Goal: Task Accomplishment & Management: Use online tool/utility

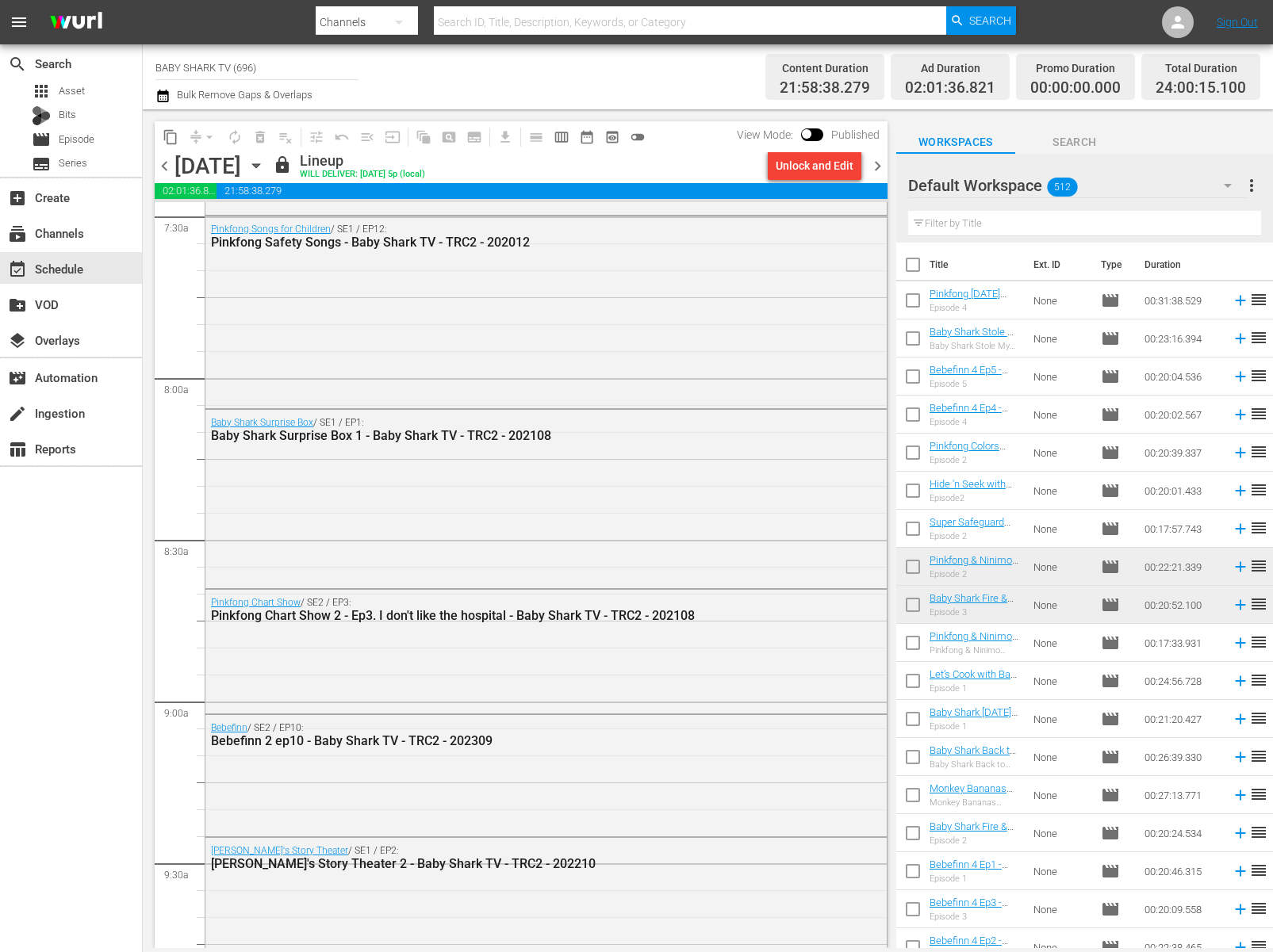
scroll to position [1419, 0]
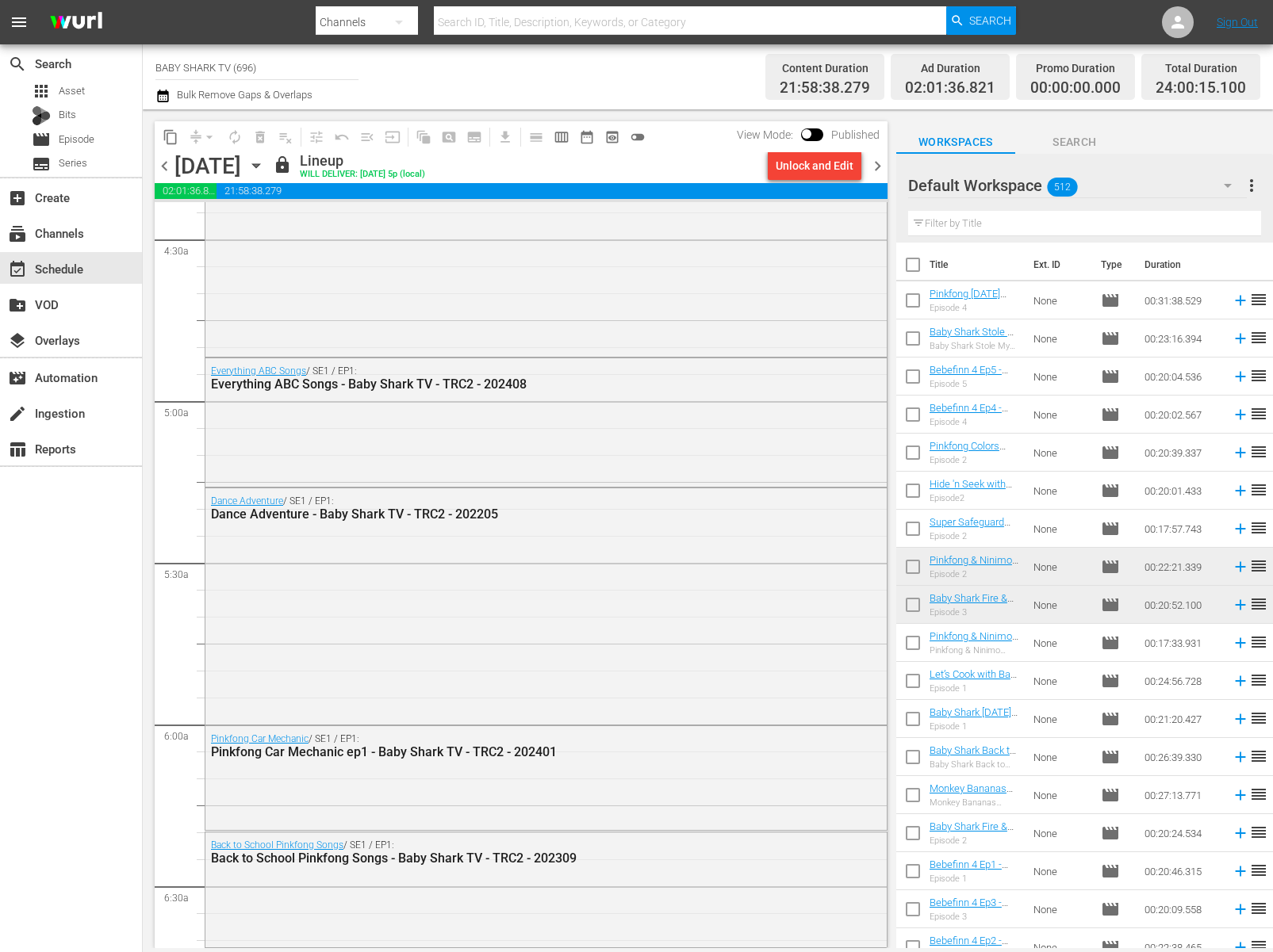
click at [268, 167] on div "Tuesday, September 30th September 30th" at bounding box center [221, 166] width 94 height 26
click at [265, 169] on icon "button" at bounding box center [257, 166] width 18 height 18
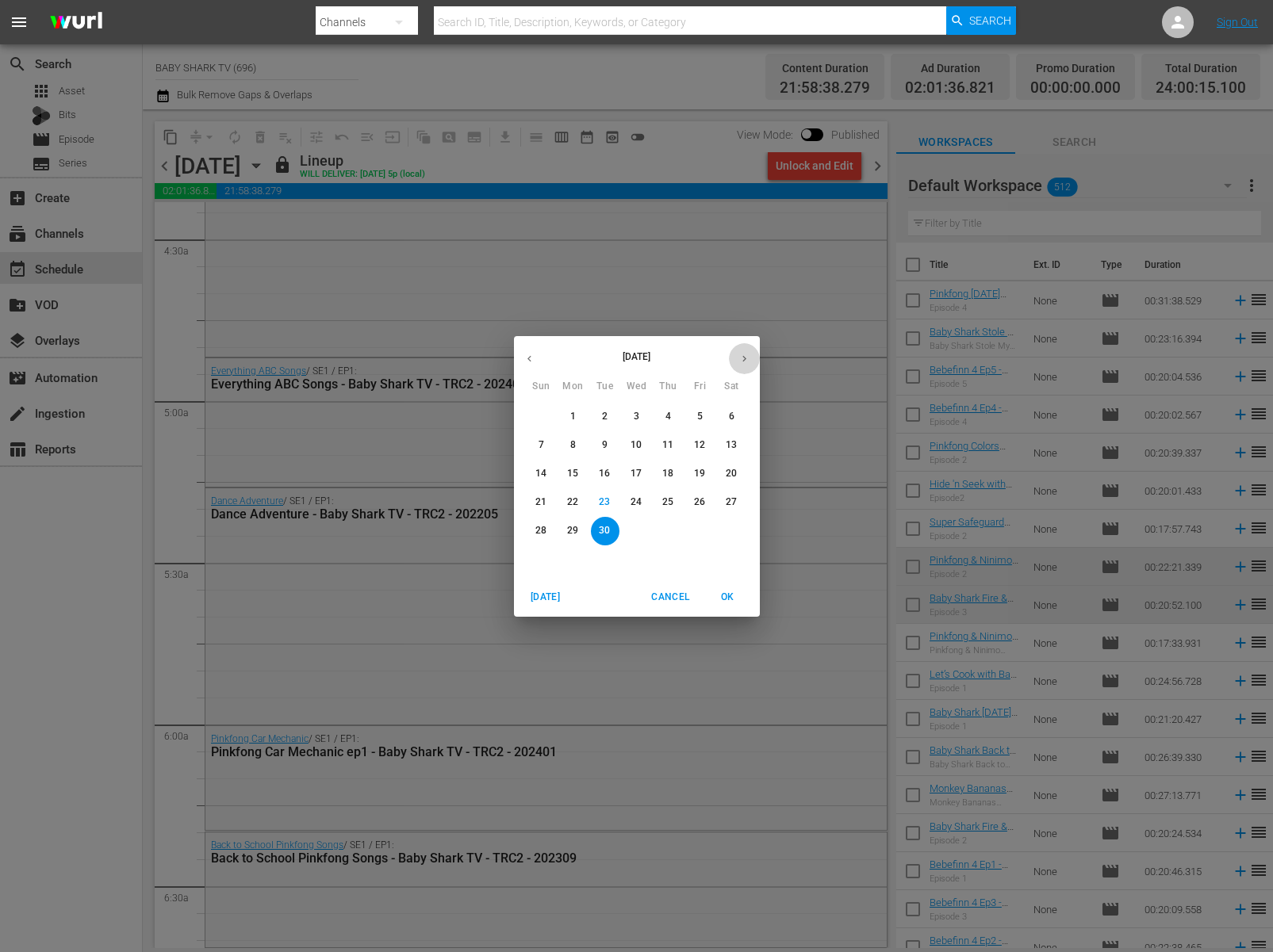
click at [745, 367] on button "button" at bounding box center [744, 359] width 31 height 31
click at [636, 421] on p "1" at bounding box center [637, 417] width 6 height 14
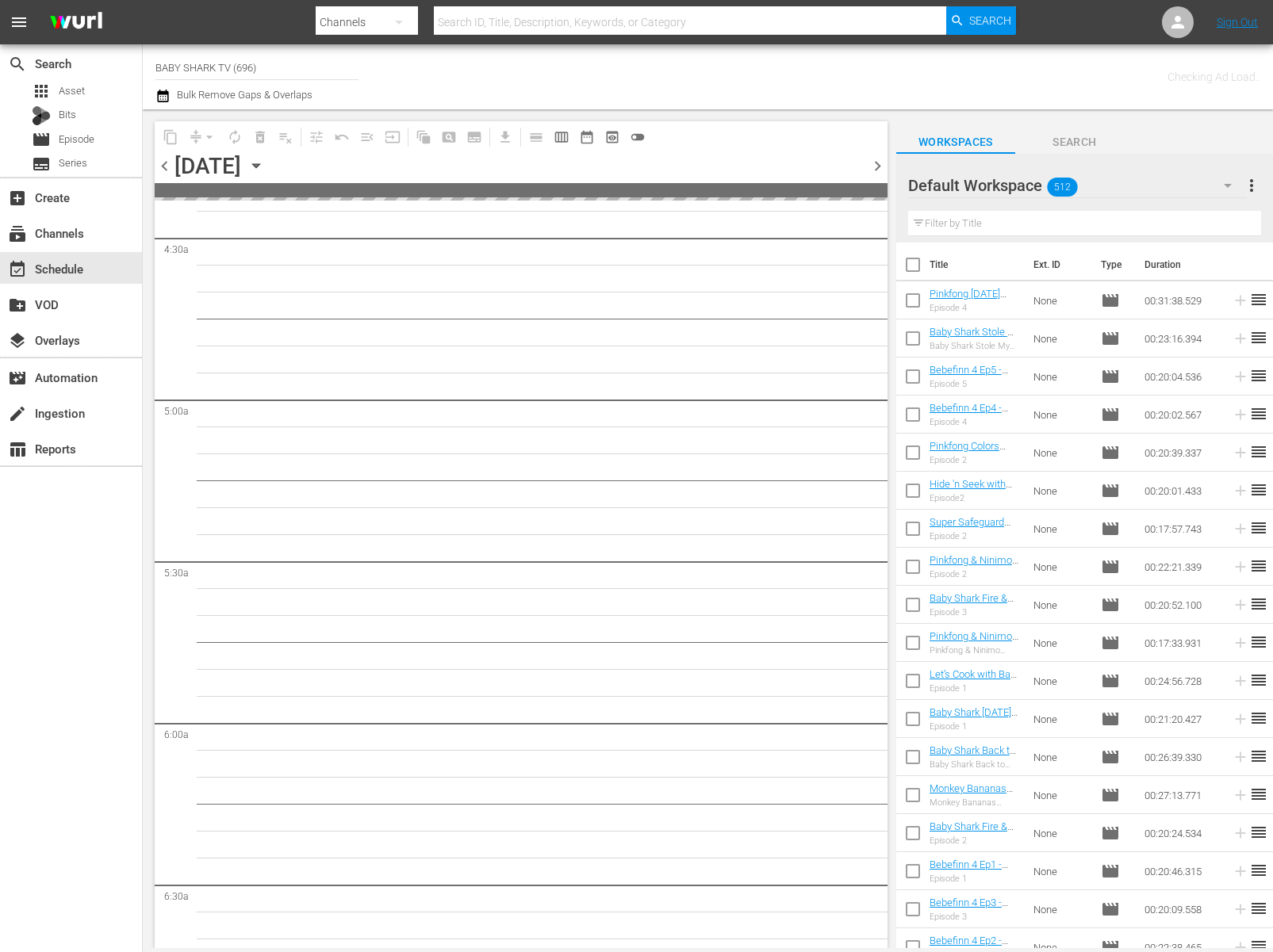
scroll to position [1500, 0]
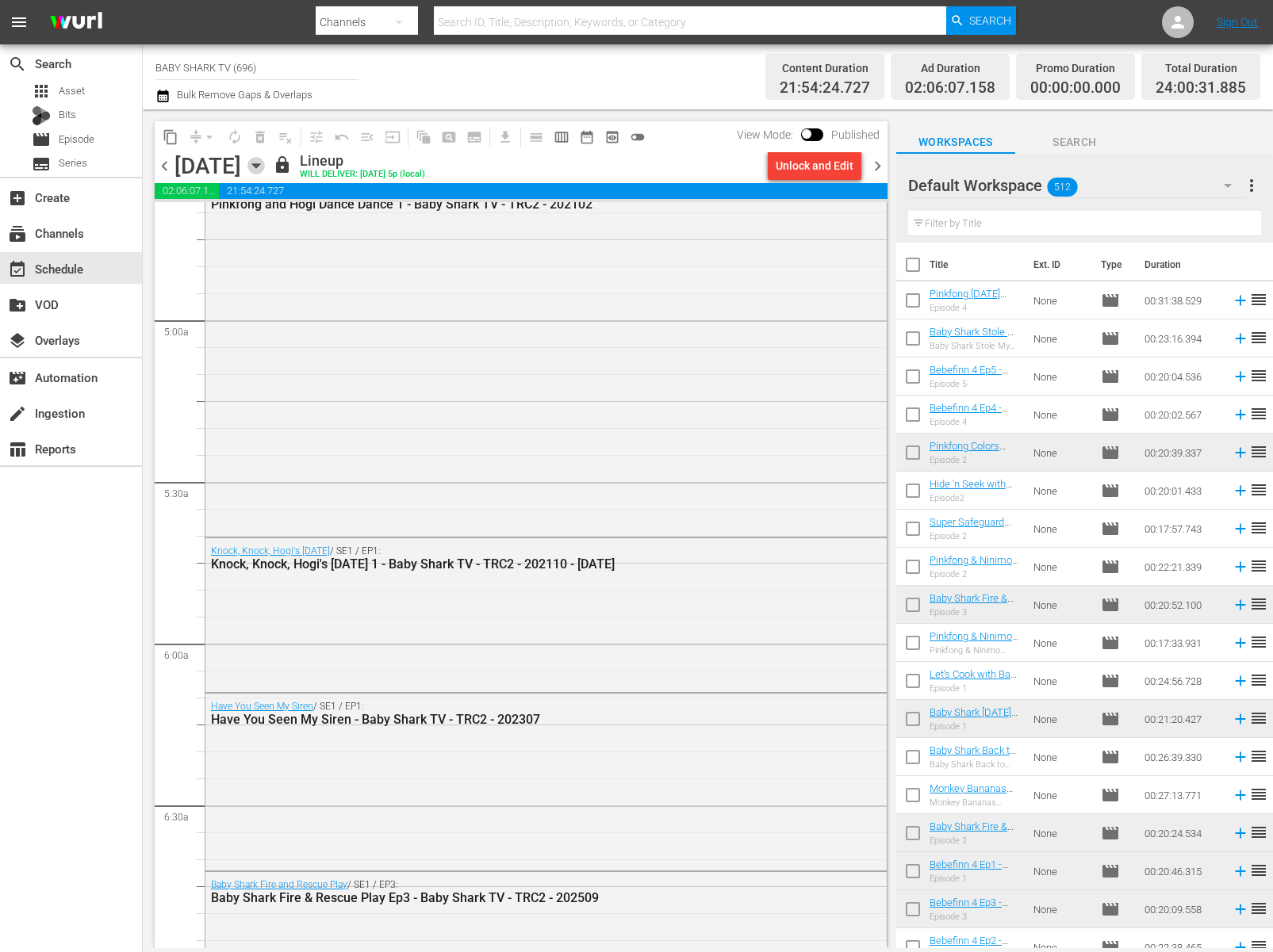
click at [265, 171] on icon "button" at bounding box center [257, 166] width 18 height 18
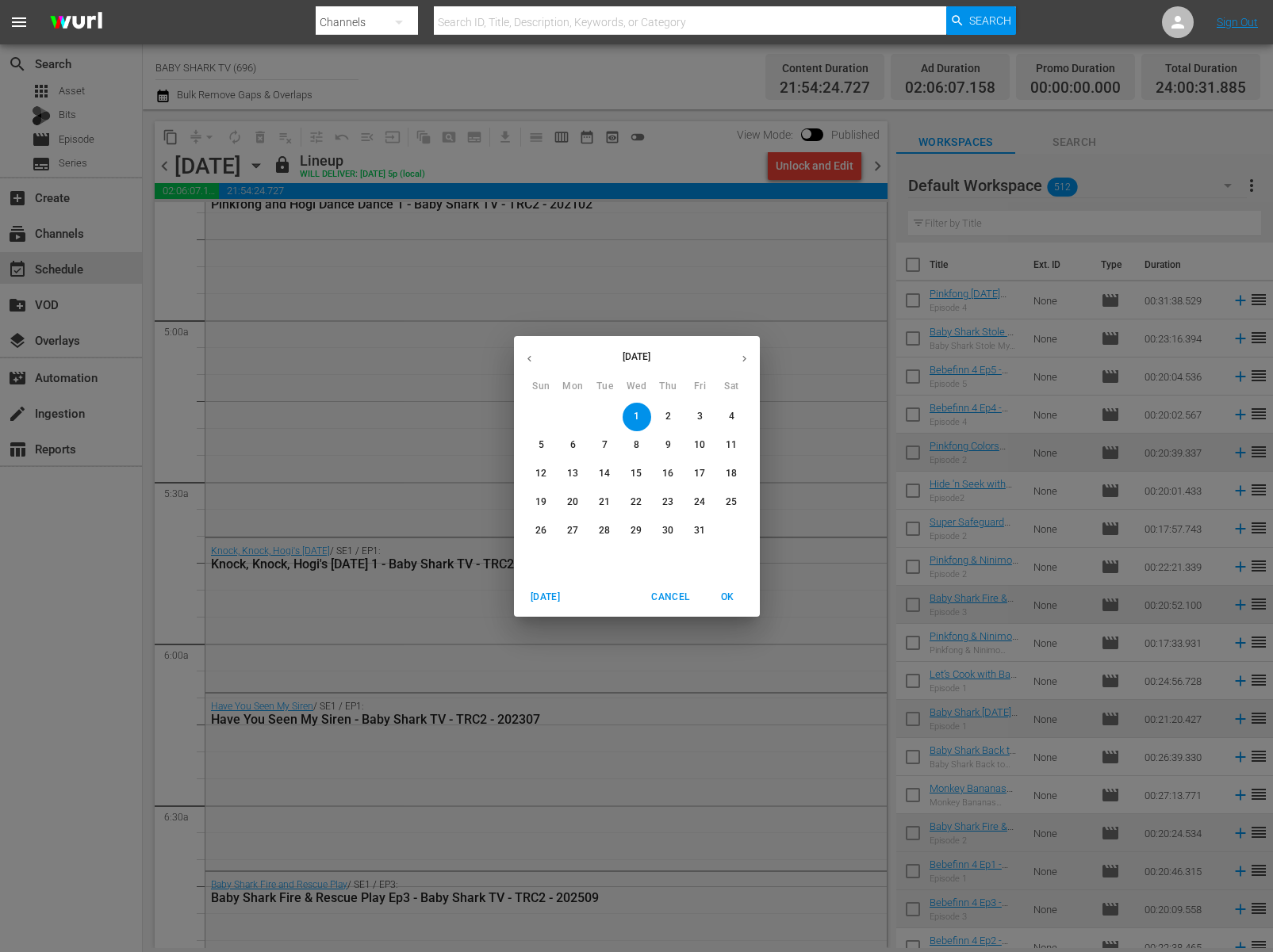
click at [667, 420] on p "2" at bounding box center [669, 417] width 6 height 14
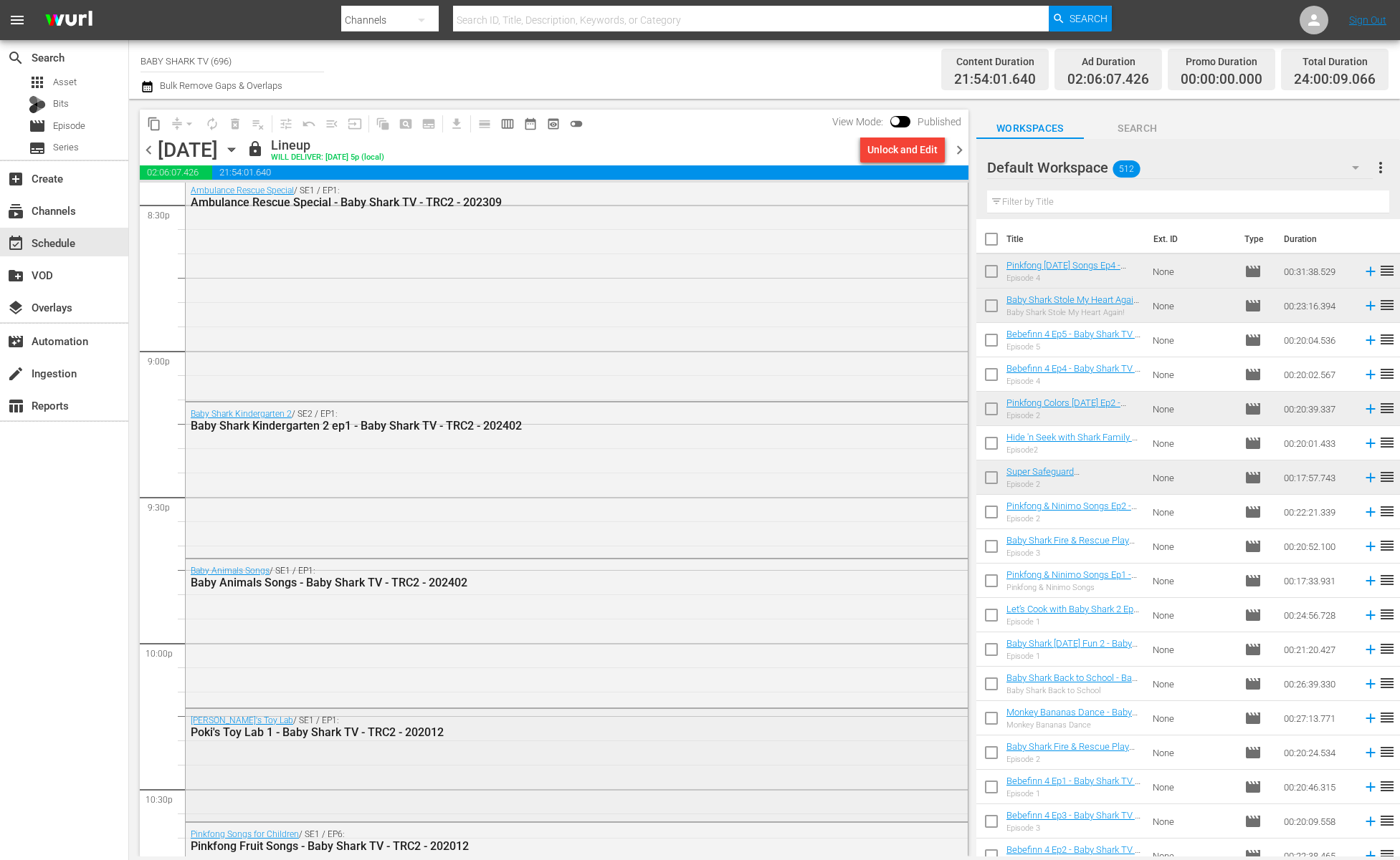
scroll to position [6341, 0]
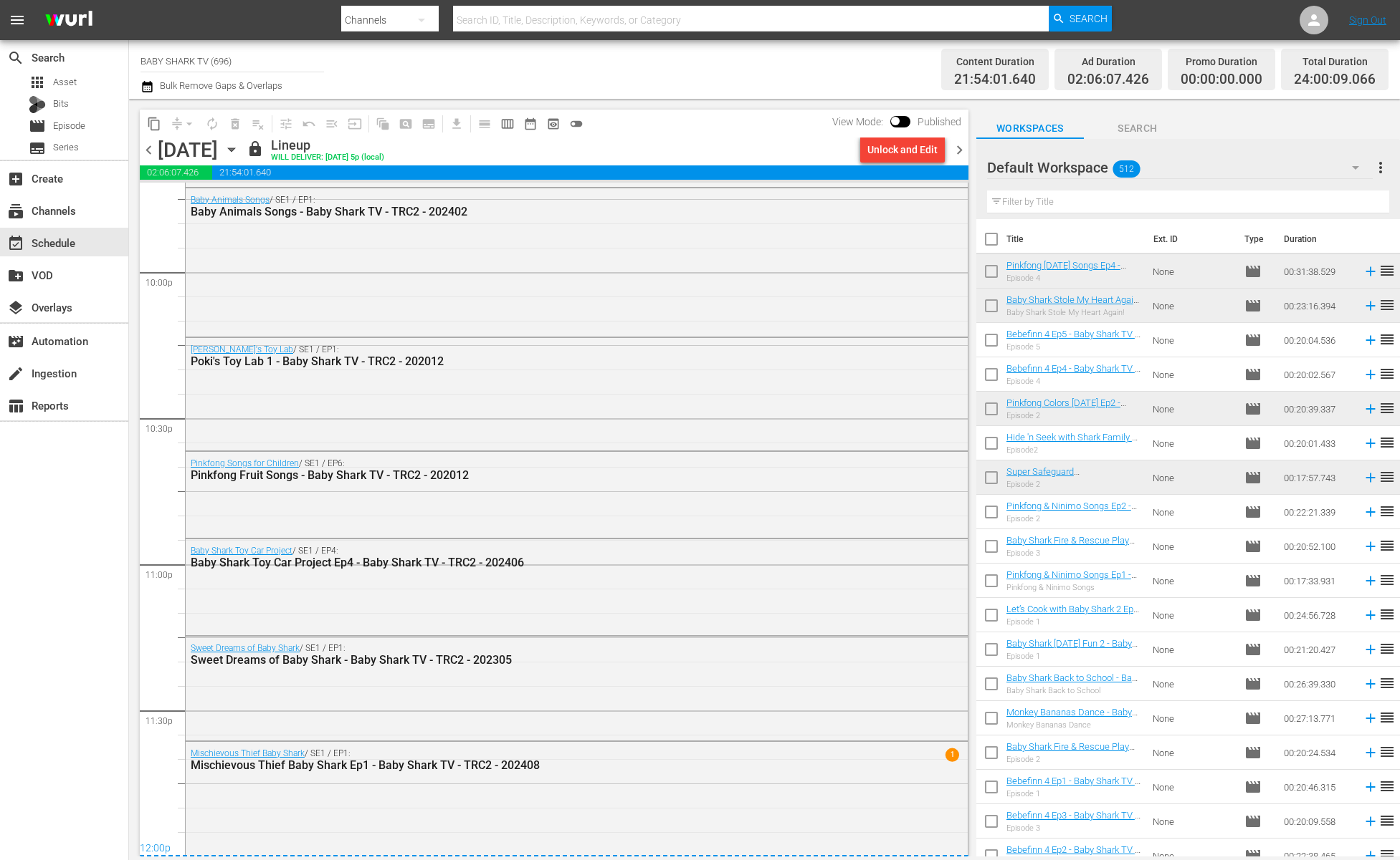
click at [239, 154] on icon "button" at bounding box center [232, 150] width 16 height 16
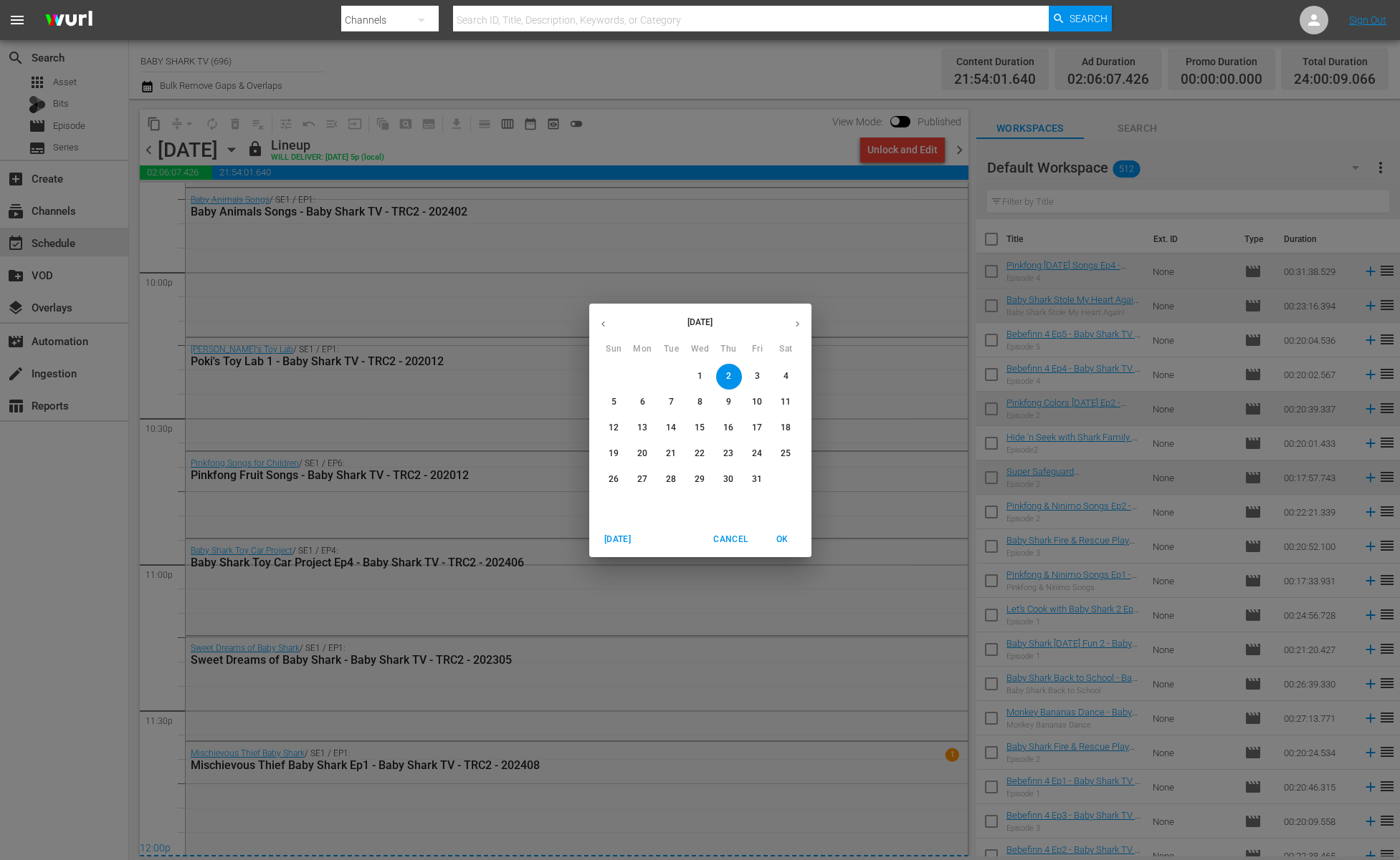
click at [639, 408] on button "6" at bounding box center [643, 403] width 26 height 26
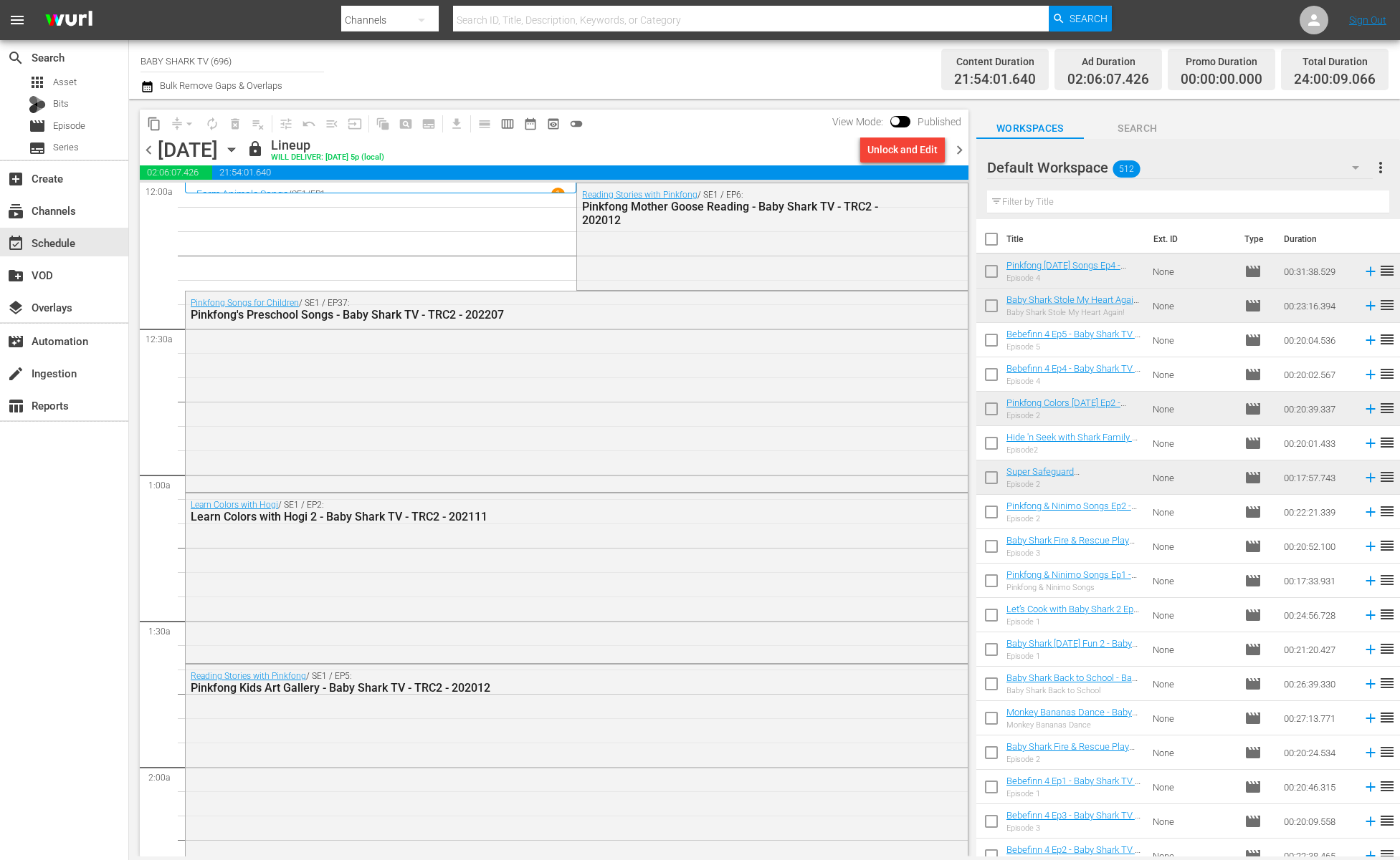
click at [683, 122] on div "content_copy compress arrow_drop_down autorenew_outlined delete_forever_outline…" at bounding box center [553, 123] width 828 height 28
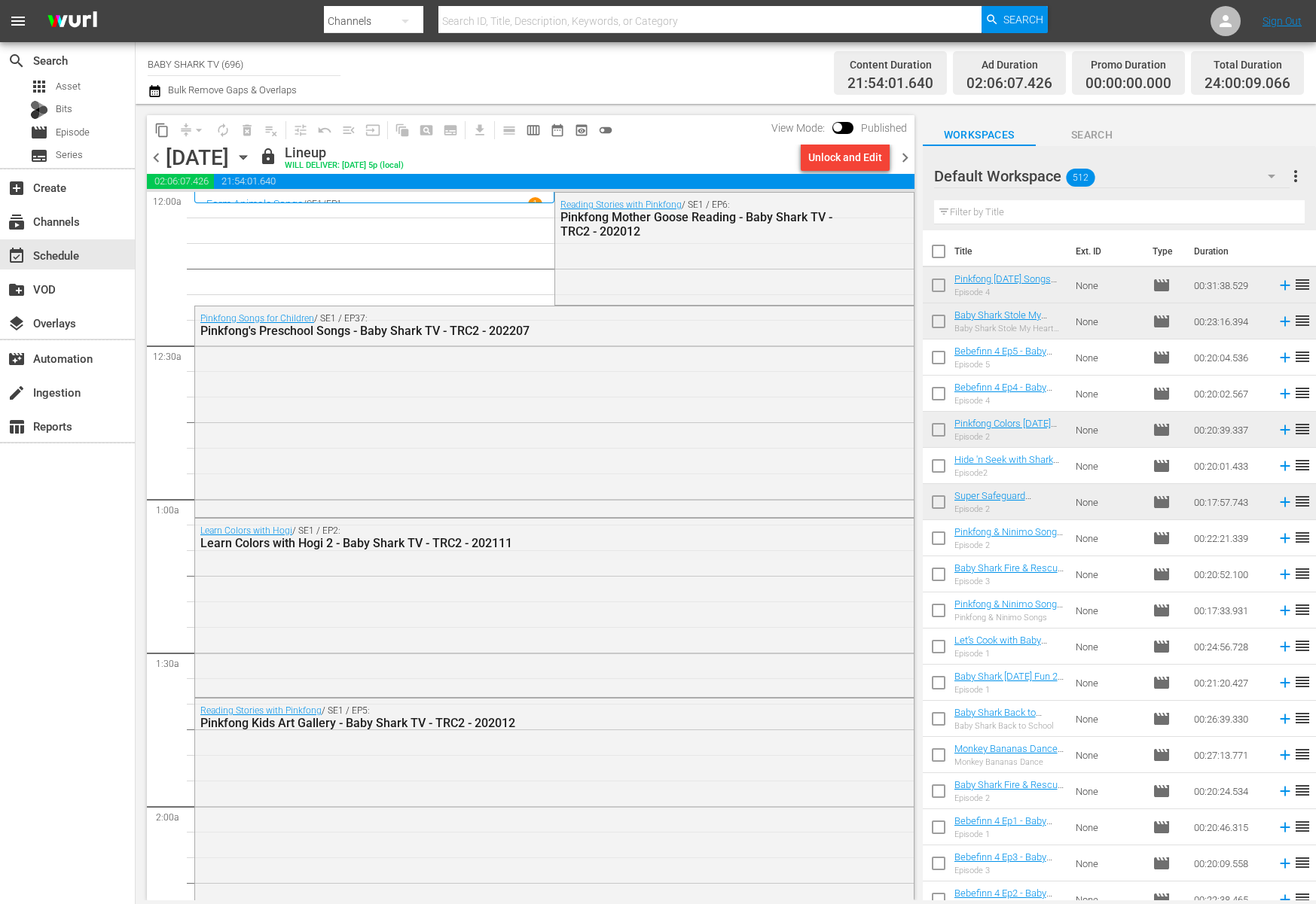
click at [246, 156] on icon "button" at bounding box center [243, 158] width 7 height 4
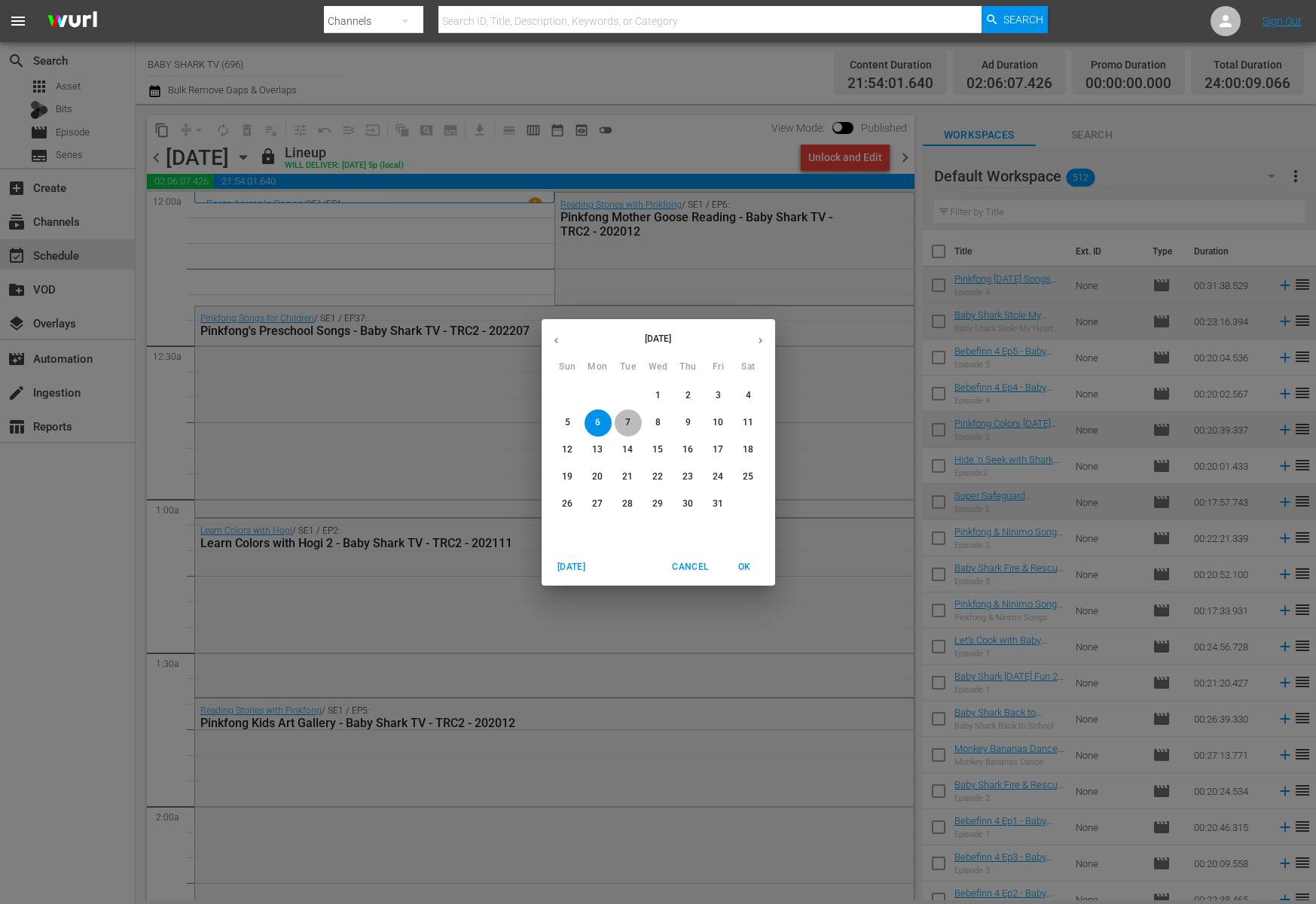
click at [622, 419] on span "7" at bounding box center [627, 423] width 27 height 13
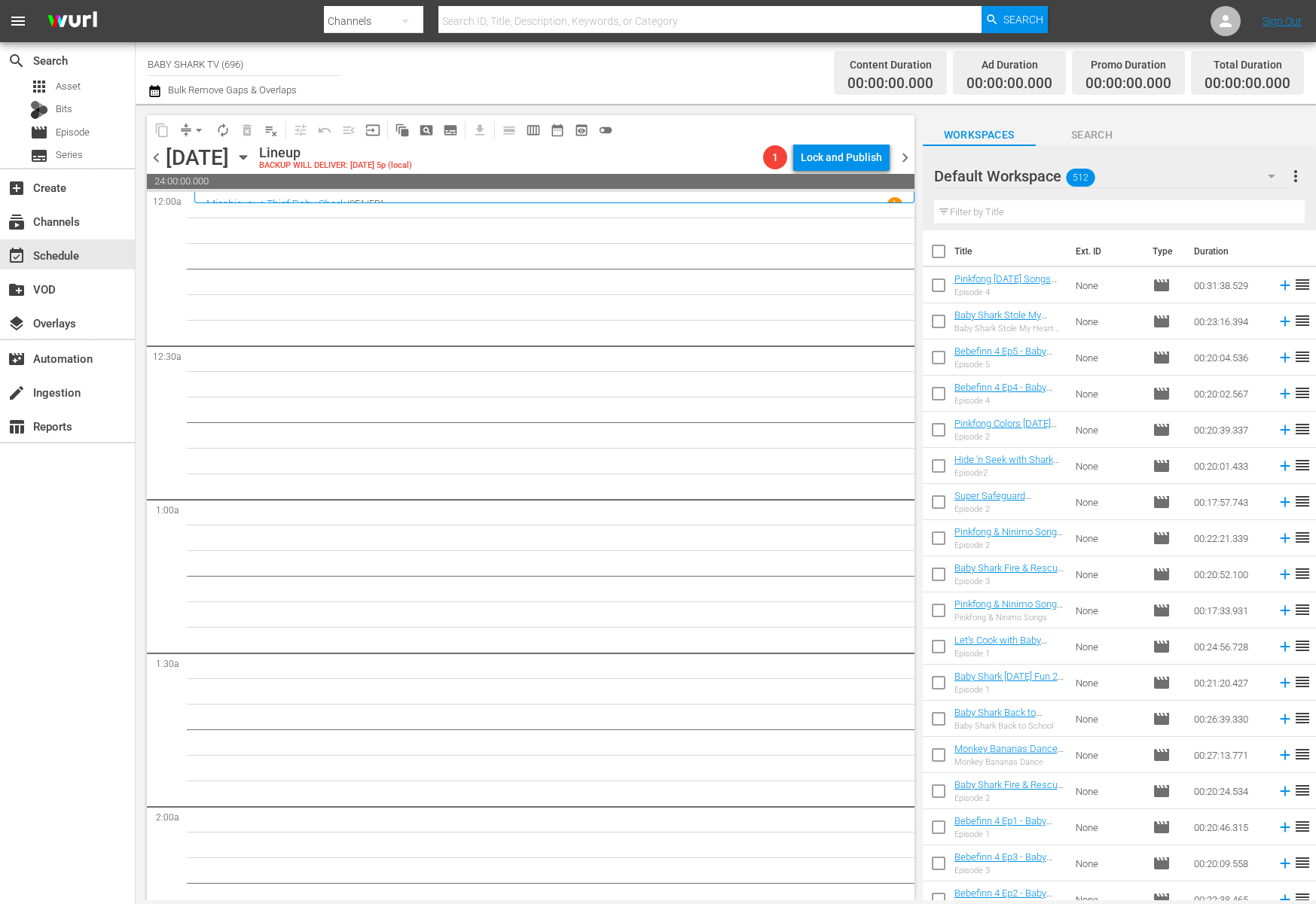
click at [255, 155] on div "Tuesday, October 7th October 7th" at bounding box center [210, 158] width 89 height 24
click at [251, 155] on icon "button" at bounding box center [244, 158] width 17 height 17
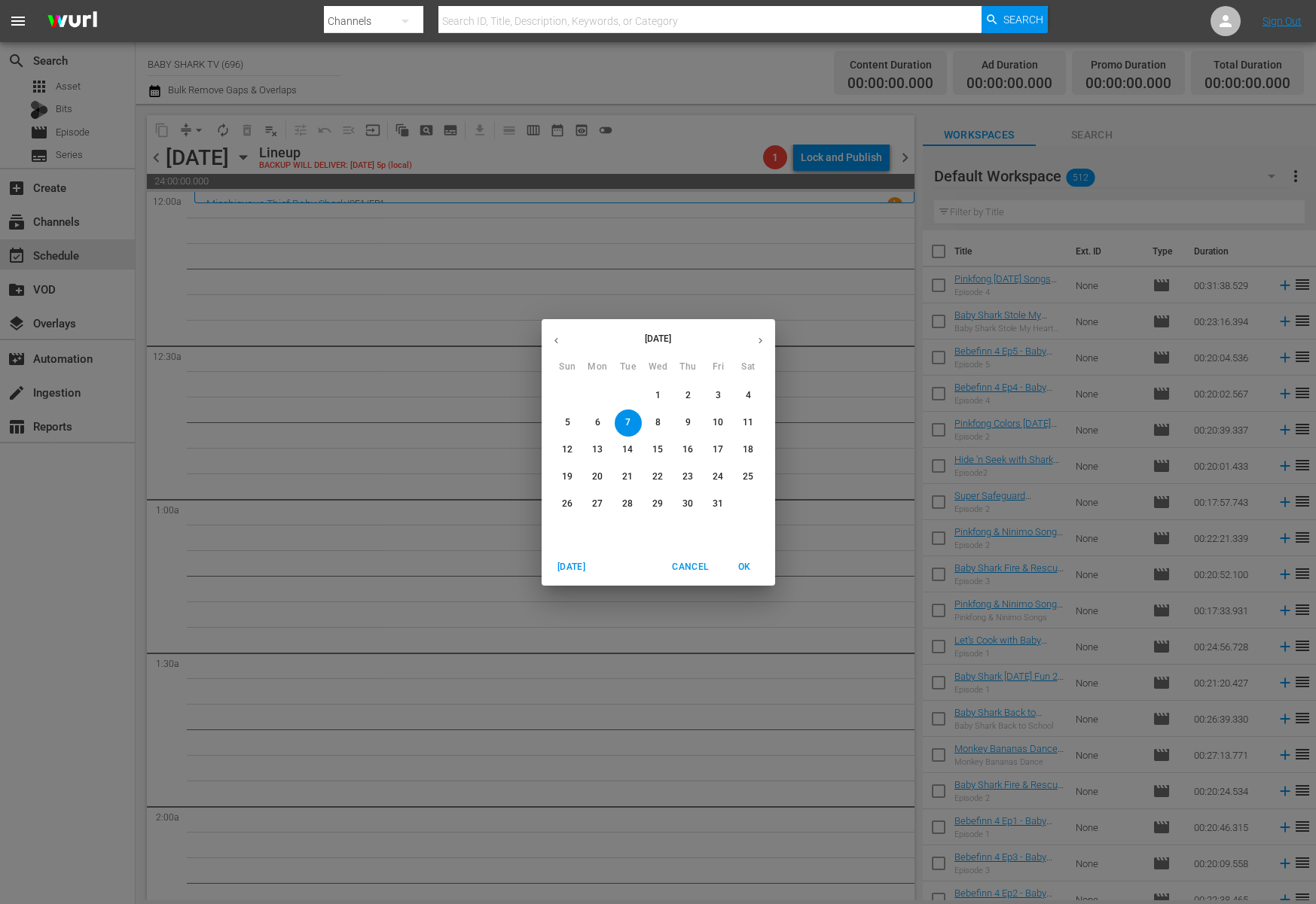
click at [735, 393] on span "4" at bounding box center [748, 396] width 27 height 13
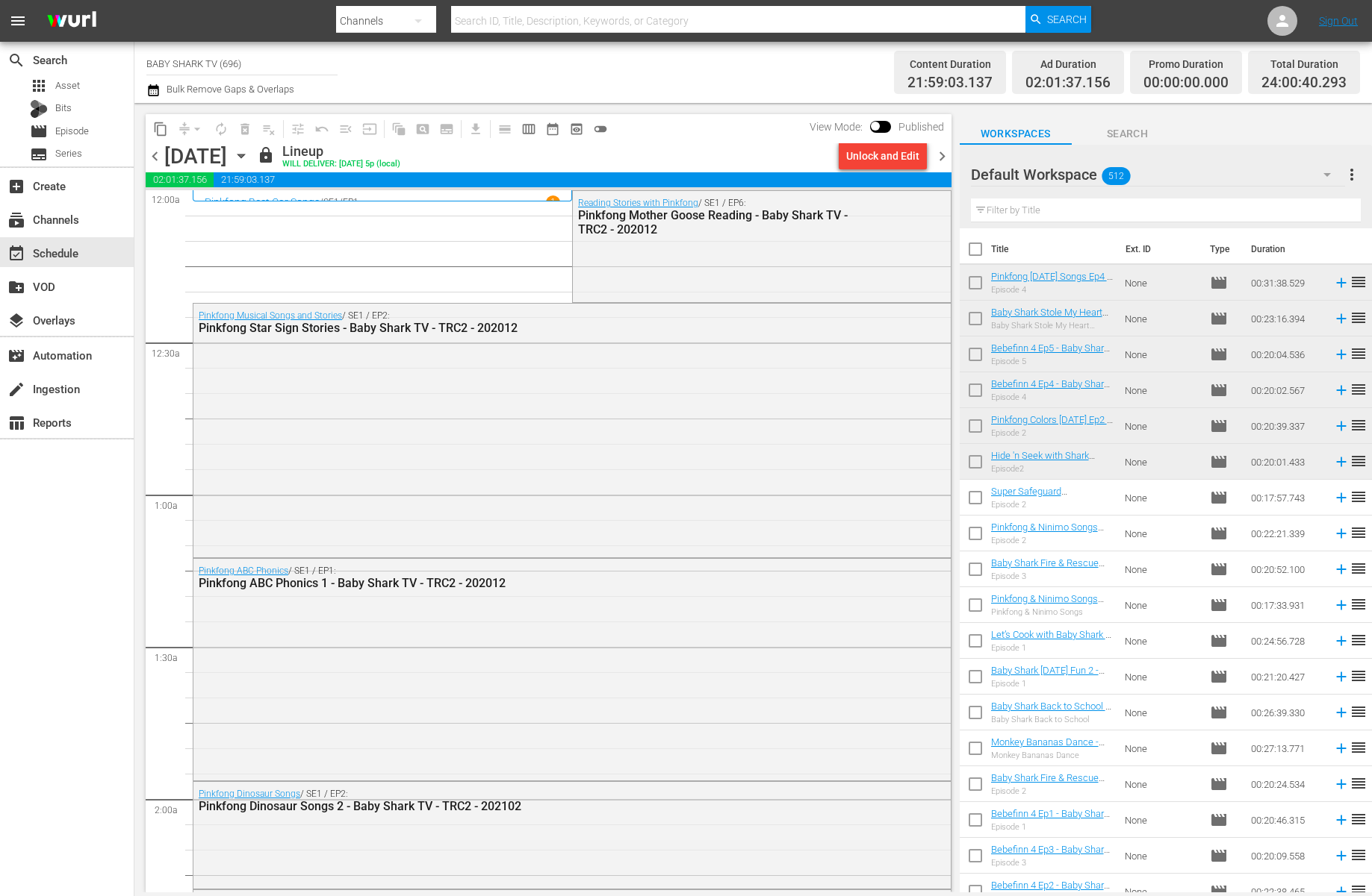
click at [249, 159] on icon "button" at bounding box center [242, 157] width 17 height 17
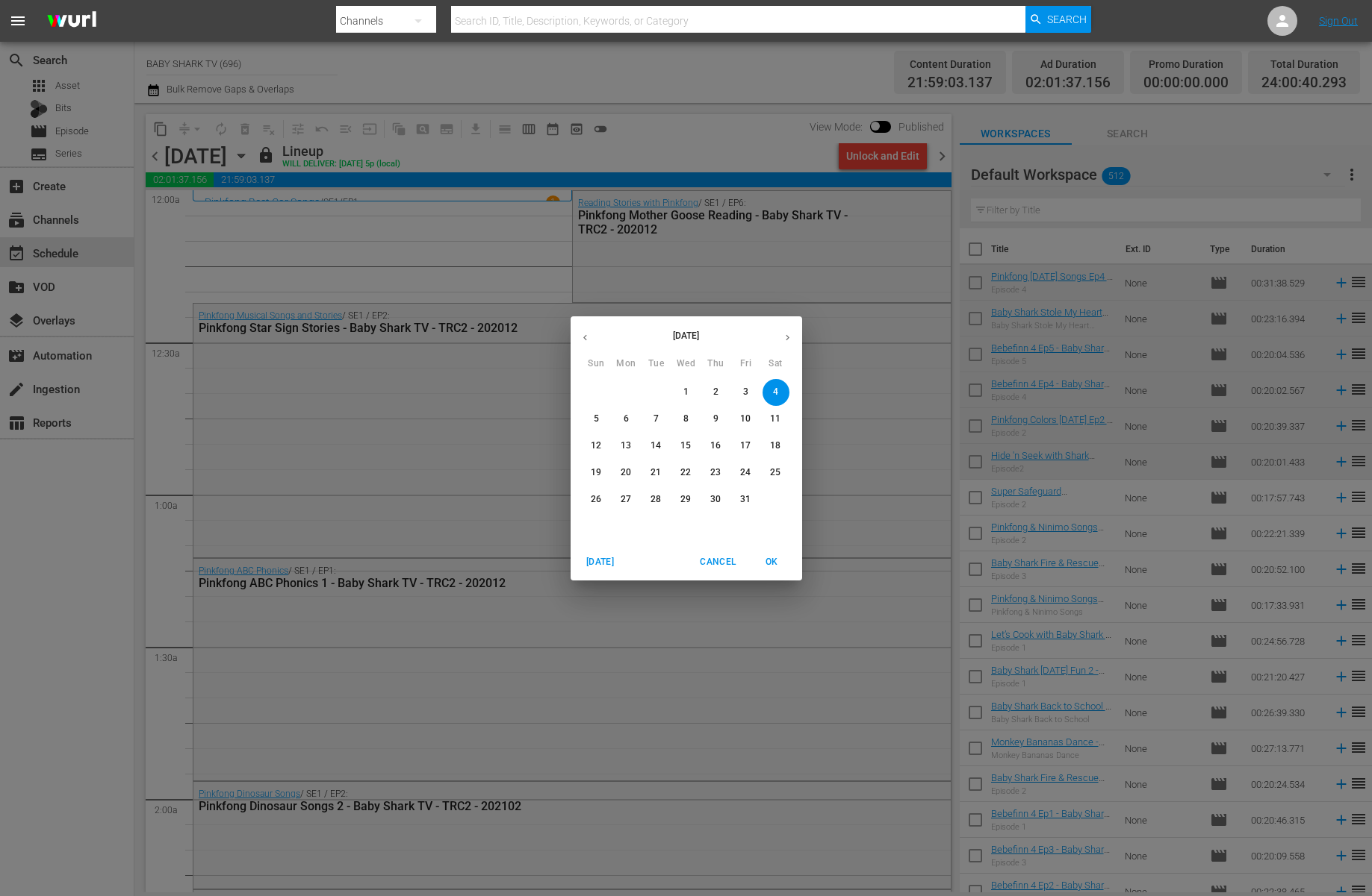
click at [444, 234] on div "October 2025 Sun Mon Tue Wed Thu Fri Sat 28 29 30 1 2 3 4 5 6 7 8 9 10 11 12 13…" at bounding box center [686, 448] width 1372 height 896
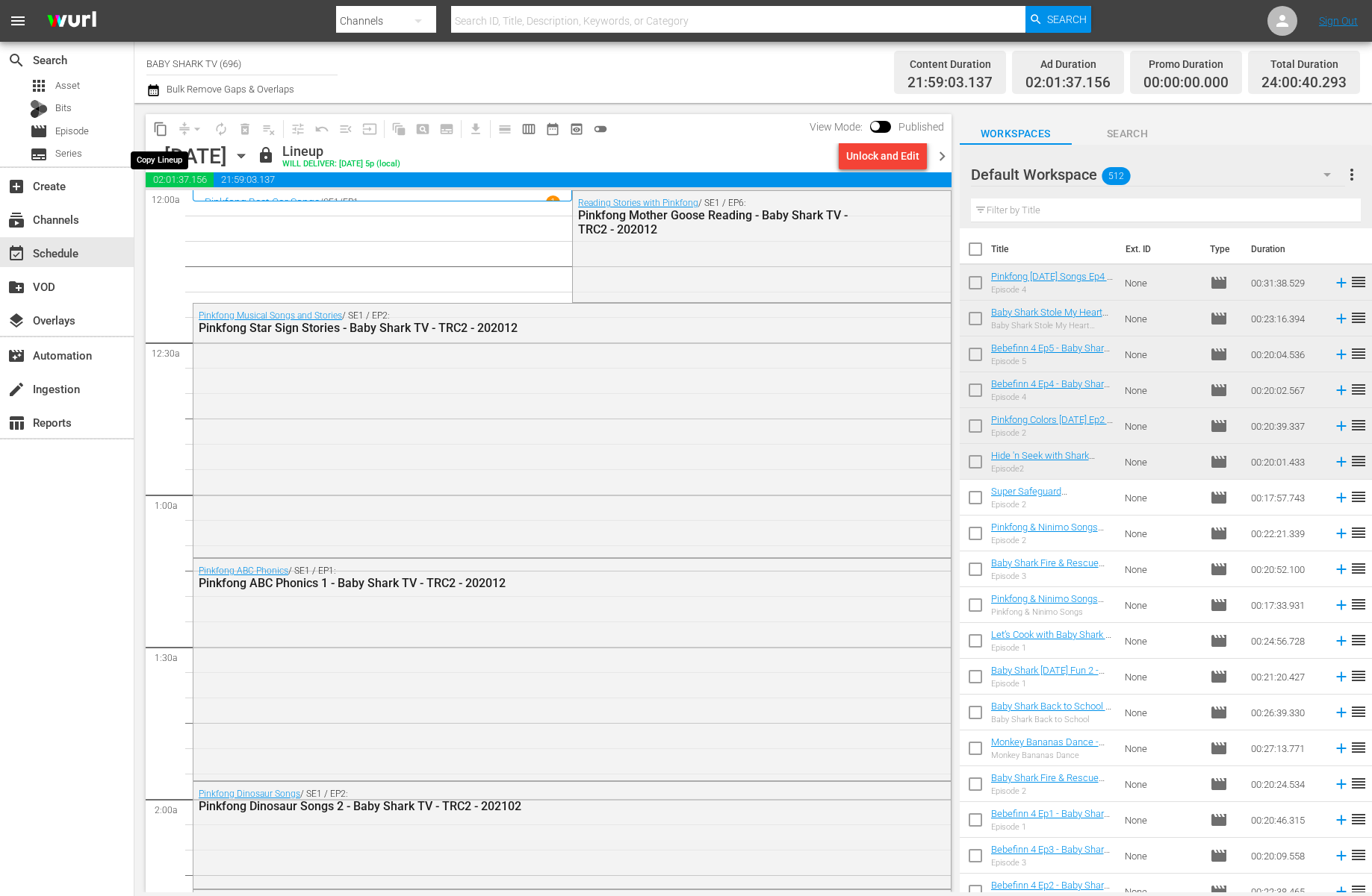
click at [159, 131] on span "content_copy" at bounding box center [160, 129] width 15 height 15
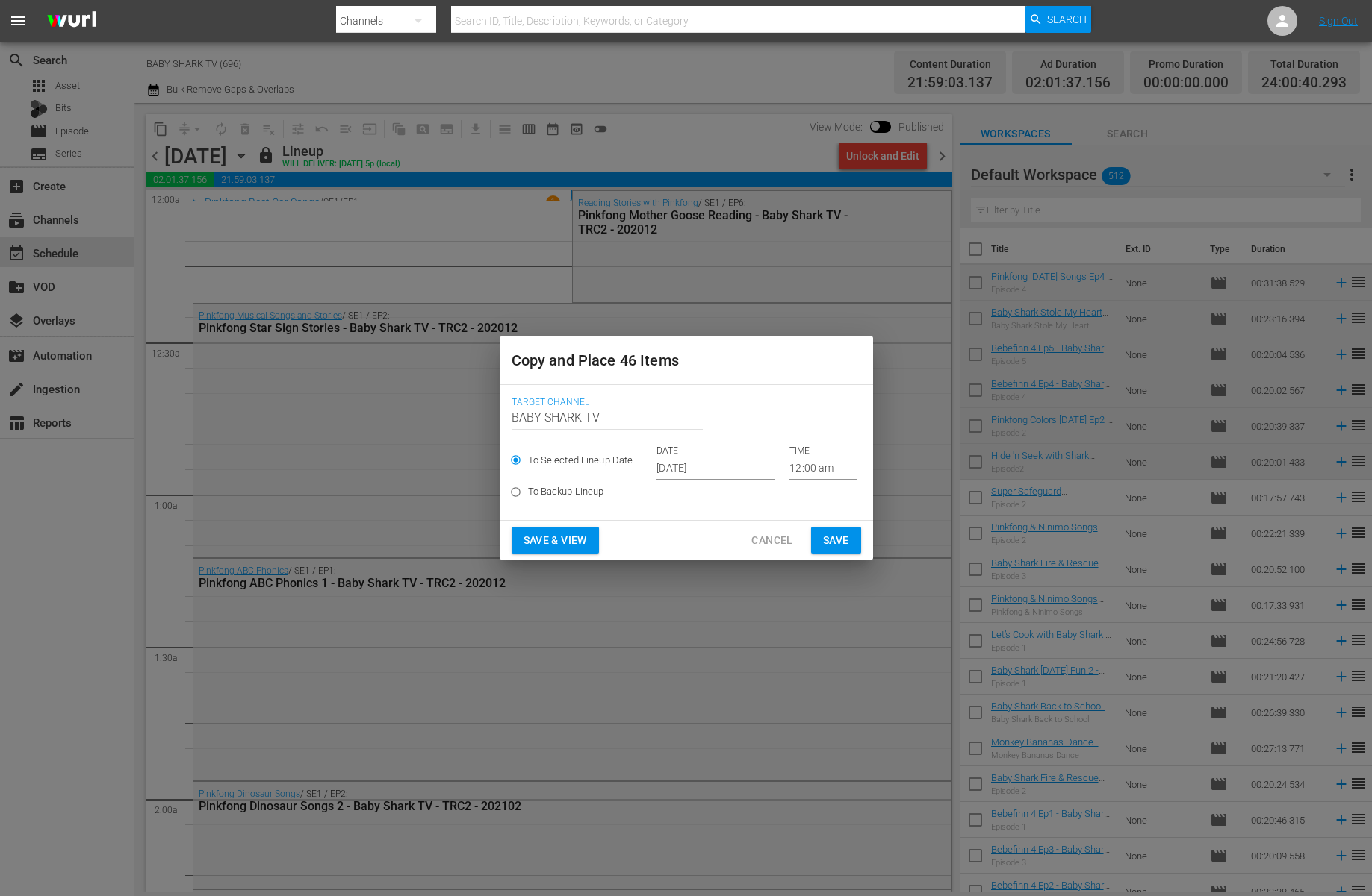
click at [691, 470] on input "Sep 25th 2025" at bounding box center [715, 469] width 118 height 22
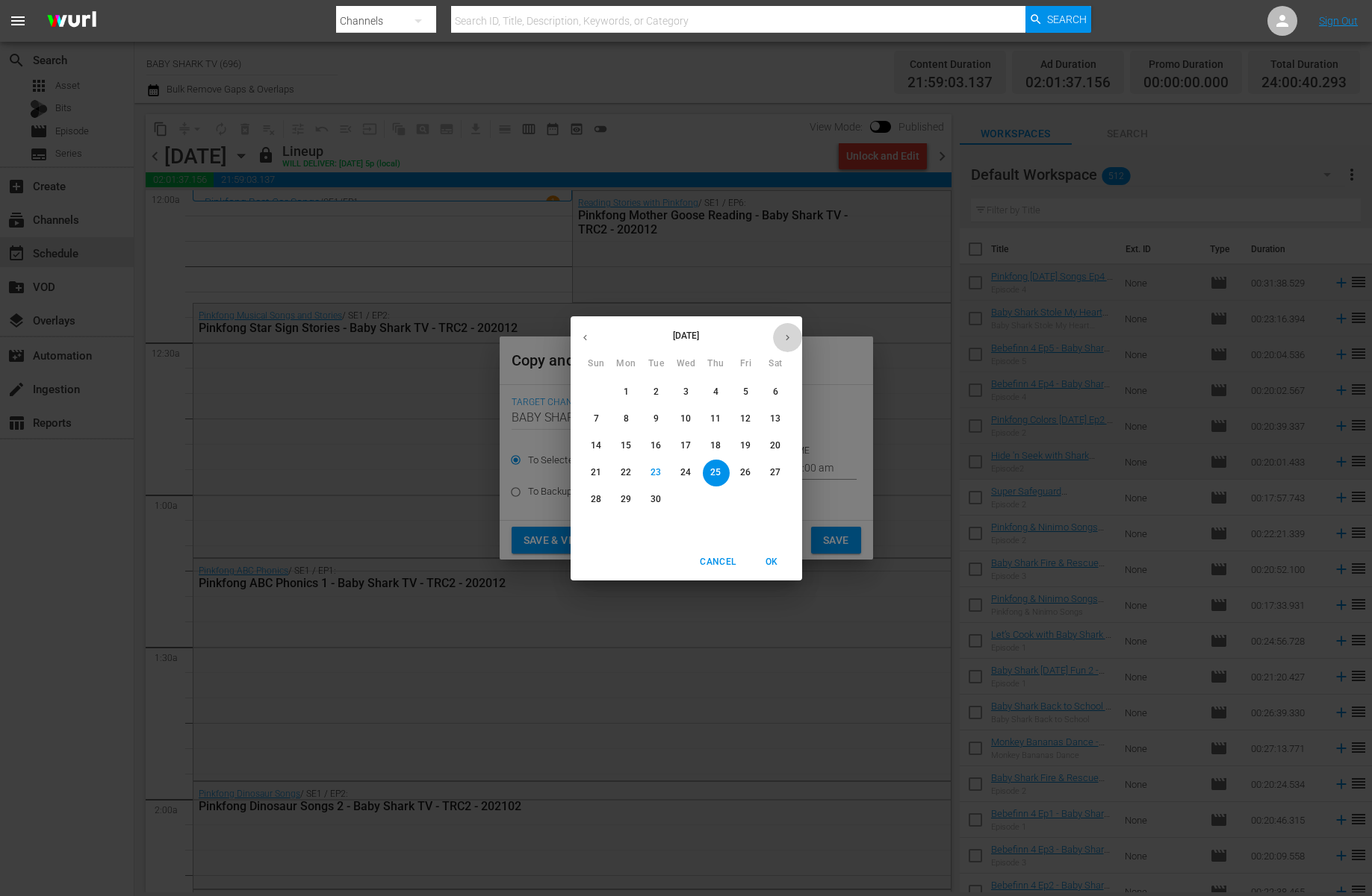
click at [788, 339] on icon "button" at bounding box center [787, 338] width 11 height 11
click at [658, 422] on p "7" at bounding box center [657, 420] width 6 height 13
type input "Oct 7th 2025"
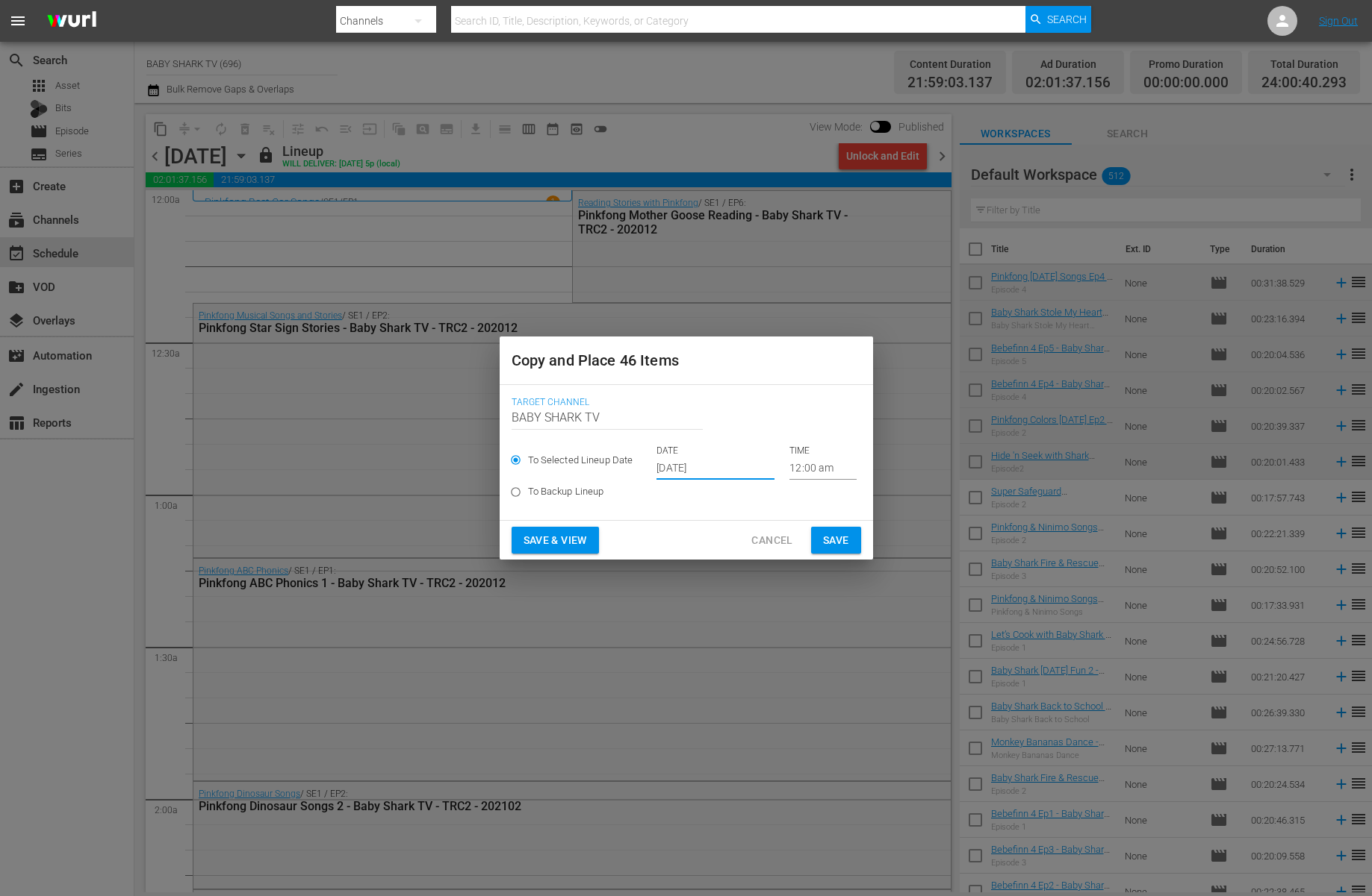
click at [839, 544] on span "Save" at bounding box center [836, 541] width 26 height 19
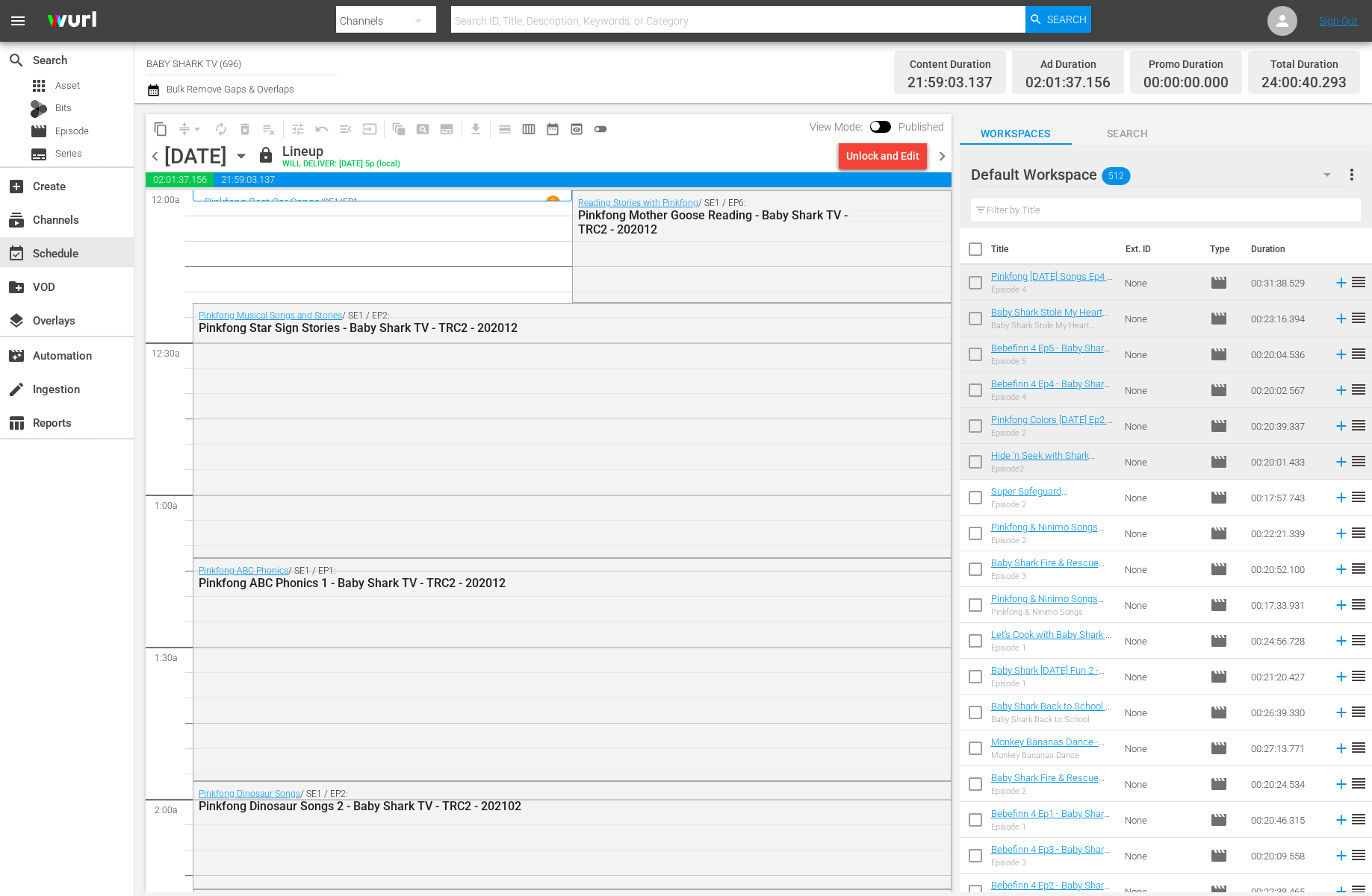
click at [249, 159] on icon "button" at bounding box center [242, 157] width 17 height 17
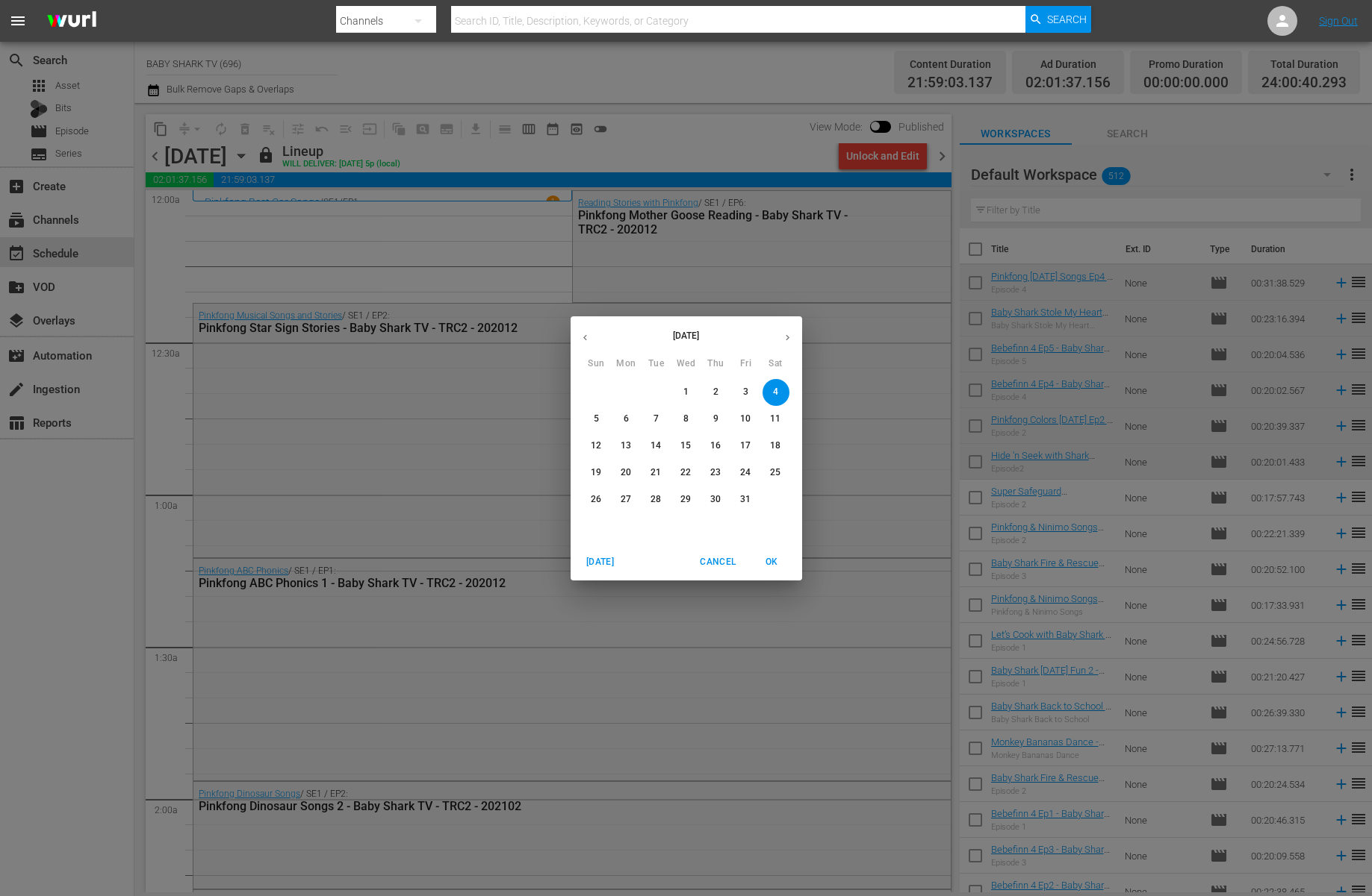
click at [643, 420] on span "7" at bounding box center [656, 420] width 27 height 13
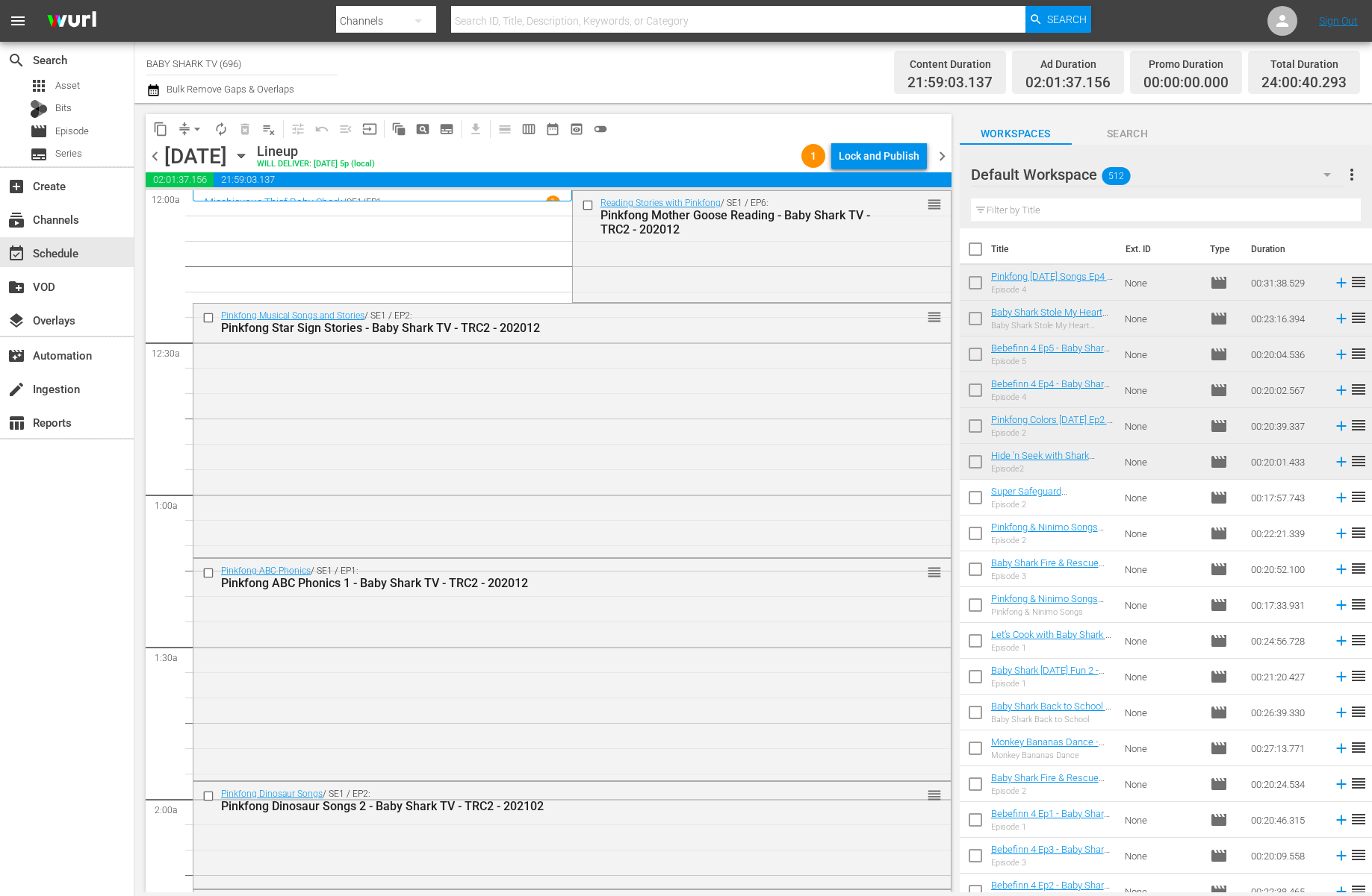
click at [631, 131] on div "content_copy compress arrow_drop_down autorenew_outlined delete_forever_outline…" at bounding box center [548, 128] width 806 height 29
click at [699, 145] on div "Lineup WILL DELIVER: 10/6 @ 5p (local)" at bounding box center [525, 156] width 538 height 25
click at [860, 154] on div "Lock and Publish" at bounding box center [879, 156] width 80 height 27
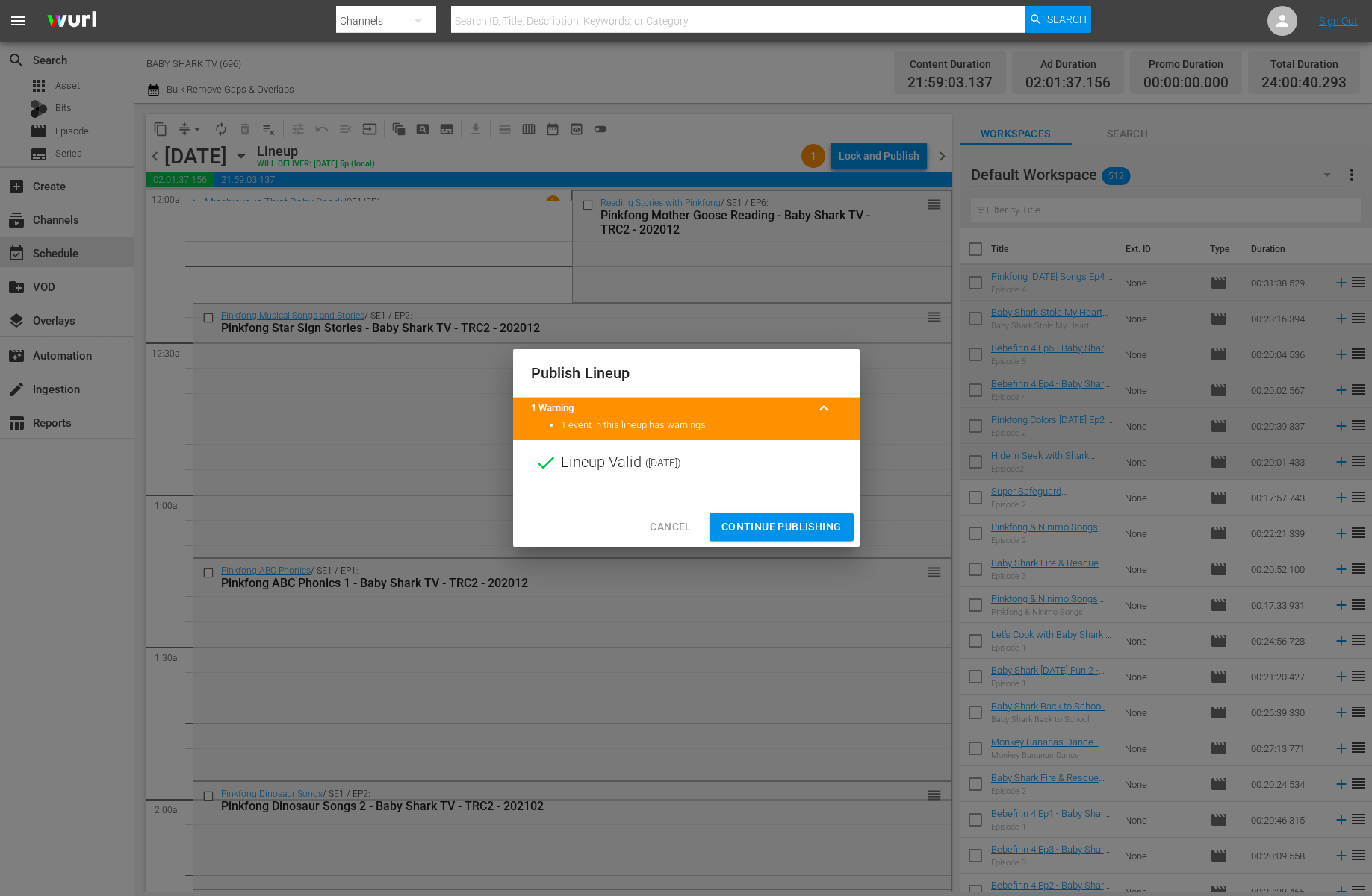
click at [746, 522] on span "Continue Publishing" at bounding box center [781, 528] width 120 height 19
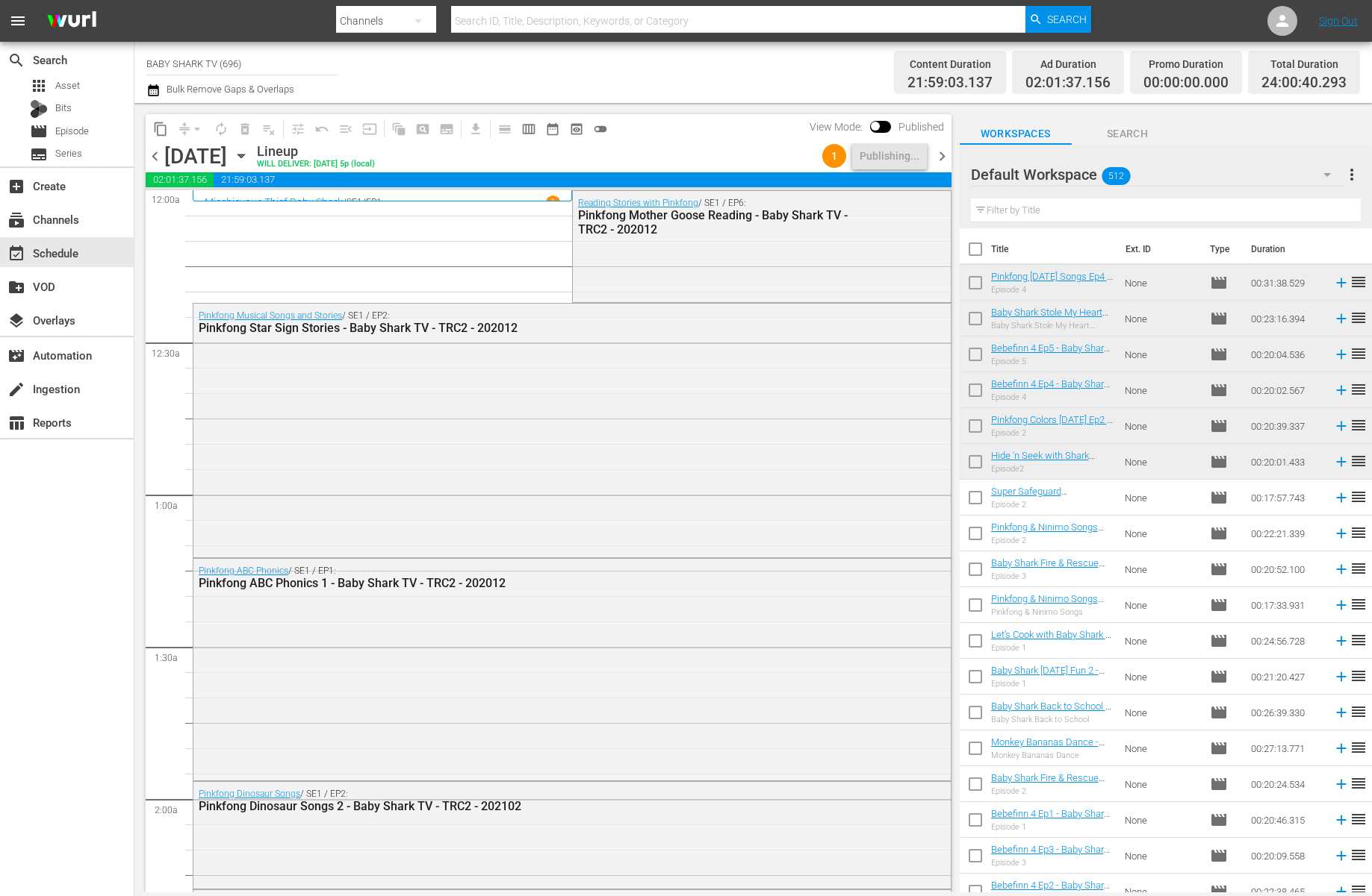
click at [749, 146] on div "Lineup WILL DELIVER: 10/6 @ 5p (local)" at bounding box center [536, 156] width 560 height 25
click at [643, 156] on div "Lineup WILL DELIVER: 10/6 @ 5p (local)" at bounding box center [536, 156] width 560 height 25
click at [253, 147] on div "Tuesday, October 7th October 7th" at bounding box center [208, 157] width 89 height 24
click at [244, 155] on icon "button" at bounding box center [241, 157] width 7 height 4
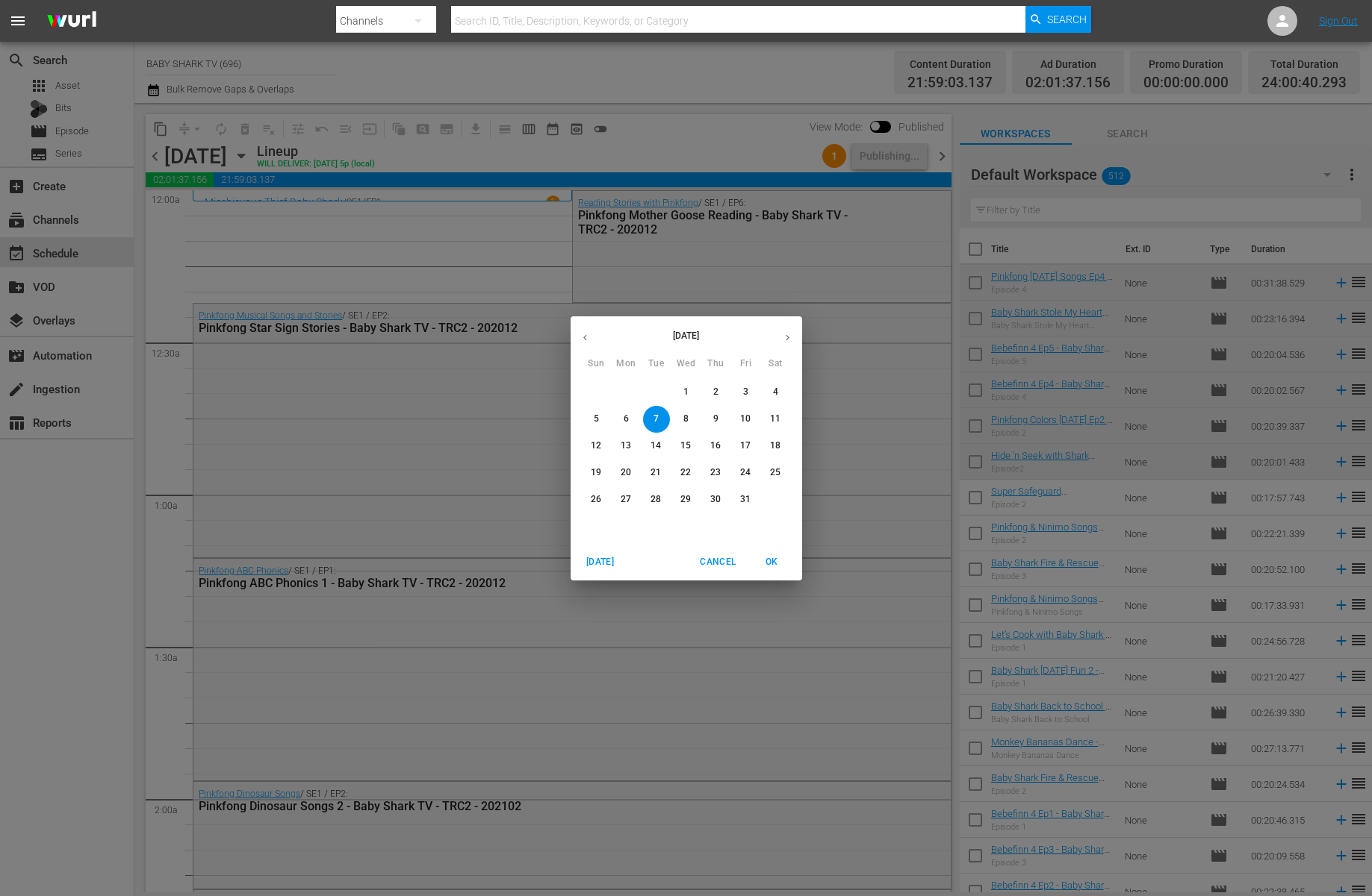
click at [682, 418] on span "8" at bounding box center [686, 420] width 27 height 13
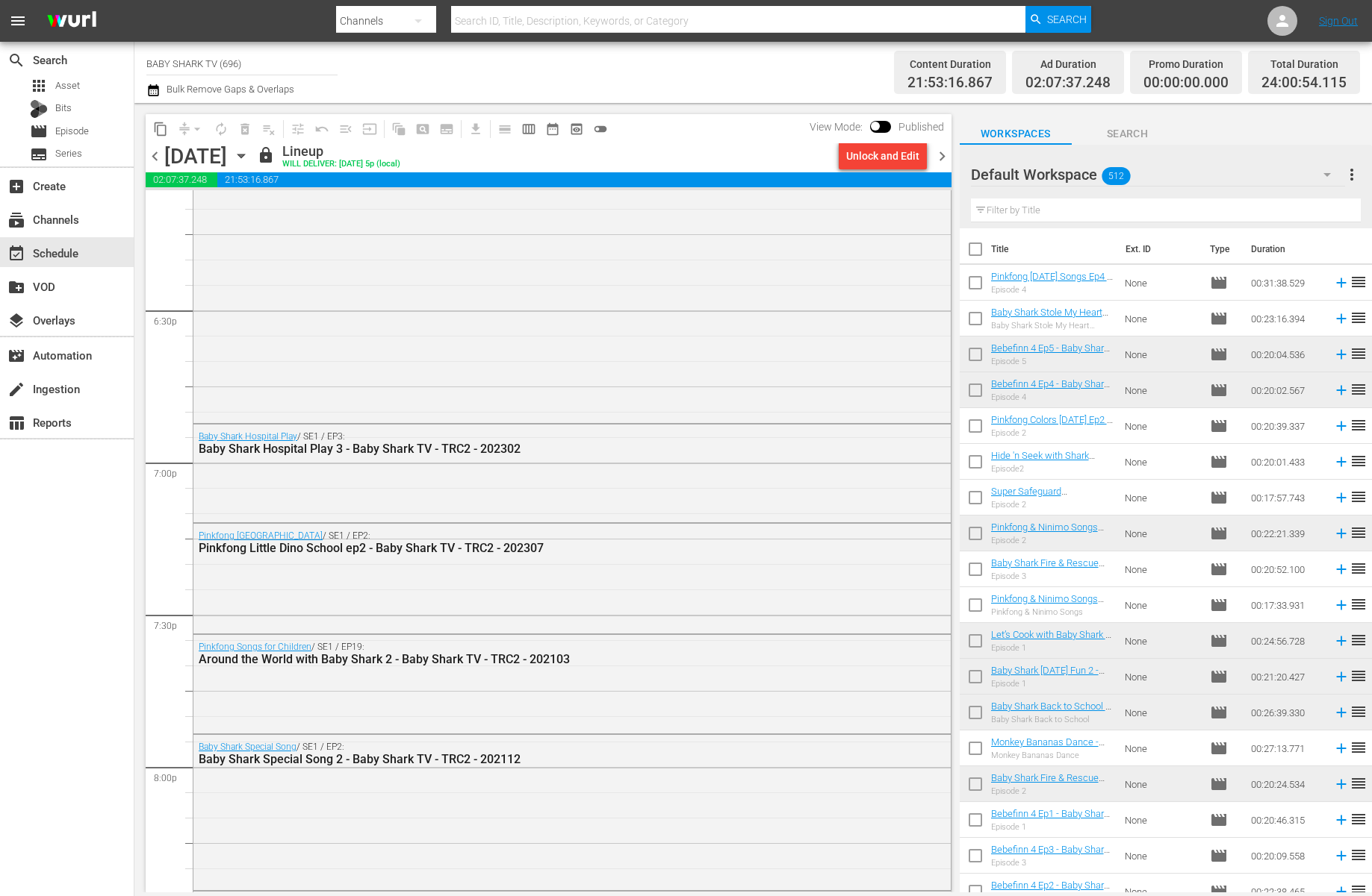
scroll to position [5292, 0]
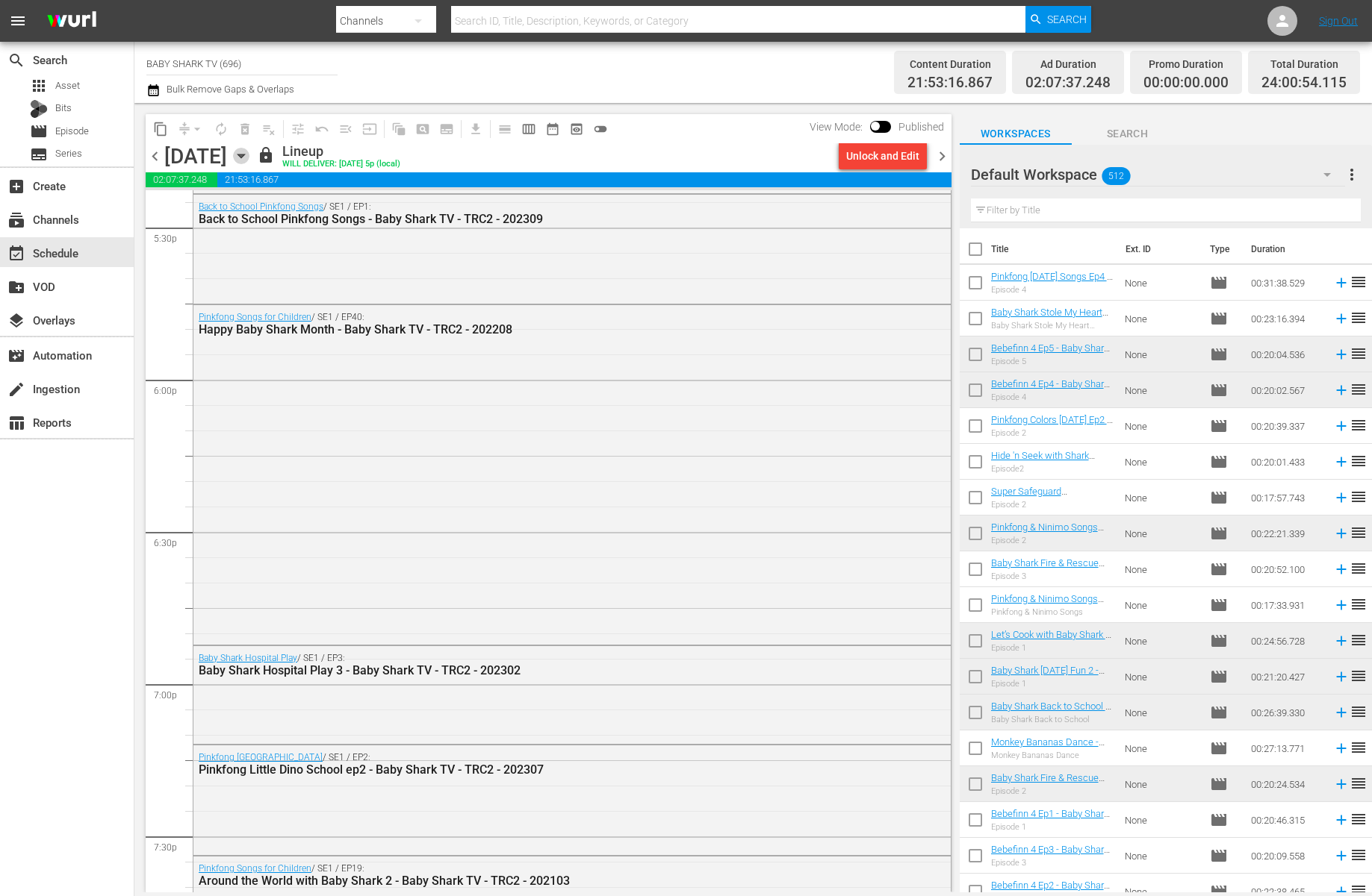
click at [249, 159] on icon "button" at bounding box center [242, 157] width 17 height 17
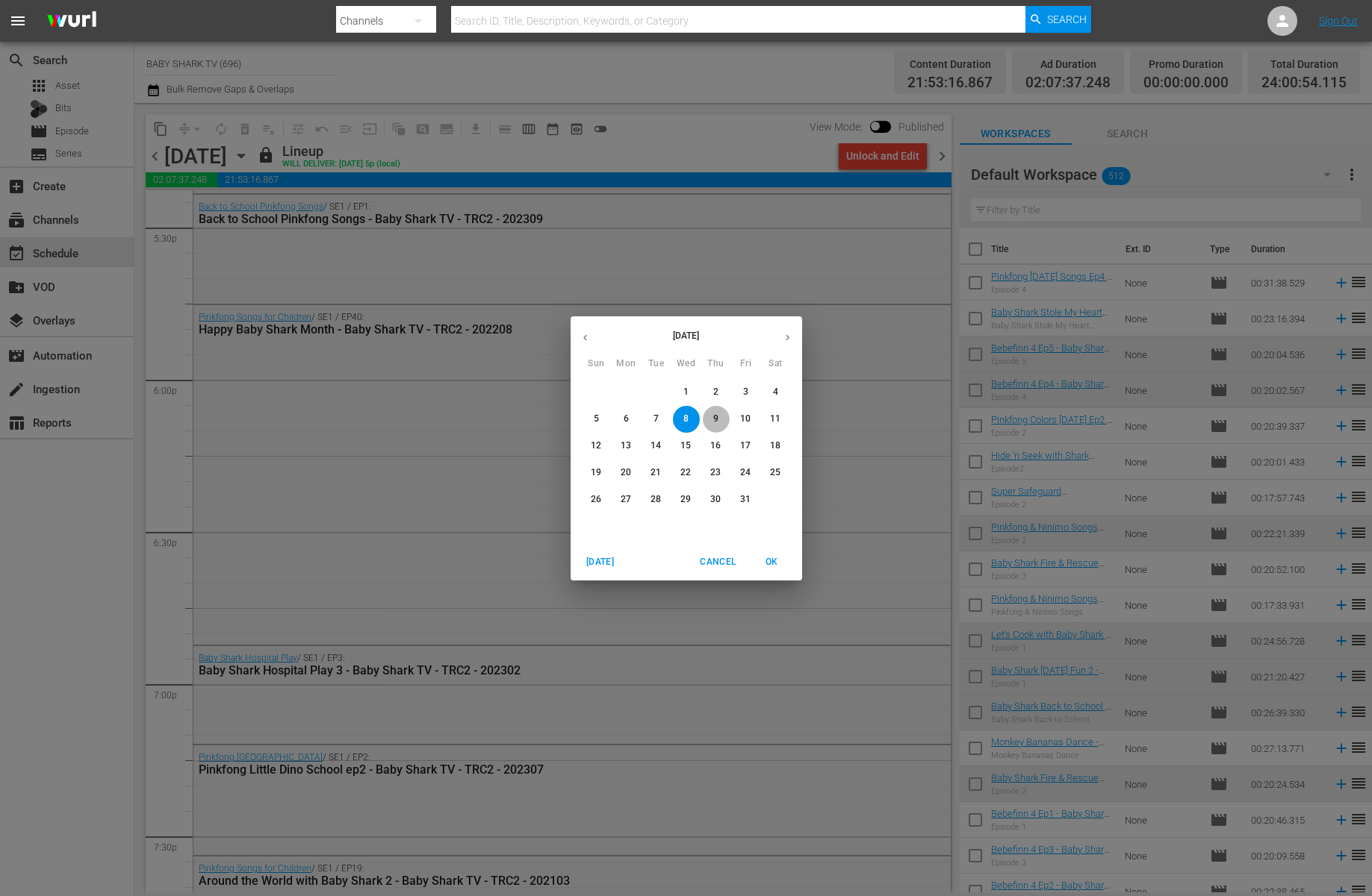
click at [718, 427] on button "9" at bounding box center [715, 420] width 27 height 27
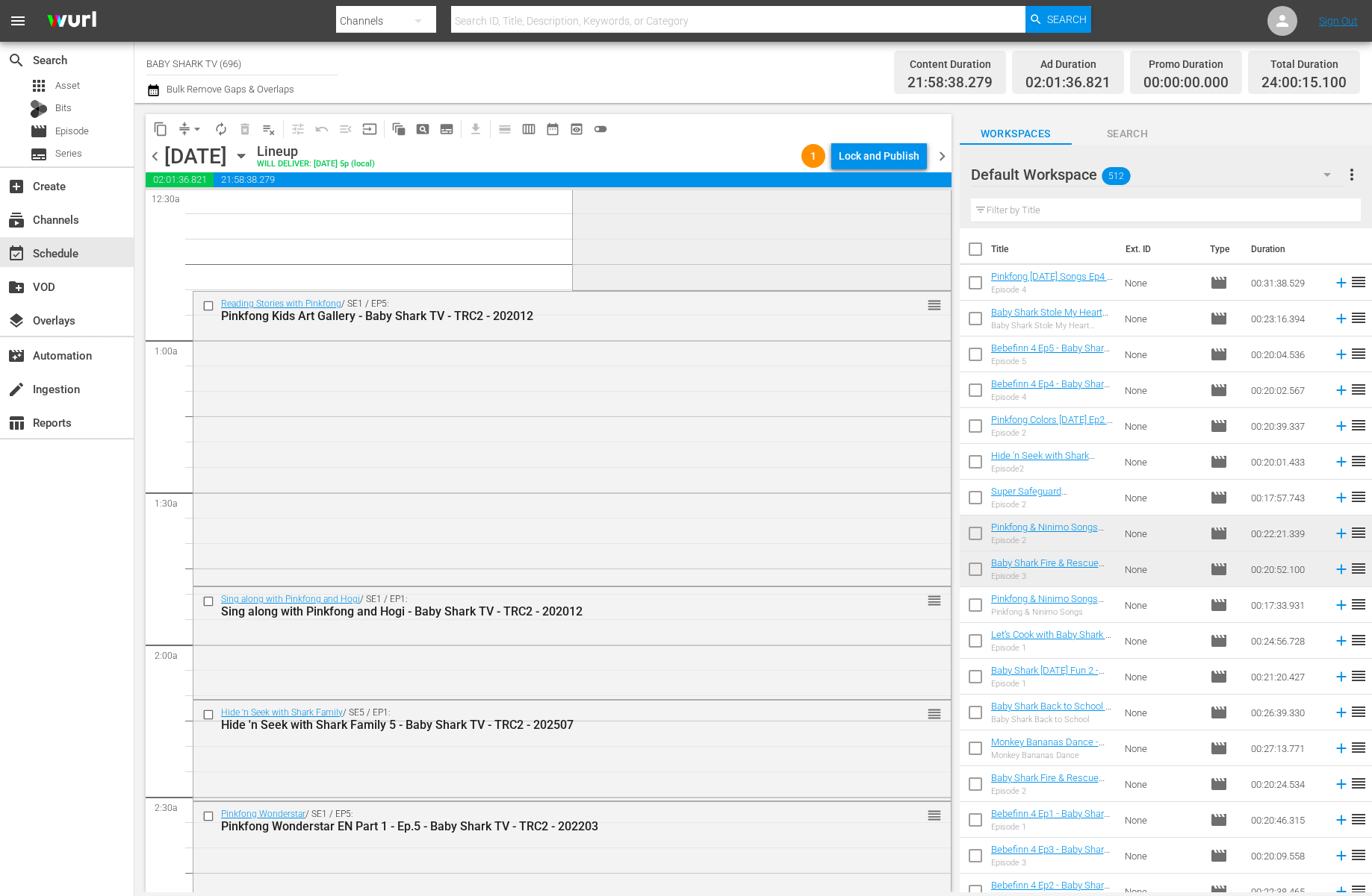
scroll to position [32, 0]
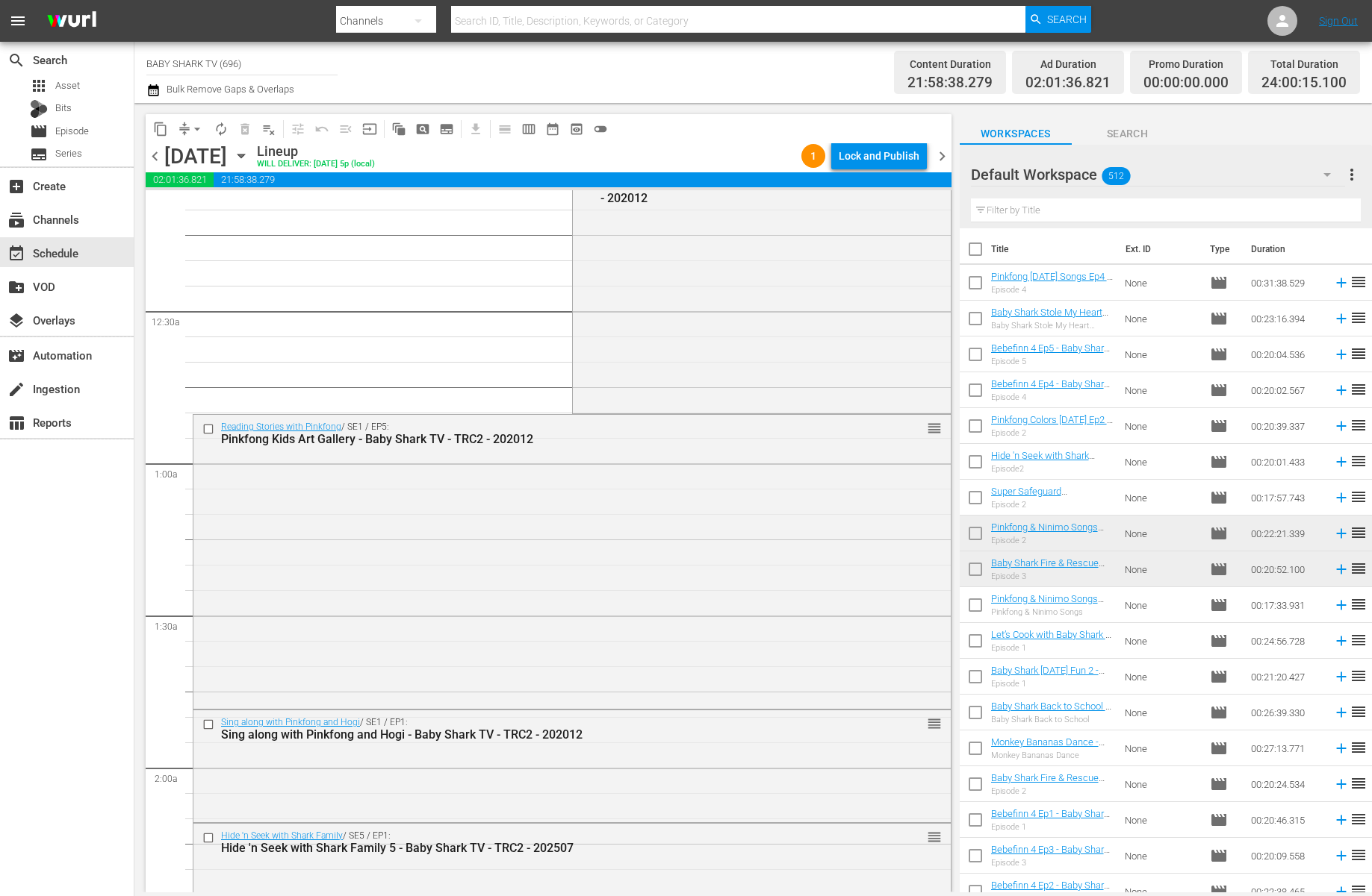
click at [743, 101] on div "Channel Title BABY SHARK TV (696) Bulk Remove Gaps & Overlaps Content Duration …" at bounding box center [753, 73] width 1238 height 62
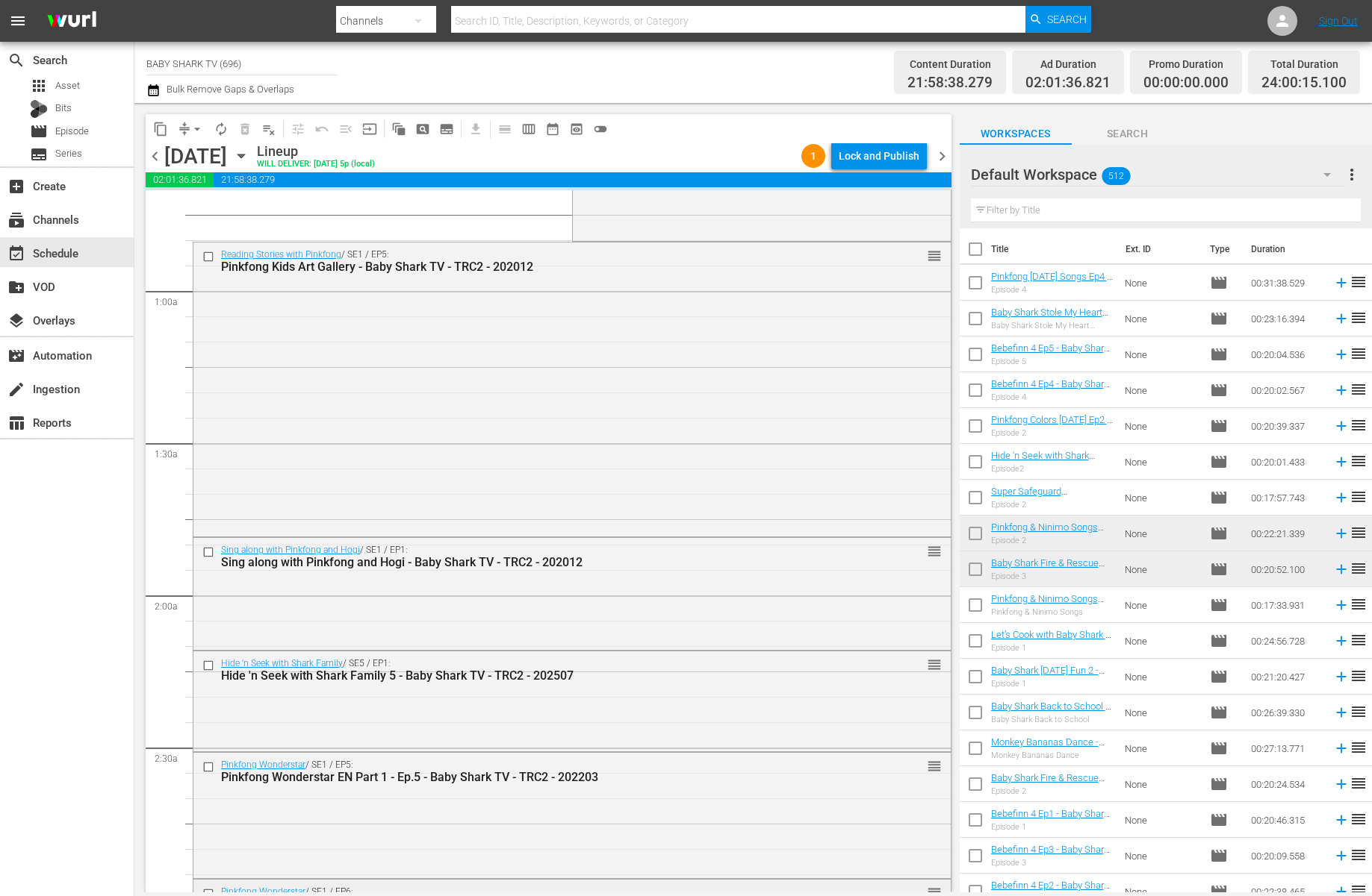
scroll to position [0, 0]
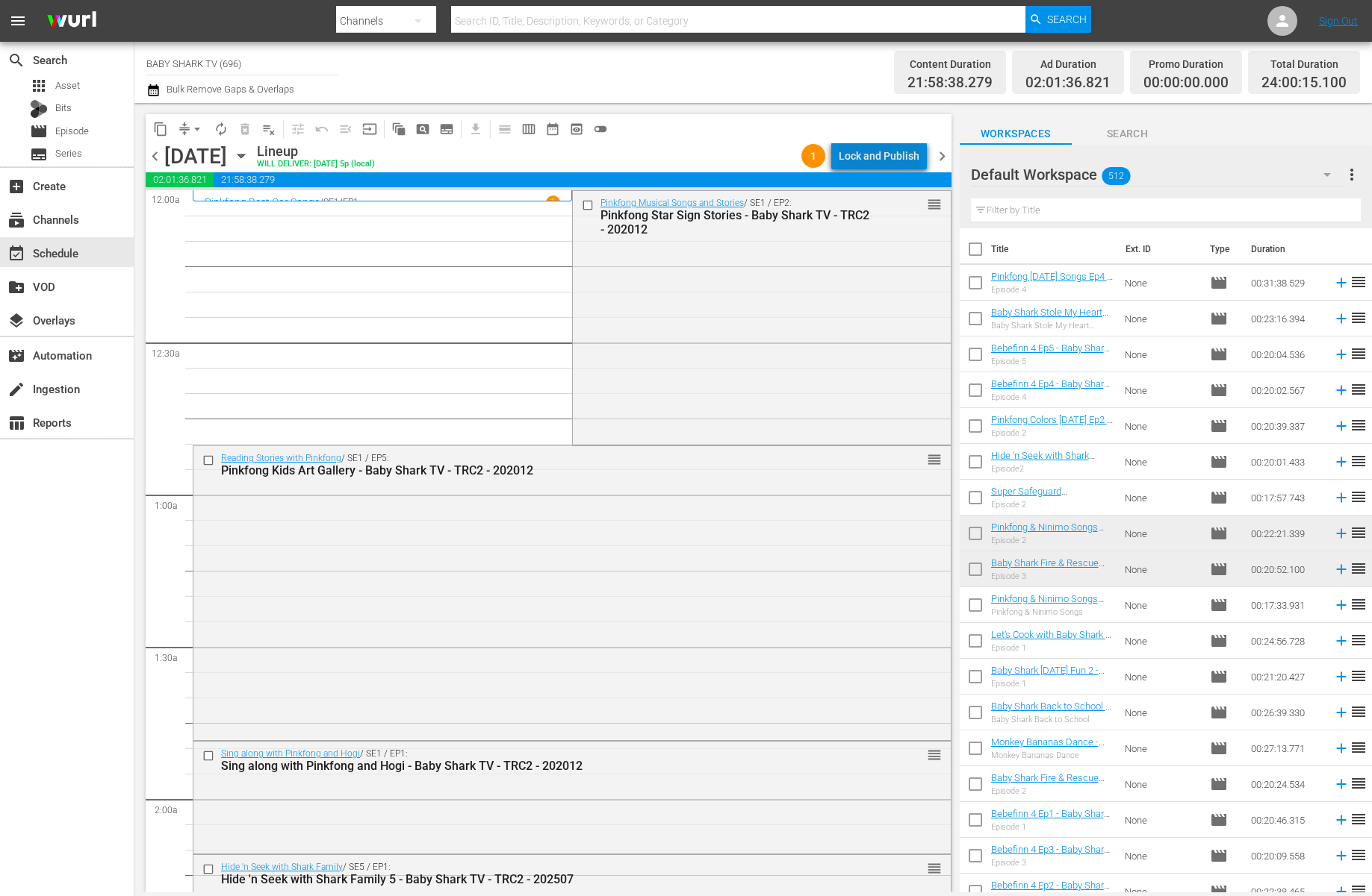
click at [895, 167] on div "Lock and Publish" at bounding box center [879, 156] width 80 height 27
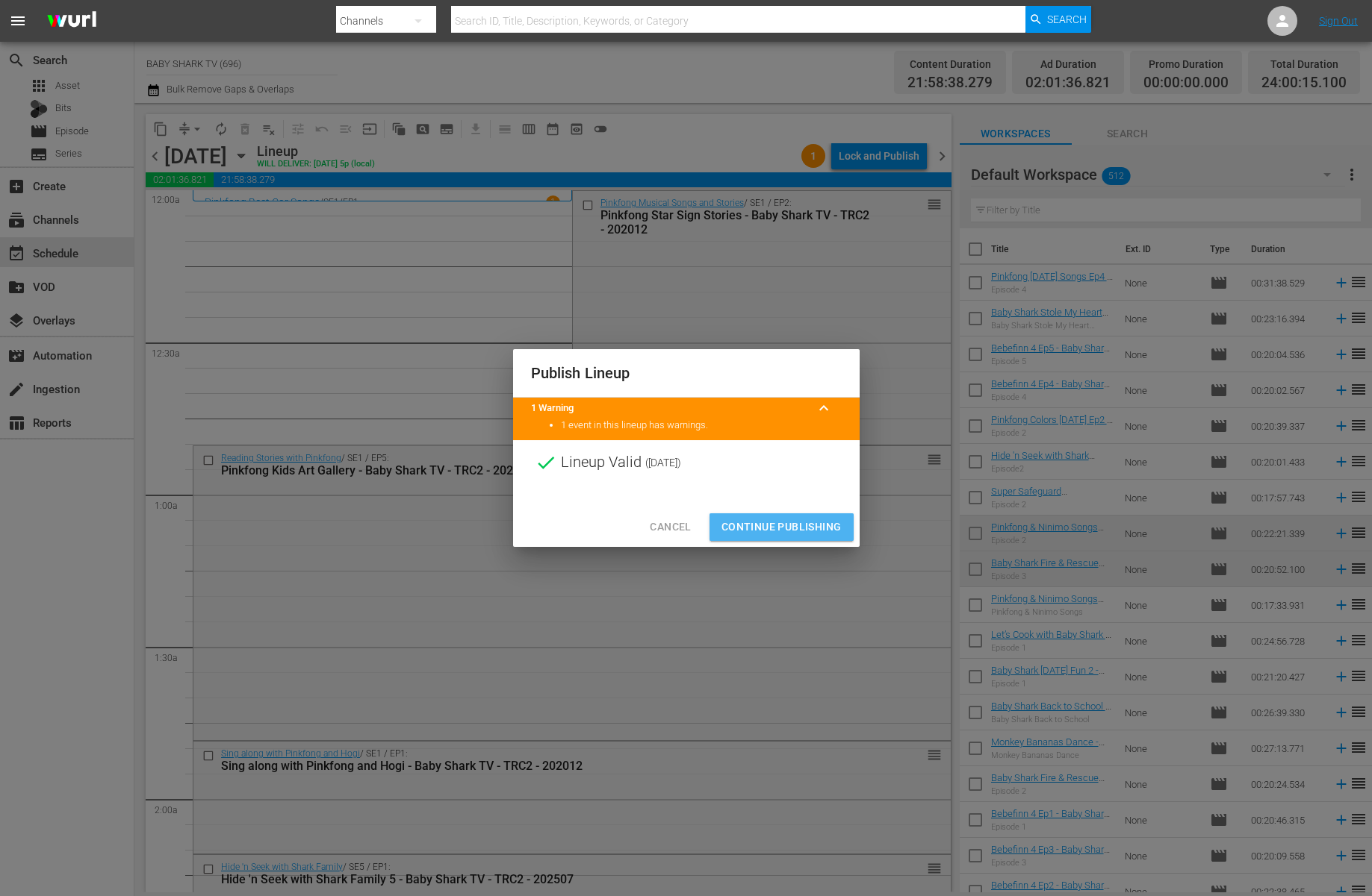
click at [784, 536] on button "Continue Publishing" at bounding box center [782, 528] width 145 height 28
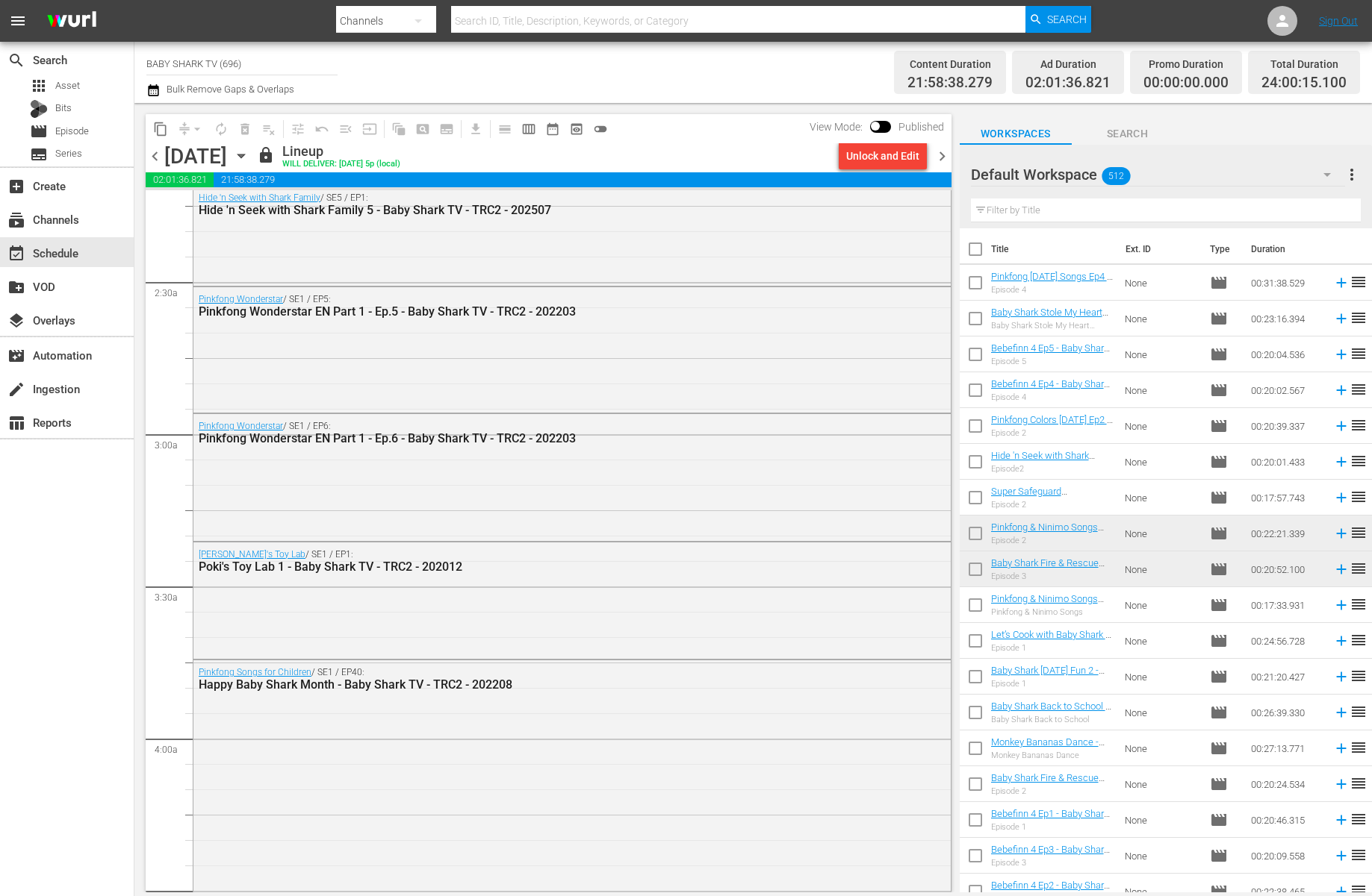
scroll to position [1005, 0]
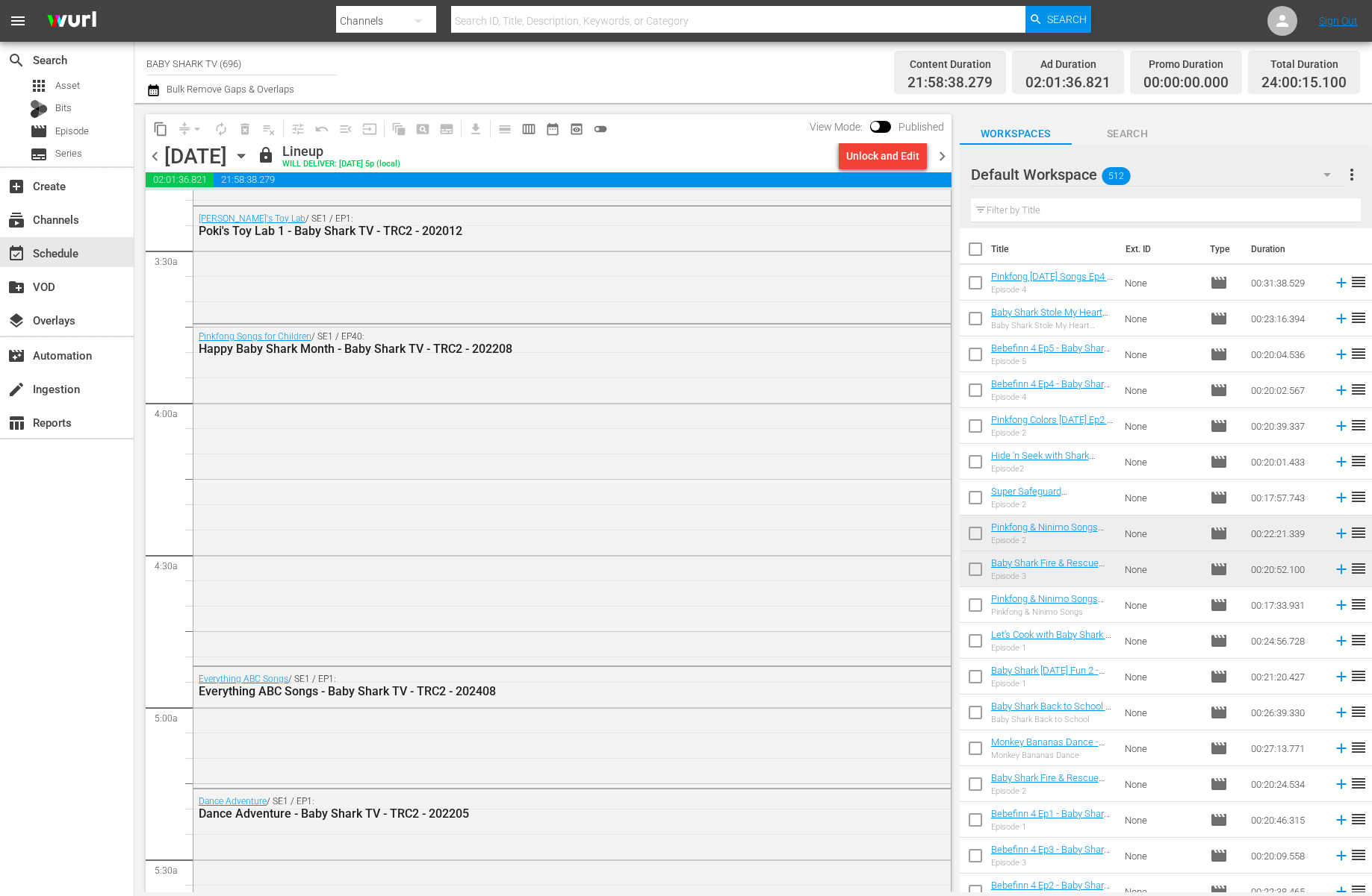
click at [249, 160] on icon "button" at bounding box center [242, 157] width 17 height 17
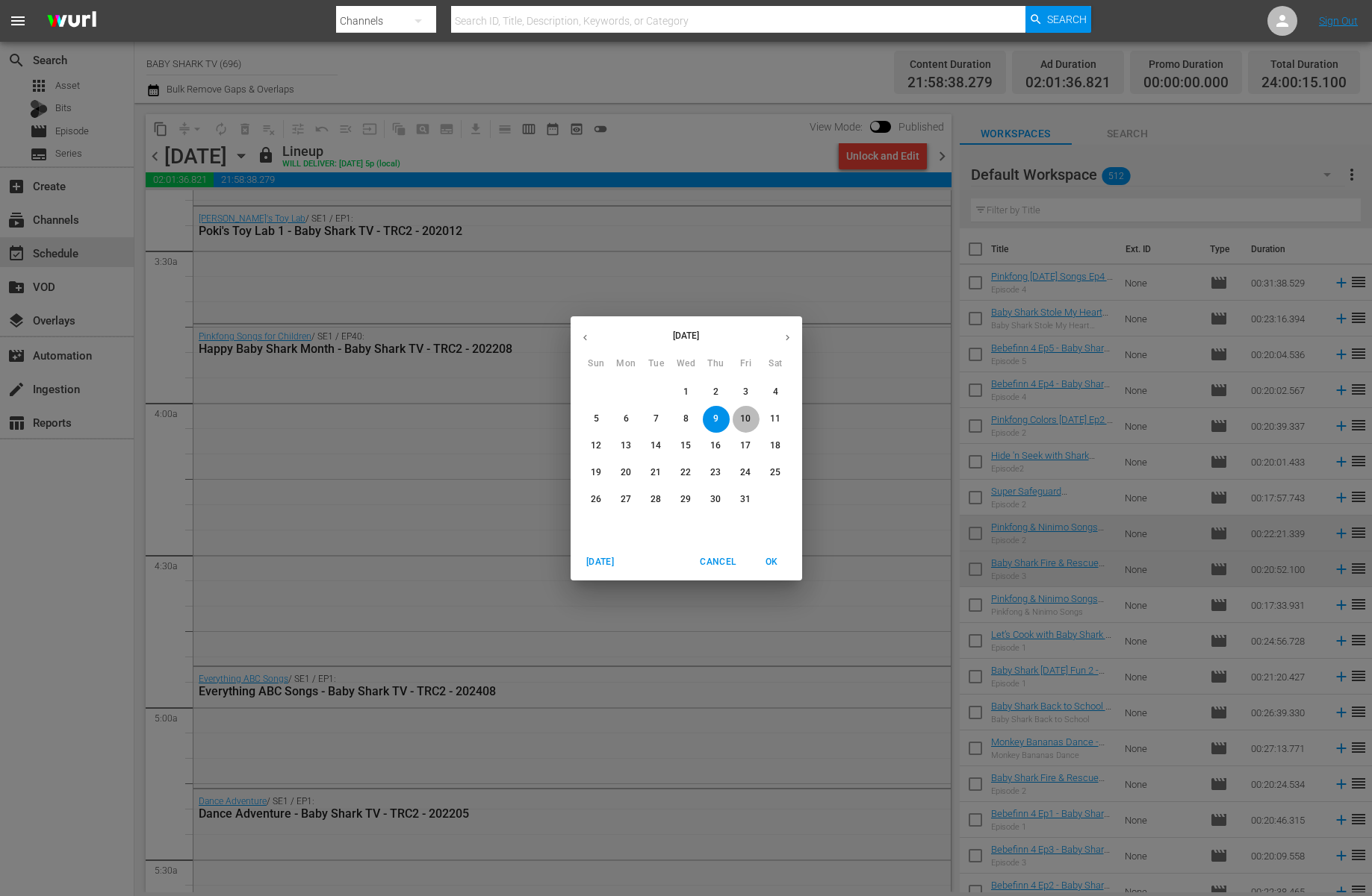
click at [743, 417] on p "10" at bounding box center [744, 420] width 10 height 13
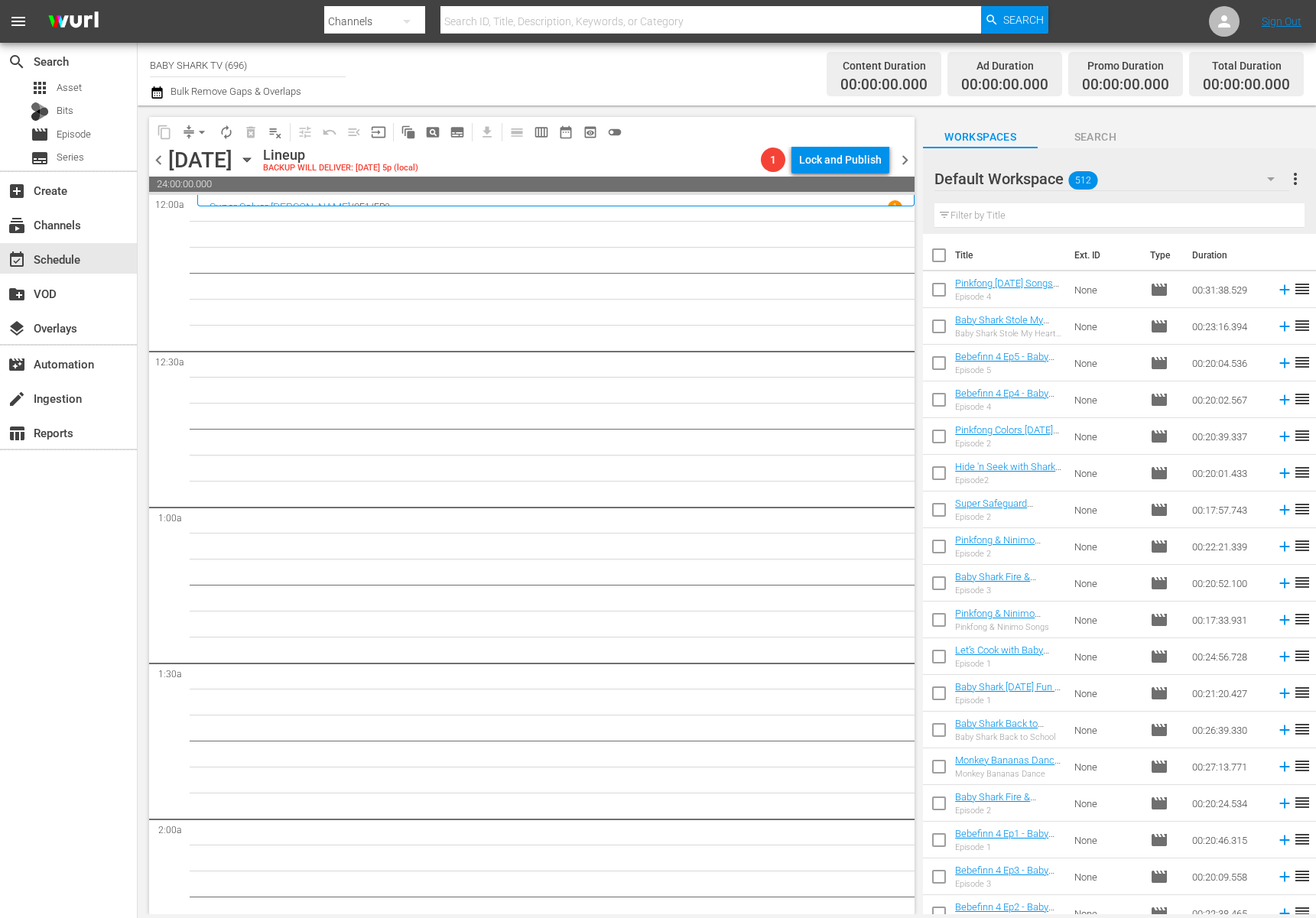
click at [255, 163] on icon "button" at bounding box center [247, 160] width 17 height 17
click at [255, 157] on icon "button" at bounding box center [247, 160] width 17 height 17
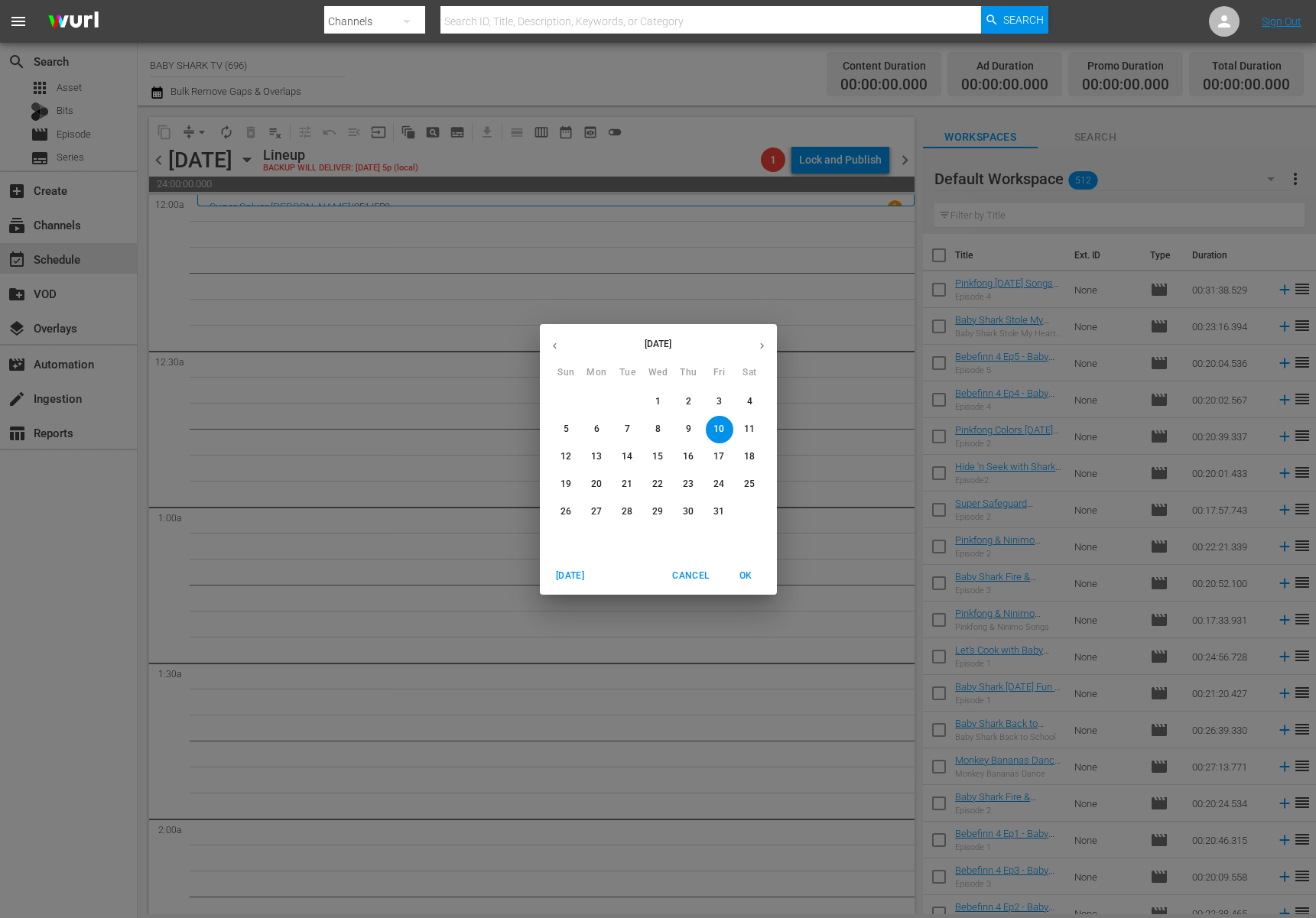
click at [743, 435] on span "11" at bounding box center [750, 430] width 28 height 13
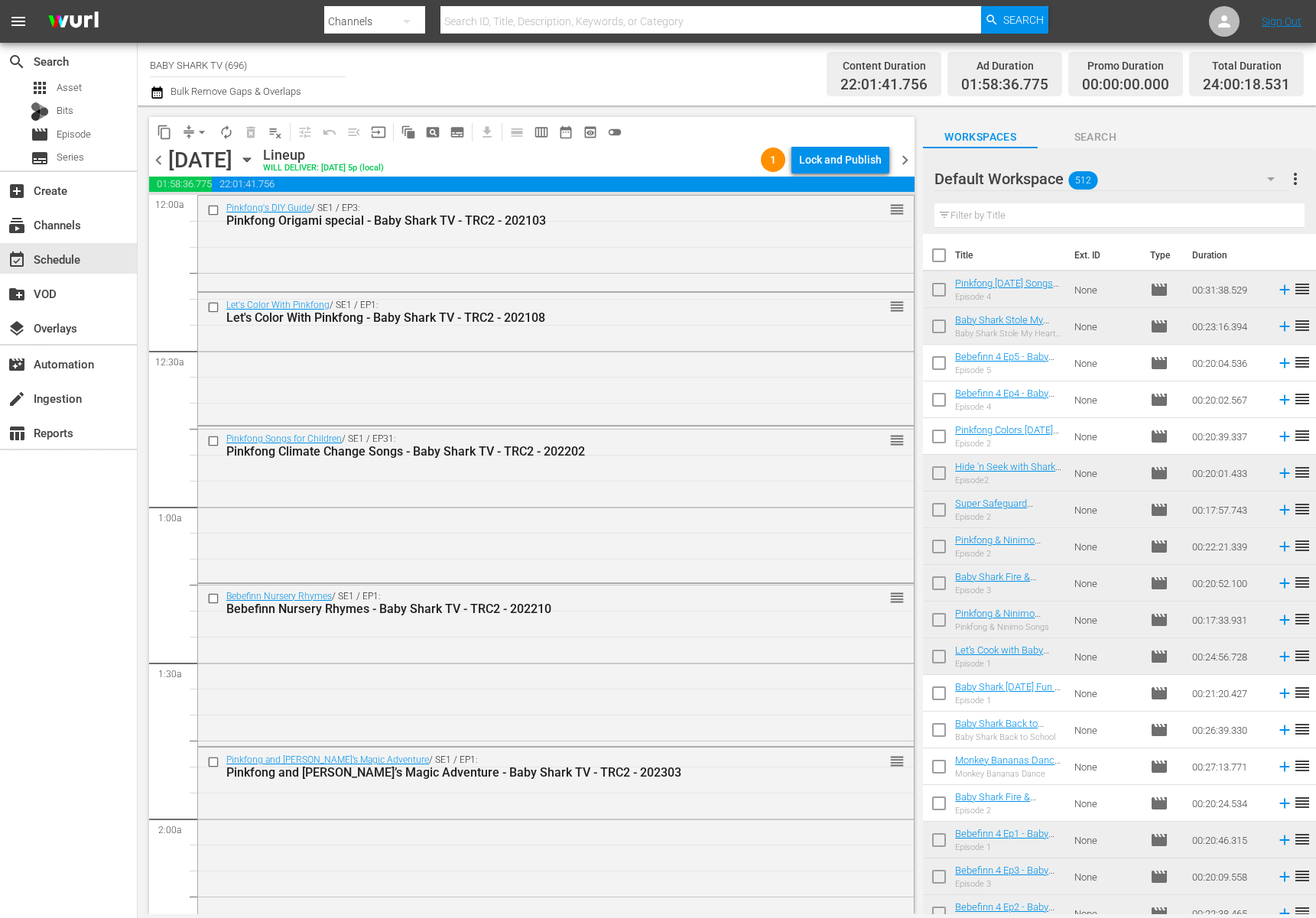
click at [685, 130] on div "content_copy compress arrow_drop_down autorenew_outlined delete_forever_outline…" at bounding box center [531, 131] width 765 height 30
click at [830, 156] on div "Lock and Publish" at bounding box center [840, 160] width 82 height 28
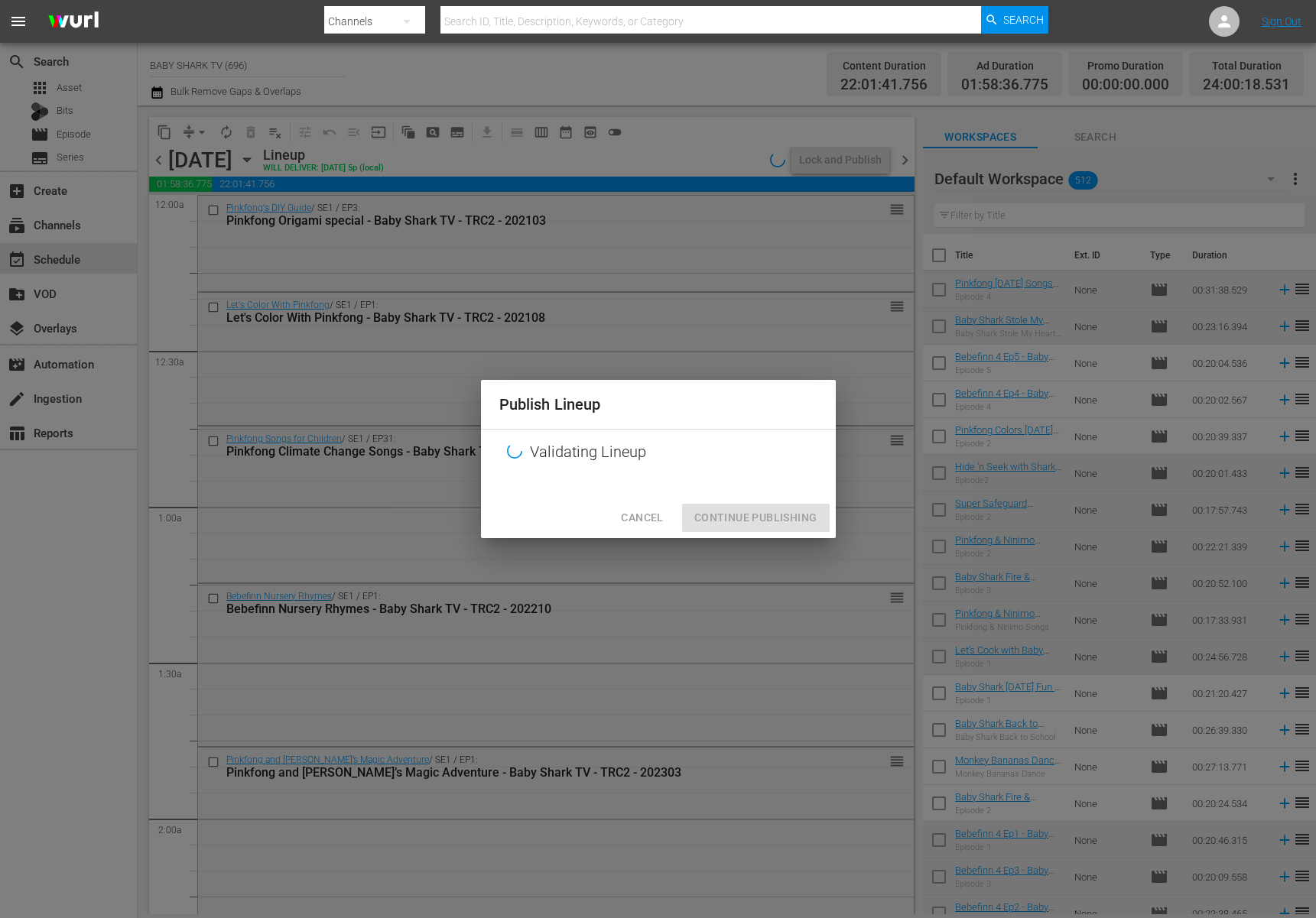
click at [712, 140] on div "Publish Lineup Validating Lineup Cancel Continue Publishing" at bounding box center [658, 459] width 1316 height 918
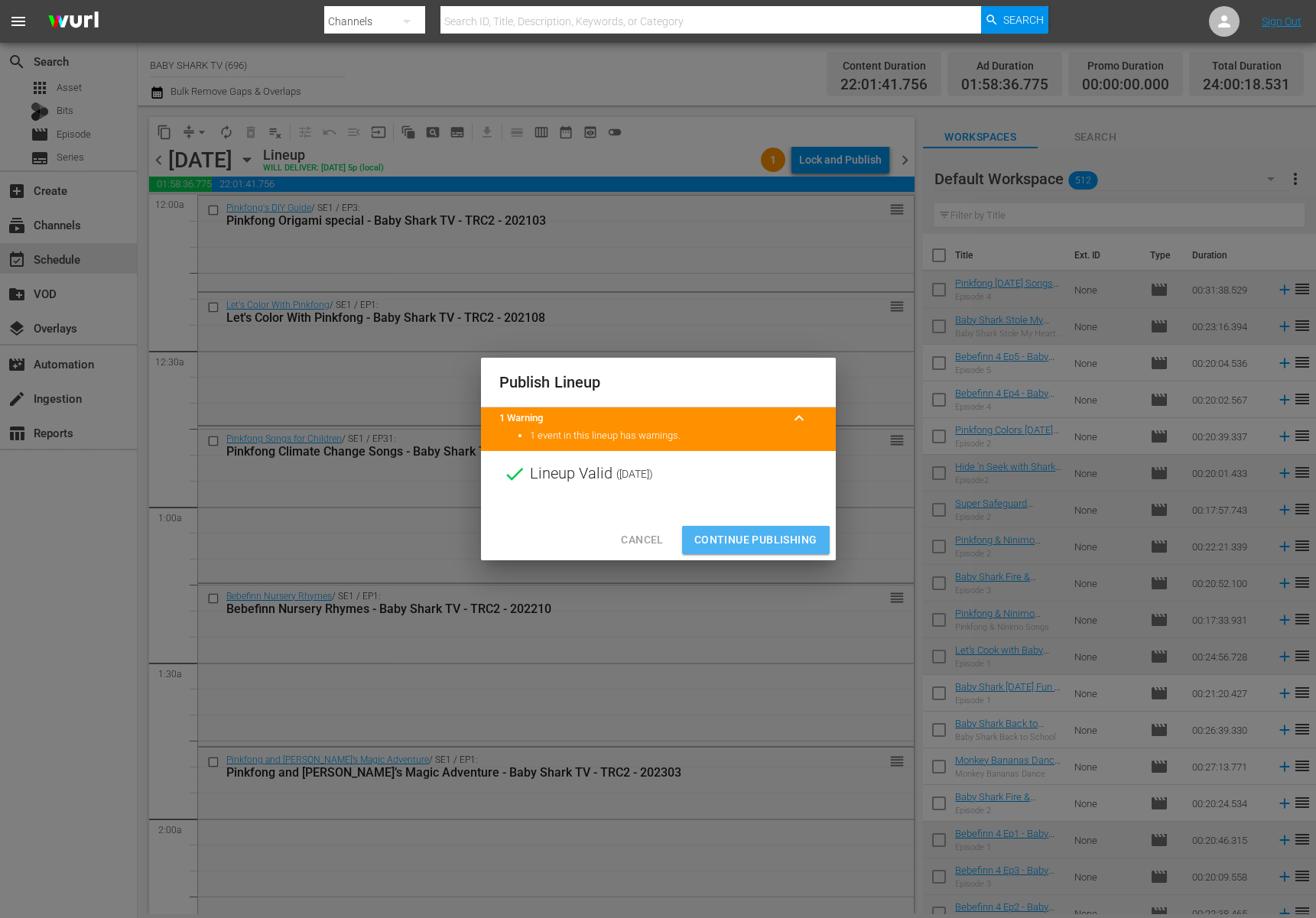
click at [760, 536] on span "Continue Publishing" at bounding box center [755, 541] width 123 height 19
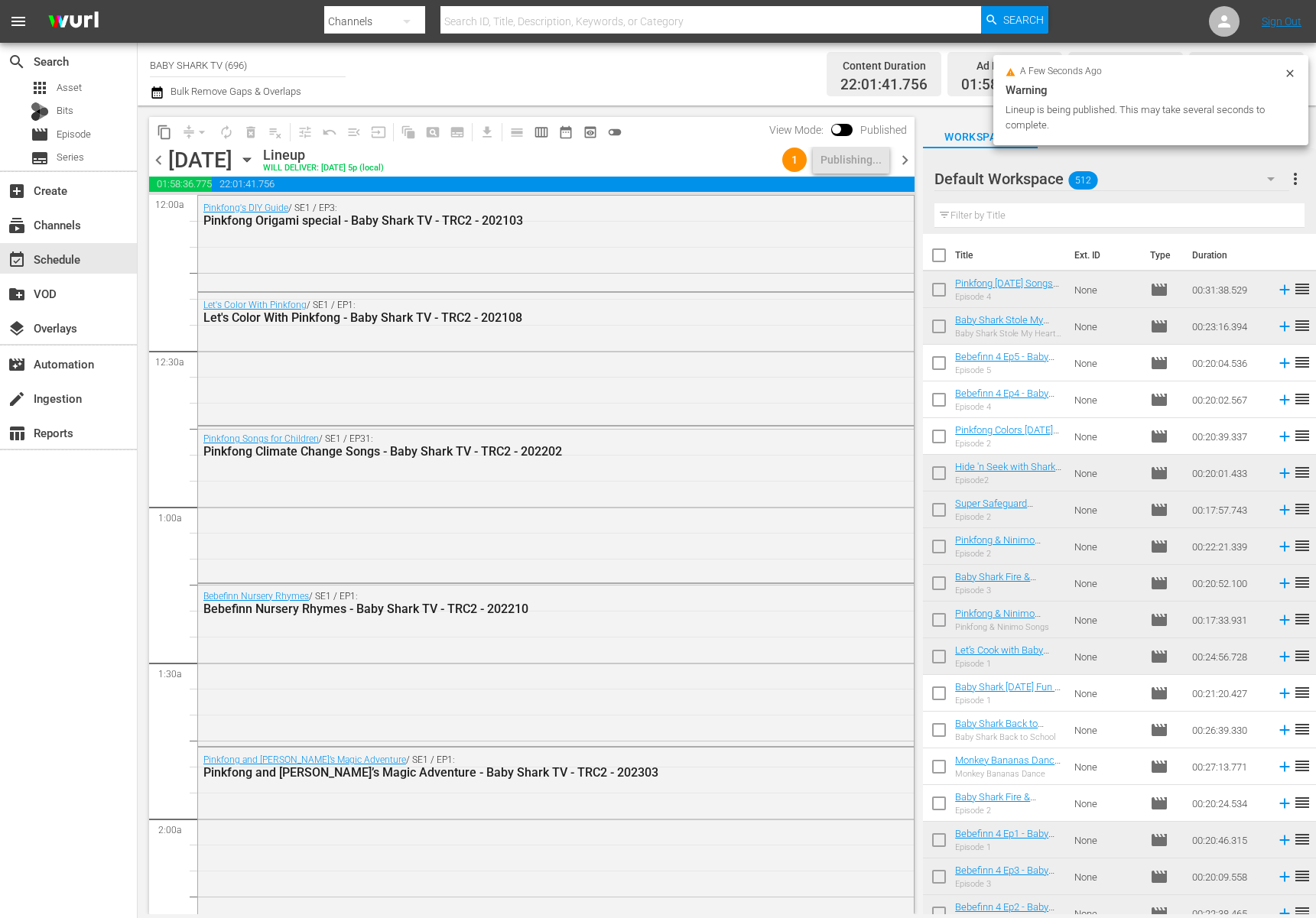
click at [683, 146] on div "content_copy compress arrow_drop_down autorenew_outlined delete_forever_outline…" at bounding box center [531, 131] width 765 height 30
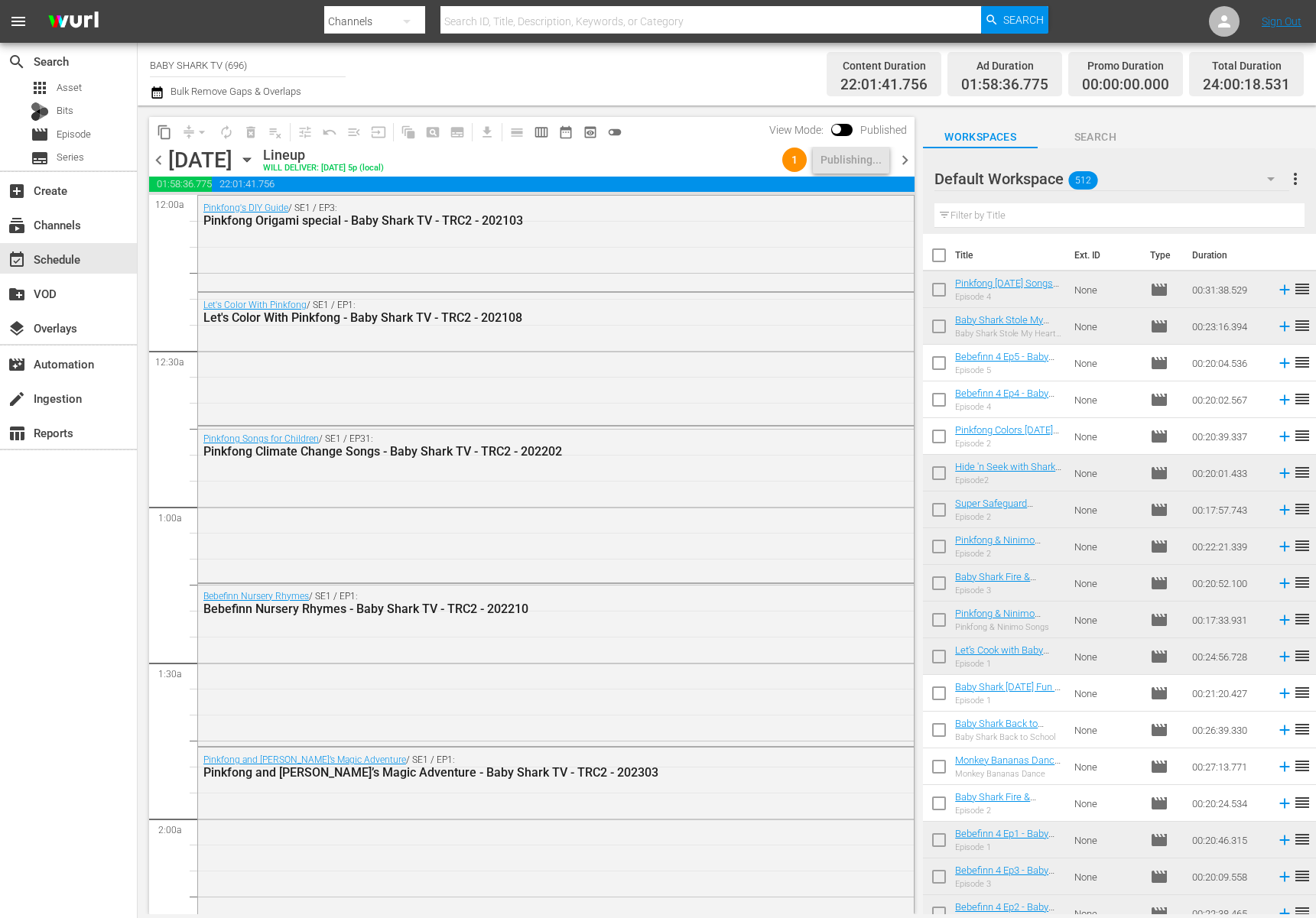
click at [255, 164] on icon "button" at bounding box center [247, 160] width 17 height 17
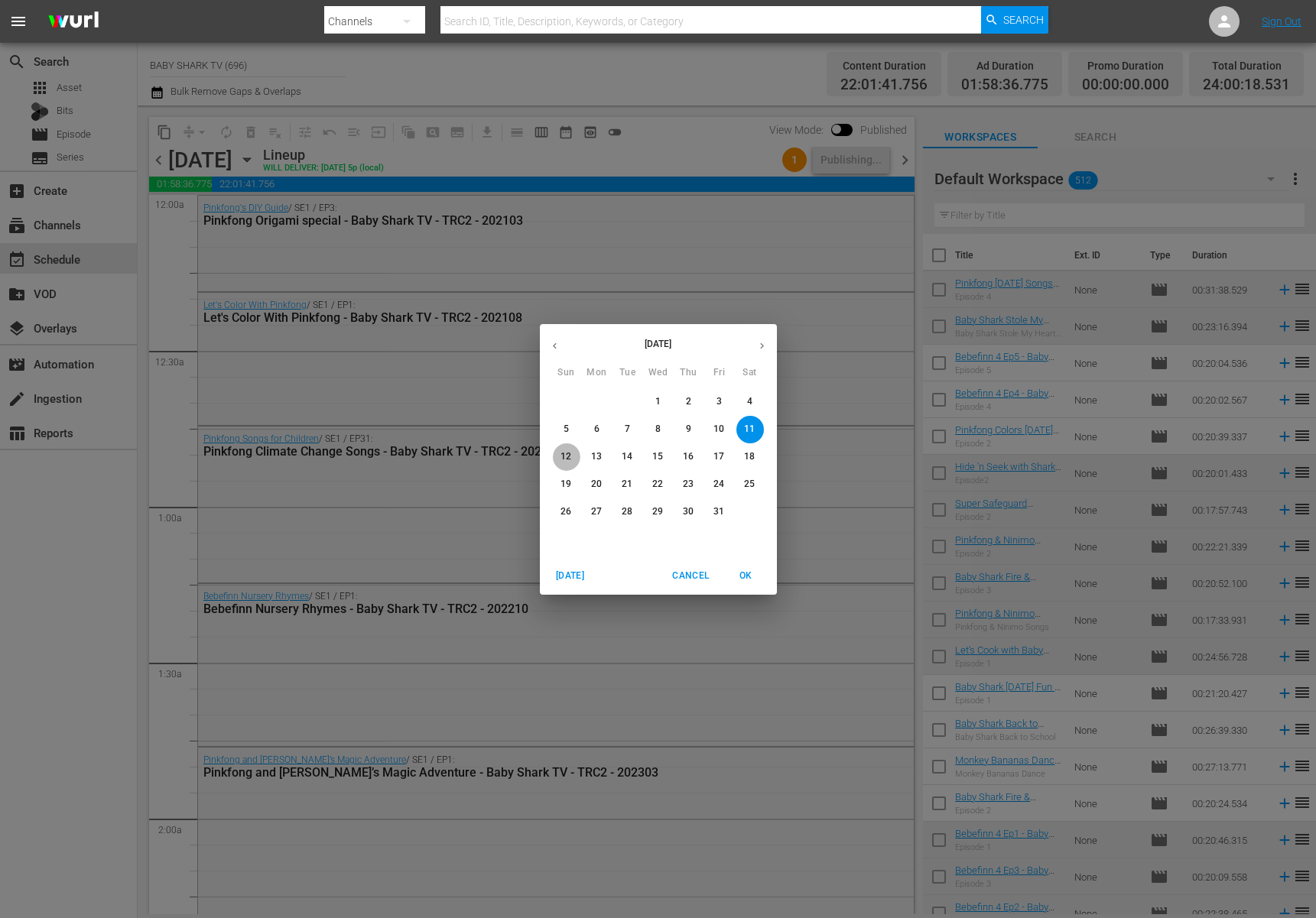
click at [563, 455] on p "12" at bounding box center [565, 458] width 11 height 13
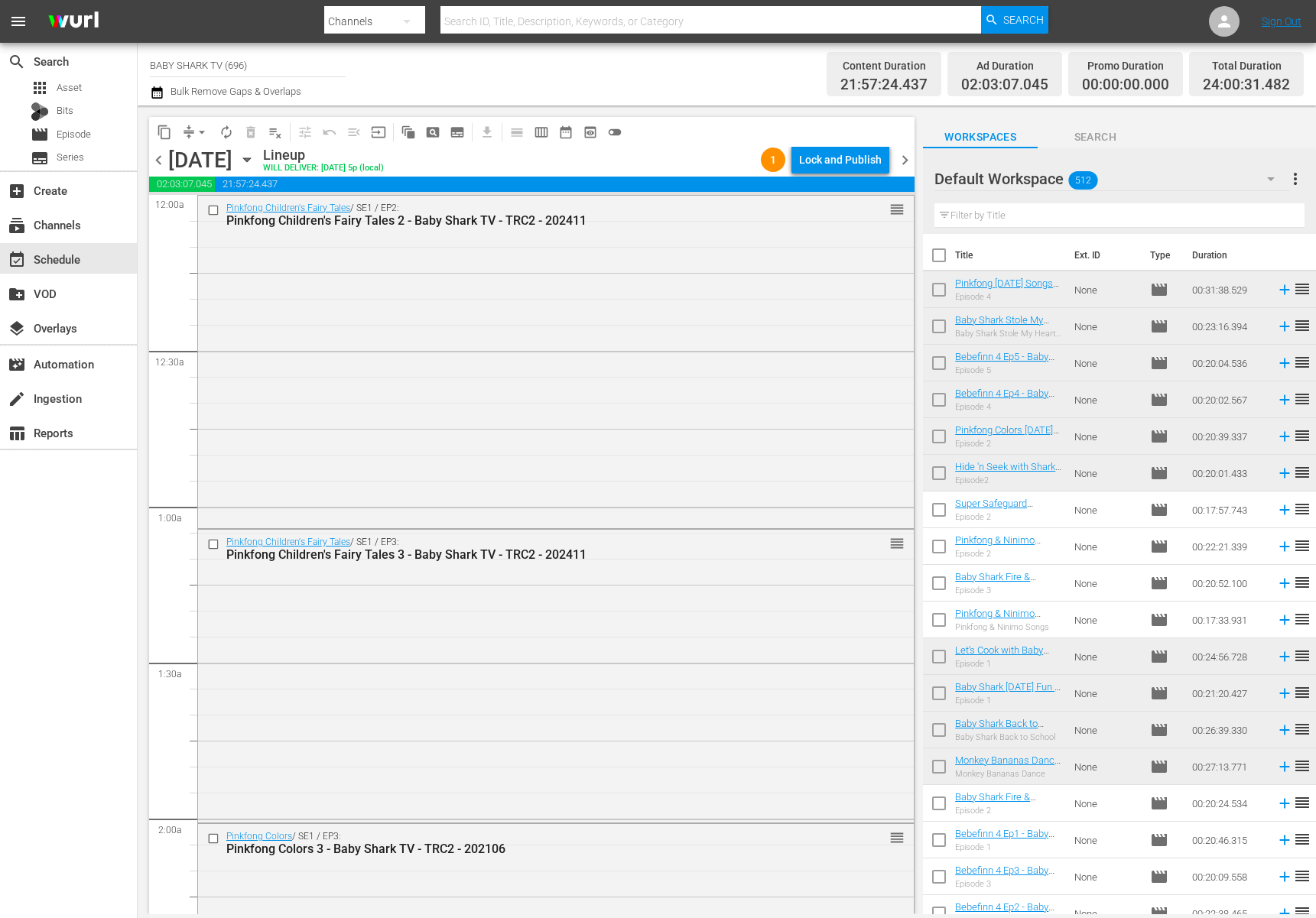
click at [711, 115] on div "content_copy compress arrow_drop_down autorenew_outlined delete_forever_outline…" at bounding box center [527, 509] width 780 height 809
click at [856, 159] on div "Lock and Publish" at bounding box center [840, 160] width 82 height 28
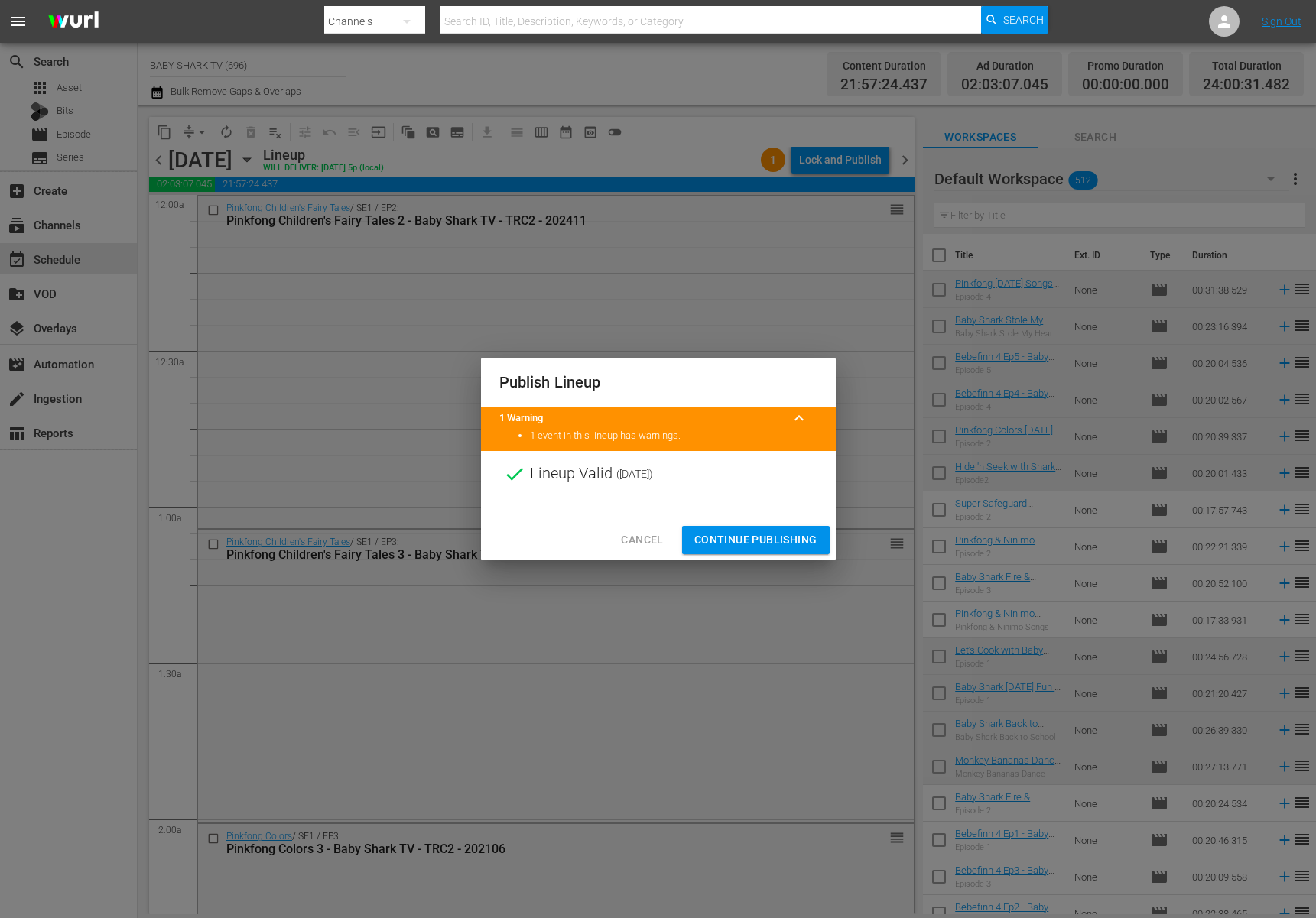
click at [799, 538] on span "Continue Publishing" at bounding box center [755, 541] width 123 height 19
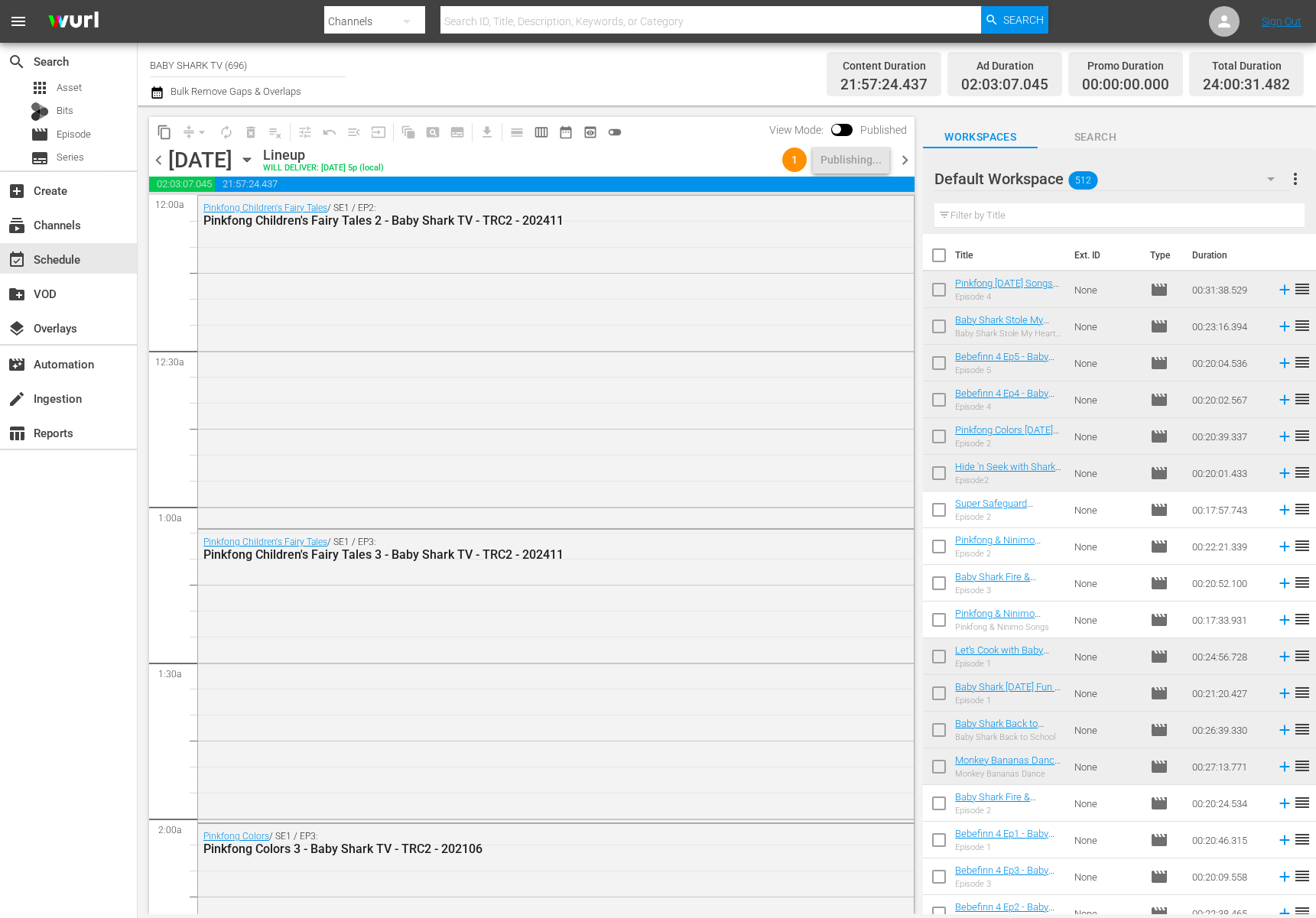
click at [255, 166] on icon "button" at bounding box center [247, 160] width 17 height 17
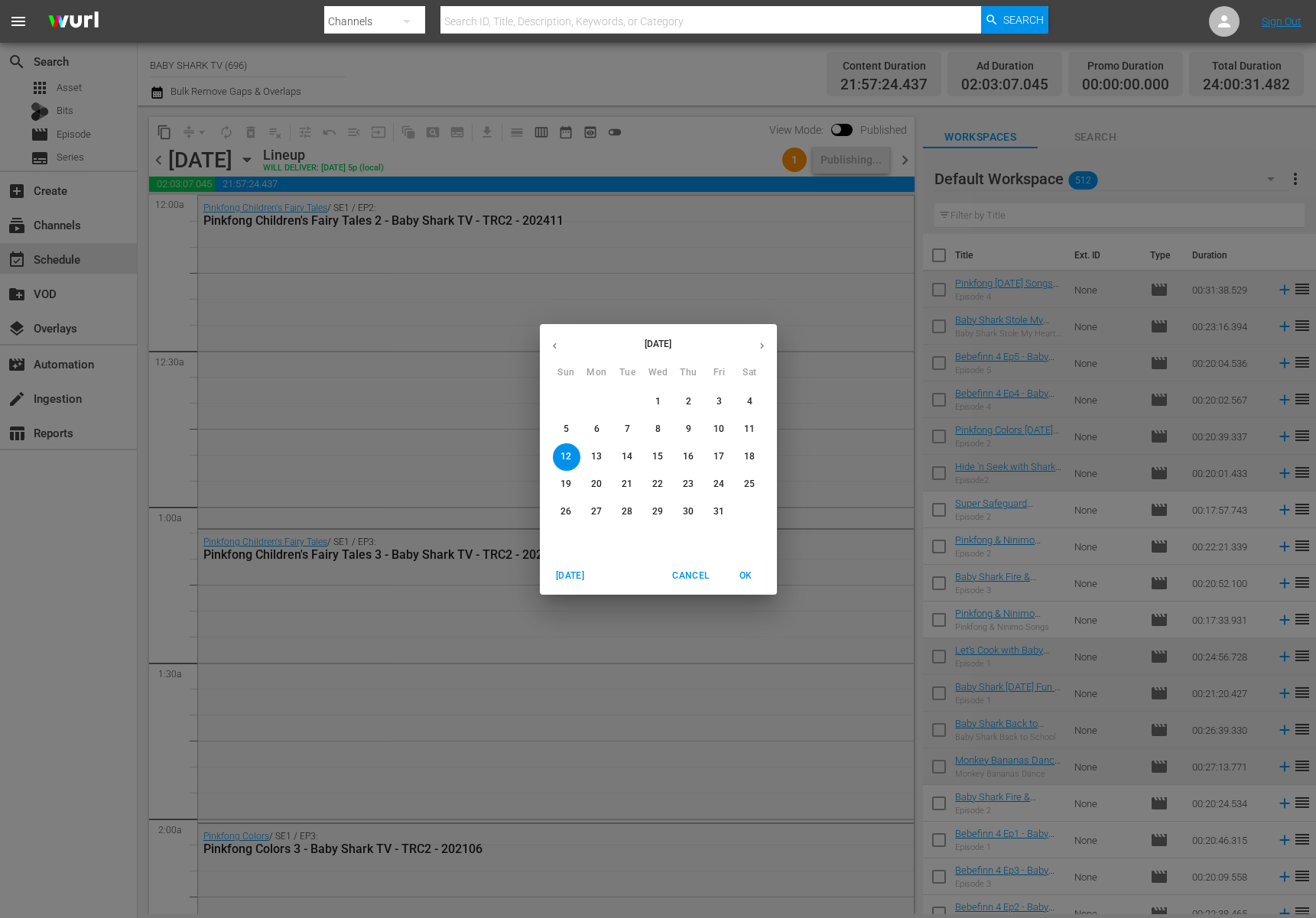
click at [693, 428] on span "9" at bounding box center [689, 430] width 28 height 13
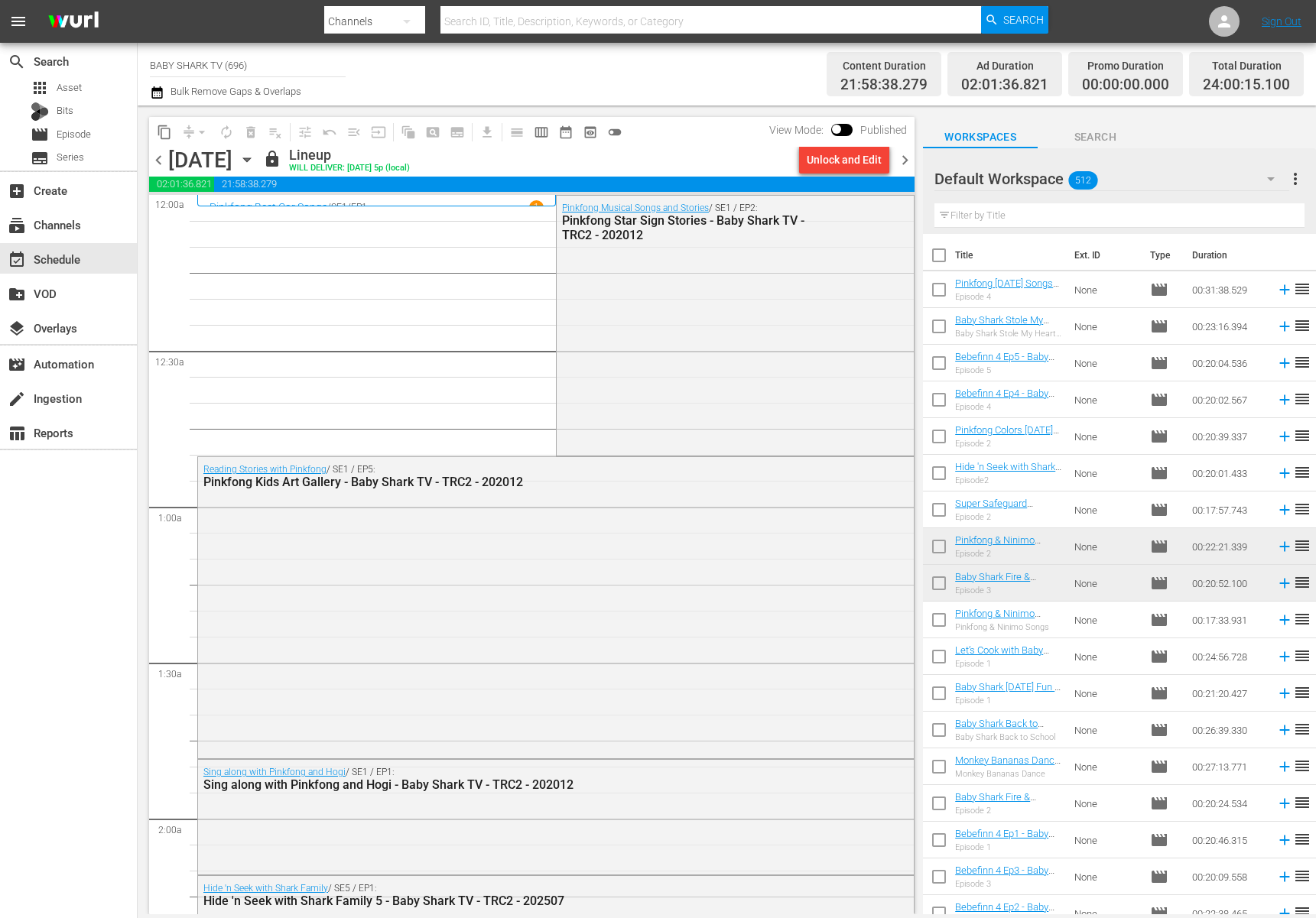
click at [255, 163] on icon "button" at bounding box center [247, 160] width 17 height 17
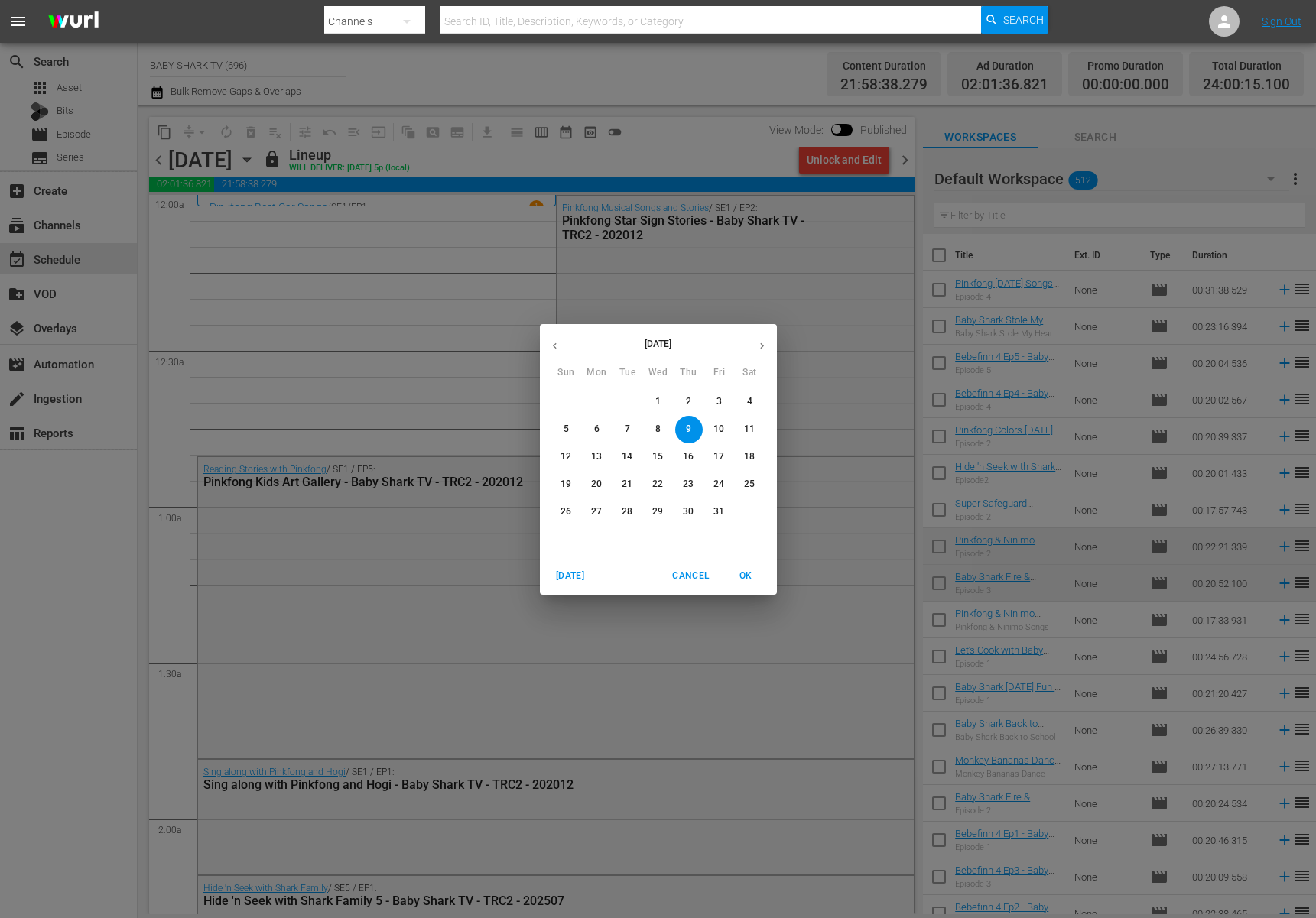
click at [712, 427] on span "10" at bounding box center [719, 430] width 28 height 13
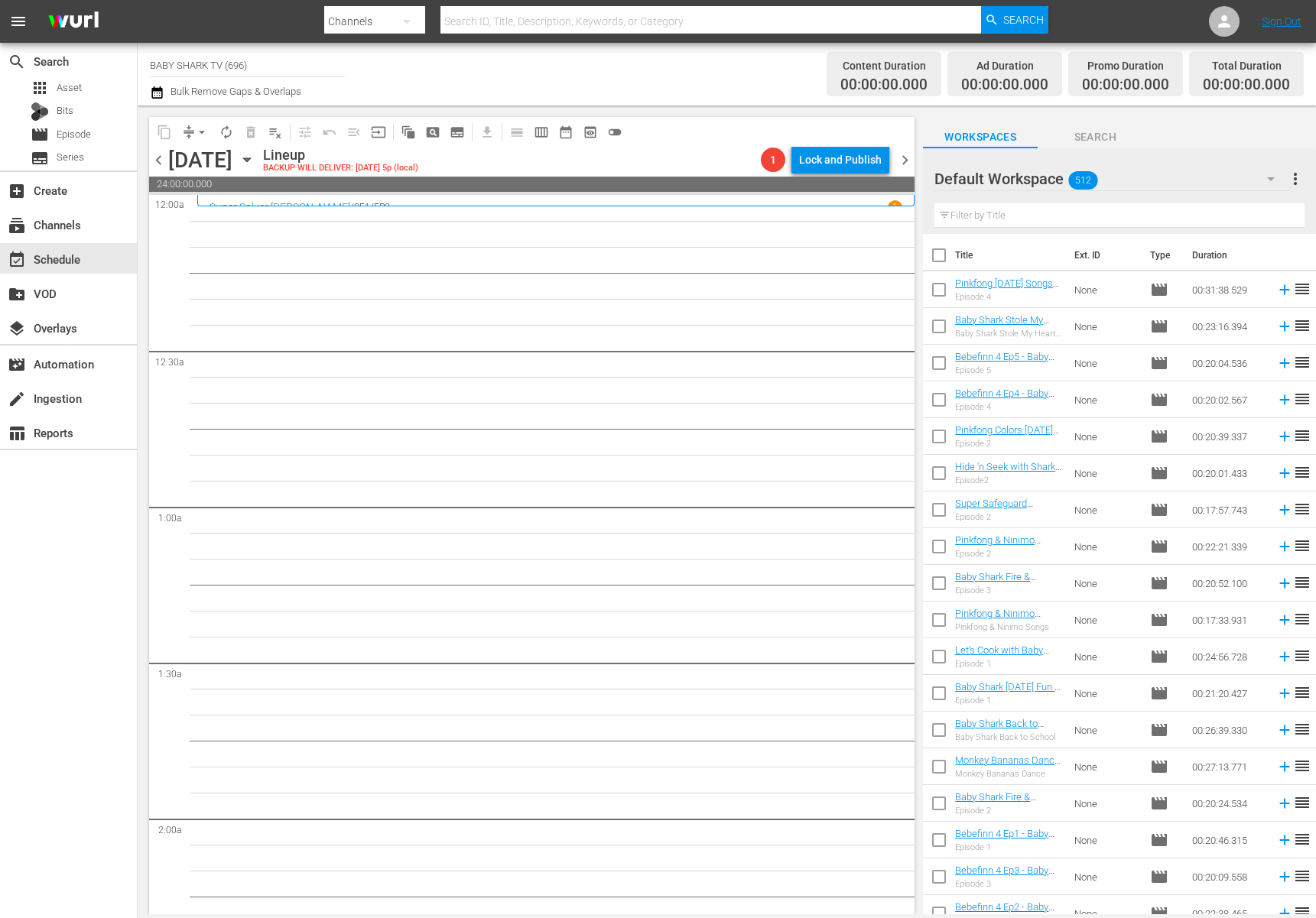
click at [255, 160] on div "October 10th" at bounding box center [244, 160] width 23 height 0
click at [255, 160] on icon "button" at bounding box center [247, 160] width 17 height 17
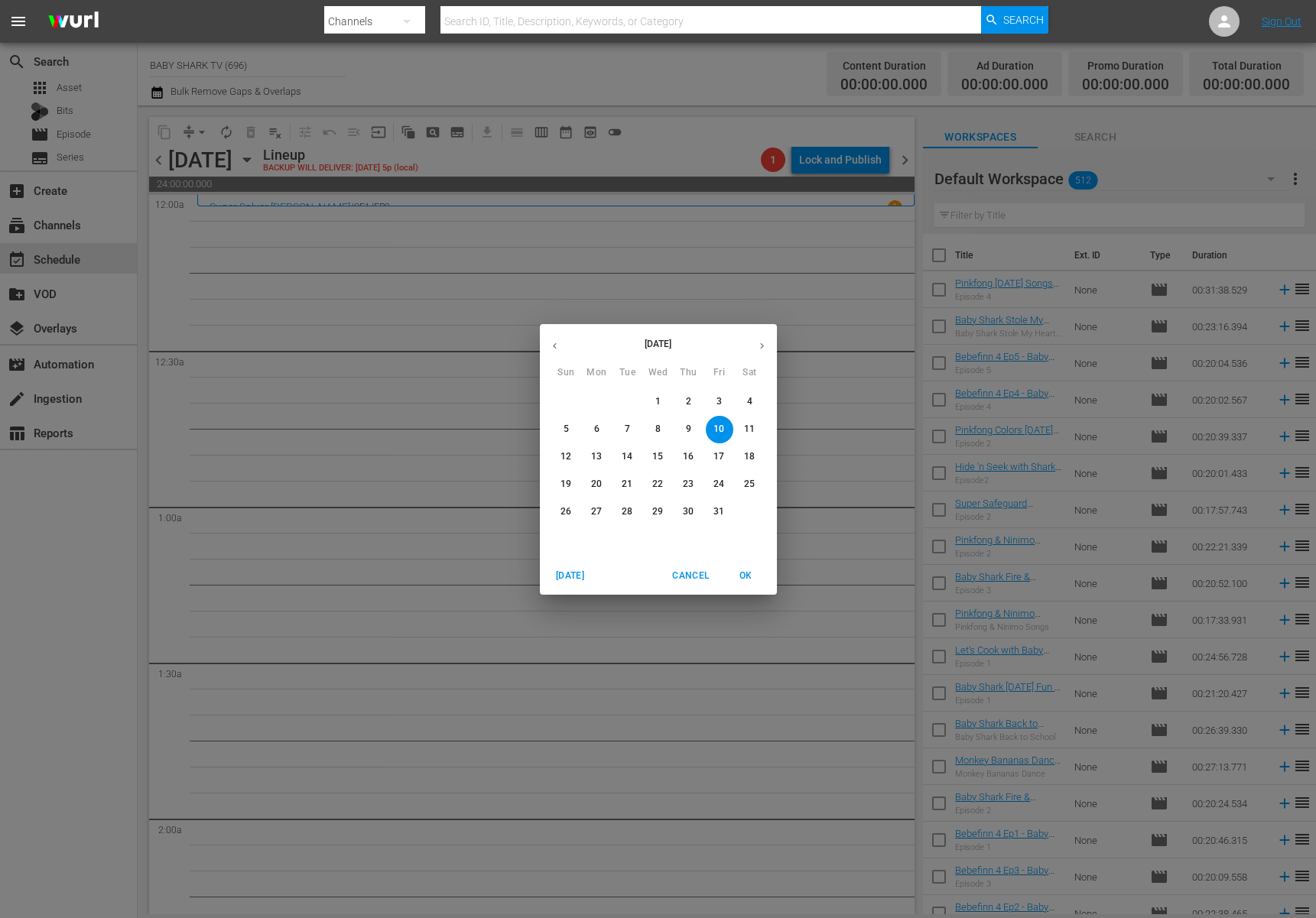
click at [661, 399] on span "1" at bounding box center [658, 402] width 28 height 13
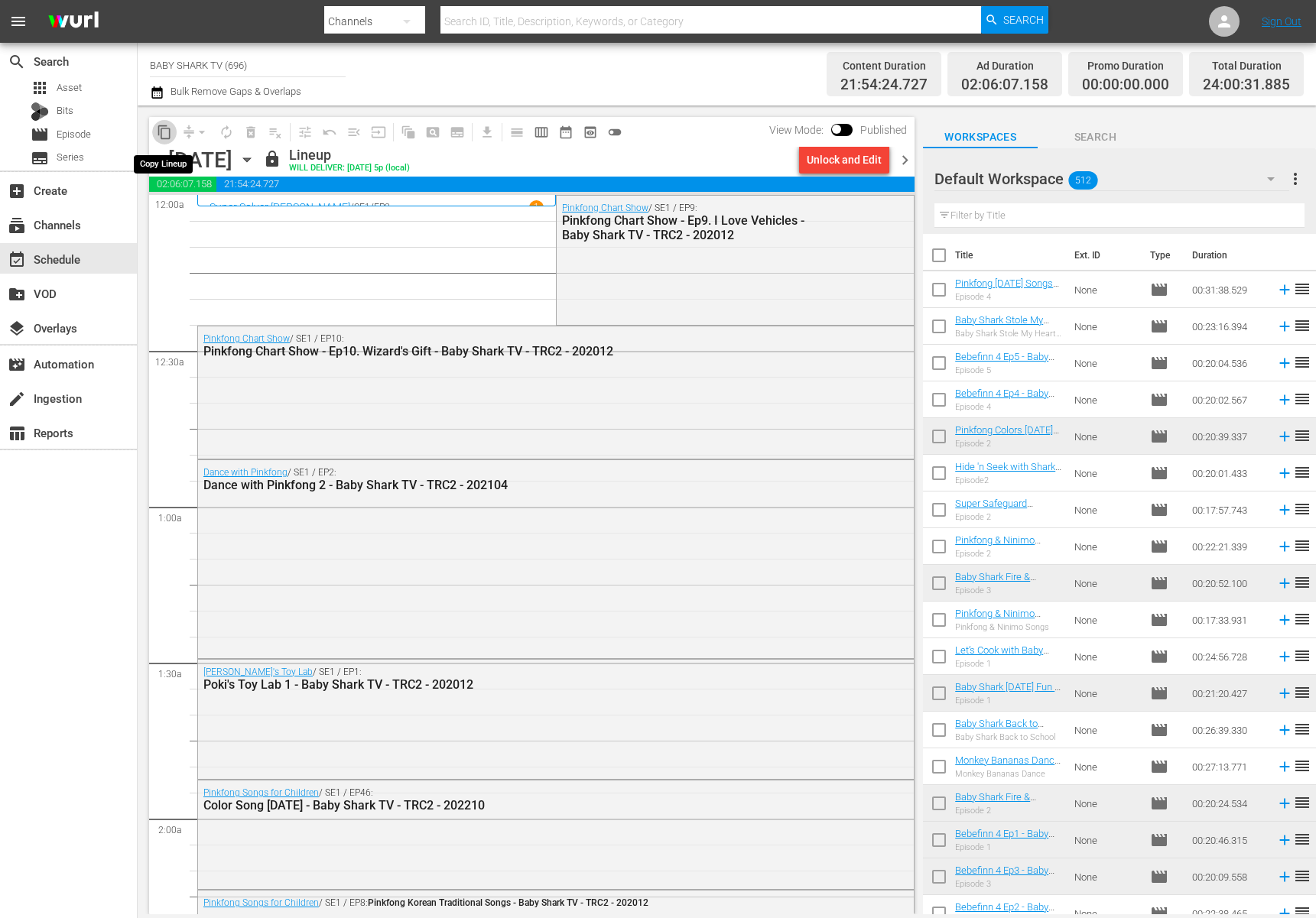
click at [170, 125] on span "content_copy" at bounding box center [164, 132] width 15 height 15
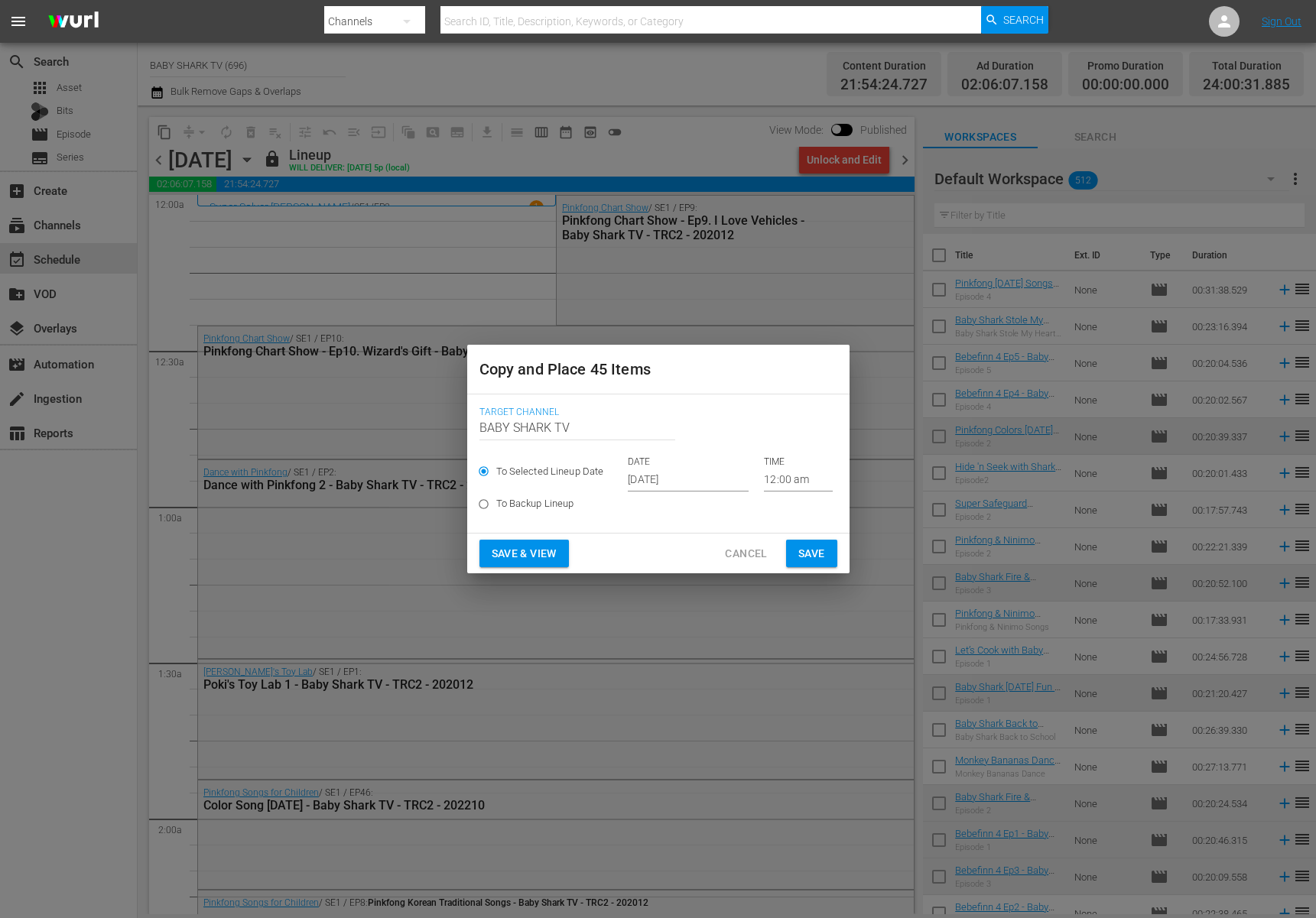
click at [667, 474] on input "Sep 25th 2025" at bounding box center [688, 480] width 120 height 23
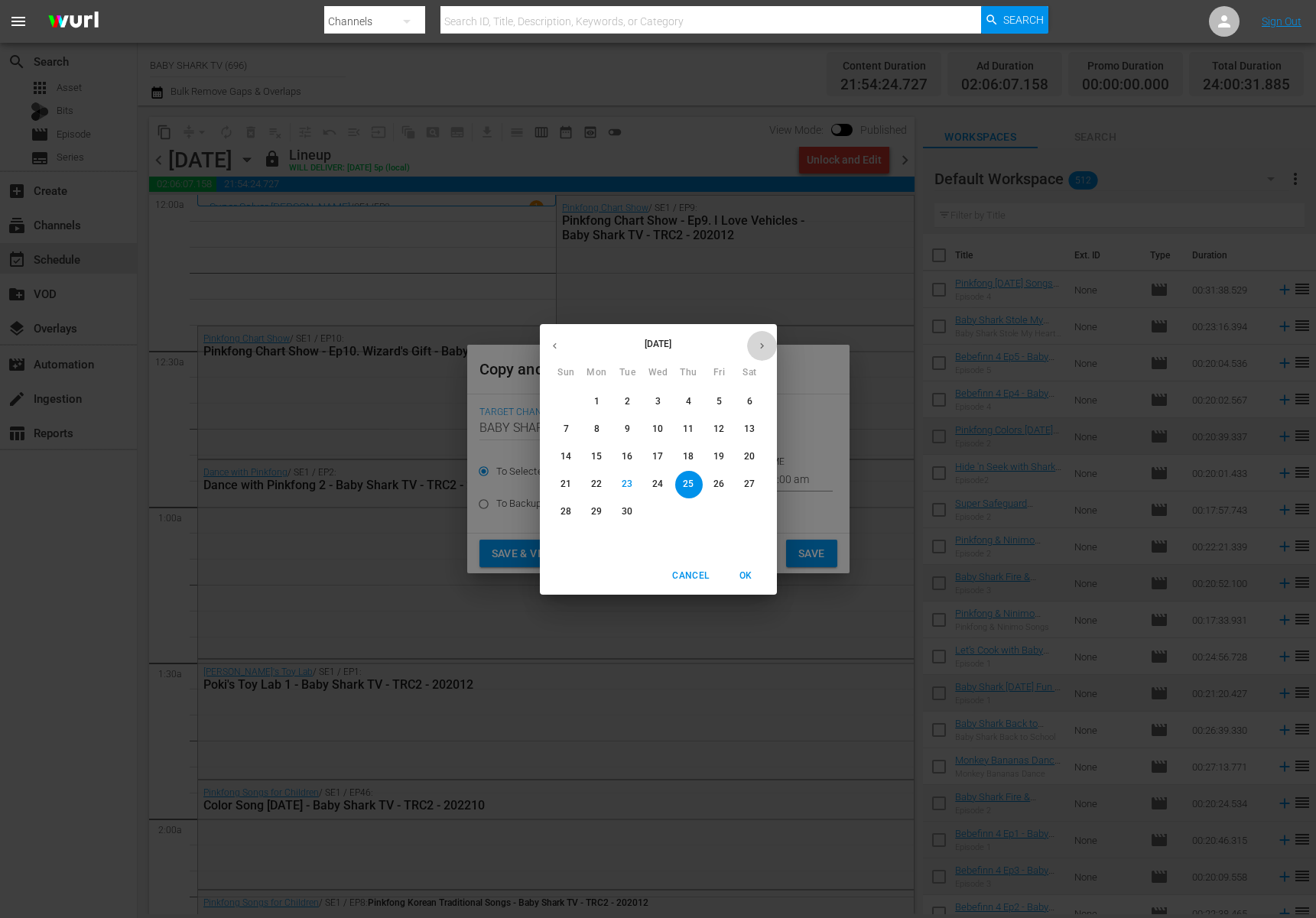
click at [756, 346] on icon "button" at bounding box center [762, 346] width 11 height 11
click at [722, 426] on p "10" at bounding box center [718, 430] width 11 height 13
type input "Oct 10th 2025"
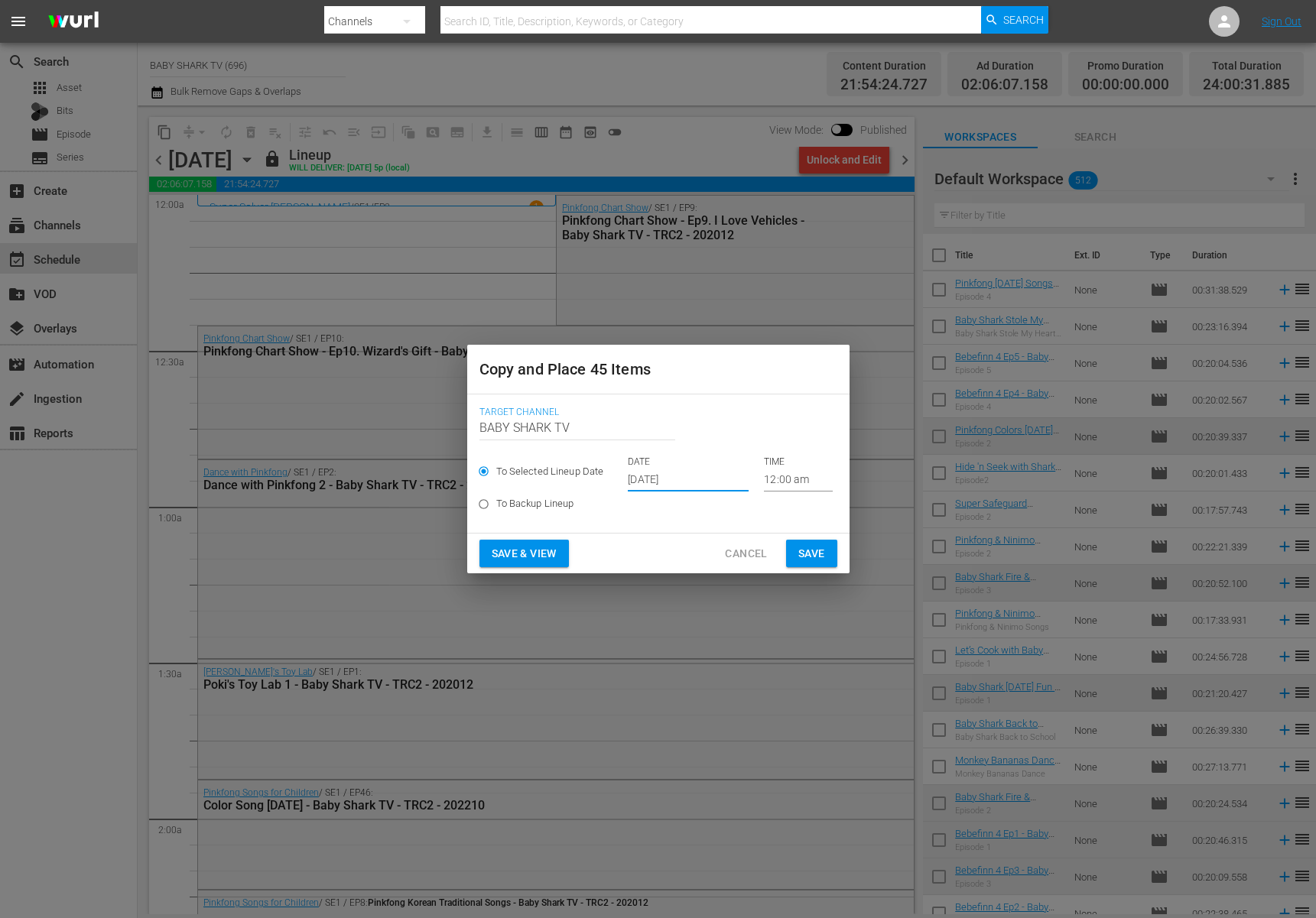
click at [672, 531] on div "Target Channel Channel Title BABY SHARK TV To Selected Lineup Date DATE Oct 10t…" at bounding box center [658, 463] width 382 height 139
click at [792, 548] on button "Save" at bounding box center [812, 554] width 52 height 29
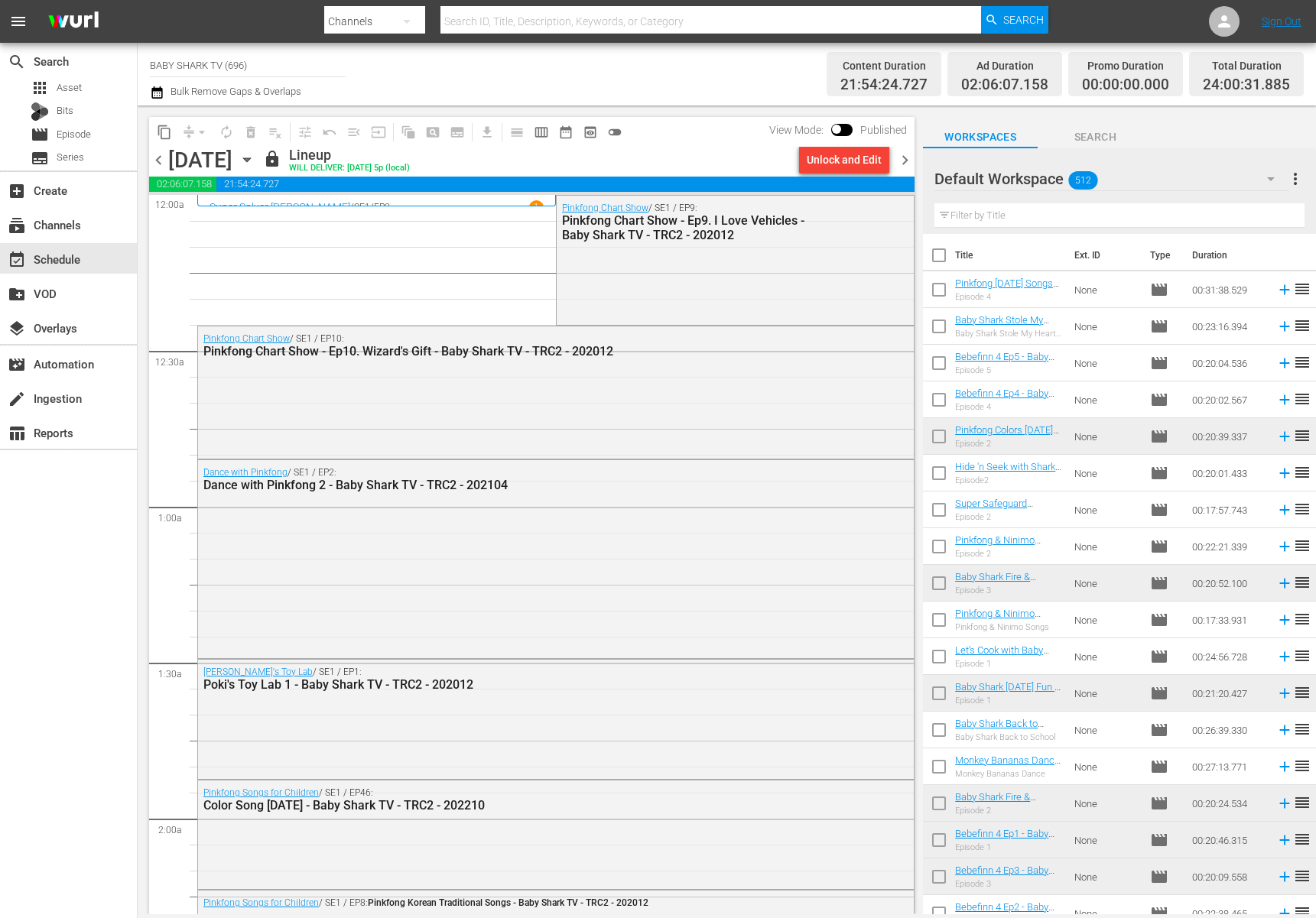
click at [704, 148] on div "lock Lineup WILL DELIVER: 9/30 @ 5p (local)" at bounding box center [527, 160] width 530 height 26
click at [255, 163] on icon "button" at bounding box center [247, 160] width 17 height 17
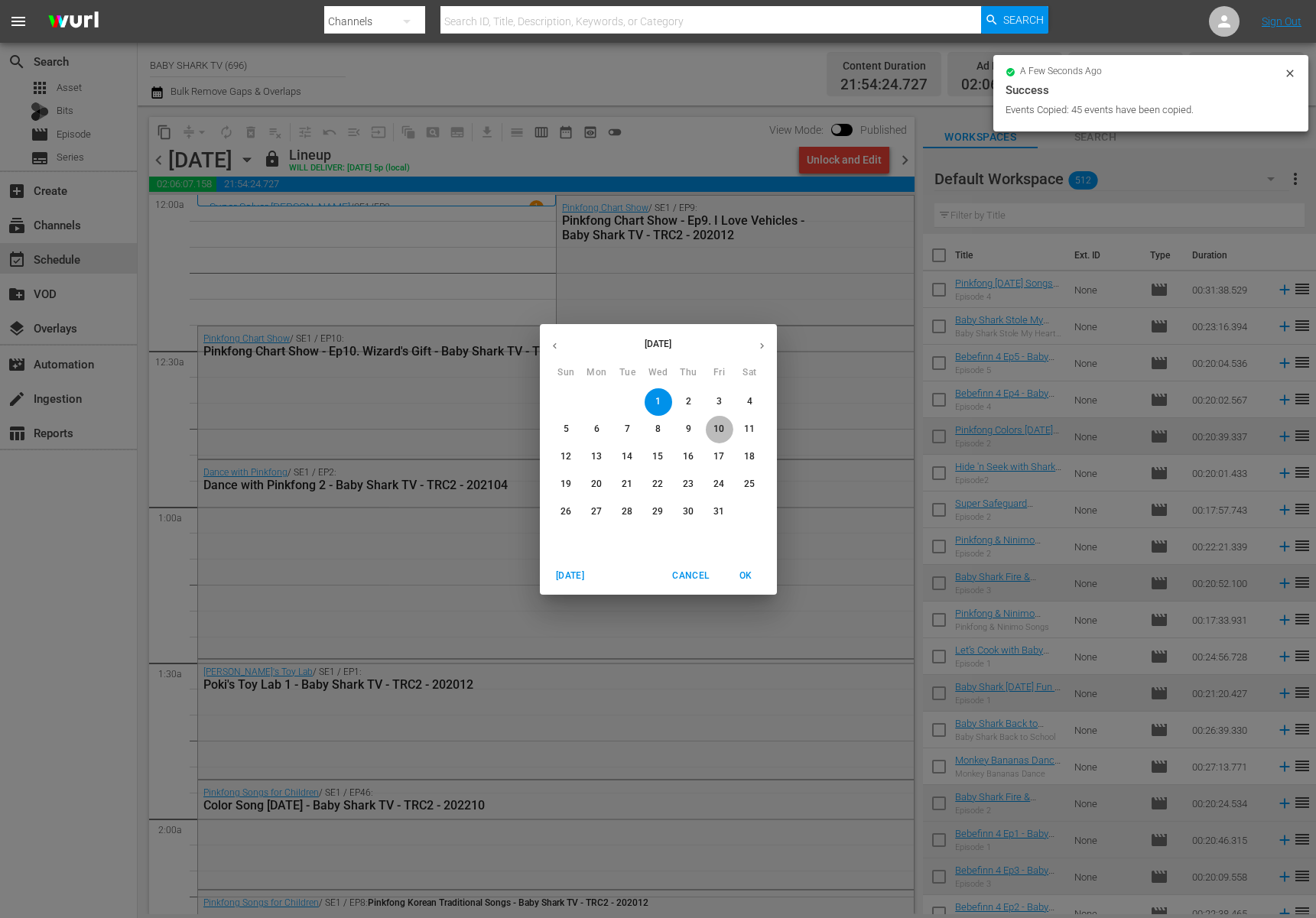
click at [719, 430] on p "10" at bounding box center [718, 430] width 11 height 13
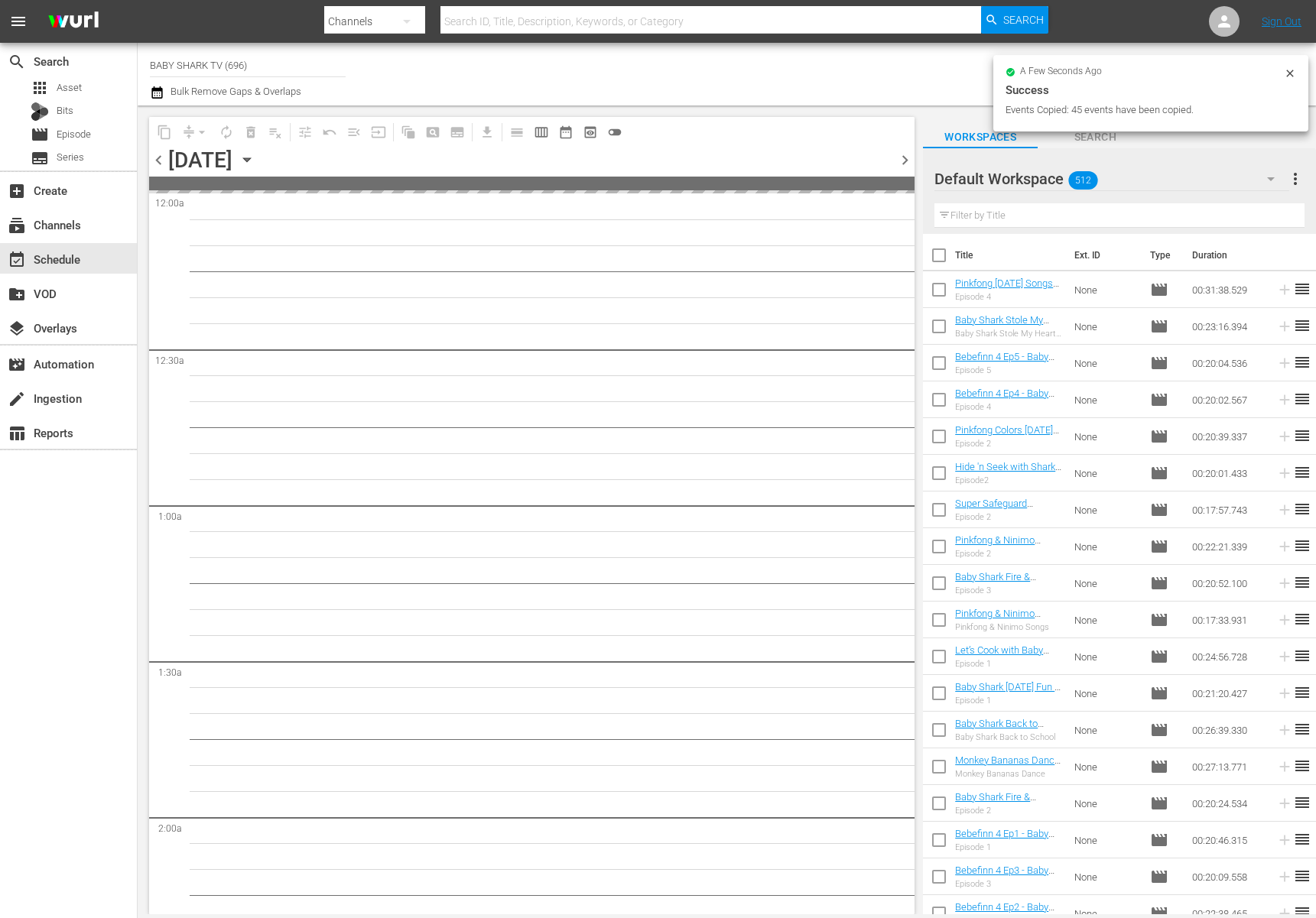
click at [753, 144] on div "content_copy compress arrow_drop_down autorenew_outlined delete_forever_outline…" at bounding box center [531, 131] width 765 height 30
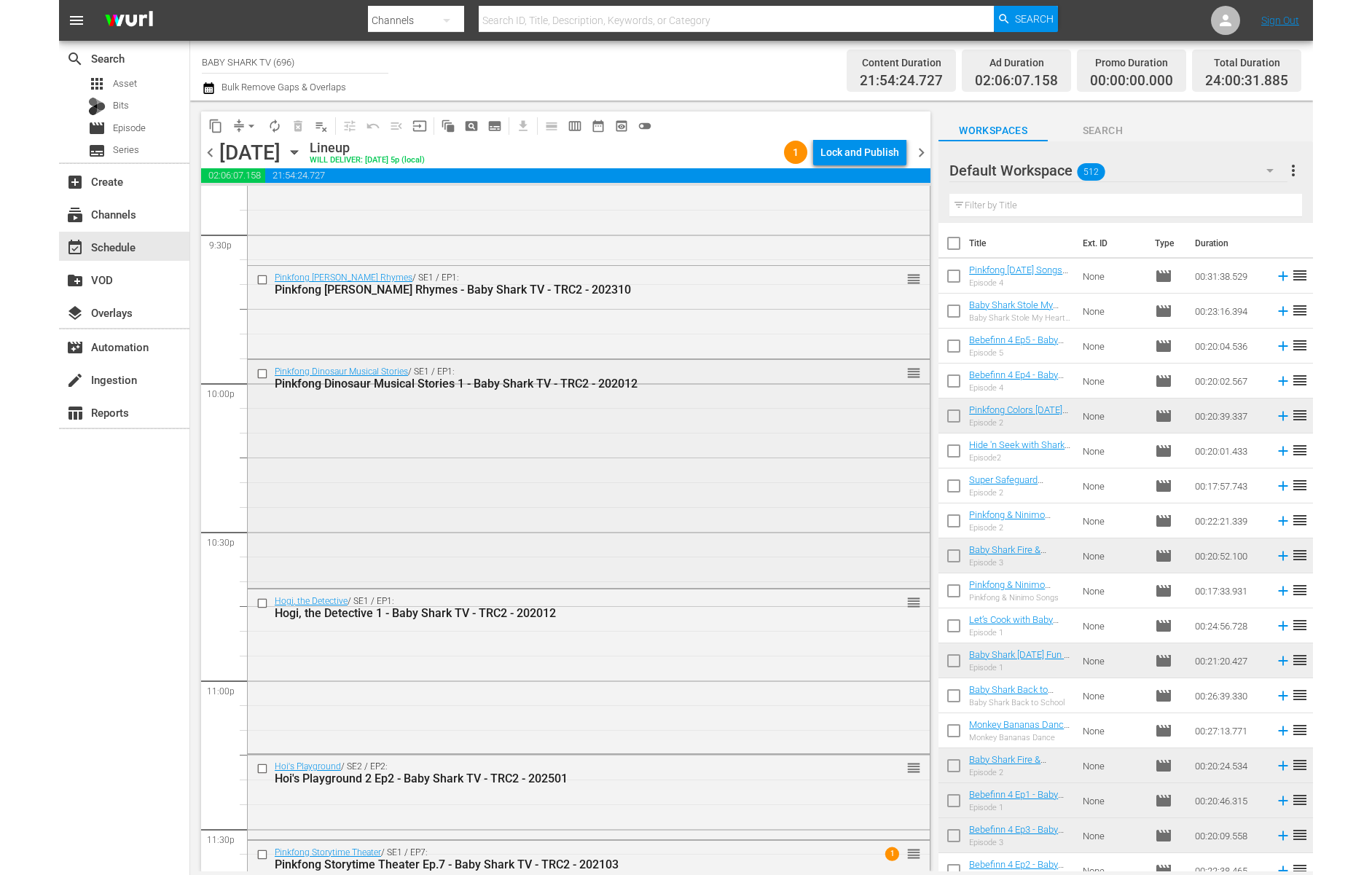
scroll to position [6454, 0]
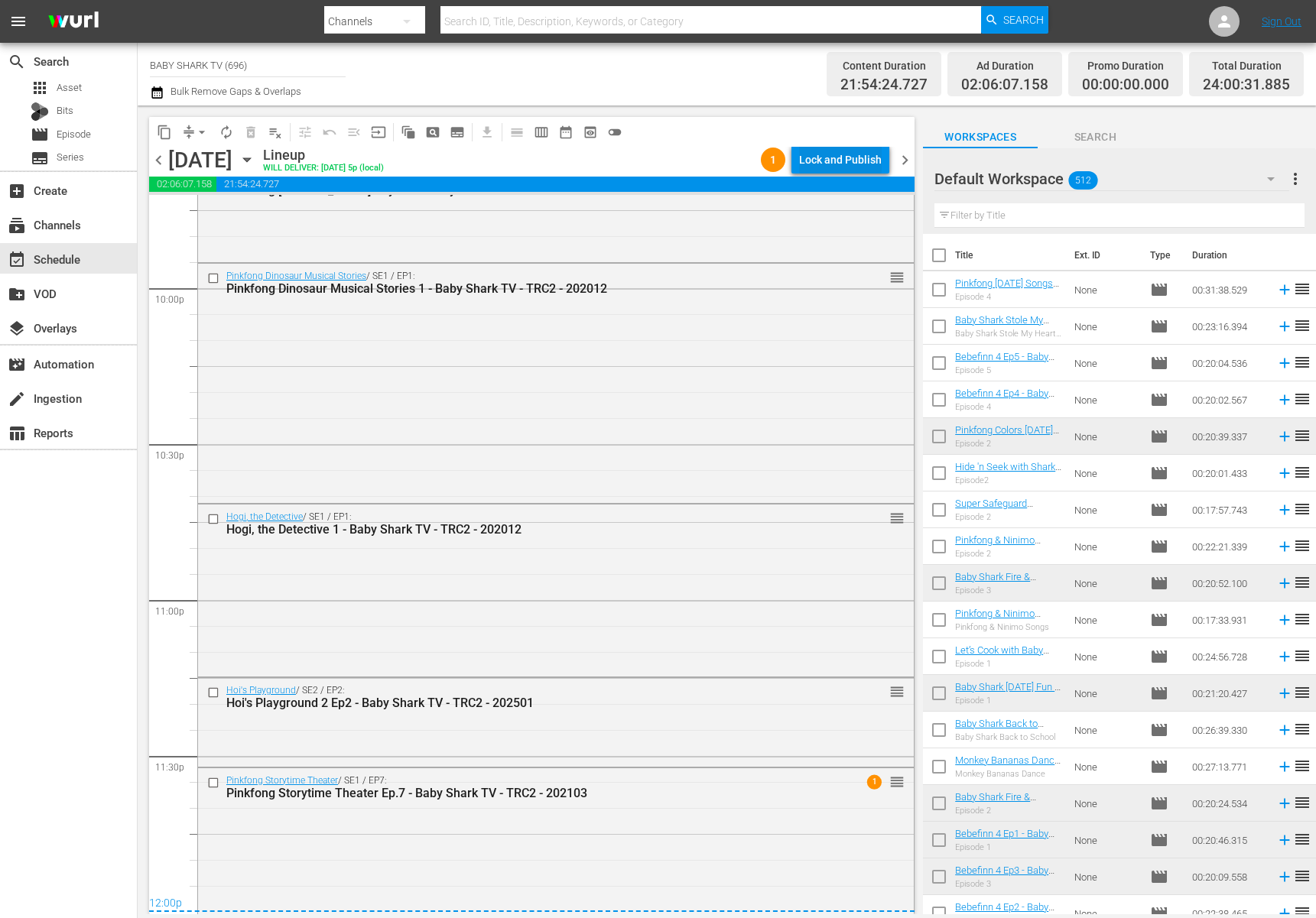
click at [871, 163] on div "Lock and Publish" at bounding box center [840, 160] width 82 height 28
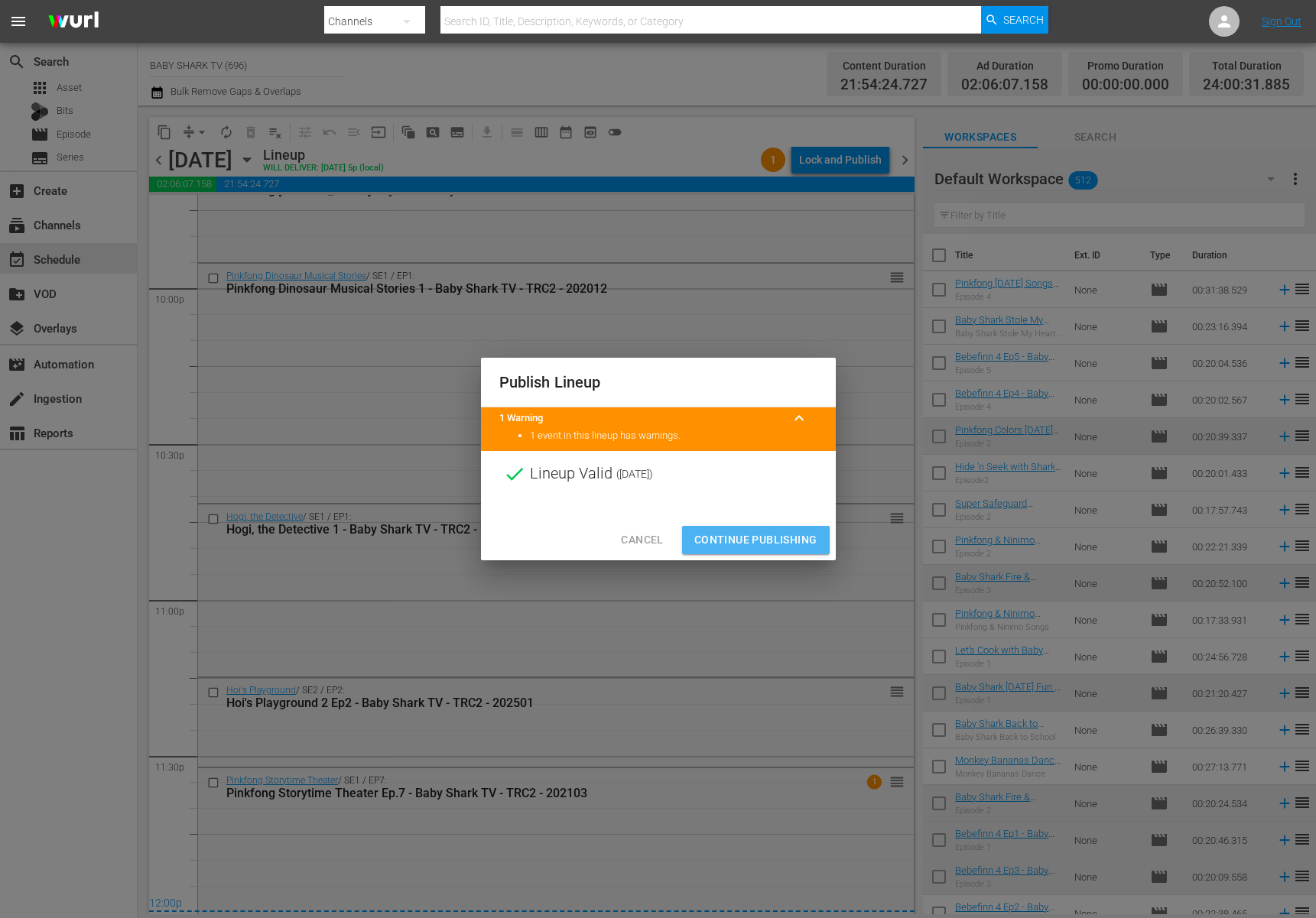
click at [781, 538] on span "Continue Publishing" at bounding box center [755, 541] width 123 height 19
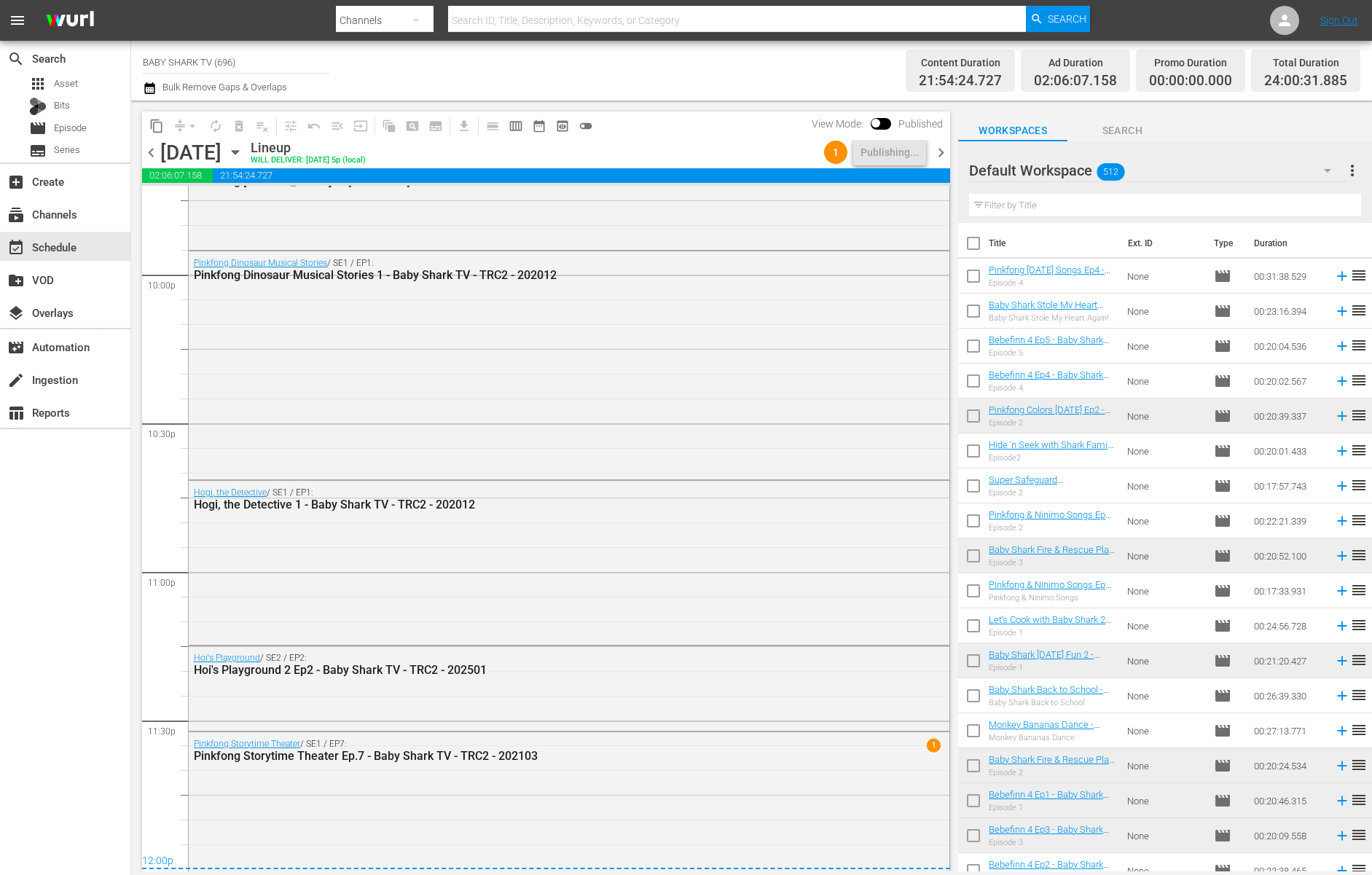
click at [239, 153] on icon "button" at bounding box center [235, 153] width 6 height 4
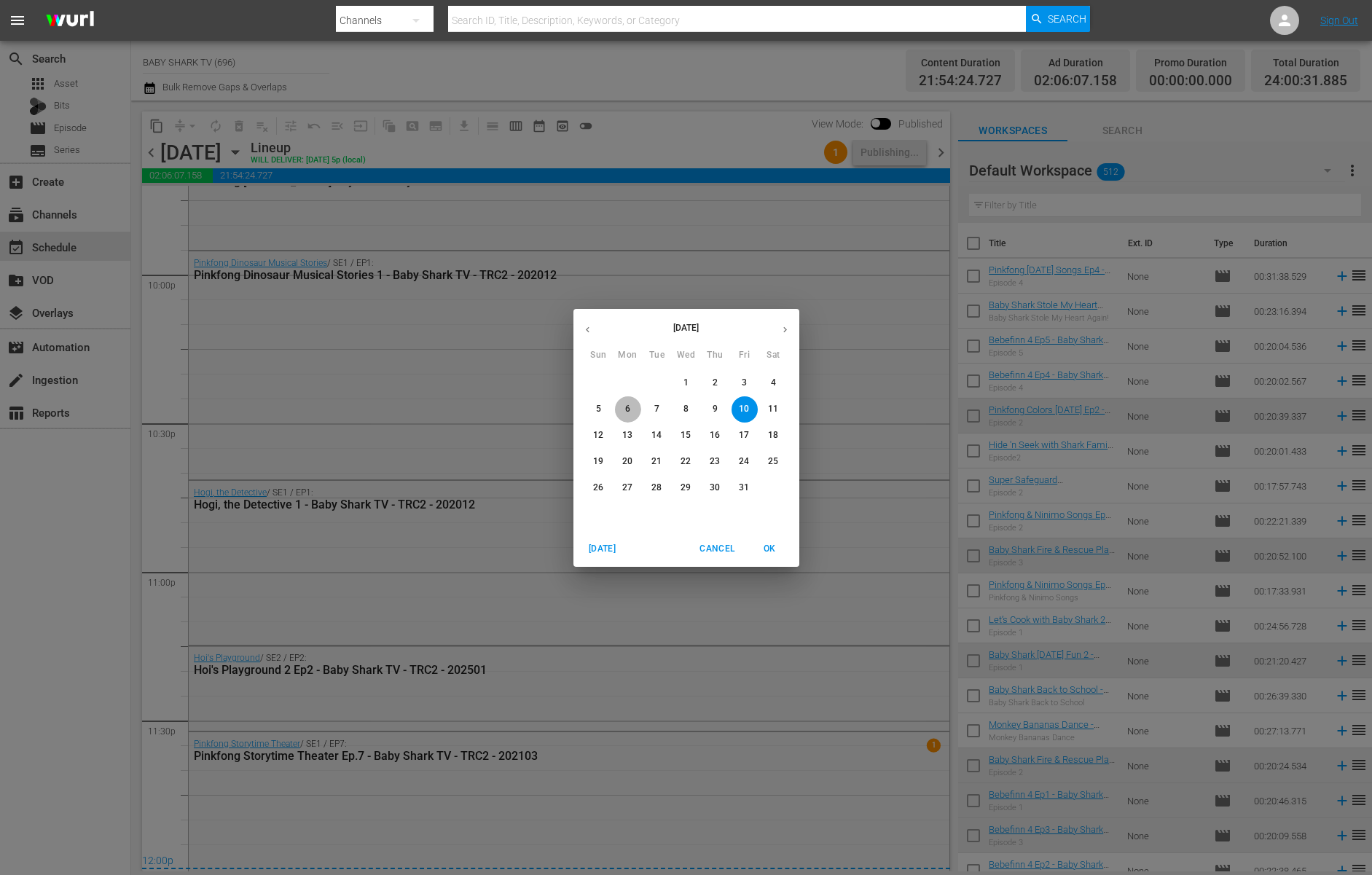
click at [619, 413] on span "6" at bounding box center [628, 410] width 26 height 13
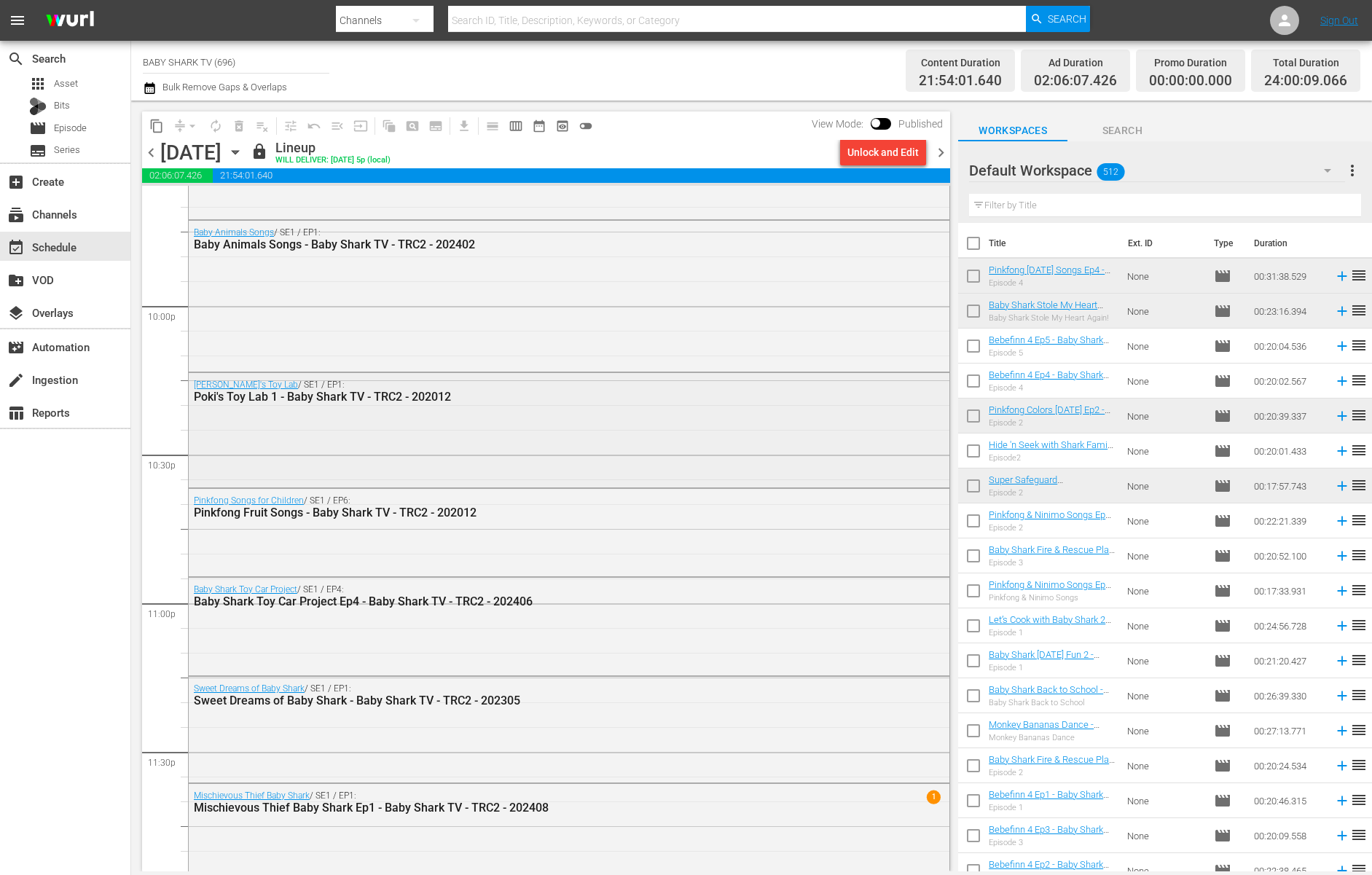
scroll to position [6452, 0]
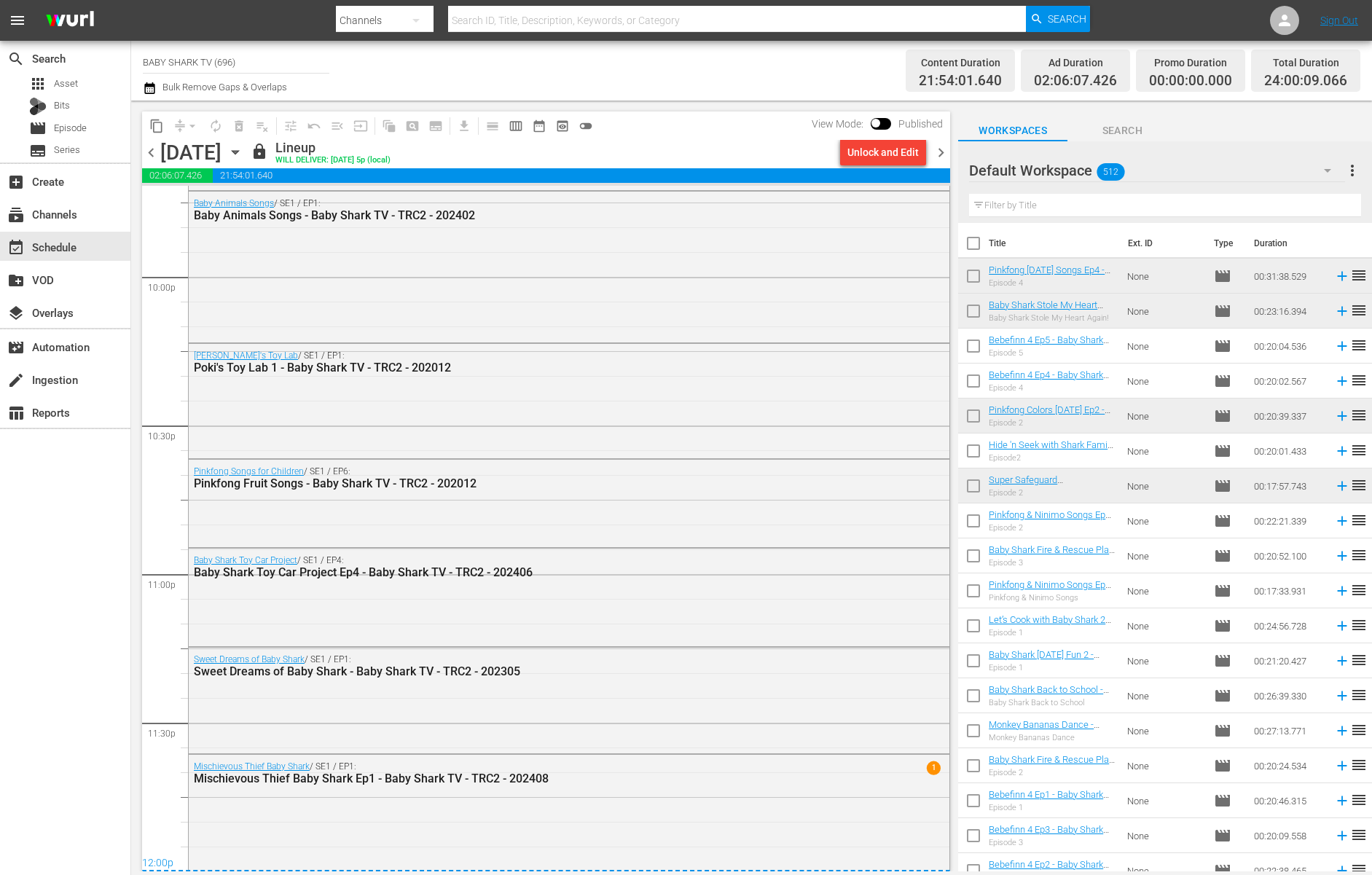
click at [243, 152] on icon "button" at bounding box center [236, 153] width 16 height 16
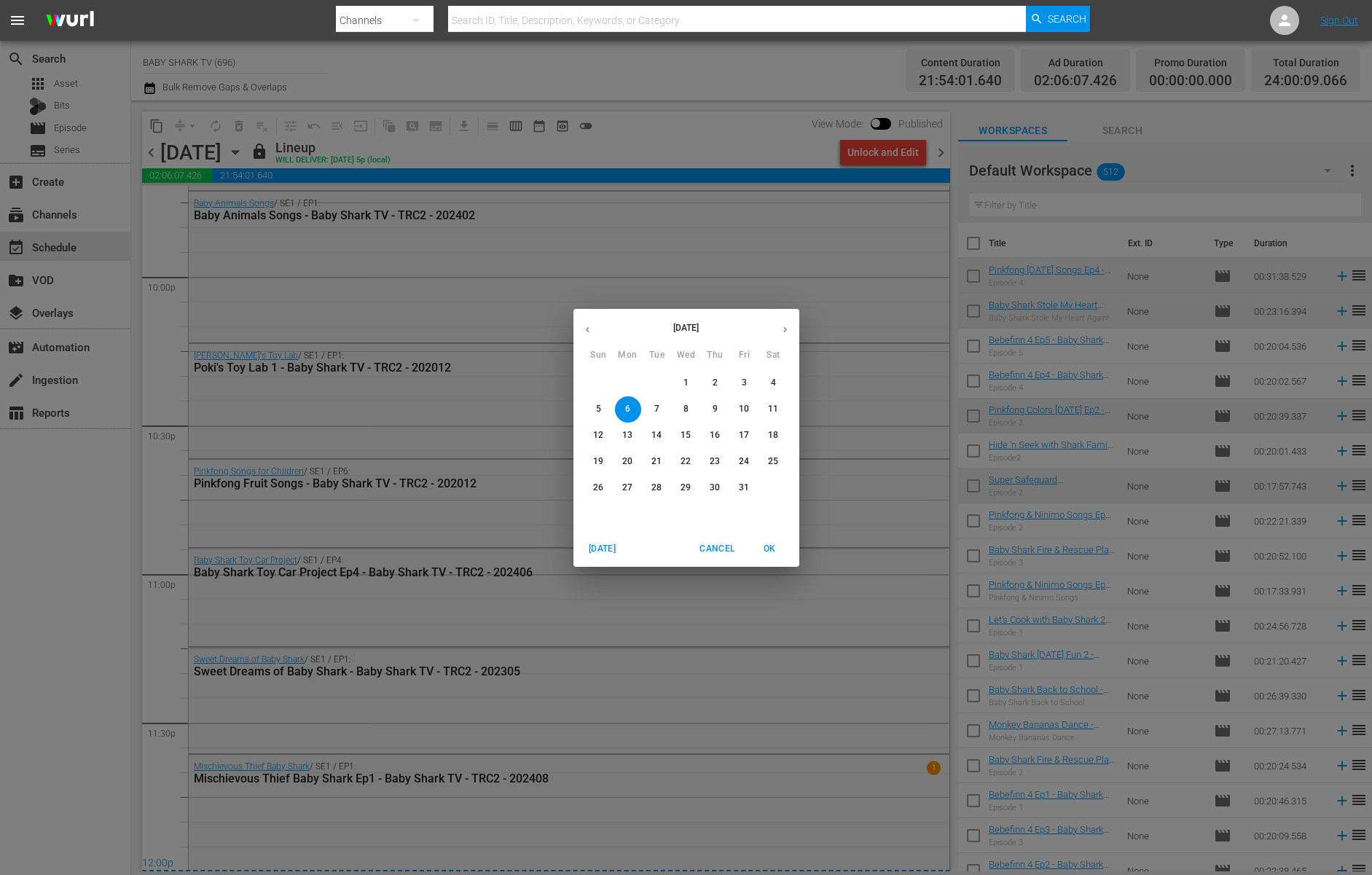
click at [664, 412] on span "7" at bounding box center [657, 410] width 26 height 13
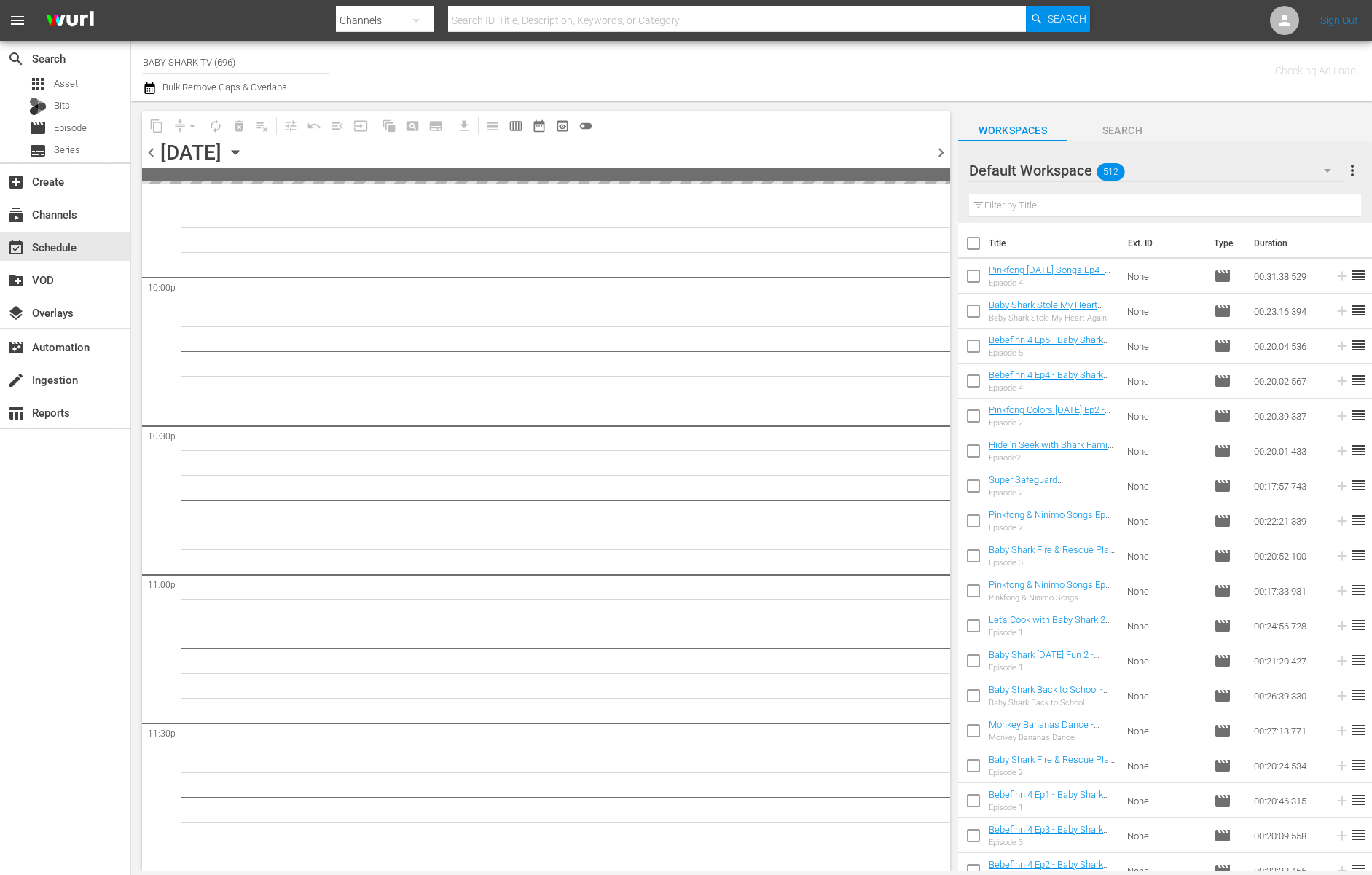
click at [664, 412] on span "7" at bounding box center [657, 410] width 26 height 13
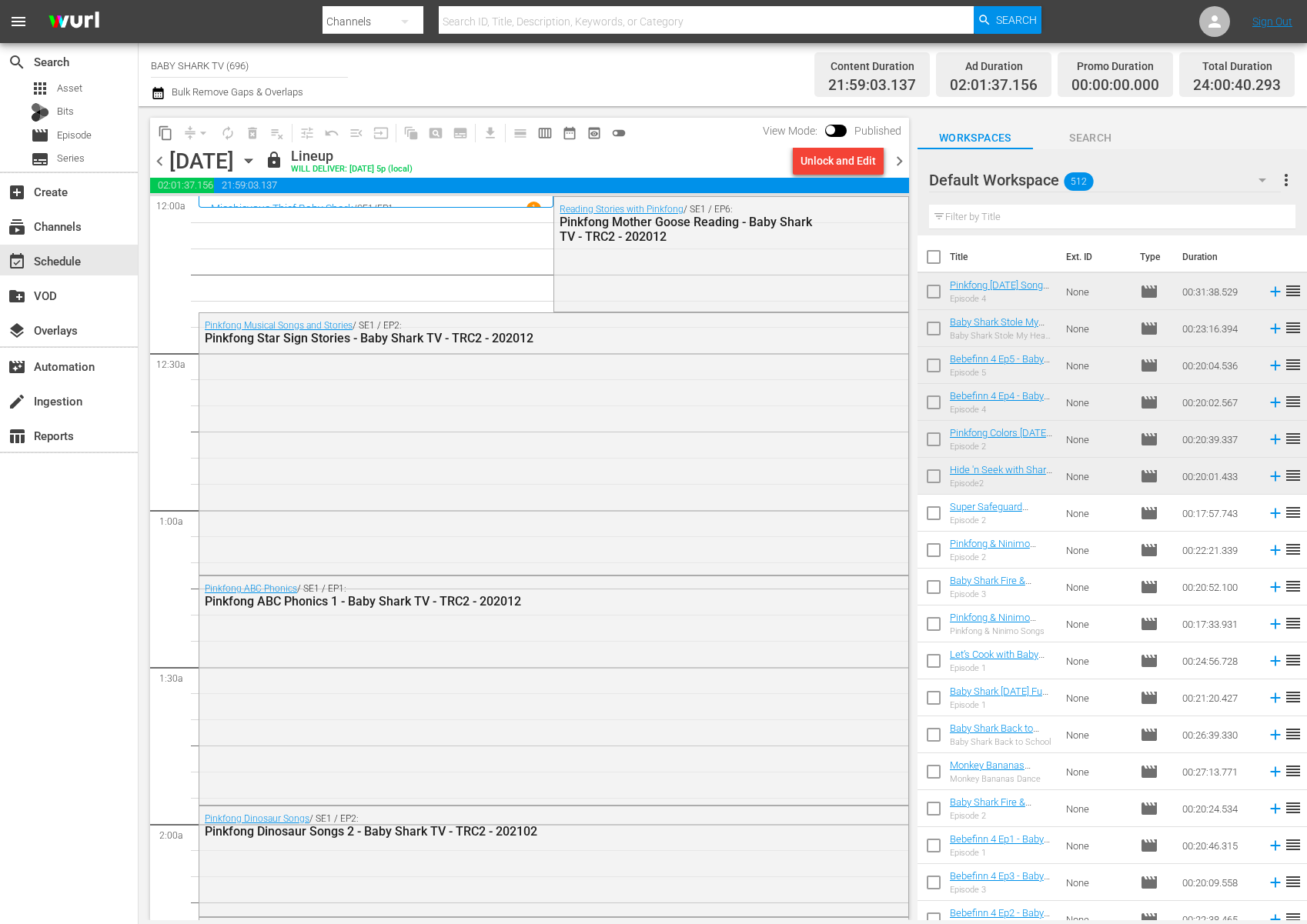
click at [257, 162] on icon "button" at bounding box center [249, 162] width 17 height 17
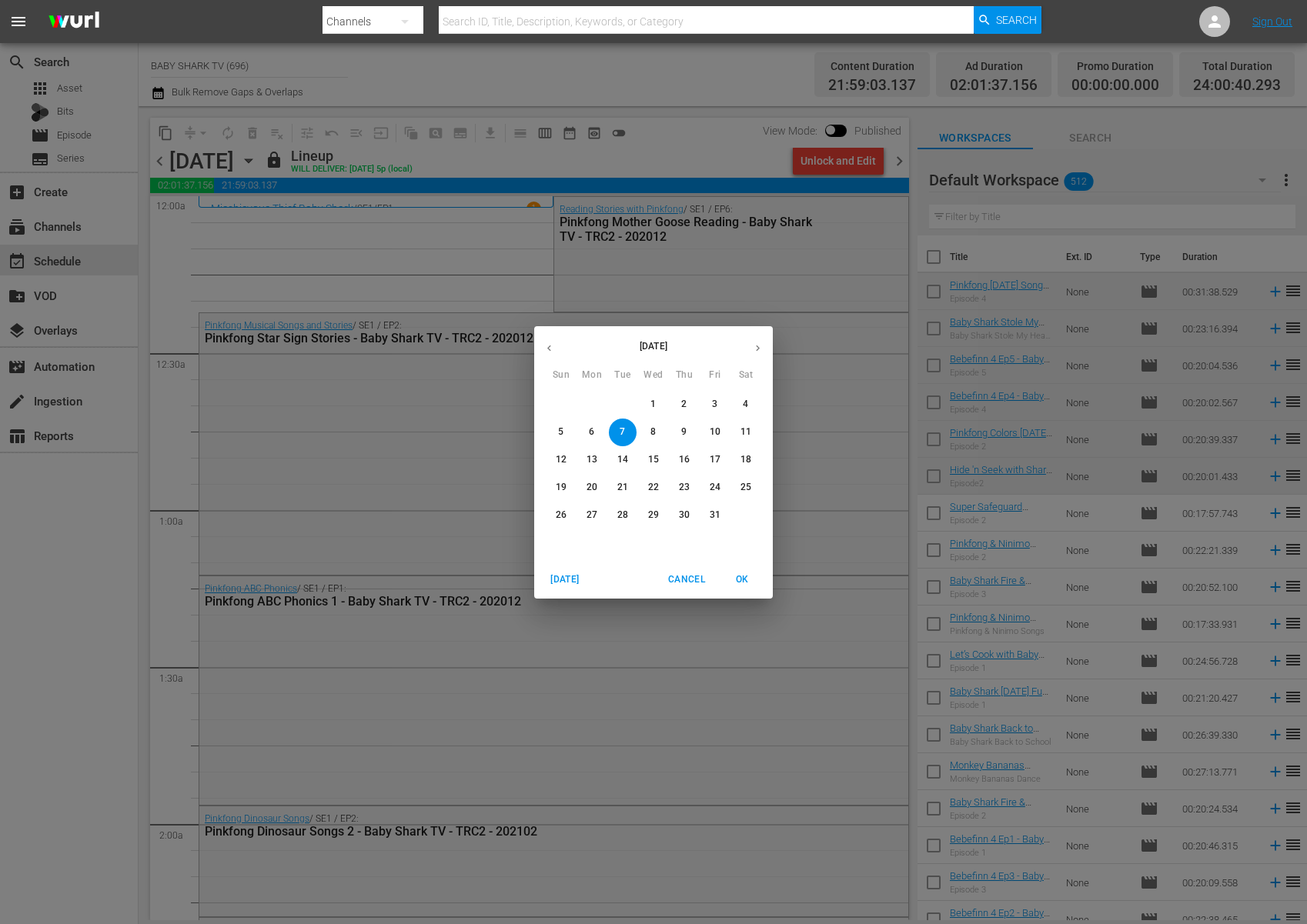
click at [656, 435] on p "8" at bounding box center [653, 433] width 6 height 13
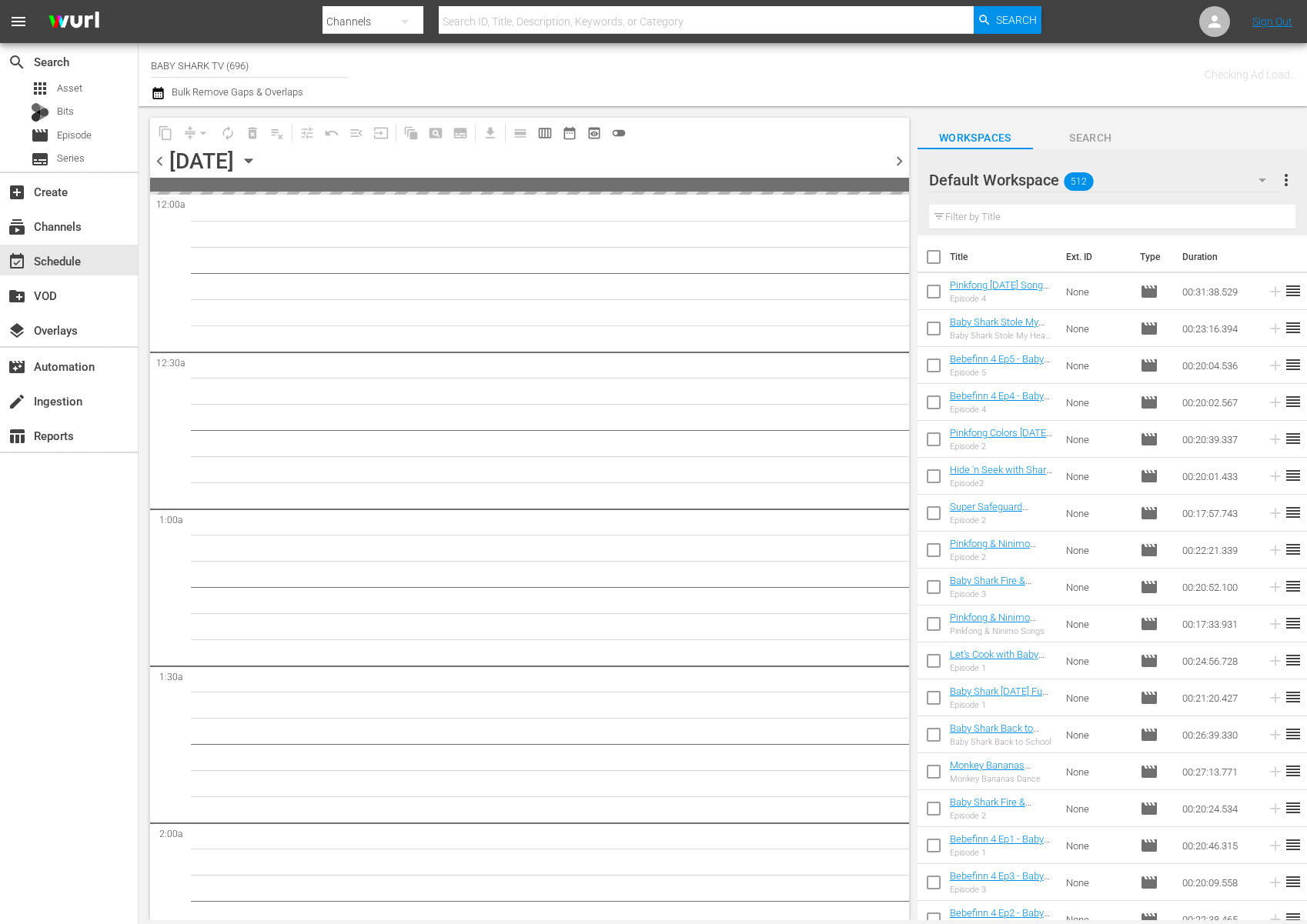
click at [786, 133] on div "content_copy compress arrow_drop_down autorenew_outlined delete_forever_outline…" at bounding box center [529, 132] width 759 height 30
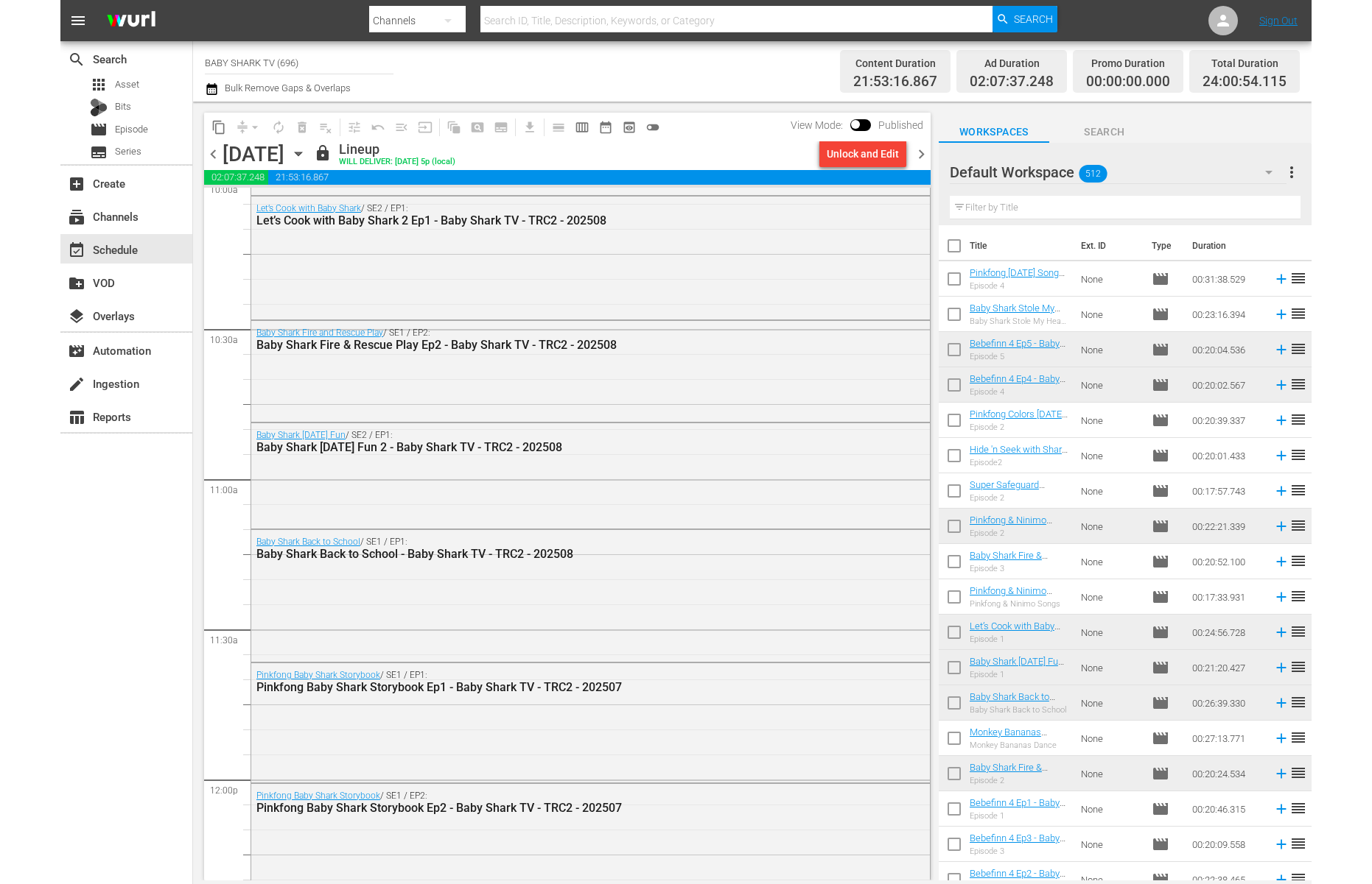
scroll to position [2550, 0]
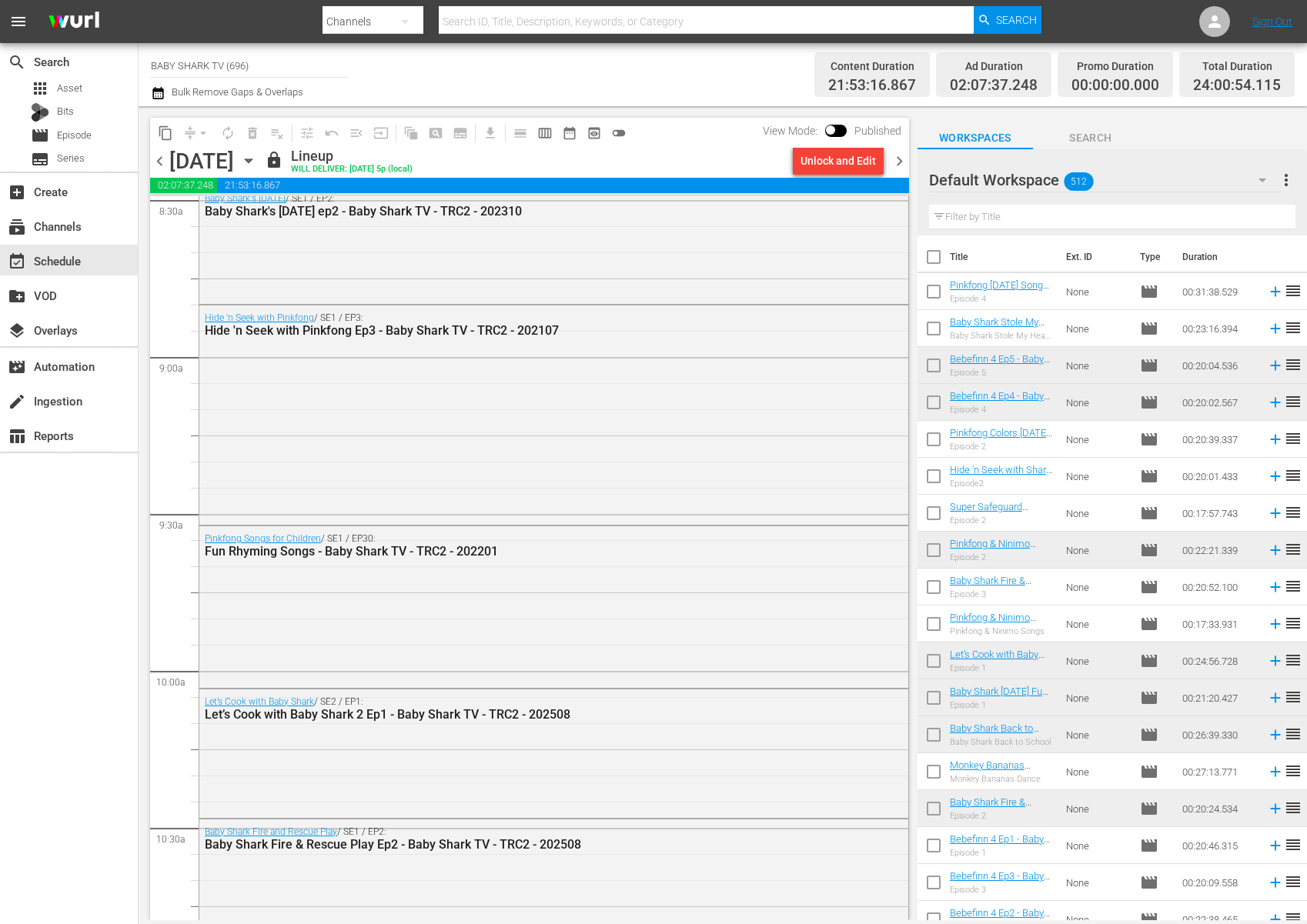
click at [261, 161] on div "Wednesday, October 8th October 8th" at bounding box center [214, 162] width 91 height 25
click at [257, 160] on icon "button" at bounding box center [249, 162] width 17 height 17
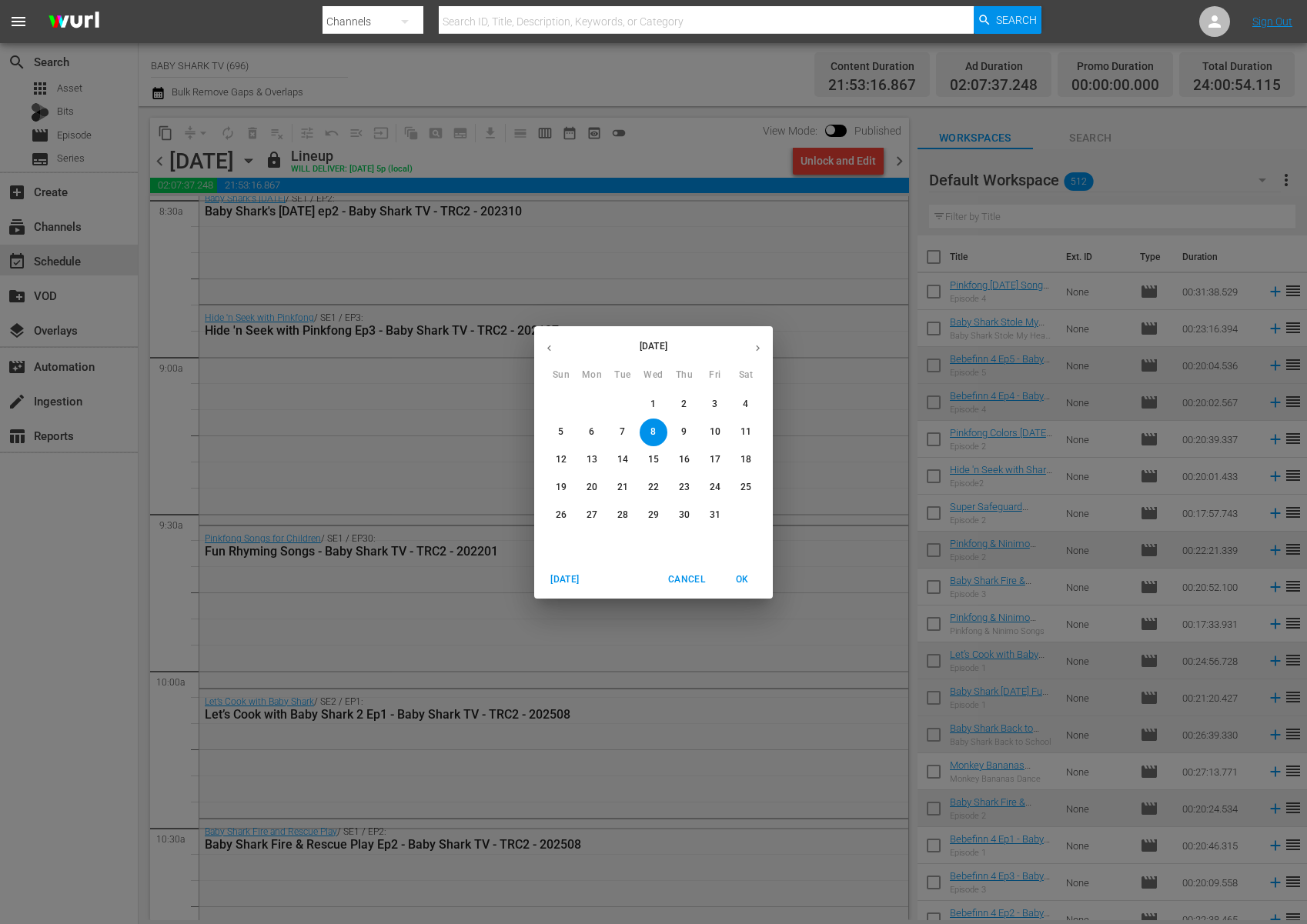
click at [620, 428] on p "7" at bounding box center [622, 433] width 6 height 13
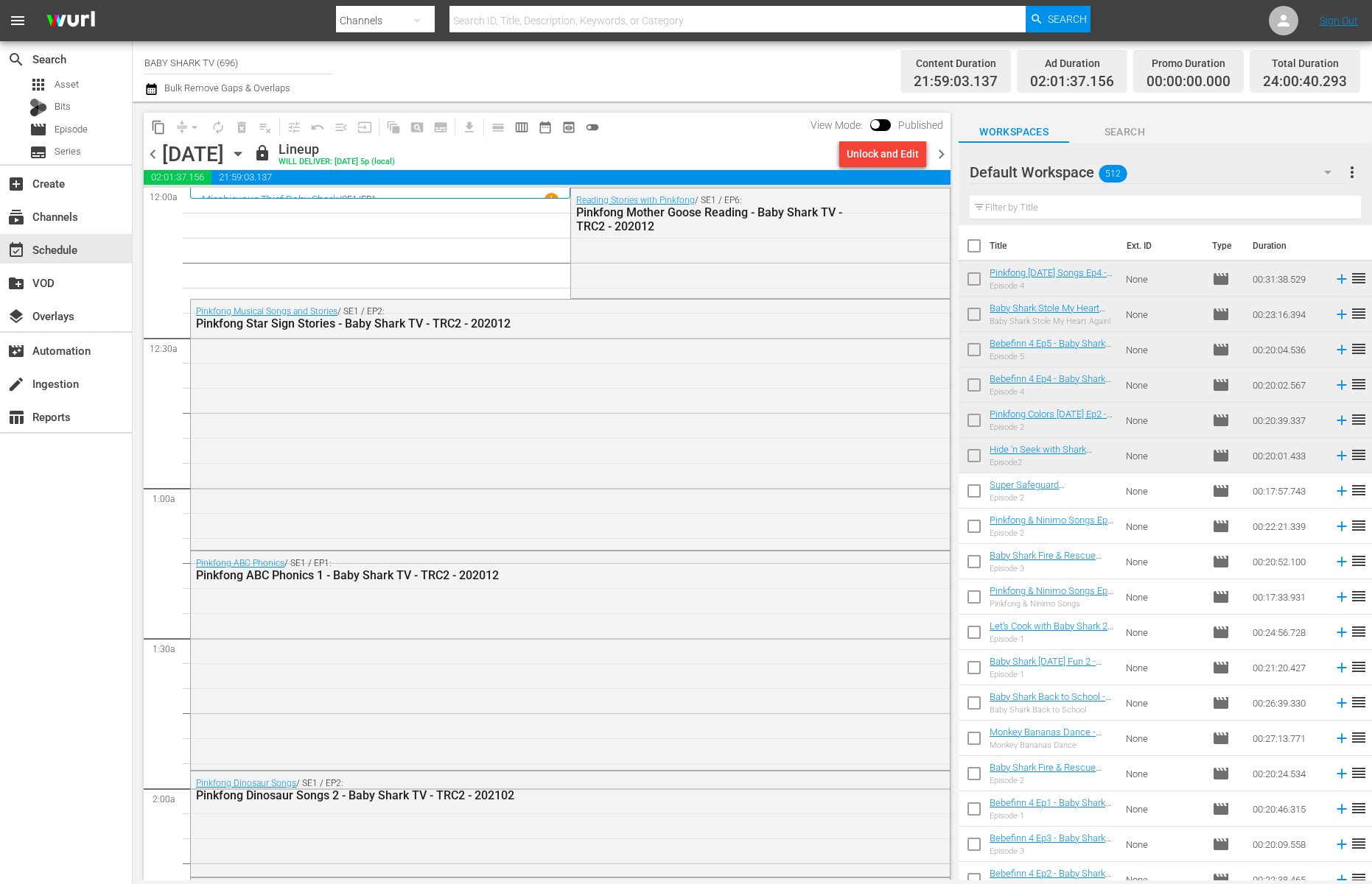
click at [241, 154] on icon "button" at bounding box center [237, 155] width 6 height 4
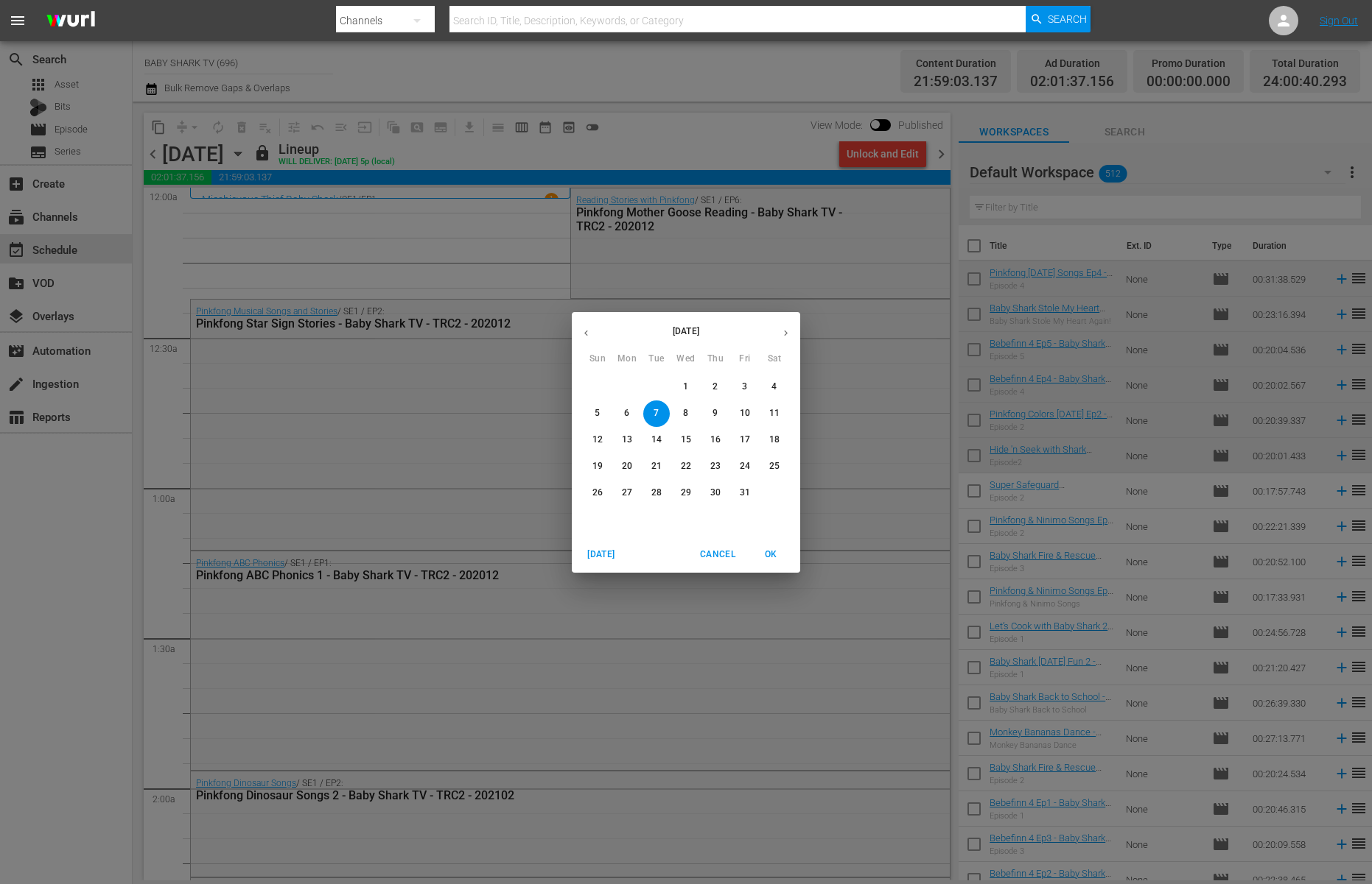
click at [622, 411] on span "6" at bounding box center [627, 414] width 27 height 13
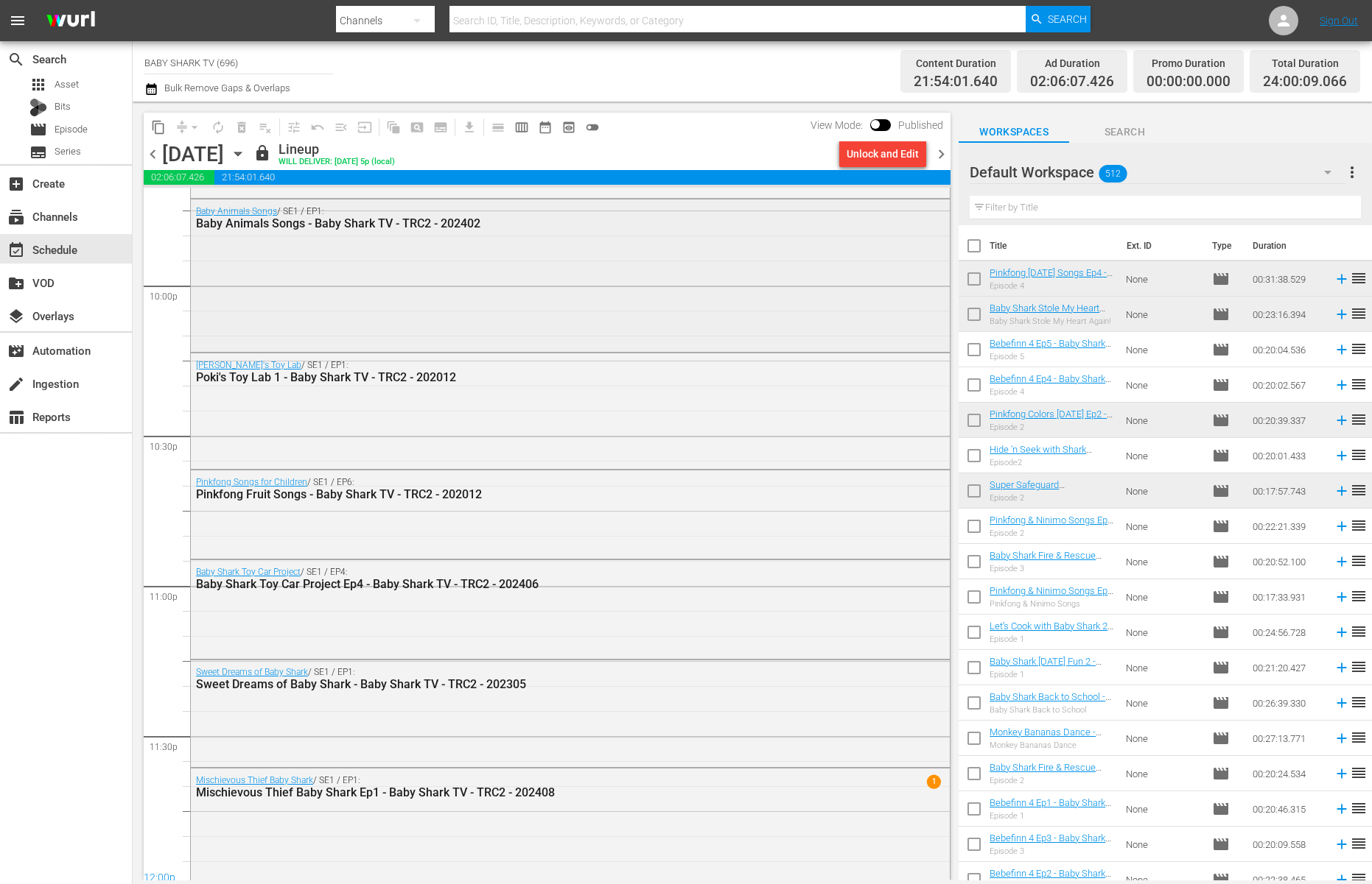
scroll to position [6518, 0]
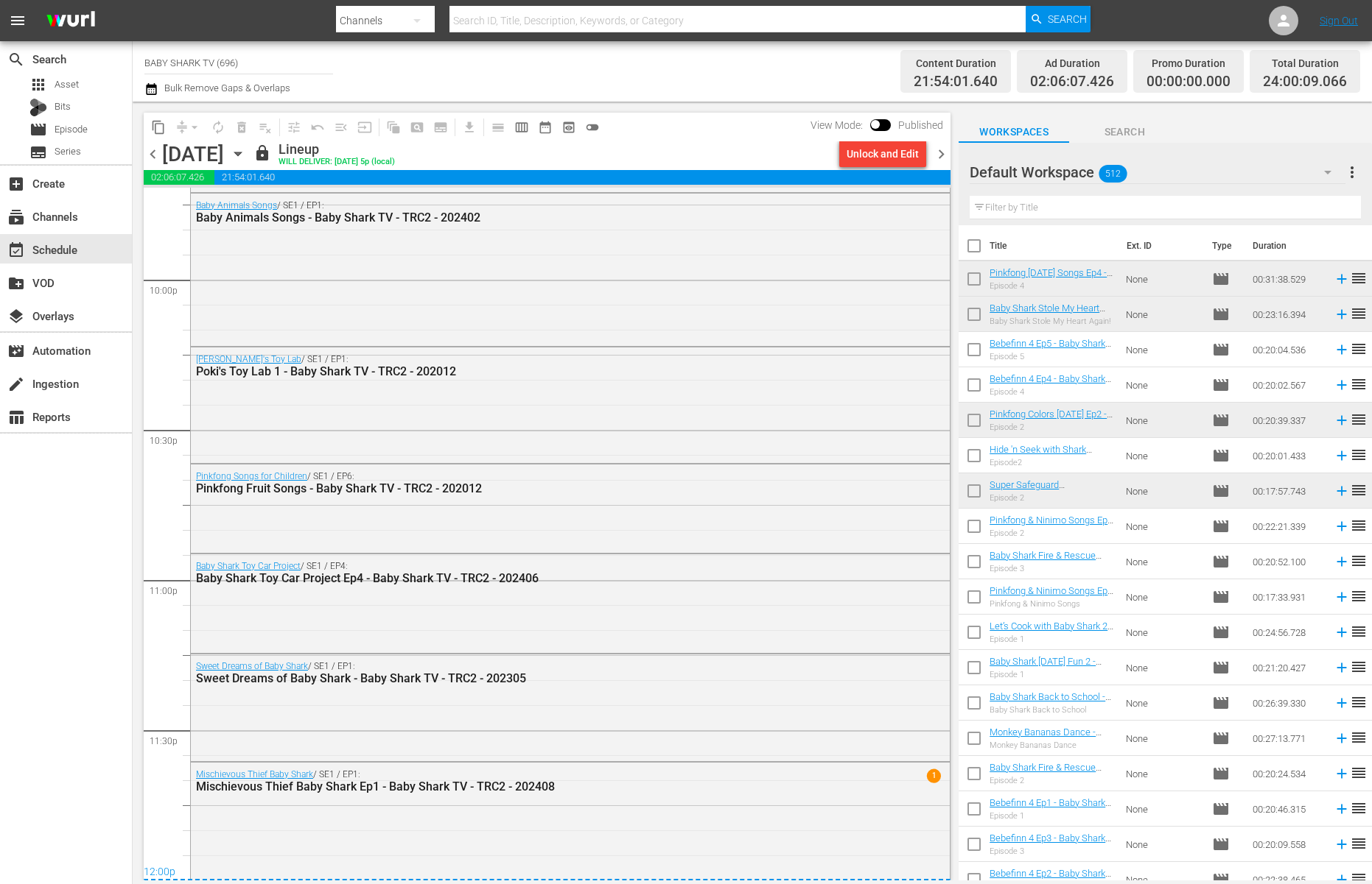
click at [246, 156] on icon "button" at bounding box center [238, 155] width 17 height 17
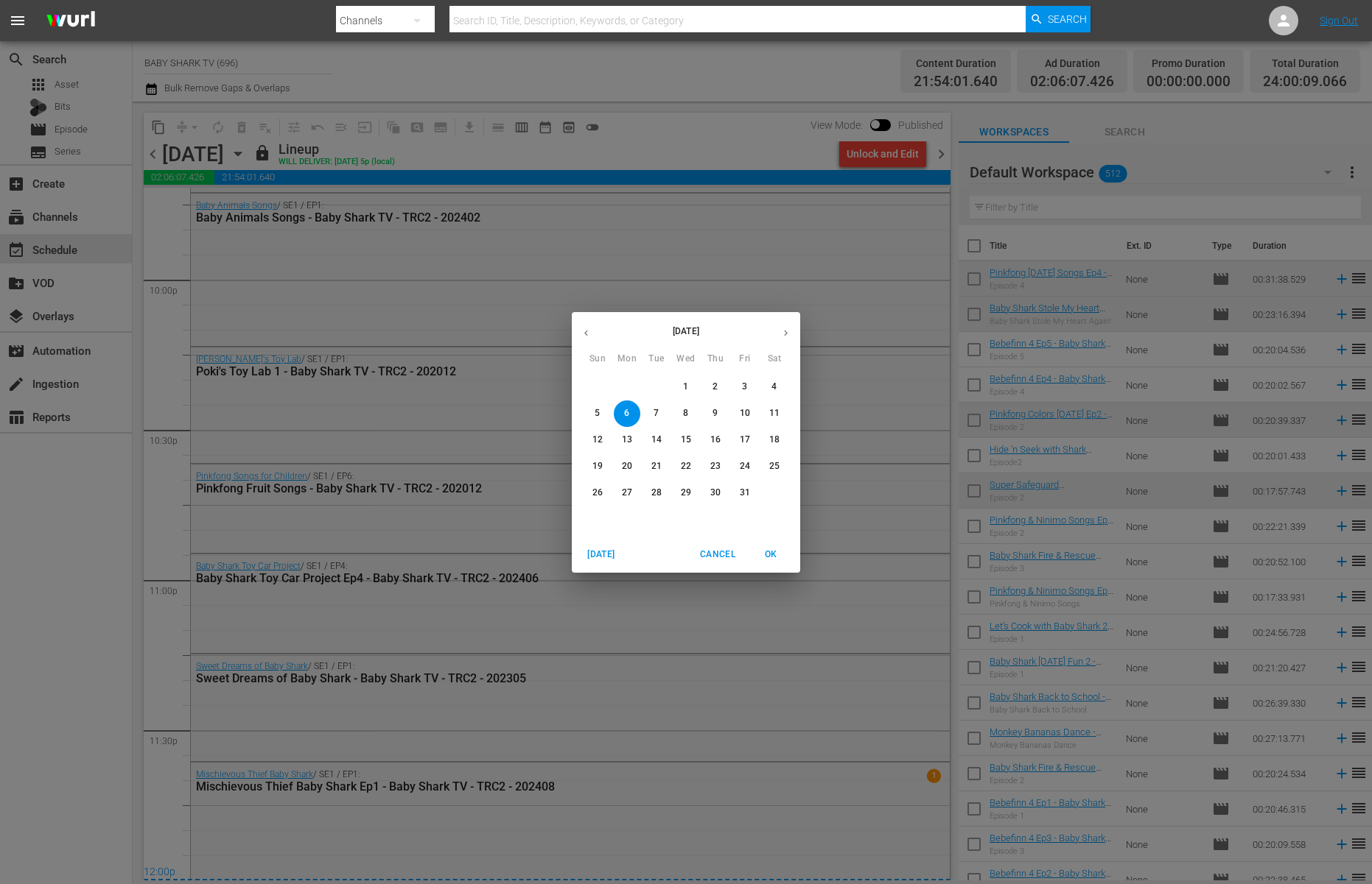
click at [690, 408] on span "8" at bounding box center [686, 414] width 27 height 13
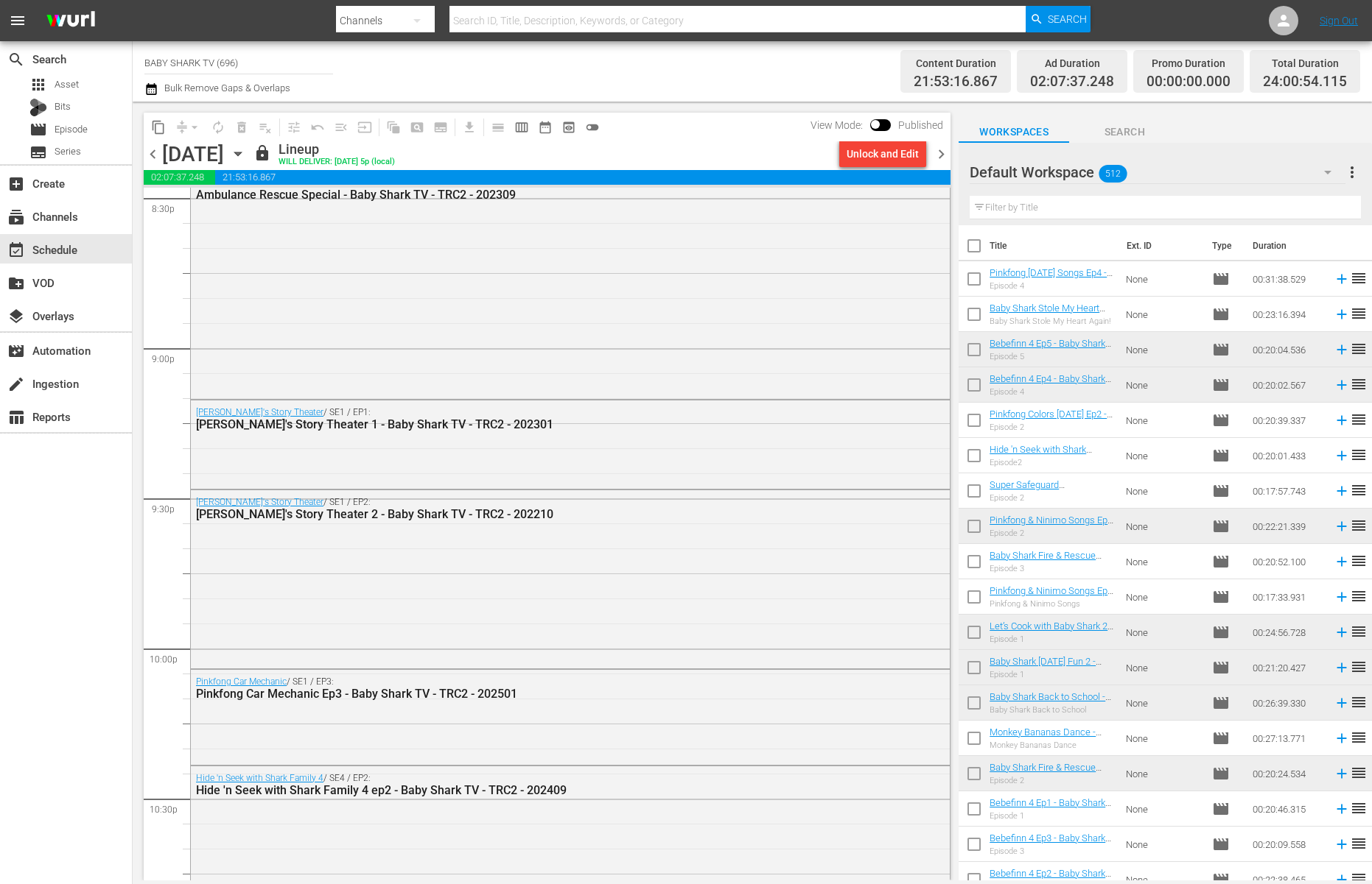
scroll to position [6522, 0]
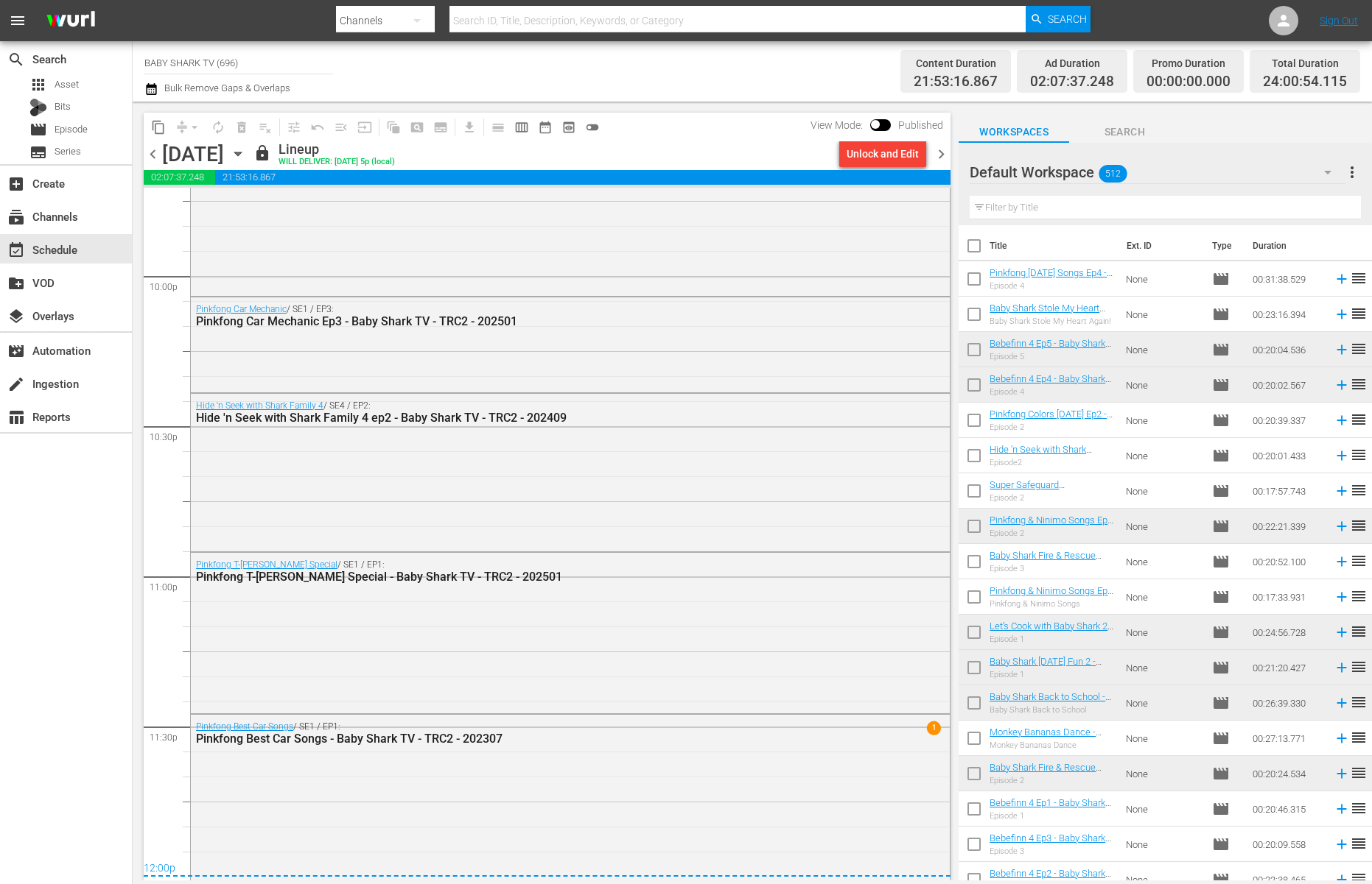
click at [246, 151] on icon "button" at bounding box center [238, 155] width 17 height 17
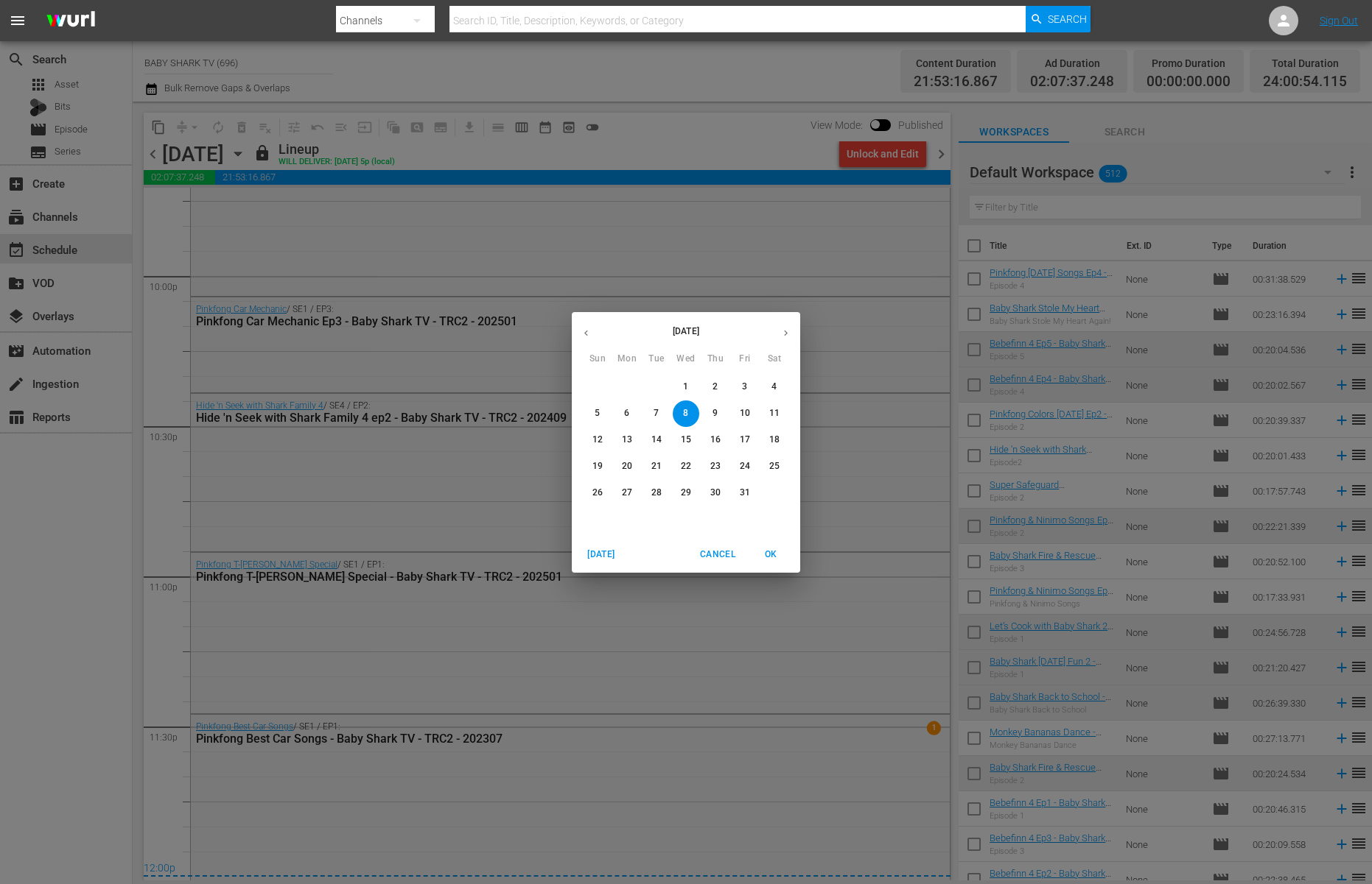
click at [721, 415] on span "9" at bounding box center [715, 414] width 27 height 13
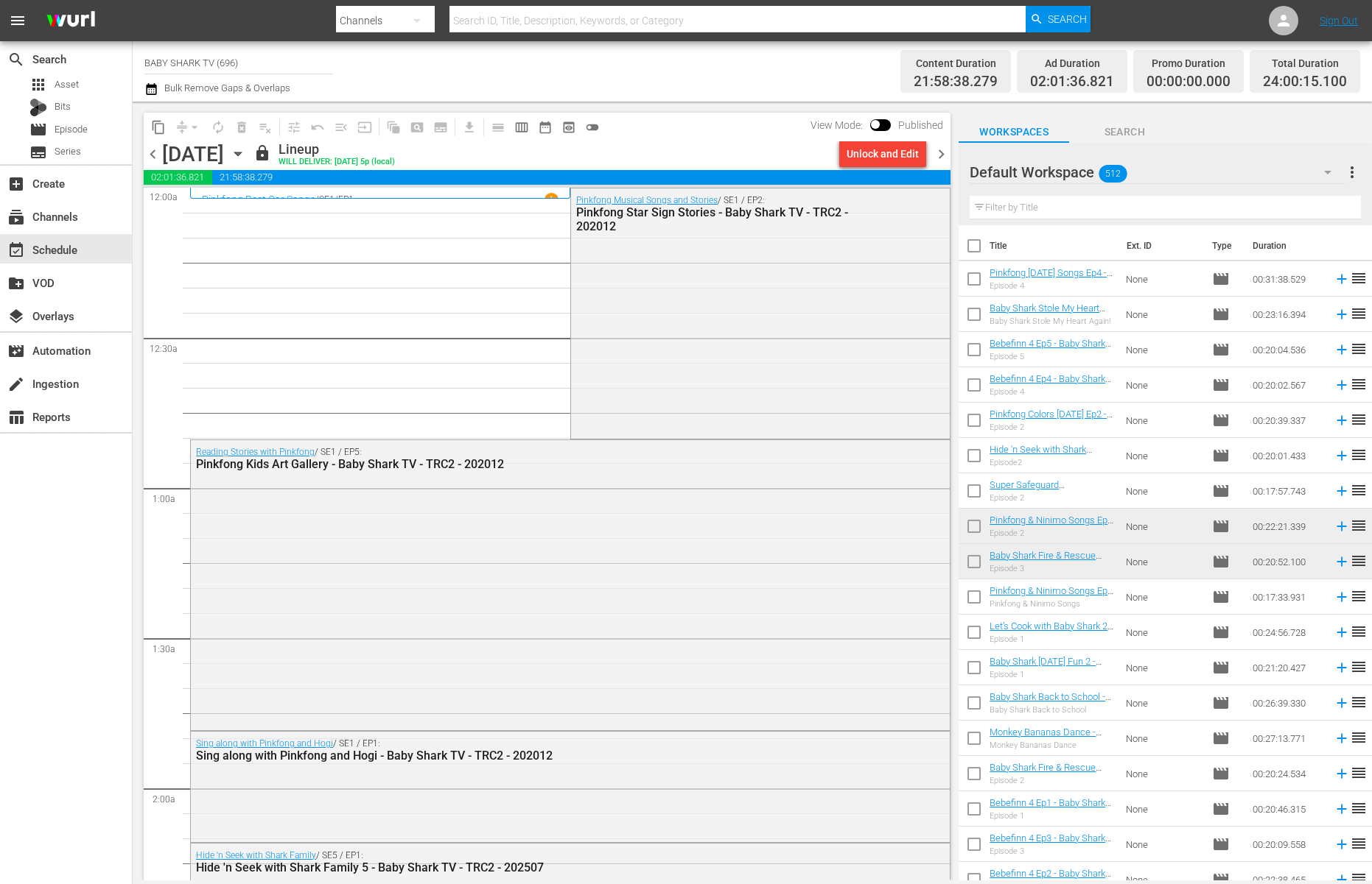
click at [246, 155] on icon "button" at bounding box center [238, 155] width 17 height 17
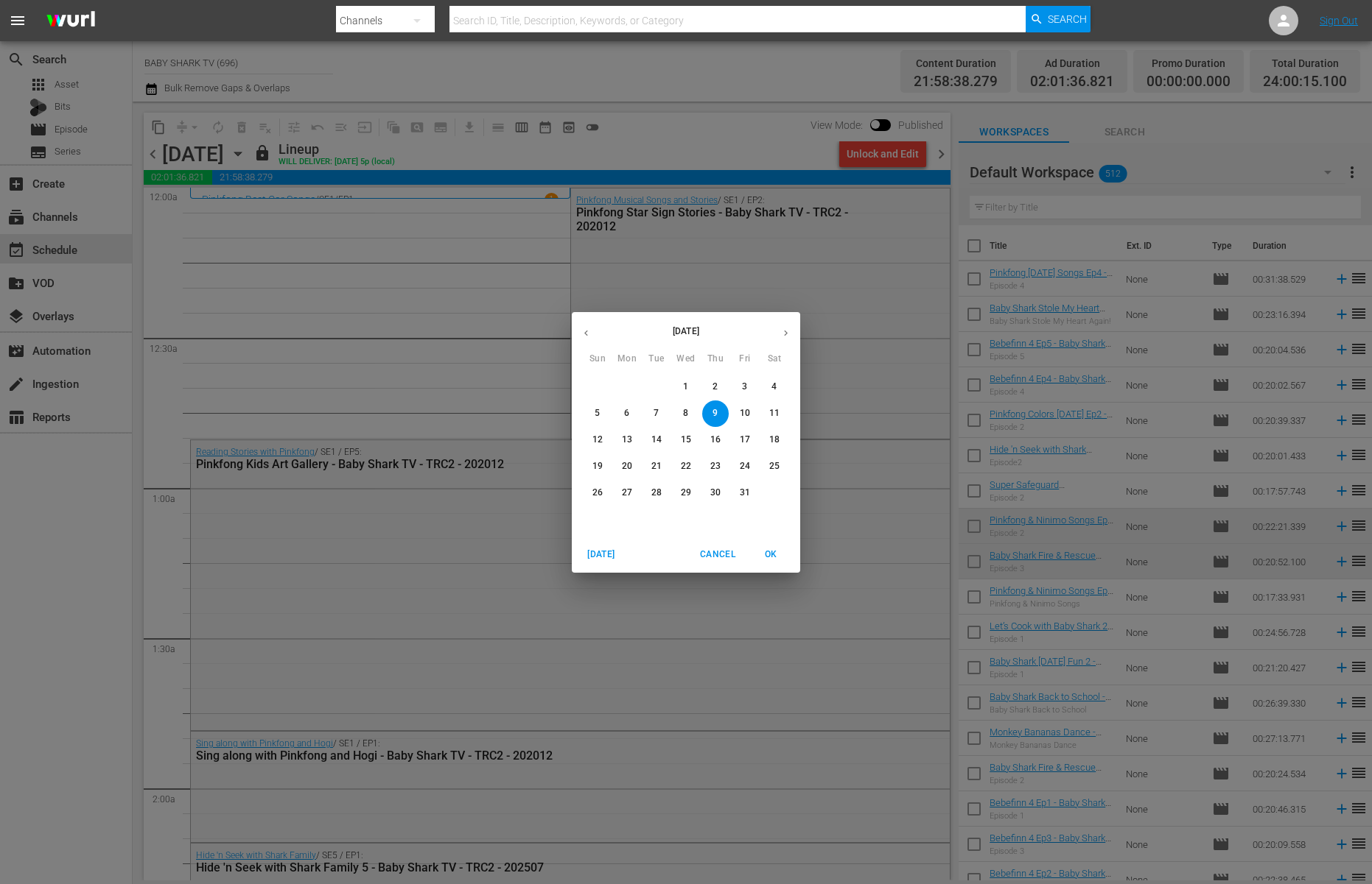
click at [748, 409] on p "10" at bounding box center [744, 414] width 10 height 13
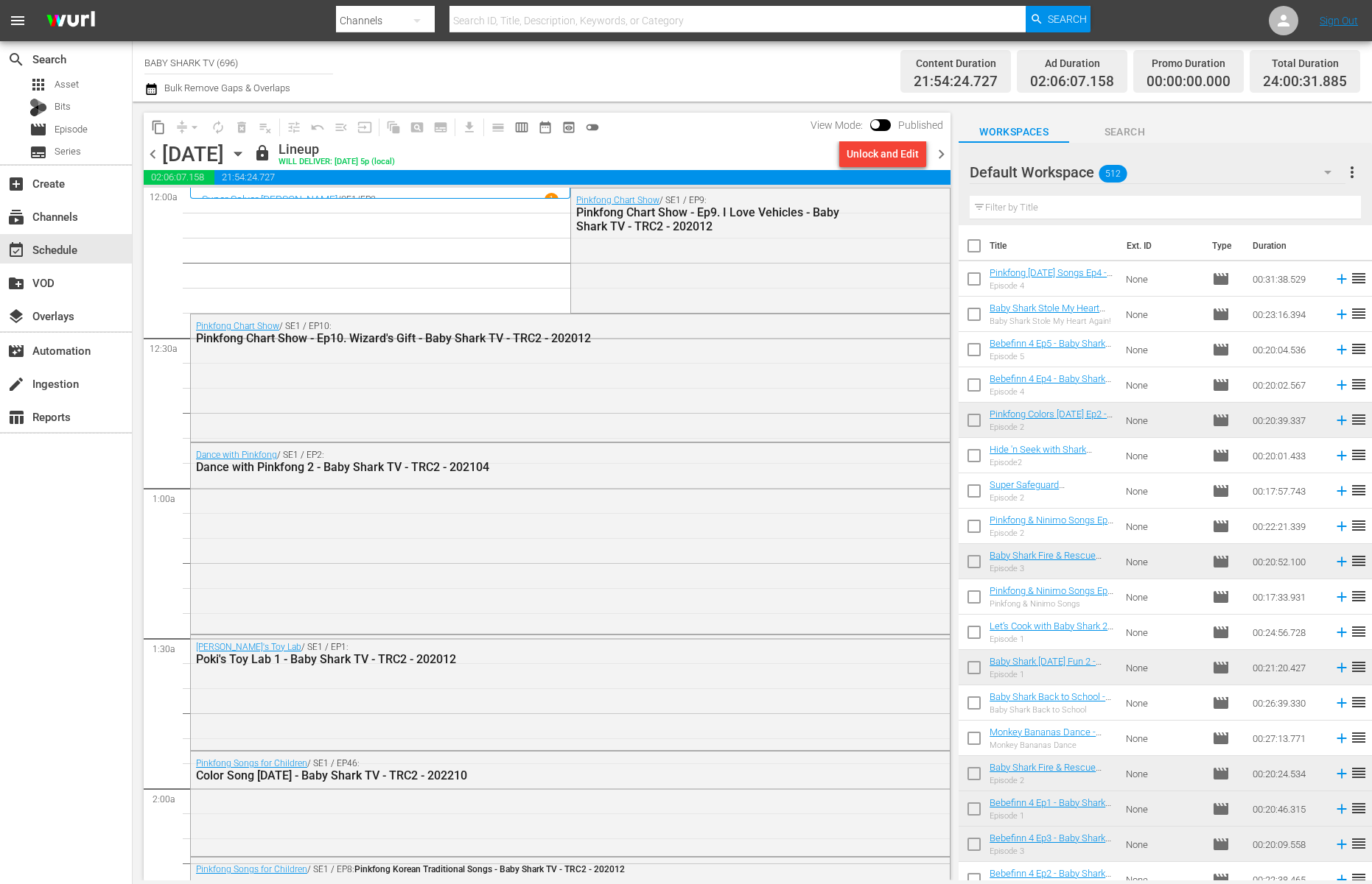
click at [246, 157] on icon "button" at bounding box center [238, 155] width 17 height 17
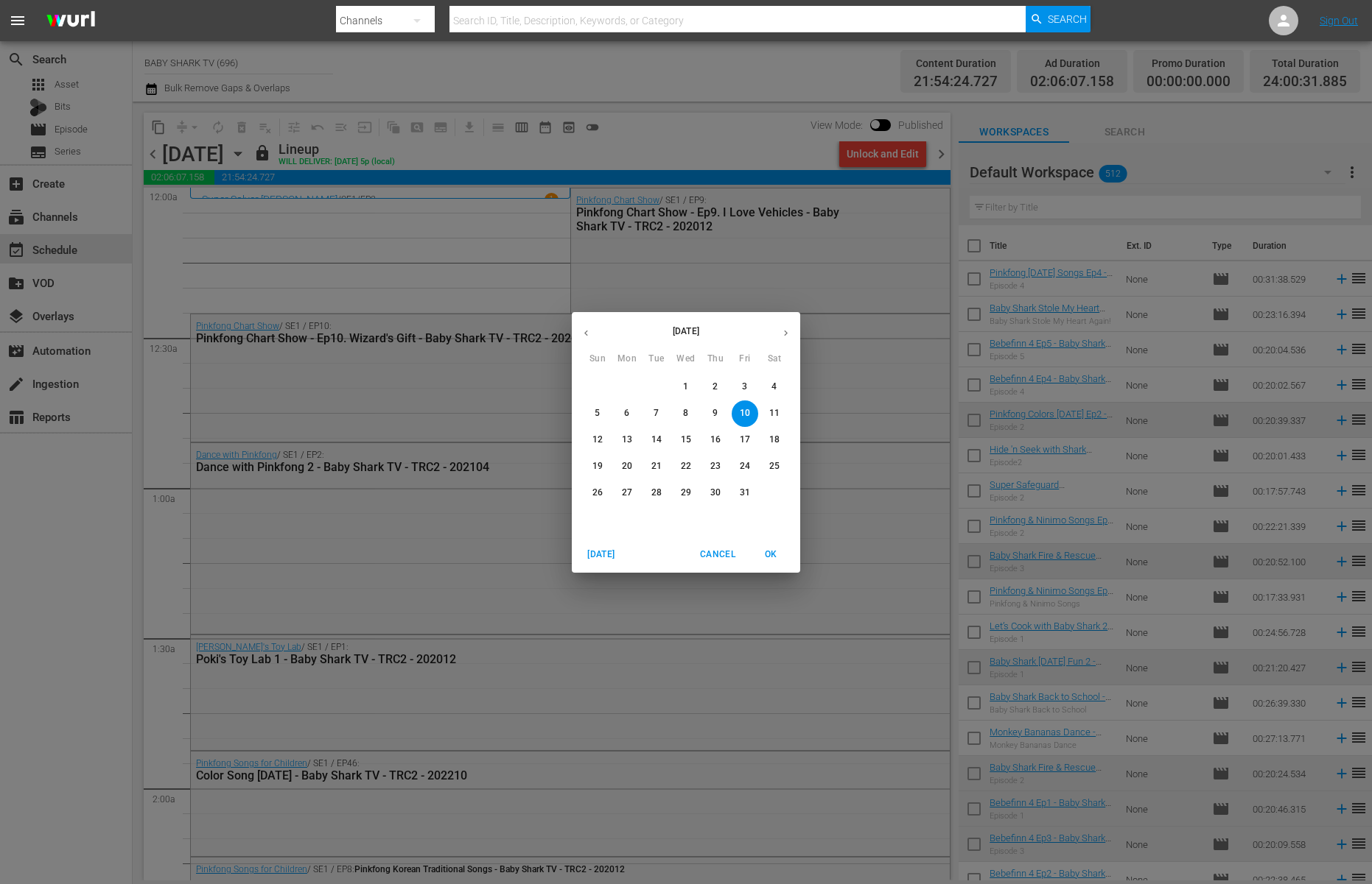
click at [776, 416] on p "11" at bounding box center [774, 414] width 10 height 13
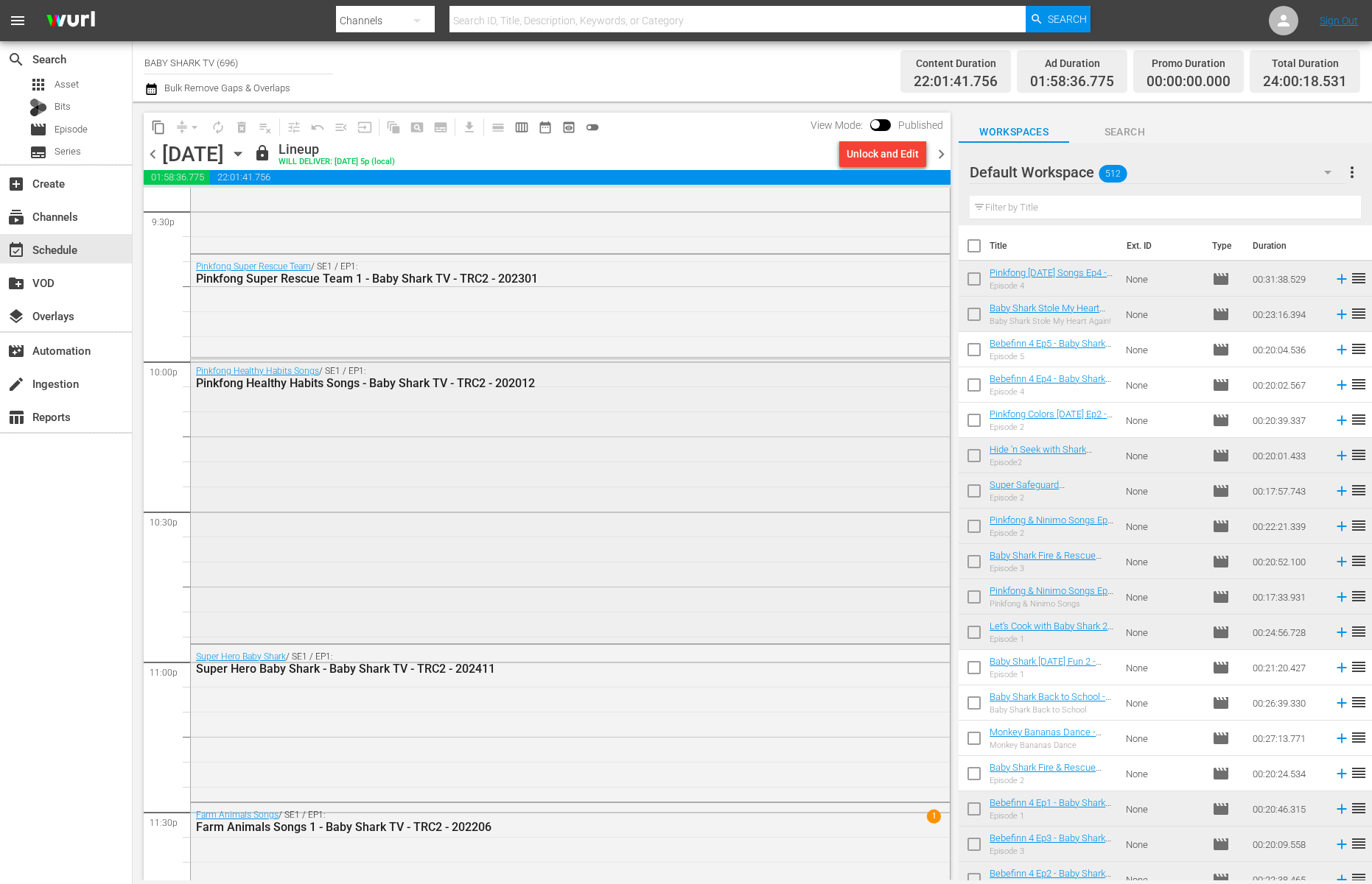
scroll to position [6519, 0]
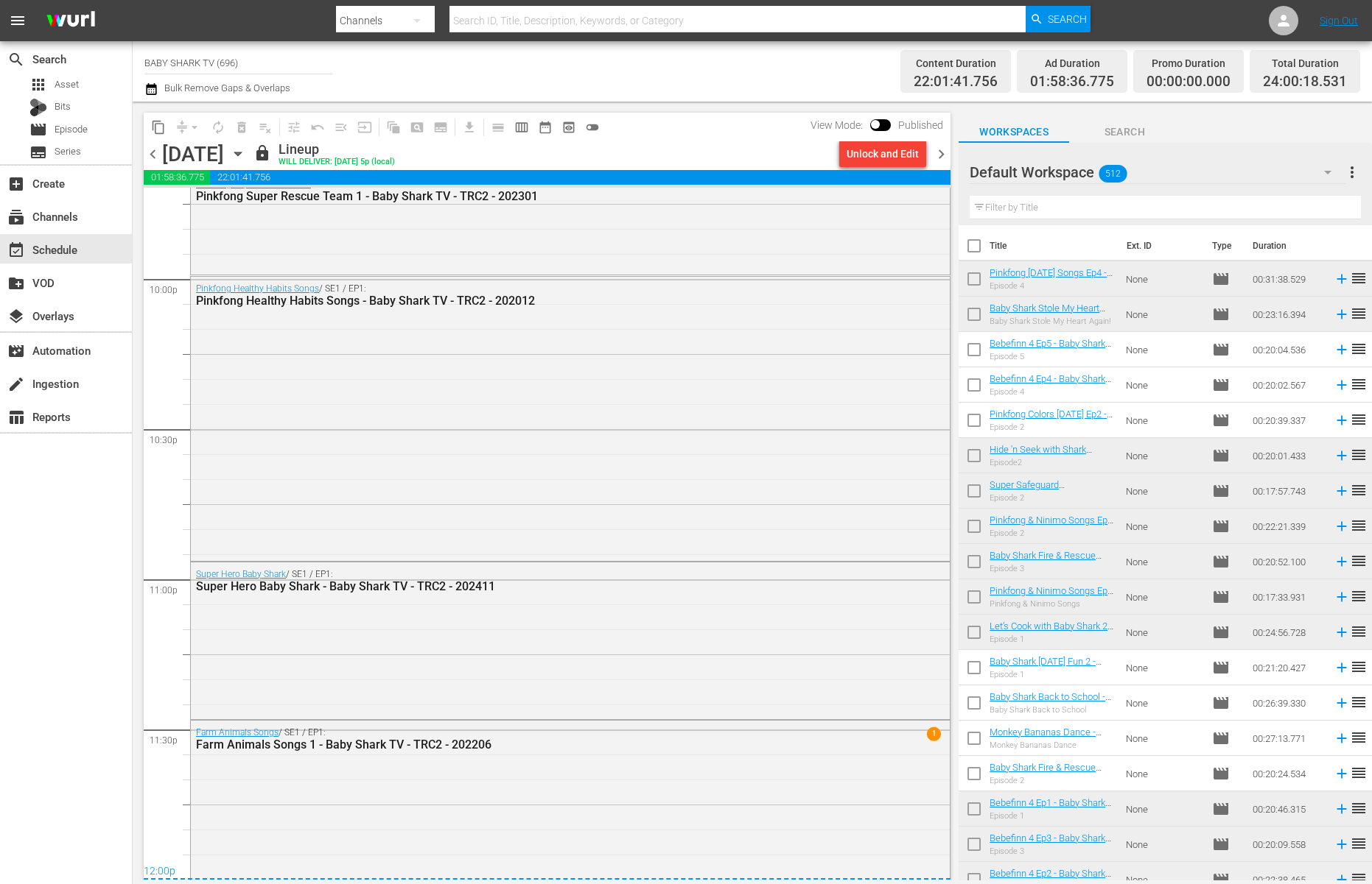
click at [681, 136] on div "content_copy compress arrow_drop_down autorenew_outlined delete_forever_outline…" at bounding box center [547, 126] width 807 height 29
click at [246, 159] on icon "button" at bounding box center [238, 155] width 17 height 17
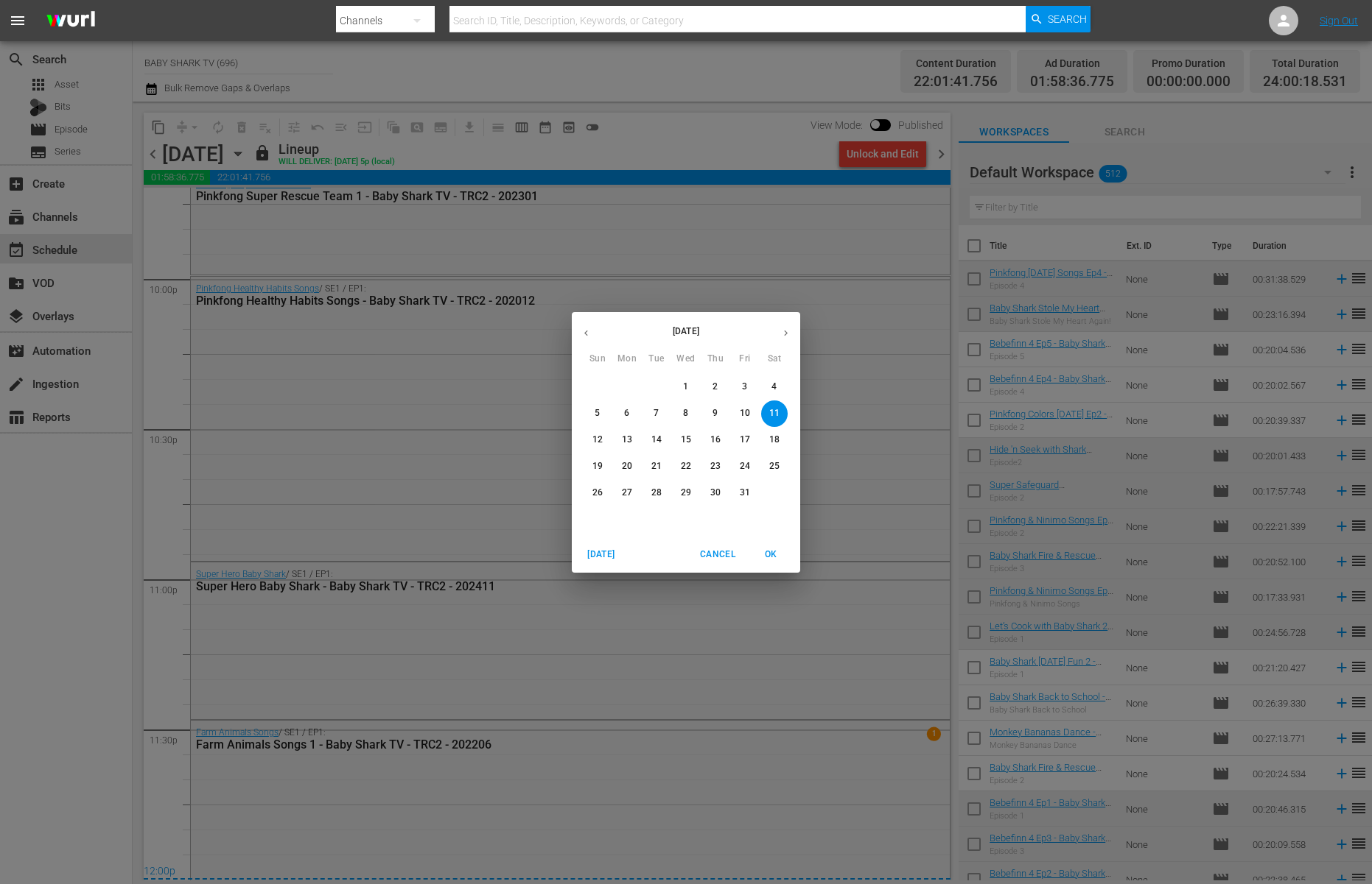
click at [600, 445] on p "12" at bounding box center [597, 441] width 10 height 13
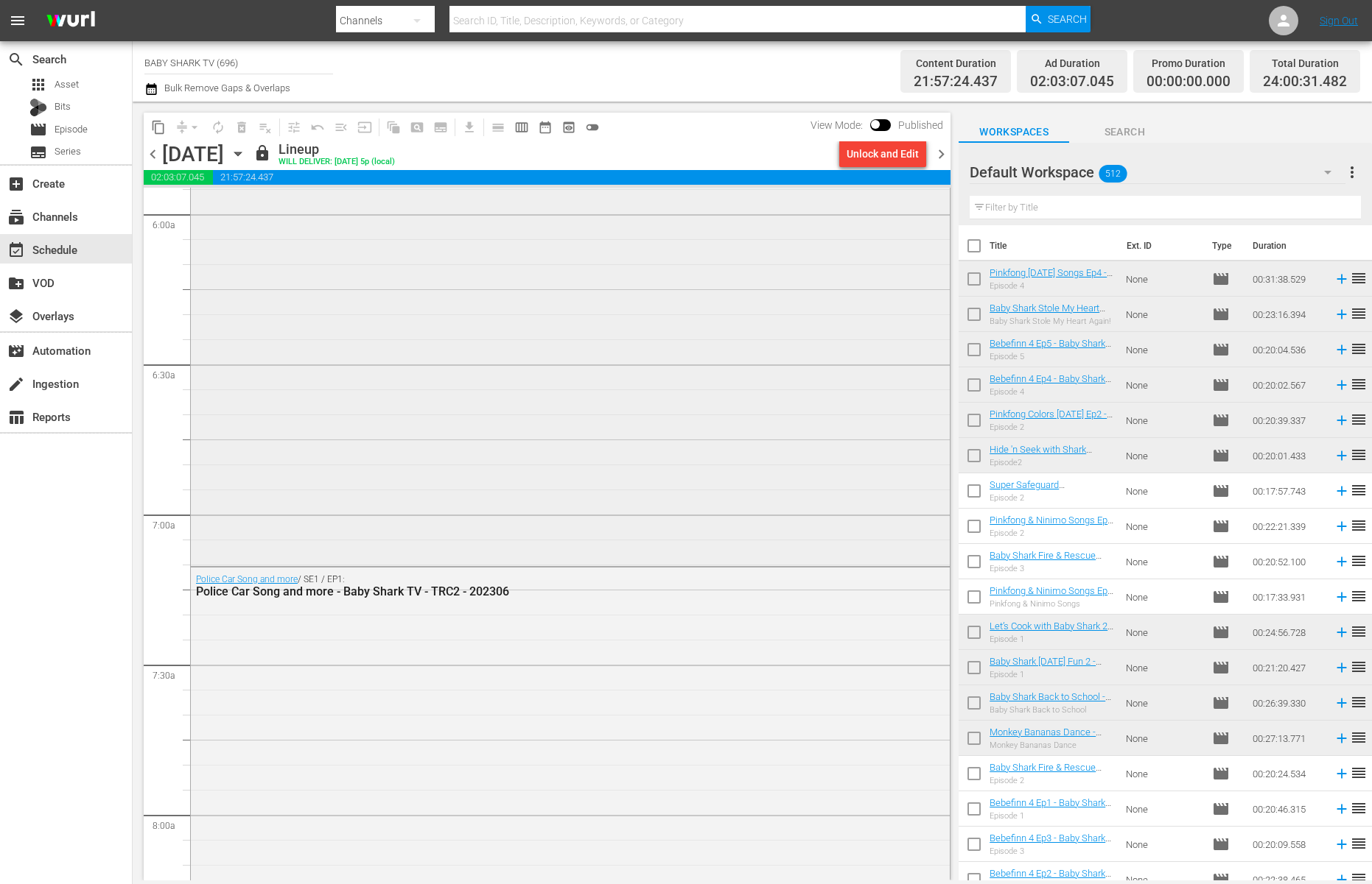
scroll to position [2919, 0]
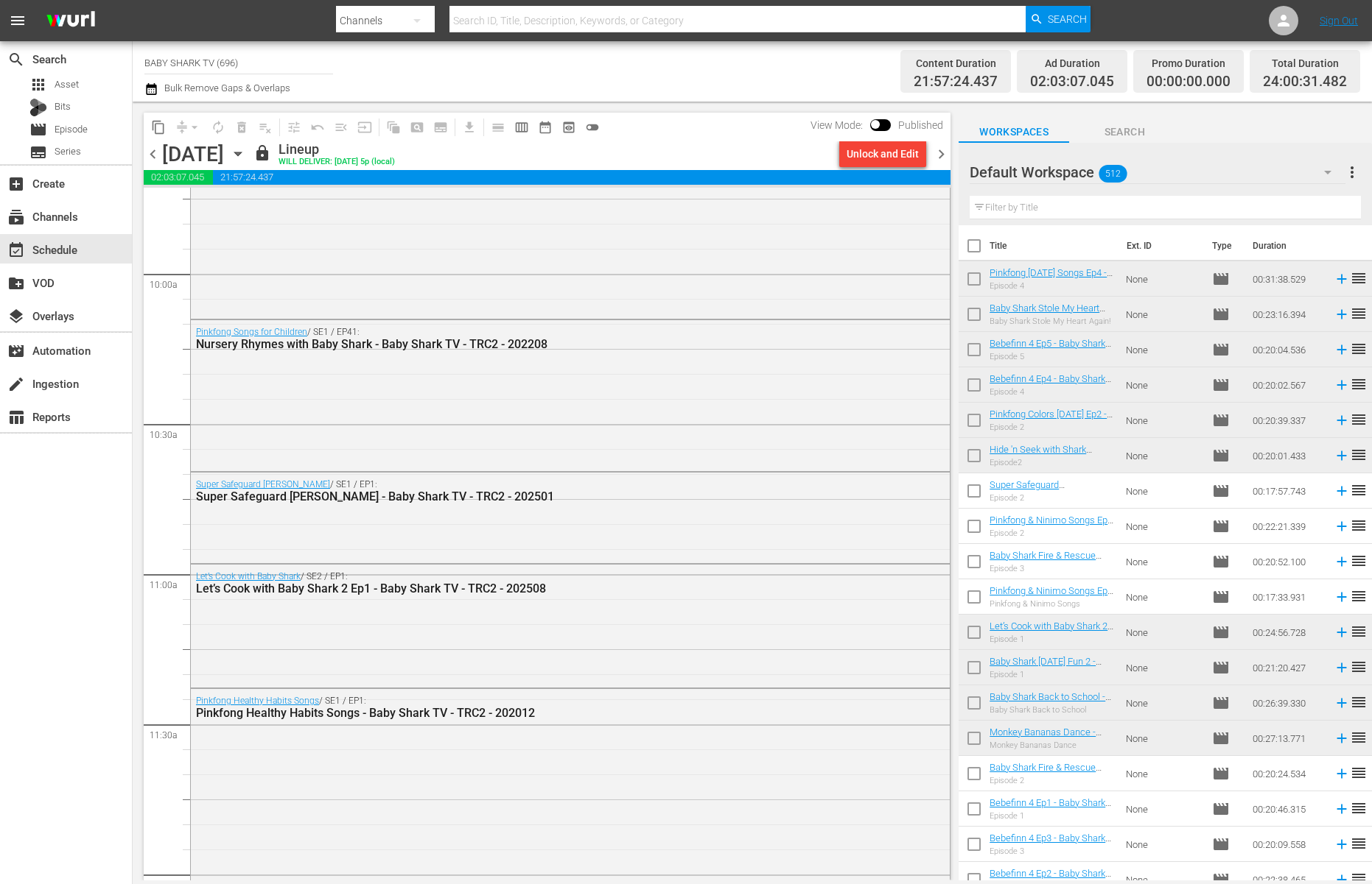
click at [246, 150] on icon "button" at bounding box center [238, 155] width 17 height 17
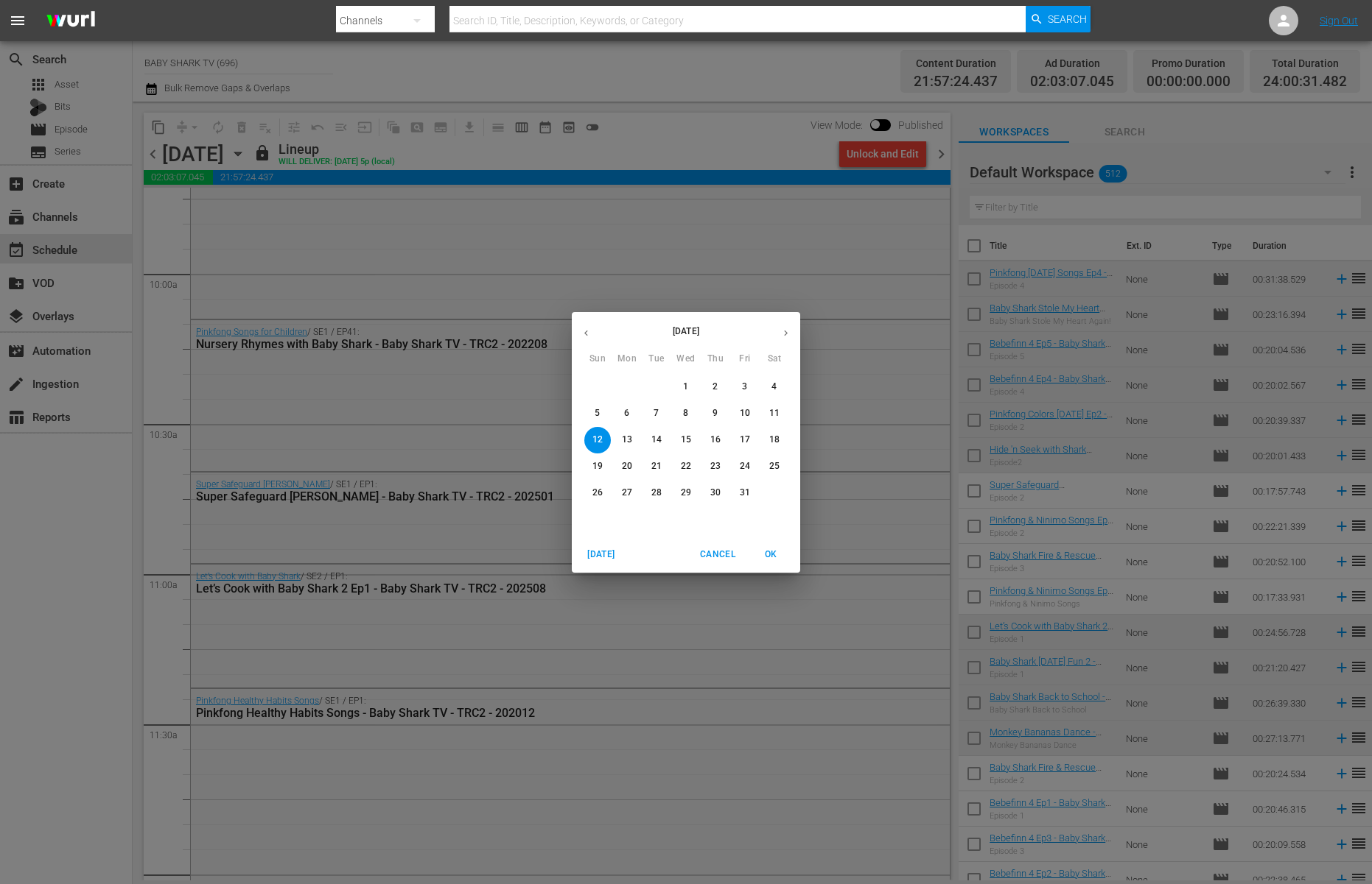
drag, startPoint x: 629, startPoint y: 436, endPoint x: 848, endPoint y: 436, distance: 219.0
click at [628, 436] on p "13" at bounding box center [627, 441] width 10 height 13
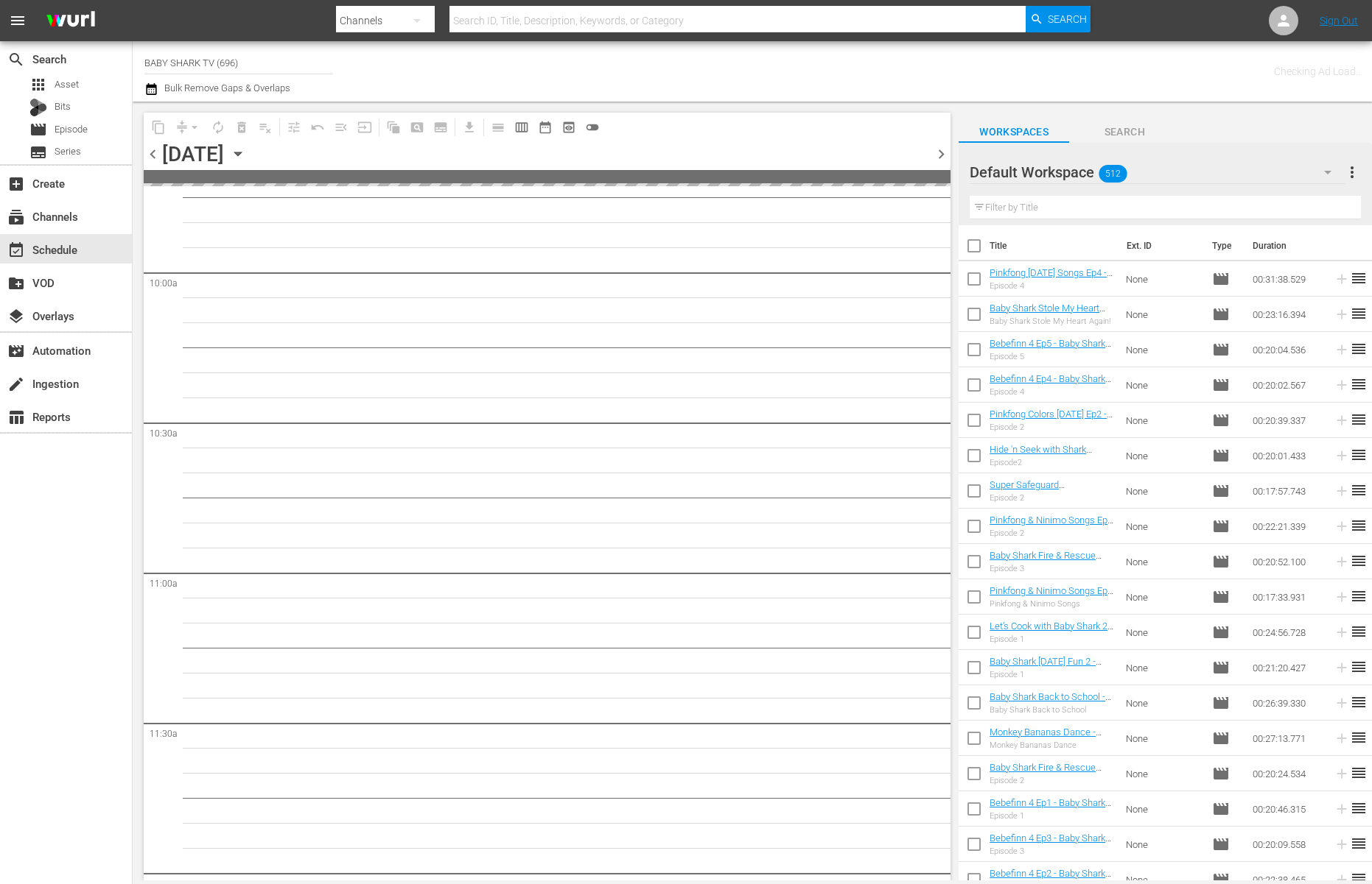
scroll to position [3094, 0]
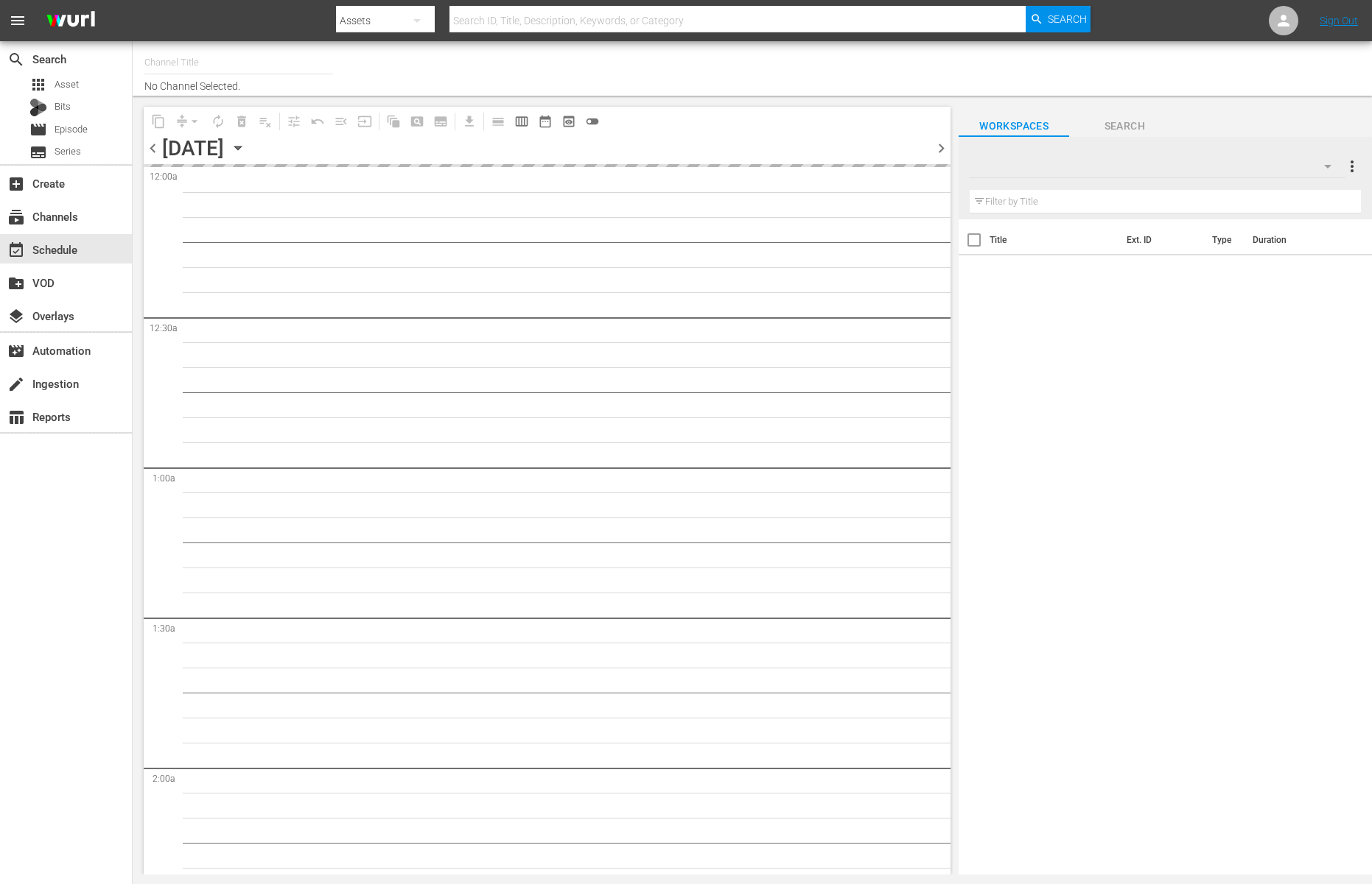
type input "BABY SHARK TV (696)"
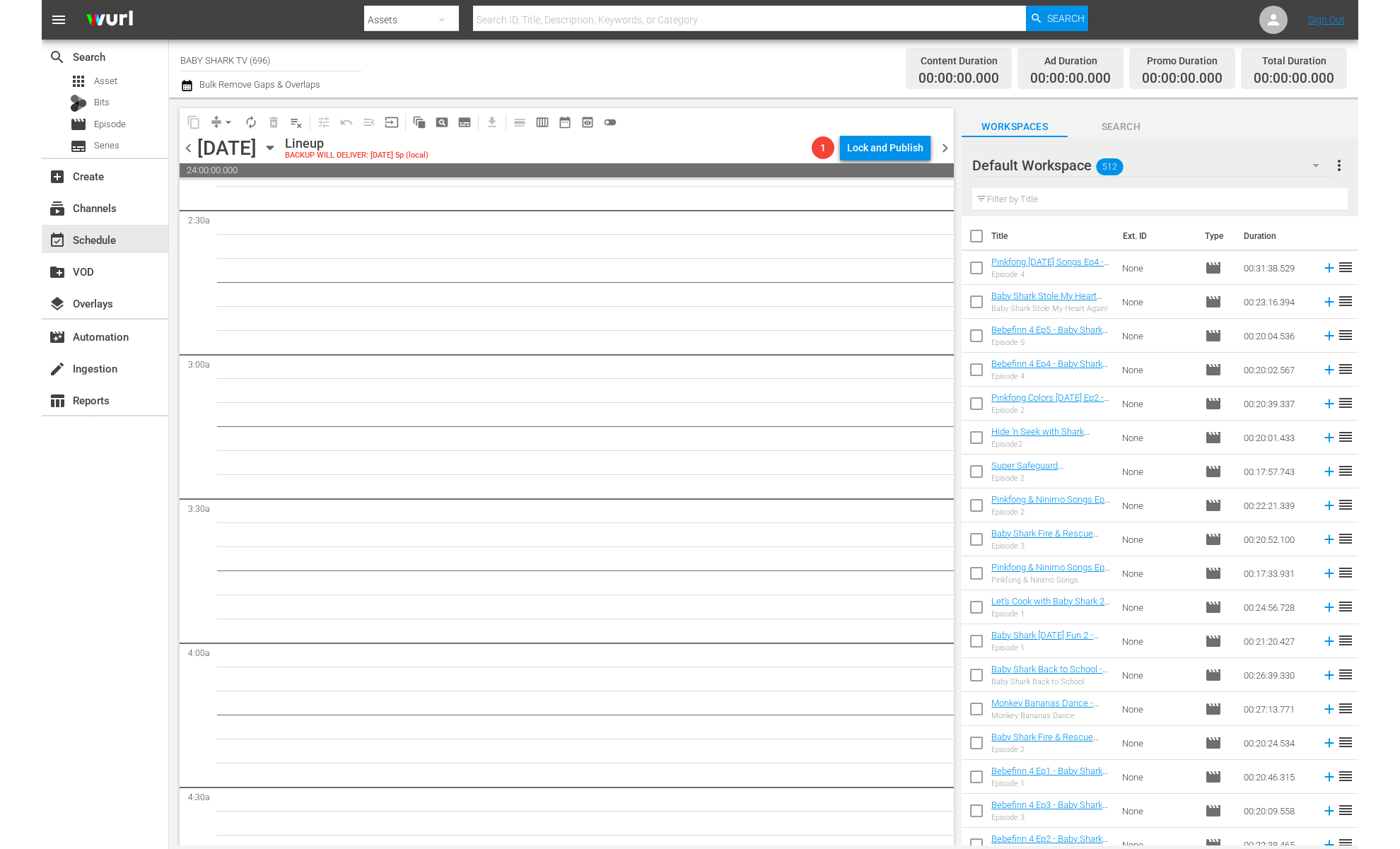
scroll to position [599, 0]
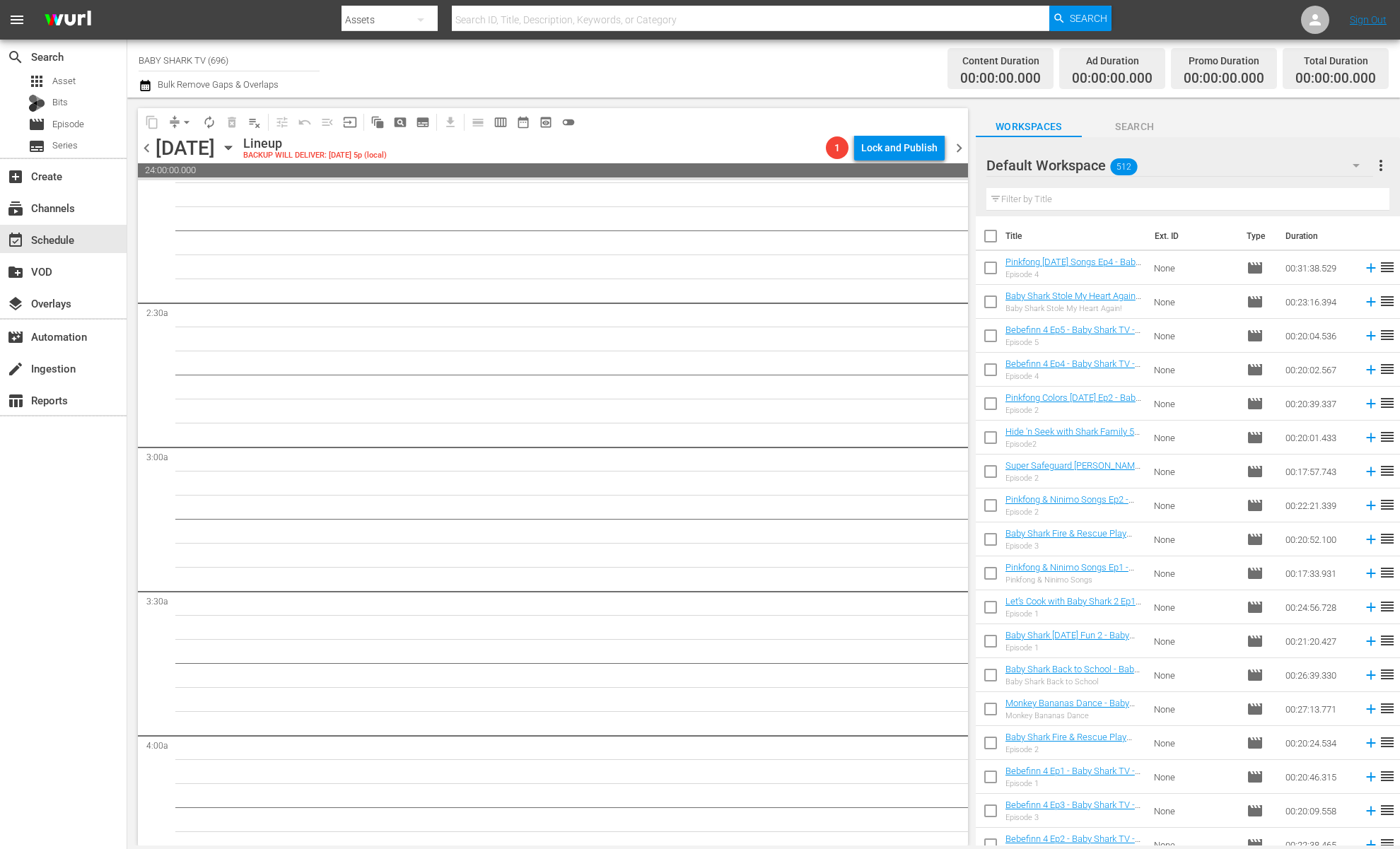
click at [1289, 204] on input "text" at bounding box center [1188, 200] width 403 height 23
paste input "Pinkfong Aesop's Fables Collection"
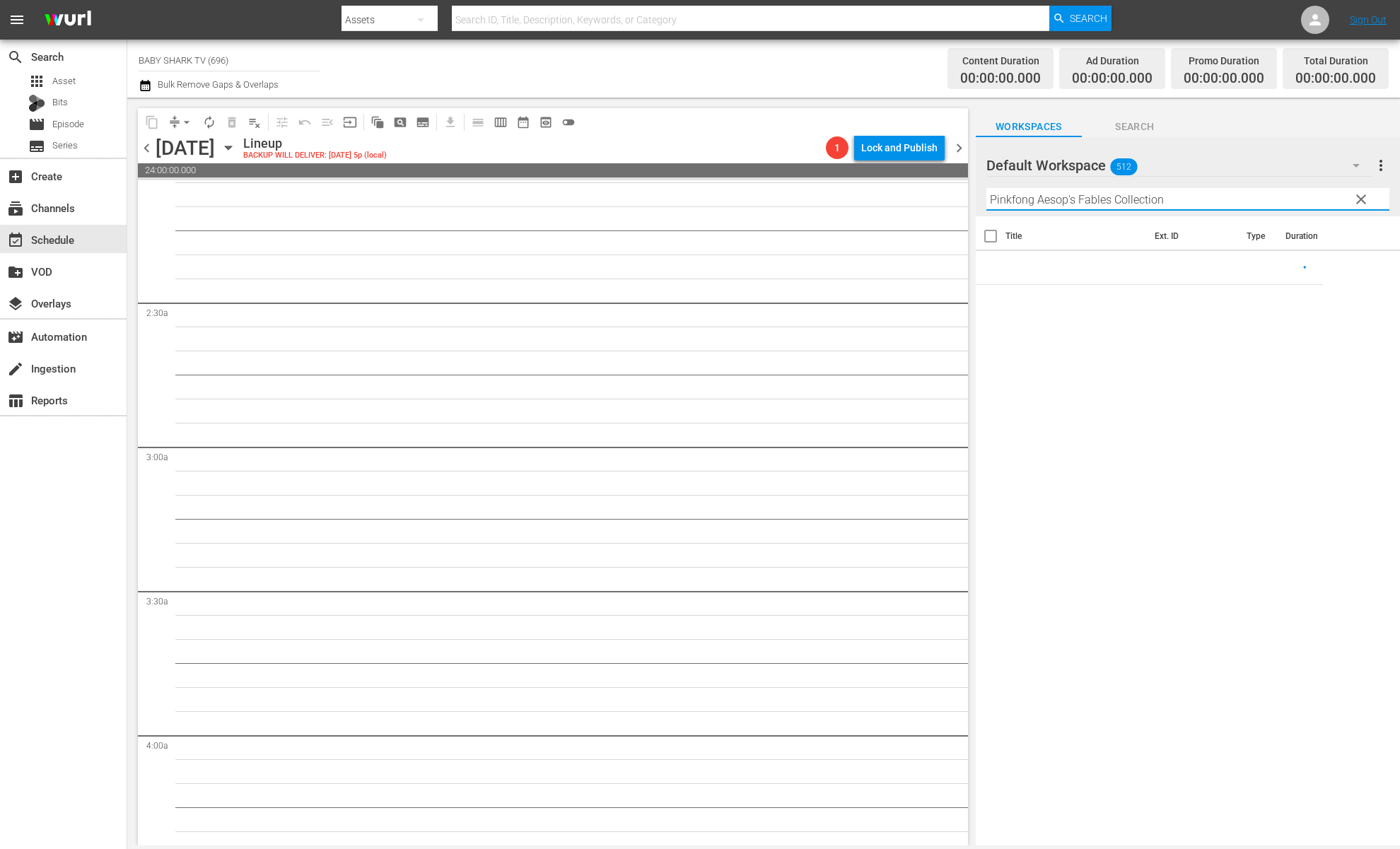
scroll to position [0, 0]
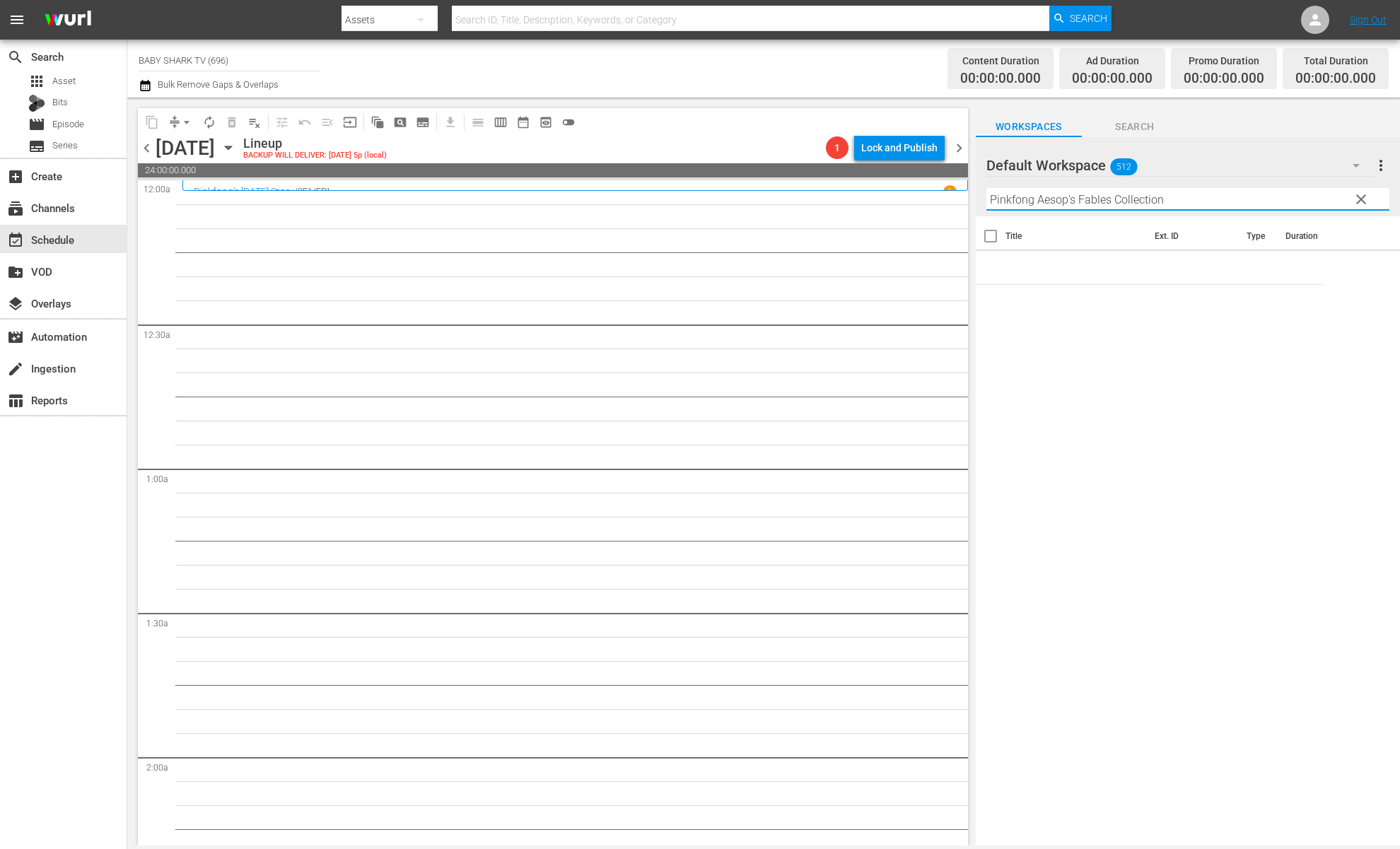
type input "Pinkfong Aesop's Fables Collection"
click at [625, 136] on div "Lineup BACKUP WILL DELIVER: 10/12 @ 5p (local)" at bounding box center [531, 148] width 577 height 24
click at [747, 129] on div "content_copy compress arrow_drop_down autorenew_outlined delete_forever_outline…" at bounding box center [553, 121] width 830 height 27
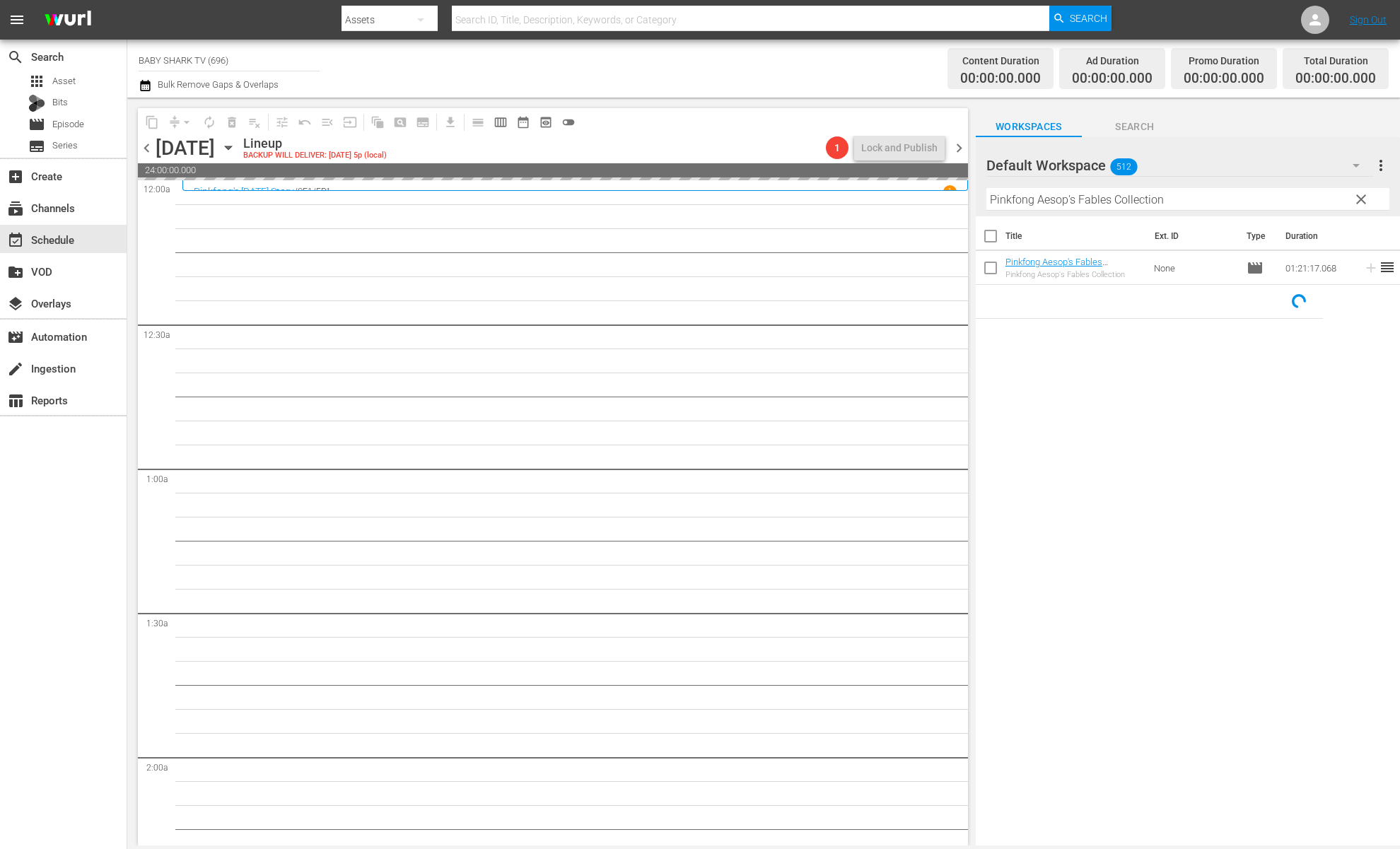
click at [1316, 199] on button "clear" at bounding box center [1361, 199] width 23 height 23
click at [1316, 199] on input "Pinkfong Aesop's Fables Collection" at bounding box center [1188, 200] width 403 height 23
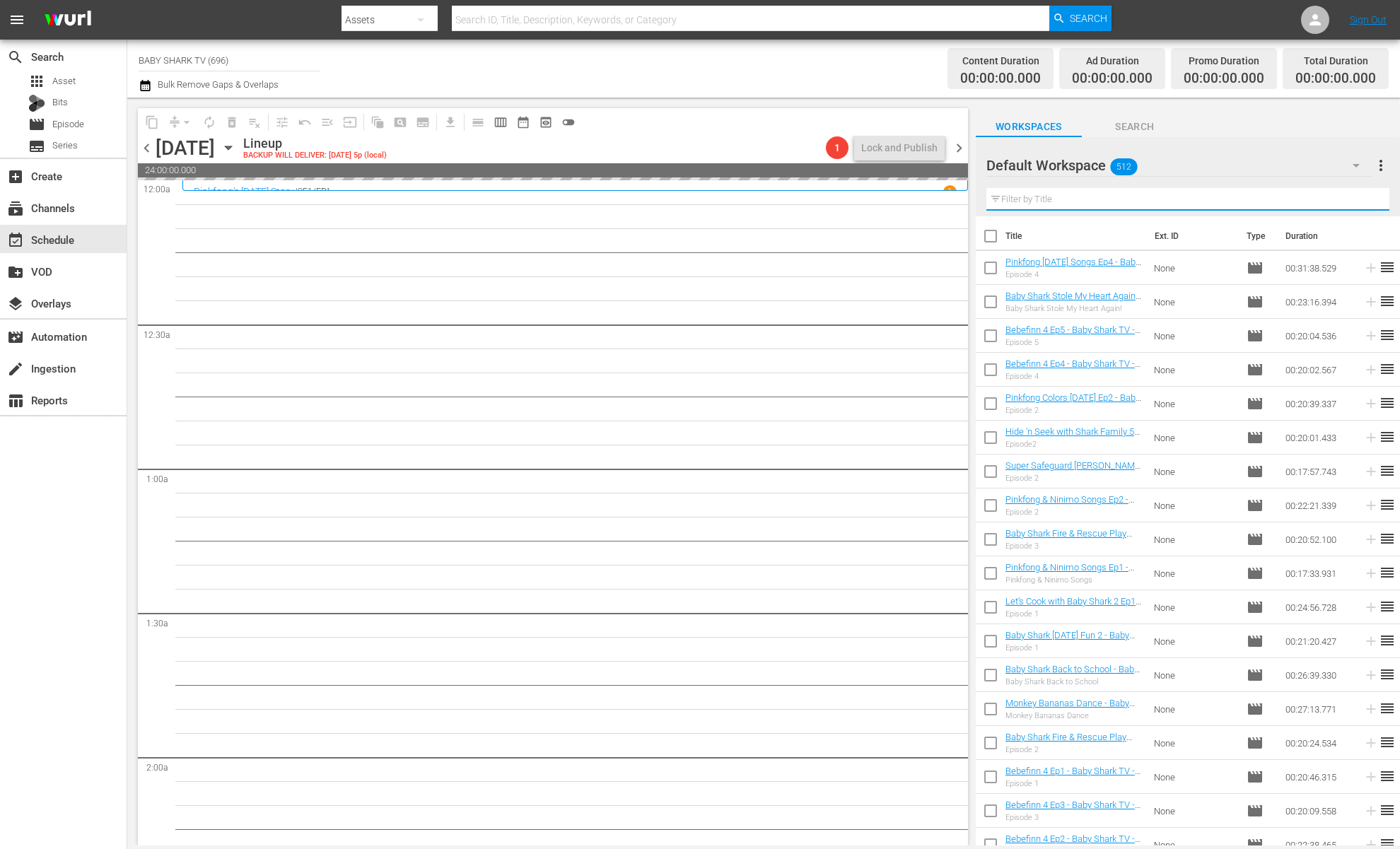
click at [1316, 201] on input "text" at bounding box center [1188, 200] width 403 height 23
paste input "Pinkfong Mother Goose Reading"
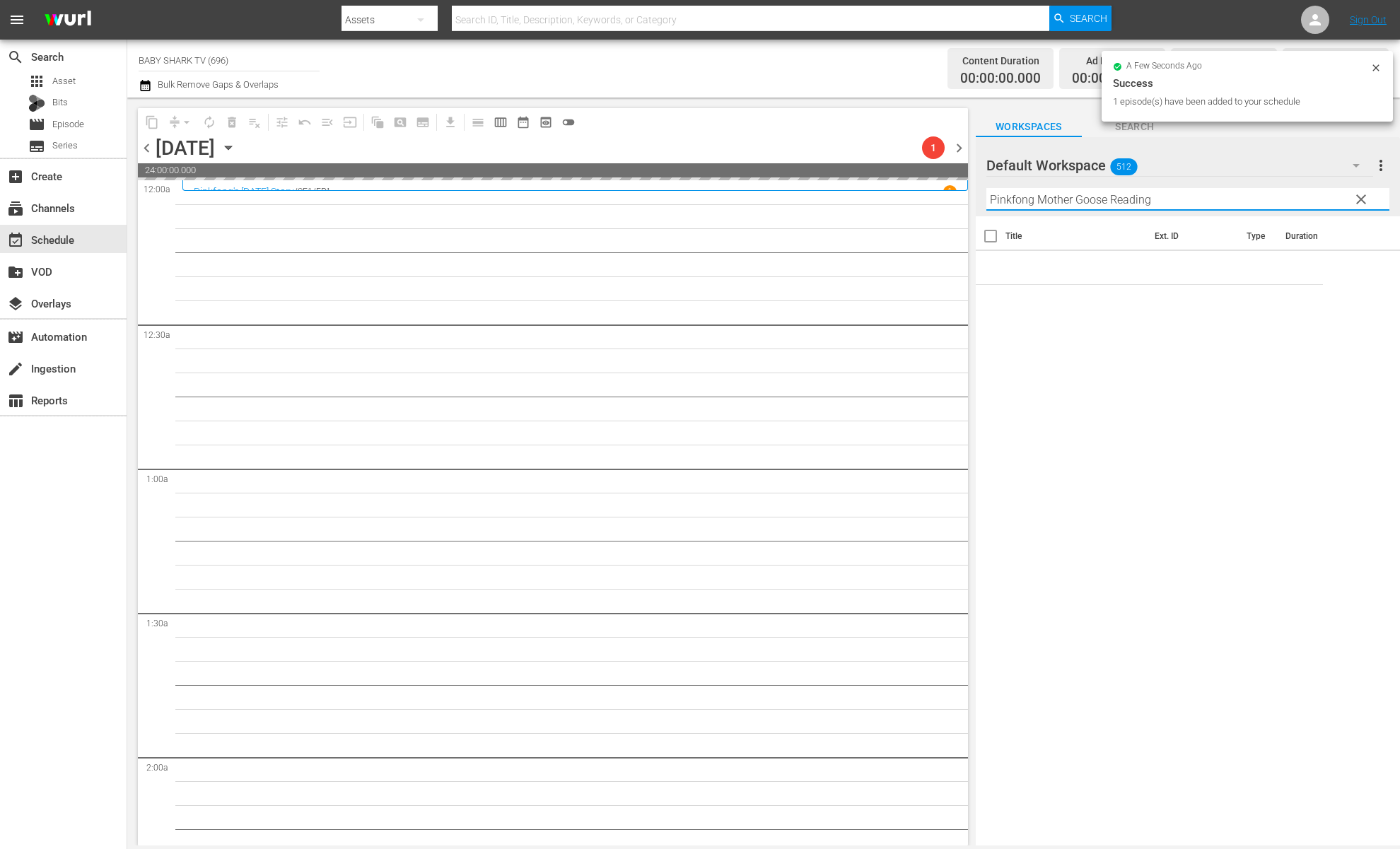
type input "Pinkfong Mother Goose Reading"
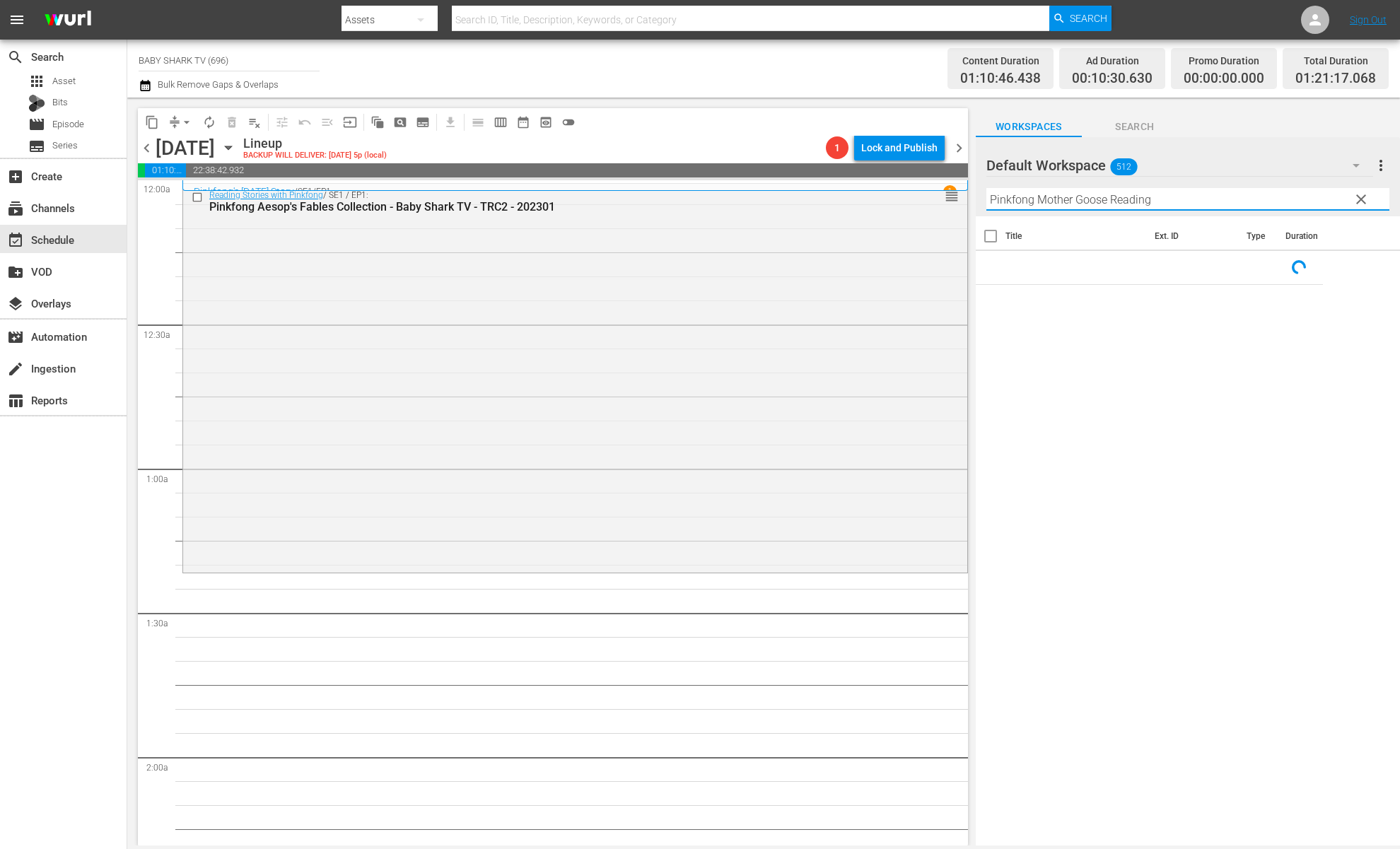
click at [1189, 402] on div "Title Ext. ID Type Duration" at bounding box center [1188, 532] width 424 height 632
click at [1039, 403] on div "Title Ext. ID Type Duration Pinkfong Mother Goose Reading - Baby Shark TV - TRC…" at bounding box center [1188, 532] width 424 height 632
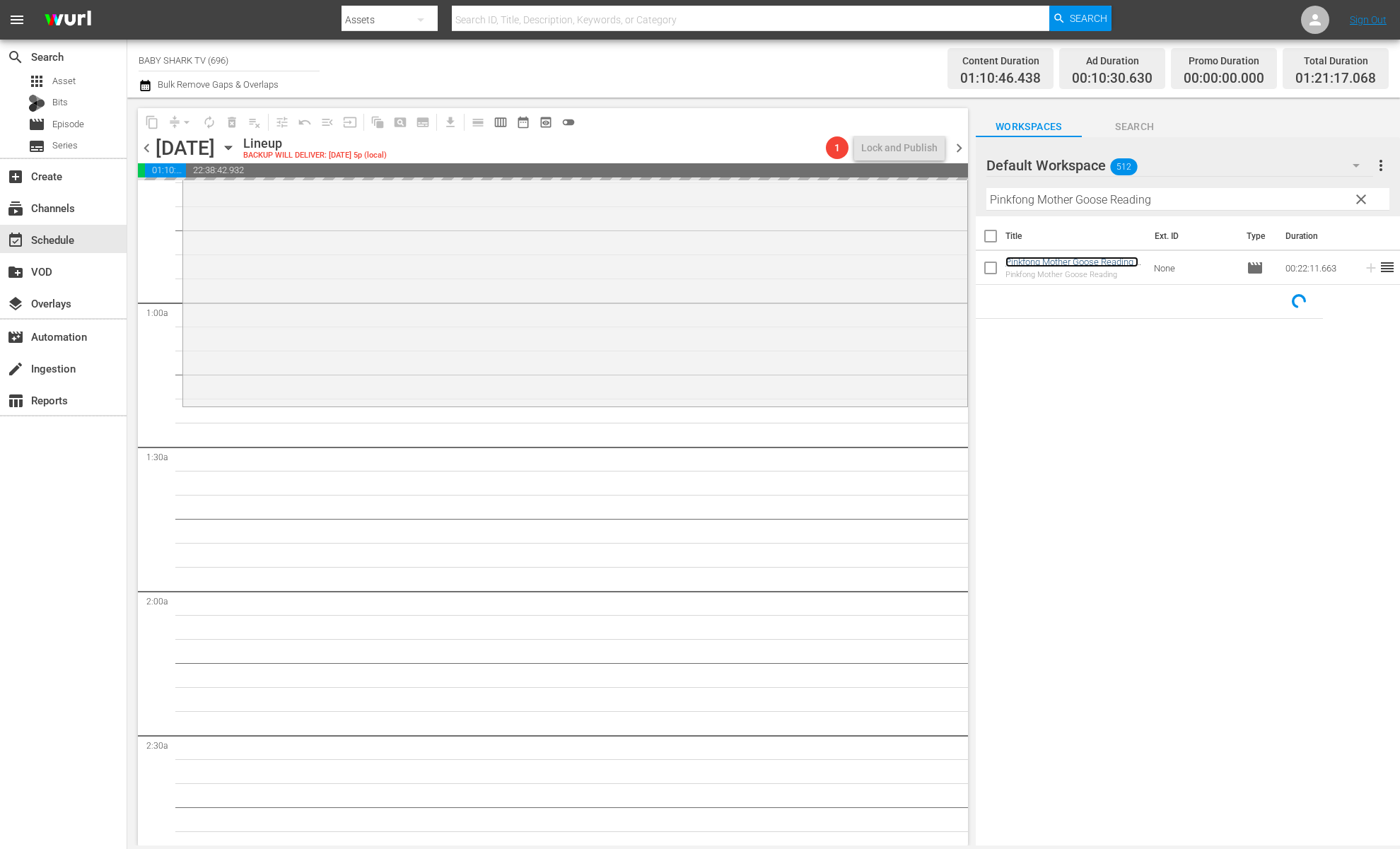
scroll to position [235, 0]
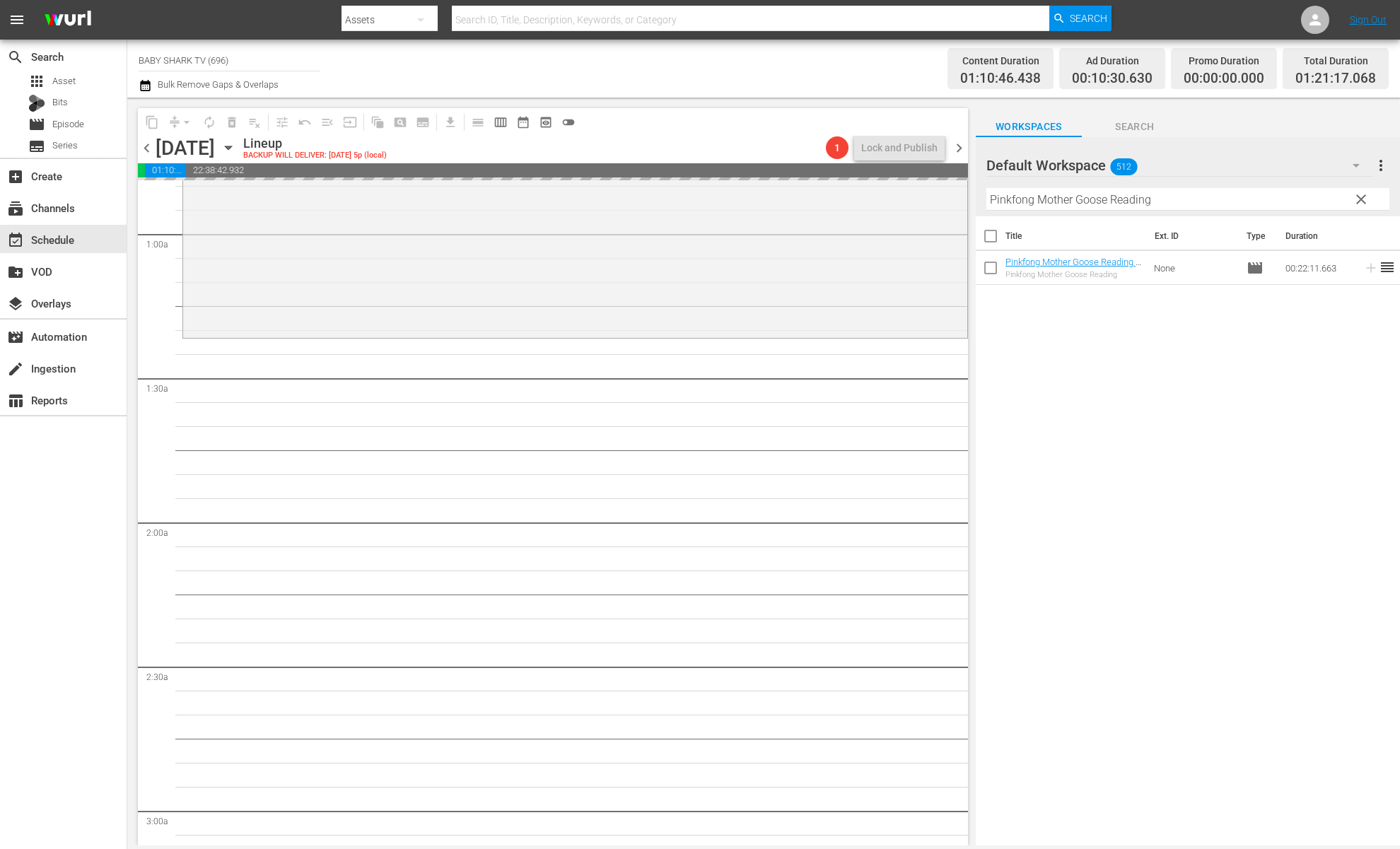
click at [1316, 203] on input "Pinkfong Mother Goose Reading" at bounding box center [1188, 200] width 403 height 23
click at [1316, 200] on input "Pinkfong Mother Goose Reading" at bounding box center [1188, 200] width 403 height 23
click at [1316, 201] on span "clear" at bounding box center [1361, 199] width 17 height 17
click at [1316, 201] on input "Pinkfong Mother Goose Reading" at bounding box center [1188, 200] width 403 height 23
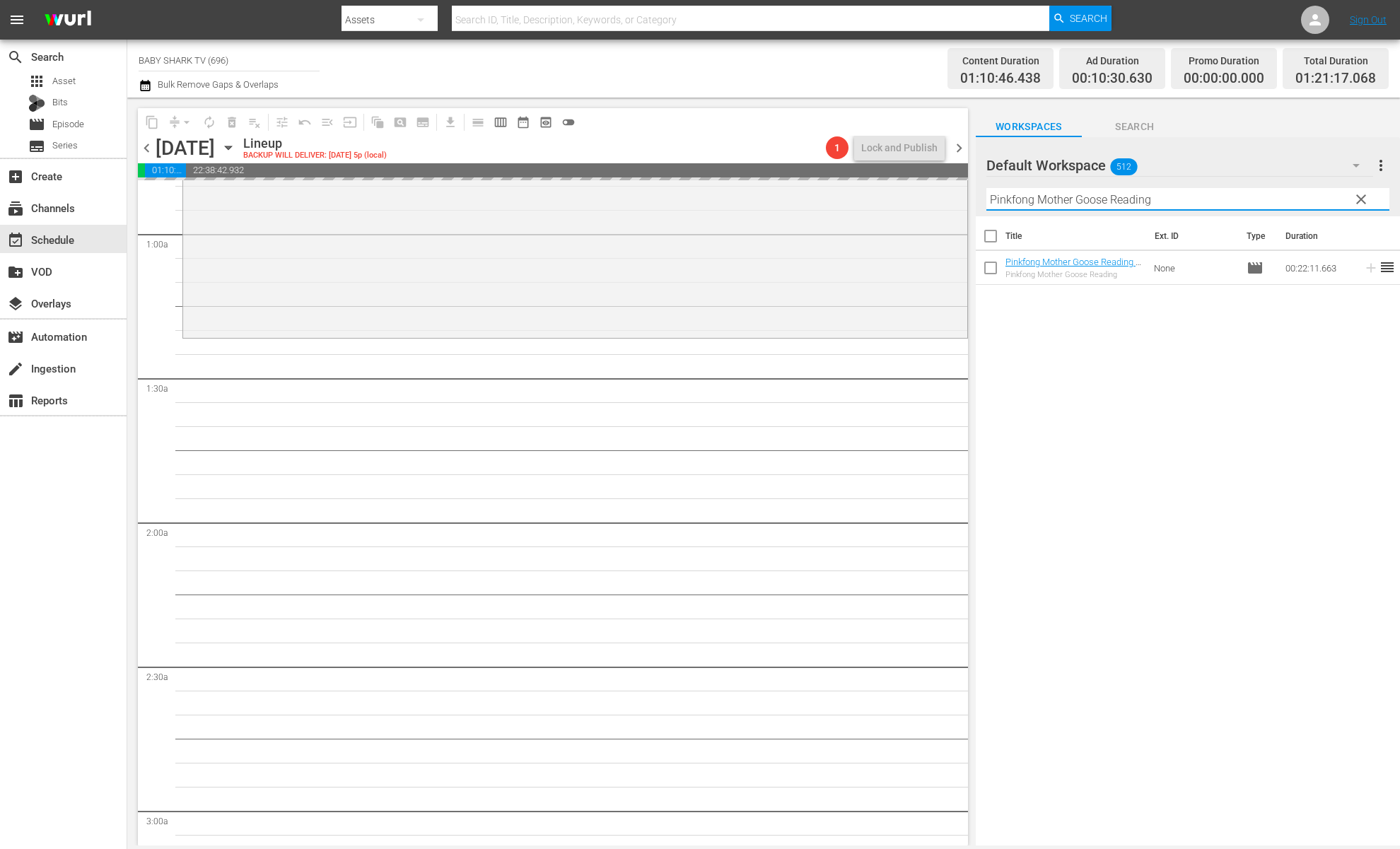
click at [1316, 201] on input "Pinkfong Mother Goose Reading" at bounding box center [1188, 200] width 403 height 23
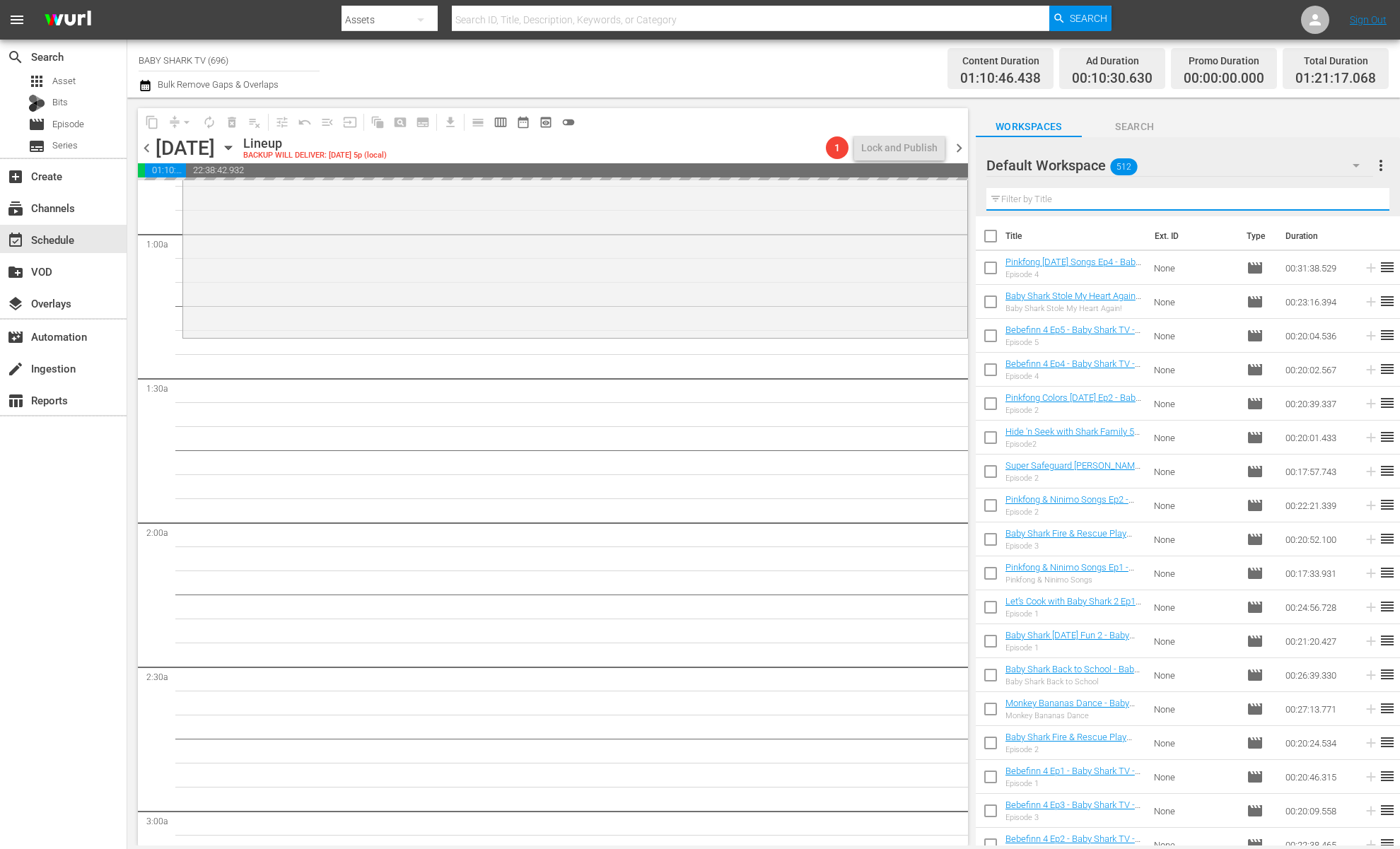
click at [1316, 201] on input "text" at bounding box center [1188, 200] width 403 height 23
paste input "Baby Shark Monthly 1"
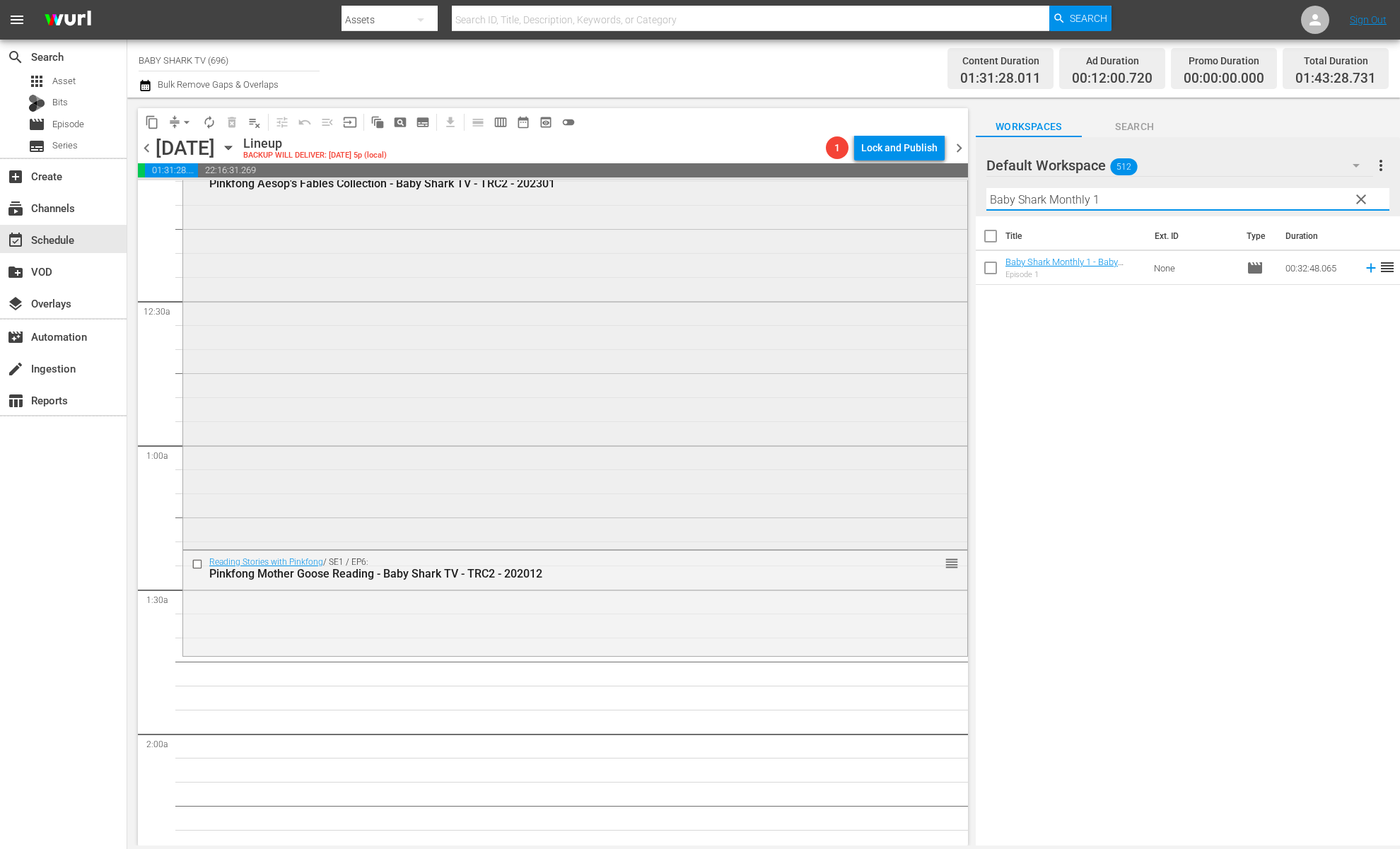
scroll to position [0, 0]
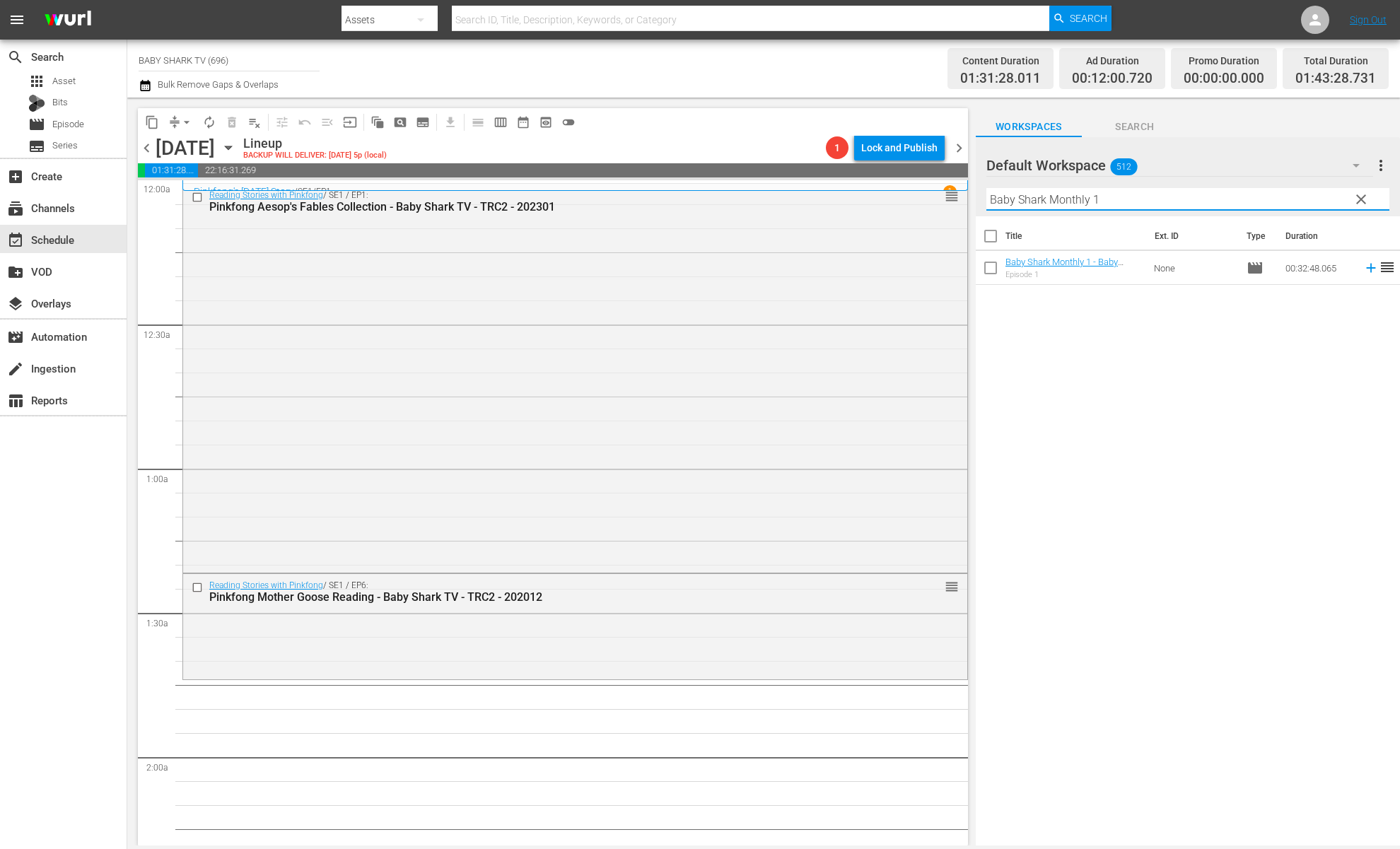
type input "Baby Shark Monthly 1"
click at [1055, 357] on div "Title Ext. ID Type Duration Baby Shark Monthly 1 - Baby Shark TV - TRC2 - 20220…" at bounding box center [1188, 532] width 424 height 632
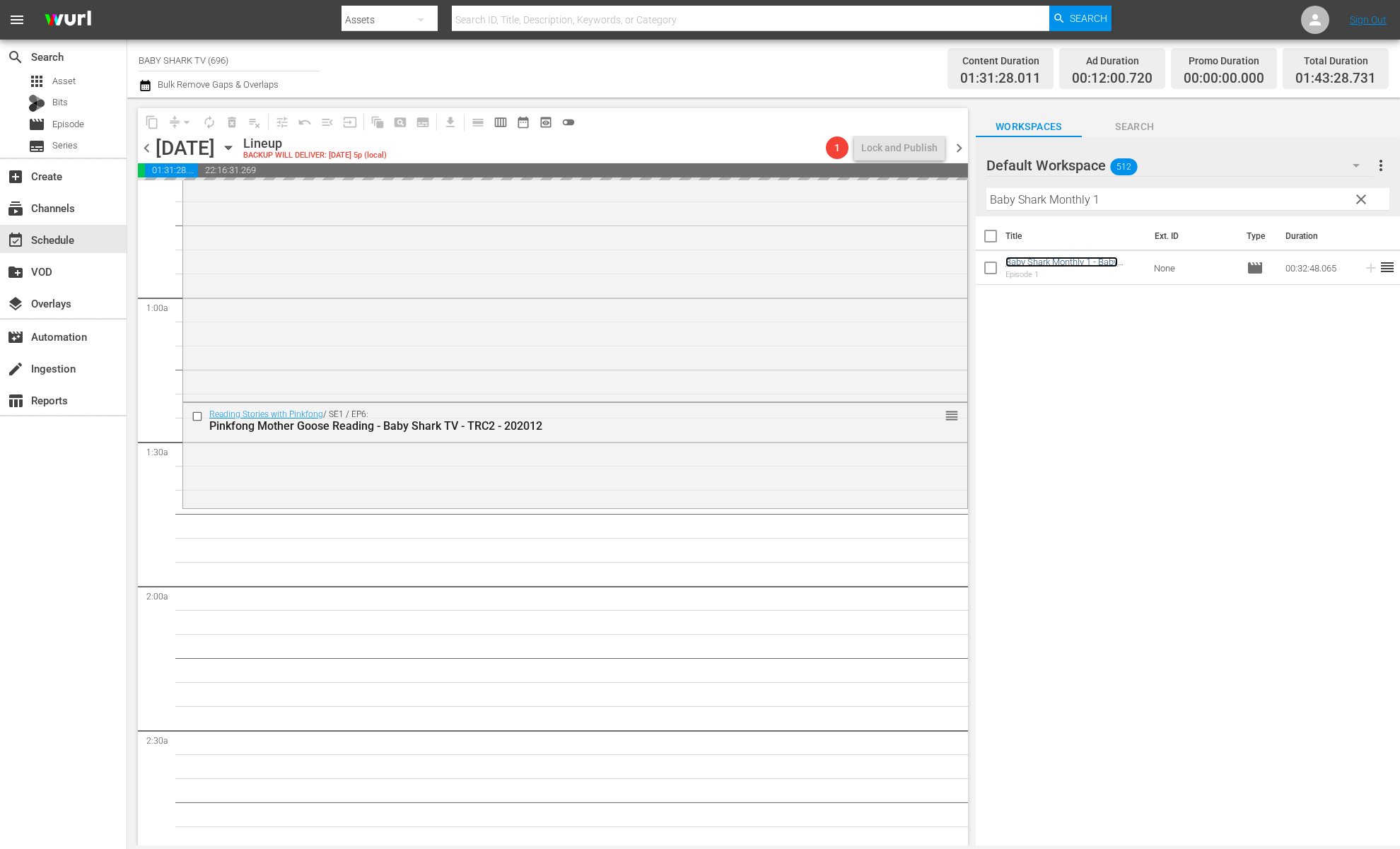
scroll to position [301, 0]
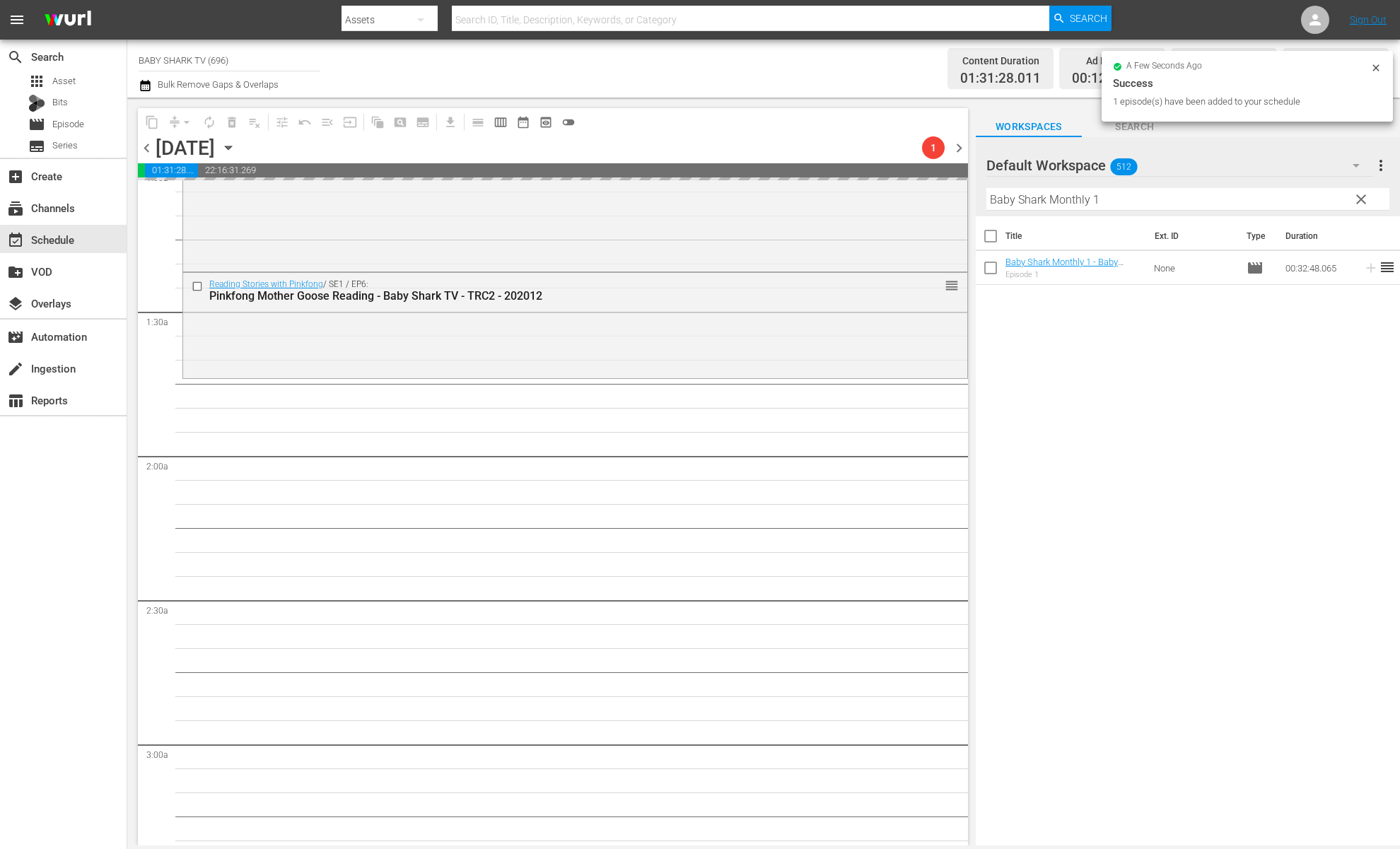
click at [1302, 206] on input "Baby Shark Monthly 1" at bounding box center [1188, 200] width 403 height 23
drag, startPoint x: 1350, startPoint y: 206, endPoint x: 1305, endPoint y: 205, distance: 45.0
click at [1316, 206] on button "clear" at bounding box center [1361, 199] width 23 height 23
click at [1316, 206] on input "Baby Shark Monthly 1" at bounding box center [1188, 200] width 403 height 23
click at [1316, 205] on input "Baby Shark Monthly 1" at bounding box center [1188, 200] width 403 height 23
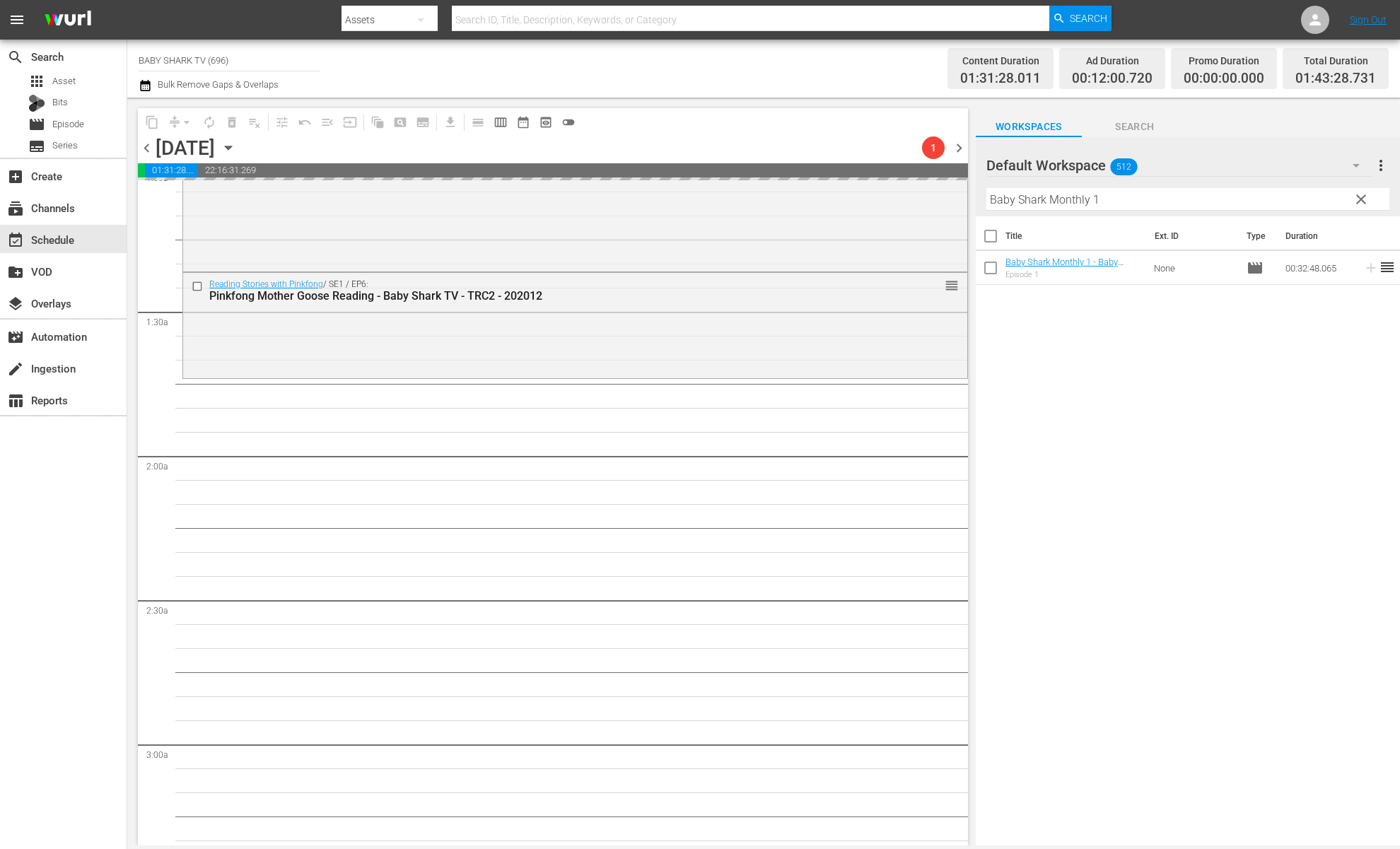
click at [1316, 205] on input "Baby Shark Monthly 1" at bounding box center [1188, 200] width 403 height 23
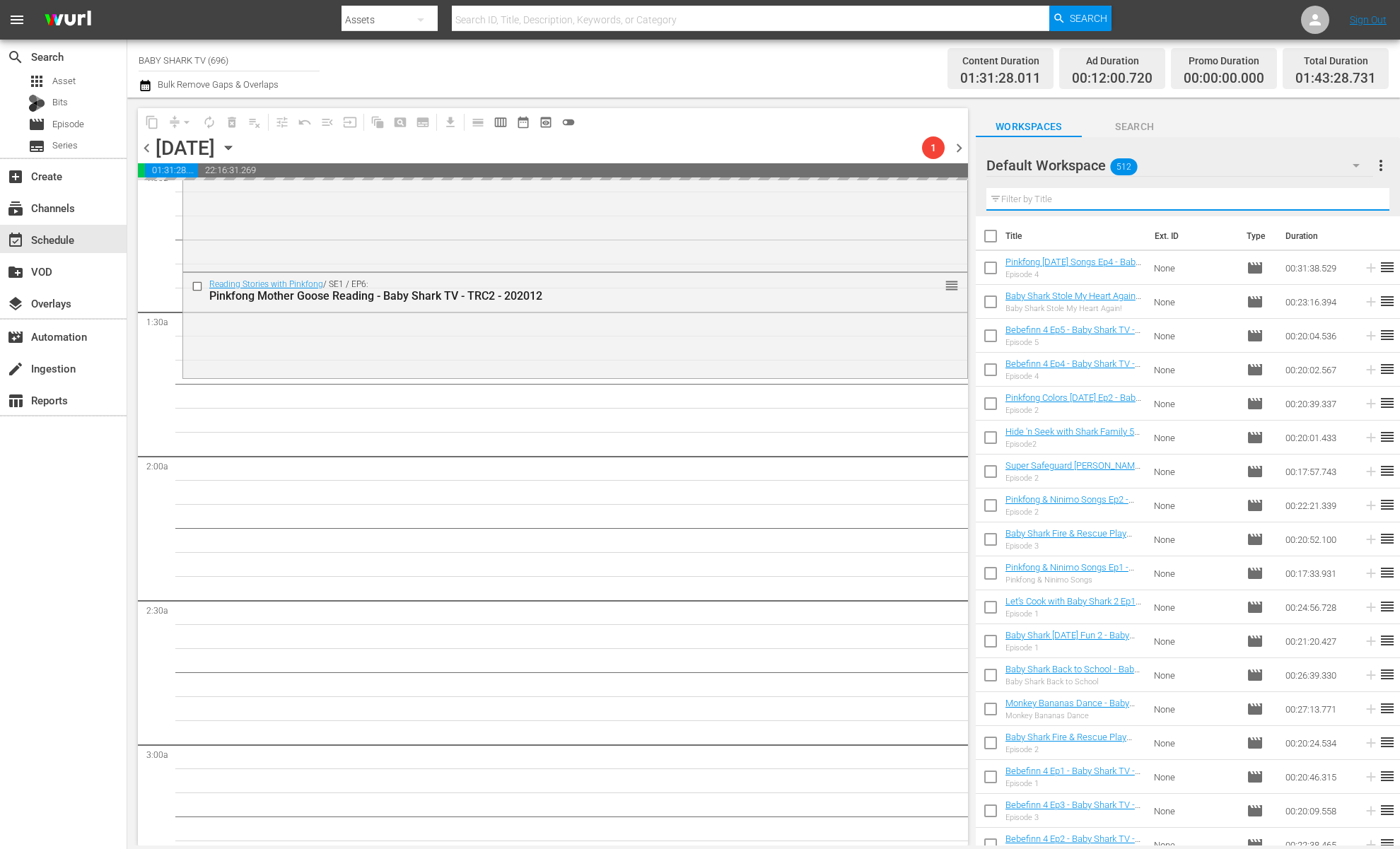
drag, startPoint x: 1305, startPoint y: 205, endPoint x: 1295, endPoint y: 205, distance: 10.0
click at [1303, 205] on input "text" at bounding box center [1188, 200] width 403 height 23
click at [1295, 205] on input "text" at bounding box center [1188, 200] width 403 height 23
paste input "Pinkfong Number Songs"
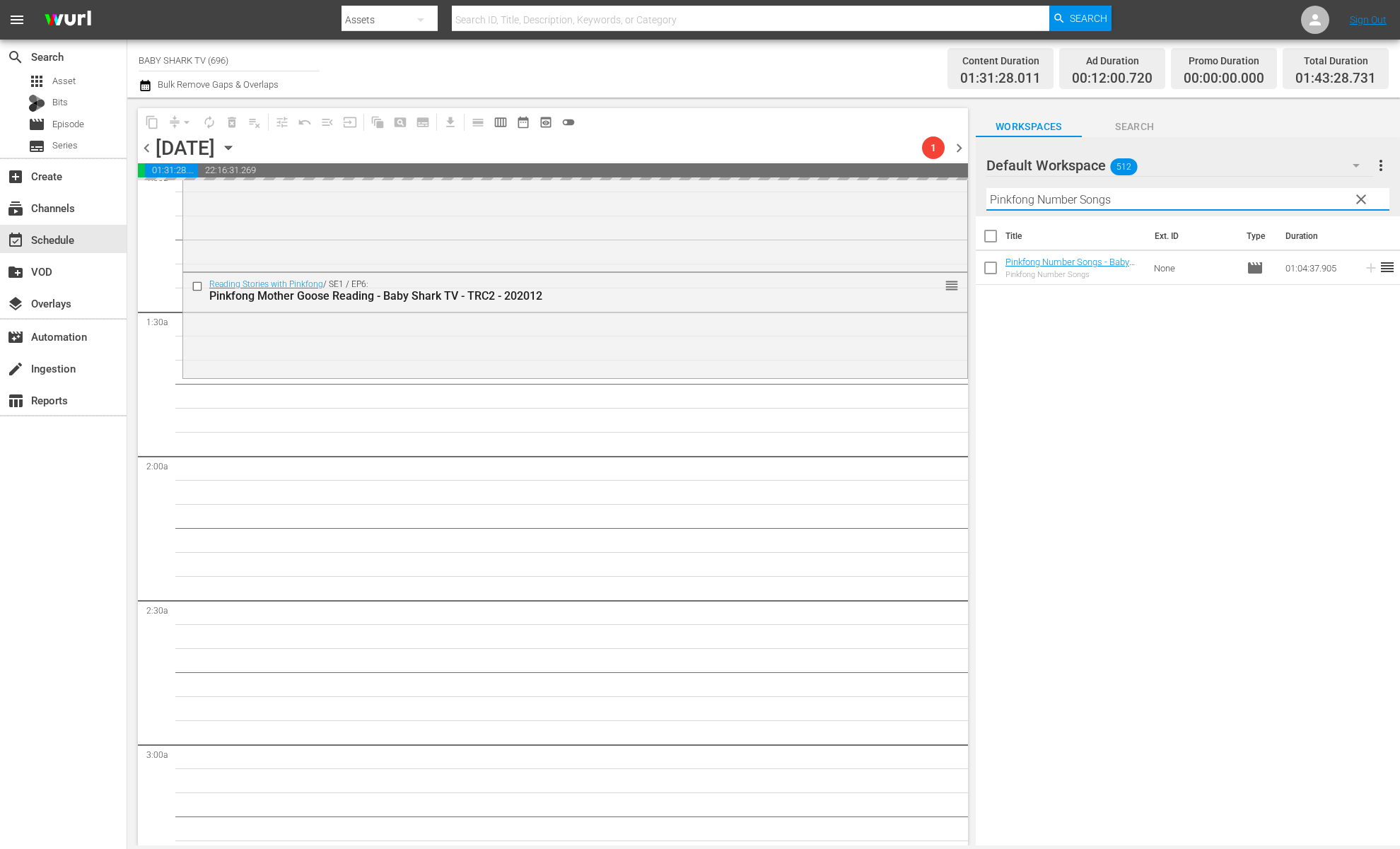
type input "Pinkfong Number Songs"
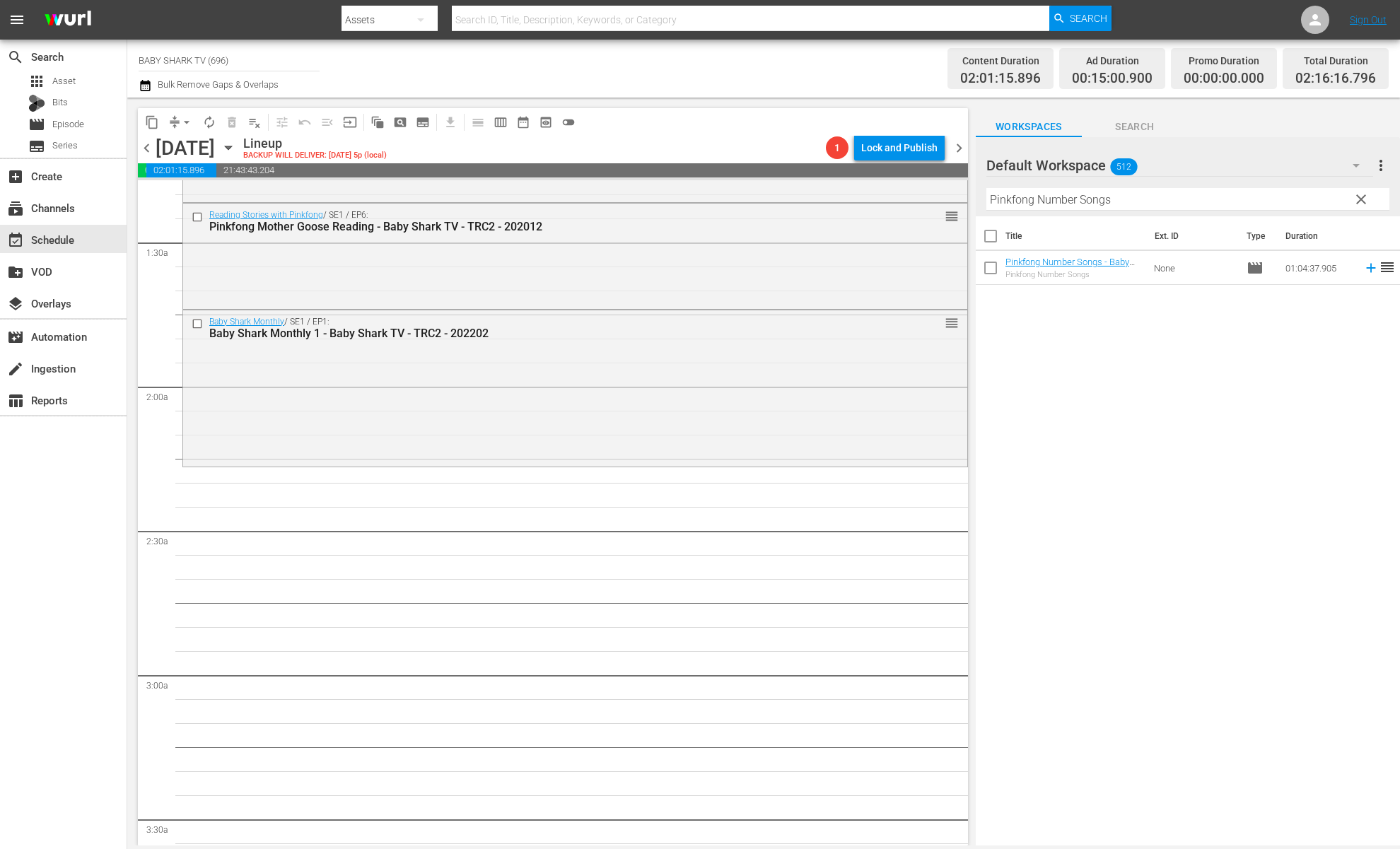
scroll to position [378, 0]
click at [1173, 382] on div "Title Ext. ID Type Duration Pinkfong Number Songs - Baby Shark TV - TRC2 - 2021…" at bounding box center [1188, 532] width 424 height 632
click at [1118, 376] on div "Title Ext. ID Type Duration Pinkfong Number Songs - Baby Shark TV - TRC2 - 2021…" at bounding box center [1188, 532] width 424 height 632
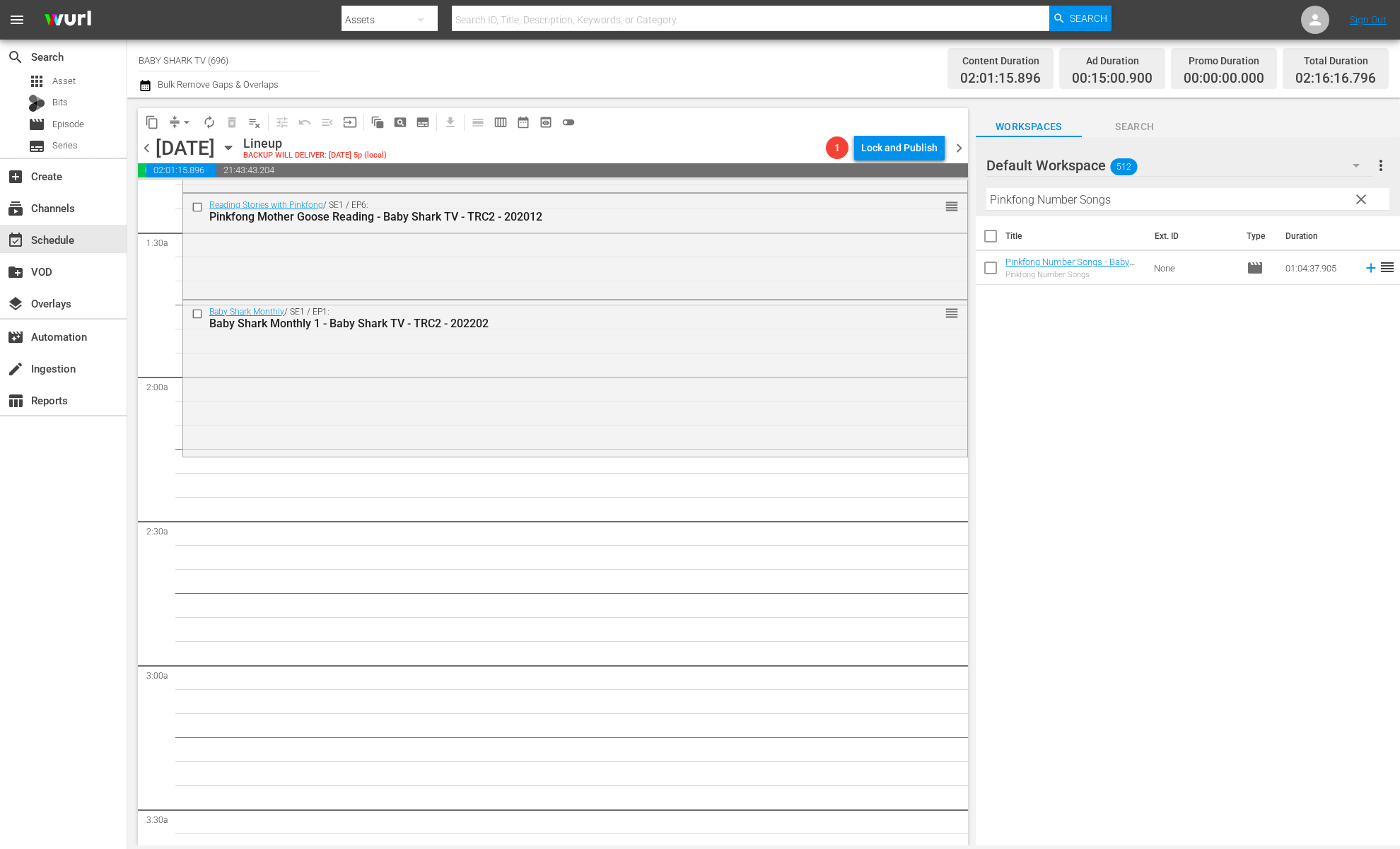
scroll to position [381, 0]
click at [1044, 398] on div "Title Ext. ID Type Duration Pinkfong Number Songs - Baby Shark TV - TRC2 - 2021…" at bounding box center [1188, 532] width 424 height 632
drag, startPoint x: 1050, startPoint y: 262, endPoint x: 498, endPoint y: 0, distance: 611.0
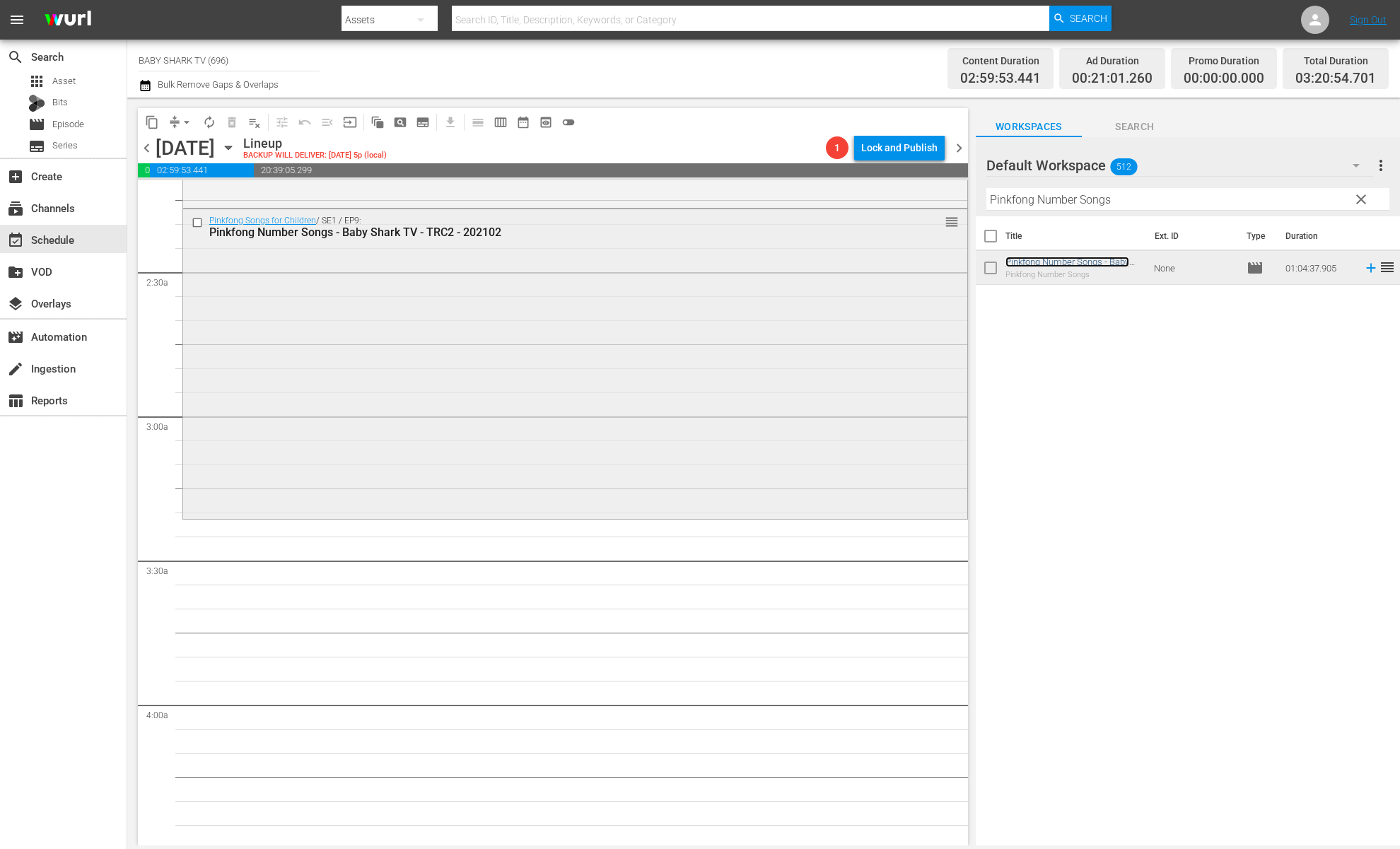
scroll to position [613, 0]
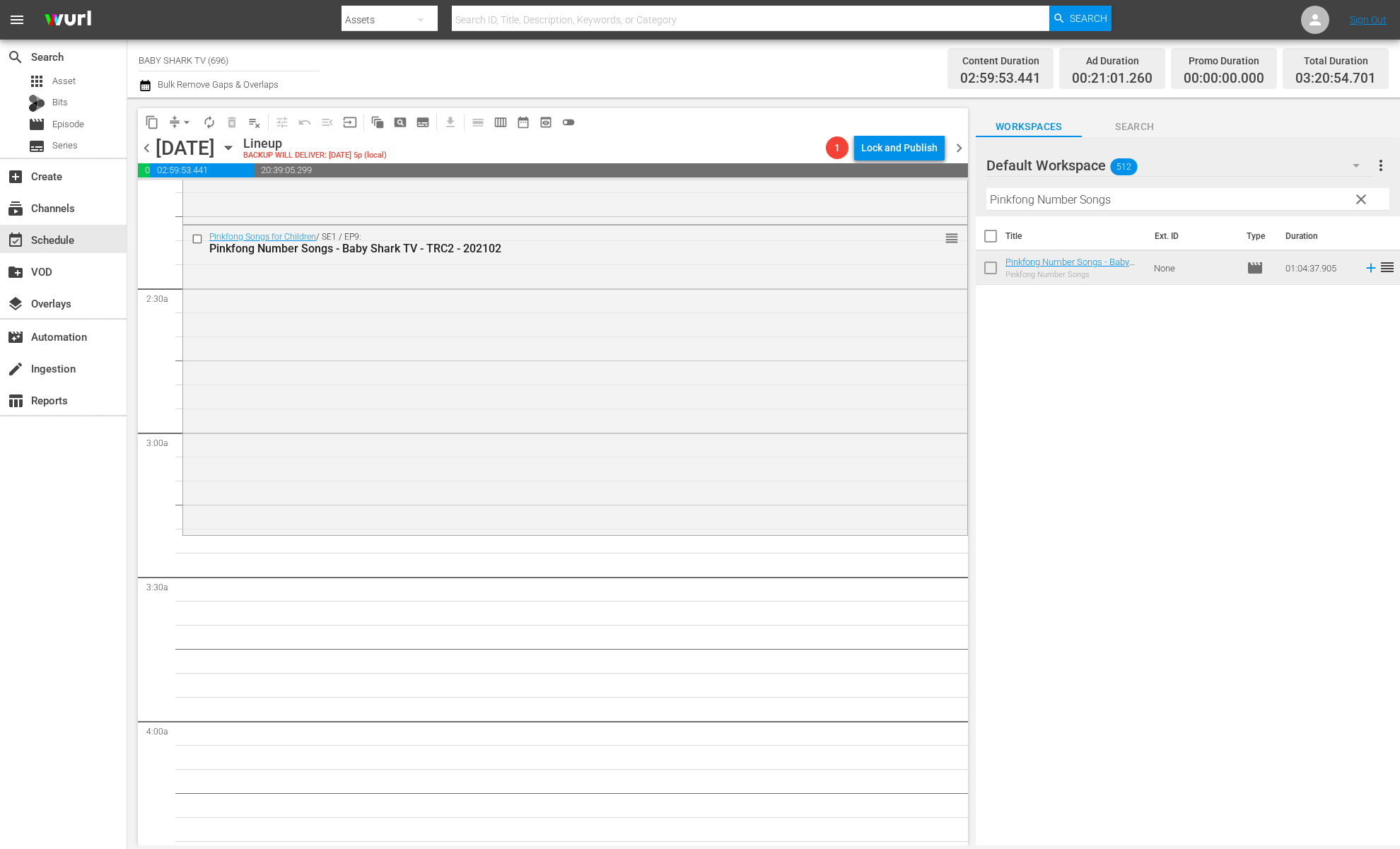
click at [1128, 355] on div "Title Ext. ID Type Duration Pinkfong Number Songs - Baby Shark TV - TRC2 - 2021…" at bounding box center [1188, 532] width 424 height 632
click at [1316, 207] on input "Pinkfong Number Songs" at bounding box center [1188, 200] width 403 height 23
drag, startPoint x: 1365, startPoint y: 201, endPoint x: 1373, endPoint y: 199, distance: 8.2
click at [1316, 199] on div "Default Workspace 512 Default more_vert clear Filter by Title Pinkfong Number S…" at bounding box center [1188, 177] width 424 height 80
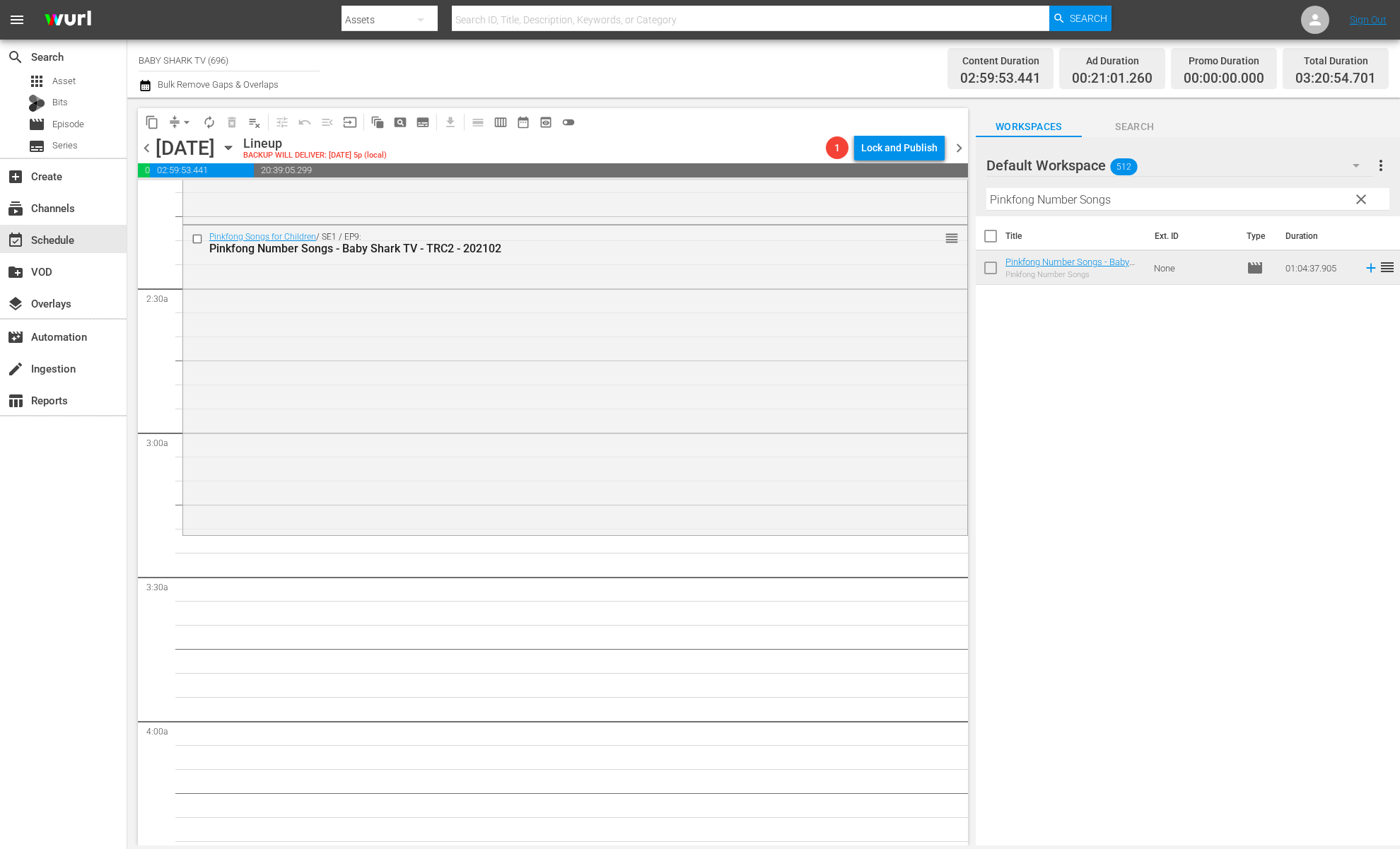
click at [1316, 199] on input "Pinkfong Number Songs" at bounding box center [1188, 200] width 403 height 23
click at [1316, 201] on span "clear" at bounding box center [1361, 199] width 17 height 17
click at [1316, 201] on input "Pinkfong Number Songs" at bounding box center [1188, 200] width 403 height 23
click at [1316, 203] on input "Pinkfong Number Songs" at bounding box center [1188, 200] width 403 height 23
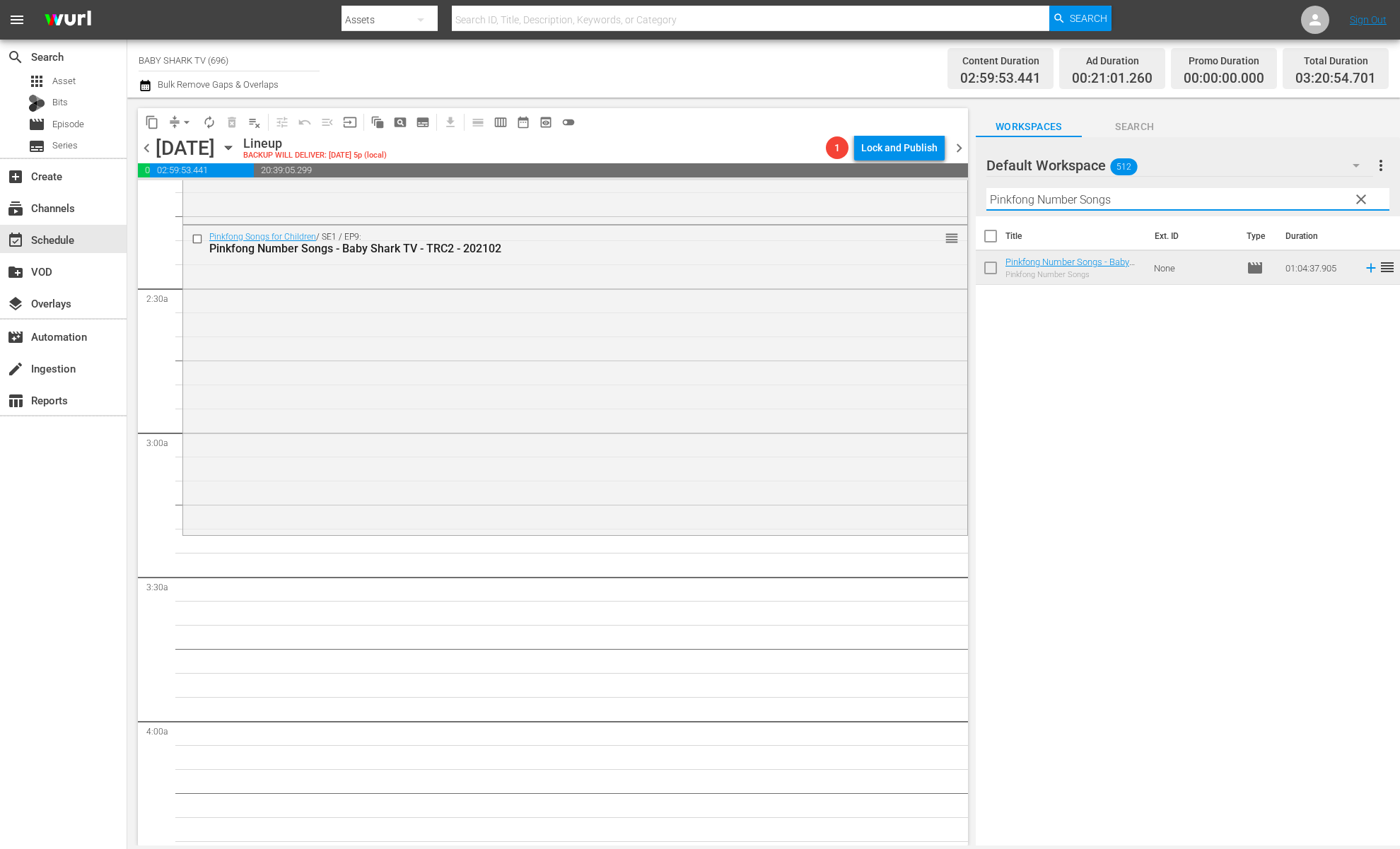
click at [1316, 203] on input "Pinkfong Number Songs" at bounding box center [1188, 200] width 403 height 23
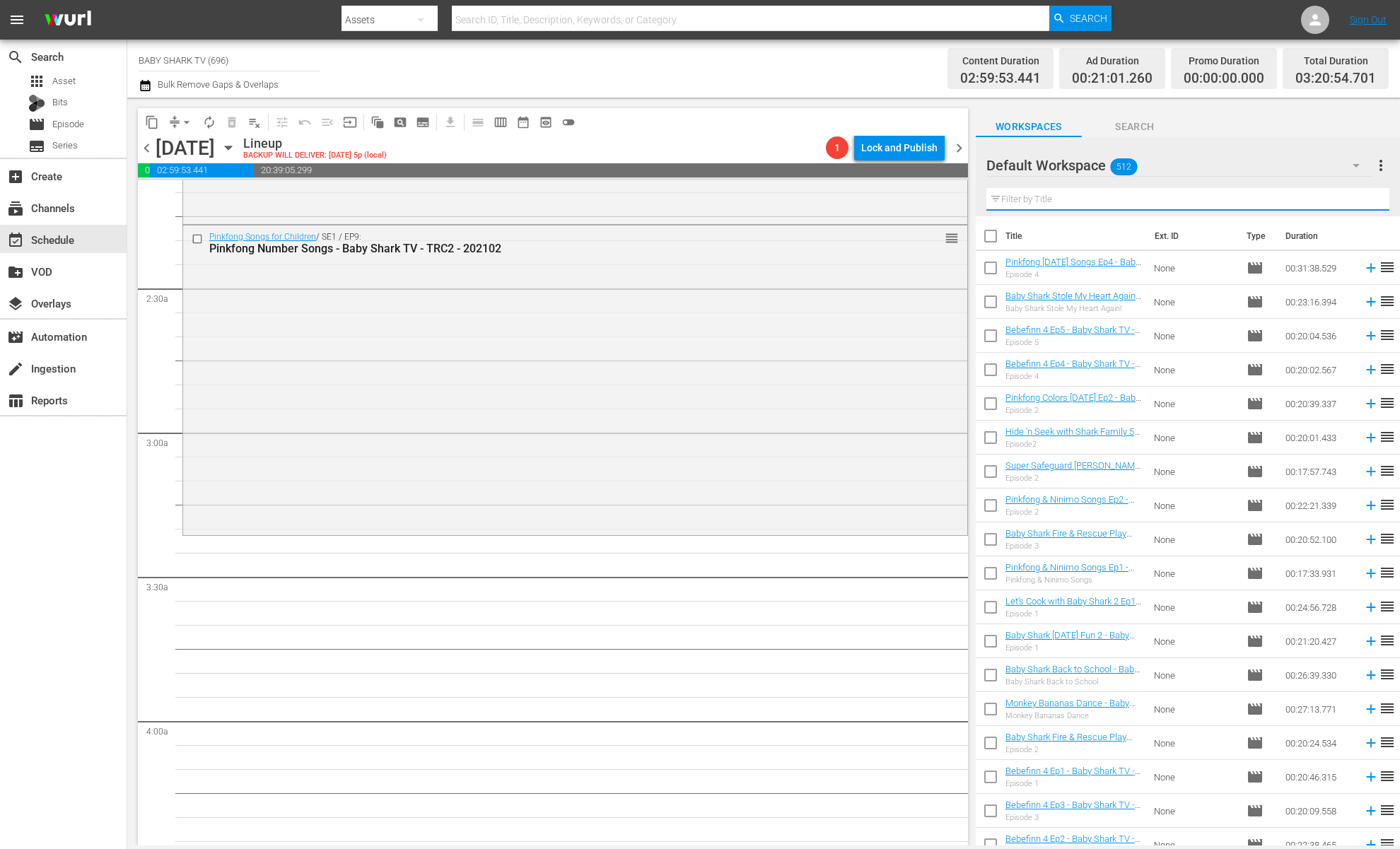
click at [1316, 203] on input "text" at bounding box center [1188, 200] width 403 height 23
paste input "Baby Shark and the Snowman's [PERSON_NAME]"
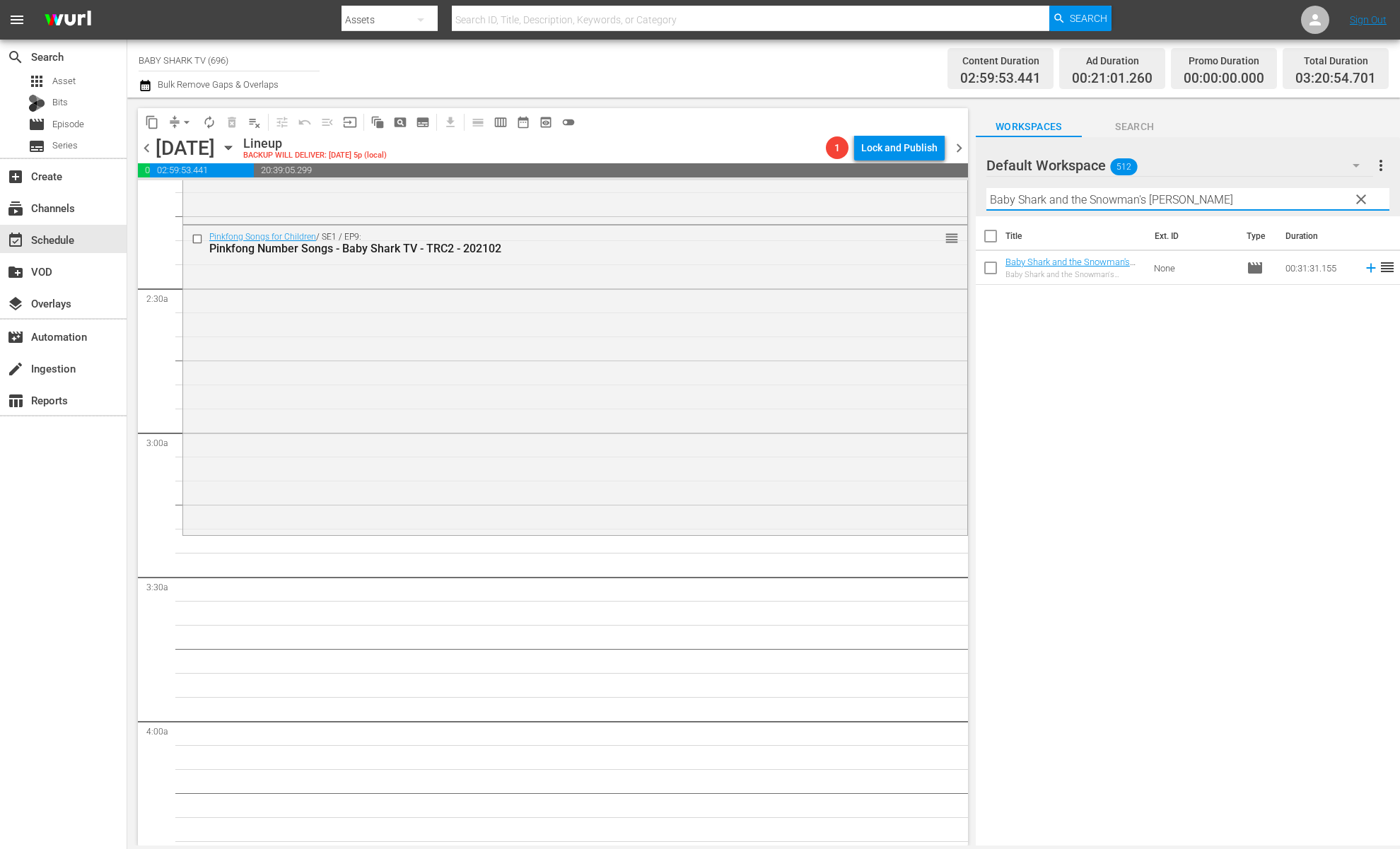
type input "Baby Shark and the Snowman's [PERSON_NAME]"
click at [1218, 336] on div "Title Ext. ID Type Duration Baby Shark and the Snowman's Carol - Baby Shark TV …" at bounding box center [1188, 532] width 424 height 632
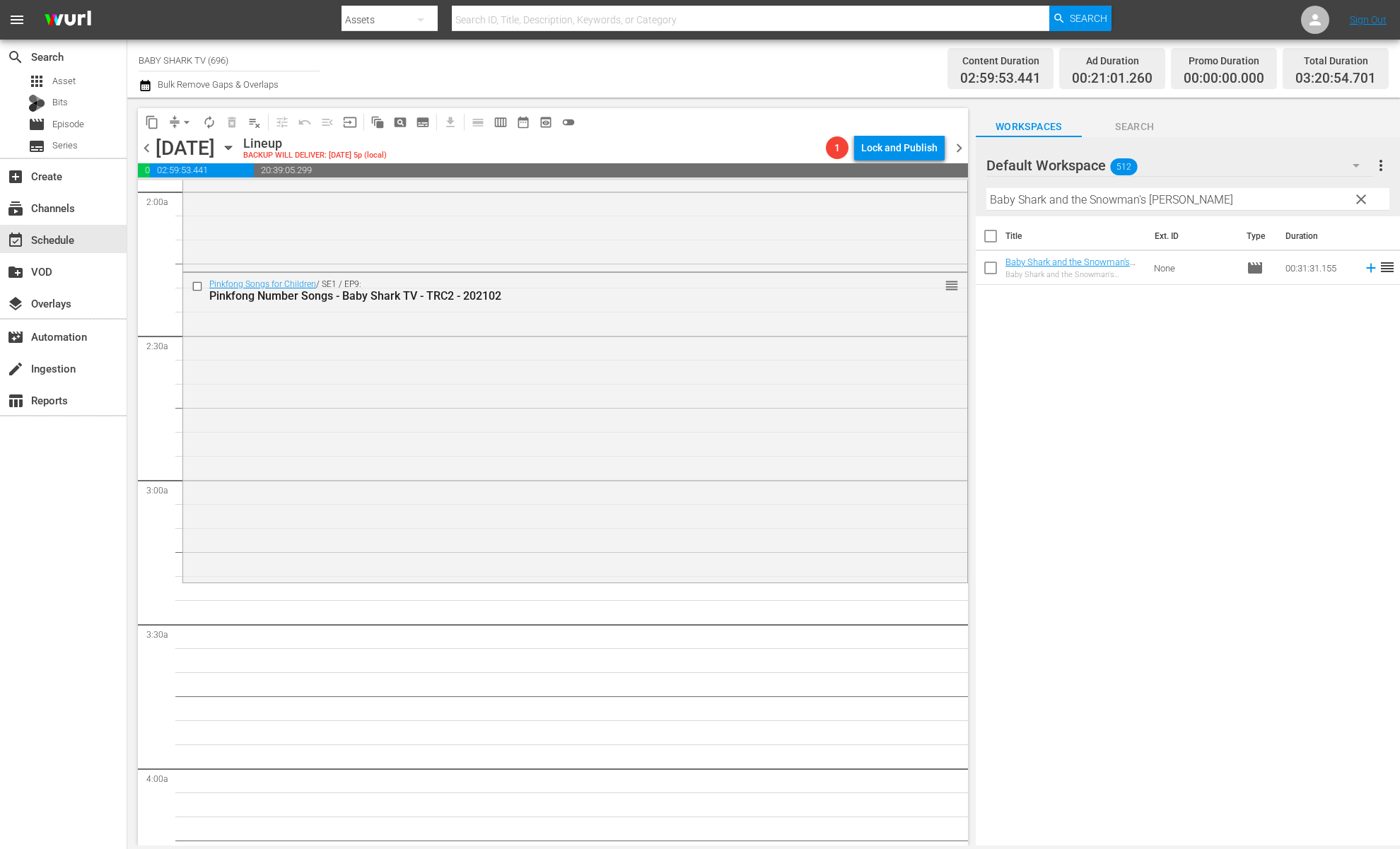
scroll to position [550, 0]
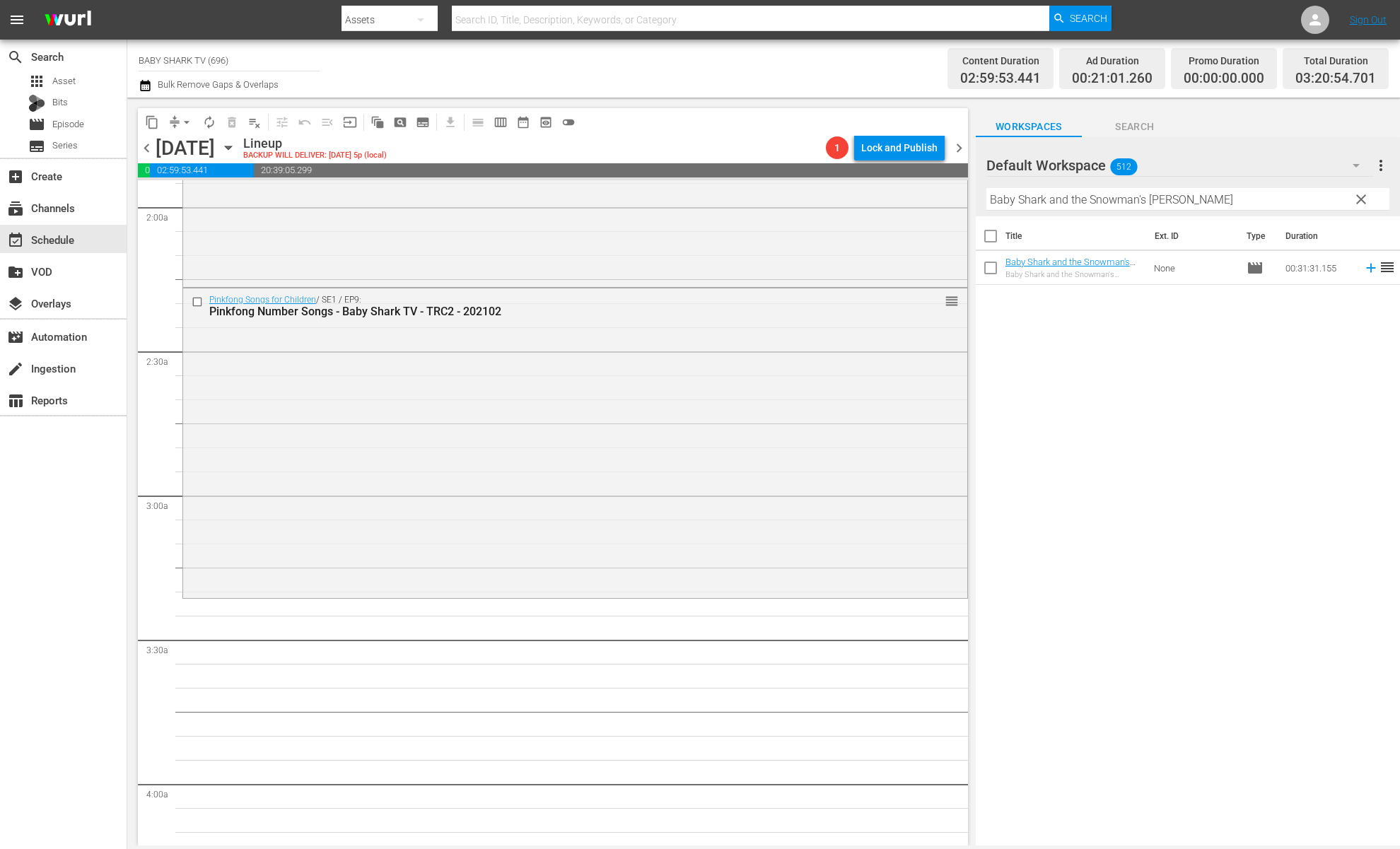
click at [1316, 195] on span "clear" at bounding box center [1361, 199] width 17 height 17
click at [1316, 195] on input "Baby Shark and the Snowman's [PERSON_NAME]" at bounding box center [1188, 200] width 403 height 23
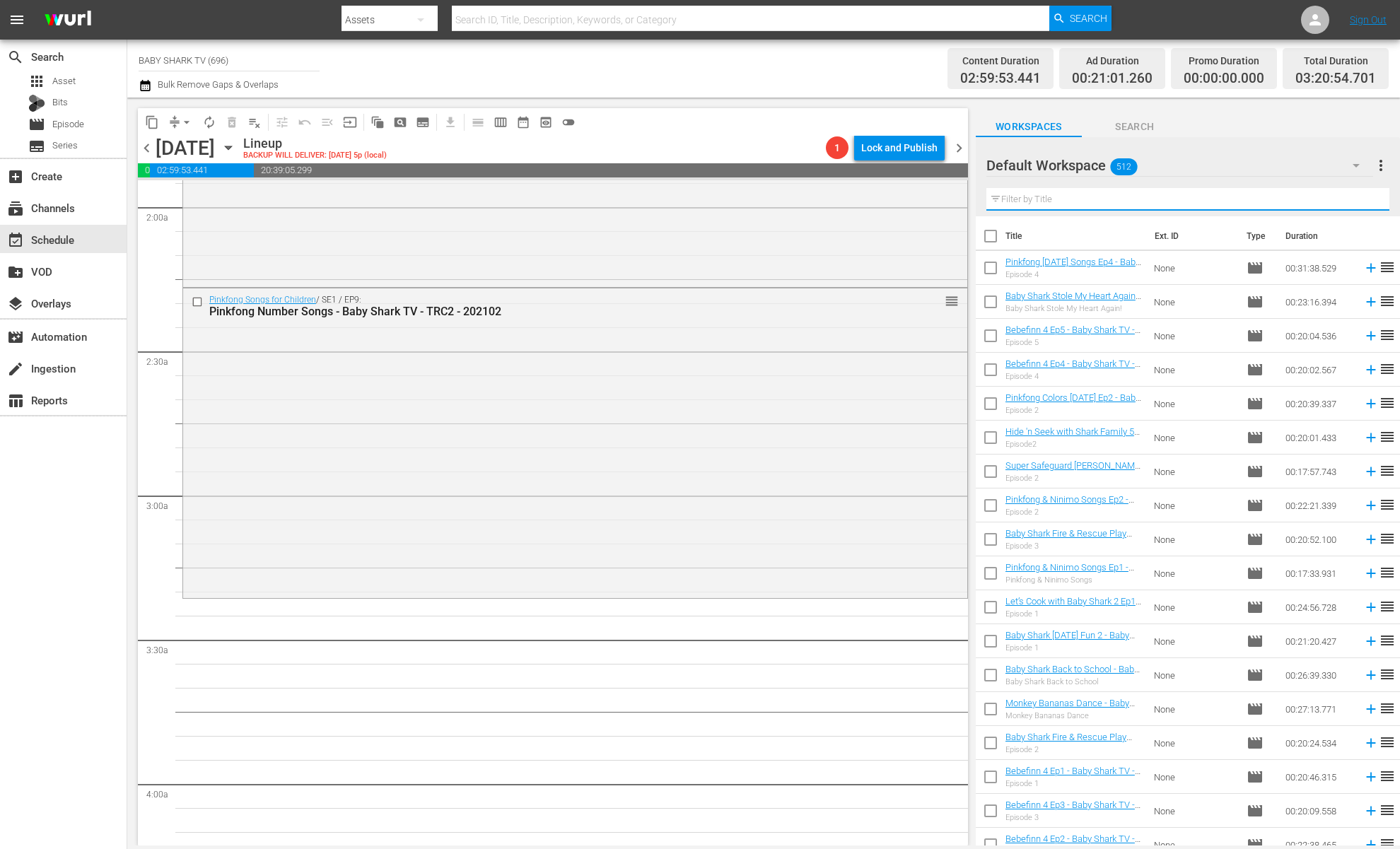
click at [1316, 196] on input "text" at bounding box center [1188, 200] width 403 height 23
paste input "Baby Shark Doo Doo Song 2"
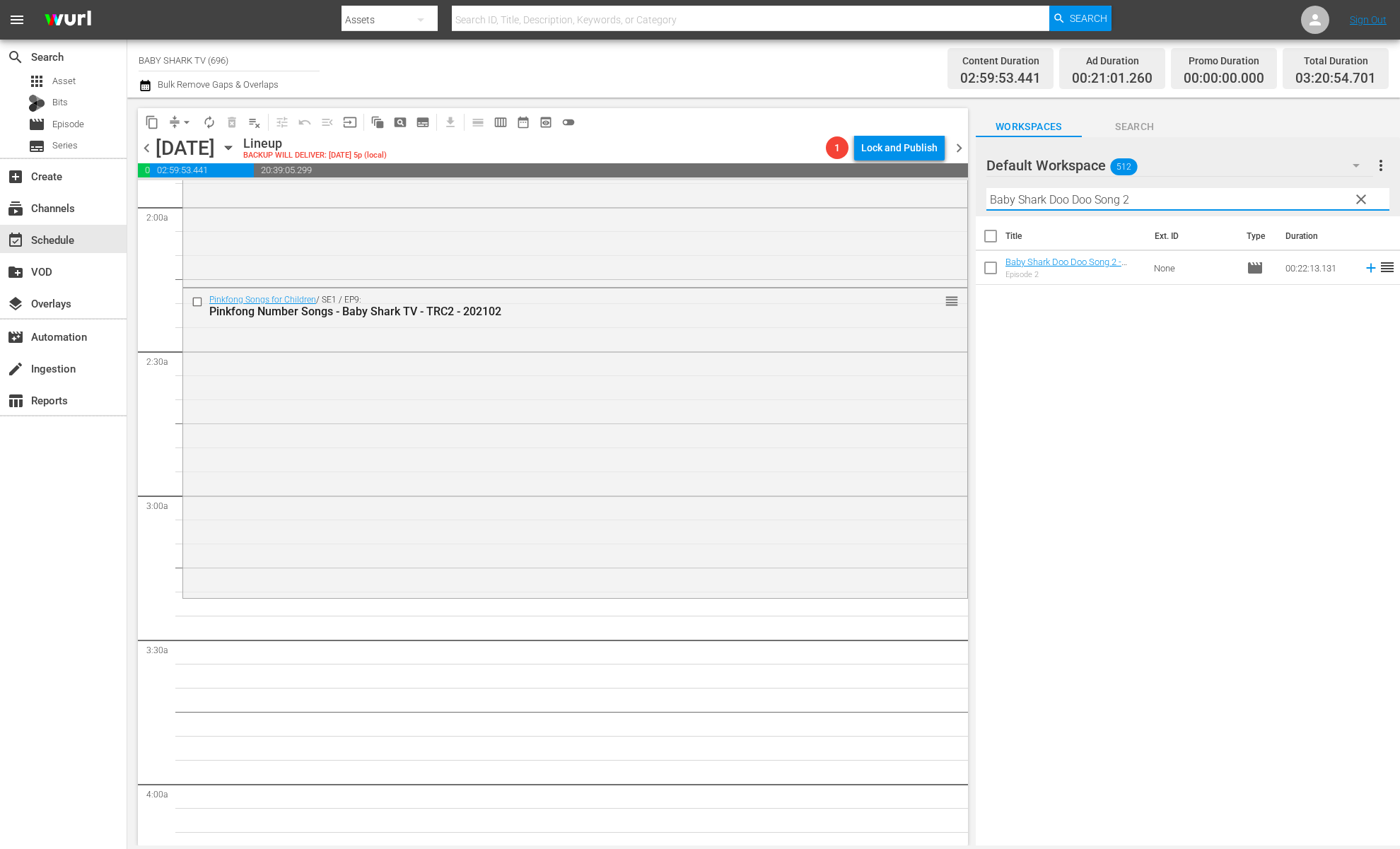
type input "Baby Shark Doo Doo Song 2"
click at [1227, 365] on div "Title Ext. ID Type Duration Baby Shark Doo Doo Song 2 - Baby Shark TV - TRC2 - …" at bounding box center [1188, 532] width 424 height 632
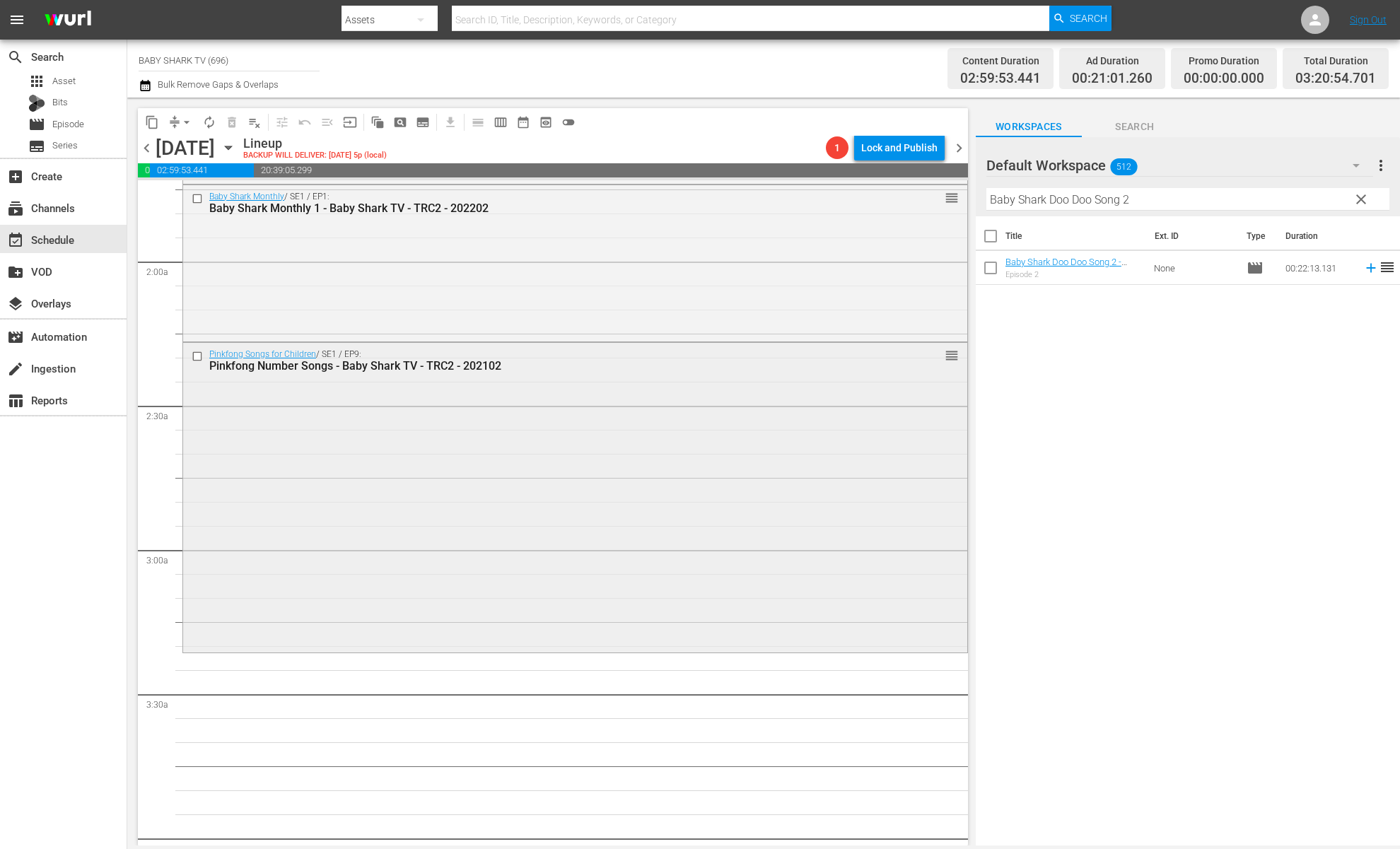
scroll to position [637, 0]
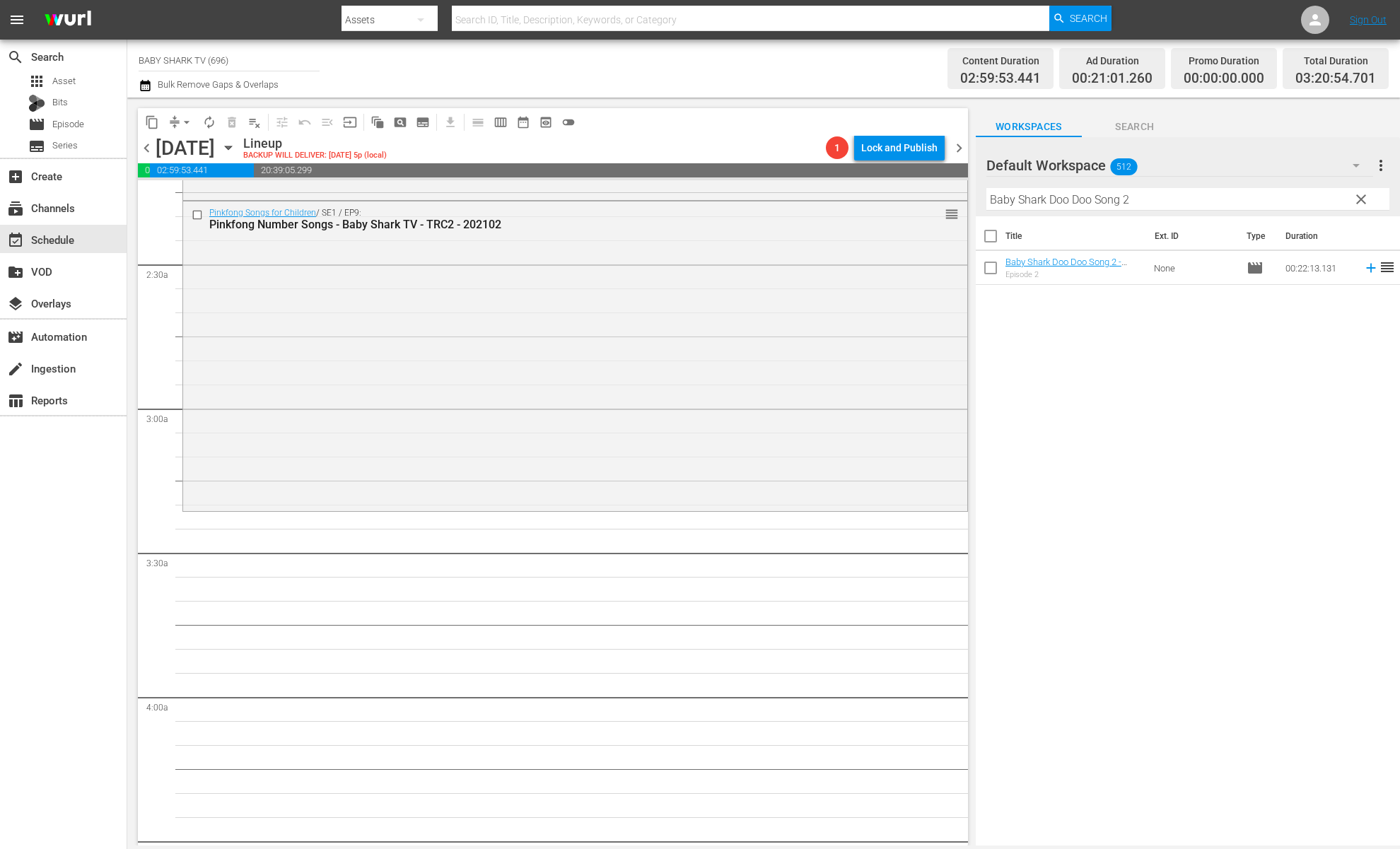
click at [978, 439] on div "Title Ext. ID Type Duration Baby Shark Doo Doo Song 2 - Baby Shark TV - TRC2 - …" at bounding box center [1188, 532] width 424 height 632
click at [1078, 378] on div "Title Ext. ID Type Duration Baby Shark Doo Doo Song 2 - Baby Shark TV - TRC2 - …" at bounding box center [1188, 532] width 424 height 632
drag, startPoint x: 1068, startPoint y: 262, endPoint x: 327, endPoint y: 23, distance: 778.6
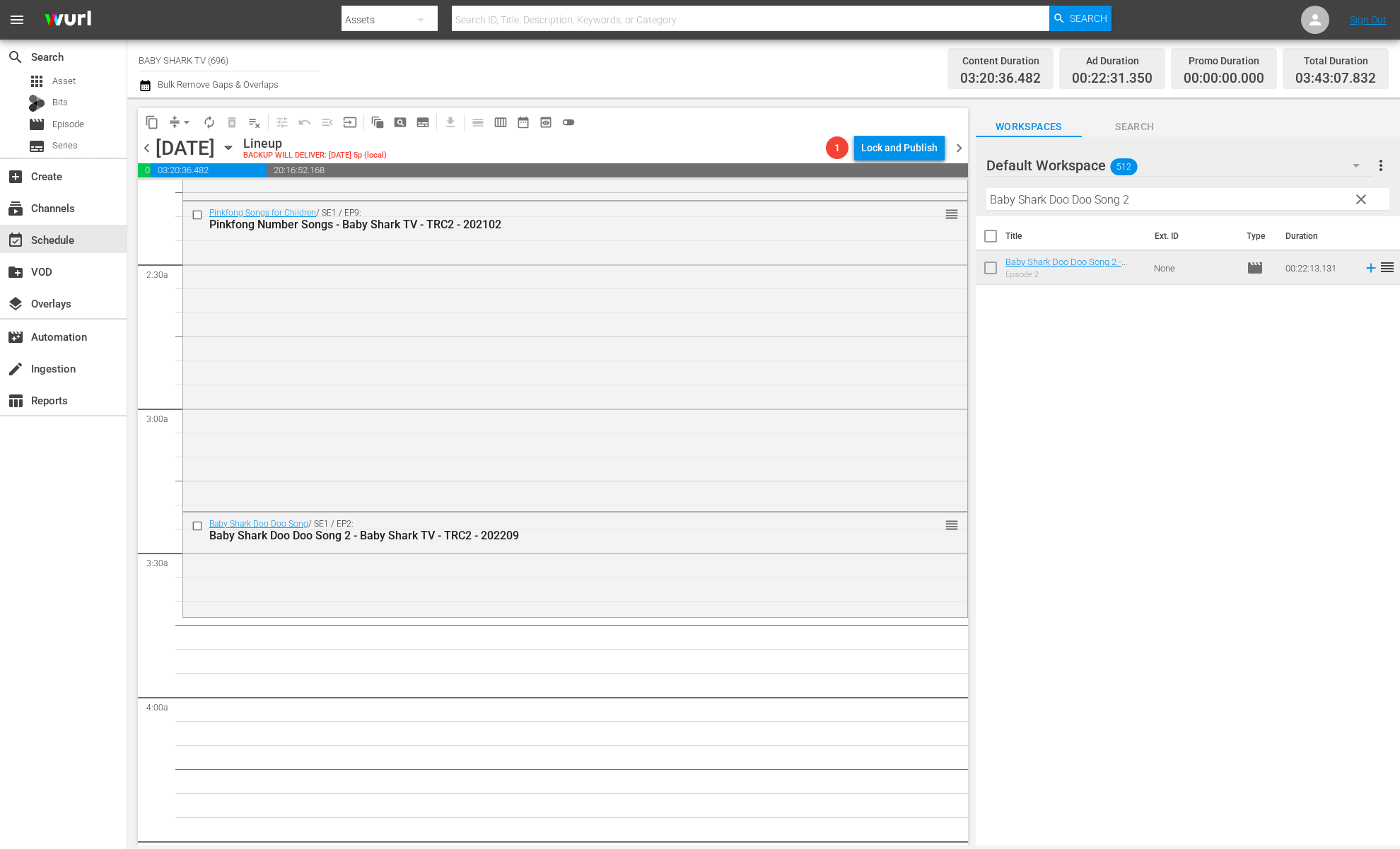
click at [1316, 206] on span "clear" at bounding box center [1361, 199] width 17 height 17
click at [1316, 205] on input "Baby Shark Doo Doo Song 2" at bounding box center [1188, 200] width 403 height 23
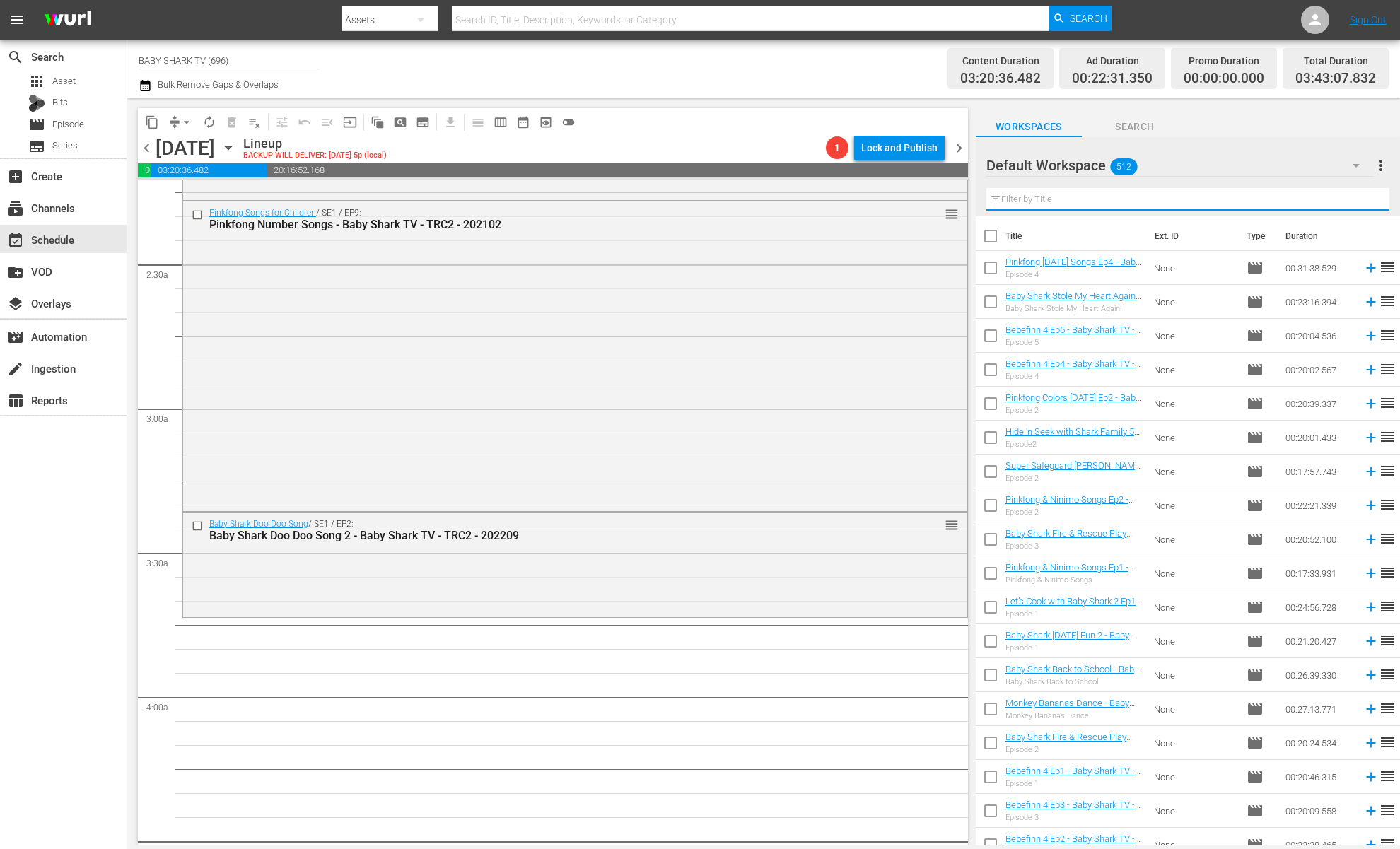
click at [1316, 206] on input "text" at bounding box center [1188, 200] width 403 height 23
paste input "Best Dinosaur Songs"
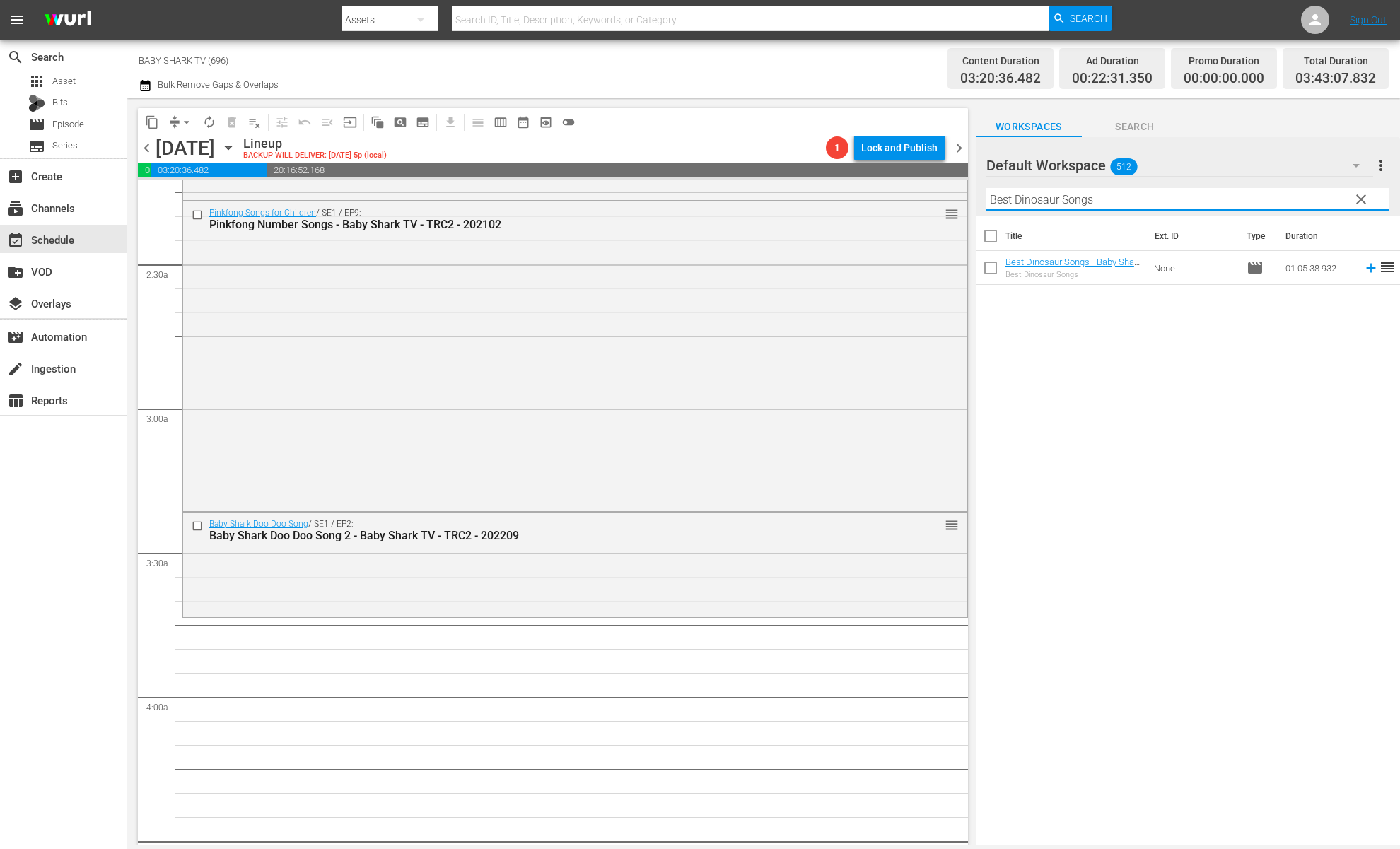
type input "Best Dinosaur Songs"
click at [1240, 371] on div "Title Ext. ID Type Duration Best Dinosaur Songs - Baby Shark TV - TRC2 - 202310…" at bounding box center [1188, 532] width 424 height 632
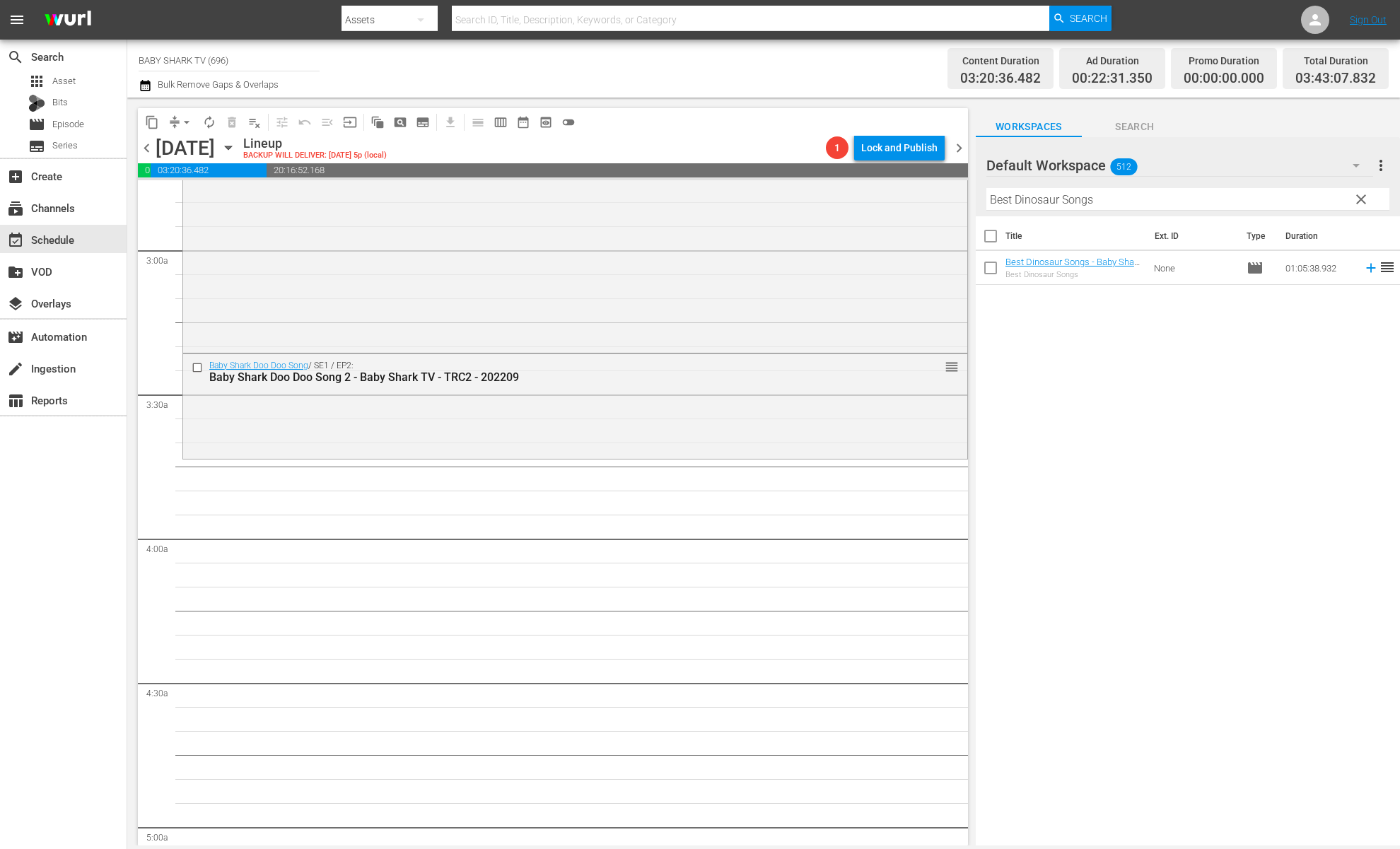
scroll to position [896, 0]
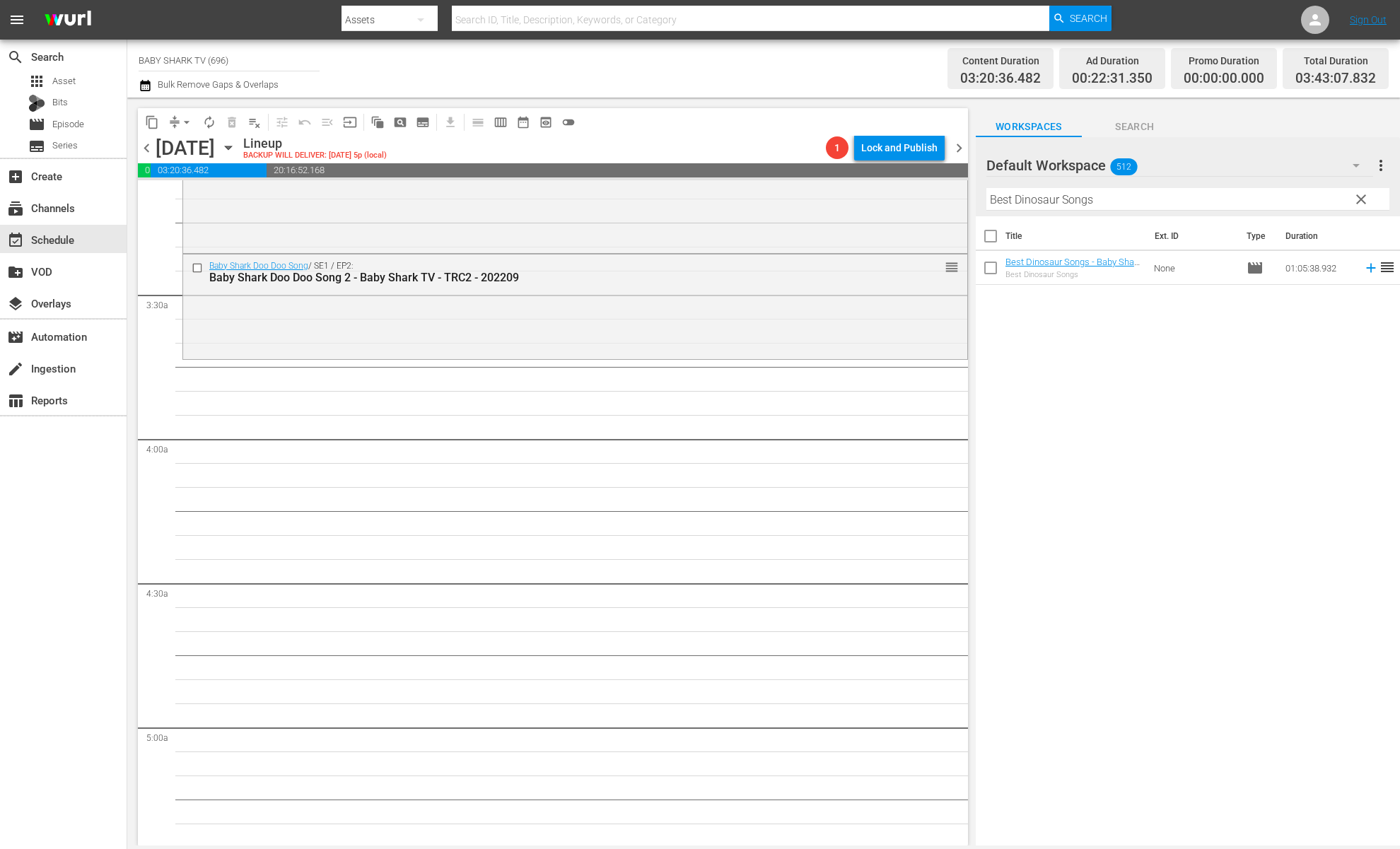
click at [1132, 434] on div "Title Ext. ID Type Duration Best Dinosaur Songs - Baby Shark TV - TRC2 - 202310…" at bounding box center [1188, 532] width 424 height 632
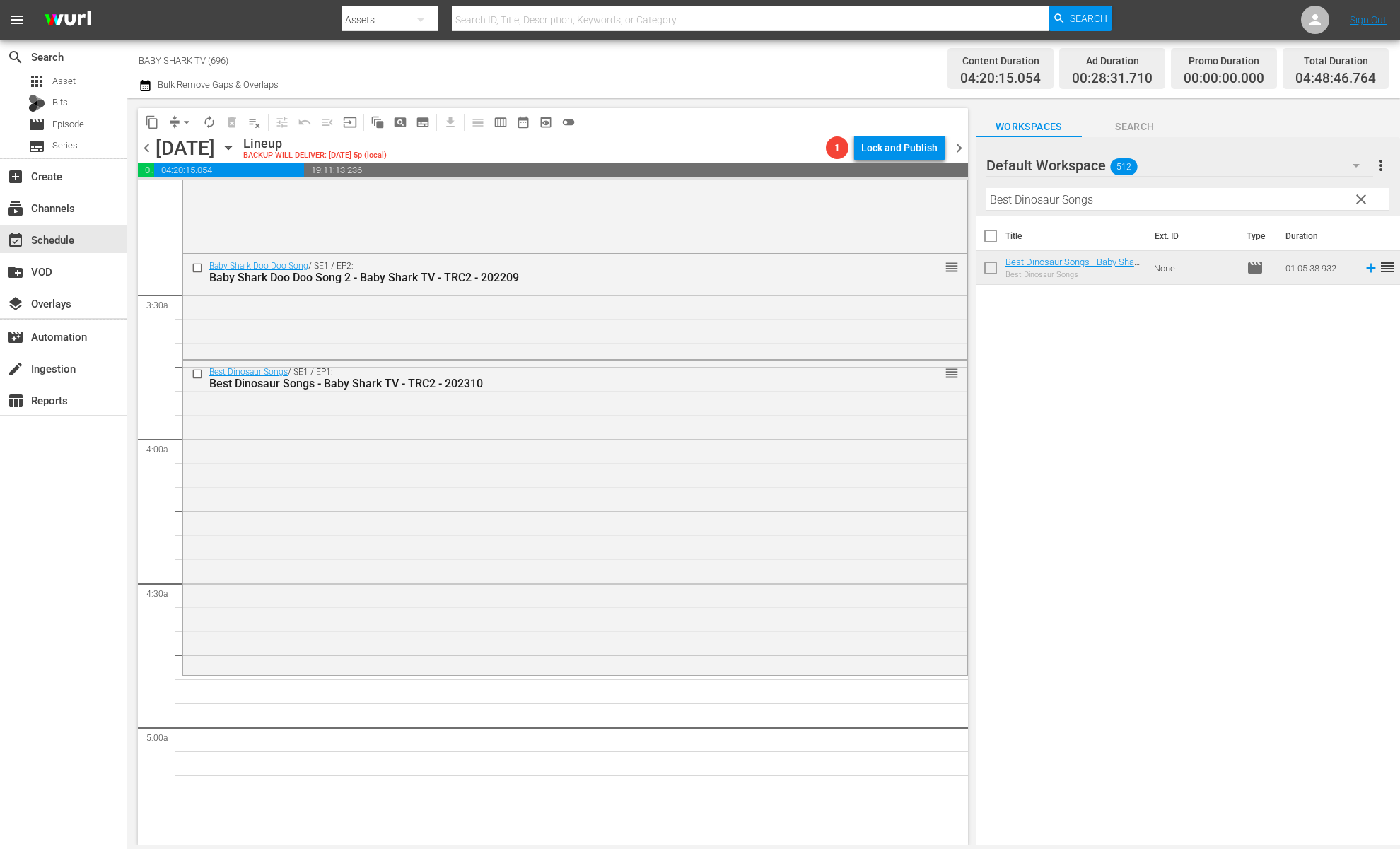
scroll to position [1196, 0]
click at [1183, 432] on div "Title Ext. ID Type Duration Best Dinosaur Songs - Baby Shark TV - TRC2 - 202310…" at bounding box center [1188, 532] width 424 height 632
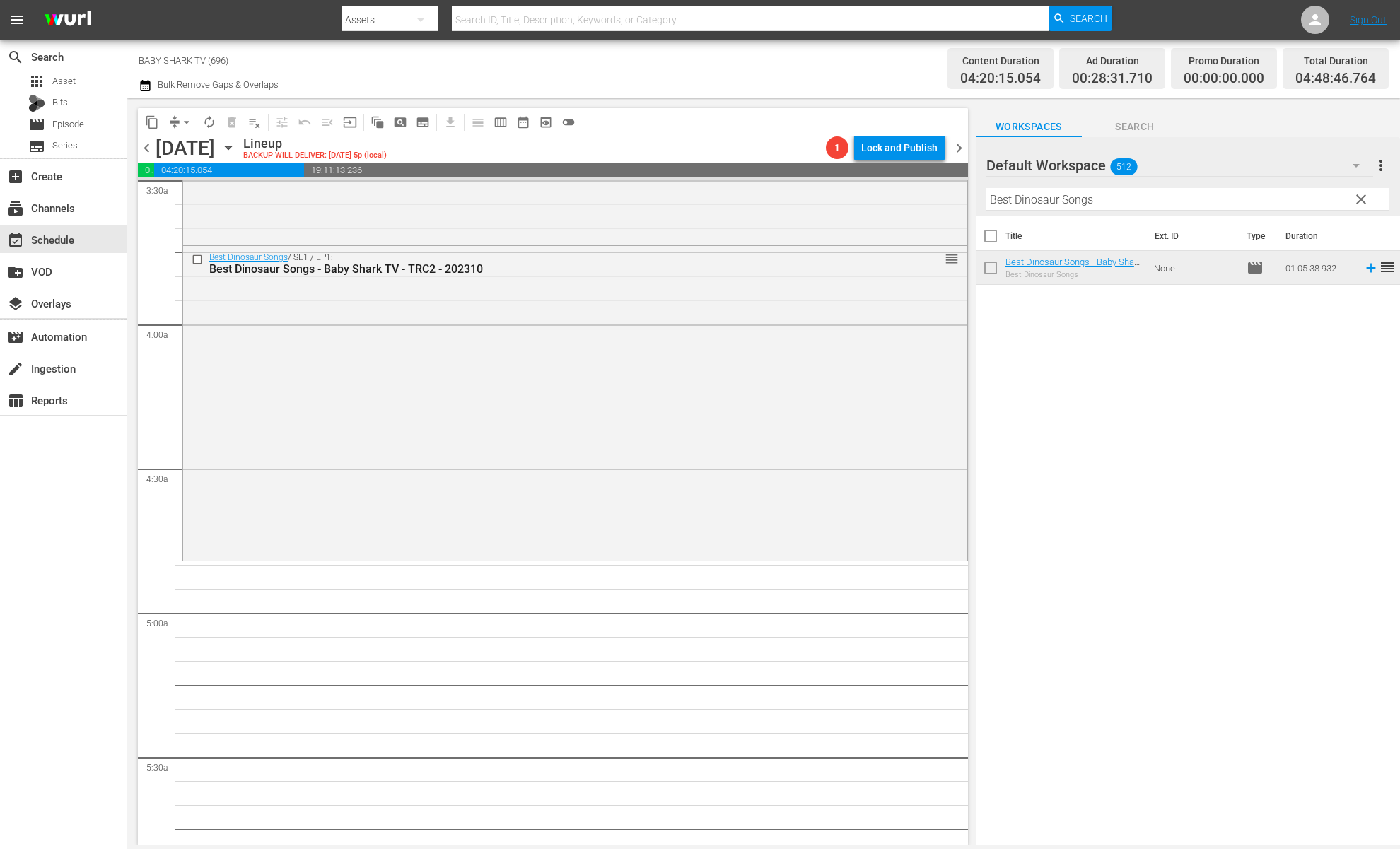
scroll to position [1012, 0]
click at [1225, 466] on div "Title Ext. ID Type Duration Best Dinosaur Songs - Baby Shark TV - TRC2 - 202310…" at bounding box center [1188, 532] width 424 height 632
click at [1316, 201] on span "clear" at bounding box center [1361, 199] width 17 height 17
click at [1316, 201] on input "Best Dinosaur Songs" at bounding box center [1188, 200] width 403 height 23
click at [1316, 201] on input "Best Dinosaur Songs" at bounding box center [1188, 200] width 403 height 23
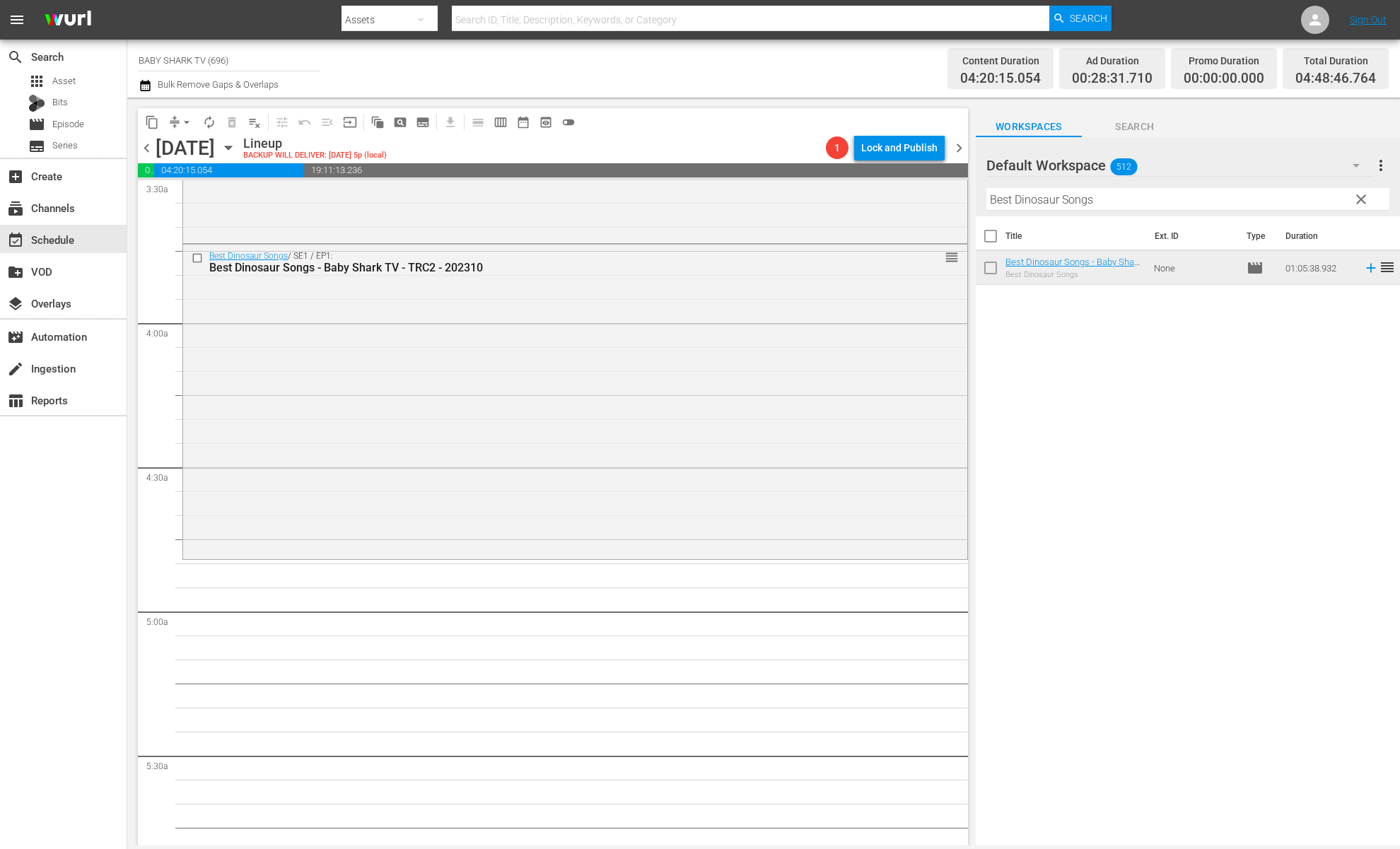
click at [1316, 201] on input "Best Dinosaur Songs" at bounding box center [1188, 200] width 403 height 23
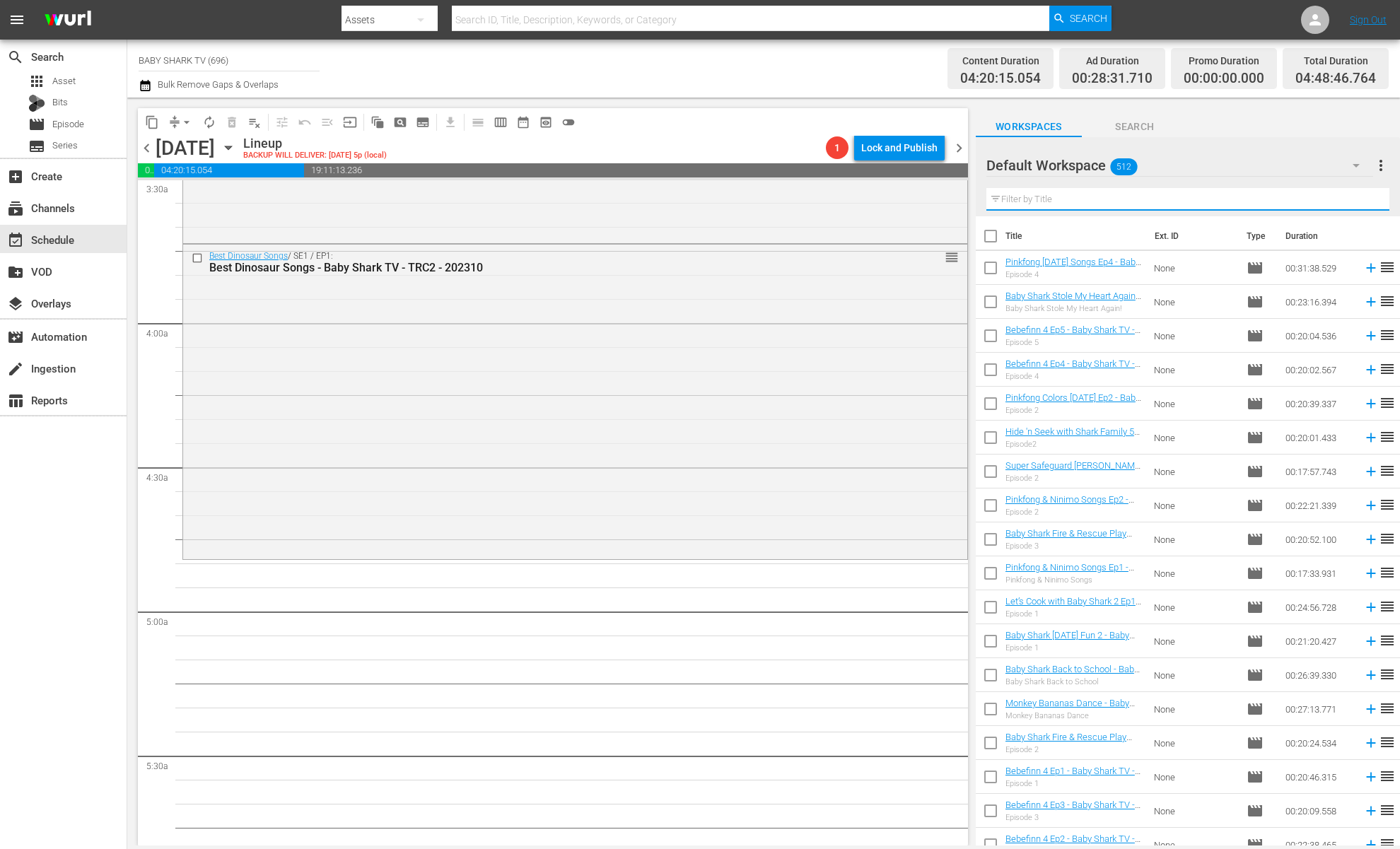
click at [1316, 201] on input "text" at bounding box center [1188, 200] width 403 height 23
paste input "Peekaboo! Baby Shark Babysits"
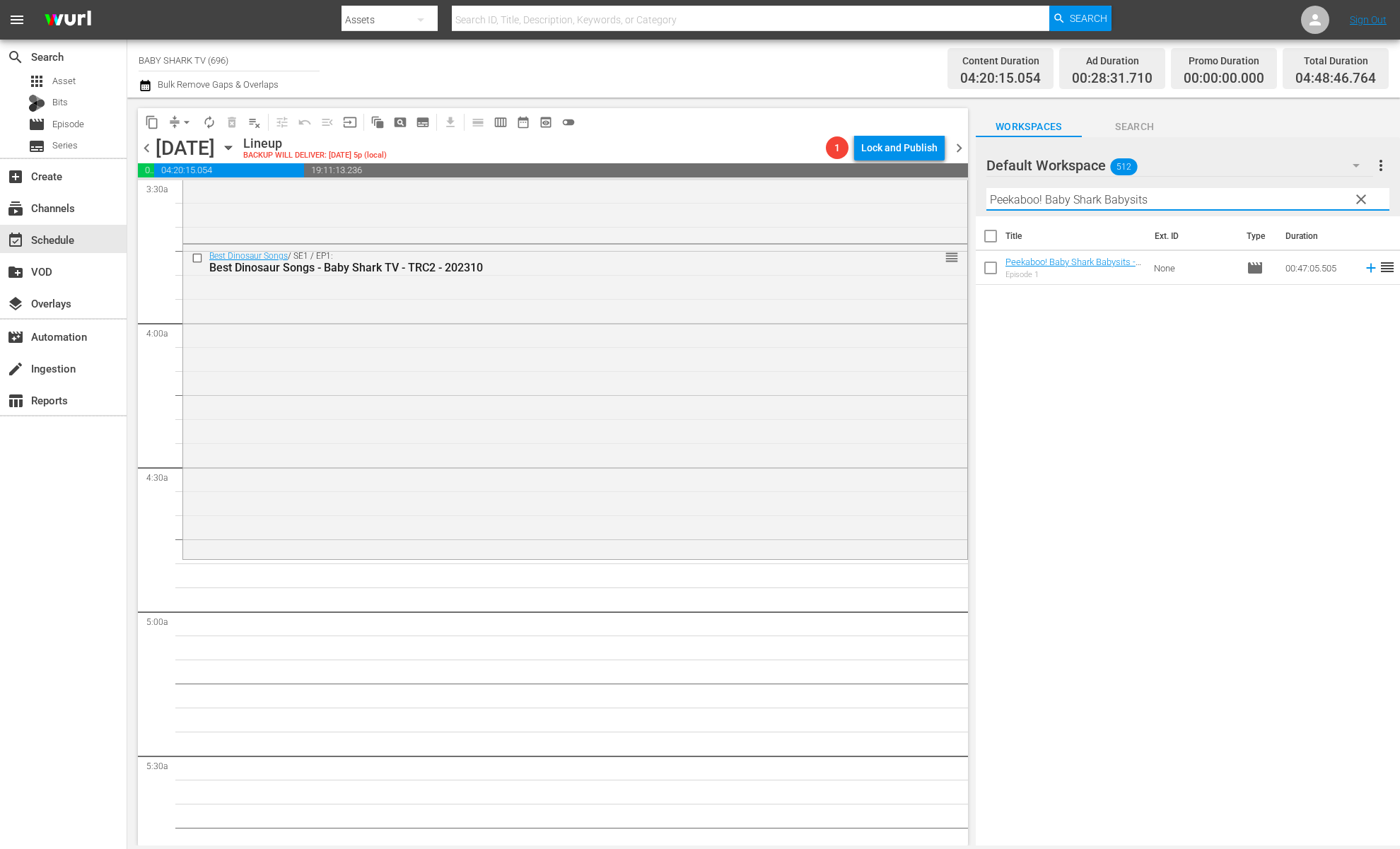
type input "Peekaboo! Baby Shark Babysits"
click at [1241, 379] on div "Title Ext. ID Type Duration Peekaboo! Baby Shark Babysits - Baby Shark TV - TRC…" at bounding box center [1188, 532] width 424 height 632
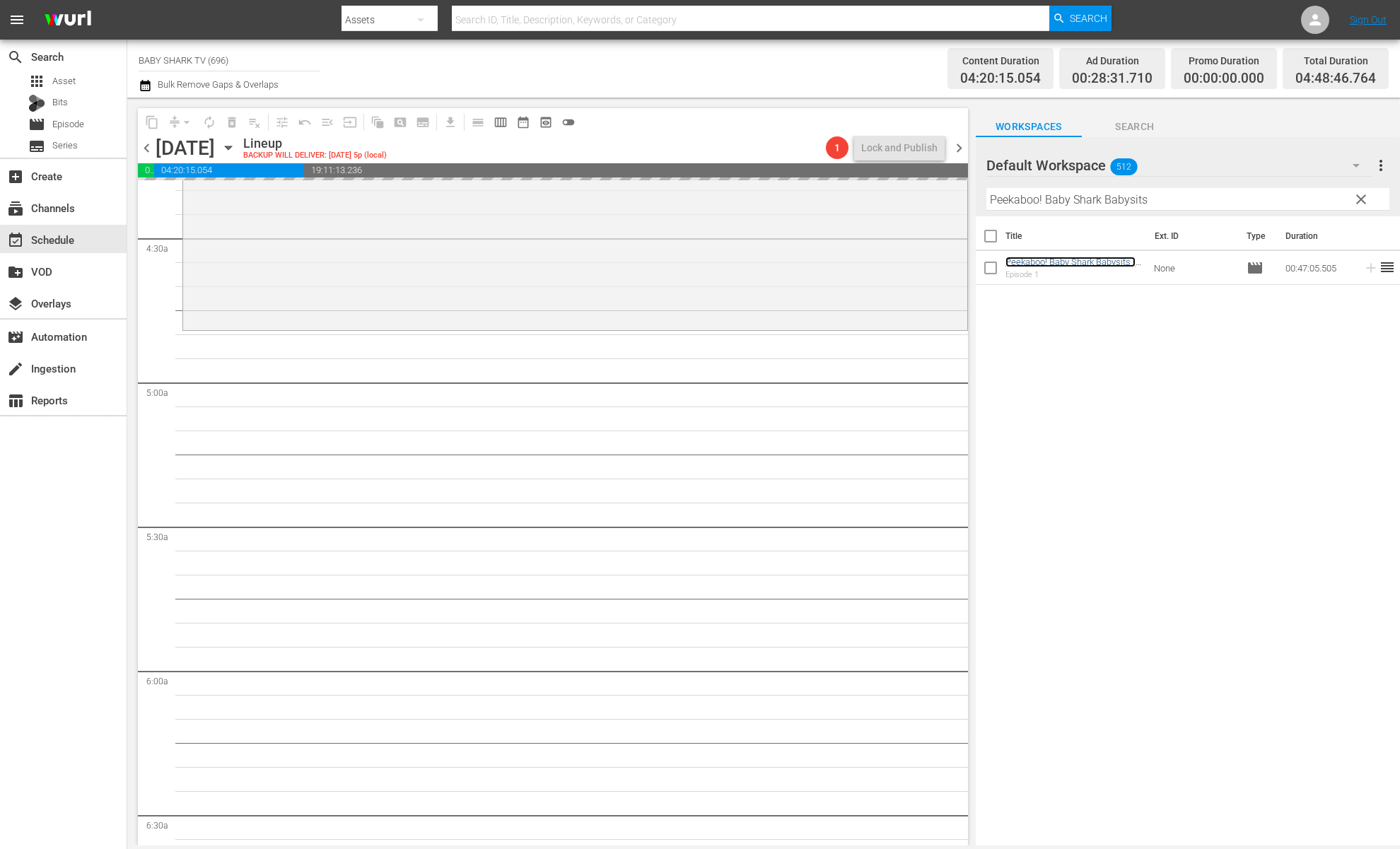
scroll to position [1271, 0]
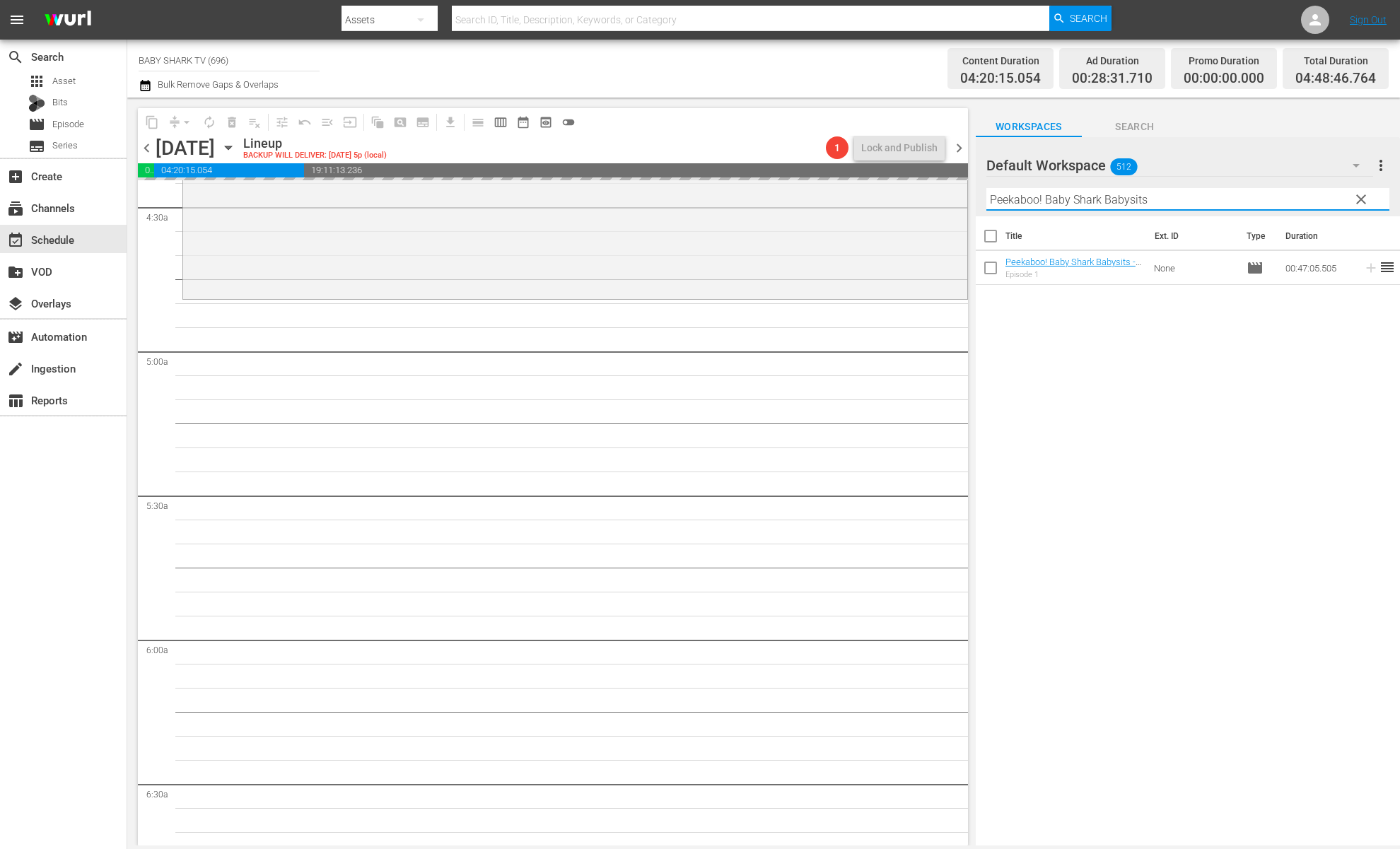
click at [1316, 209] on div "Filter by Title Peekaboo! Baby Shark Babysits" at bounding box center [1188, 200] width 403 height 34
drag, startPoint x: 1349, startPoint y: 206, endPoint x: 1357, endPoint y: 204, distance: 8.2
click at [1316, 204] on div "Default Workspace 512 Default more_vert clear Filter by Title Peekaboo! Baby Sh…" at bounding box center [1188, 177] width 424 height 80
click at [1316, 204] on span "clear" at bounding box center [1361, 199] width 17 height 17
click at [1316, 204] on input "Peekaboo! Baby Shark Babysits" at bounding box center [1188, 200] width 403 height 23
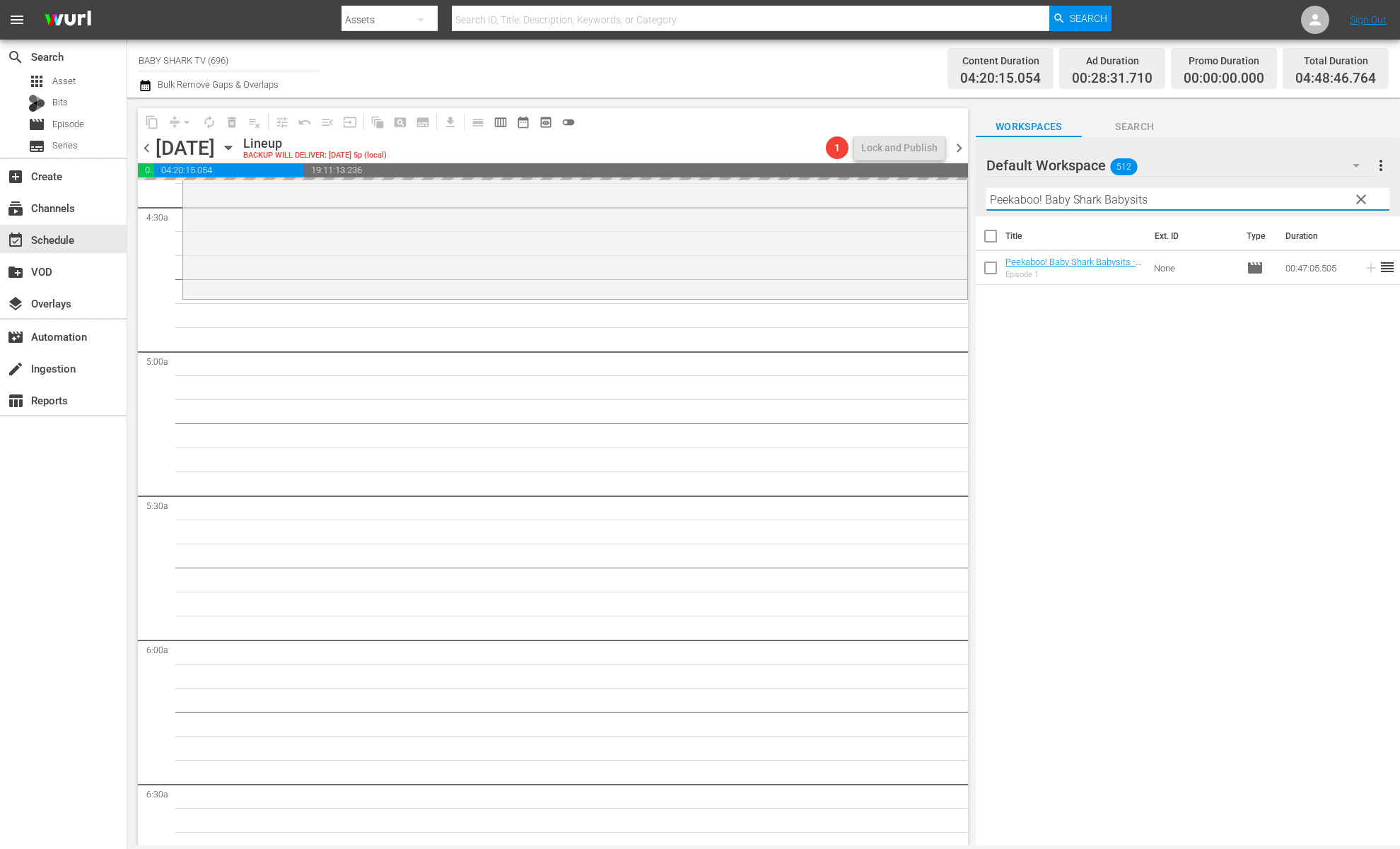
click at [1316, 204] on input "Peekaboo! Baby Shark Babysits" at bounding box center [1188, 200] width 403 height 23
paste input "Pinkfong Sea Animal Songs"
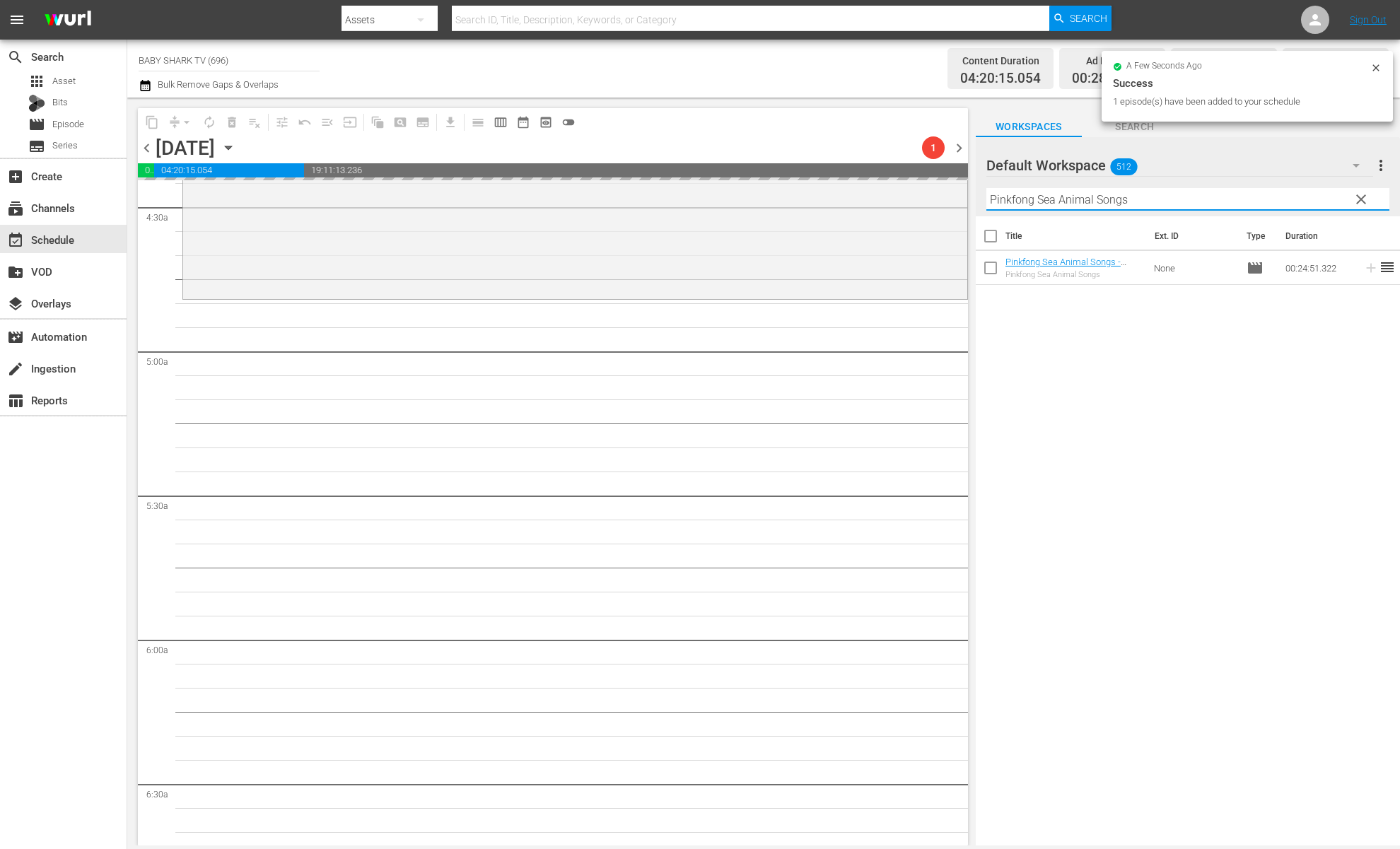
type input "Pinkfong Sea Animal Songs"
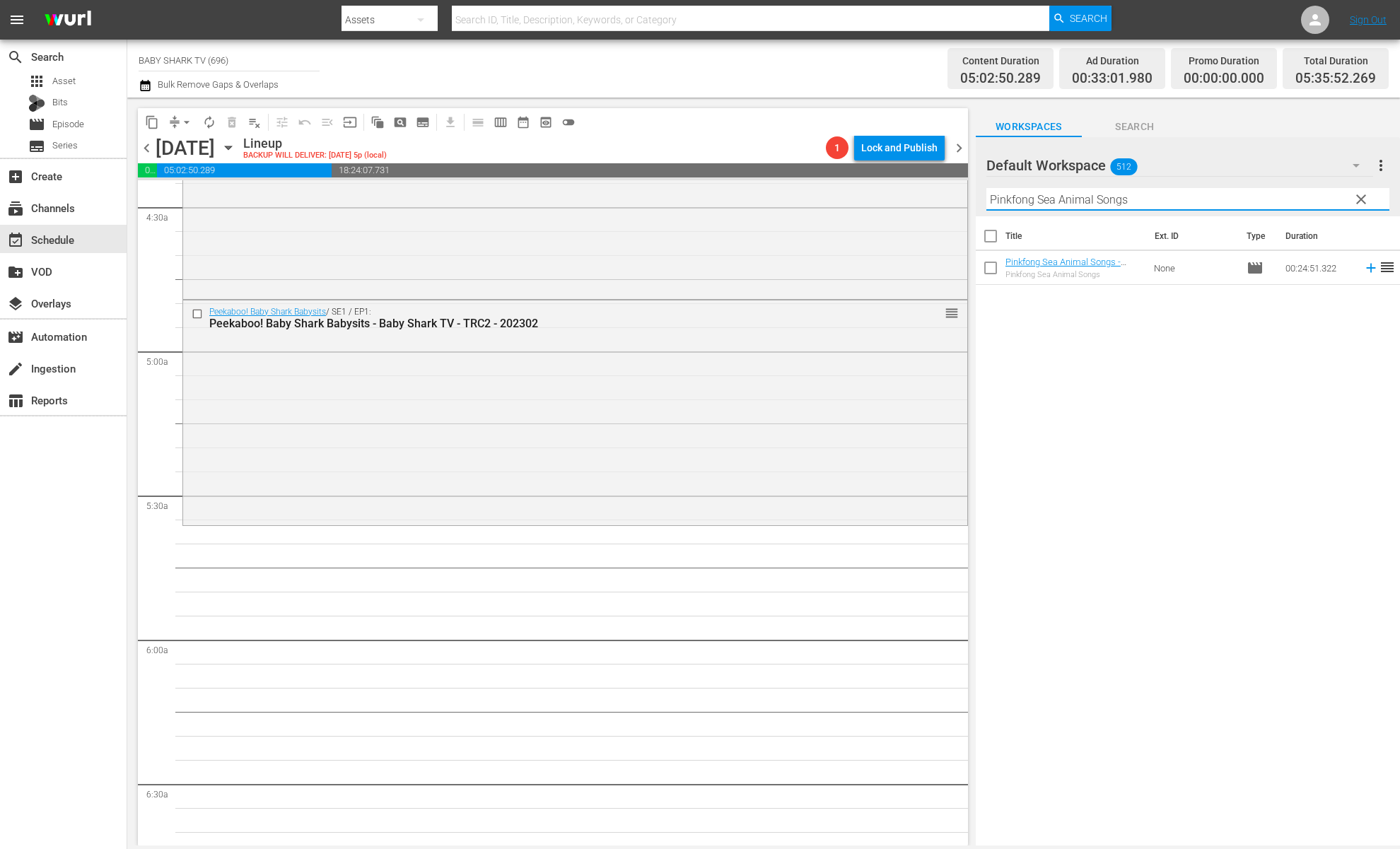
click at [1120, 340] on div "Title Ext. ID Type Duration Pinkfong Sea Animal Songs - Baby Shark TV - TRC2 - …" at bounding box center [1188, 532] width 424 height 632
click at [1123, 346] on div "Title Ext. ID Type Duration Pinkfong Sea Animal Songs - Baby Shark TV - TRC2 - …" at bounding box center [1188, 532] width 424 height 632
drag, startPoint x: 1071, startPoint y: 260, endPoint x: 300, endPoint y: 27, distance: 805.4
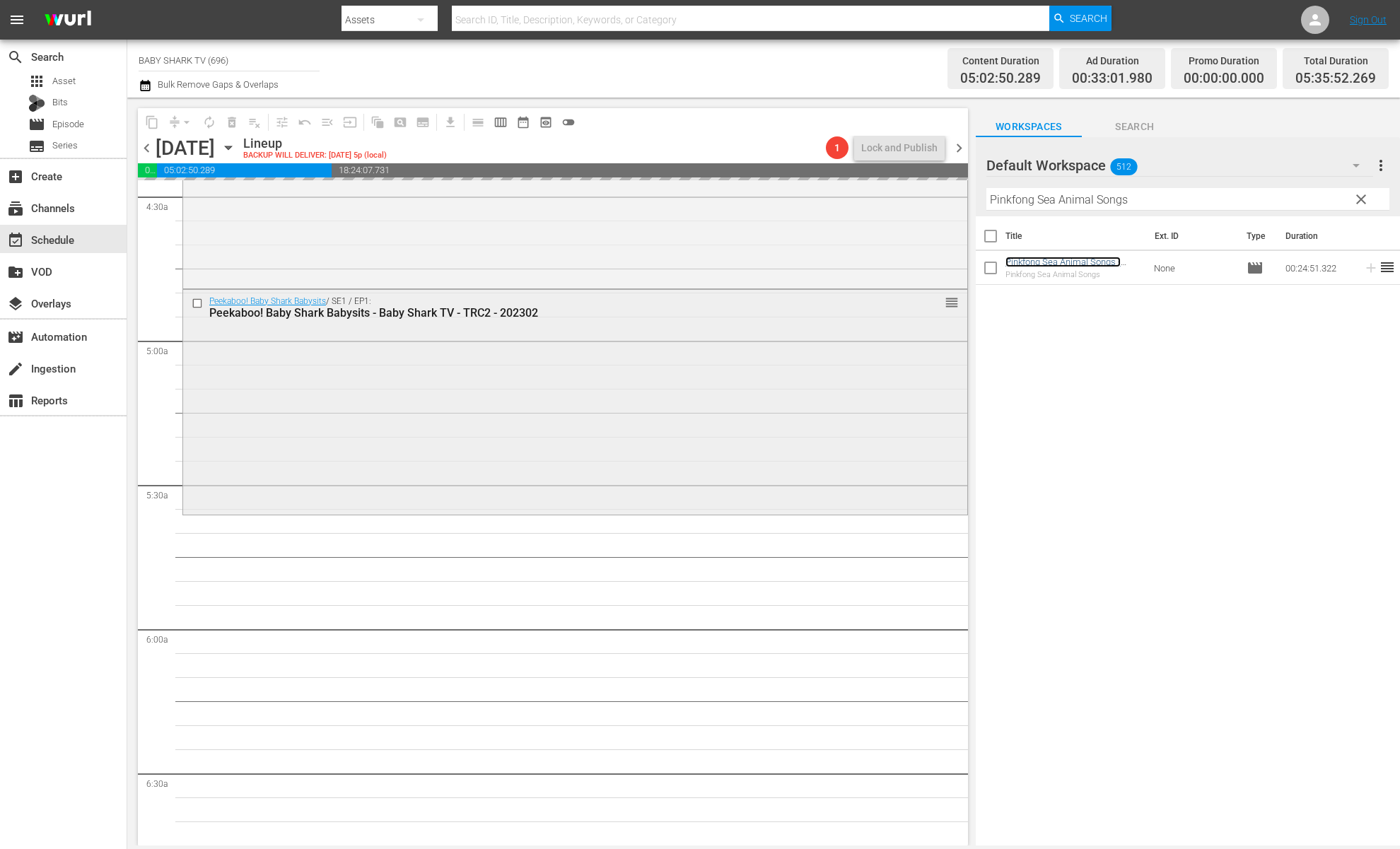
scroll to position [1298, 0]
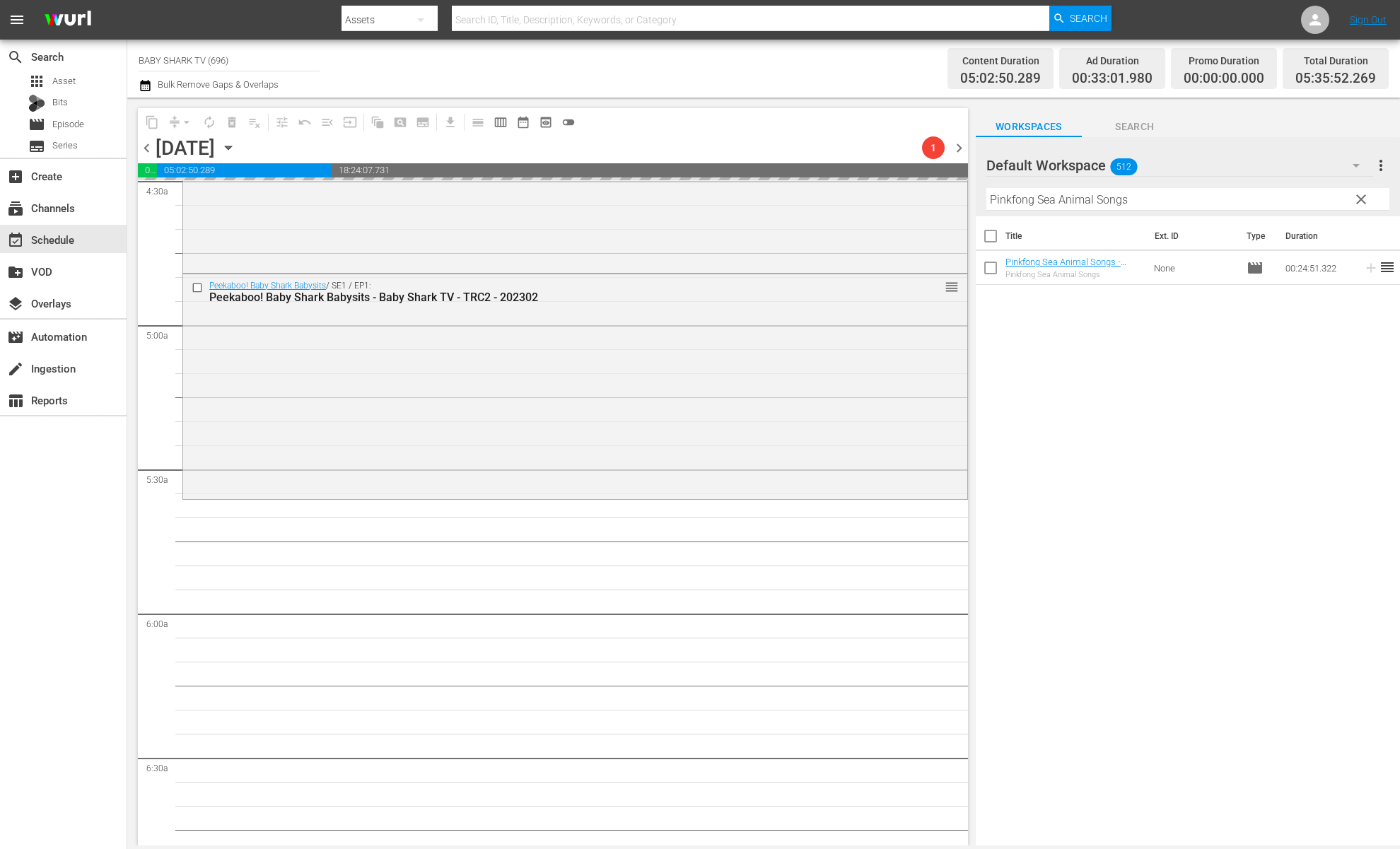
click at [1316, 203] on span "clear" at bounding box center [1361, 199] width 17 height 17
click at [1316, 203] on input "Pinkfong Sea Animal Songs" at bounding box center [1188, 200] width 403 height 23
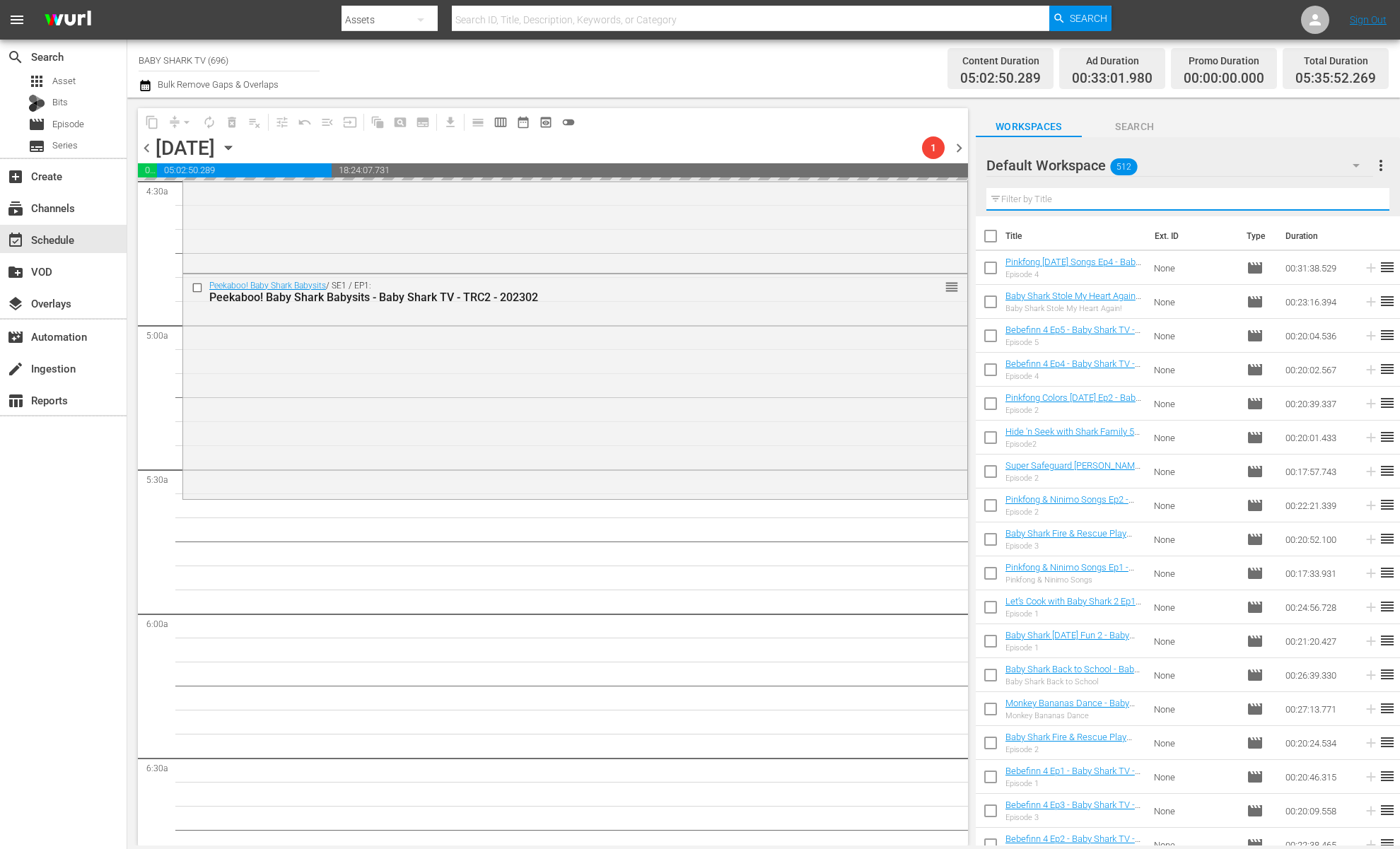
click at [1316, 203] on input "text" at bounding box center [1188, 200] width 403 height 23
paste input "Pinkfong Job Songs"
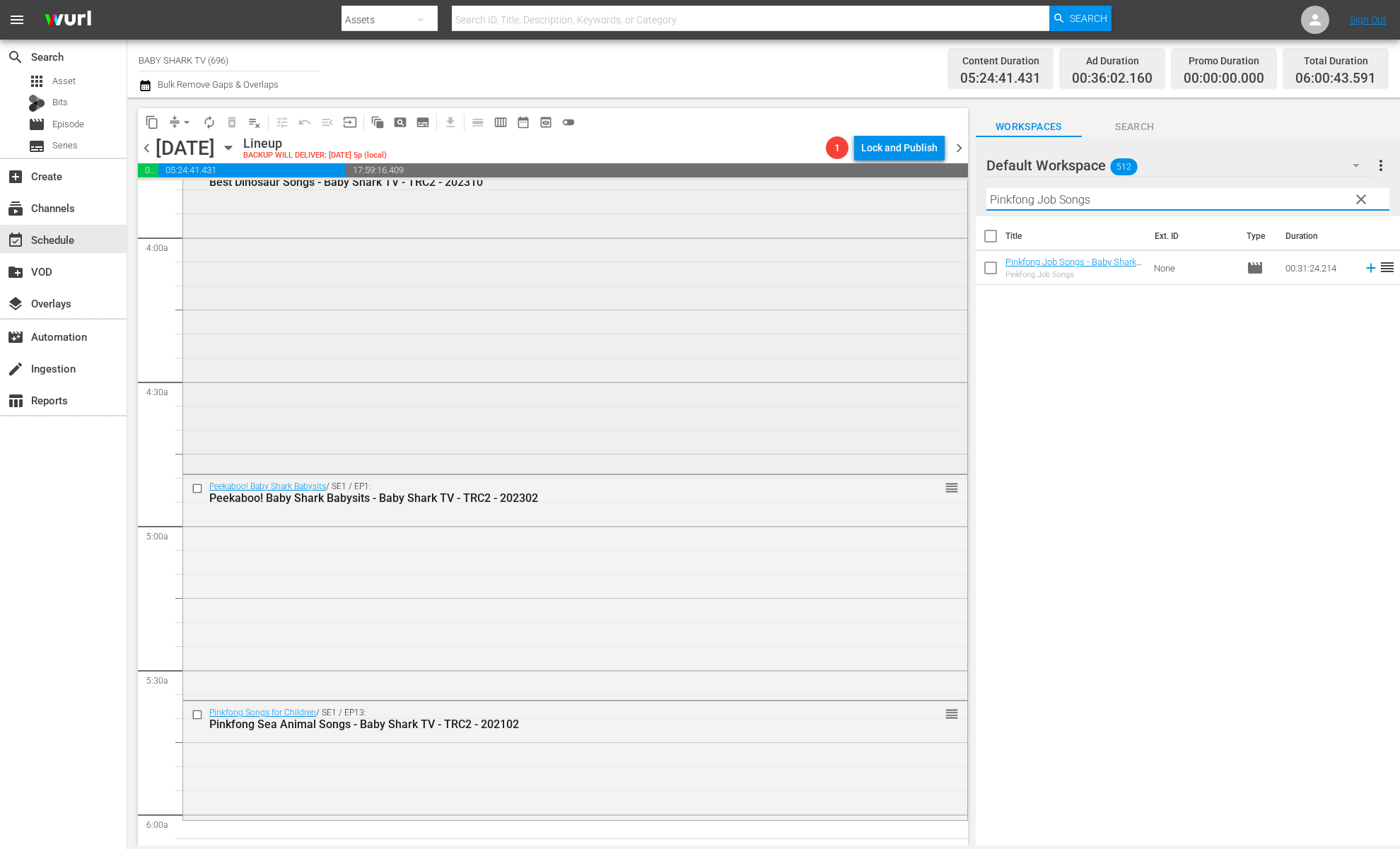
scroll to position [1066, 0]
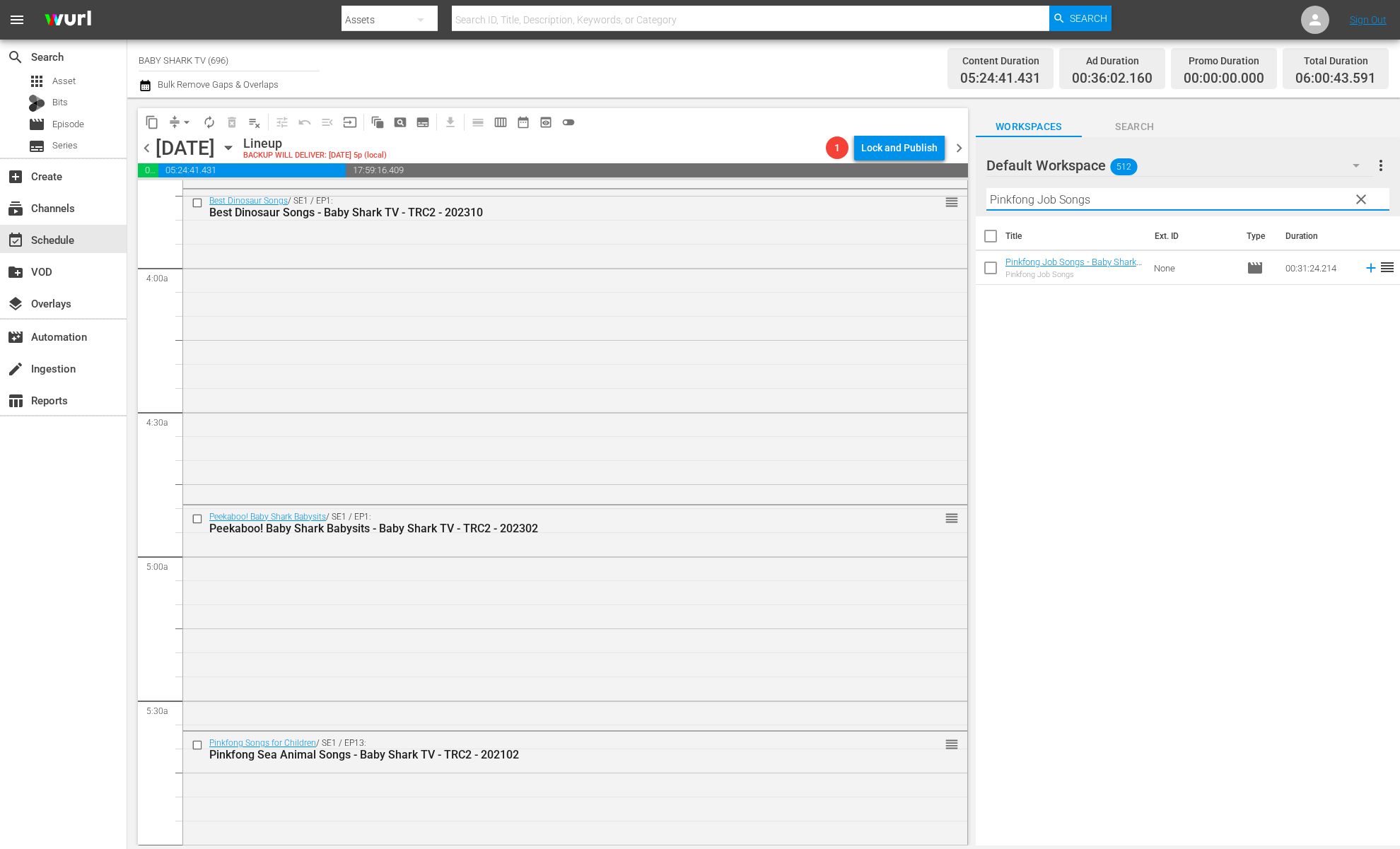
type input "Pinkfong Job Songs"
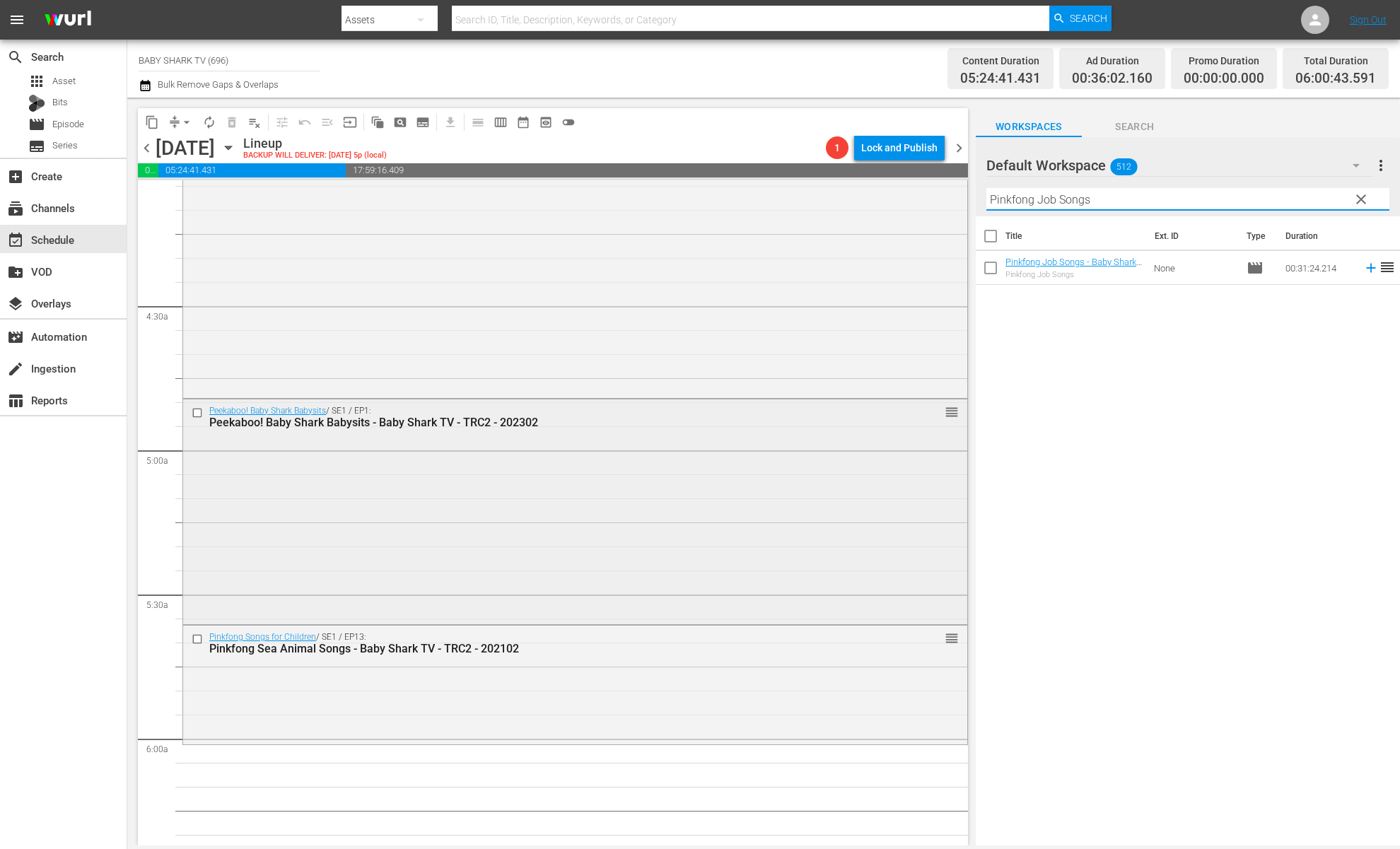
scroll to position [1257, 0]
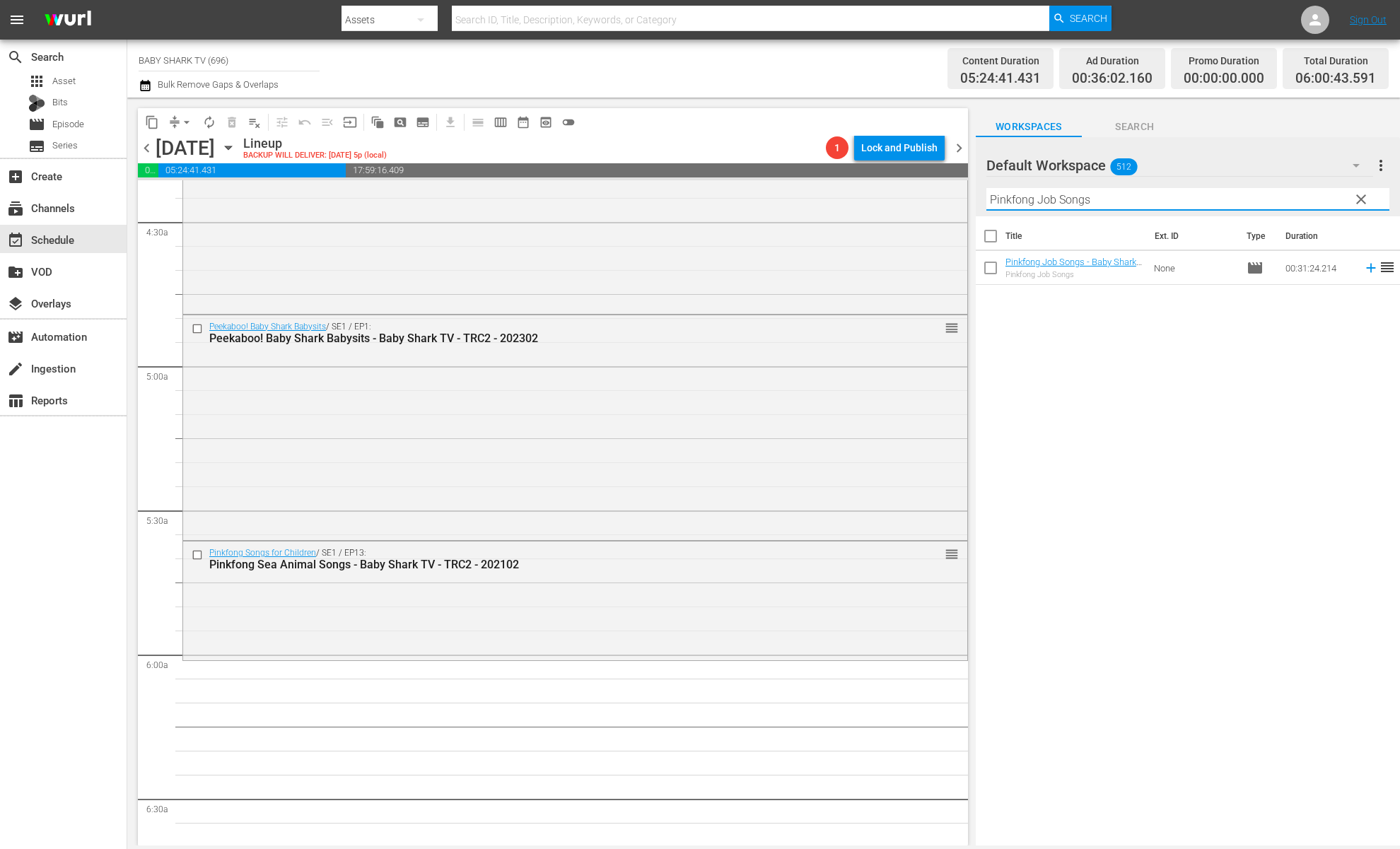
click at [1154, 368] on div "Title Ext. ID Type Duration Pinkfong Job Songs - Baby Shark TV - TRC2 - 202110 …" at bounding box center [1188, 532] width 424 height 632
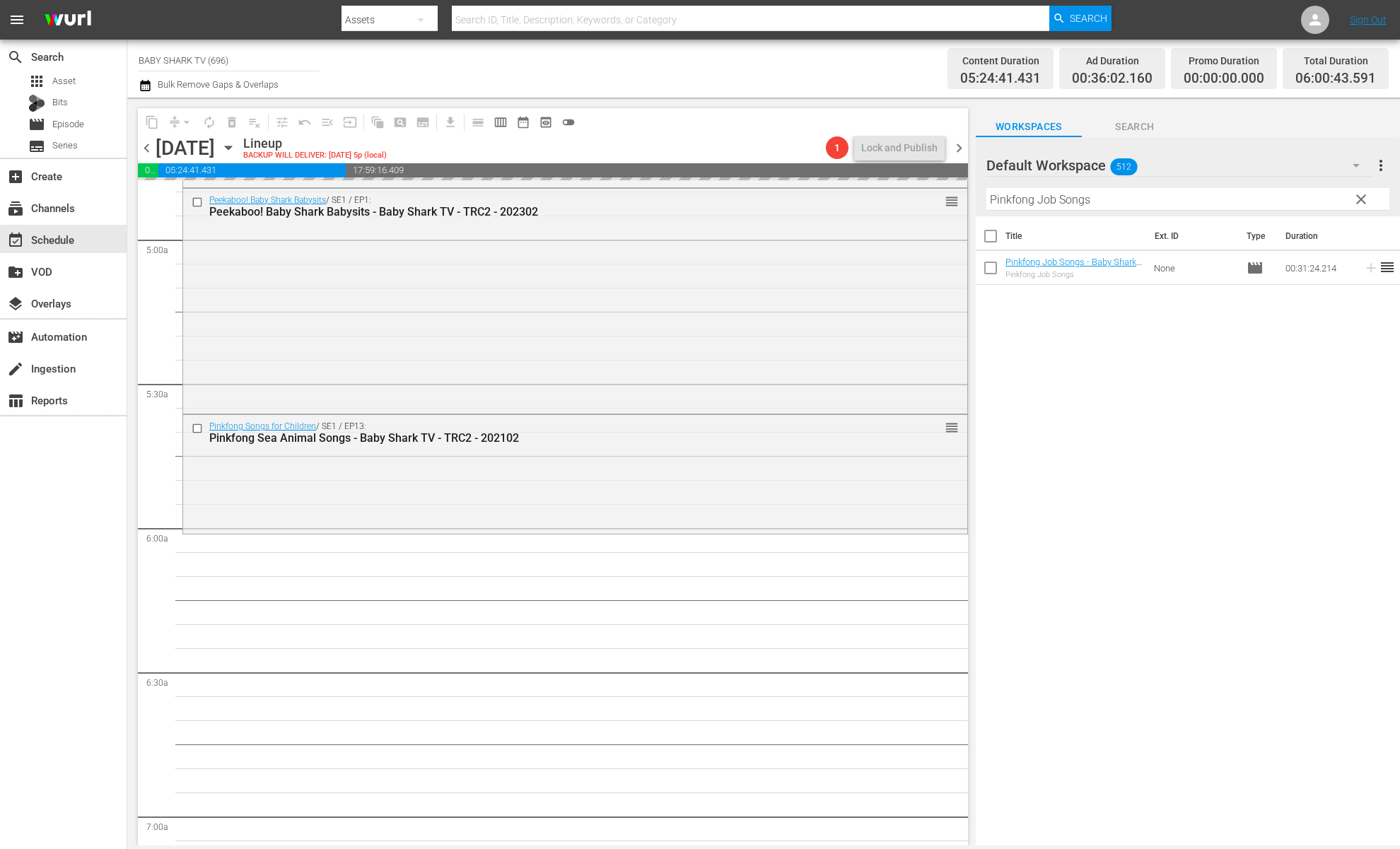
click at [1316, 201] on span "clear" at bounding box center [1361, 199] width 17 height 17
click at [1316, 201] on input "Pinkfong Job Songs" at bounding box center [1188, 200] width 403 height 23
click at [1316, 201] on input "text" at bounding box center [1188, 200] width 403 height 23
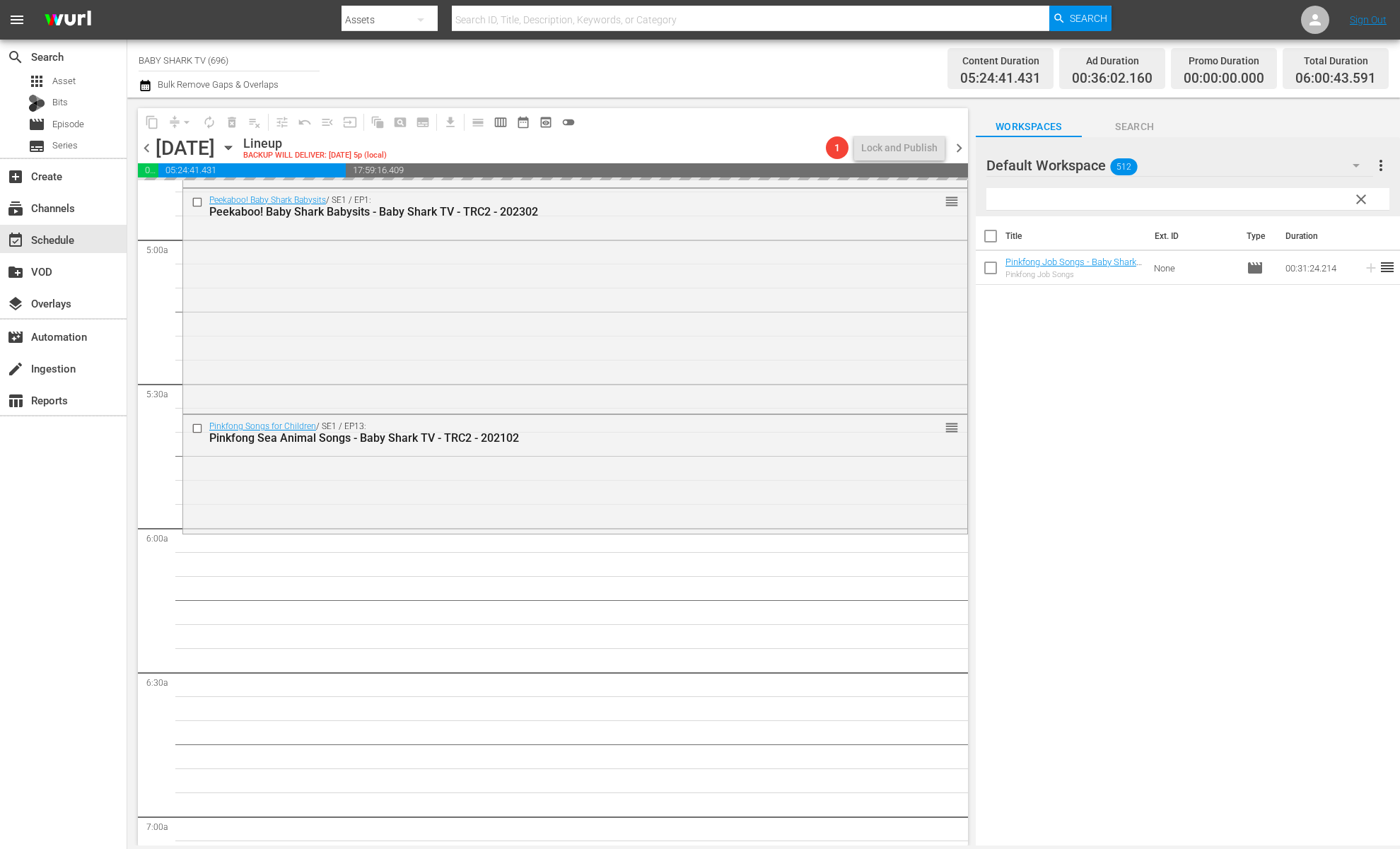
click at [1316, 201] on input "text" at bounding box center [1188, 200] width 403 height 23
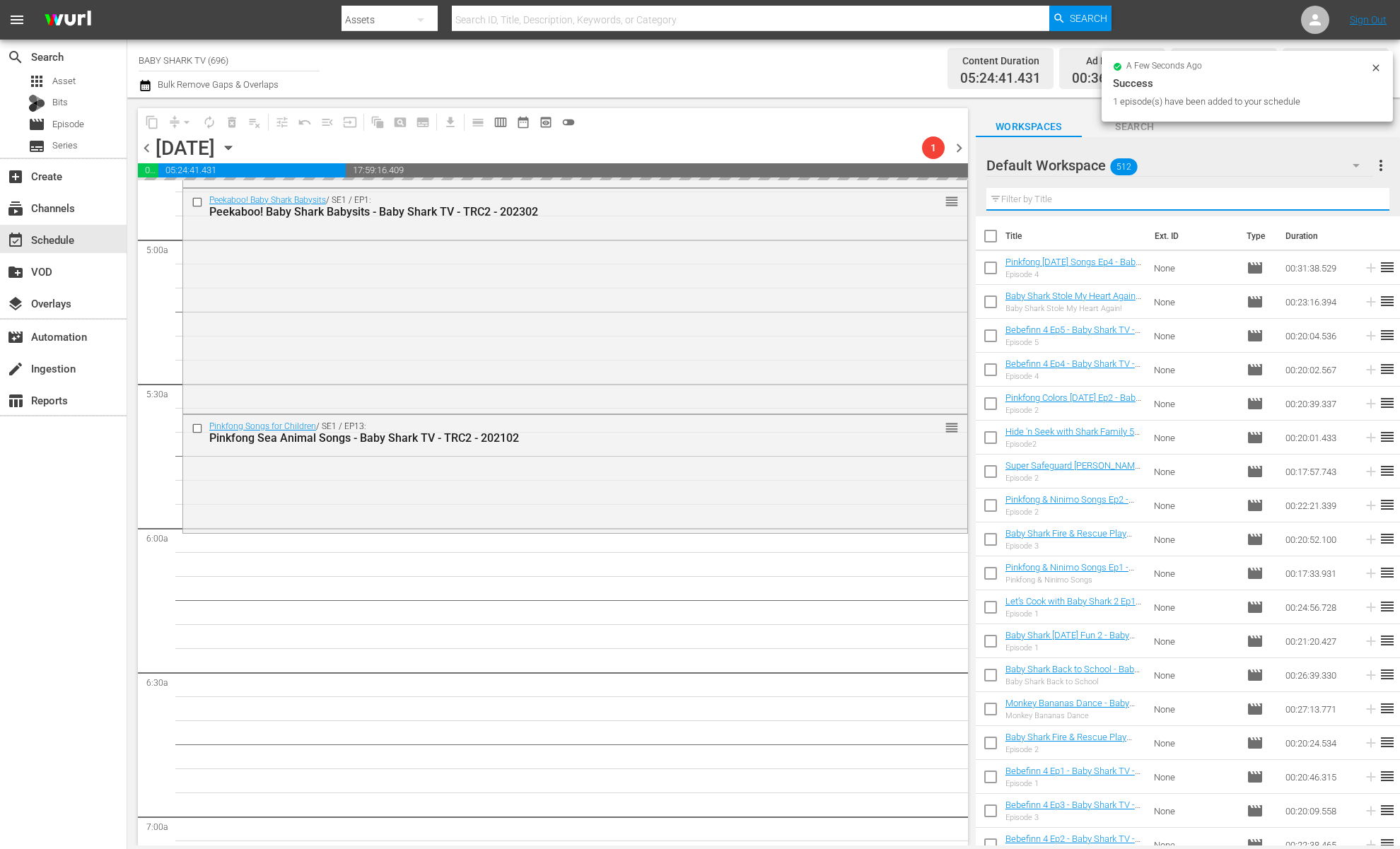
paste input "Baby Shark Fire & Rescue Play Ep3"
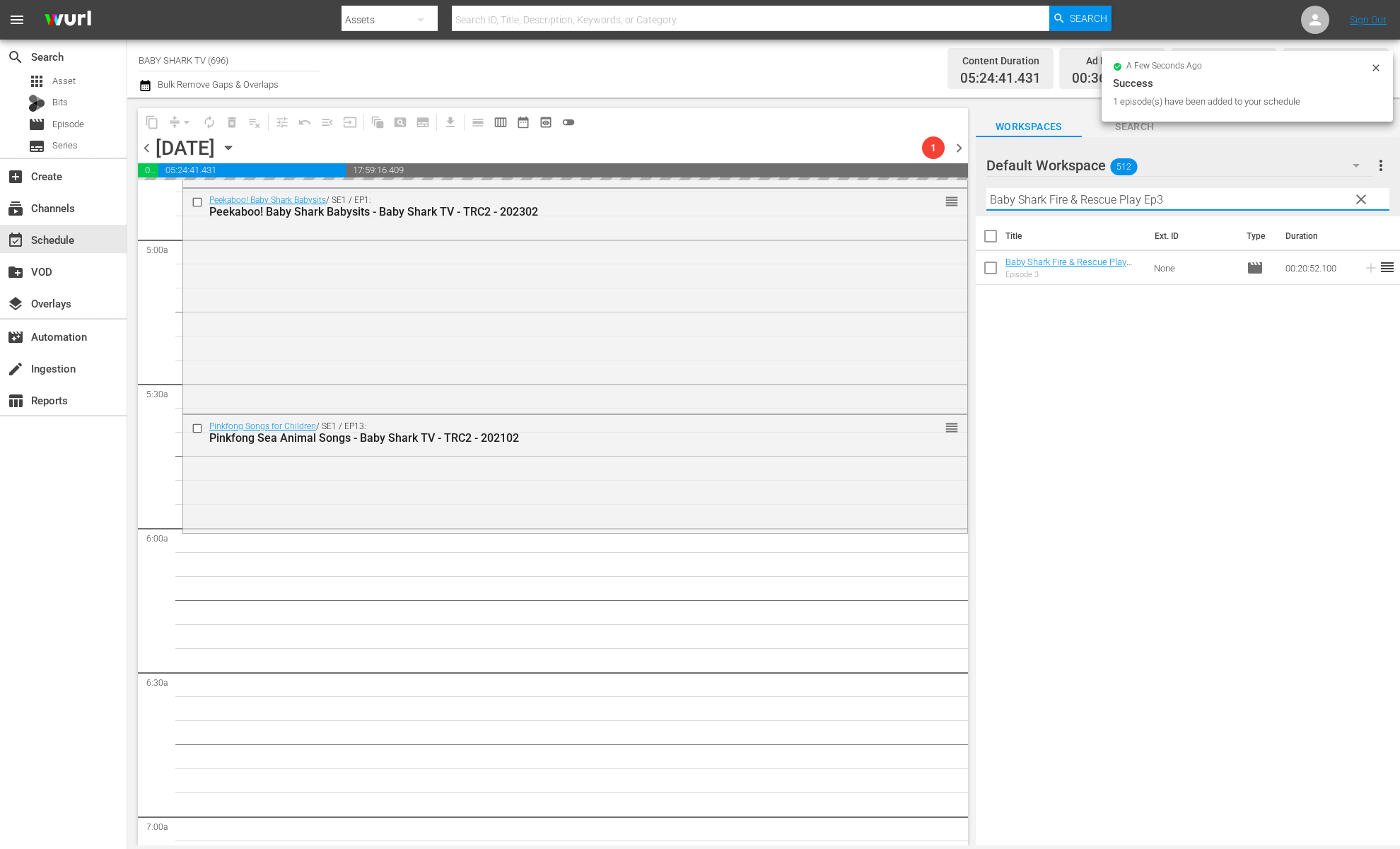
type input "Baby Shark Fire & Rescue Play Ep3"
click at [1192, 349] on div "Title Ext. ID Type Duration Baby Shark Fire & Rescue Play Ep3 - Baby Shark TV -…" at bounding box center [1188, 532] width 424 height 632
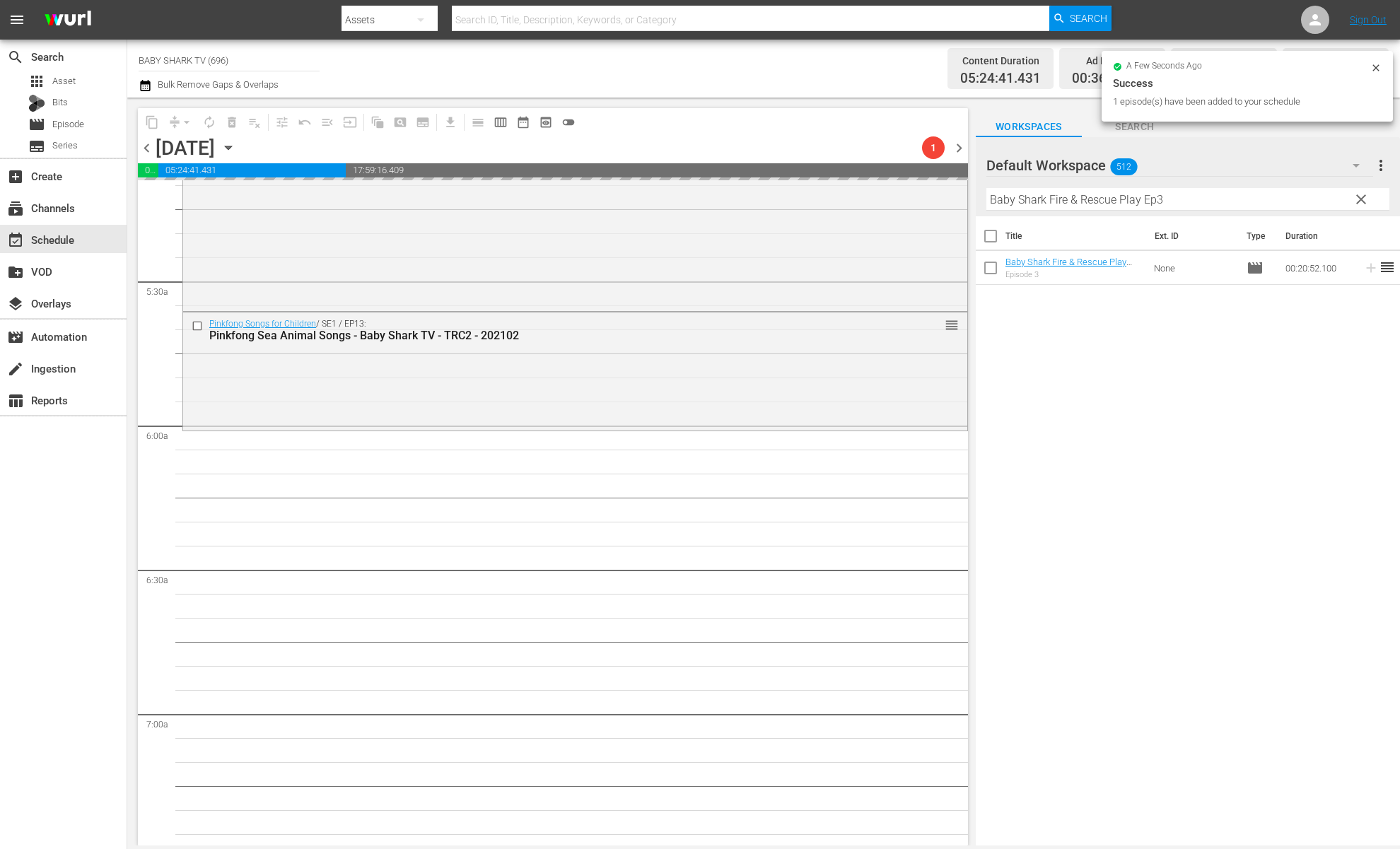
click at [1270, 426] on div "Title Ext. ID Type Duration Baby Shark Fire & Rescue Play Ep3 - Baby Shark TV -…" at bounding box center [1188, 532] width 424 height 632
click at [1060, 387] on div "Title Ext. ID Type Duration Baby Shark Fire & Rescue Play Ep3 - Baby Shark TV -…" at bounding box center [1188, 532] width 424 height 632
click at [1092, 349] on div "Title Ext. ID Type Duration Baby Shark Fire & Rescue Play Ep3 - Baby Shark TV -…" at bounding box center [1188, 532] width 424 height 632
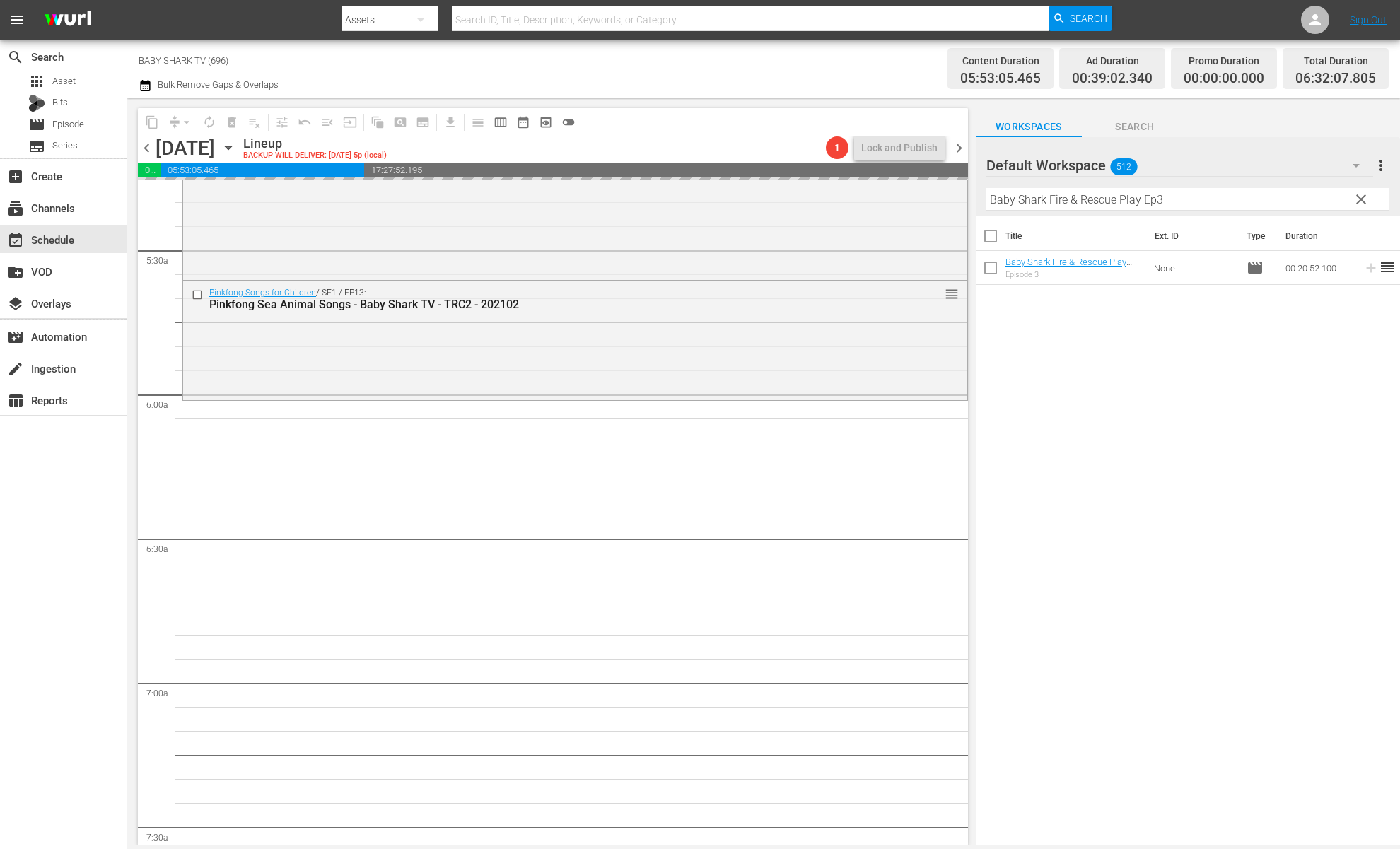
scroll to position [1591, 0]
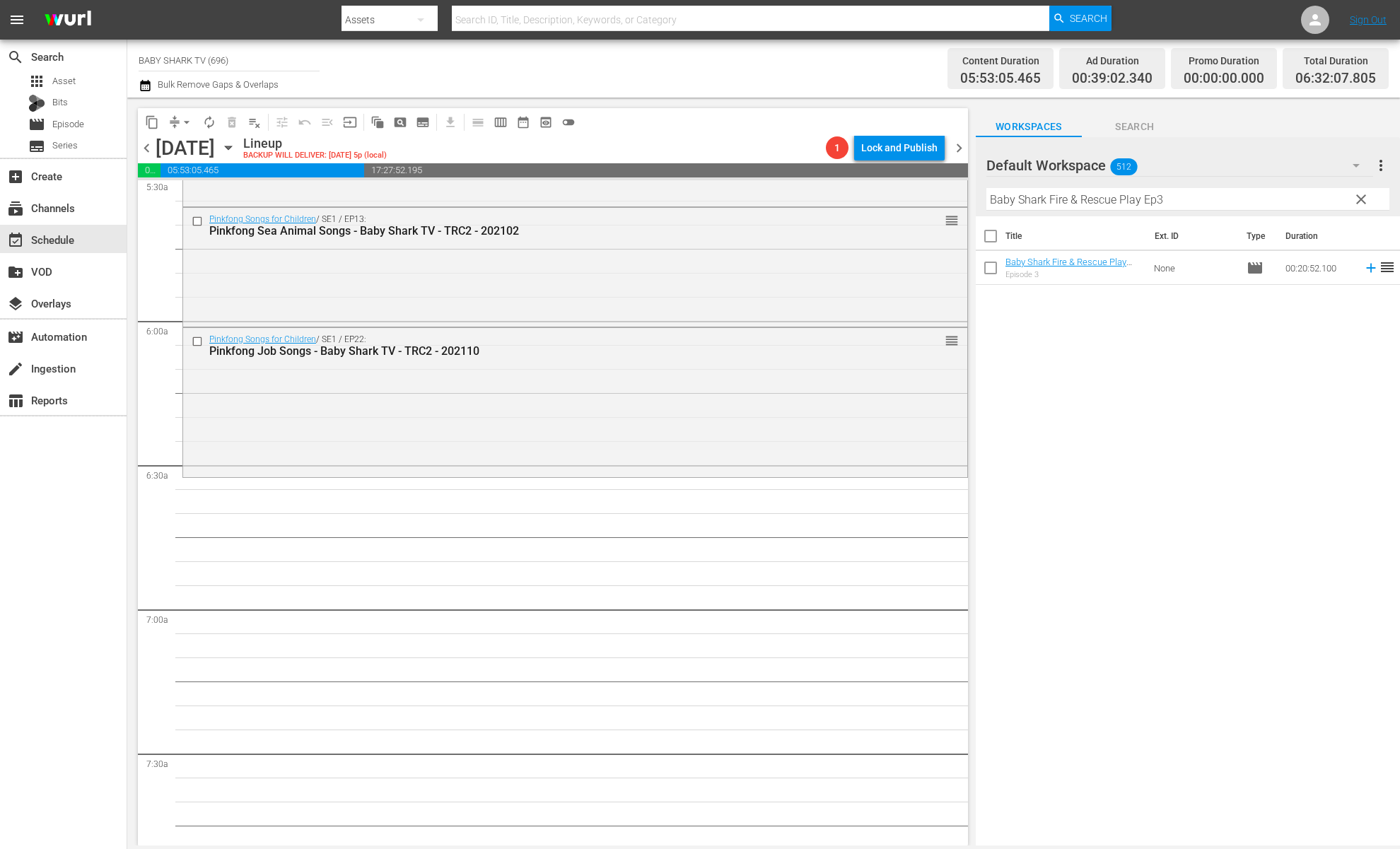
click at [1056, 414] on div "Title Ext. ID Type Duration Baby Shark Fire & Rescue Play Ep3 - Baby Shark TV -…" at bounding box center [1188, 532] width 424 height 632
click at [1316, 203] on span "clear" at bounding box center [1361, 199] width 17 height 17
click at [1316, 203] on input "Baby Shark Fire & Rescue Play Ep3" at bounding box center [1188, 200] width 403 height 23
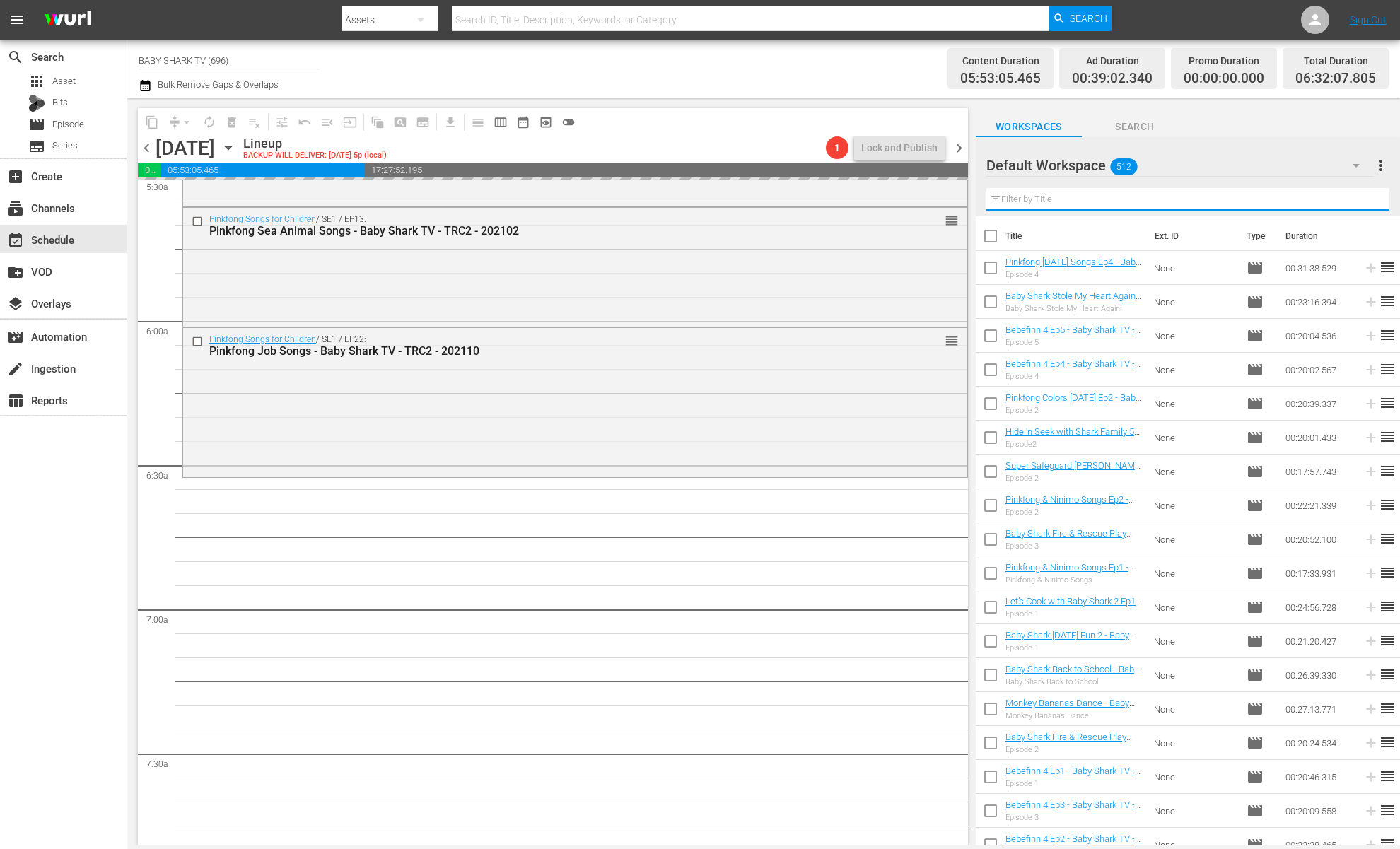
click at [1316, 203] on input "text" at bounding box center [1188, 200] width 403 height 23
paste input "Pinkfong & Ninimo Songs Ep2"
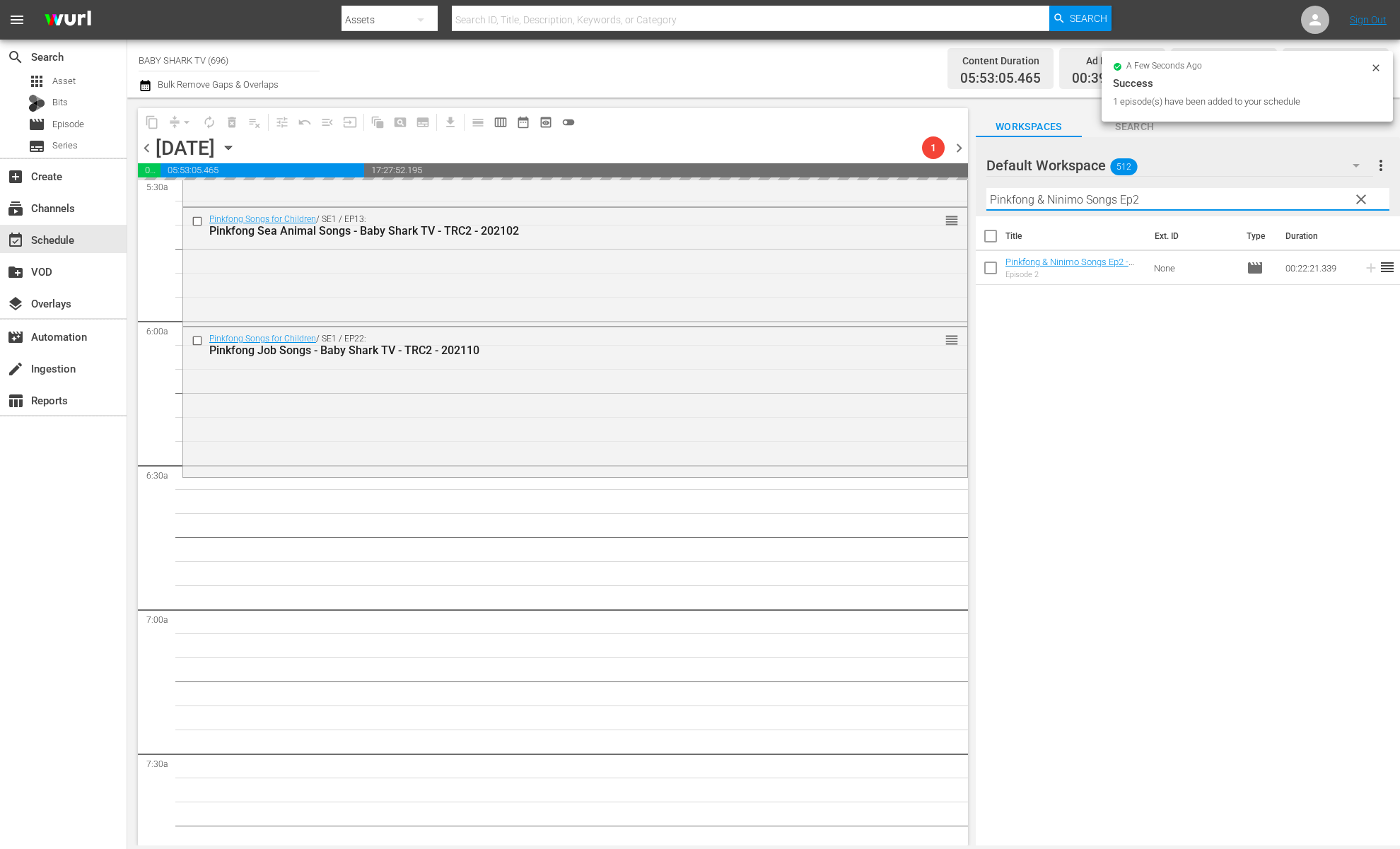
type input "Pinkfong & Ninimo Songs Ep2"
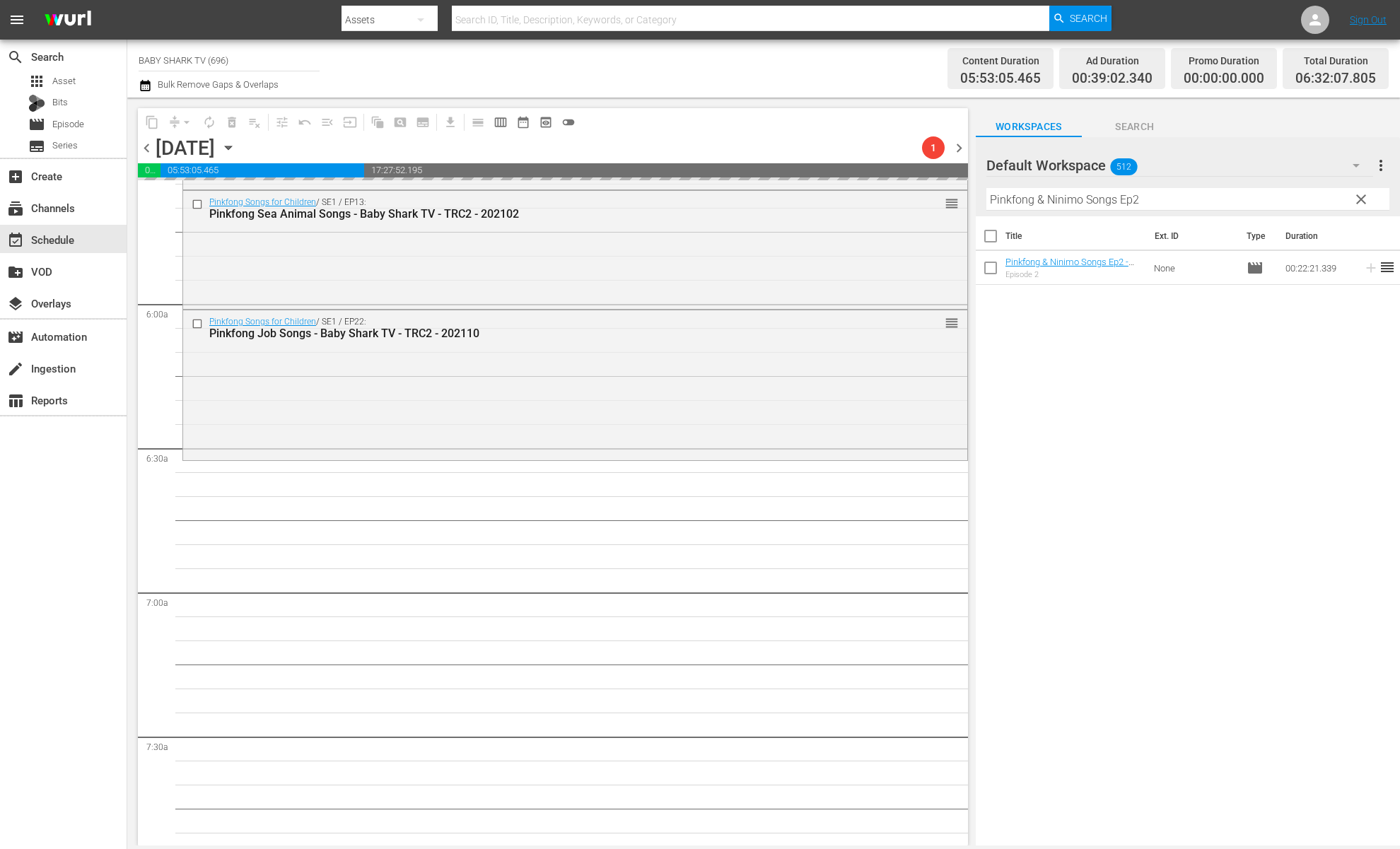
click at [1214, 368] on div "Title Ext. ID Type Duration Pinkfong & Ninimo Songs Ep2 - Baby Shark TV - TRC2 …" at bounding box center [1188, 532] width 424 height 632
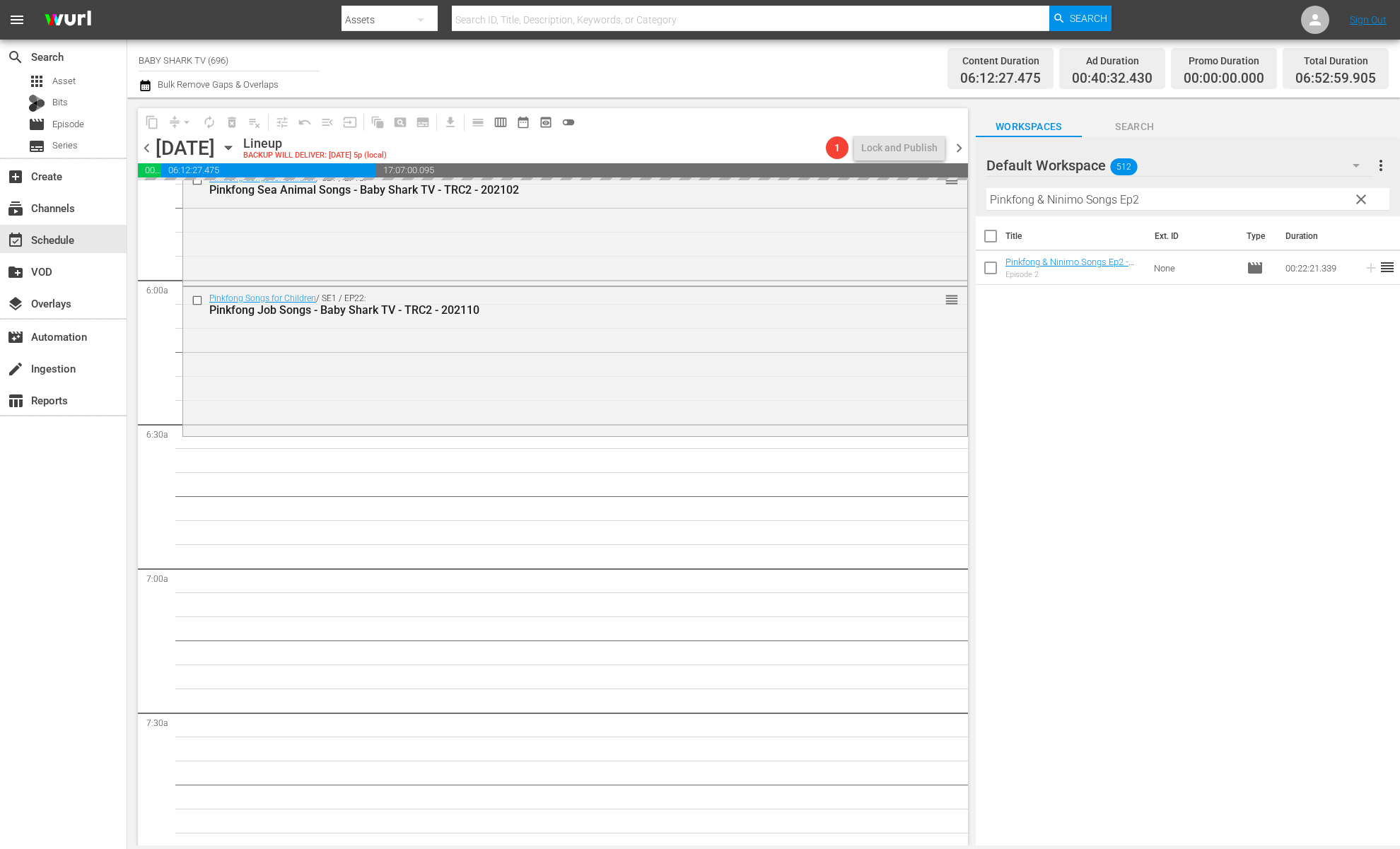
scroll to position [1636, 0]
click at [1092, 359] on div "Title Ext. ID Type Duration Pinkfong & Ninimo Songs Ep2 - Baby Shark TV - TRC2 …" at bounding box center [1188, 532] width 424 height 632
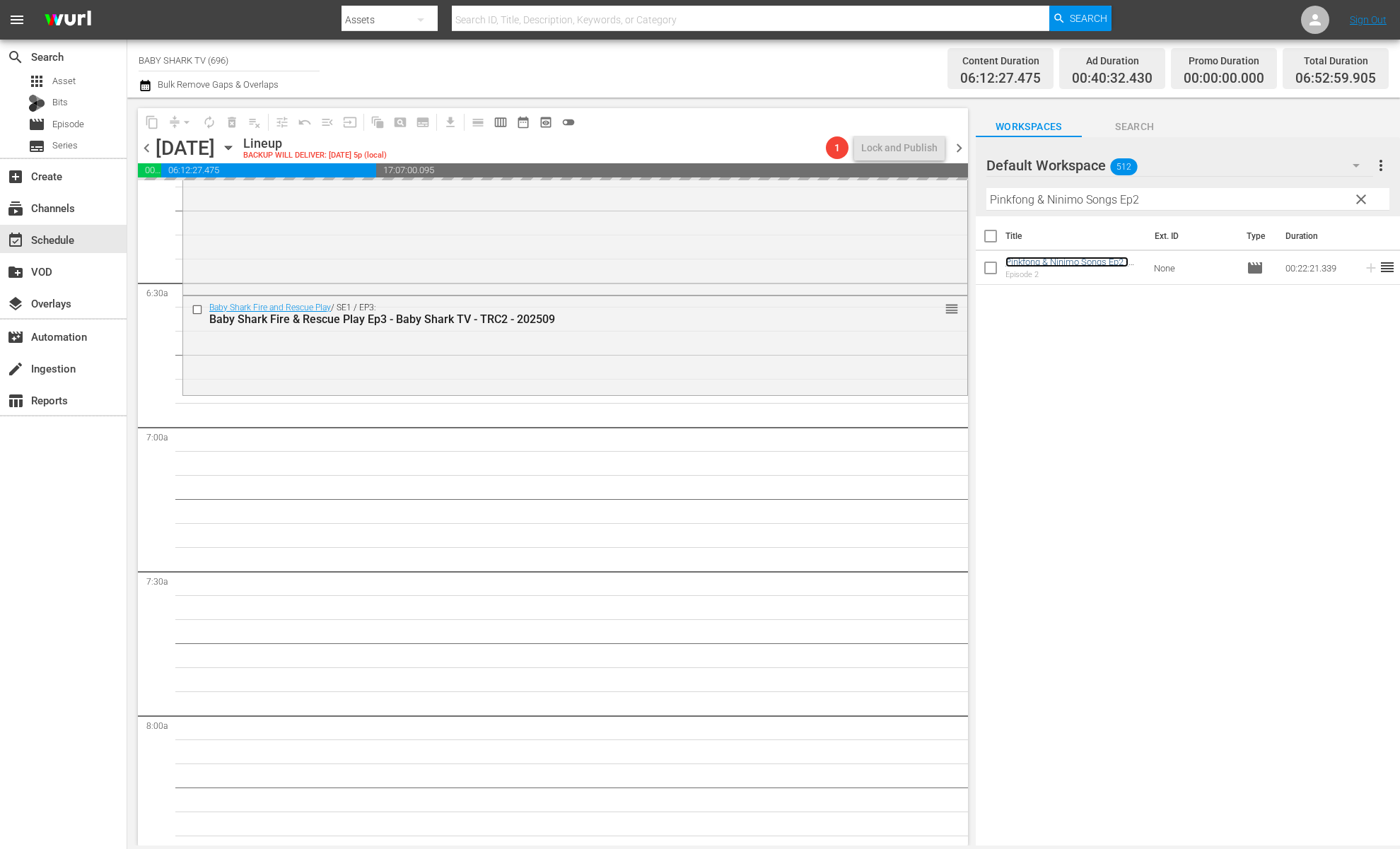
scroll to position [1785, 0]
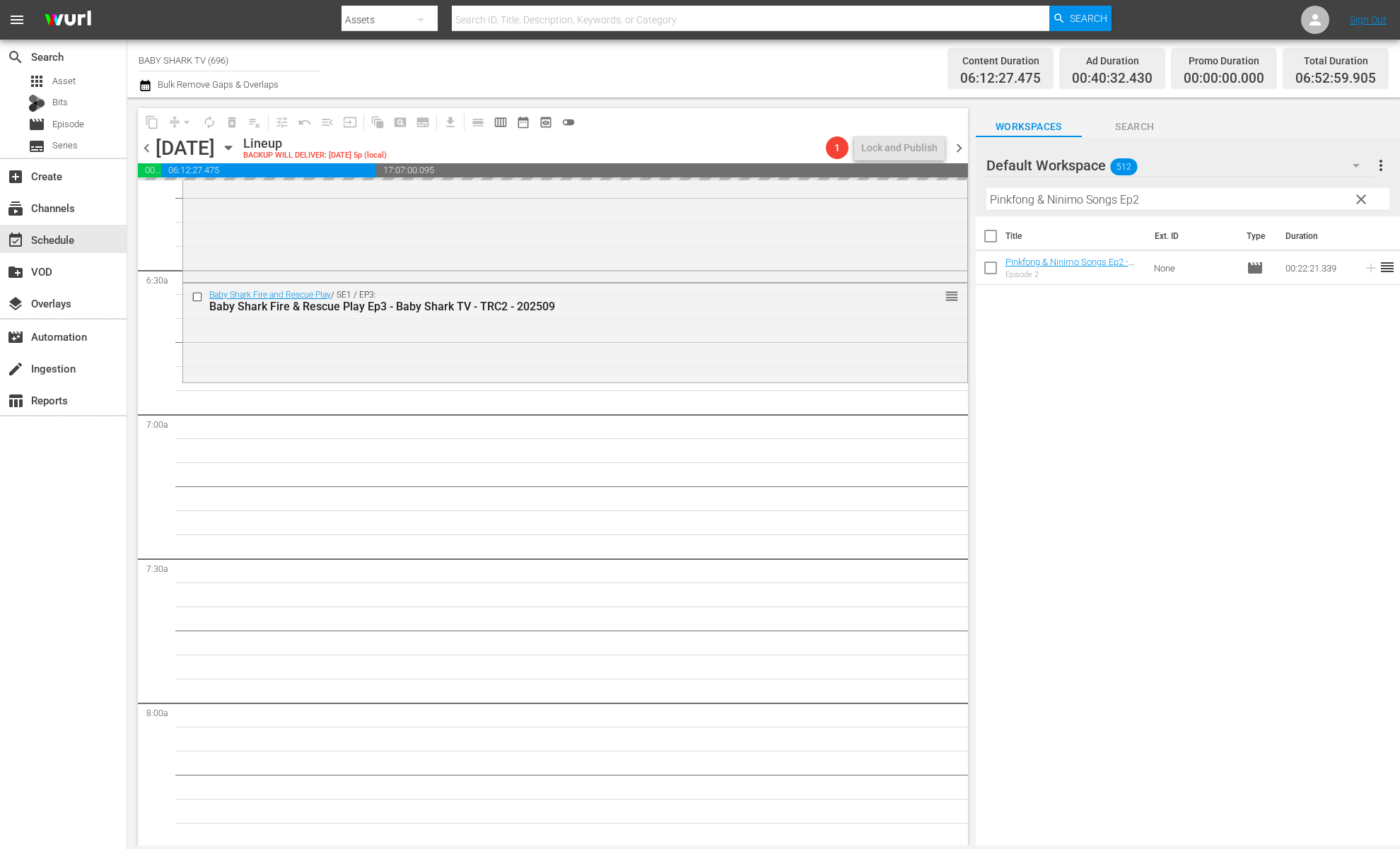
click at [1316, 214] on div "Filter by Title Pinkfong & Ninimo Songs Ep2" at bounding box center [1188, 200] width 403 height 34
click at [1316, 191] on span "clear" at bounding box center [1361, 199] width 17 height 17
click at [1316, 191] on input "Pinkfong & Ninimo Songs Ep2" at bounding box center [1188, 200] width 403 height 23
click at [1316, 199] on input "Pinkfong & Ninimo Songs Ep2" at bounding box center [1188, 200] width 403 height 23
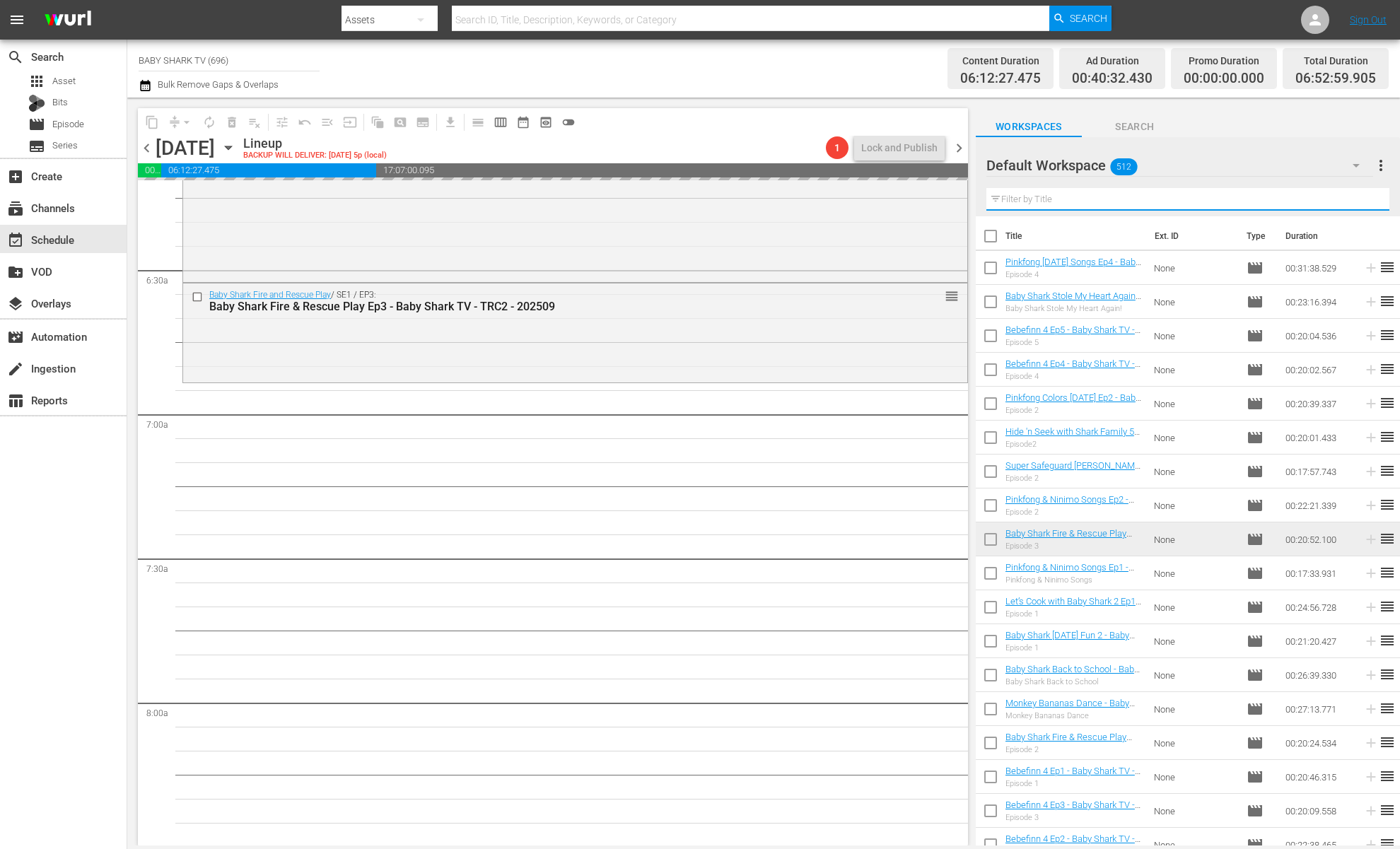
click at [1316, 201] on input "text" at bounding box center [1188, 200] width 403 height 23
paste input "Super Safeguard [PERSON_NAME] Ep2"
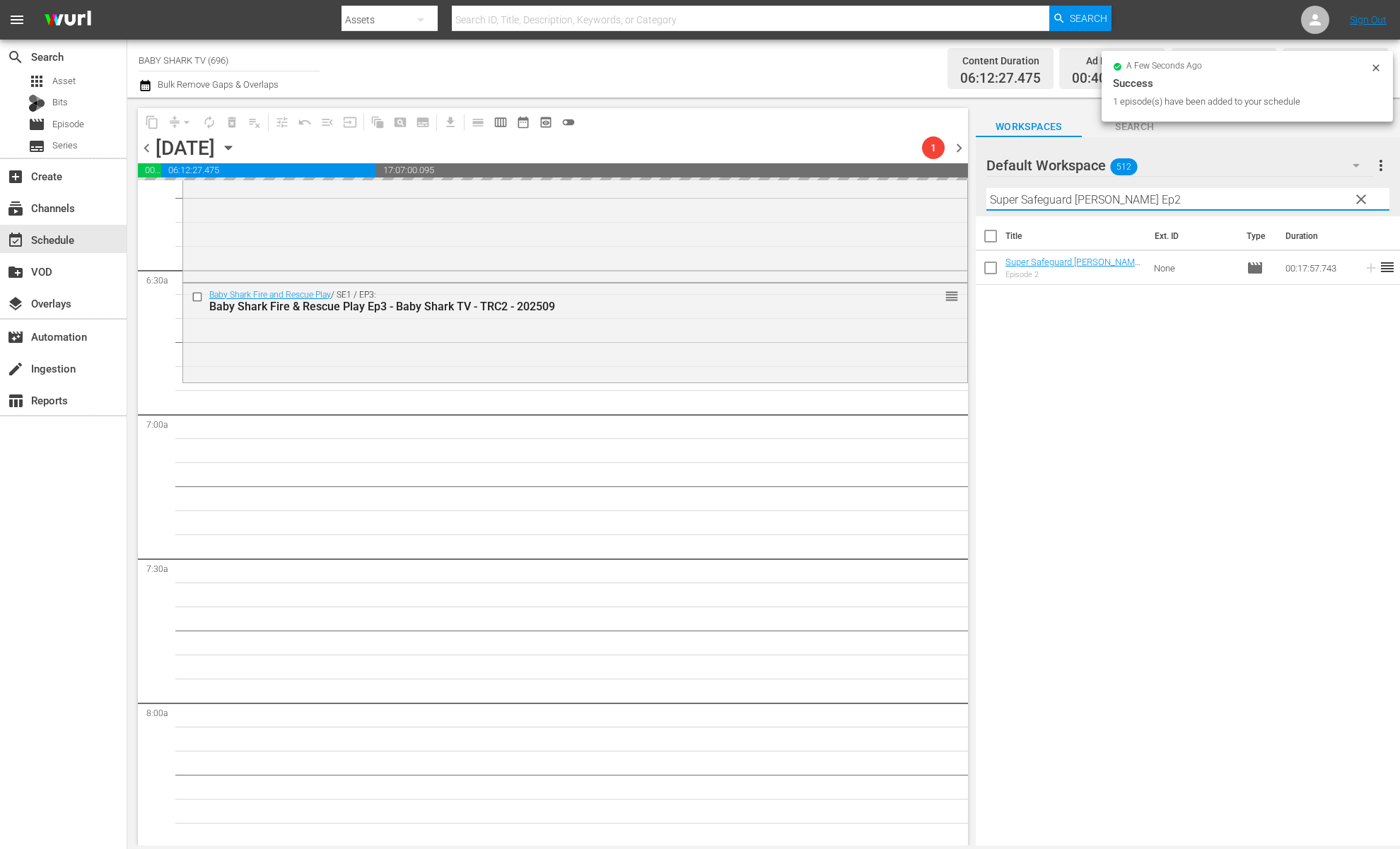
type input "Super Safeguard [PERSON_NAME] Ep2"
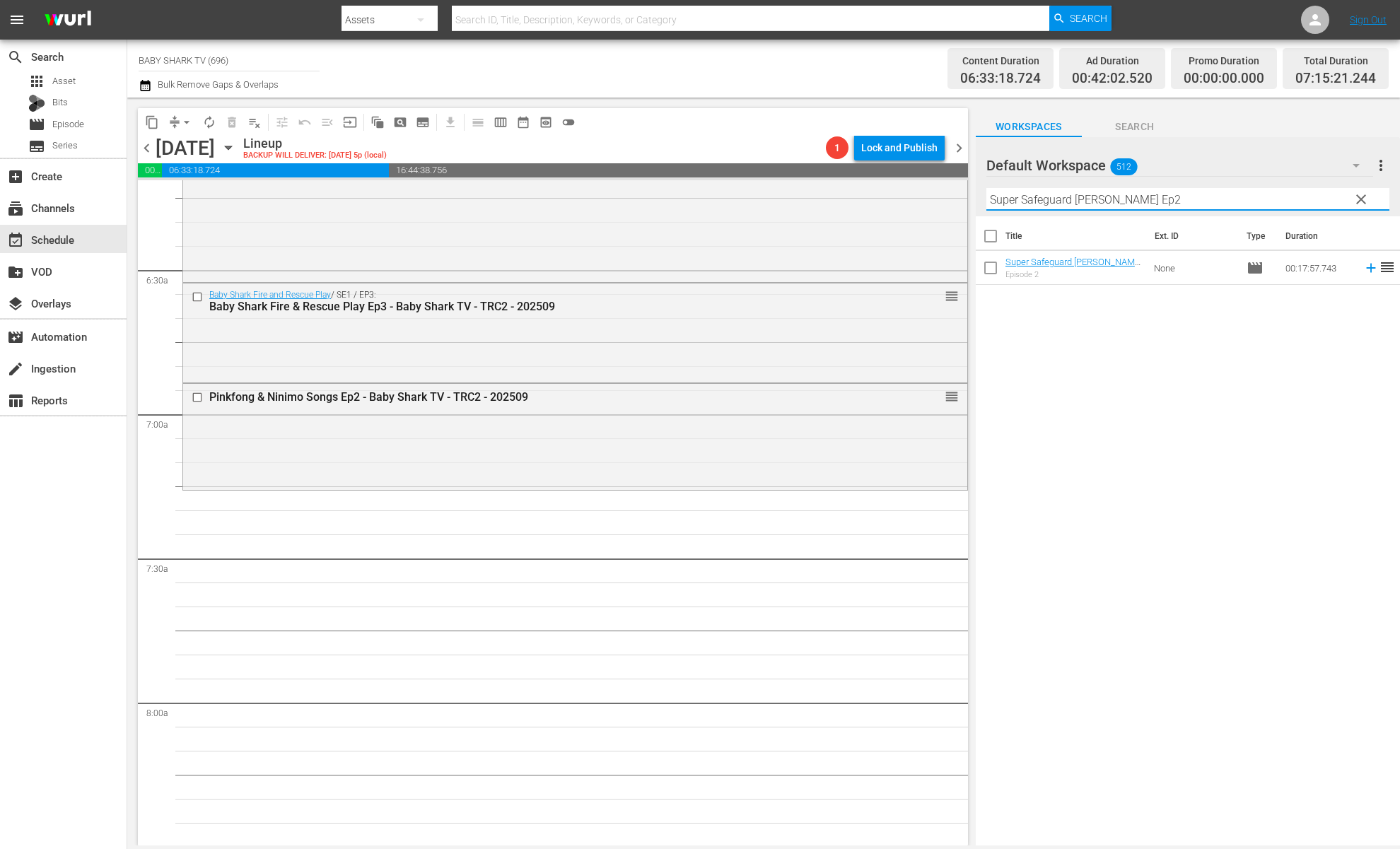
click at [1316, 211] on div "Filter by Title Super Safeguard SAMMY Ep2" at bounding box center [1188, 200] width 403 height 34
click at [1316, 208] on span "clear" at bounding box center [1361, 199] width 17 height 17
click at [1316, 205] on input "Super Safeguard [PERSON_NAME] Ep2" at bounding box center [1188, 200] width 403 height 23
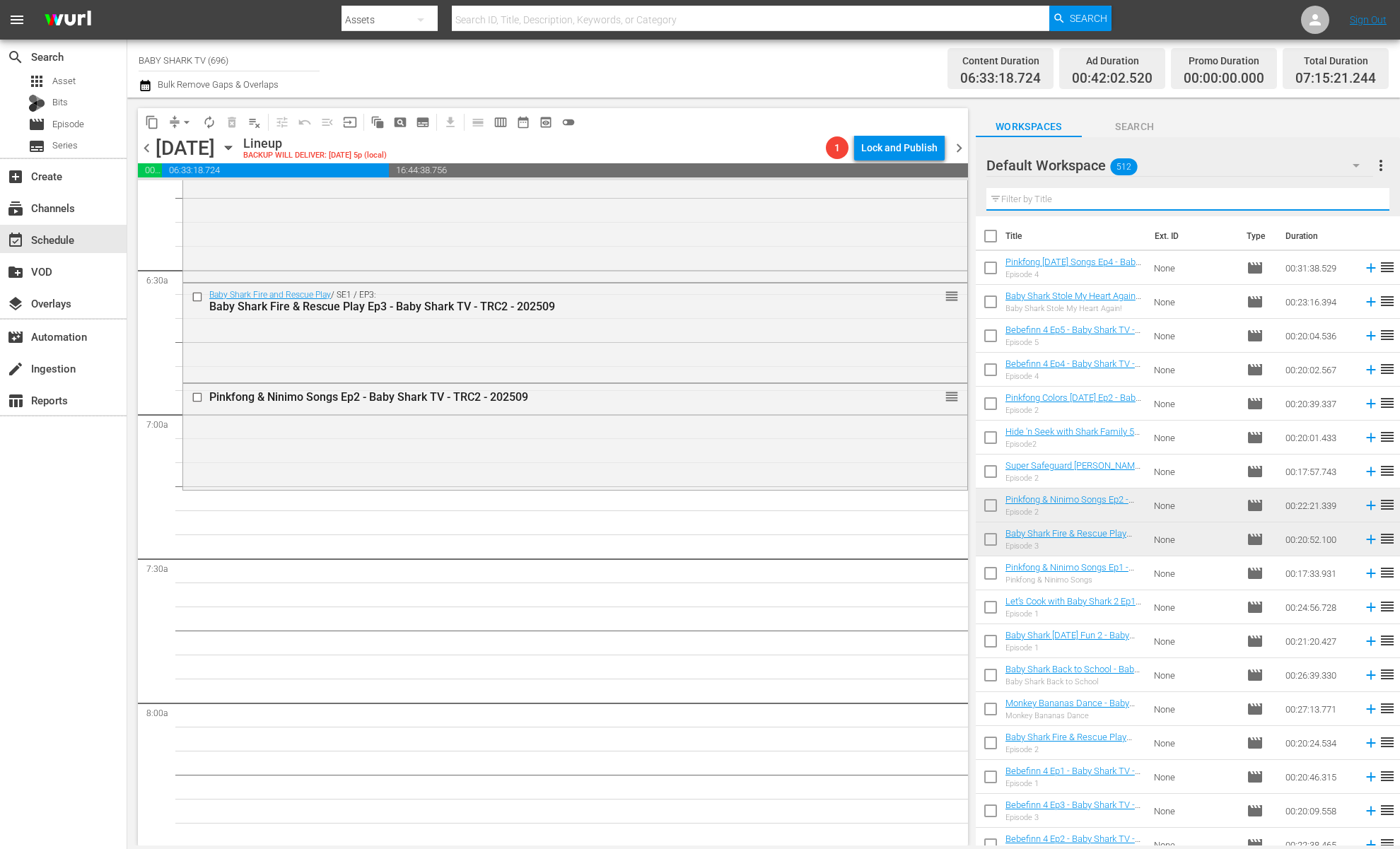
click at [1316, 205] on input "text" at bounding box center [1188, 200] width 403 height 23
paste input "Pinkfong Healthy Habits Songs 1"
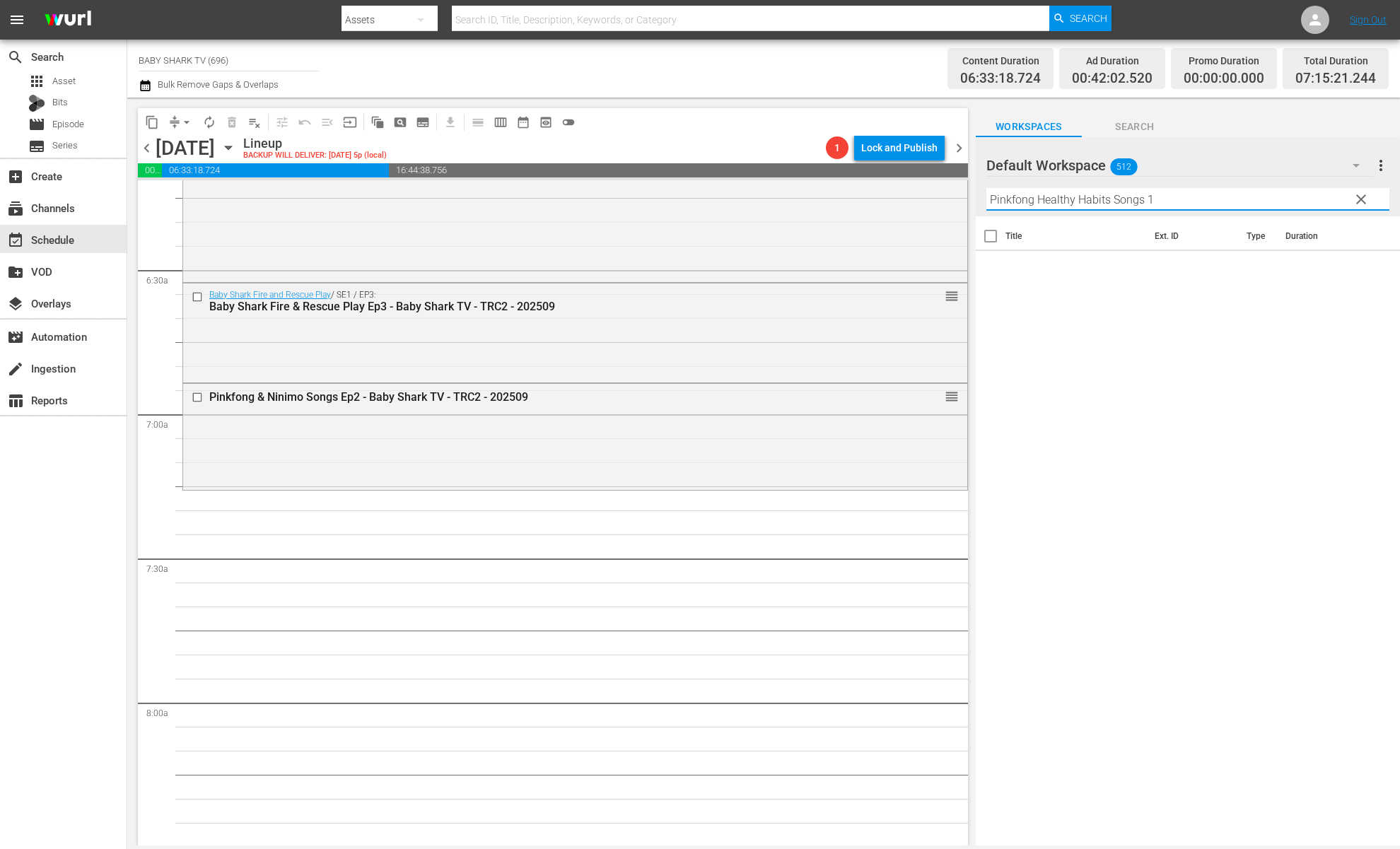
click at [1162, 389] on div "Title Ext. ID Type Duration" at bounding box center [1188, 532] width 424 height 632
click at [1199, 209] on div "Filter by Title Pinkfong Healthy Habits Songs 1" at bounding box center [1188, 200] width 403 height 34
type input "Pinkfong Healthy Habits Songs"
click at [1083, 464] on div "Title Ext. ID Type Duration Pinkfong Healthy Habits Songs 2 - Baby Shark TV - T…" at bounding box center [1188, 532] width 424 height 632
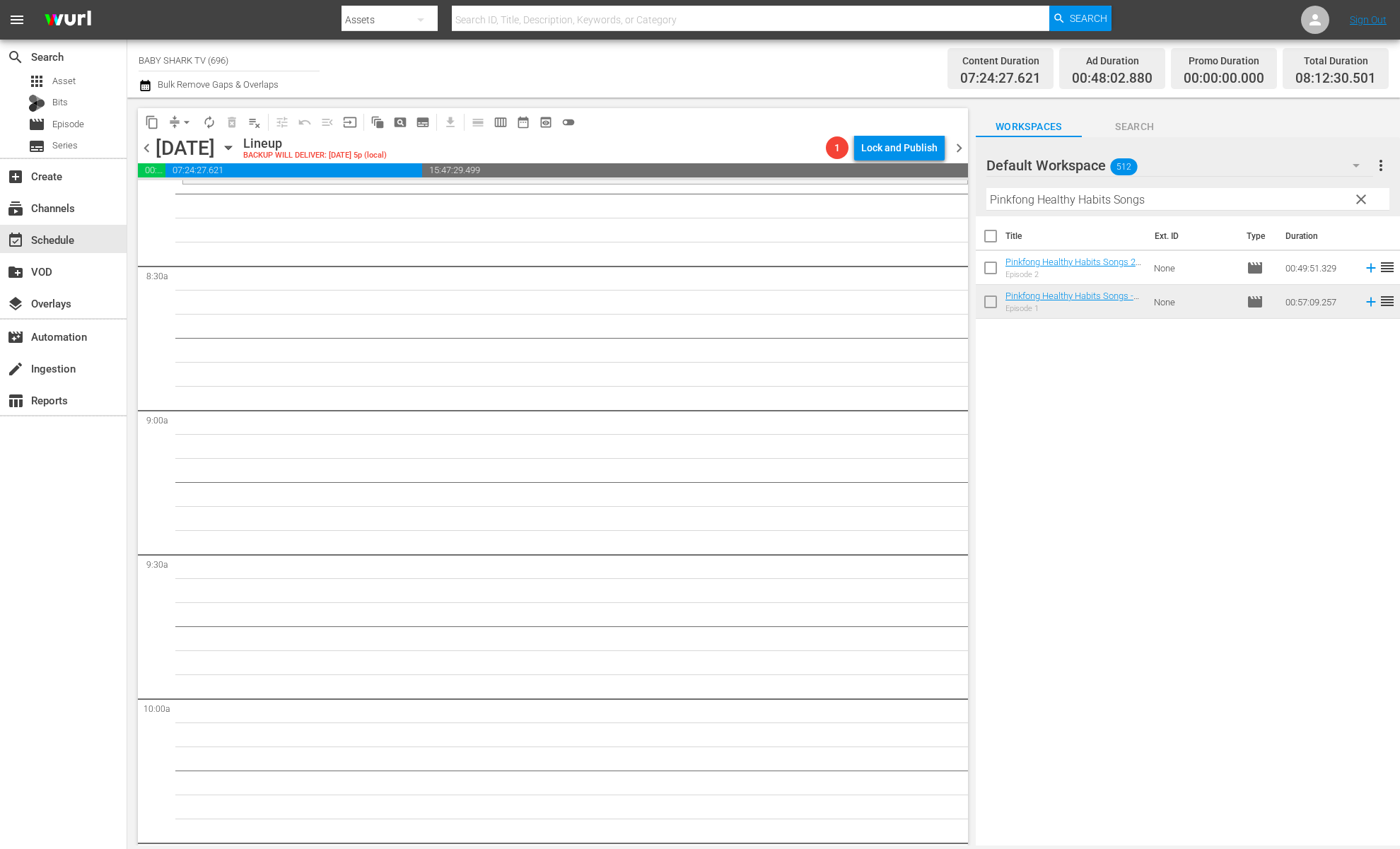
click at [1105, 434] on div "Title Ext. ID Type Duration Pinkfong Healthy Habits Songs 2 - Baby Shark TV - T…" at bounding box center [1188, 532] width 424 height 632
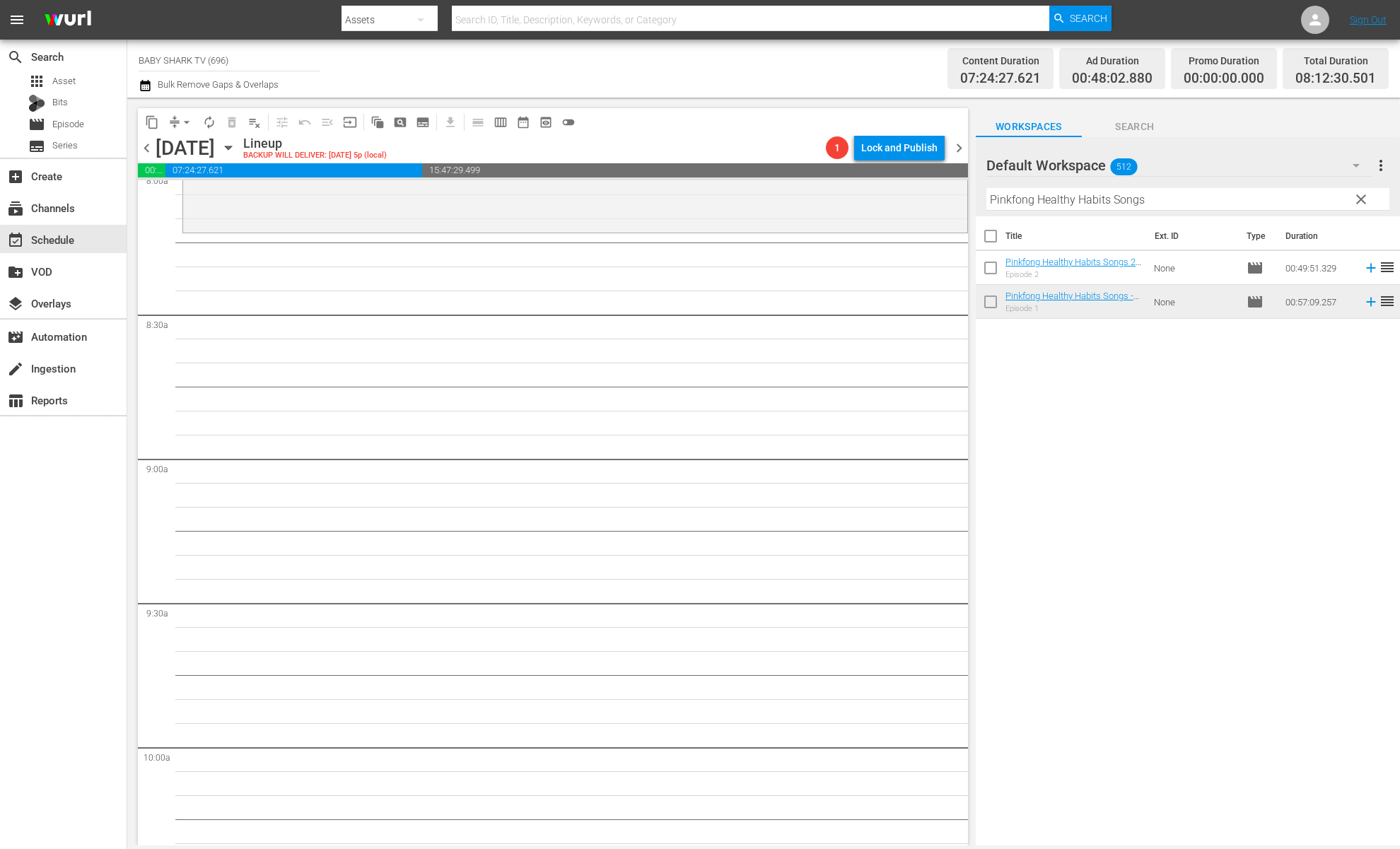
scroll to position [2093, 0]
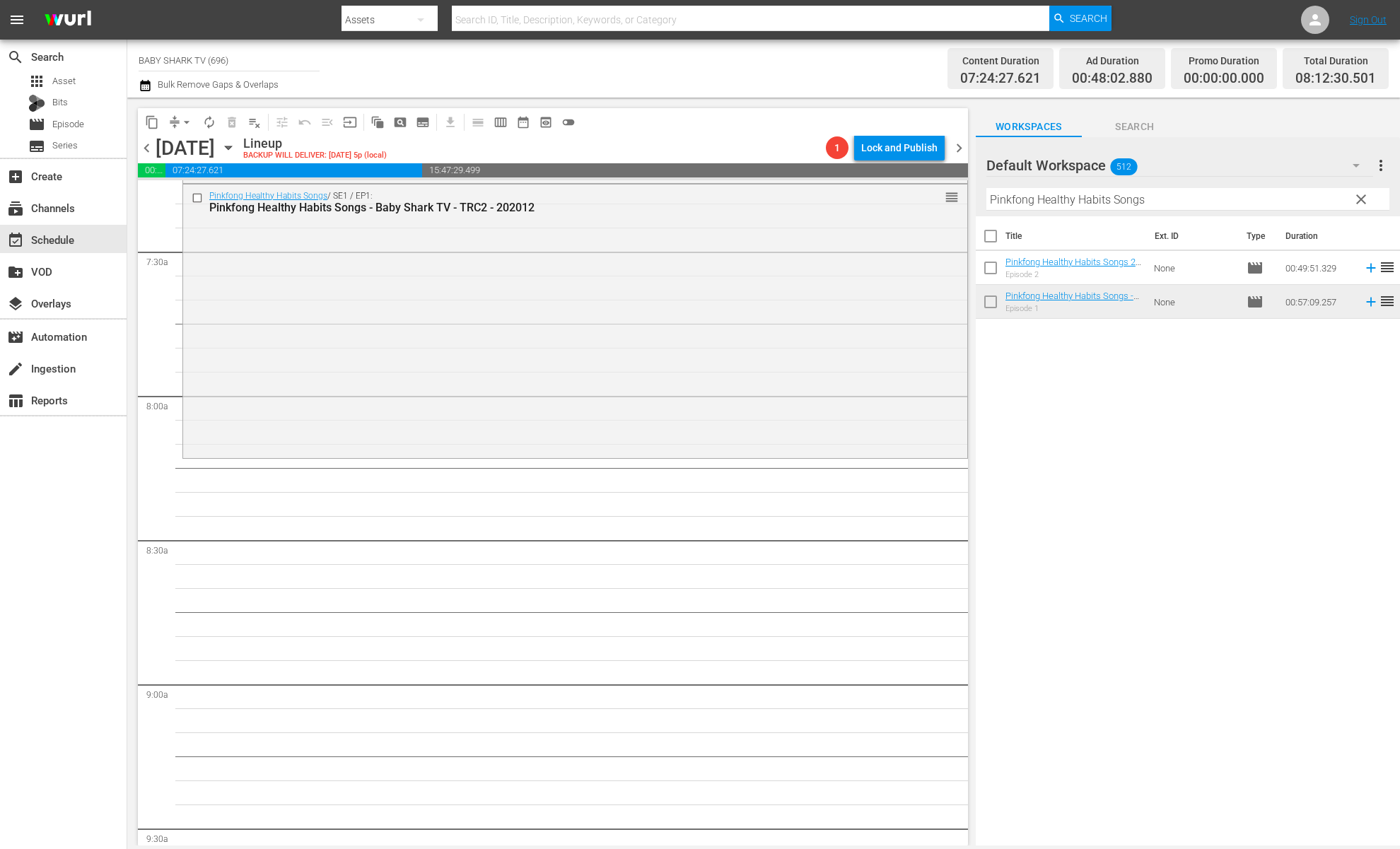
drag, startPoint x: 1355, startPoint y: 204, endPoint x: 1341, endPoint y: 204, distance: 14.0
click at [1316, 204] on span "clear" at bounding box center [1361, 199] width 17 height 17
click at [1316, 204] on input "Pinkfong Healthy Habits Songs" at bounding box center [1188, 200] width 403 height 23
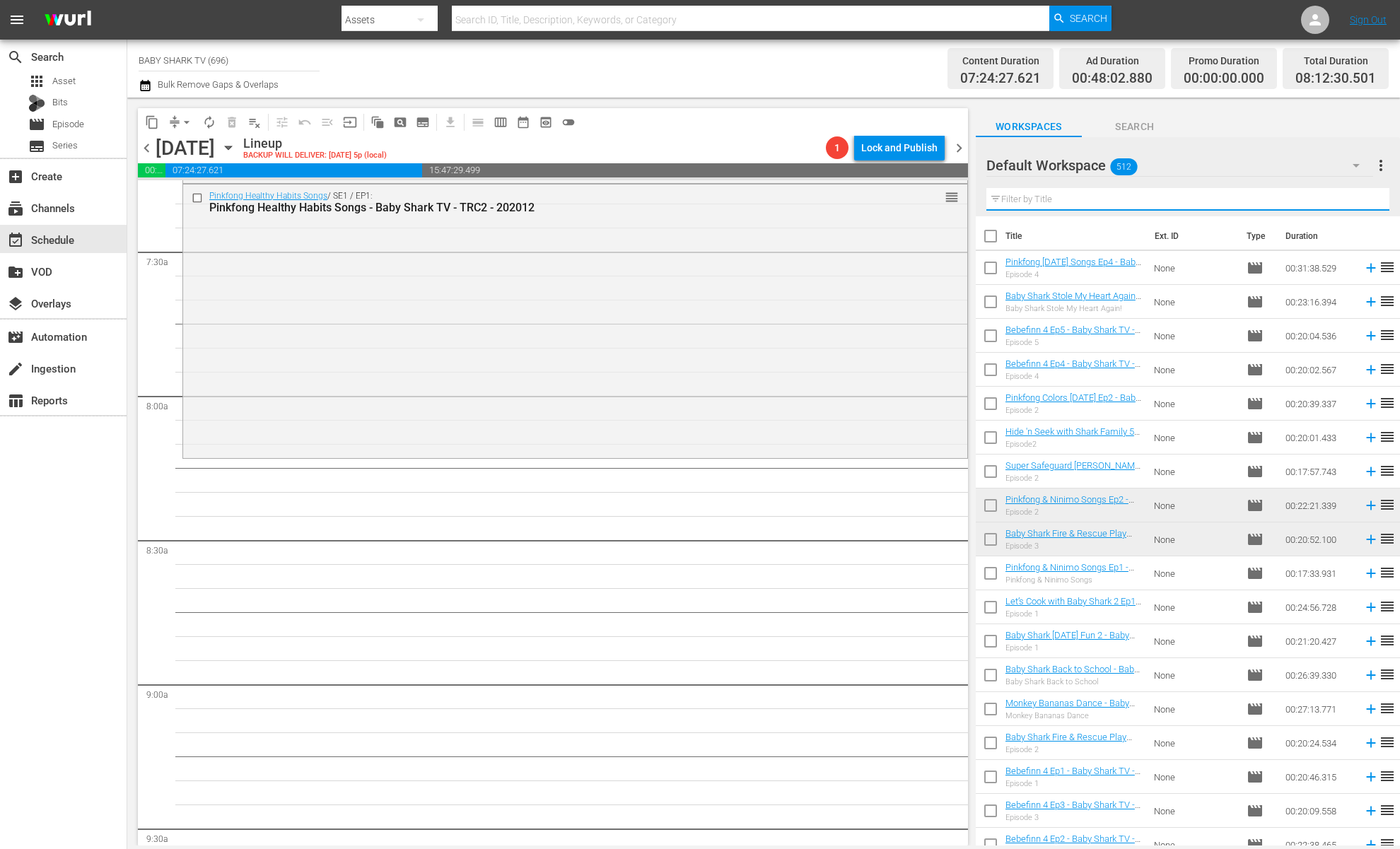
click at [1316, 204] on input "text" at bounding box center [1188, 200] width 403 height 23
paste input "Pinkfong Car Mechanic ep1"
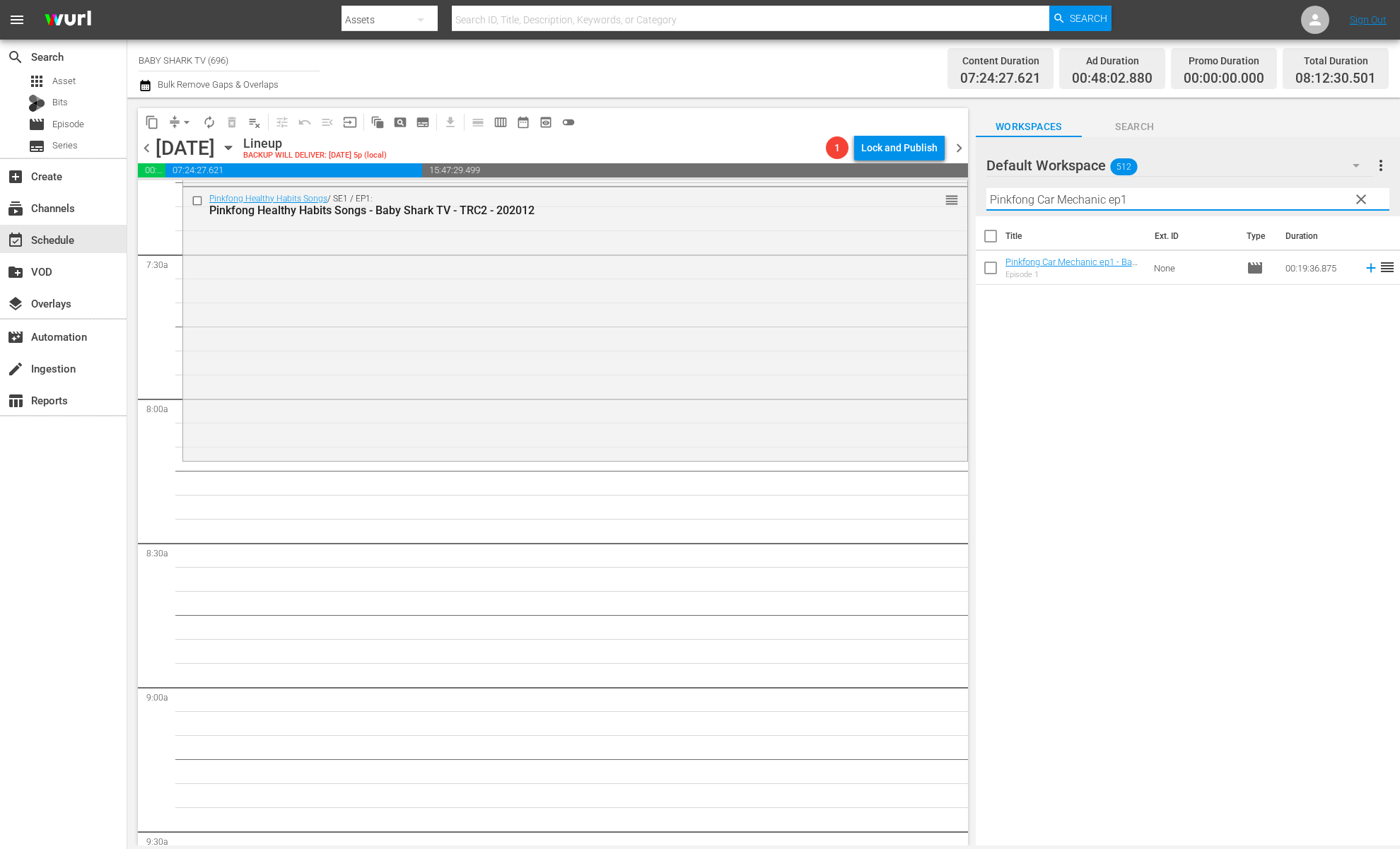
scroll to position [2090, 0]
type input "Pinkfong Car Mechanic ep1"
click at [1154, 315] on div "Title Ext. ID Type Duration Pinkfong Car Mechanic ep1 - Baby Shark TV - TRC2 - …" at bounding box center [1188, 532] width 424 height 632
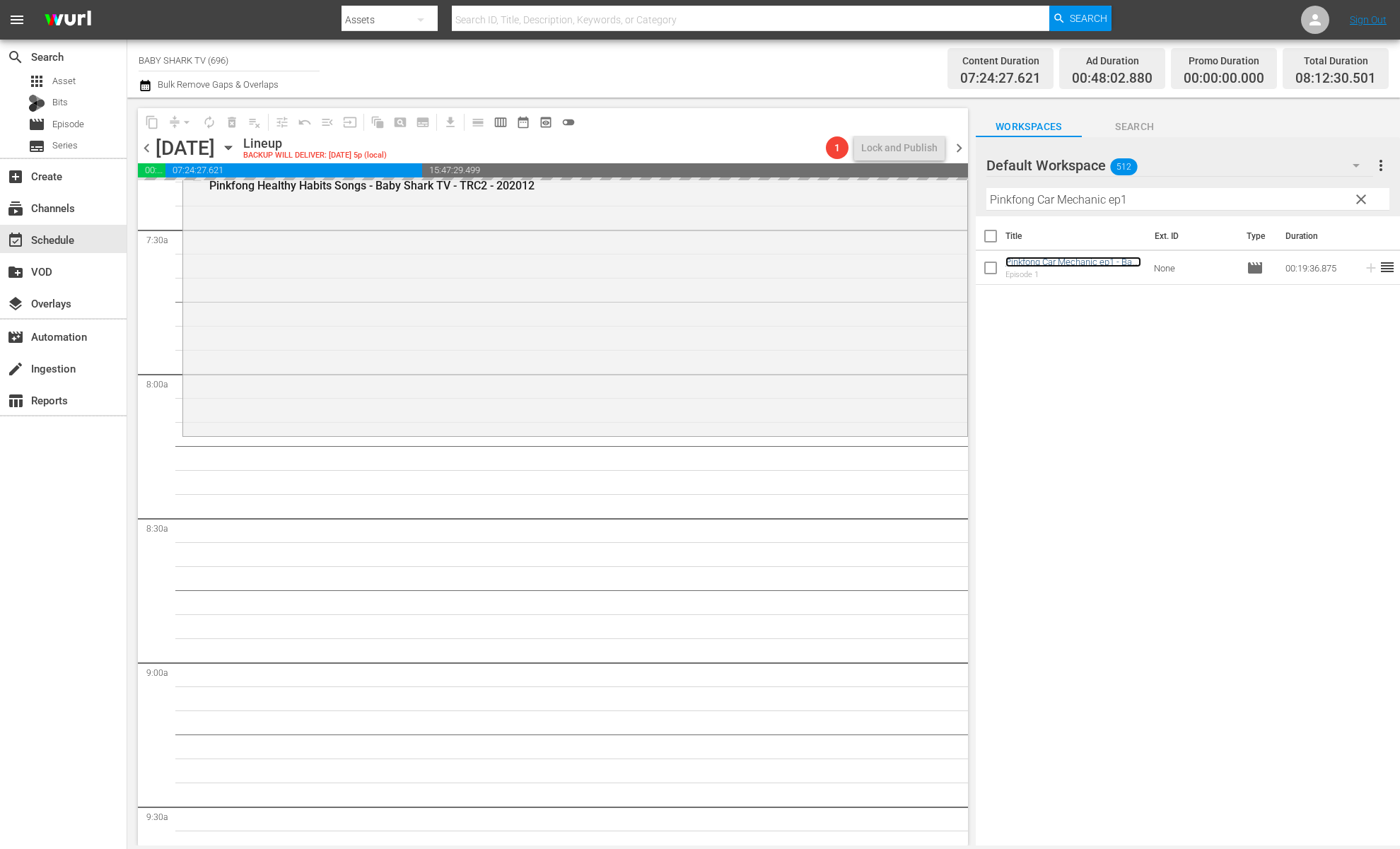
scroll to position [2116, 0]
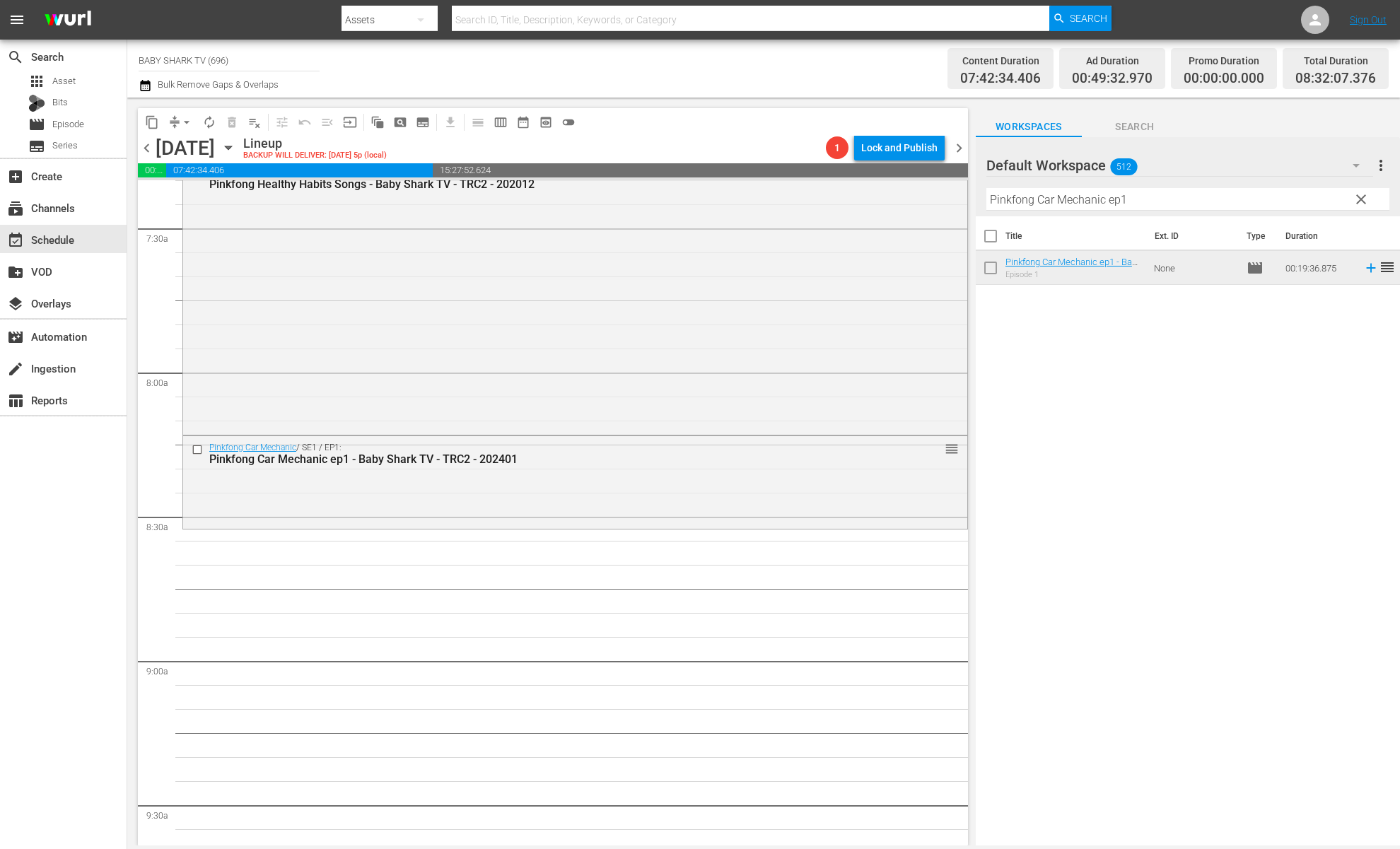
drag, startPoint x: 1285, startPoint y: 187, endPoint x: 1292, endPoint y: 199, distance: 13.9
click at [1285, 188] on div "Filter by Title Pinkfong Car Mechanic ep1" at bounding box center [1188, 200] width 403 height 34
click at [1316, 210] on hr at bounding box center [1188, 210] width 403 height 1
click at [1316, 205] on input "Pinkfong Car Mechanic ep1" at bounding box center [1188, 200] width 403 height 23
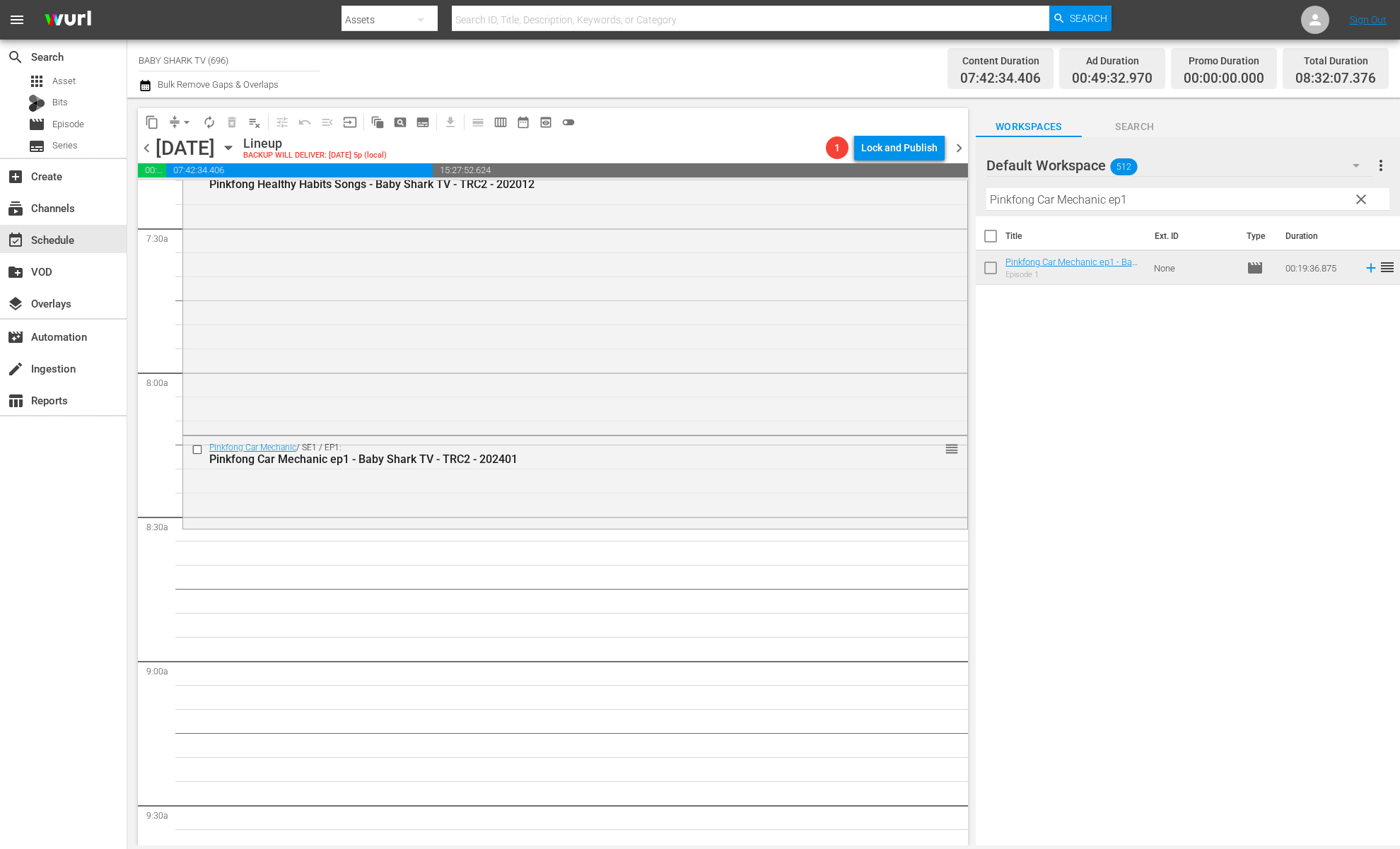
drag, startPoint x: 1350, startPoint y: 201, endPoint x: 1336, endPoint y: 201, distance: 14.0
click at [1316, 201] on button "clear" at bounding box center [1361, 199] width 23 height 23
click at [1316, 197] on input "Pinkfong Car Mechanic ep1" at bounding box center [1188, 200] width 403 height 23
click at [1316, 200] on input "Pinkfong Car Mechanic ep1" at bounding box center [1188, 200] width 403 height 23
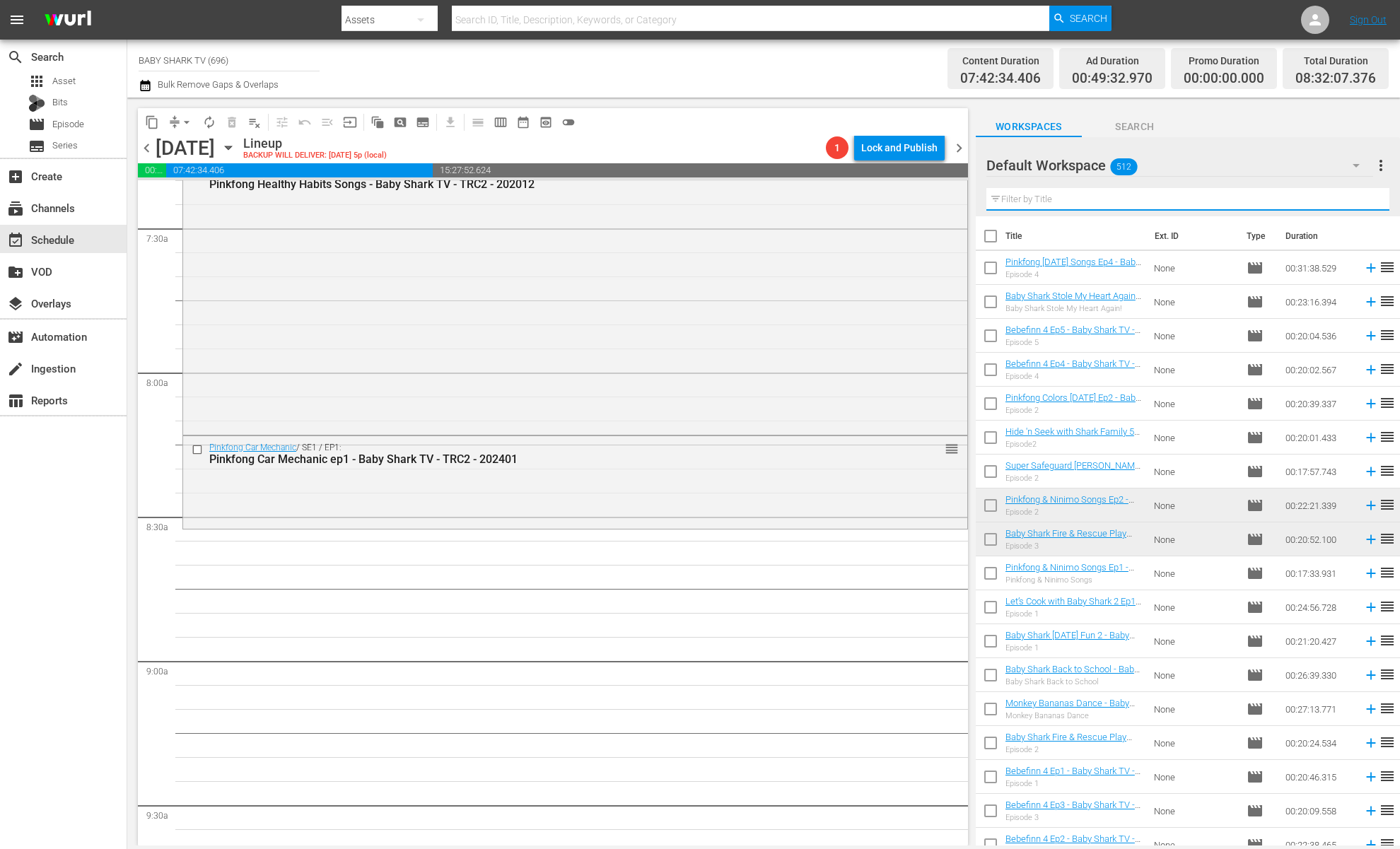
click at [1316, 201] on input "text" at bounding box center [1188, 200] width 403 height 23
paste input "Pinkfong Halloween Songs Ep4"
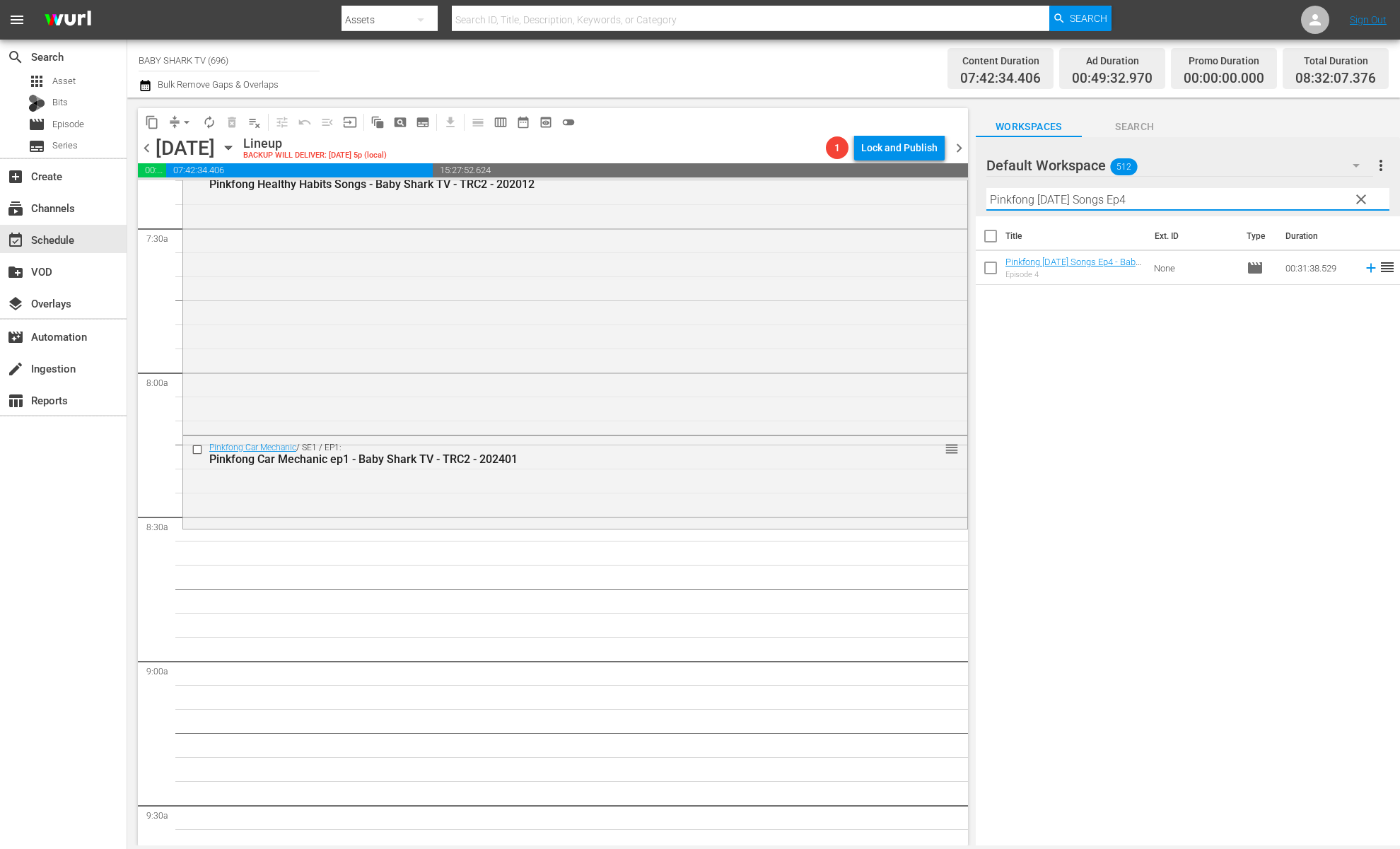
type input "Pinkfong Halloween Songs Ep4"
click at [1200, 351] on div "Title Ext. ID Type Duration Pinkfong Halloween Songs Ep4 - Baby Shark TV - TRC2…" at bounding box center [1188, 532] width 424 height 632
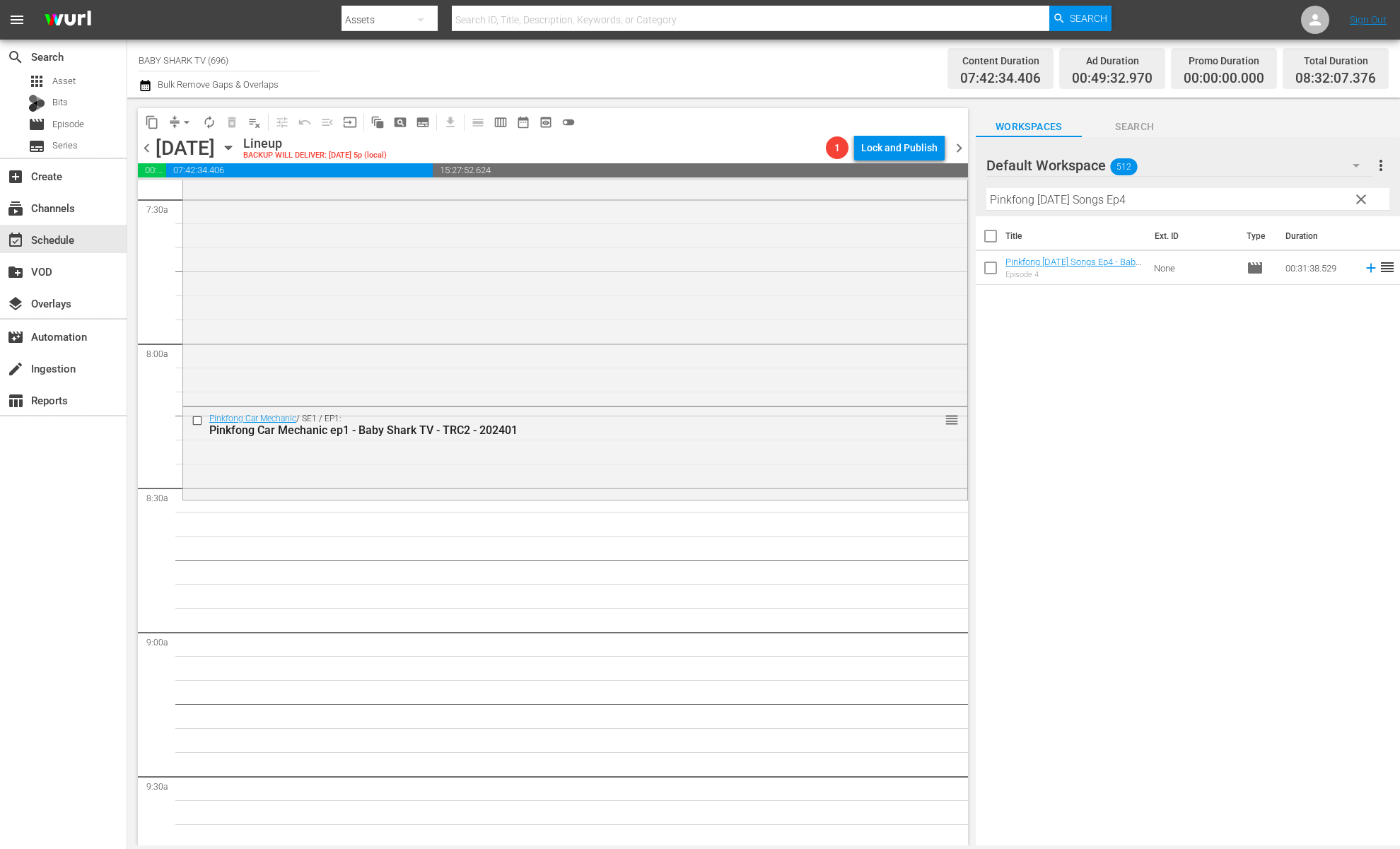
scroll to position [2260, 0]
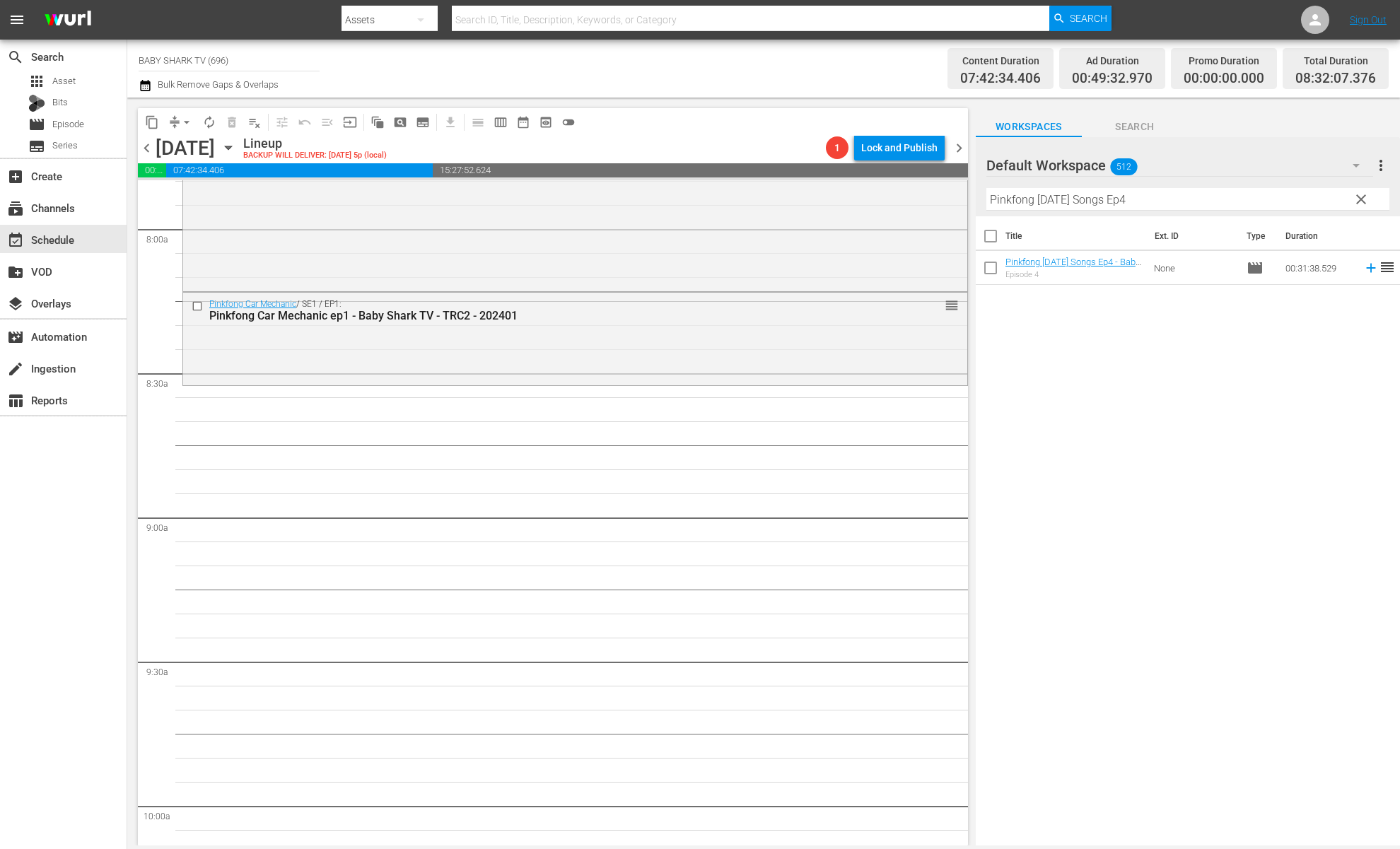
click at [1268, 390] on div "Title Ext. ID Type Duration Pinkfong Halloween Songs Ep4 - Baby Shark TV - TRC2…" at bounding box center [1188, 532] width 424 height 632
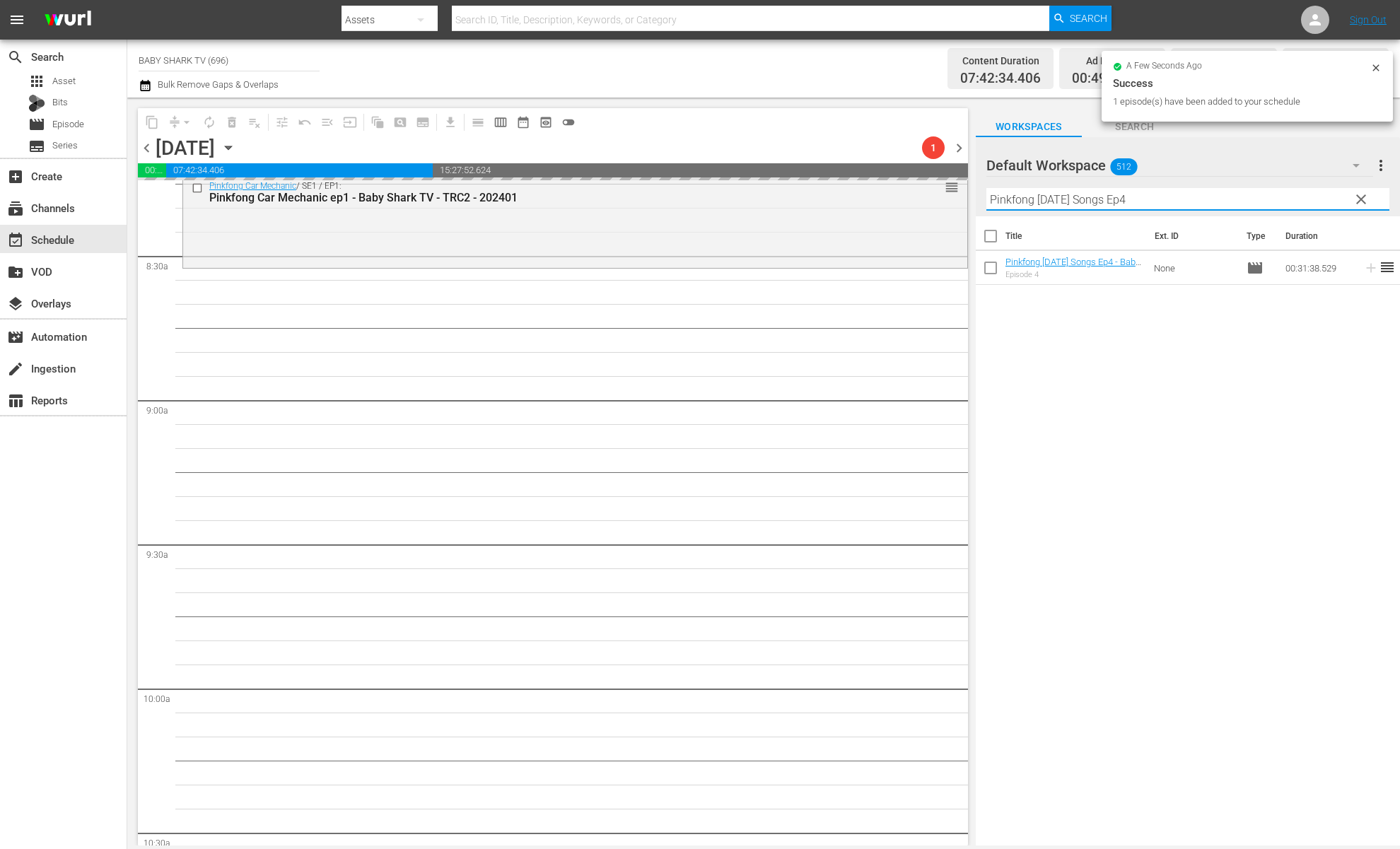
click at [1316, 206] on input "Pinkfong Halloween Songs Ep4" at bounding box center [1188, 200] width 403 height 23
click at [1316, 202] on button "clear" at bounding box center [1361, 199] width 23 height 23
click at [1316, 202] on input "Pinkfong Halloween Songs Ep4" at bounding box center [1188, 200] width 403 height 23
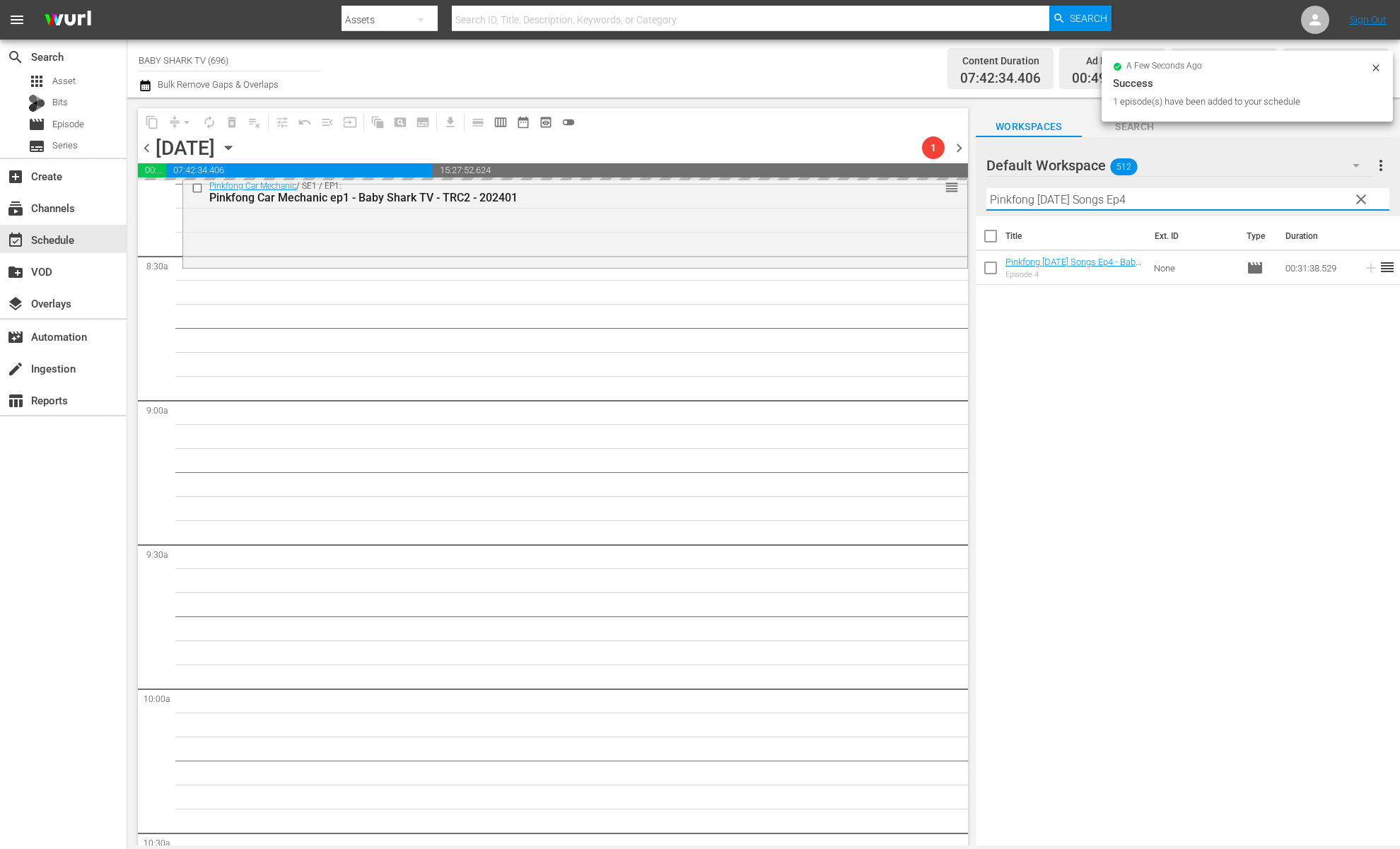
click at [1316, 202] on input "Pinkfong Halloween Songs Ep4" at bounding box center [1188, 200] width 403 height 23
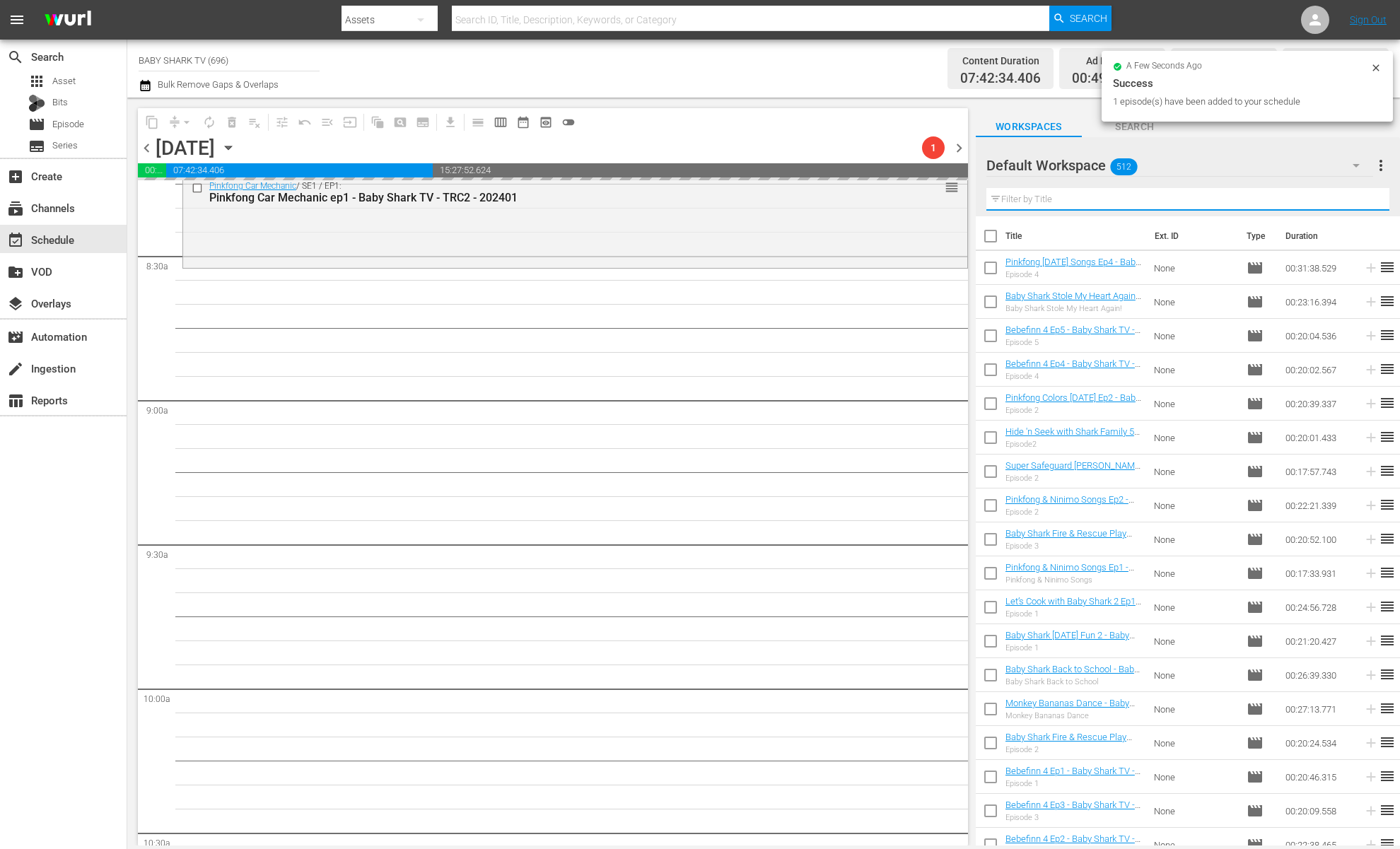
click at [1316, 204] on input "text" at bounding box center [1188, 200] width 403 height 23
paste input "Baby Shark Stole My Heart Again!"
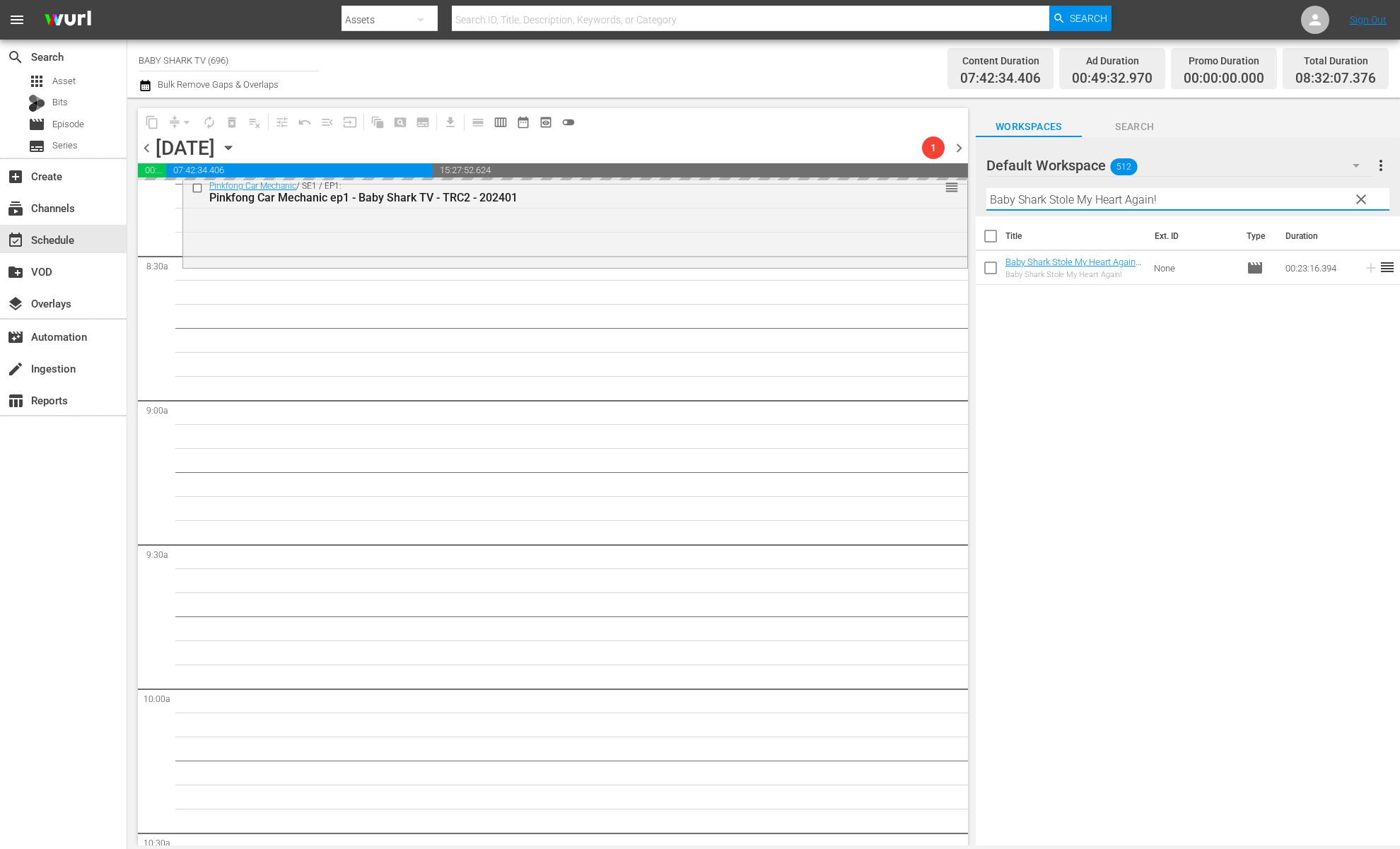
type input "Baby Shark Stole My Heart Again!"
click at [1140, 359] on div "Title Ext. ID Type Duration Baby Shark Stole My Heart Again! - Baby Shark TV - …" at bounding box center [1188, 532] width 424 height 632
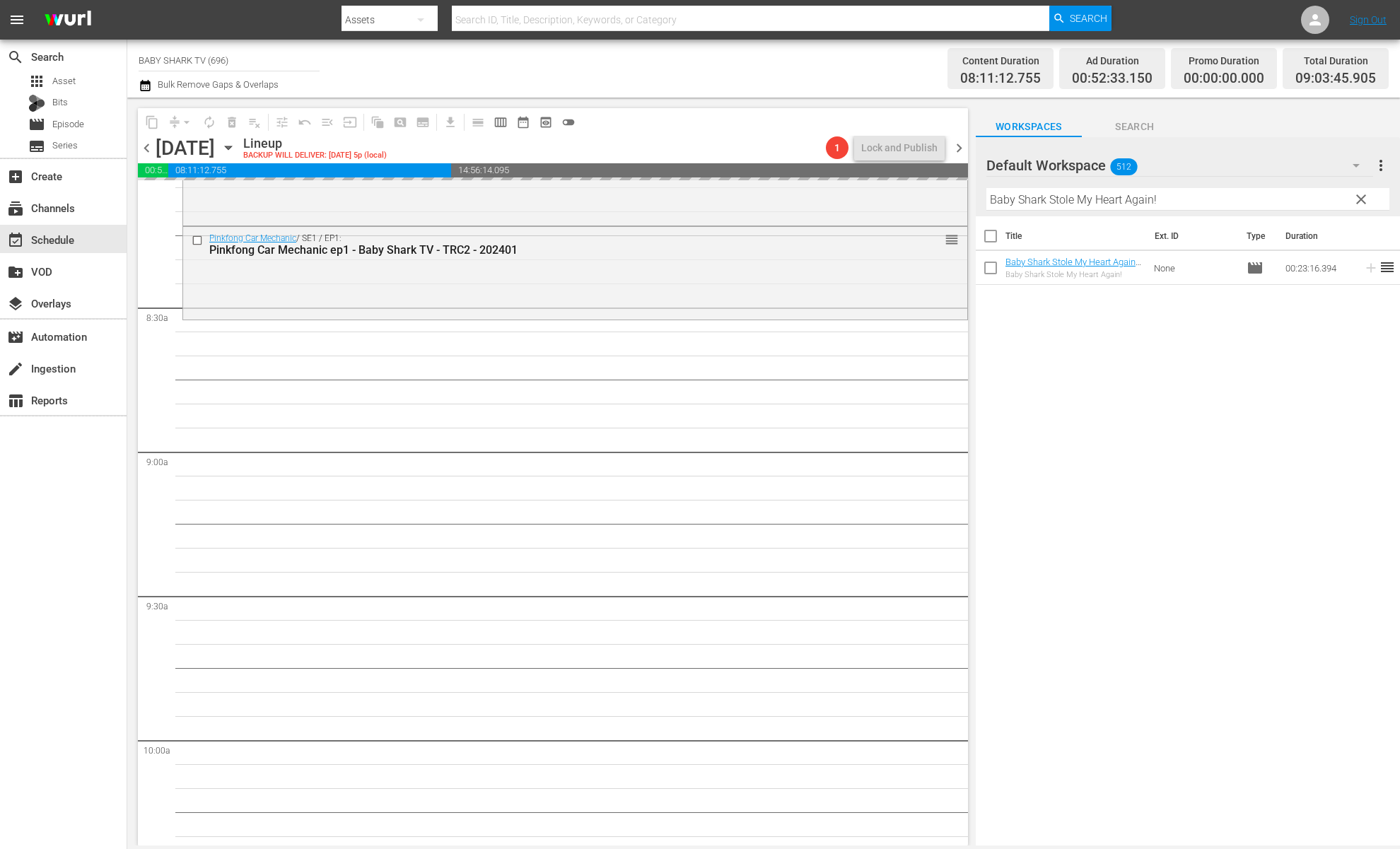
scroll to position [2302, 0]
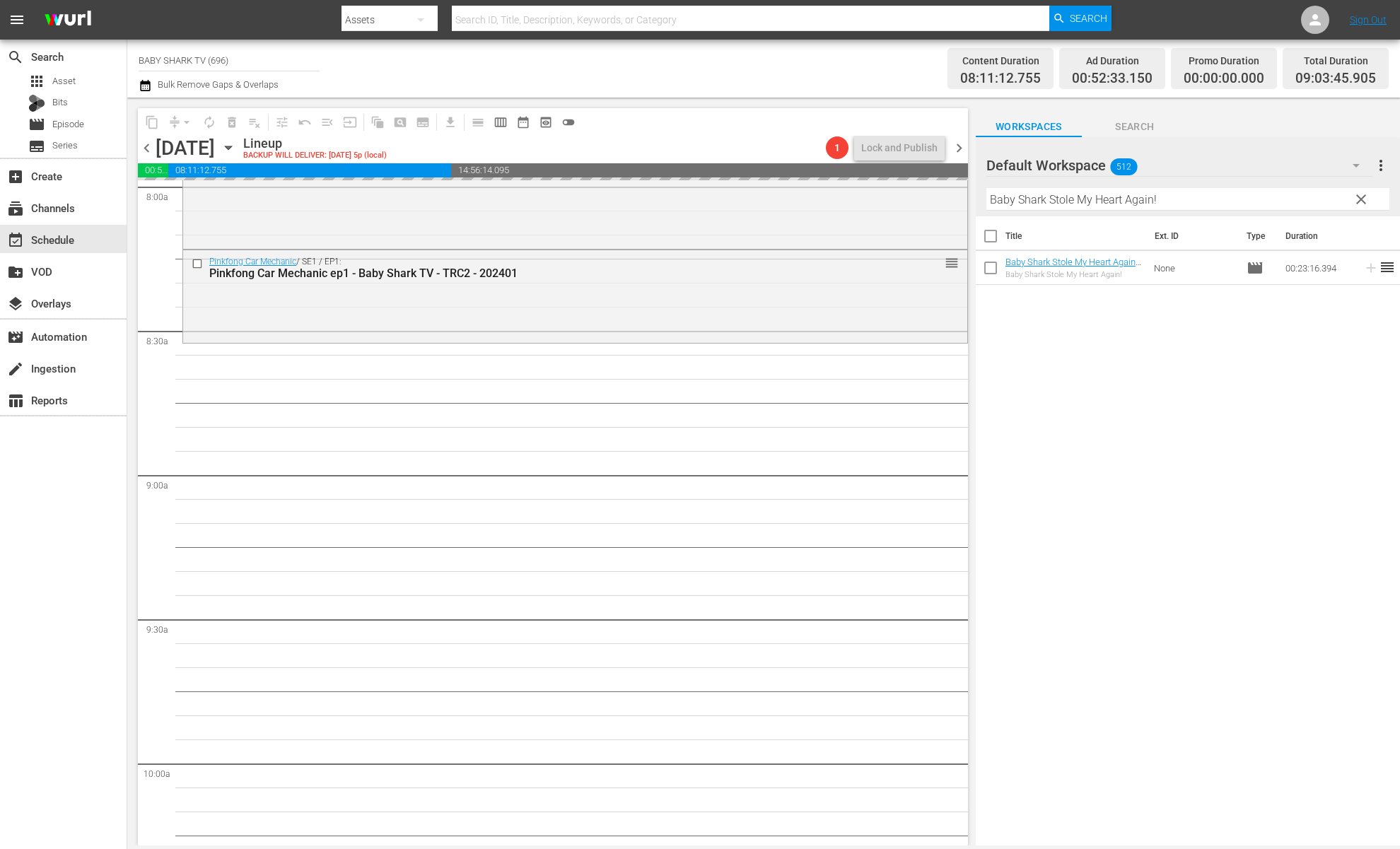
click at [1052, 368] on div "Title Ext. ID Type Duration Baby Shark Stole My Heart Again! - Baby Shark TV - …" at bounding box center [1188, 532] width 424 height 632
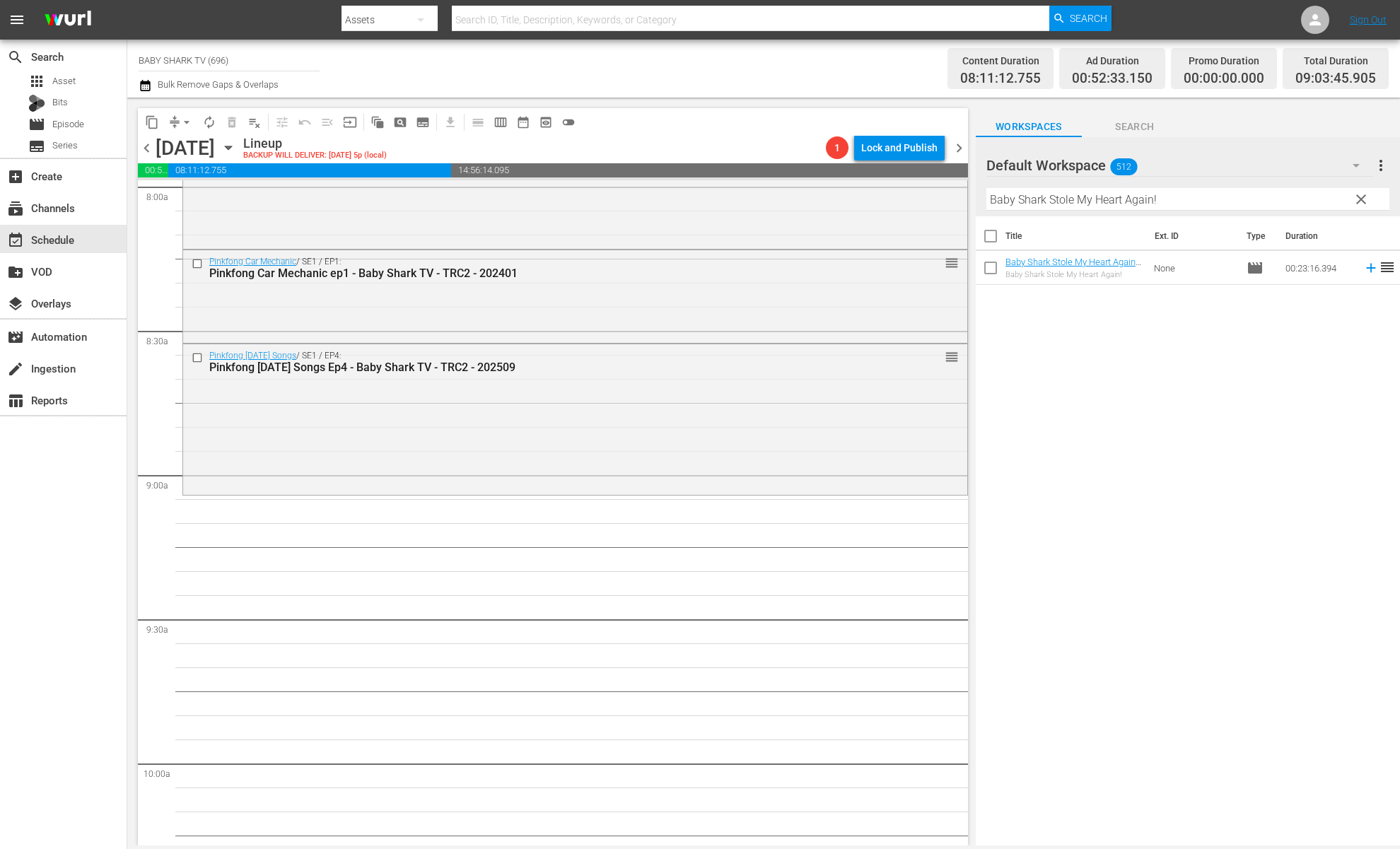
click at [1238, 360] on div "Title Ext. ID Type Duration Baby Shark Stole My Heart Again! - Baby Shark TV - …" at bounding box center [1188, 532] width 424 height 632
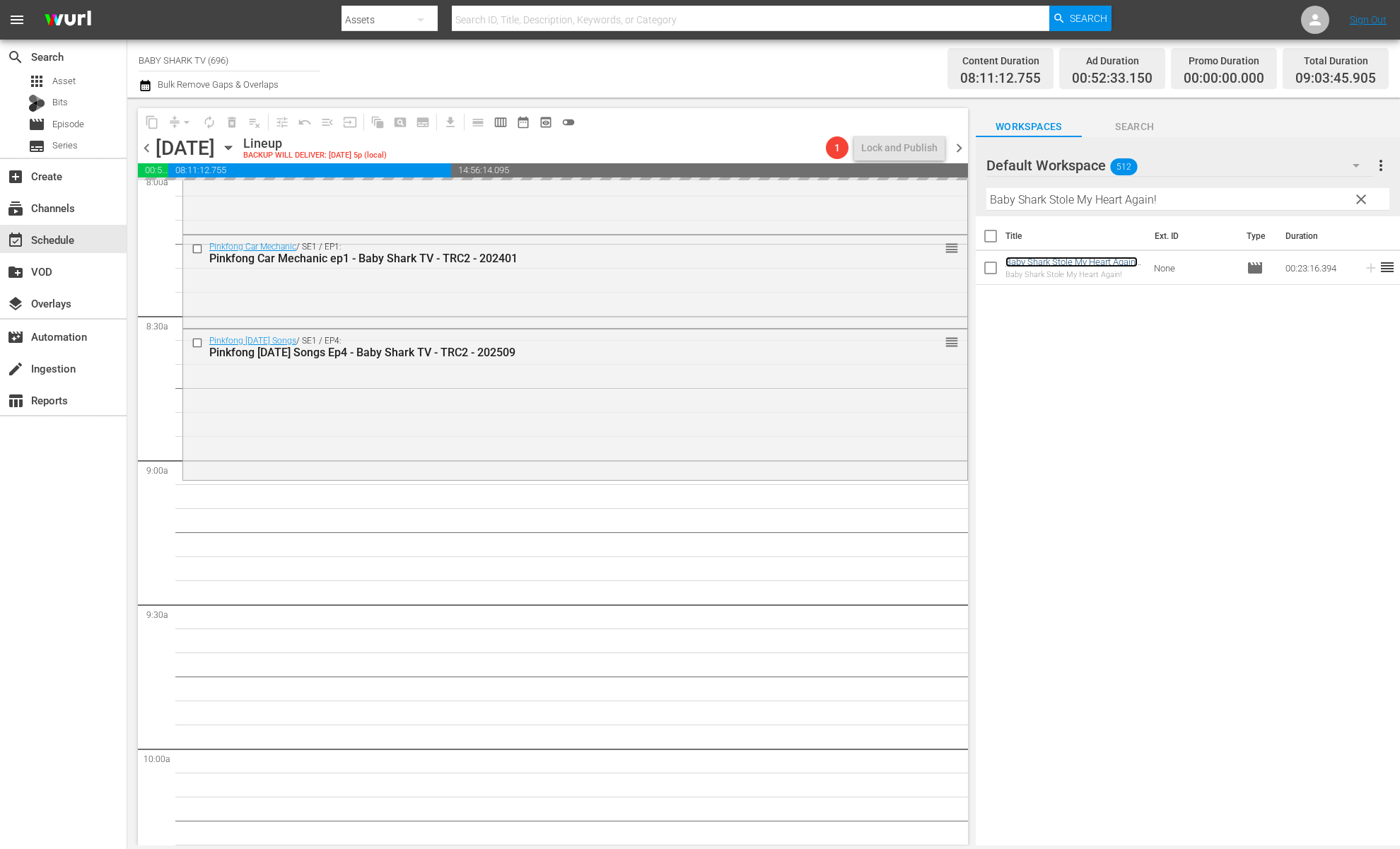
scroll to position [2331, 0]
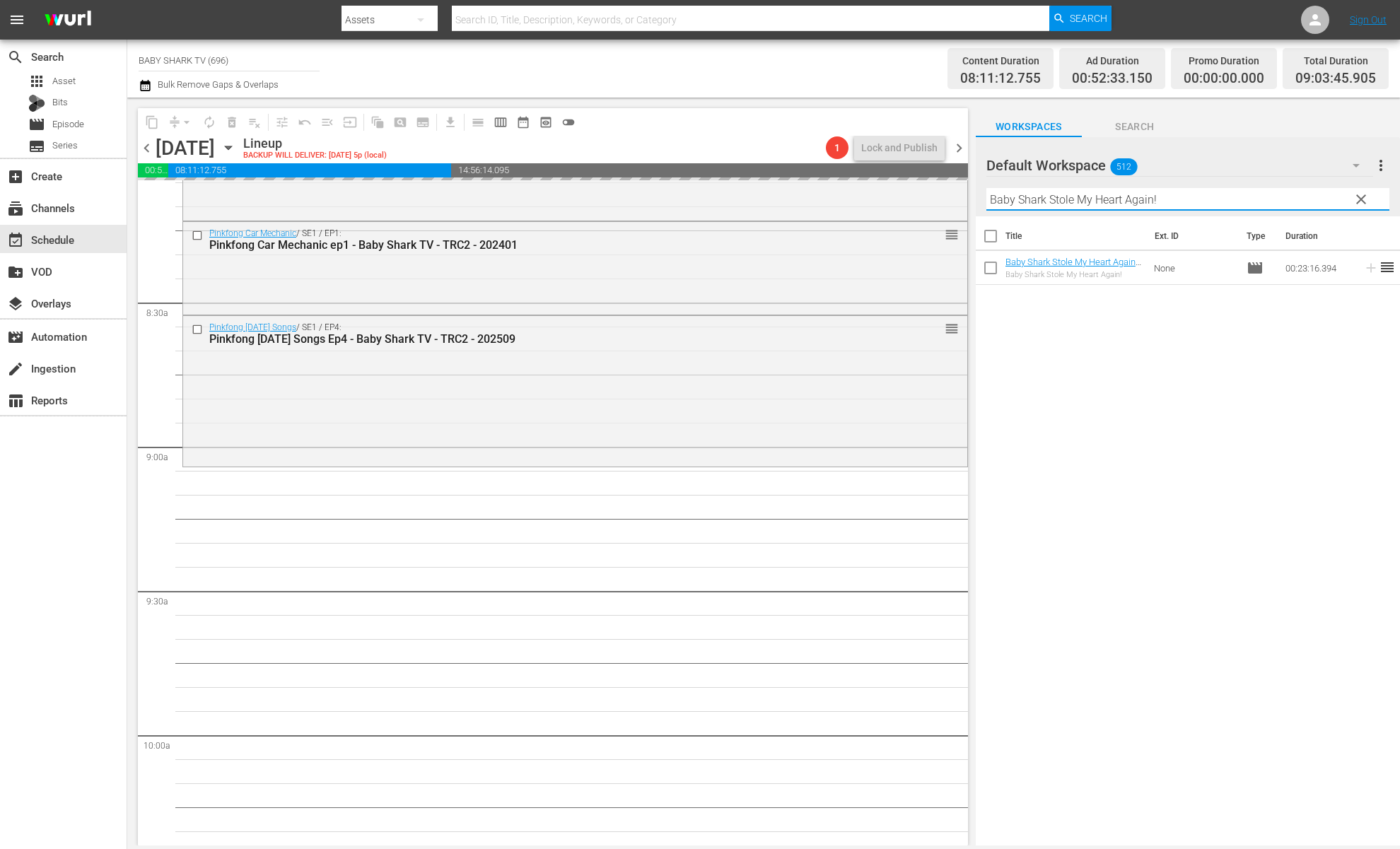
click at [1316, 208] on input "Baby Shark Stole My Heart Again!" at bounding box center [1188, 200] width 403 height 23
click at [1316, 208] on input "Baby Shark Stole My Heart Again!" at bounding box center [1188, 200] width 403 height 23
drag, startPoint x: 1351, startPoint y: 207, endPoint x: 1322, endPoint y: 206, distance: 29.0
click at [1316, 207] on button "clear" at bounding box center [1361, 199] width 23 height 23
click at [1316, 207] on input "Baby Shark Stole My Heart Again!" at bounding box center [1188, 200] width 403 height 23
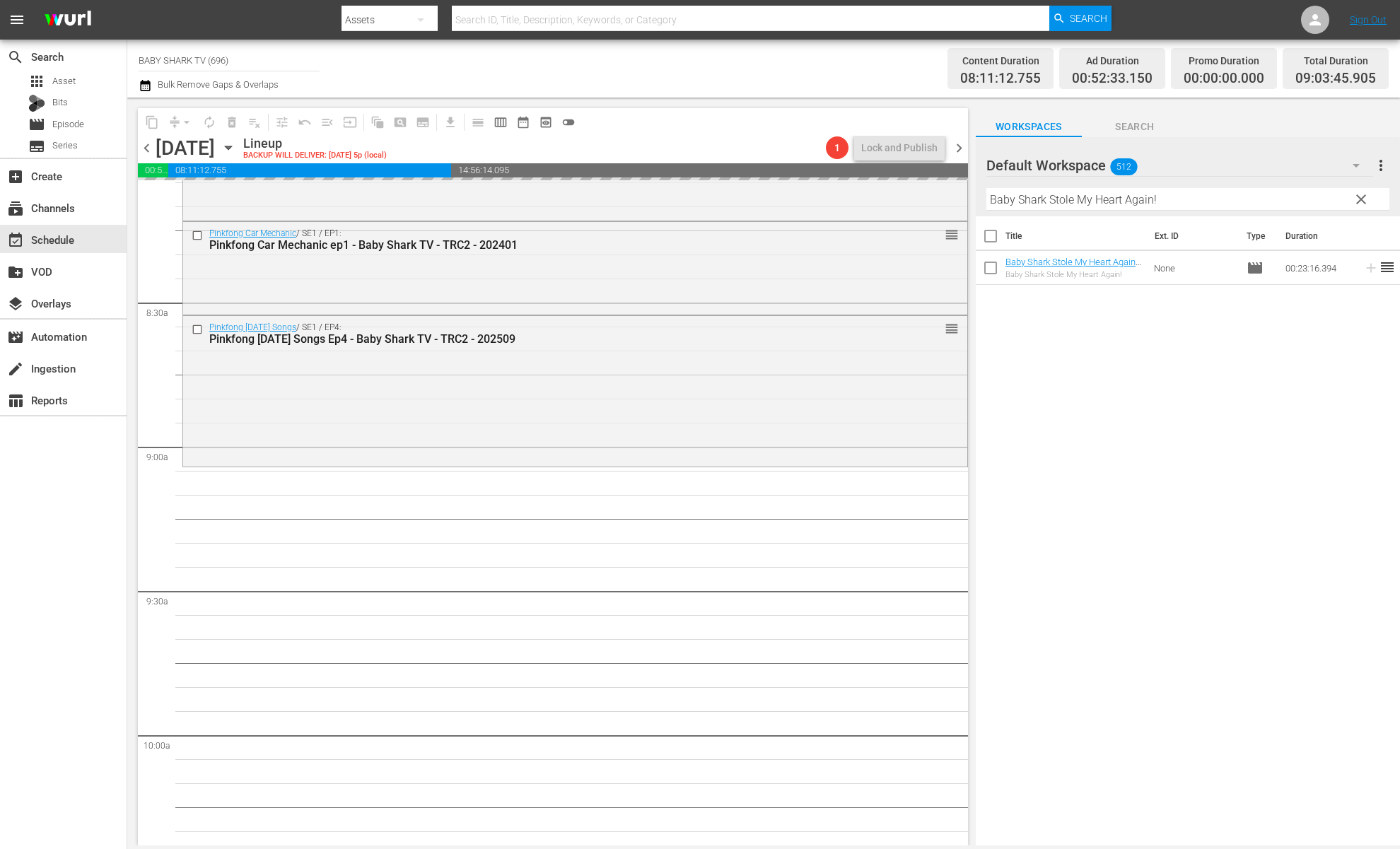
click at [1316, 206] on input "Baby Shark Stole My Heart Again!" at bounding box center [1188, 200] width 403 height 23
click at [1316, 206] on input "text" at bounding box center [1188, 200] width 403 height 23
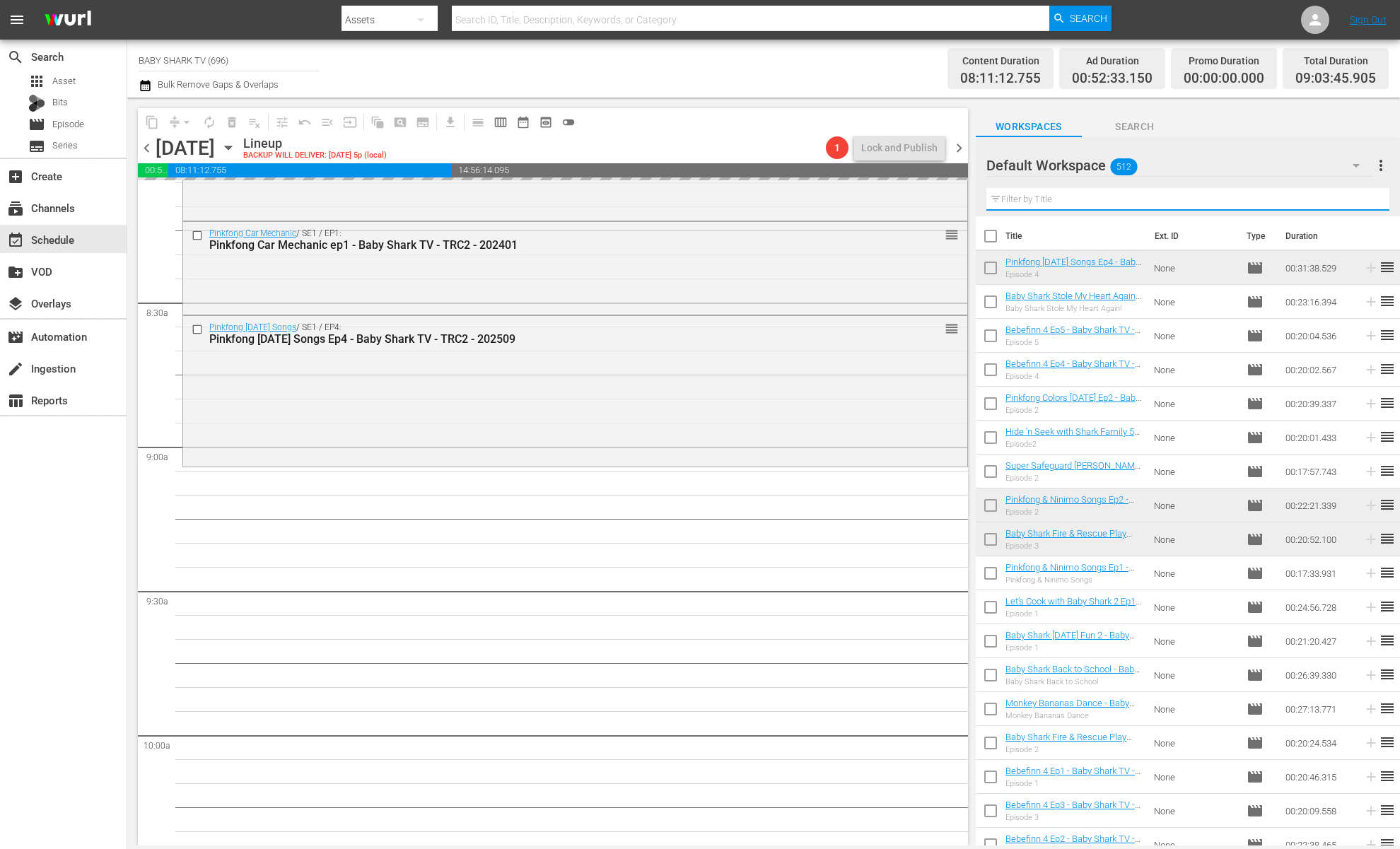
paste input "Fun with Phonics"
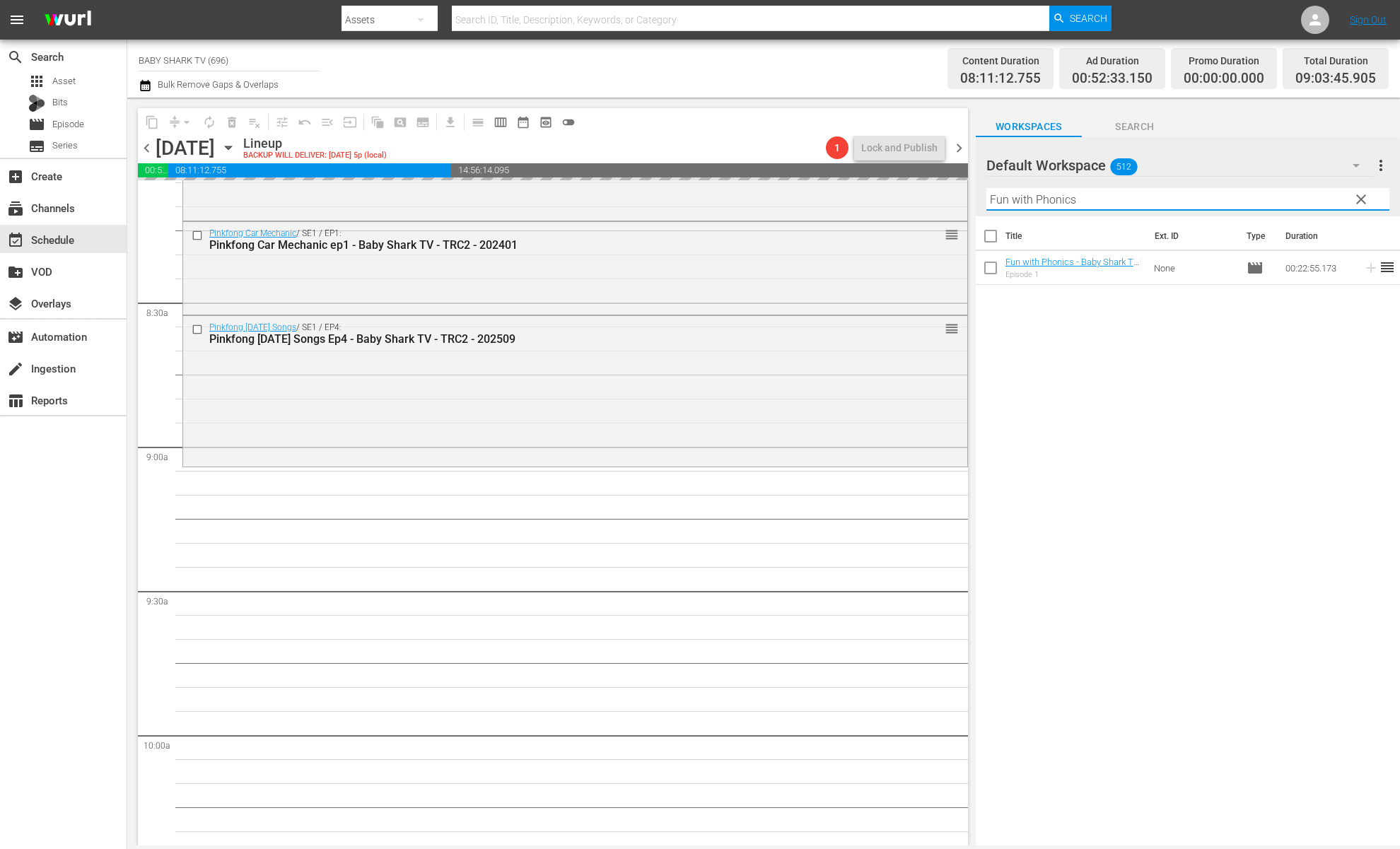
type input "Fun with Phonics"
click at [1222, 388] on div "Title Ext. ID Type Duration Fun with Phonics - Baby Shark TV - TRC2 - 202401 Ep…" at bounding box center [1188, 532] width 424 height 632
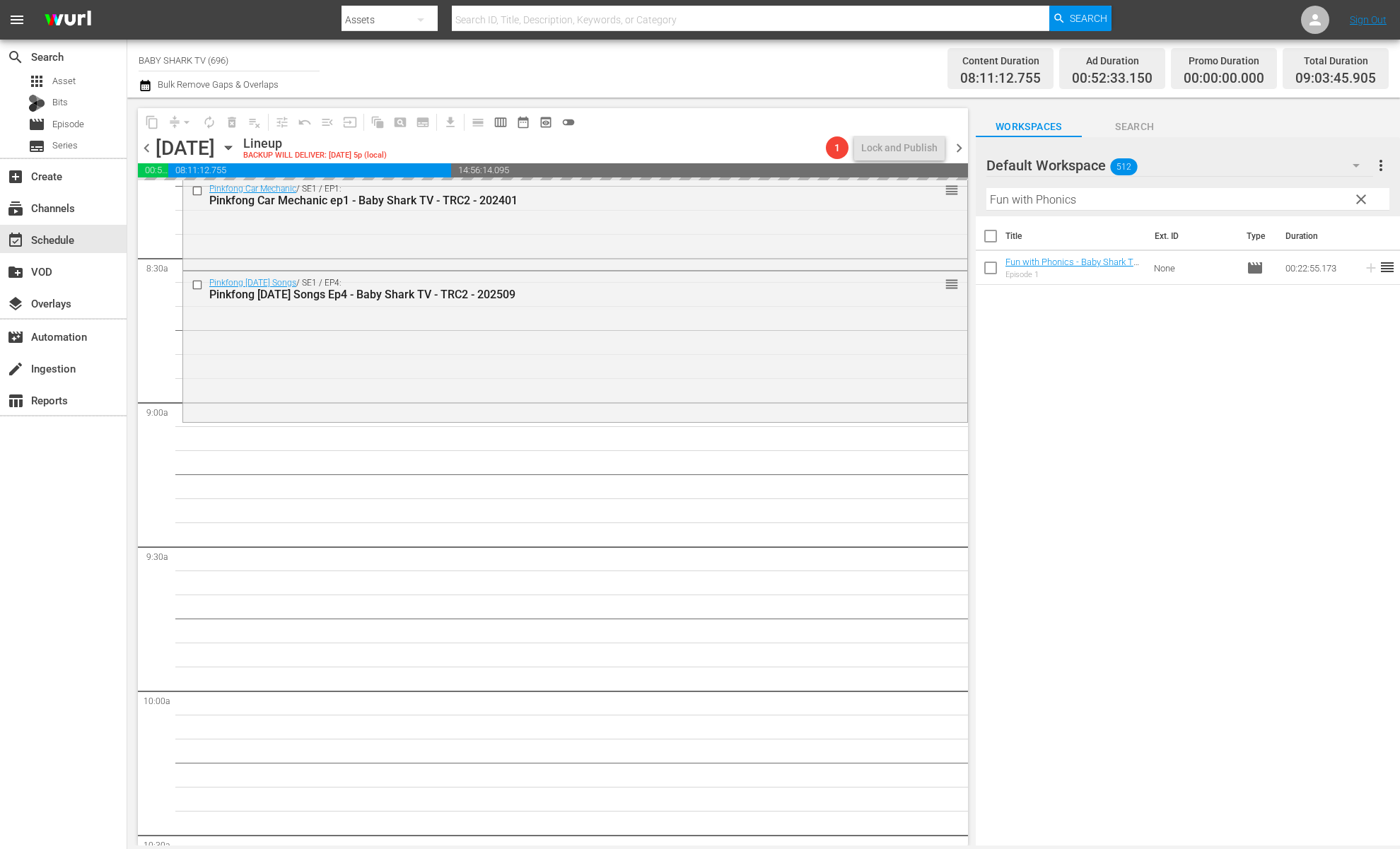
scroll to position [2385, 0]
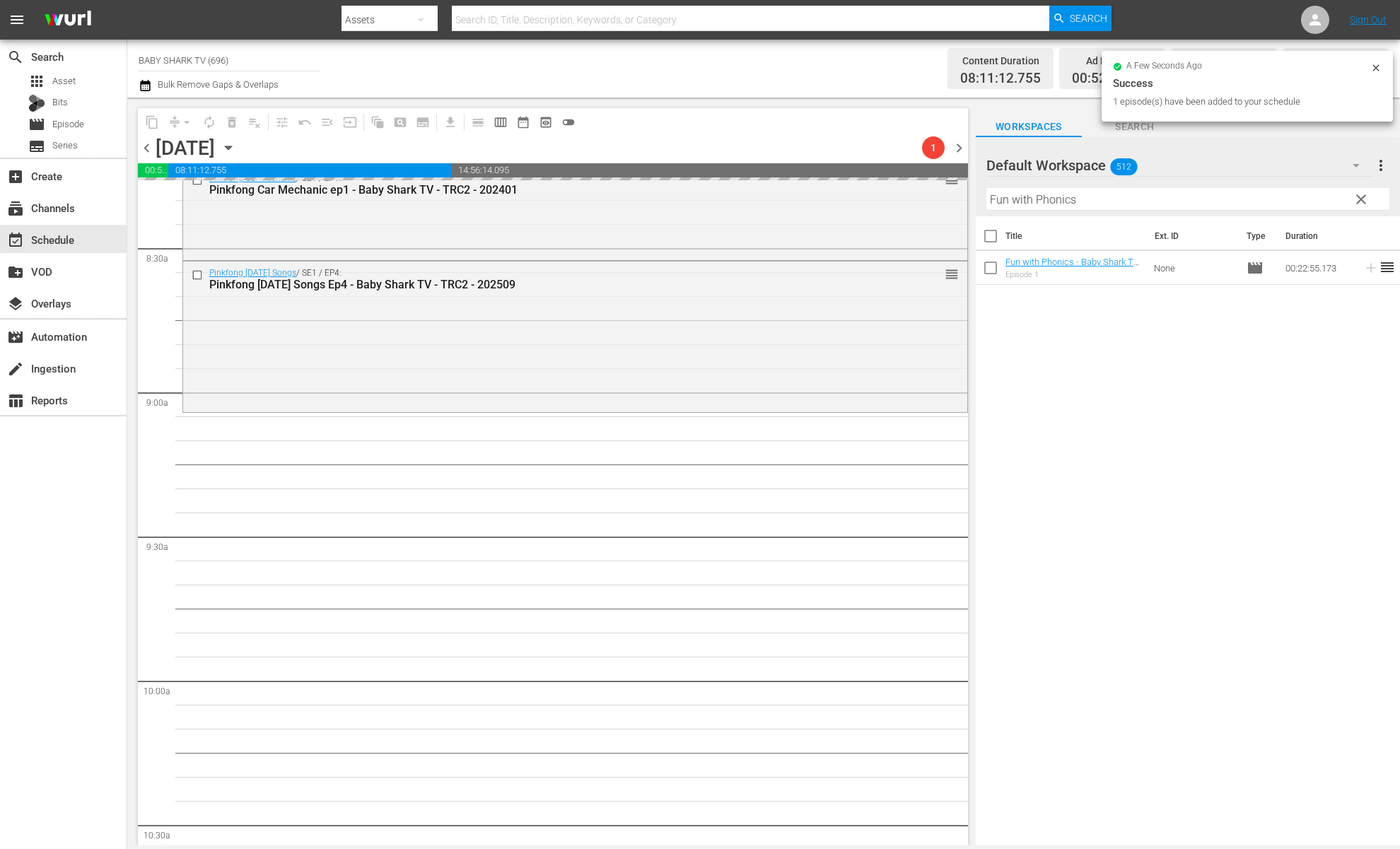
click at [1169, 421] on div "Title Ext. ID Type Duration Fun with Phonics - Baby Shark TV - TRC2 - 202401 Ep…" at bounding box center [1188, 532] width 424 height 632
click at [1124, 336] on div "Title Ext. ID Type Duration Fun with Phonics - Baby Shark TV - TRC2 - 202401 Ep…" at bounding box center [1188, 532] width 424 height 632
click at [1117, 344] on div "Title Ext. ID Type Duration Fun with Phonics - Baby Shark TV - TRC2 - 202401 Ep…" at bounding box center [1188, 532] width 424 height 632
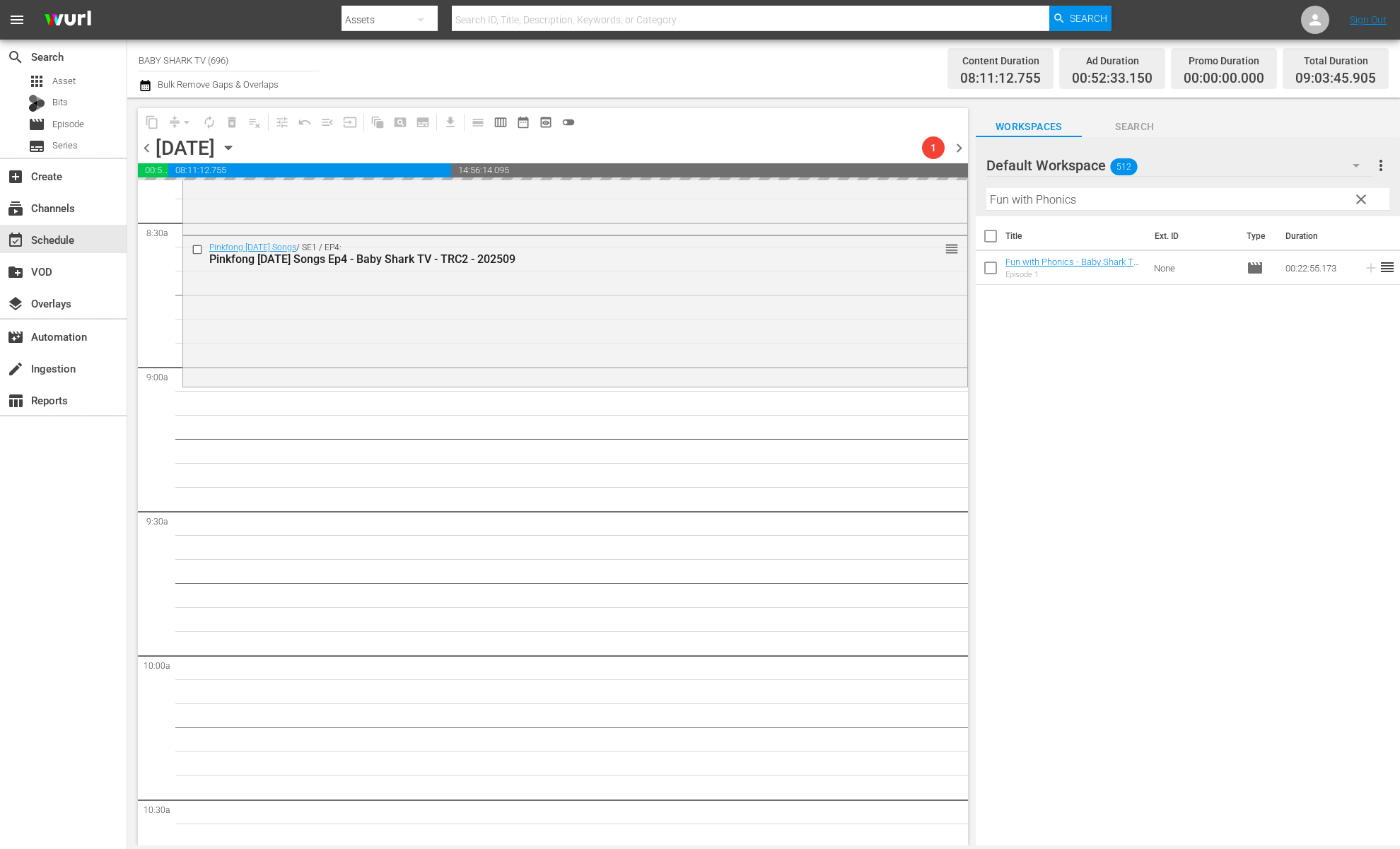
click at [1132, 438] on div "Title Ext. ID Type Duration Fun with Phonics - Baby Shark TV - TRC2 - 202401 Ep…" at bounding box center [1188, 532] width 424 height 632
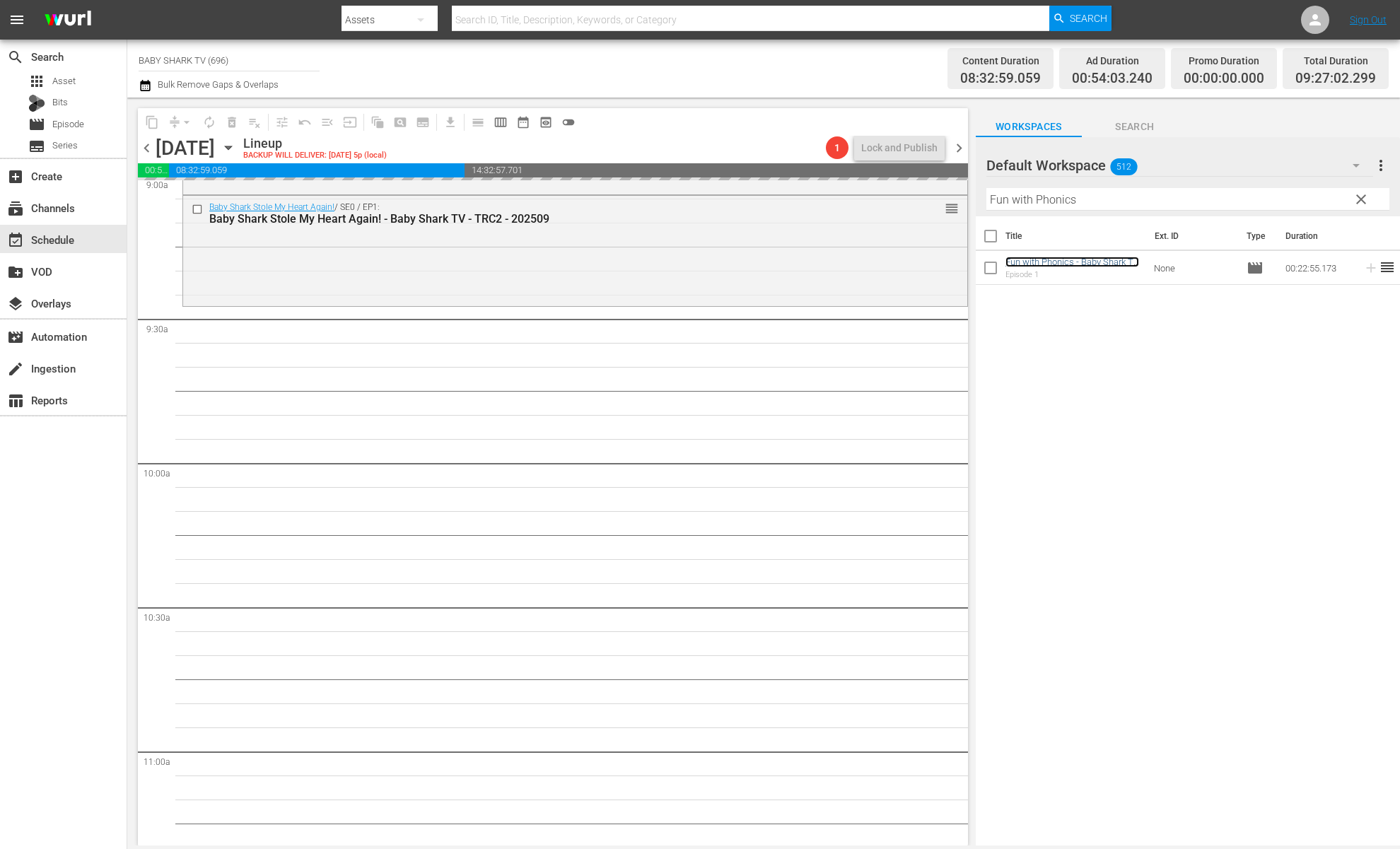
scroll to position [2641, 0]
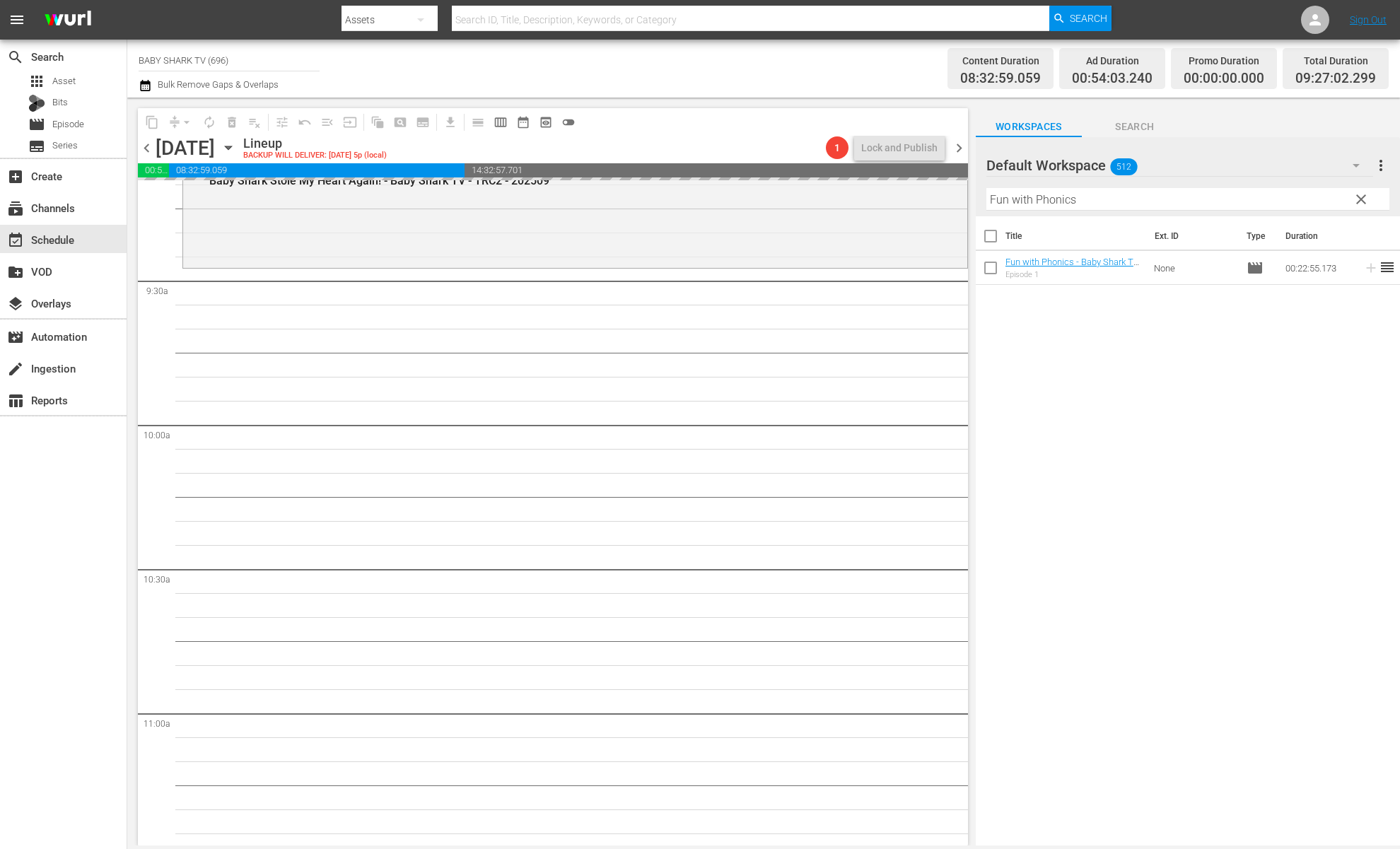
click at [1316, 194] on span "clear" at bounding box center [1361, 199] width 17 height 17
click at [1316, 194] on input "Fun with Phonics" at bounding box center [1188, 200] width 403 height 23
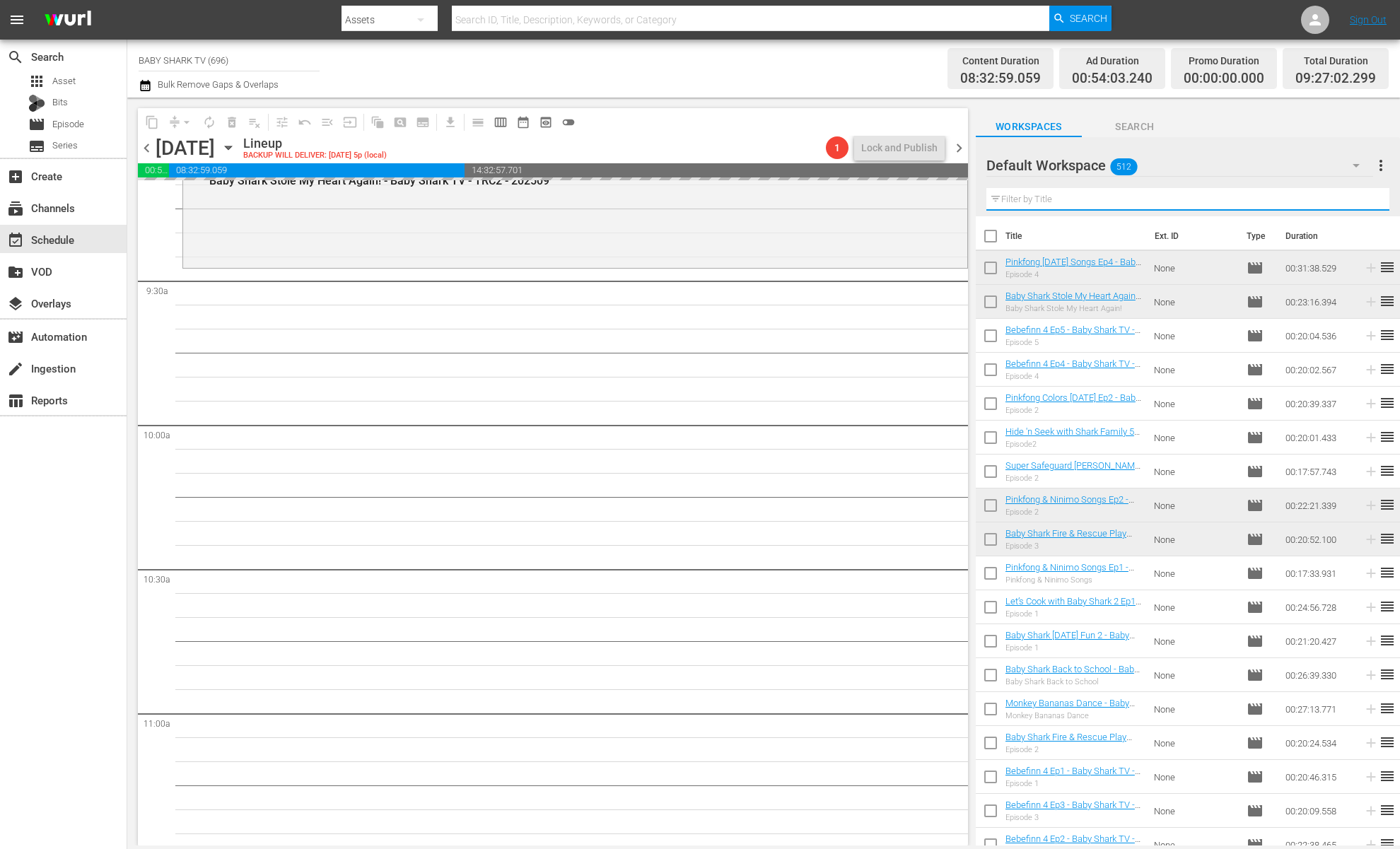
click at [1316, 197] on input "text" at bounding box center [1188, 200] width 403 height 23
paste input "Bebefinn BEST Songs of The Year"
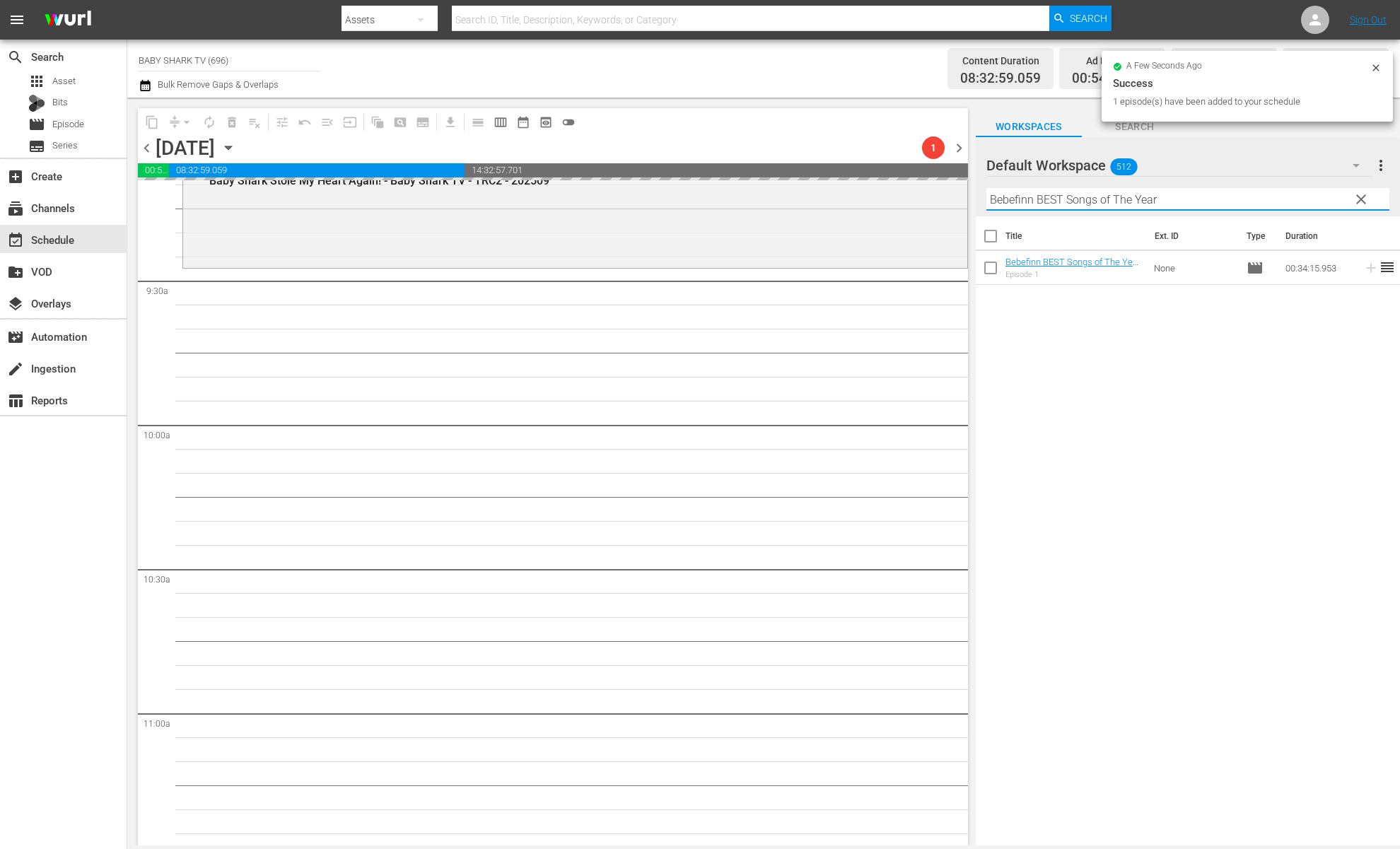
type input "Bebefinn BEST Songs of The Year"
click at [1012, 520] on div "Title Ext. ID Type Duration Bebefinn BEST Songs of The Year - Baby Shark TV - T…" at bounding box center [1188, 532] width 424 height 632
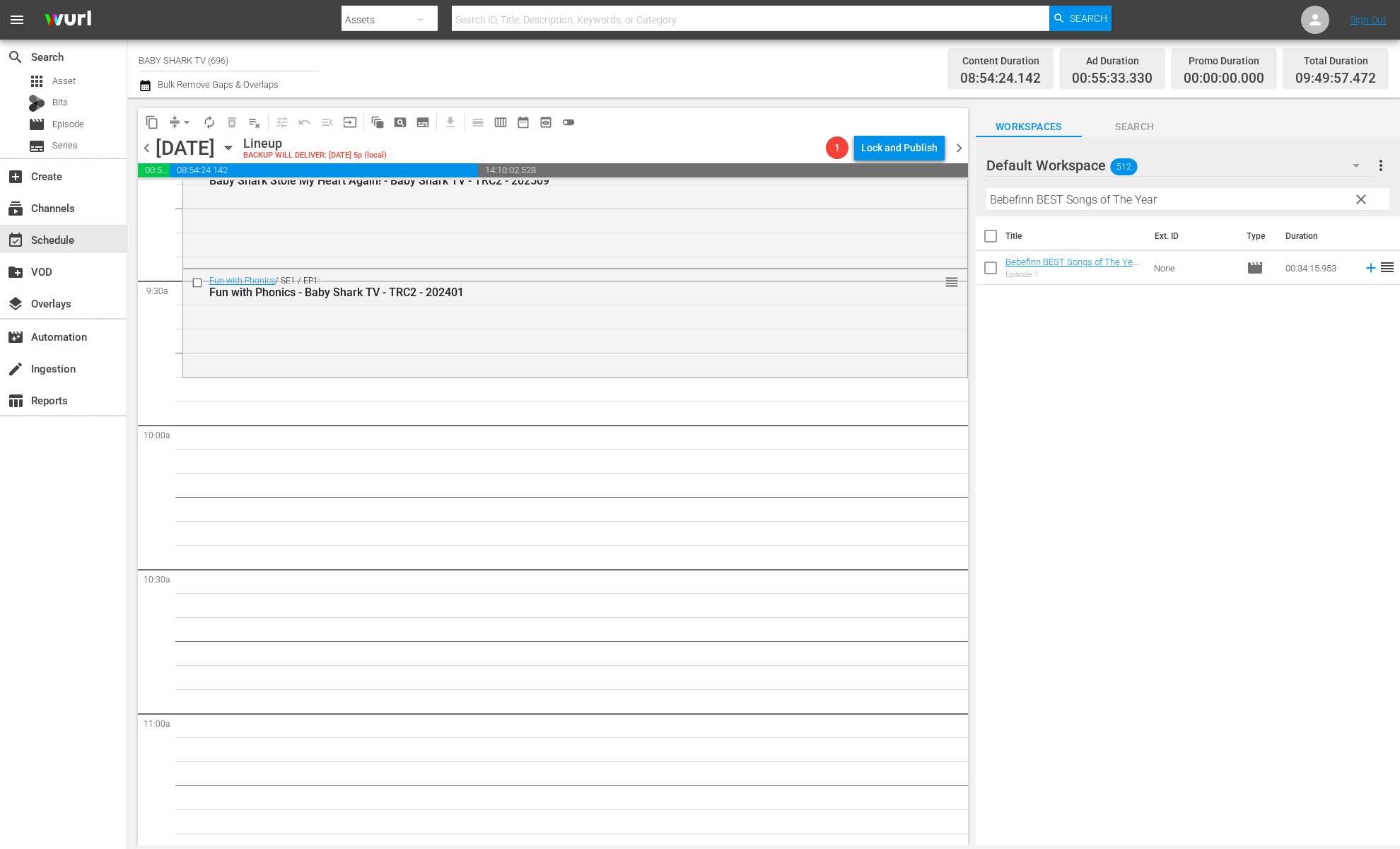
click at [1316, 189] on button "clear" at bounding box center [1361, 199] width 23 height 23
drag, startPoint x: 1353, startPoint y: 189, endPoint x: 1335, endPoint y: 195, distance: 19.0
click at [1316, 189] on input "Bebefinn BEST Songs of The Year" at bounding box center [1188, 200] width 403 height 23
click at [1316, 193] on input "Bebefinn BEST Songs of The Year" at bounding box center [1188, 200] width 403 height 23
click at [1316, 193] on input "Bebefinn BEST Songs of The Year" at bounding box center [1188, 200] width 403 height 23
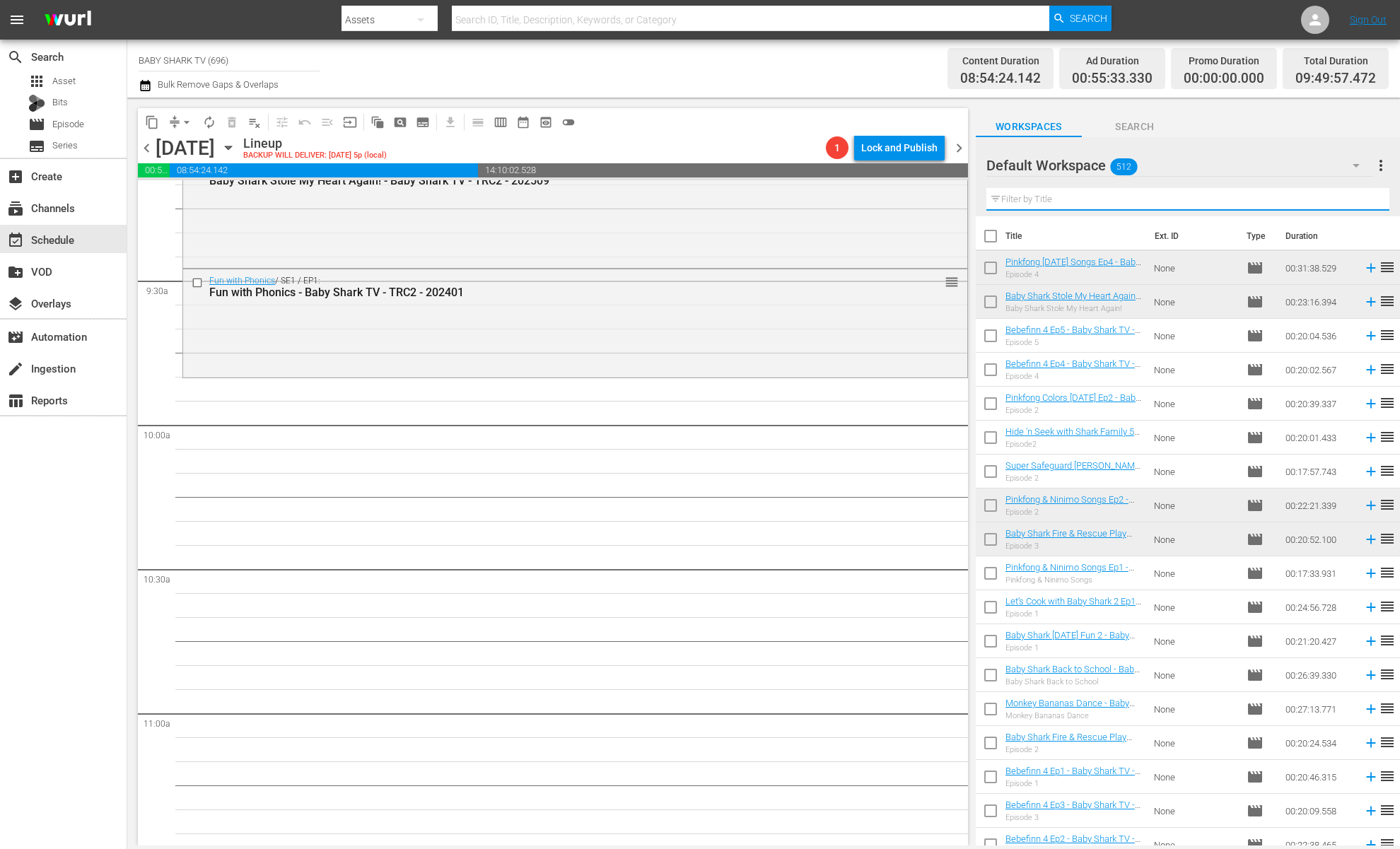
click at [1316, 195] on input "text" at bounding box center [1188, 200] width 403 height 23
paste input "Baby Shark Safety Songs"
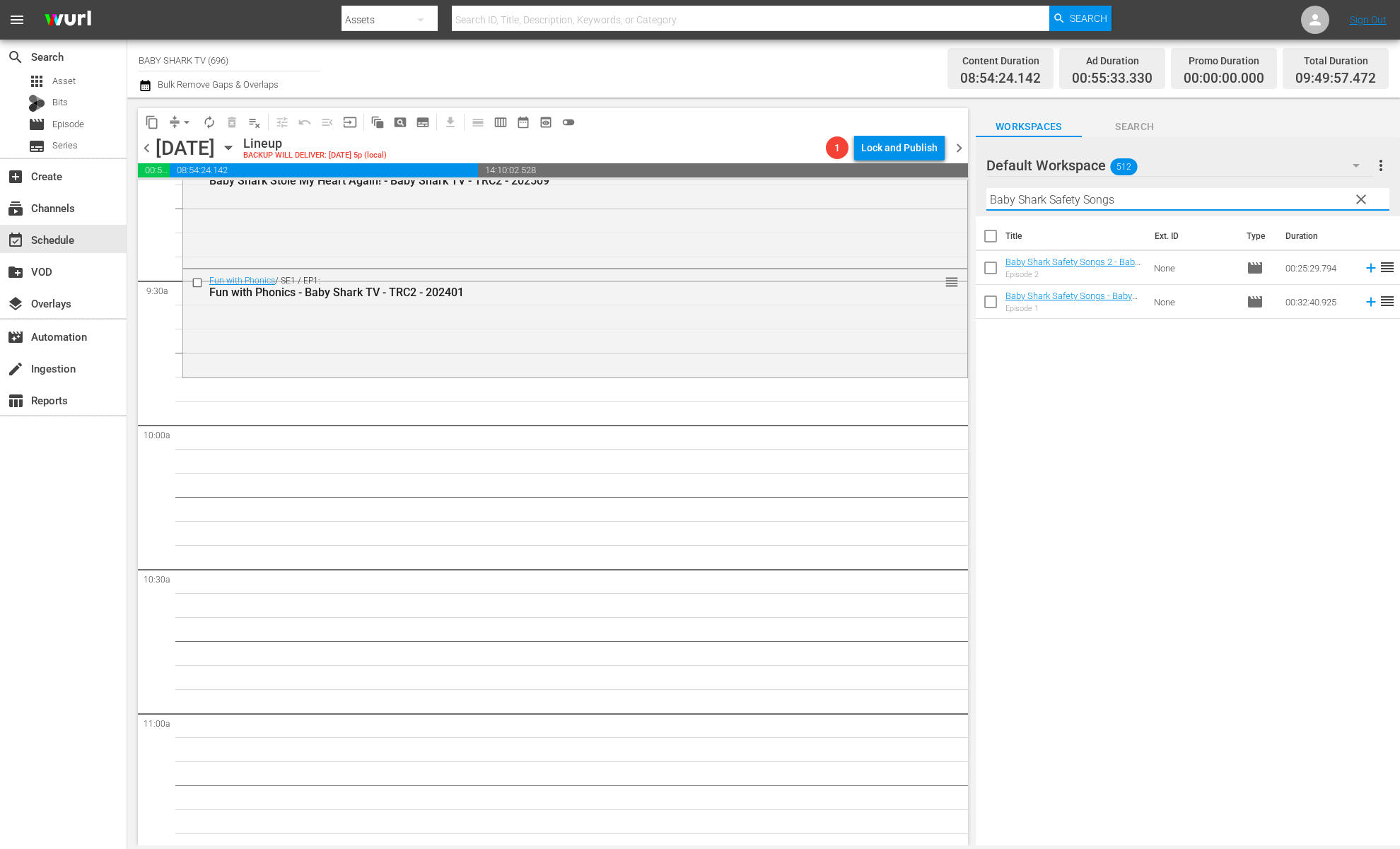
type input "Baby Shark Safety Songs"
click at [1232, 389] on div "Title Ext. ID Type Duration Baby Shark Safety Songs 2 - Baby Shark TV - TRC2 - …" at bounding box center [1188, 532] width 424 height 632
click at [1289, 193] on input "Baby Shark Safety Songs" at bounding box center [1188, 200] width 403 height 23
click at [1316, 206] on span "clear" at bounding box center [1361, 199] width 17 height 17
click at [1316, 206] on input "Baby Shark Safety Songs" at bounding box center [1188, 200] width 403 height 23
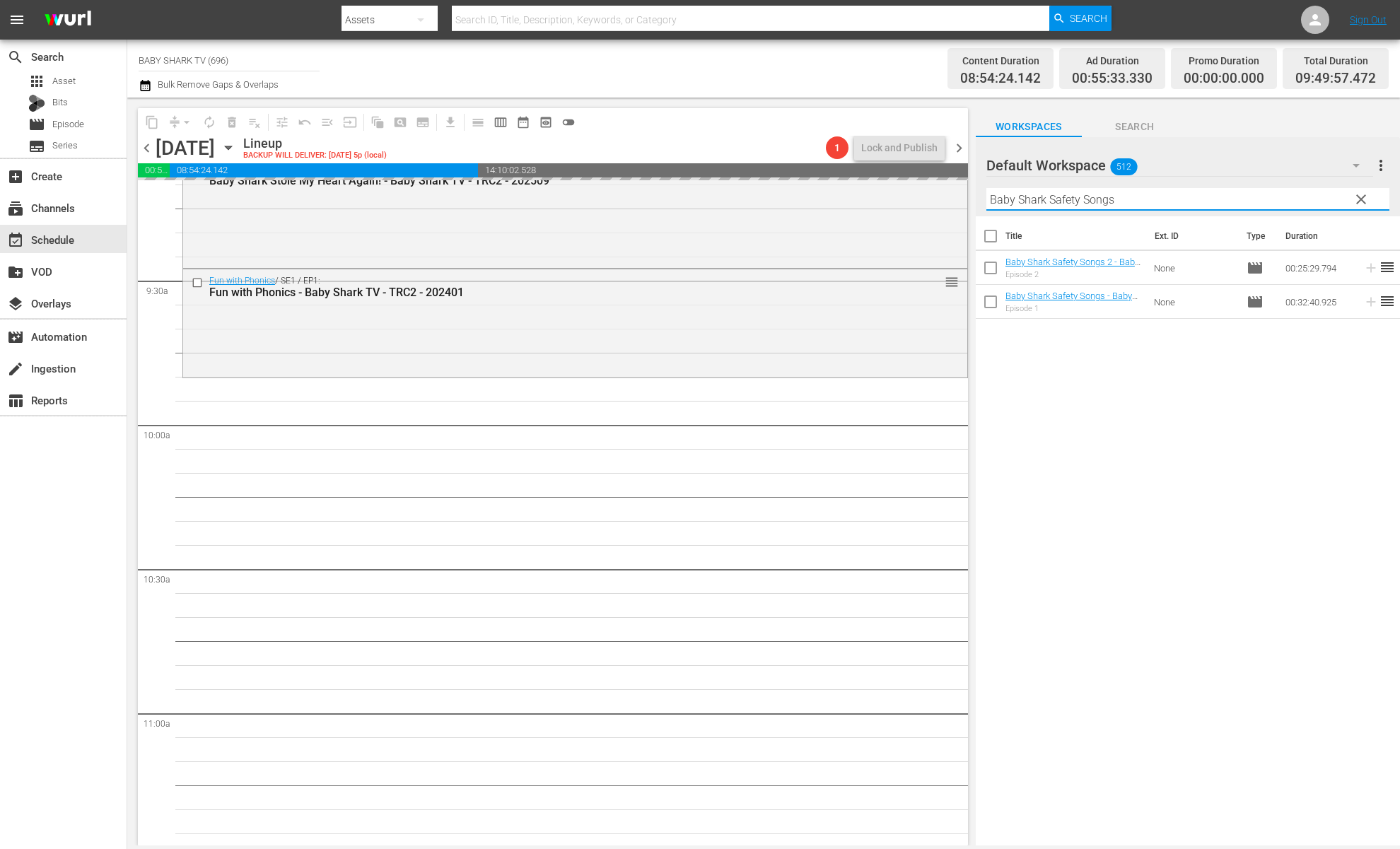
click at [1316, 206] on input "Baby Shark Safety Songs" at bounding box center [1188, 200] width 403 height 23
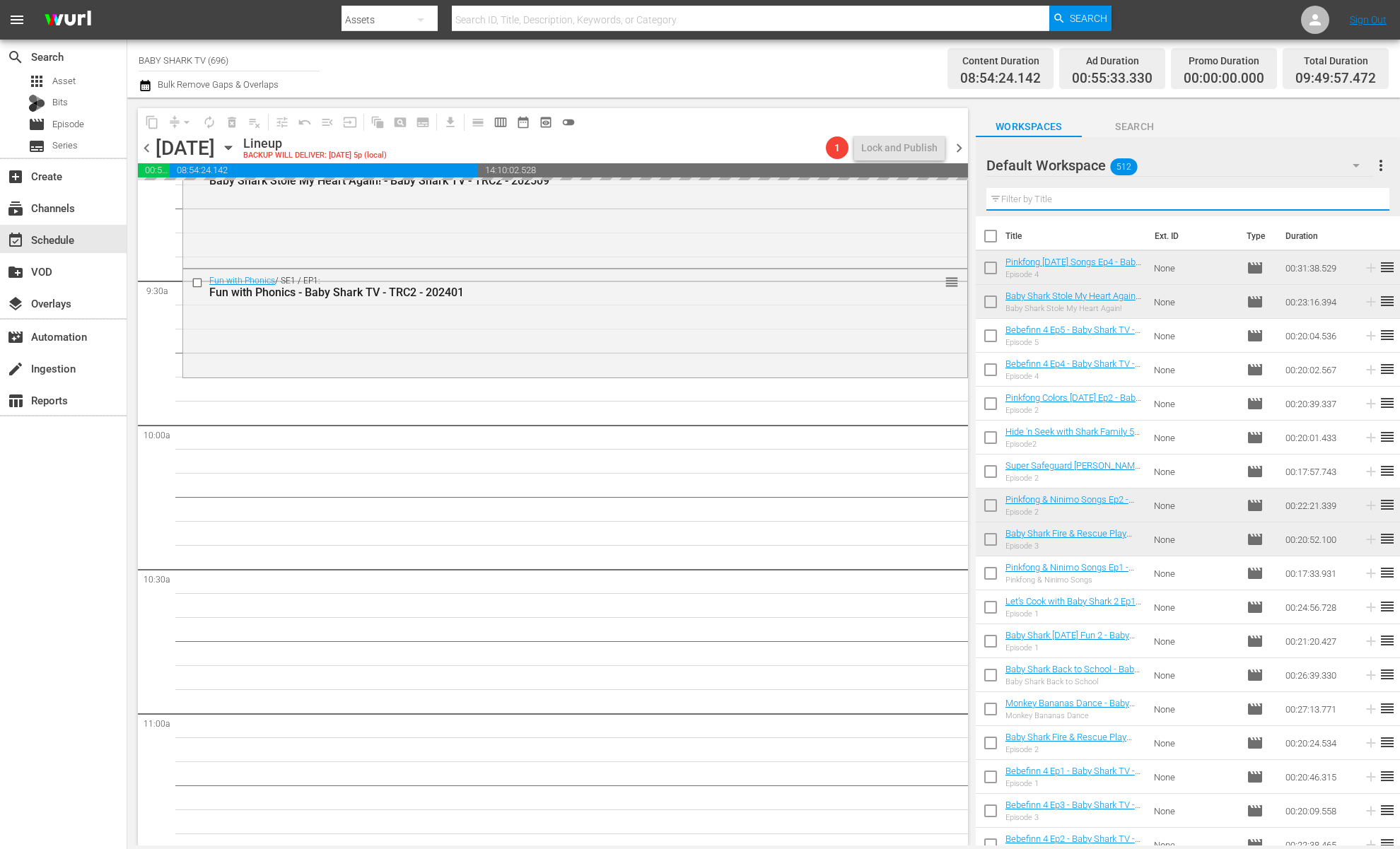
click at [1316, 206] on input "text" at bounding box center [1188, 200] width 403 height 23
paste input "Bebefinn BEST Songs of The Year"
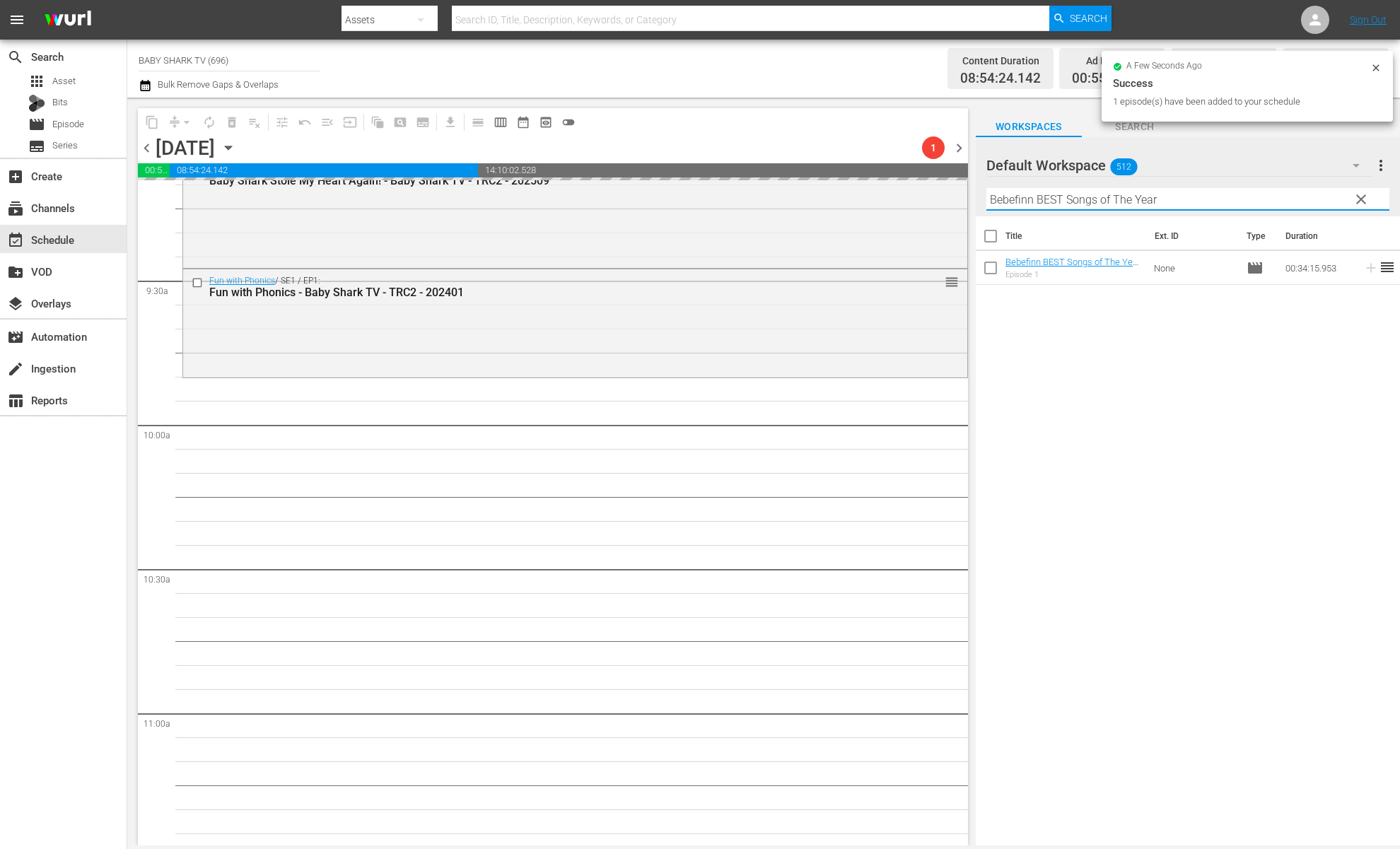
type input "Bebefinn BEST Songs of The Year"
click at [1043, 364] on div "Title Ext. ID Type Duration Bebefinn BEST Songs of The Year - Baby Shark TV - T…" at bounding box center [1188, 532] width 424 height 632
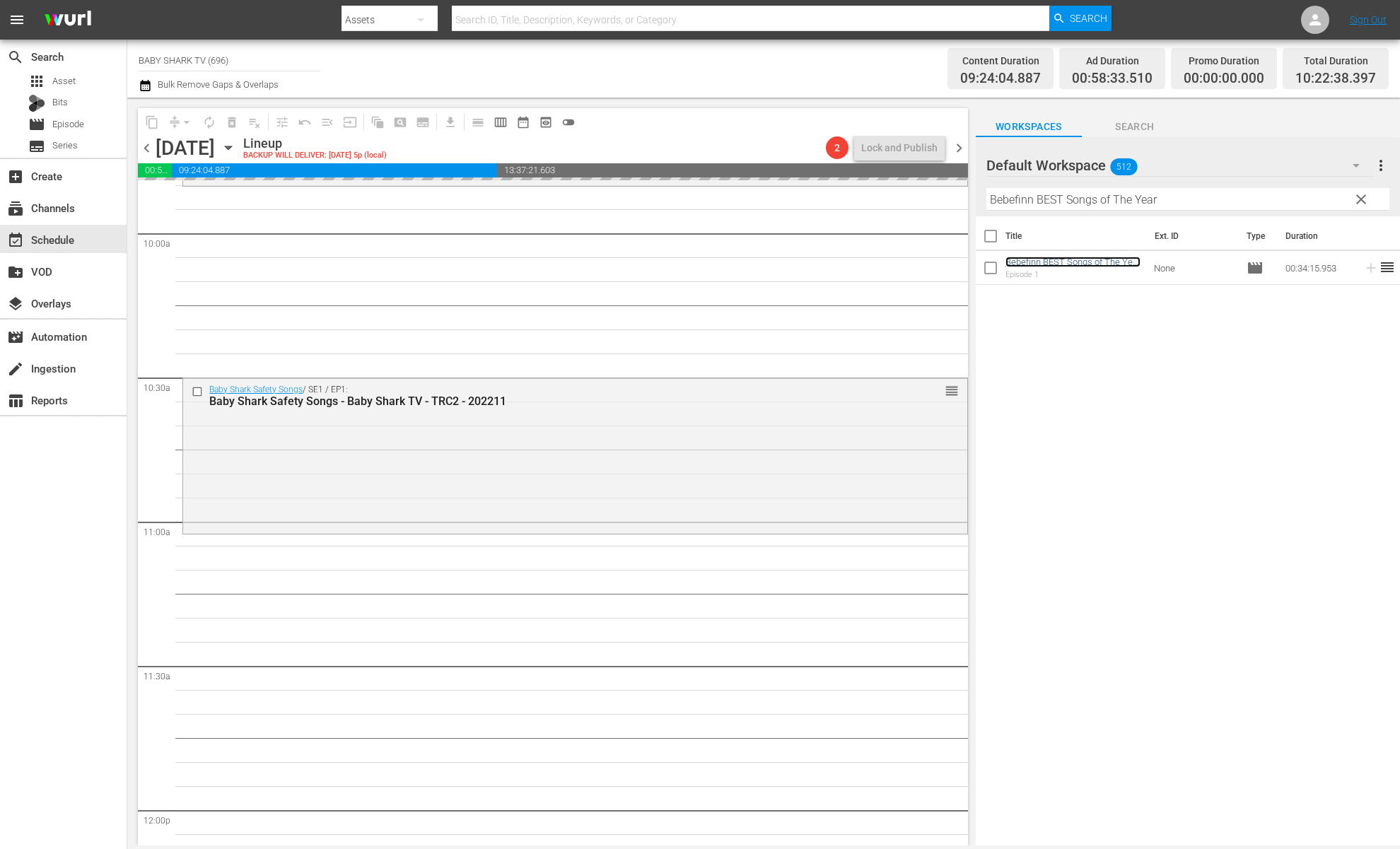
scroll to position [2859, 0]
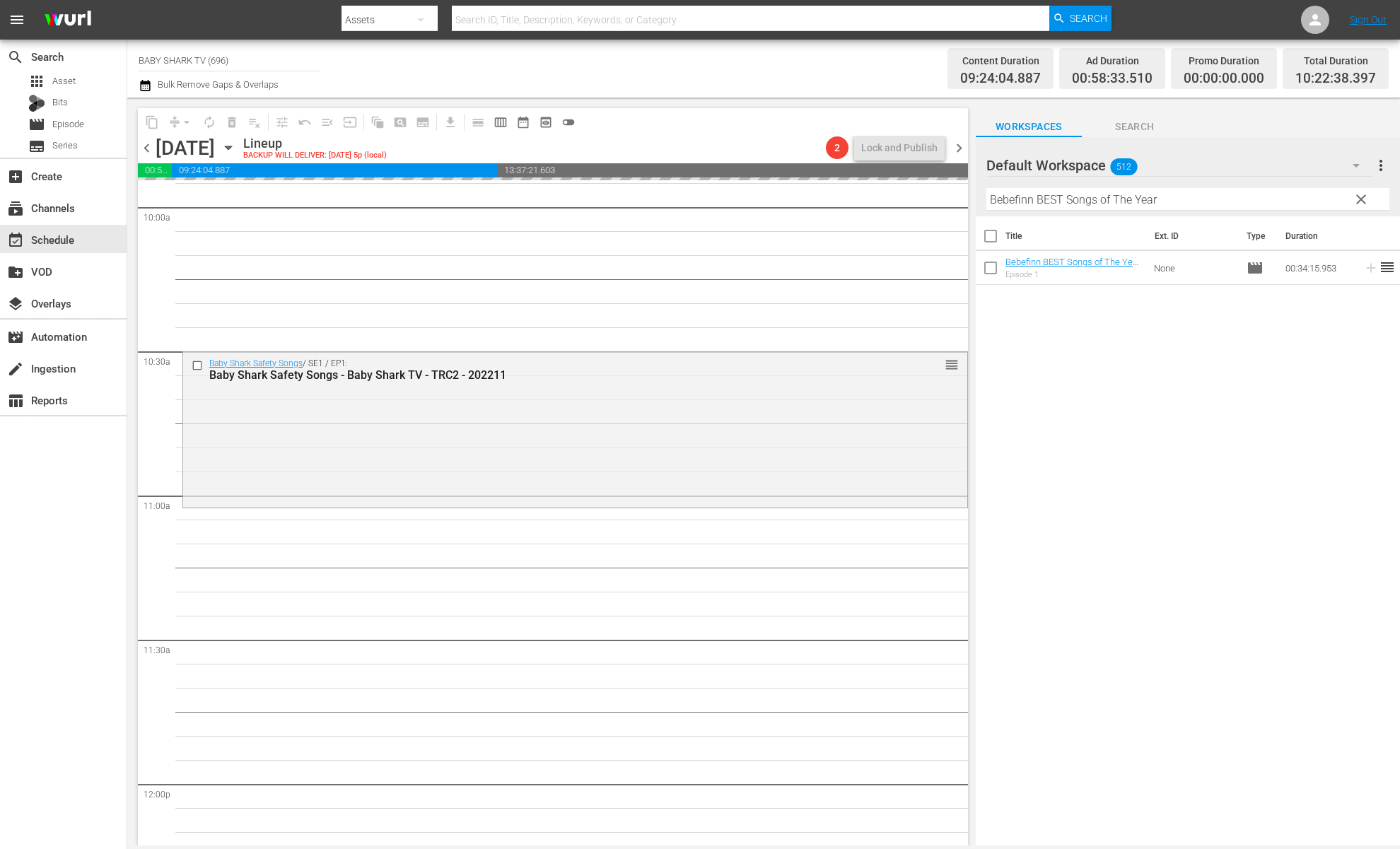
click at [1316, 202] on span "clear" at bounding box center [1361, 199] width 17 height 17
click at [1316, 202] on input "Bebefinn BEST Songs of The Year" at bounding box center [1188, 200] width 403 height 23
click at [1316, 208] on input "Bebefinn BEST Songs of The Year" at bounding box center [1188, 200] width 403 height 23
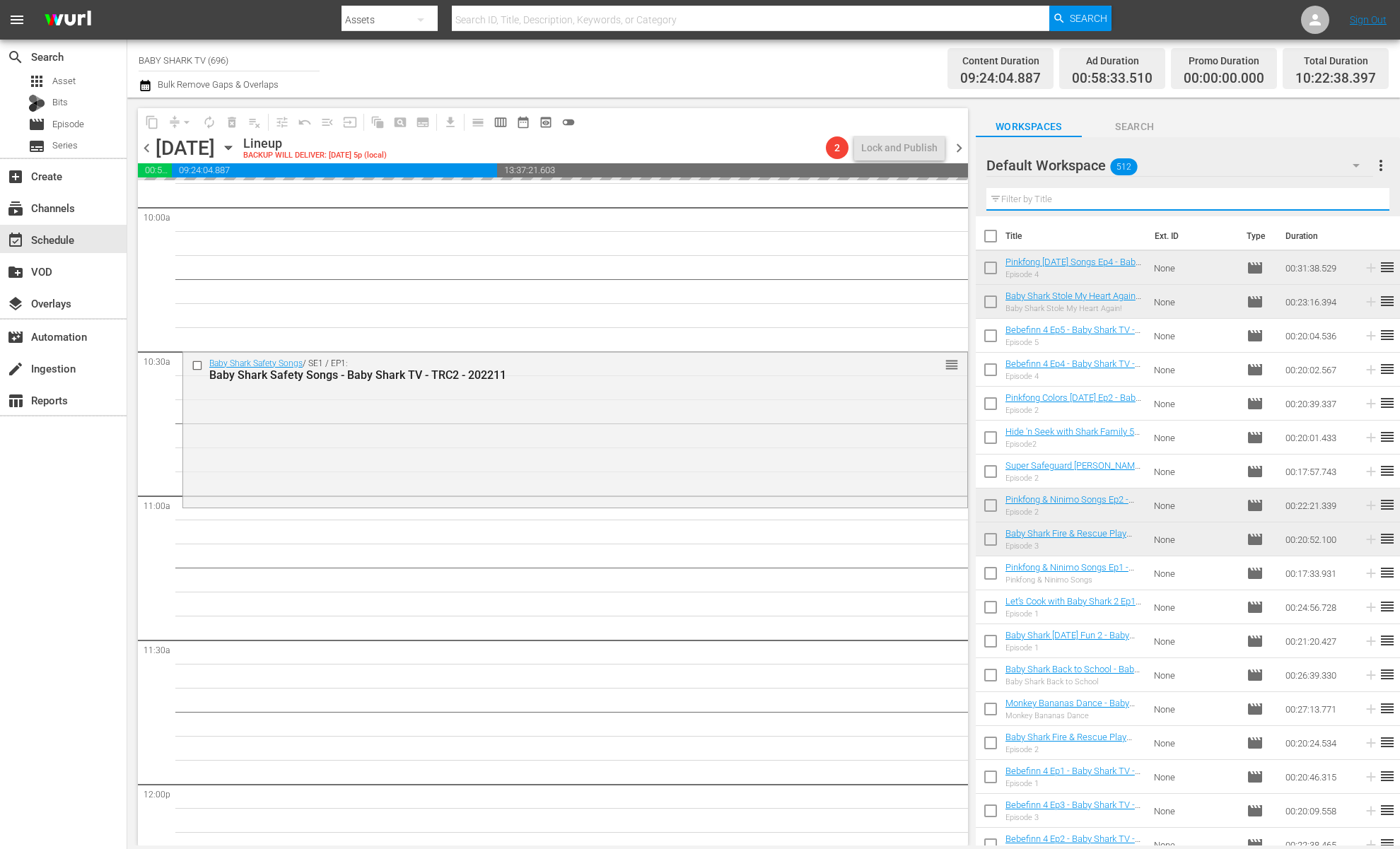
click at [1316, 208] on input "text" at bounding box center [1188, 200] width 403 height 23
paste input "Pinkfong and Hogi Dance Dance 1"
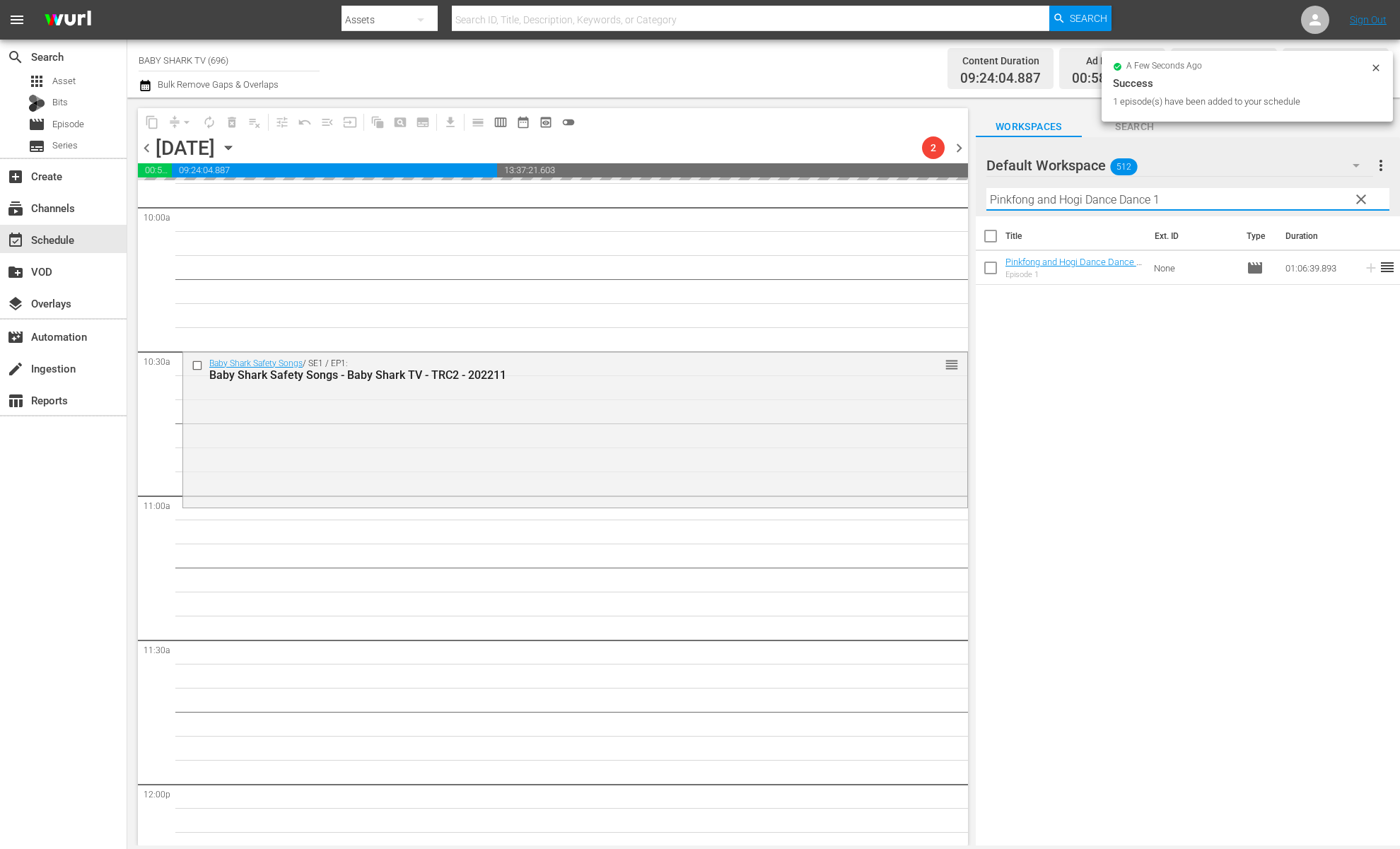
type input "Pinkfong and Hogi Dance Dance 1"
click at [1124, 357] on div "Title Ext. ID Type Duration Pinkfong and Hogi Dance Dance 1 - Baby Shark TV - T…" at bounding box center [1188, 532] width 424 height 632
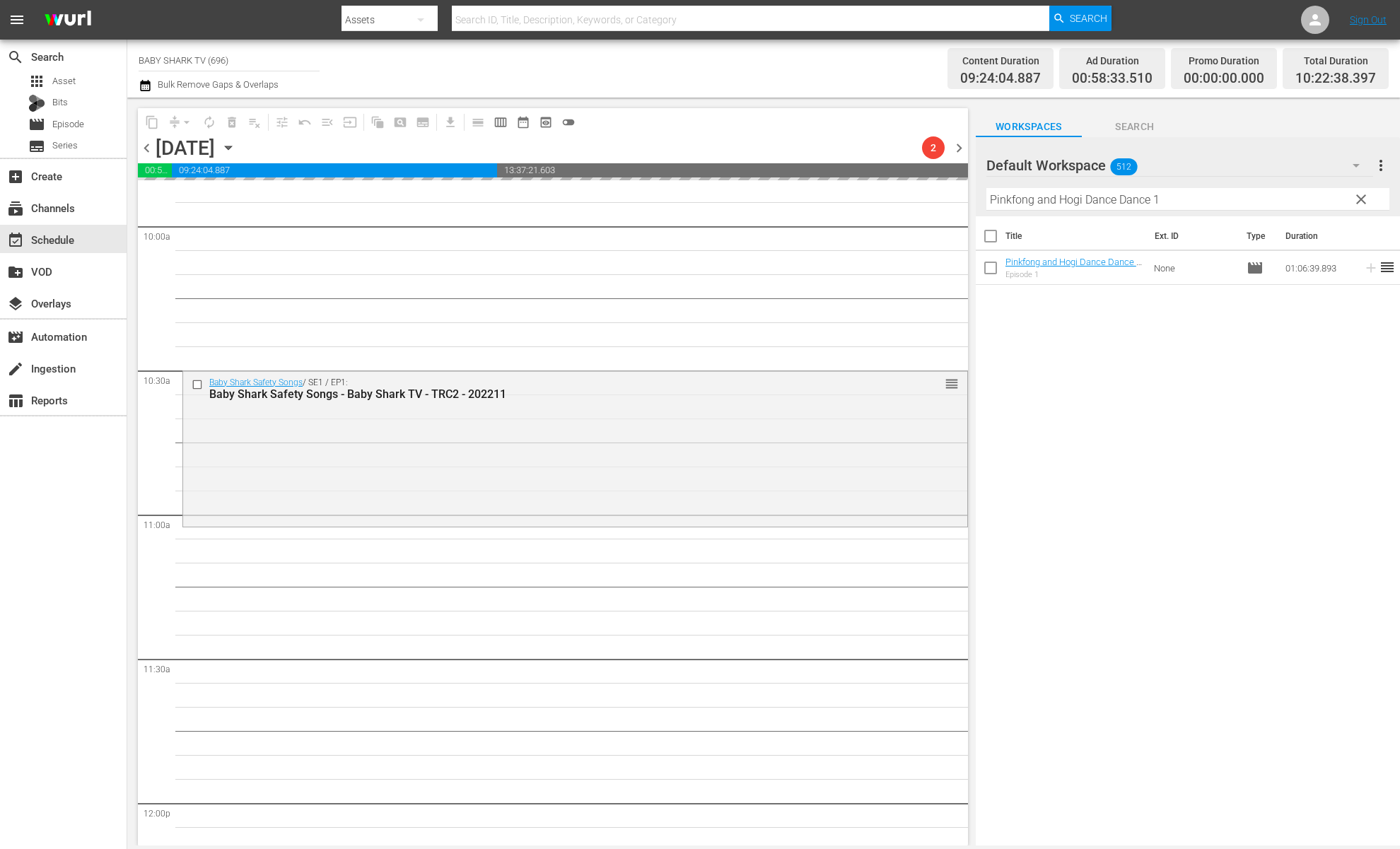
scroll to position [2854, 0]
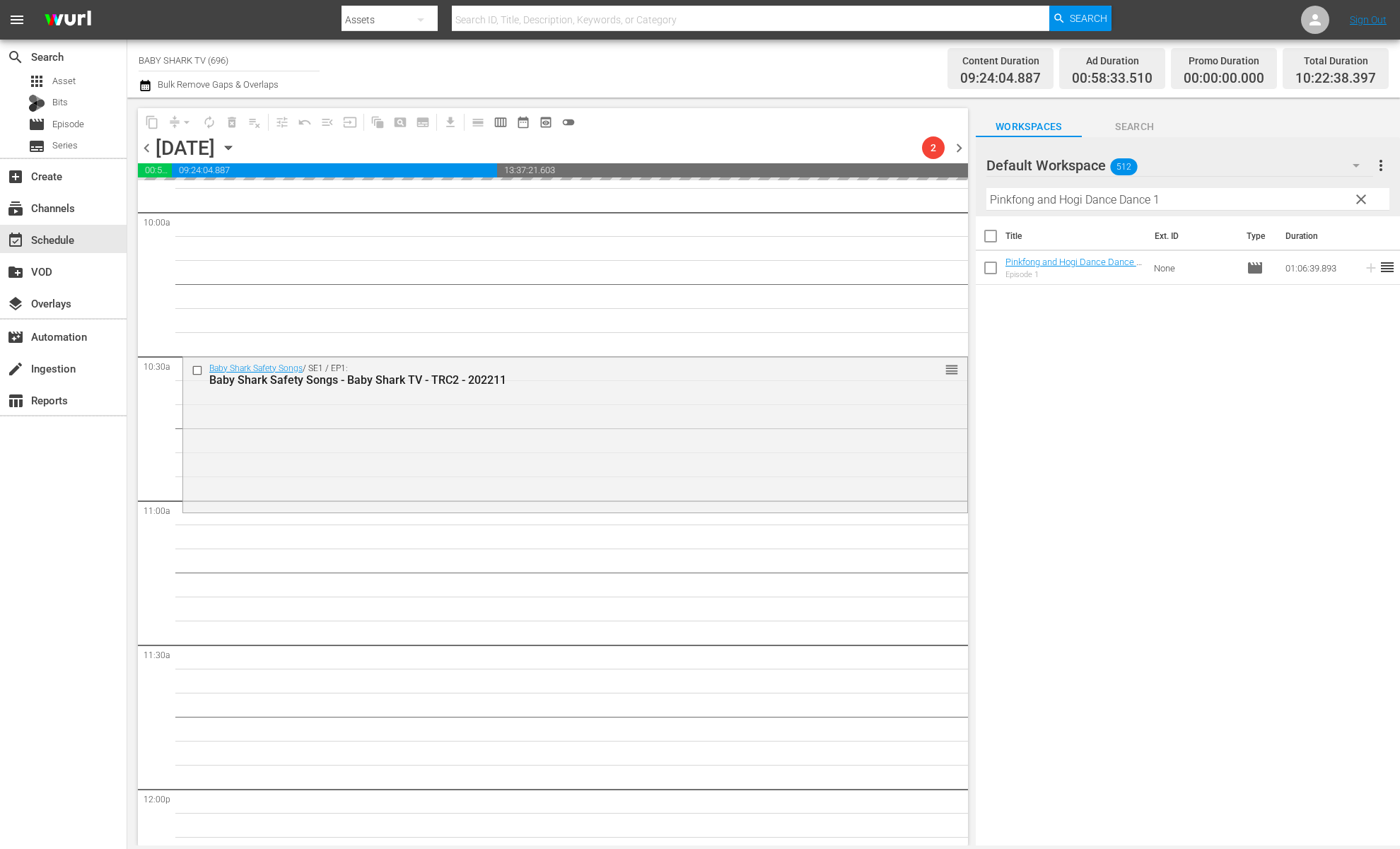
click at [1066, 395] on div "Title Ext. ID Type Duration Pinkfong and Hogi Dance Dance 1 - Baby Shark TV - T…" at bounding box center [1188, 532] width 424 height 632
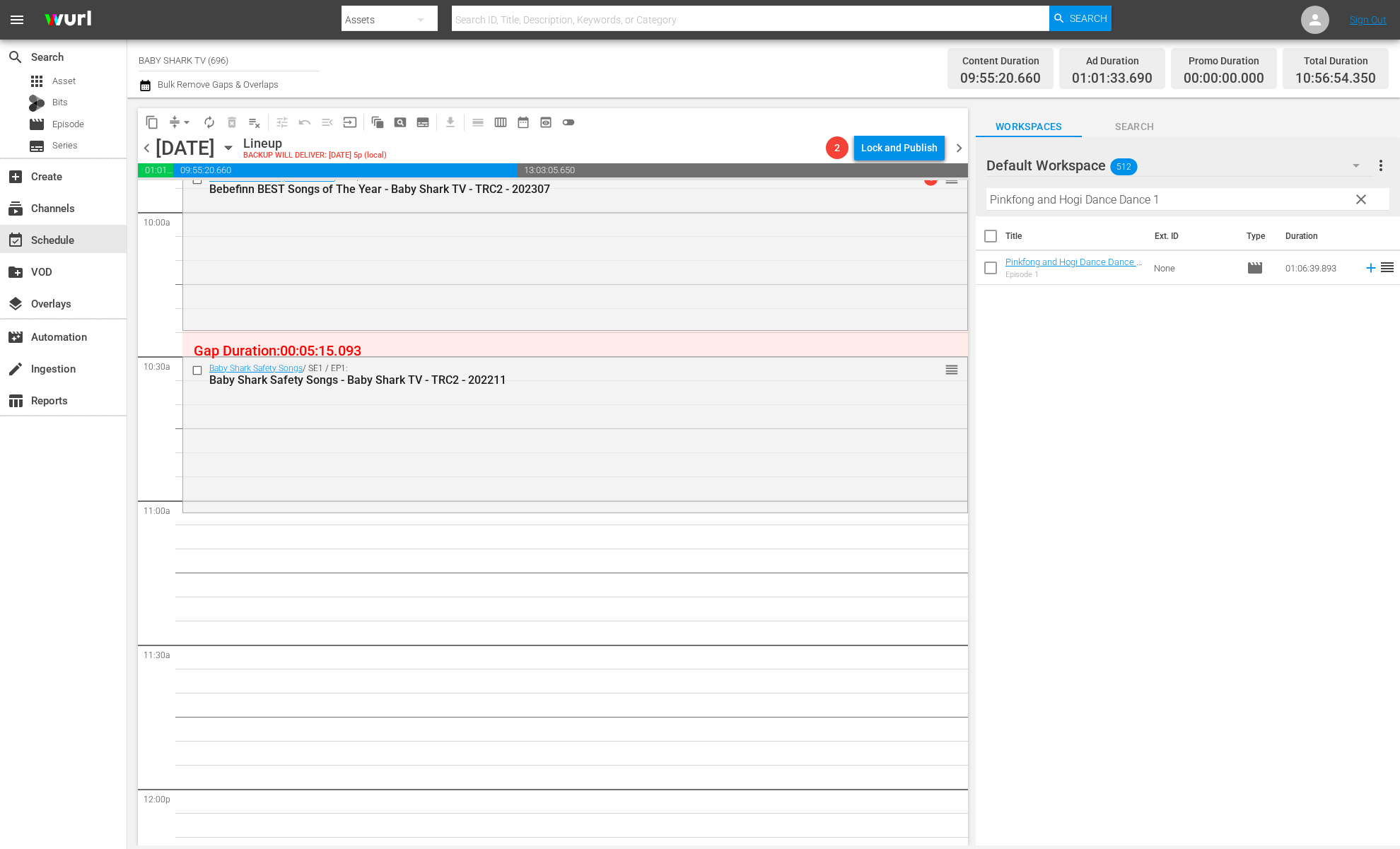
click at [1068, 395] on div "Title Ext. ID Type Duration Pinkfong and Hogi Dance Dance 1 - Baby Shark TV - T…" at bounding box center [1188, 532] width 424 height 632
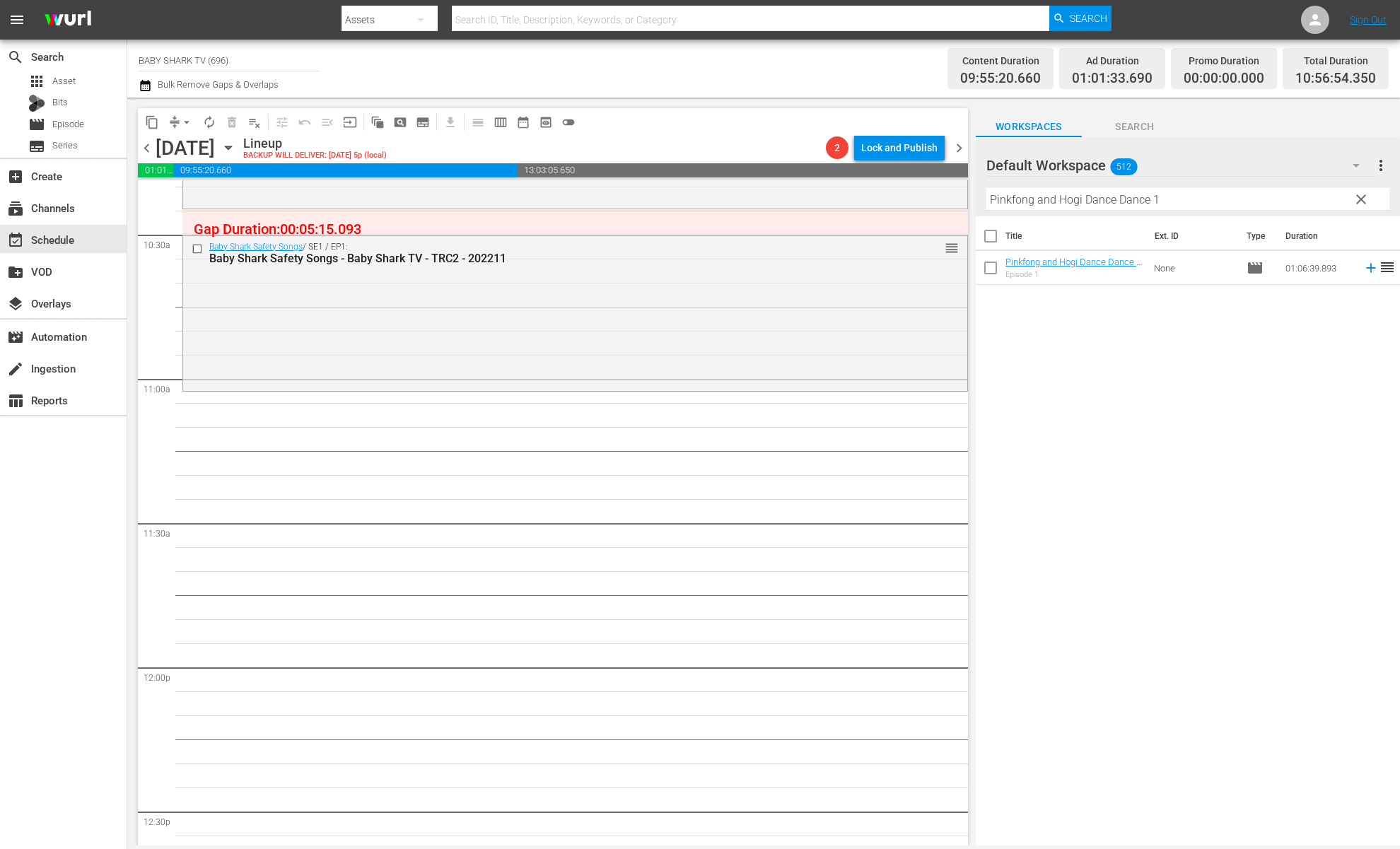
scroll to position [3005, 0]
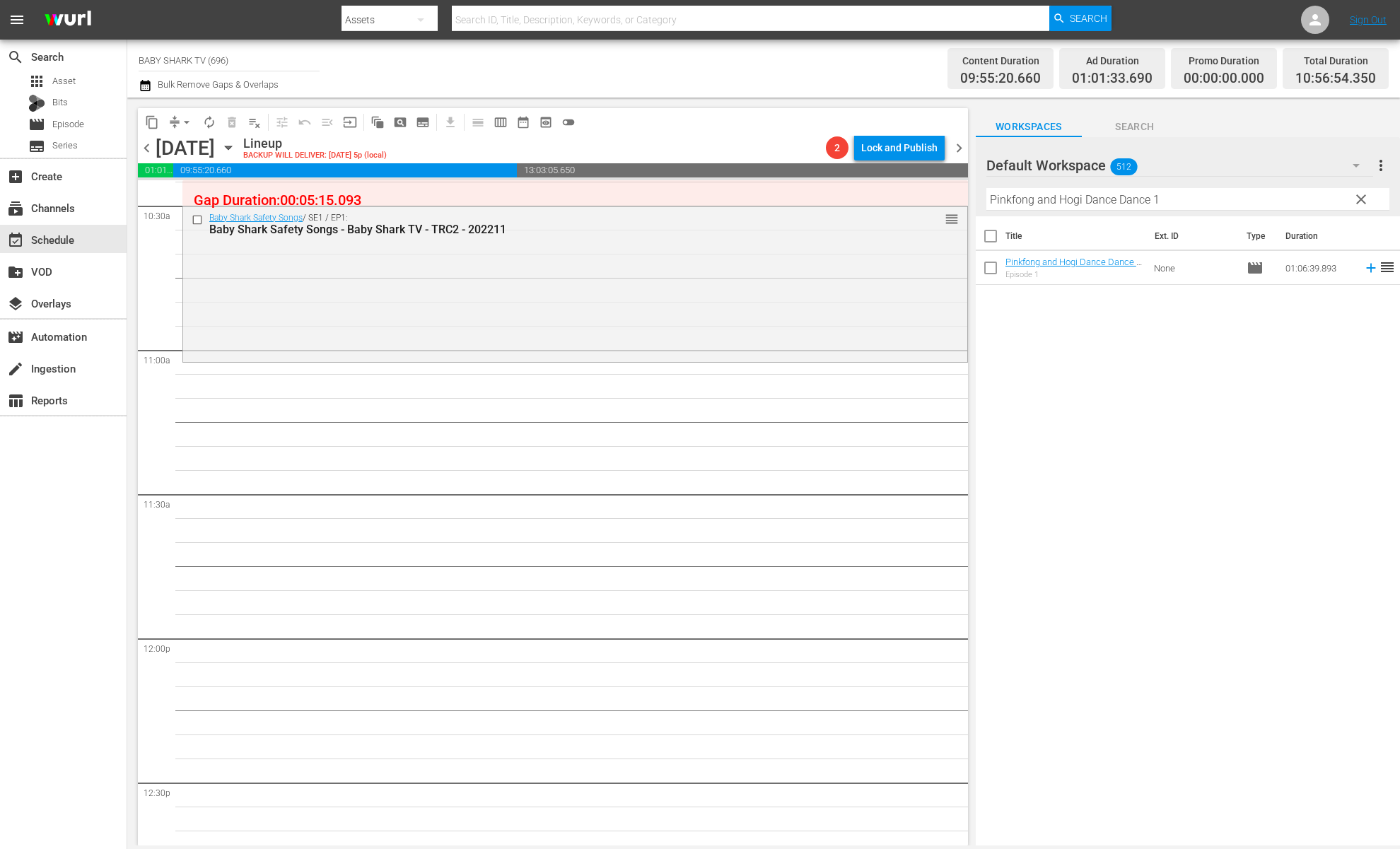
click at [1144, 412] on div "Title Ext. ID Type Duration Pinkfong and Hogi Dance Dance 1 - Baby Shark TV - T…" at bounding box center [1188, 532] width 424 height 632
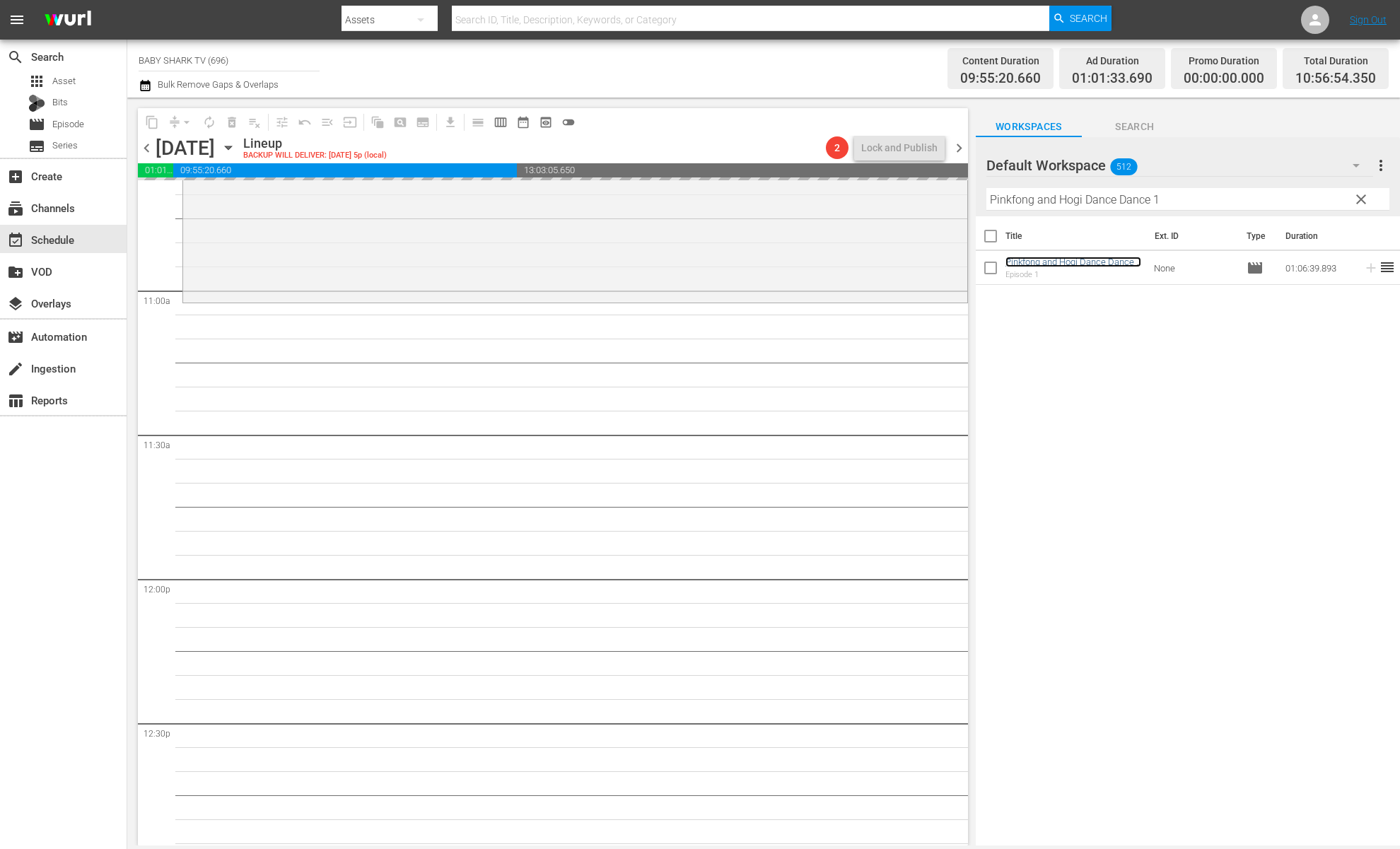
scroll to position [3283, 0]
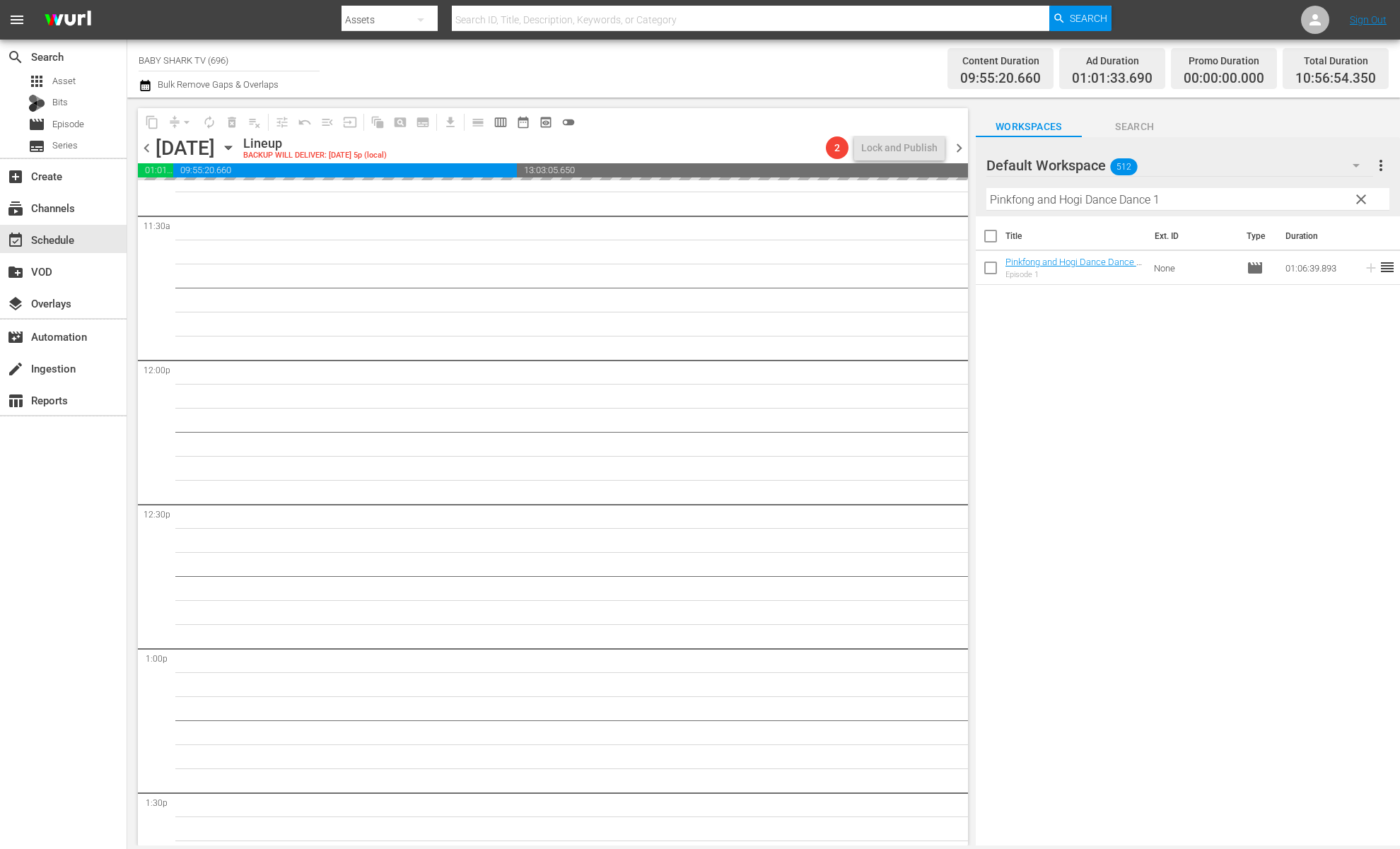
click at [1316, 190] on button "clear" at bounding box center [1361, 199] width 23 height 23
click at [1316, 190] on input "Pinkfong and Hogi Dance Dance 1" at bounding box center [1188, 200] width 403 height 23
click at [1316, 191] on input "Pinkfong and Hogi Dance Dance 1" at bounding box center [1188, 200] width 403 height 23
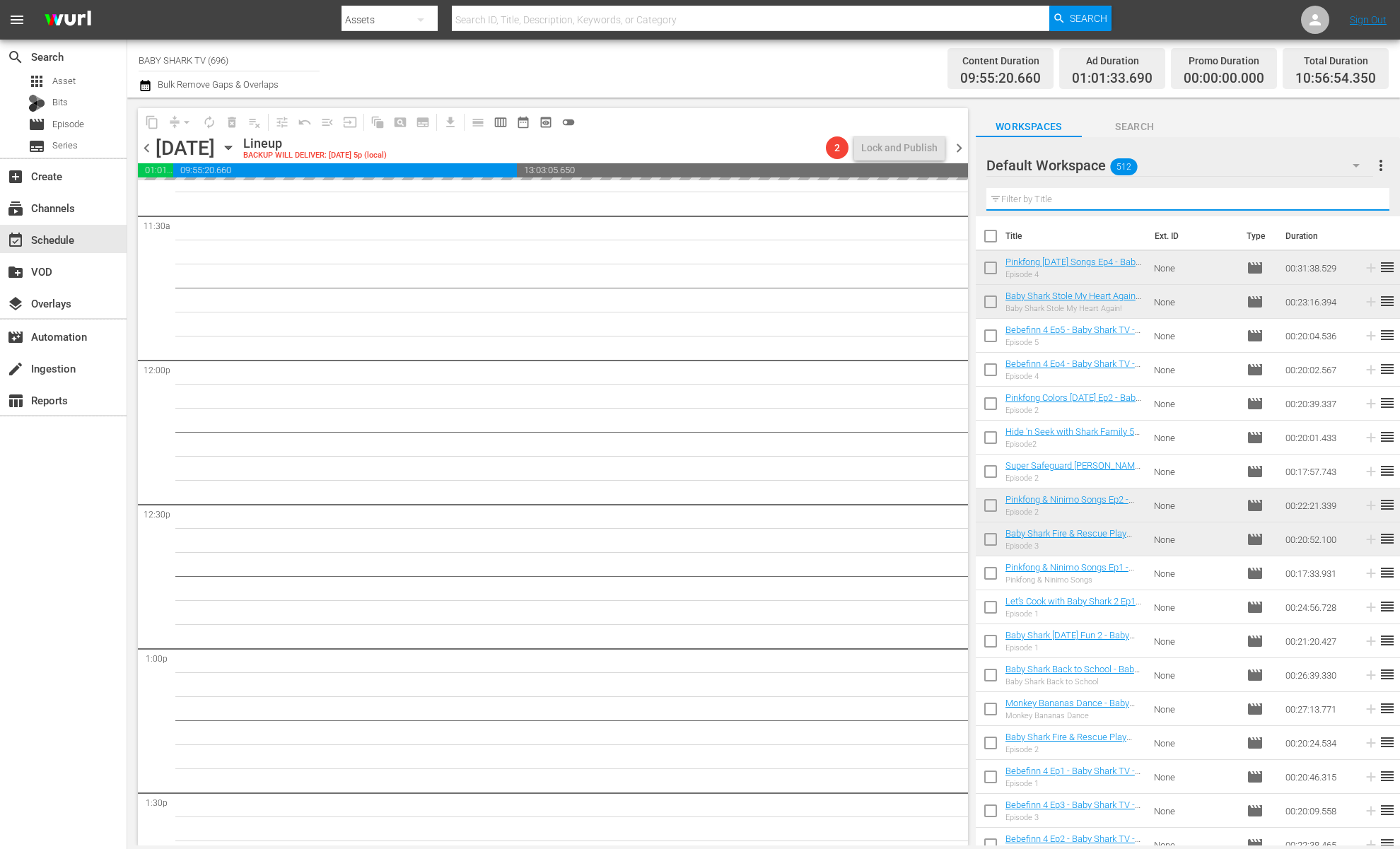
click at [1316, 193] on input "text" at bounding box center [1188, 200] width 403 height 23
drag, startPoint x: 1350, startPoint y: 193, endPoint x: 1341, endPoint y: 193, distance: 9.0
click at [1316, 193] on input "text" at bounding box center [1188, 200] width 403 height 23
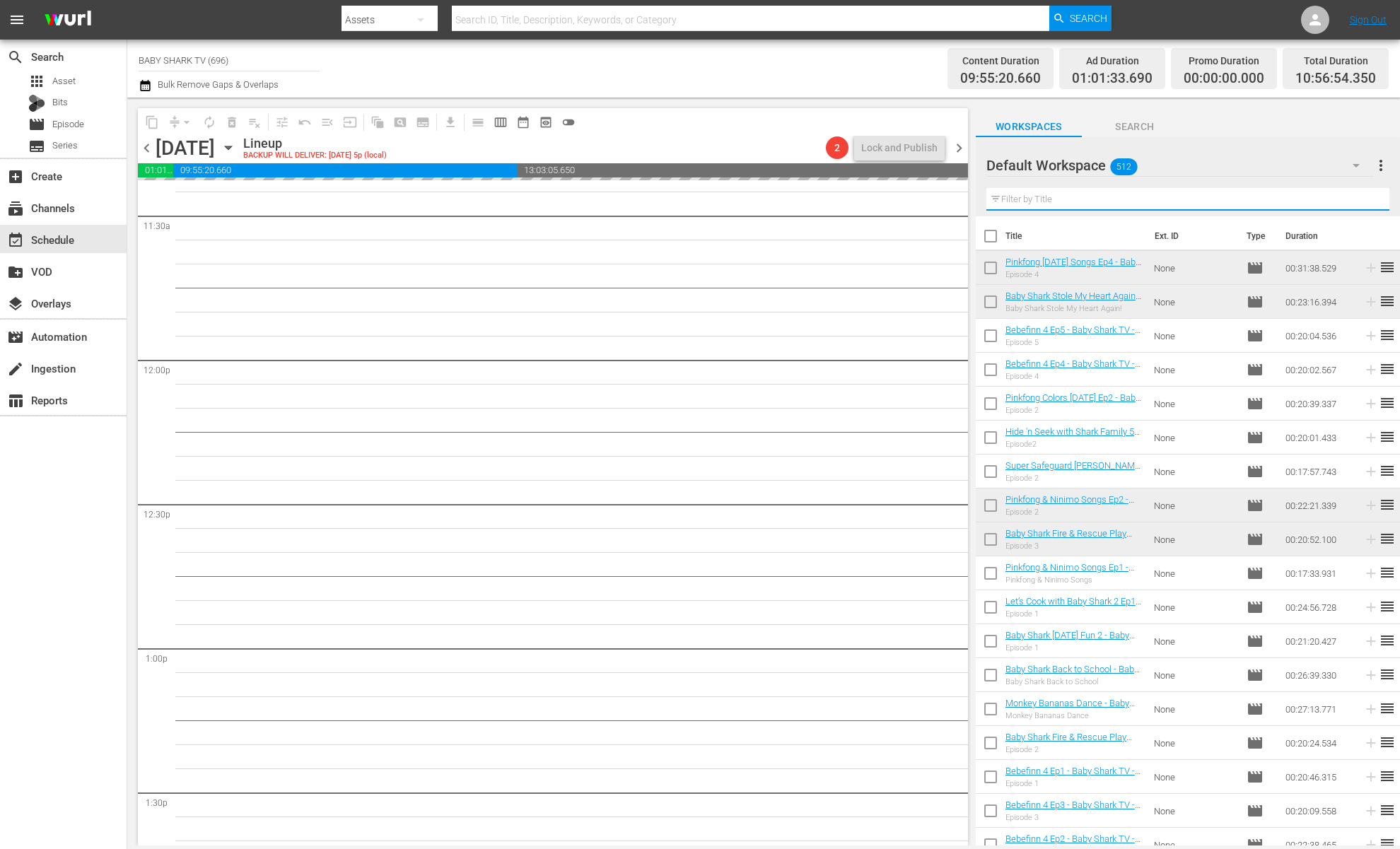
paste input "Pinkfong & Baby Shark’s Space Adventure"
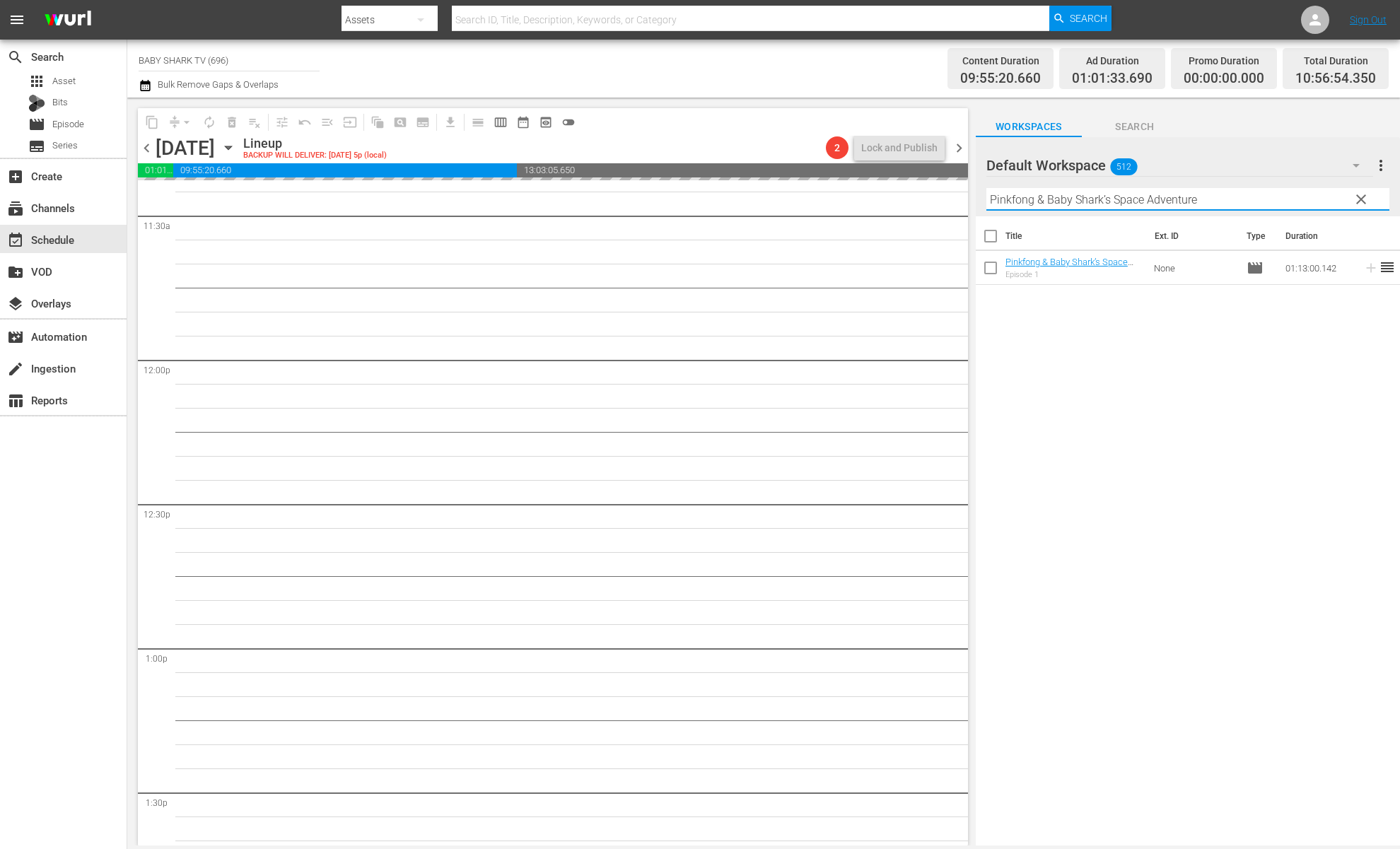
type input "Pinkfong & Baby Shark’s Space Adventure"
click at [1118, 488] on div "Title Ext. ID Type Duration Pinkfong & Baby Shark’s Space Adventure - Baby Shar…" at bounding box center [1188, 532] width 424 height 632
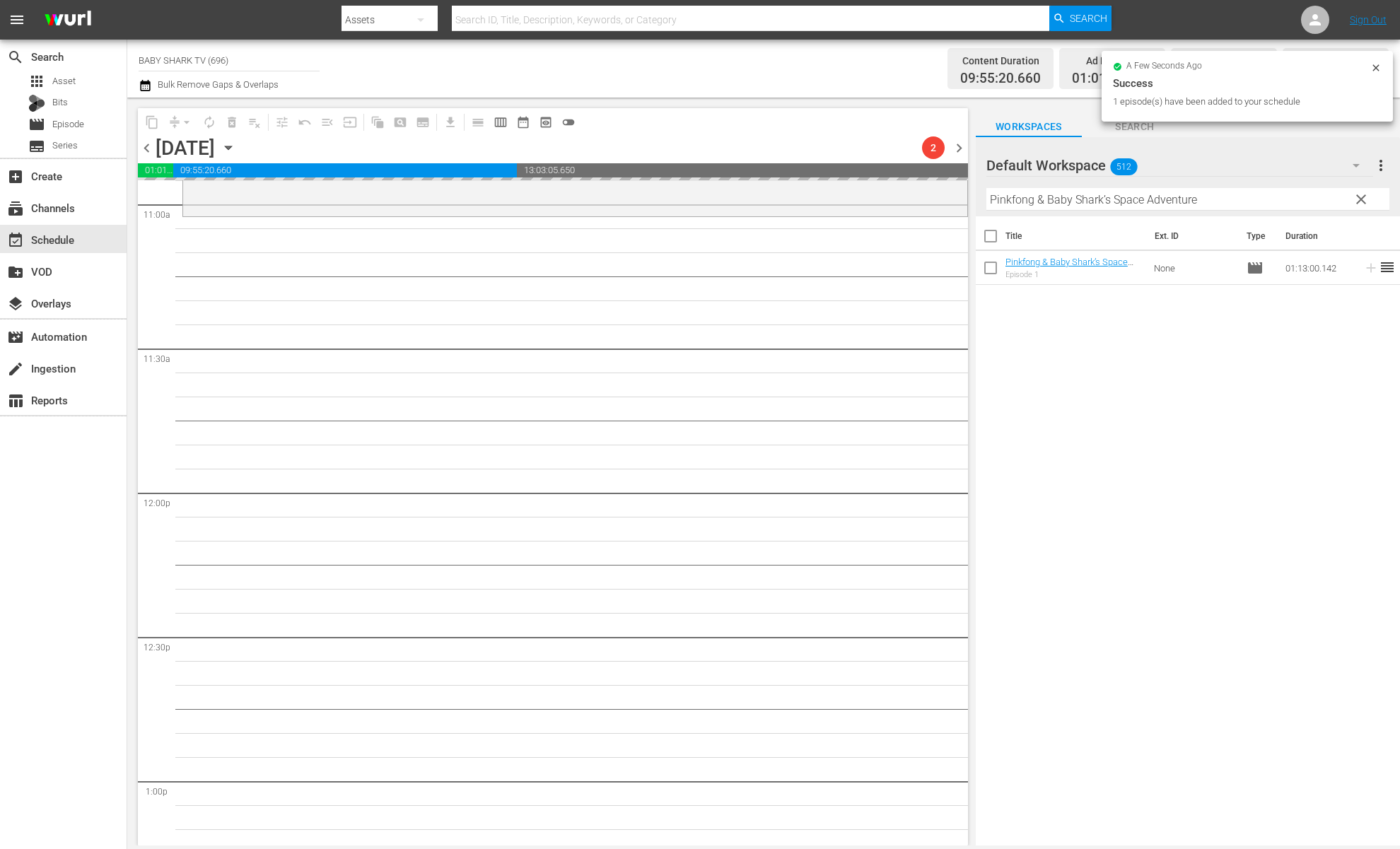
scroll to position [3141, 0]
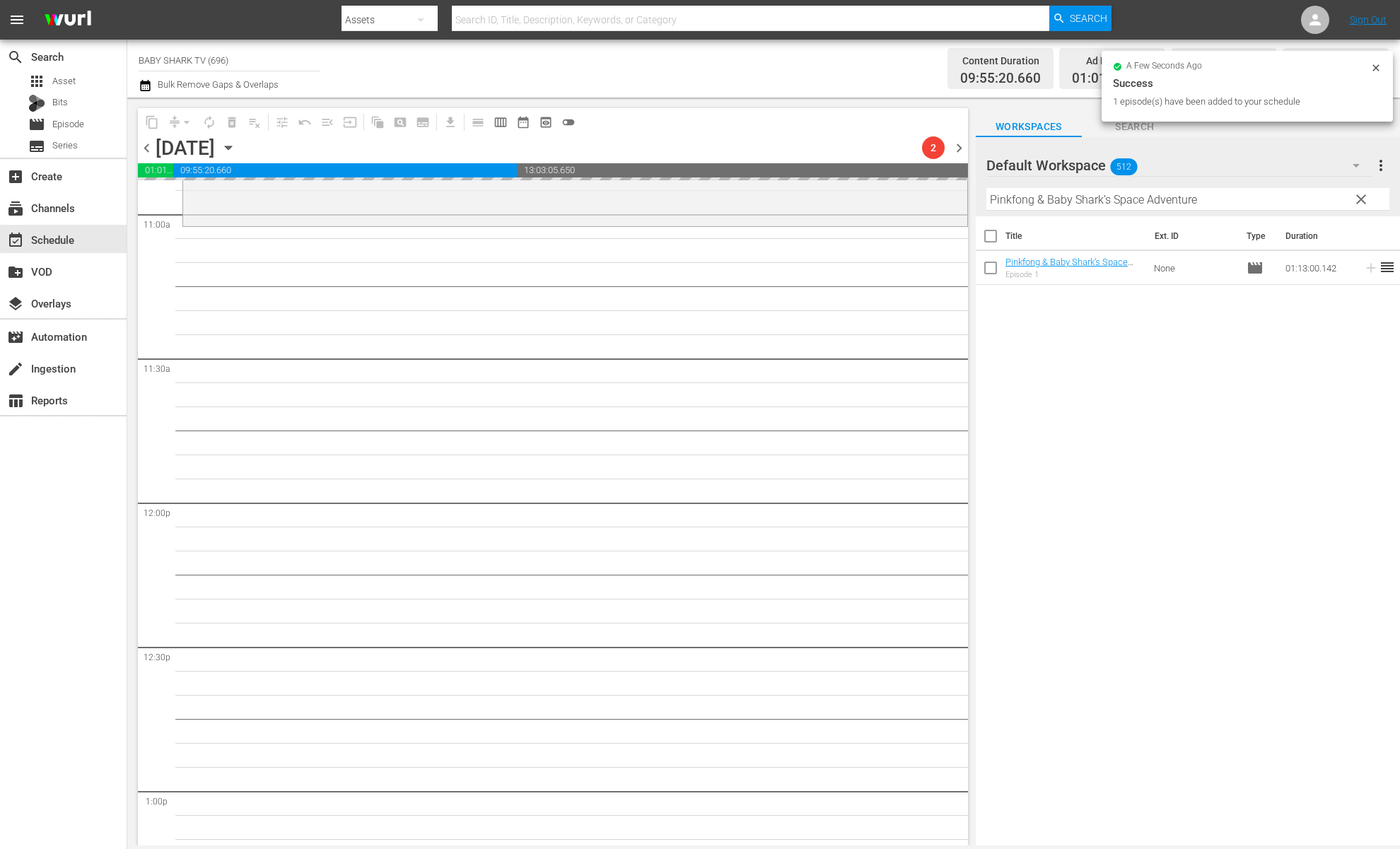
click at [1099, 342] on div "Title Ext. ID Type Duration Pinkfong & Baby Shark’s Space Adventure - Baby Shar…" at bounding box center [1188, 532] width 424 height 632
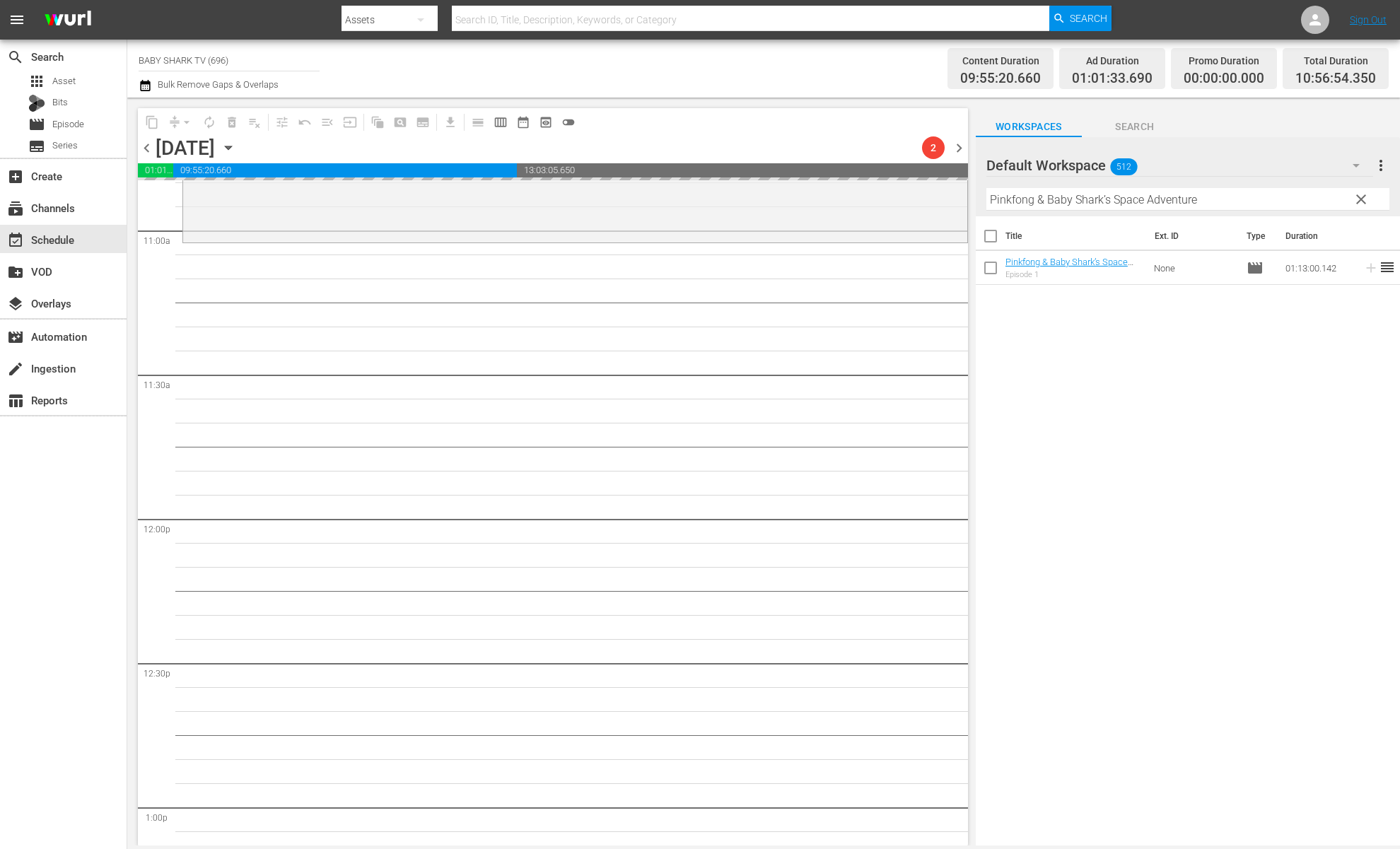
click at [1081, 348] on div "Title Ext. ID Type Duration Pinkfong & Baby Shark’s Space Adventure - Baby Shar…" at bounding box center [1188, 532] width 424 height 632
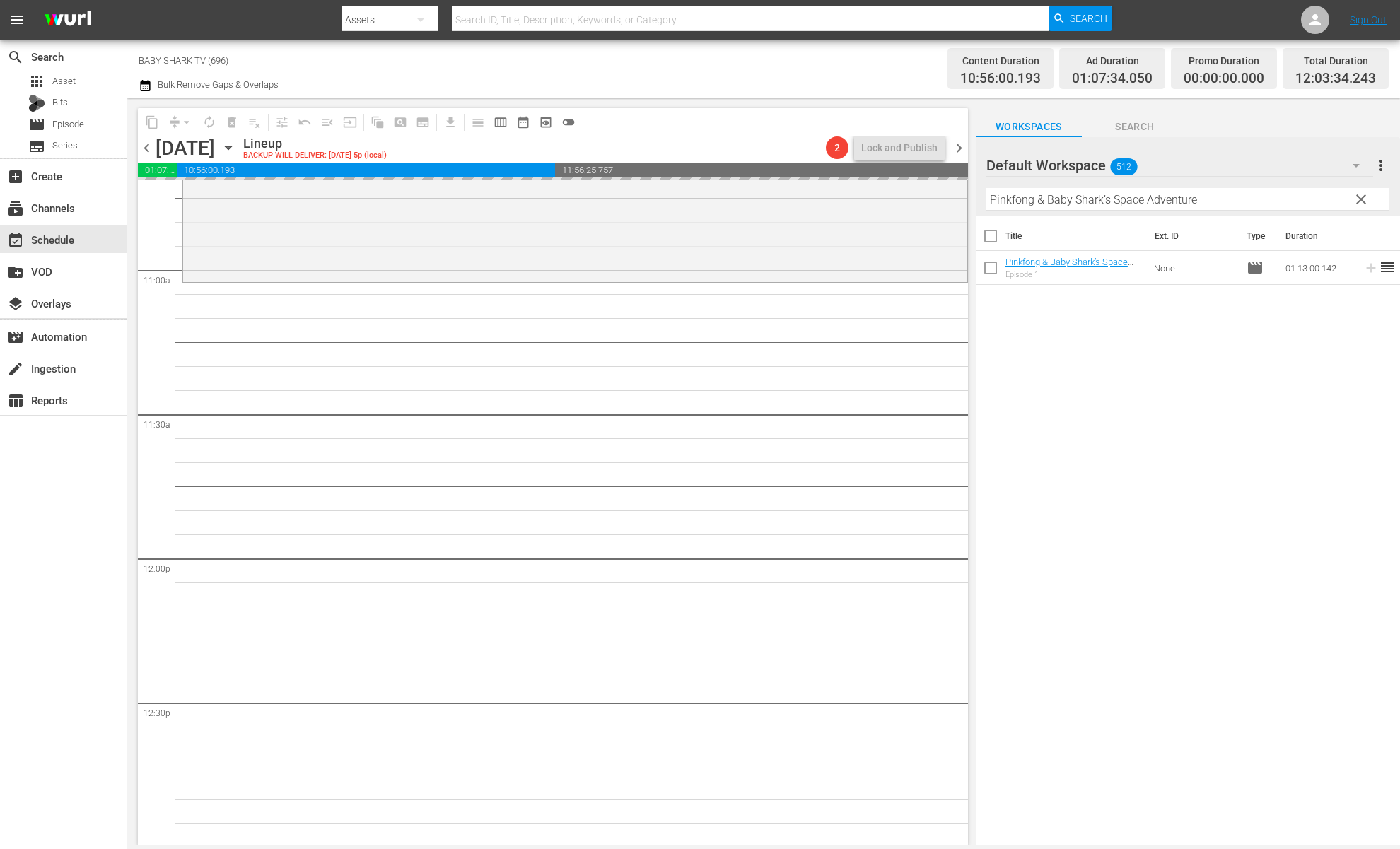
scroll to position [3067, 0]
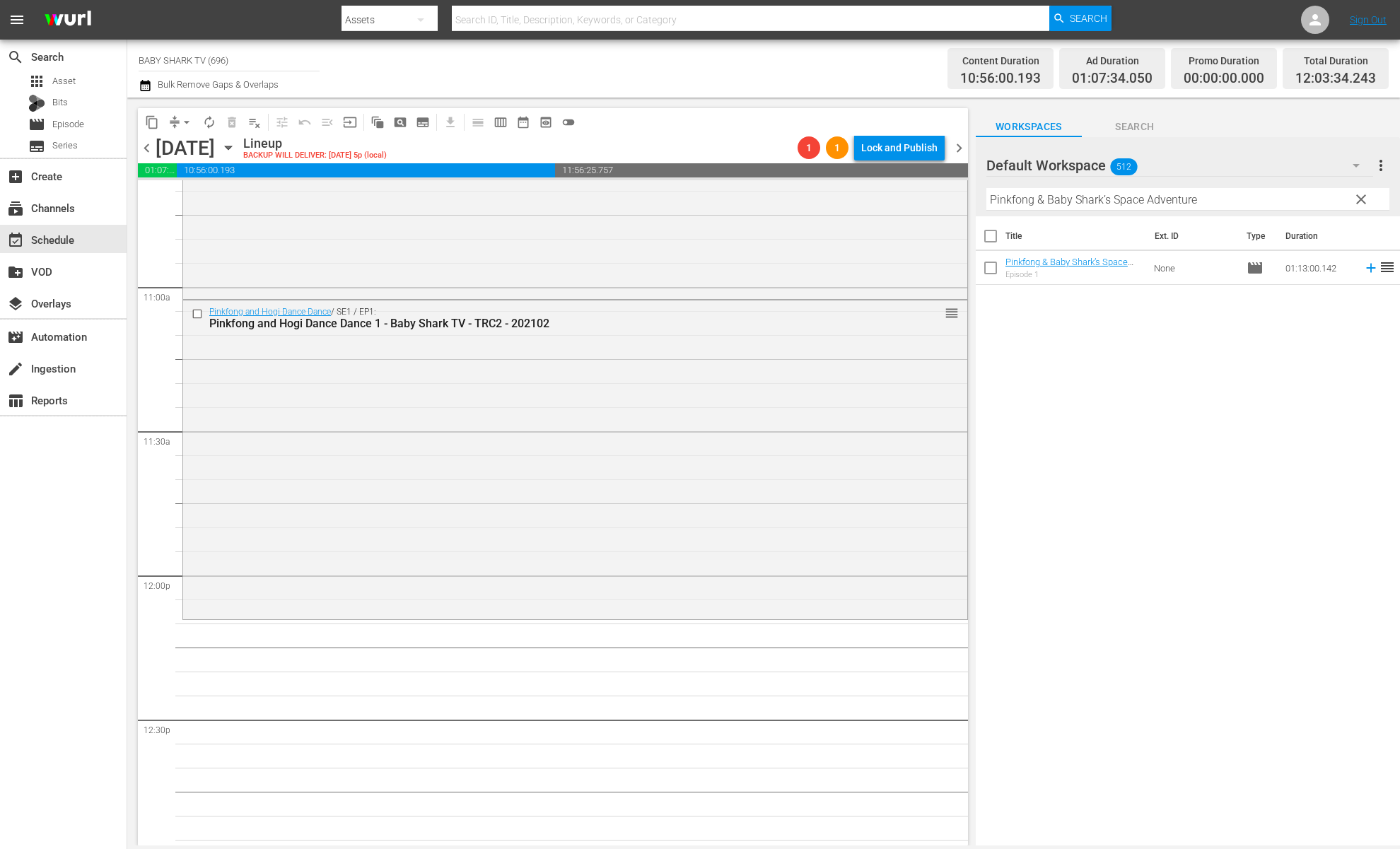
click at [1096, 406] on div "Title Ext. ID Type Duration Pinkfong & Baby Shark’s Space Adventure - Baby Shar…" at bounding box center [1188, 532] width 424 height 632
click at [1065, 352] on div "Title Ext. ID Type Duration Pinkfong & Baby Shark’s Space Adventure - Baby Shar…" at bounding box center [1188, 532] width 424 height 632
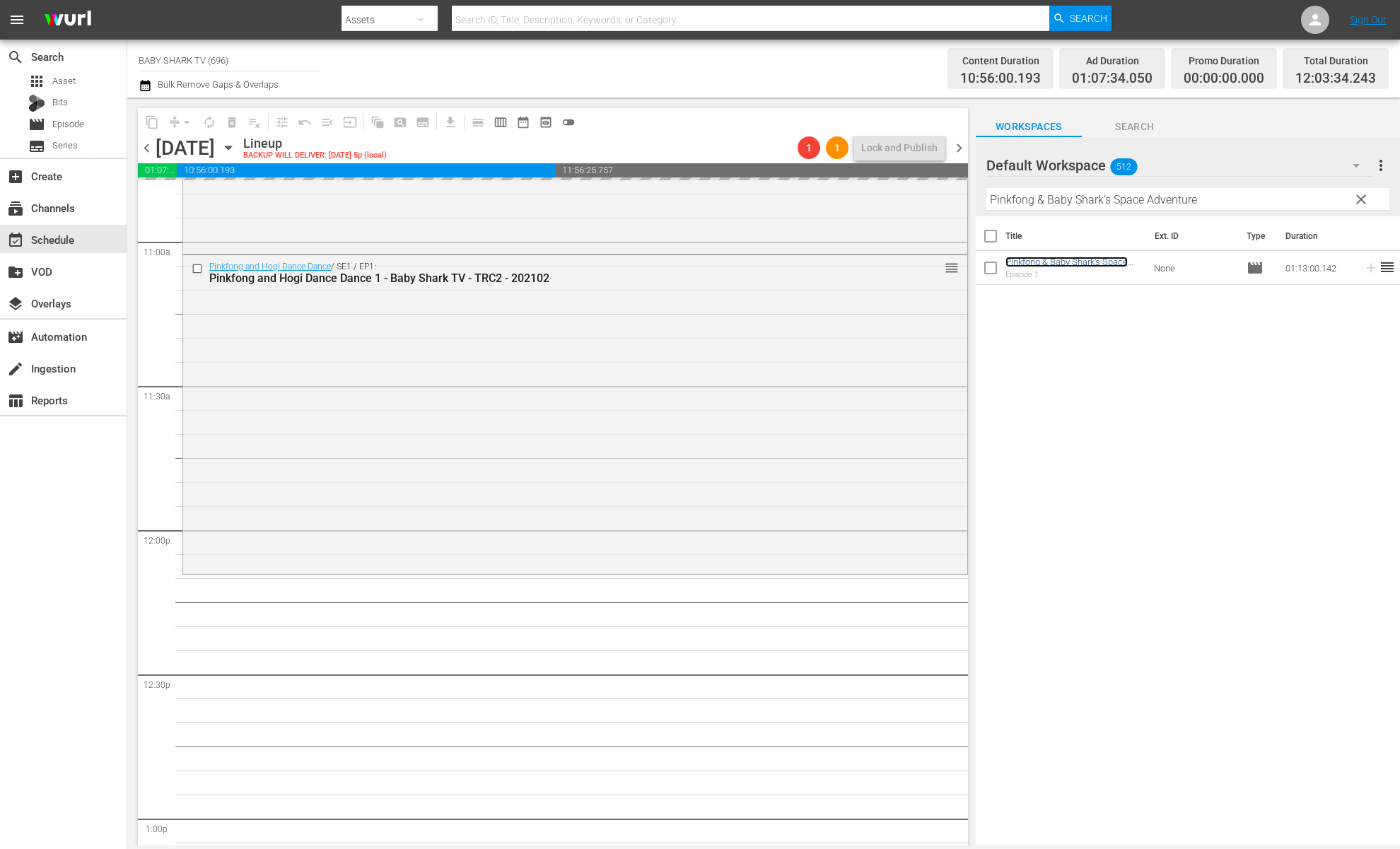
scroll to position [3255, 0]
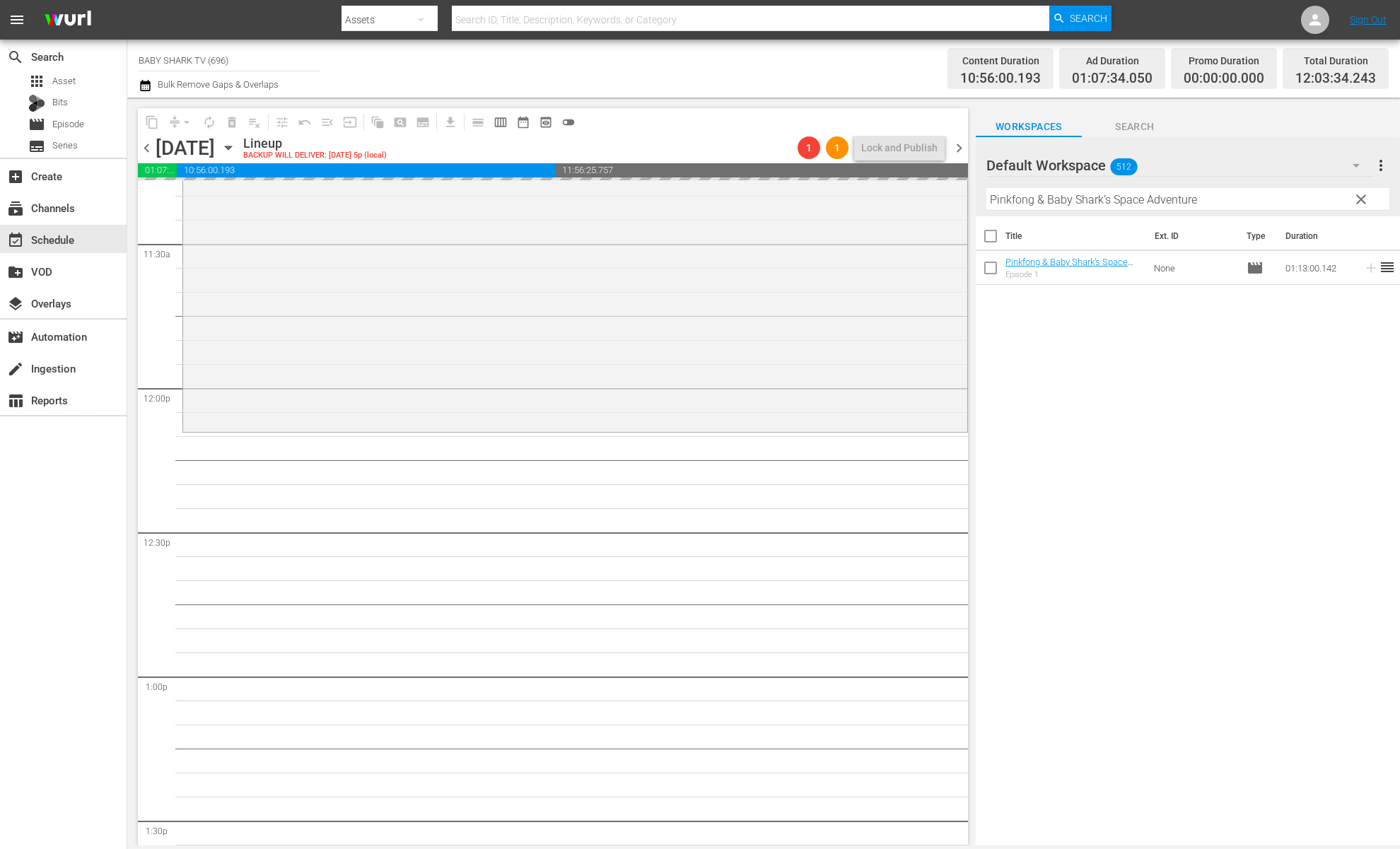
drag, startPoint x: 1355, startPoint y: 201, endPoint x: 1331, endPoint y: 201, distance: 24.0
click at [1316, 201] on span "clear" at bounding box center [1361, 199] width 17 height 17
click at [1316, 201] on input "Pinkfong & Baby Shark’s Space Adventure" at bounding box center [1188, 200] width 403 height 23
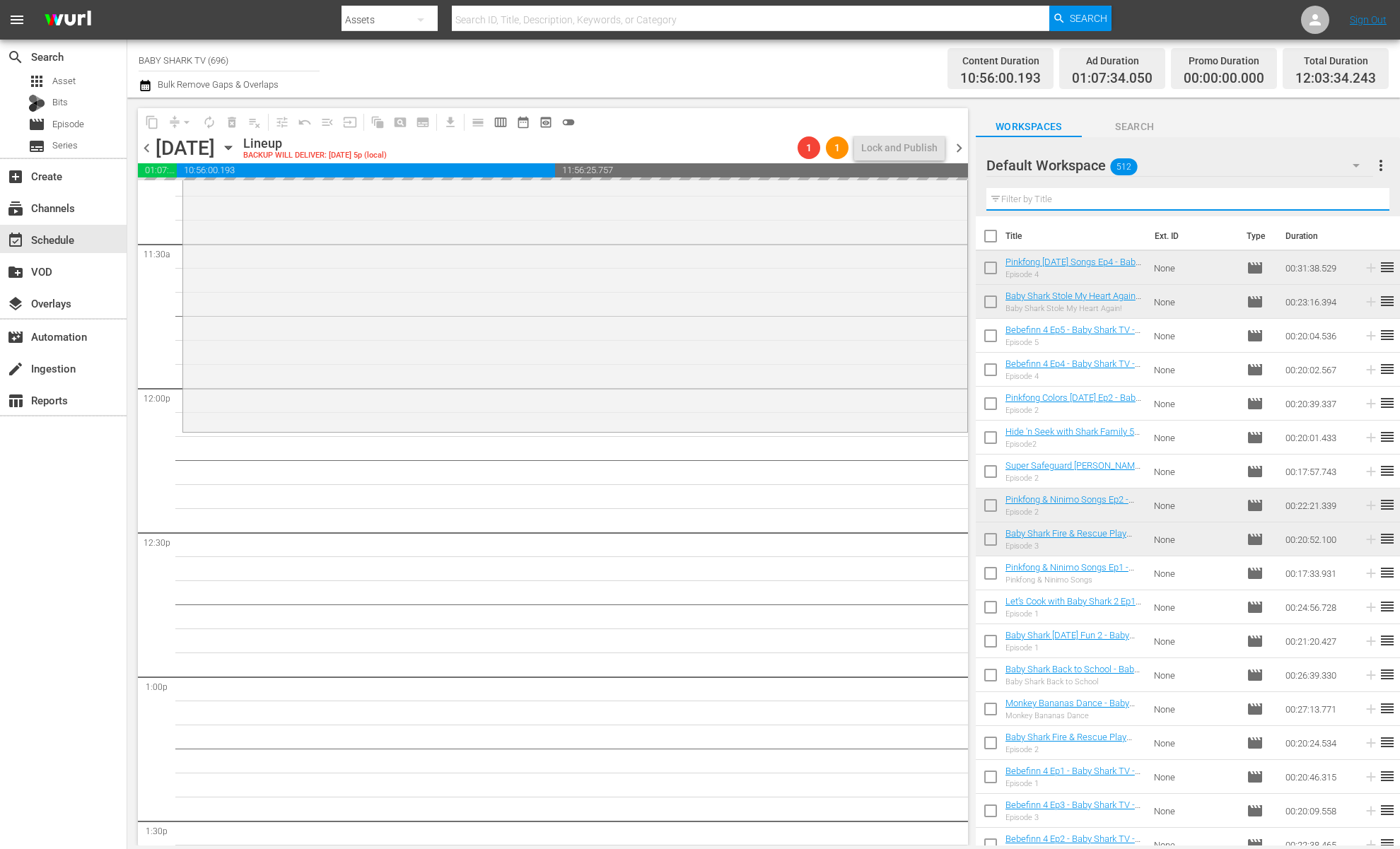
click at [1316, 201] on input "text" at bounding box center [1188, 200] width 403 height 23
paste input "Pinkfong & Ninimo Songs Ep1"
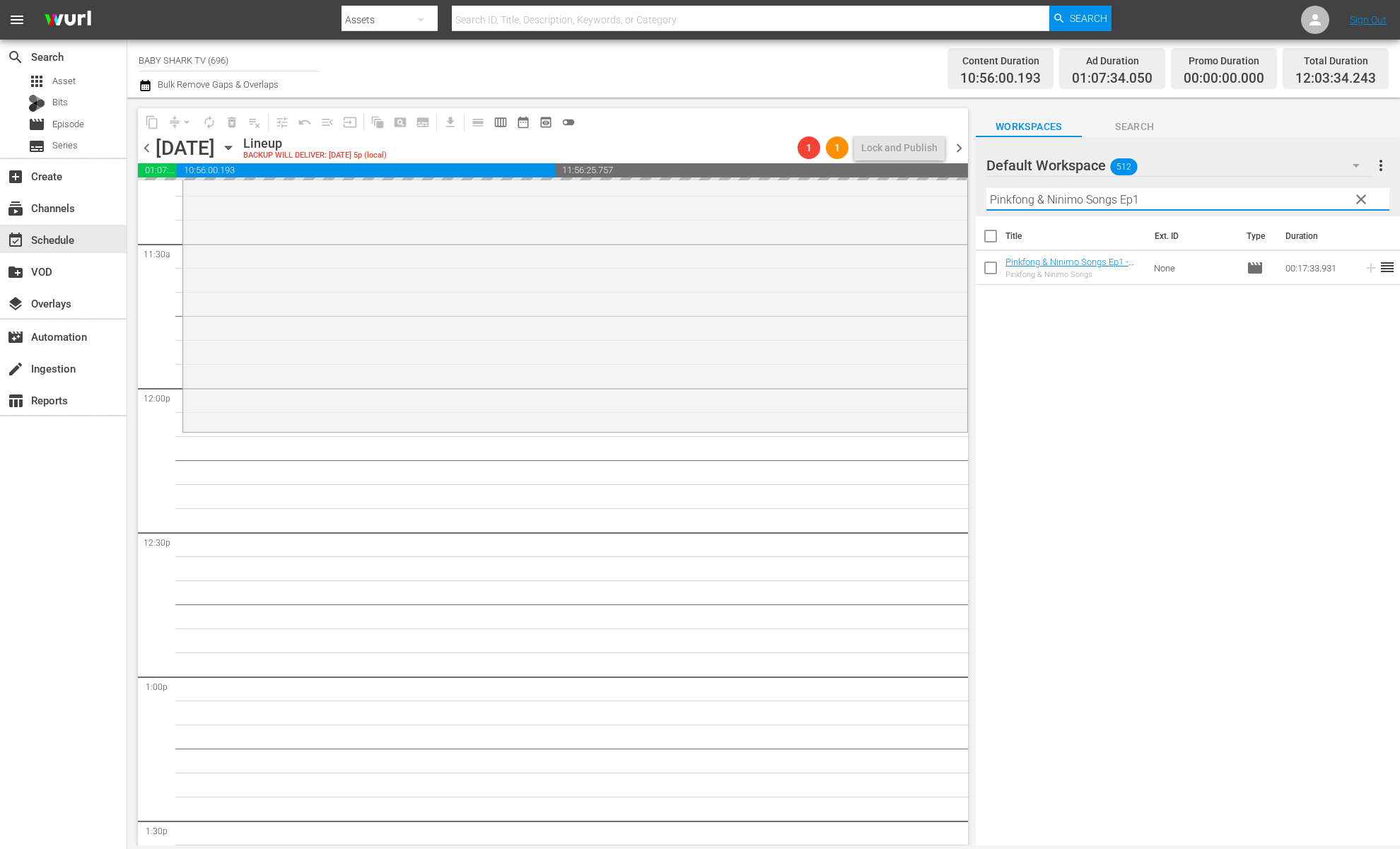
type input "Pinkfong & Ninimo Songs Ep1"
click at [1283, 352] on div "Title Ext. ID Type Duration Pinkfong & Ninimo Songs Ep1 - Baby Shark TV - TRC2 …" at bounding box center [1188, 532] width 424 height 632
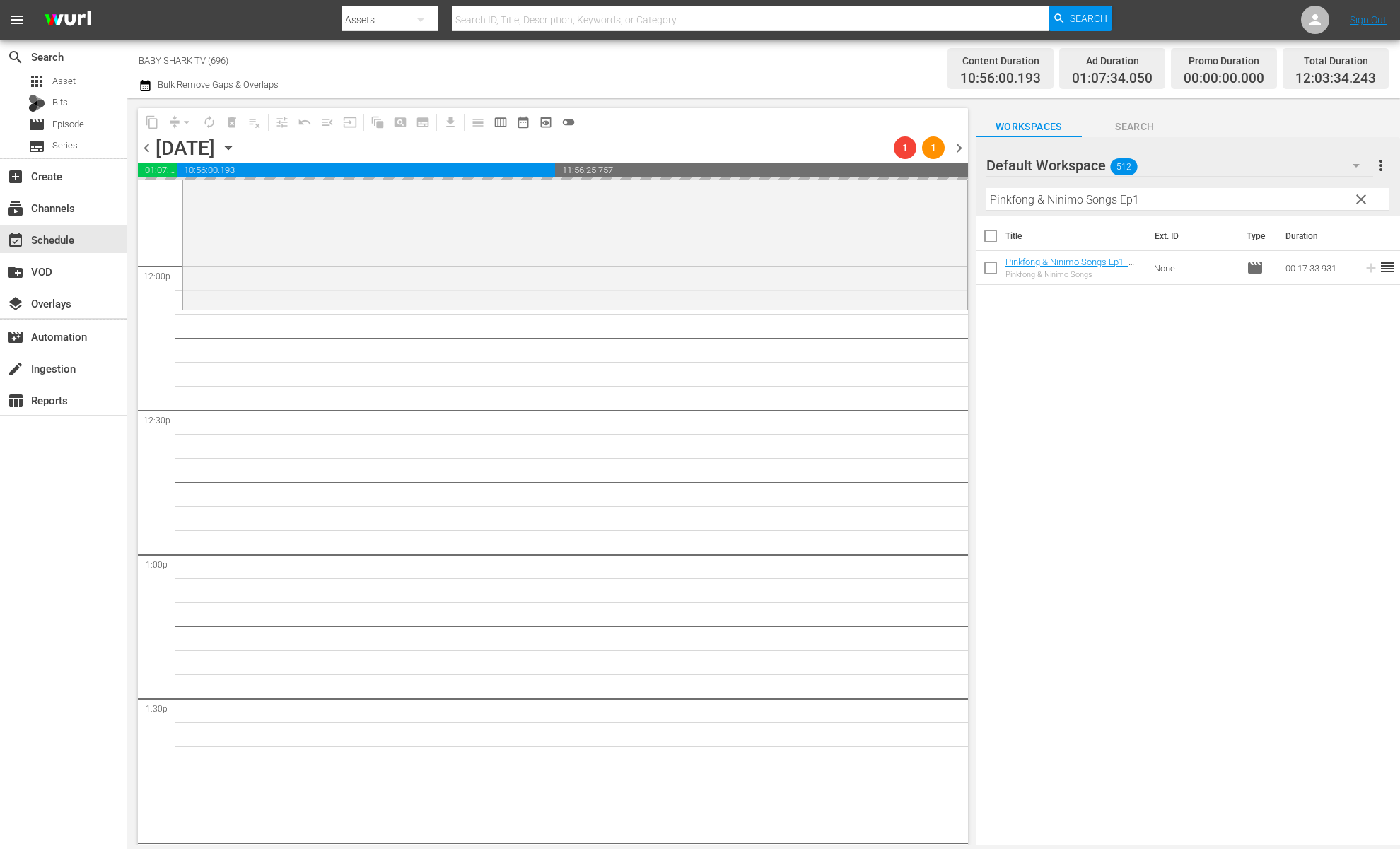
scroll to position [3378, 0]
click at [1172, 399] on div "Title Ext. ID Type Duration Pinkfong & Ninimo Songs Ep1 - Baby Shark TV - TRC2 …" at bounding box center [1188, 532] width 424 height 632
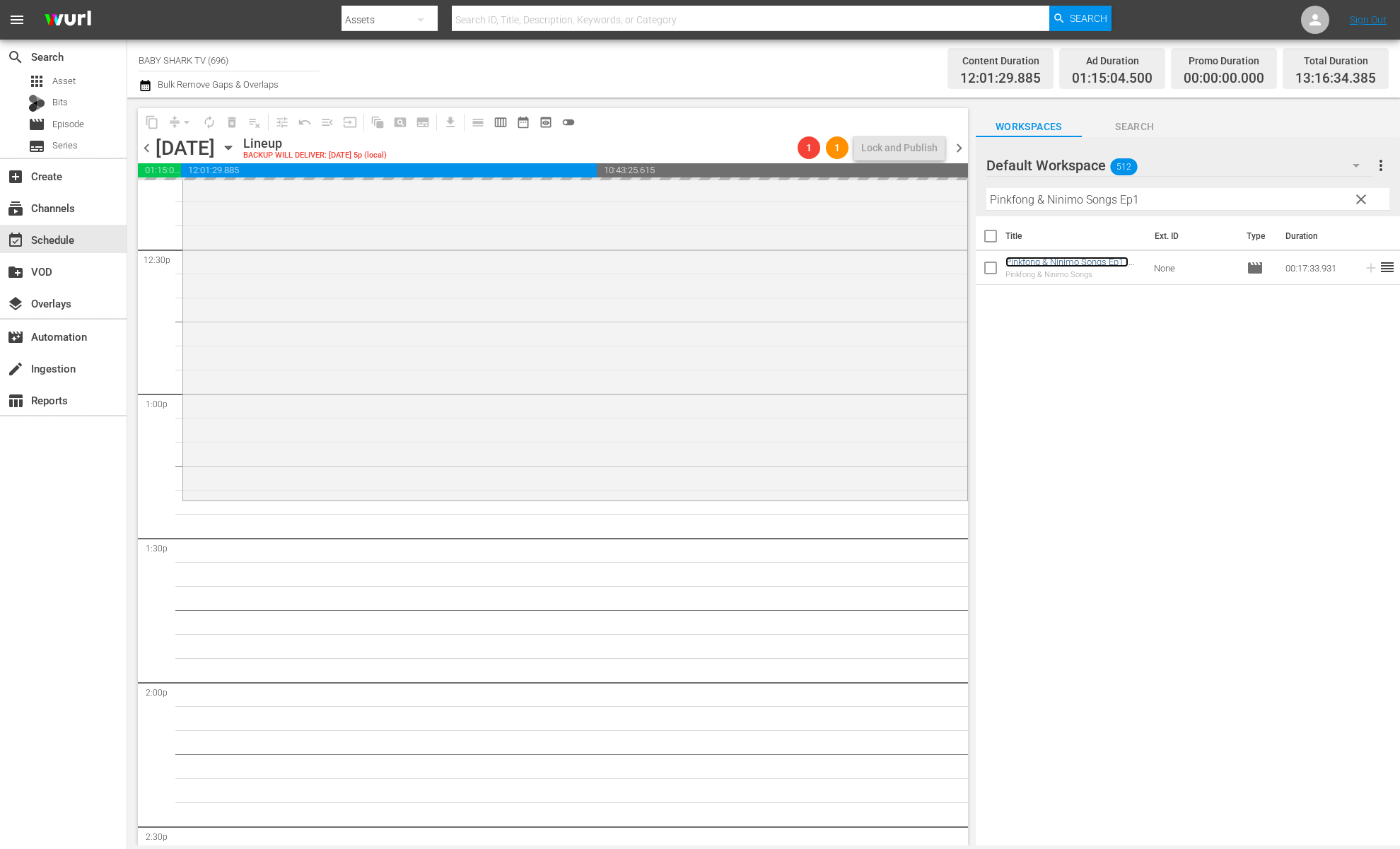
scroll to position [3555, 0]
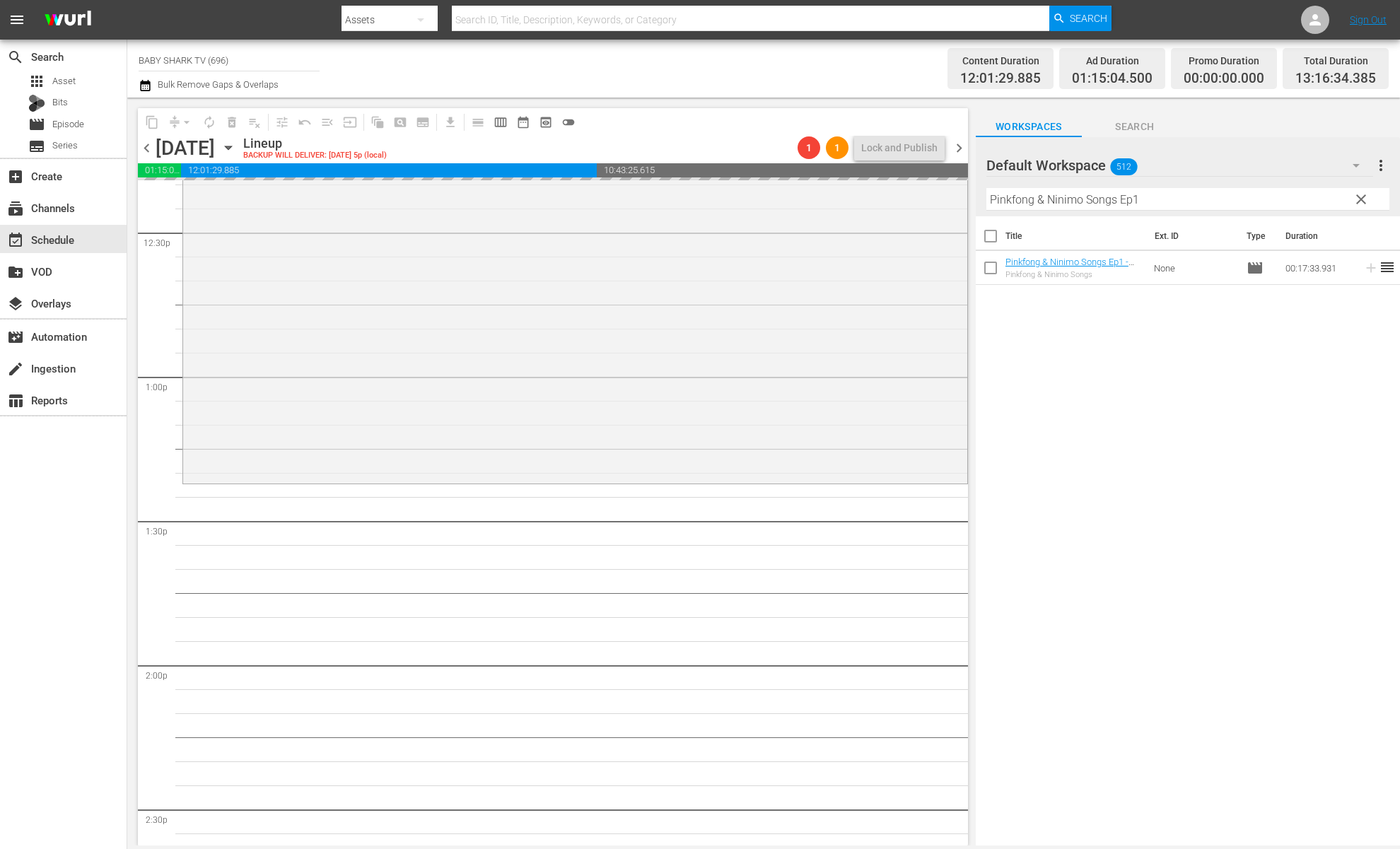
click at [1316, 216] on div "Default Workspace 512 Default more_vert clear Filter by Title Pinkfong & Ninimo…" at bounding box center [1188, 495] width 424 height 716
click at [1316, 207] on span "clear" at bounding box center [1361, 199] width 17 height 17
click at [1316, 204] on input "Pinkfong & Ninimo Songs Ep1" at bounding box center [1188, 200] width 403 height 23
click at [1316, 200] on input "Pinkfong & Ninimo Songs Ep1" at bounding box center [1188, 200] width 403 height 23
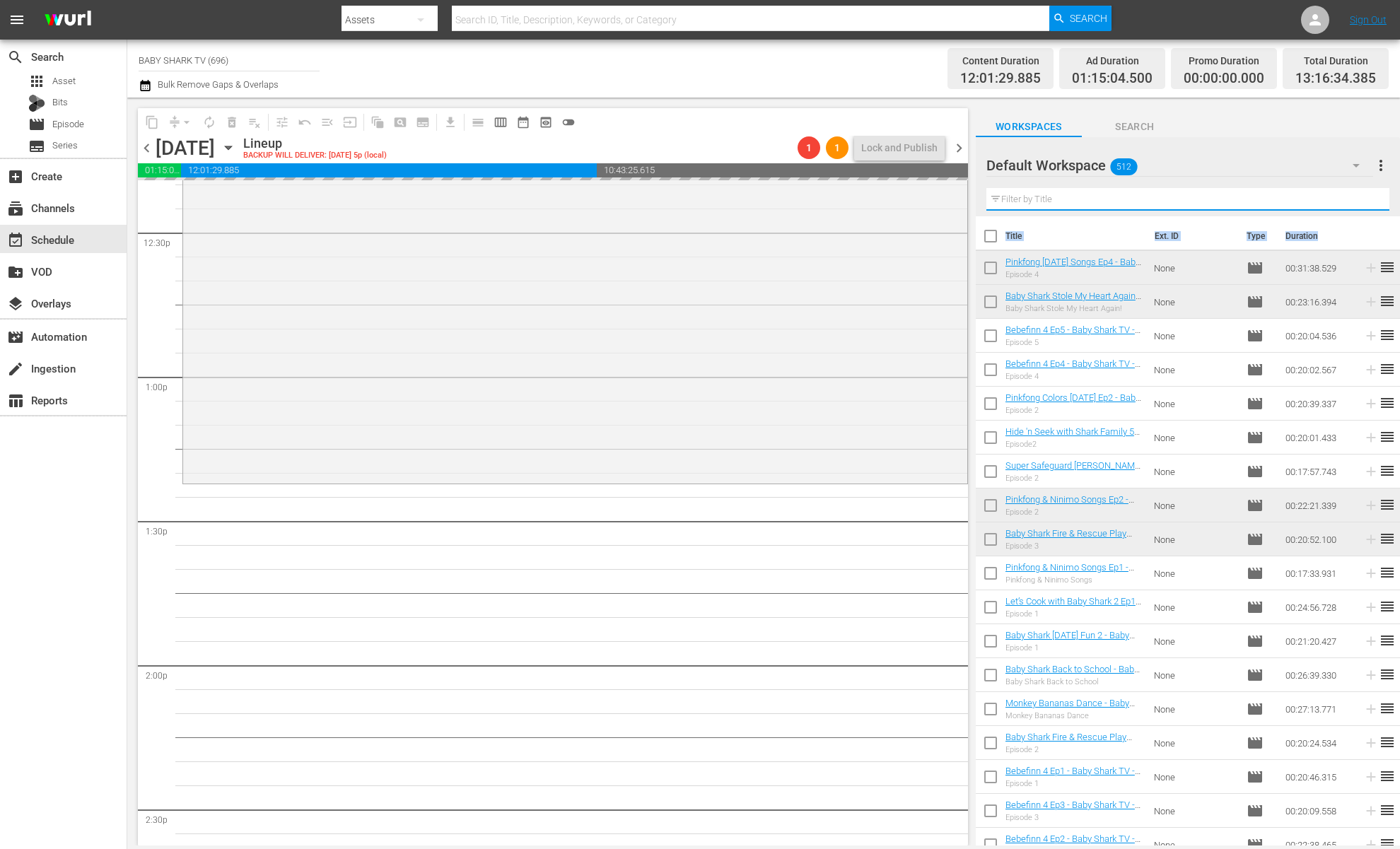
click at [1316, 200] on input "text" at bounding box center [1188, 200] width 403 height 23
paste input "Bebefinn 4 Ep1"
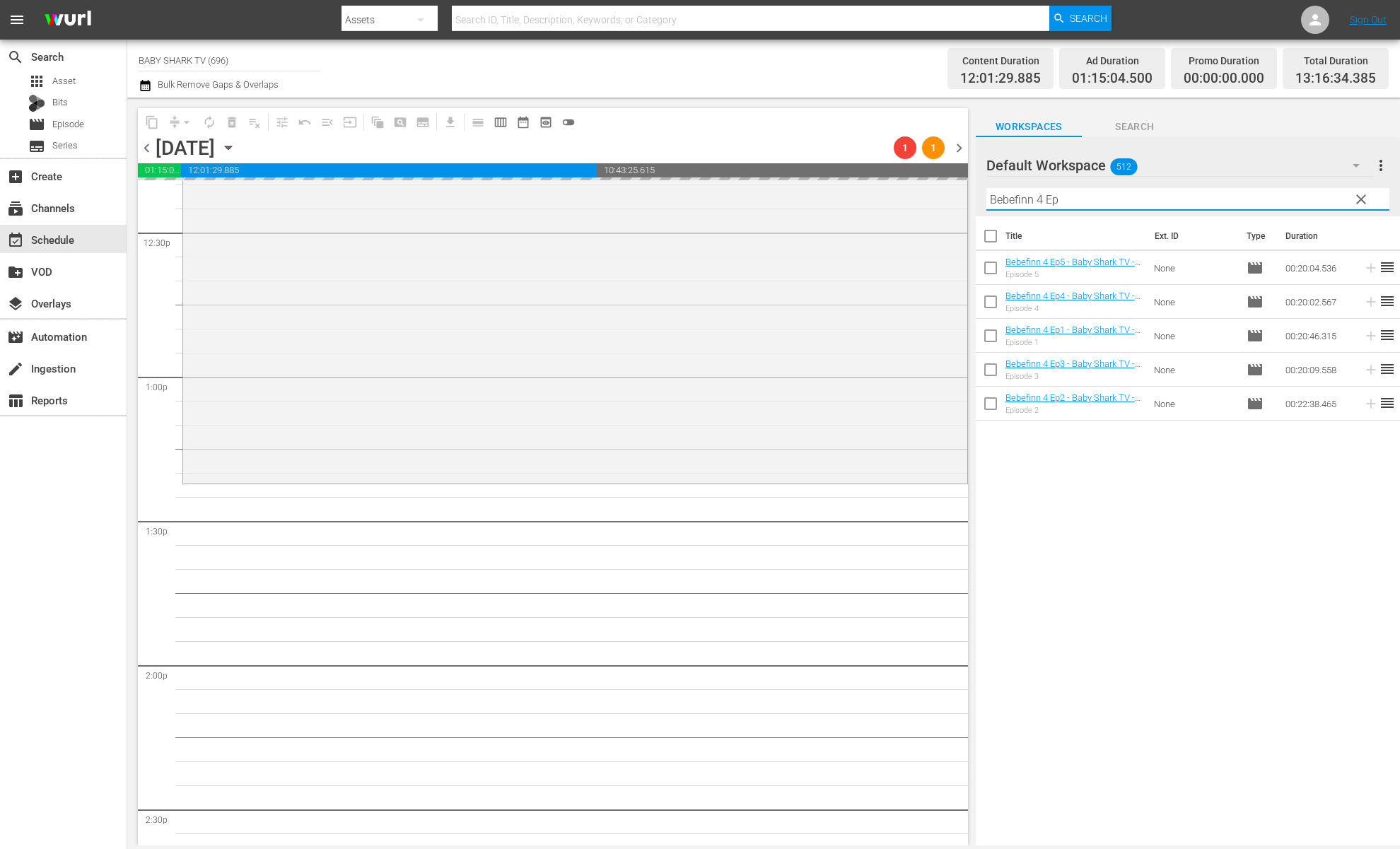
type input "Bebefinn 4 Ep"
click at [1123, 536] on div "Title Ext. ID Type Duration Bebefinn 4 Ep5 - Baby Shark TV - TRC2 - 202509 Epis…" at bounding box center [1188, 532] width 424 height 632
click at [1140, 506] on div "Title Ext. ID Type Duration Bebefinn 4 Ep5 - Baby Shark TV - TRC2 - 202509 Epis…" at bounding box center [1188, 532] width 424 height 632
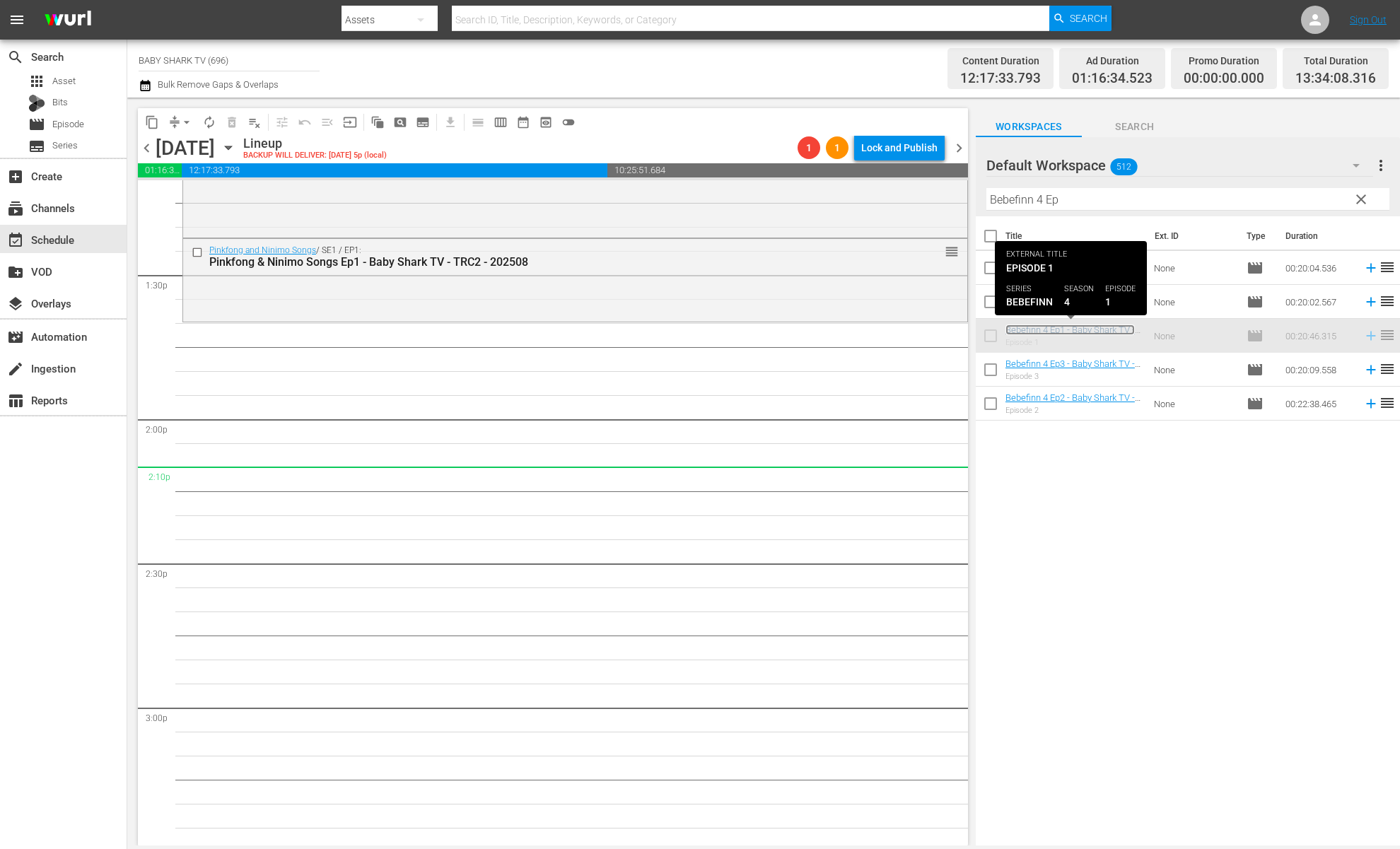
scroll to position [3802, 0]
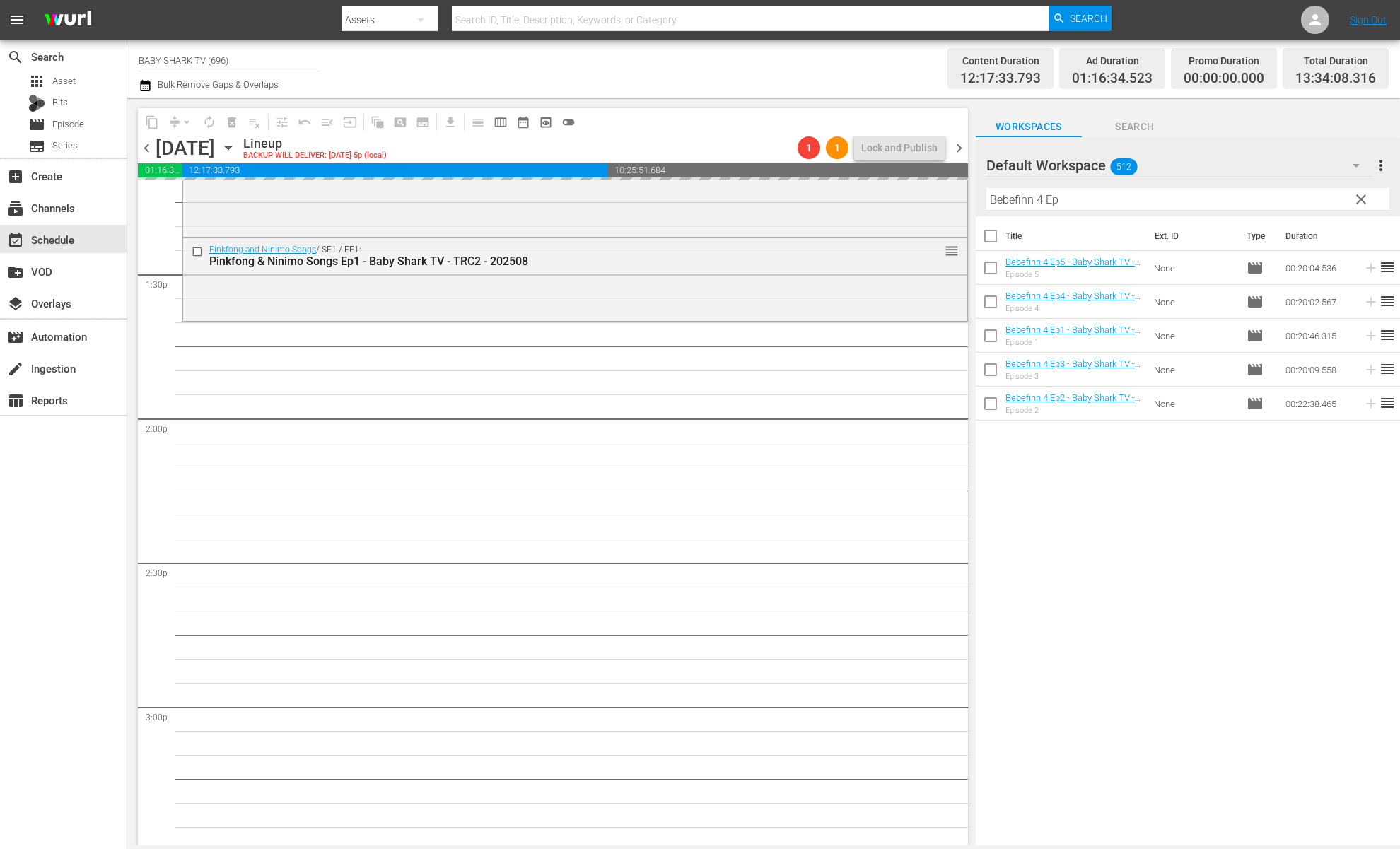
click at [1119, 471] on div "Title Ext. ID Type Duration Bebefinn 4 Ep5 - Baby Shark TV - TRC2 - 202509 Epis…" at bounding box center [1188, 532] width 424 height 632
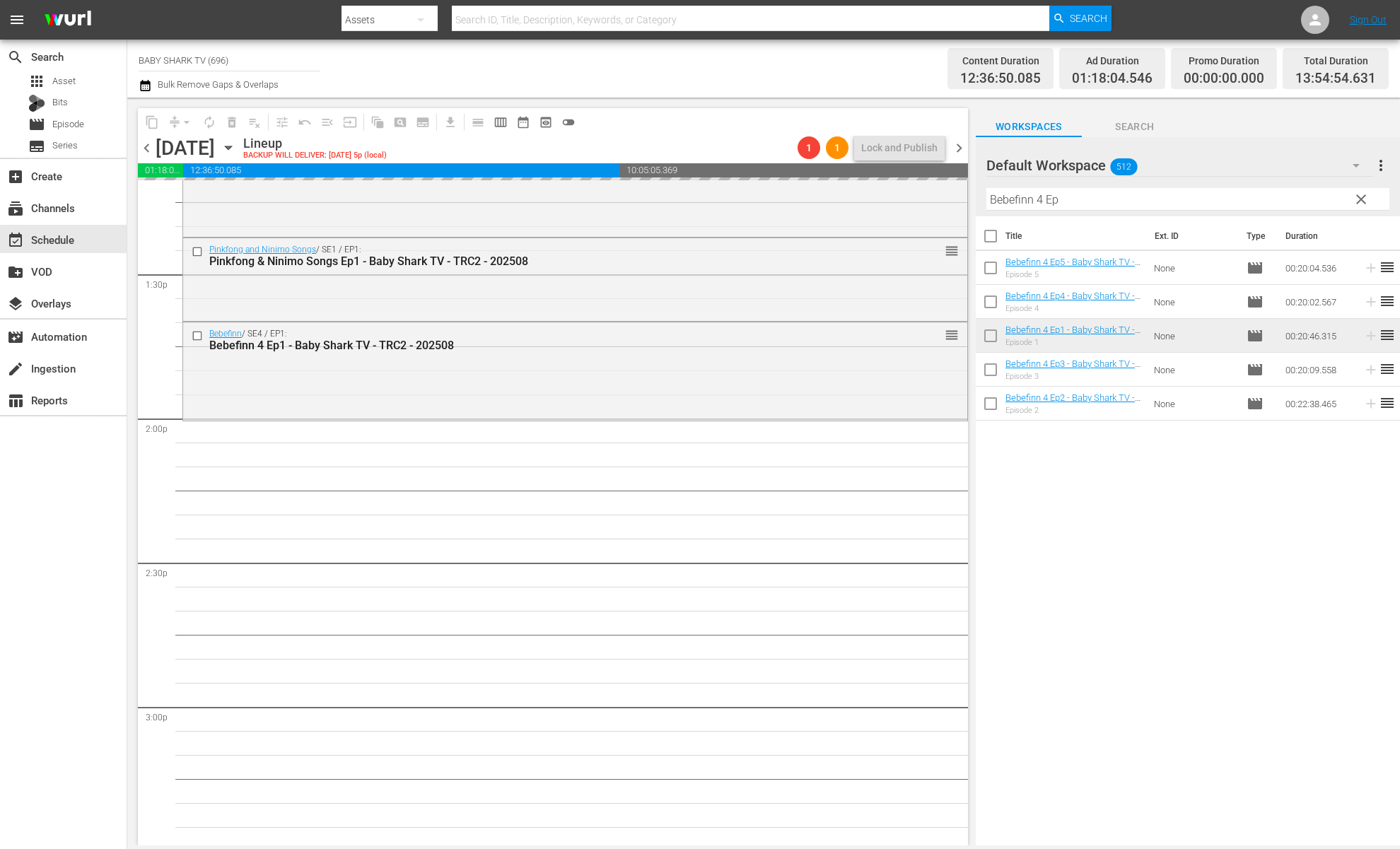
click at [1095, 465] on div "Title Ext. ID Type Duration Bebefinn 4 Ep5 - Baby Shark TV - TRC2 - 202509 Epis…" at bounding box center [1188, 532] width 424 height 632
click at [1090, 510] on div "Title Ext. ID Type Duration Bebefinn 4 Ep5 - Baby Shark TV - TRC2 - 202509 Epis…" at bounding box center [1188, 532] width 424 height 632
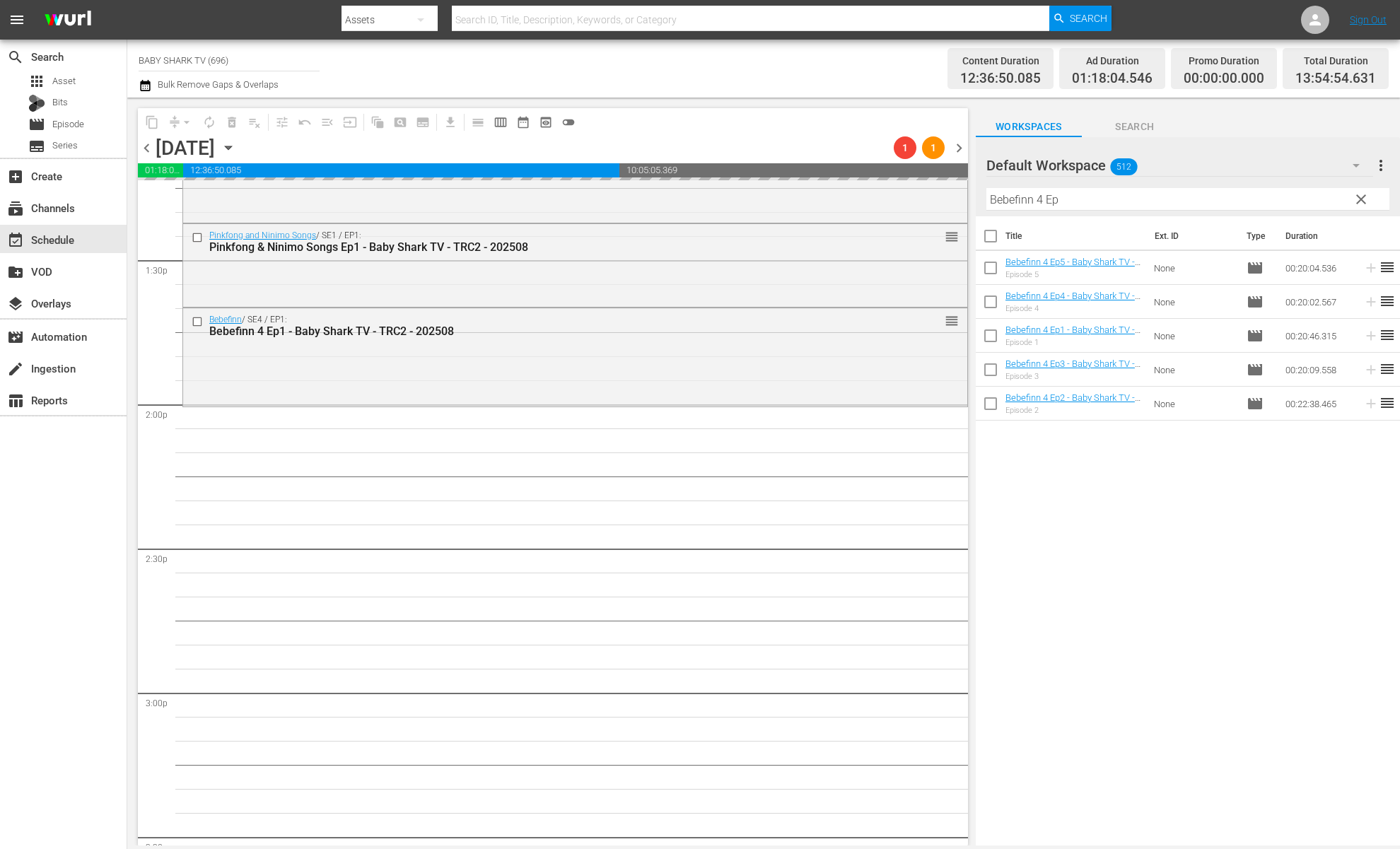
scroll to position [3817, 0]
click at [1048, 456] on div "Title Ext. ID Type Duration Bebefinn 4 Ep5 - Baby Shark TV - TRC2 - 202509 Epis…" at bounding box center [1188, 532] width 424 height 632
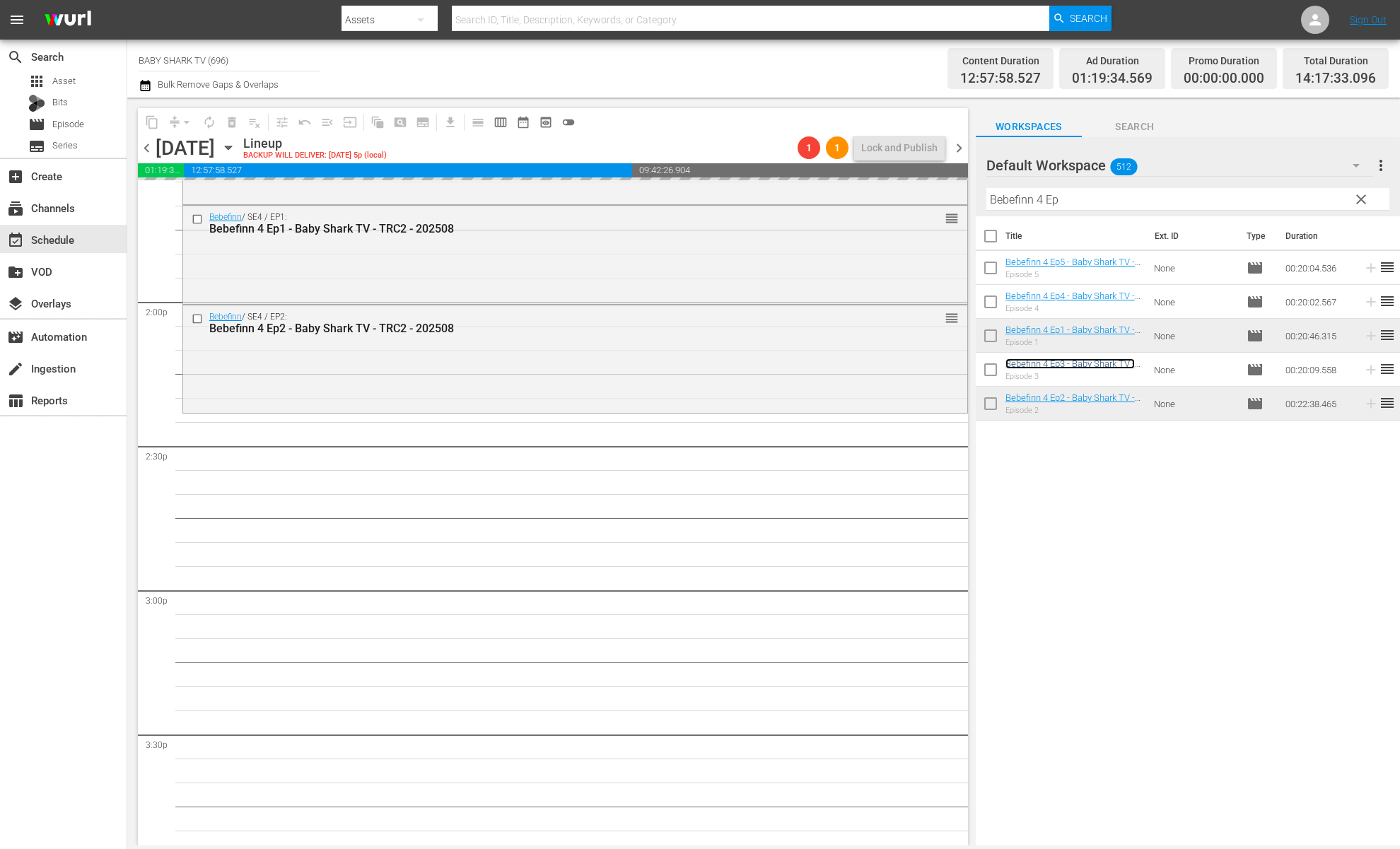
scroll to position [3919, 0]
click at [1316, 201] on span "clear" at bounding box center [1361, 199] width 17 height 17
click at [1316, 201] on input "Bebefinn 4 Ep" at bounding box center [1188, 200] width 403 height 23
click at [1316, 201] on input "Bebefinn 4 Ep" at bounding box center [1188, 200] width 403 height 23
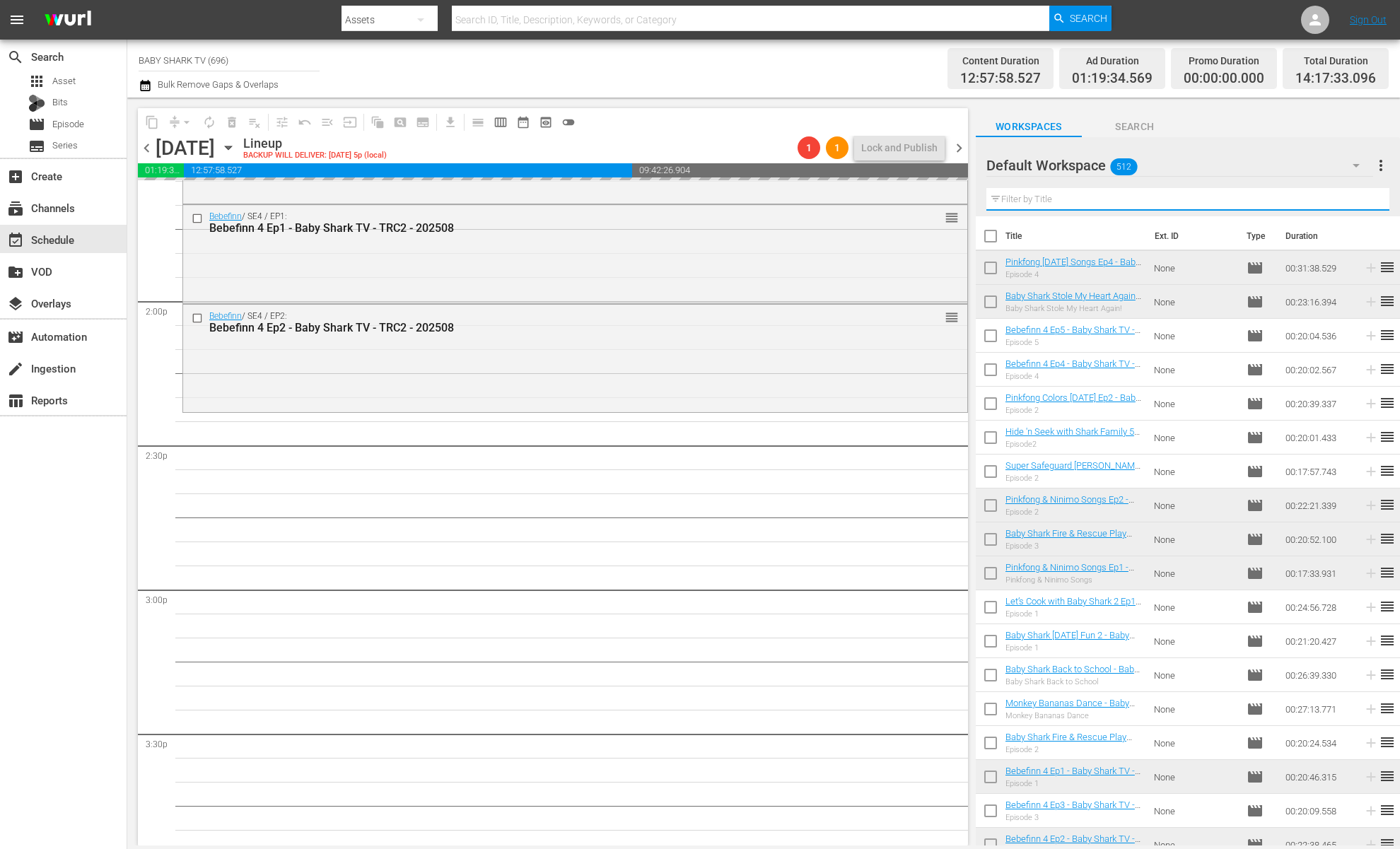
click at [1316, 201] on input "text" at bounding box center [1188, 200] width 403 height 23
paste input "Let’s Cook with Baby Shark 2 Ep1"
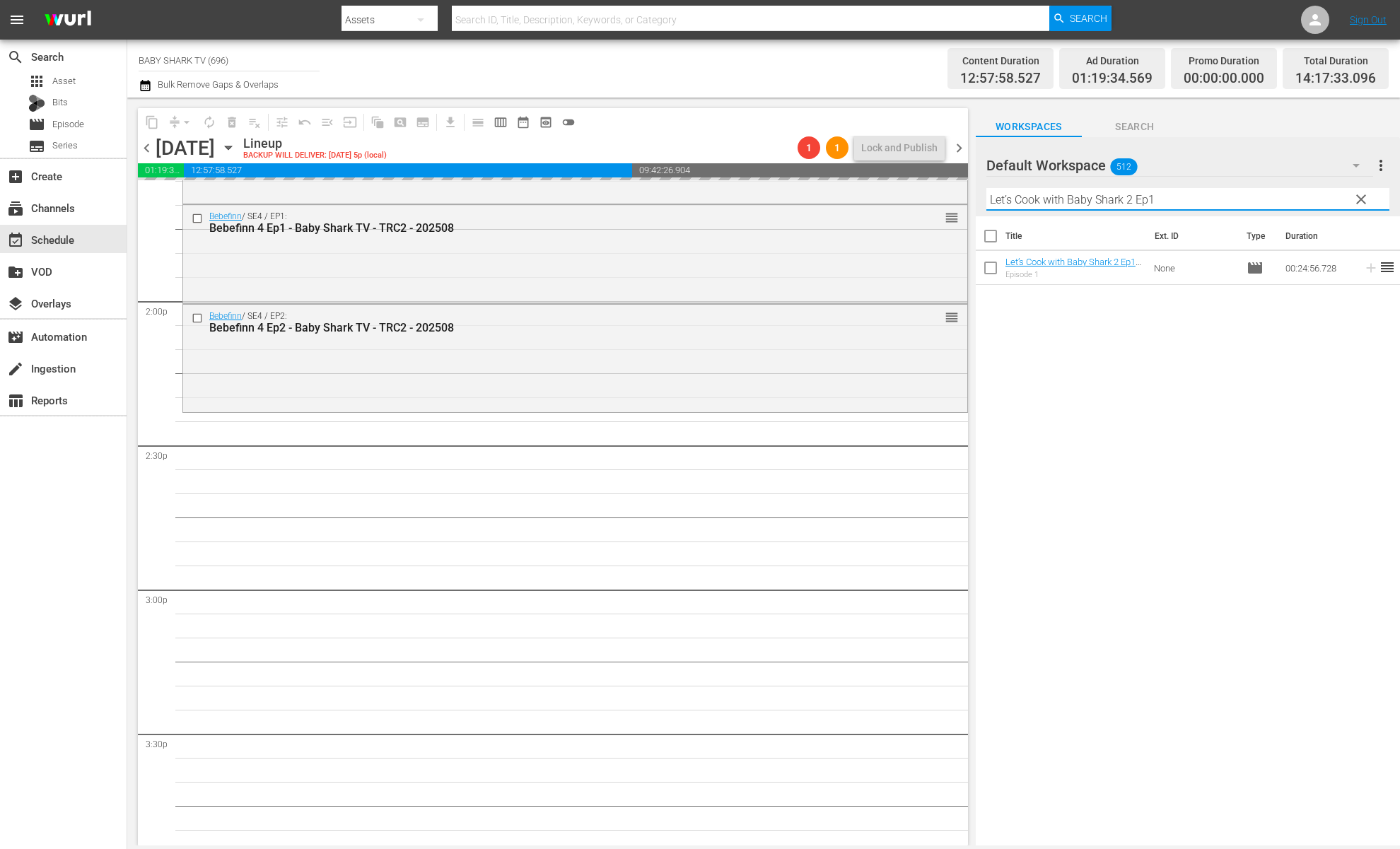
type input "Let’s Cook with Baby Shark 2 Ep1"
click at [1240, 409] on div "Title Ext. ID Type Duration Let’s Cook with Baby Shark 2 Ep1 - Baby Shark TV - …" at bounding box center [1188, 532] width 424 height 632
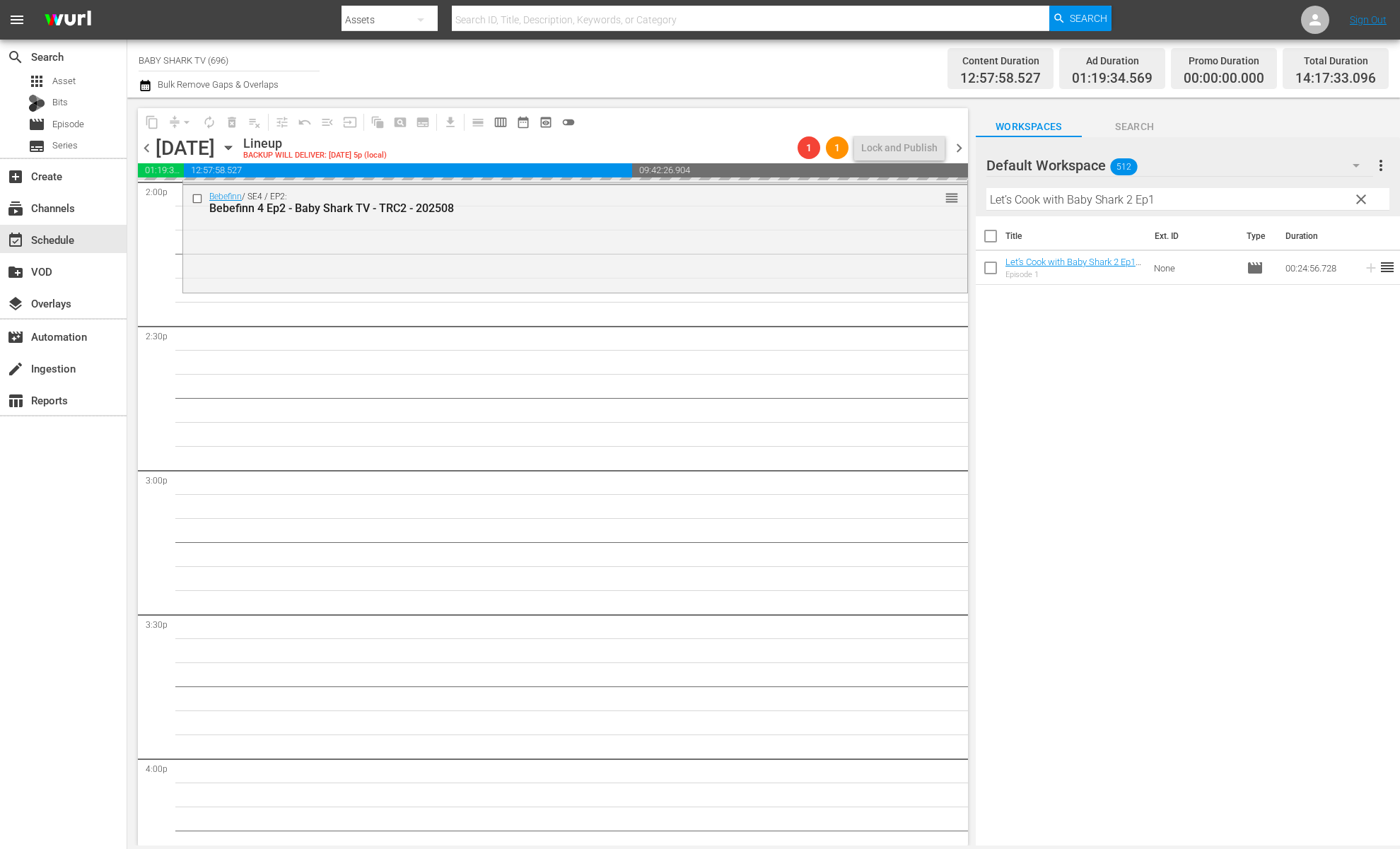
click at [1104, 401] on div "Title Ext. ID Type Duration Let’s Cook with Baby Shark 2 Ep1 - Baby Shark TV - …" at bounding box center [1188, 532] width 424 height 632
click at [1030, 368] on div "Title Ext. ID Type Duration Let’s Cook with Baby Shark 2 Ep1 - Baby Shark TV - …" at bounding box center [1188, 532] width 424 height 632
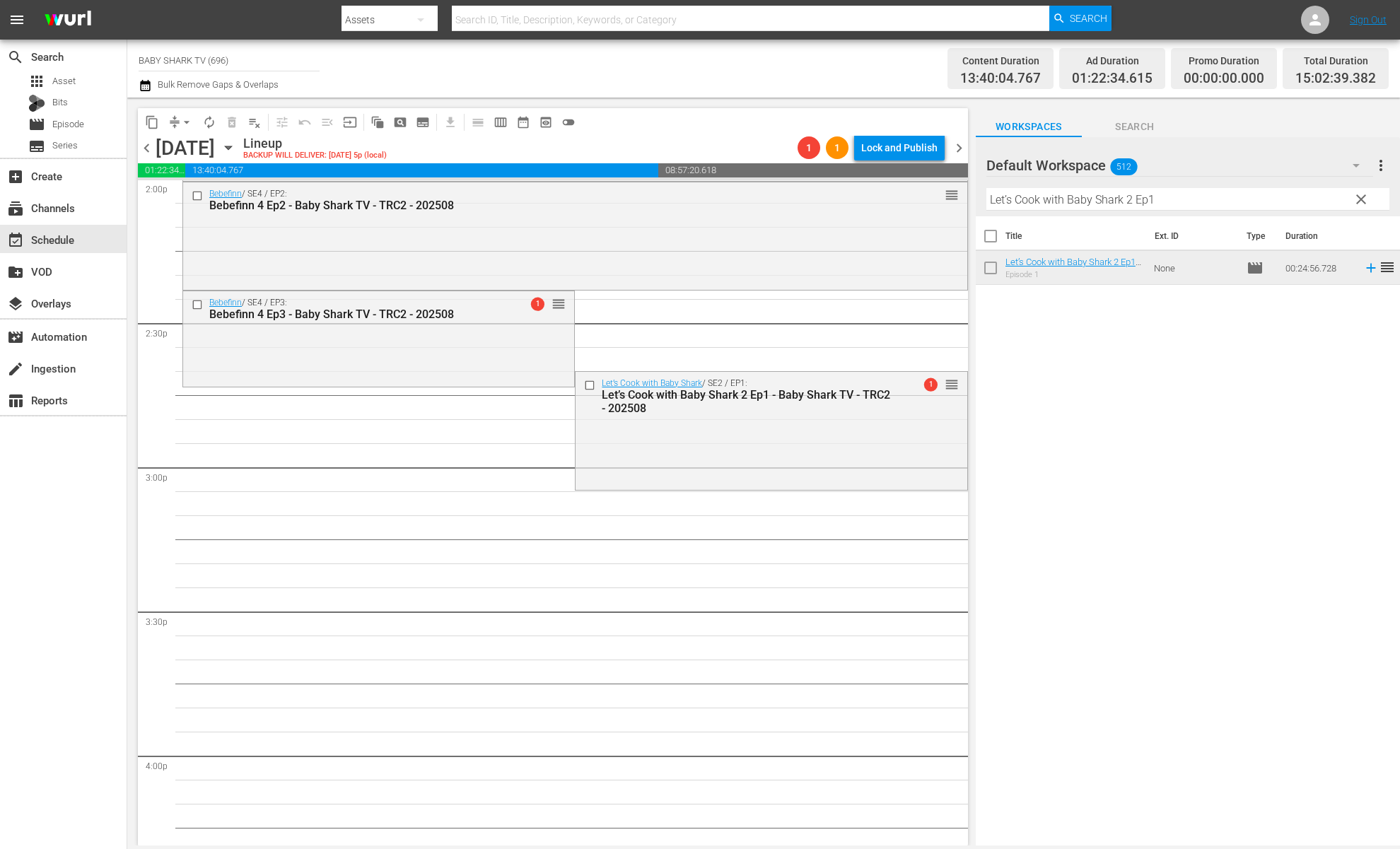
click at [1364, 209] on div "Default Workspace 512 Default more_vert clear Filter by Title Let’s Cook with B…" at bounding box center [1188, 177] width 424 height 80
click at [1364, 208] on button "clear" at bounding box center [1361, 199] width 23 height 23
click at [1364, 210] on hr at bounding box center [1188, 210] width 403 height 1
click at [1357, 210] on hr at bounding box center [1188, 210] width 403 height 1
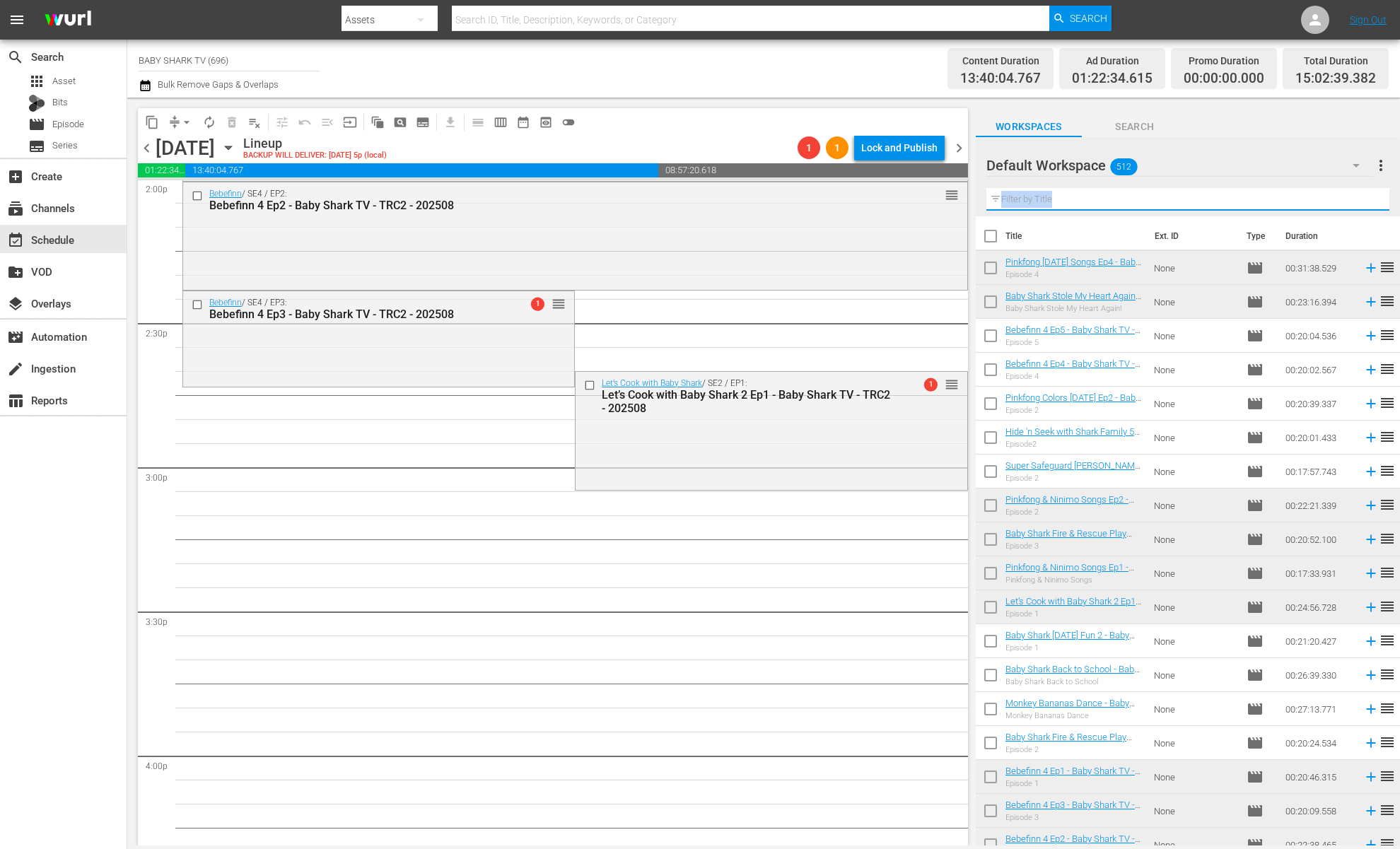
click at [1355, 203] on input "text" at bounding box center [1188, 200] width 403 height 23
click at [1344, 201] on input "text" at bounding box center [1188, 200] width 403 height 23
paste input "Baby Shark Fire & Rescue Play Ep2"
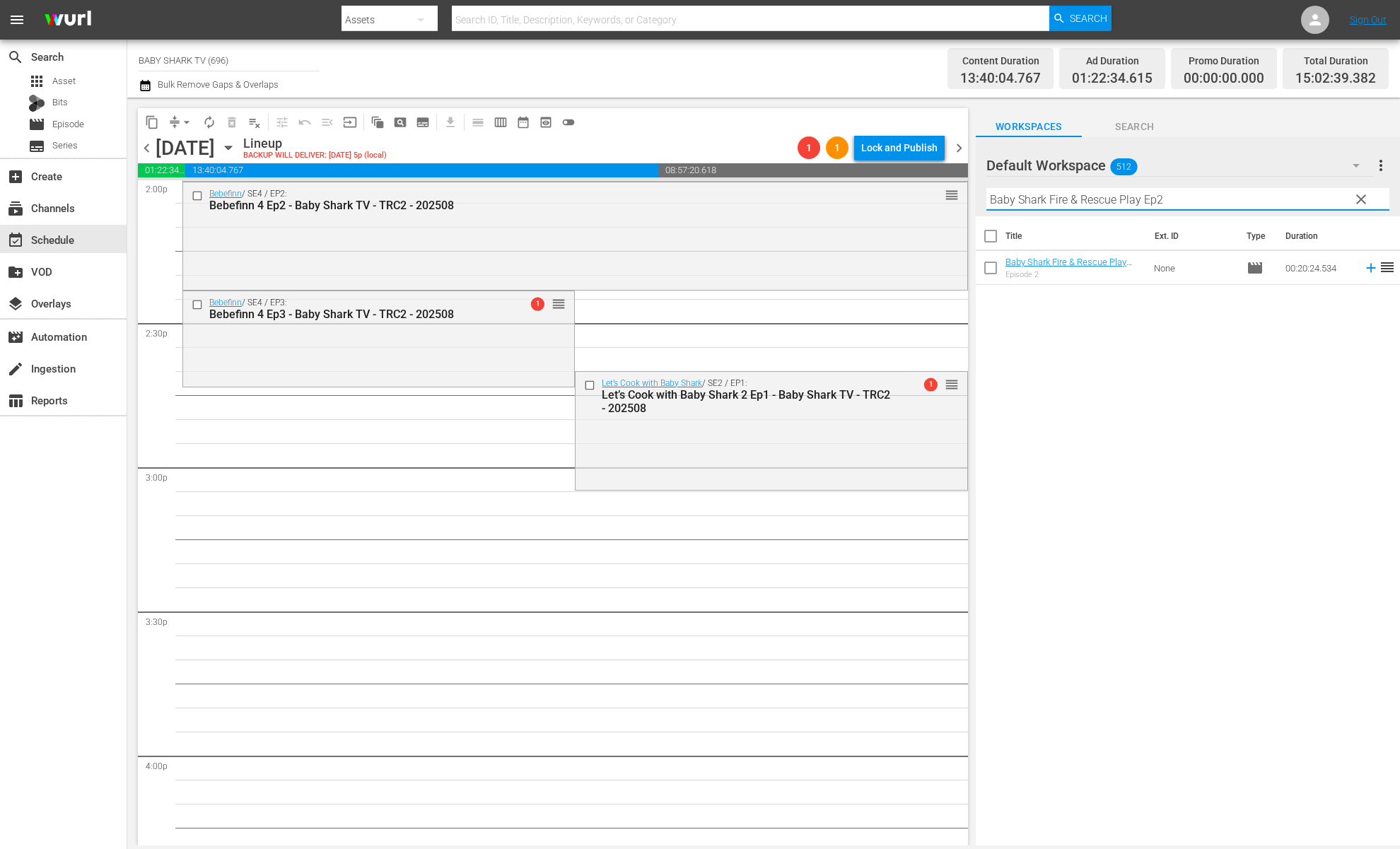
type input "Baby Shark Fire & Rescue Play Ep2"
click at [1090, 379] on div "Title Ext. ID Type Duration Baby Shark Fire & Rescue Play Ep2 - Baby Shark TV -…" at bounding box center [1188, 532] width 424 height 632
click at [1236, 373] on div "Title Ext. ID Type Duration Baby Shark Fire & Rescue Play Ep2 - Baby Shark TV -…" at bounding box center [1188, 532] width 424 height 632
drag, startPoint x: 1354, startPoint y: 208, endPoint x: 1289, endPoint y: 247, distance: 75.8
click at [1355, 207] on span "clear" at bounding box center [1361, 199] width 17 height 17
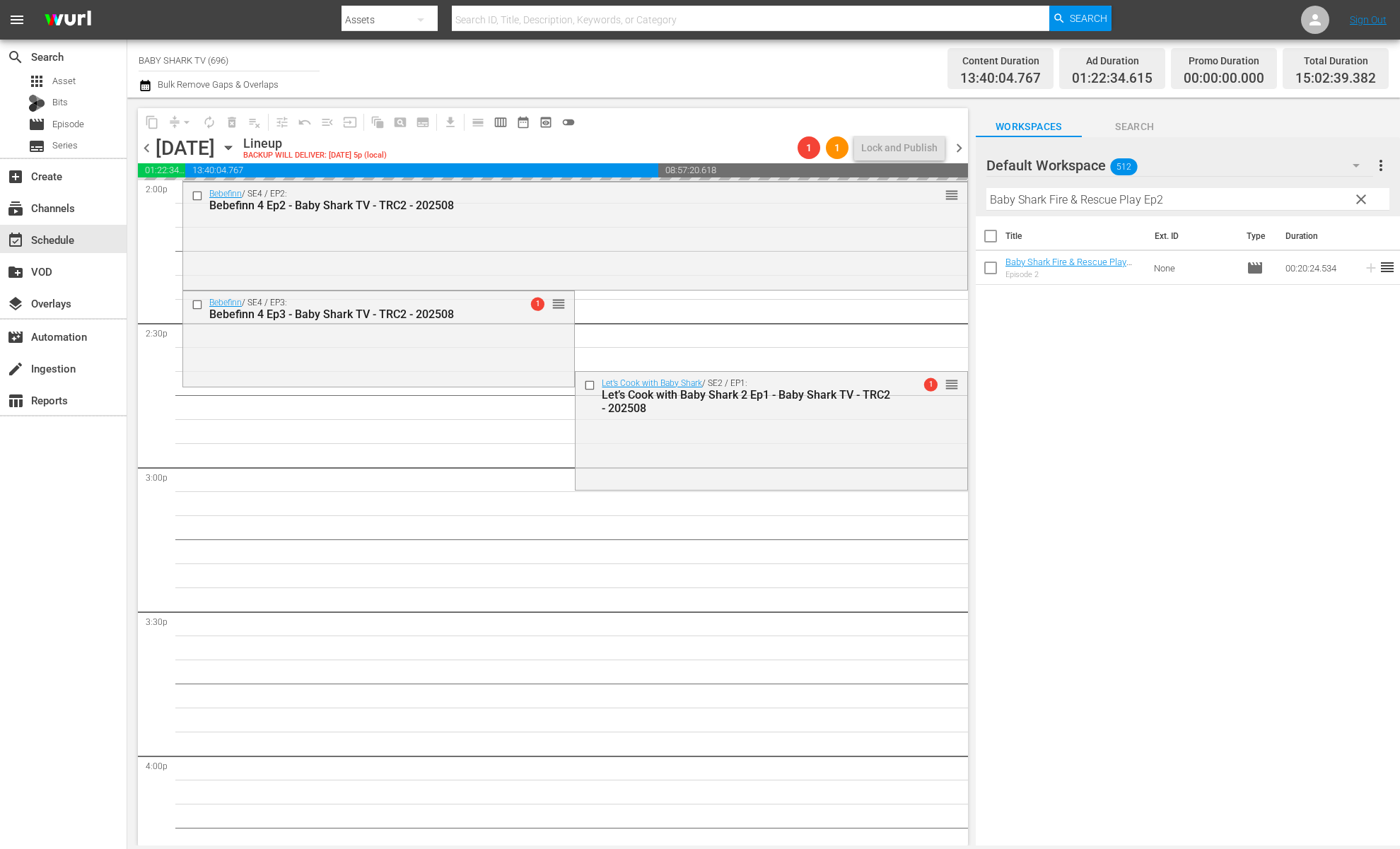
click at [1357, 204] on input "Baby Shark Fire & Rescue Play Ep2" at bounding box center [1188, 200] width 403 height 23
click at [1324, 204] on input "text" at bounding box center [1188, 200] width 403 height 23
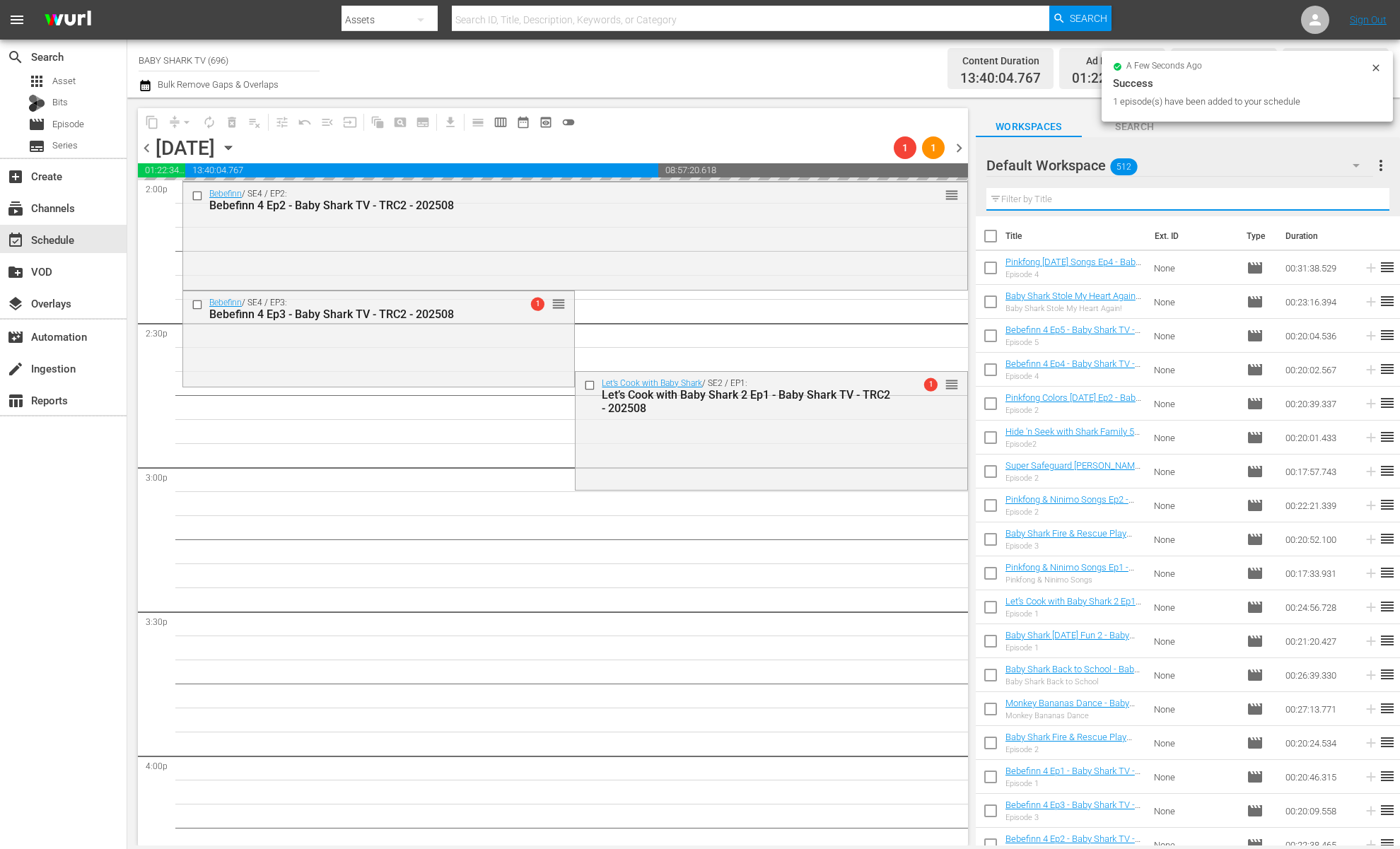
paste input "Baby Shark's Swimming Lessons"
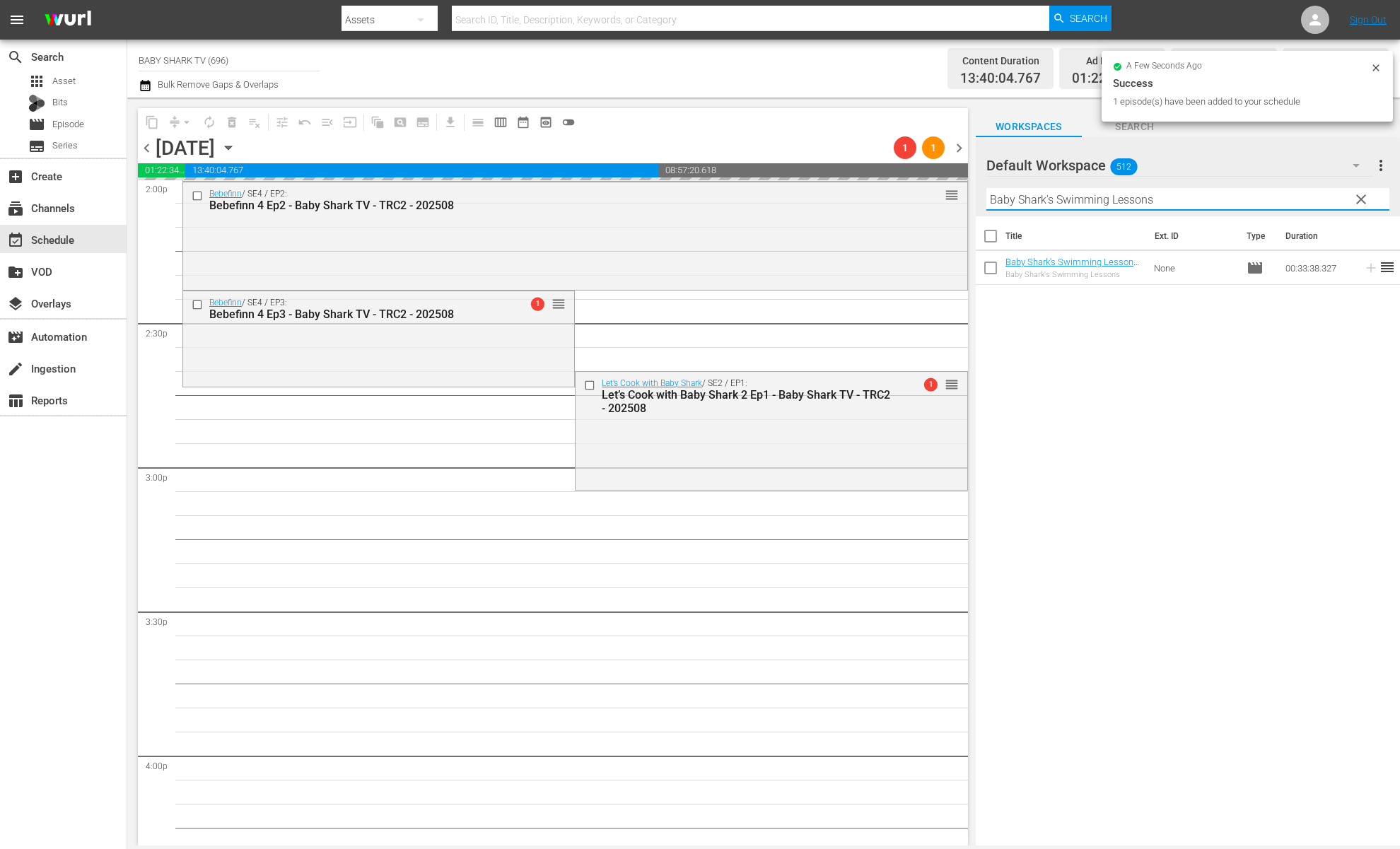
type input "Baby Shark's Swimming Lessons"
click at [1185, 368] on div "Title Ext. ID Type Duration Baby Shark's Swimming Lessons - Baby Shark TV - TRC…" at bounding box center [1188, 532] width 424 height 632
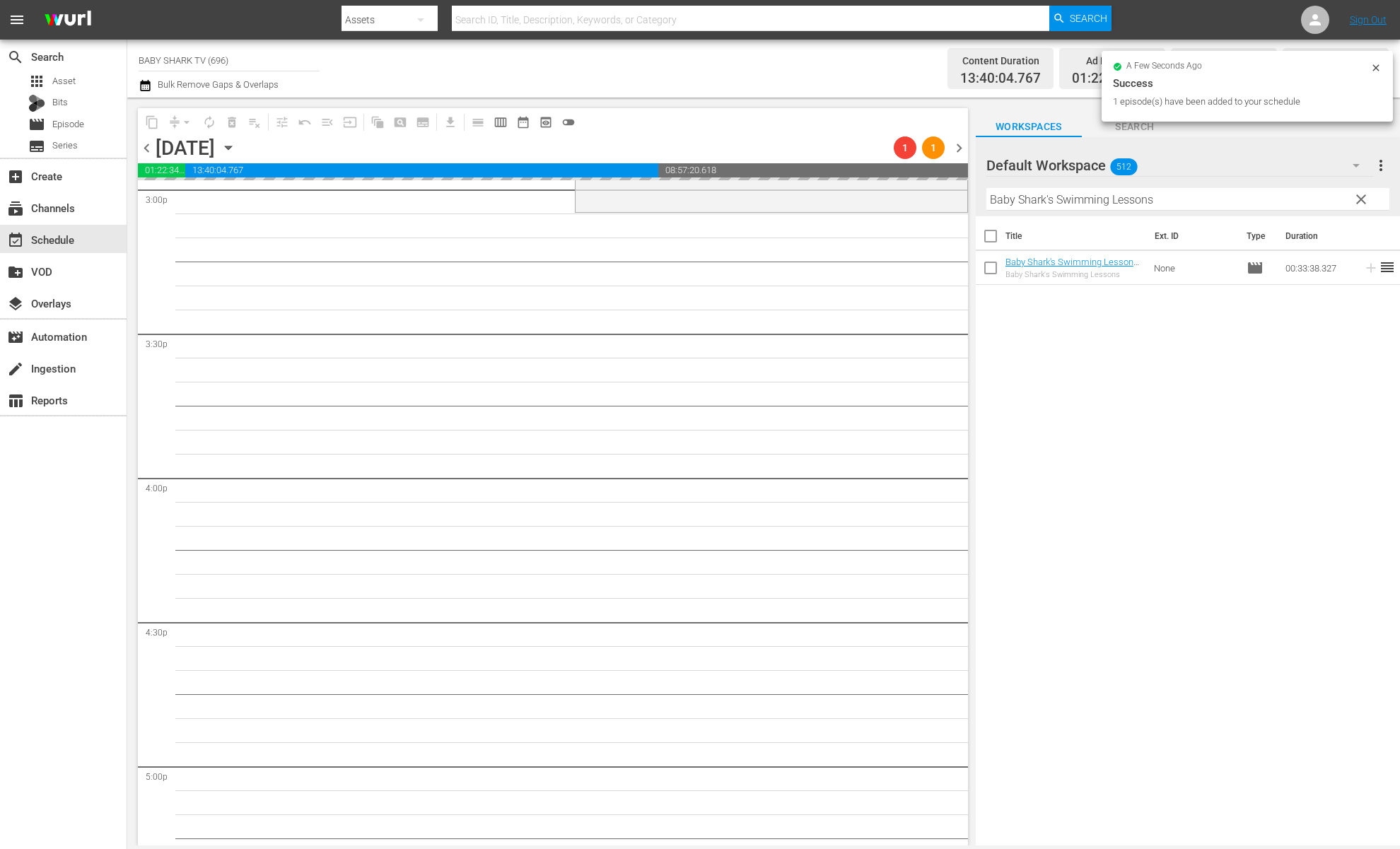
click at [1154, 400] on div "Title Ext. ID Type Duration Baby Shark's Swimming Lessons - Baby Shark TV - TRC…" at bounding box center [1188, 532] width 424 height 632
click at [1130, 431] on div "Title Ext. ID Type Duration Baby Shark's Swimming Lessons - Baby Shark TV - TRC…" at bounding box center [1188, 532] width 424 height 632
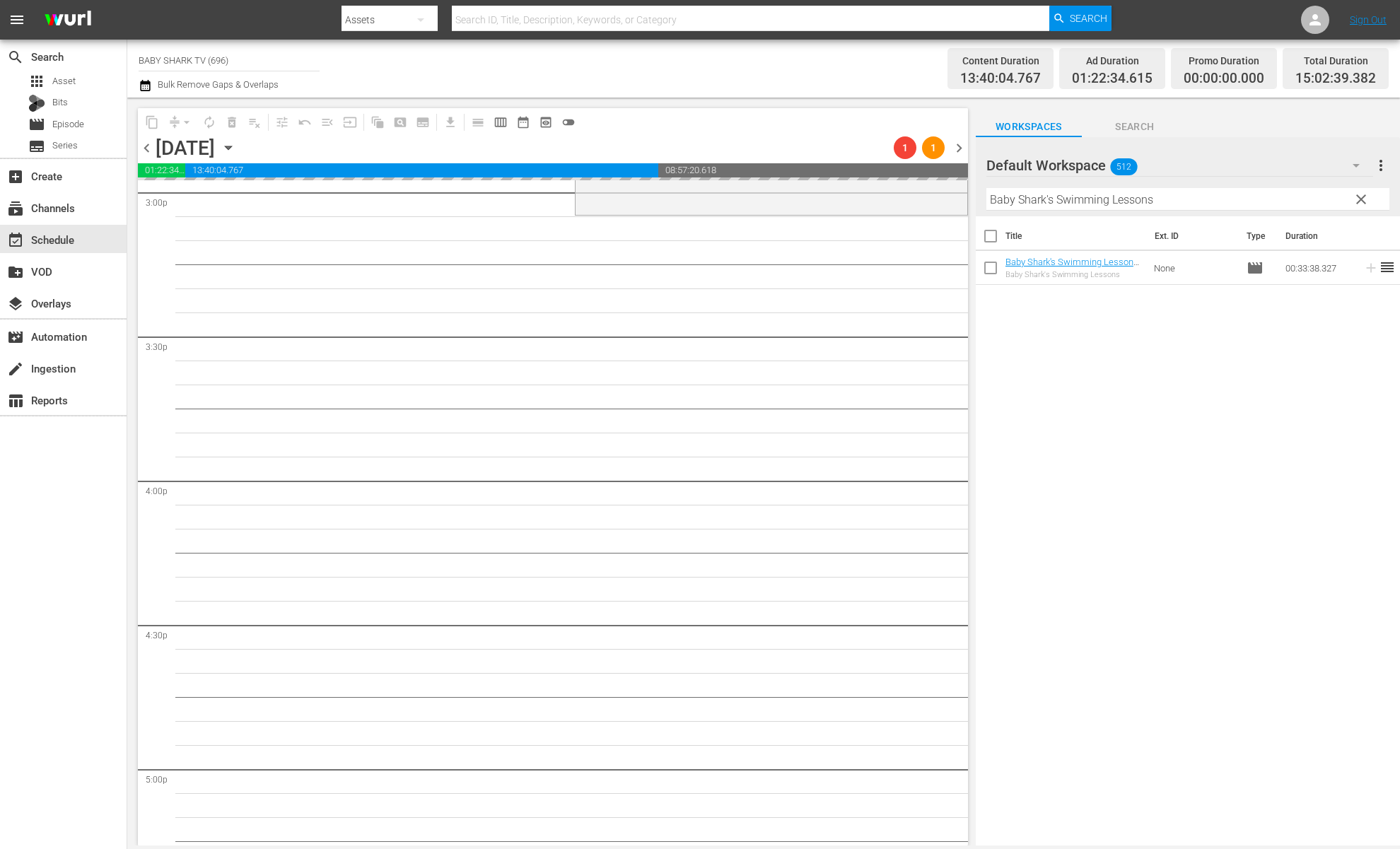
click at [1025, 385] on div "Title Ext. ID Type Duration Baby Shark's Swimming Lessons - Baby Shark TV - TRC…" at bounding box center [1188, 532] width 424 height 632
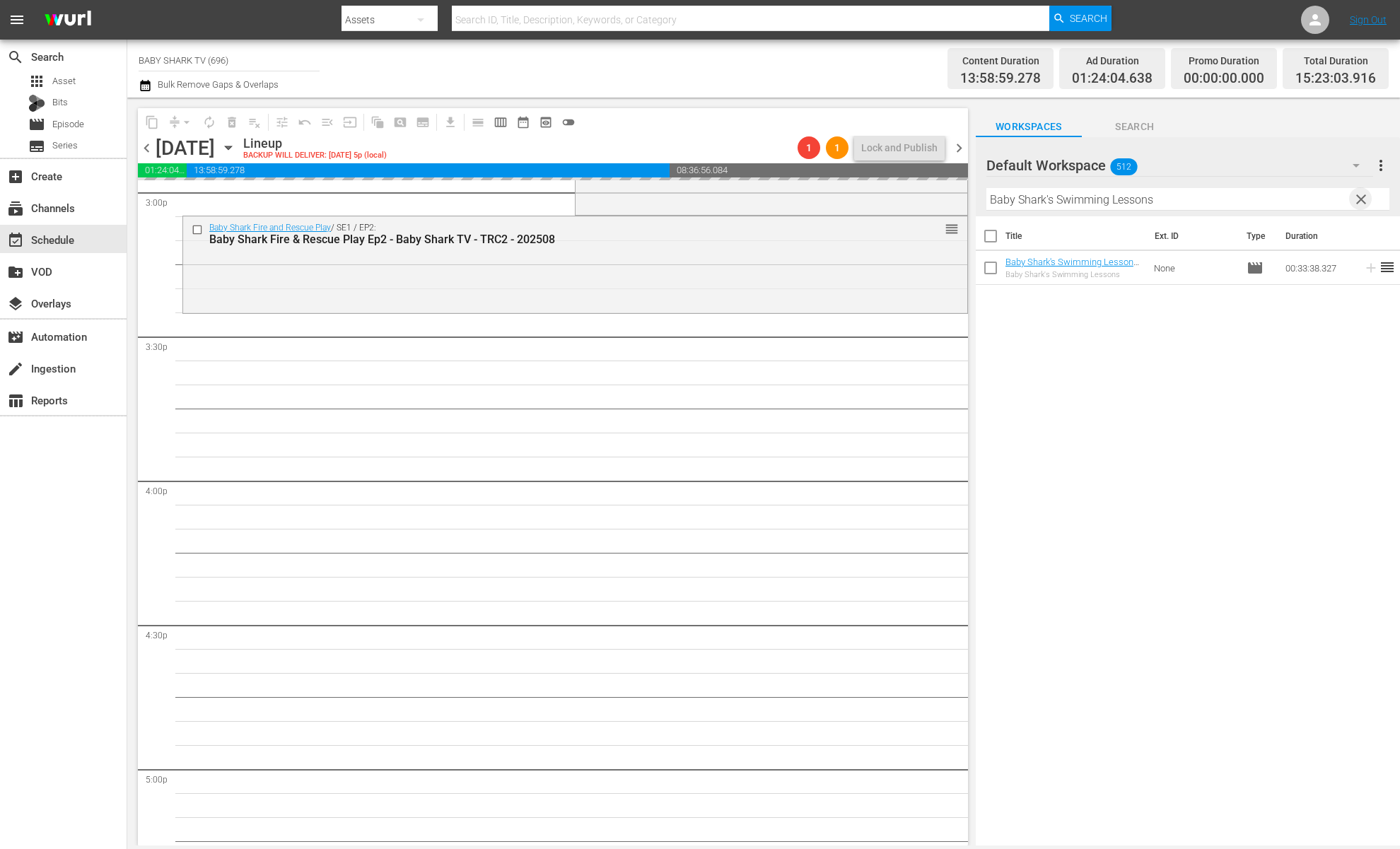
click at [1357, 204] on span "clear" at bounding box center [1361, 199] width 17 height 17
click at [1357, 204] on input "Baby Shark's Swimming Lessons" at bounding box center [1188, 200] width 403 height 23
click at [1316, 204] on input "Baby Shark's Swimming Lessons" at bounding box center [1188, 200] width 403 height 23
click at [1315, 204] on input "Baby Shark's Swimming Lessons" at bounding box center [1188, 200] width 403 height 23
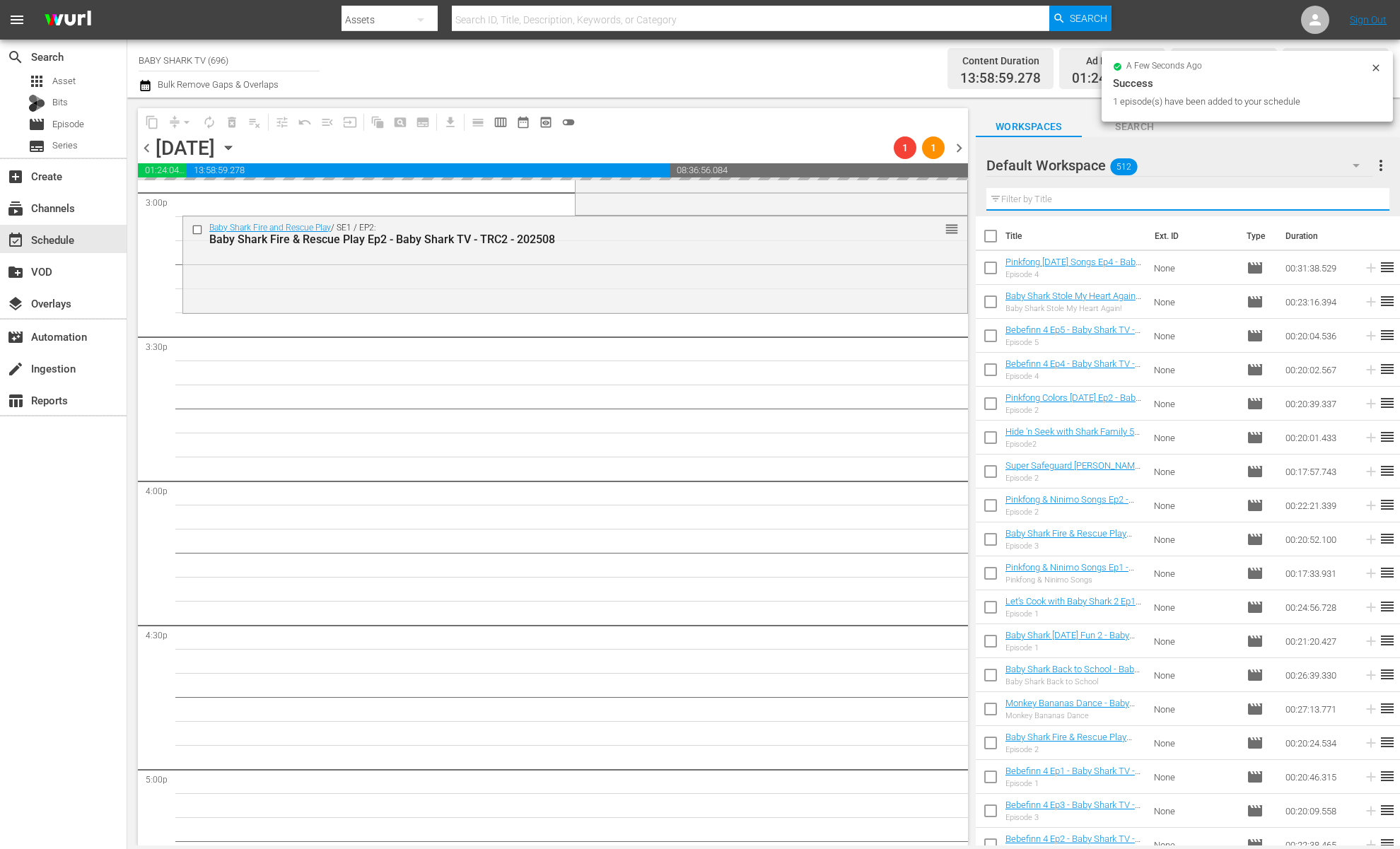
paste input "Monkey Bananas Dance"
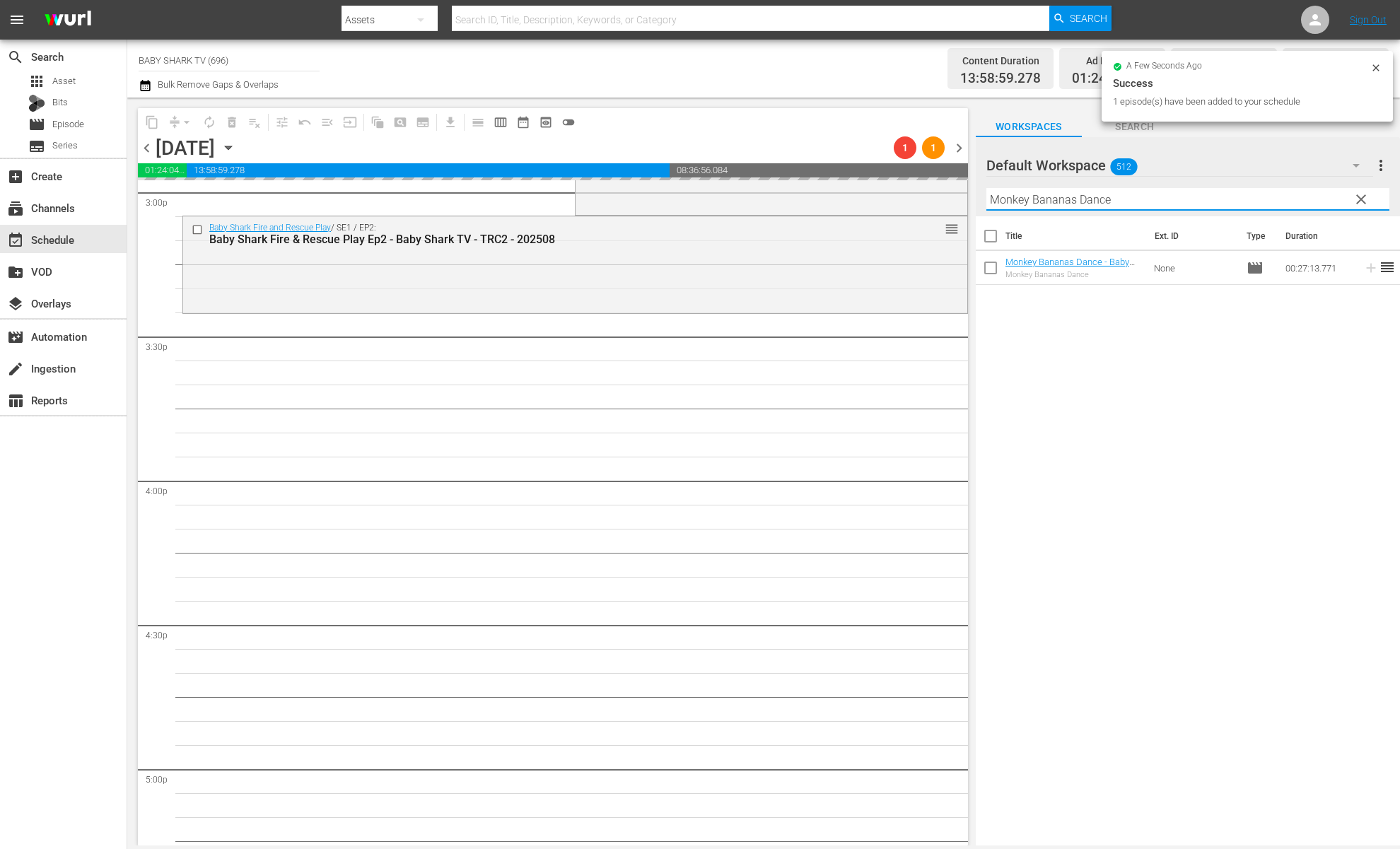
type input "Monkey Bananas Dance"
click at [1143, 331] on div "Title Ext. ID Type Duration Monkey Bananas Dance - Baby Shark TV - TRC2 - 20250…" at bounding box center [1188, 532] width 424 height 632
click at [1097, 386] on div "Title Ext. ID Type Duration Monkey Bananas Dance - Baby Shark TV - TRC2 - 20250…" at bounding box center [1188, 532] width 424 height 632
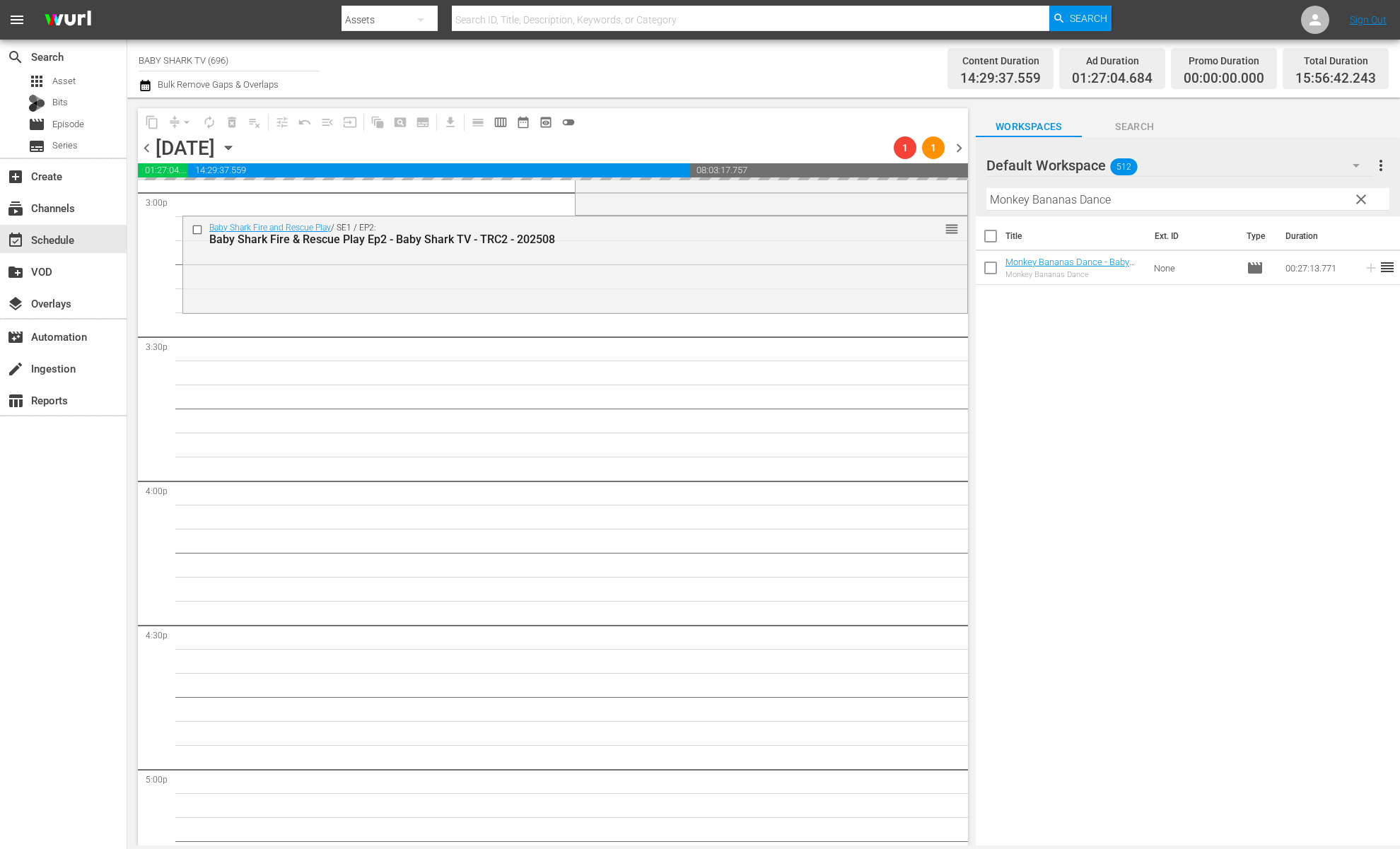
click at [1095, 340] on div "Title Ext. ID Type Duration Monkey Bananas Dance - Baby Shark TV - TRC2 - 20250…" at bounding box center [1188, 532] width 424 height 632
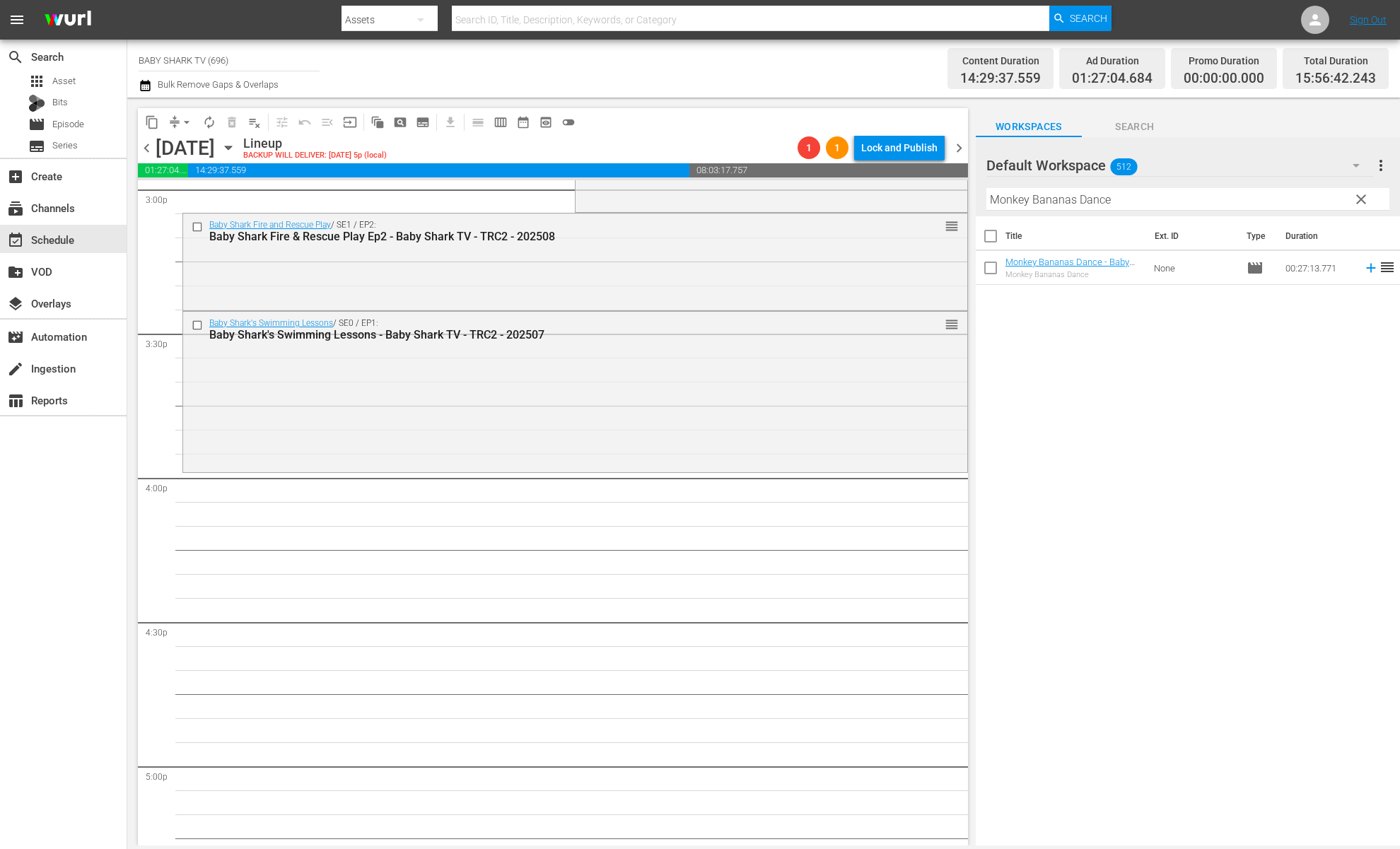
scroll to position [4319, 0]
click at [1055, 374] on div "Title Ext. ID Type Duration Monkey Bananas Dance - Baby Shark TV - TRC2 - 20250…" at bounding box center [1188, 532] width 424 height 632
click at [1083, 403] on div "Title Ext. ID Type Duration Monkey Bananas Dance - Baby Shark TV - TRC2 - 20250…" at bounding box center [1188, 532] width 424 height 632
click at [1369, 194] on button "clear" at bounding box center [1361, 199] width 23 height 23
click at [1355, 196] on input "Monkey Bananas Dance" at bounding box center [1188, 200] width 403 height 23
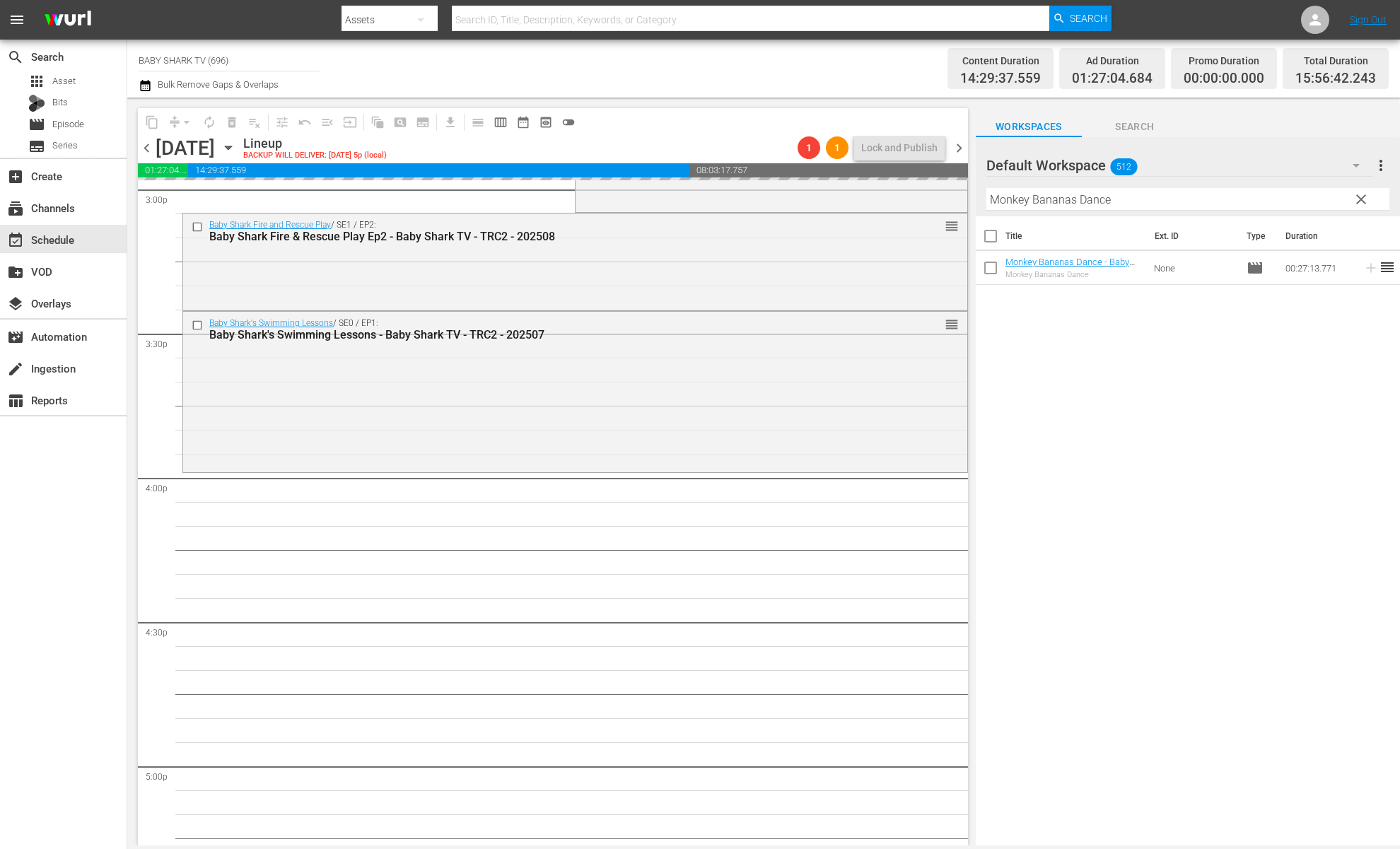
click at [1354, 196] on input "Monkey Bananas Dance" at bounding box center [1188, 200] width 403 height 23
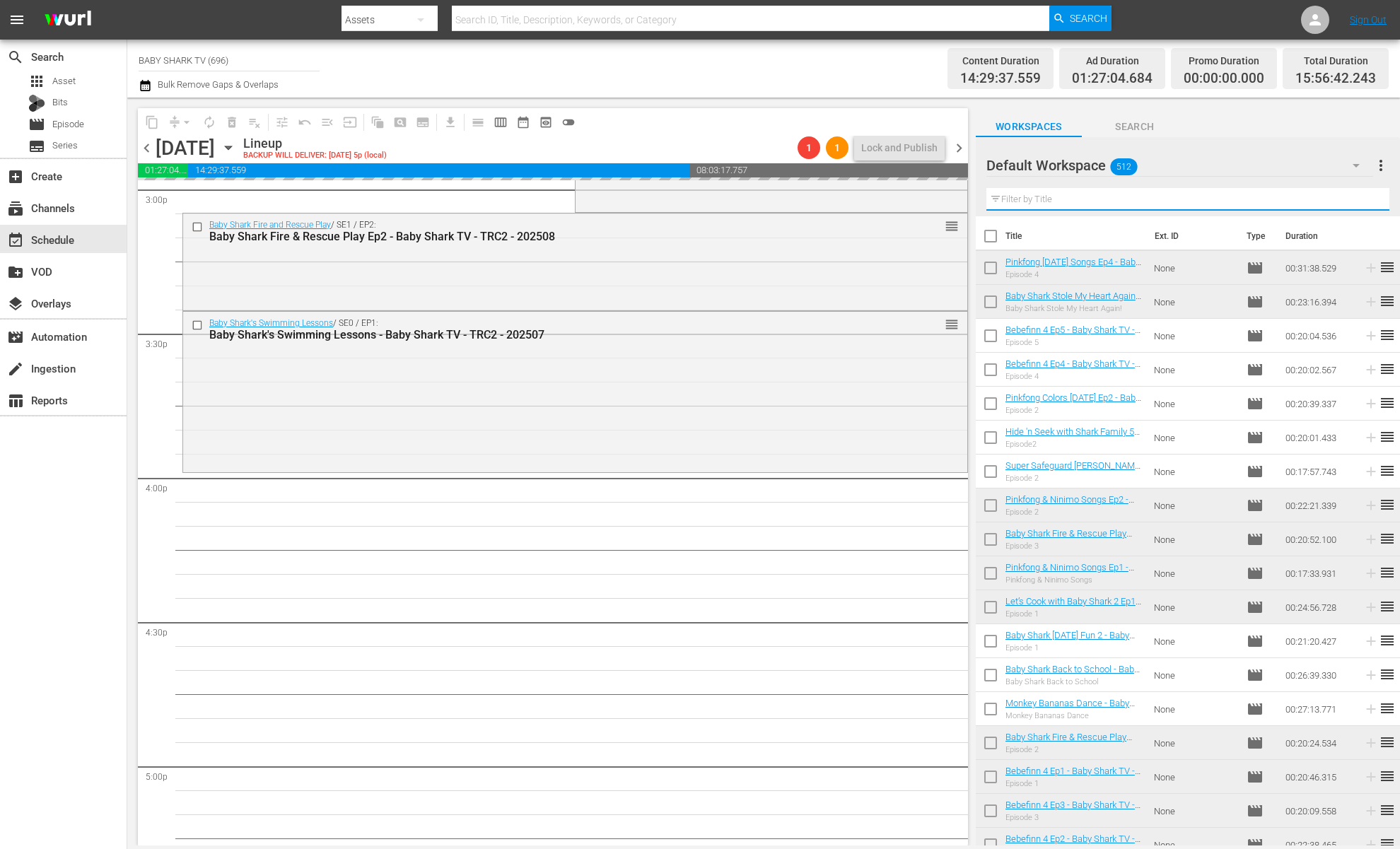
click at [1349, 196] on input "text" at bounding box center [1188, 200] width 403 height 23
paste input "Super Solver [PERSON_NAME] 2 Ep1"
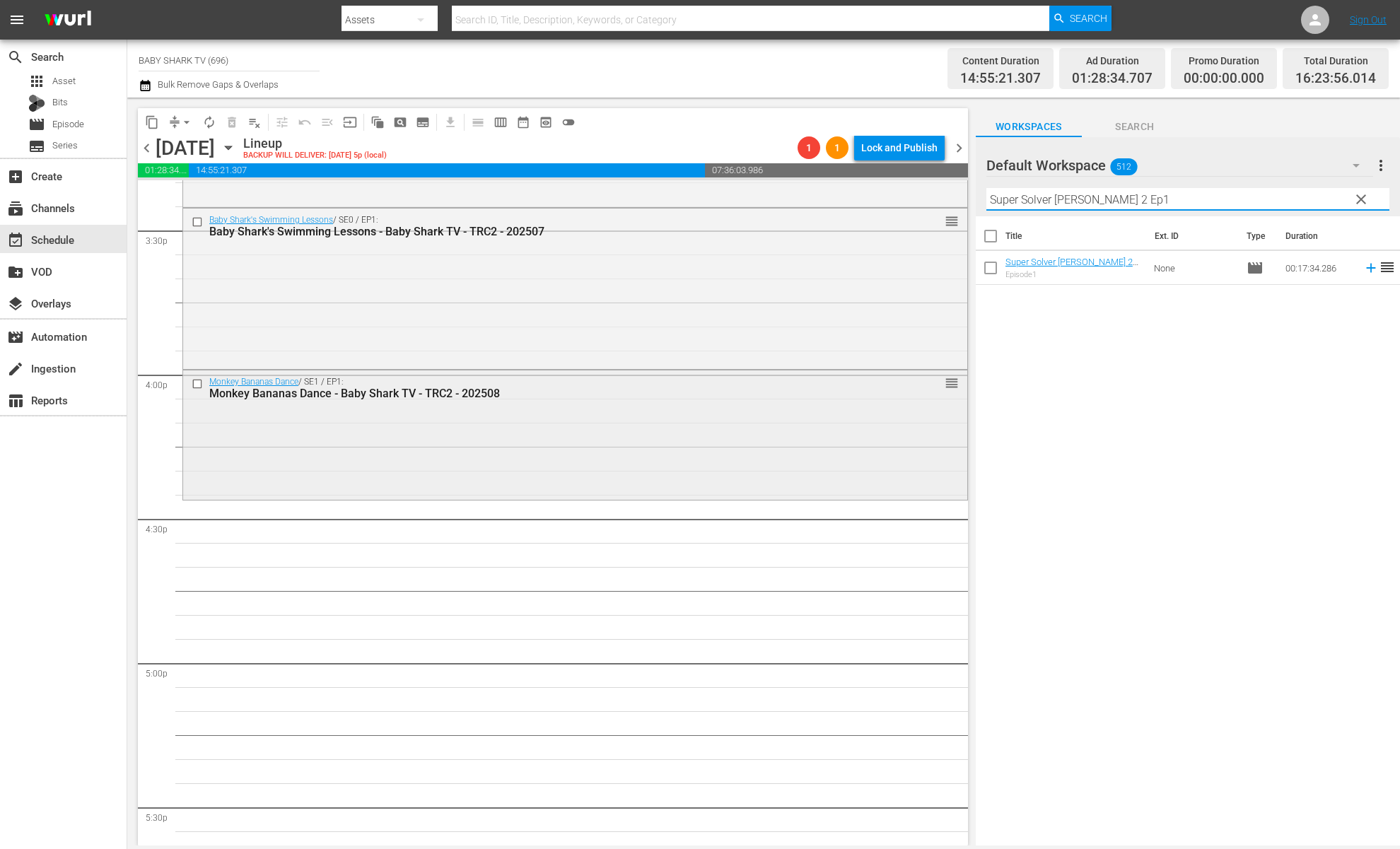
scroll to position [4446, 0]
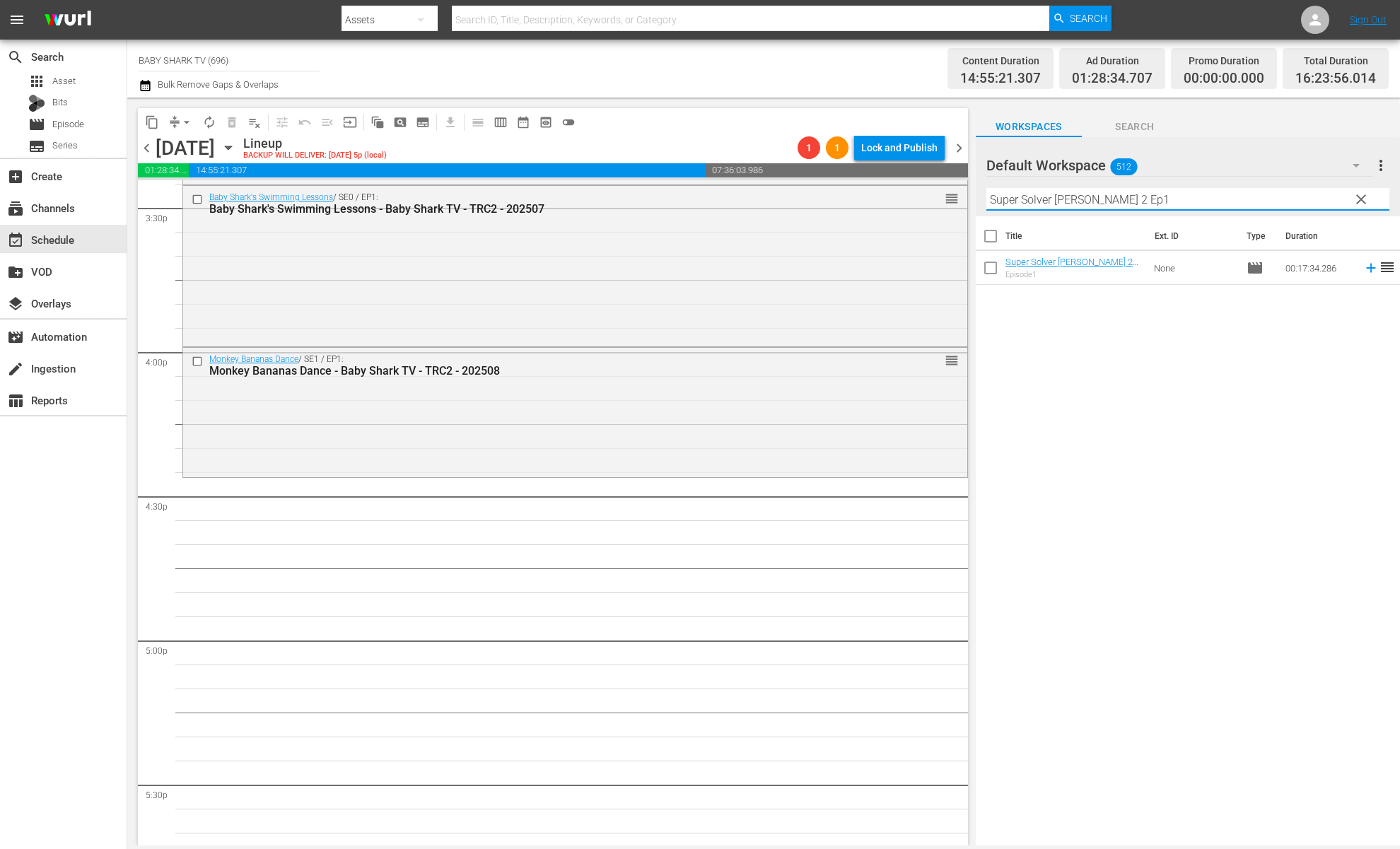
type input "Super Solver [PERSON_NAME] 2 Ep1"
click at [1179, 371] on div "Title Ext. ID Type Duration Super Solver [PERSON_NAME] 2 Ep1 - Baby Shark TV - …" at bounding box center [1188, 532] width 424 height 632
click at [1157, 377] on div "Title Ext. ID Type Duration Super Solver [PERSON_NAME] 2 Ep1 - Baby Shark TV - …" at bounding box center [1188, 532] width 424 height 632
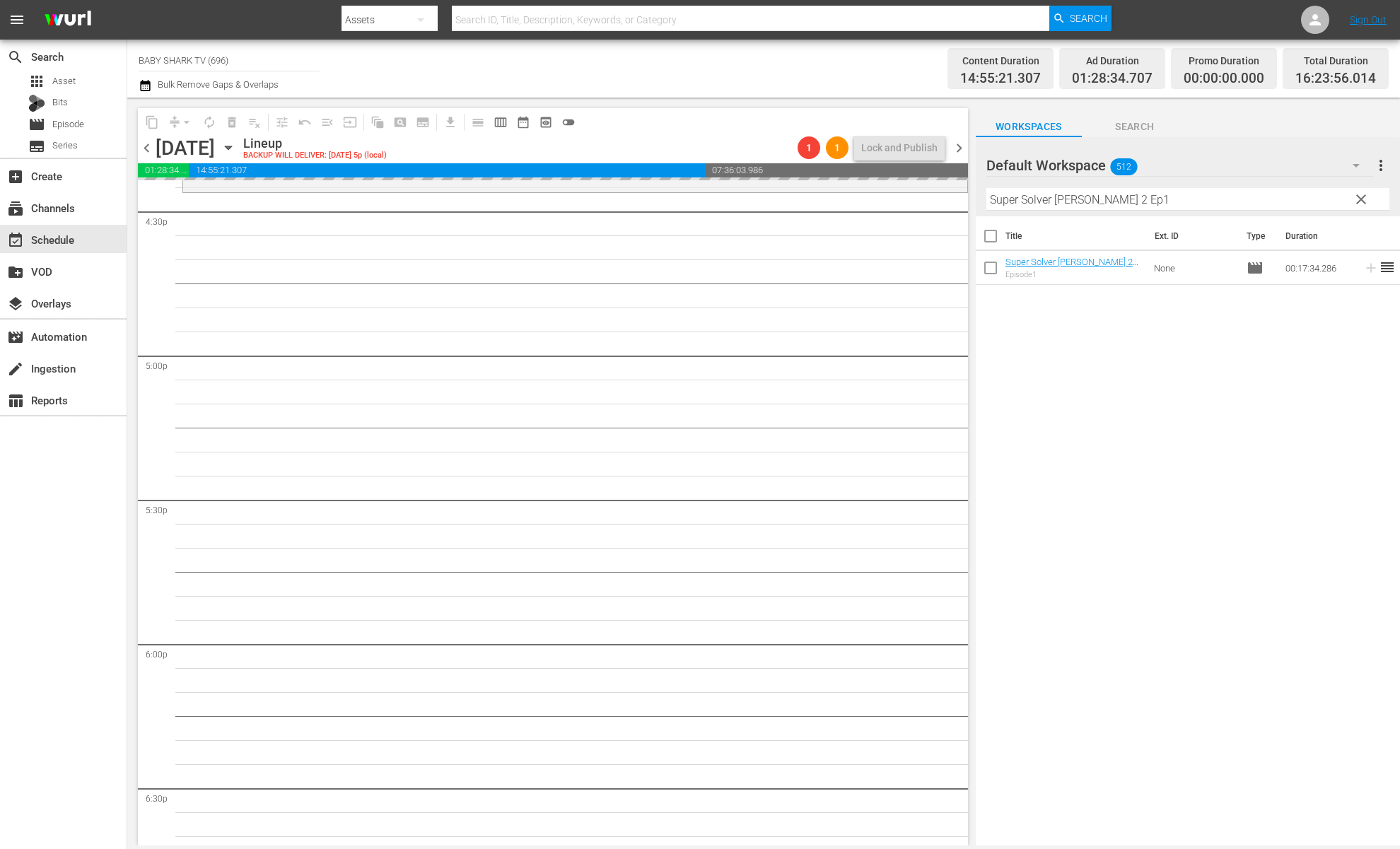
scroll to position [4730, 0]
click at [1351, 202] on button "clear" at bounding box center [1361, 199] width 23 height 23
click at [1358, 201] on input "Super Solver [PERSON_NAME] 2 Ep1" at bounding box center [1188, 200] width 403 height 23
click at [1350, 201] on input "Super Solver [PERSON_NAME] 2 Ep1" at bounding box center [1188, 200] width 403 height 23
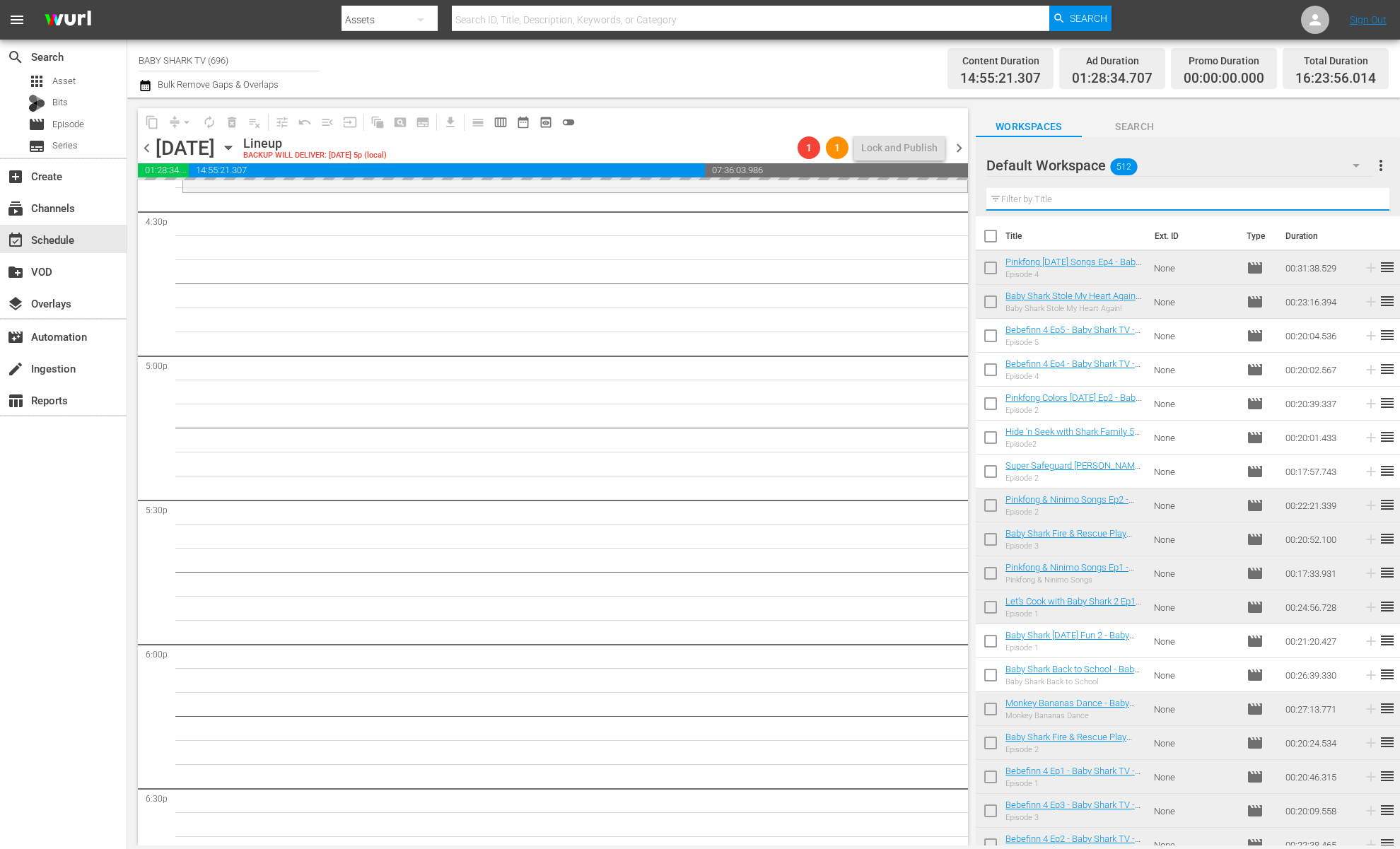
click at [1344, 201] on input "text" at bounding box center [1188, 200] width 403 height 23
paste input "Bebefinn Playtime 2 Ep1"
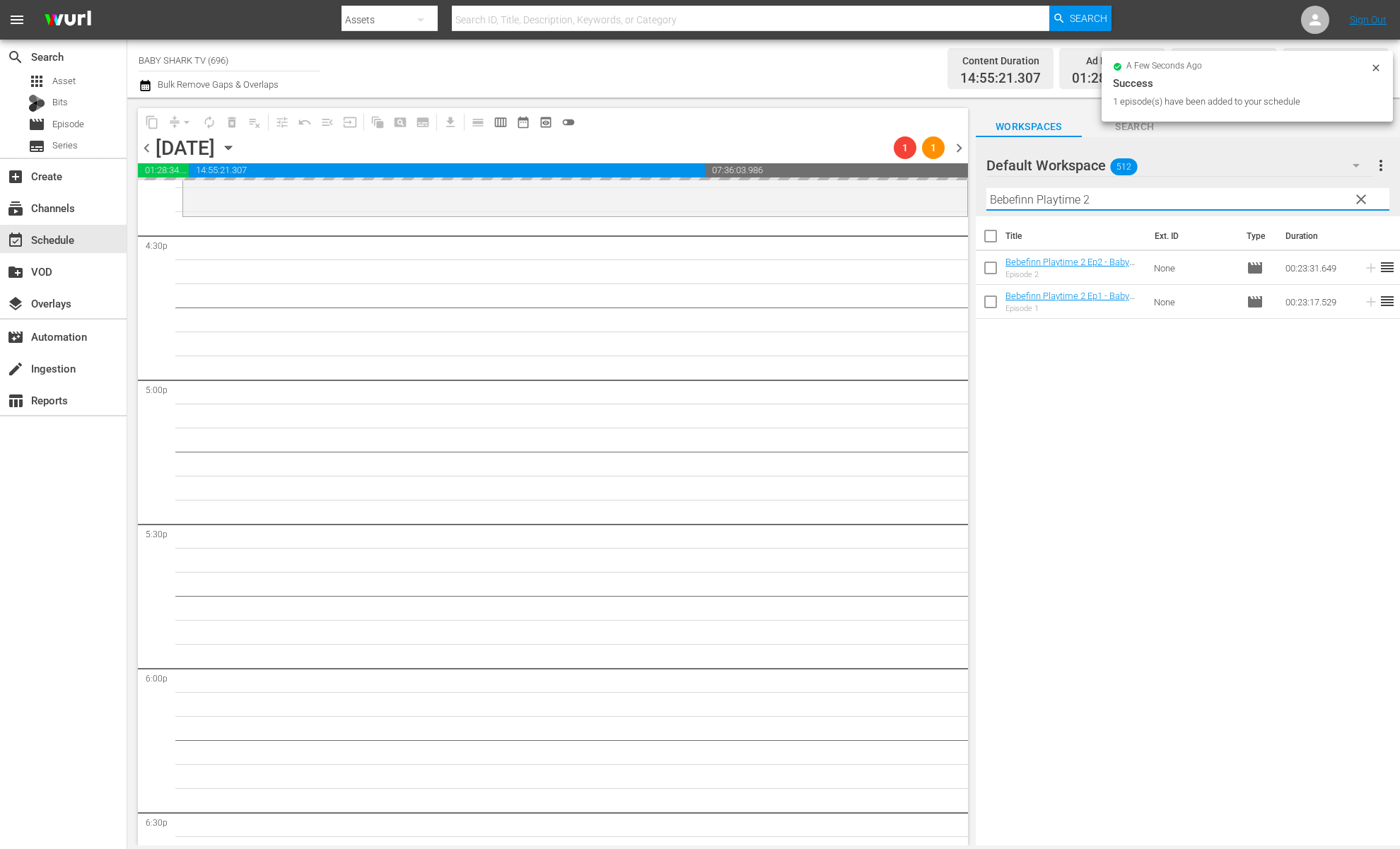
scroll to position [4643, 0]
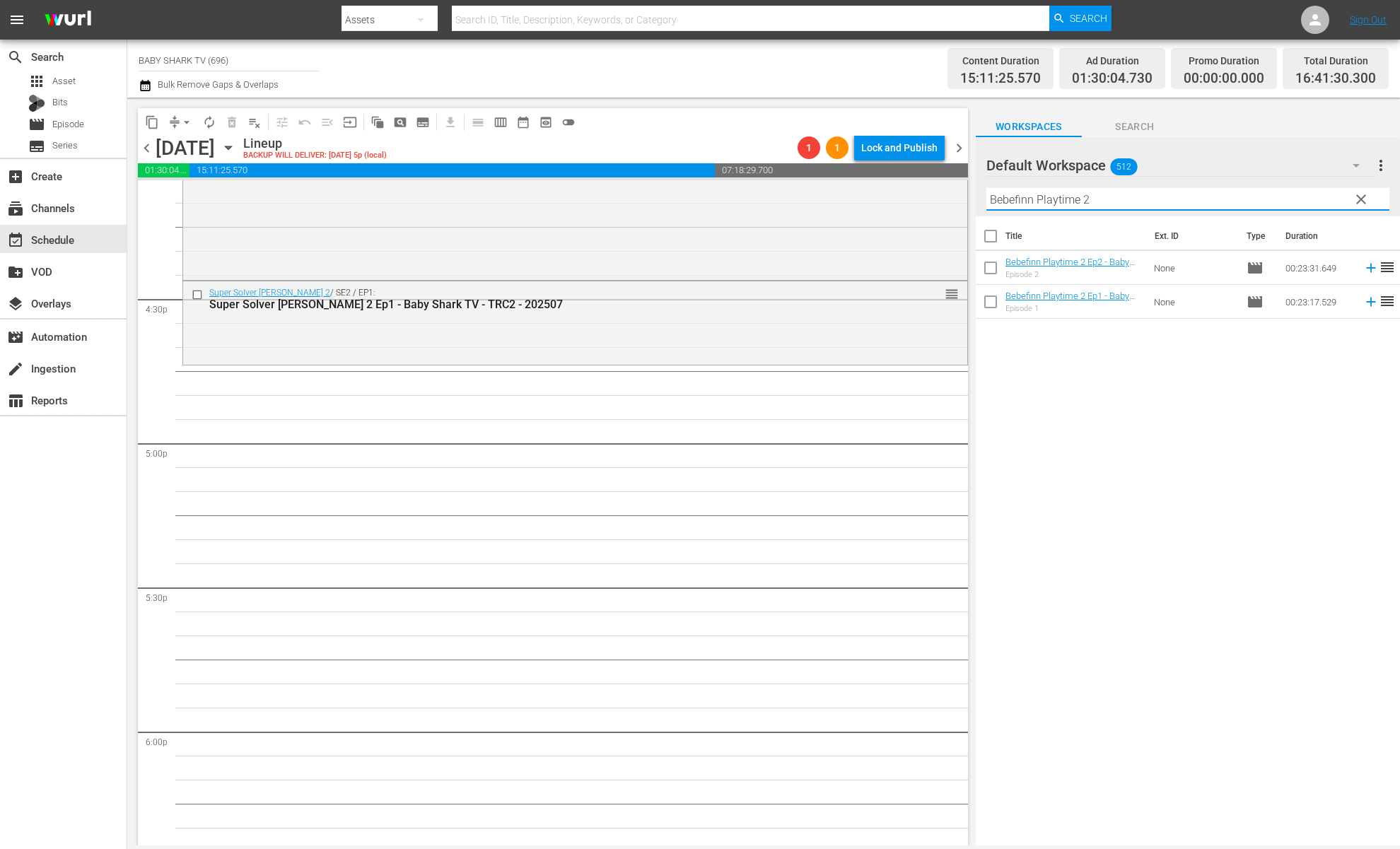
type input "Bebefinn Playtime 2"
click at [1063, 414] on div "Title Ext. ID Type Duration Bebefinn Playtime 2 Ep2 - Baby Shark TV - TRC2 - 20…" at bounding box center [1188, 532] width 424 height 632
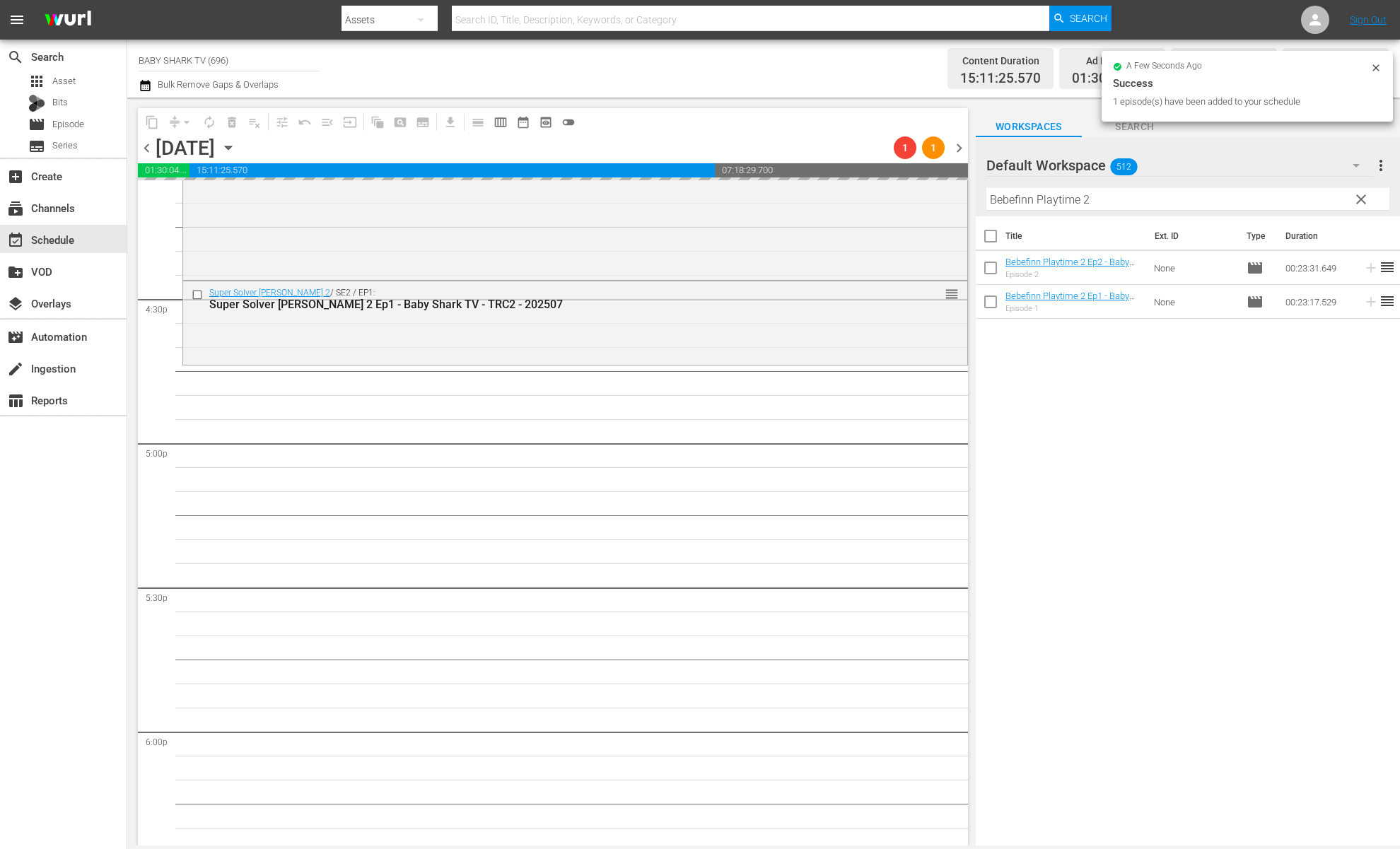
click at [1149, 376] on div "Title Ext. ID Type Duration Bebefinn Playtime 2 Ep2 - Baby Shark TV - TRC2 - 20…" at bounding box center [1188, 532] width 424 height 632
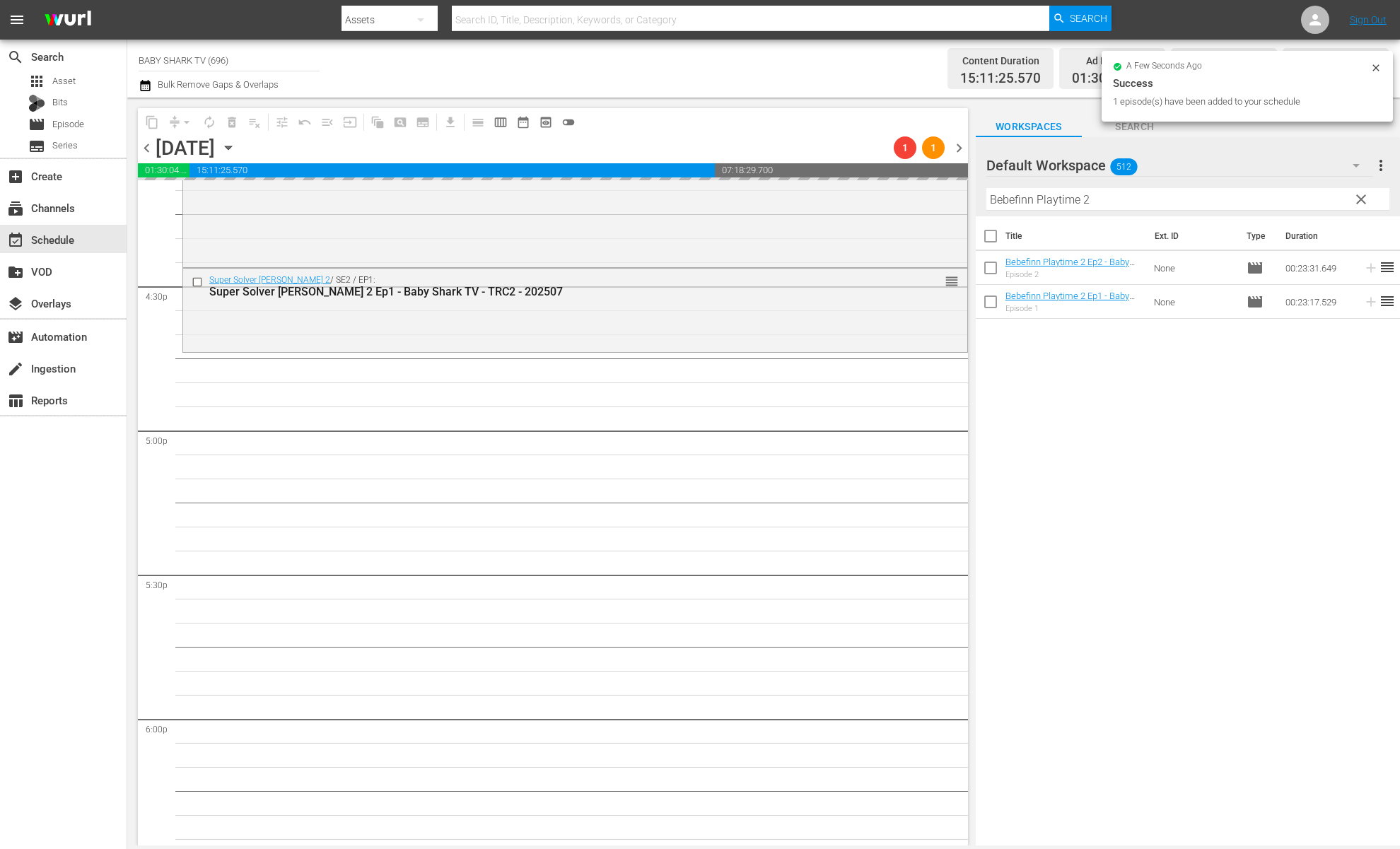
scroll to position [4671, 0]
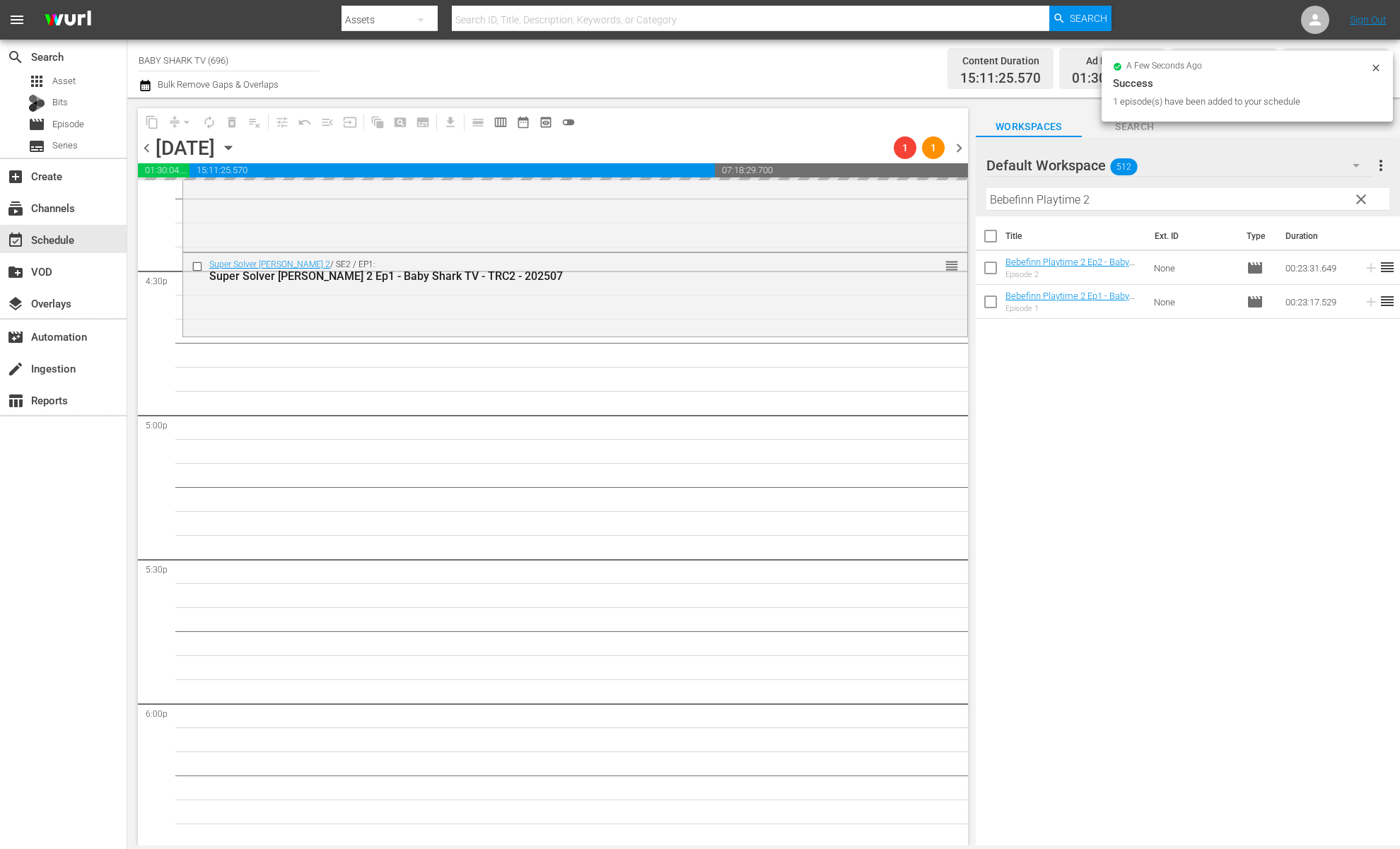
click at [1079, 372] on div "Title Ext. ID Type Duration Bebefinn Playtime 2 Ep2 - Baby Shark TV - TRC2 - 20…" at bounding box center [1188, 532] width 424 height 632
click at [1101, 413] on div "Title Ext. ID Type Duration Bebefinn Playtime 2 Ep2 - Baby Shark TV - TRC2 - 20…" at bounding box center [1188, 532] width 424 height 632
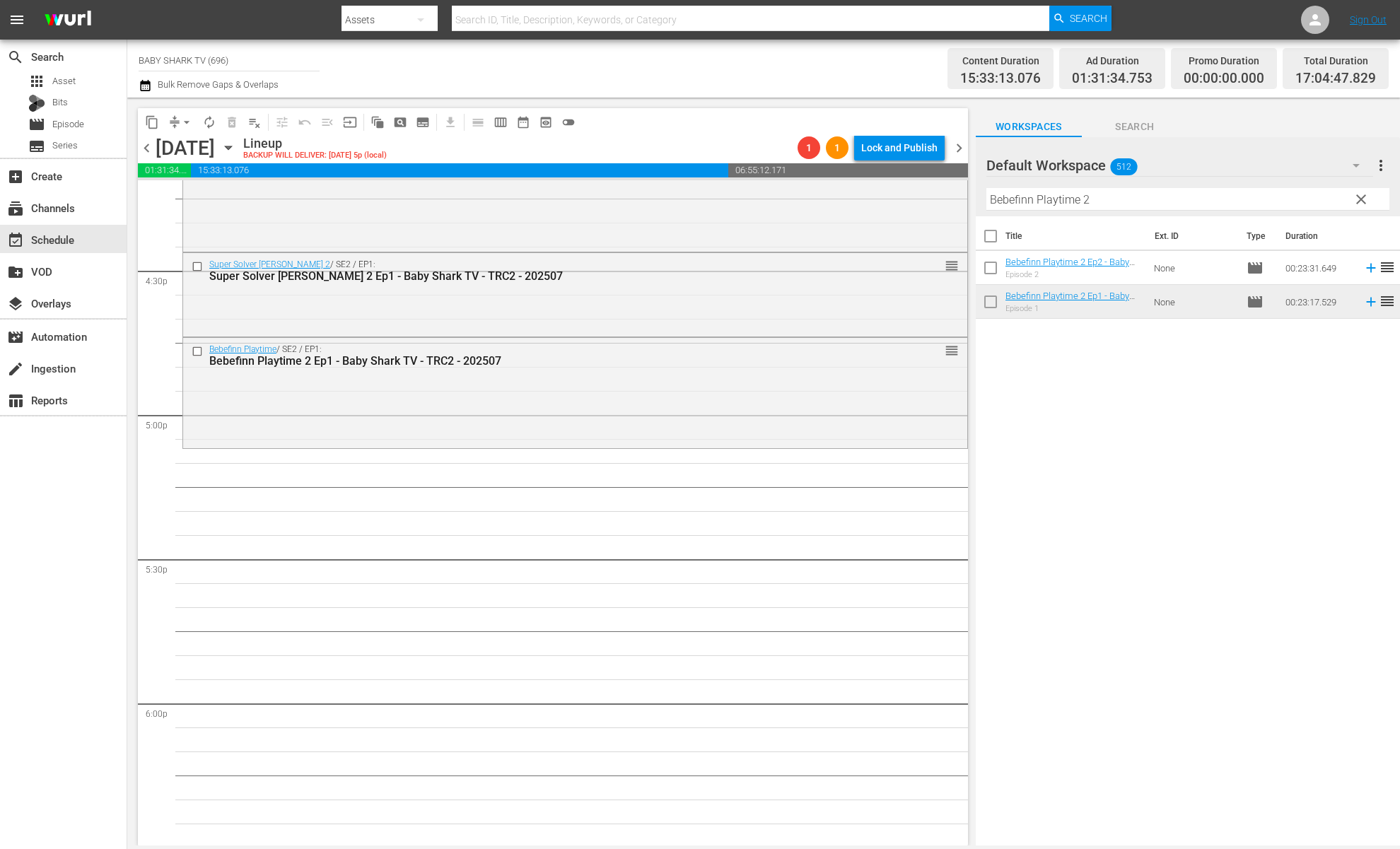
click at [1071, 385] on div "Title Ext. ID Type Duration Bebefinn Playtime 2 Ep2 - Baby Shark TV - TRC2 - 20…" at bounding box center [1188, 532] width 424 height 632
click at [1367, 208] on span "clear" at bounding box center [1361, 199] width 17 height 17
click at [1366, 207] on input "Bebefinn Playtime 2" at bounding box center [1188, 200] width 403 height 23
click at [1353, 207] on input "Bebefinn Playtime 2" at bounding box center [1188, 200] width 403 height 23
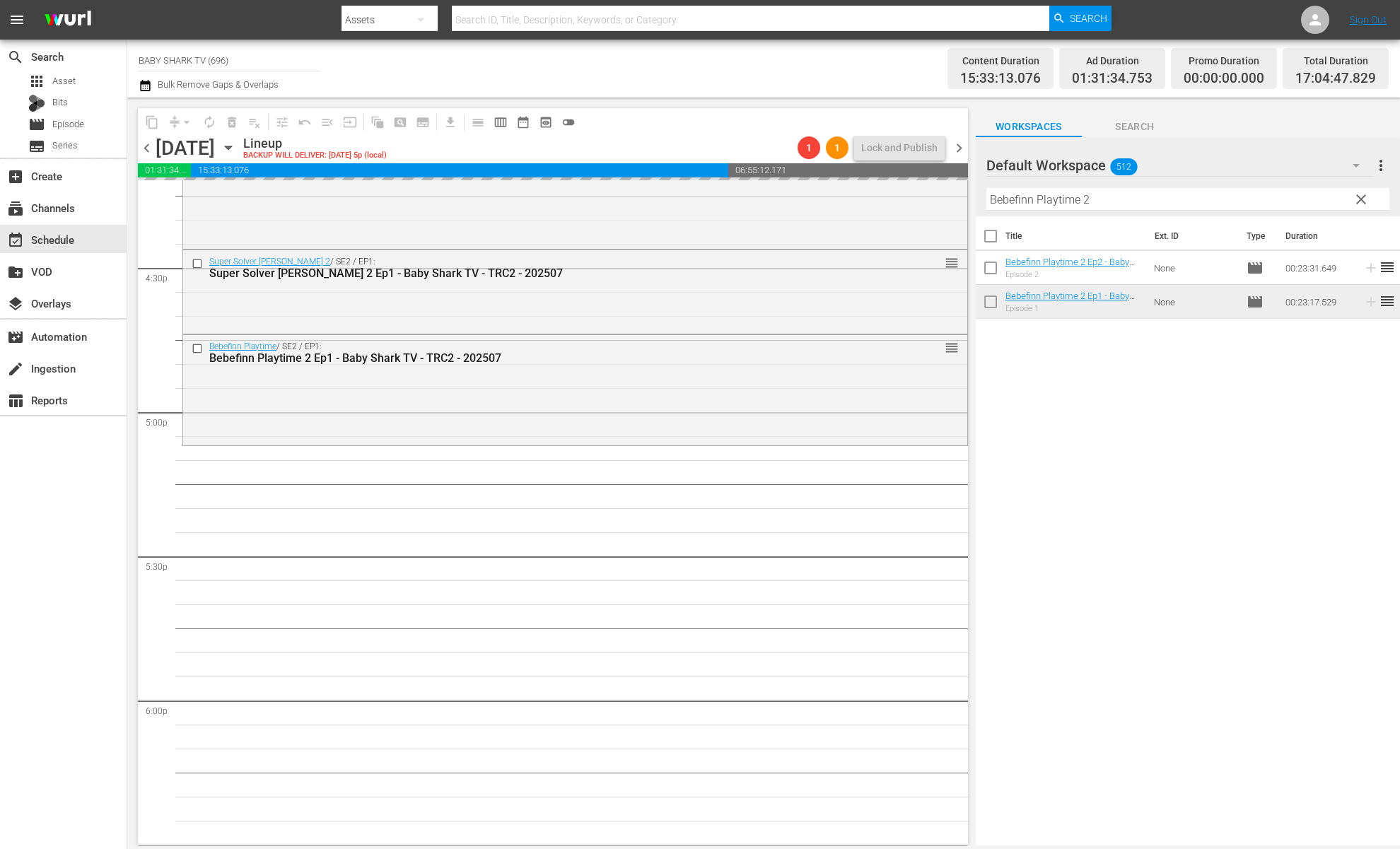
click at [1351, 207] on input "Bebefinn Playtime 2" at bounding box center [1188, 200] width 403 height 23
click at [1347, 207] on input "Bebefinn Playtime 2" at bounding box center [1188, 200] width 403 height 23
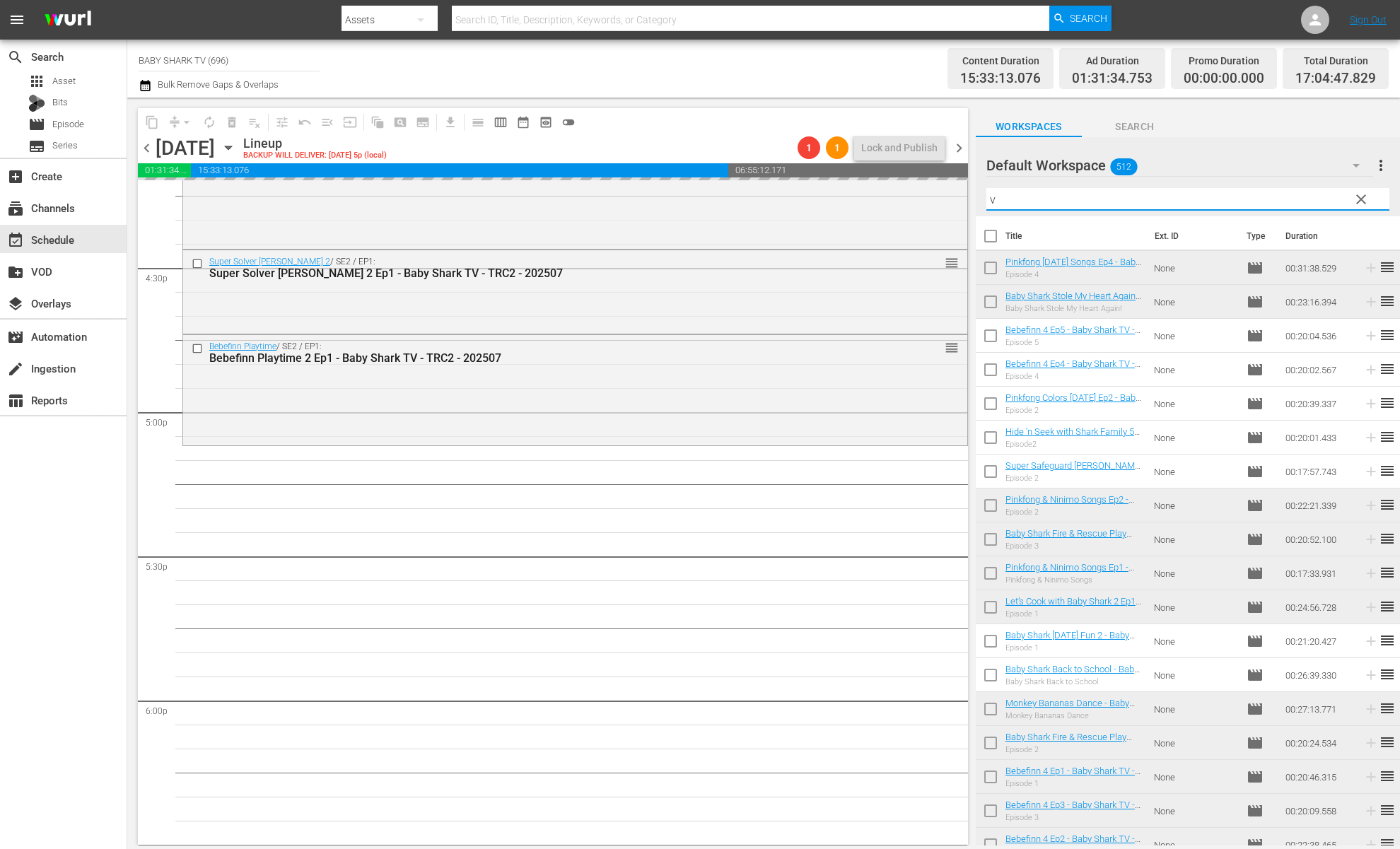
click at [1347, 206] on input "v" at bounding box center [1188, 200] width 403 height 23
type input "v"
click at [1364, 204] on span "clear" at bounding box center [1361, 199] width 17 height 17
click at [1364, 204] on input "text" at bounding box center [1188, 200] width 403 height 23
drag, startPoint x: 1335, startPoint y: 204, endPoint x: 1225, endPoint y: 400, distance: 224.8
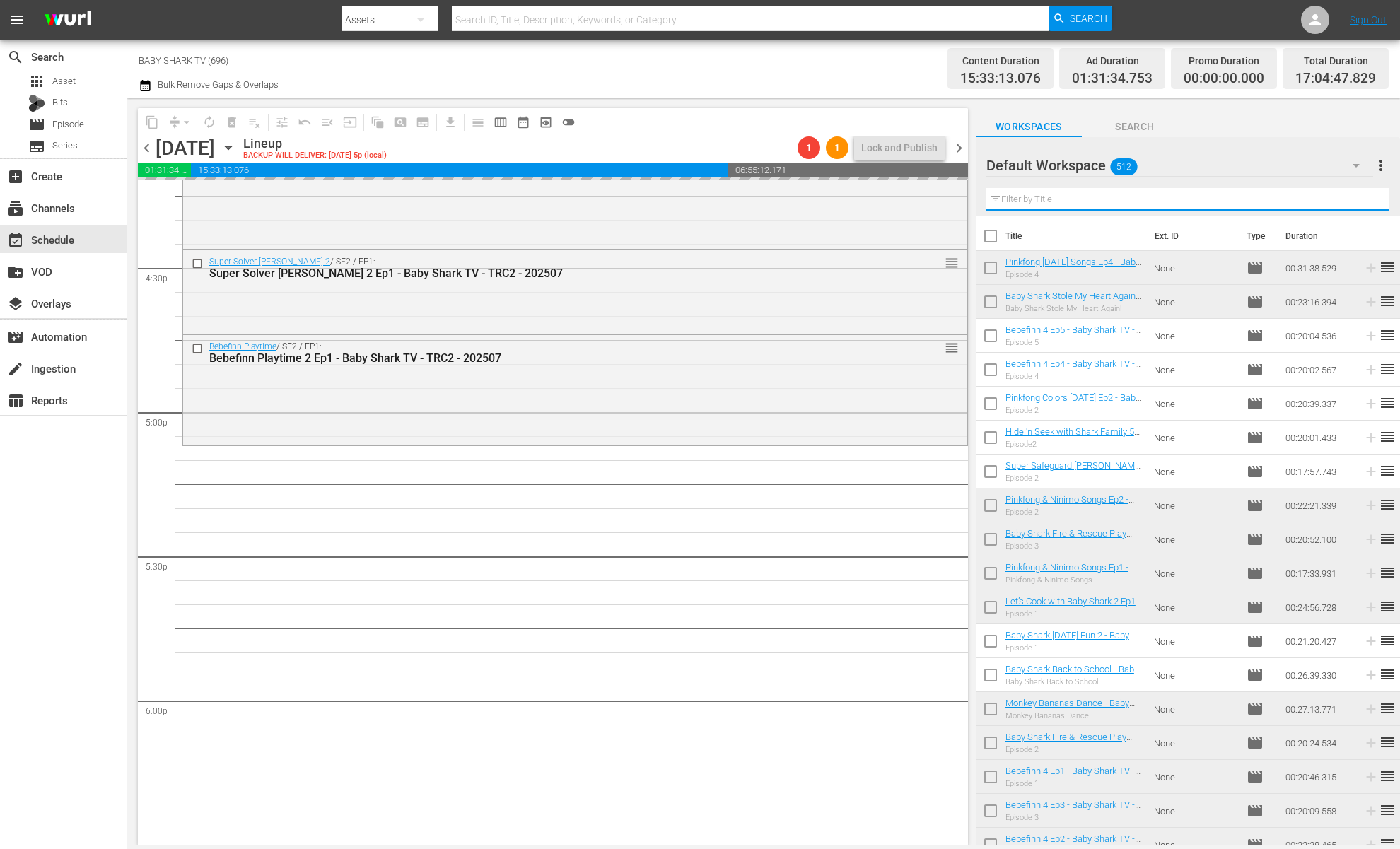
click at [1326, 204] on input "text" at bounding box center [1188, 200] width 403 height 23
click at [1324, 204] on input "text" at bounding box center [1188, 200] width 403 height 23
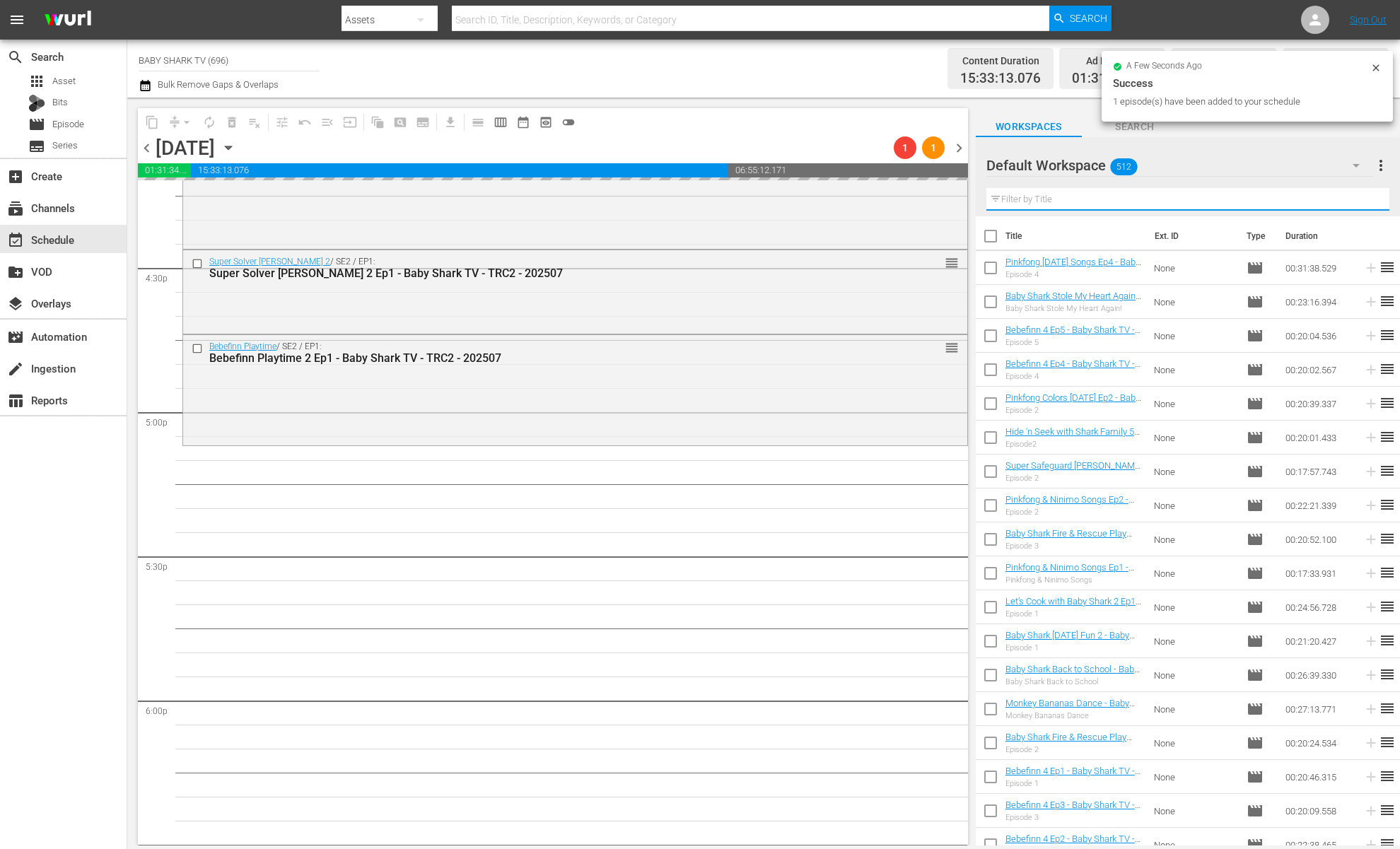
paste input "Hide 'n Seek with Shark Family 5 Ep2"
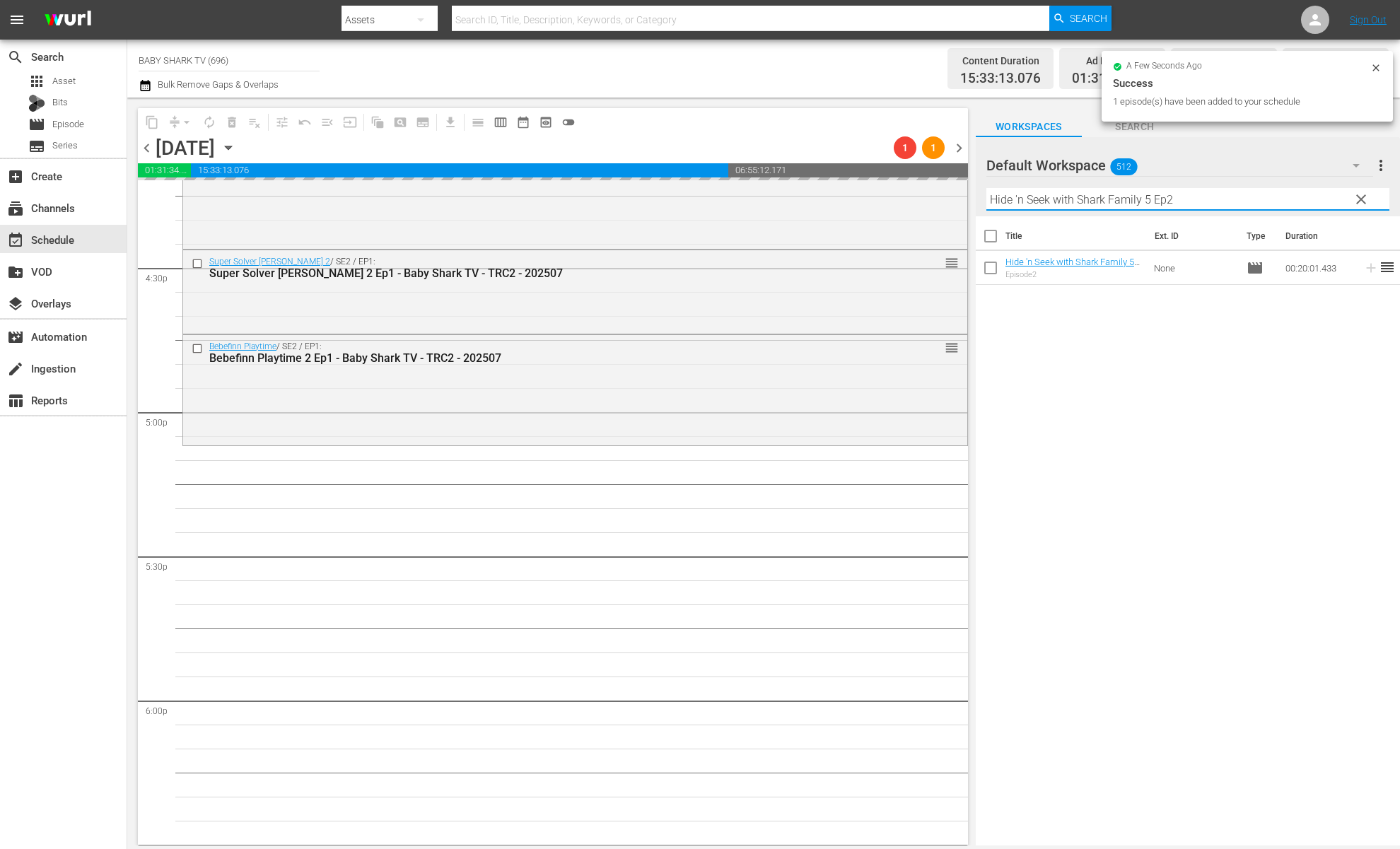
type input "Hide 'n Seek with Shark Family 5 Ep2"
click at [1232, 364] on div "Title Ext. ID Type Duration Hide 'n Seek with Shark Family 5 Ep2 - Baby Shark T…" at bounding box center [1188, 532] width 424 height 632
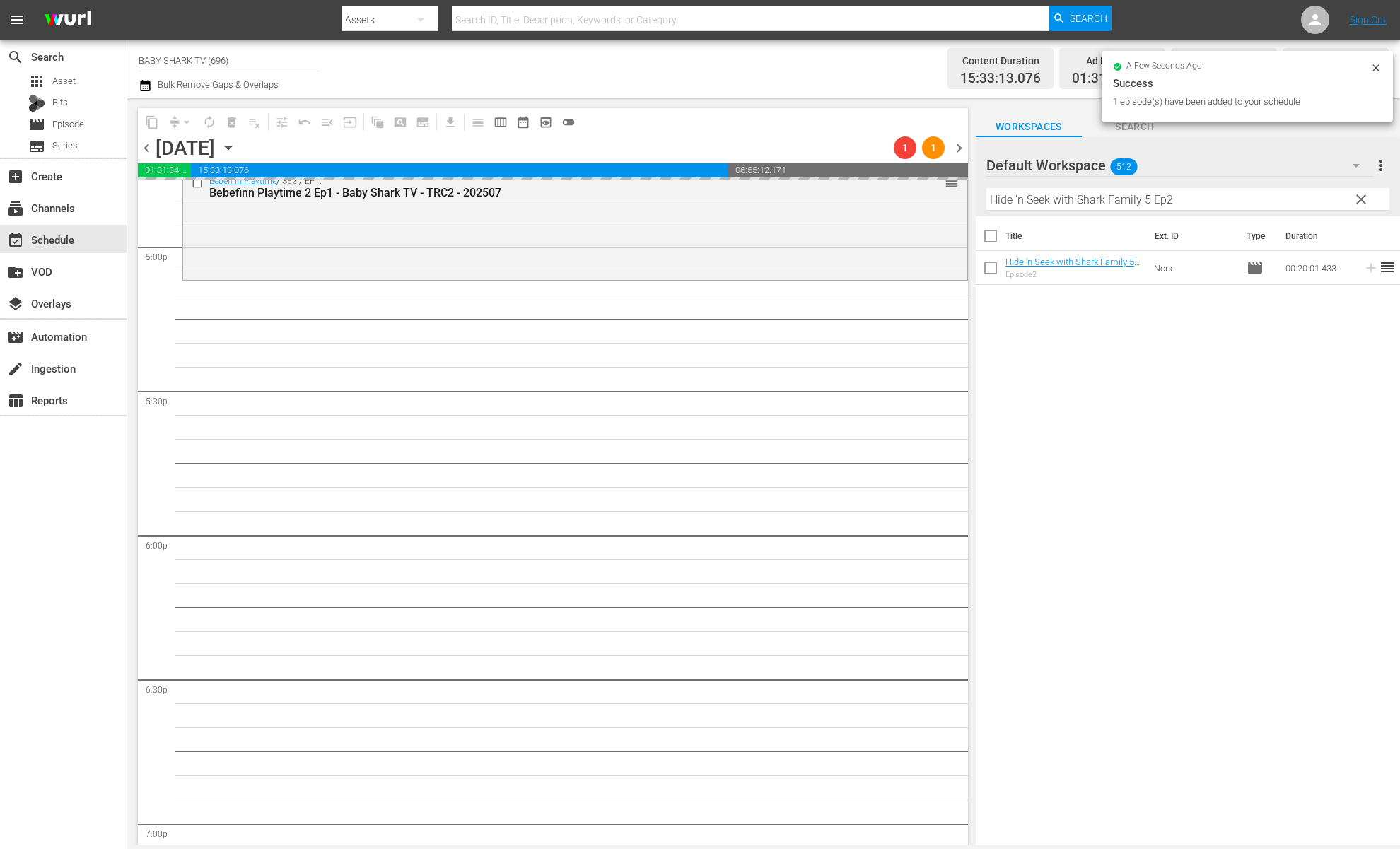
click at [1158, 322] on div "Title Ext. ID Type Duration Hide 'n Seek with Shark Family 5 Ep2 - Baby Shark T…" at bounding box center [1188, 532] width 424 height 632
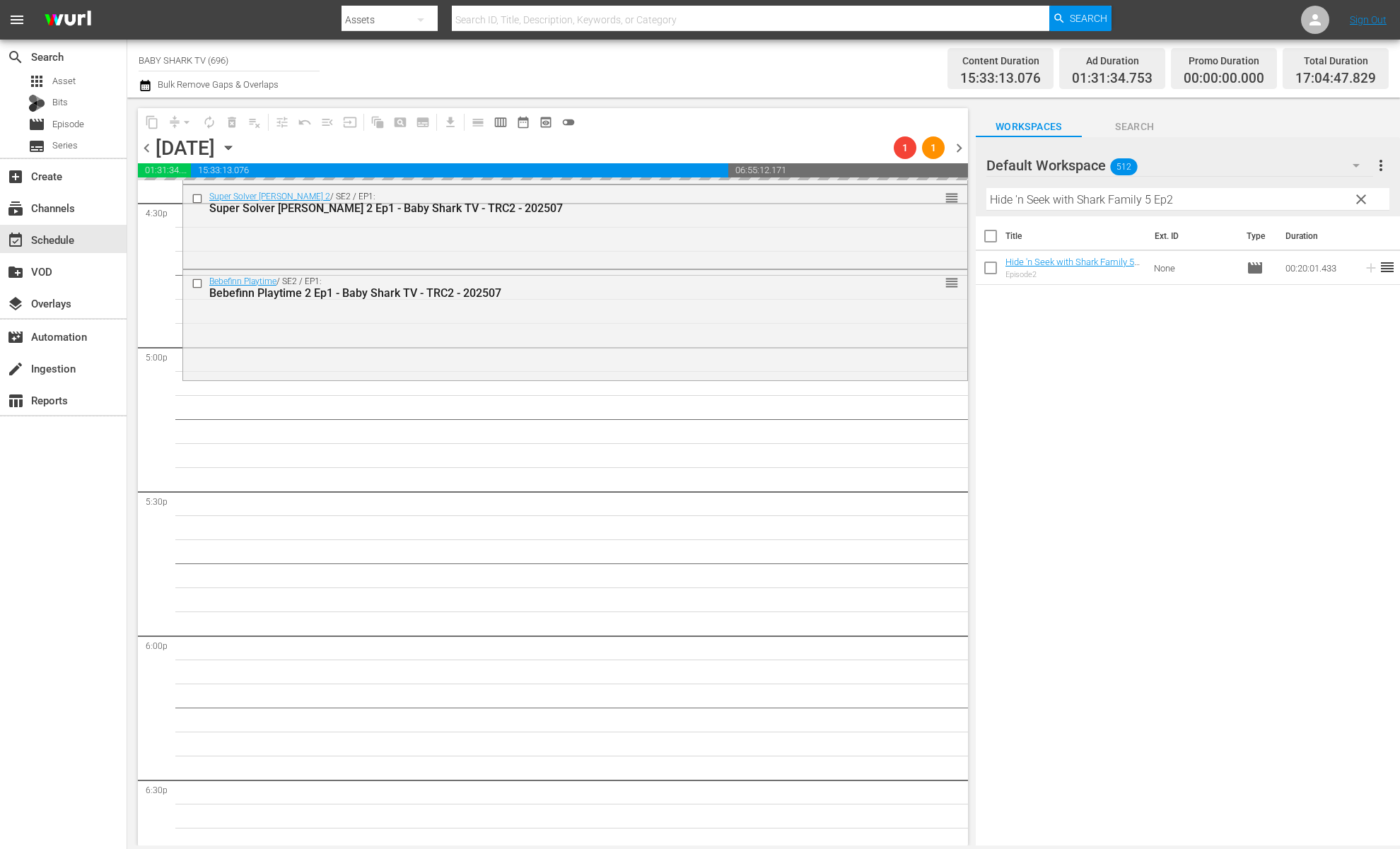
scroll to position [4734, 0]
click at [1123, 342] on div "Title Ext. ID Type Duration Hide 'n Seek with Shark Family 5 Ep2 - Baby Shark T…" at bounding box center [1188, 532] width 424 height 632
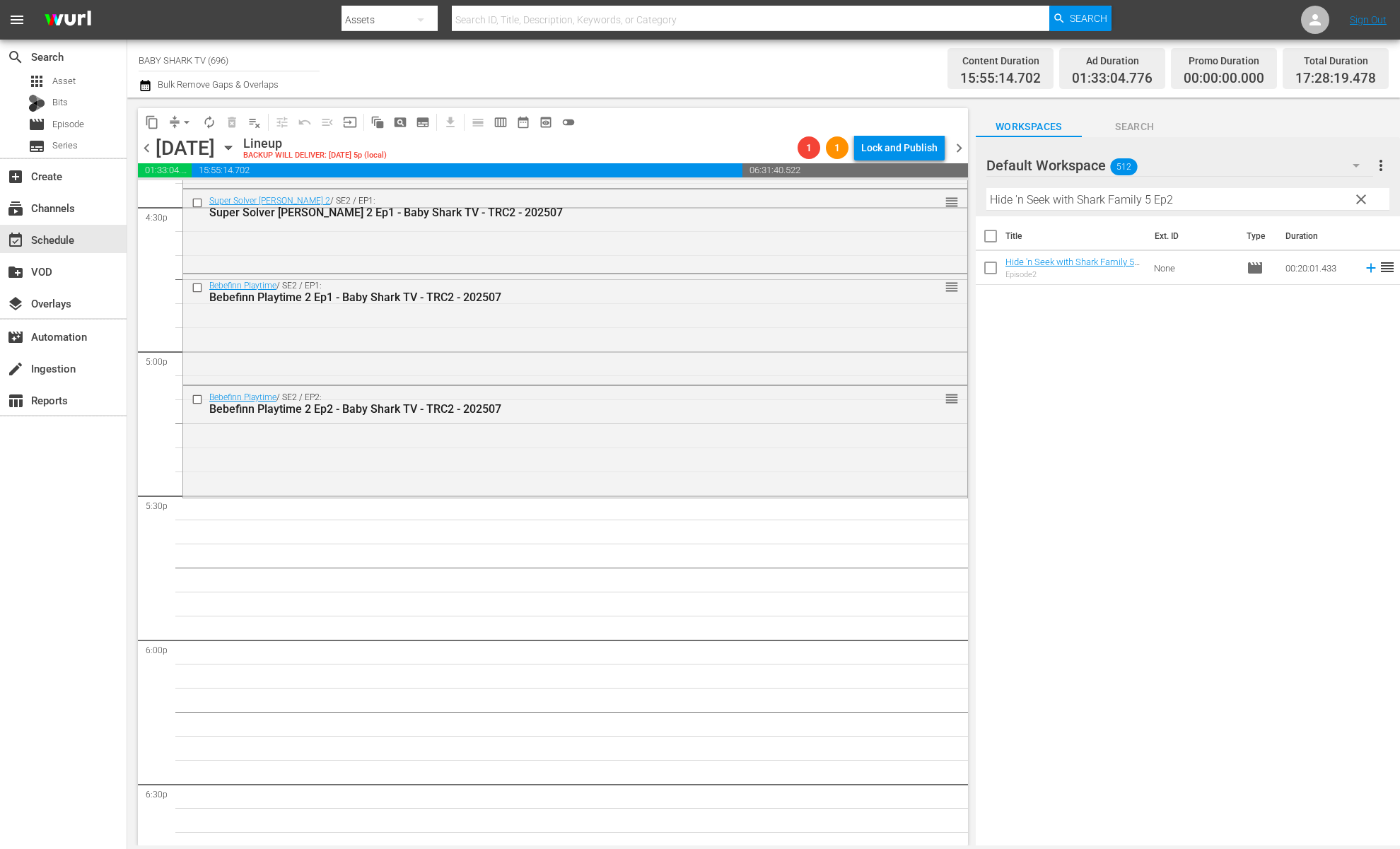
click at [1133, 383] on div "Title Ext. ID Type Duration Hide 'n Seek with Shark Family 5 Ep2 - Baby Shark T…" at bounding box center [1188, 532] width 424 height 632
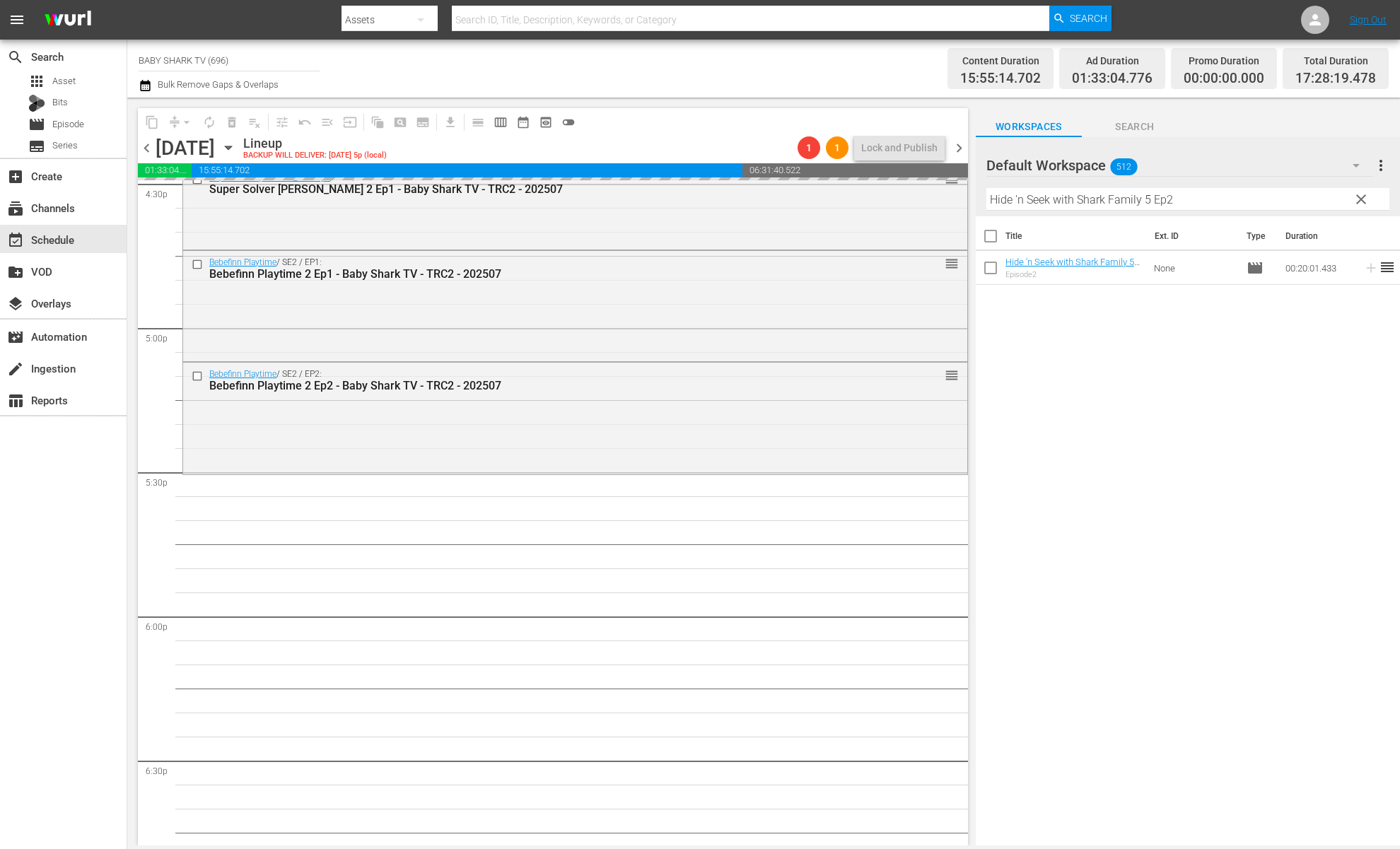
click at [1358, 198] on span "clear" at bounding box center [1361, 199] width 17 height 17
click at [1358, 198] on input "Hide 'n Seek with Shark Family 5 Ep2" at bounding box center [1188, 200] width 403 height 23
click at [1353, 198] on input "Hide 'n Seek with Shark Family 5 Ep2" at bounding box center [1188, 200] width 403 height 23
click at [1347, 198] on input "Hide 'n Seek with Shark Family 5 Ep2" at bounding box center [1188, 200] width 403 height 23
click at [1336, 198] on input "Hide 'n Seek with Shark Family 5 Ep2" at bounding box center [1188, 200] width 403 height 23
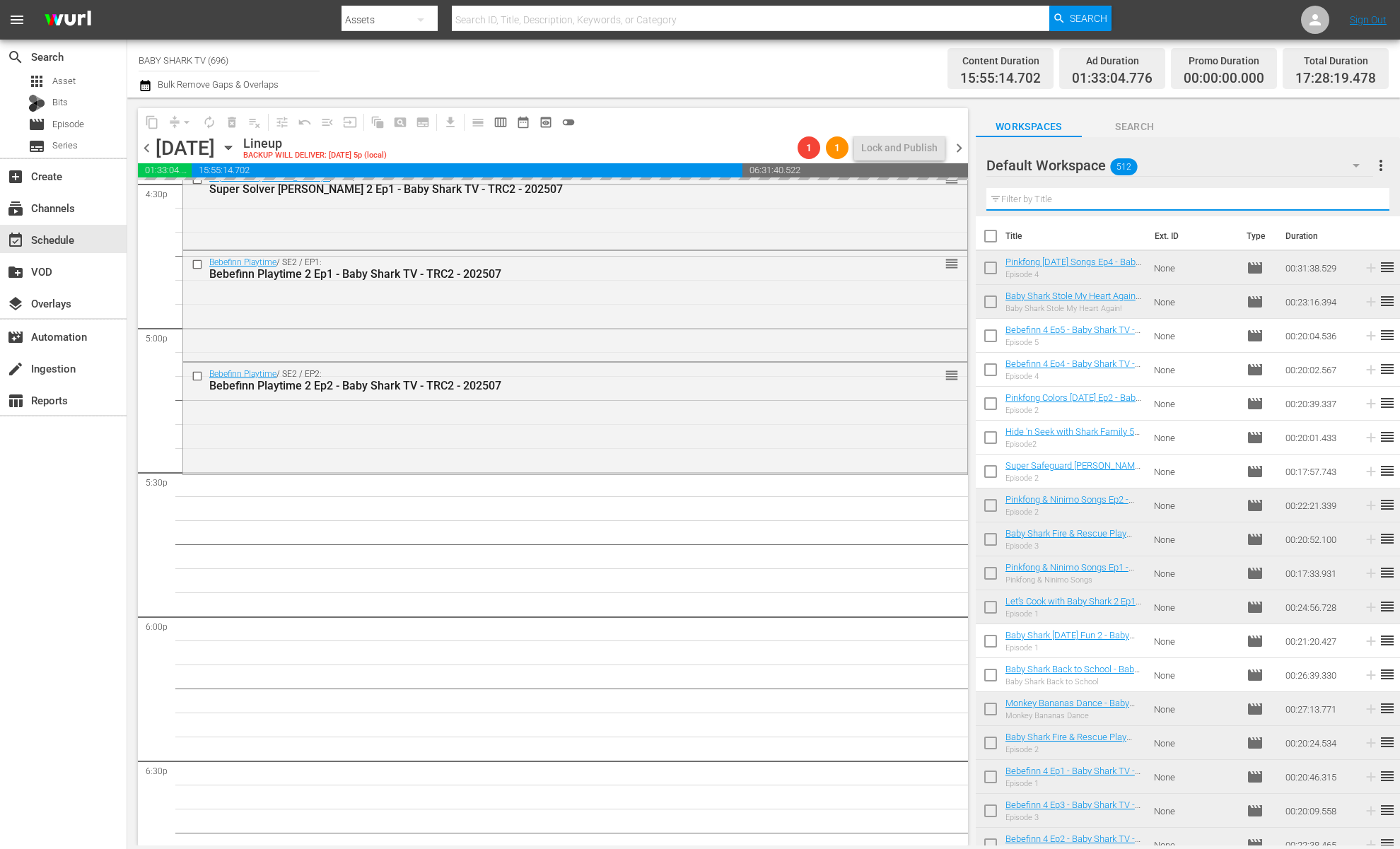
click at [1328, 201] on input "text" at bounding box center [1188, 200] width 403 height 23
click at [1327, 201] on input "text" at bounding box center [1188, 200] width 403 height 23
paste input "Baby Shark Halloween Fun 2 Ep1"
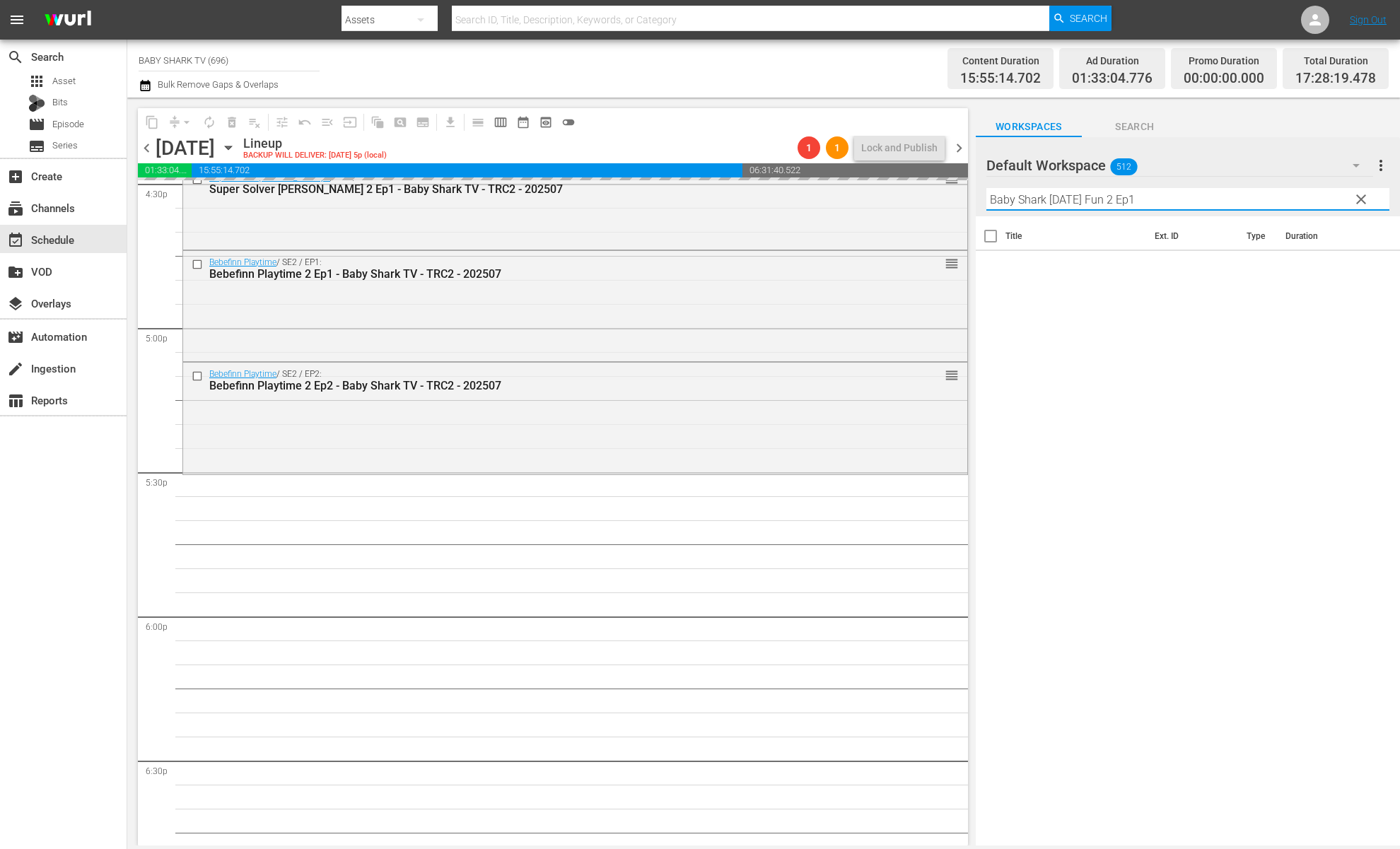
click at [1241, 421] on div "Title Ext. ID Type Duration" at bounding box center [1188, 532] width 424 height 632
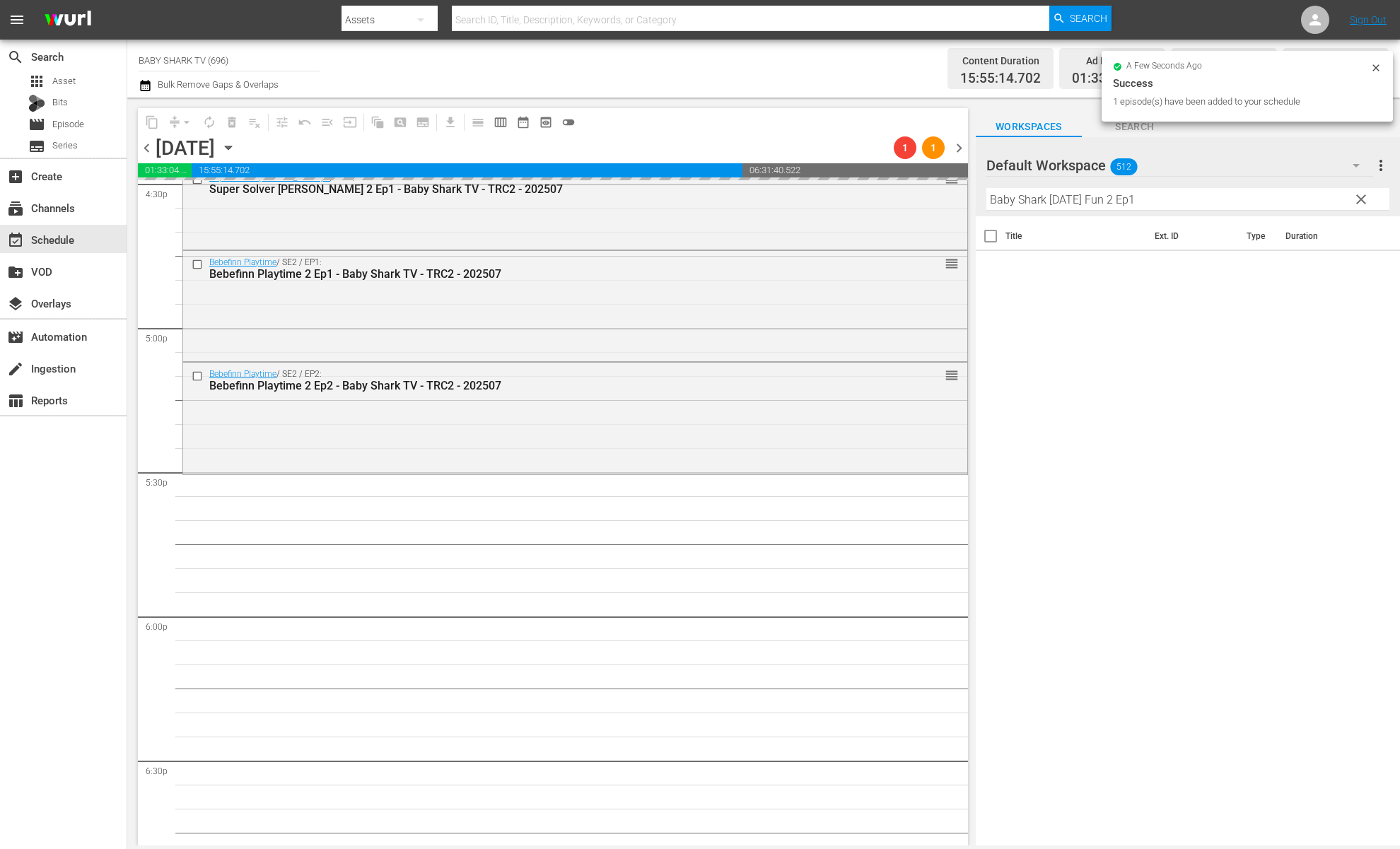
scroll to position [4891, 0]
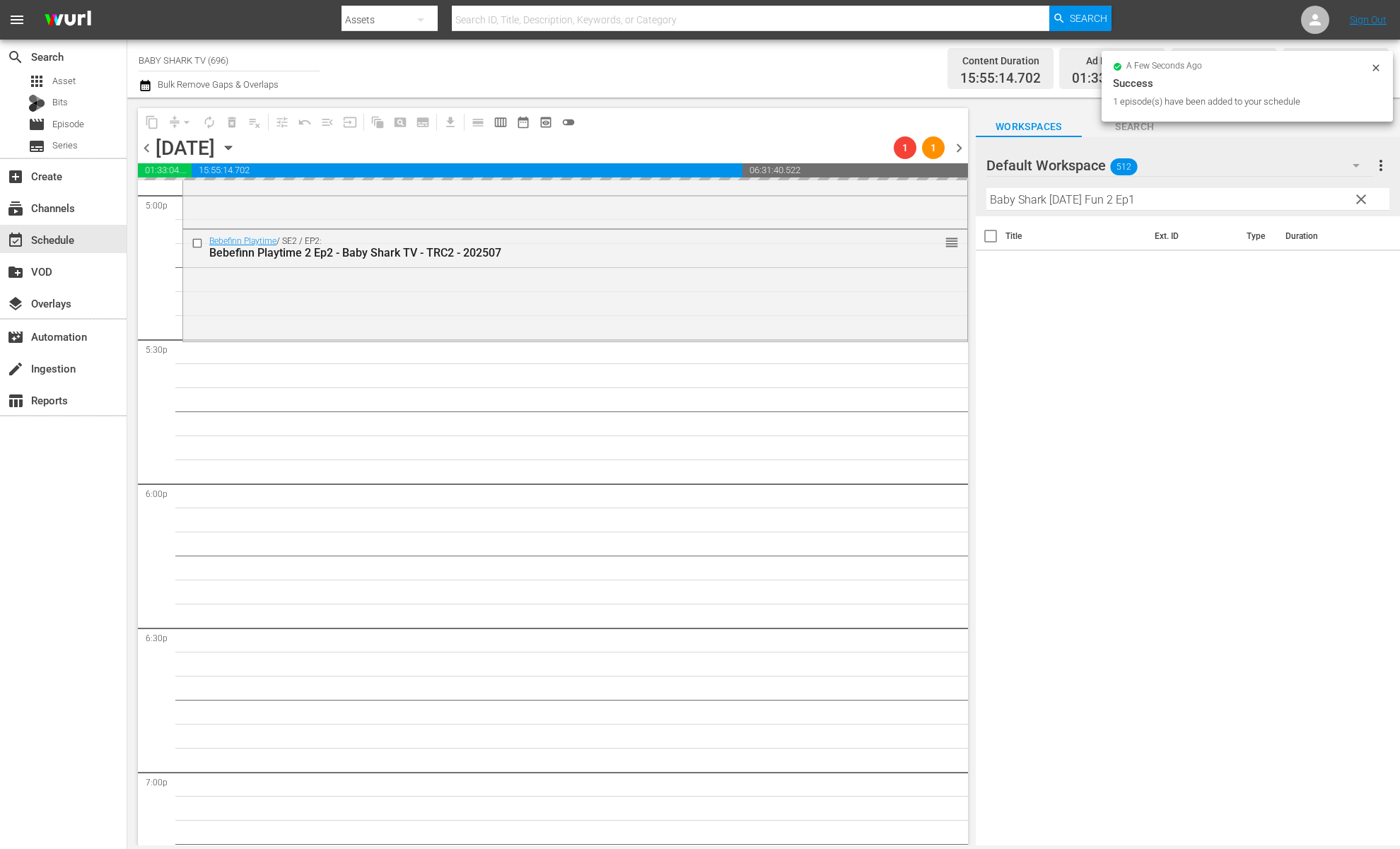
click at [1155, 421] on div "Title Ext. ID Type Duration" at bounding box center [1188, 532] width 424 height 632
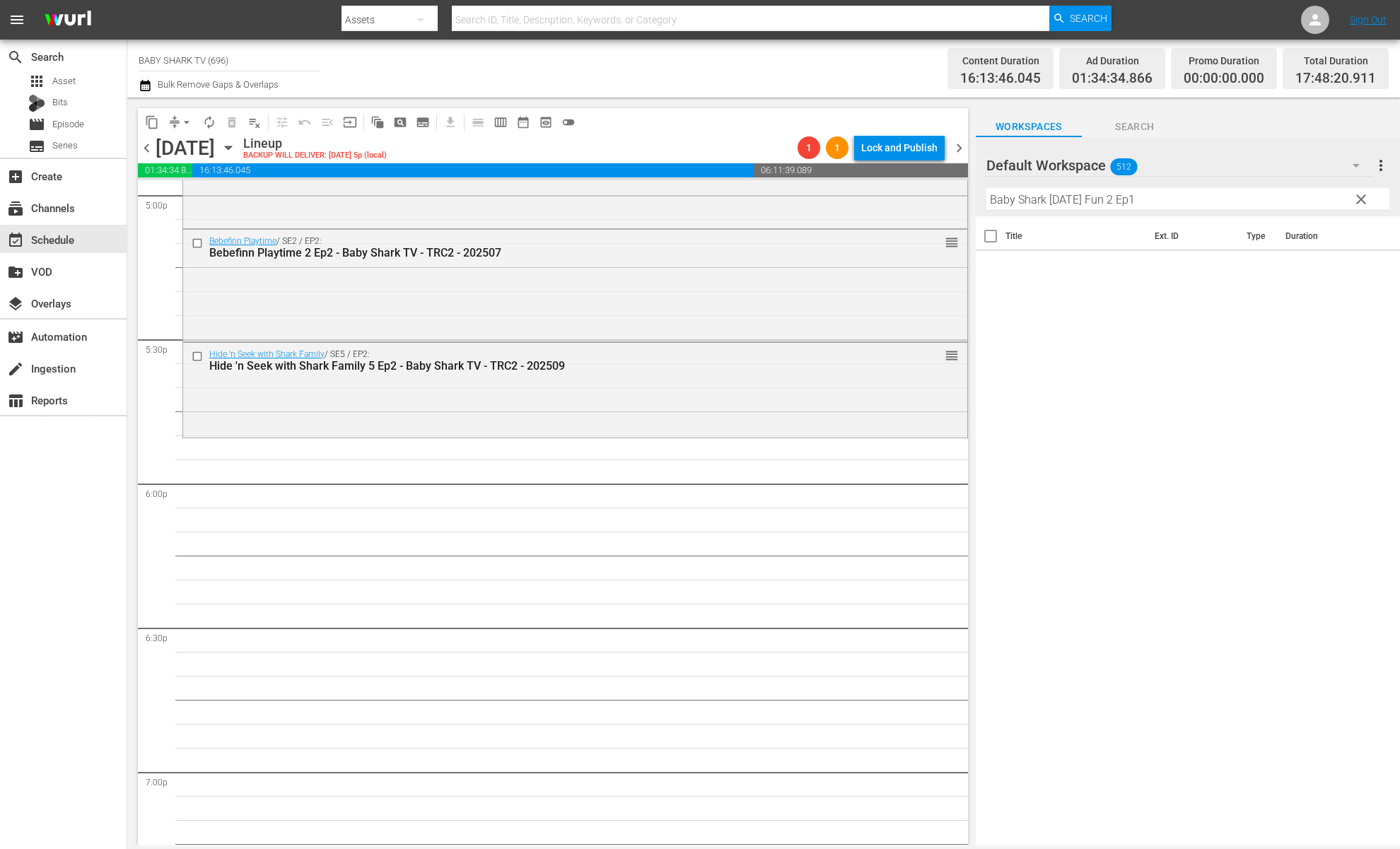
click at [1255, 205] on input "Baby Shark Halloween Fun 2 Ep1" at bounding box center [1188, 200] width 403 height 23
type input "Baby Shark Halloween Fun 2"
click at [1190, 389] on div "Title Ext. ID Type Duration Baby Shark Halloween Fun 2 - Baby Shark TV - TRC2 -…" at bounding box center [1188, 532] width 424 height 632
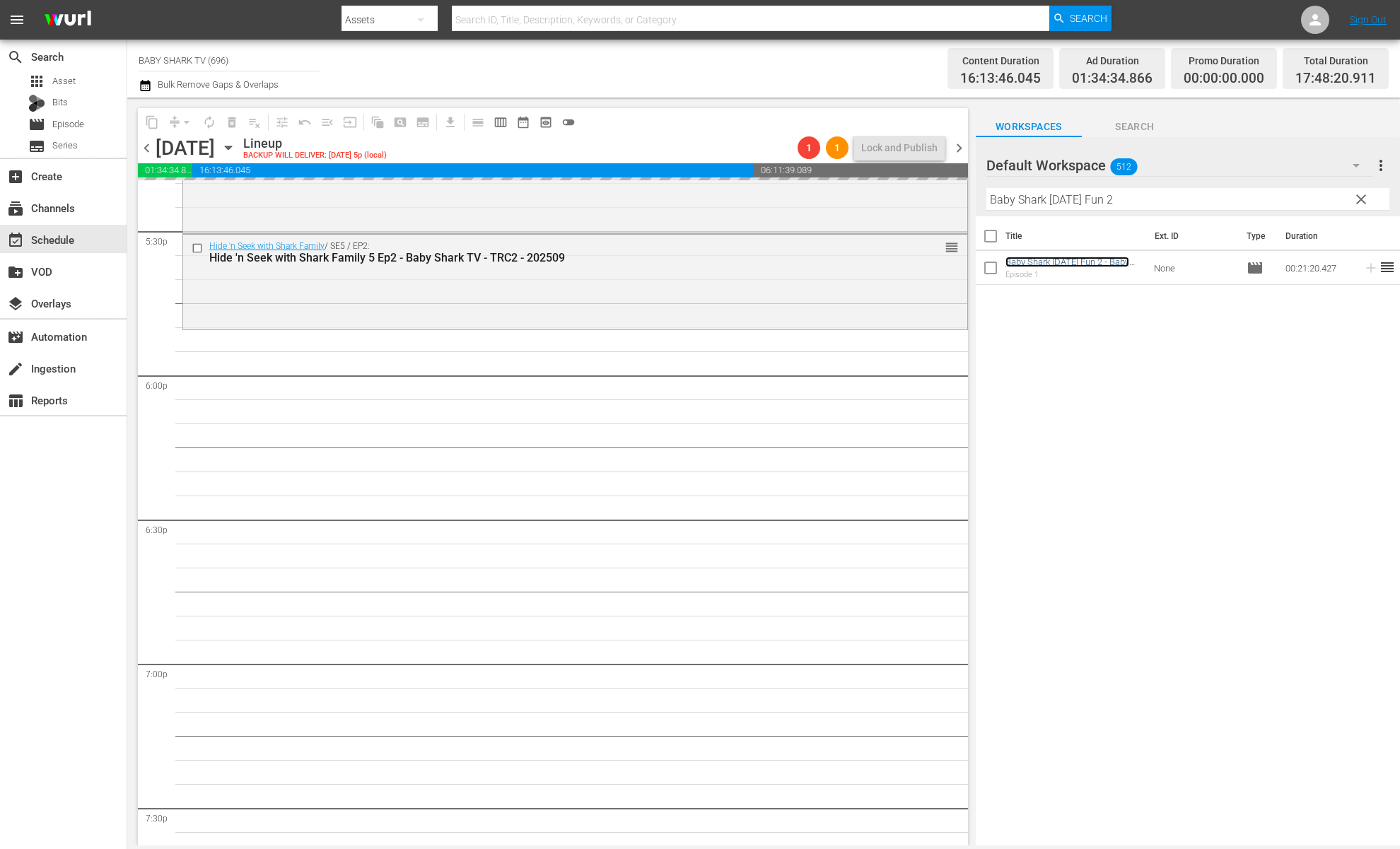
scroll to position [5026, 0]
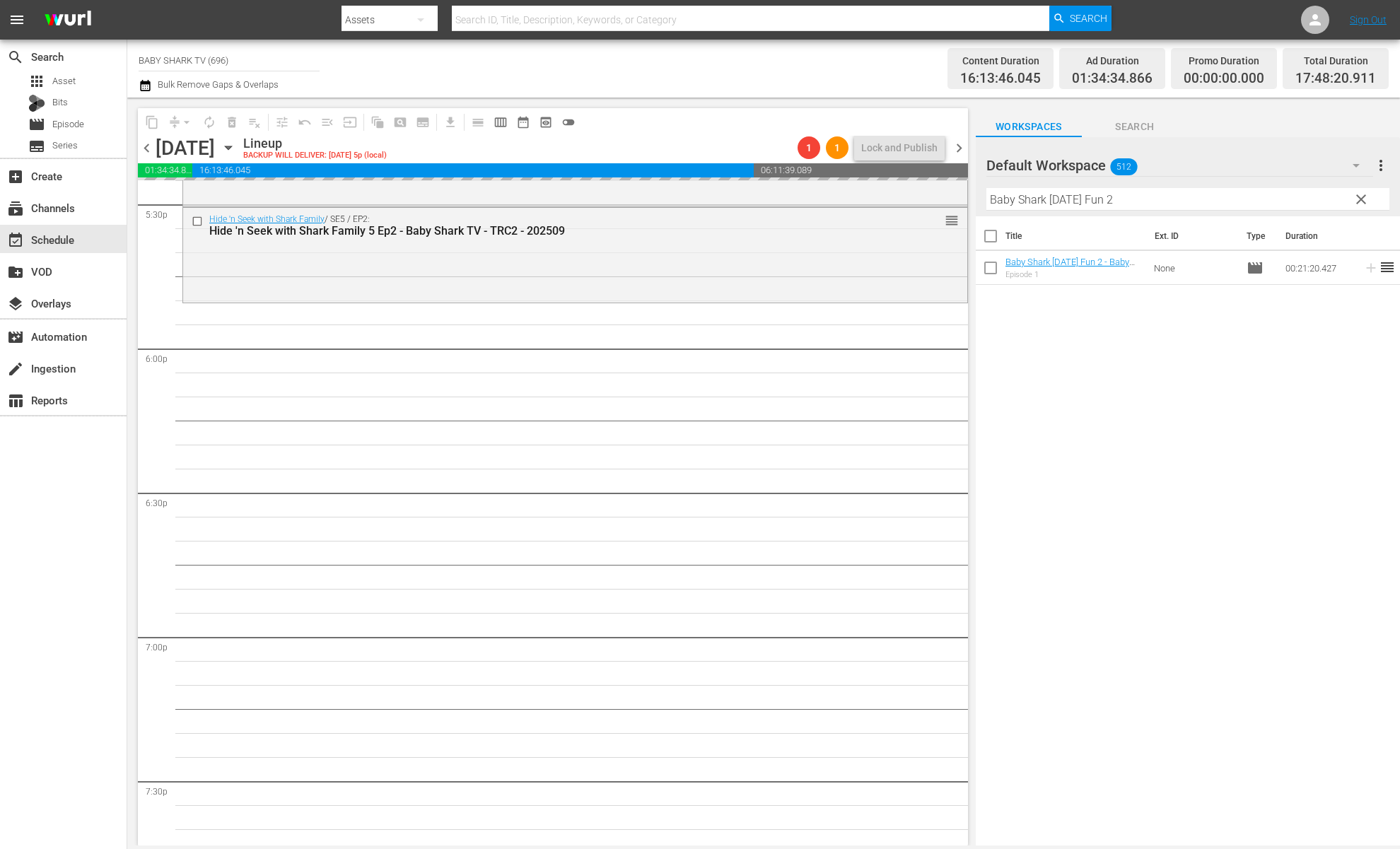
click at [1353, 207] on button "clear" at bounding box center [1361, 199] width 23 height 23
click at [1355, 205] on input "Baby Shark Halloween Fun 2" at bounding box center [1188, 200] width 403 height 23
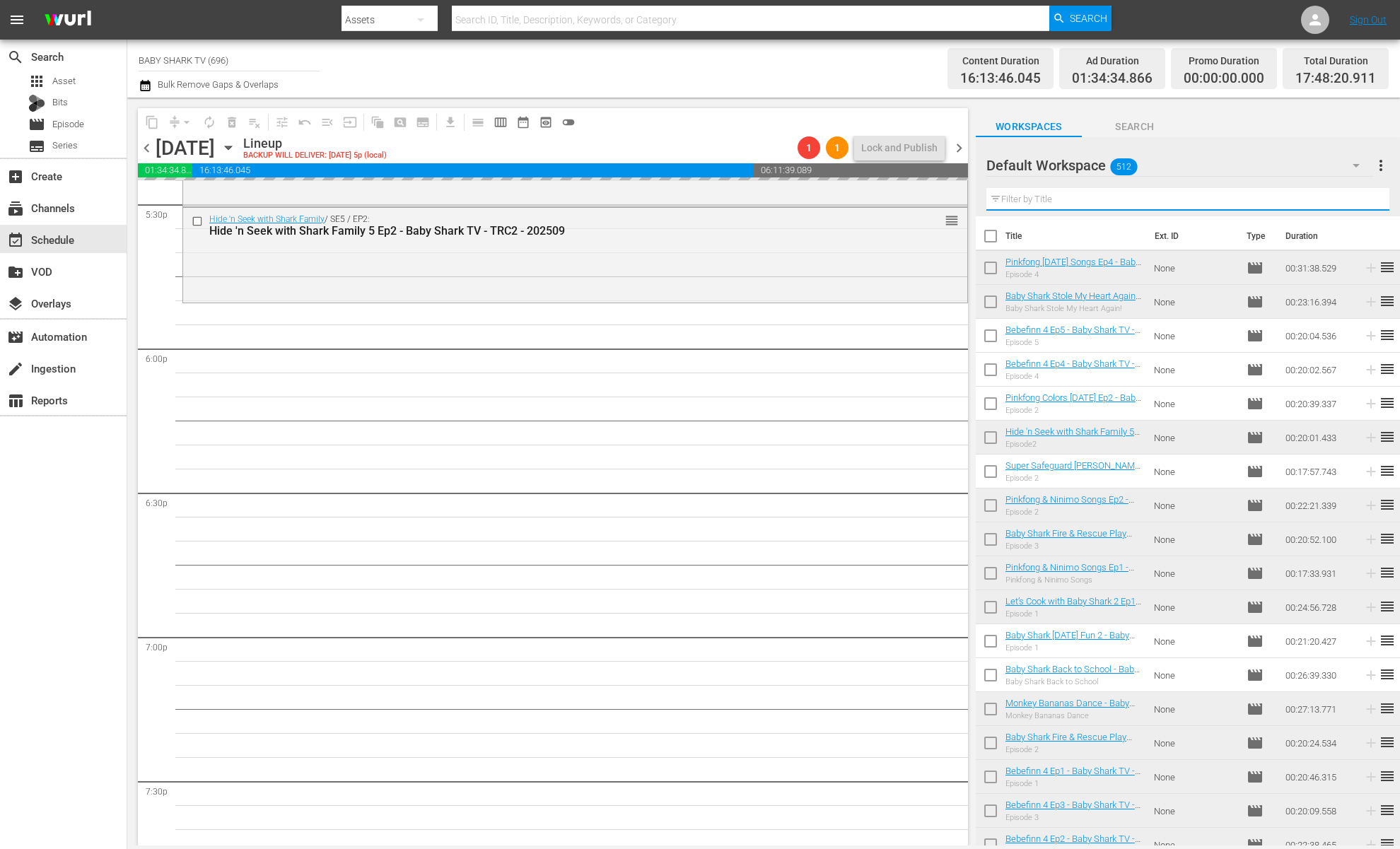
click at [1336, 205] on input "text" at bounding box center [1188, 200] width 403 height 23
click at [1336, 205] on input "text" at bounding box center [1188, 200] width 403 height 23
paste input "Baby Shark Back to School"
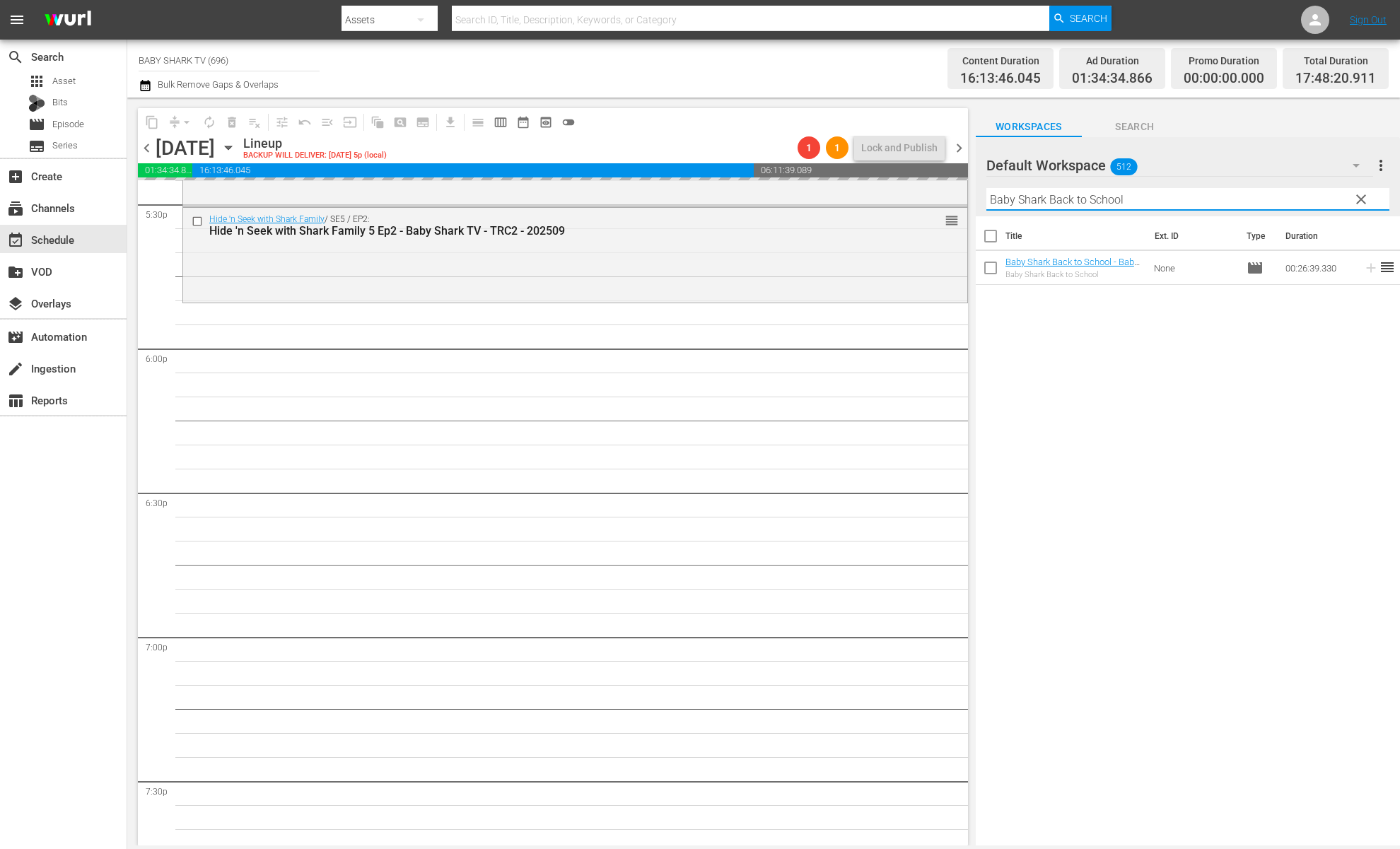
type input "Baby Shark Back to School"
click at [1217, 371] on div "Title Ext. ID Type Duration Baby Shark Back to School - Baby Shark TV - TRC2 - …" at bounding box center [1188, 532] width 424 height 632
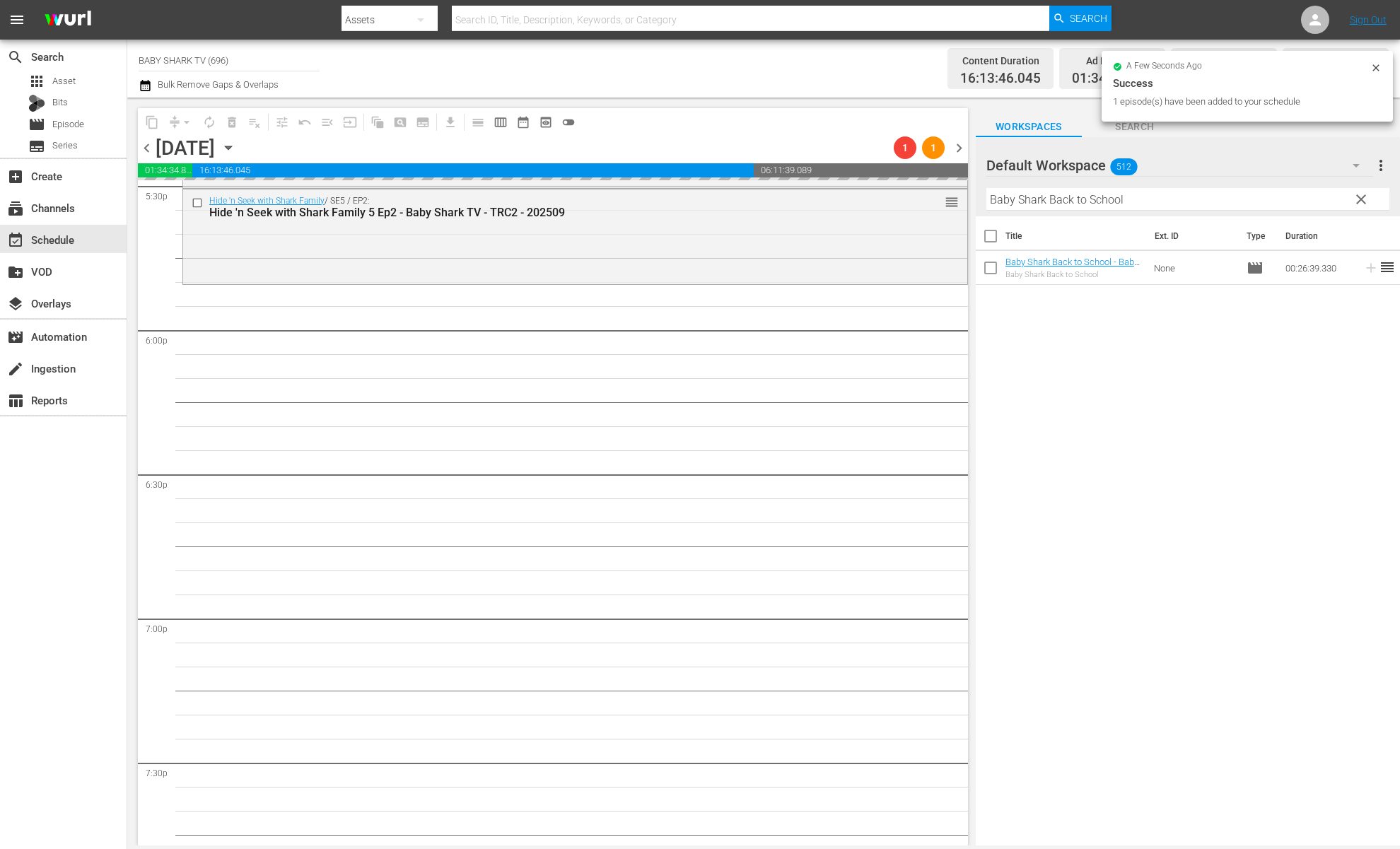
scroll to position [5057, 0]
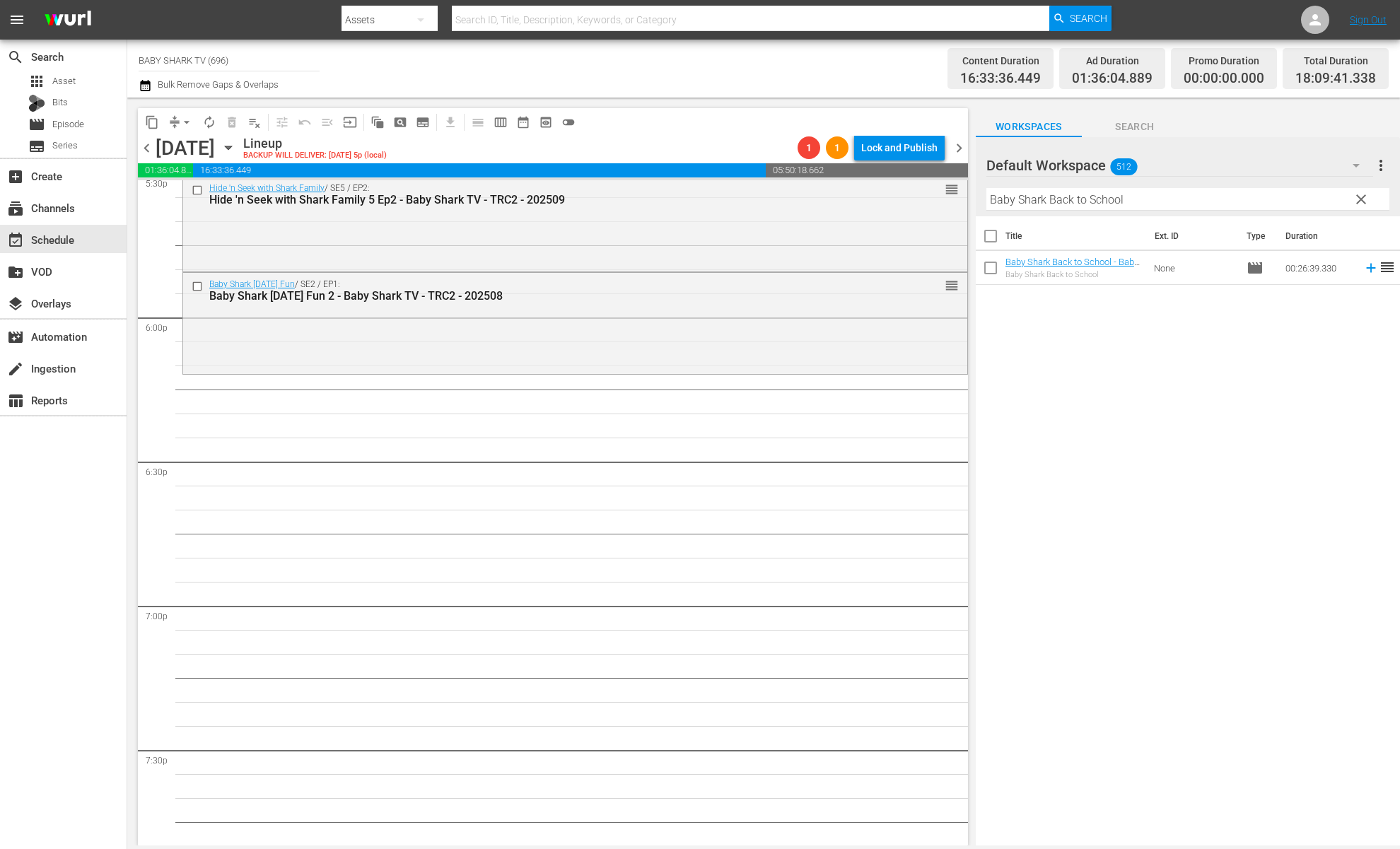
click at [1063, 360] on div "Title Ext. ID Type Duration Baby Shark Back to School - Baby Shark TV - TRC2 - …" at bounding box center [1188, 532] width 424 height 632
click at [1077, 351] on div "Title Ext. ID Type Duration Baby Shark Back to School - Baby Shark TV - TRC2 - …" at bounding box center [1188, 532] width 424 height 632
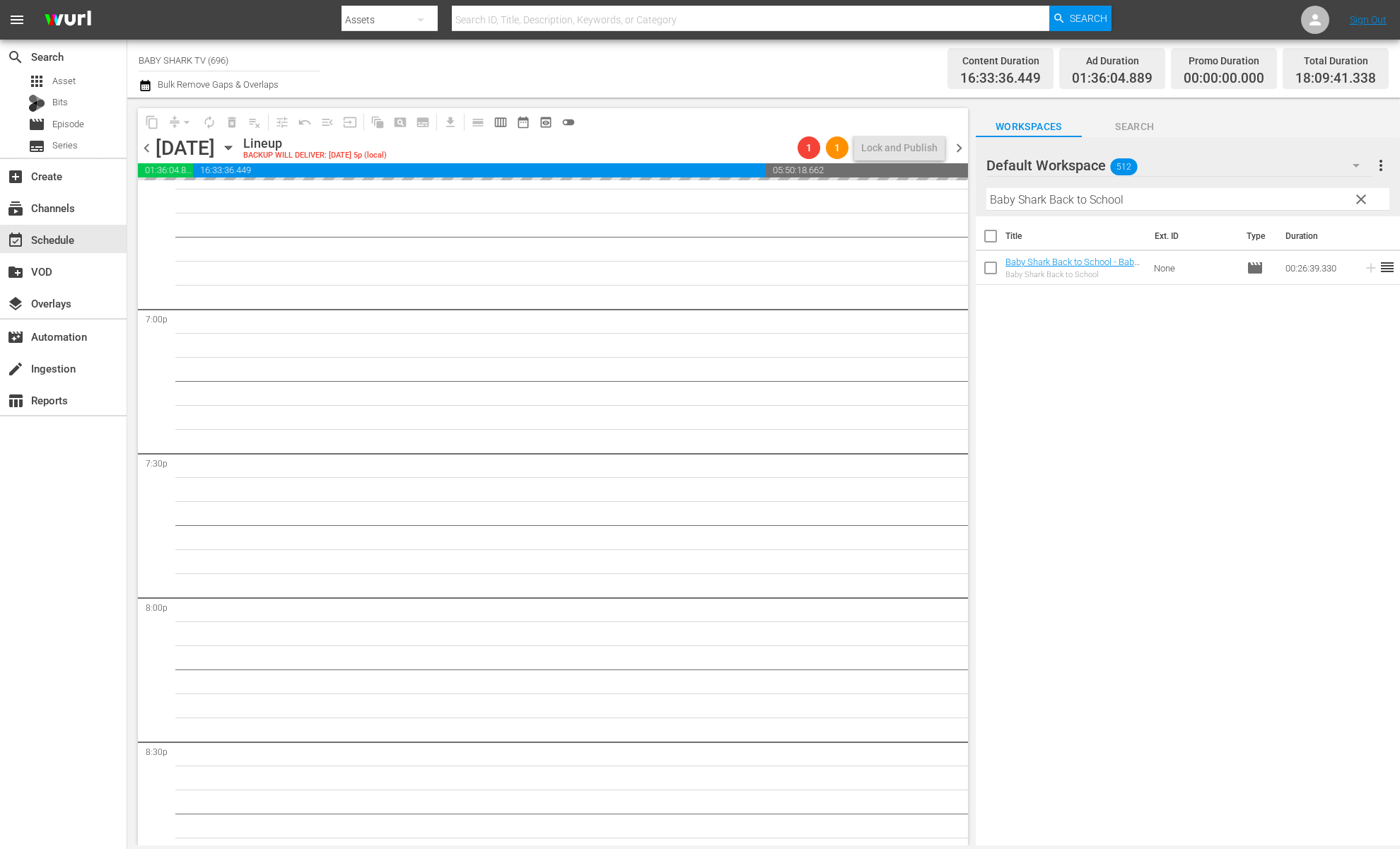
click at [1355, 208] on span "clear" at bounding box center [1361, 199] width 17 height 17
click at [1357, 204] on input "Baby Shark Back to School" at bounding box center [1188, 200] width 403 height 23
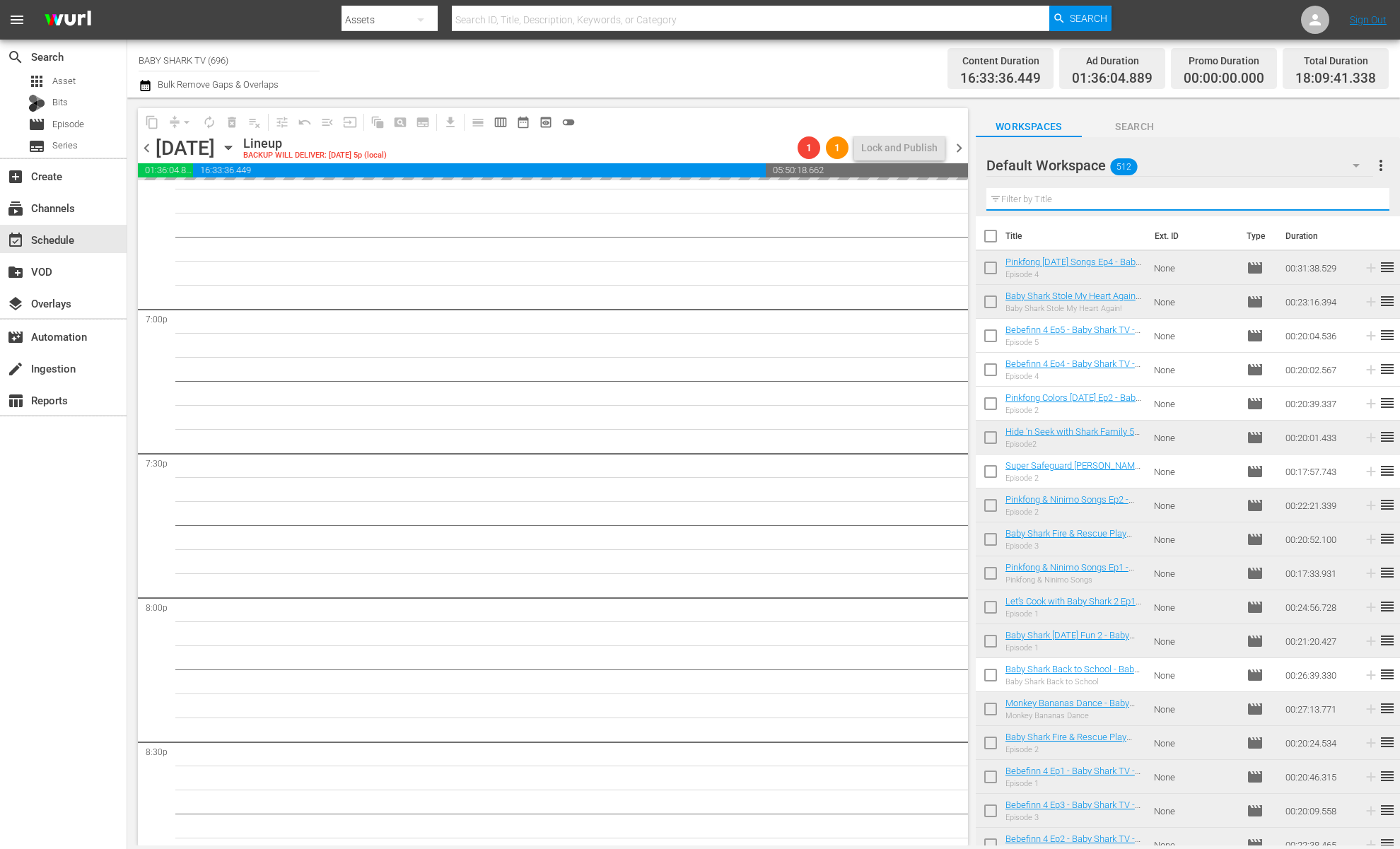
click at [1329, 204] on input "text" at bounding box center [1188, 200] width 403 height 23
paste input "Hide 'n Seek with Shark Family 5 Ep1"
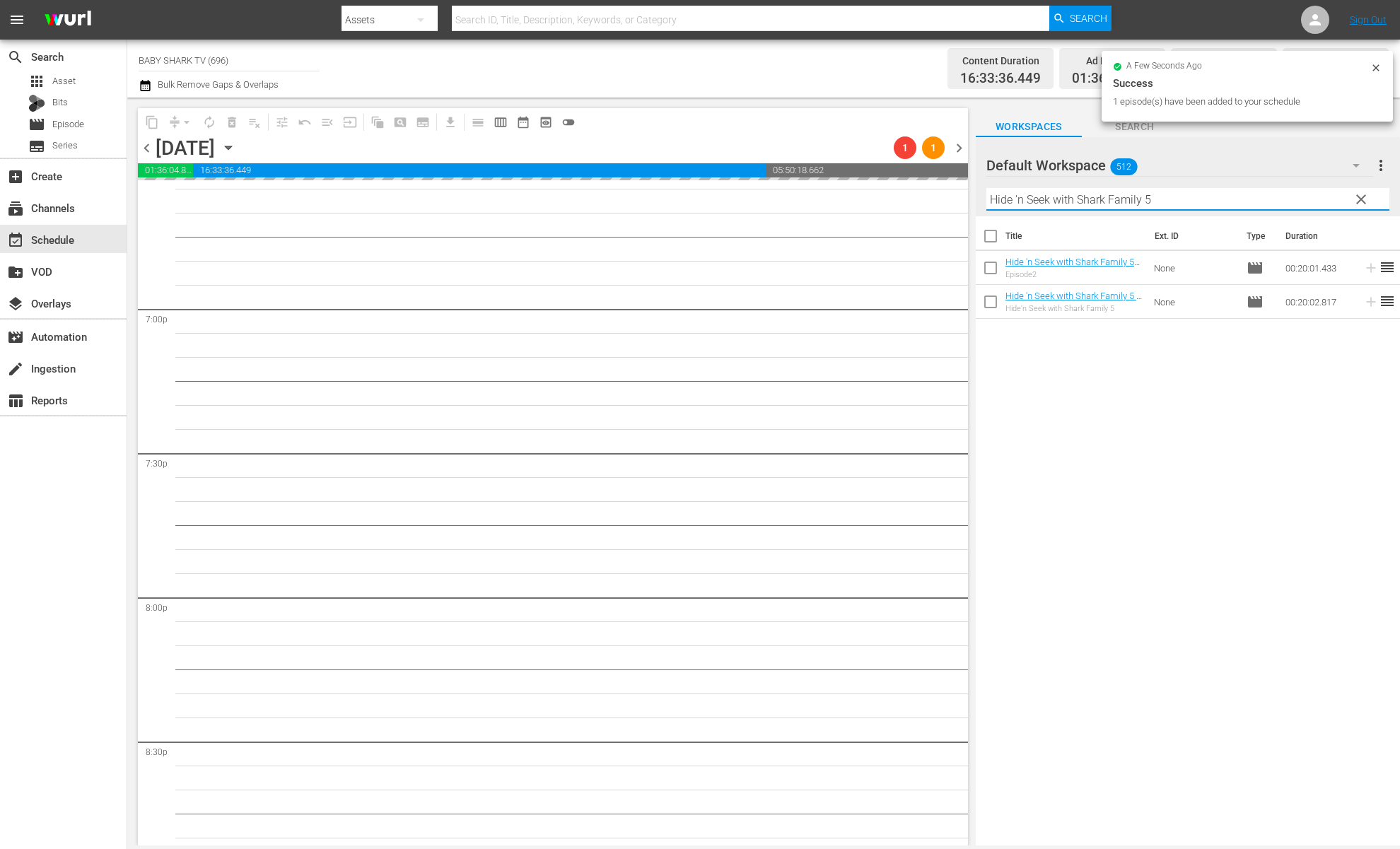
type input "Hide 'n Seek with Shark Family 5"
click at [1073, 397] on div "Title Ext. ID Type Duration Hide 'n Seek with Shark Family 5 Ep2 - Baby Shark T…" at bounding box center [1188, 532] width 424 height 632
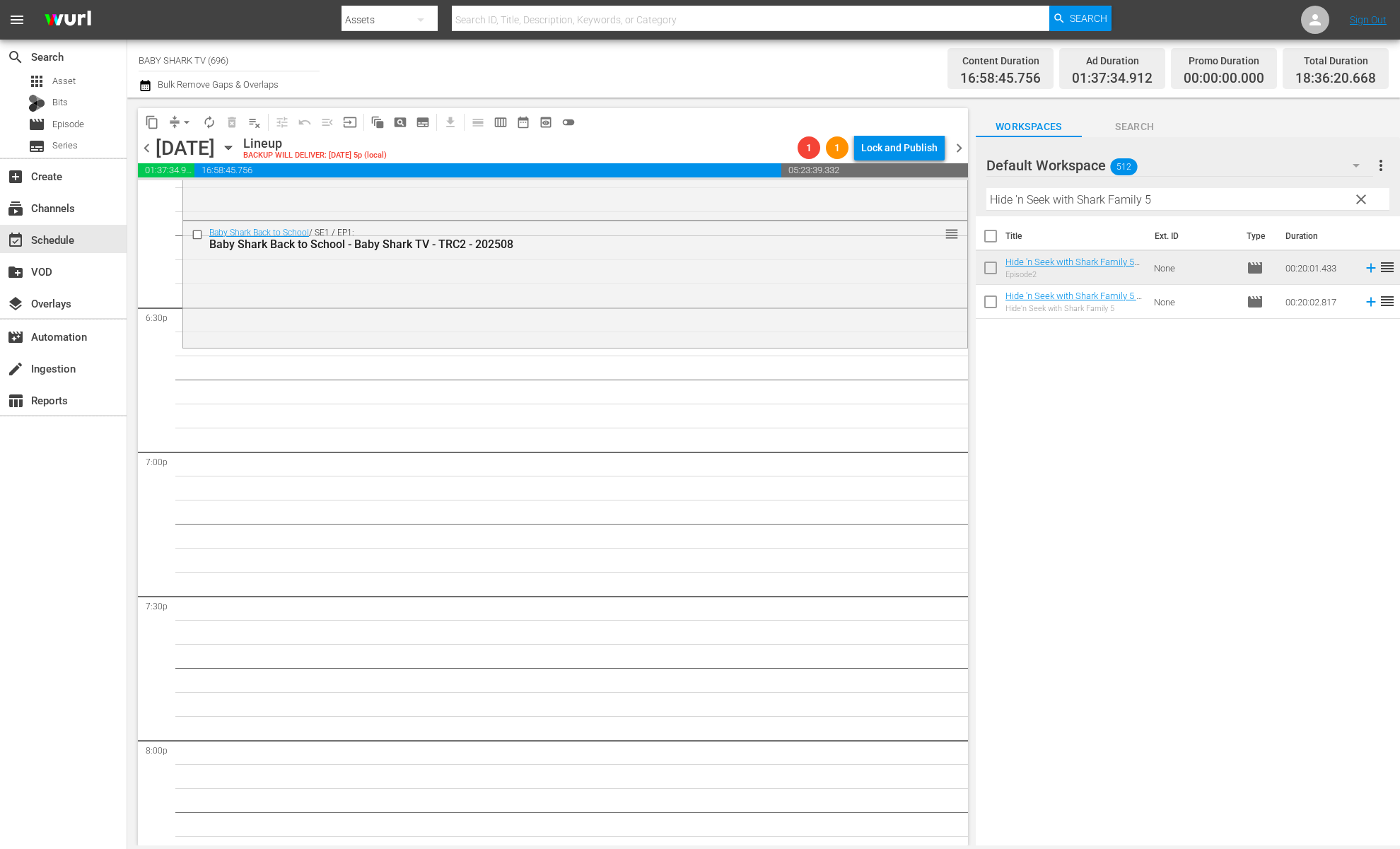
scroll to position [5210, 0]
drag, startPoint x: 1131, startPoint y: 408, endPoint x: 1131, endPoint y: 371, distance: 37.0
click at [1131, 408] on div "Title Ext. ID Type Duration Hide 'n Seek with Shark Family 5 Ep2 - Baby Shark T…" at bounding box center [1188, 532] width 424 height 632
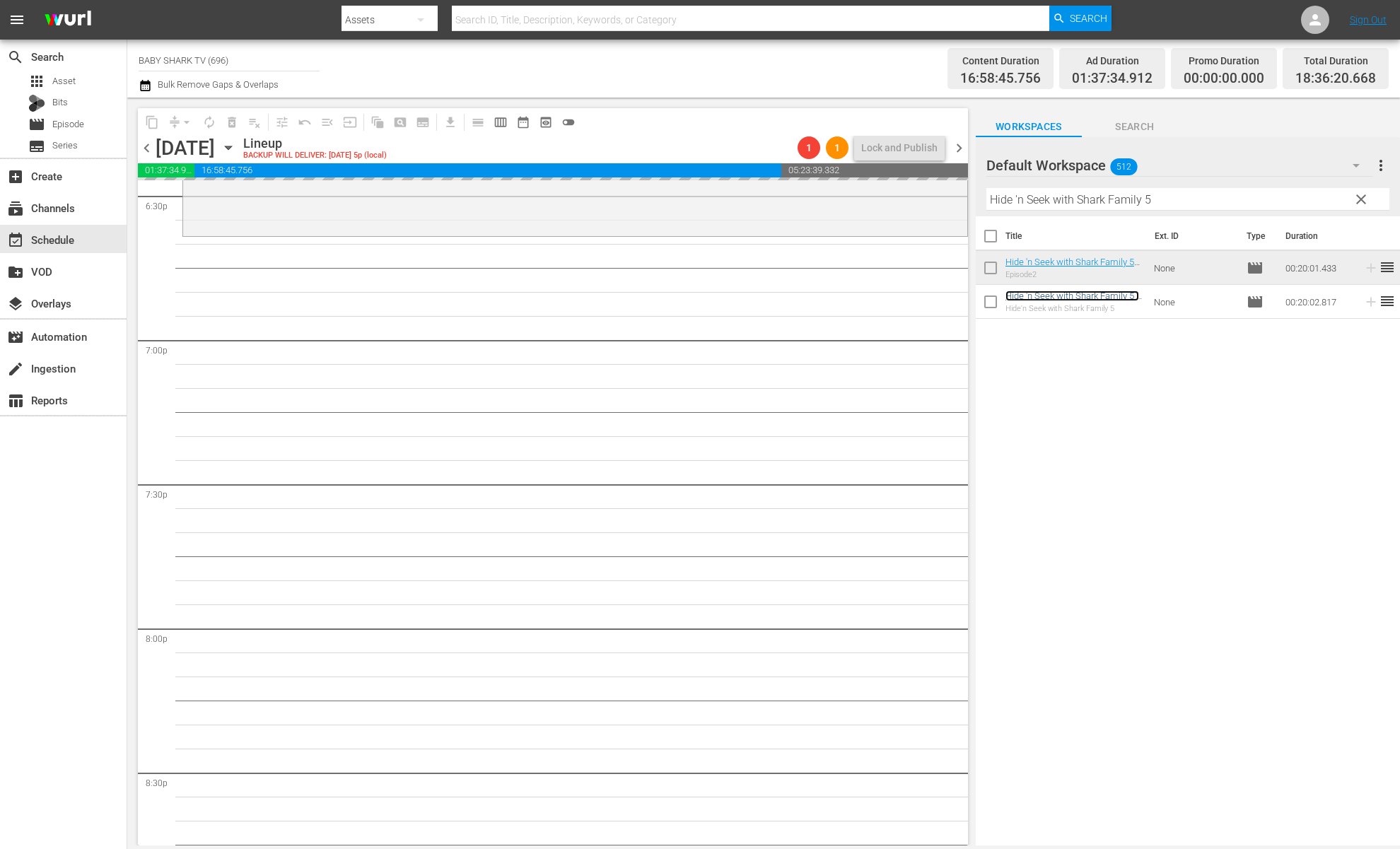
scroll to position [5351, 0]
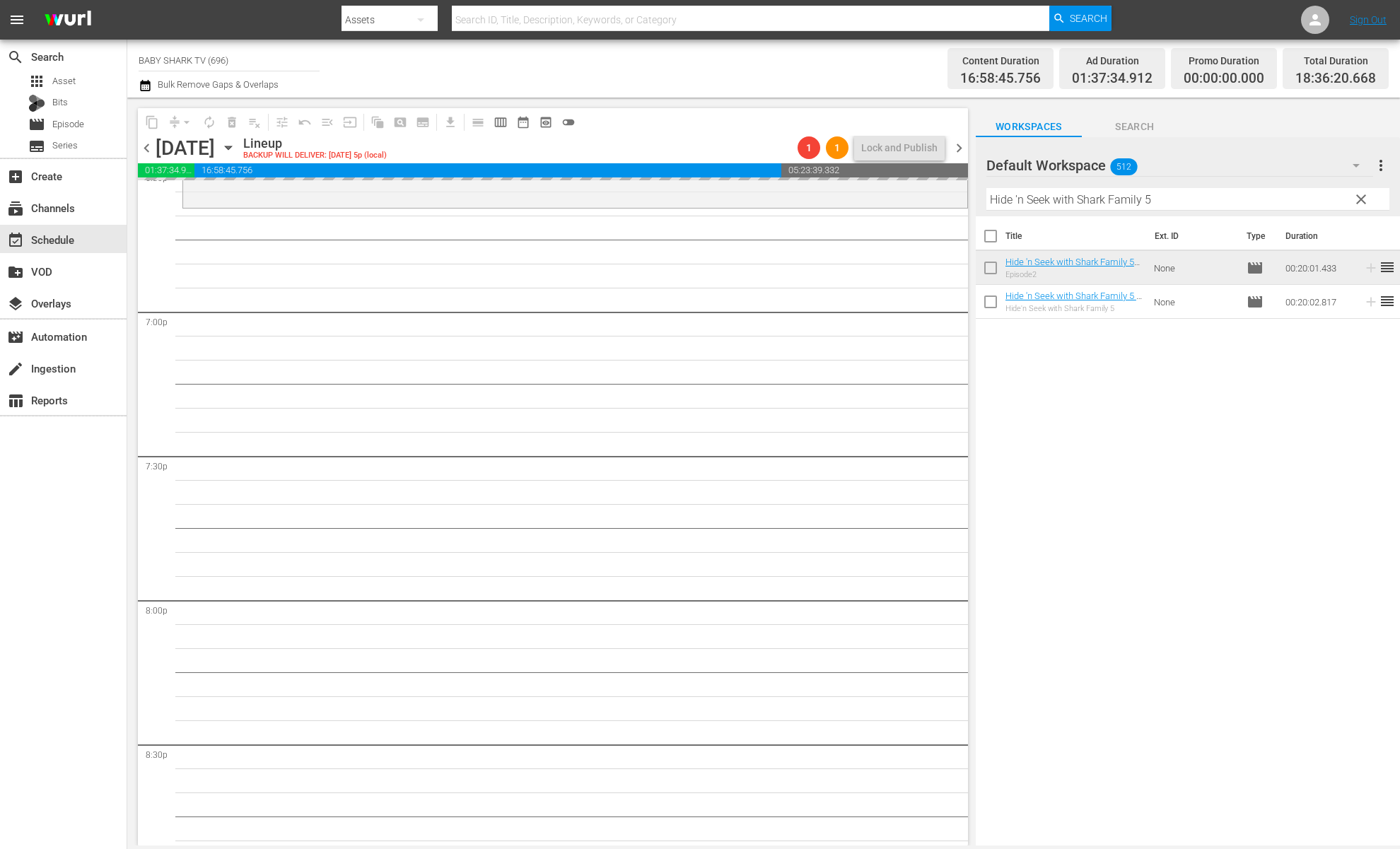
click at [1351, 202] on button "clear" at bounding box center [1361, 199] width 23 height 23
click at [1351, 202] on input "Hide 'n Seek with Shark Family 5" at bounding box center [1188, 200] width 403 height 23
click at [1350, 202] on input "Hide 'n Seek with Shark Family 5" at bounding box center [1188, 200] width 403 height 23
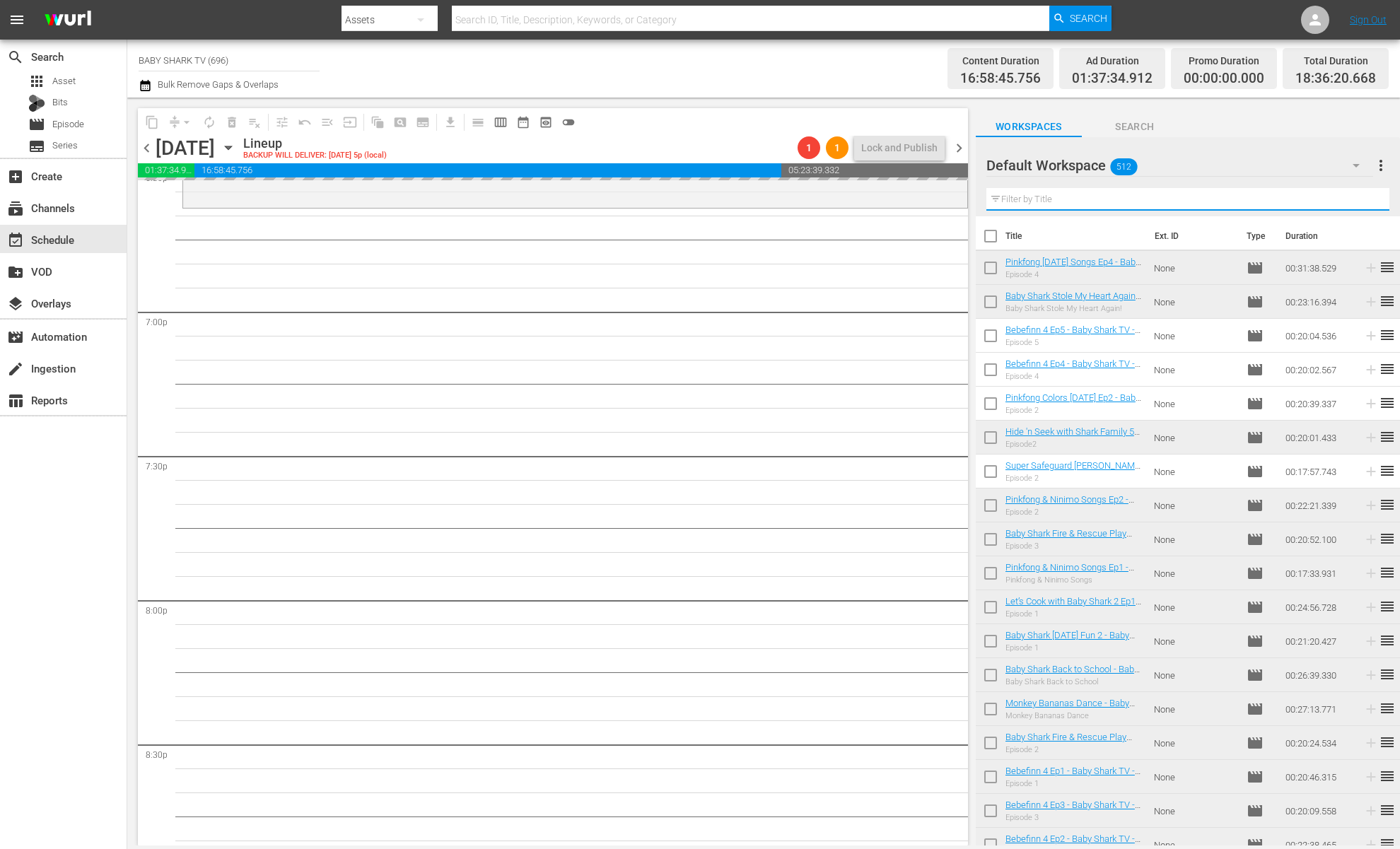
click at [1337, 202] on input "text" at bounding box center [1188, 200] width 403 height 23
paste input "Pinkfong Baby Shark Storybook Ep1"
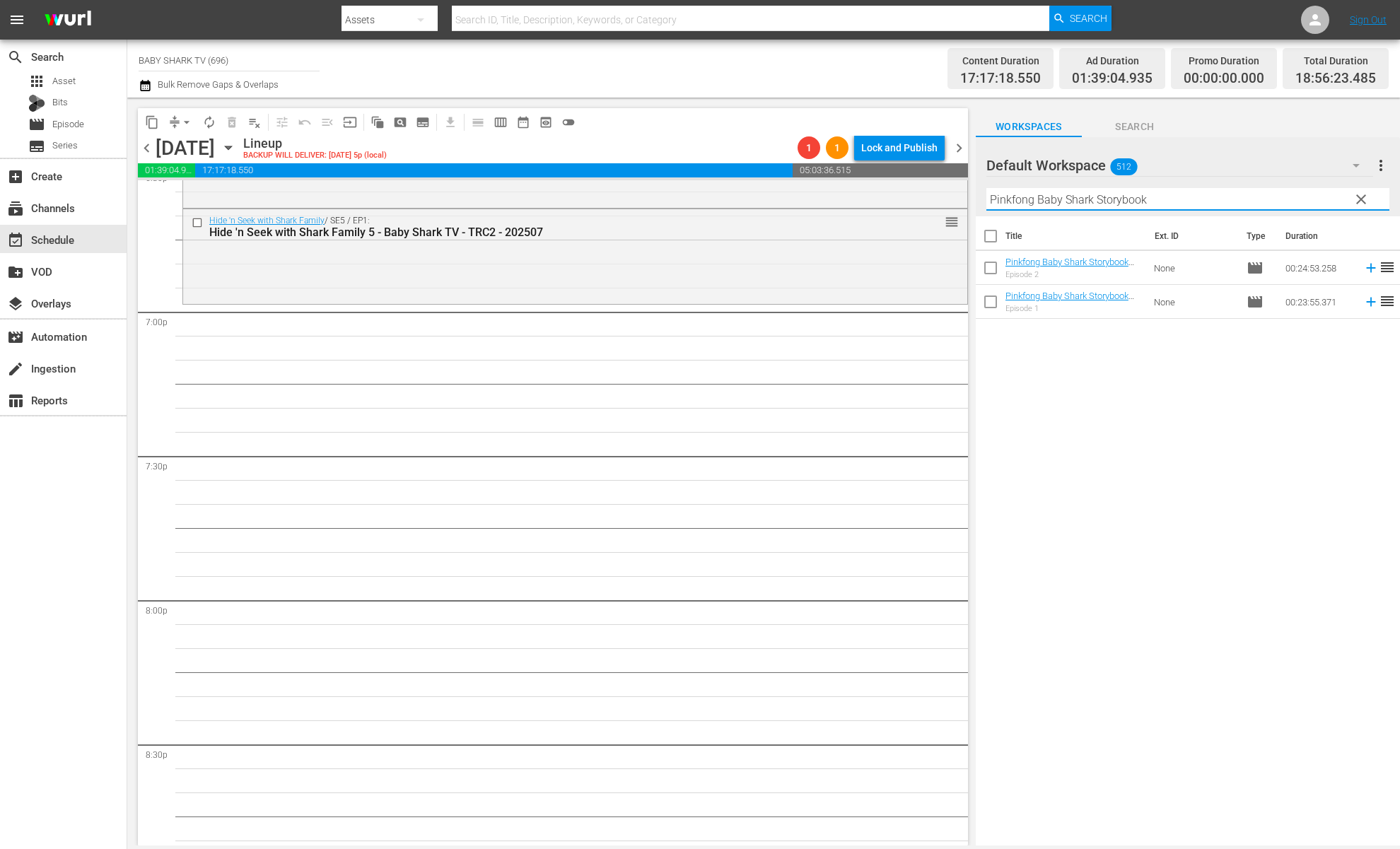
type input "Pinkfong Baby Shark Storybook"
click at [1131, 386] on div "Title Ext. ID Type Duration Pinkfong Baby Shark Storybook Ep2 - Baby Shark TV -…" at bounding box center [1188, 532] width 424 height 632
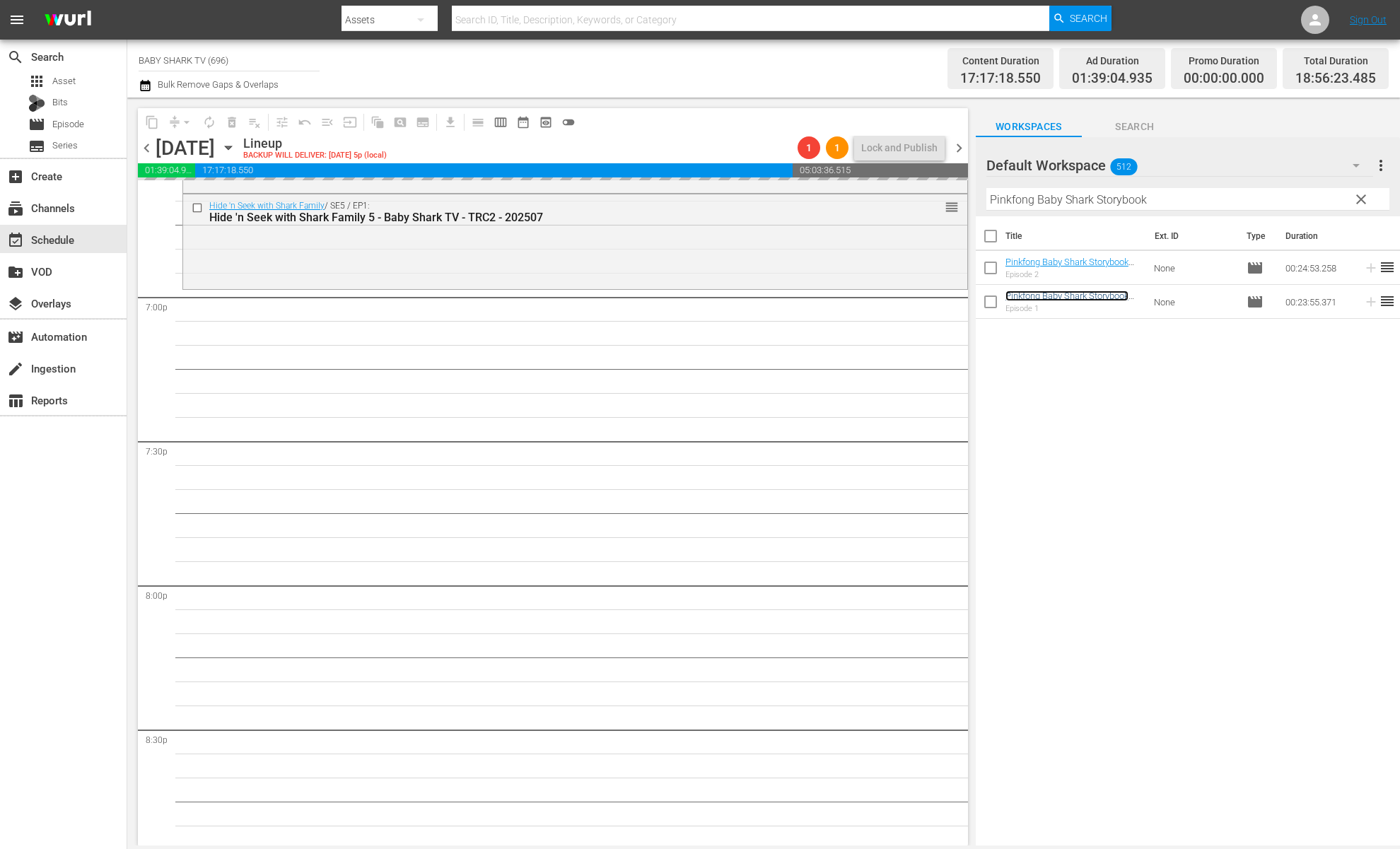
scroll to position [5379, 0]
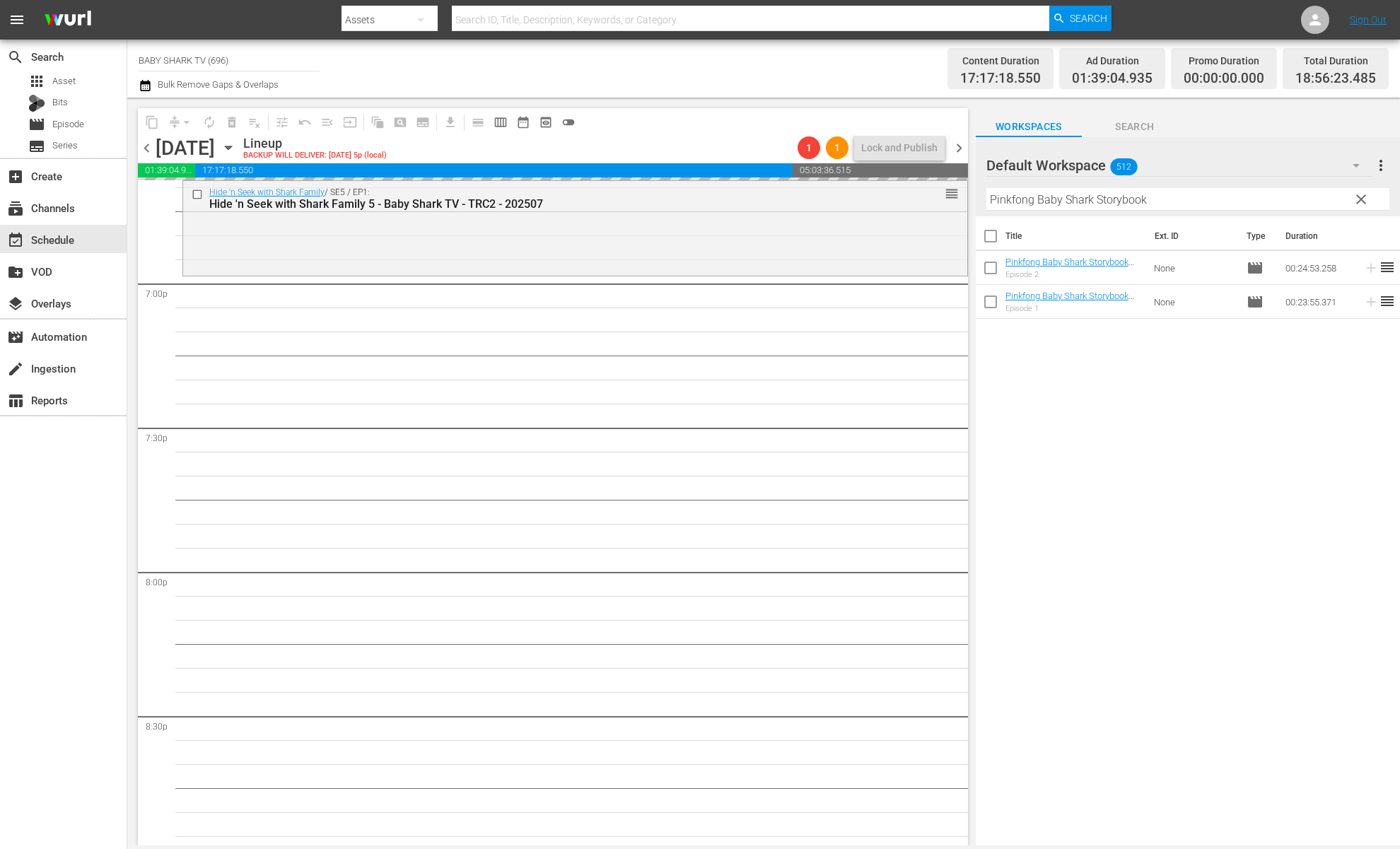
click at [1147, 438] on div "Title Ext. ID Type Duration Pinkfong Baby Shark Storybook Ep2 - Baby Shark TV -…" at bounding box center [1188, 532] width 424 height 632
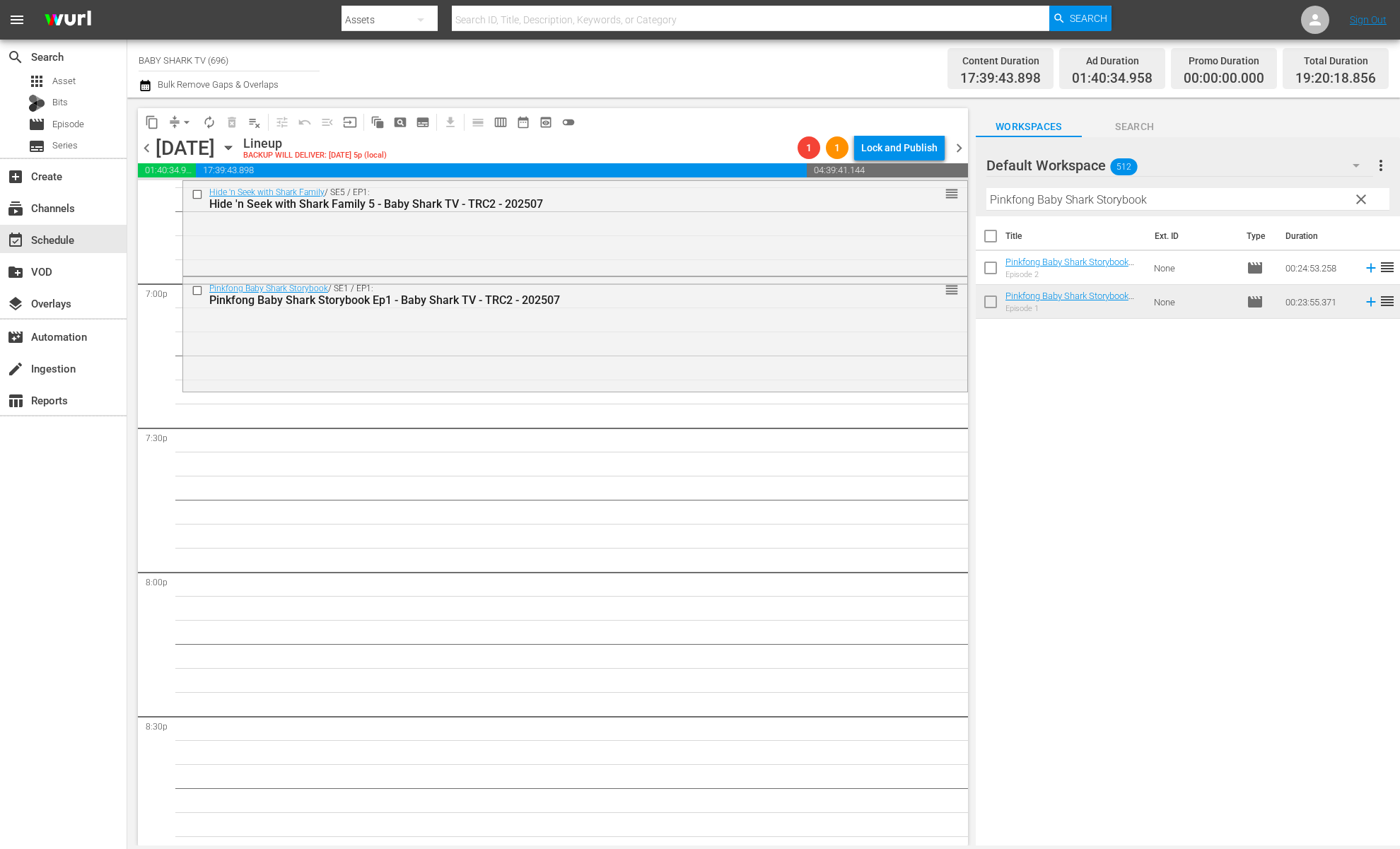
click at [1019, 375] on div "Title Ext. ID Type Duration Pinkfong Baby Shark Storybook Ep2 - Baby Shark TV -…" at bounding box center [1188, 532] width 424 height 632
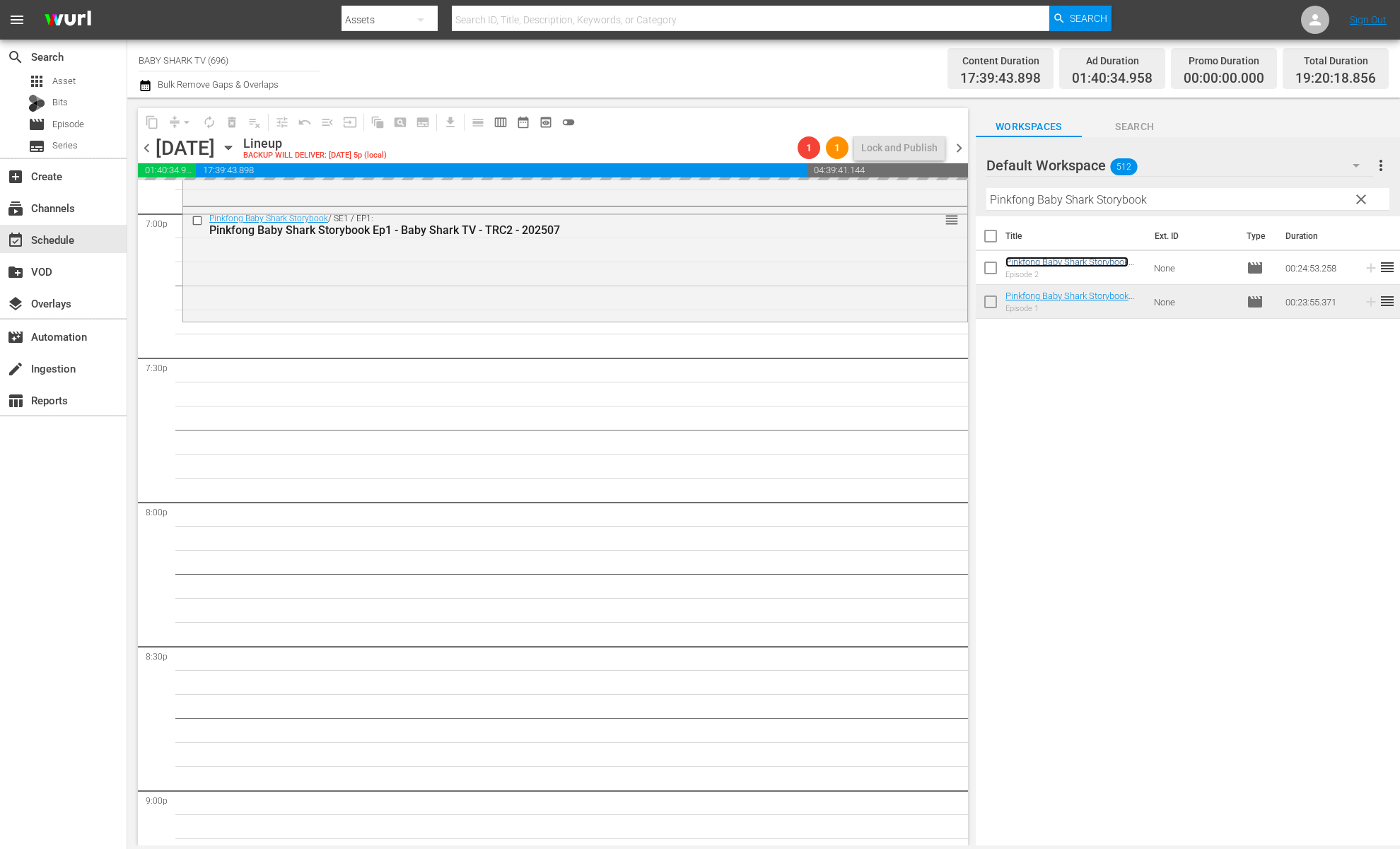
scroll to position [5531, 0]
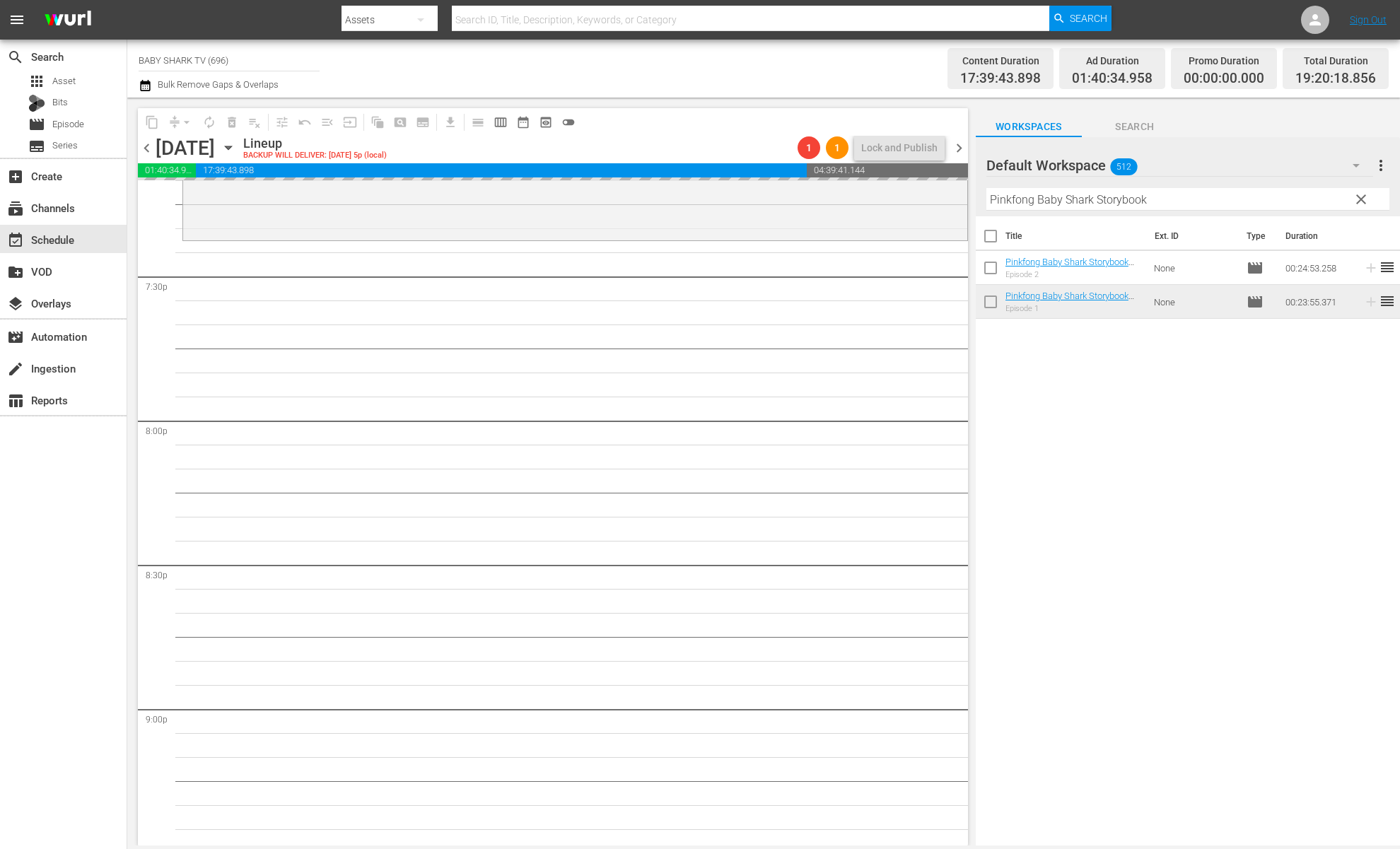
click at [1177, 435] on div "Title Ext. ID Type Duration Pinkfong Baby Shark Storybook Ep2 - Baby Shark TV -…" at bounding box center [1188, 532] width 424 height 632
click at [1352, 209] on div "Default Workspace 512 Default more_vert clear Filter by Title Pinkfong Baby Sha…" at bounding box center [1188, 177] width 424 height 80
click at [1361, 203] on span "clear" at bounding box center [1361, 199] width 17 height 17
click at [1361, 203] on input "Pinkfong Baby Shark Storybook" at bounding box center [1188, 200] width 403 height 23
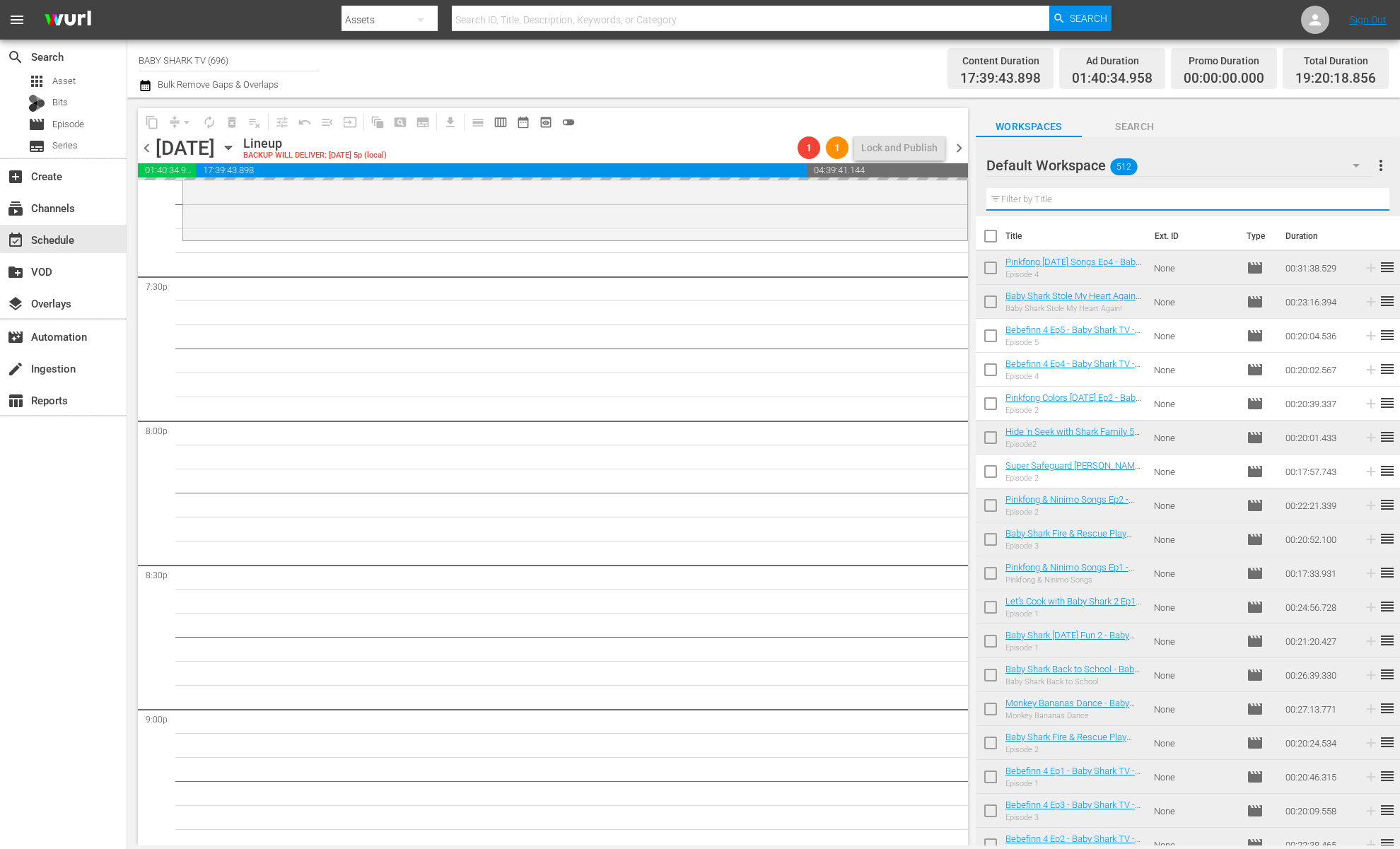
paste input "Veo, Veo 3"
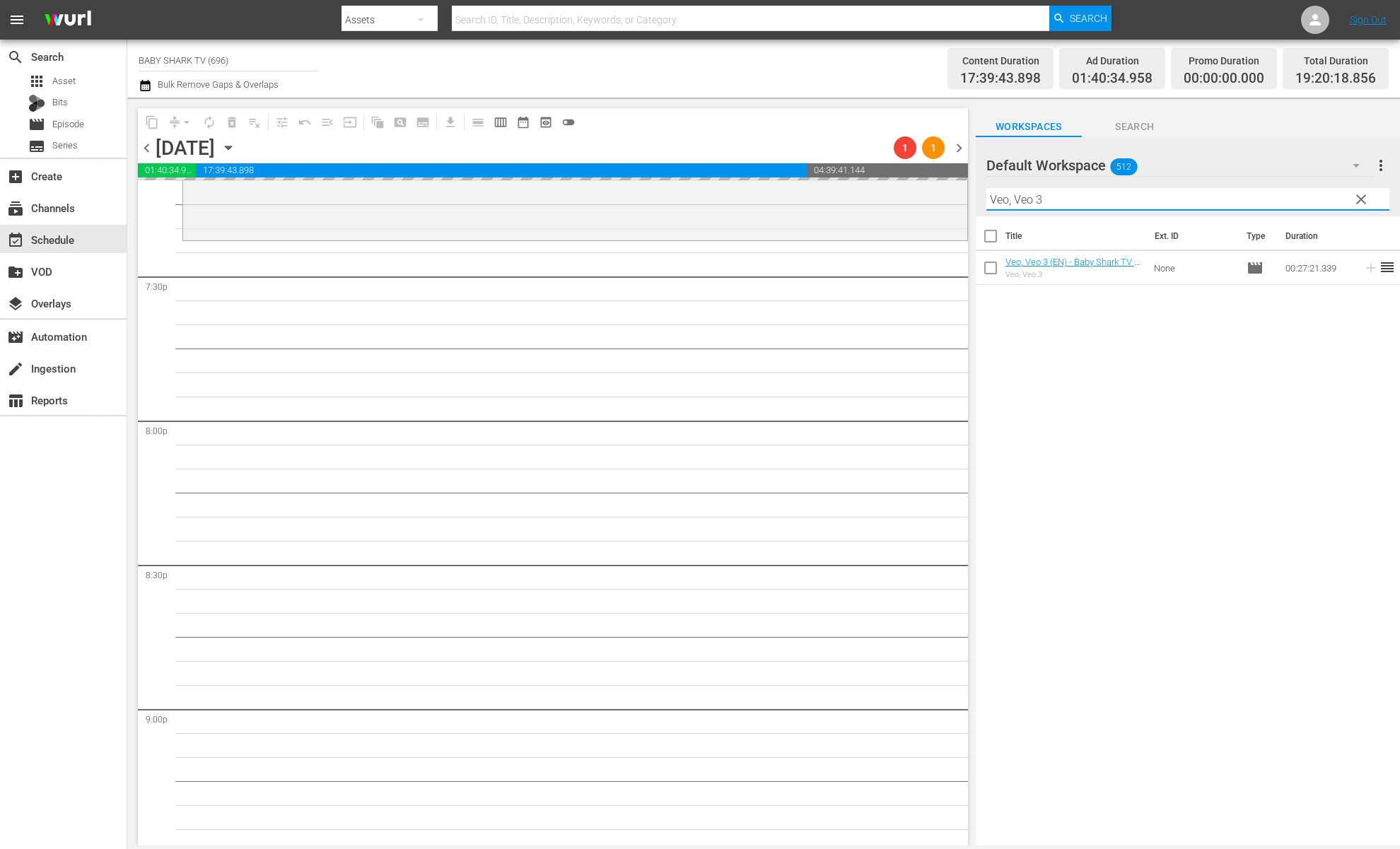
type input "Veo, Veo 3"
click at [1185, 428] on div "Title Ext. ID Type Duration Veo, Veo 3 (EN) - Baby Shark TV - TRC2 - 202507 Veo…" at bounding box center [1188, 532] width 424 height 632
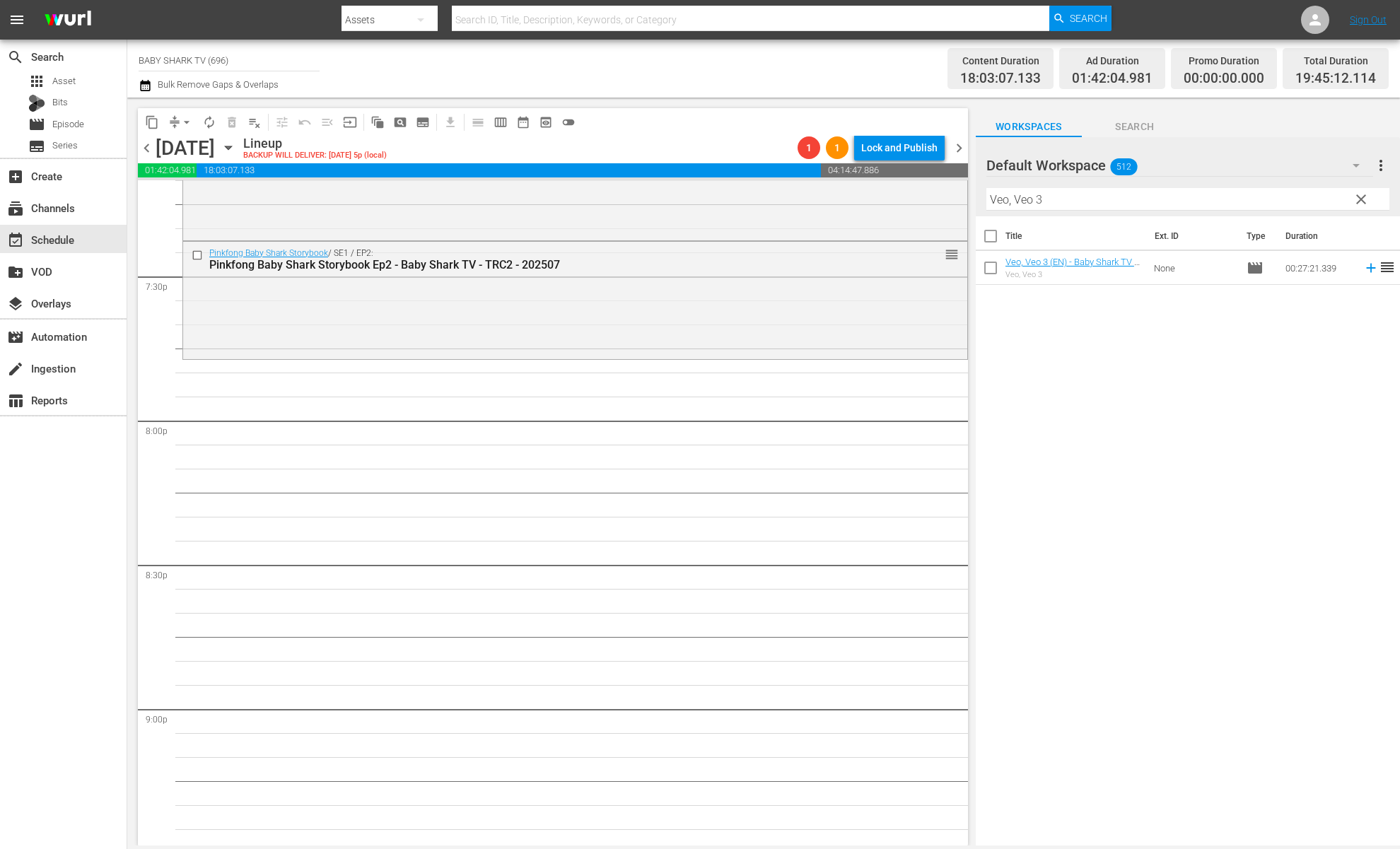
drag, startPoint x: 1124, startPoint y: 345, endPoint x: 1062, endPoint y: 292, distance: 81.6
click at [1125, 345] on div "Title Ext. ID Type Duration Veo, Veo 3 (EN) - Baby Shark TV - TRC2 - 202507 Veo…" at bounding box center [1188, 532] width 424 height 632
click at [1110, 525] on div "Title Ext. ID Type Duration Veo, Veo 3 (EN) - Baby Shark TV - TRC2 - 202507 Veo…" at bounding box center [1188, 532] width 424 height 632
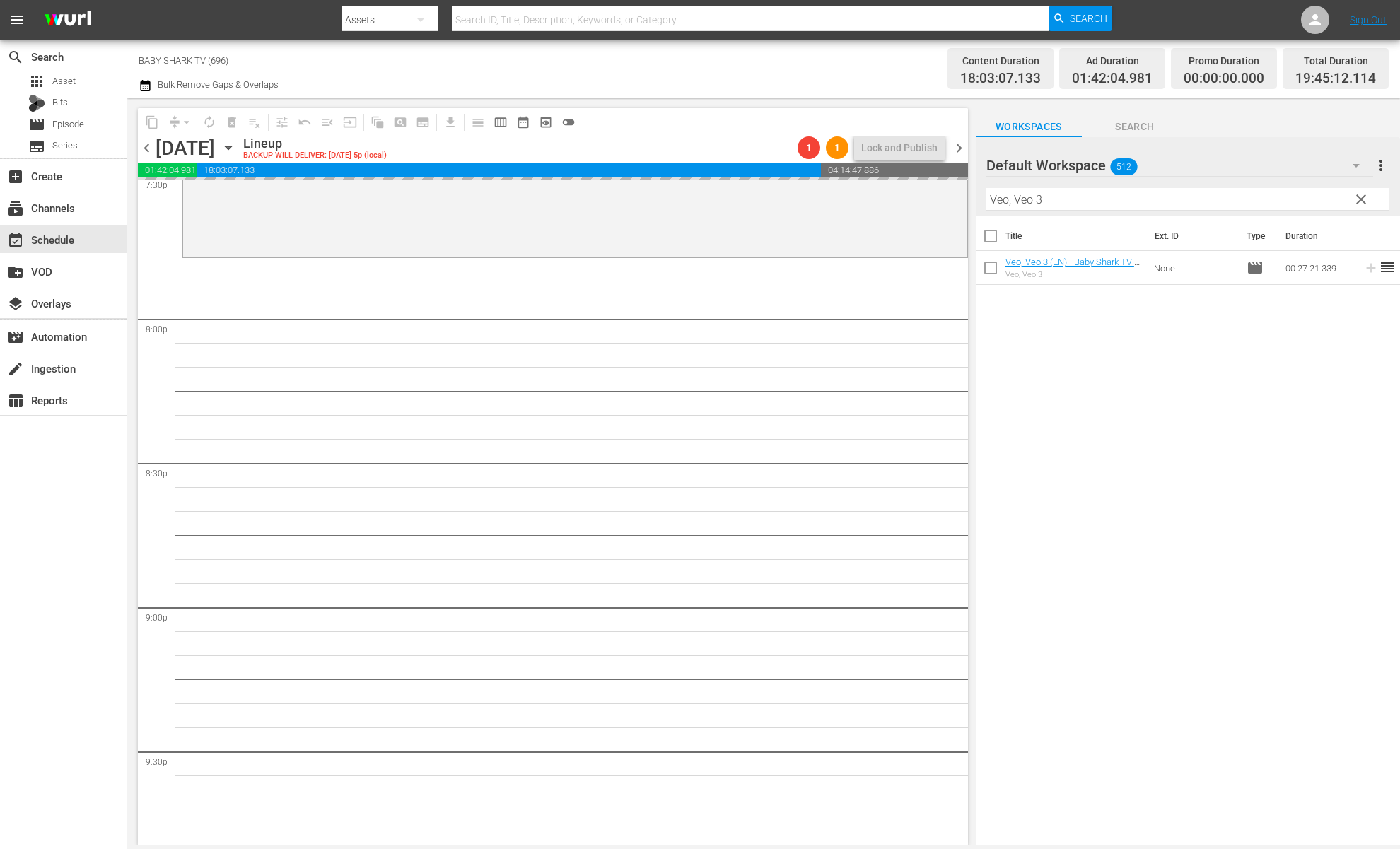
scroll to position [5665, 0]
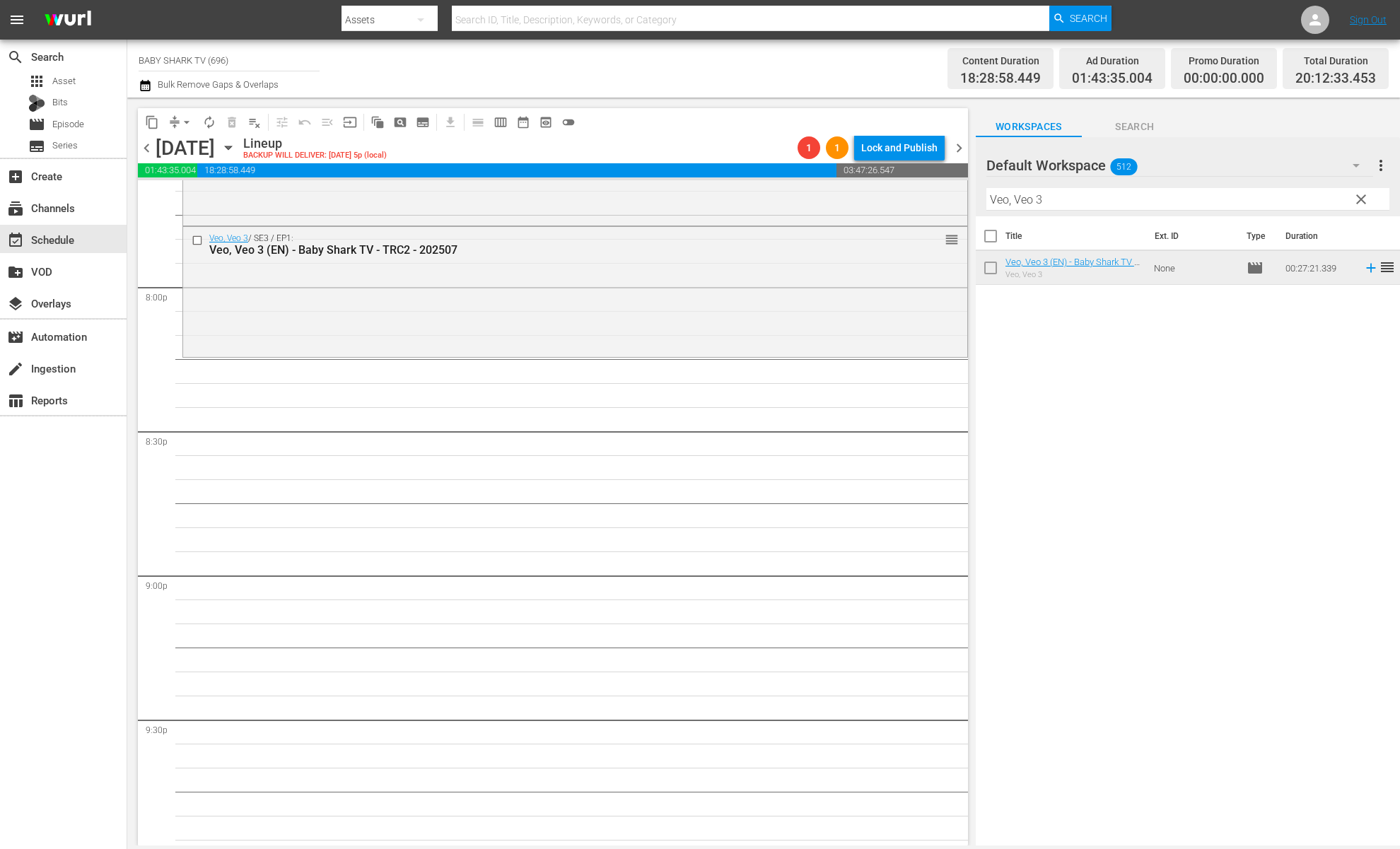
click at [1362, 204] on span "clear" at bounding box center [1361, 199] width 17 height 17
click at [1362, 204] on input "Veo, Veo 3" at bounding box center [1188, 200] width 403 height 23
click at [1356, 204] on input "Veo, Veo 3" at bounding box center [1188, 200] width 403 height 23
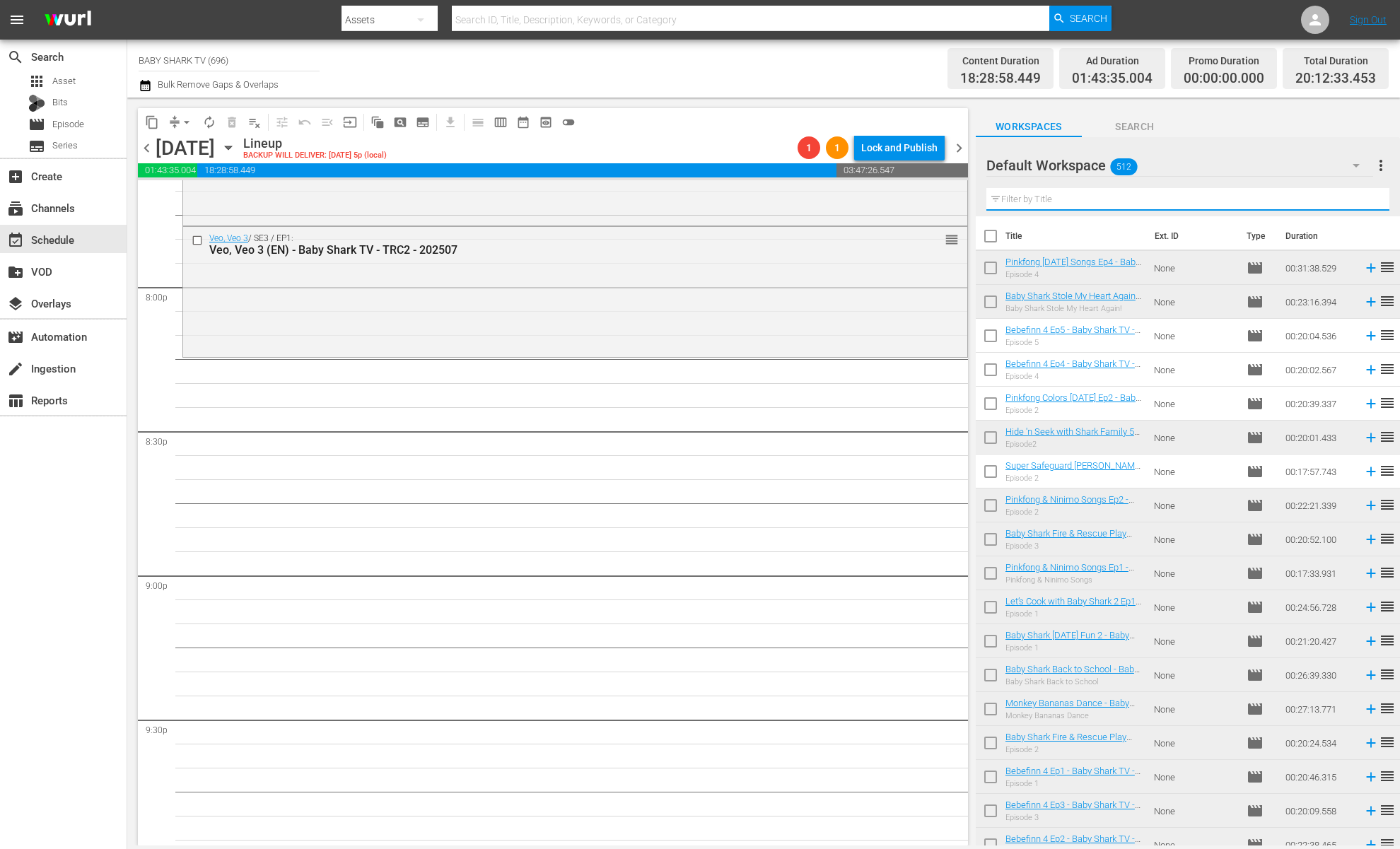
click at [1353, 203] on input "text" at bounding box center [1188, 200] width 403 height 23
paste input "Bebefinn 4 Ep4"
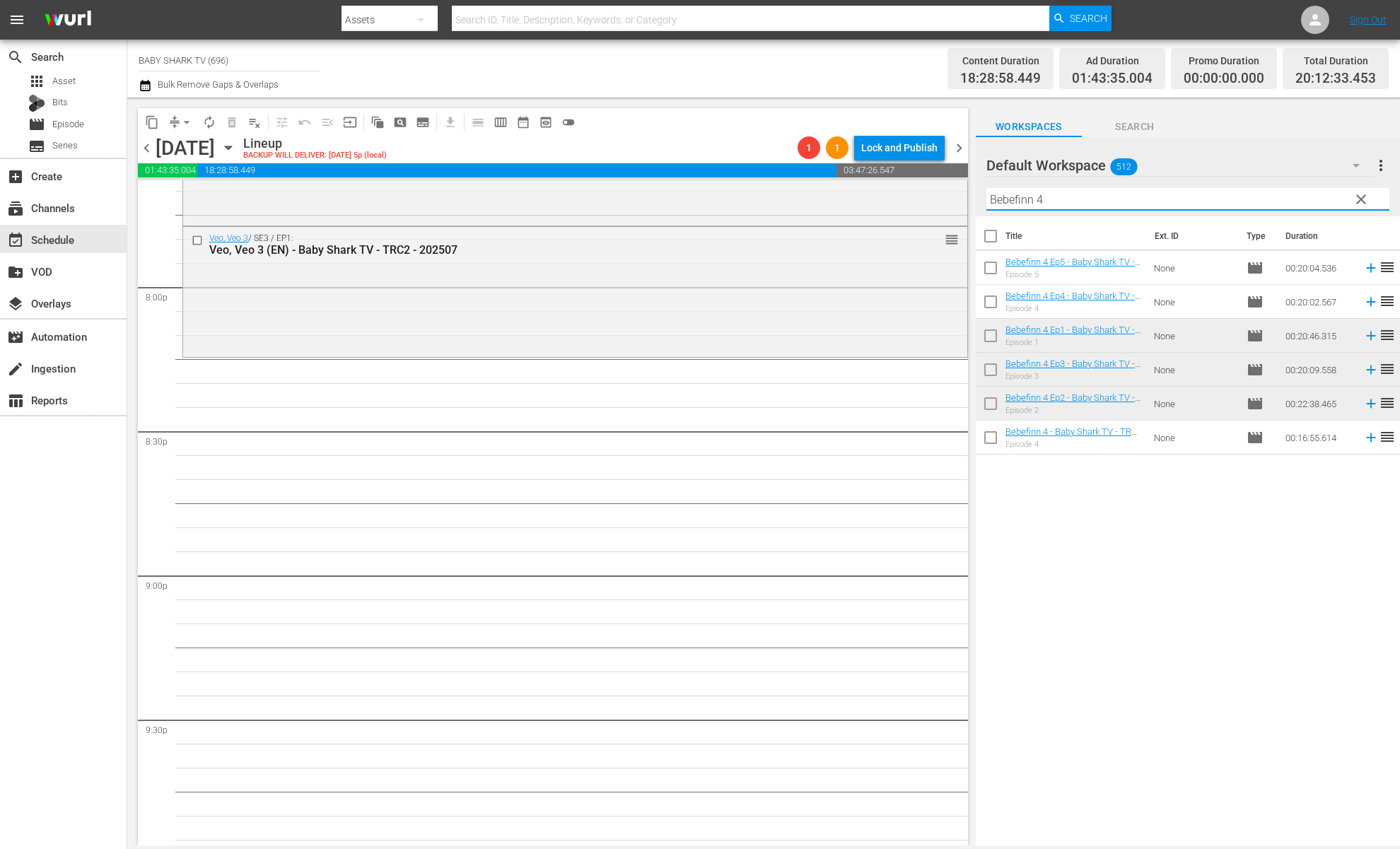
type input "Bebefinn 4"
click at [1093, 561] on div "Title Ext. ID Type Duration Bebefinn 4 Ep5 - Baby Shark TV - TRC2 - 202509 Epis…" at bounding box center [1188, 532] width 424 height 632
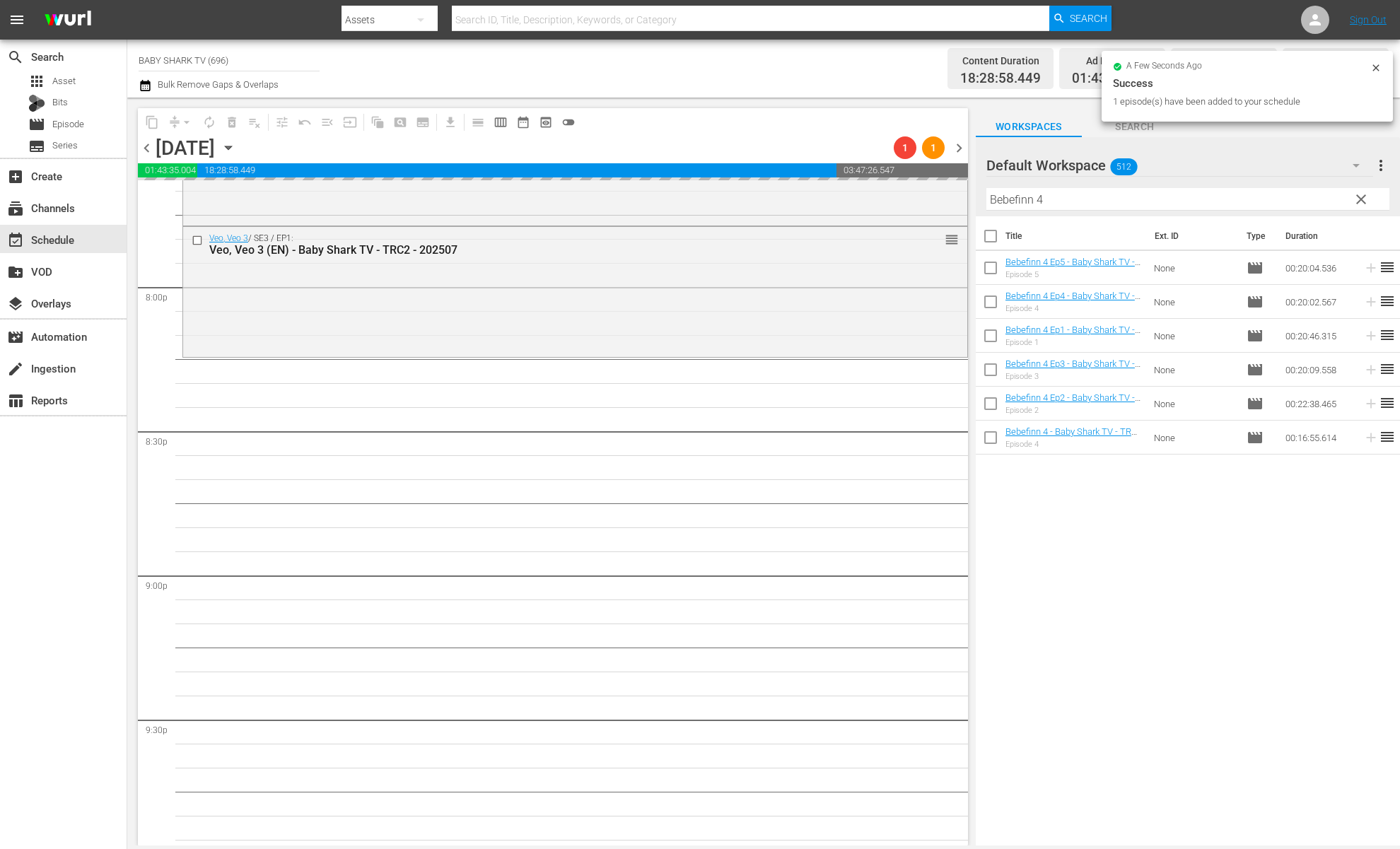
click at [1193, 520] on div "Title Ext. ID Type Duration Bebefinn 4 Ep5 - Baby Shark TV - TRC2 - 202509 Epis…" at bounding box center [1188, 532] width 424 height 632
click at [1188, 537] on div "Title Ext. ID Type Duration Bebefinn 4 Ep5 - Baby Shark TV - TRC2 - 202509 Epis…" at bounding box center [1188, 532] width 424 height 632
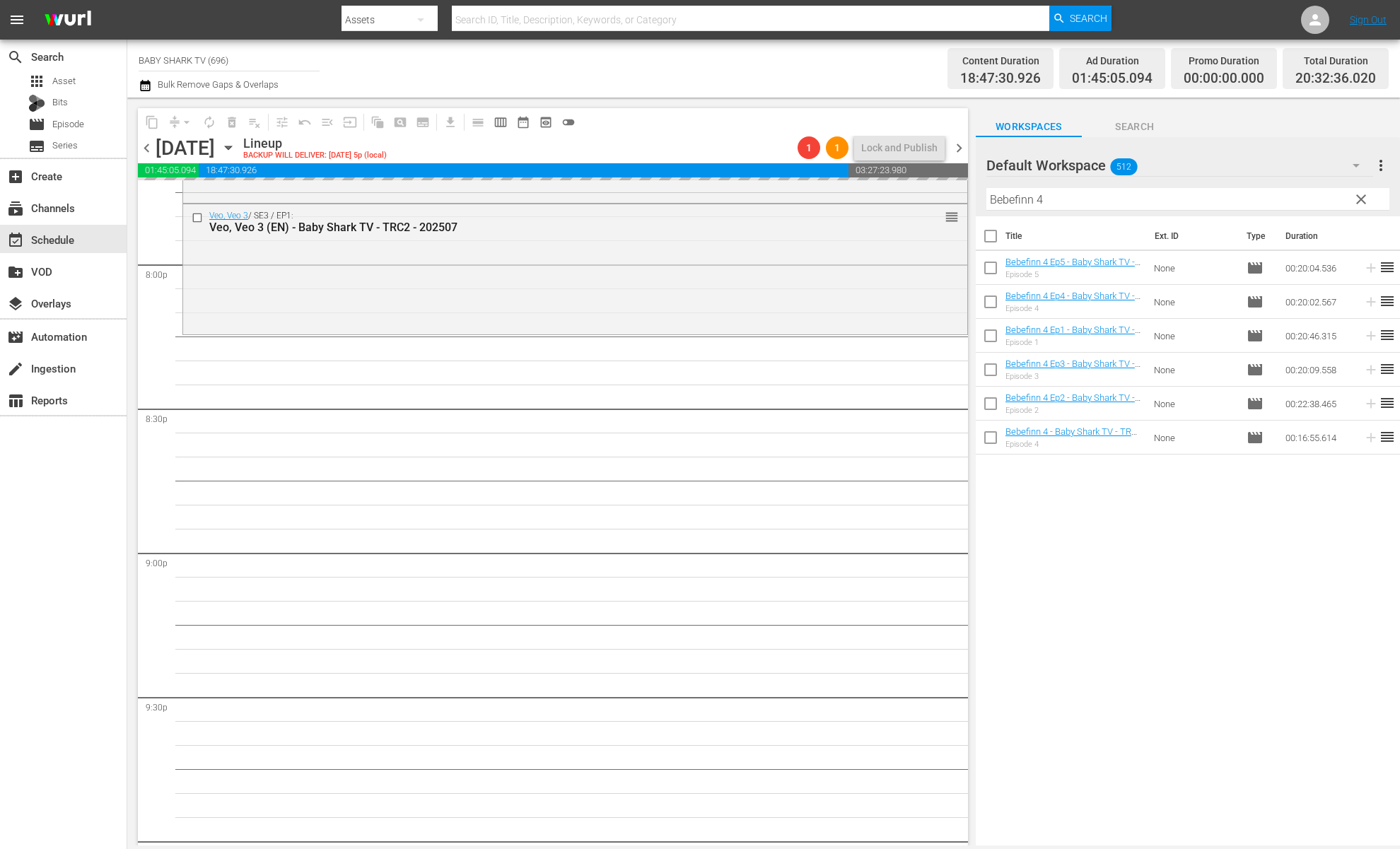
scroll to position [5688, 0]
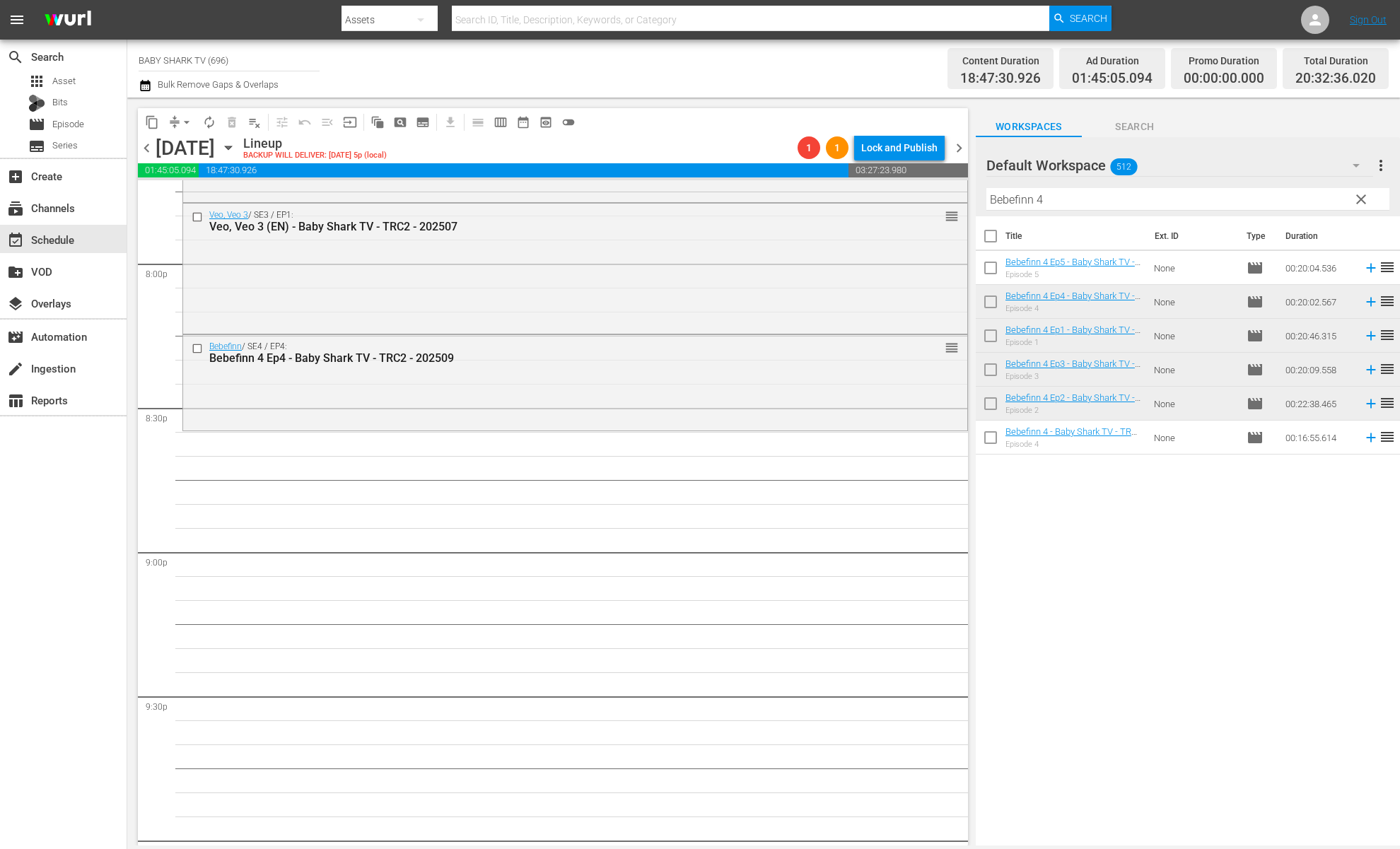
click at [1113, 530] on div "Title Ext. ID Type Duration Bebefinn 4 Ep5 - Baby Shark TV - TRC2 - 202509 Epis…" at bounding box center [1188, 532] width 424 height 632
click at [1359, 201] on span "clear" at bounding box center [1361, 199] width 17 height 17
click at [1359, 201] on input "Bebefinn 4" at bounding box center [1188, 200] width 403 height 23
click at [1351, 201] on input "Bebefinn 4" at bounding box center [1188, 200] width 403 height 23
click at [1351, 201] on input "Bebefinn 4" at bounding box center [1188, 200] width 403 height 23
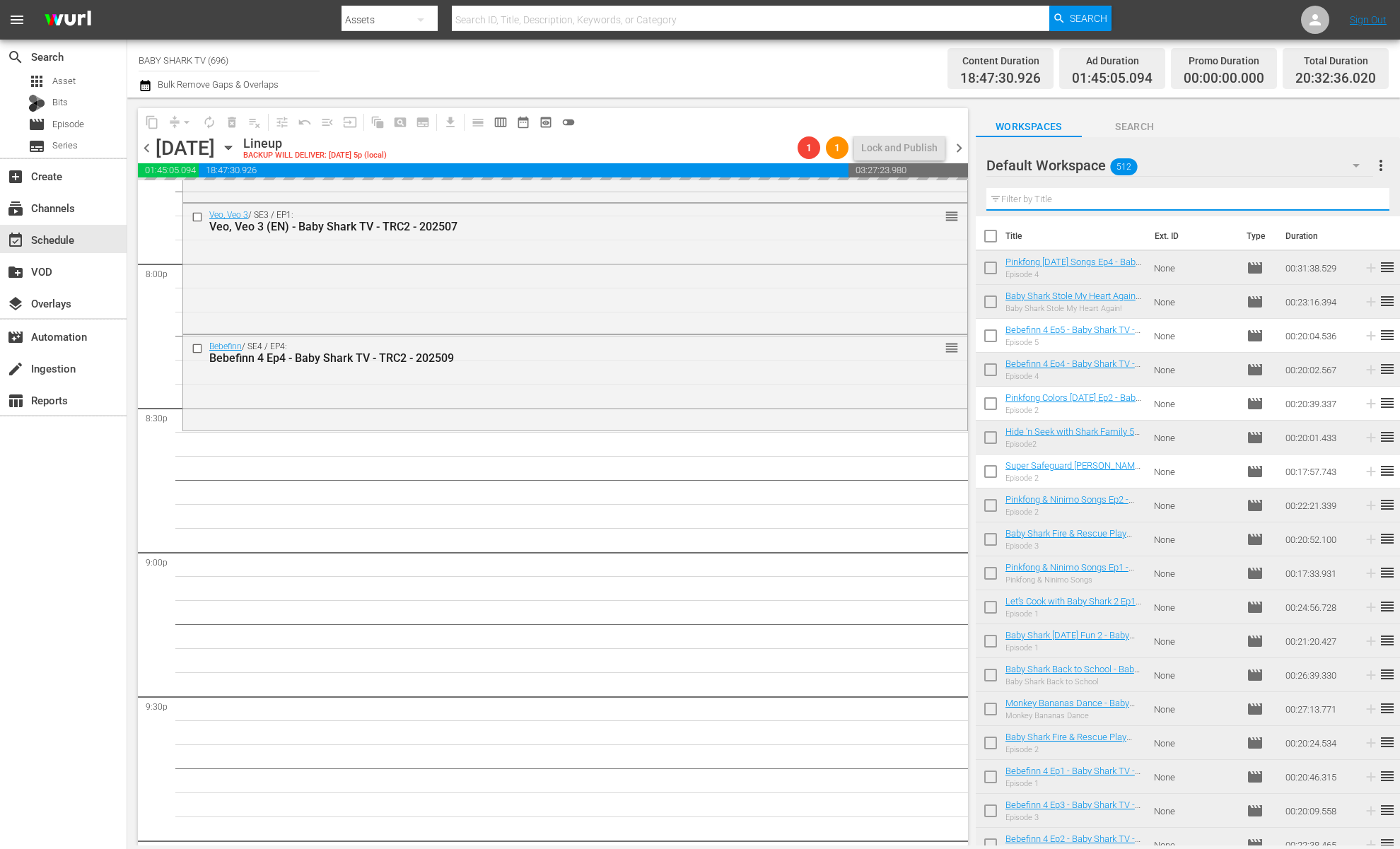
click at [1350, 201] on input "text" at bounding box center [1188, 200] width 403 height 23
paste input "Pinkfong Colors Halloween Ep2"
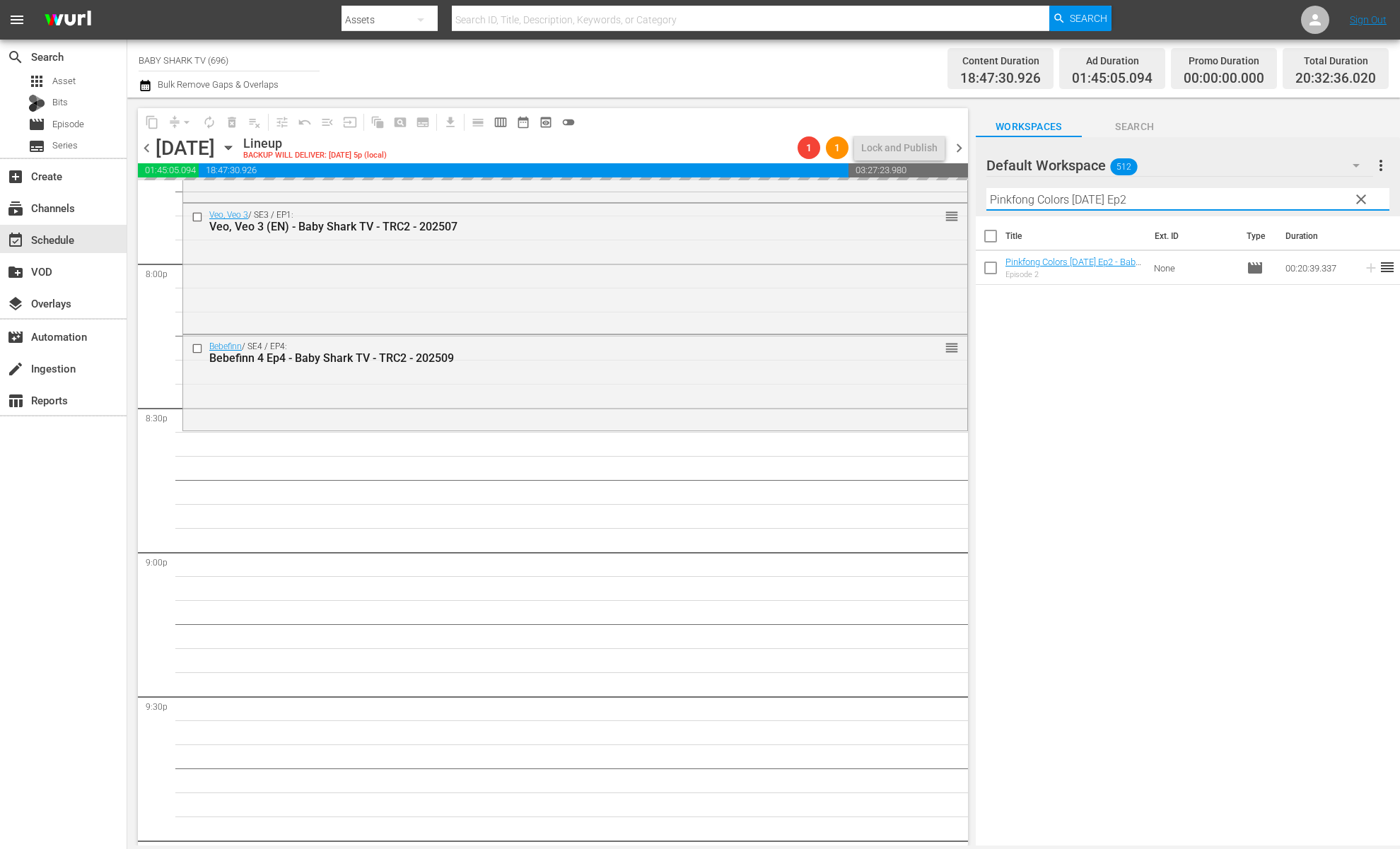
type input "Pinkfong Colors Halloween Ep2"
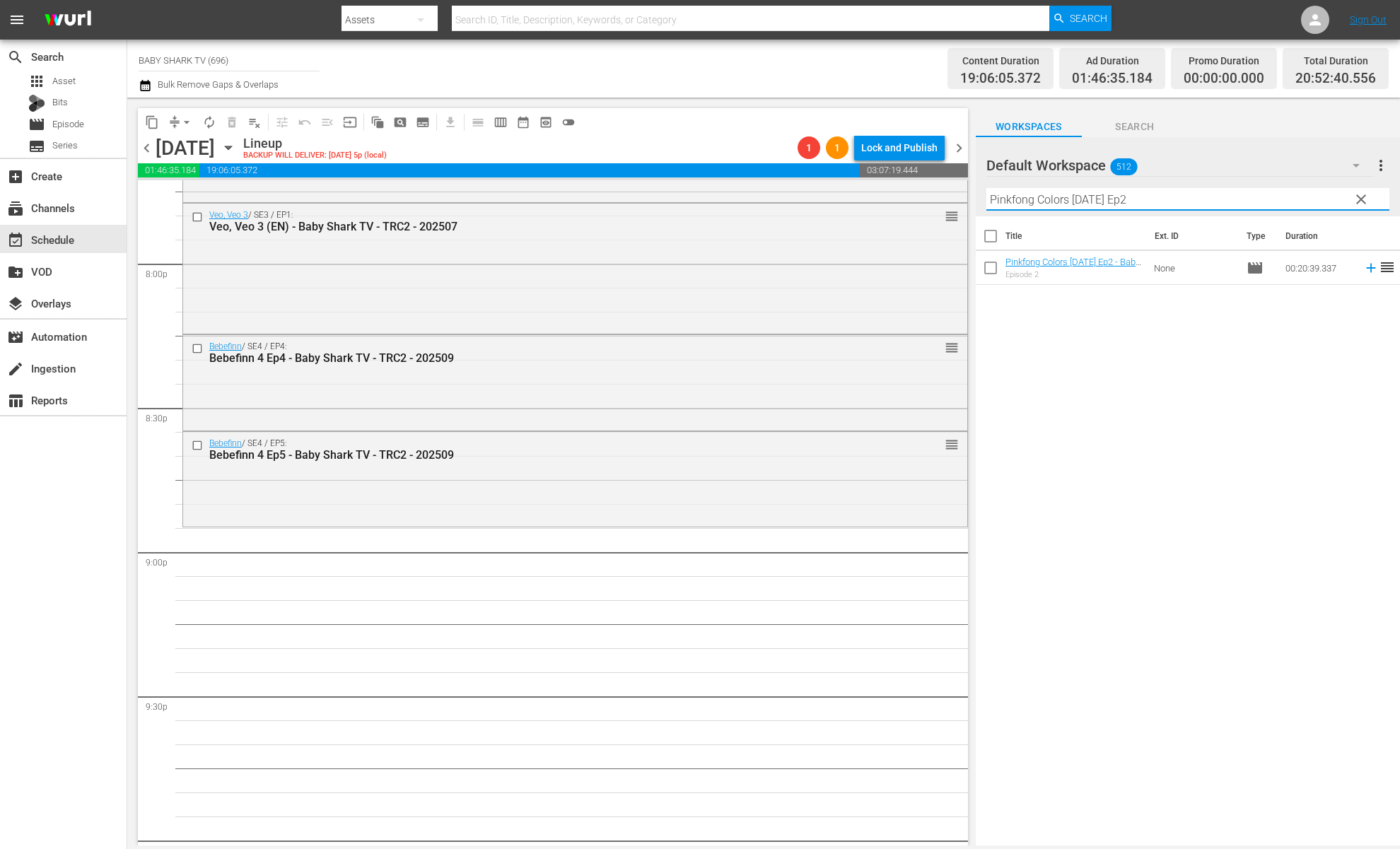
drag, startPoint x: 1127, startPoint y: 497, endPoint x: 1105, endPoint y: 310, distance: 188.3
click at [1127, 495] on div "Title Ext. ID Type Duration Pinkfong Colors Halloween Ep2 - Baby Shark TV - TRC…" at bounding box center [1188, 532] width 424 height 632
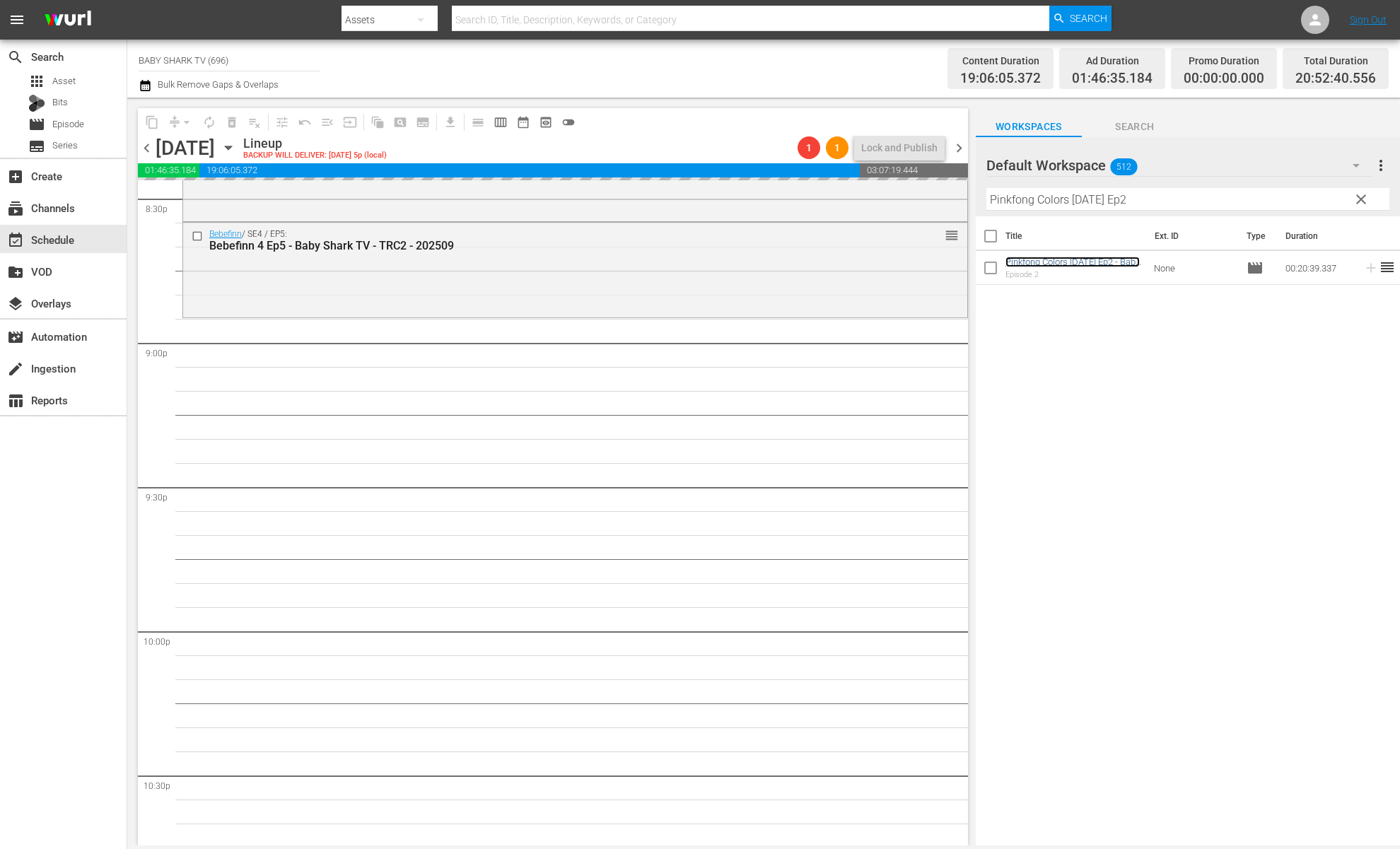
scroll to position [5897, 0]
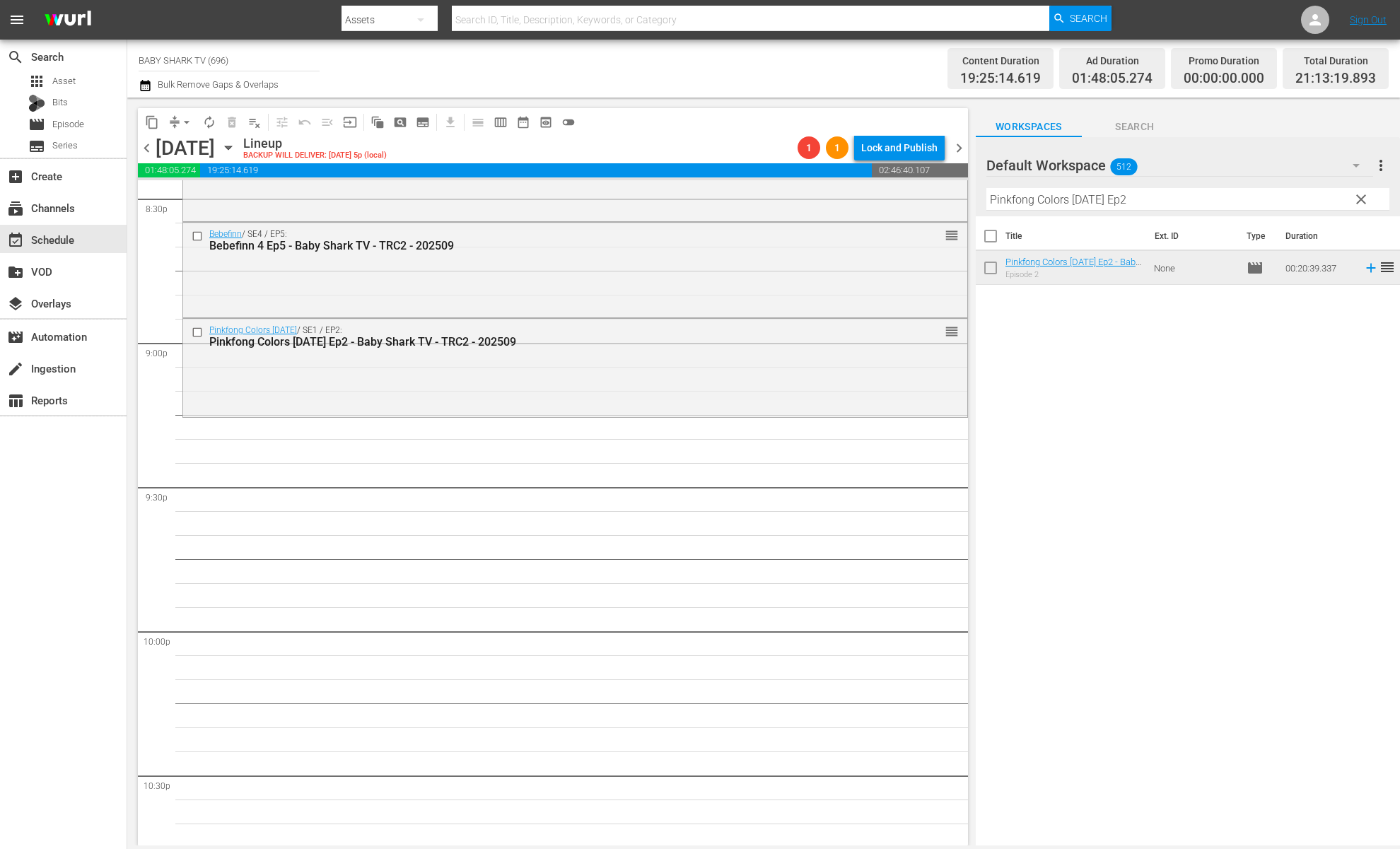
click at [1357, 204] on span "clear" at bounding box center [1361, 199] width 17 height 17
click at [1357, 204] on input "Pinkfong Colors Halloween Ep2" at bounding box center [1188, 200] width 403 height 23
click at [1321, 204] on input "Pinkfong Colors Halloween Ep2" at bounding box center [1188, 200] width 403 height 23
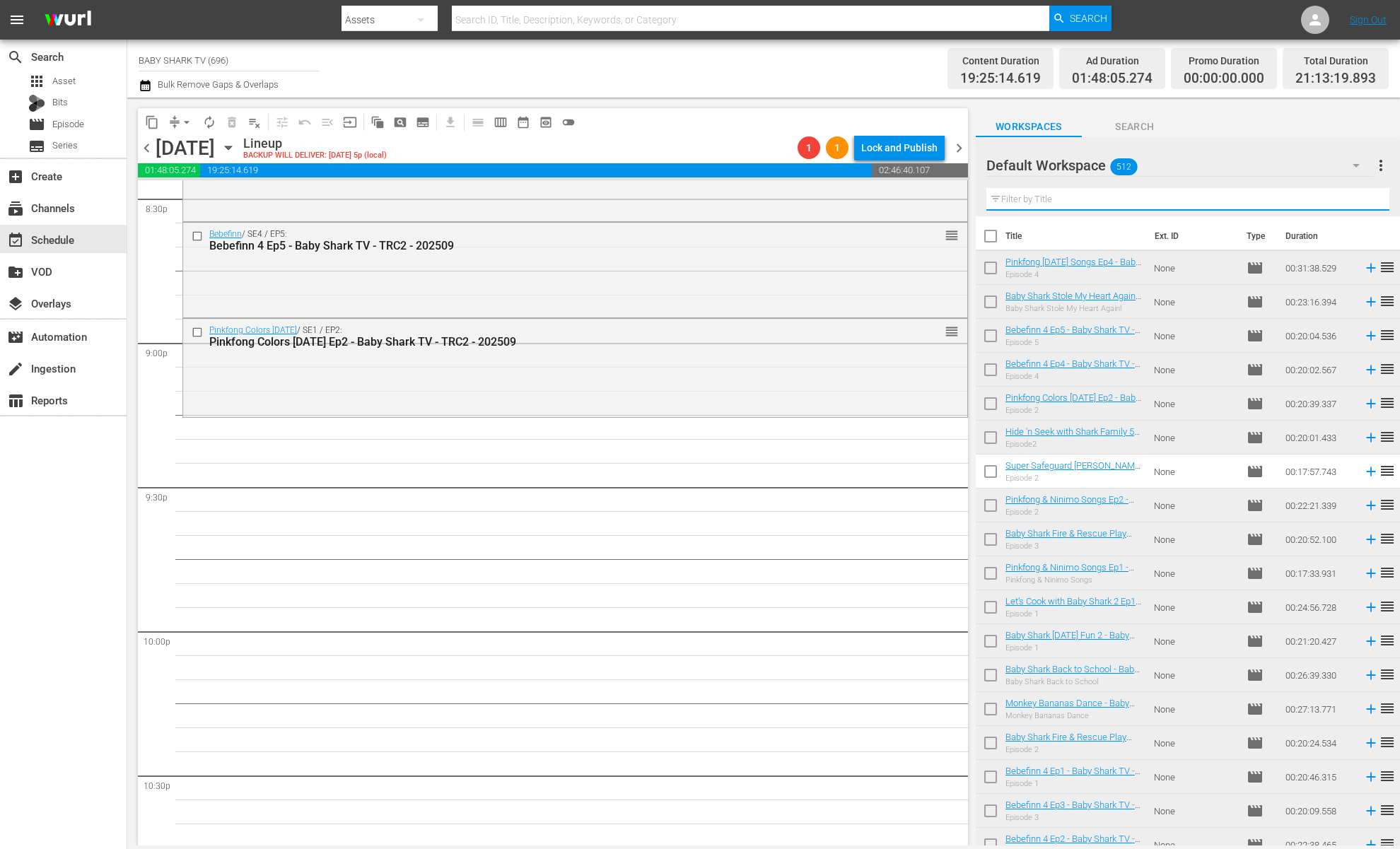
click at [1317, 204] on input "text" at bounding box center [1188, 200] width 403 height 23
paste input "Happy Baby Shark Month"
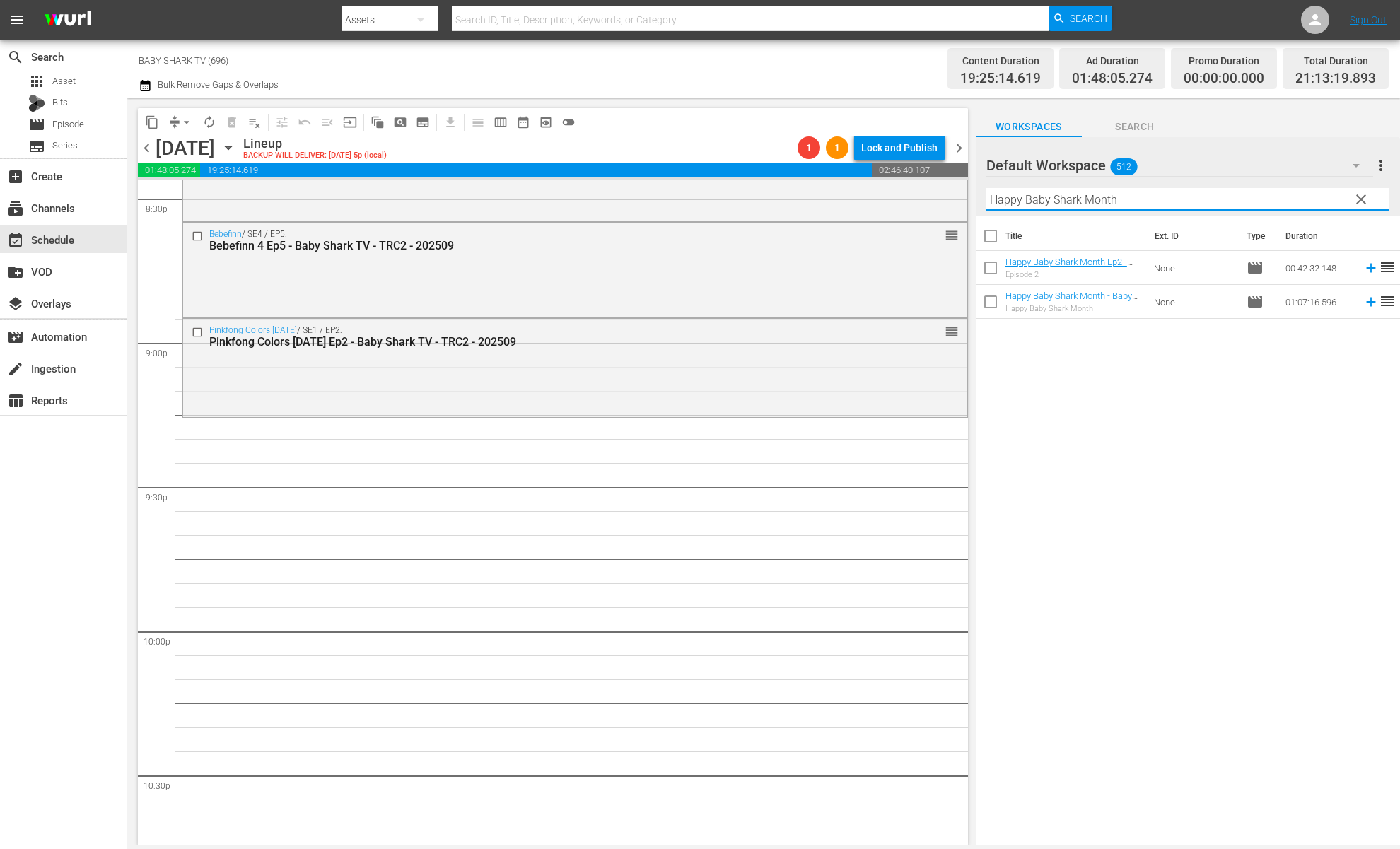
type input "Happy Baby Shark Month"
click at [1349, 195] on input "Happy Baby Shark Month" at bounding box center [1188, 200] width 403 height 23
click at [1353, 195] on span "clear" at bounding box center [1361, 199] width 17 height 17
click at [1352, 195] on input "Happy Baby Shark Month" at bounding box center [1188, 200] width 403 height 23
click at [1342, 195] on input "Happy Baby Shark Month" at bounding box center [1188, 200] width 403 height 23
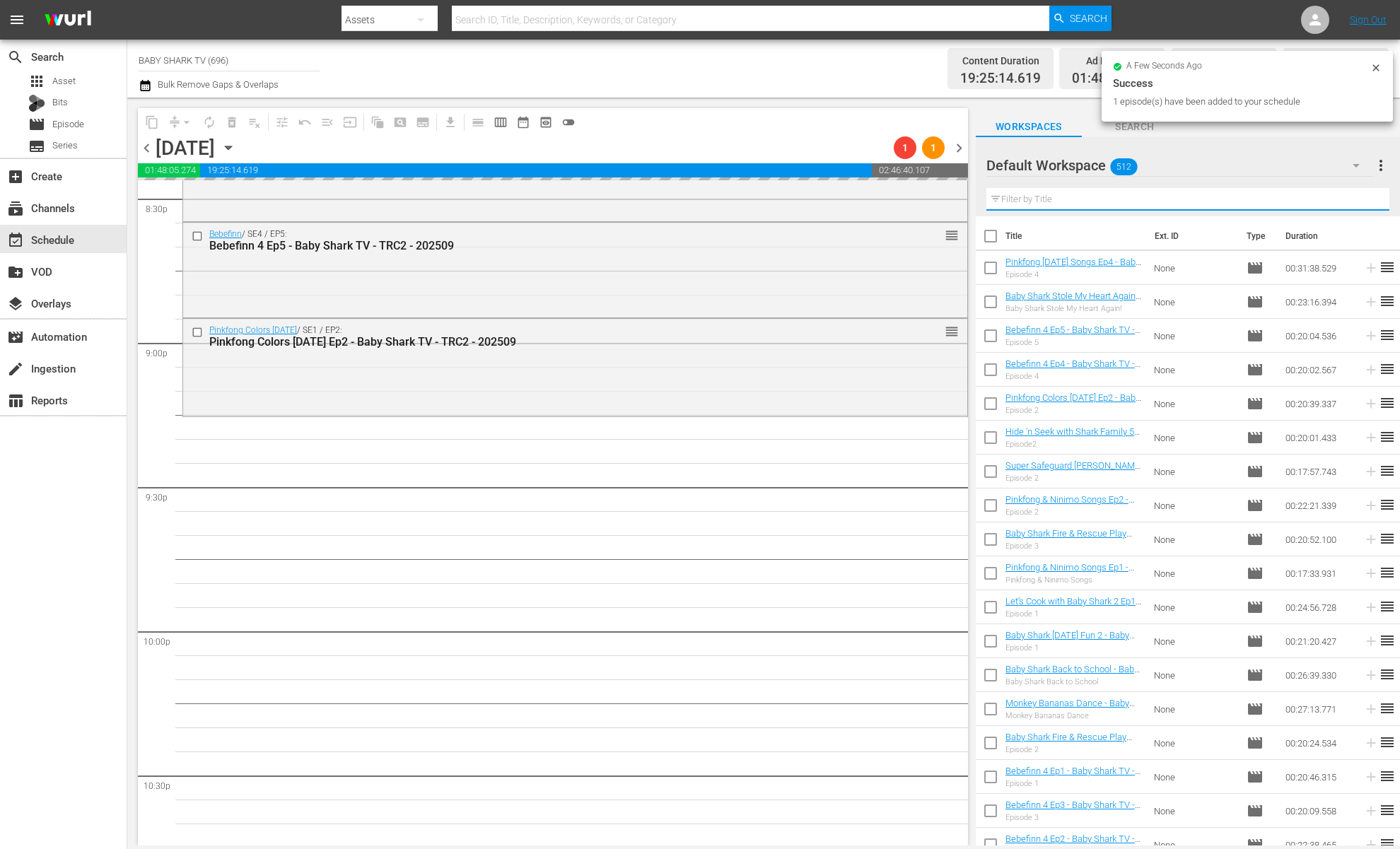
click at [1342, 195] on input "text" at bounding box center [1188, 200] width 403 height 23
paste input "Baby Shark Brooklyn Ep.1"
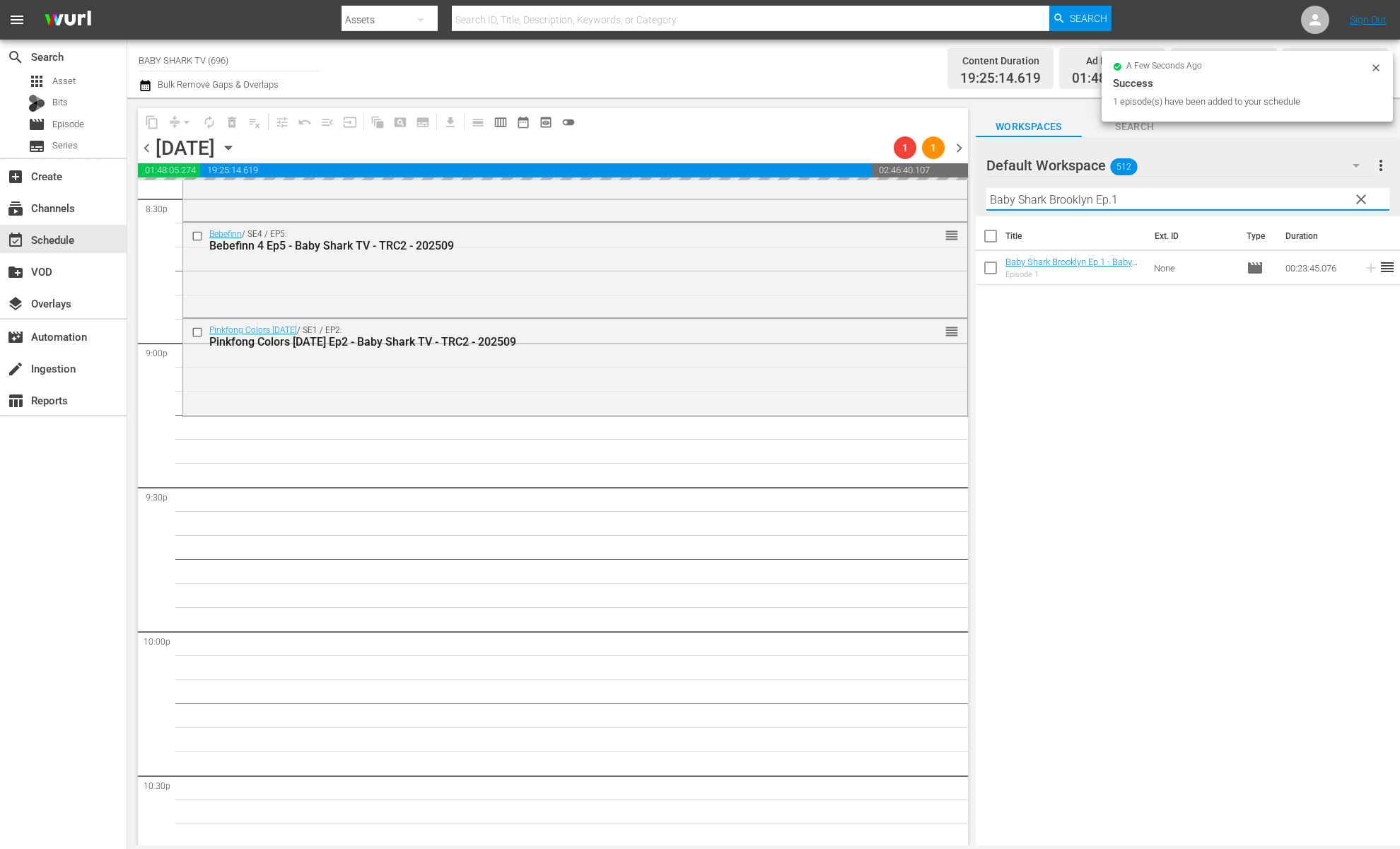
type input "Baby Shark Brooklyn Ep.1"
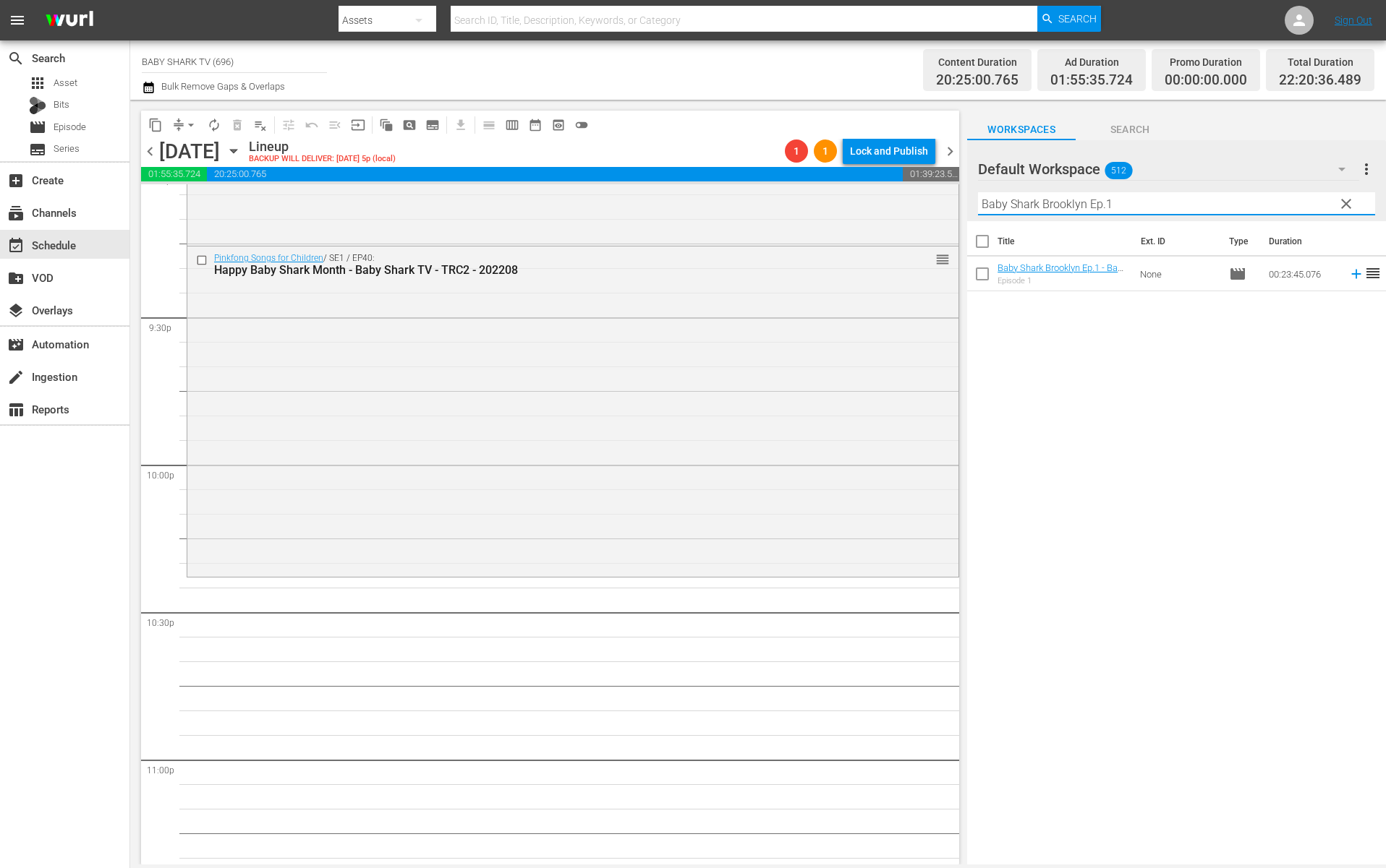
scroll to position [6399, 0]
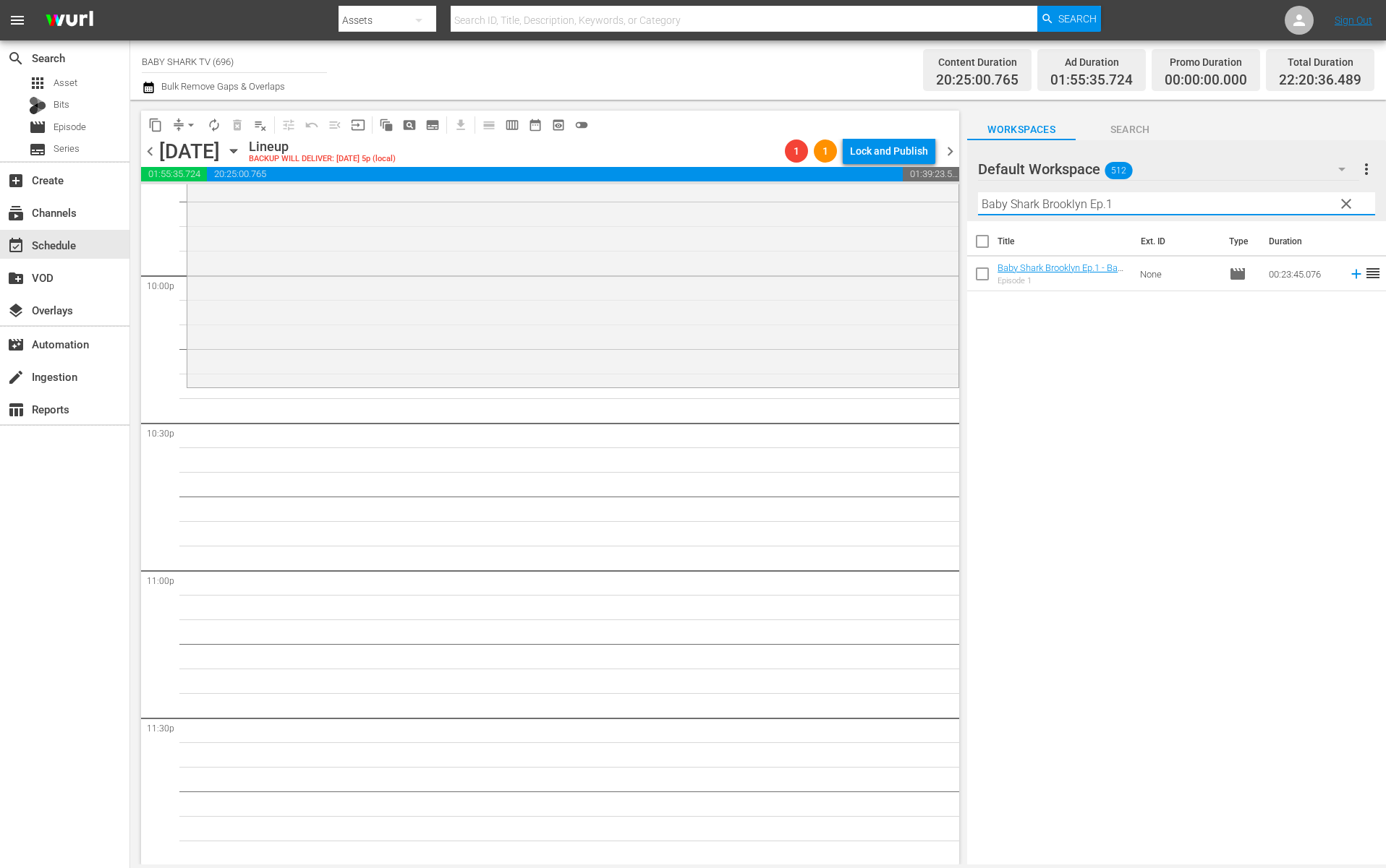
click at [1090, 392] on div "Title Ext. ID Type Duration Baby Shark Brooklyn Ep.1 - Baby Shark TV - TRC2 - 2…" at bounding box center [1176, 544] width 419 height 646
click at [1351, 209] on span "clear" at bounding box center [1345, 203] width 17 height 17
click at [1349, 209] on input "Baby Shark Brooklyn Ep.1" at bounding box center [1176, 204] width 398 height 23
click at [1342, 209] on input "Baby Shark Brooklyn Ep.1" at bounding box center [1176, 204] width 398 height 23
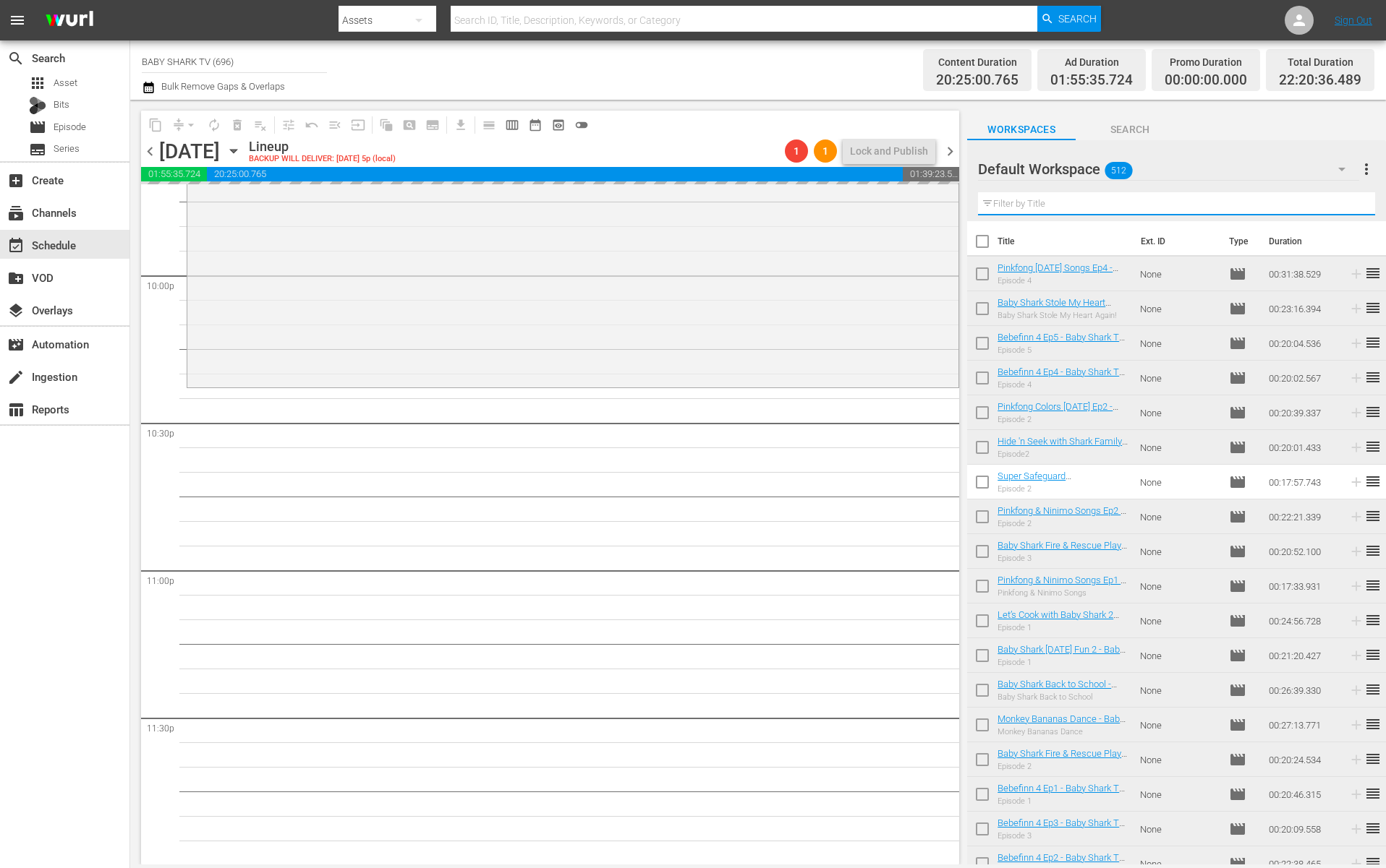
click at [1337, 209] on input "text" at bounding box center [1176, 204] width 398 height 23
click at [1336, 209] on input "text" at bounding box center [1176, 204] width 398 height 23
paste input "Ambulance Rescue Special"
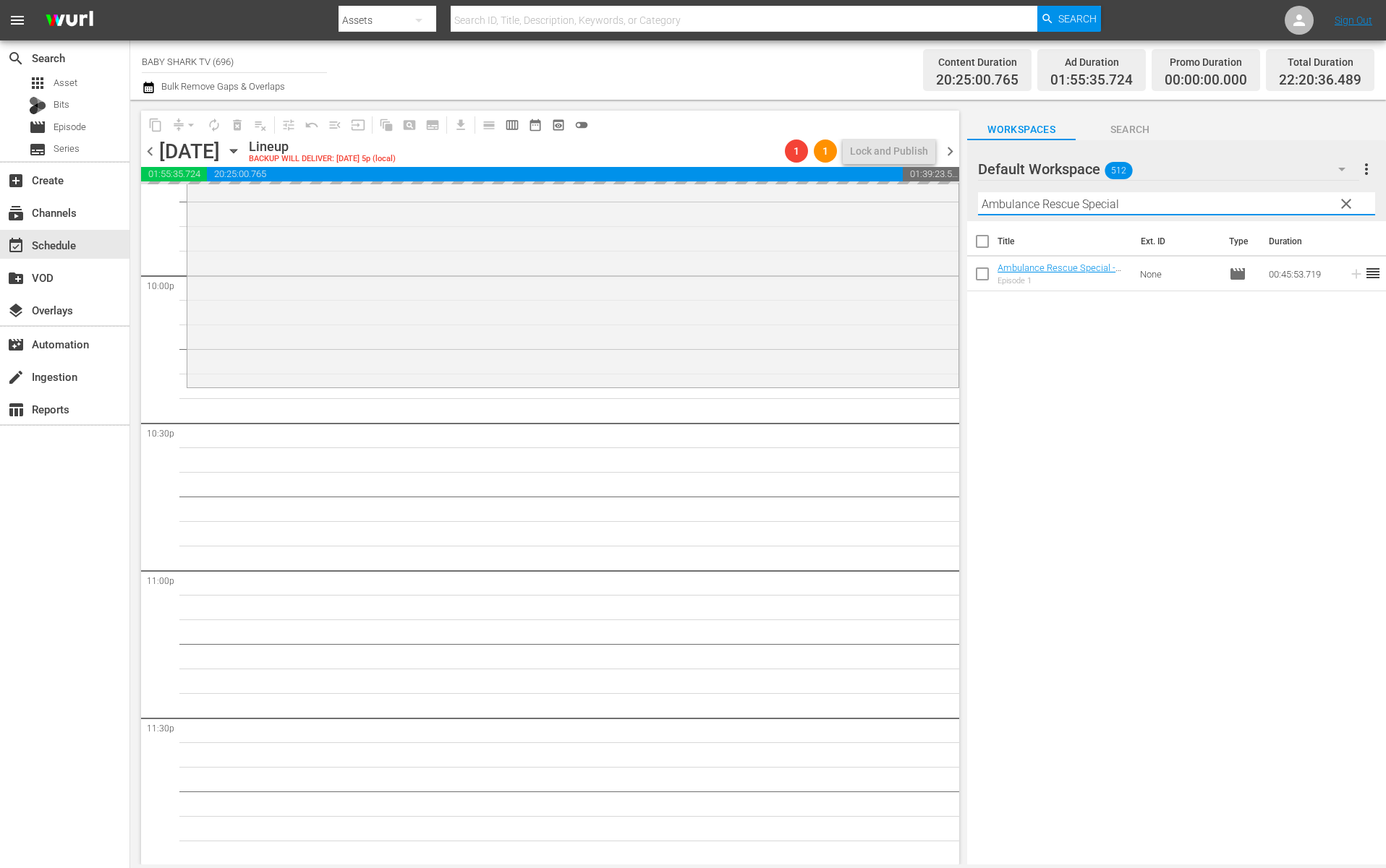
type input "Ambulance Rescue Special"
click at [1221, 358] on div "Title Ext. ID Type Duration Ambulance Rescue Special - Baby Shark TV - TRC2 - 2…" at bounding box center [1176, 544] width 419 height 646
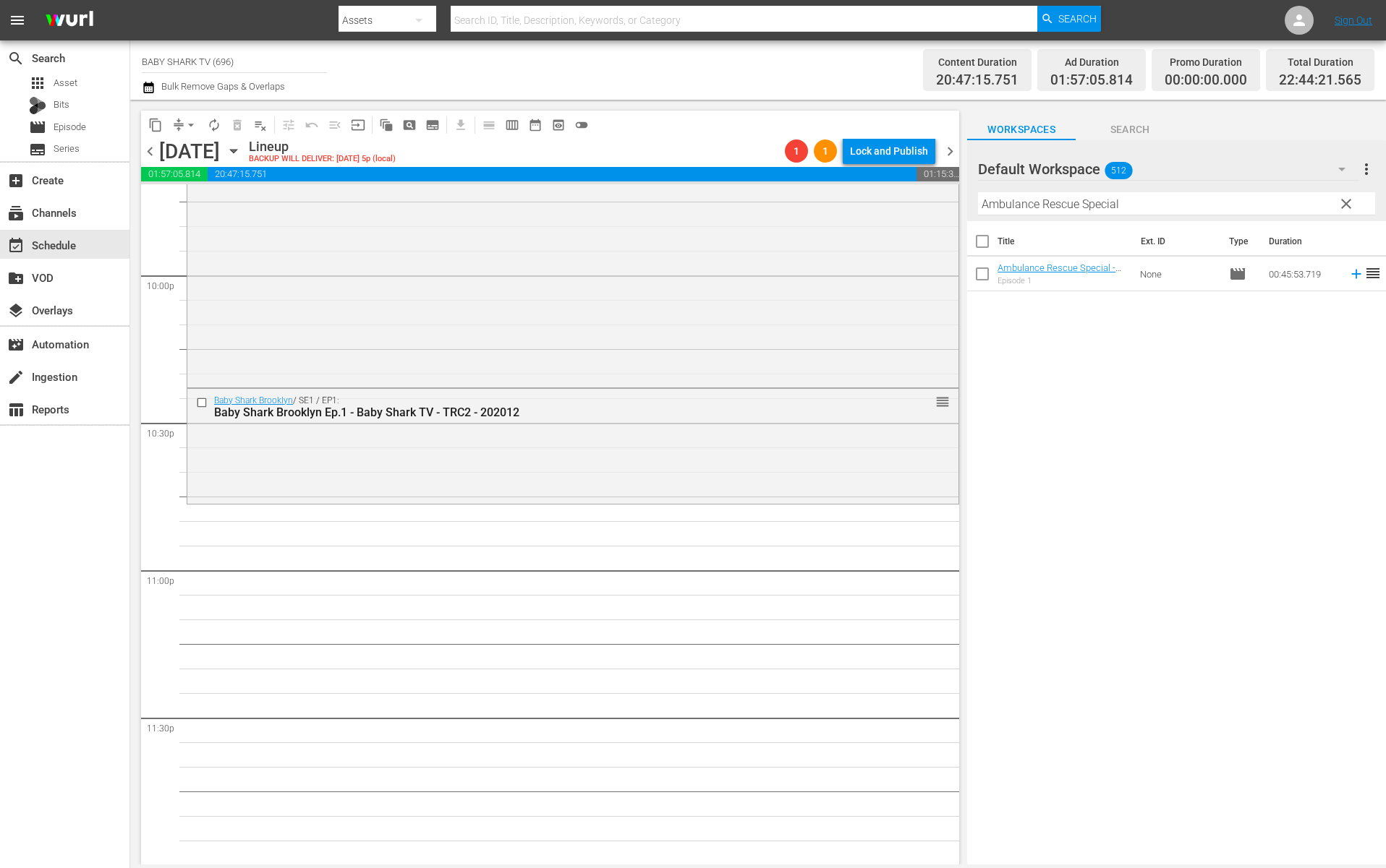
click at [1170, 394] on div "Title Ext. ID Type Duration Ambulance Rescue Special - Baby Shark TV - TRC2 - 2…" at bounding box center [1176, 544] width 419 height 646
click at [1347, 210] on span "clear" at bounding box center [1345, 203] width 17 height 17
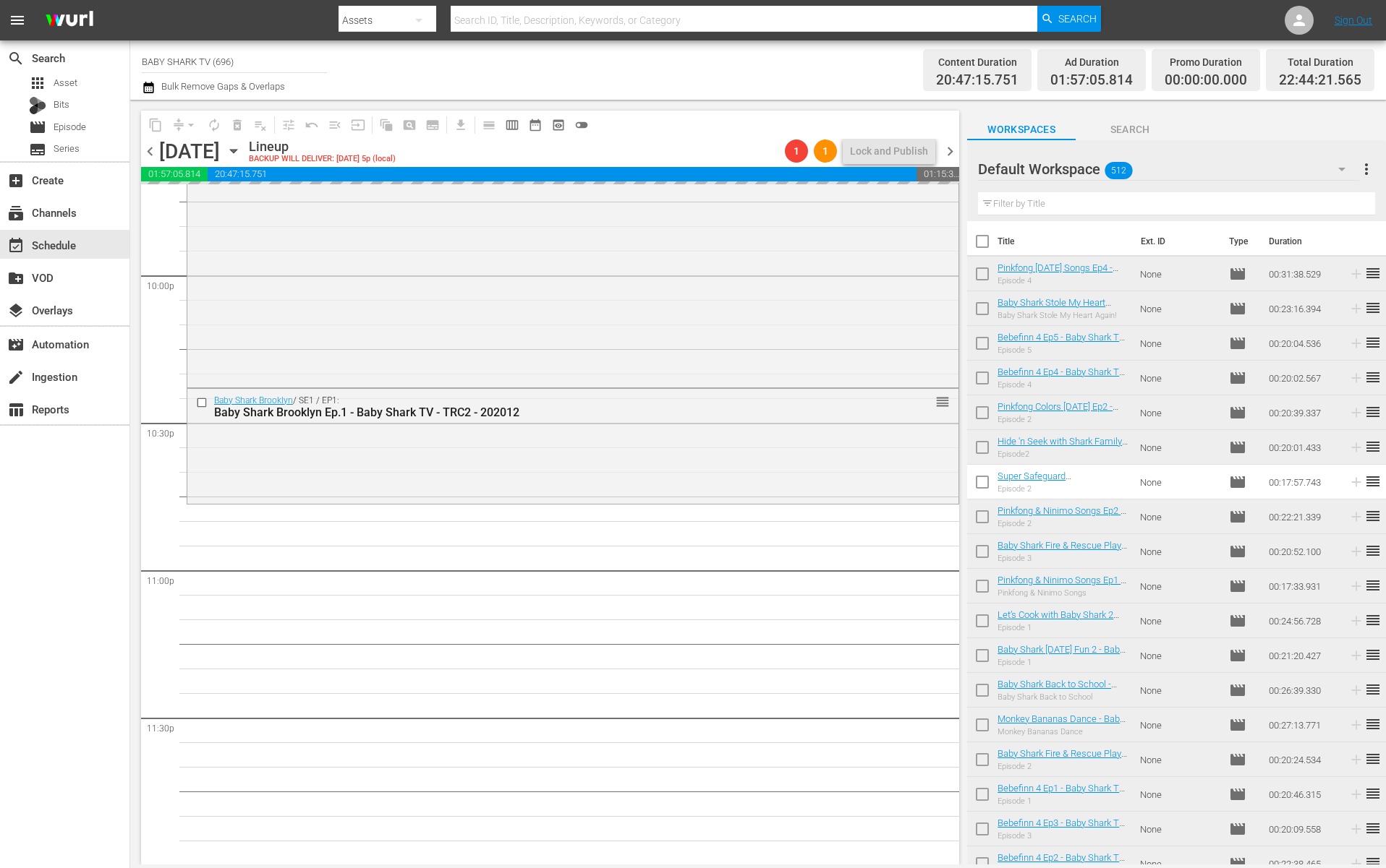
click at [1342, 209] on input "text" at bounding box center [1176, 204] width 398 height 23
paste input "Baby Shark the Dentist ep2"
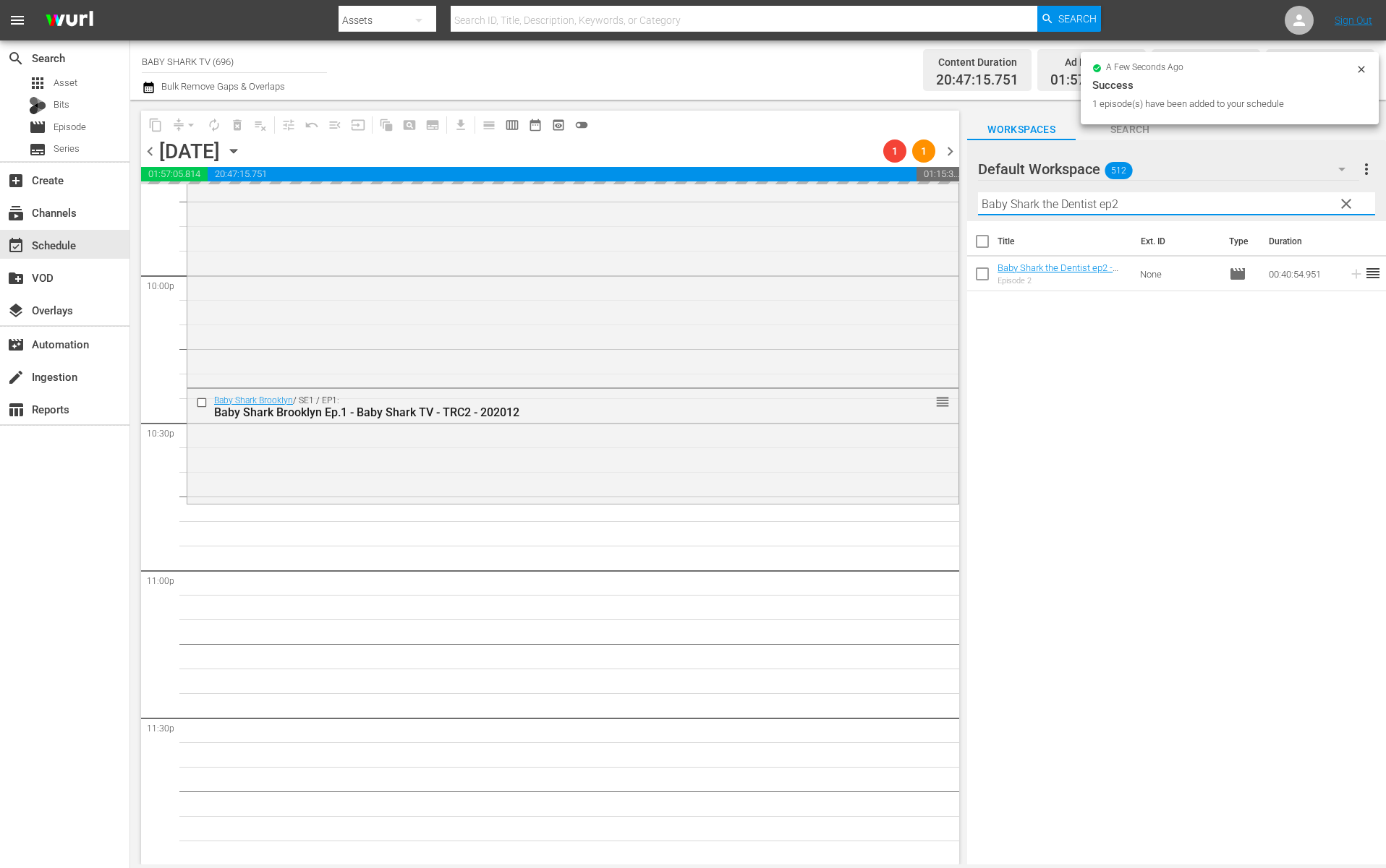
click at [1332, 206] on input "Baby Shark the Dentist ep2" at bounding box center [1176, 204] width 398 height 23
type input "Baby Shark the Dentist ep2"
click at [1362, 70] on icon at bounding box center [1361, 69] width 12 height 12
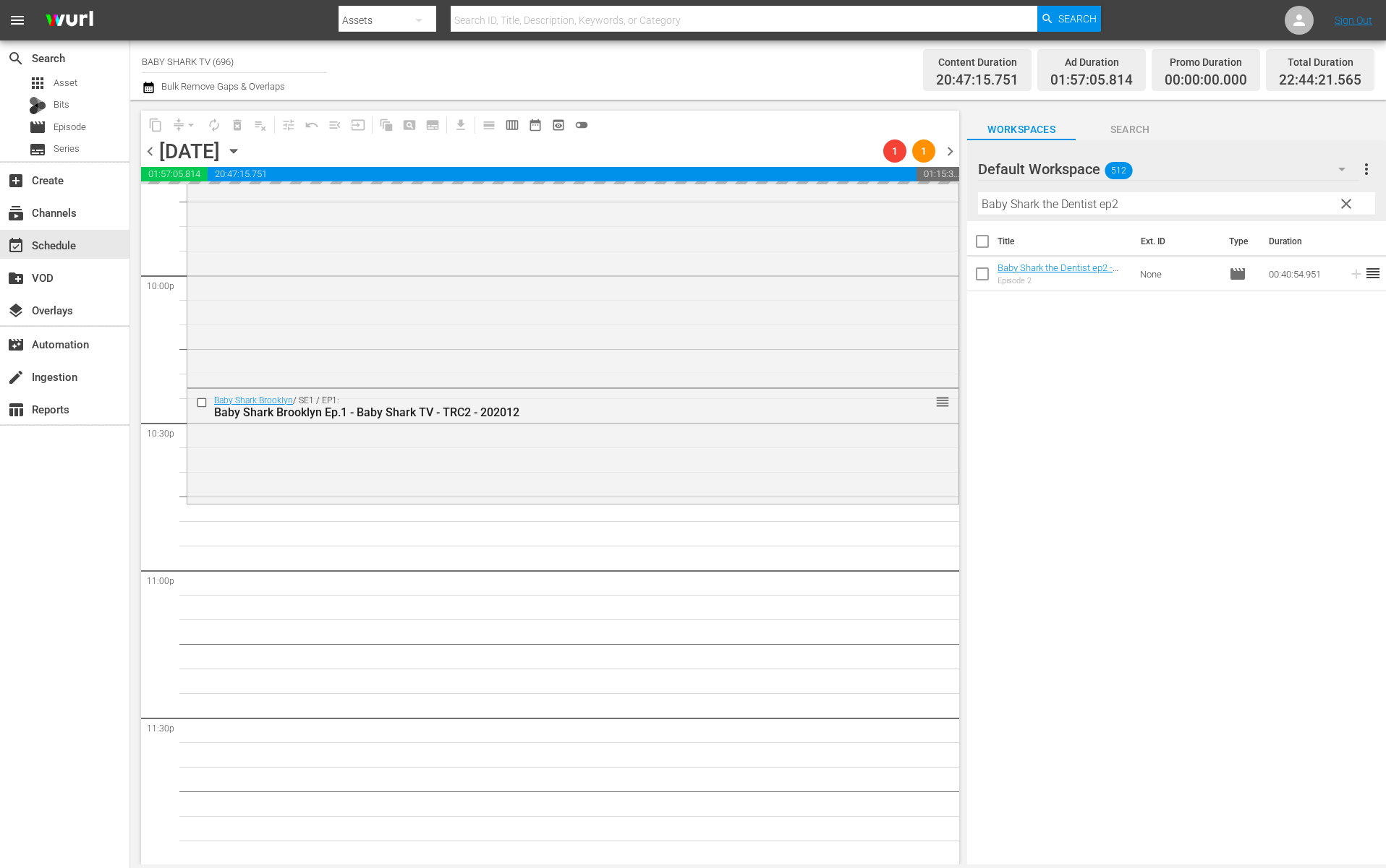
click at [1292, 198] on input "Baby Shark the Dentist ep2" at bounding box center [1176, 204] width 398 height 23
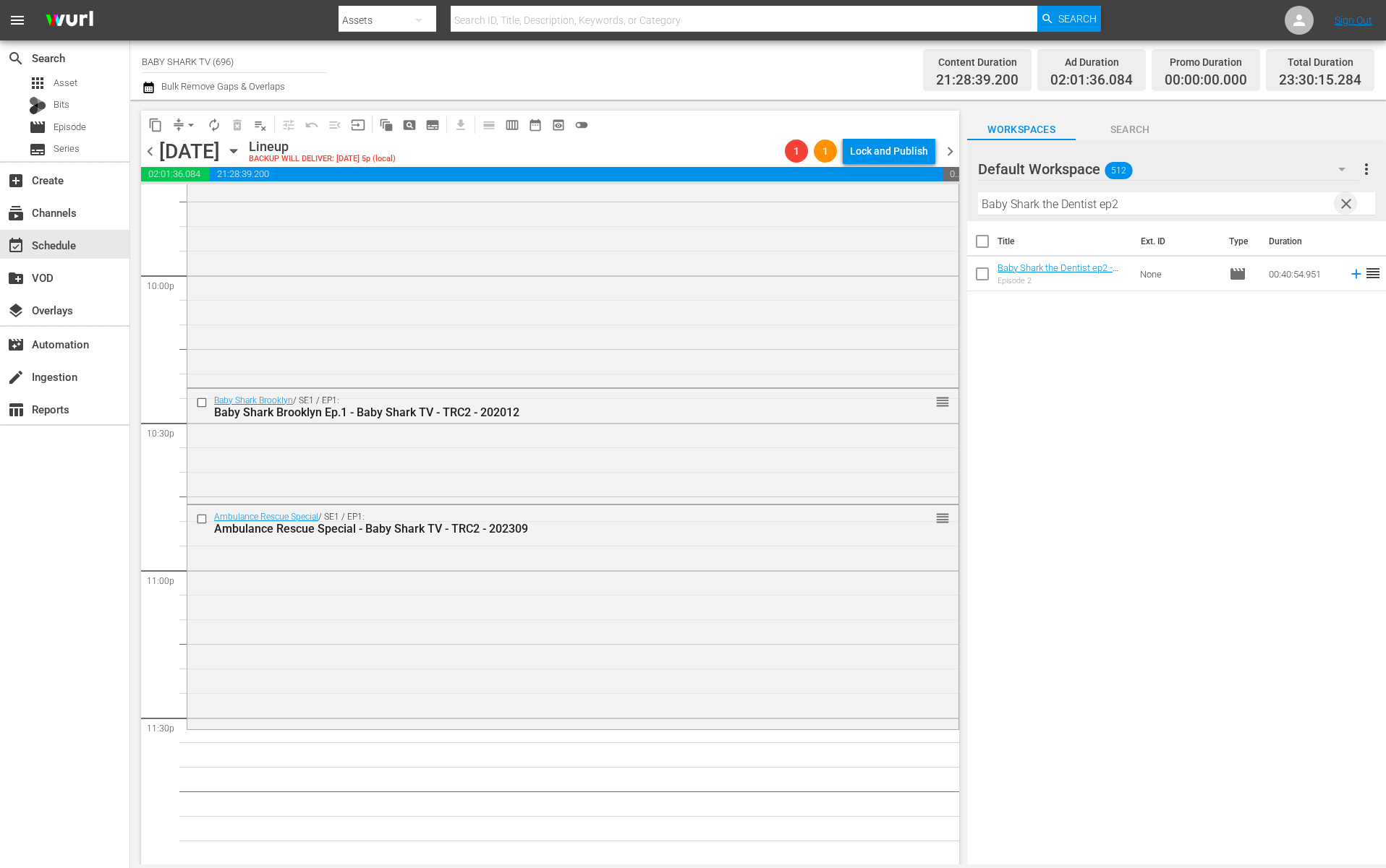
click at [1349, 204] on span "clear" at bounding box center [1345, 203] width 17 height 17
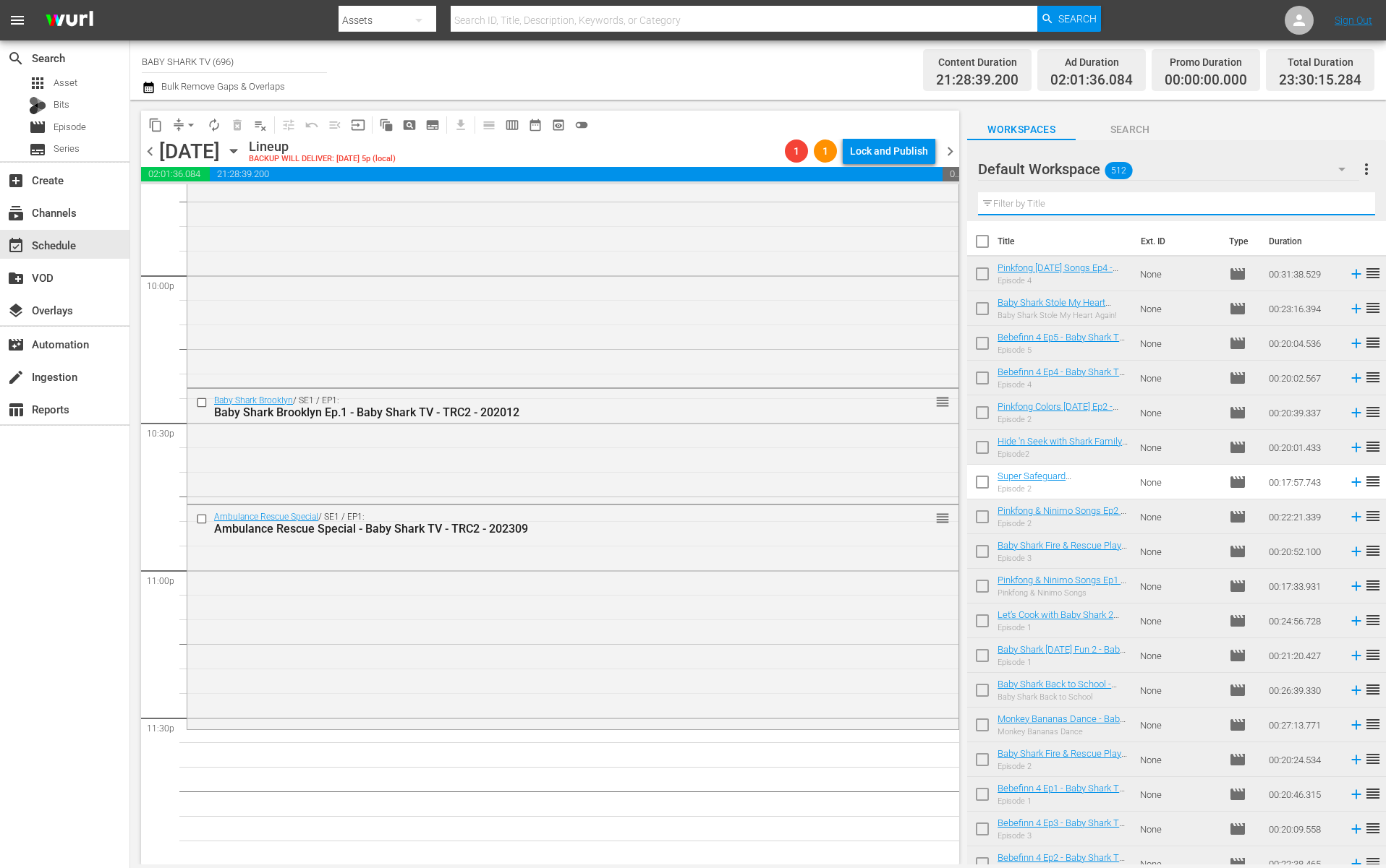
click at [1199, 197] on input "text" at bounding box center [1176, 204] width 398 height 23
click at [1195, 201] on input "text" at bounding box center [1176, 204] width 398 height 23
paste input "Nursery Rhymes with Baby Shark"
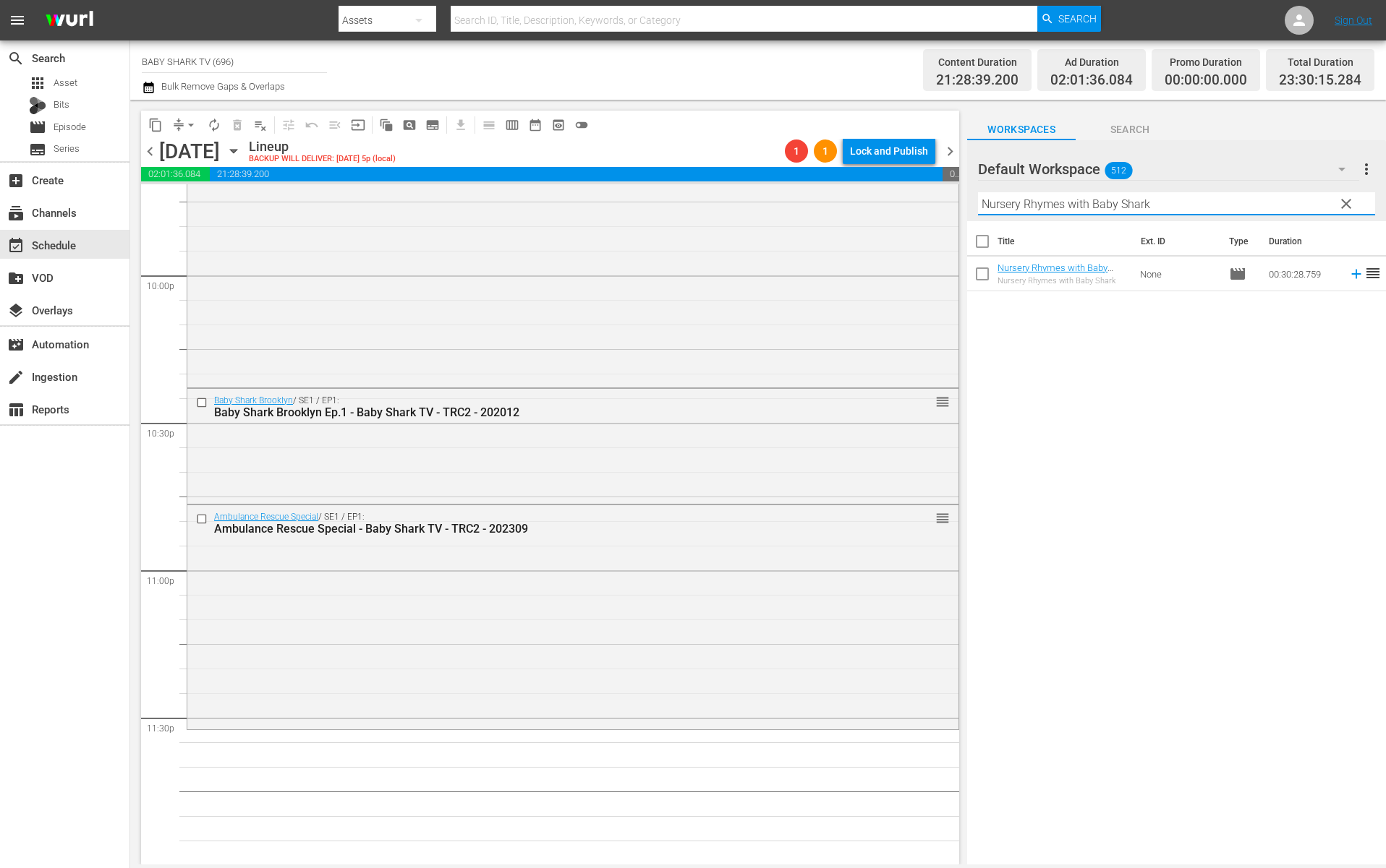
type input "Nursery Rhymes with Baby Shark"
drag, startPoint x: 1124, startPoint y: 401, endPoint x: 1090, endPoint y: 341, distance: 69.0
click at [1125, 401] on div "Title Ext. ID Type Duration Nursery Rhymes with Baby Shark - Baby Shark TV - TR…" at bounding box center [1176, 544] width 419 height 646
click at [1263, 515] on div "Title Ext. ID Type Duration Nursery Rhymes with Baby Shark - Baby Shark TV - TR…" at bounding box center [1176, 544] width 419 height 646
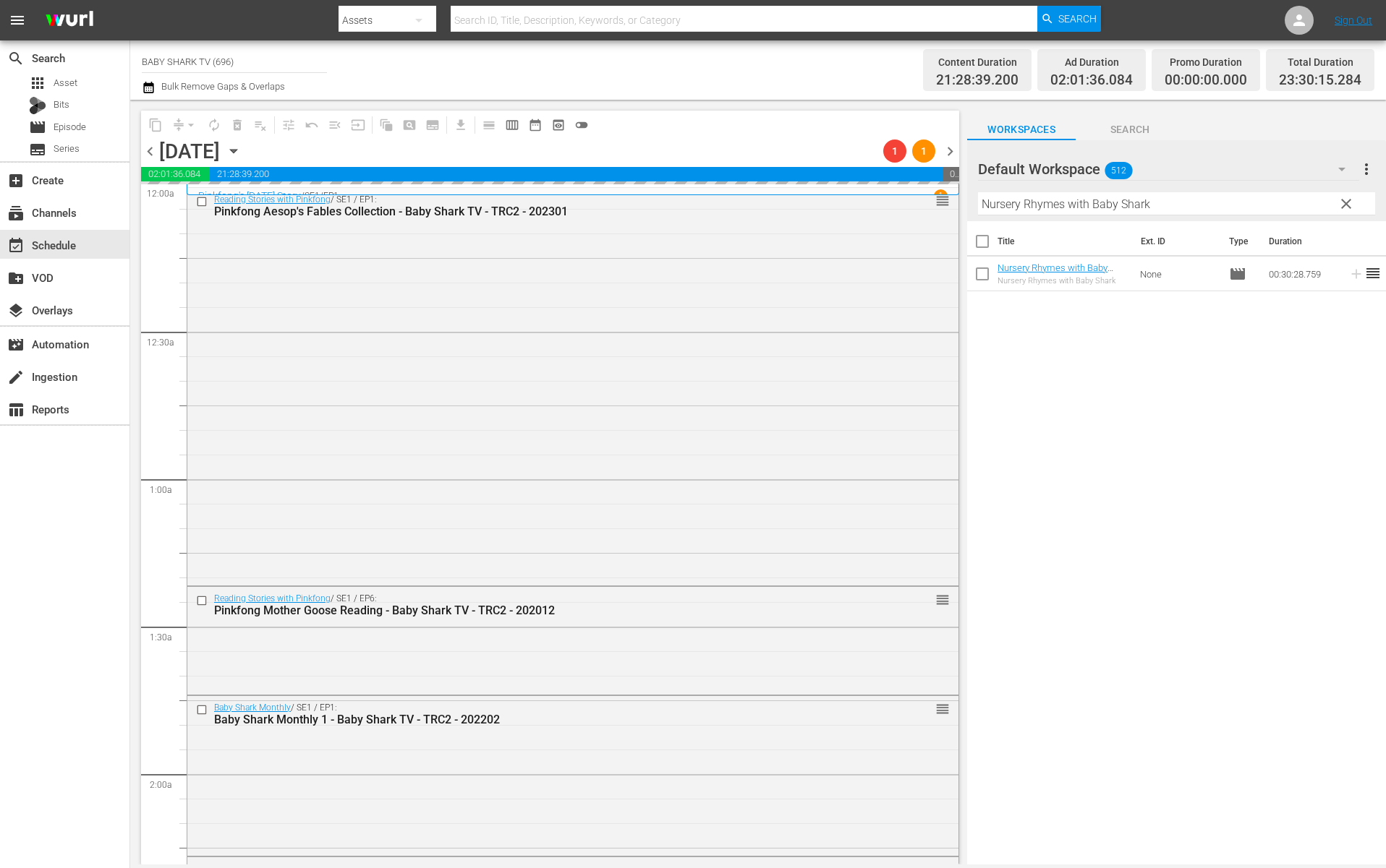
scroll to position [6399, 0]
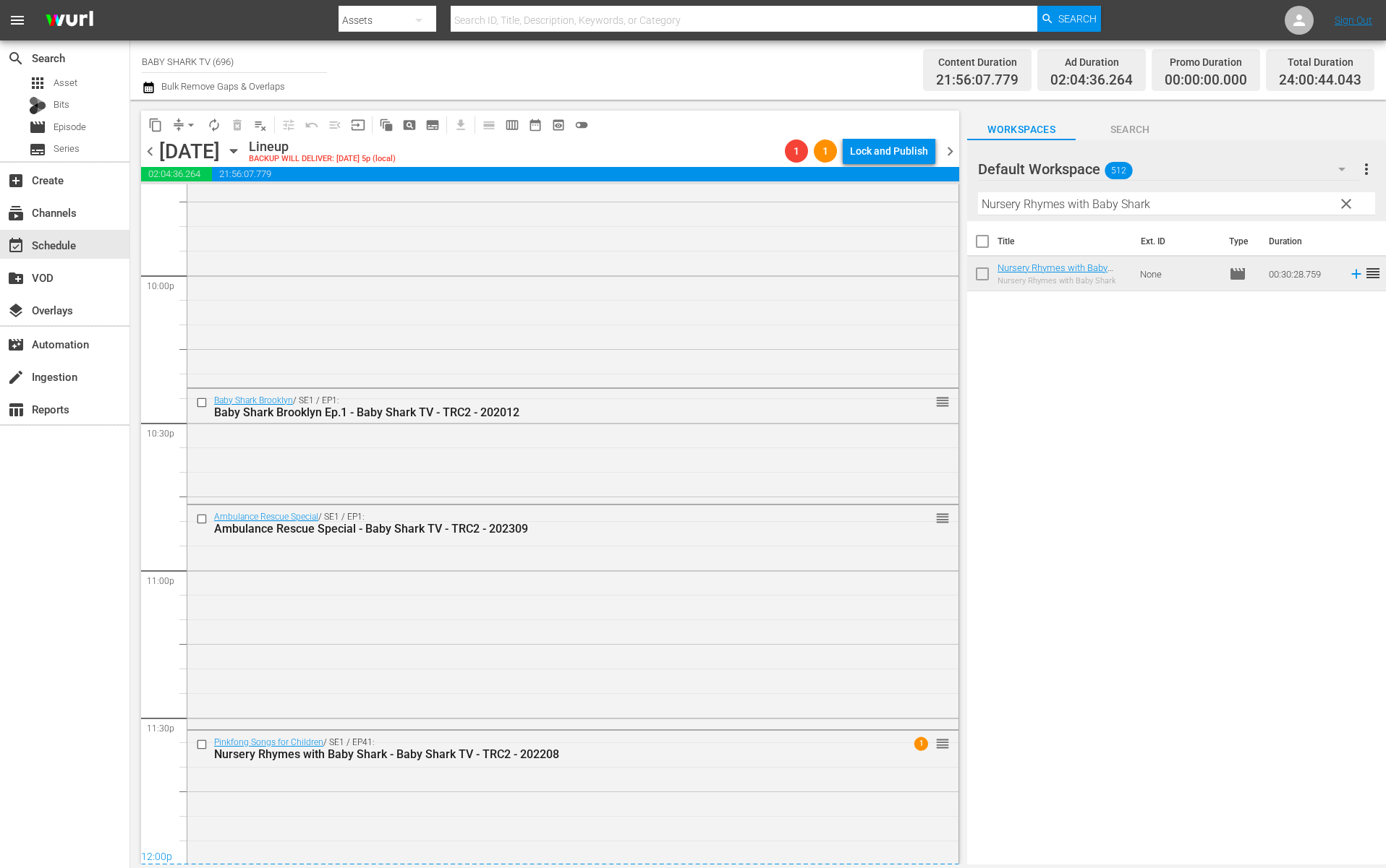
click at [596, 134] on div "content_copy compress arrow_drop_down autorenew_outlined delete_forever_outline…" at bounding box center [549, 124] width 818 height 28
click at [187, 121] on span "arrow_drop_down" at bounding box center [191, 125] width 14 height 14
click at [193, 152] on li "Align to Midnight" at bounding box center [192, 154] width 152 height 23
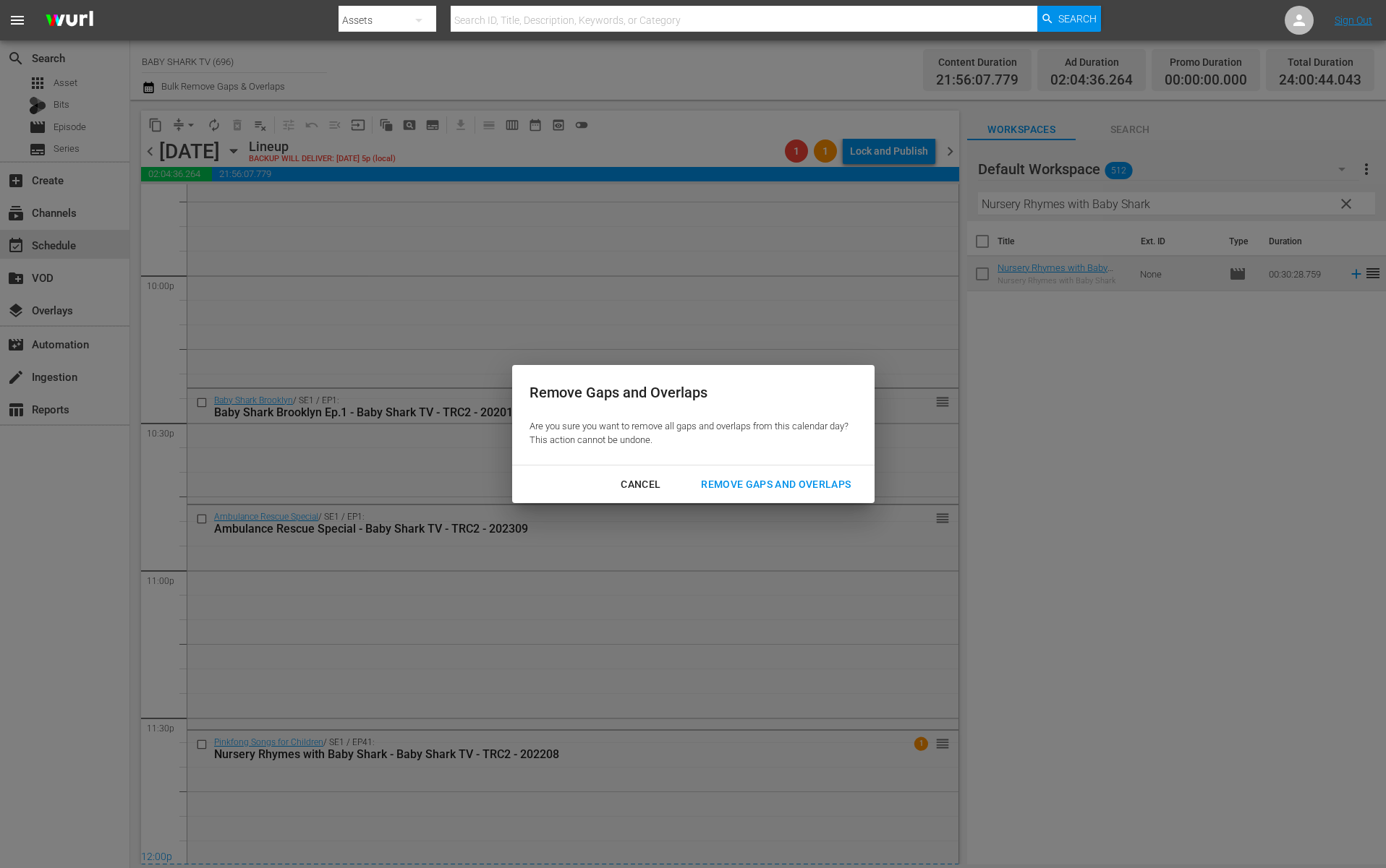
click at [742, 481] on div "Remove Gaps and Overlaps" at bounding box center [775, 485] width 173 height 18
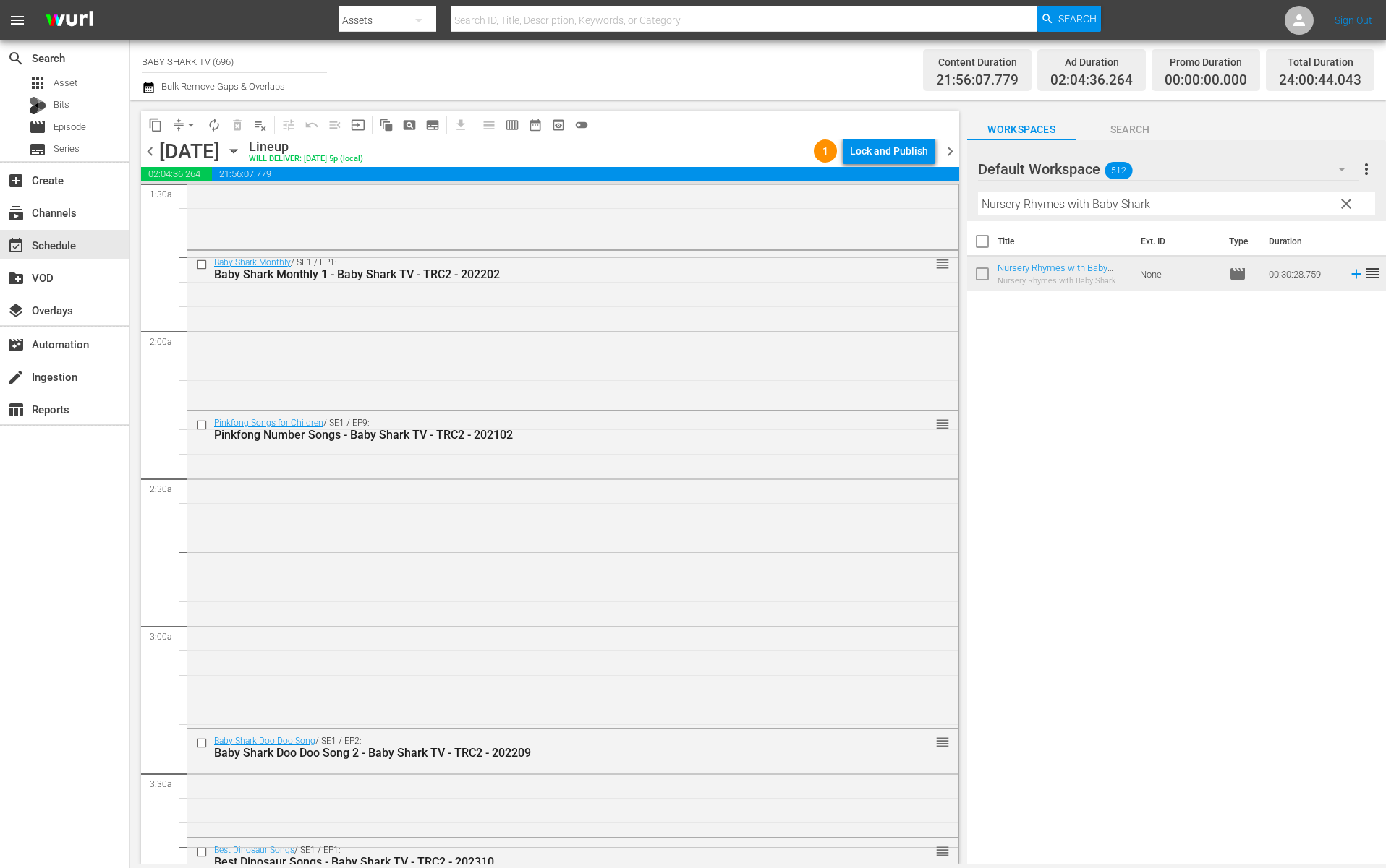
scroll to position [0, 0]
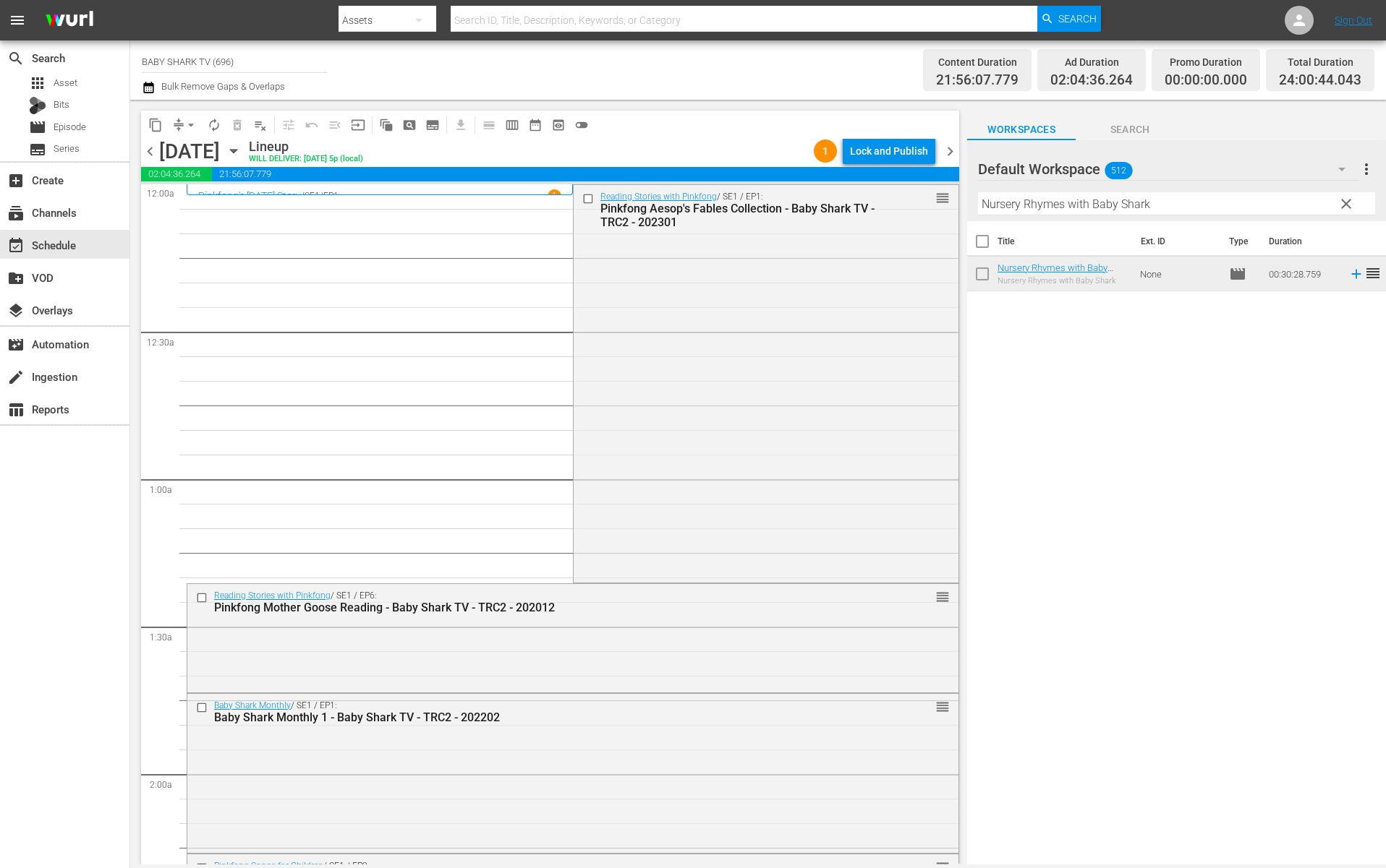
click at [727, 151] on div "Lineup WILL DELIVER: 10/12 @ 5p (local)" at bounding box center [528, 151] width 559 height 24
click at [884, 151] on div "Lock and Publish" at bounding box center [889, 151] width 78 height 26
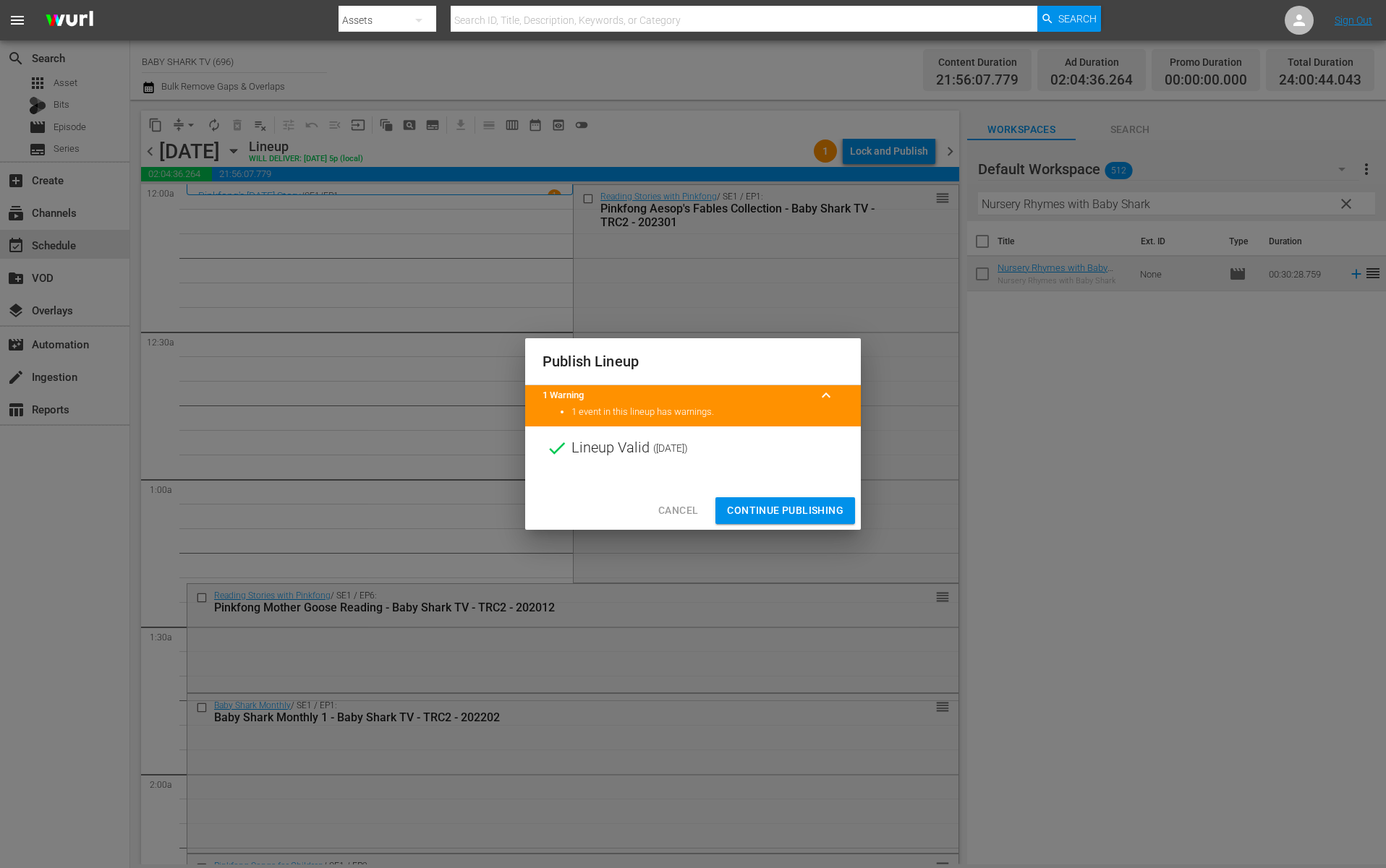
click at [766, 509] on span "Continue Publishing" at bounding box center [785, 511] width 117 height 18
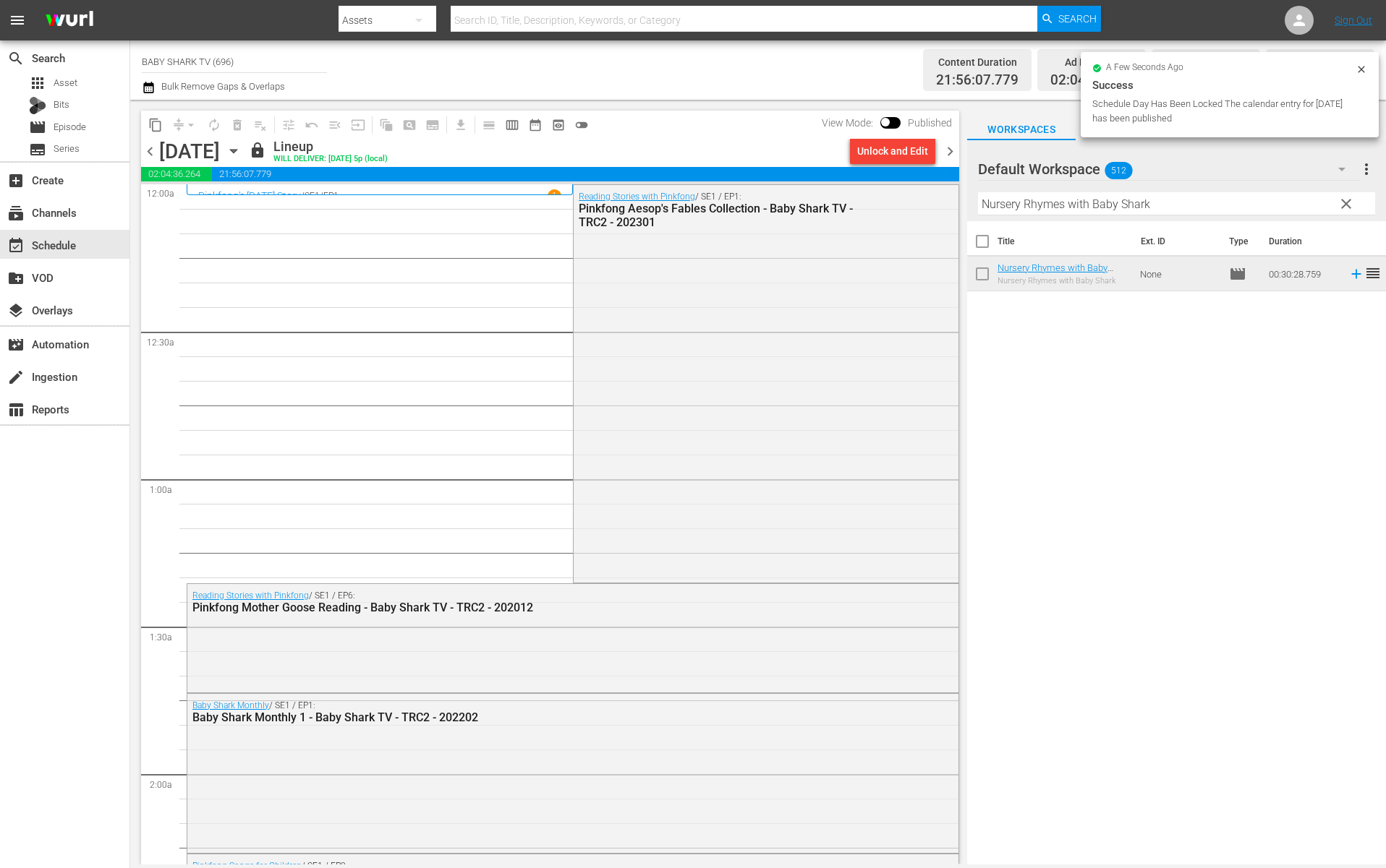
click at [1239, 393] on div "Title Ext. ID Type Duration Nursery Rhymes with Baby Shark - Baby Shark TV - TR…" at bounding box center [1176, 544] width 419 height 646
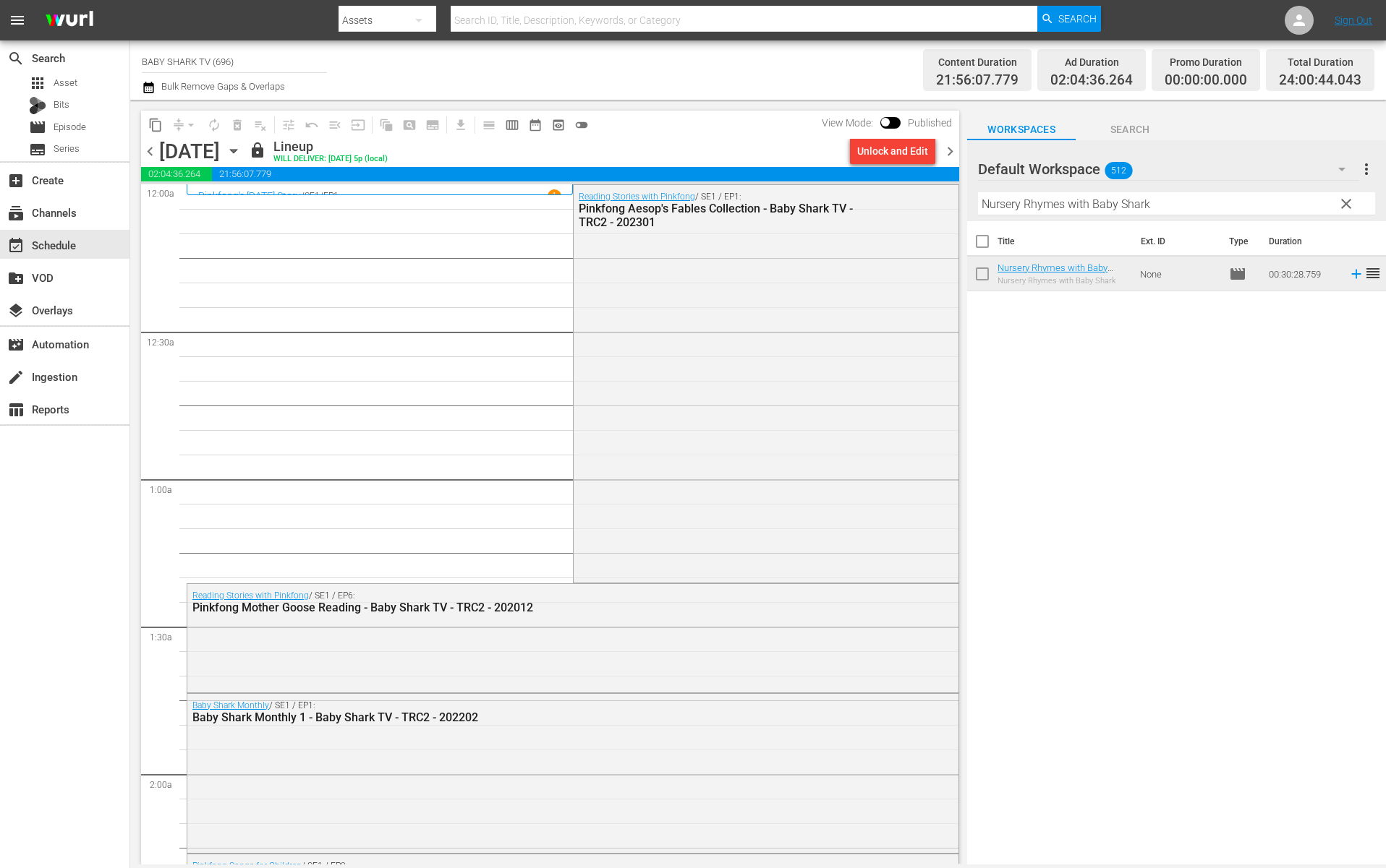
drag, startPoint x: 730, startPoint y: 111, endPoint x: 214, endPoint y: 202, distance: 524.0
click at [730, 112] on div "content_copy compress arrow_drop_down autorenew_outlined delete_forever_outline…" at bounding box center [549, 124] width 818 height 28
click at [237, 150] on icon "button" at bounding box center [233, 152] width 6 height 4
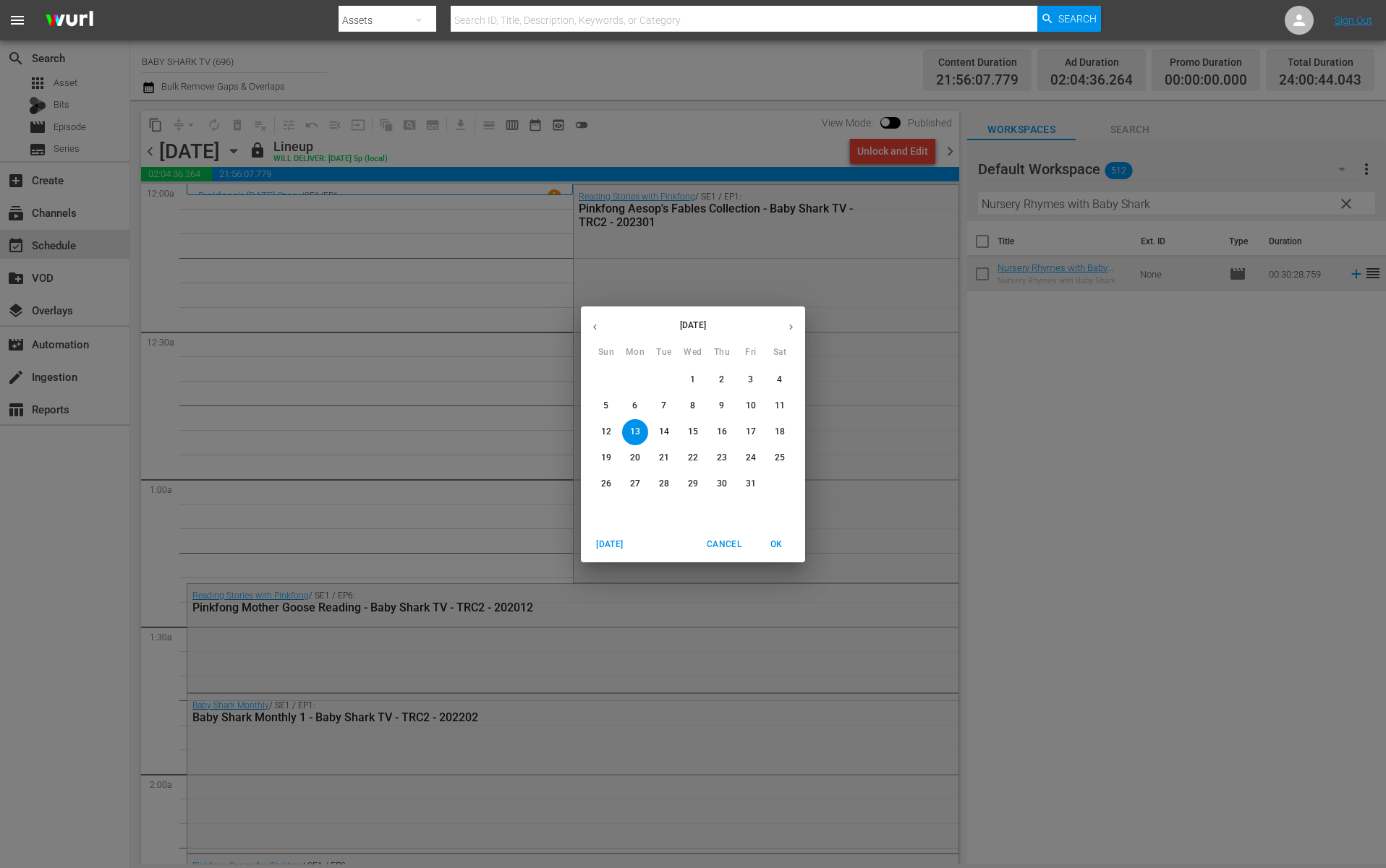
click at [662, 434] on p "14" at bounding box center [663, 433] width 10 height 13
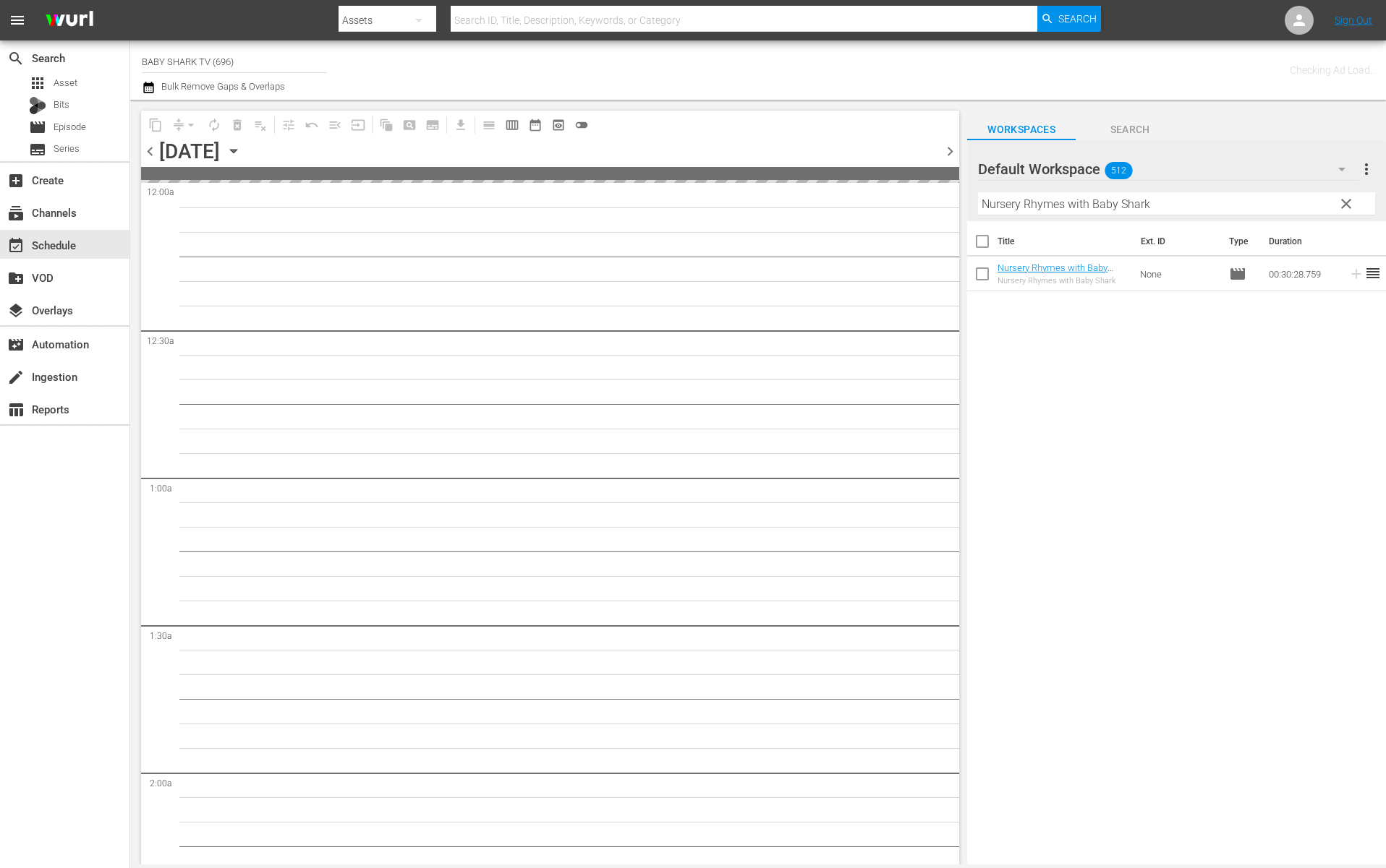
click at [1226, 406] on div "Title Ext. ID Type Duration Nursery Rhymes with Baby Shark - Baby Shark TV - TR…" at bounding box center [1176, 544] width 419 height 646
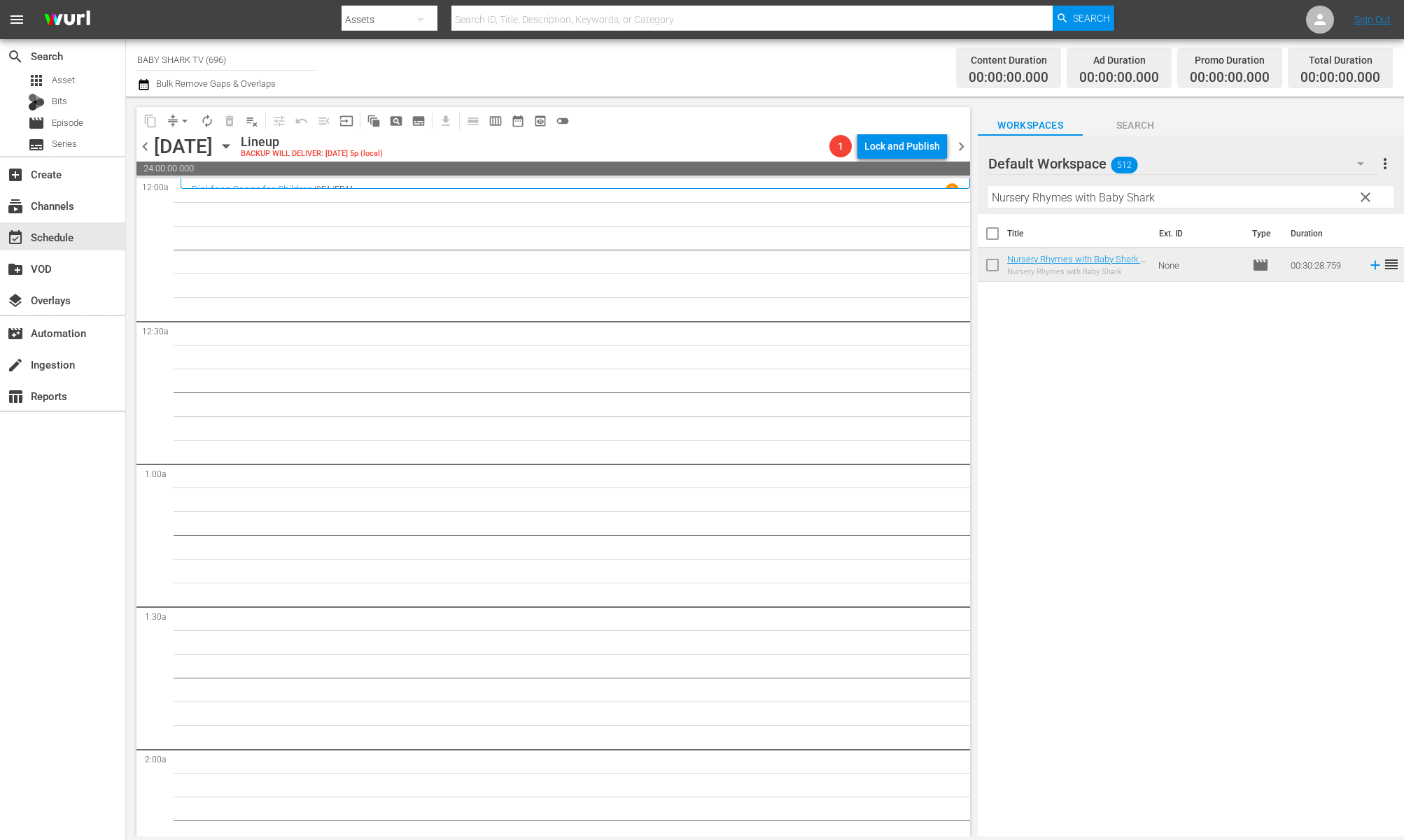
click at [1140, 308] on div "Title Ext. ID Type Duration Nursery Rhymes with Baby Shark - Baby Shark TV - TR…" at bounding box center [1191, 526] width 427 height 625
click at [1081, 359] on div "Title Ext. ID Type Duration Nursery Rhymes with Baby Shark - Baby Shark TV - TR…" at bounding box center [1191, 526] width 427 height 625
click at [1085, 392] on div "Title Ext. ID Type Duration Nursery Rhymes with Baby Shark - Baby Shark TV - TR…" at bounding box center [1191, 526] width 427 height 625
click at [1340, 196] on span "clear" at bounding box center [1365, 197] width 17 height 17
click at [1340, 196] on input "Nursery Rhymes with Baby Shark" at bounding box center [1191, 198] width 406 height 23
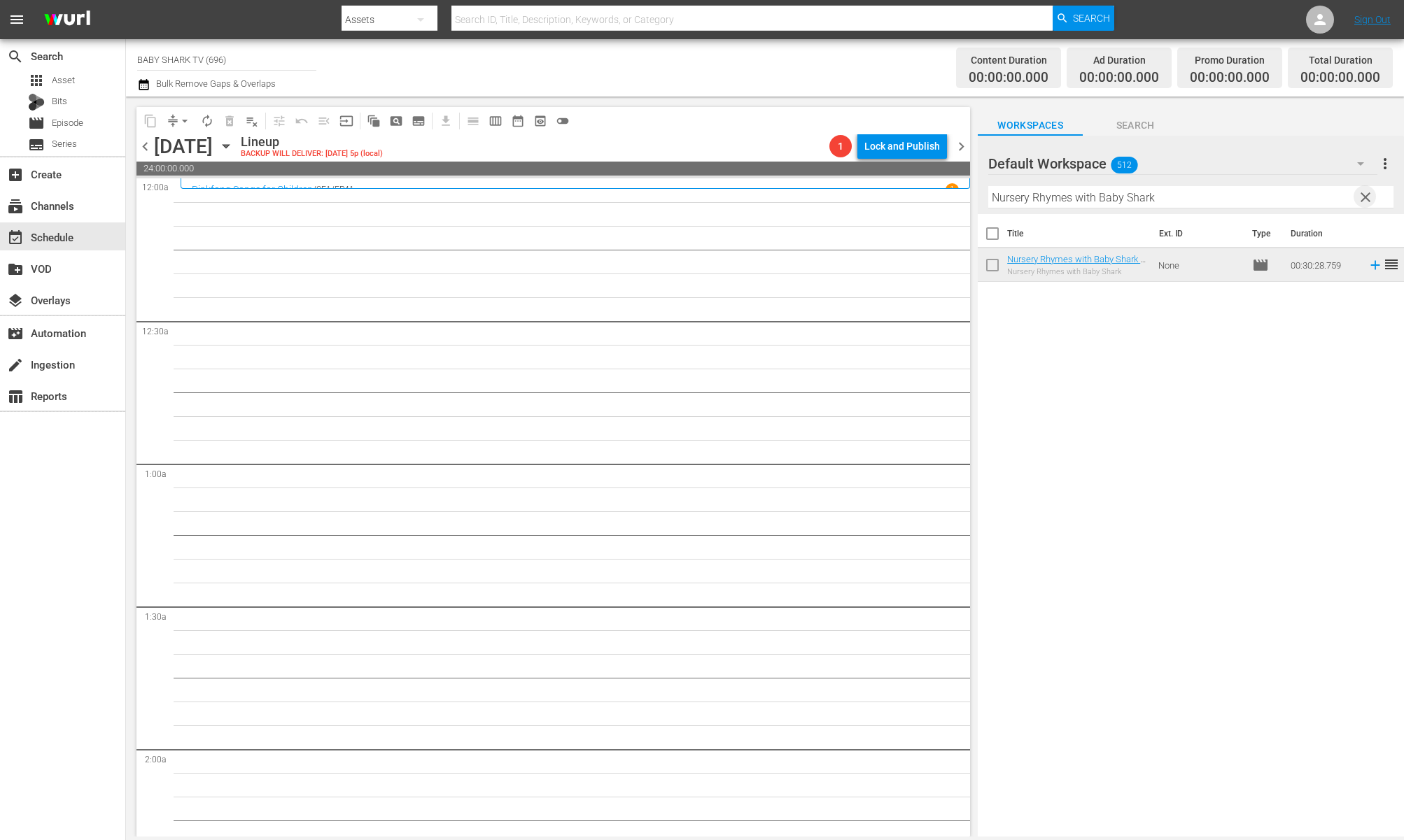
click at [1340, 196] on input "Nursery Rhymes with Baby Shark" at bounding box center [1191, 198] width 406 height 23
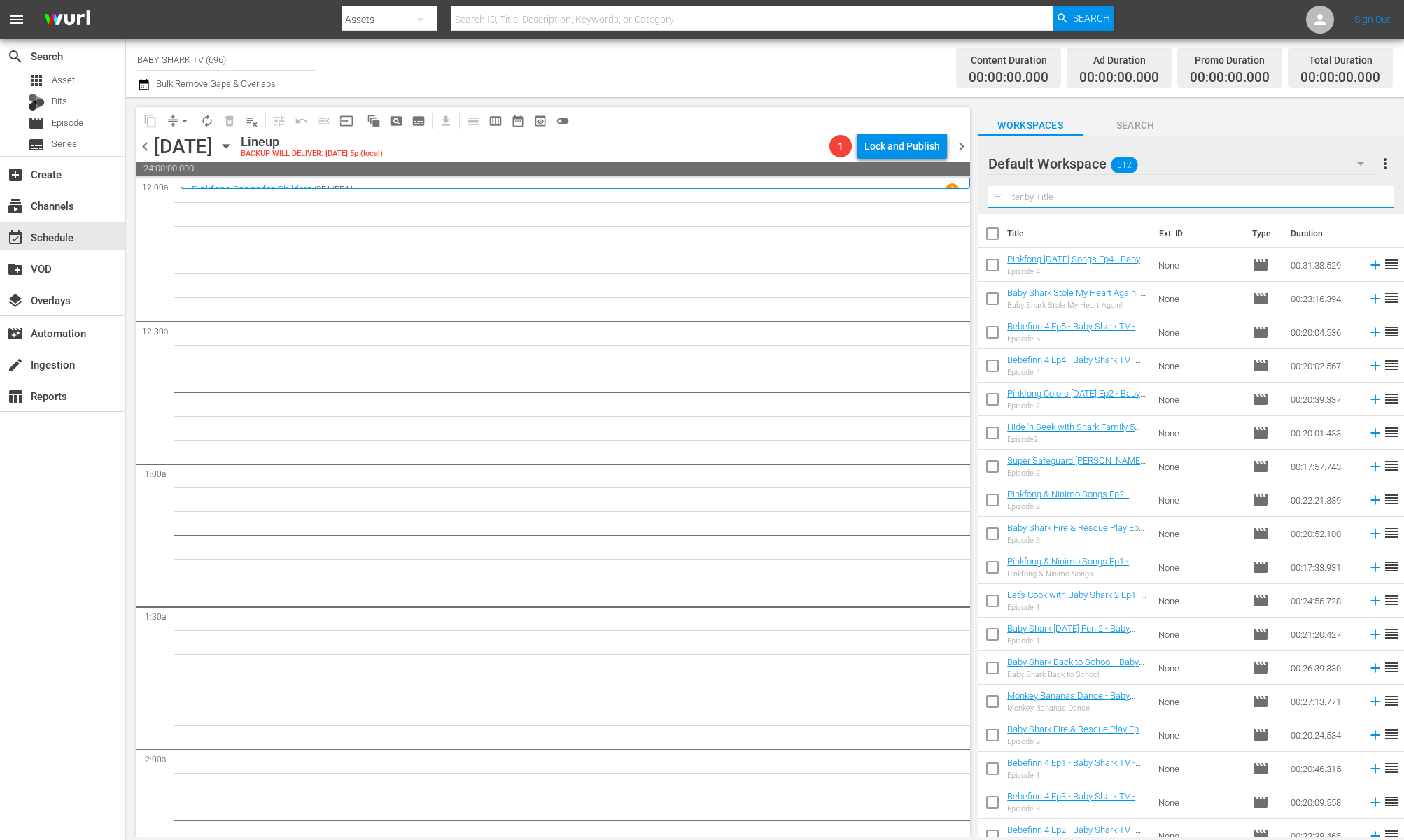
click at [1339, 196] on input "text" at bounding box center [1191, 198] width 406 height 23
paste input "Pinkfong Aesop's Fables Collection"
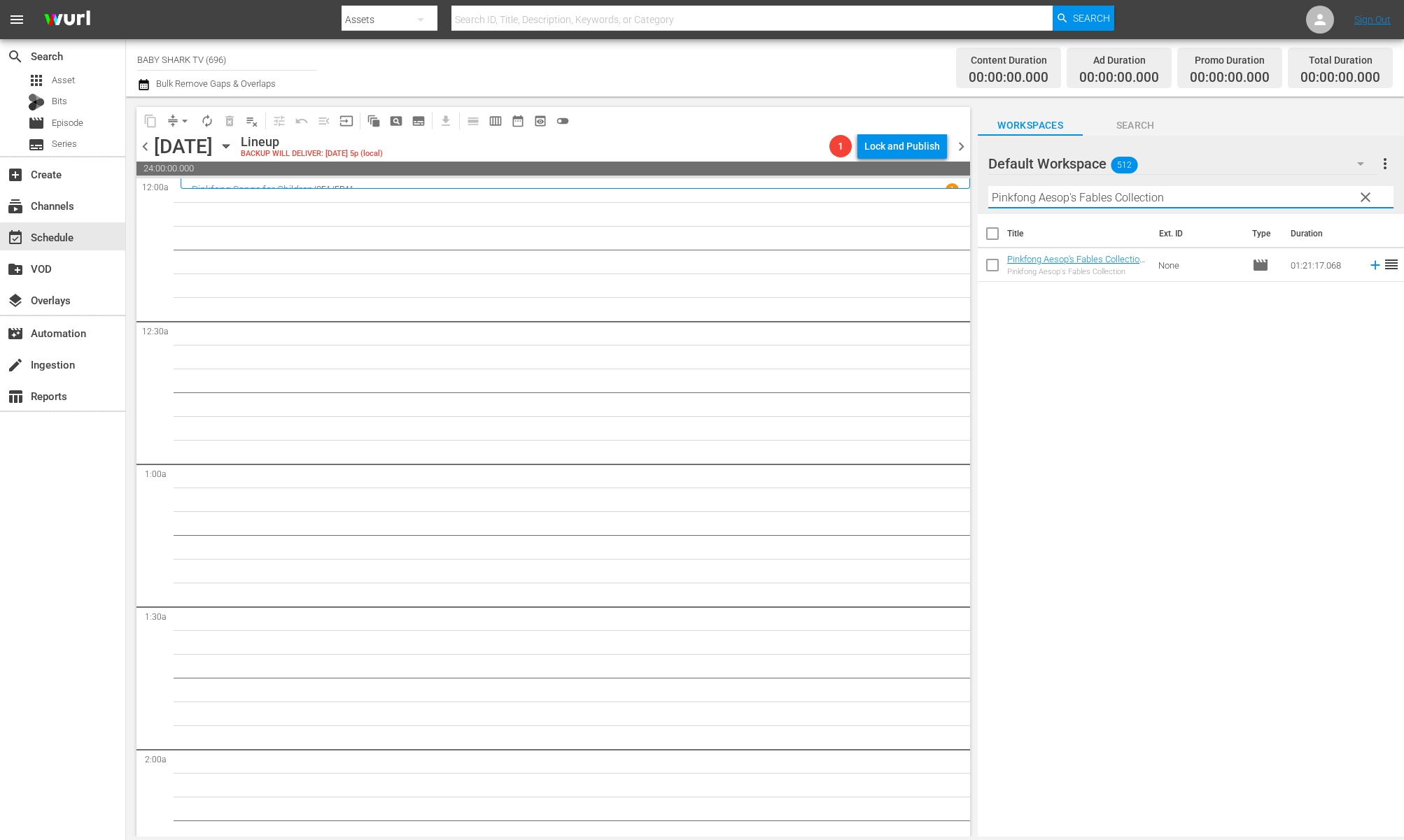
type input "Pinkfong Aesop's Fables Collection"
click at [1188, 408] on div "Title Ext. ID Type Duration Pinkfong Aesop's Fables Collection - Baby Shark TV …" at bounding box center [1191, 526] width 427 height 625
click at [1095, 343] on div "Title Ext. ID Type Duration Pinkfong Aesop's Fables Collection - Baby Shark TV …" at bounding box center [1191, 526] width 427 height 625
click at [1051, 341] on div "Title Ext. ID Type Duration Pinkfong Aesop's Fables Collection - Baby Shark TV …" at bounding box center [1191, 526] width 427 height 625
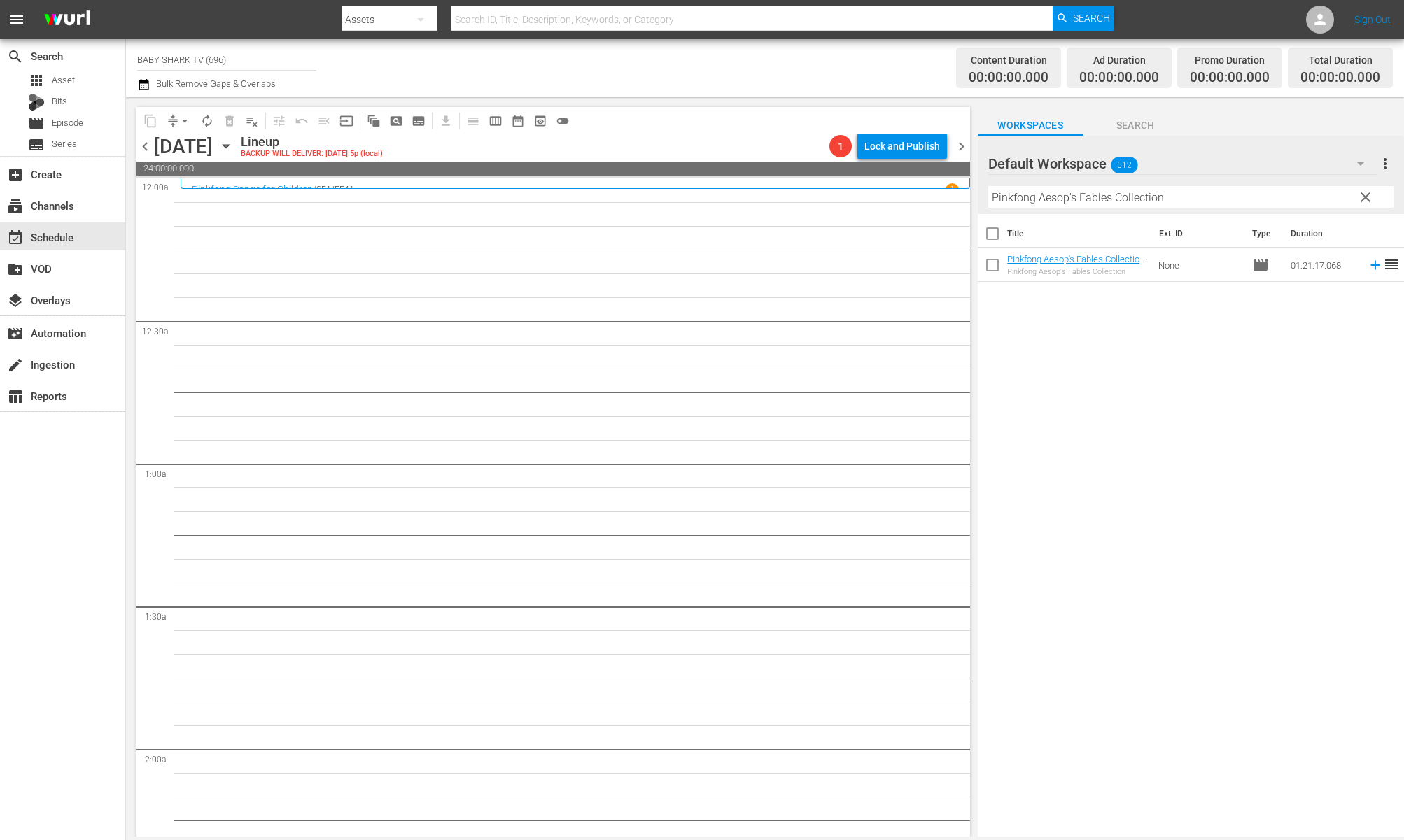
click at [1049, 335] on div "Title Ext. ID Type Duration Pinkfong Aesop's Fables Collection - Baby Shark TV …" at bounding box center [1191, 526] width 427 height 625
click at [1340, 205] on span "clear" at bounding box center [1365, 197] width 17 height 17
click at [1340, 204] on input "Pinkfong Aesop's Fables Collection" at bounding box center [1191, 198] width 406 height 23
click at [1340, 200] on input "Pinkfong Aesop's Fables Collection" at bounding box center [1191, 198] width 406 height 23
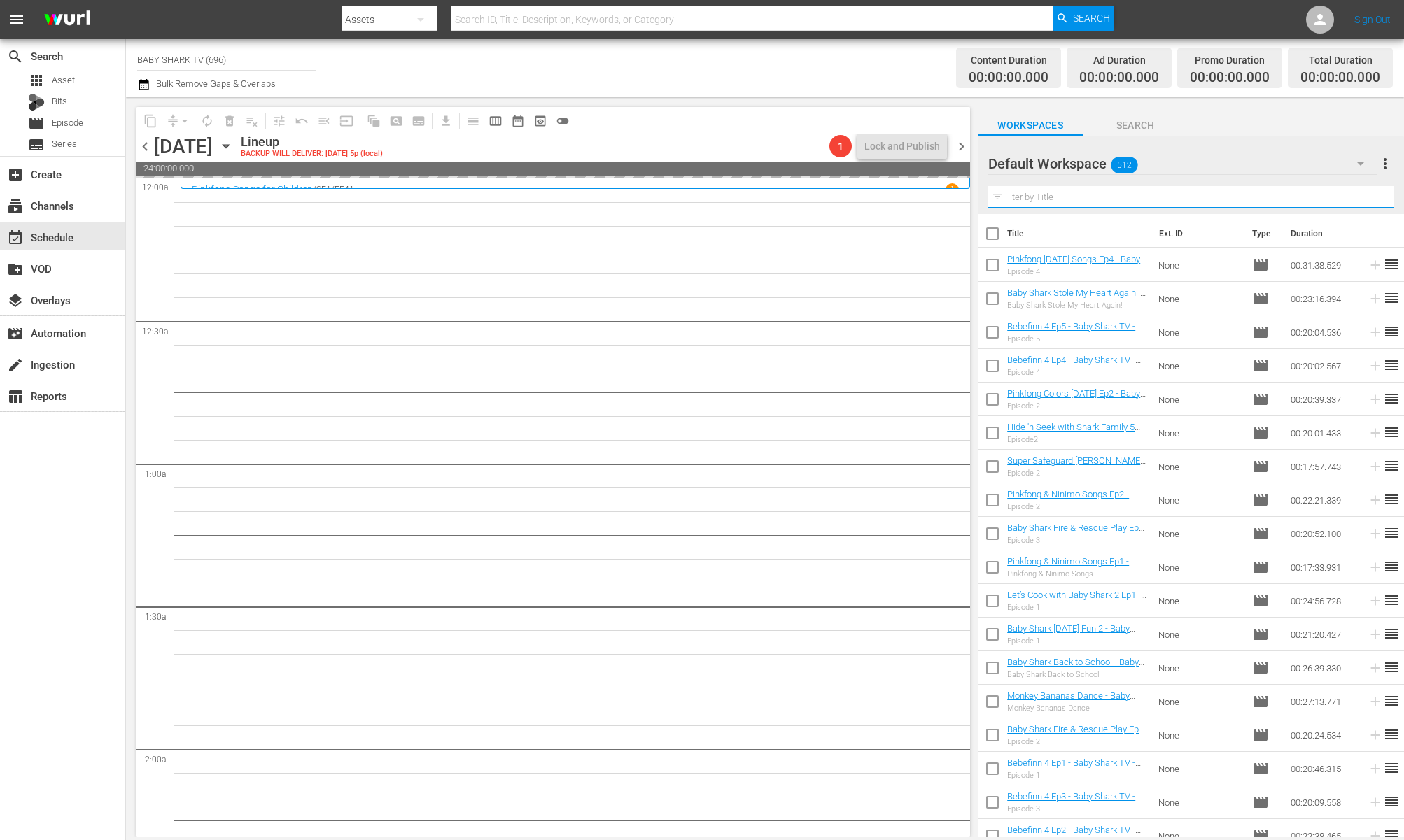
click at [1340, 200] on input "text" at bounding box center [1191, 198] width 406 height 23
paste input "Pinkfong Star Sign Stories"
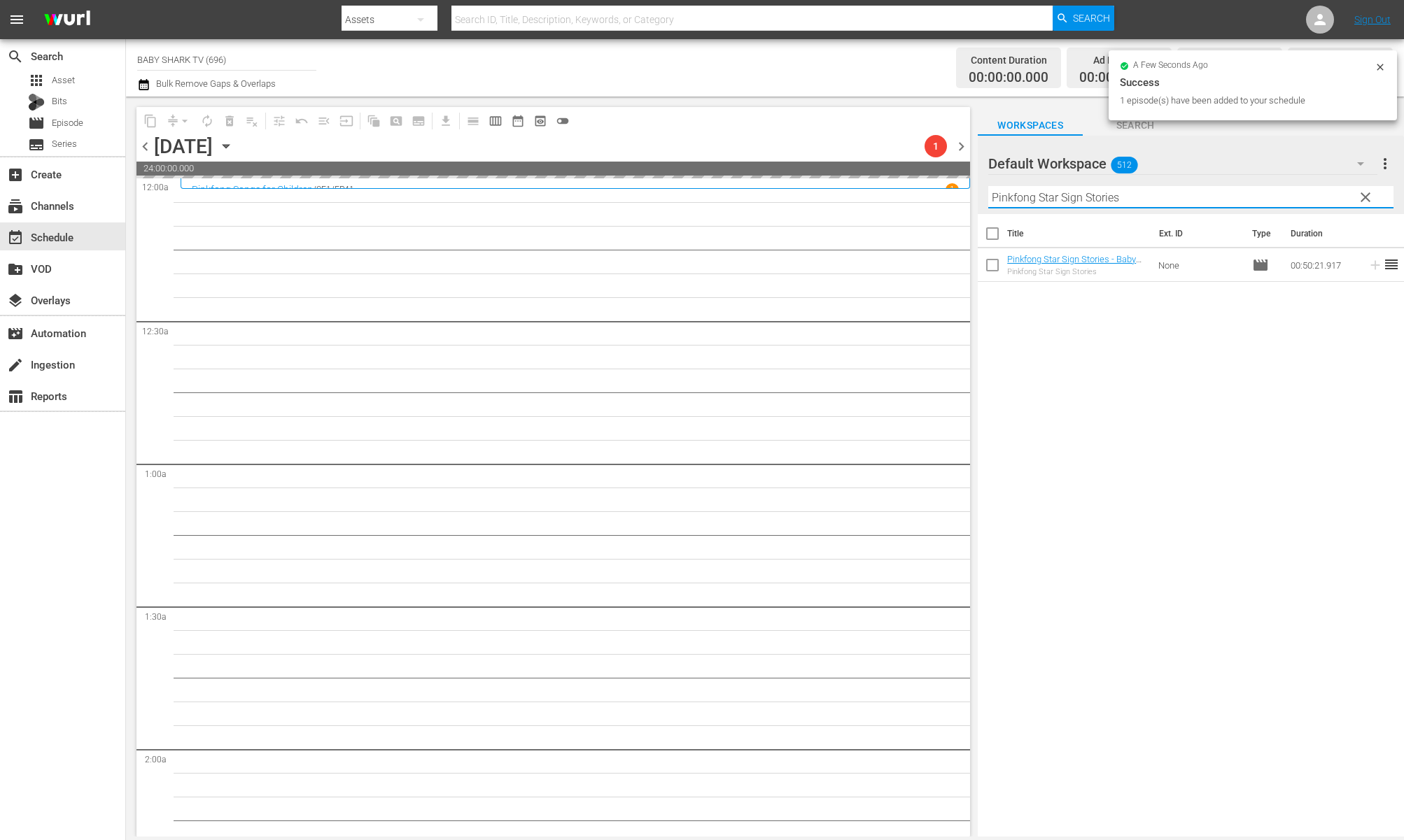
type input "Pinkfong Star Sign Stories"
click at [1229, 349] on div "Title Ext. ID Type Duration Pinkfong Star Sign Stories - Baby Shark TV - TRC2 -…" at bounding box center [1191, 526] width 427 height 625
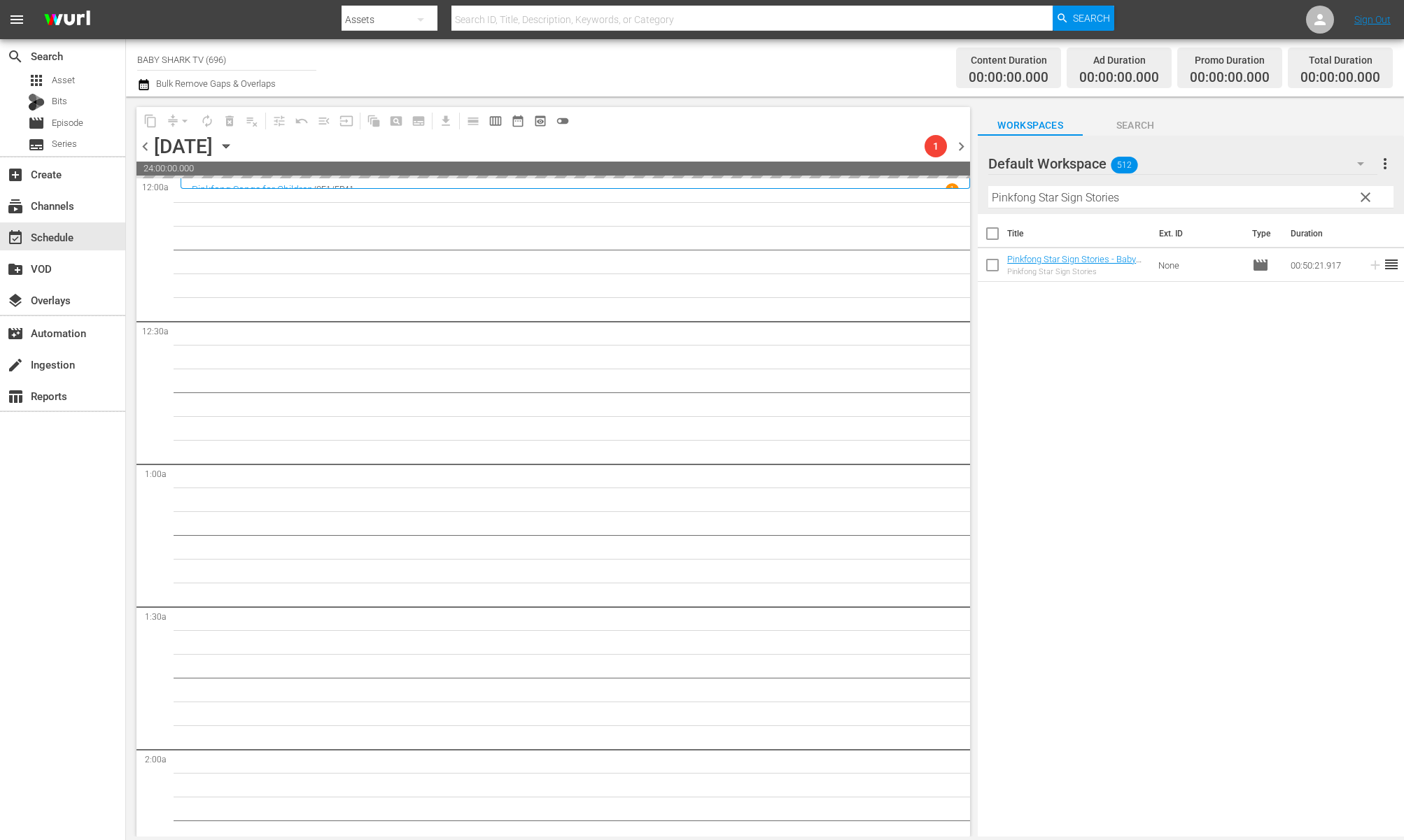
click at [1171, 393] on div "Title Ext. ID Type Duration Pinkfong Star Sign Stories - Baby Shark TV - TRC2 -…" at bounding box center [1191, 526] width 427 height 625
click at [1171, 193] on input "Pinkfong Star Sign Stories" at bounding box center [1191, 198] width 406 height 23
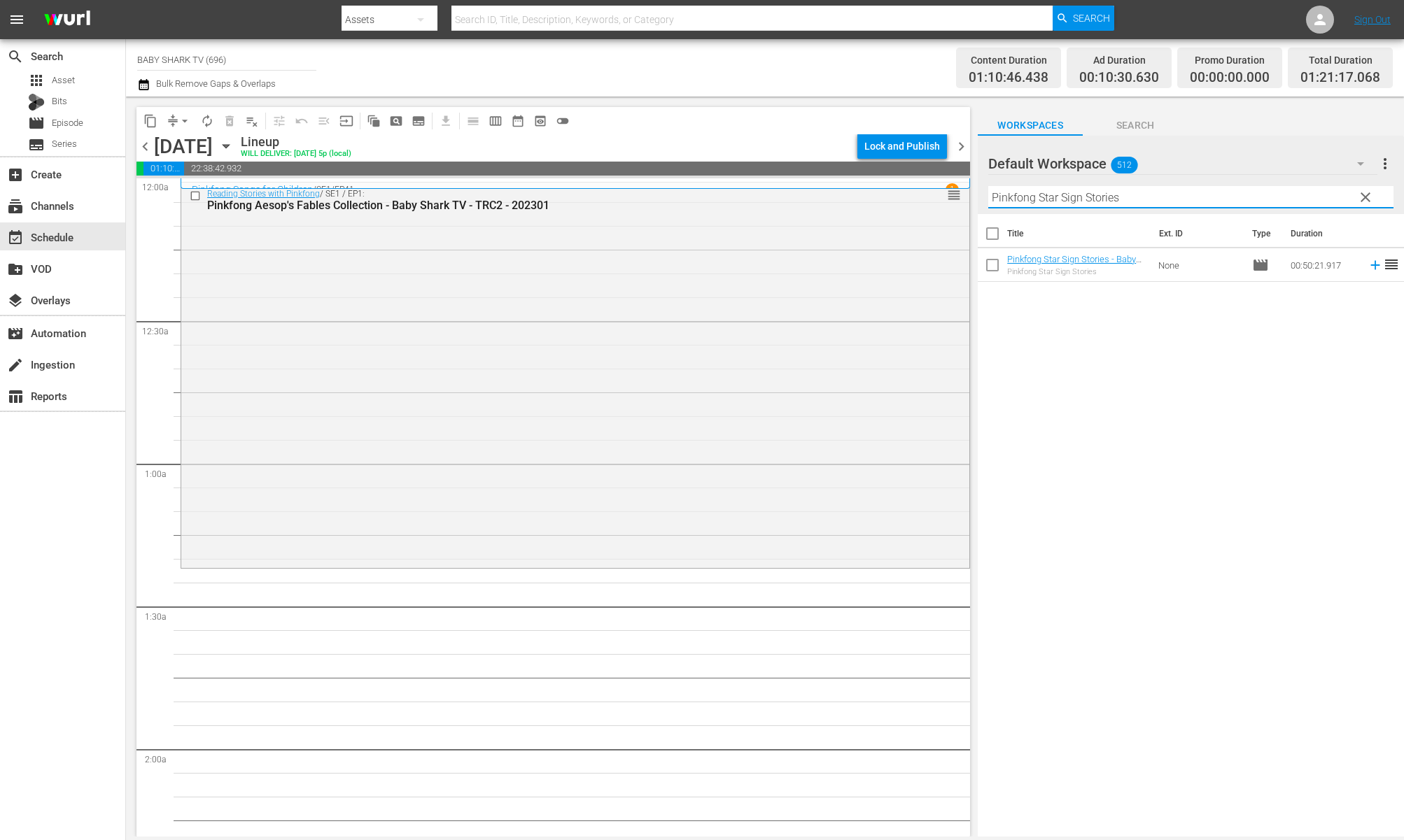
click at [1181, 324] on div "Title Ext. ID Type Duration Pinkfong Star Sign Stories - Baby Shark TV - TRC2 -…" at bounding box center [1191, 526] width 427 height 625
click at [1126, 399] on div "Title Ext. ID Type Duration Pinkfong Star Sign Stories - Baby Shark TV - TRC2 -…" at bounding box center [1191, 526] width 427 height 625
click at [1060, 367] on div "Title Ext. ID Type Duration Pinkfong Star Sign Stories - Baby Shark TV - TRC2 -…" at bounding box center [1191, 526] width 427 height 625
click at [1102, 356] on div "Title Ext. ID Type Duration Pinkfong Star Sign Stories - Baby Shark TV - TRC2 -…" at bounding box center [1191, 526] width 427 height 625
click at [1199, 353] on div "Title Ext. ID Type Duration Pinkfong Star Sign Stories - Baby Shark TV - TRC2 -…" at bounding box center [1191, 526] width 427 height 625
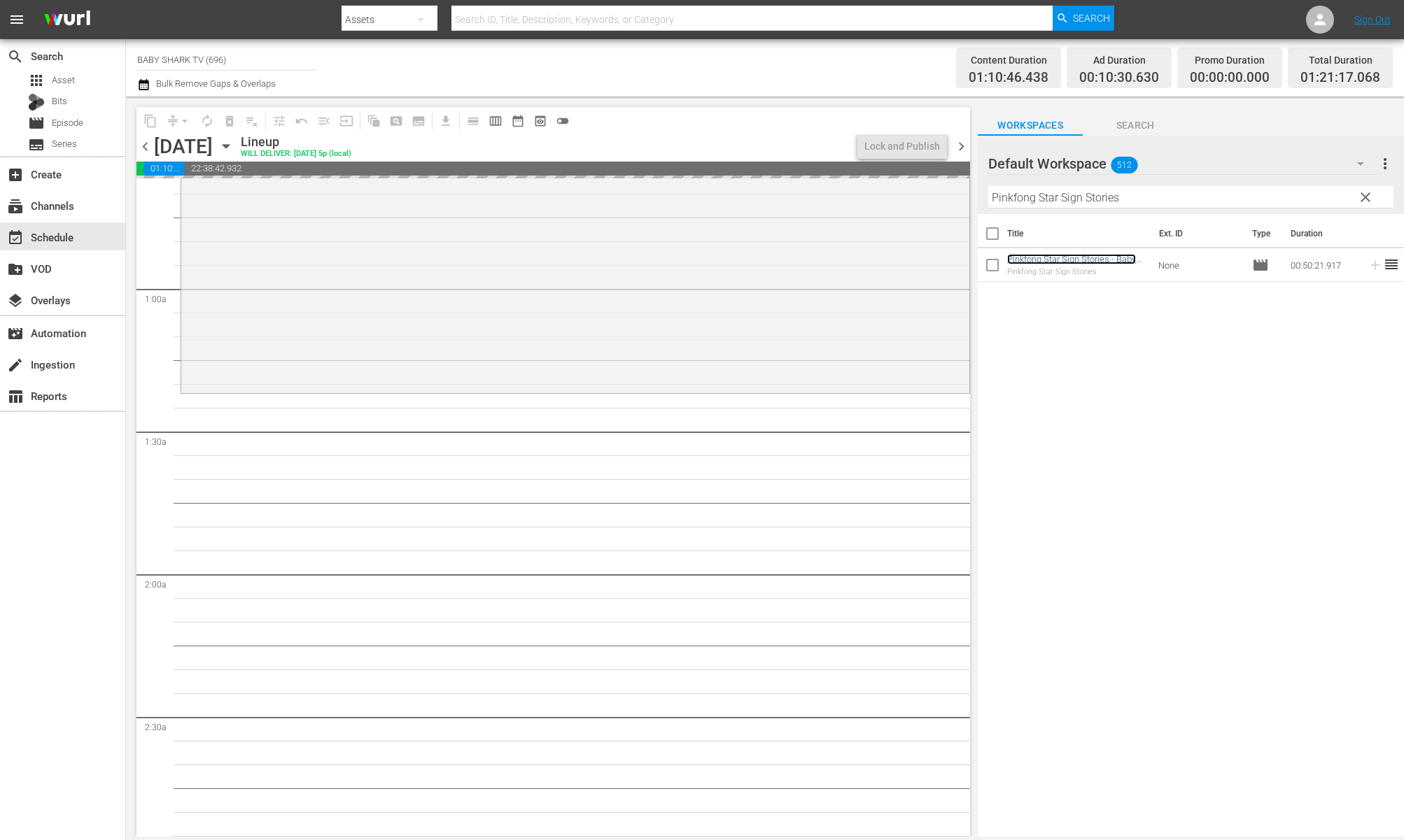
scroll to position [299, 0]
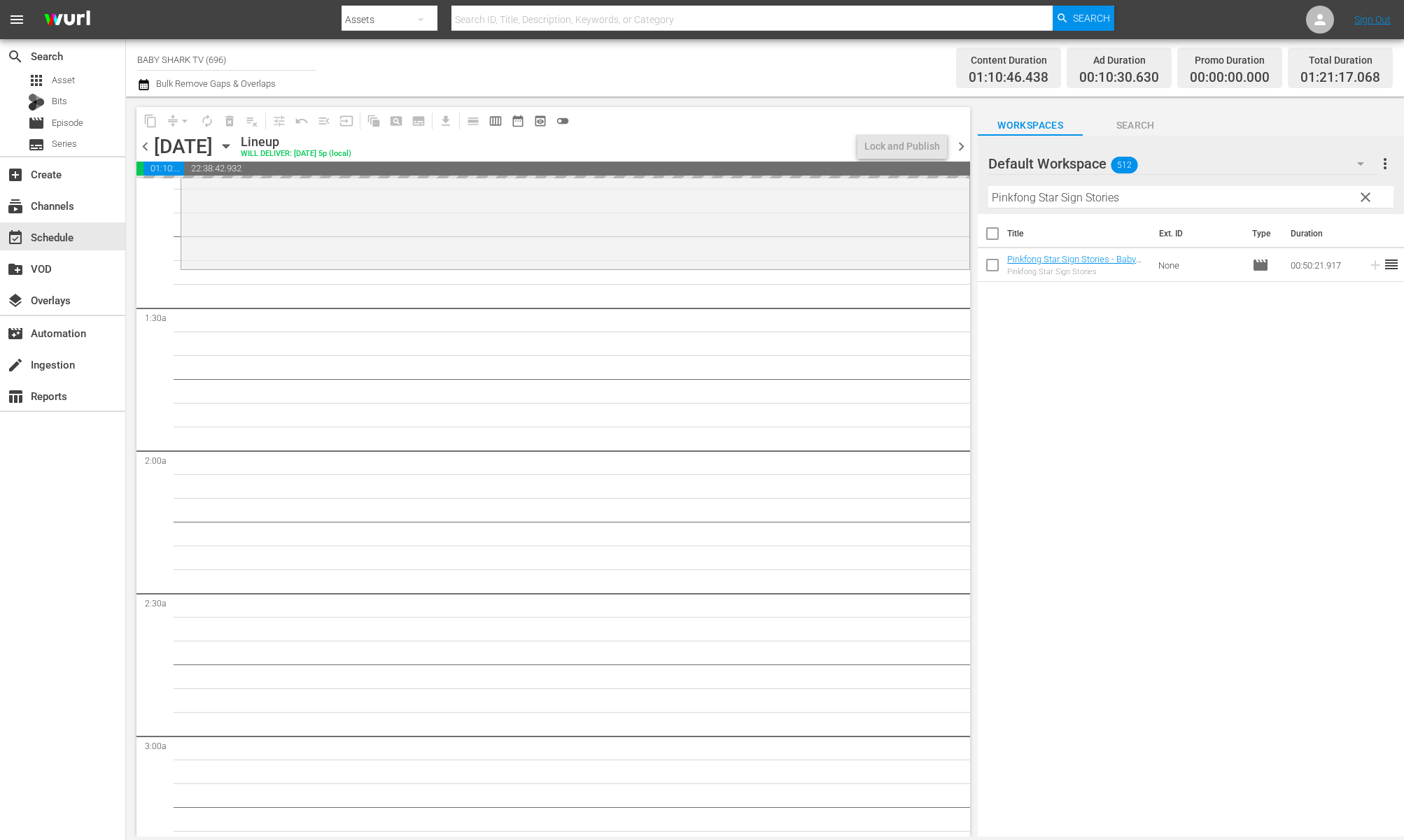
click at [1340, 198] on button "clear" at bounding box center [1365, 197] width 23 height 23
click at [1340, 195] on input "Pinkfong Star Sign Stories" at bounding box center [1191, 198] width 406 height 23
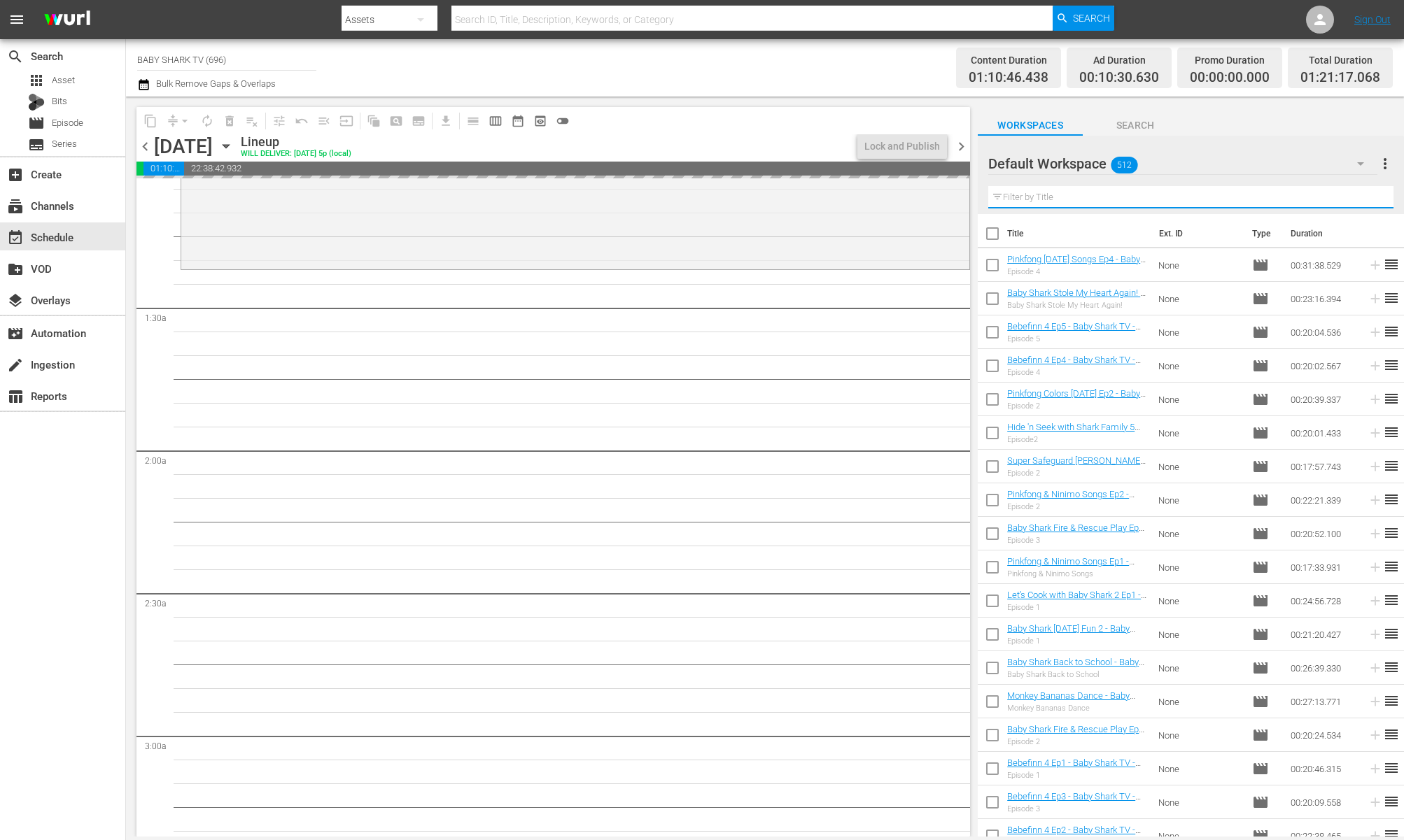
click at [1340, 200] on input "text" at bounding box center [1191, 198] width 406 height 23
paste input "Baby Shark Special Song 1"
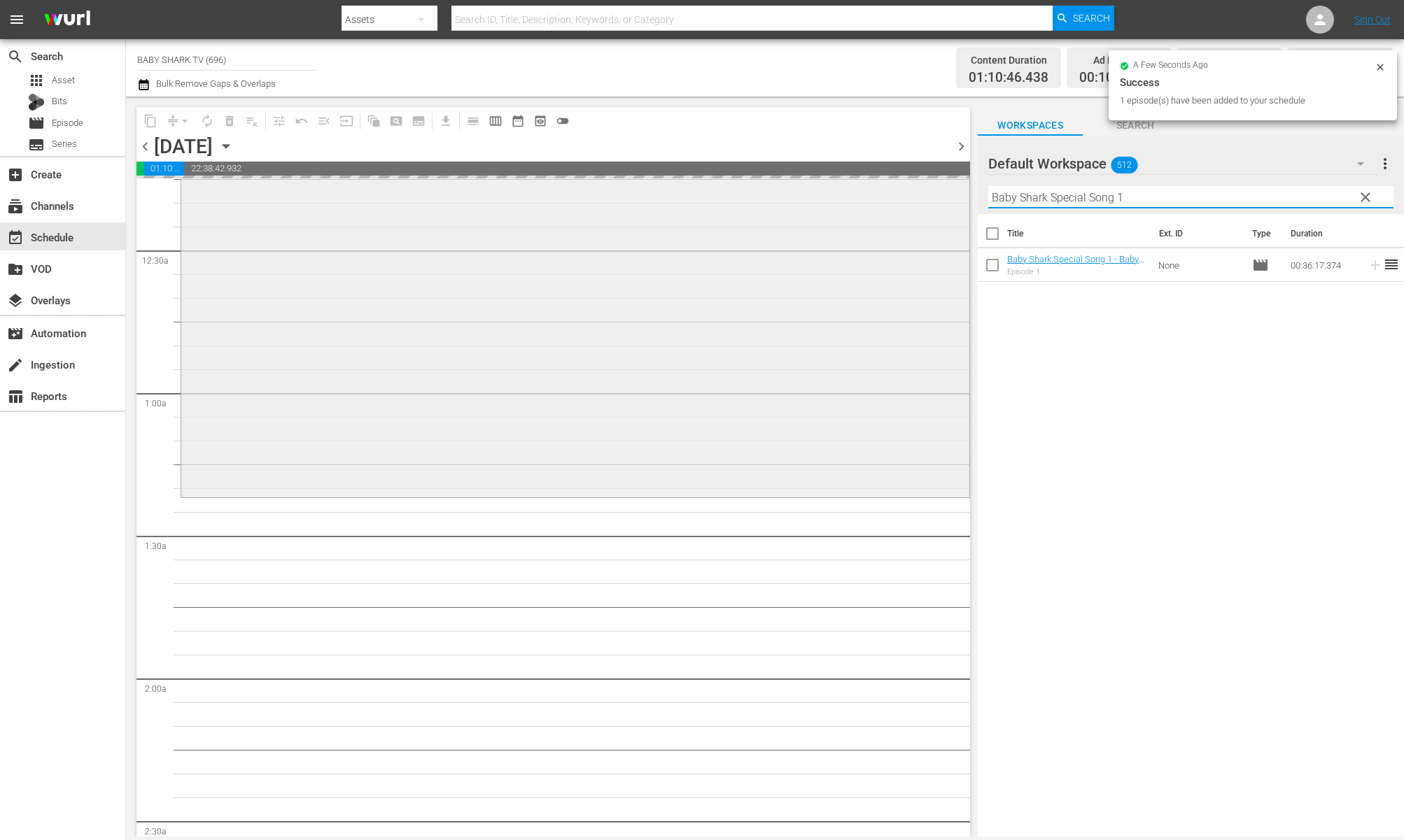
scroll to position [0, 0]
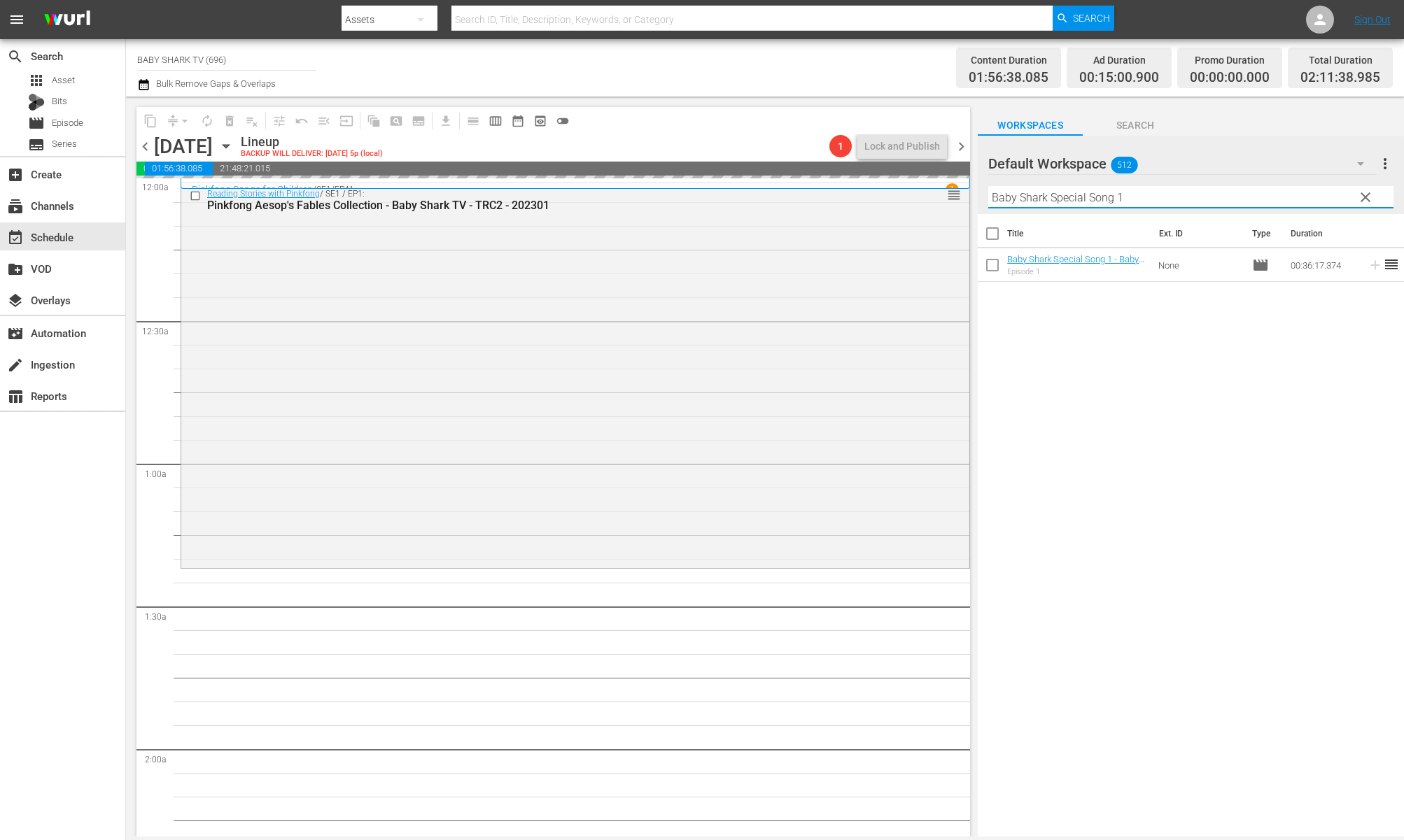
type input "Baby Shark Special Song 1"
click at [1143, 396] on div "Title Ext. ID Type Duration Baby Shark Special Song 1 - Baby Shark TV - TRC2 - …" at bounding box center [1191, 526] width 427 height 625
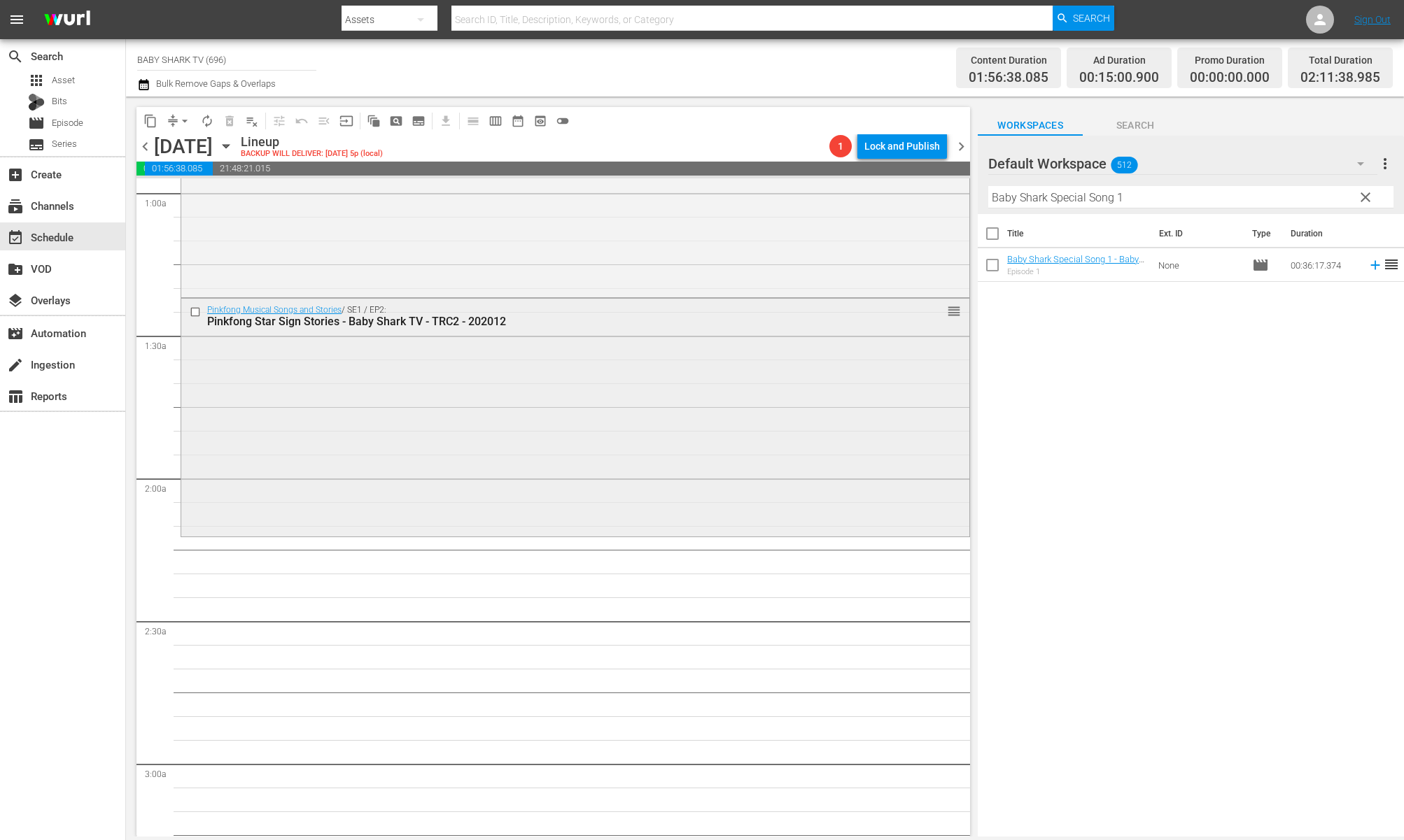
scroll to position [305, 0]
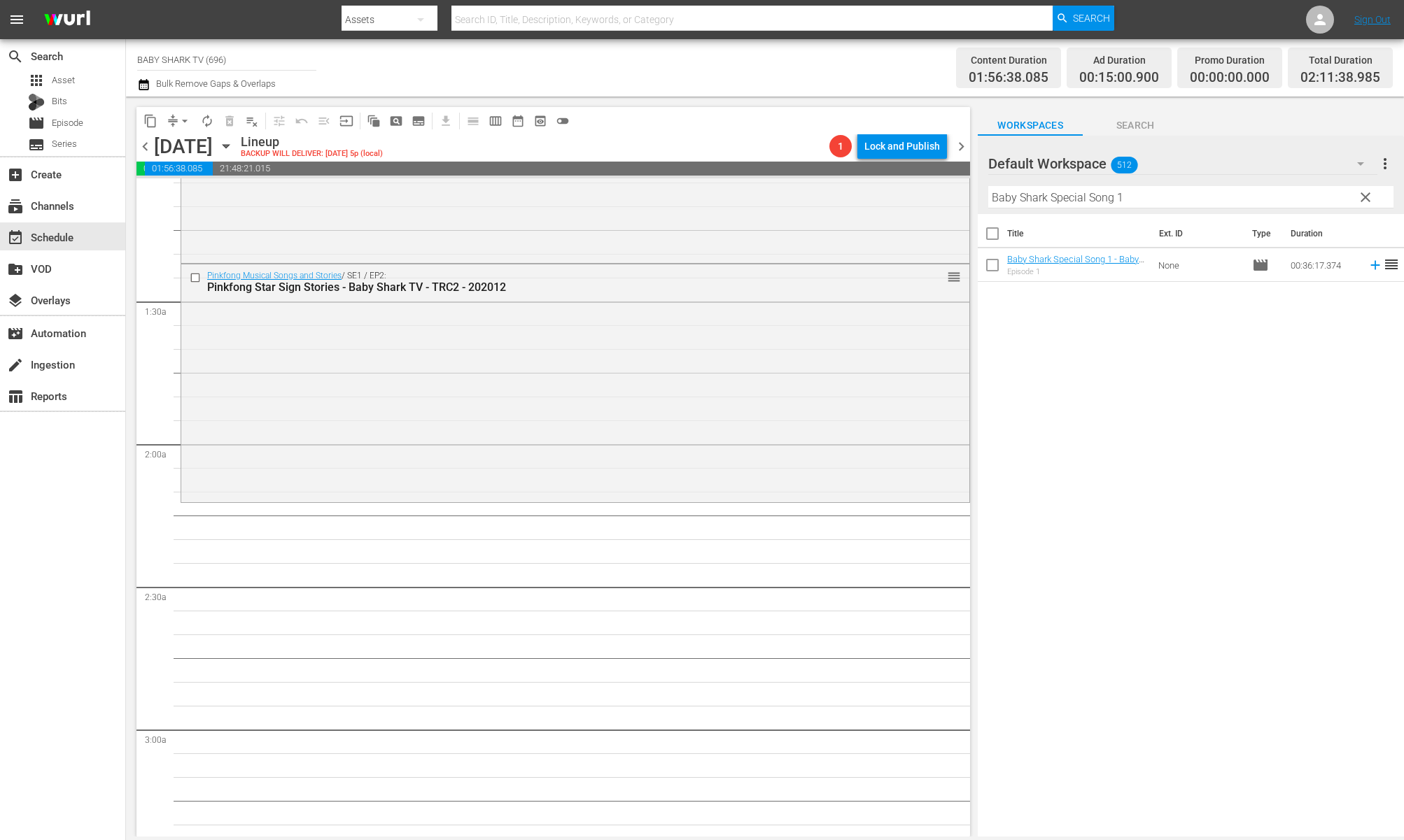
click at [1093, 356] on div "Title Ext. ID Type Duration Baby Shark Special Song 1 - Baby Shark TV - TRC2 - …" at bounding box center [1191, 526] width 427 height 625
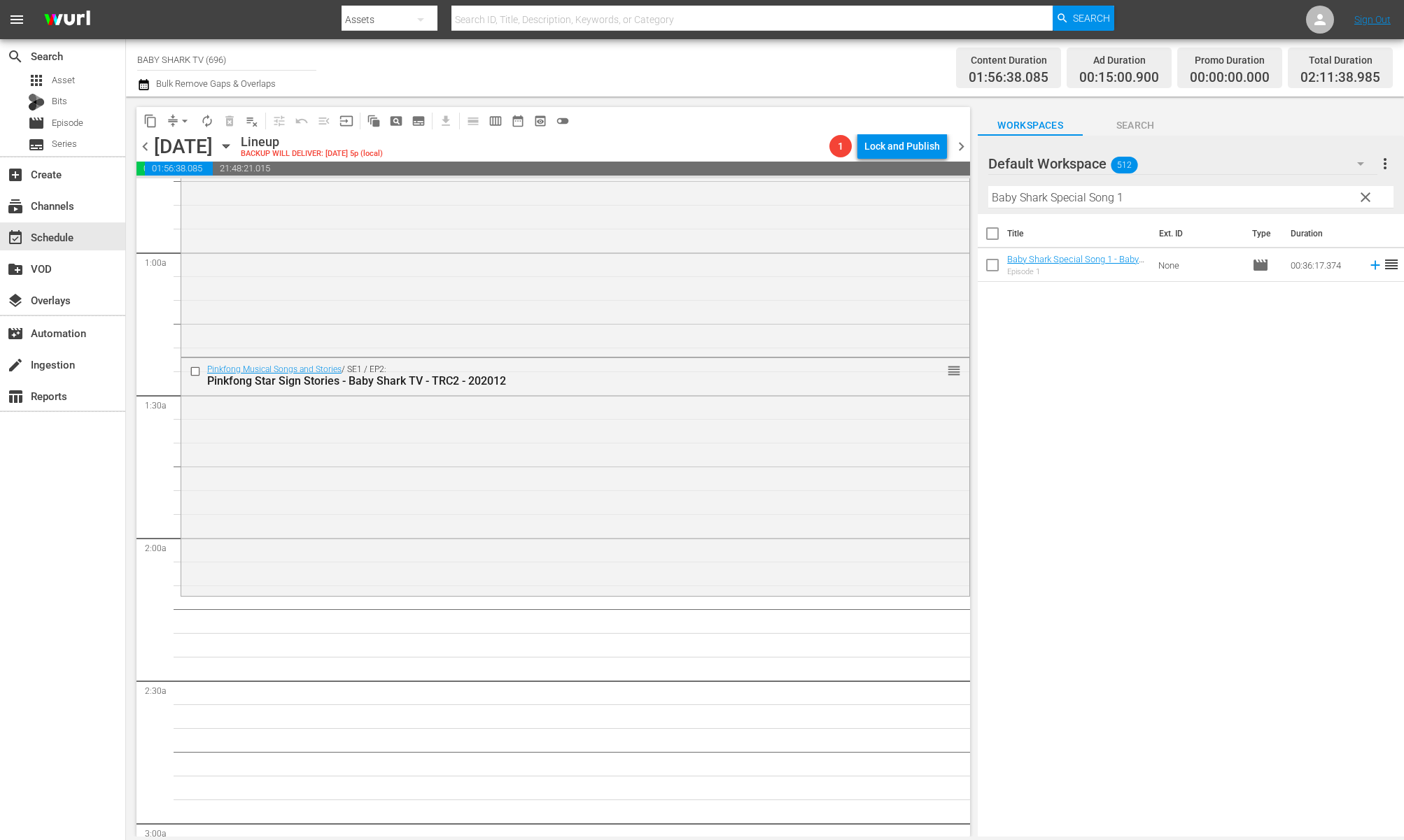
scroll to position [296, 0]
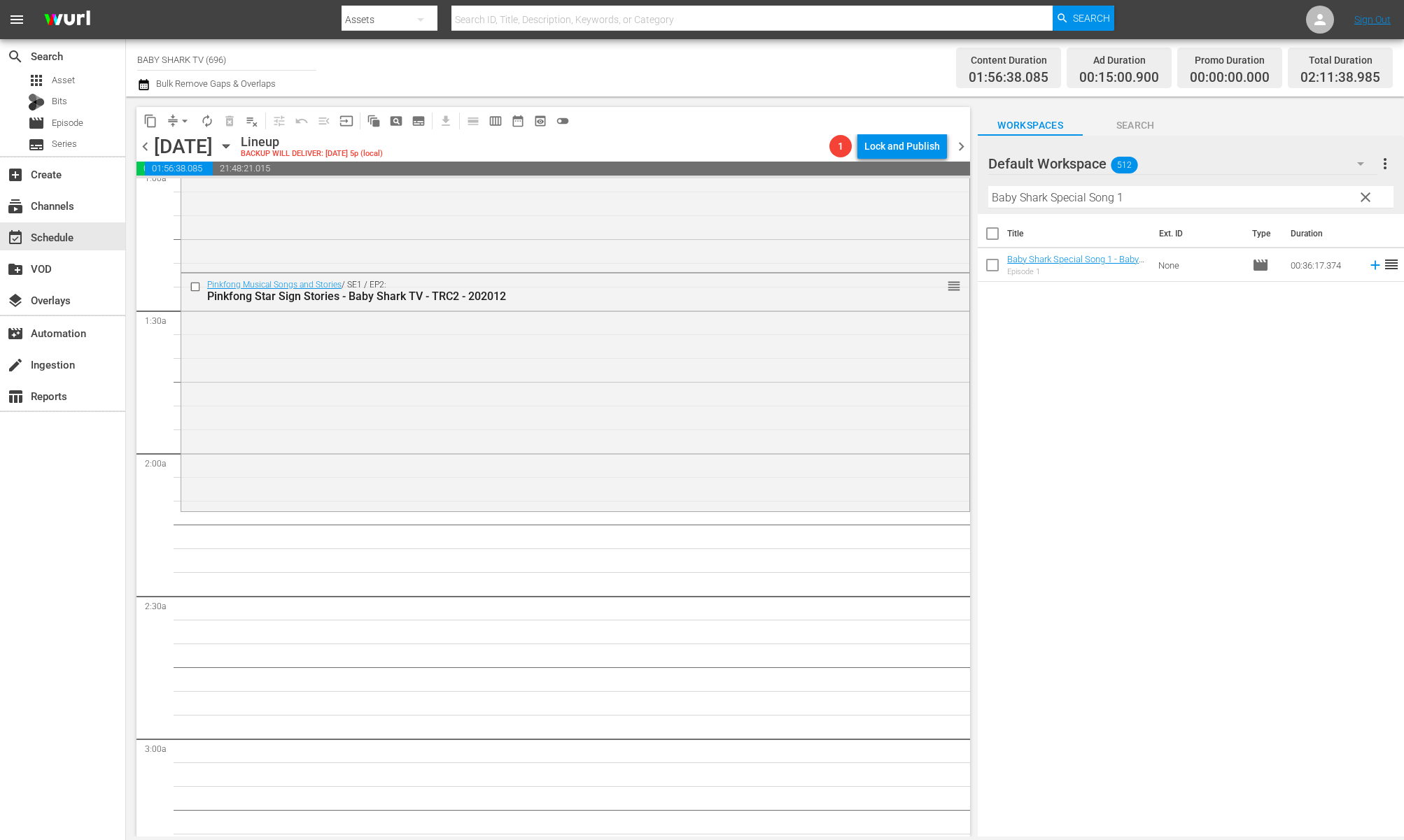
click at [1145, 407] on div "Title Ext. ID Type Duration Baby Shark Special Song 1 - Baby Shark TV - TRC2 - …" at bounding box center [1191, 526] width 427 height 625
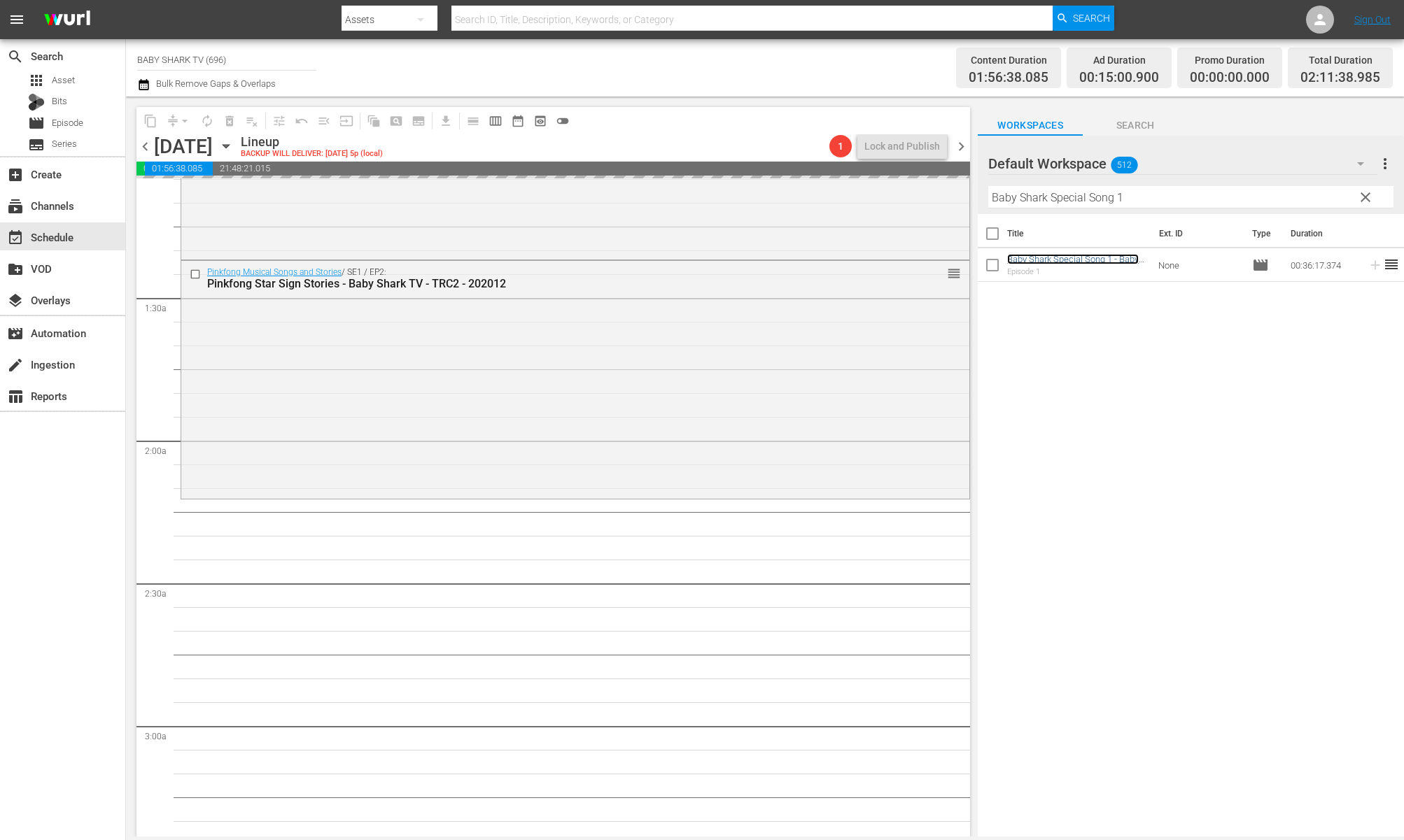
scroll to position [326, 0]
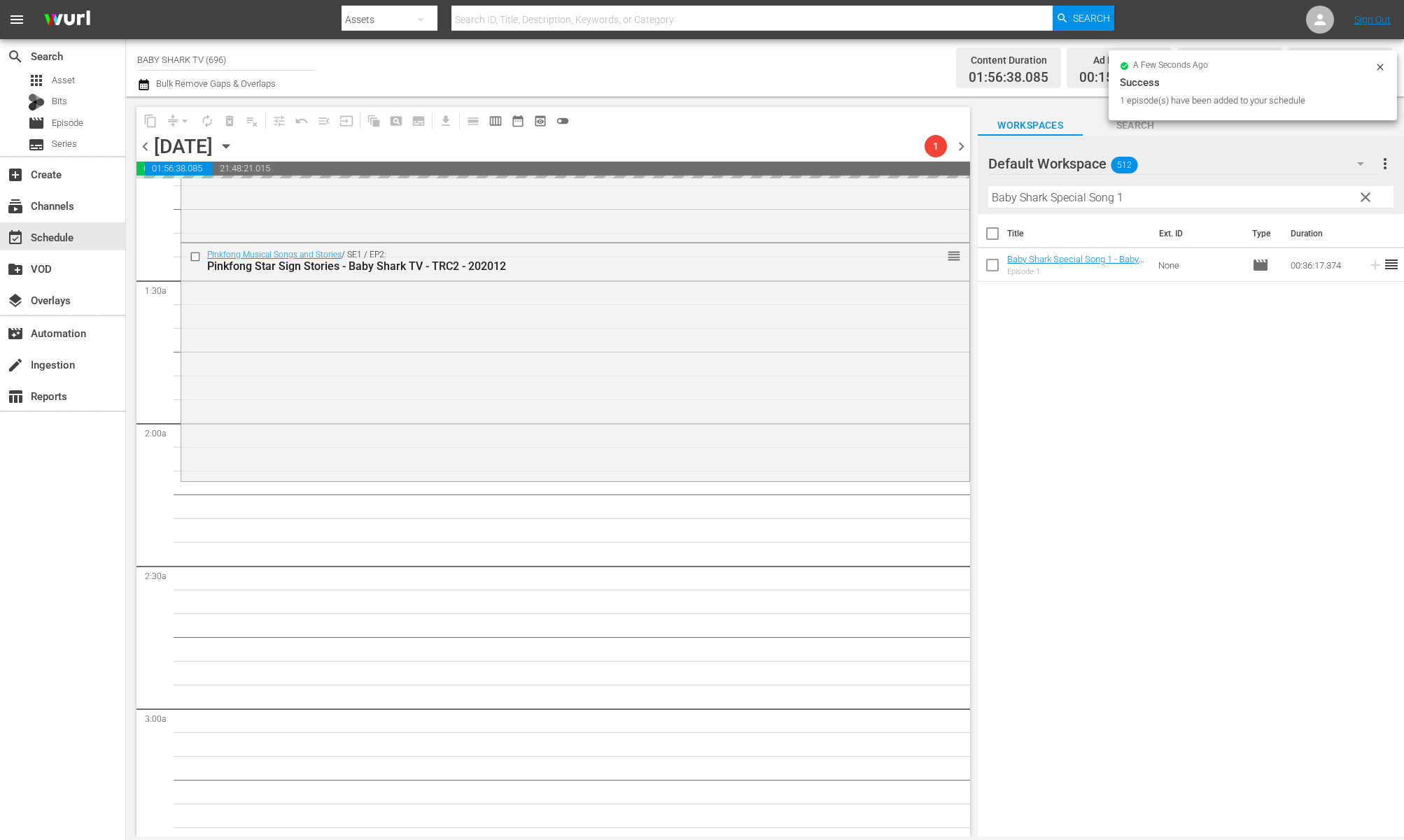
click at [1340, 204] on span "clear" at bounding box center [1365, 197] width 17 height 17
click at [1340, 204] on input "Baby Shark Special Song 1" at bounding box center [1191, 198] width 406 height 23
click at [1332, 204] on input "Baby Shark Special Song 1" at bounding box center [1191, 198] width 406 height 23
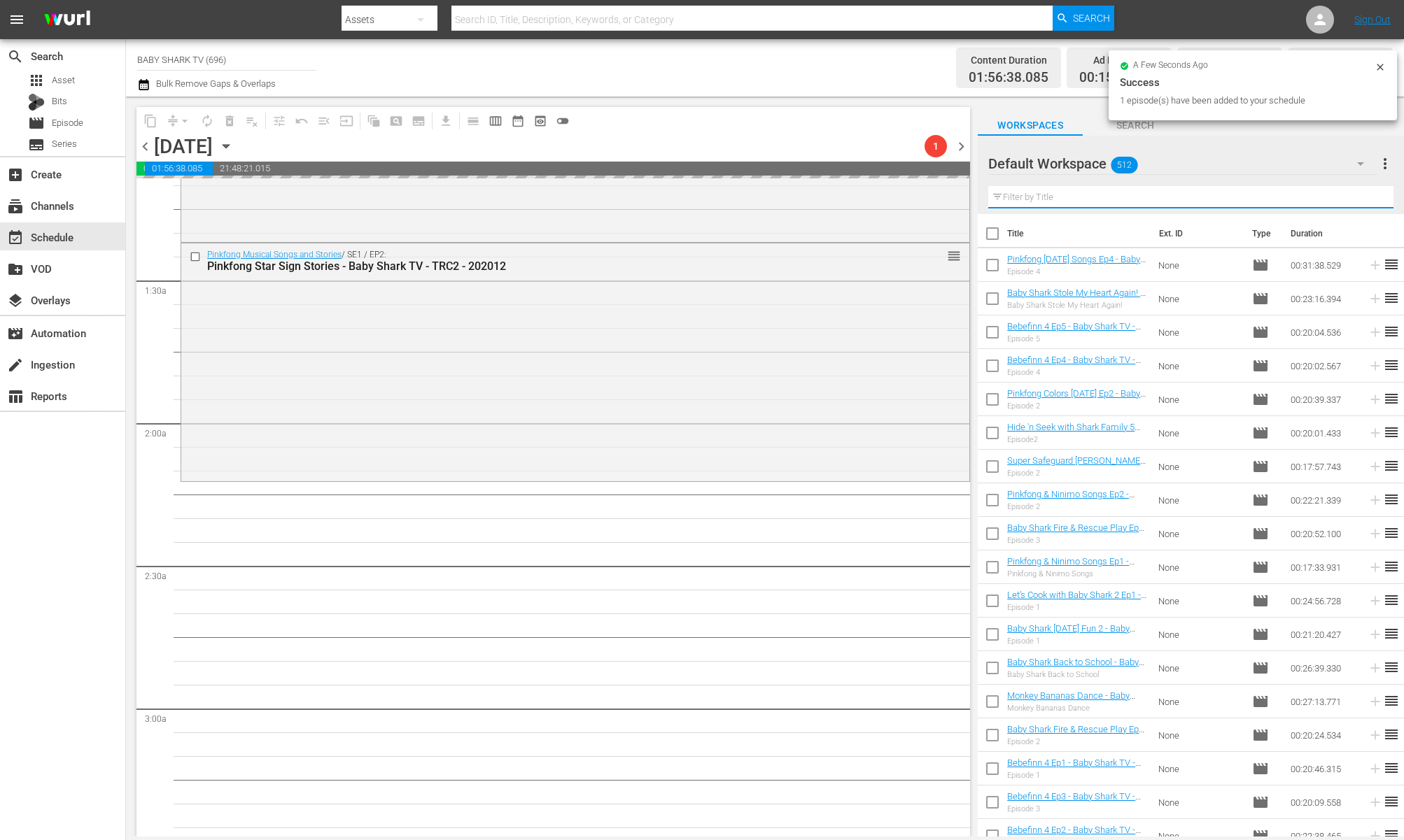
click at [1331, 203] on input "text" at bounding box center [1191, 198] width 406 height 23
click at [1328, 202] on input "text" at bounding box center [1191, 198] width 406 height 23
paste input "Hide 'n Seek with Shark Family Ep2"
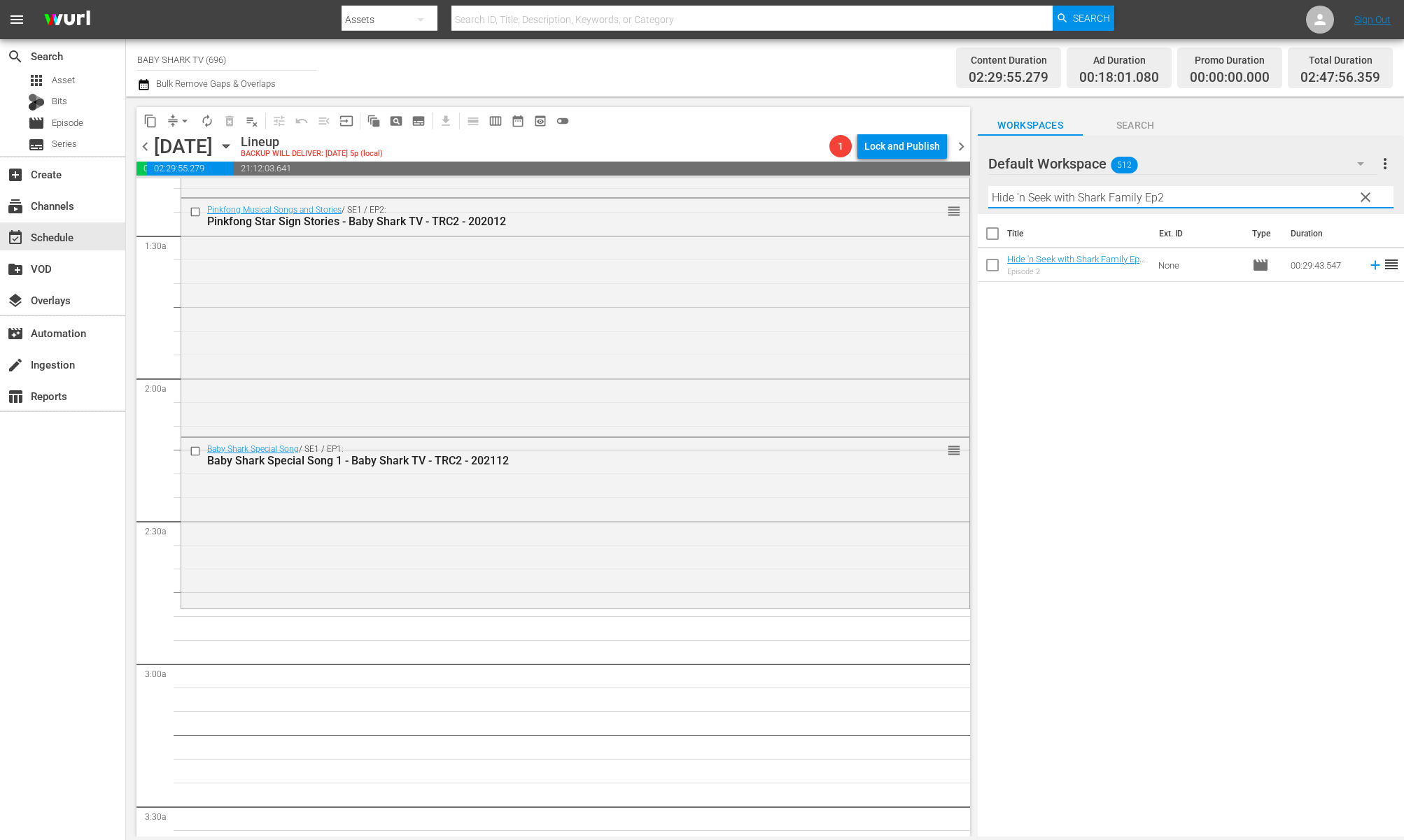
scroll to position [486, 0]
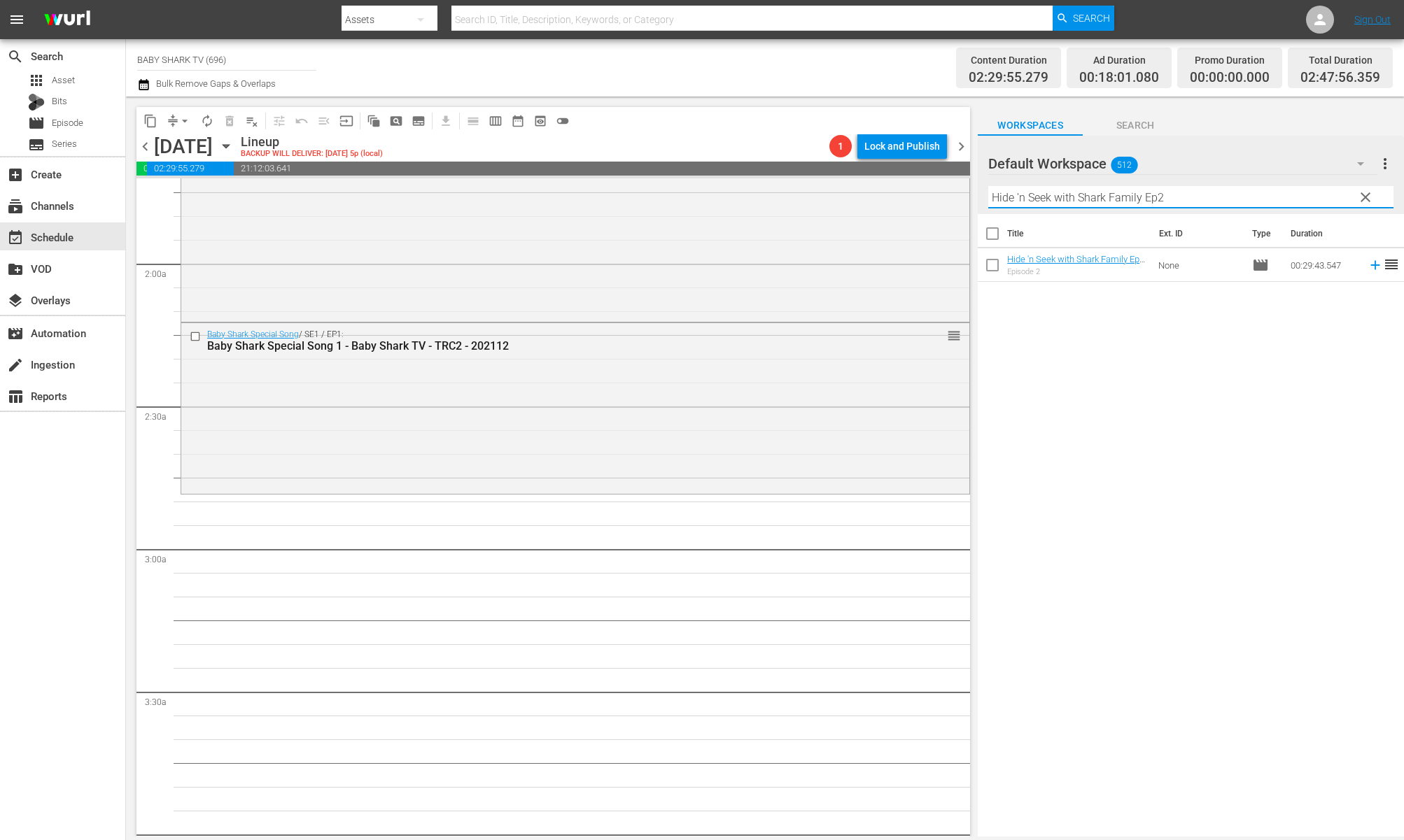
type input "Hide 'n Seek with Shark Family Ep2"
click at [1201, 374] on div "Title Ext. ID Type Duration Hide 'n Seek with Shark Family Ep2 - Baby Shark TV …" at bounding box center [1191, 526] width 427 height 625
click at [1129, 400] on div "Title Ext. ID Type Duration Hide 'n Seek with Shark Family Ep2 - Baby Shark TV …" at bounding box center [1191, 526] width 427 height 625
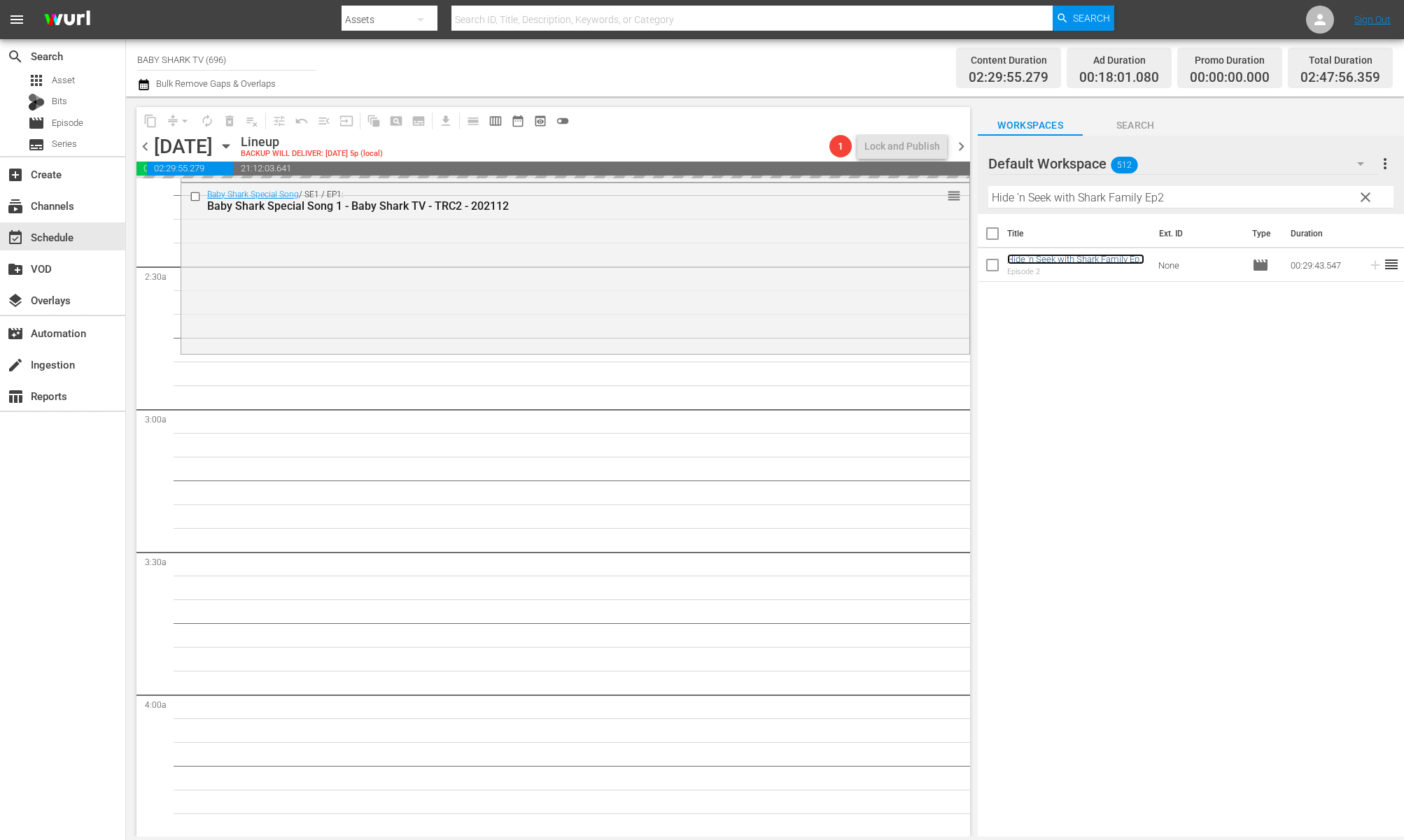
scroll to position [641, 0]
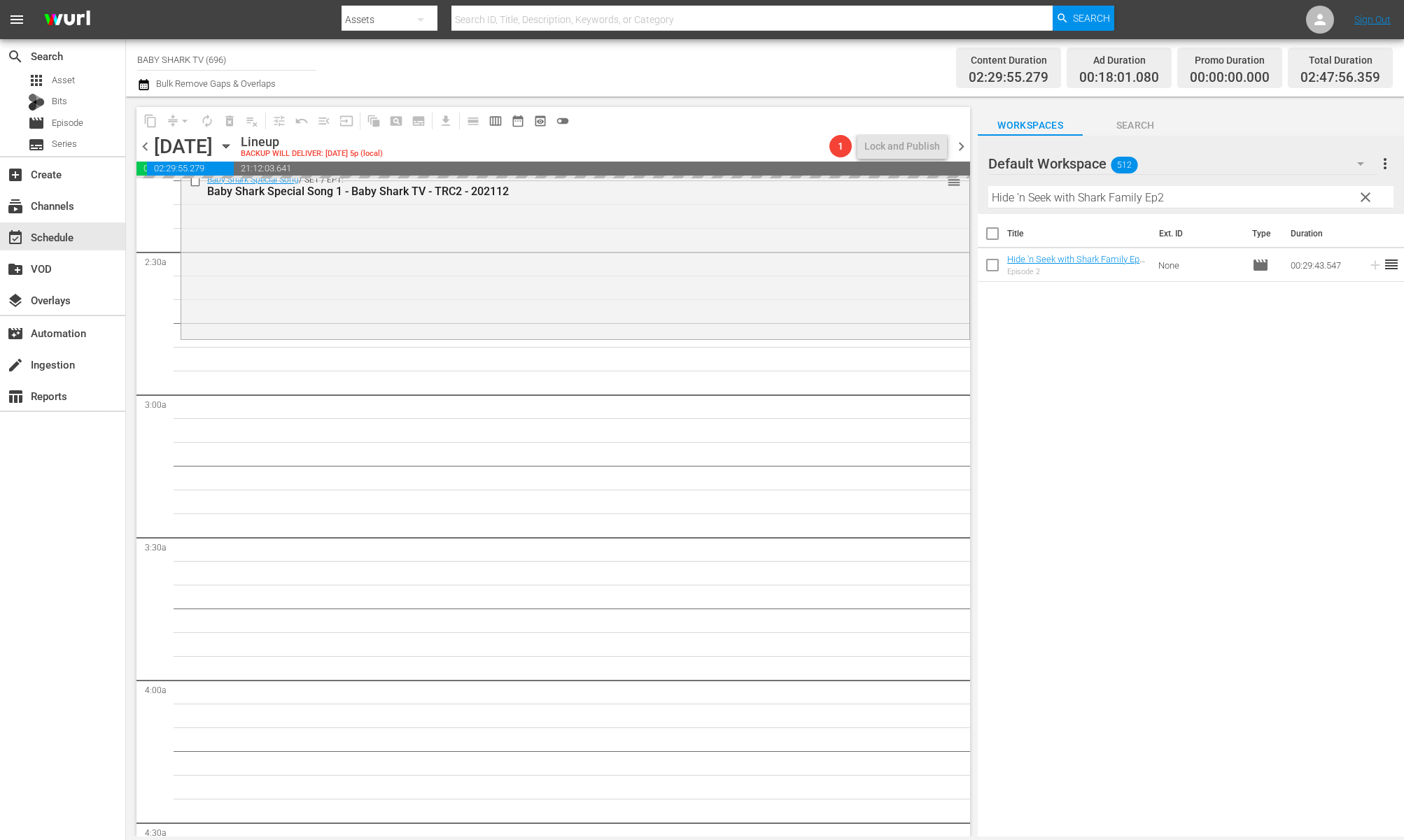
click at [1195, 409] on div "Title Ext. ID Type Duration Hide 'n Seek with Shark Family Ep2 - Baby Shark TV …" at bounding box center [1191, 526] width 427 height 625
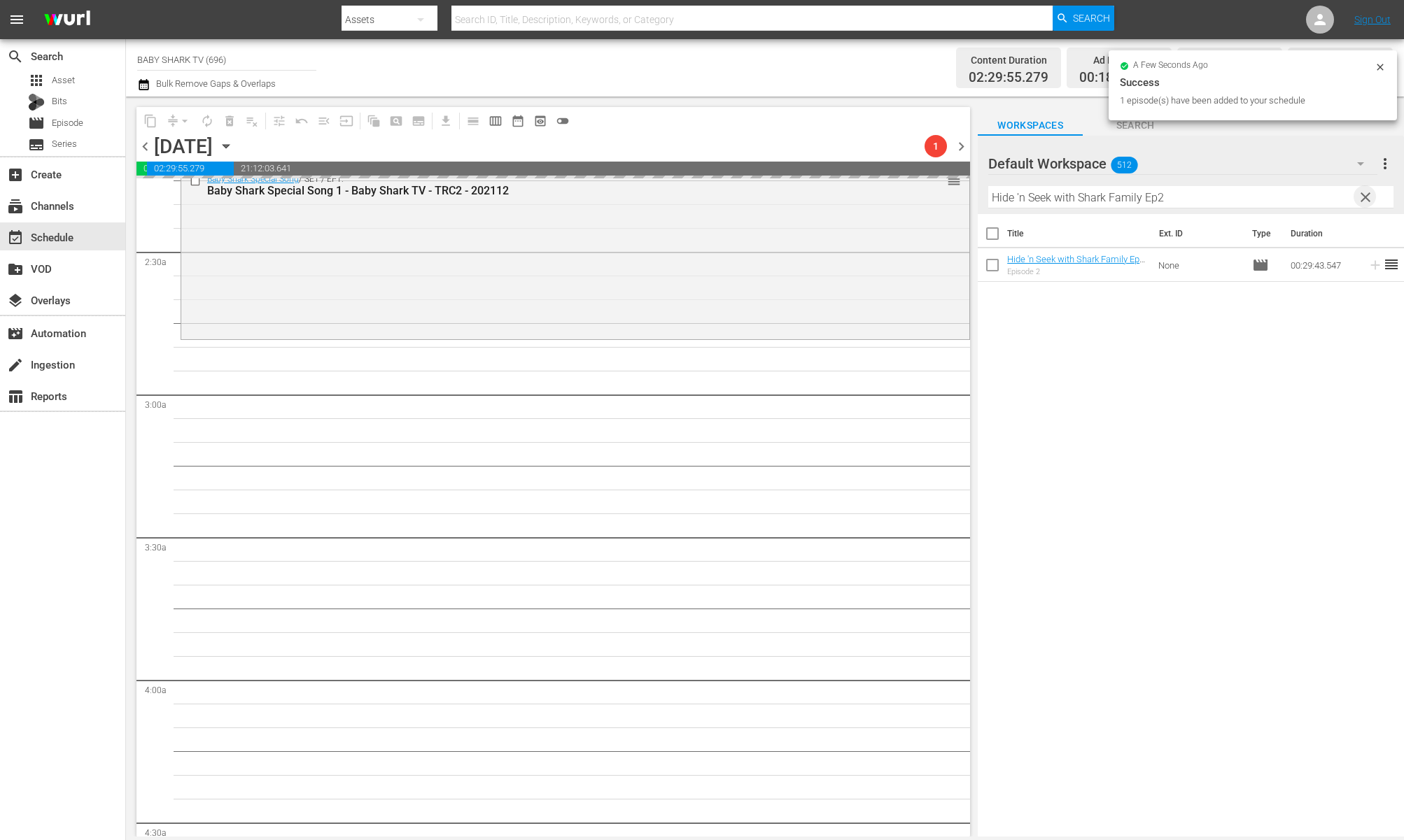
click at [1340, 201] on span "clear" at bounding box center [1365, 197] width 17 height 17
click at [1340, 201] on input "Hide 'n Seek with Shark Family Ep2" at bounding box center [1191, 198] width 406 height 23
click at [1340, 201] on input "text" at bounding box center [1191, 198] width 406 height 23
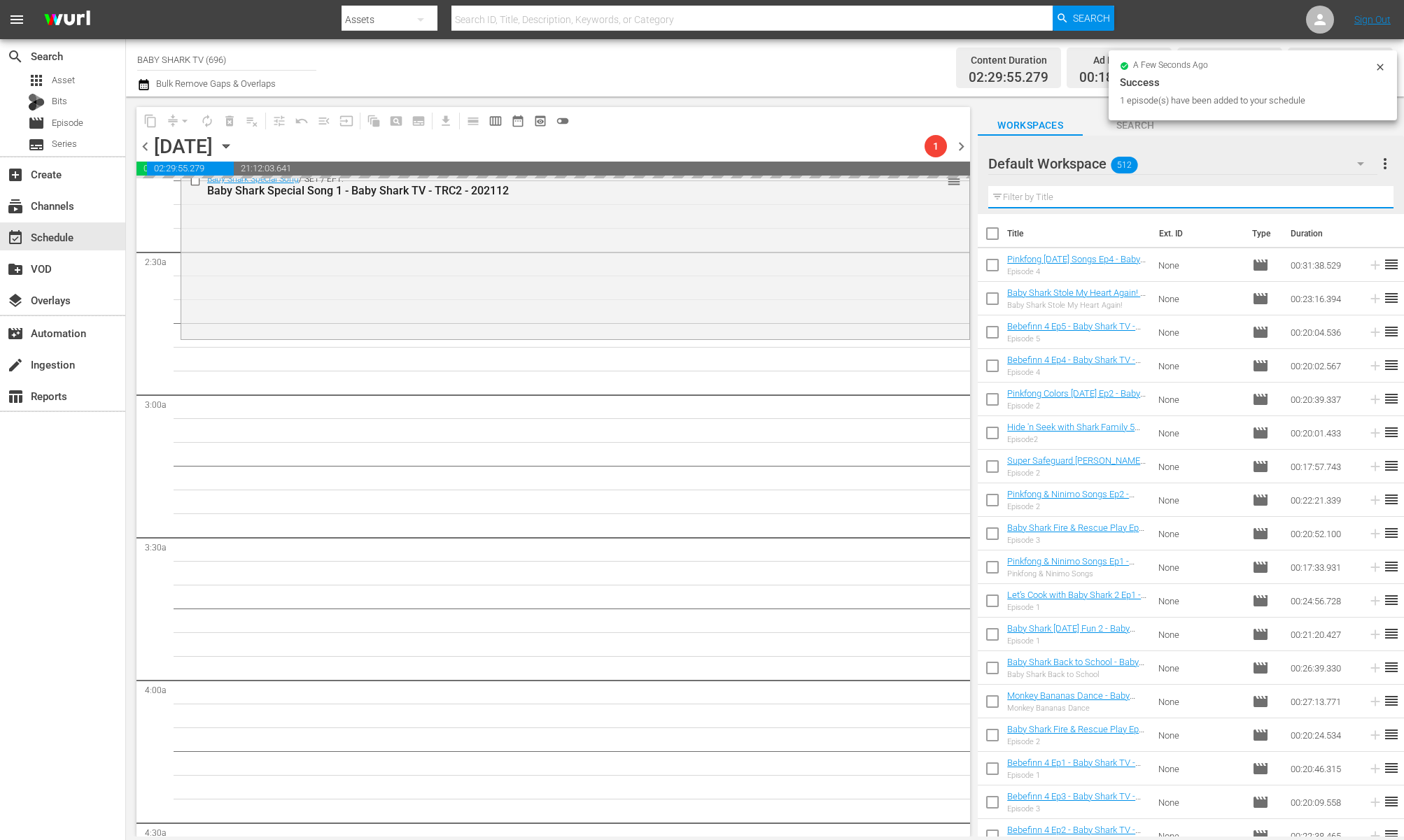
click at [1340, 201] on input "text" at bounding box center [1191, 198] width 406 height 23
paste input "Baby Shark is Trick-or-Treating 2"
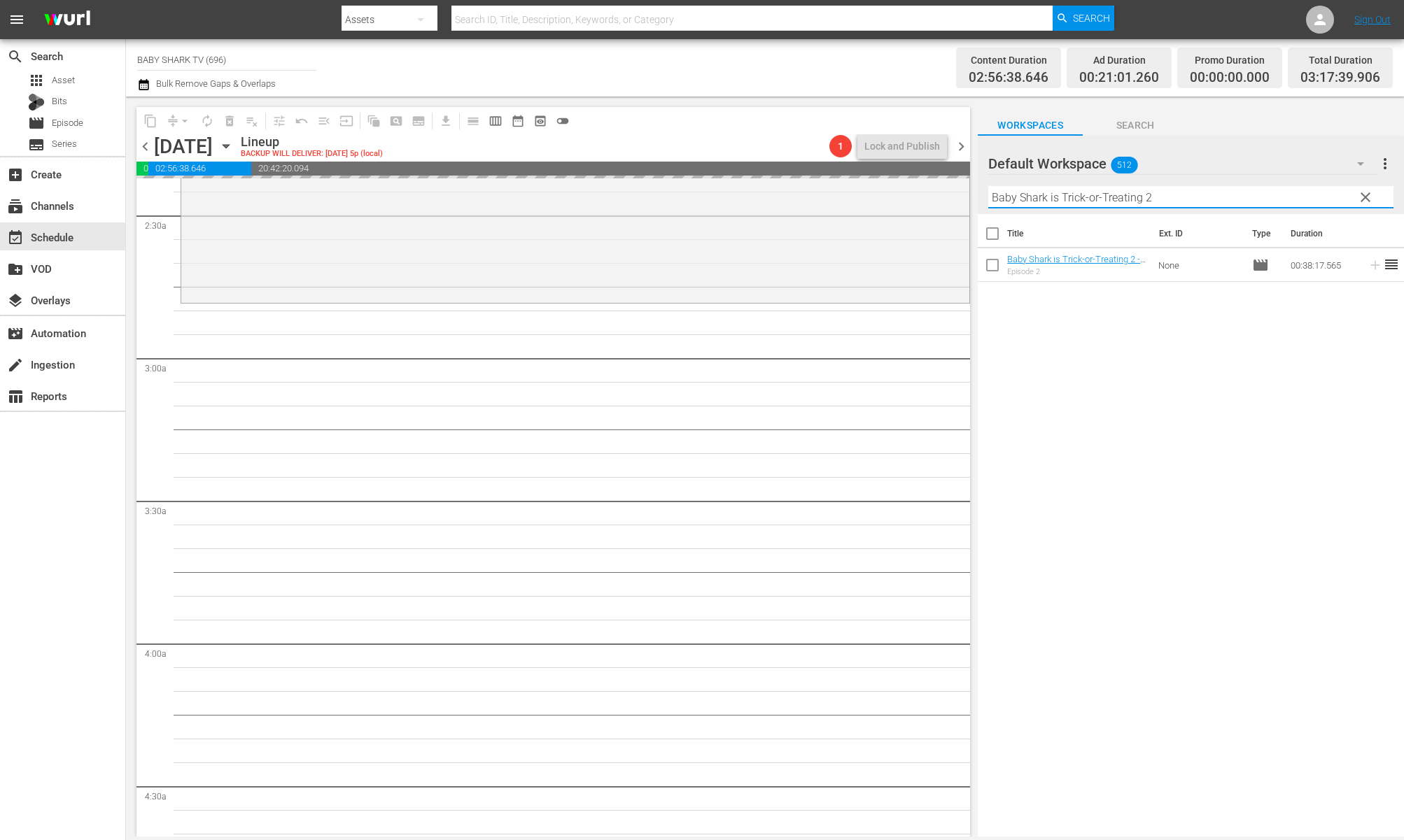
scroll to position [760, 0]
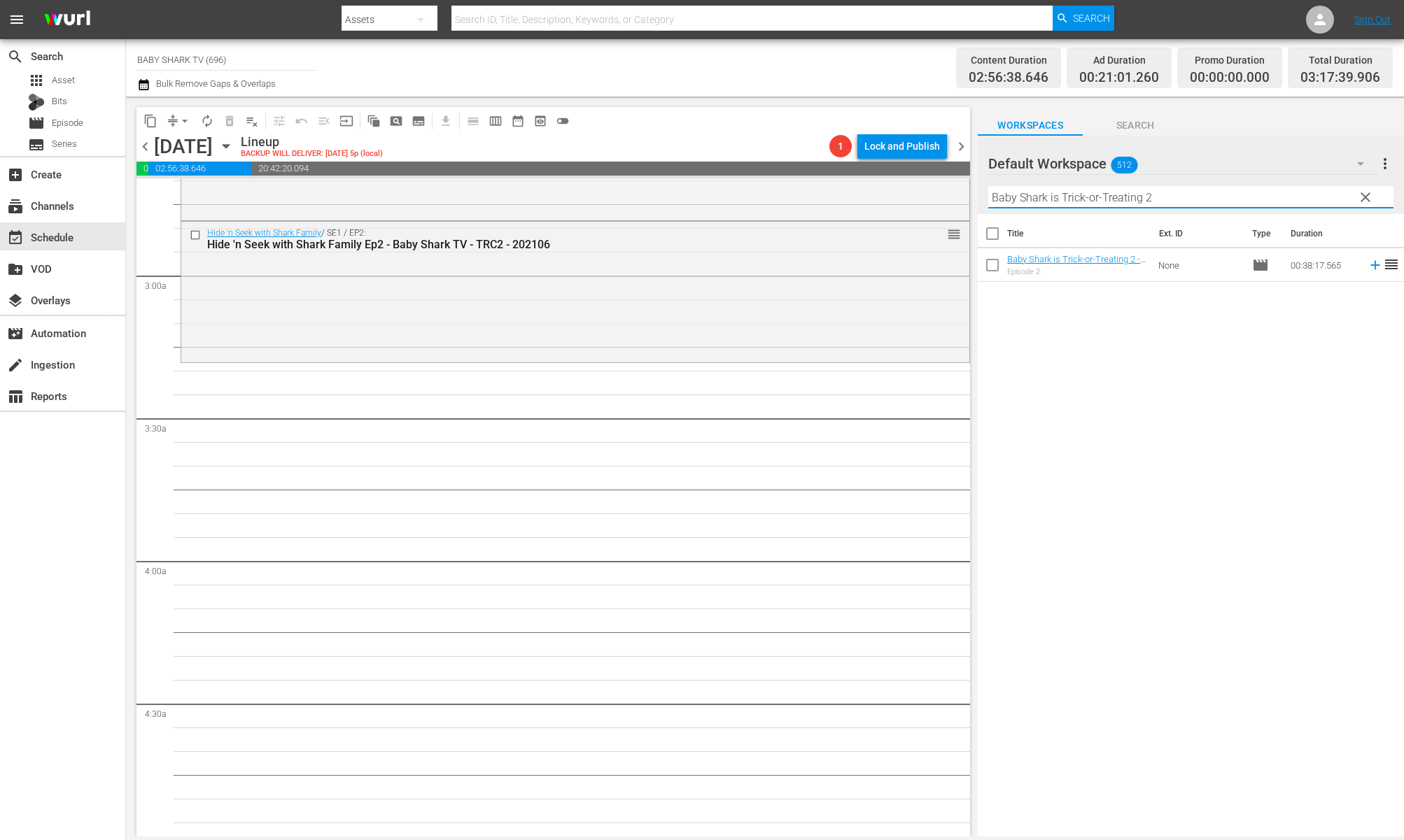
type input "Baby Shark is Trick-or-Treating 2"
click at [1095, 362] on div "Title Ext. ID Type Duration Baby Shark is Trick-or-Treating 2 - Baby Shark TV -…" at bounding box center [1191, 526] width 427 height 625
click at [1090, 335] on div "Title Ext. ID Type Duration Baby Shark is Trick-or-Treating 2 - Baby Shark TV -…" at bounding box center [1191, 526] width 427 height 625
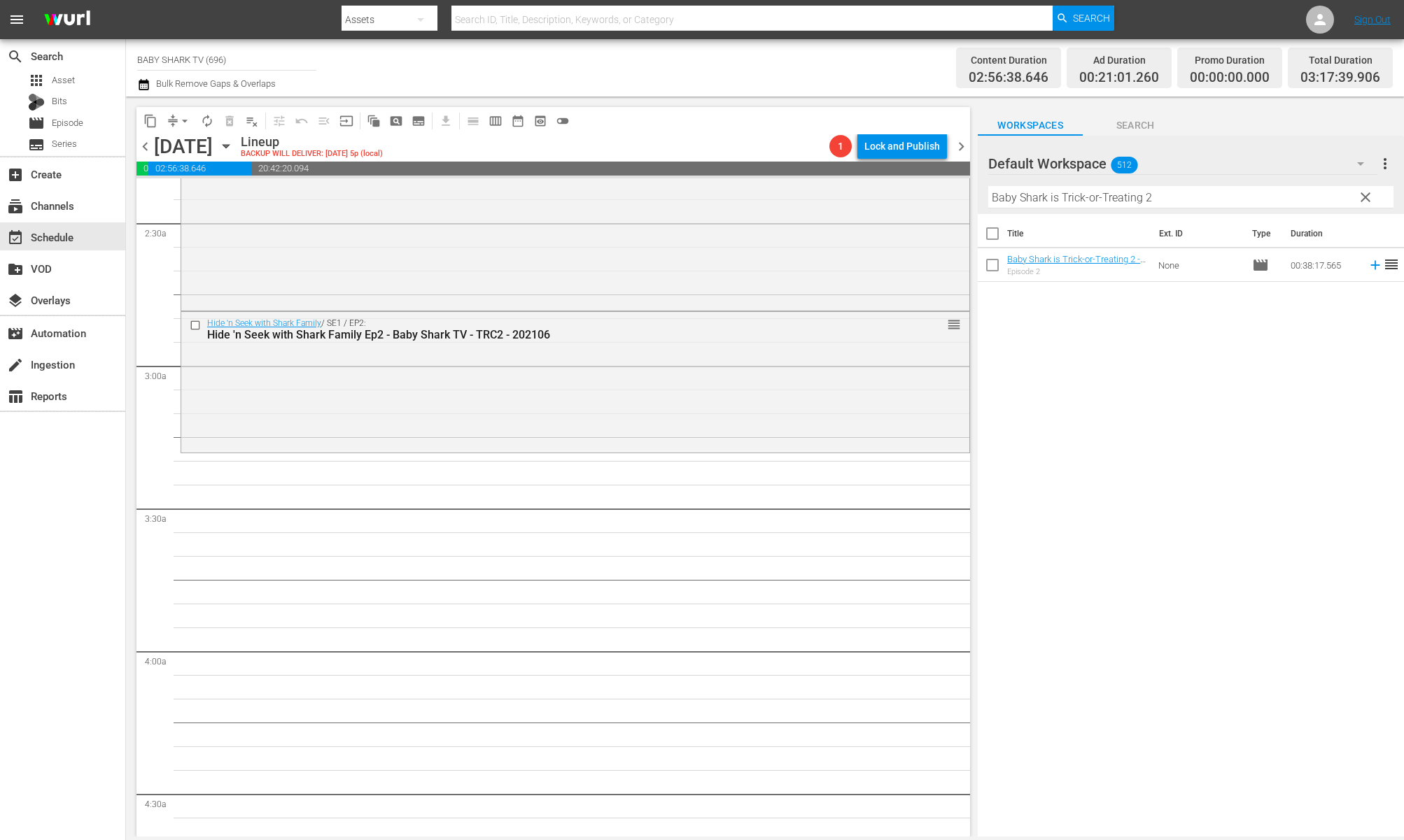
scroll to position [665, 0]
click at [1041, 375] on div "Title Ext. ID Type Duration Baby Shark is Trick-or-Treating 2 - Baby Shark TV -…" at bounding box center [1191, 526] width 427 height 625
click at [1340, 198] on button "clear" at bounding box center [1365, 197] width 23 height 23
click at [1340, 198] on input "Baby Shark is Trick-or-Treating 2" at bounding box center [1191, 198] width 406 height 23
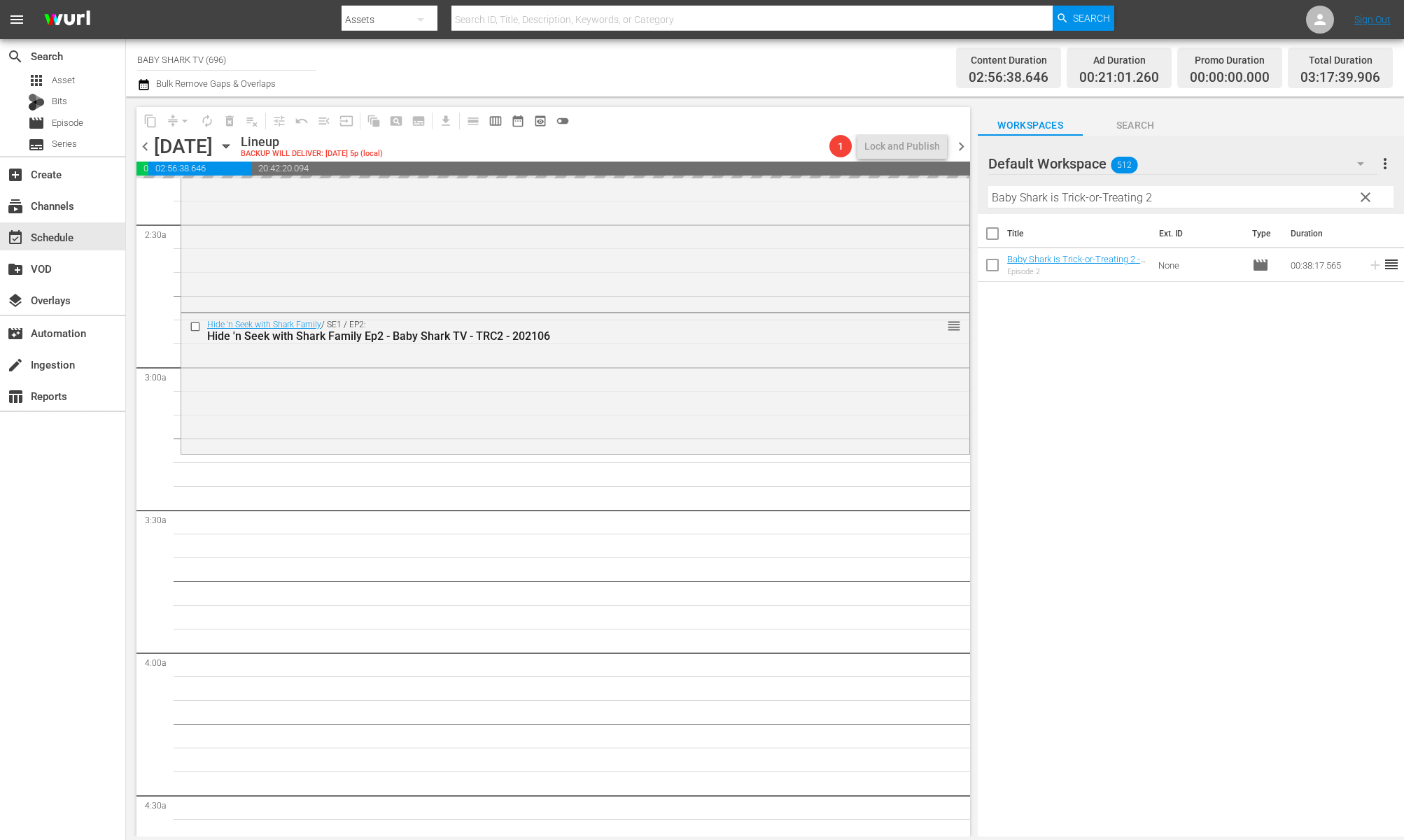
click at [1340, 198] on input "Baby Shark is Trick-or-Treating 2" at bounding box center [1191, 198] width 406 height 23
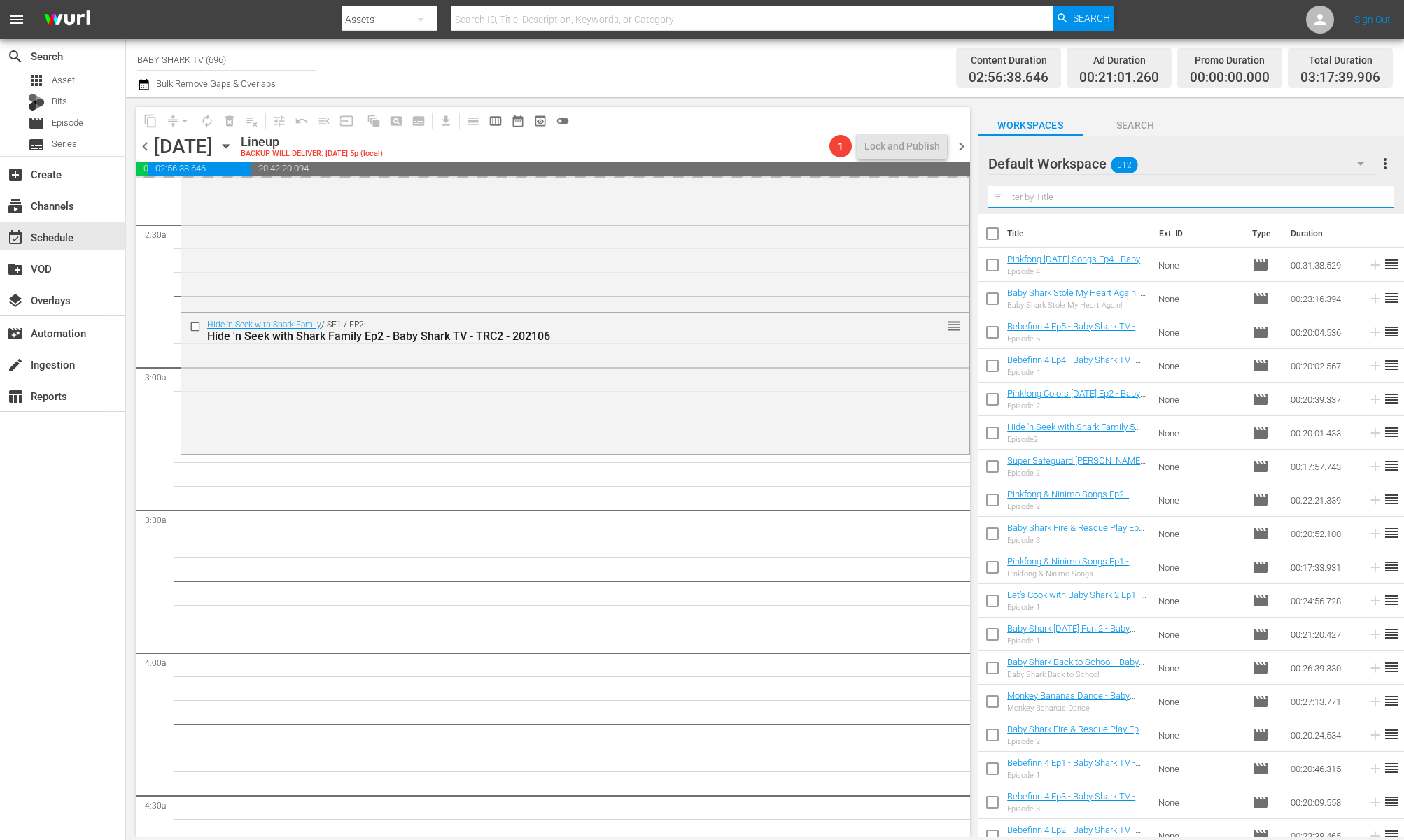
click at [1332, 198] on input "text" at bounding box center [1191, 198] width 406 height 23
paste input "Baby Pinkfong Best Lullabies 1"
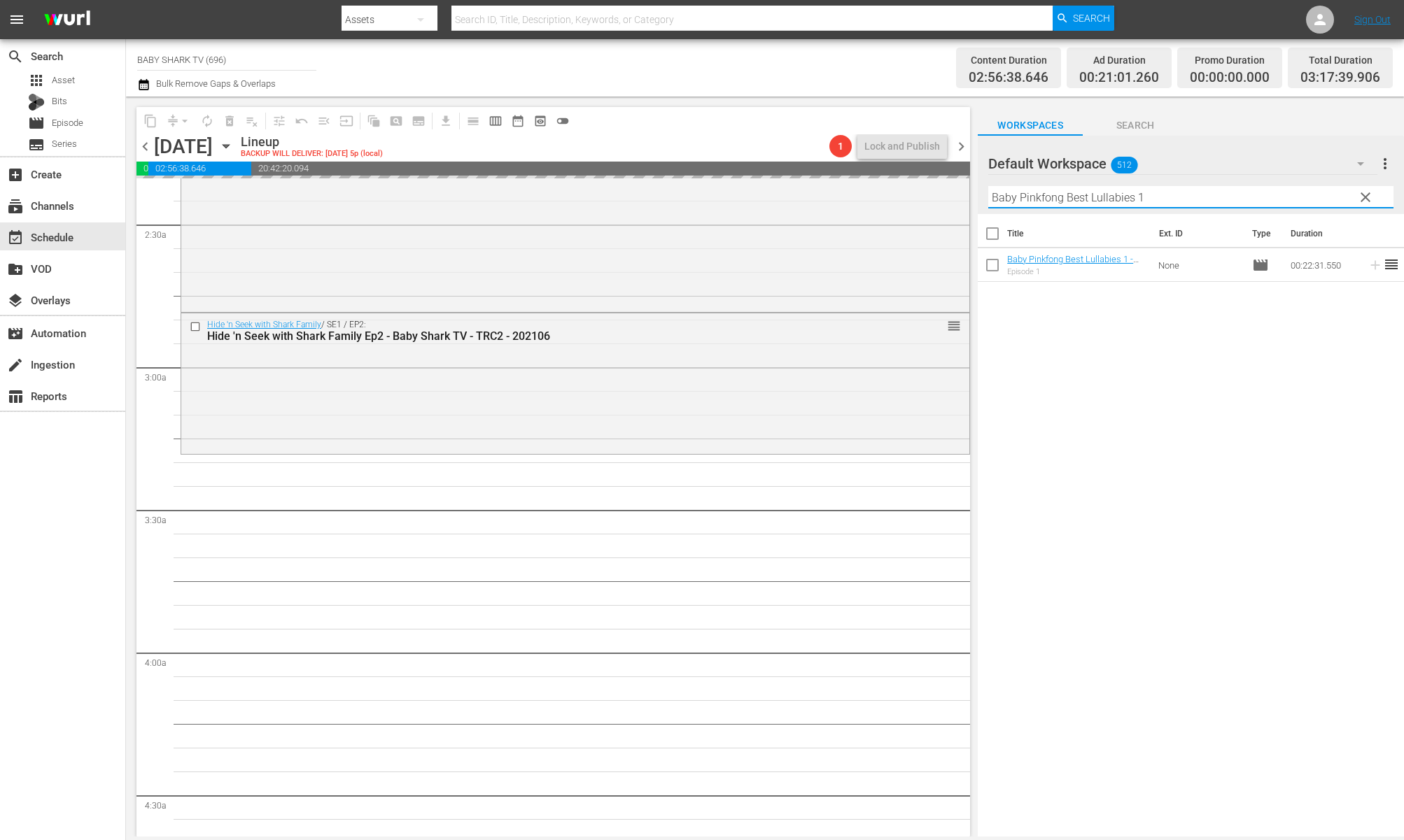
type input "Baby Pinkfong Best Lullabies 1"
click at [1273, 395] on div "Title Ext. ID Type Duration Baby Pinkfong Best Lullabies 1 - Baby Shark TV - TR…" at bounding box center [1191, 526] width 427 height 625
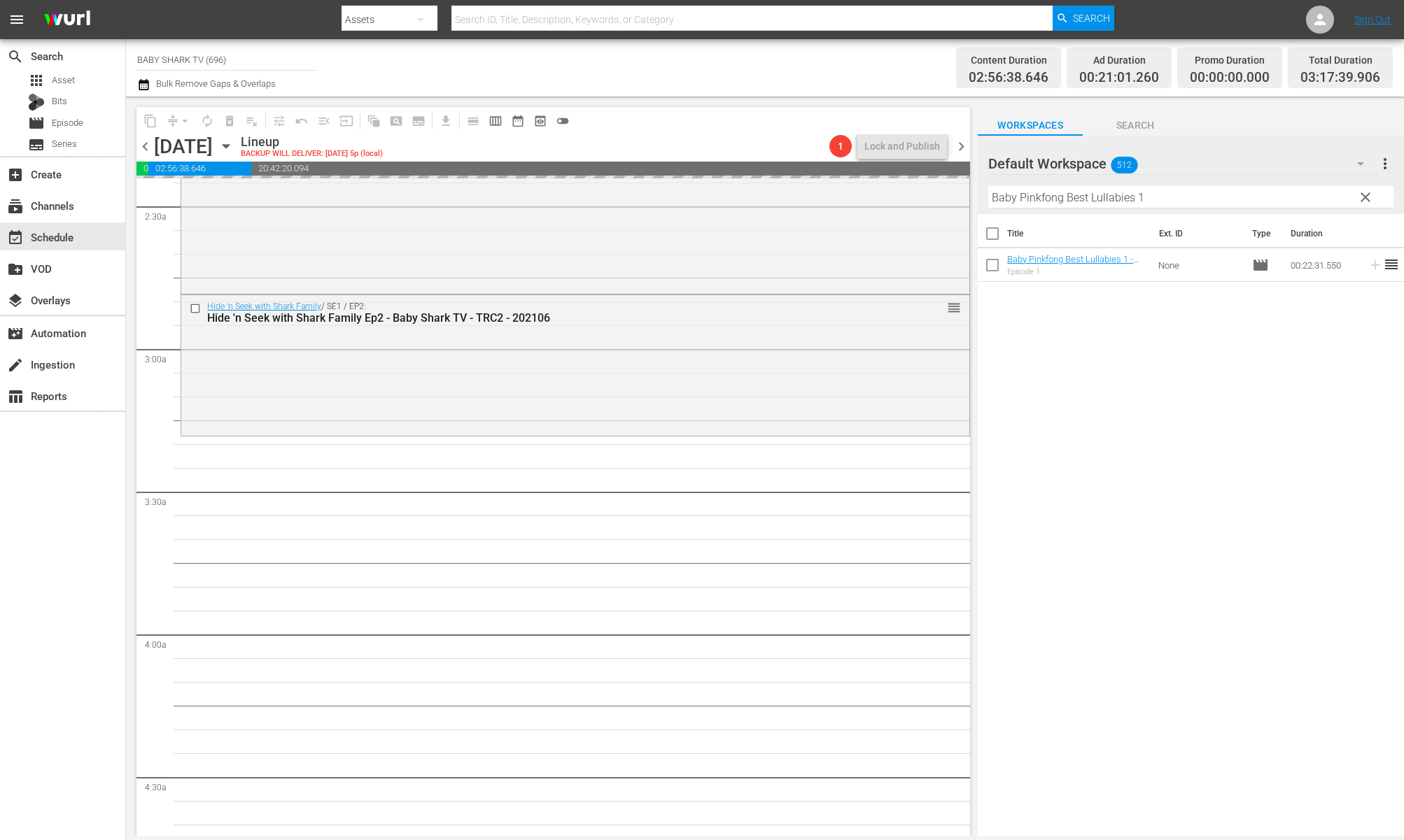
scroll to position [696, 0]
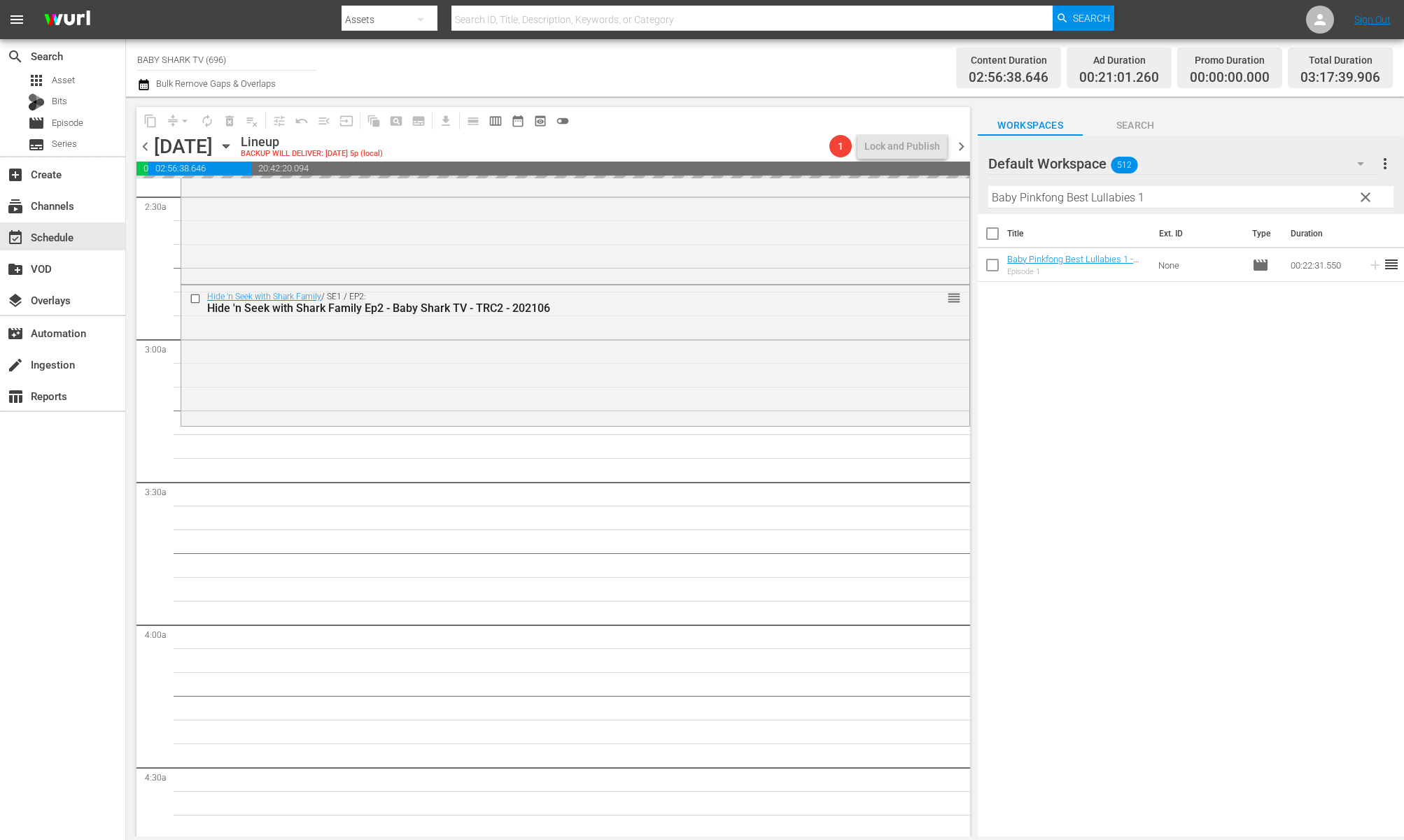
click at [1199, 412] on div "Title Ext. ID Type Duration Baby Pinkfong Best Lullabies 1 - Baby Shark TV - TR…" at bounding box center [1191, 526] width 427 height 625
click at [1227, 372] on div "Title Ext. ID Type Duration Baby Pinkfong Best Lullabies 1 - Baby Shark TV - TR…" at bounding box center [1191, 526] width 427 height 625
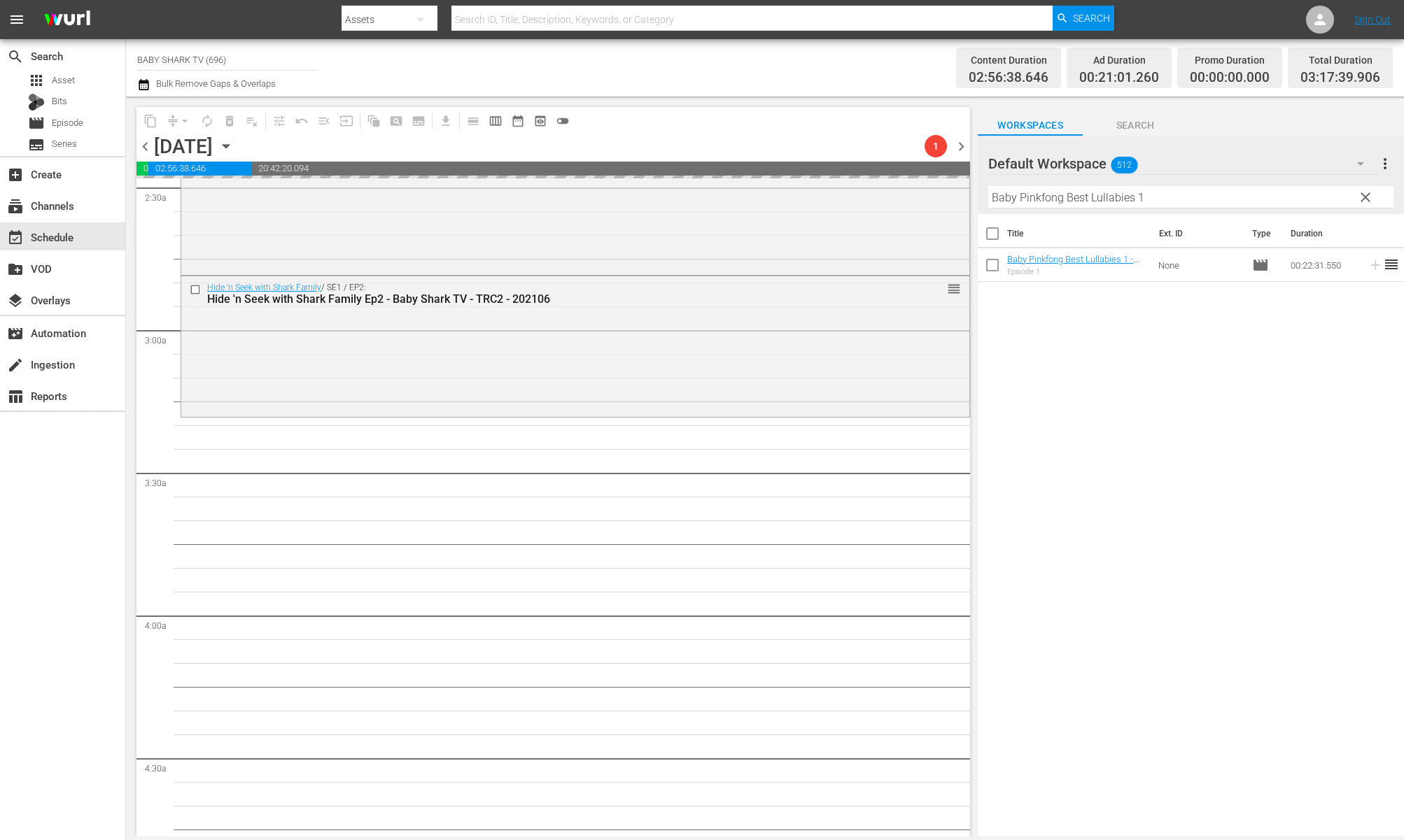
scroll to position [717, 0]
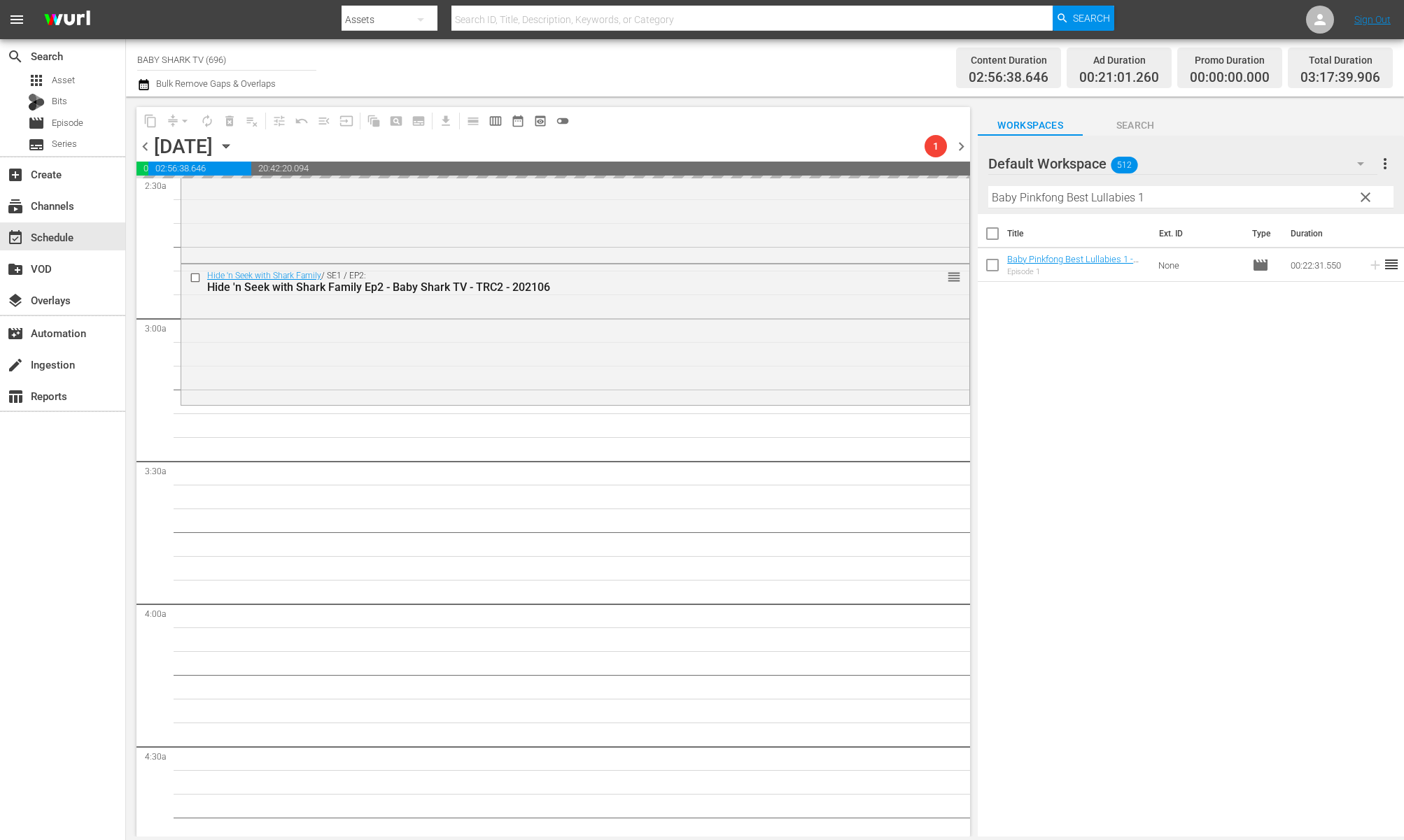
click at [1075, 356] on div "Title Ext. ID Type Duration Baby Pinkfong Best Lullabies 1 - Baby Shark TV - TR…" at bounding box center [1191, 526] width 427 height 625
click at [1068, 316] on div "Title Ext. ID Type Duration Baby Pinkfong Best Lullabies 1 - Baby Shark TV - TR…" at bounding box center [1191, 526] width 427 height 625
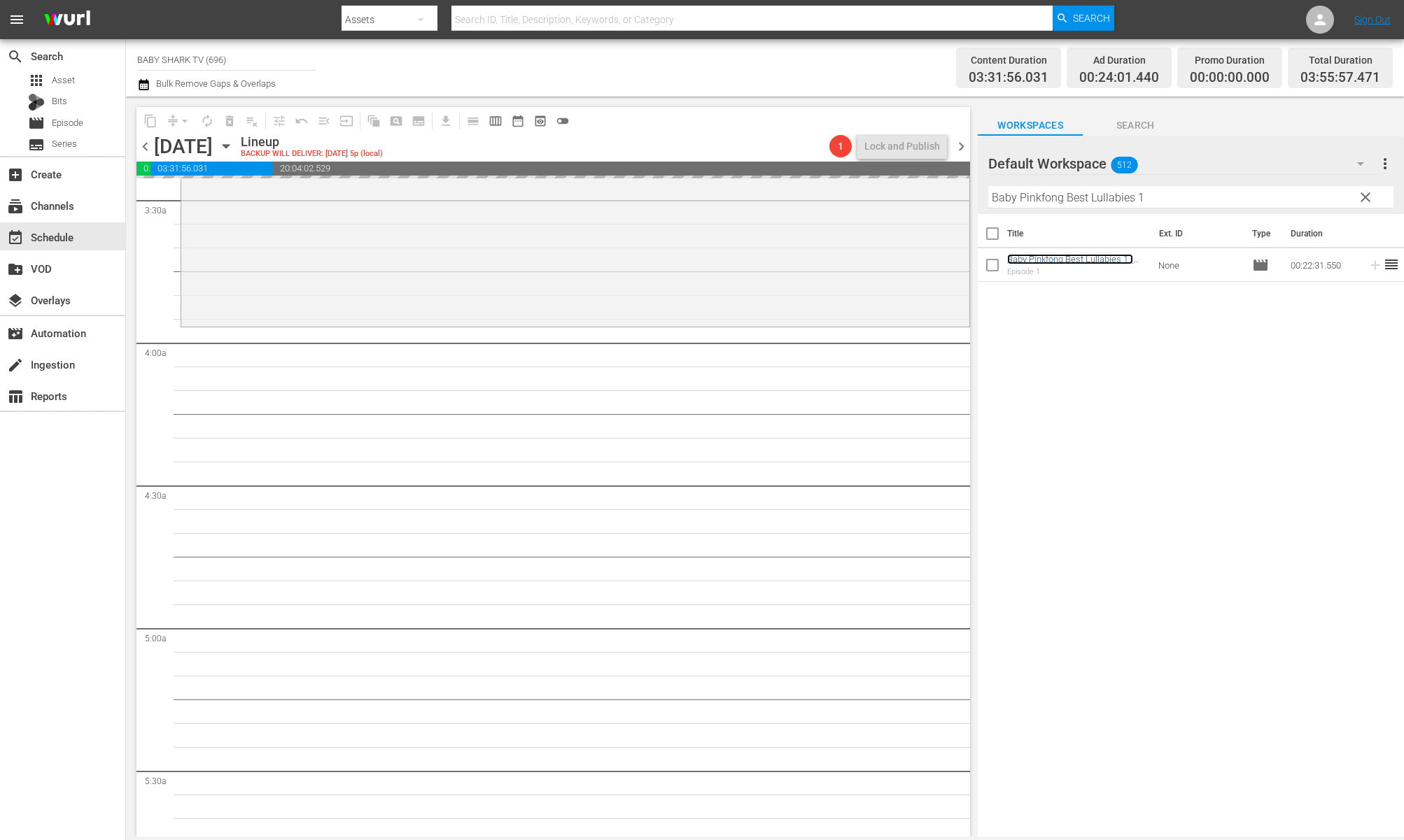
scroll to position [1068, 0]
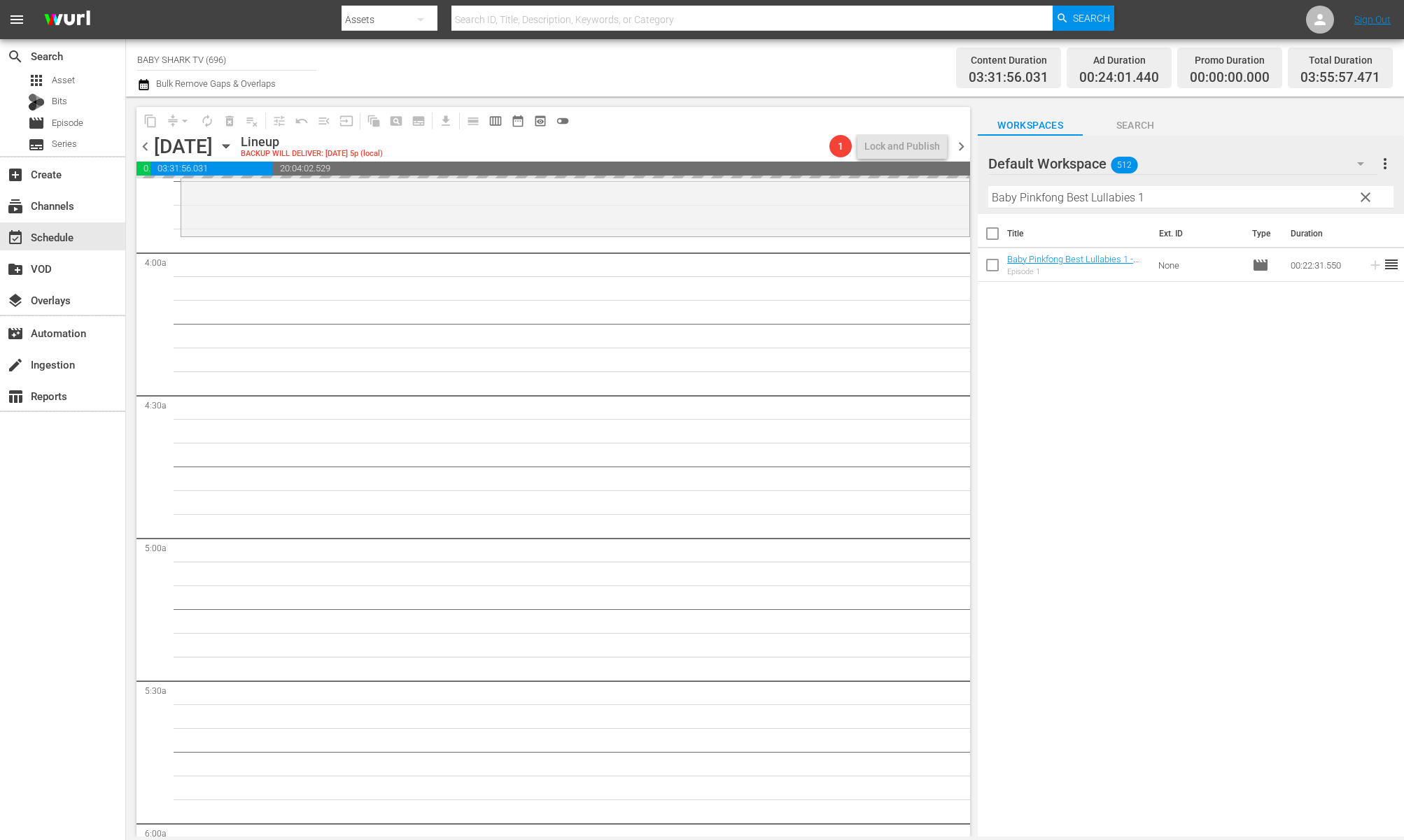
click at [1224, 383] on div "Title Ext. ID Type Duration Baby Pinkfong Best Lullabies 1 - Baby Shark TV - TR…" at bounding box center [1191, 526] width 427 height 625
click at [1340, 204] on span "clear" at bounding box center [1365, 197] width 17 height 17
click at [1340, 200] on input "Baby Pinkfong Best Lullabies 1" at bounding box center [1191, 198] width 406 height 23
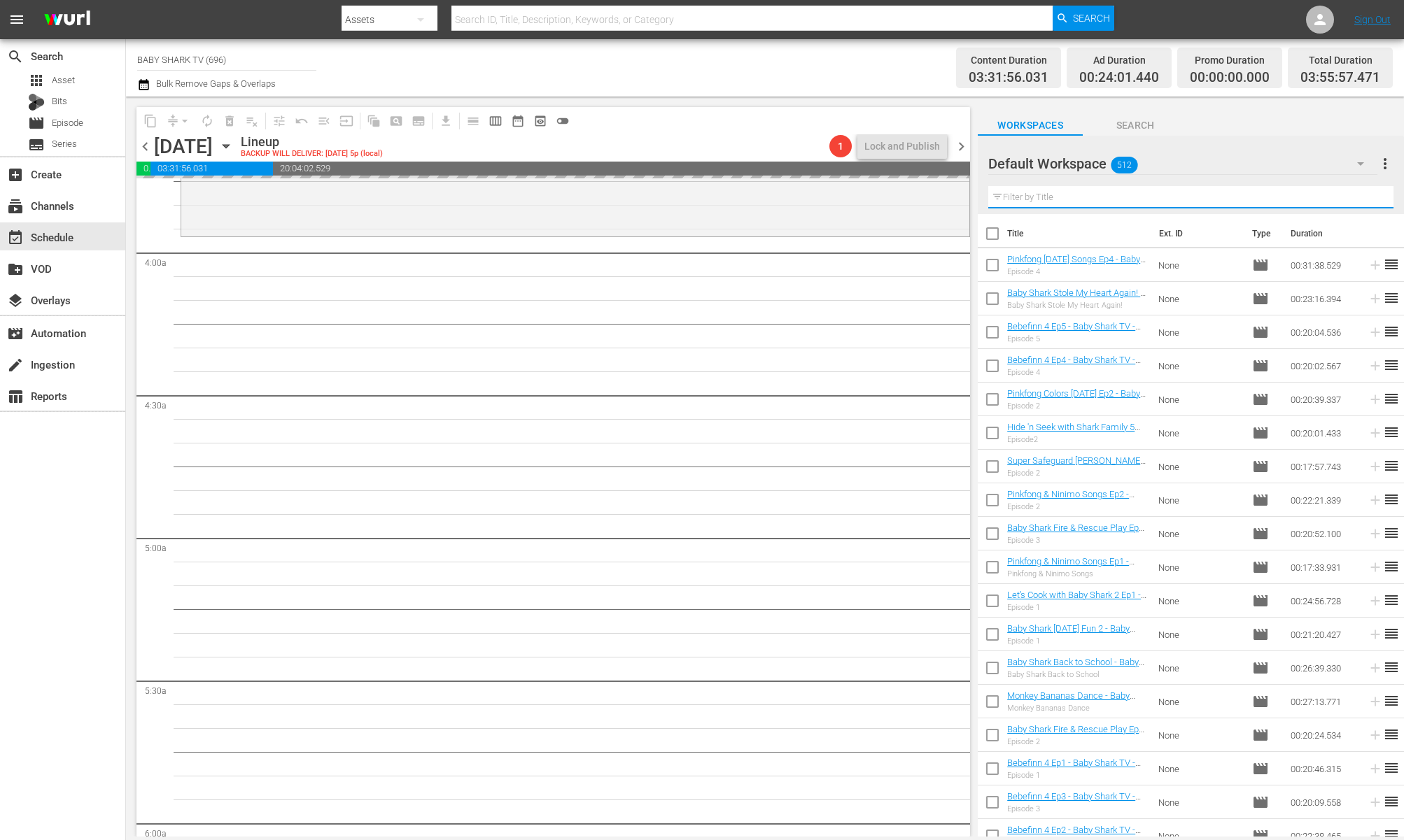
click at [1340, 200] on input "text" at bounding box center [1191, 198] width 406 height 23
paste input "Bebefinn 2 ep10"
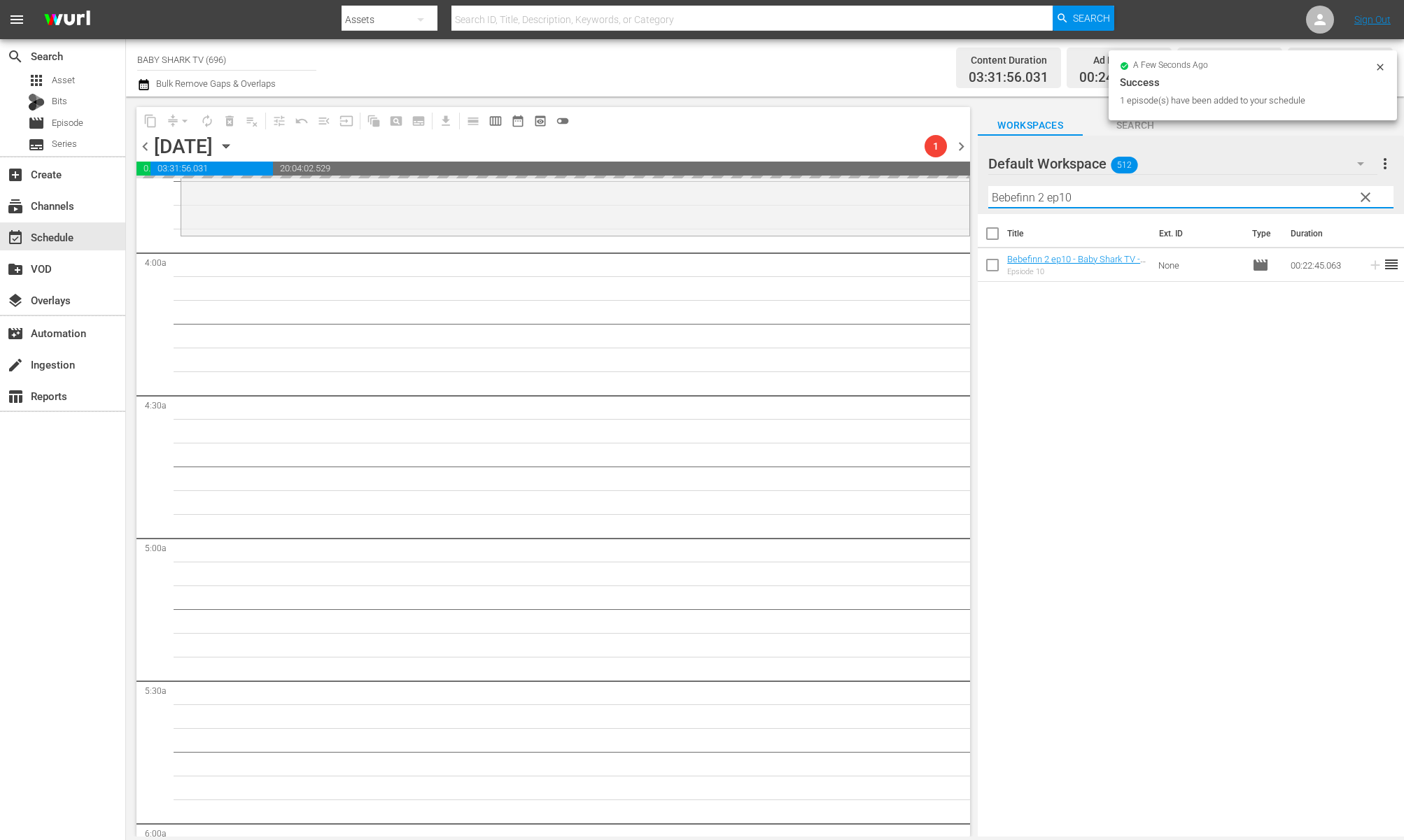
type input "Bebefinn 2 ep10"
click at [1252, 378] on div "Title Ext. ID Type Duration Bebefinn 2 ep10 - Baby Shark TV - TRC2 - 202309 Eps…" at bounding box center [1191, 526] width 427 height 625
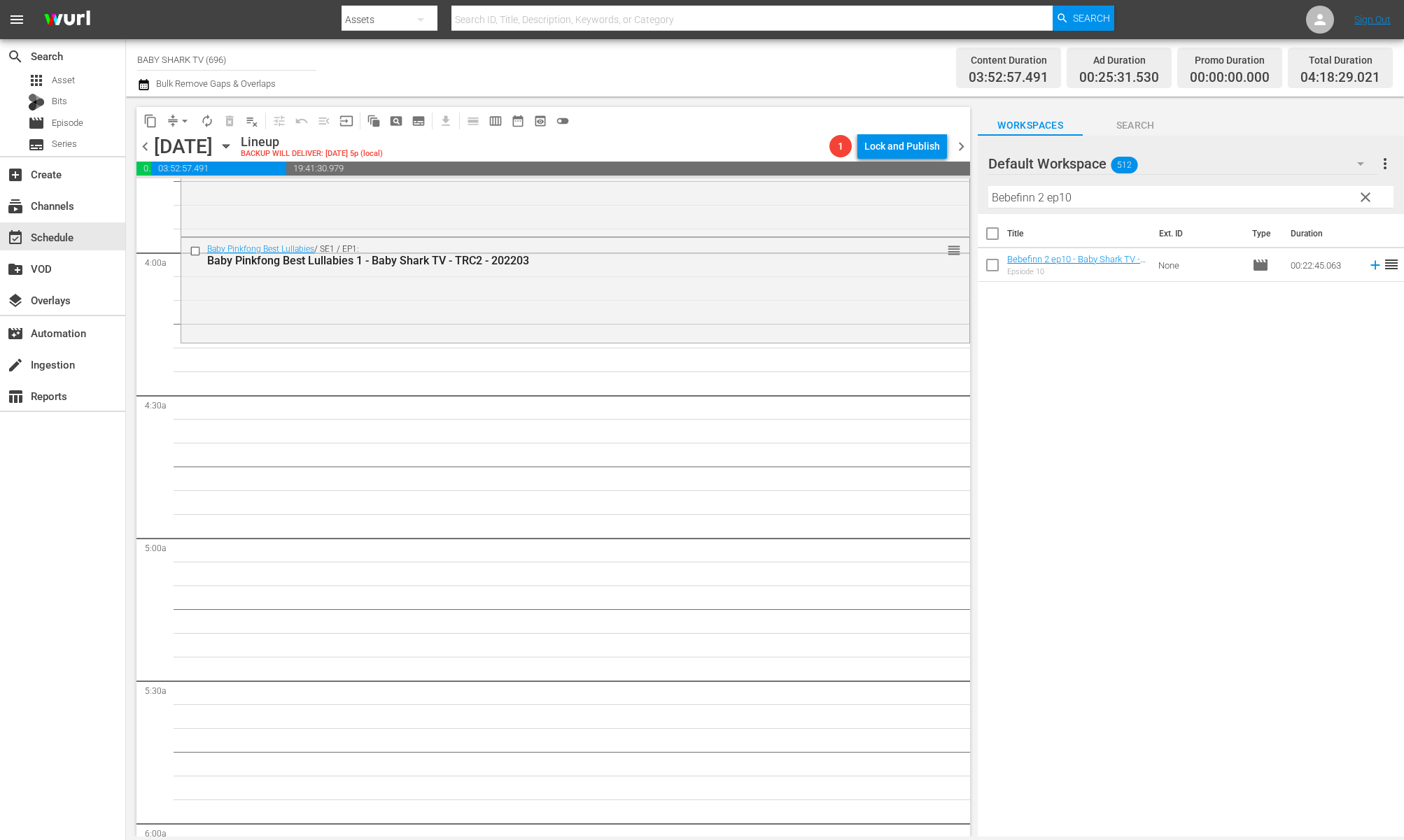
click at [1215, 395] on div "Title Ext. ID Type Duration Bebefinn 2 ep10 - Baby Shark TV - TRC2 - 202309 Eps…" at bounding box center [1191, 526] width 427 height 625
click at [1074, 352] on div "Title Ext. ID Type Duration Bebefinn 2 ep10 - Baby Shark TV - TRC2 - 202309 Eps…" at bounding box center [1191, 526] width 427 height 625
click at [1340, 202] on span "clear" at bounding box center [1365, 197] width 17 height 17
click at [1340, 200] on input "Bebefinn 2 ep10" at bounding box center [1191, 198] width 406 height 23
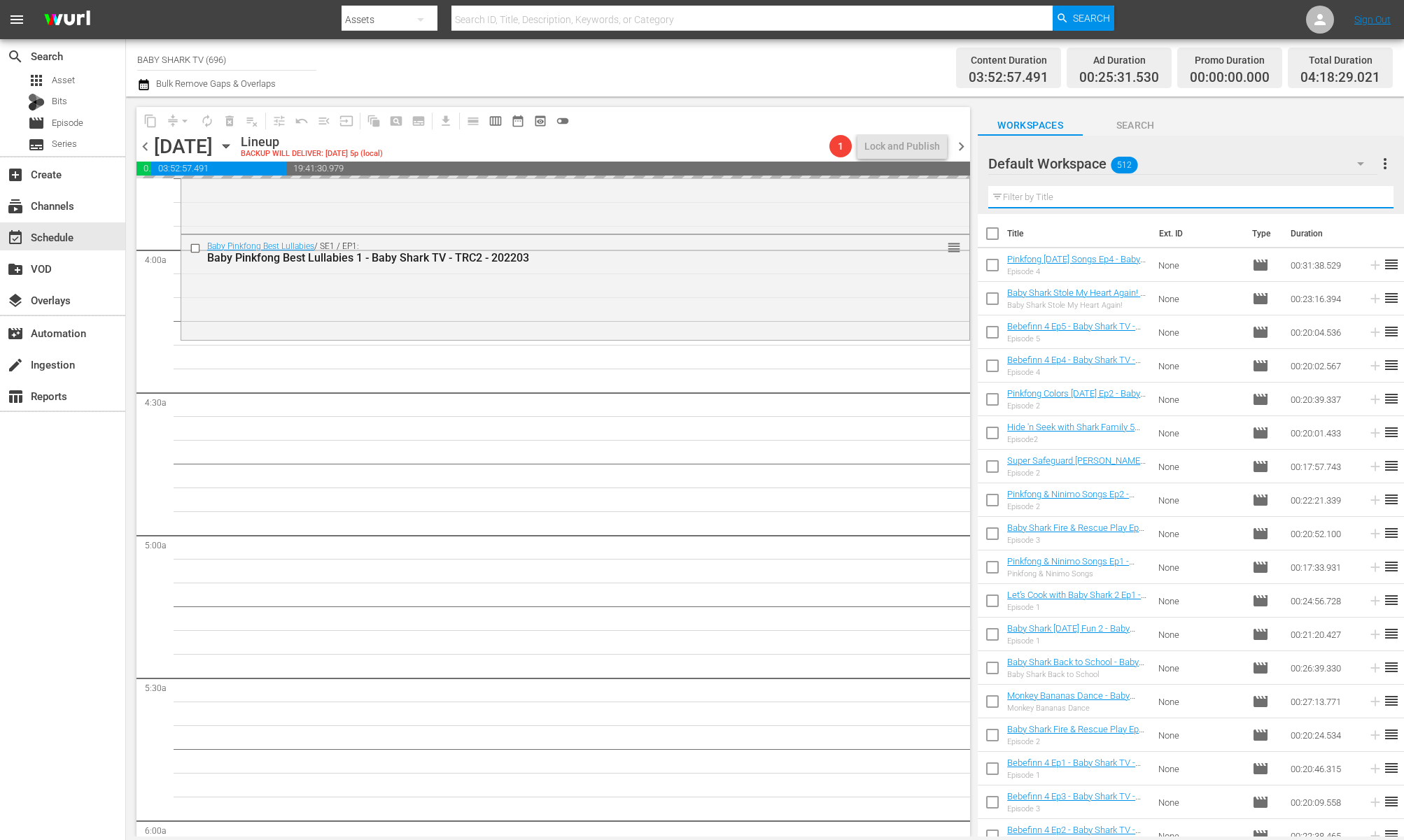
click at [1340, 200] on input "text" at bounding box center [1191, 198] width 406 height 23
paste input "Dance Adventure ep2"
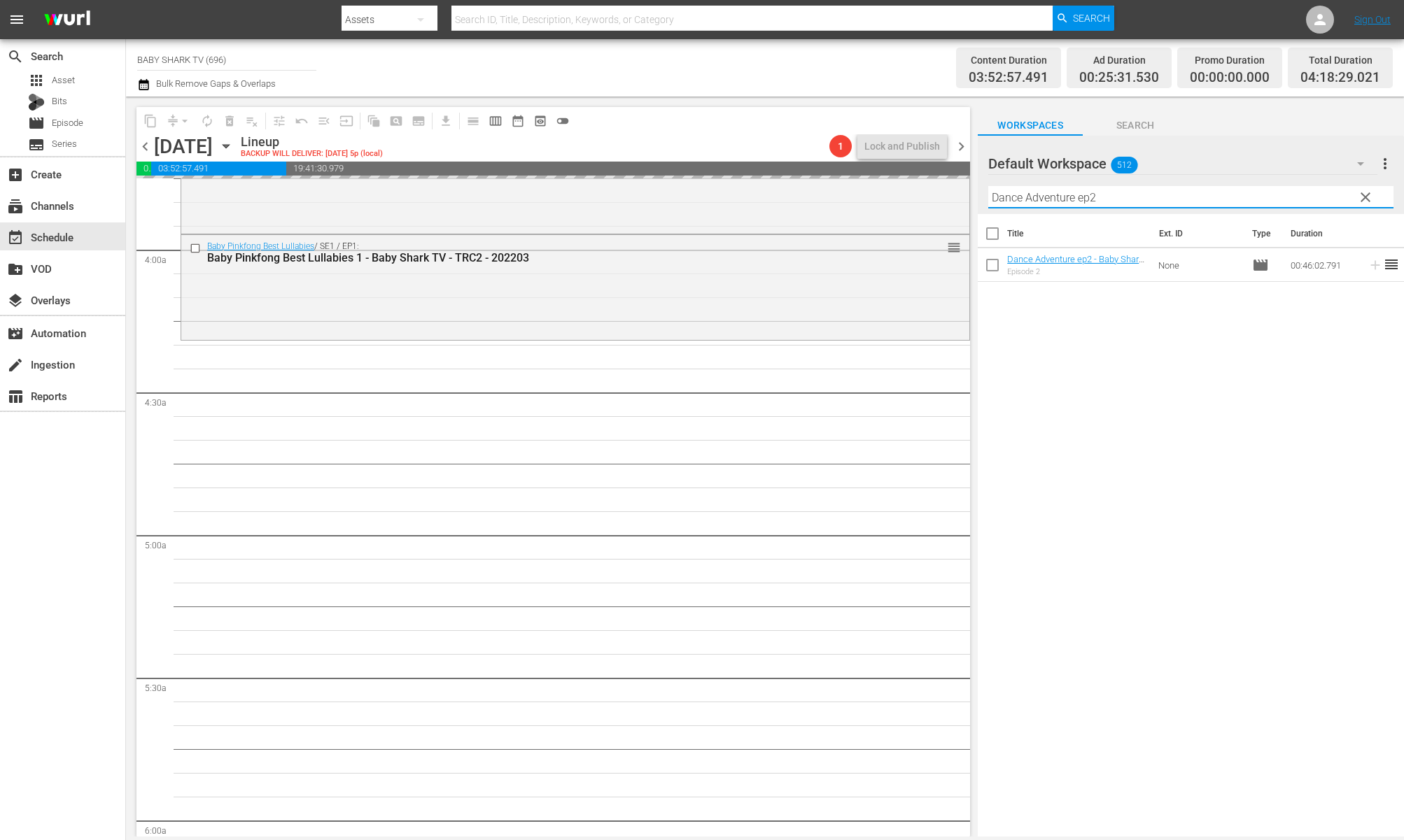
type input "Dance Adventure ep2"
click at [1126, 352] on div "Title Ext. ID Type Duration Dance Adventure ep2 - Baby Shark TV - TRC2 - 202309…" at bounding box center [1191, 526] width 427 height 625
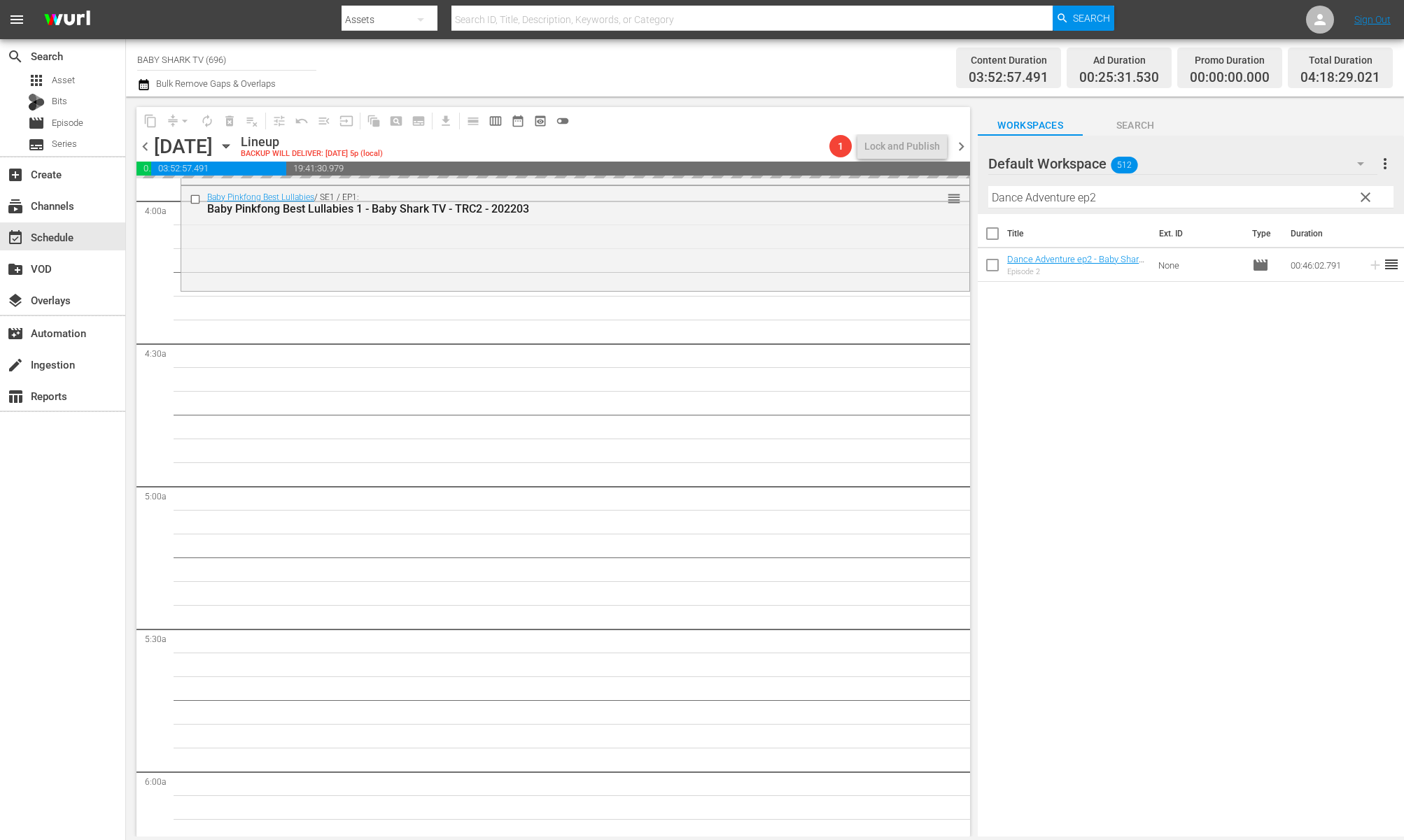
scroll to position [1121, 0]
drag, startPoint x: 1217, startPoint y: 408, endPoint x: 1199, endPoint y: 411, distance: 18.2
click at [1216, 408] on div "Title Ext. ID Type Duration Dance Adventure ep2 - Baby Shark TV - TRC2 - 202309…" at bounding box center [1191, 526] width 427 height 625
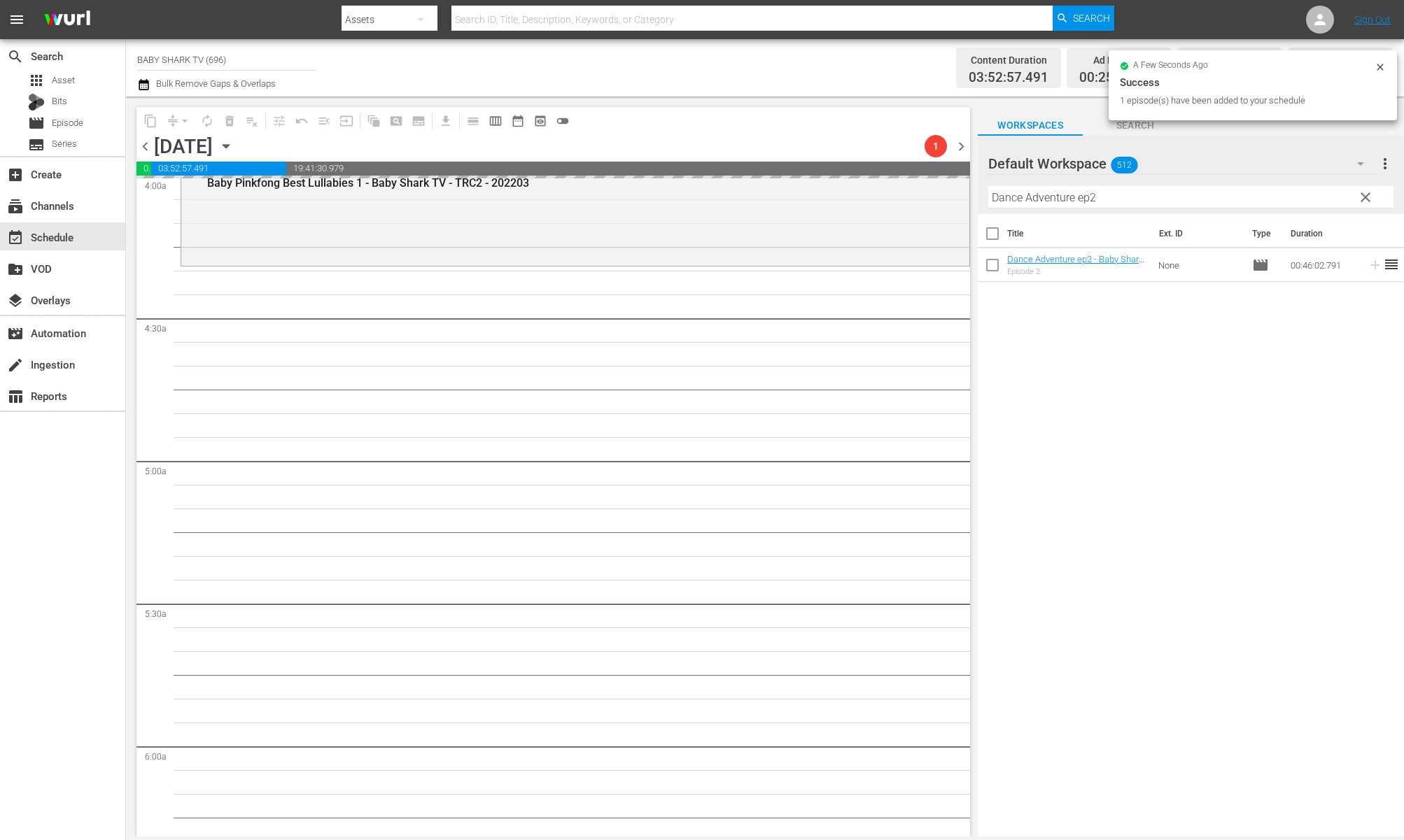
scroll to position [1149, 0]
click at [1127, 404] on div "Title Ext. ID Type Duration Dance Adventure ep2 - Baby Shark TV - TRC2 - 202309…" at bounding box center [1191, 526] width 427 height 625
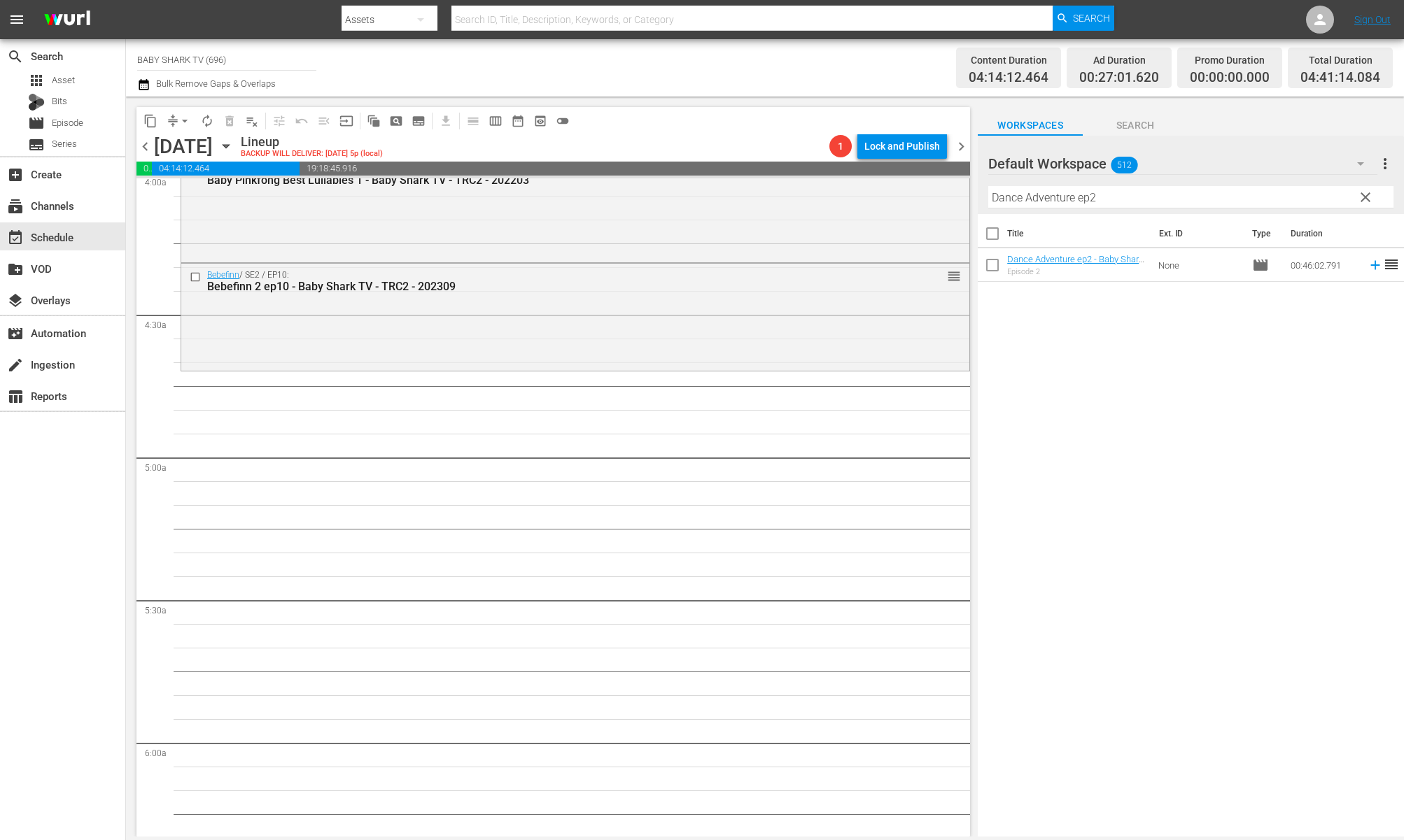
click at [1111, 420] on div "Title Ext. ID Type Duration Dance Adventure ep2 - Baby Shark TV - TRC2 - 202309…" at bounding box center [1191, 526] width 427 height 625
click at [1340, 200] on button "clear" at bounding box center [1365, 197] width 23 height 23
click at [1340, 199] on input "Dance Adventure ep2" at bounding box center [1191, 198] width 406 height 23
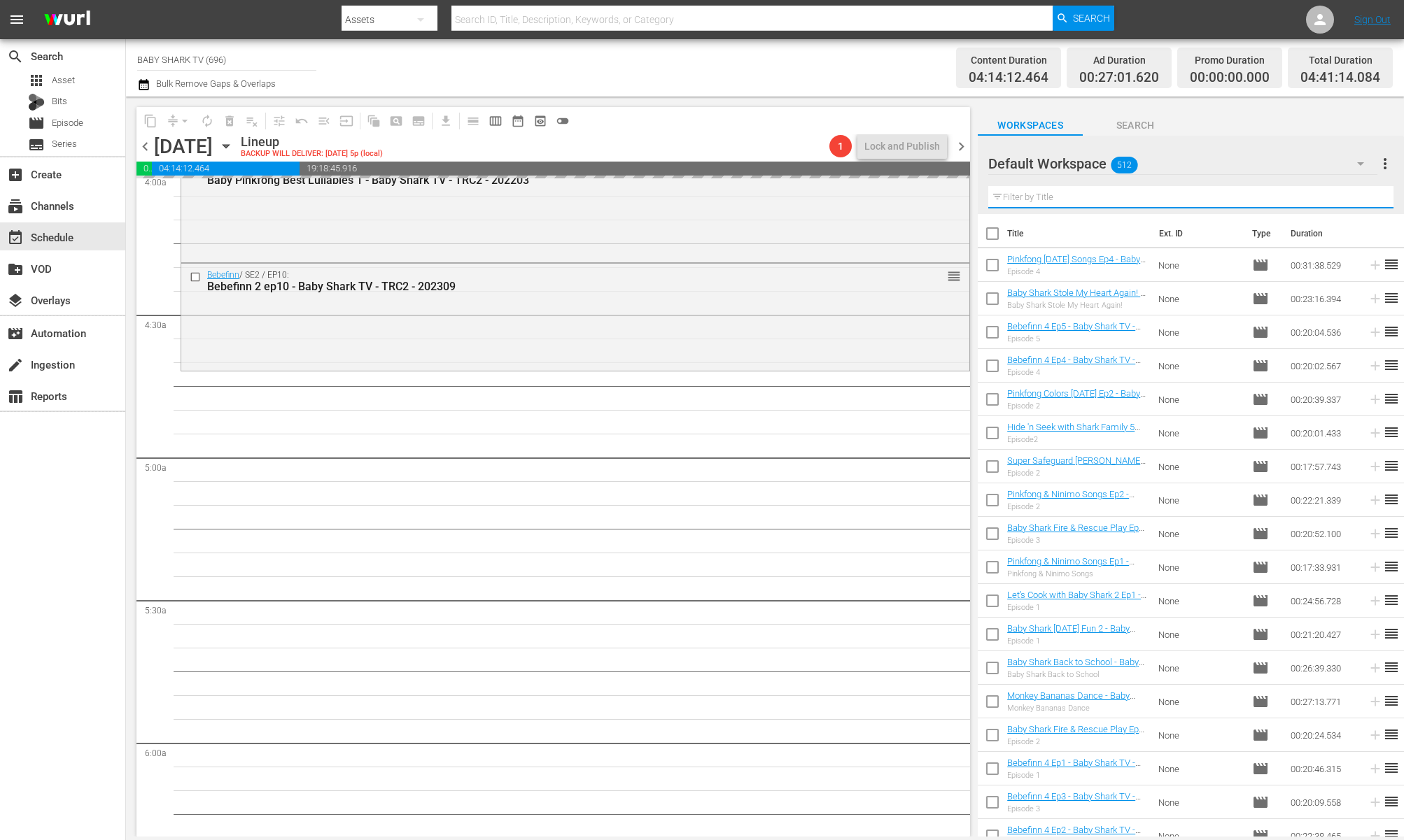
click at [1340, 199] on input "text" at bounding box center [1191, 198] width 406 height 23
paste input "Let’s Cook with Baby Shark ep2"
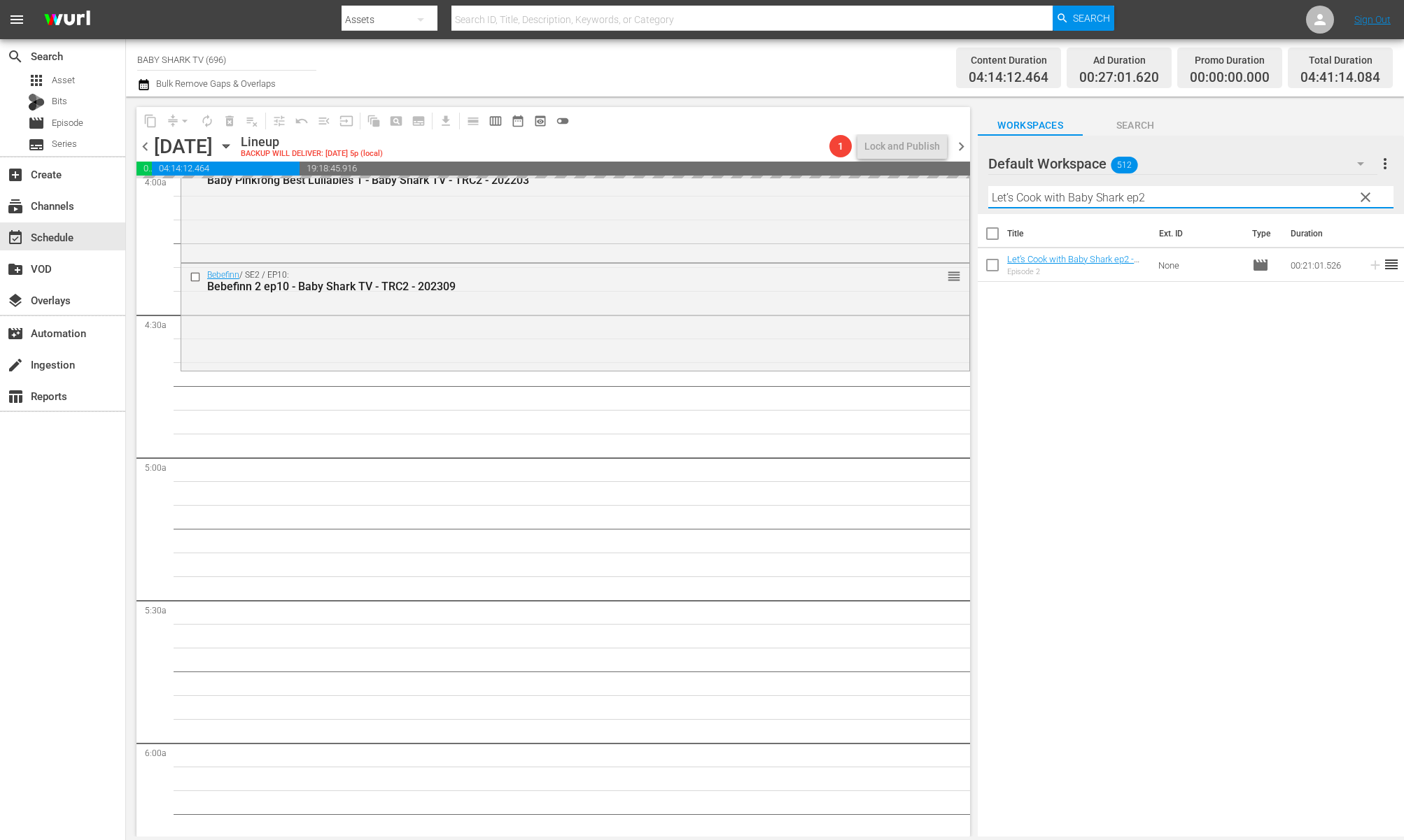
type input "Let’s Cook with Baby Shark ep2"
click at [1282, 388] on div "Title Ext. ID Type Duration Let’s Cook with Baby Shark ep2 - Baby Shark TV - TR…" at bounding box center [1191, 526] width 427 height 625
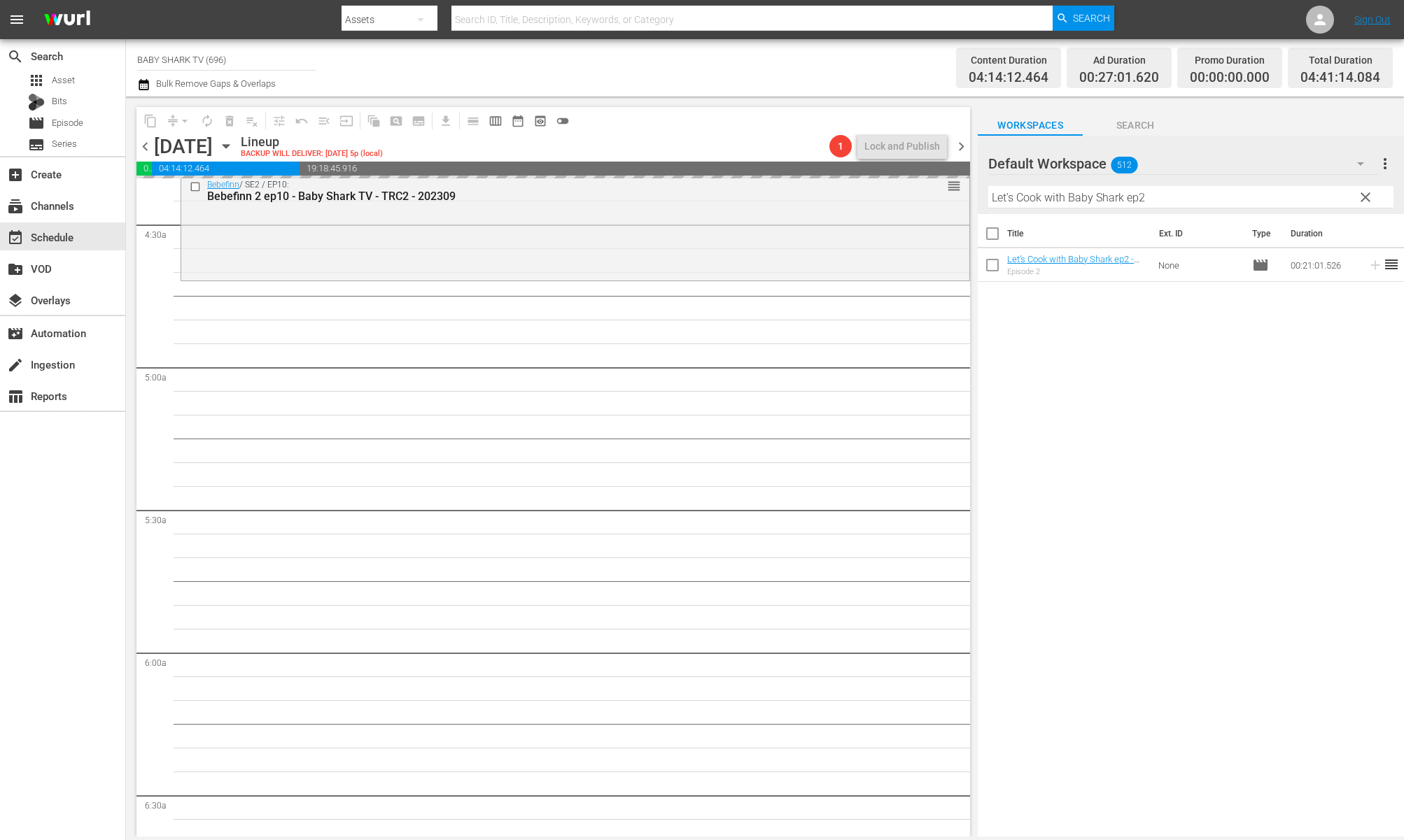
scroll to position [1239, 0]
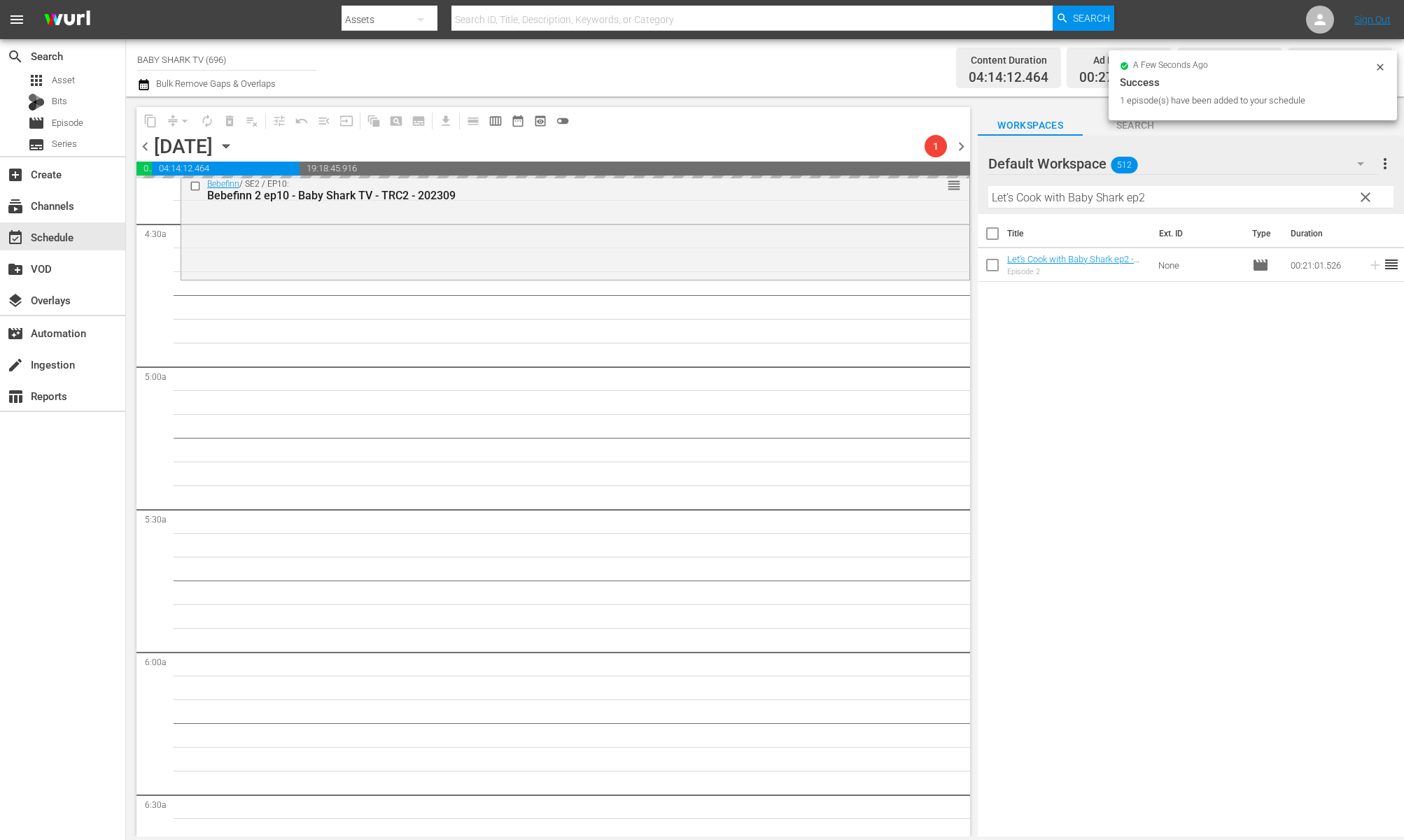
click at [1268, 384] on div "Title Ext. ID Type Duration Let’s Cook with Baby Shark ep2 - Baby Shark TV - TR…" at bounding box center [1191, 526] width 427 height 625
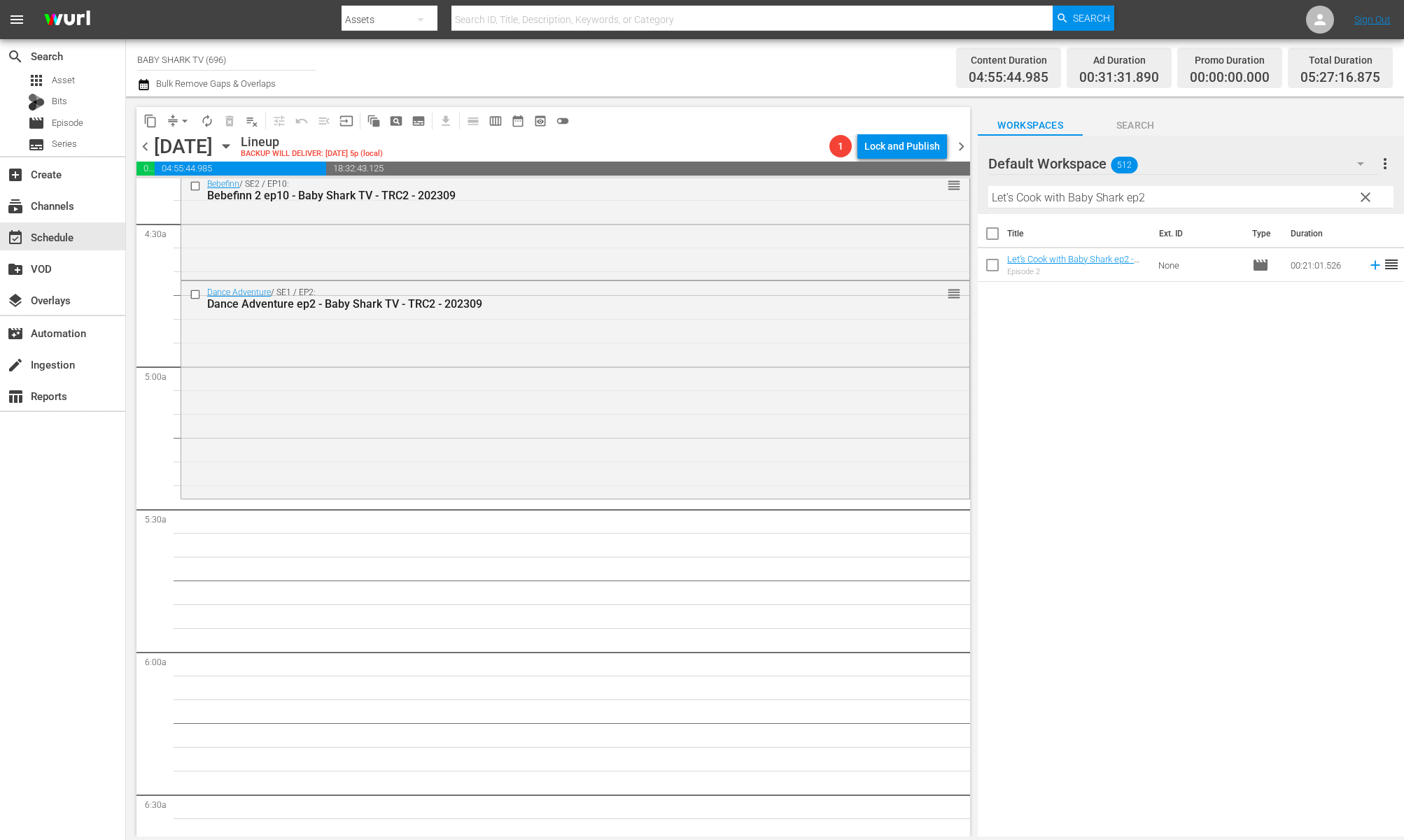
click at [1106, 338] on div "Title Ext. ID Type Duration Let’s Cook with Baby Shark ep2 - Baby Shark TV - TR…" at bounding box center [1191, 526] width 427 height 625
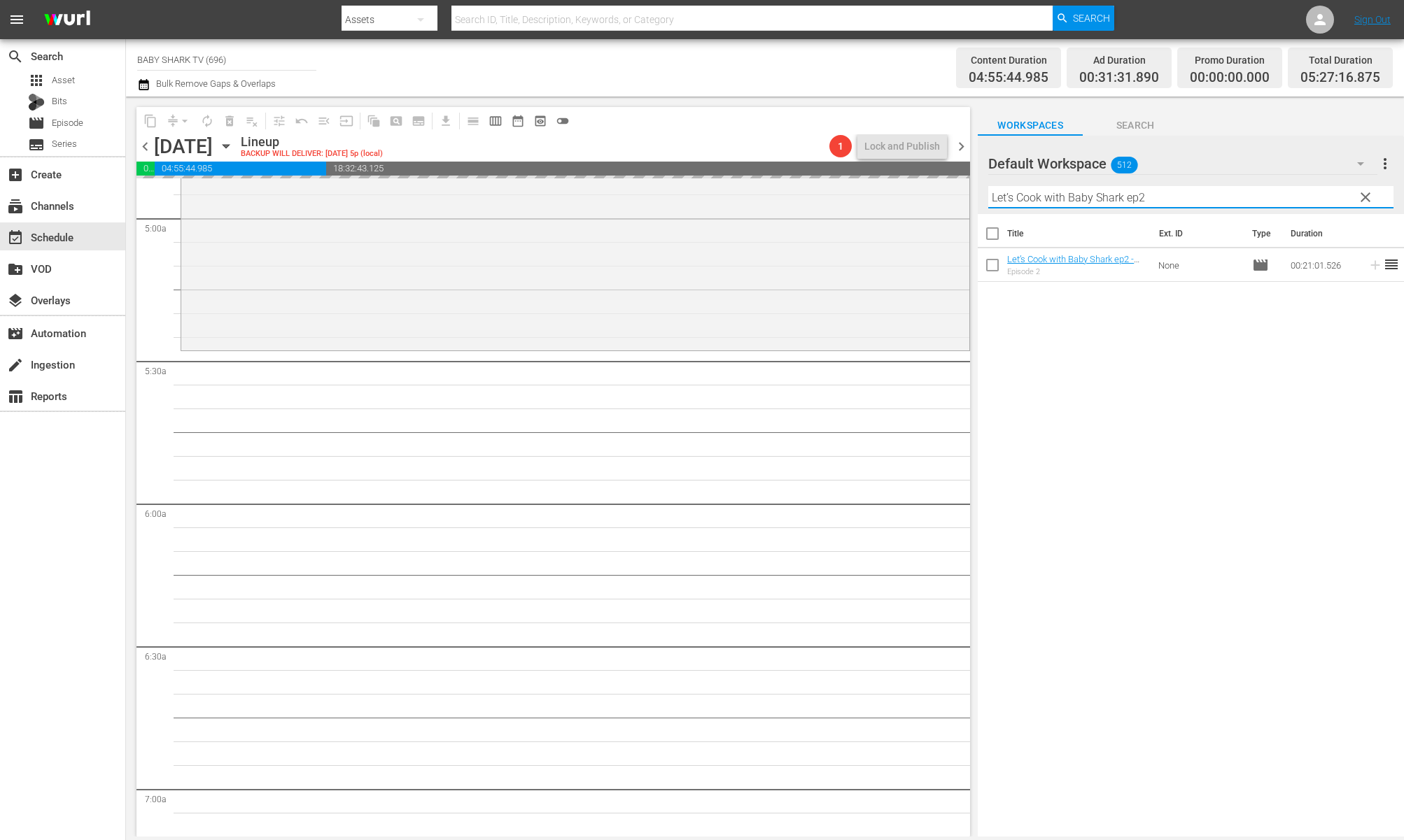
click at [1339, 202] on input "Let’s Cook with Baby Shark ep2" at bounding box center [1191, 198] width 406 height 23
click at [1340, 202] on span "clear" at bounding box center [1365, 197] width 17 height 17
click at [1340, 202] on input "Let’s Cook with Baby Shark ep2" at bounding box center [1191, 198] width 406 height 23
click at [1340, 198] on input "Let’s Cook with Baby Shark ep2" at bounding box center [1191, 198] width 406 height 23
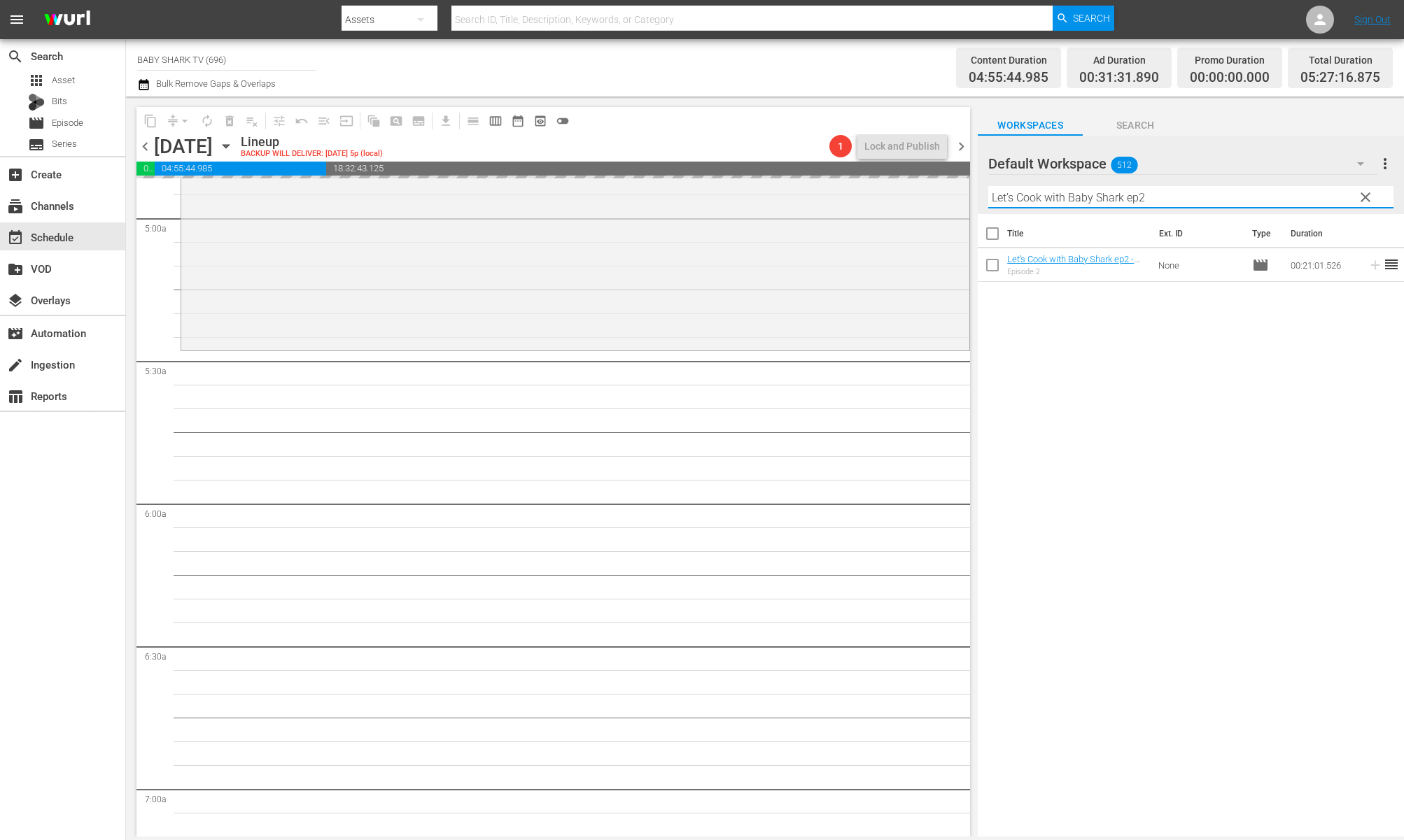
click at [1340, 198] on input "Let’s Cook with Baby Shark ep2" at bounding box center [1191, 198] width 406 height 23
click at [1340, 198] on input "text" at bounding box center [1191, 198] width 406 height 23
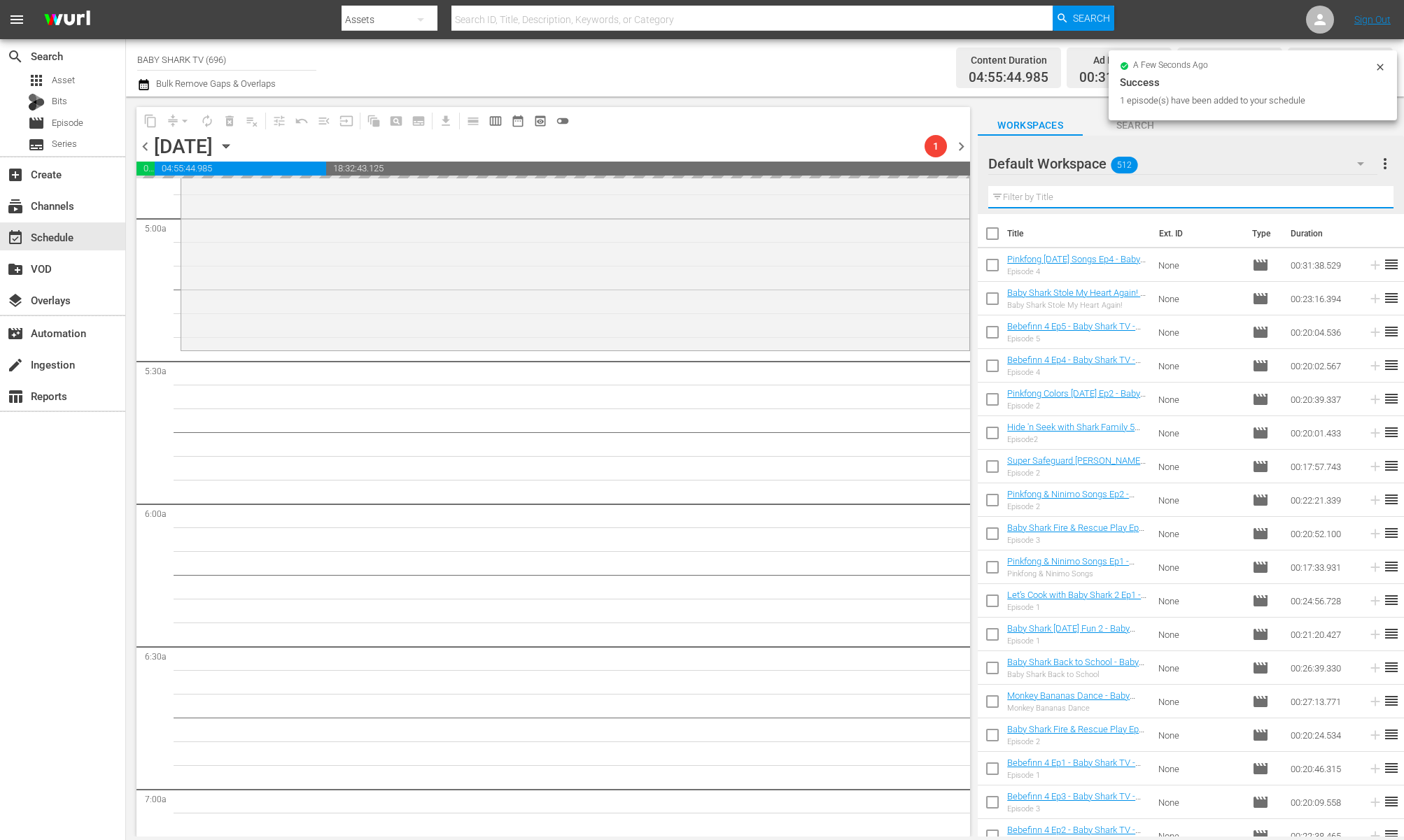
paste input "Bebefinn BEST Songs of The Year"
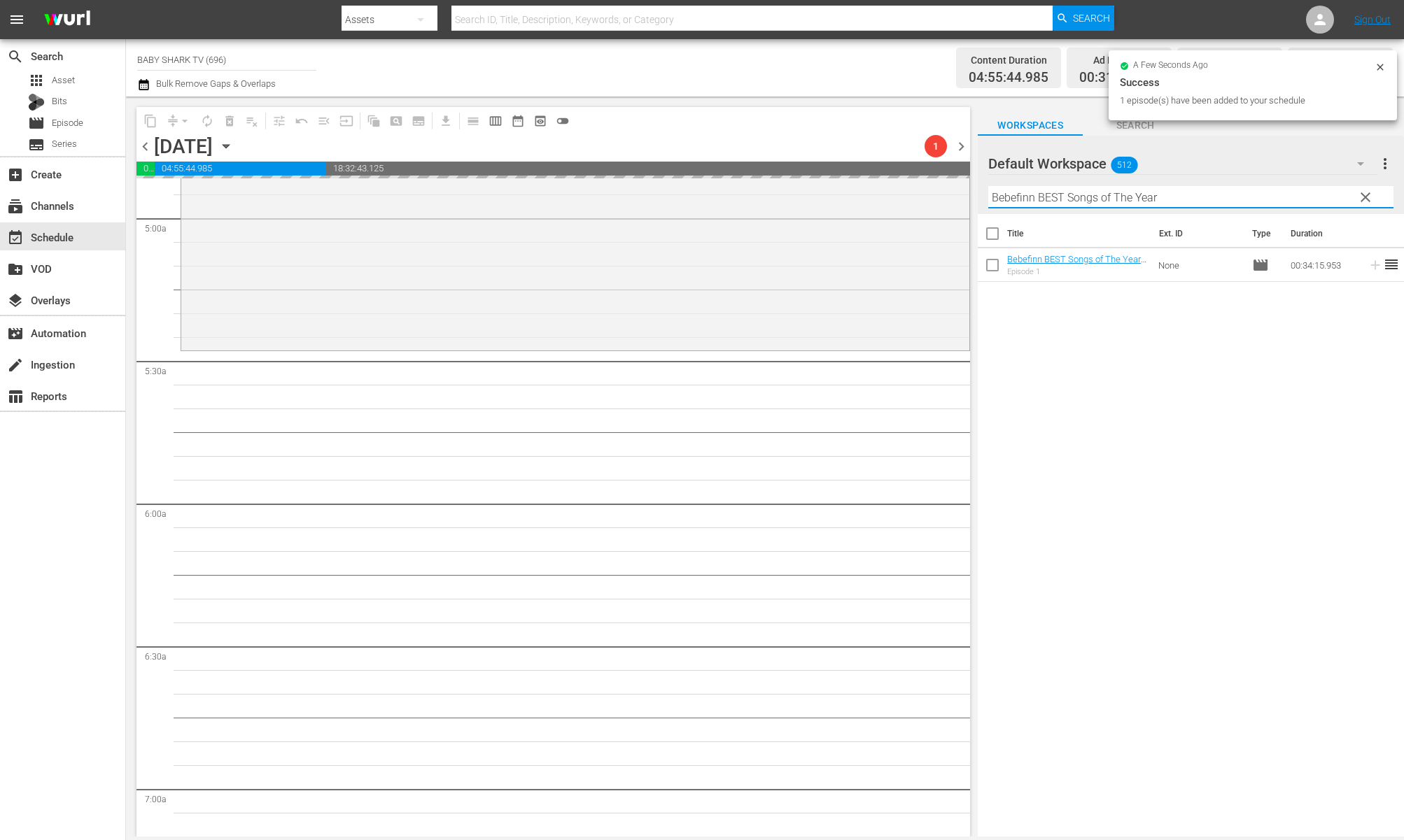
type input "Bebefinn BEST Songs of The Year"
click at [1192, 425] on div "Title Ext. ID Type Duration Bebefinn BEST Songs of The Year - Baby Shark TV - T…" at bounding box center [1191, 526] width 427 height 625
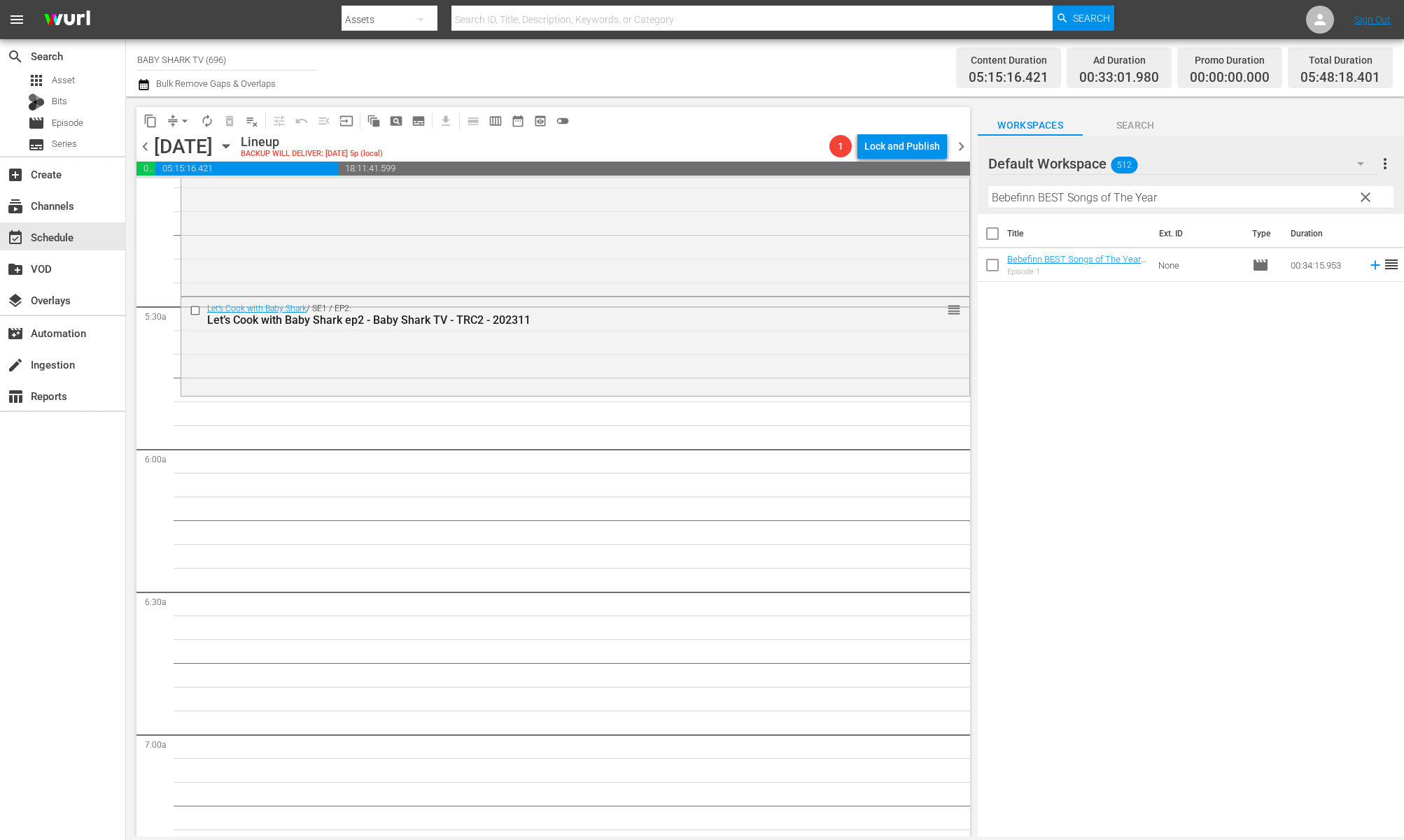
scroll to position [1440, 0]
click at [1080, 397] on div "Title Ext. ID Type Duration Bebefinn BEST Songs of The Year - Baby Shark TV - T…" at bounding box center [1191, 526] width 427 height 625
click at [1340, 196] on span "clear" at bounding box center [1365, 197] width 17 height 17
click at [1340, 195] on input "Bebefinn BEST Songs of The Year" at bounding box center [1191, 198] width 406 height 23
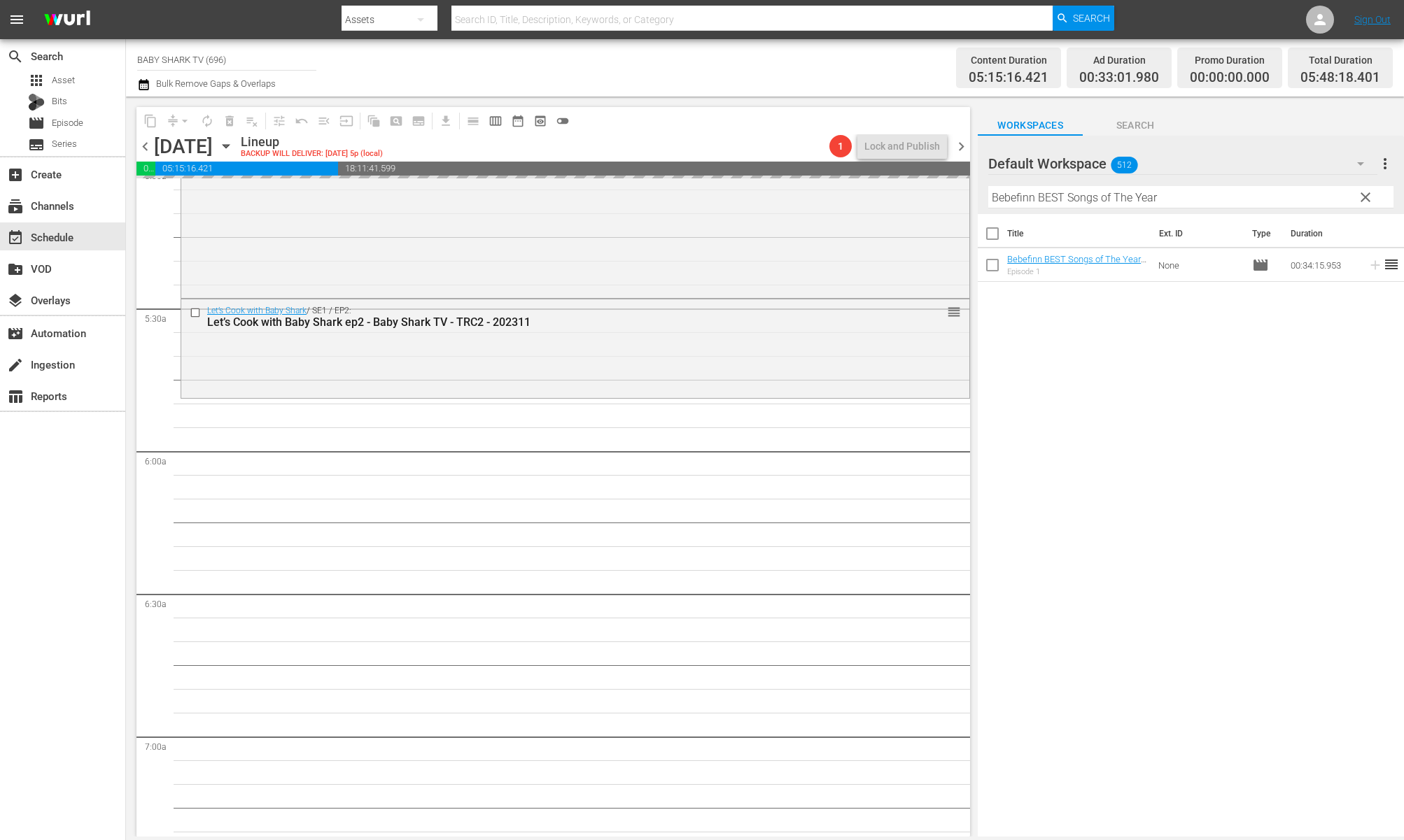
click at [1340, 196] on input "Bebefinn BEST Songs of The Year" at bounding box center [1191, 198] width 406 height 23
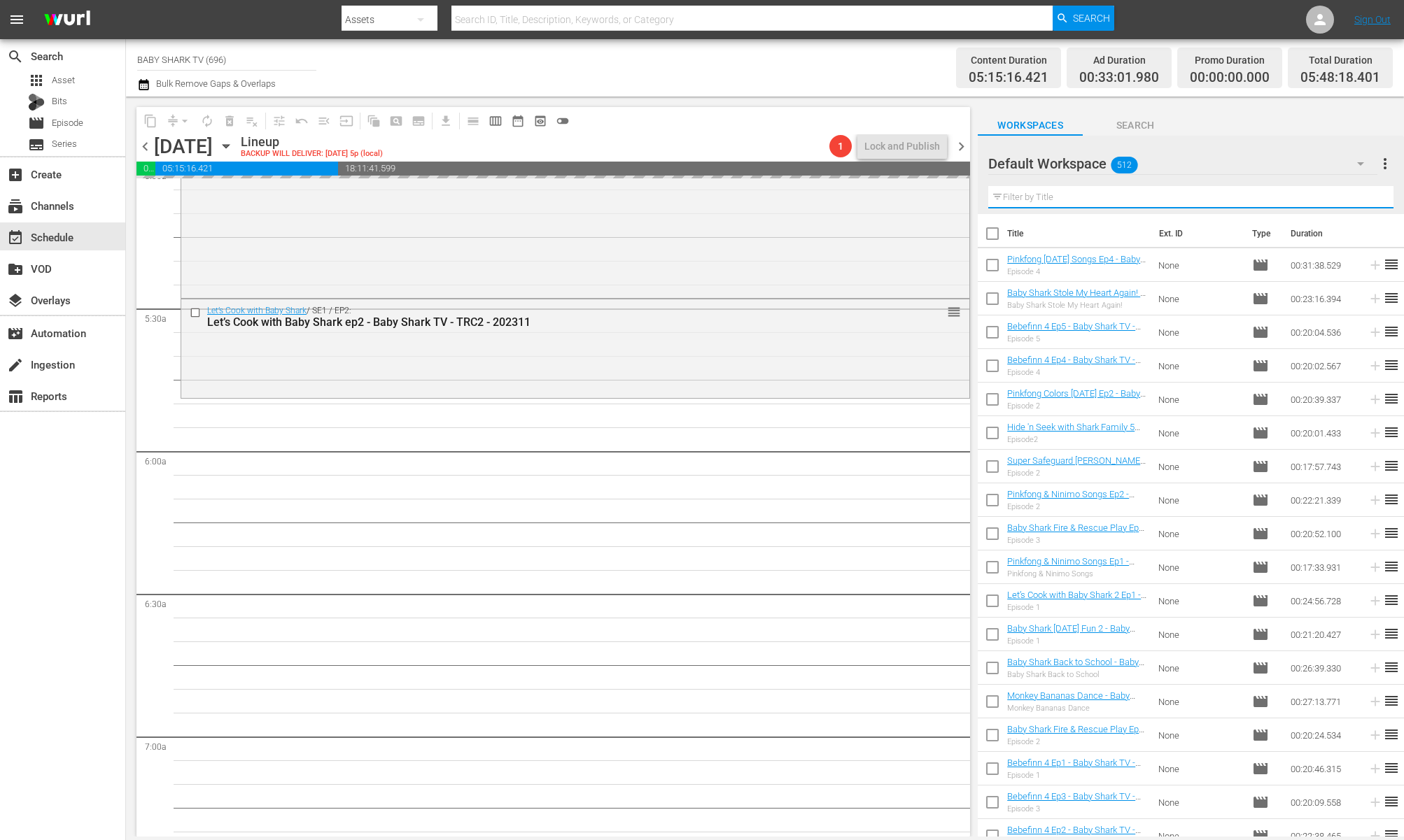
click at [1340, 196] on input "text" at bounding box center [1191, 198] width 406 height 23
paste input "Pinkfong World Songs"
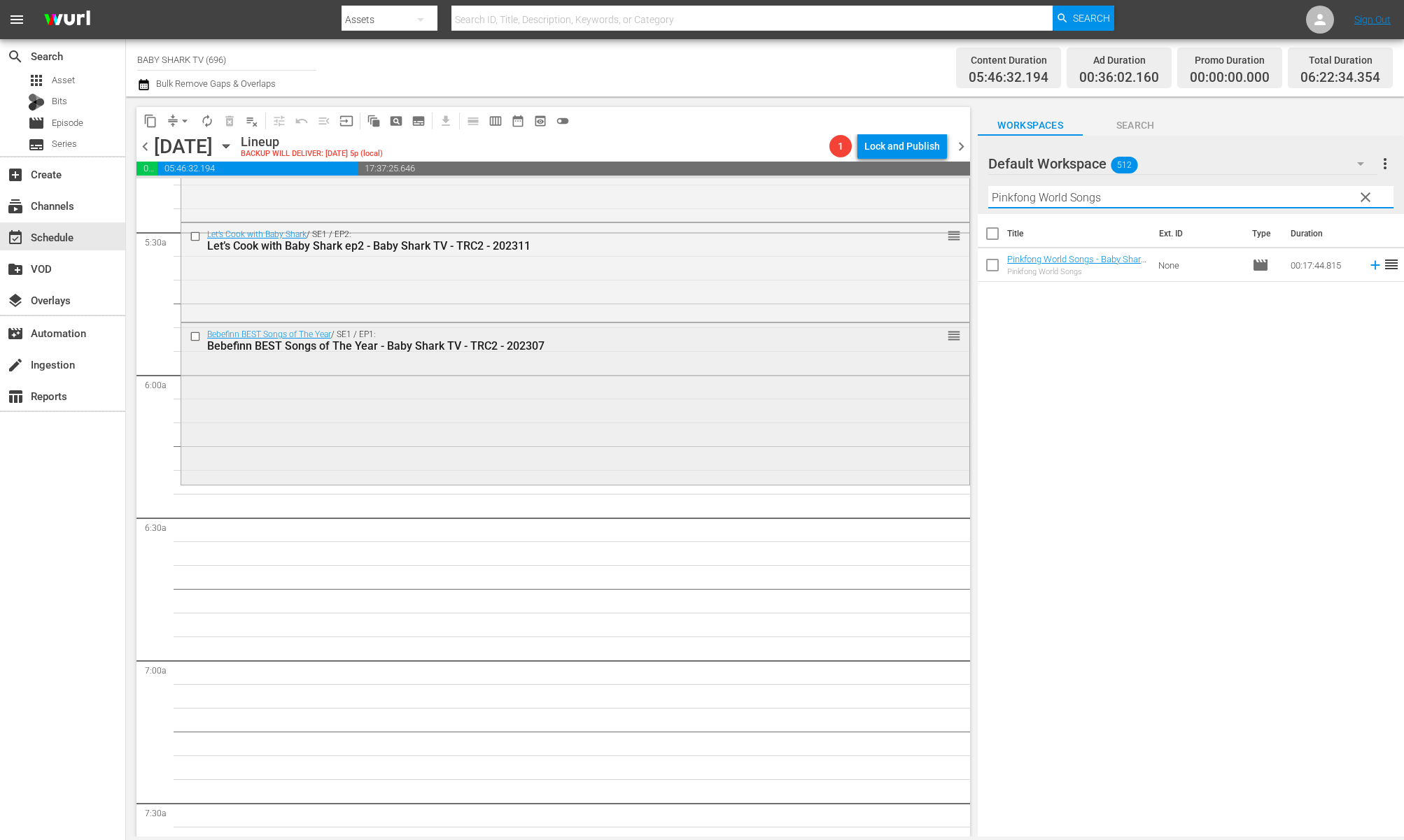
scroll to position [1530, 0]
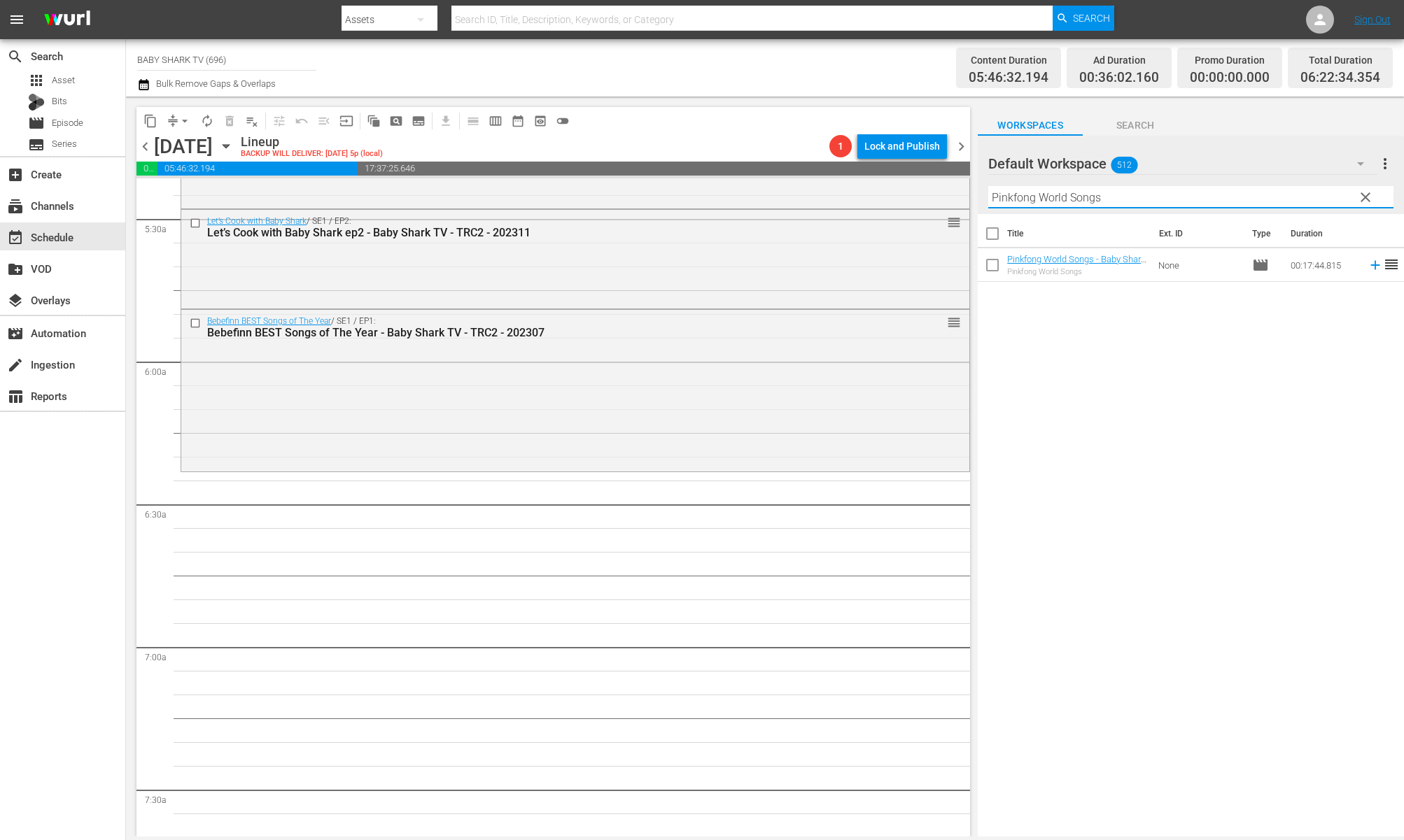
type input "Pinkfong World Songs"
click at [1164, 392] on div "Title Ext. ID Type Duration Pinkfong World Songs - Baby Shark TV - TRC2 - 20201…" at bounding box center [1191, 526] width 427 height 625
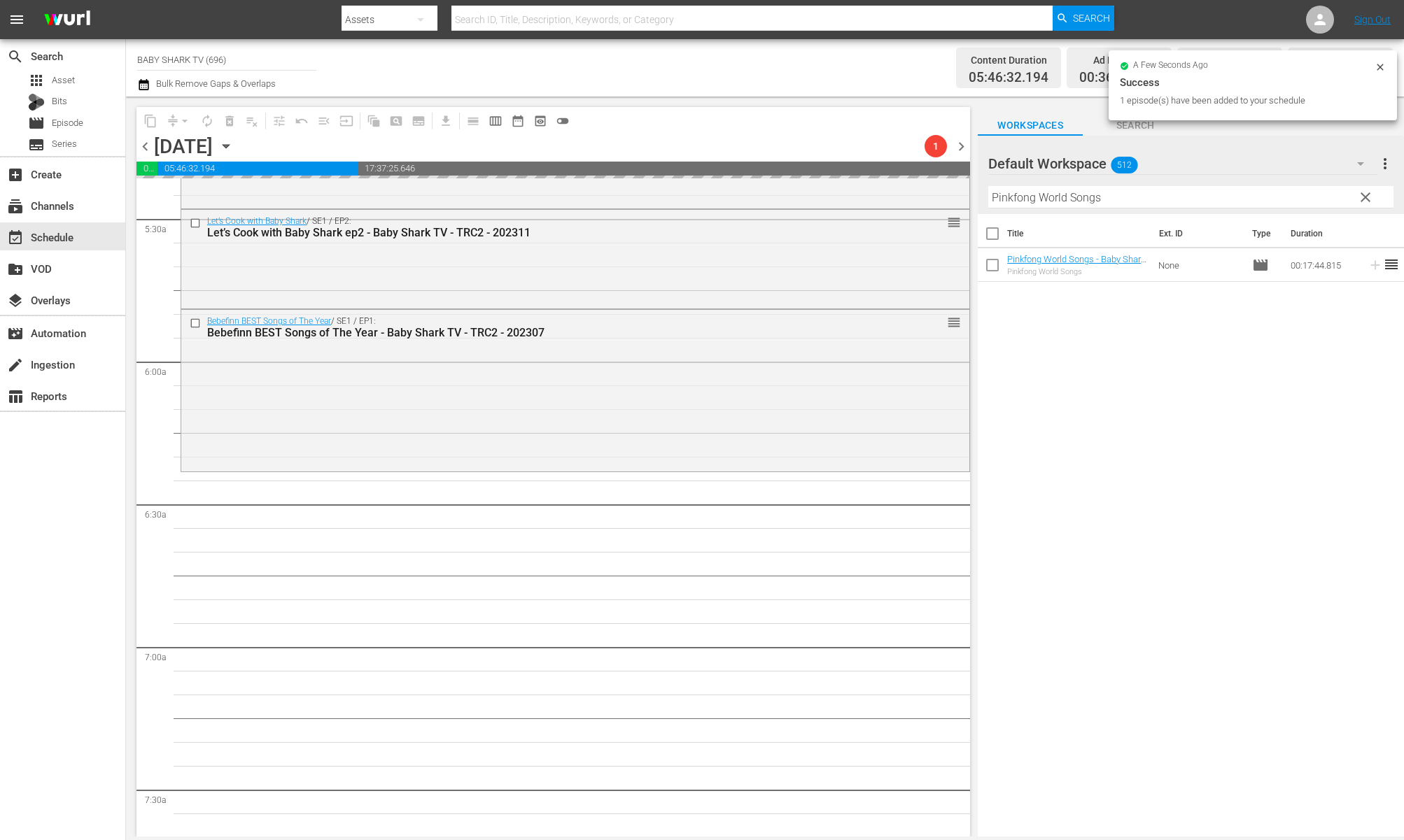
click at [1340, 203] on span "clear" at bounding box center [1365, 197] width 17 height 17
click at [1340, 203] on input "Pinkfong World Songs" at bounding box center [1191, 198] width 406 height 23
click at [1339, 203] on input "Pinkfong World Songs" at bounding box center [1191, 198] width 406 height 23
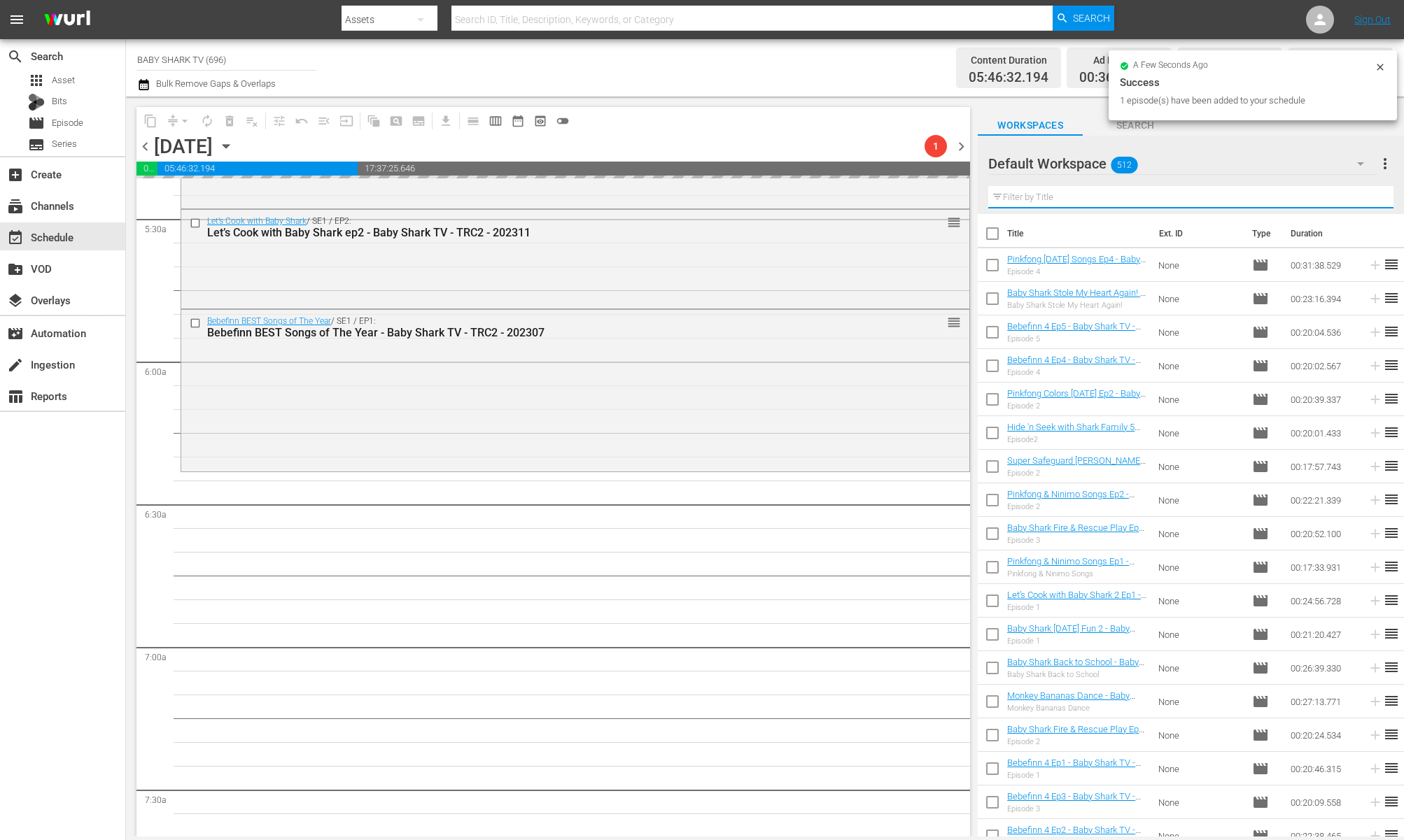
click at [1338, 203] on input "text" at bounding box center [1191, 198] width 406 height 23
paste input "Bebefinn 2 Ep5"
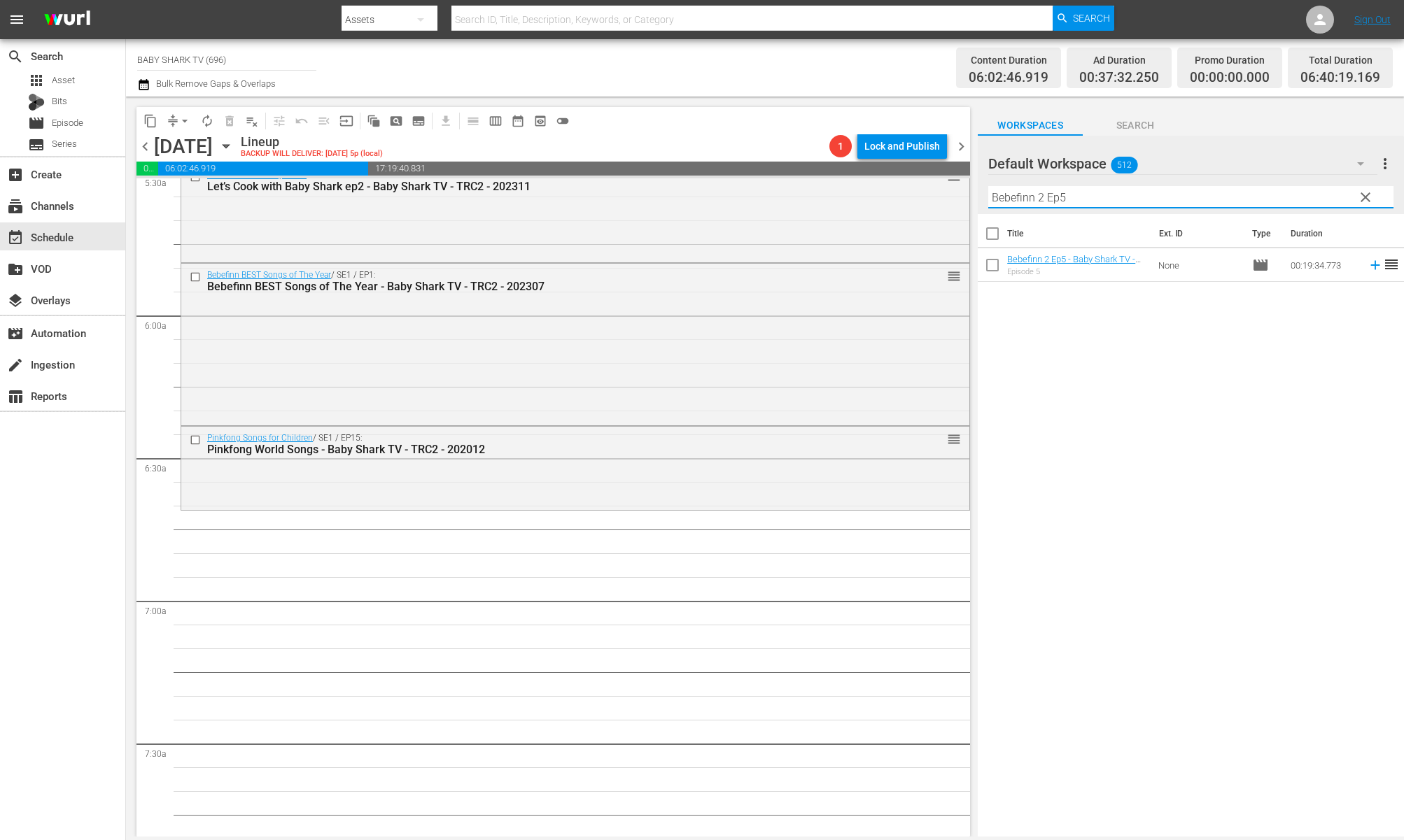
scroll to position [1659, 0]
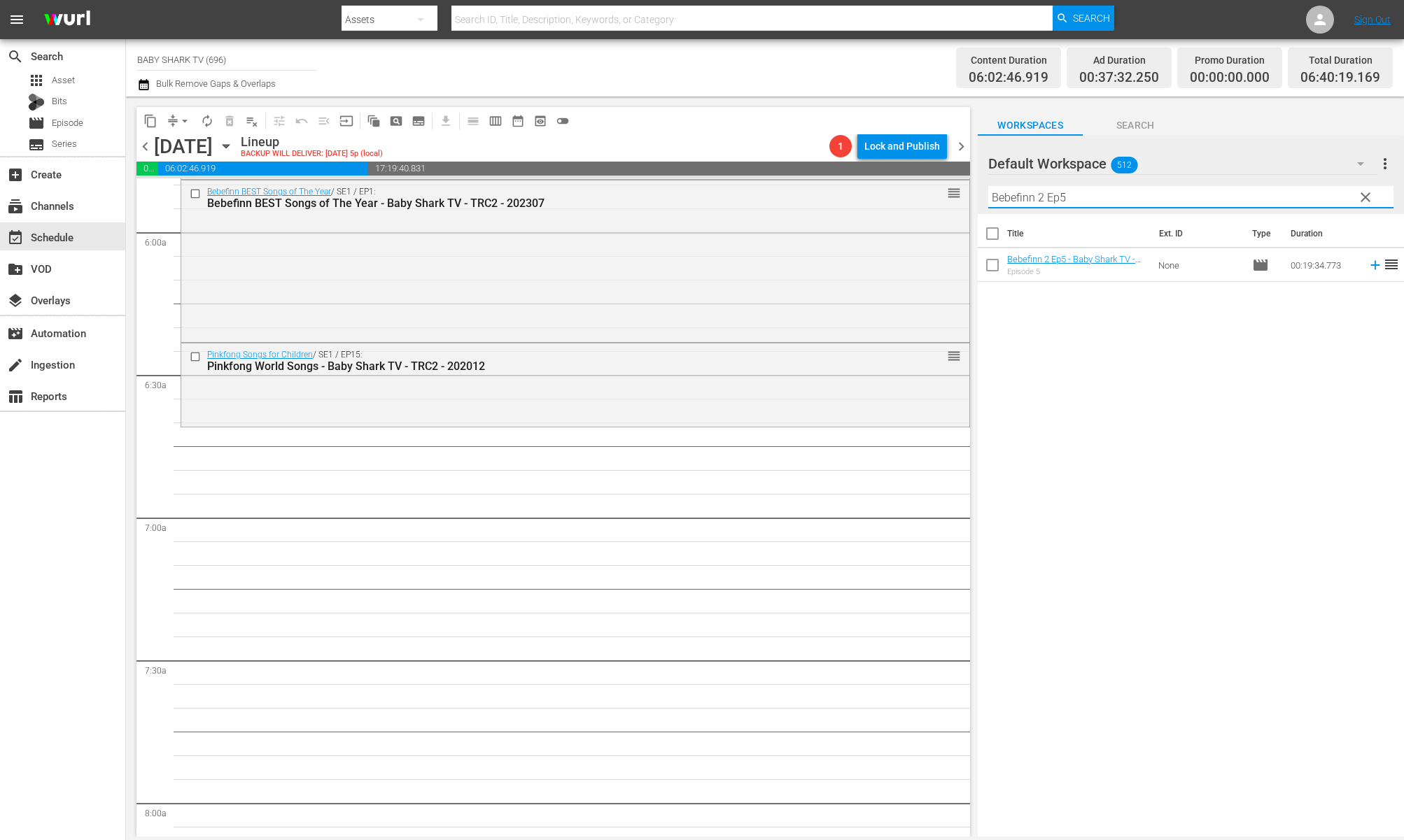
type input "Bebefinn 2 Ep5"
click at [1110, 369] on div "Title Ext. ID Type Duration Bebefinn 2 Ep5 - Baby Shark TV - TRC2 - 202304 Epis…" at bounding box center [1191, 526] width 427 height 625
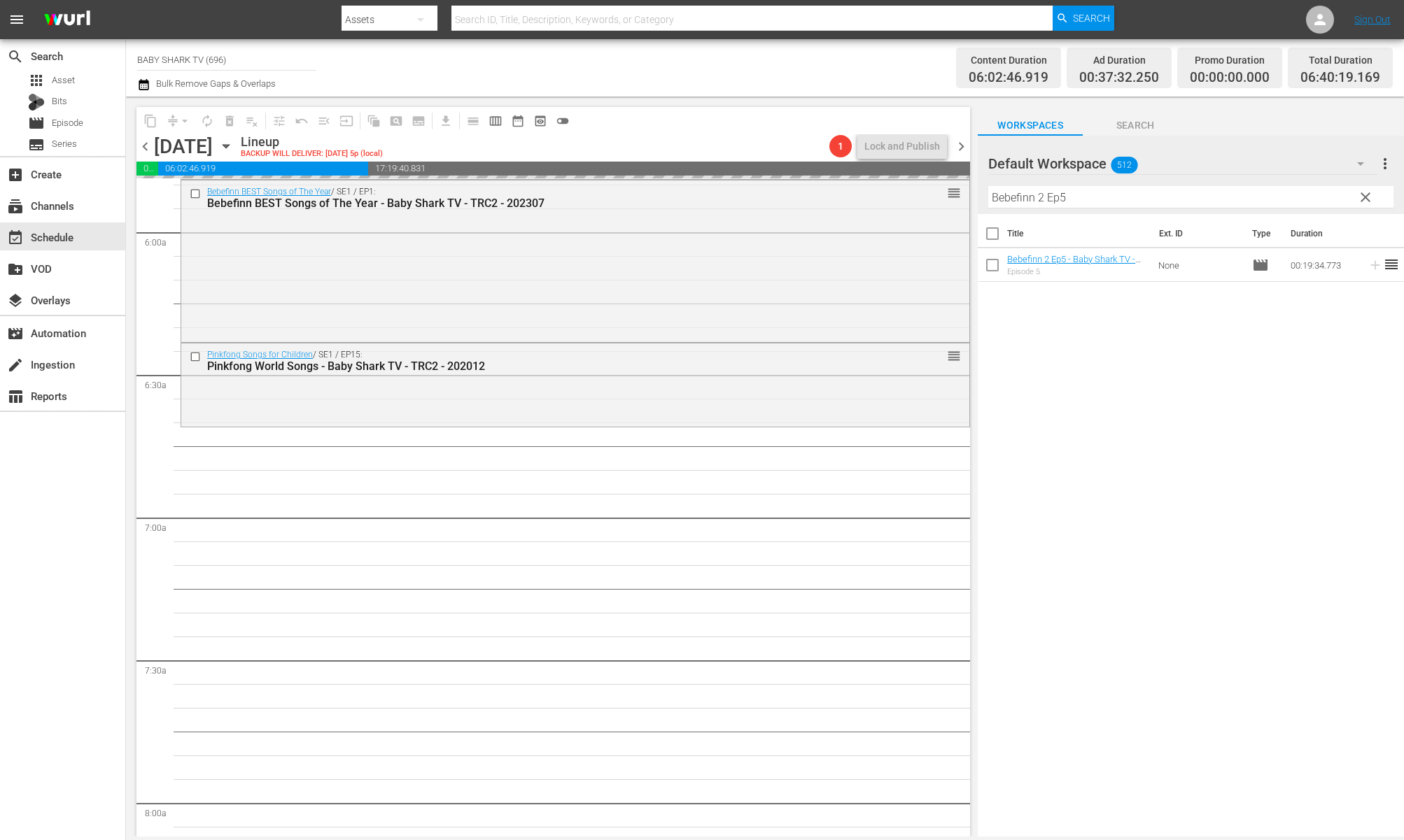
click at [1340, 205] on input "Bebefinn 2 Ep5" at bounding box center [1191, 198] width 406 height 23
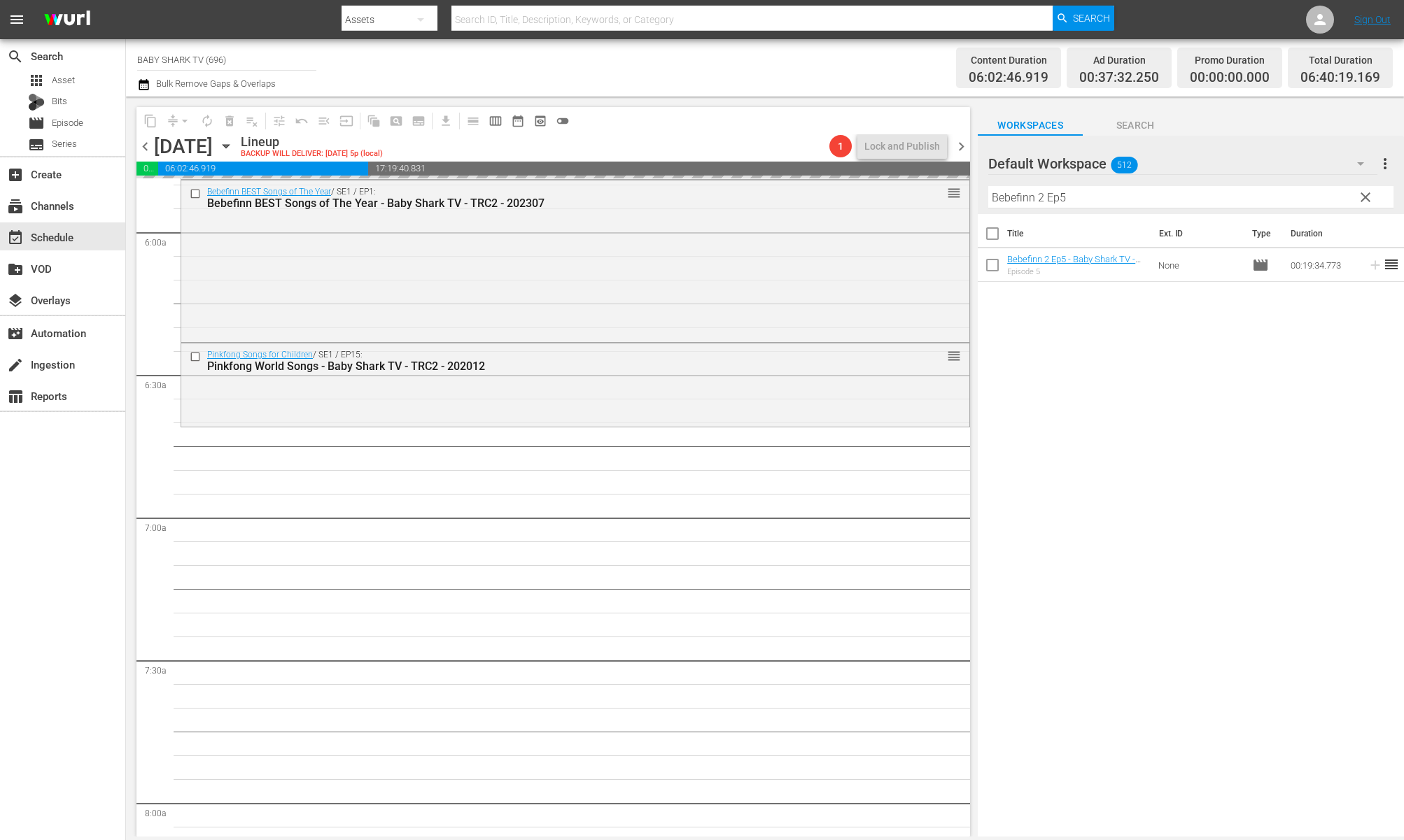
click at [1340, 205] on button "clear" at bounding box center [1365, 197] width 23 height 23
click at [1340, 205] on input "Bebefinn 2 Ep5" at bounding box center [1191, 198] width 406 height 23
click at [1340, 205] on input "text" at bounding box center [1191, 198] width 406 height 23
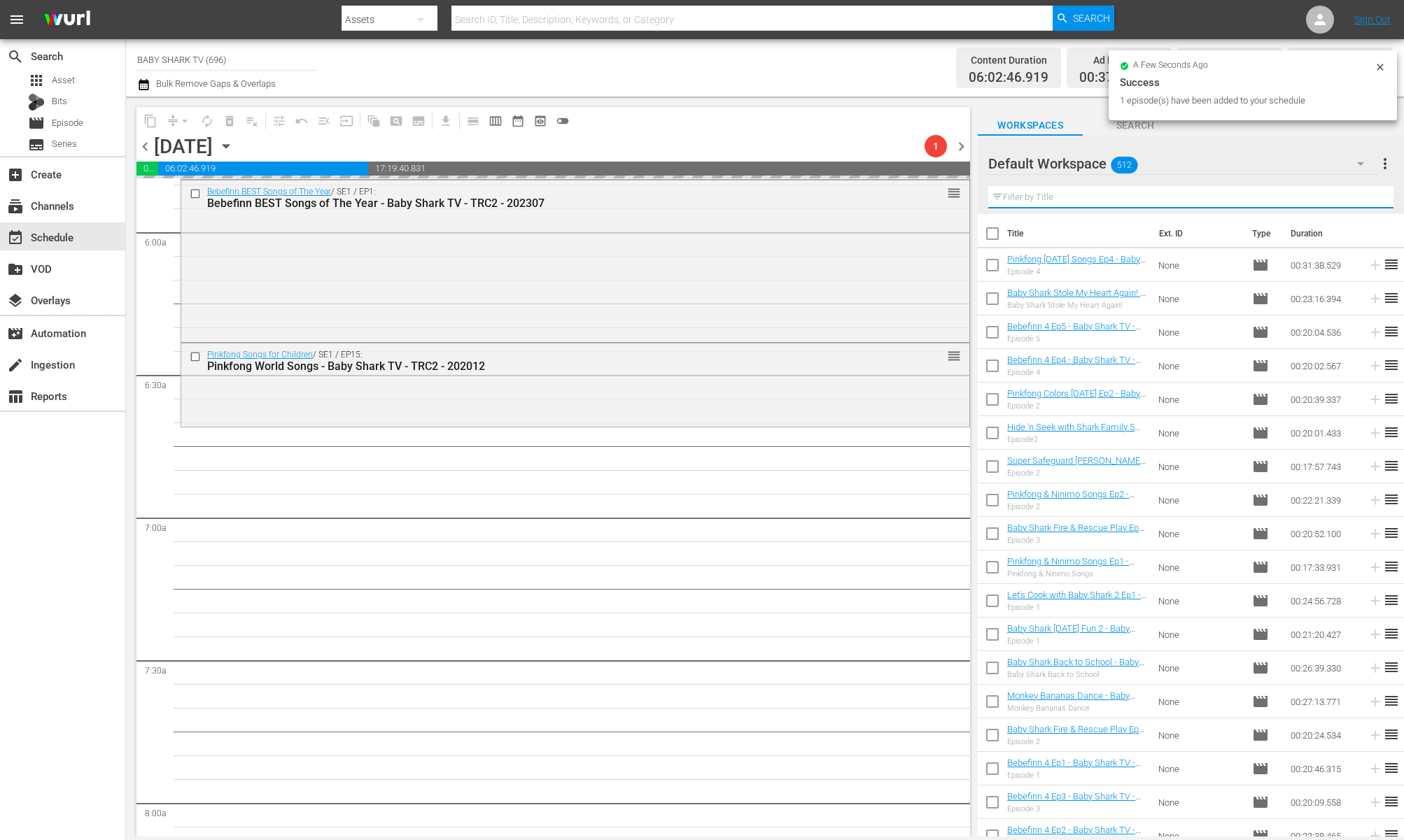
paste input "Pinkfong Word Songs"
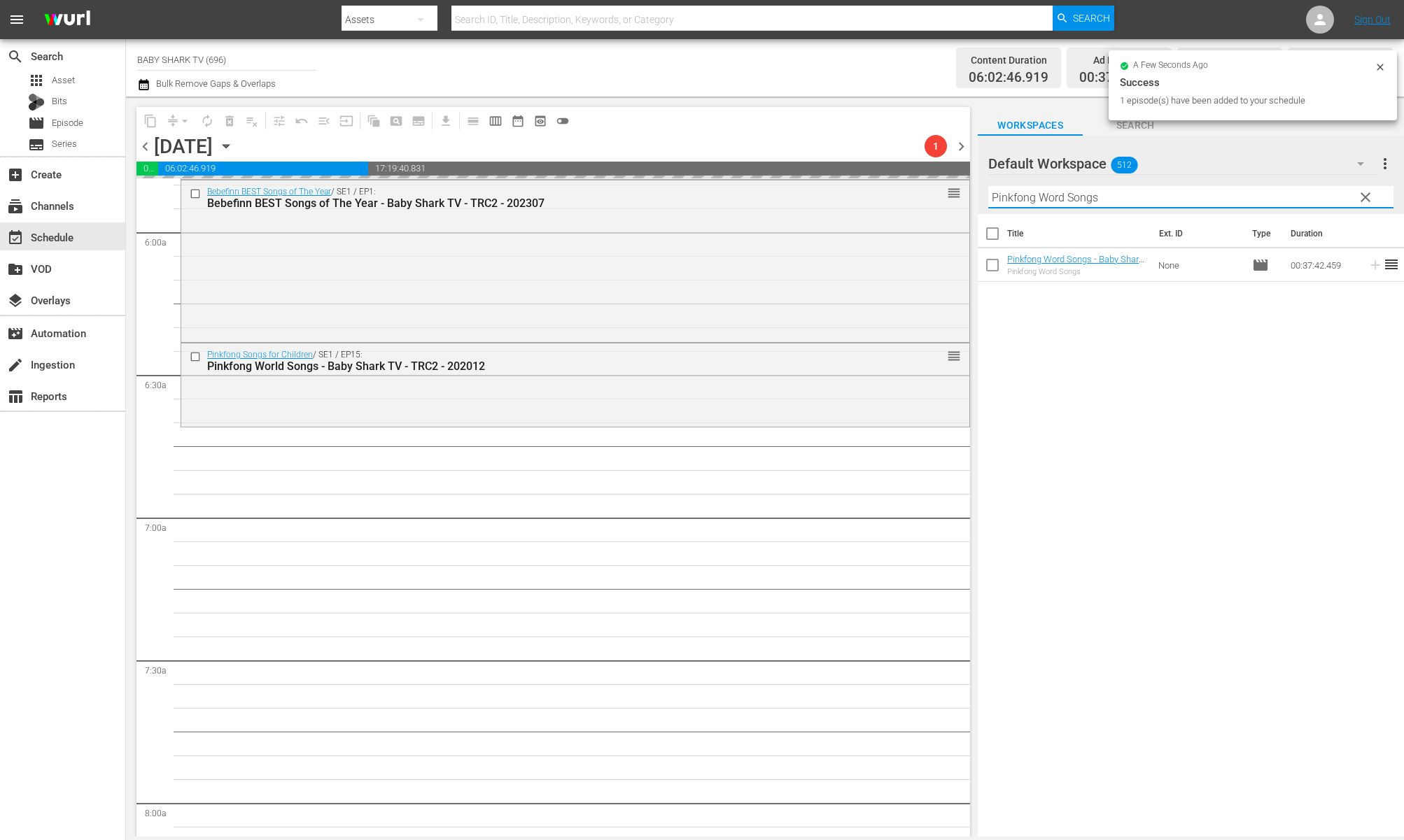
type input "Pinkfong Word Songs"
click at [1195, 335] on div "Title Ext. ID Type Duration Pinkfong Word Songs - Baby Shark TV - TRC2 - 202012…" at bounding box center [1191, 526] width 427 height 625
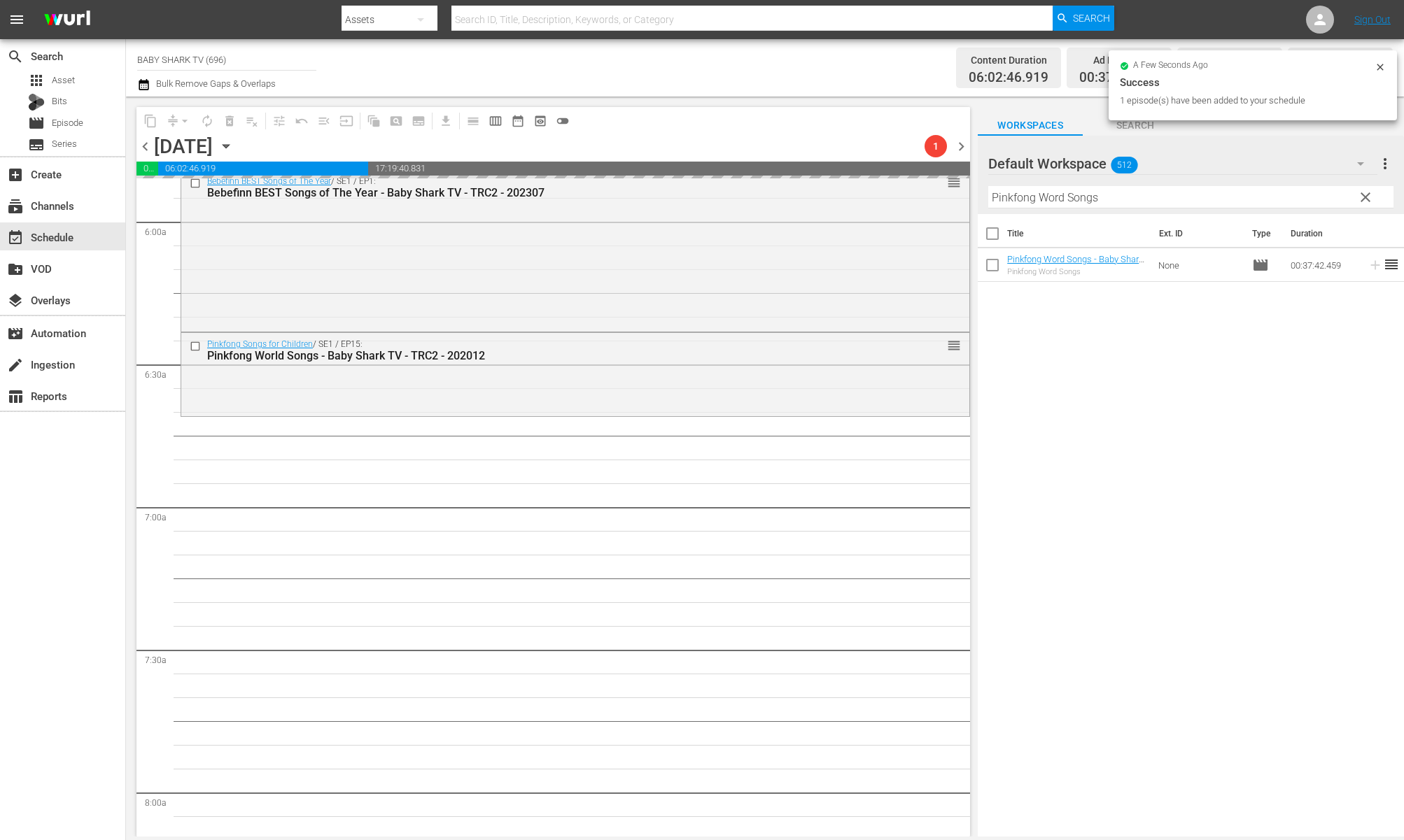
scroll to position [1683, 0]
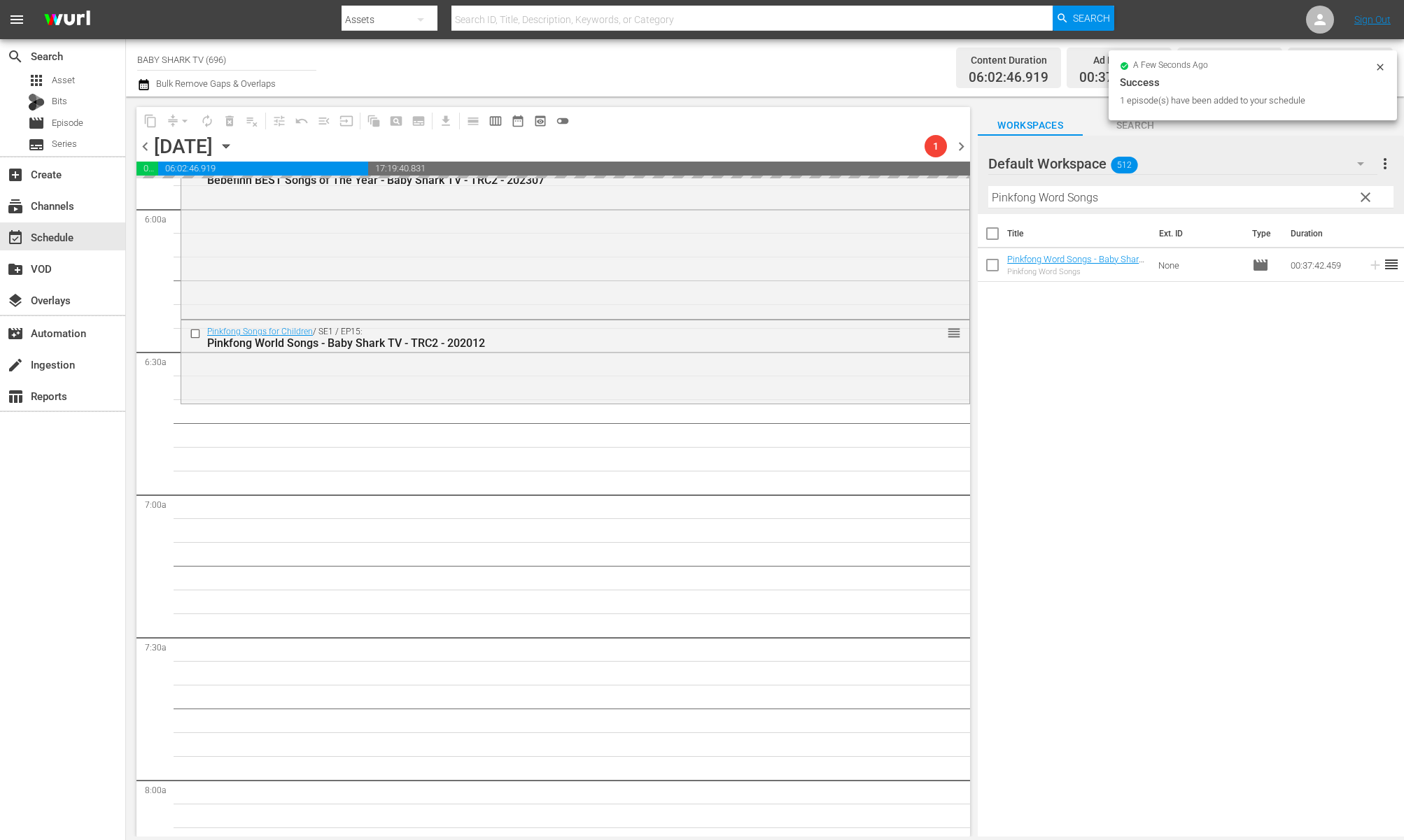
click at [1157, 344] on div "Title Ext. ID Type Duration Pinkfong Word Songs - Baby Shark TV - TRC2 - 202012…" at bounding box center [1191, 526] width 427 height 625
click at [1034, 371] on div "Title Ext. ID Type Duration Pinkfong Word Songs - Baby Shark TV - TRC2 - 202012…" at bounding box center [1191, 526] width 427 height 625
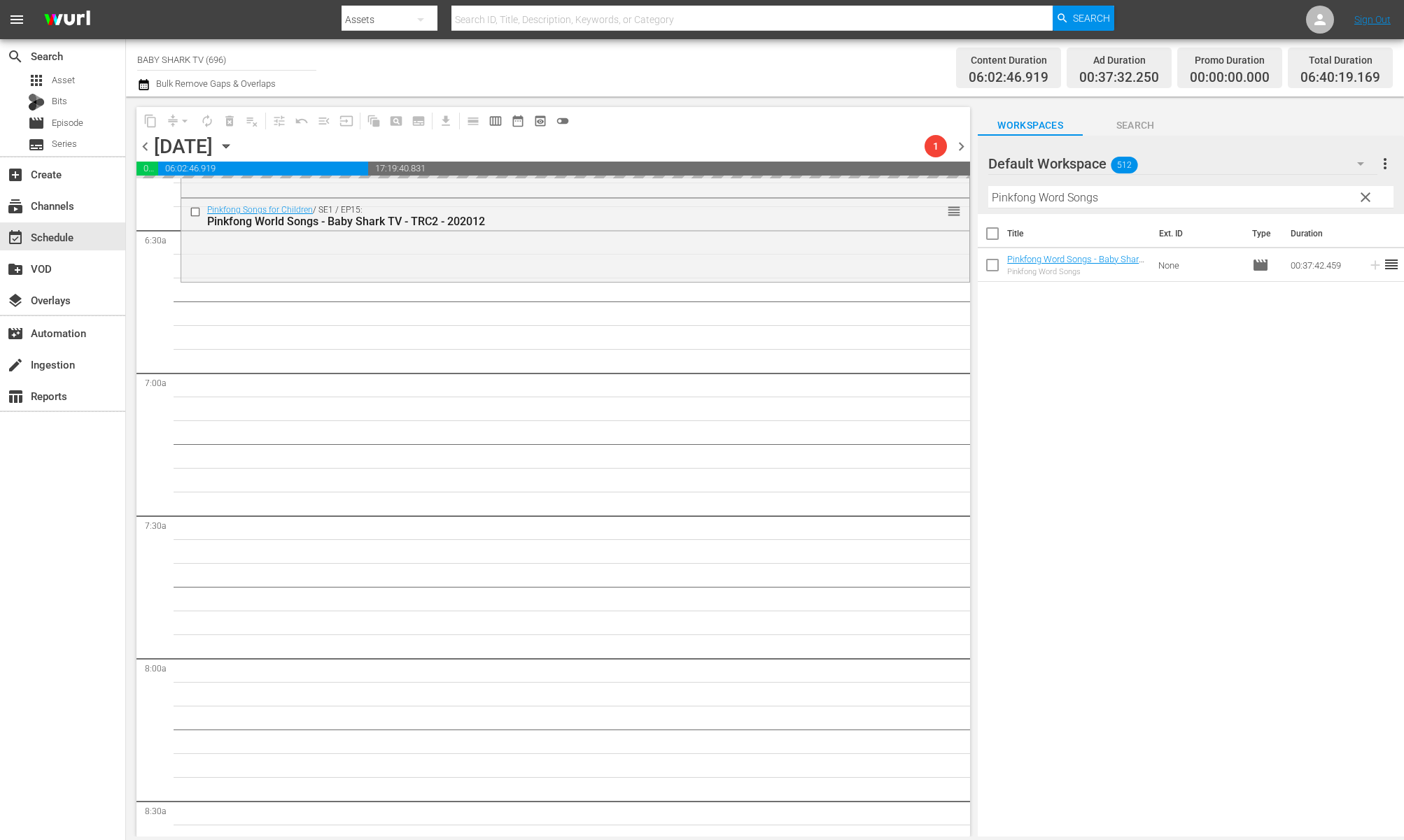
scroll to position [1805, 0]
click at [1066, 366] on div "Title Ext. ID Type Duration Pinkfong Word Songs - Baby Shark TV - TRC2 - 202012…" at bounding box center [1191, 526] width 427 height 625
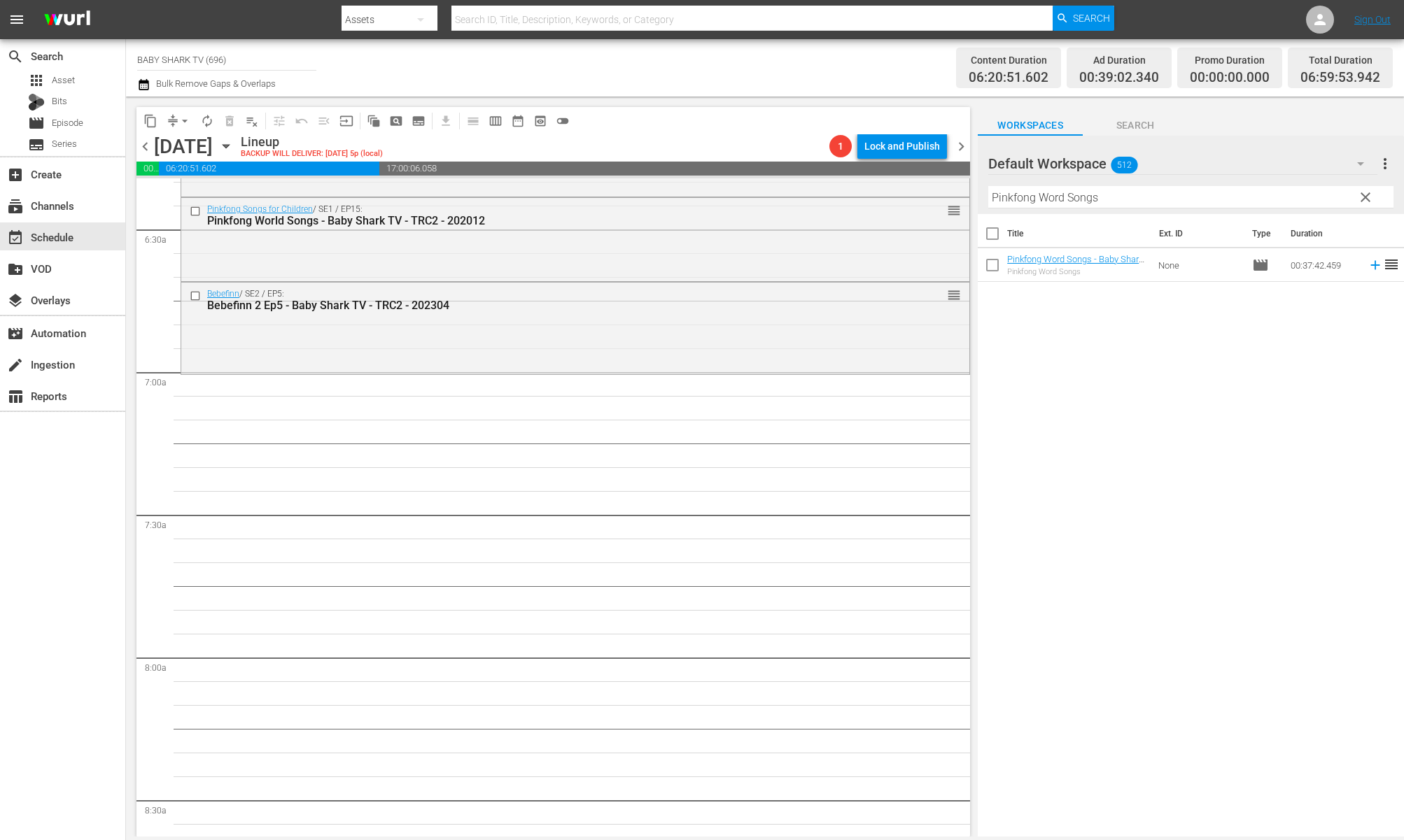
click at [1056, 344] on div "Title Ext. ID Type Duration Pinkfong Word Songs - Baby Shark TV - TRC2 - 202012…" at bounding box center [1191, 526] width 427 height 625
click at [1198, 402] on div "Title Ext. ID Type Duration Pinkfong Word Songs - Baby Shark TV - TRC2 - 202012…" at bounding box center [1191, 526] width 427 height 625
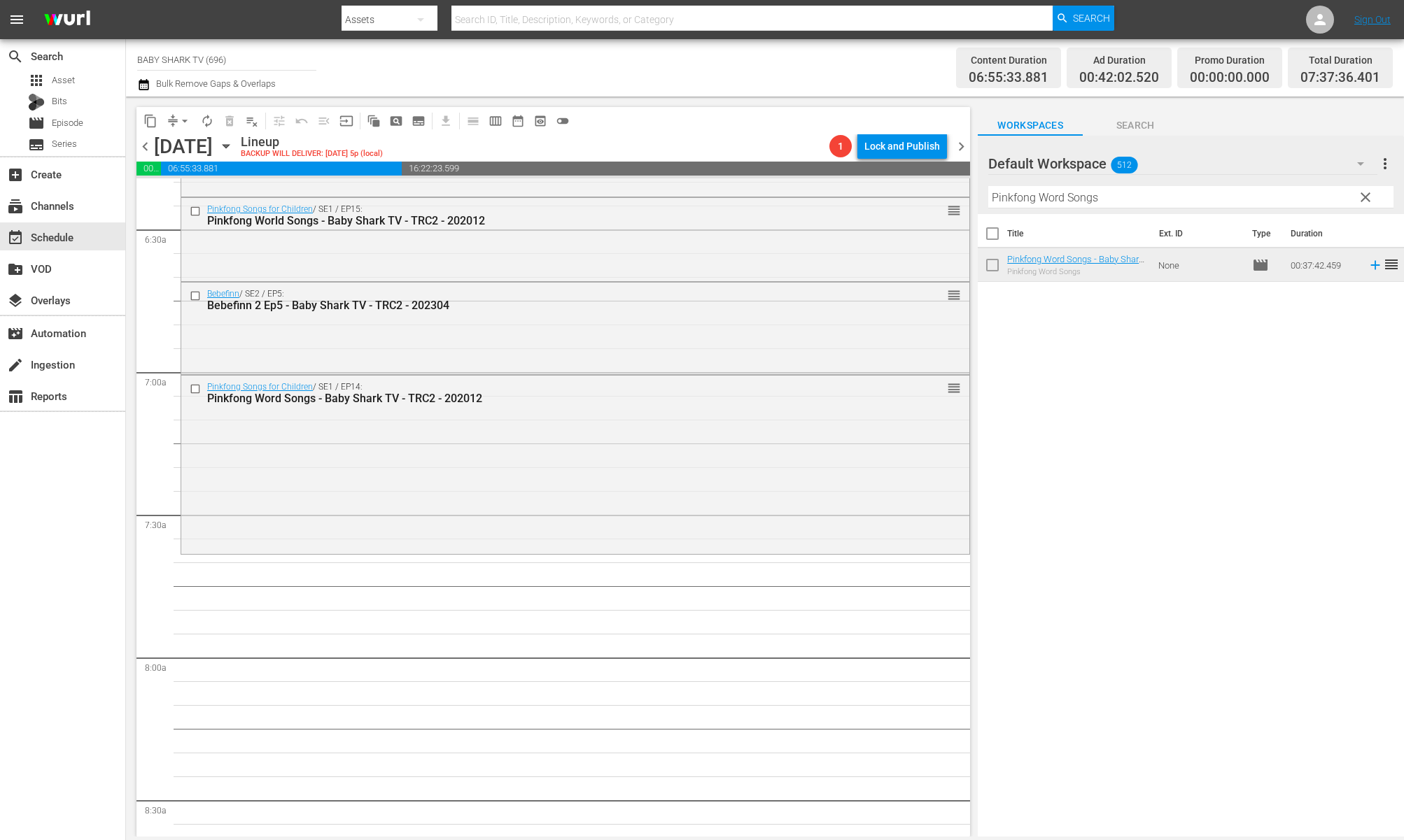
click at [1135, 310] on div "Title Ext. ID Type Duration Pinkfong Word Songs - Baby Shark TV - TRC2 - 202012…" at bounding box center [1191, 526] width 427 height 625
click at [1340, 195] on span "clear" at bounding box center [1365, 197] width 17 height 17
click at [1340, 195] on input "Pinkfong Word Songs" at bounding box center [1191, 198] width 406 height 23
click at [1340, 196] on input "Pinkfong Word Songs" at bounding box center [1191, 198] width 406 height 23
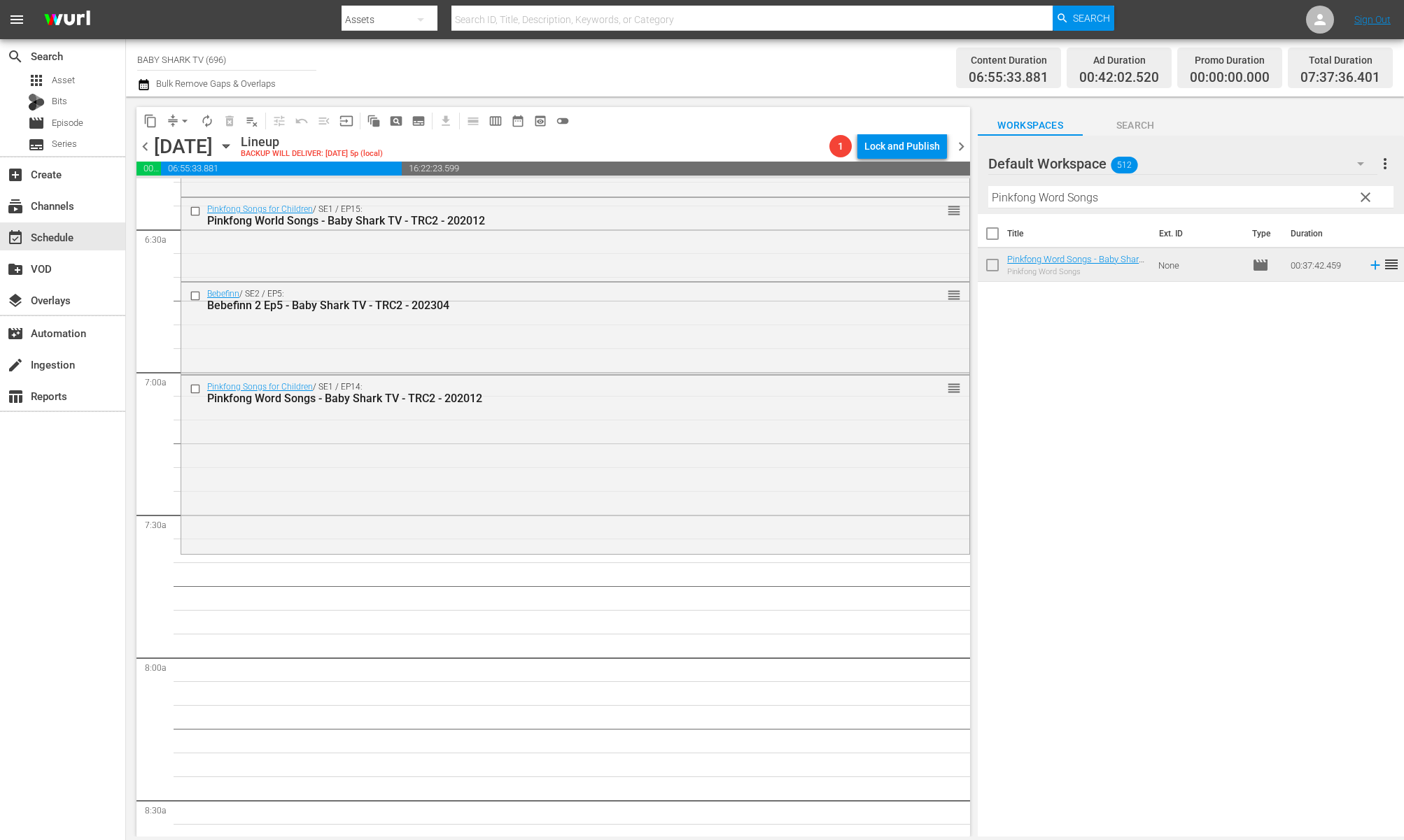
click at [1340, 196] on input "Pinkfong Word Songs" at bounding box center [1191, 198] width 406 height 23
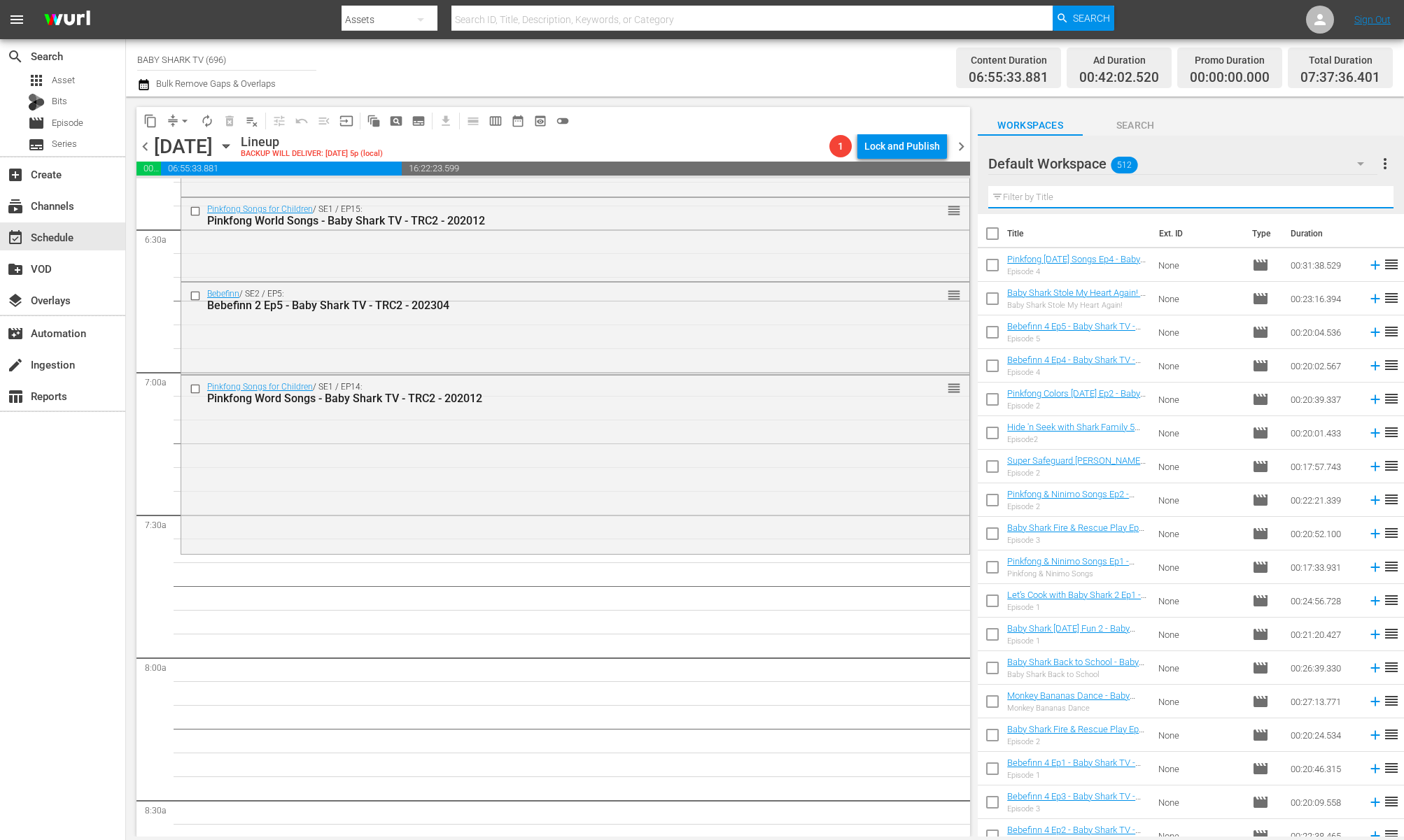
click at [1340, 196] on input "text" at bounding box center [1191, 198] width 406 height 23
click at [1258, 195] on input "text" at bounding box center [1191, 198] width 406 height 23
paste input "Baby Shark Surprise Box 1"
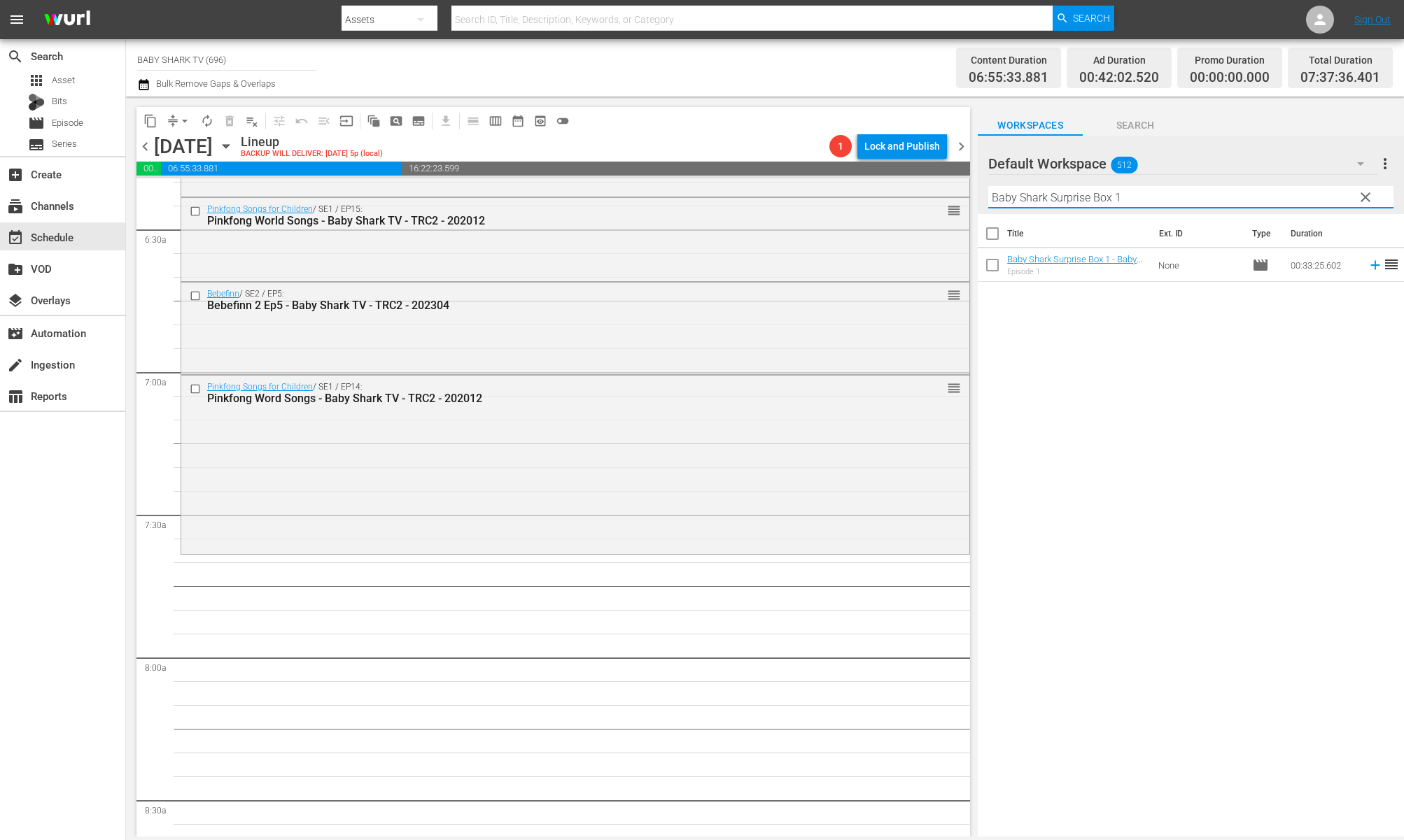
type input "Baby Shark Surprise Box 1"
click at [1089, 397] on div "Title Ext. ID Type Duration Baby Shark Surprise Box 1 - Baby Shark TV - TRC2 - …" at bounding box center [1191, 526] width 427 height 625
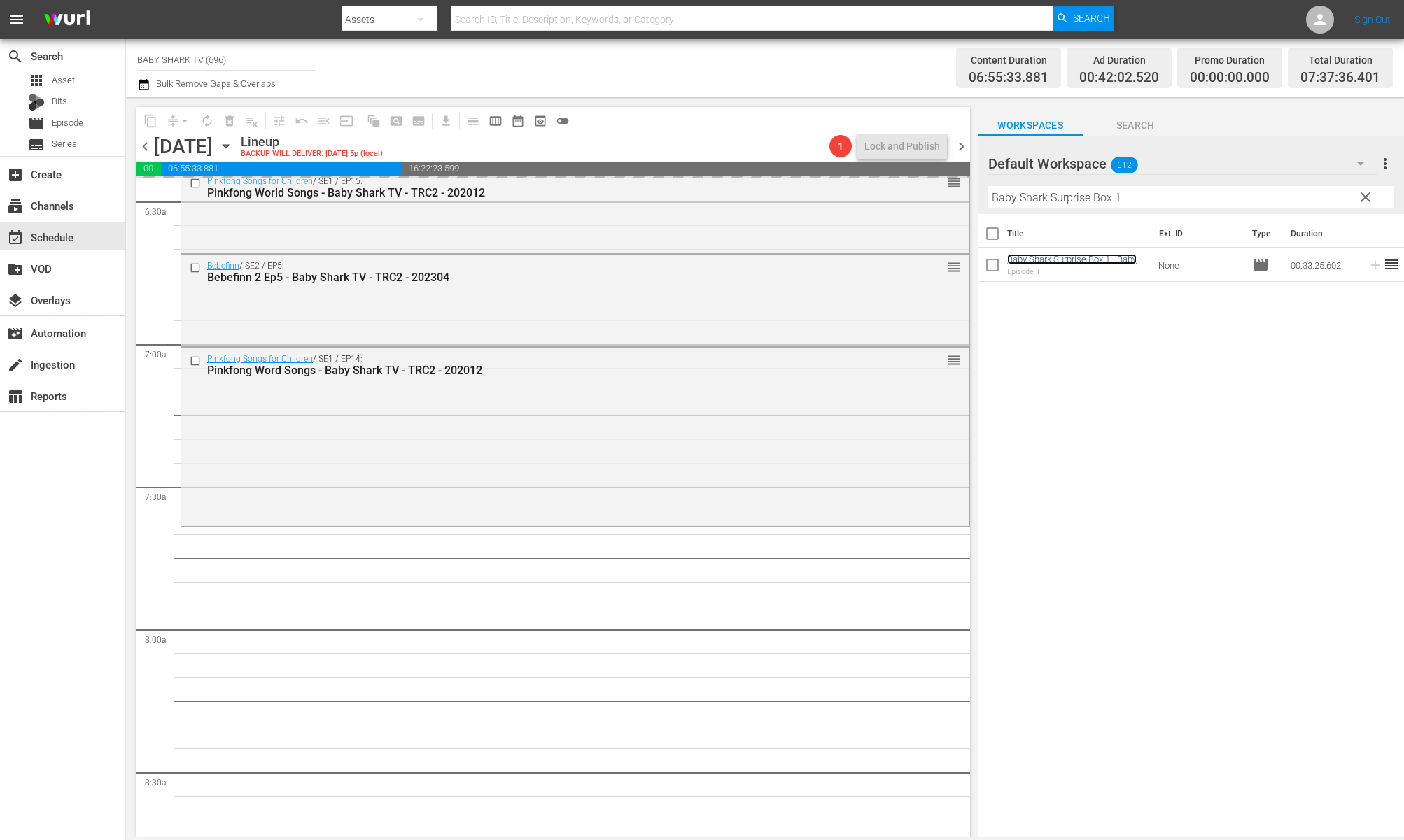
scroll to position [1935, 0]
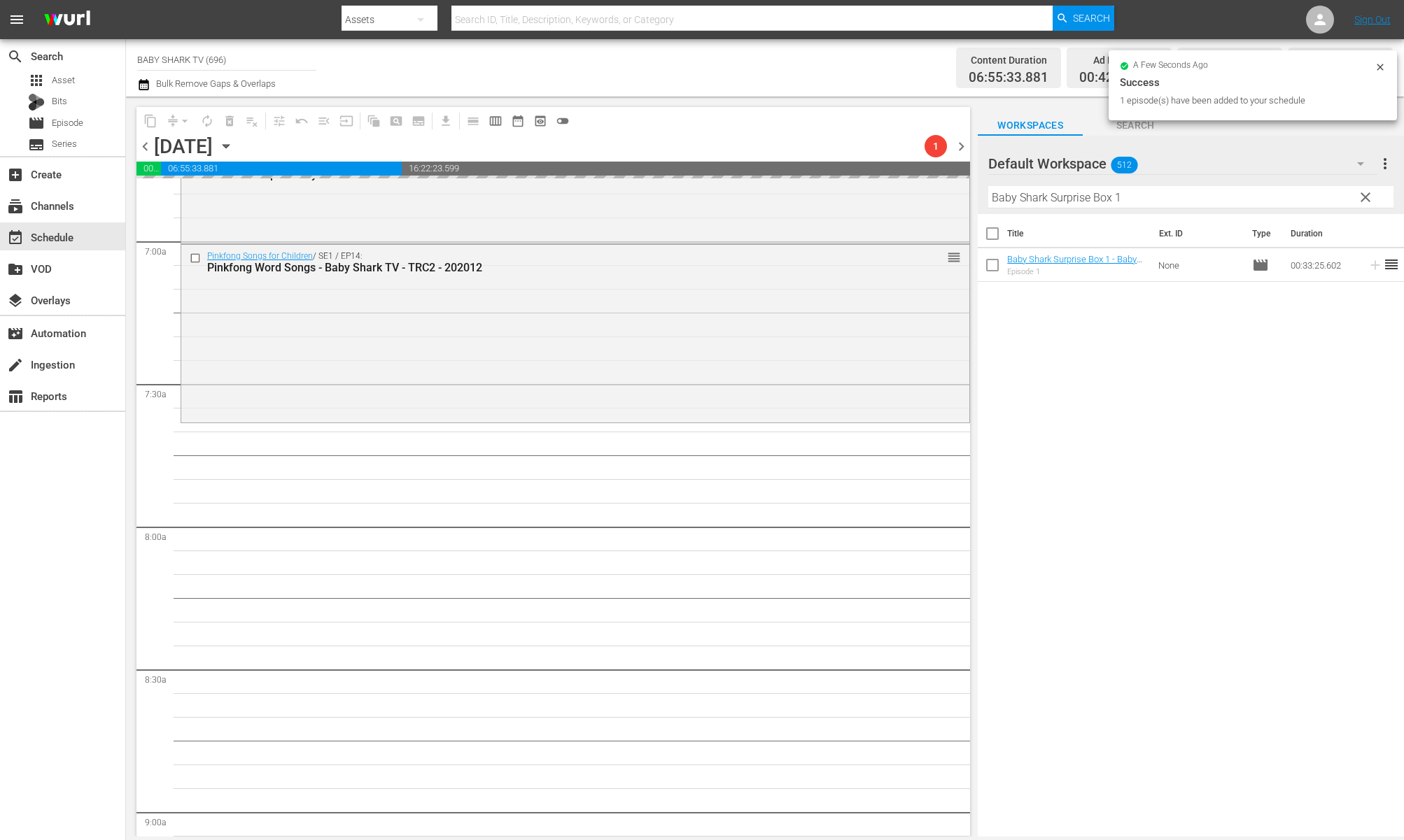
click at [1340, 205] on span "clear" at bounding box center [1365, 197] width 17 height 17
click at [1340, 204] on input "Baby Shark Surprise Box 1" at bounding box center [1191, 198] width 406 height 23
click at [1340, 202] on input "Baby Shark Surprise Box 1" at bounding box center [1191, 198] width 406 height 23
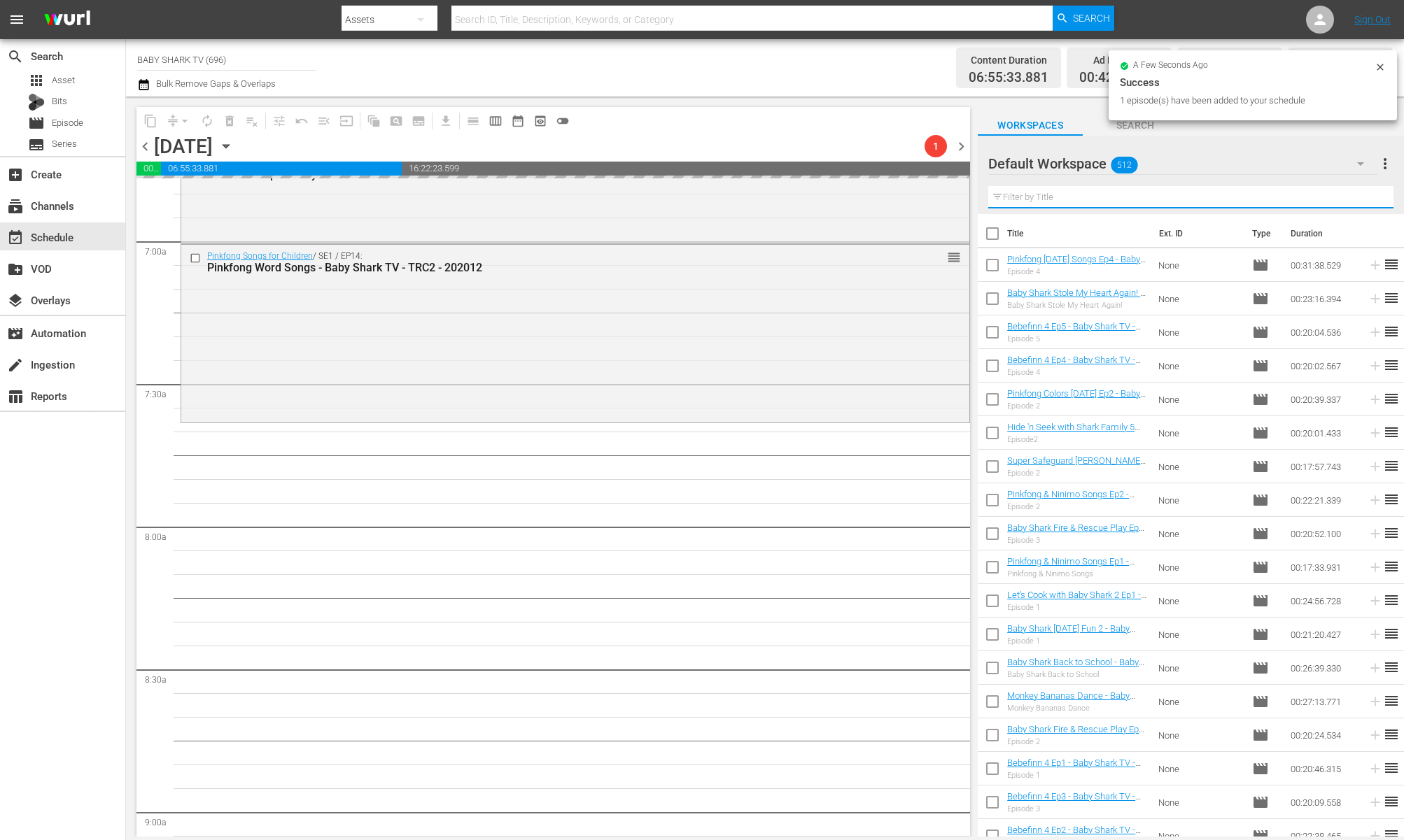
click at [1340, 196] on input "text" at bounding box center [1191, 198] width 406 height 23
paste input "Outdoors Songs"
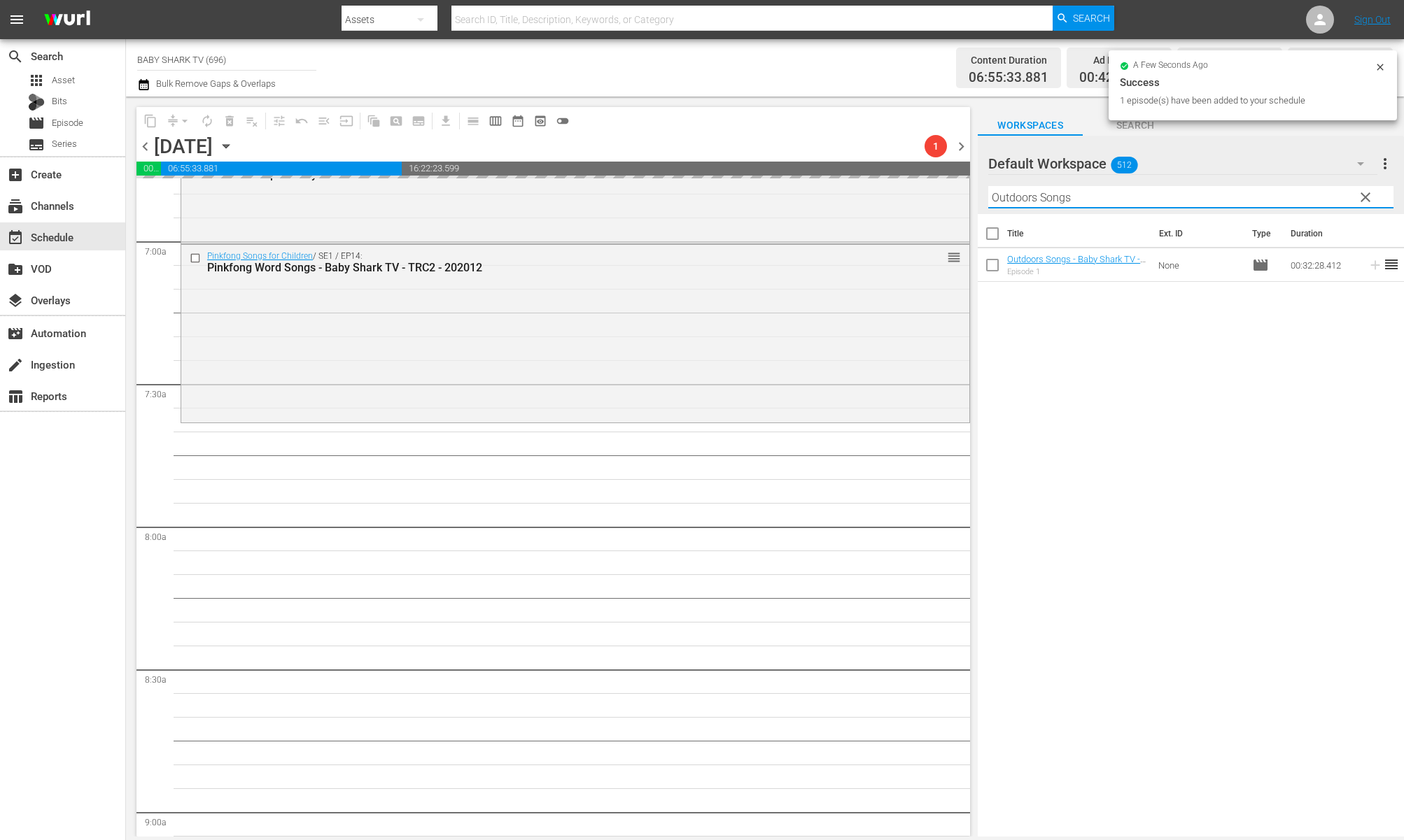
type input "Outdoors Songs"
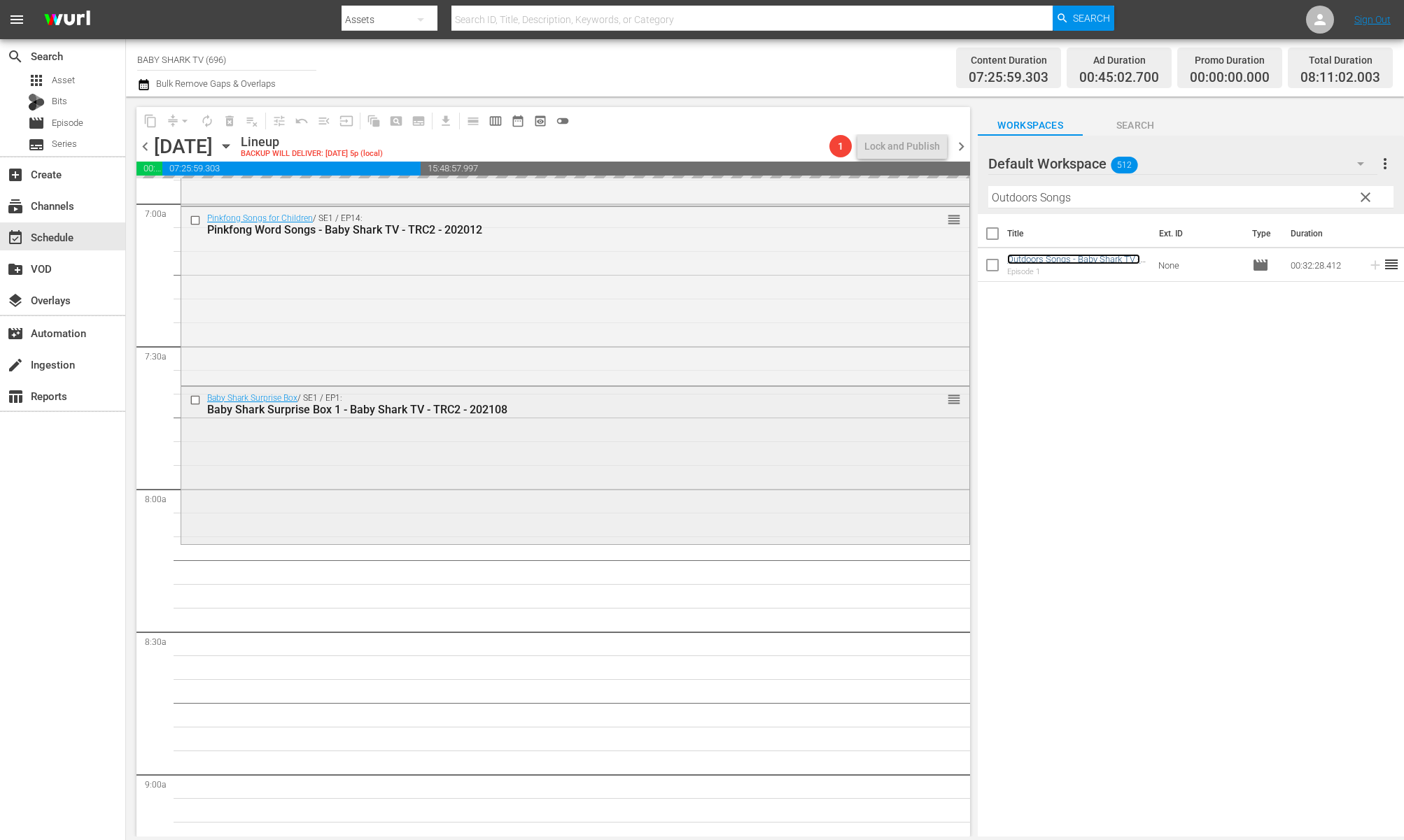
scroll to position [1986, 0]
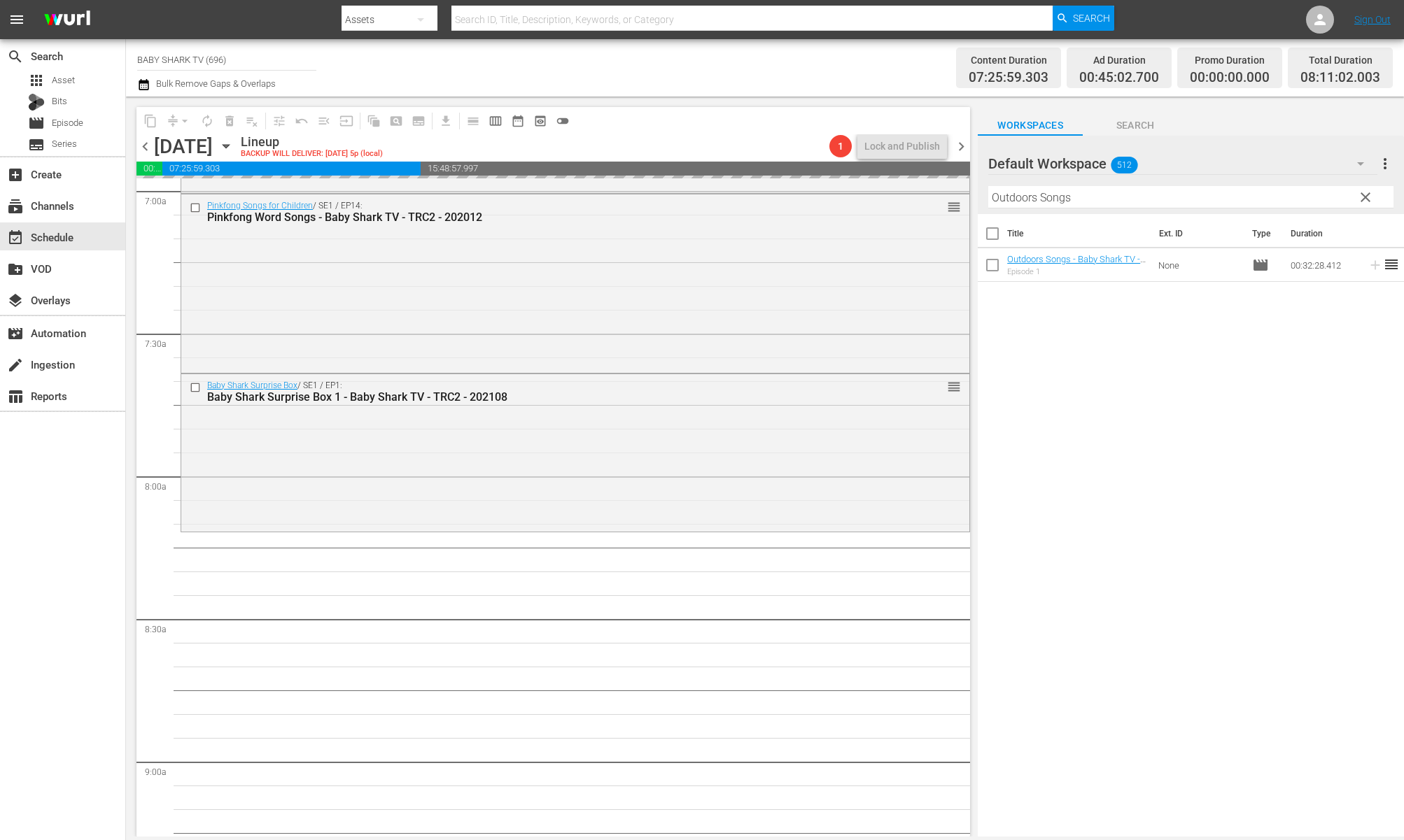
click at [1334, 204] on input "Outdoors Songs" at bounding box center [1191, 198] width 406 height 23
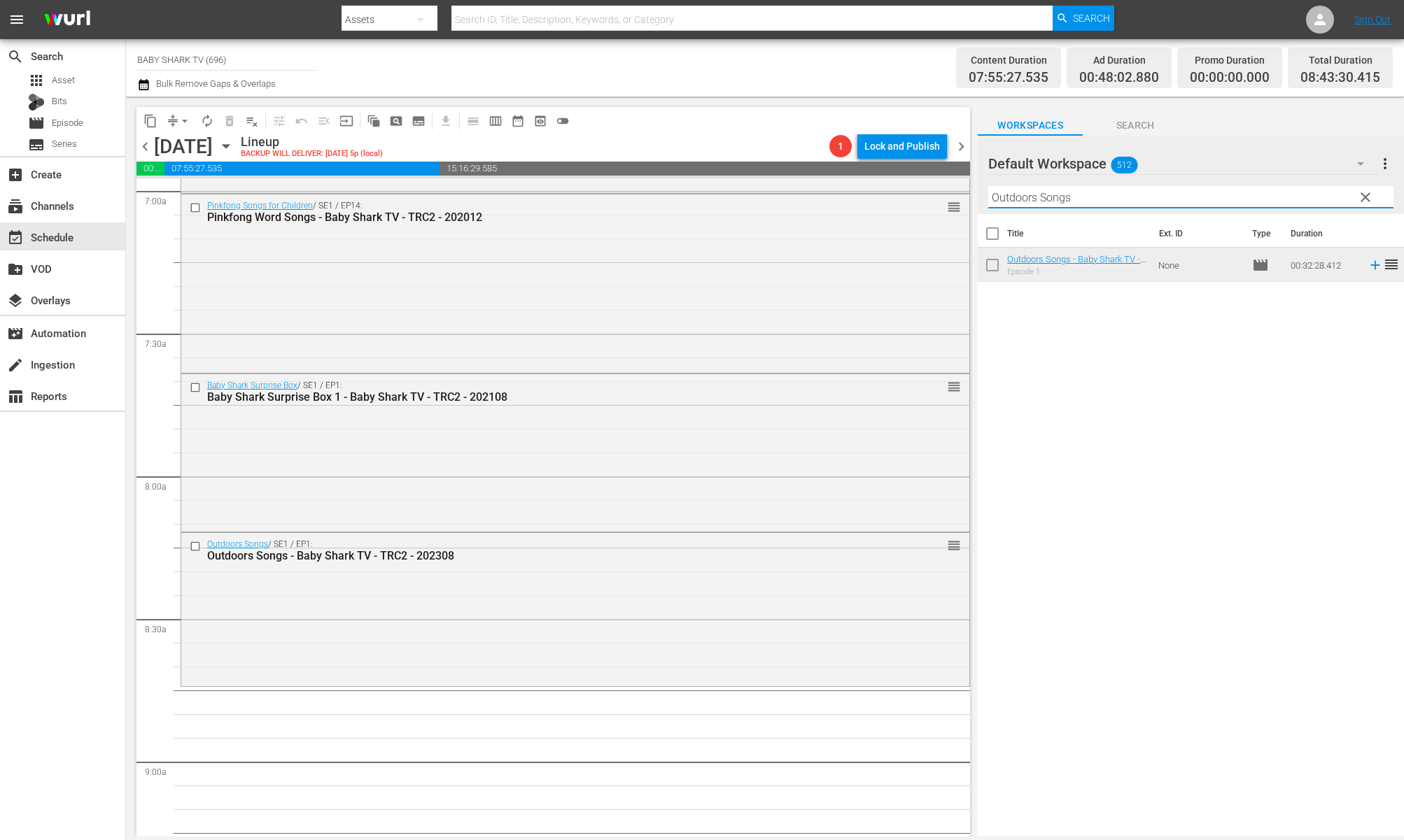
click at [1340, 199] on span "clear" at bounding box center [1365, 197] width 17 height 17
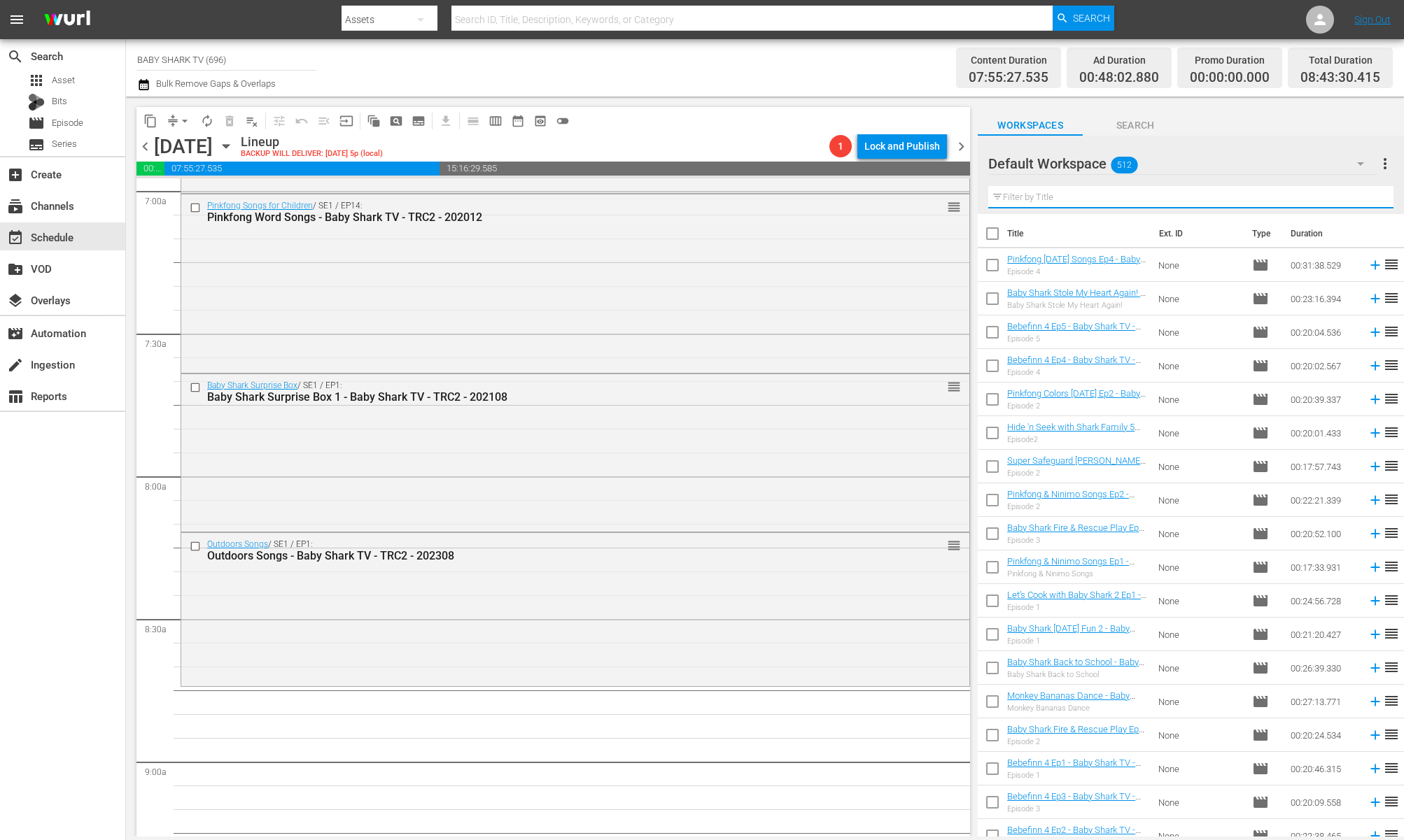
click at [1340, 200] on input "text" at bounding box center [1191, 198] width 406 height 23
paste input "Sing along with Baby Shark 2"
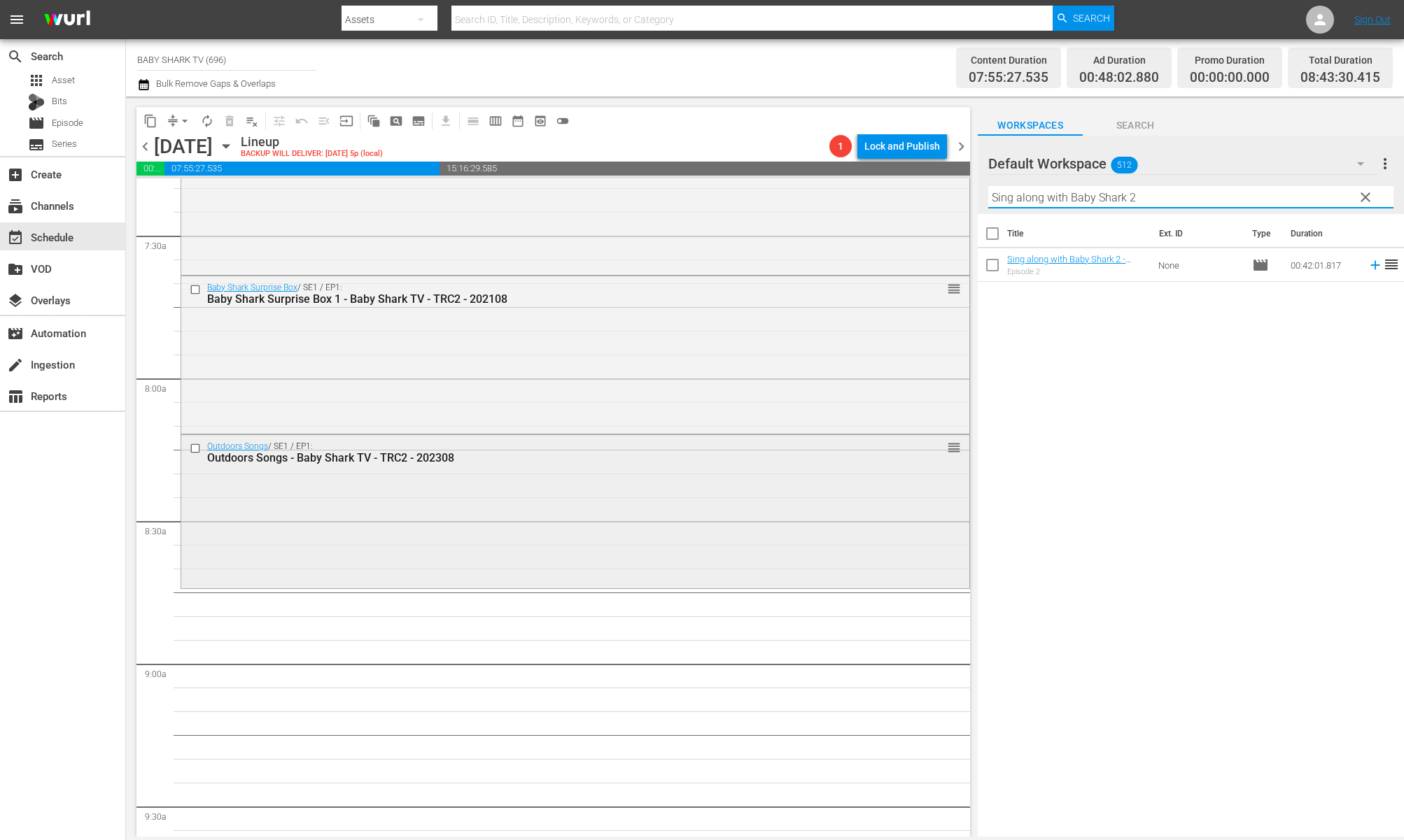
scroll to position [2154, 0]
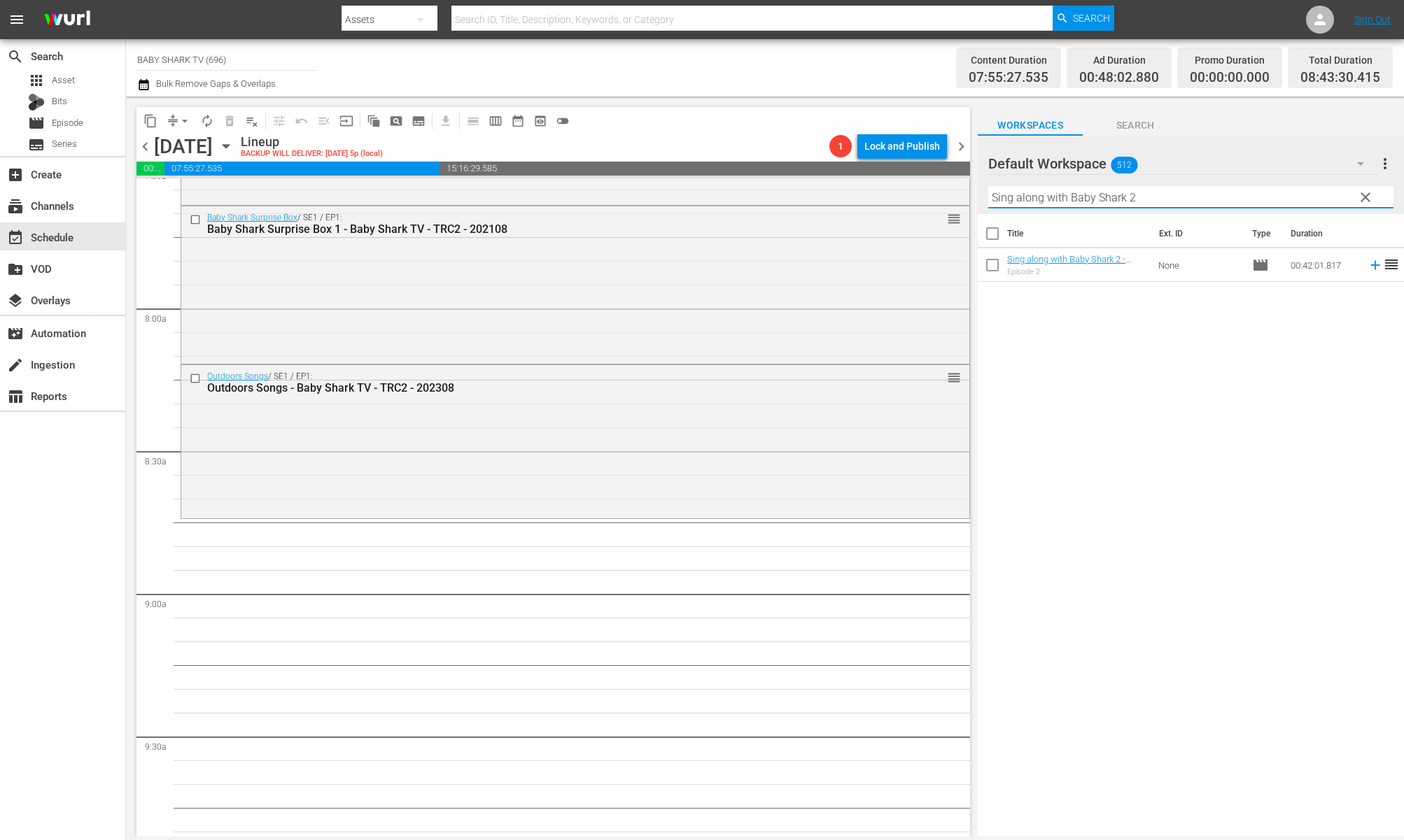
type input "Sing along with Baby Shark 2"
click at [1234, 364] on div "Title Ext. ID Type Duration Sing along with Baby Shark 2 - Baby Shark TV - TRC2…" at bounding box center [1191, 526] width 427 height 625
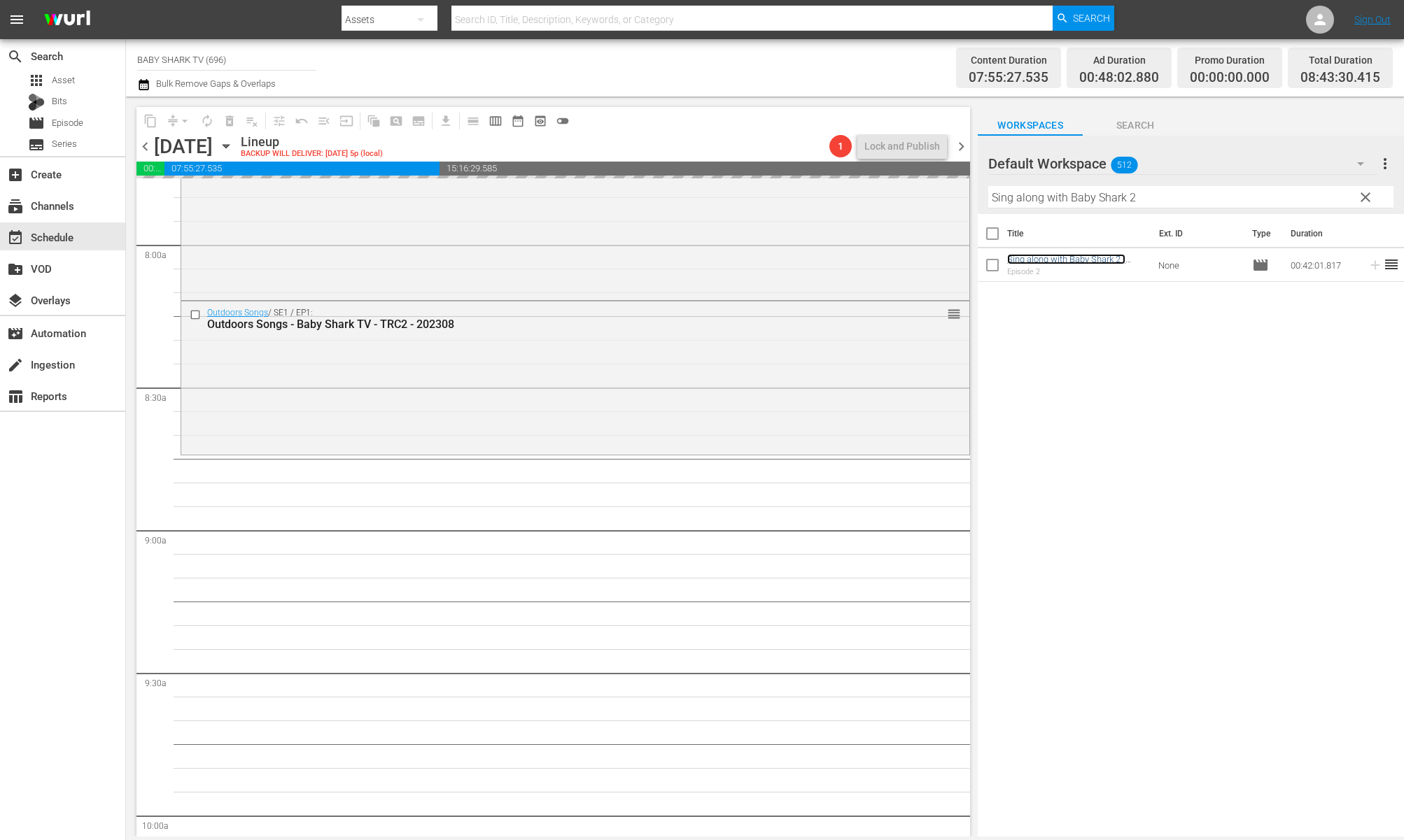
scroll to position [2287, 0]
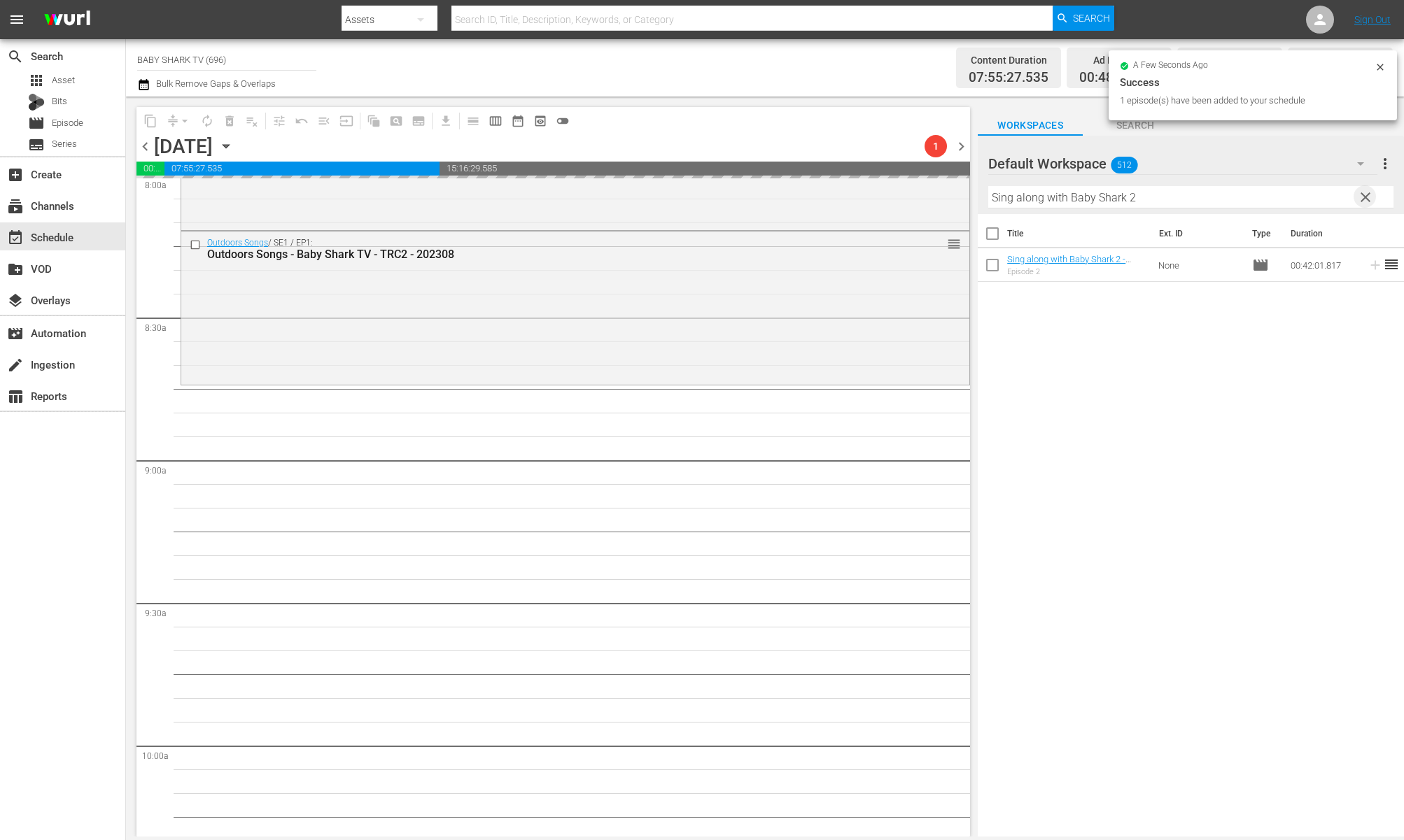
click at [1340, 193] on span "clear" at bounding box center [1365, 197] width 17 height 17
click at [1340, 193] on input "Sing along with Baby Shark 2" at bounding box center [1191, 198] width 406 height 23
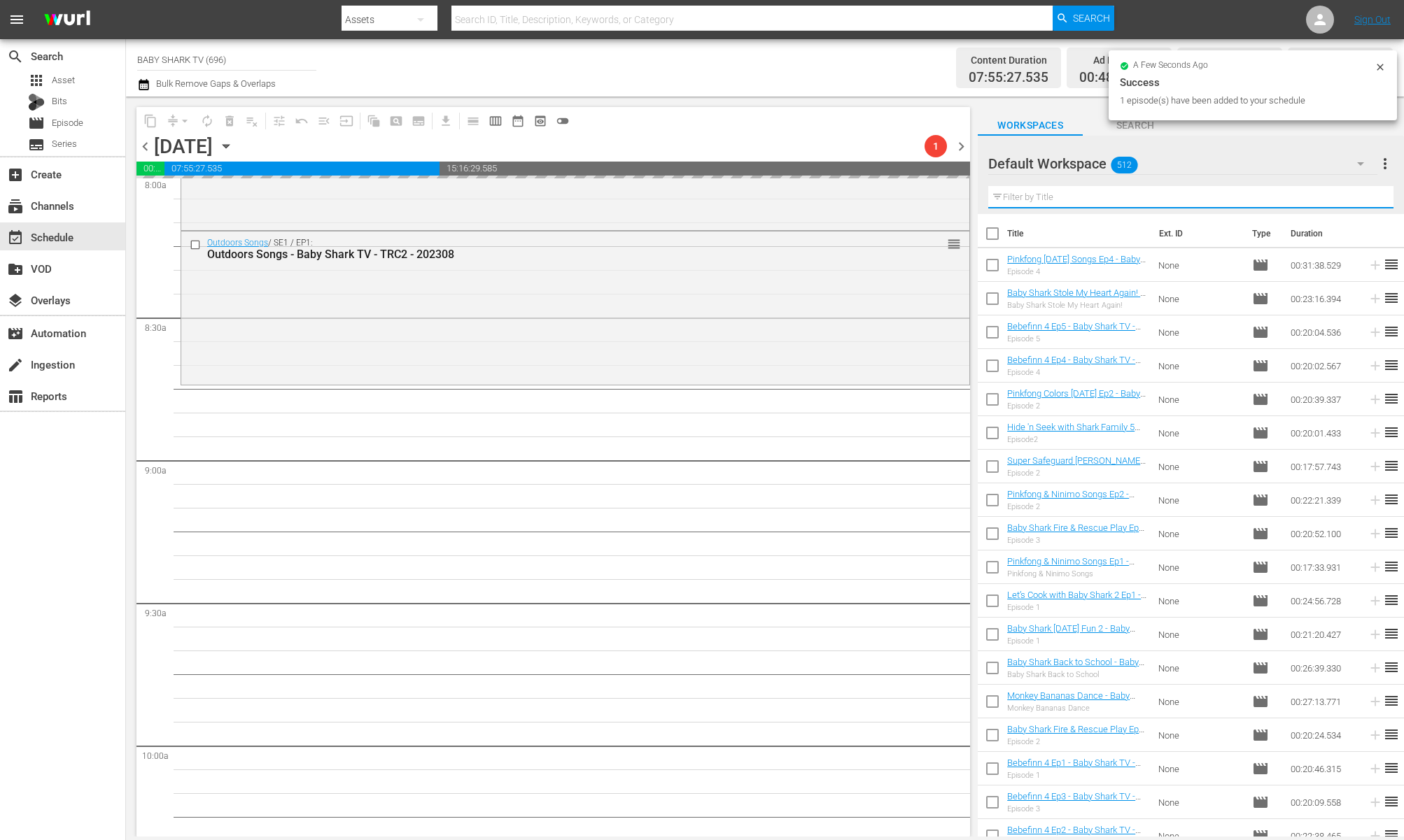
click at [1340, 193] on input "text" at bounding box center [1191, 198] width 406 height 23
paste input "Everything ABC Songs"
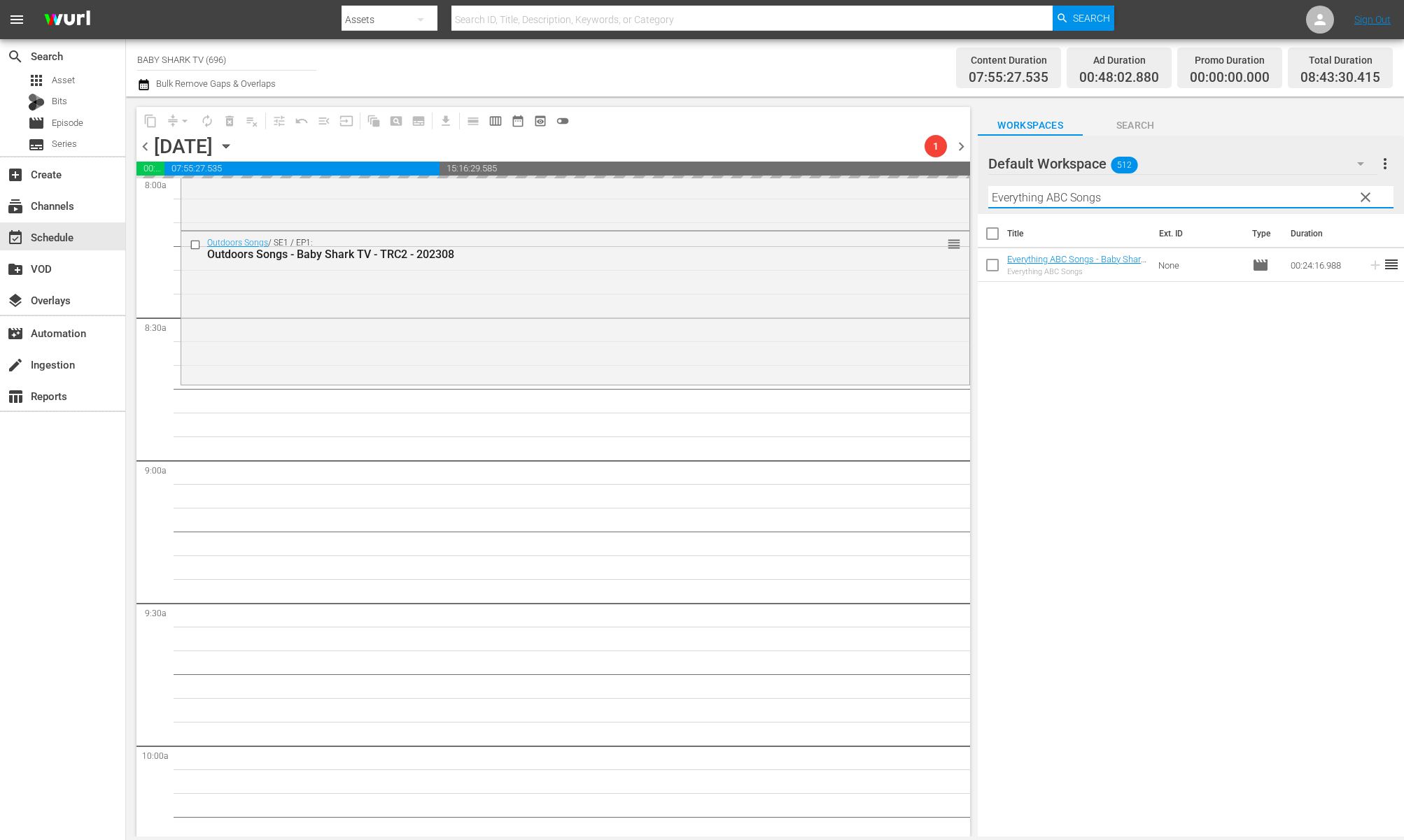
type input "Everything ABC Songs"
click at [1192, 328] on div "Title Ext. ID Type Duration Everything ABC Songs - Baby Shark TV - TRC2 - 20240…" at bounding box center [1191, 526] width 427 height 625
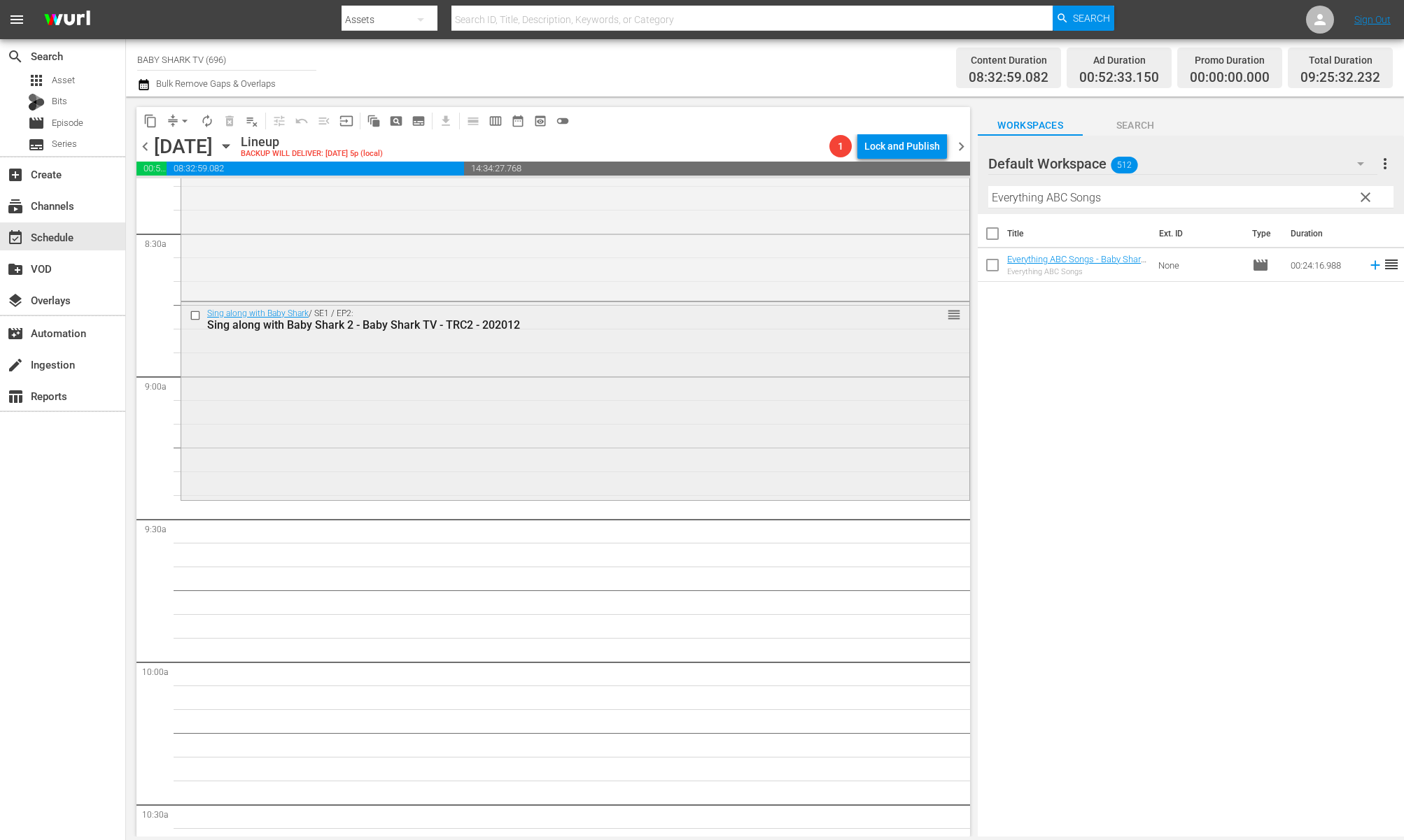
scroll to position [2424, 0]
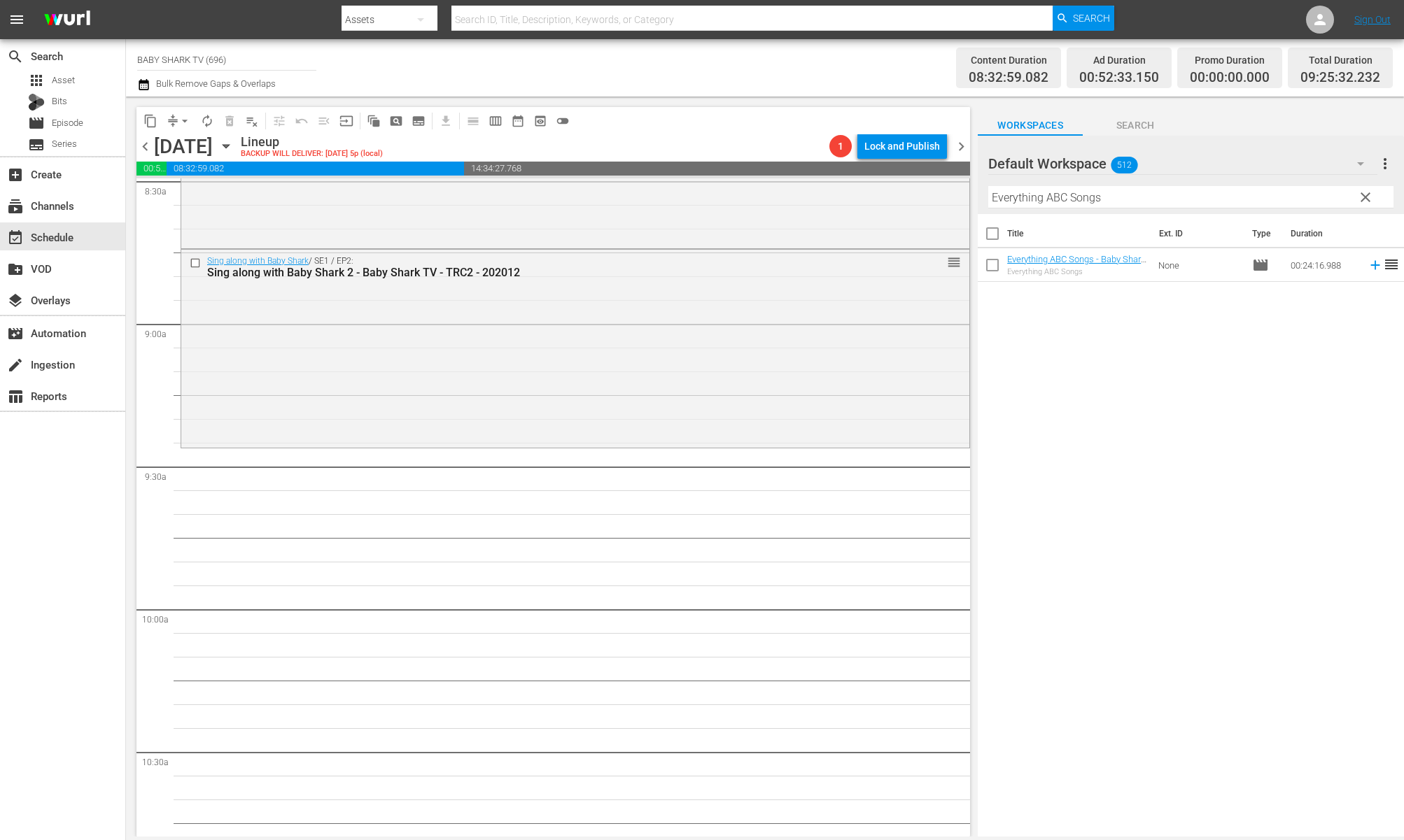
click at [1094, 324] on div "Title Ext. ID Type Duration Everything ABC Songs - Baby Shark TV - TRC2 - 20240…" at bounding box center [1191, 526] width 427 height 625
click at [1107, 323] on div "Title Ext. ID Type Duration Everything ABC Songs - Baby Shark TV - TRC2 - 20240…" at bounding box center [1191, 526] width 427 height 625
click at [1340, 190] on span "clear" at bounding box center [1365, 197] width 17 height 17
drag, startPoint x: 1366, startPoint y: 190, endPoint x: 1352, endPoint y: 198, distance: 16.1
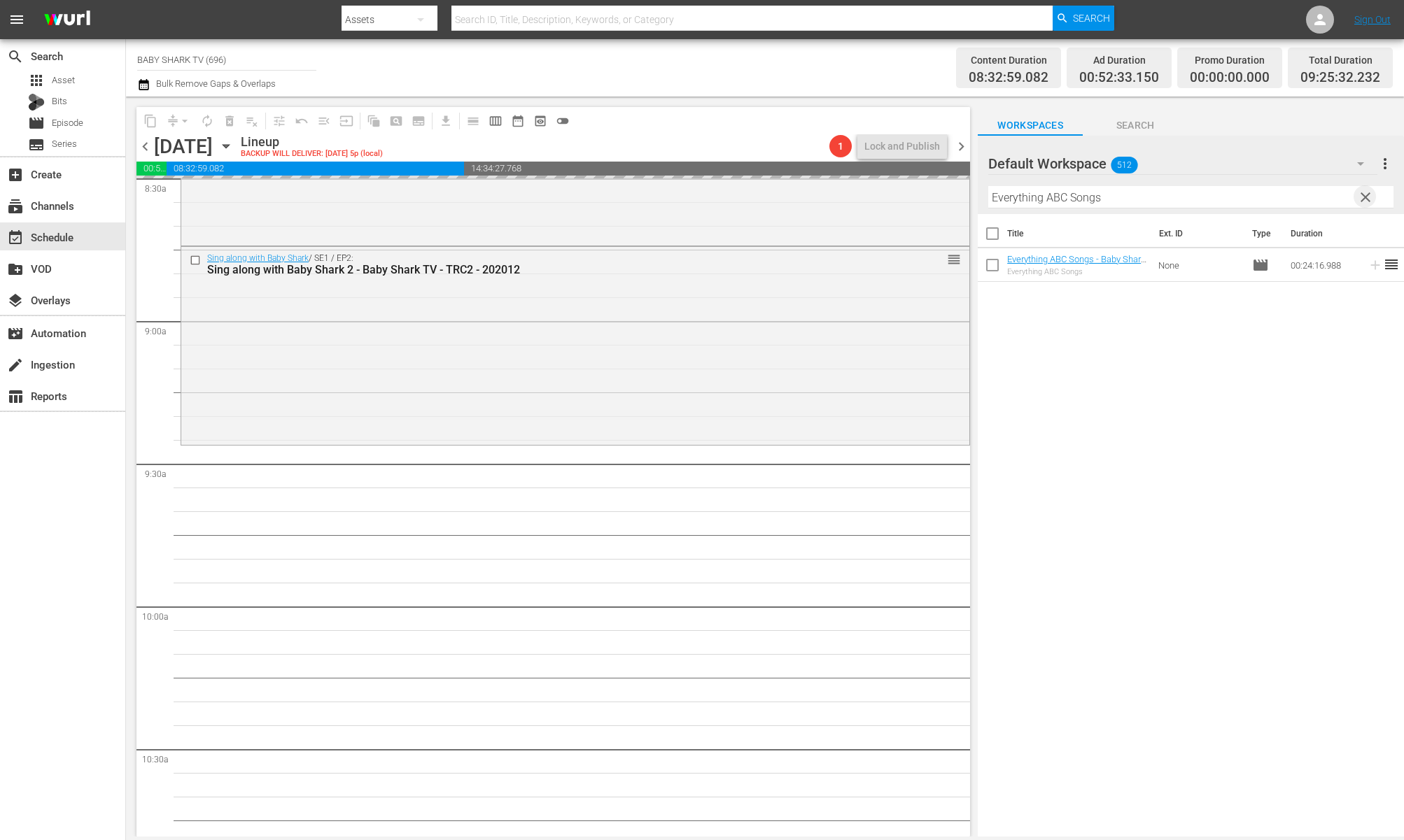
click at [1340, 190] on input "Everything ABC Songs" at bounding box center [1191, 198] width 406 height 23
click at [1340, 198] on input "Everything ABC Songs" at bounding box center [1191, 198] width 406 height 23
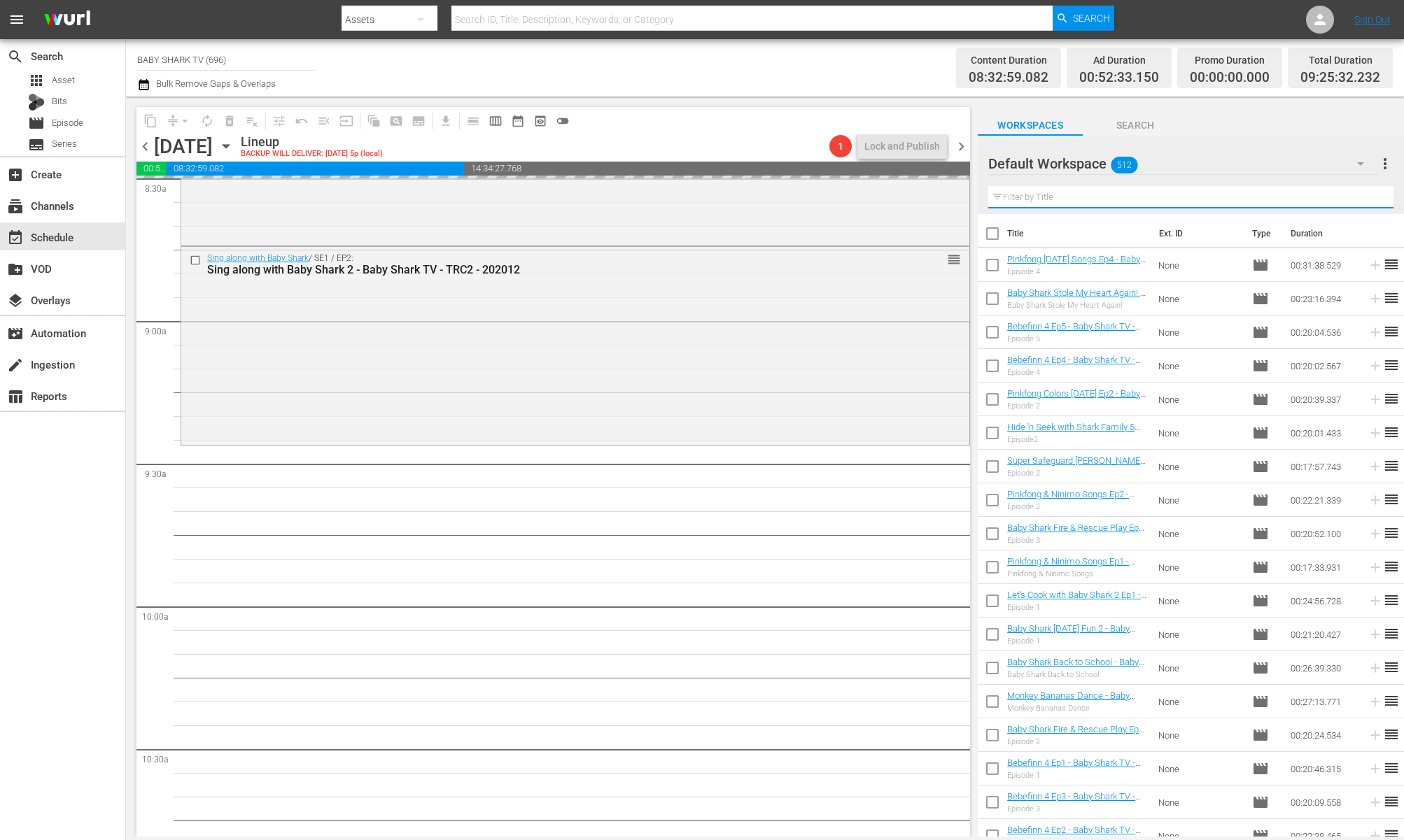
click at [1340, 198] on input "text" at bounding box center [1191, 198] width 406 height 23
paste input "Pinkfong and [PERSON_NAME]’s Magic Adventure"
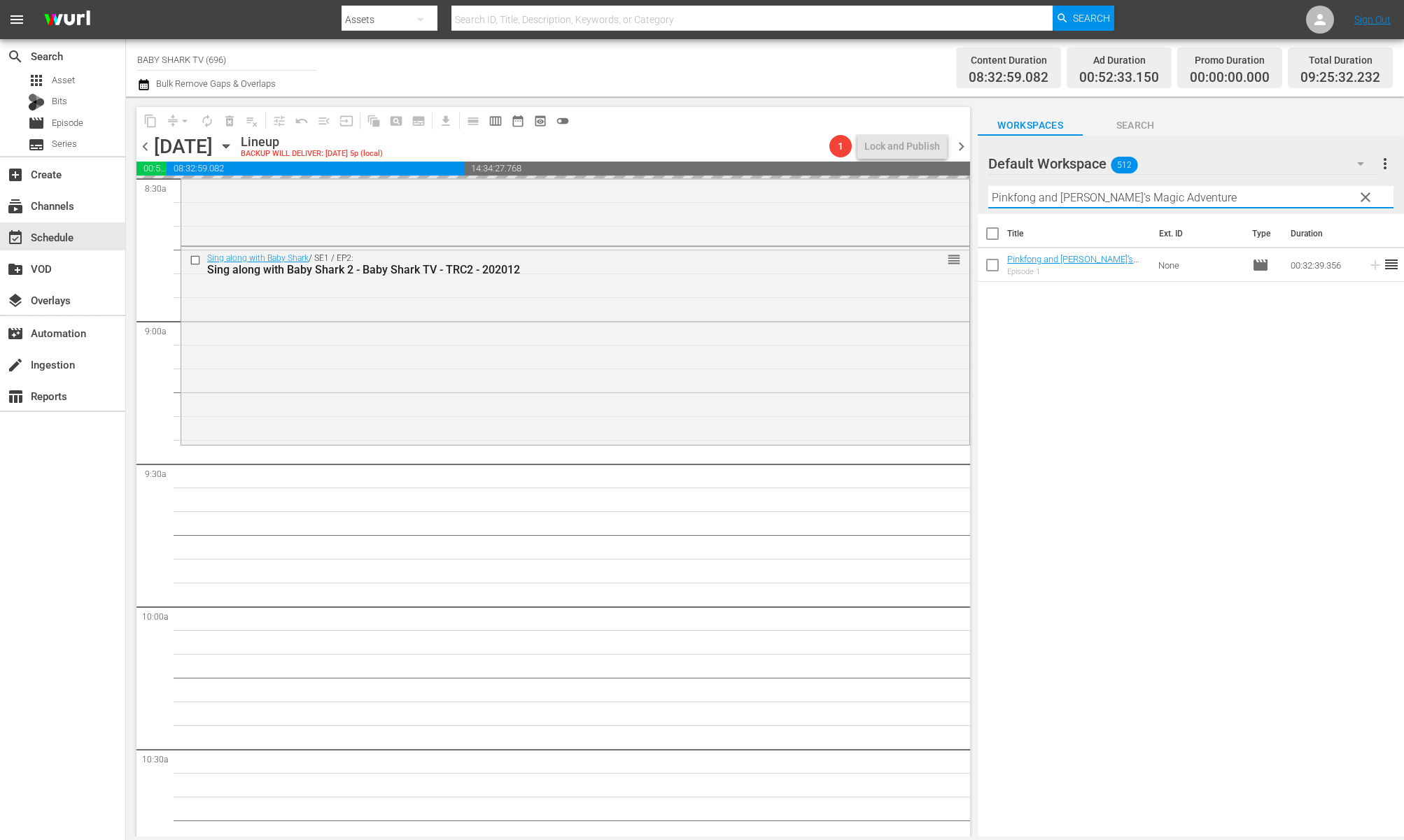
type input "Pinkfong and [PERSON_NAME]’s Magic Adventure"
click at [1293, 384] on div "Title Ext. ID Type Duration Pinkfong and Hogi’s Magic Adventure - Baby Shark TV…" at bounding box center [1191, 526] width 427 height 625
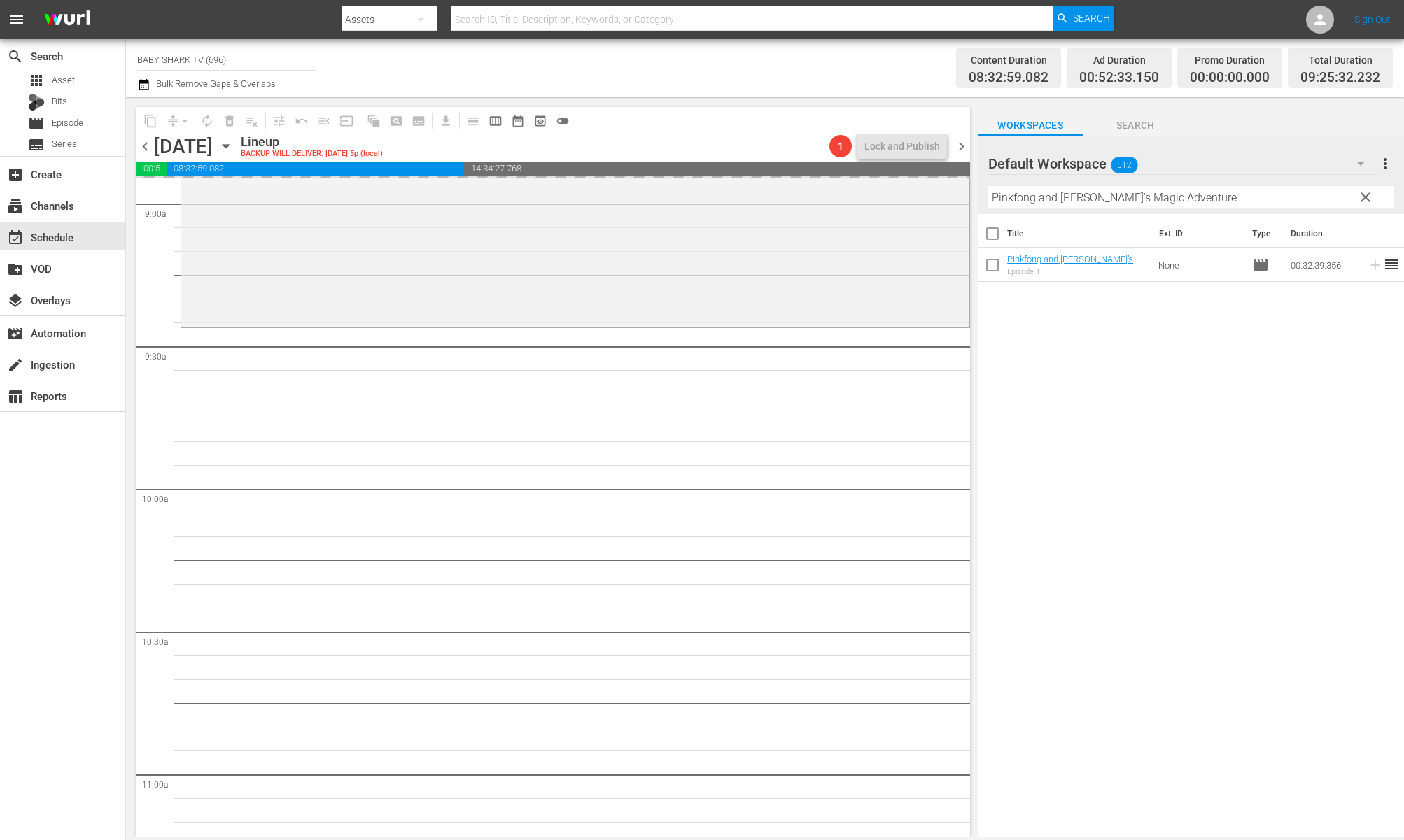
click at [1096, 420] on div "Title Ext. ID Type Duration Pinkfong and Hogi’s Magic Adventure - Baby Shark TV…" at bounding box center [1191, 526] width 427 height 625
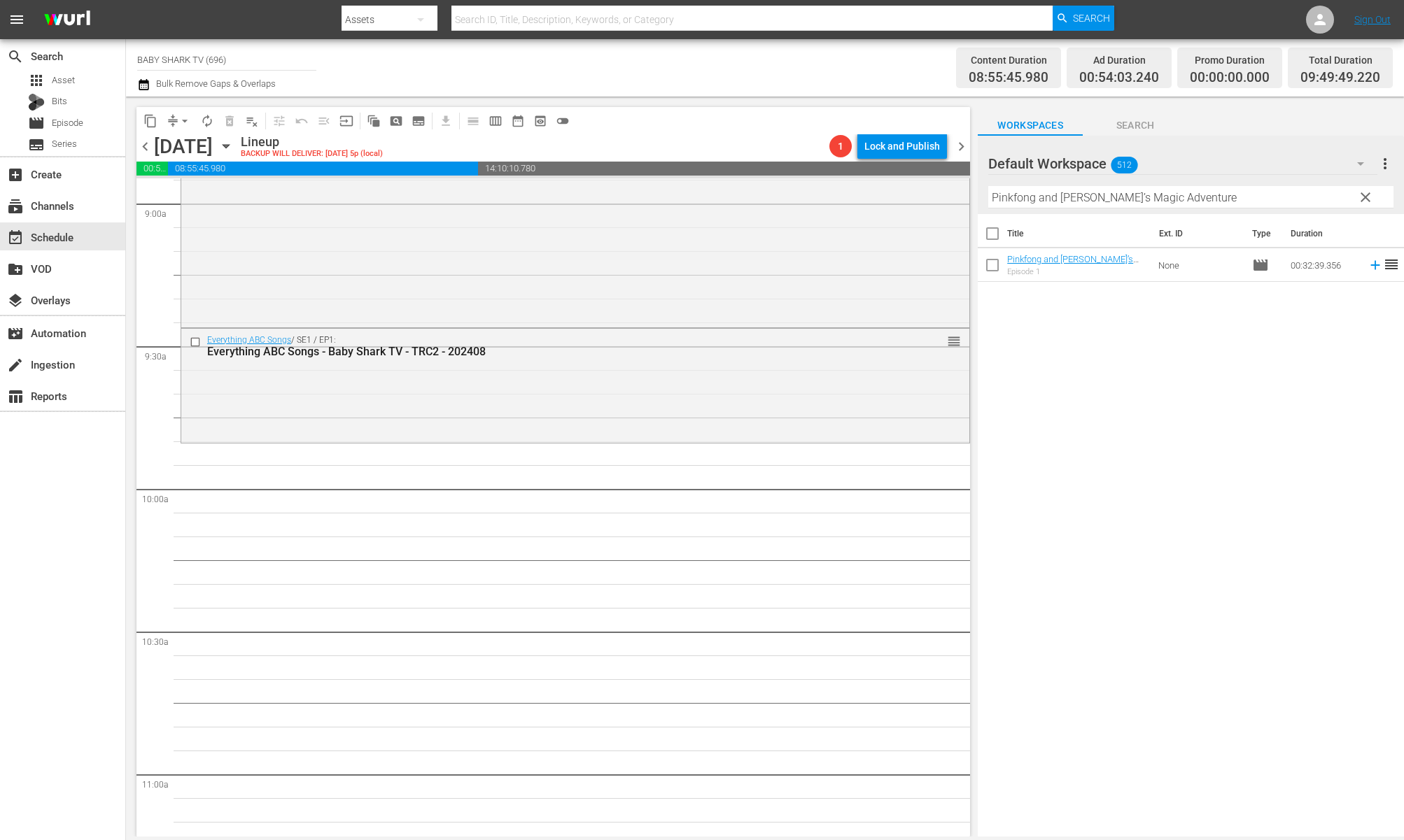
click at [1087, 344] on div "Title Ext. ID Type Duration Pinkfong and Hogi’s Magic Adventure - Baby Shark TV…" at bounding box center [1191, 526] width 427 height 625
drag, startPoint x: 1350, startPoint y: 206, endPoint x: 1360, endPoint y: 195, distance: 14.9
click at [1340, 206] on input "Pinkfong and [PERSON_NAME]’s Magic Adventure" at bounding box center [1191, 198] width 406 height 23
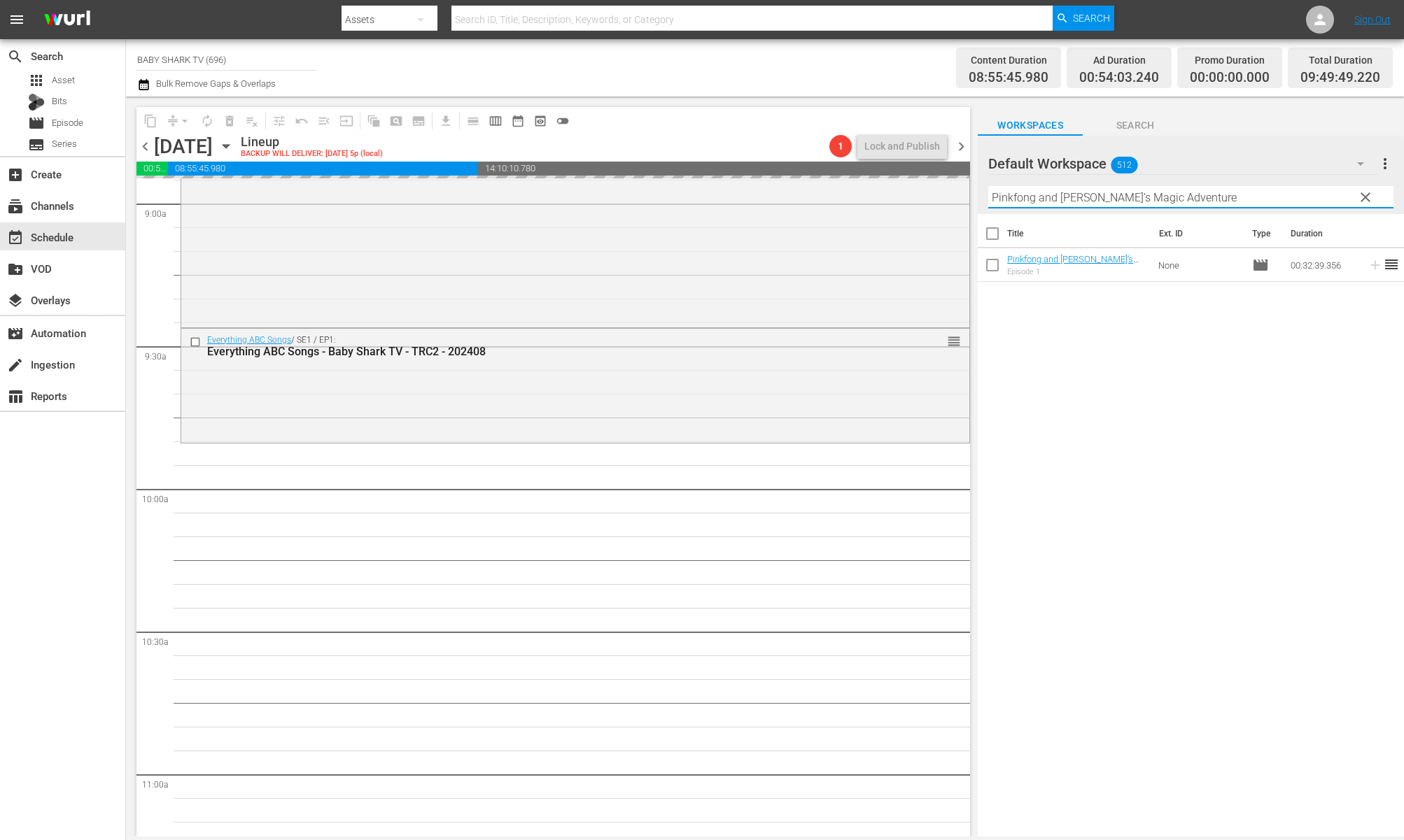
drag, startPoint x: 1360, startPoint y: 195, endPoint x: 1338, endPoint y: 195, distance: 22.0
click at [1340, 194] on span "clear" at bounding box center [1365, 197] width 17 height 17
click at [1340, 194] on input "Pinkfong and [PERSON_NAME]’s Magic Adventure" at bounding box center [1191, 198] width 406 height 23
click at [1339, 194] on input "Pinkfong and [PERSON_NAME]’s Magic Adventure" at bounding box center [1191, 198] width 406 height 23
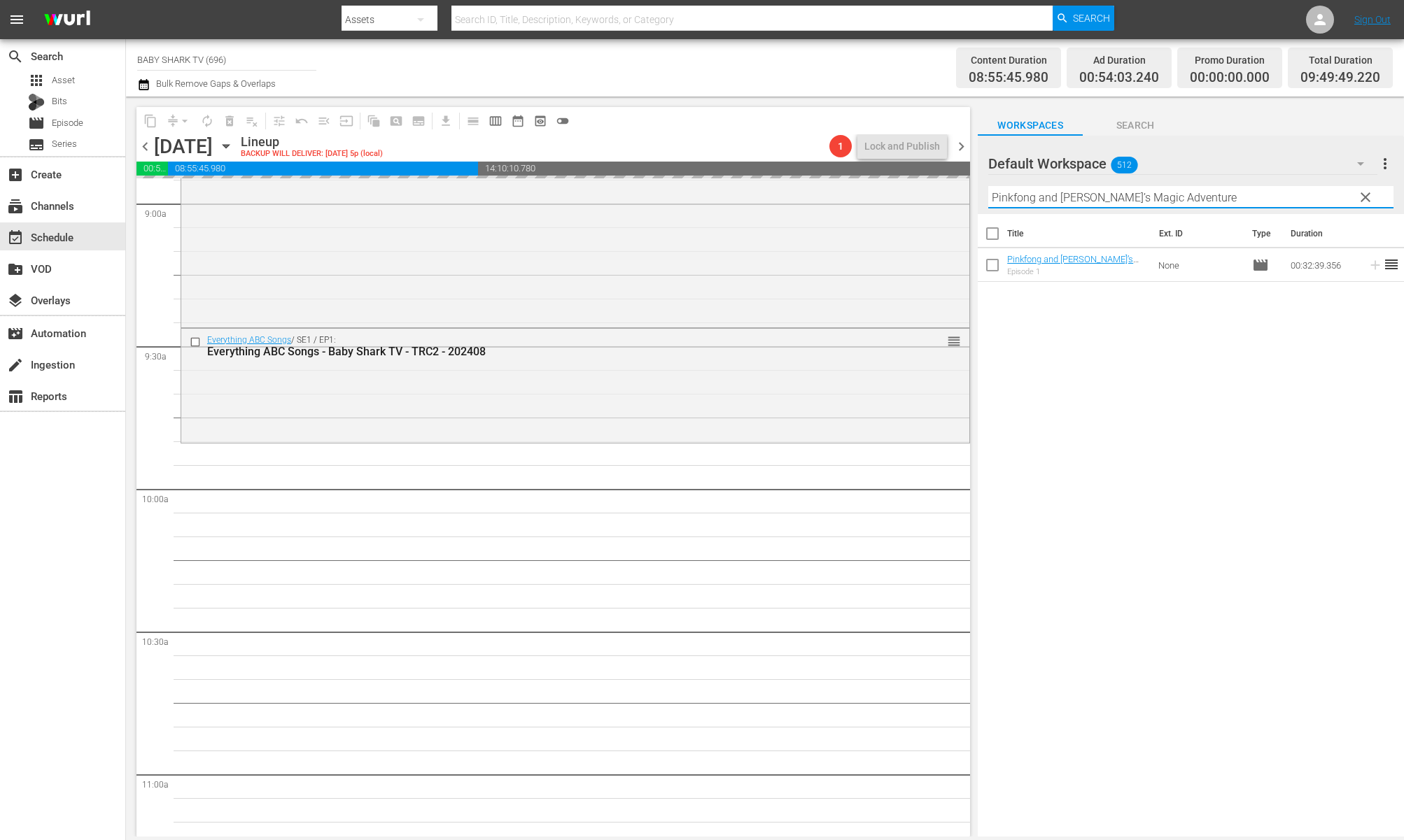
click at [1338, 195] on input "Pinkfong and [PERSON_NAME]’s Magic Adventure" at bounding box center [1191, 198] width 406 height 23
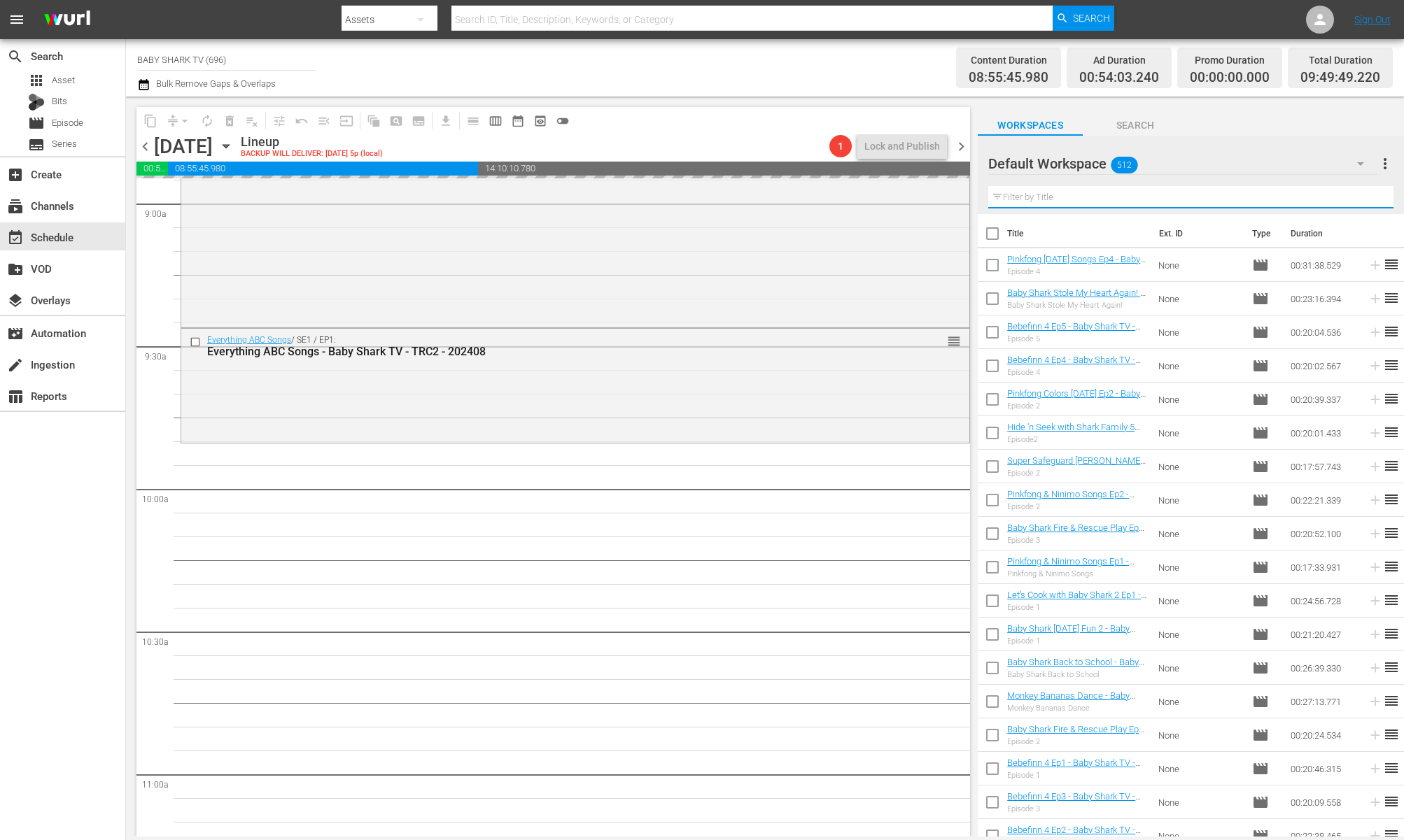
paste input "Bebefinn 4 Ep4"
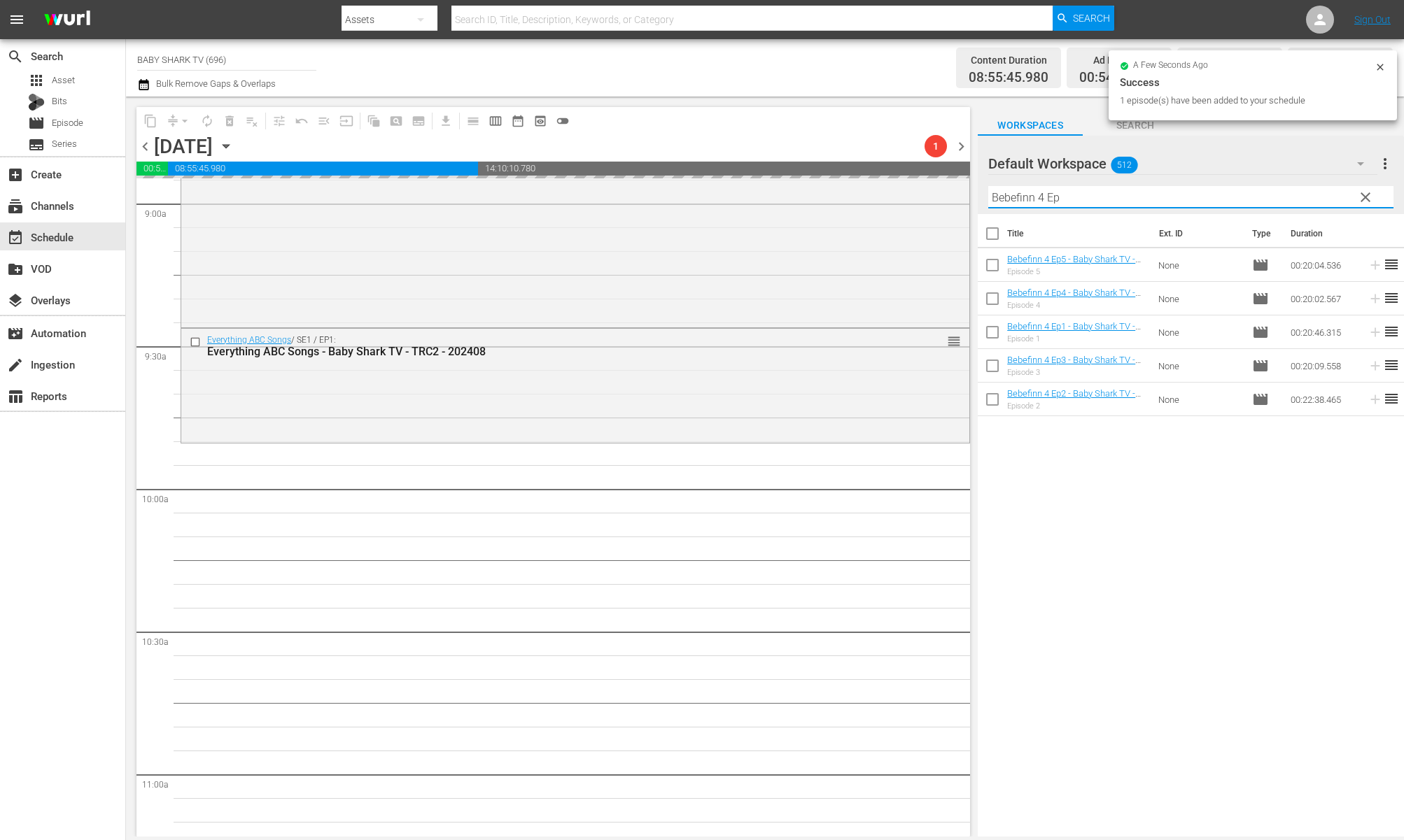
type input "Bebefinn 4 Ep"
click at [1275, 504] on div "Title Ext. ID Type Duration Bebefinn 4 Ep5 - Baby Shark TV - TRC2 - 202509 Epis…" at bounding box center [1191, 526] width 427 height 625
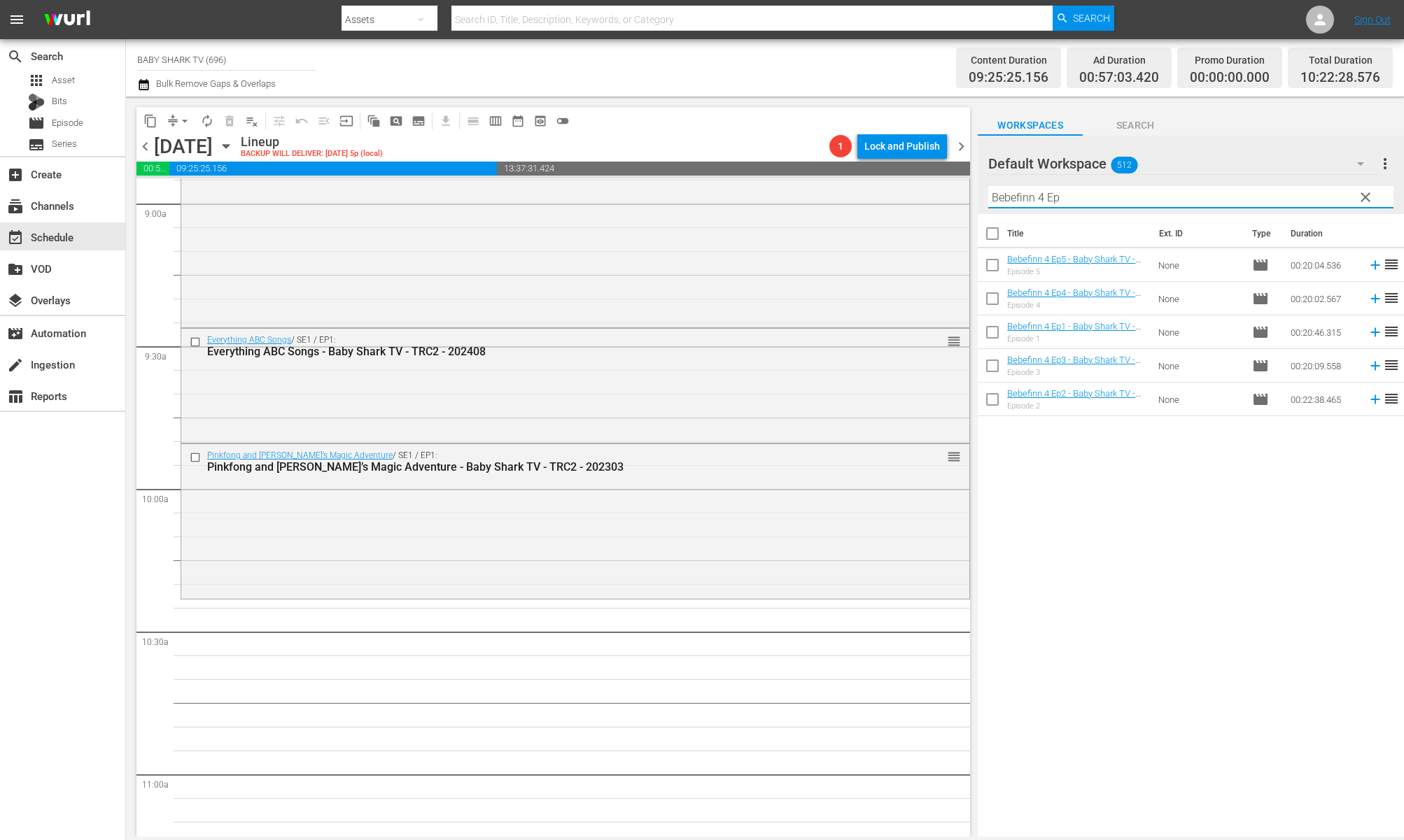
click at [1130, 201] on input "Bebefinn 4 Ep" at bounding box center [1191, 198] width 406 height 23
click at [1116, 506] on div "Title Ext. ID Type Duration Bebefinn 4 Ep5 - Baby Shark TV - TRC2 - 202509 Epis…" at bounding box center [1191, 526] width 427 height 625
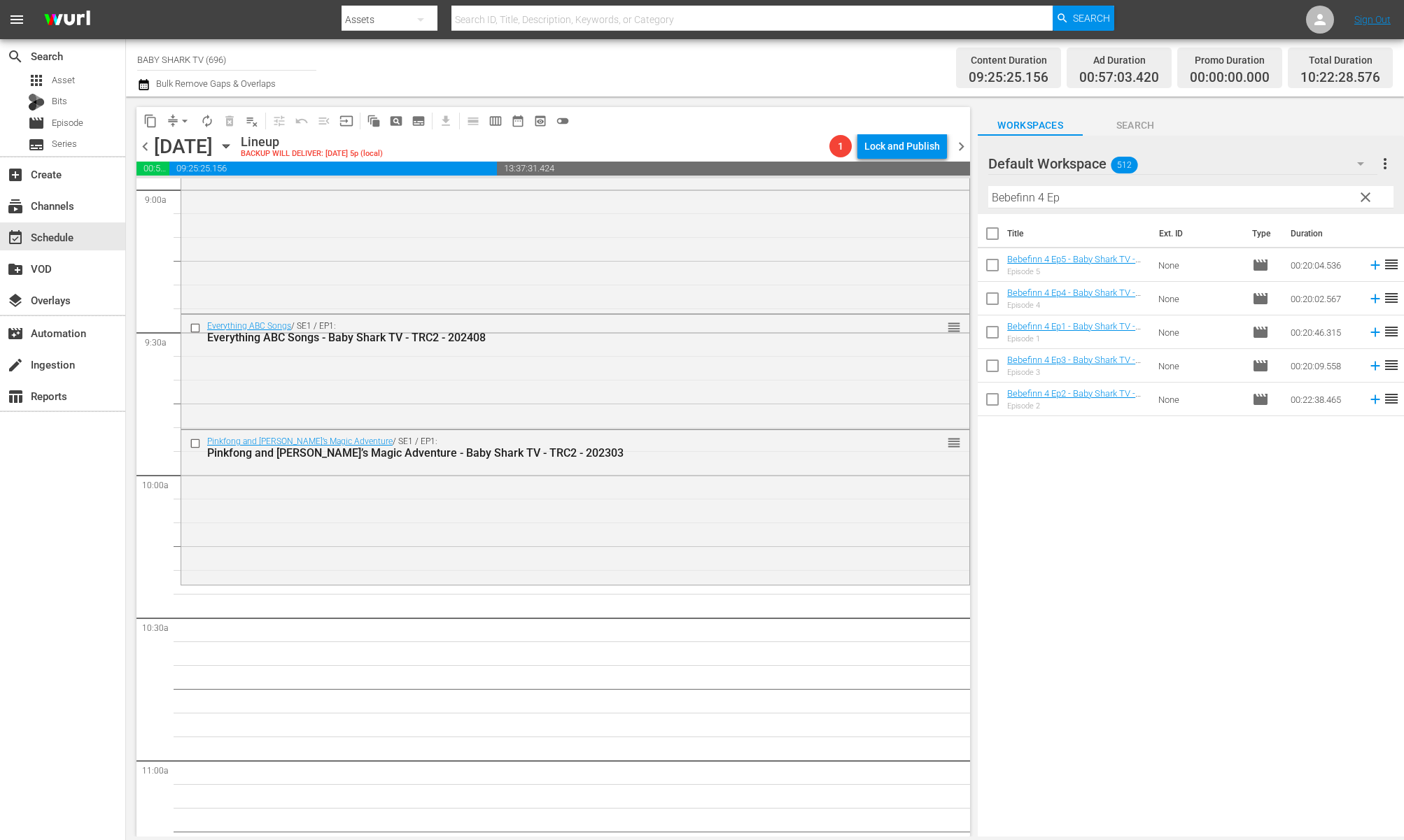
scroll to position [2571, 0]
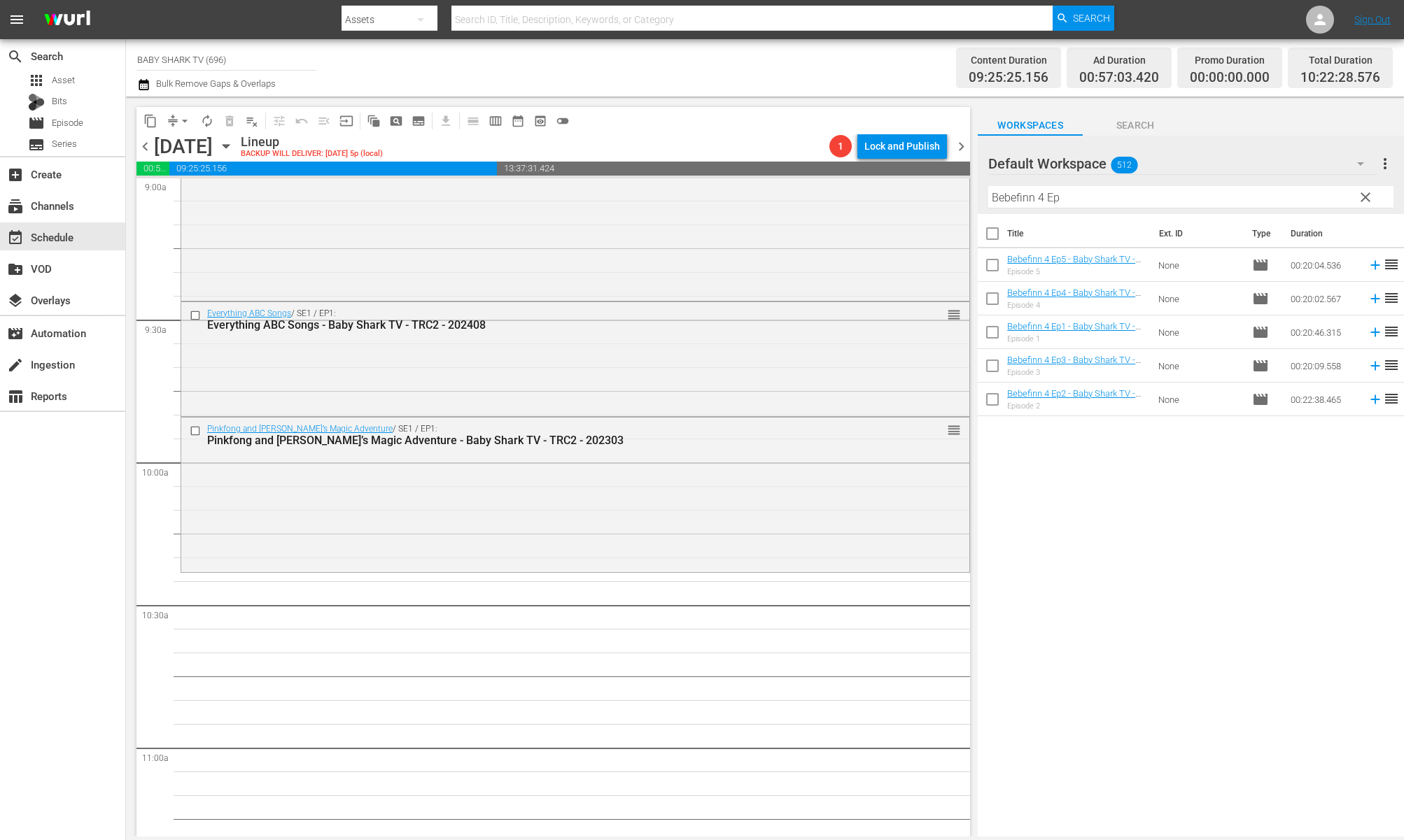
click at [1147, 577] on div "Title Ext. ID Type Duration Bebefinn 4 Ep5 - Baby Shark TV - TRC2 - 202509 Epis…" at bounding box center [1191, 526] width 427 height 625
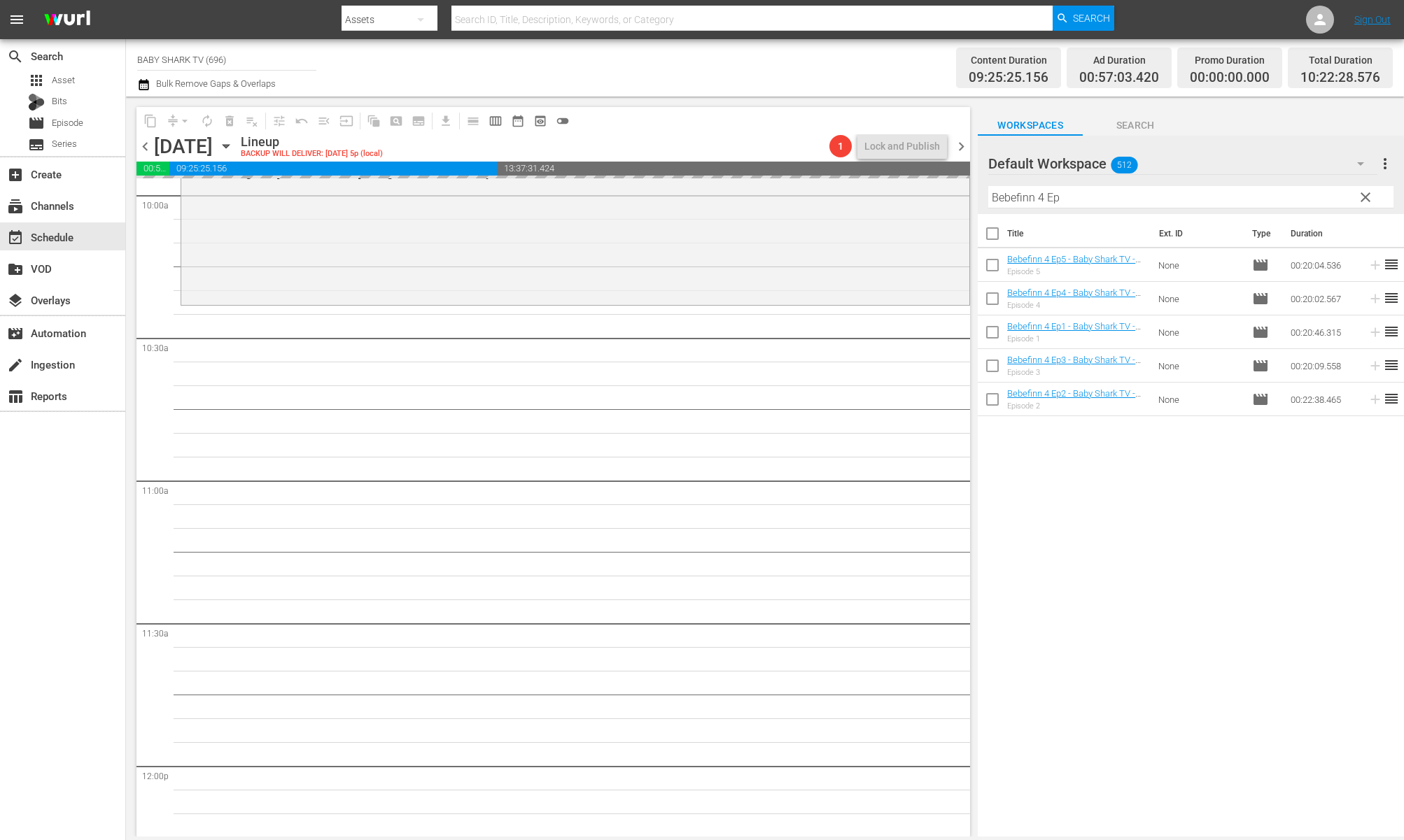
scroll to position [2729, 0]
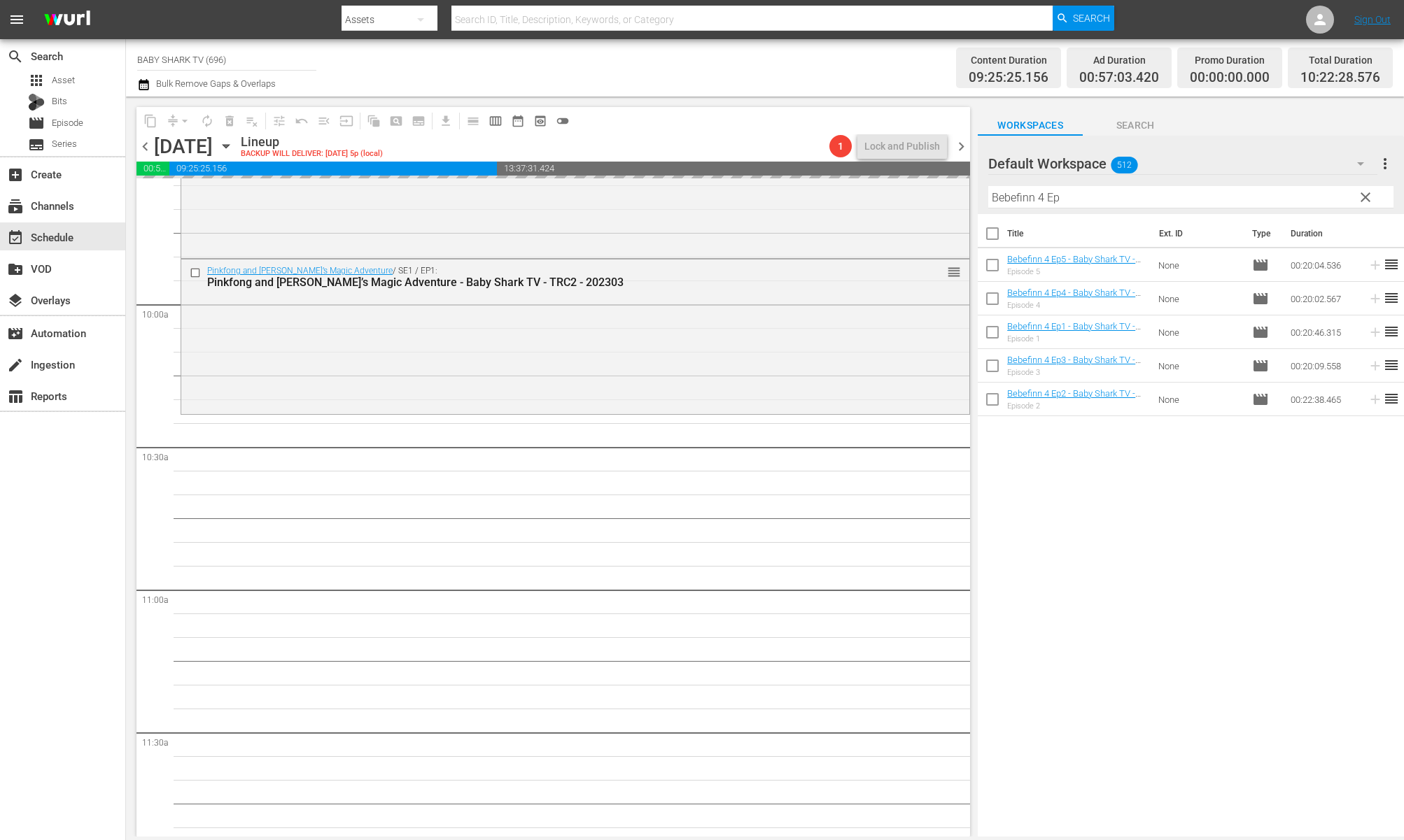
click at [1099, 530] on div "Title Ext. ID Type Duration Bebefinn 4 Ep5 - Baby Shark TV - TRC2 - 202509 Epis…" at bounding box center [1191, 526] width 427 height 625
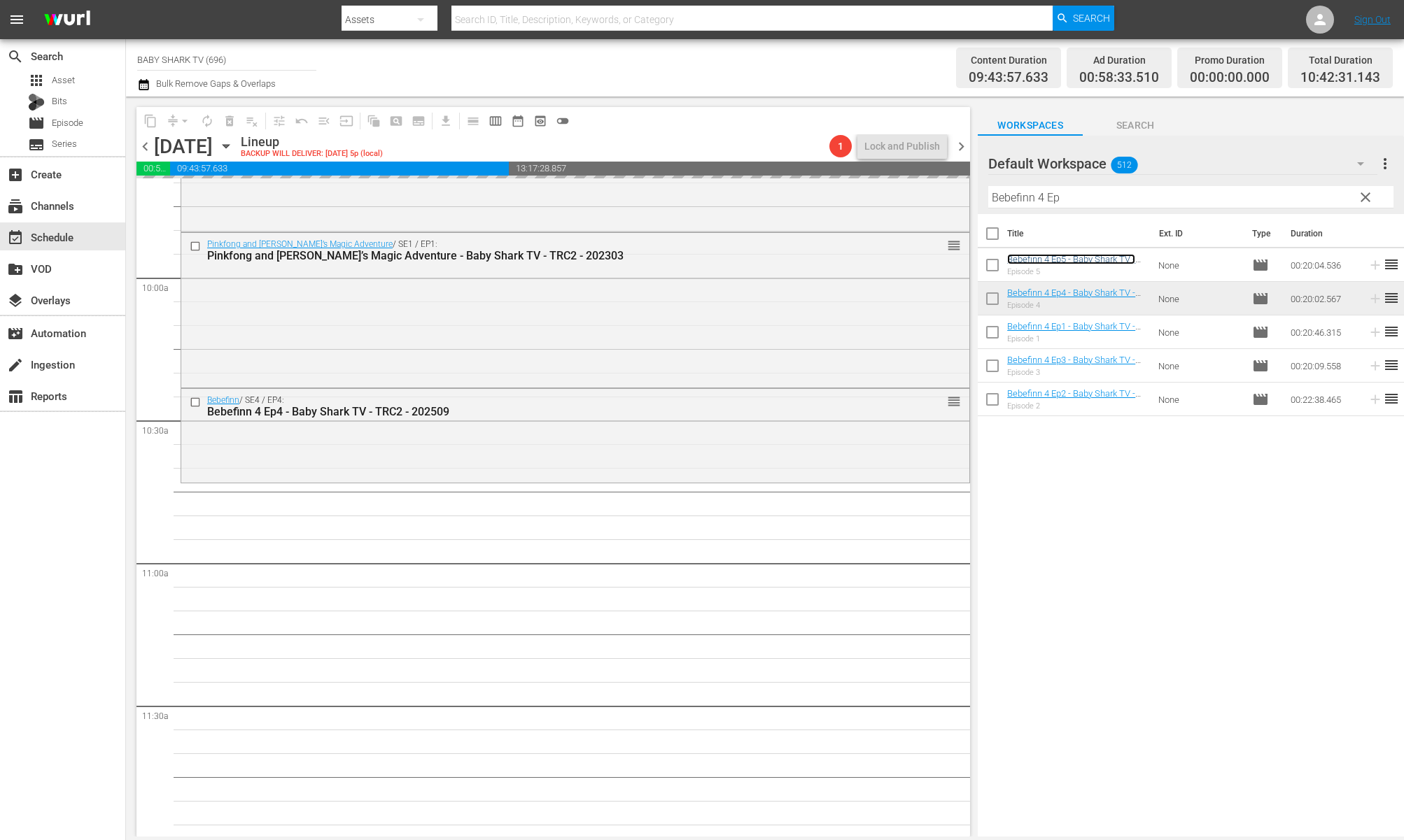
scroll to position [2757, 0]
click at [1340, 198] on span "clear" at bounding box center [1365, 197] width 17 height 17
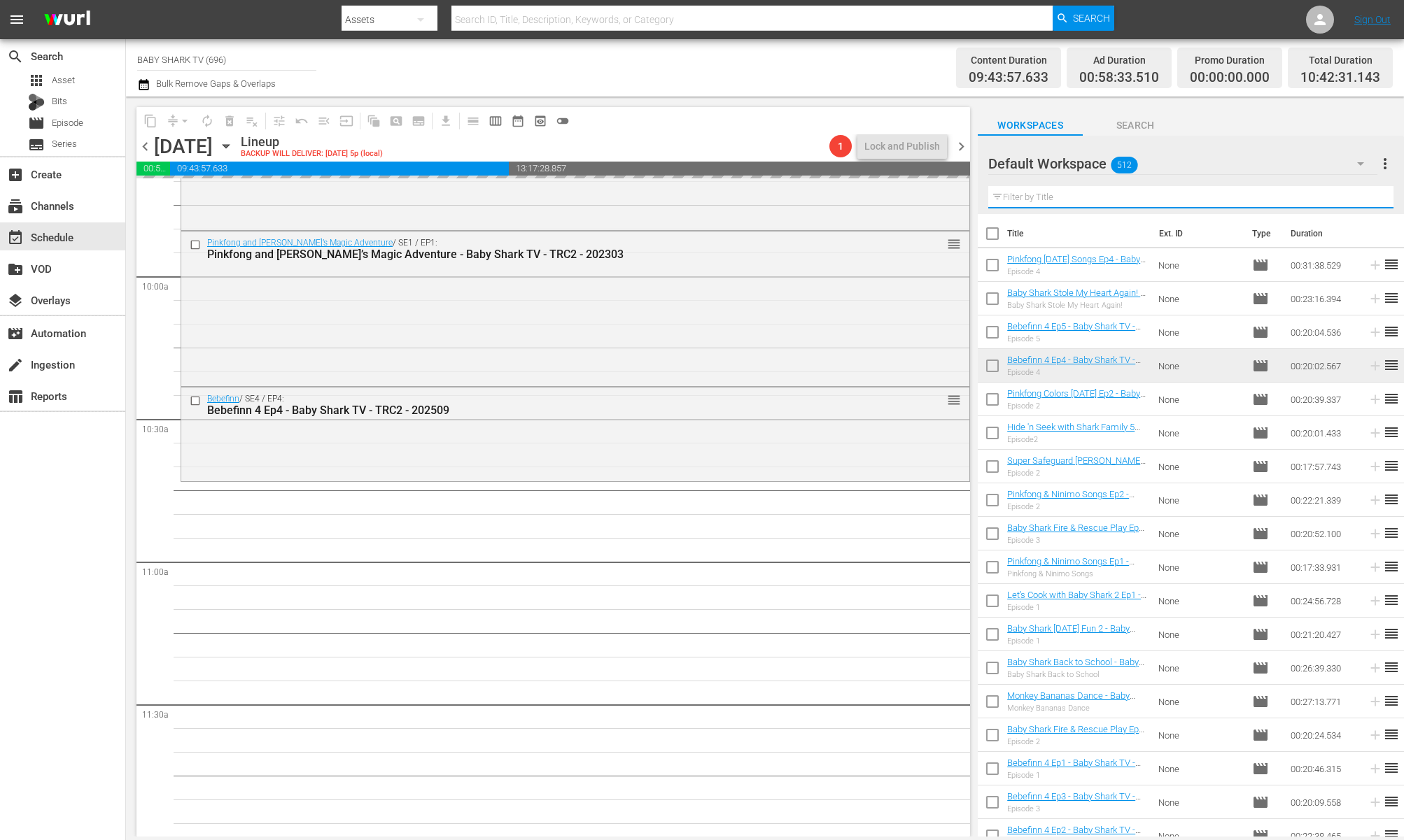
click at [1340, 198] on input "text" at bounding box center [1191, 198] width 406 height 23
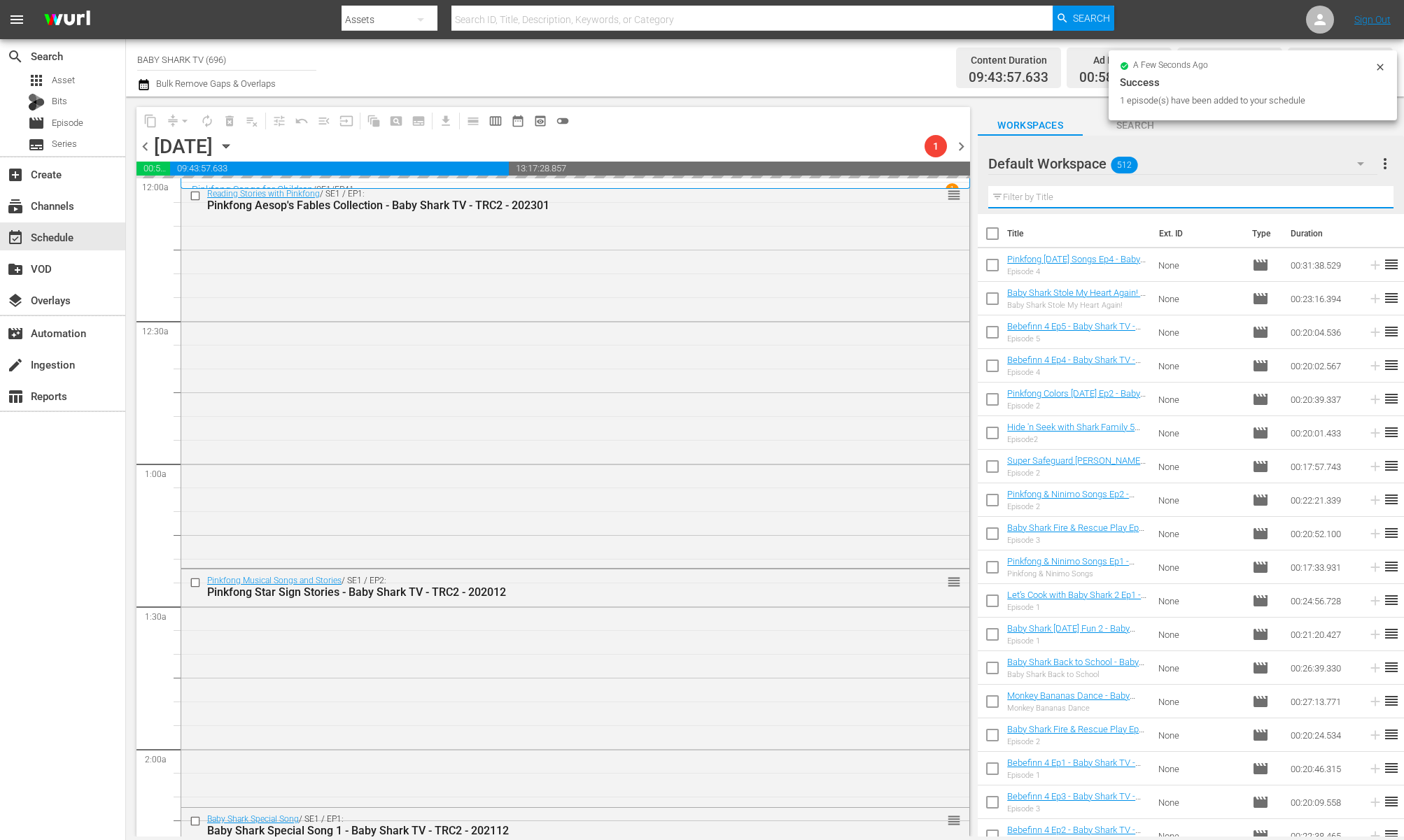
click at [1324, 214] on th "Duration" at bounding box center [1324, 233] width 84 height 39
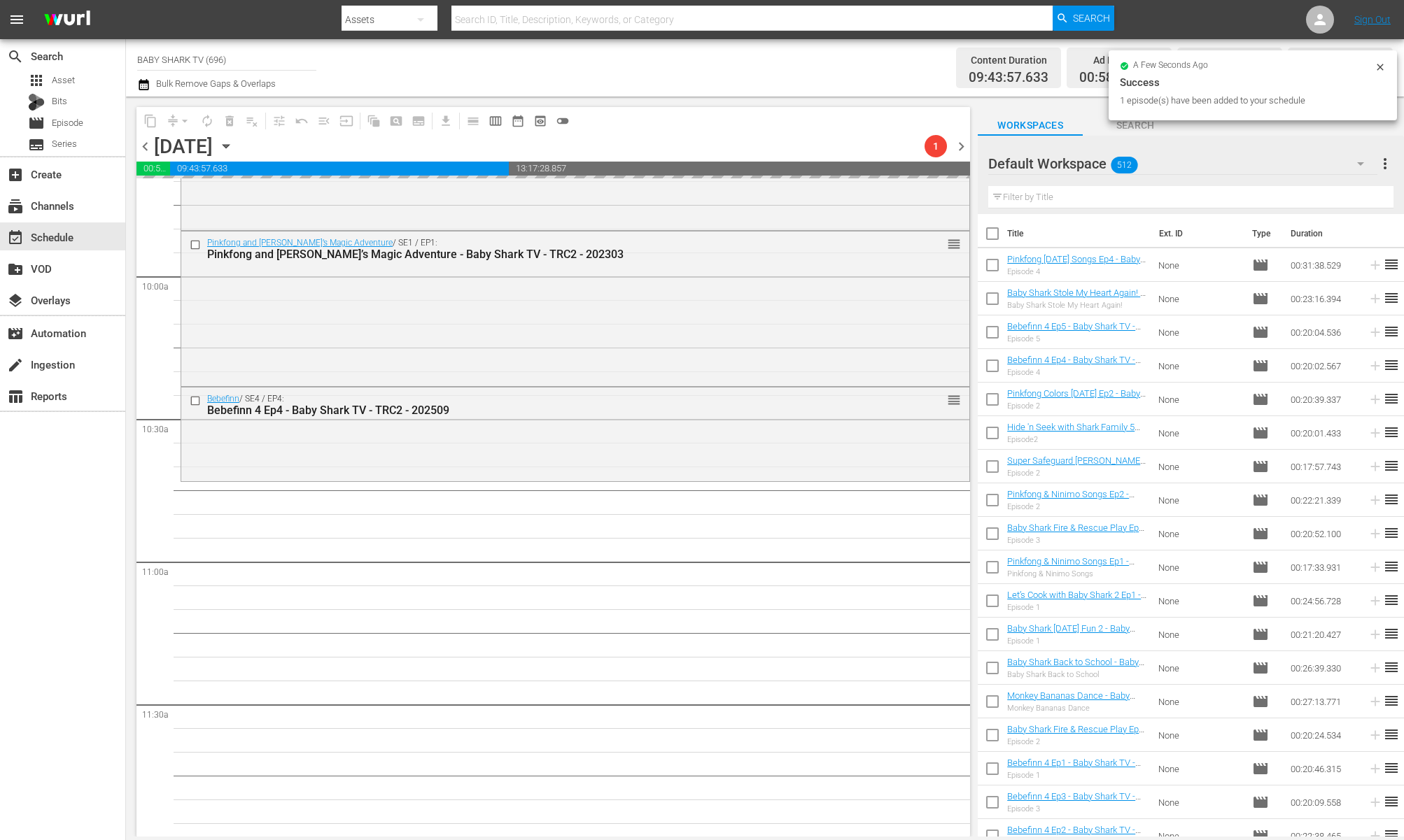
click at [1325, 202] on input "text" at bounding box center [1191, 198] width 406 height 23
paste input "Baby Shark Stole My Heart Again!"
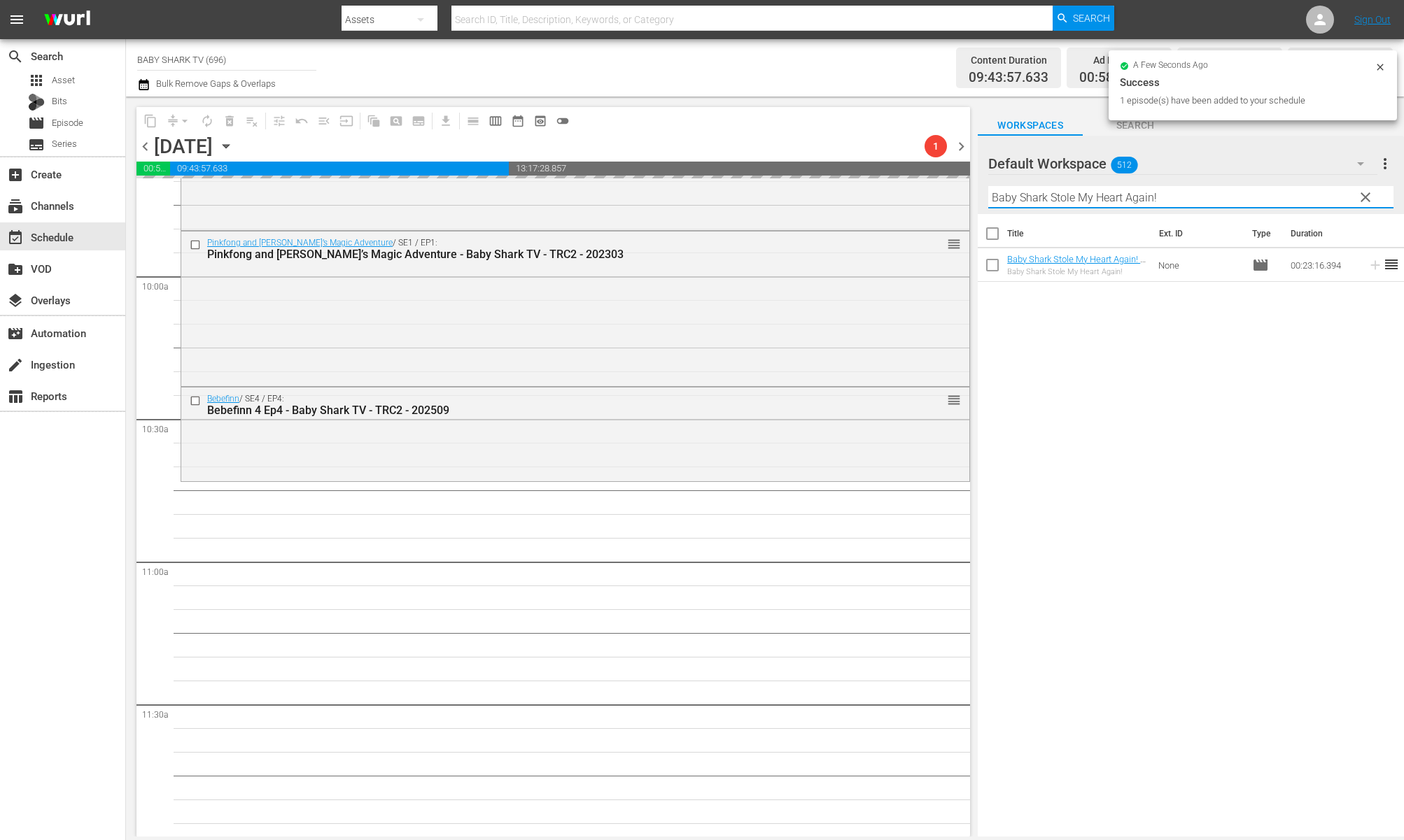
type input "Baby Shark Stole My Heart Again!"
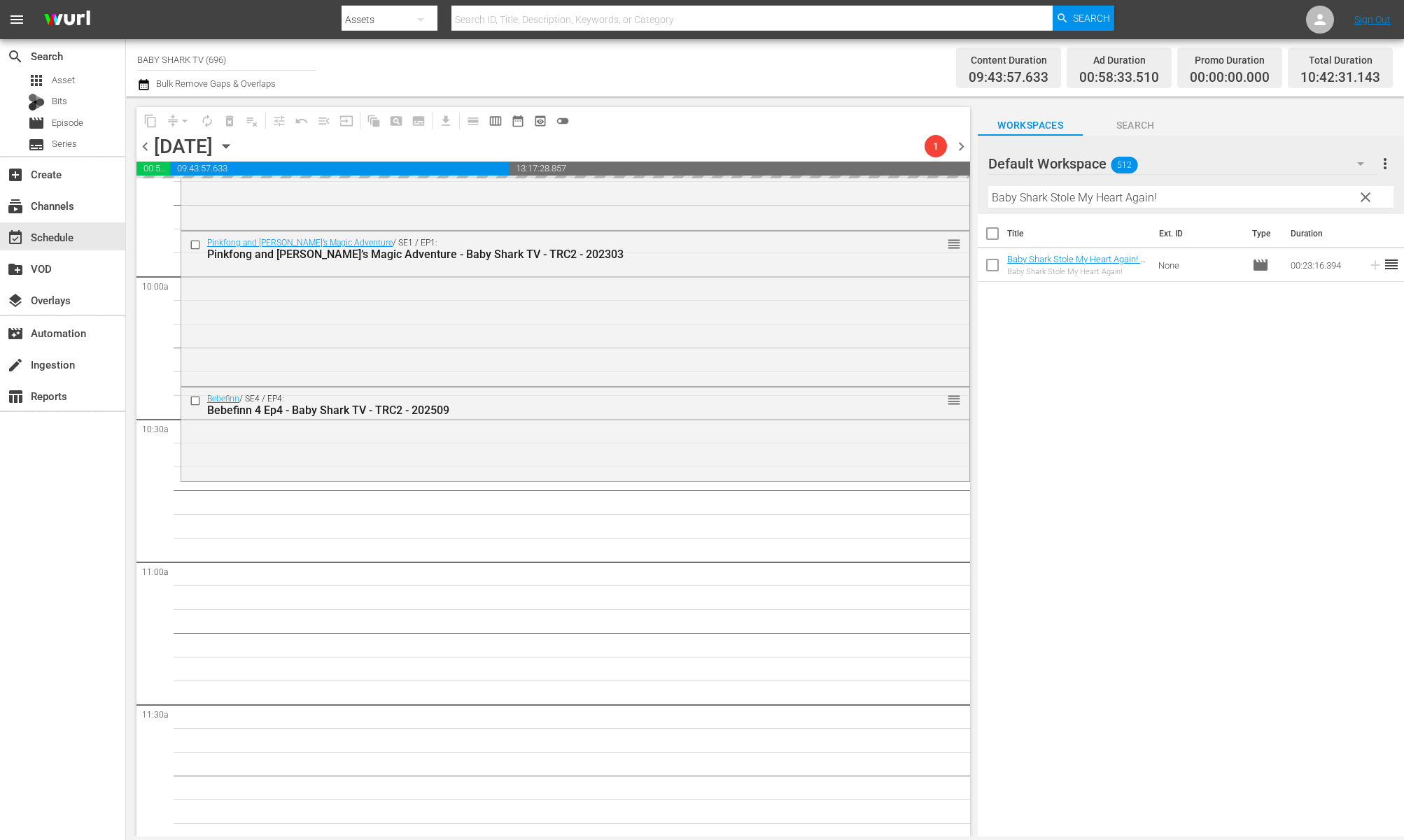
click at [1241, 417] on div "Title Ext. ID Type Duration Baby Shark Stole My Heart Again! - Baby Shark TV - …" at bounding box center [1191, 526] width 427 height 625
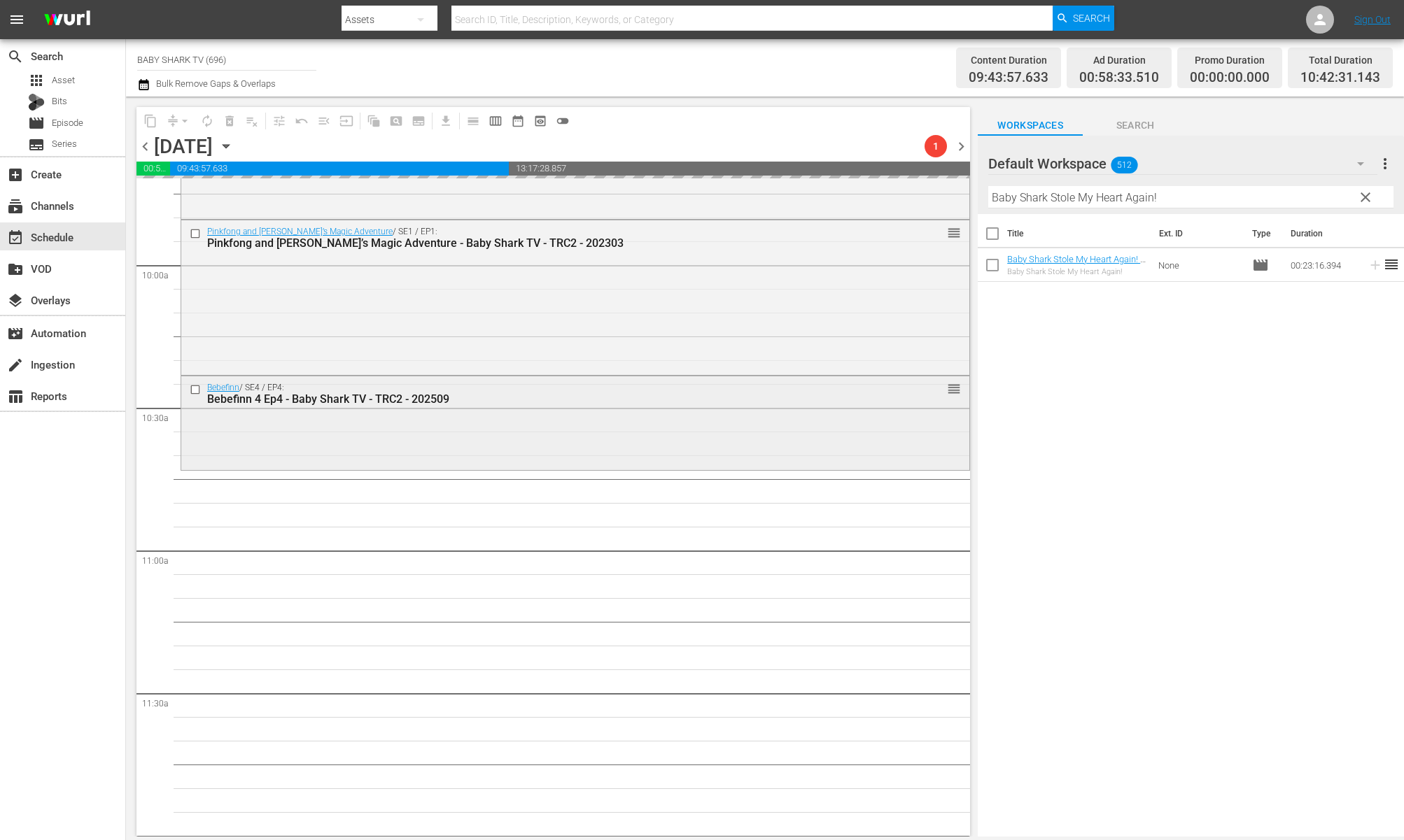
scroll to position [2876, 0]
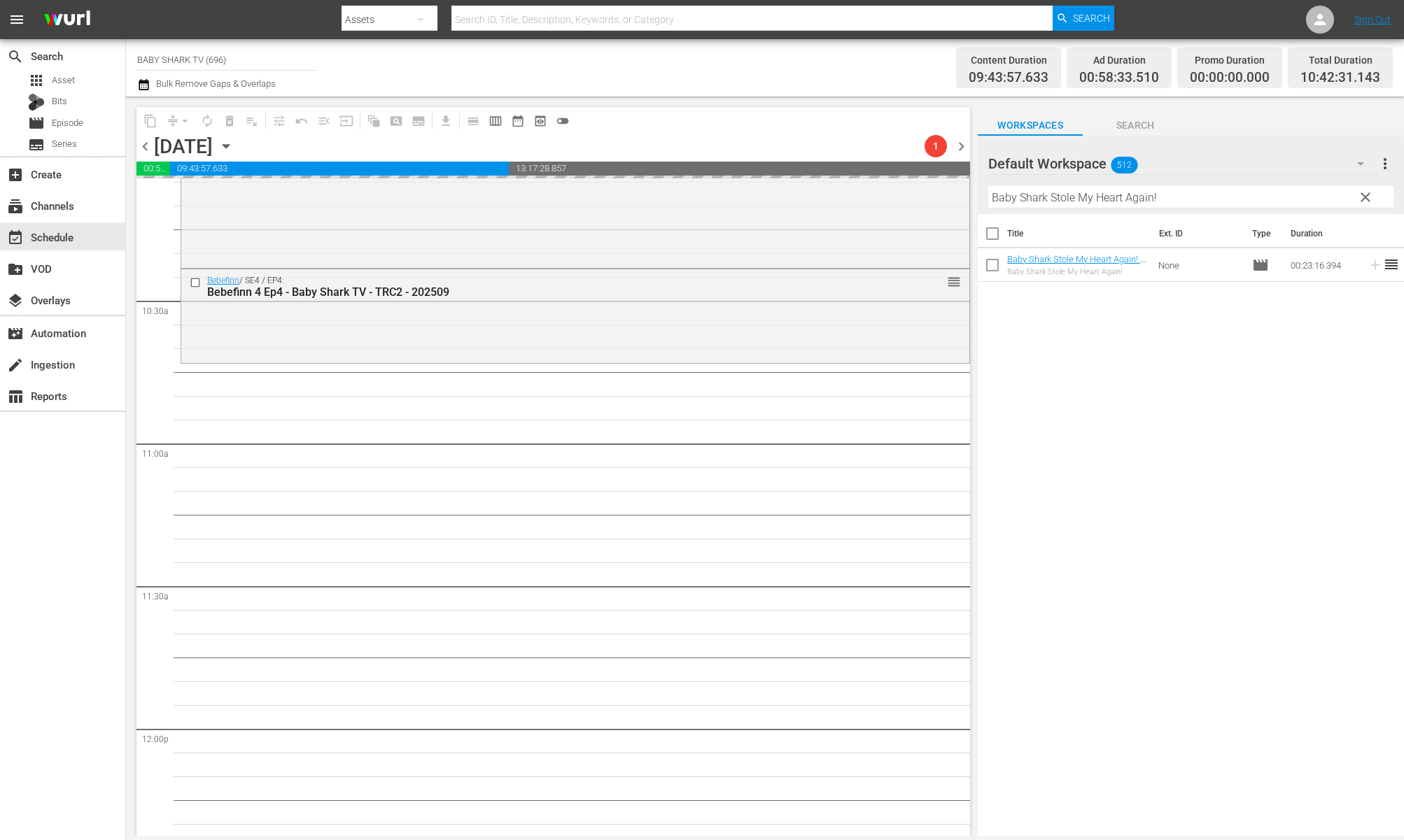
click at [1061, 358] on div "Title Ext. ID Type Duration Baby Shark Stole My Heart Again! - Baby Shark TV - …" at bounding box center [1191, 526] width 427 height 625
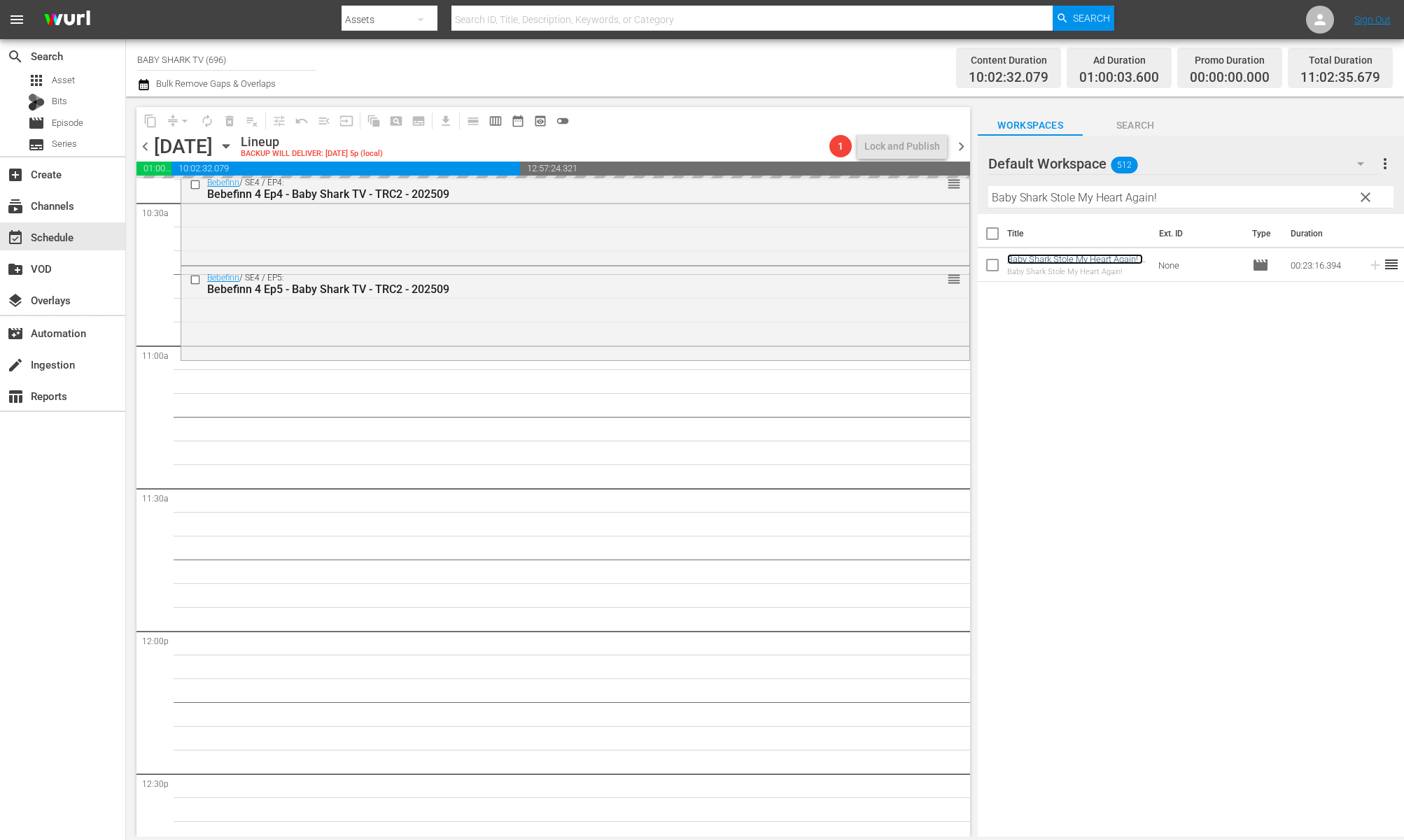
scroll to position [3007, 0]
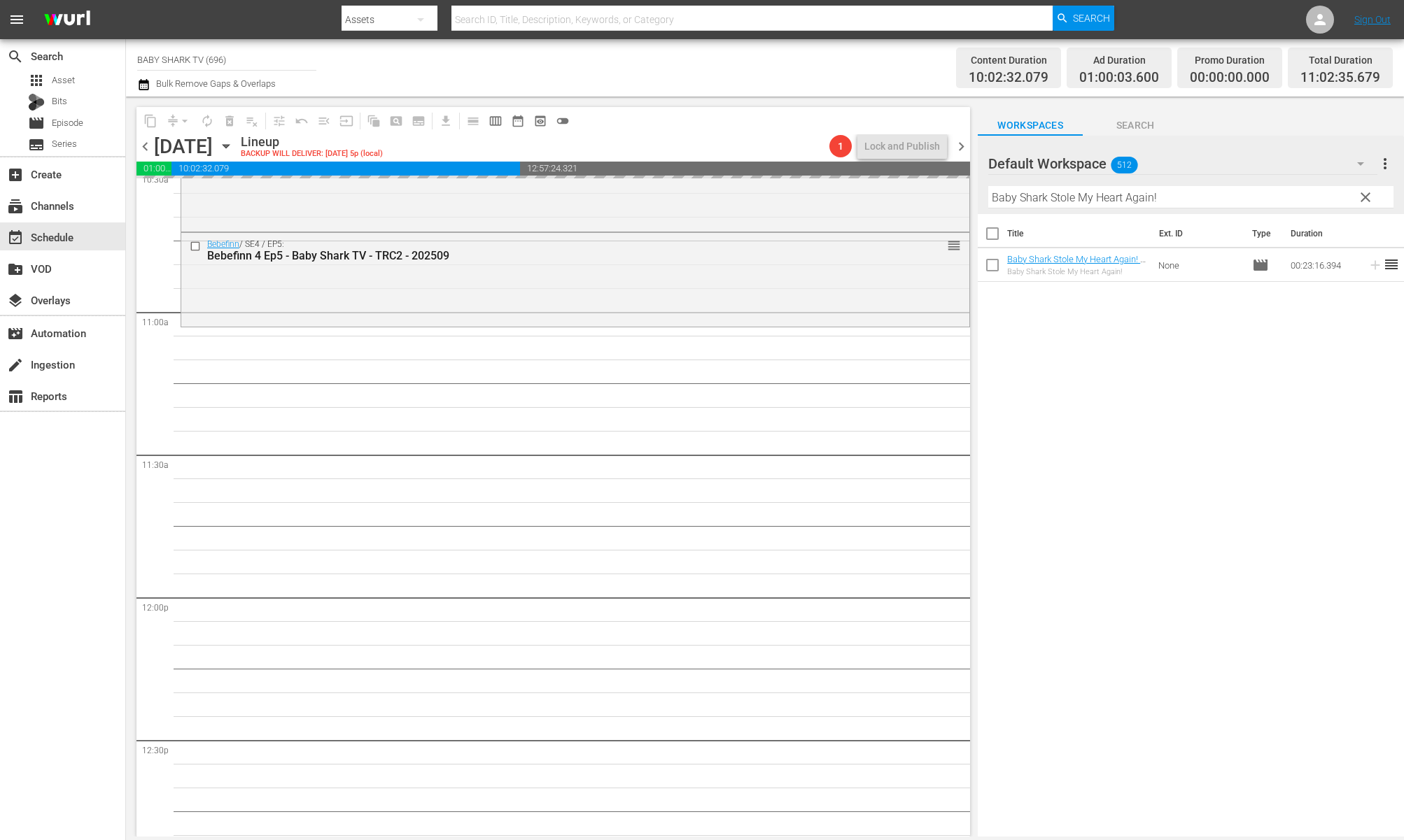
click at [1340, 205] on input "Baby Shark Stole My Heart Again!" at bounding box center [1191, 198] width 406 height 23
drag, startPoint x: 1364, startPoint y: 205, endPoint x: 1323, endPoint y: 204, distance: 41.0
click at [1371, 205] on span "clear" at bounding box center [1365, 197] width 17 height 17
click at [1371, 205] on input "Baby Shark Stole My Heart Again!" at bounding box center [1191, 198] width 406 height 23
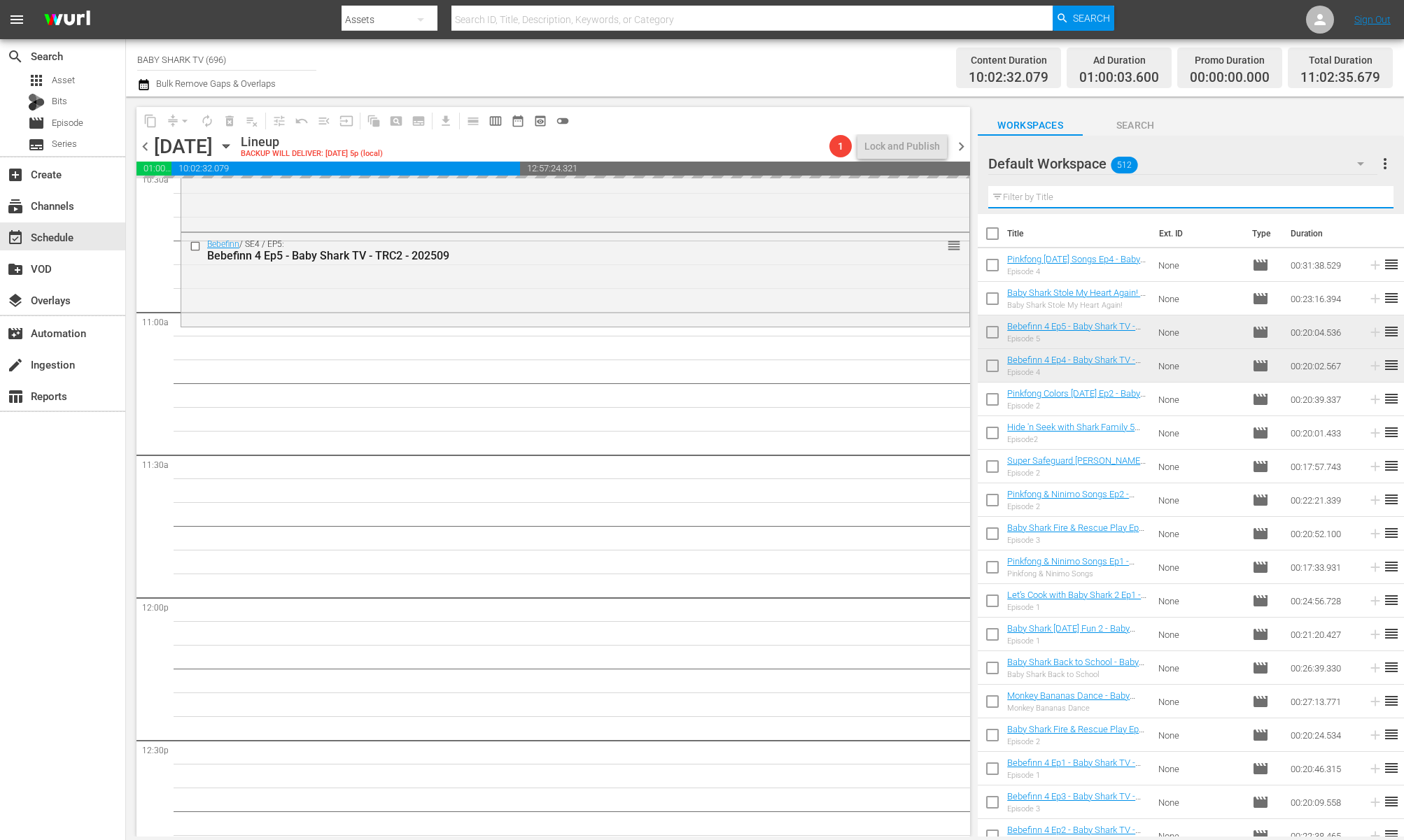
click at [1313, 204] on input "text" at bounding box center [1191, 198] width 406 height 23
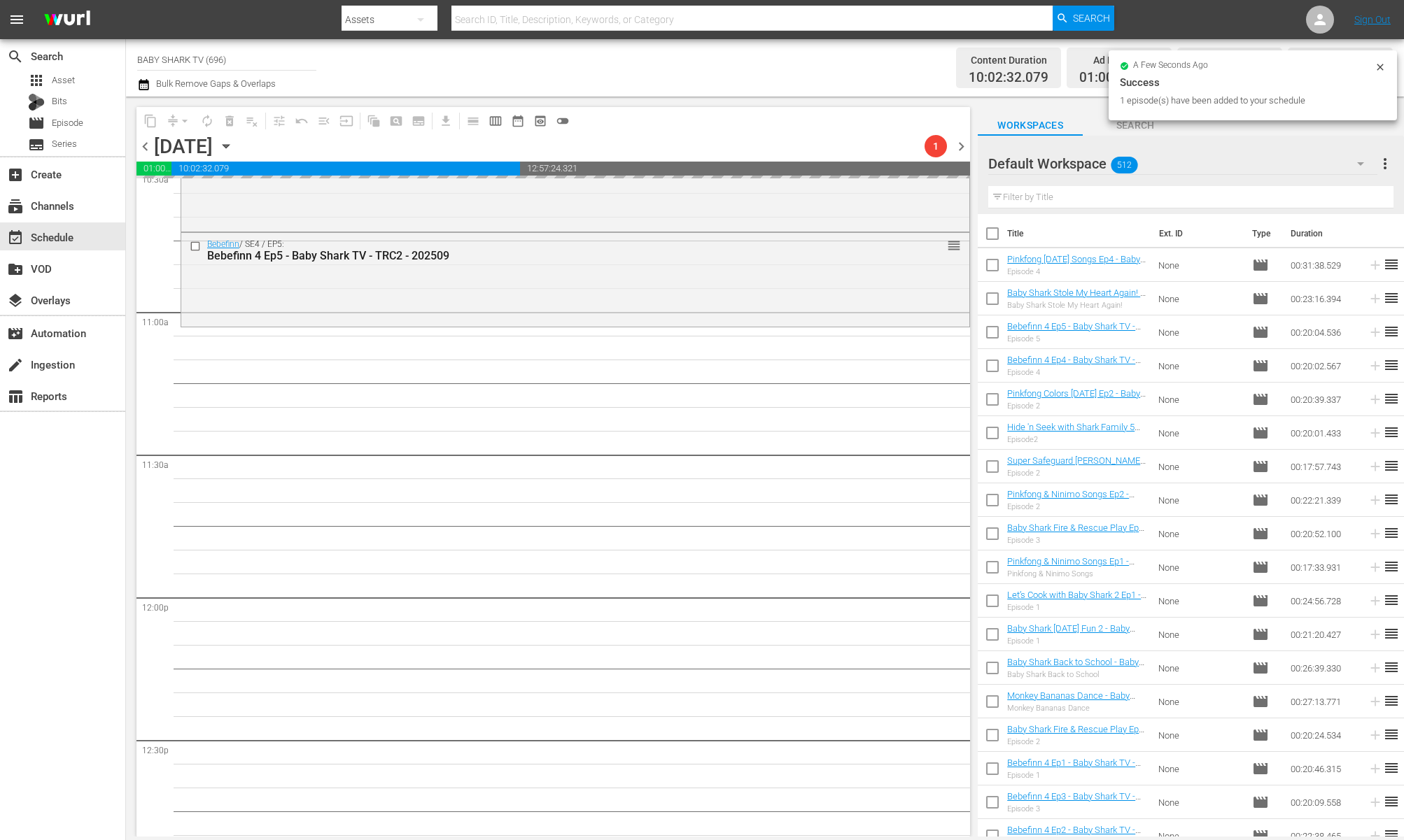
click at [1308, 212] on div "Filter by Title" at bounding box center [1191, 198] width 406 height 33
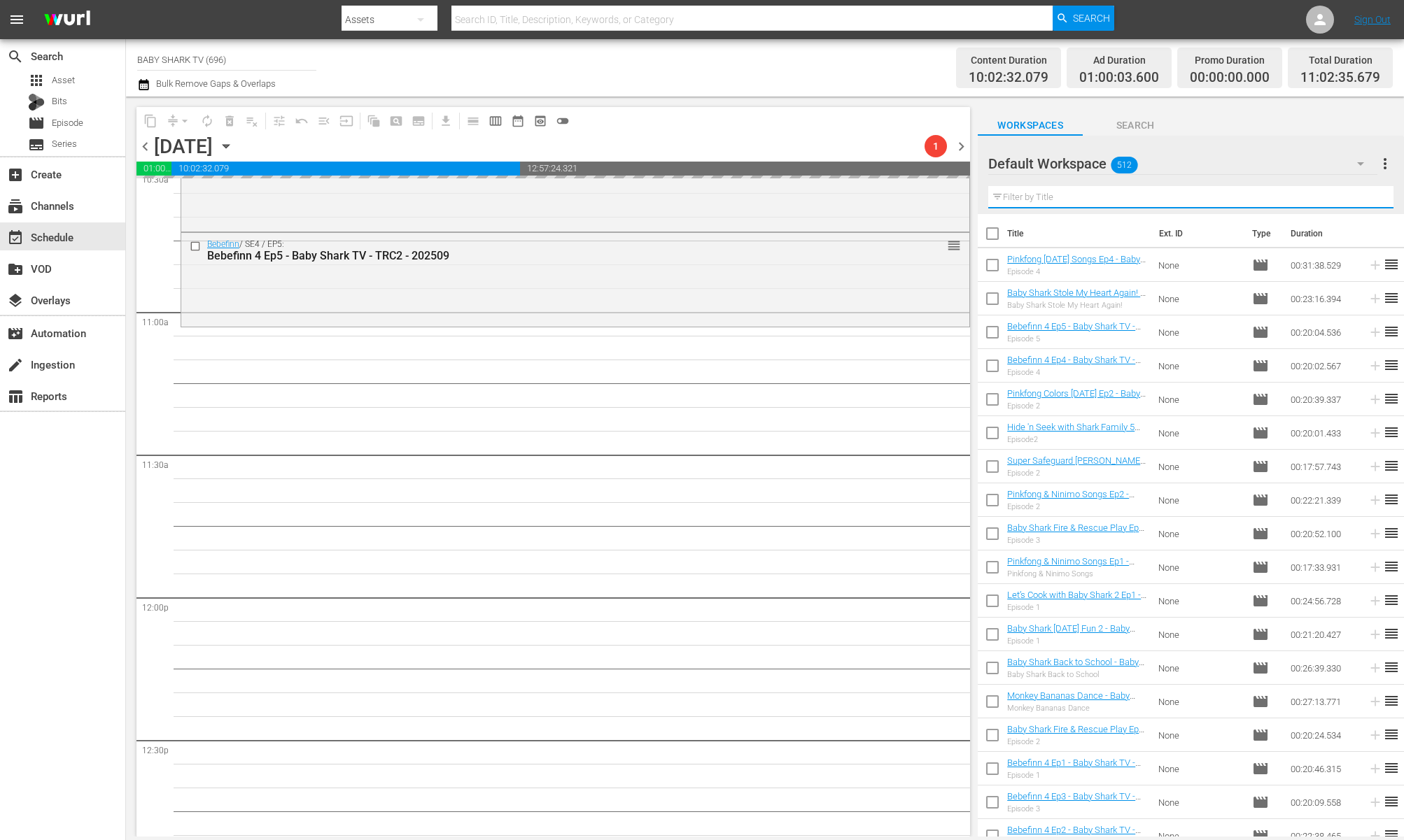
click at [1290, 203] on input "text" at bounding box center [1191, 198] width 406 height 23
paste input "Baby Shark the Dentist ep2"
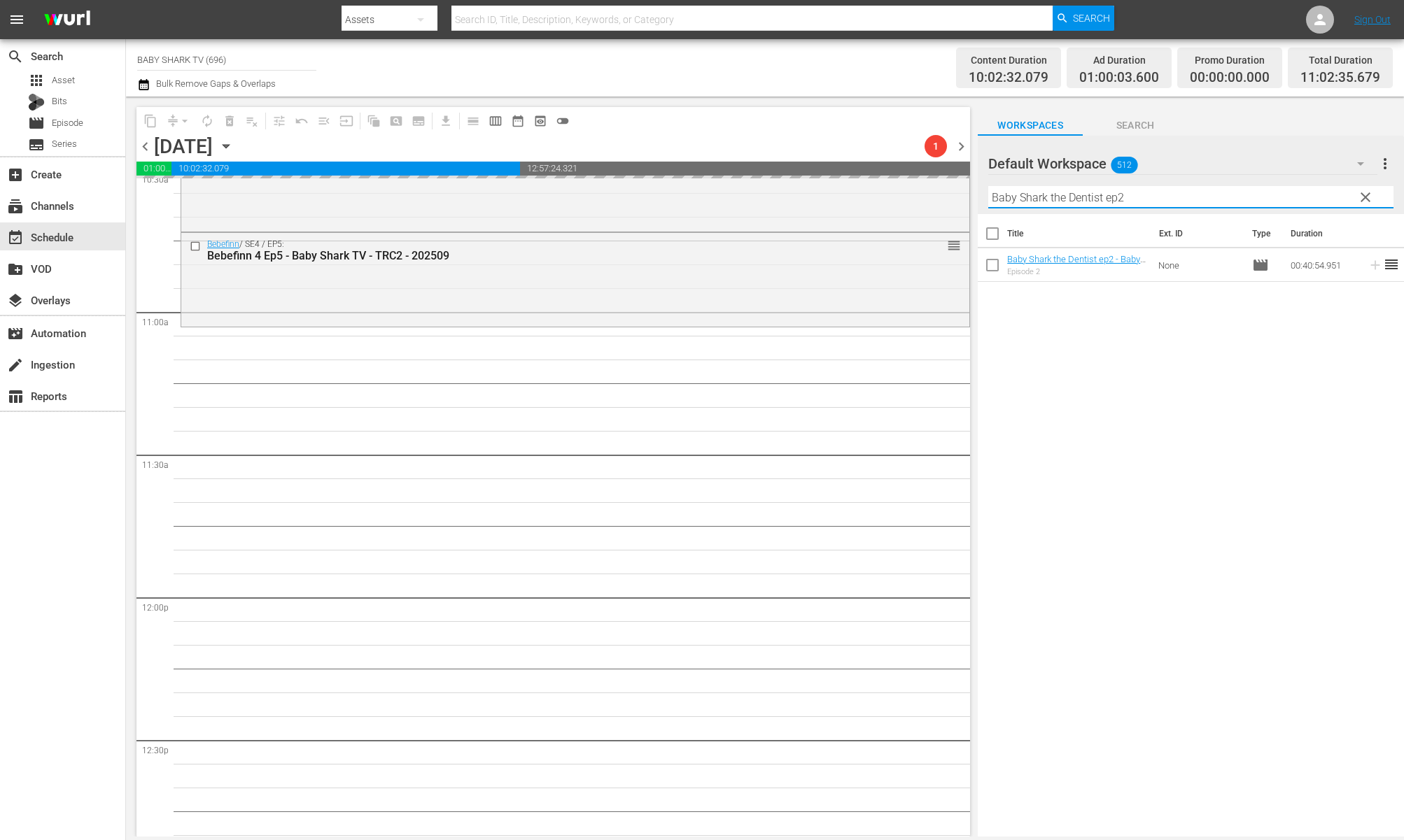
type input "Baby Shark the Dentist ep2"
click at [1220, 361] on div "Title Ext. ID Type Duration Baby Shark the Dentist ep2 - Baby Shark TV - TRC2 -…" at bounding box center [1191, 526] width 427 height 625
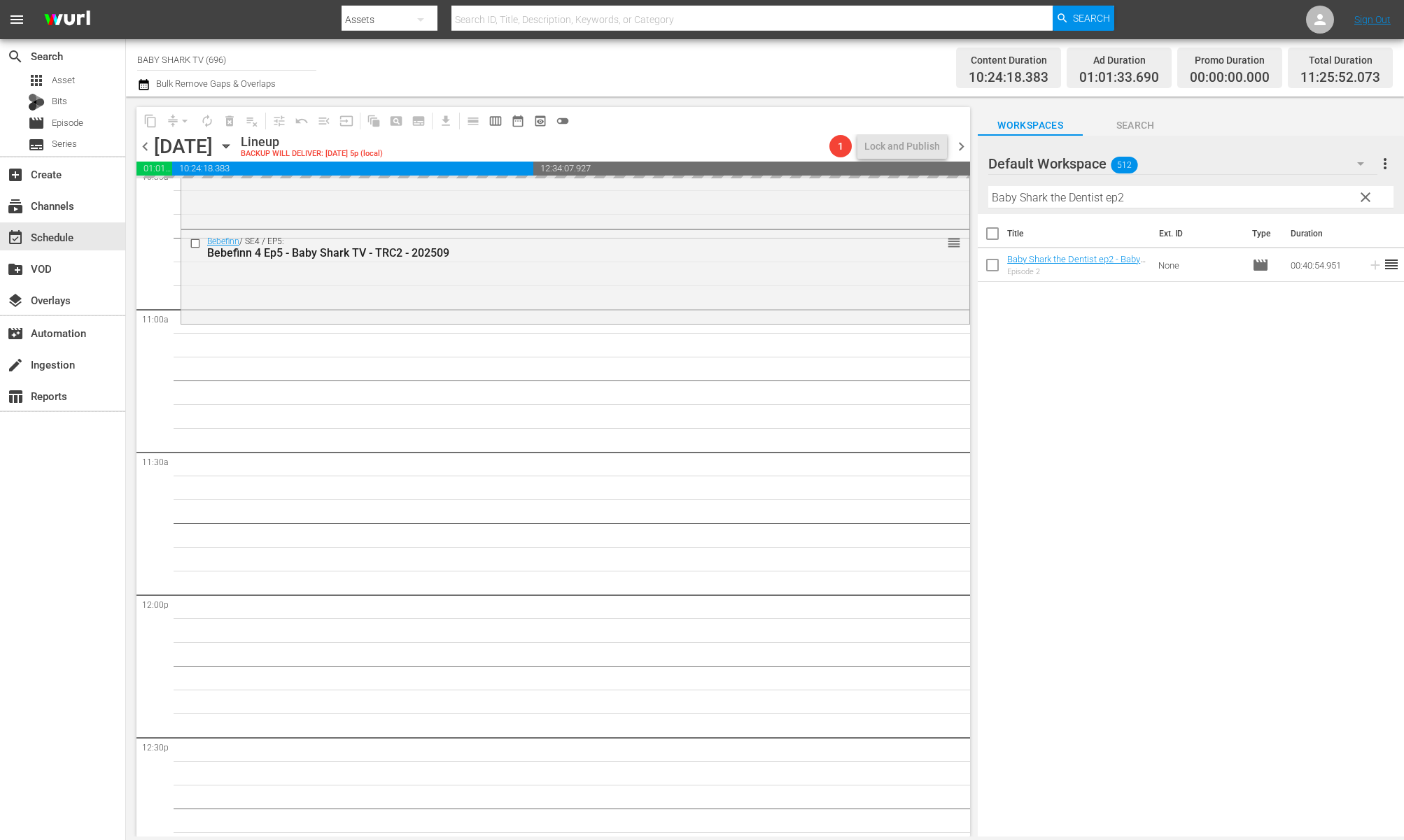
click at [1172, 385] on div "Title Ext. ID Type Duration Baby Shark the Dentist ep2 - Baby Shark TV - TRC2 -…" at bounding box center [1191, 526] width 427 height 625
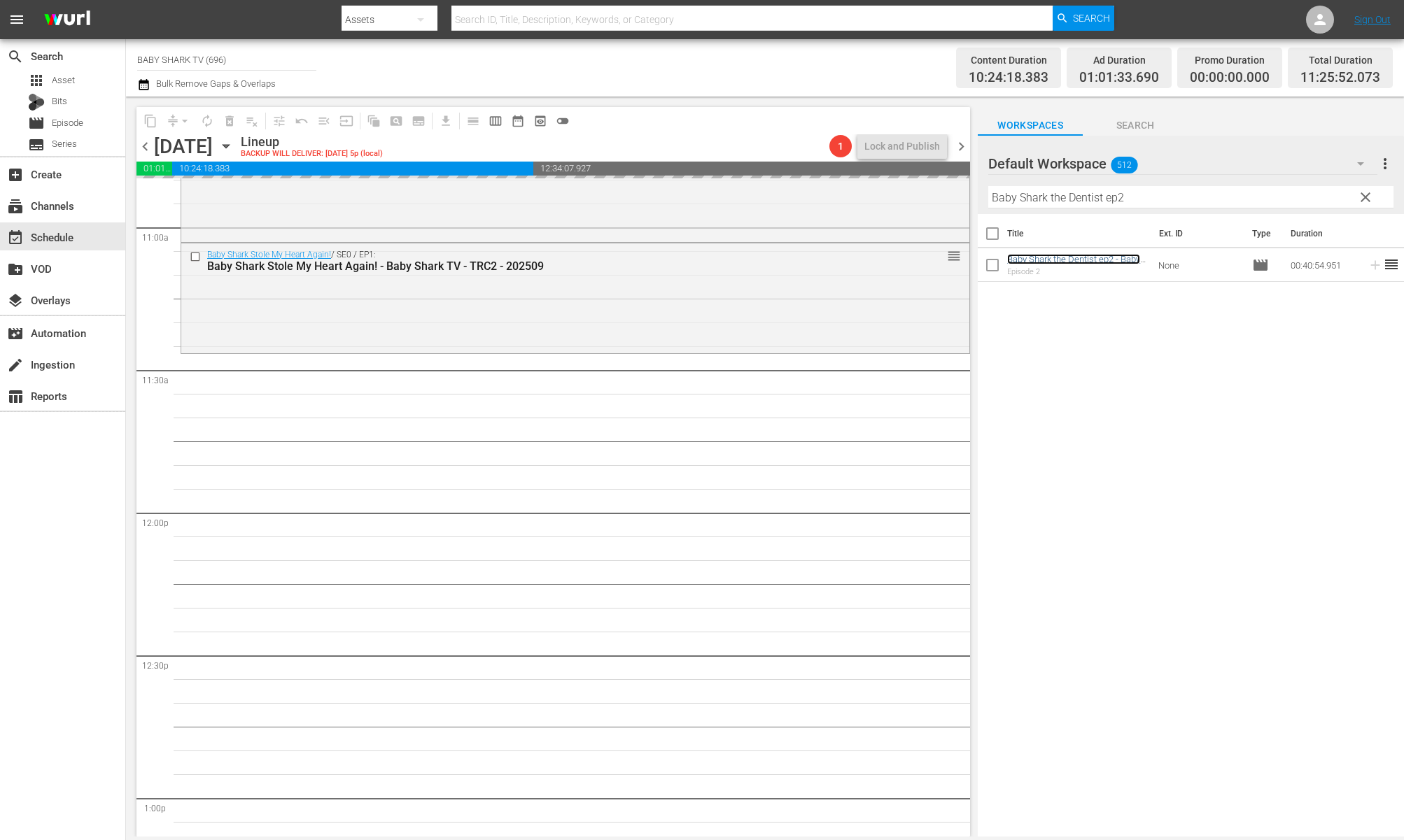
scroll to position [3097, 0]
click at [1366, 198] on span "clear" at bounding box center [1365, 197] width 17 height 17
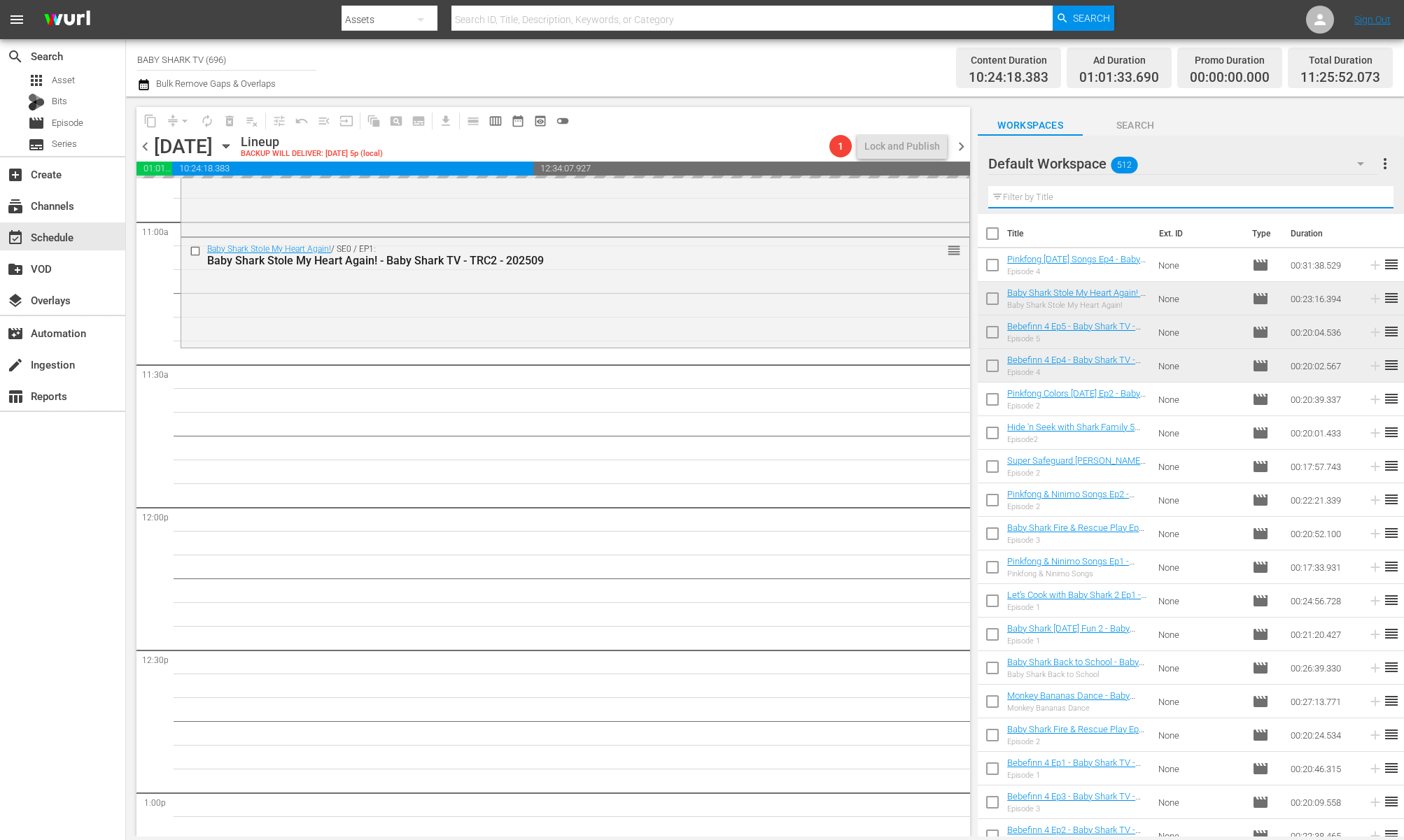
click at [1336, 198] on input "text" at bounding box center [1191, 198] width 406 height 23
paste input "Baby Shark Fire & Rescue Play Ep3"
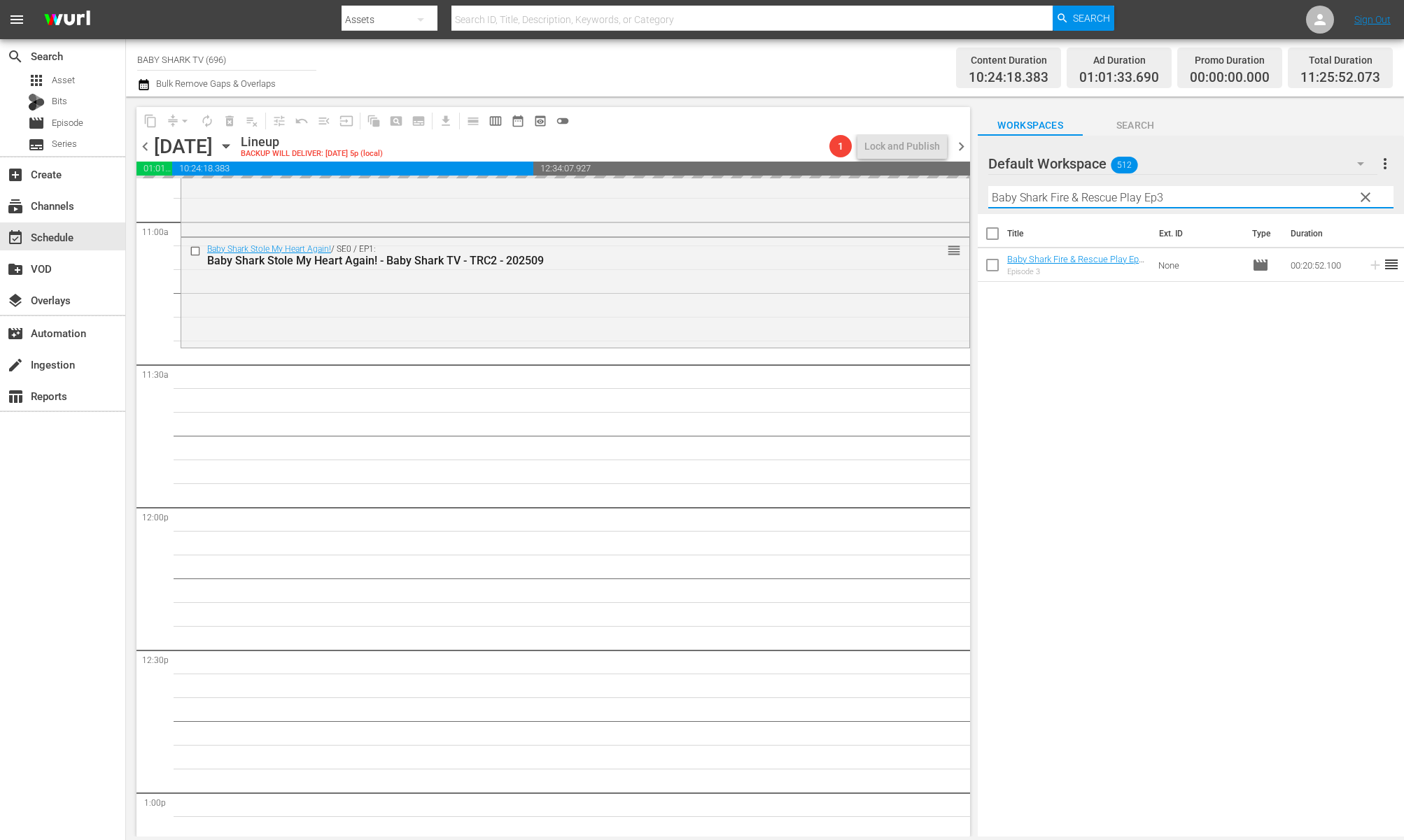
type input "Baby Shark Fire & Rescue Play Ep3"
click at [1266, 352] on div "Title Ext. ID Type Duration Baby Shark Fire & Rescue Play Ep3 - Baby Shark TV -…" at bounding box center [1191, 526] width 427 height 625
click at [1190, 402] on div "Title Ext. ID Type Duration Baby Shark Fire & Rescue Play Ep3 - Baby Shark TV -…" at bounding box center [1191, 526] width 427 height 625
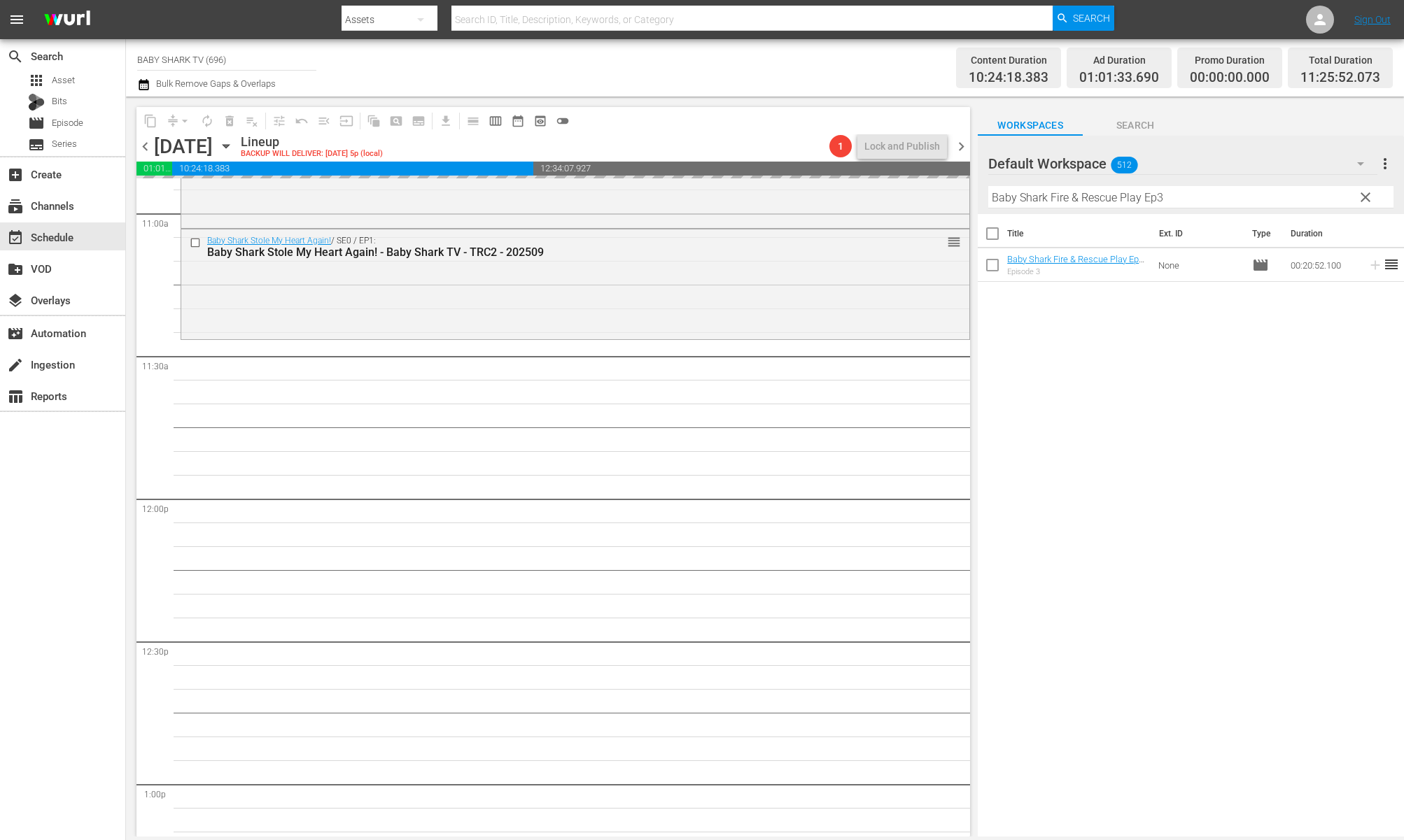
scroll to position [3116, 0]
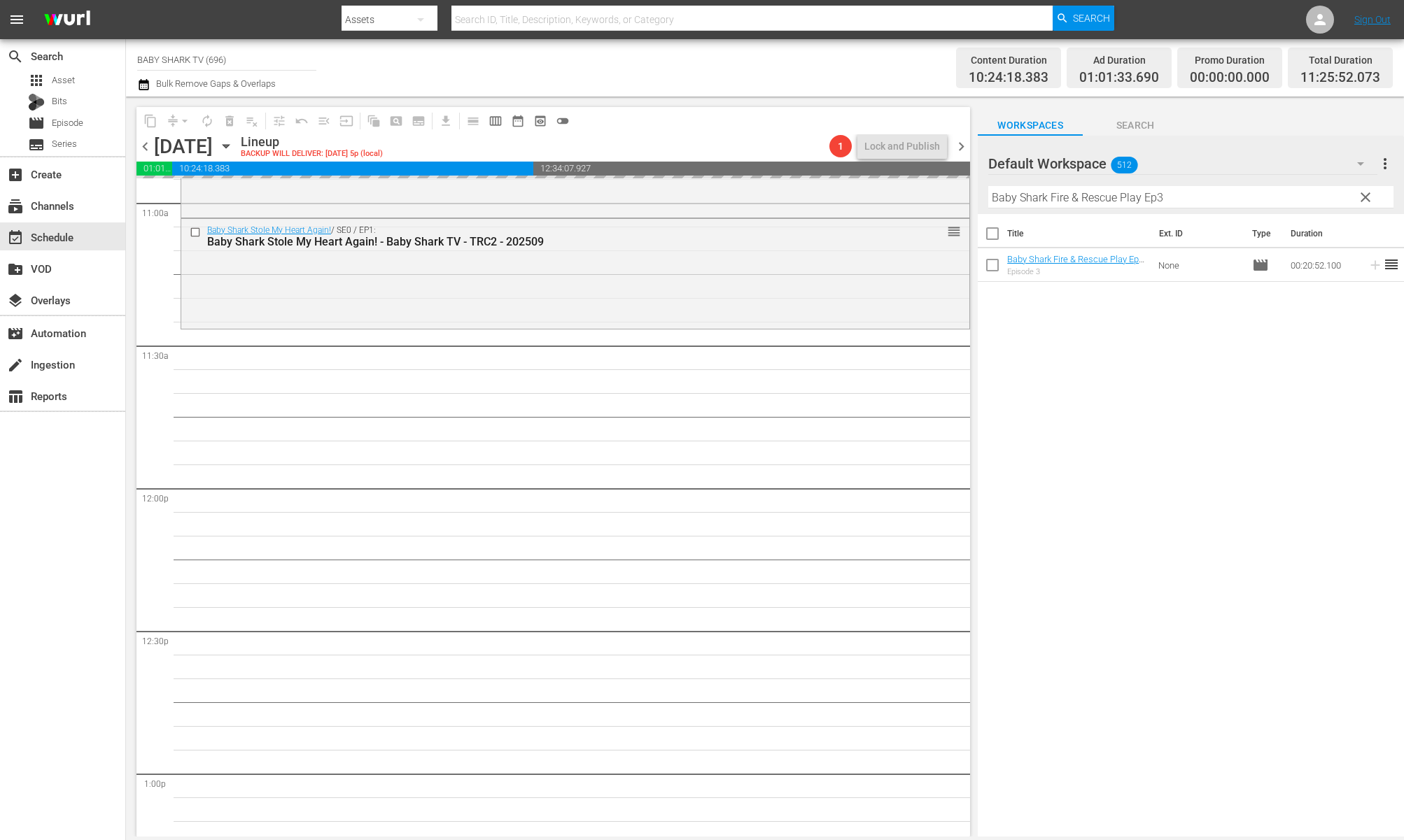
click at [1098, 387] on div "Title Ext. ID Type Duration Baby Shark Fire & Rescue Play Ep3 - Baby Shark TV -…" at bounding box center [1191, 526] width 427 height 625
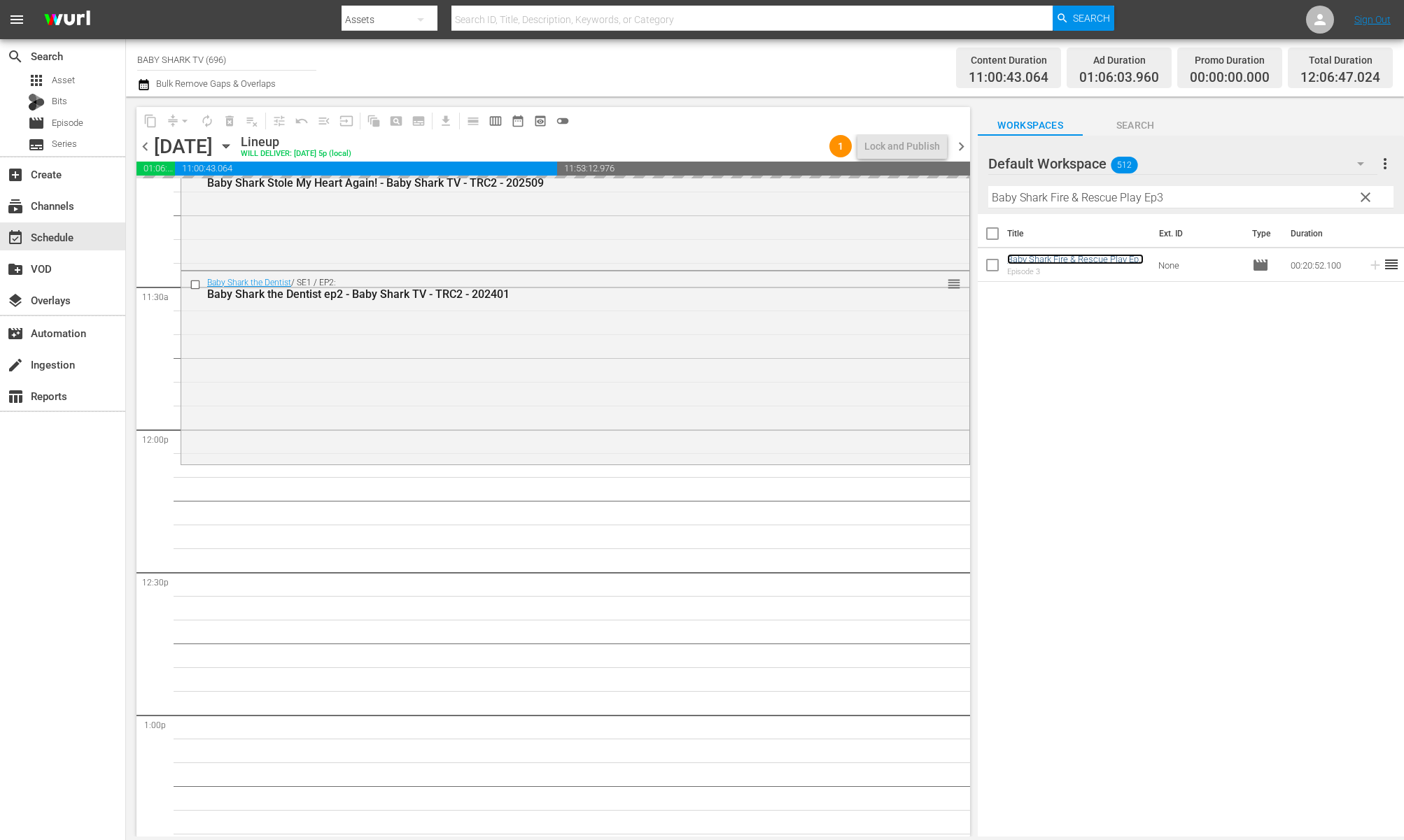
scroll to position [3230, 0]
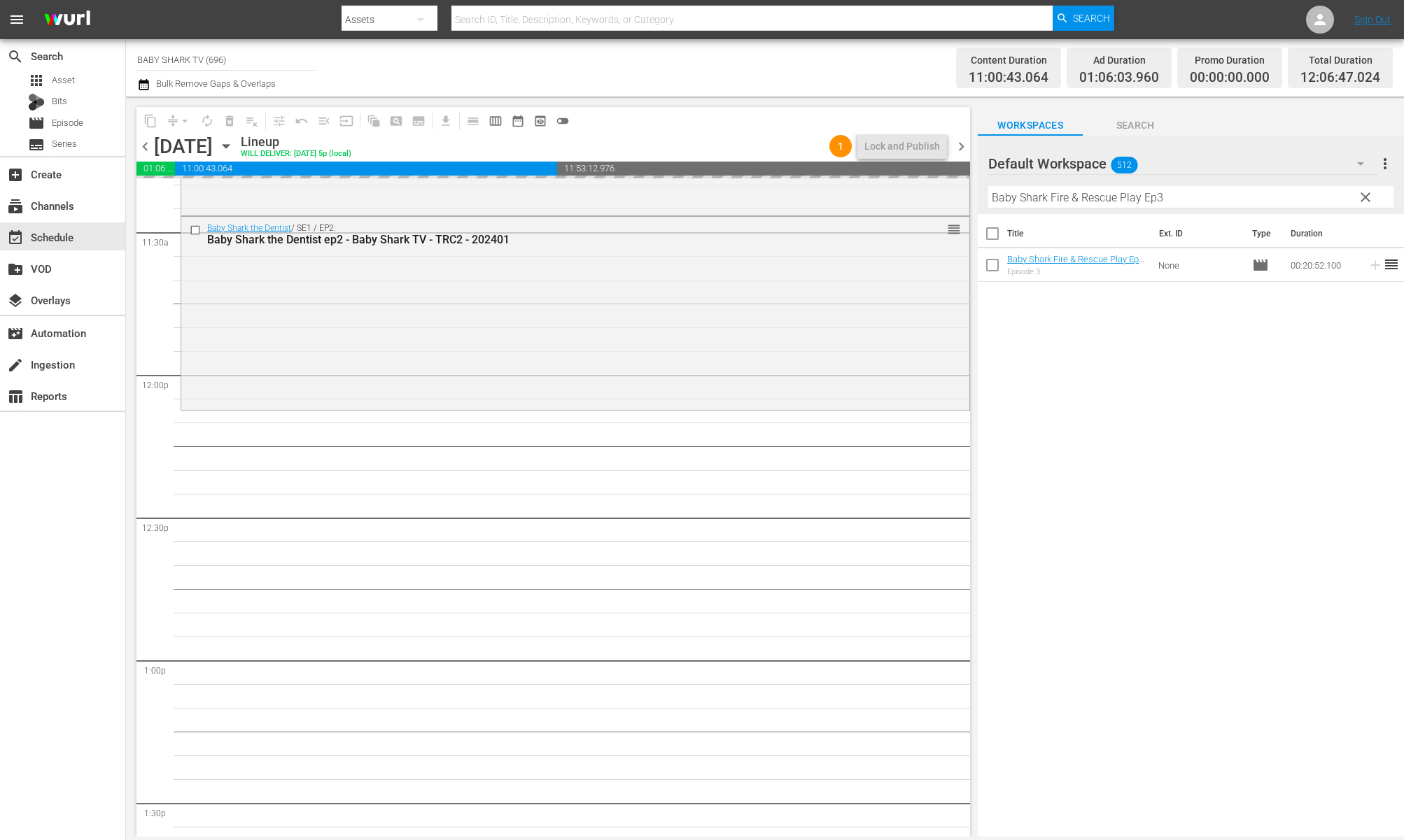
drag, startPoint x: 1374, startPoint y: 198, endPoint x: 1354, endPoint y: 200, distance: 20.1
click at [1370, 199] on button "clear" at bounding box center [1365, 197] width 23 height 23
click at [1364, 201] on input "Baby Shark Fire & Rescue Play Ep3" at bounding box center [1191, 198] width 406 height 23
click at [1355, 200] on input "Baby Shark Fire & Rescue Play Ep3" at bounding box center [1191, 198] width 406 height 23
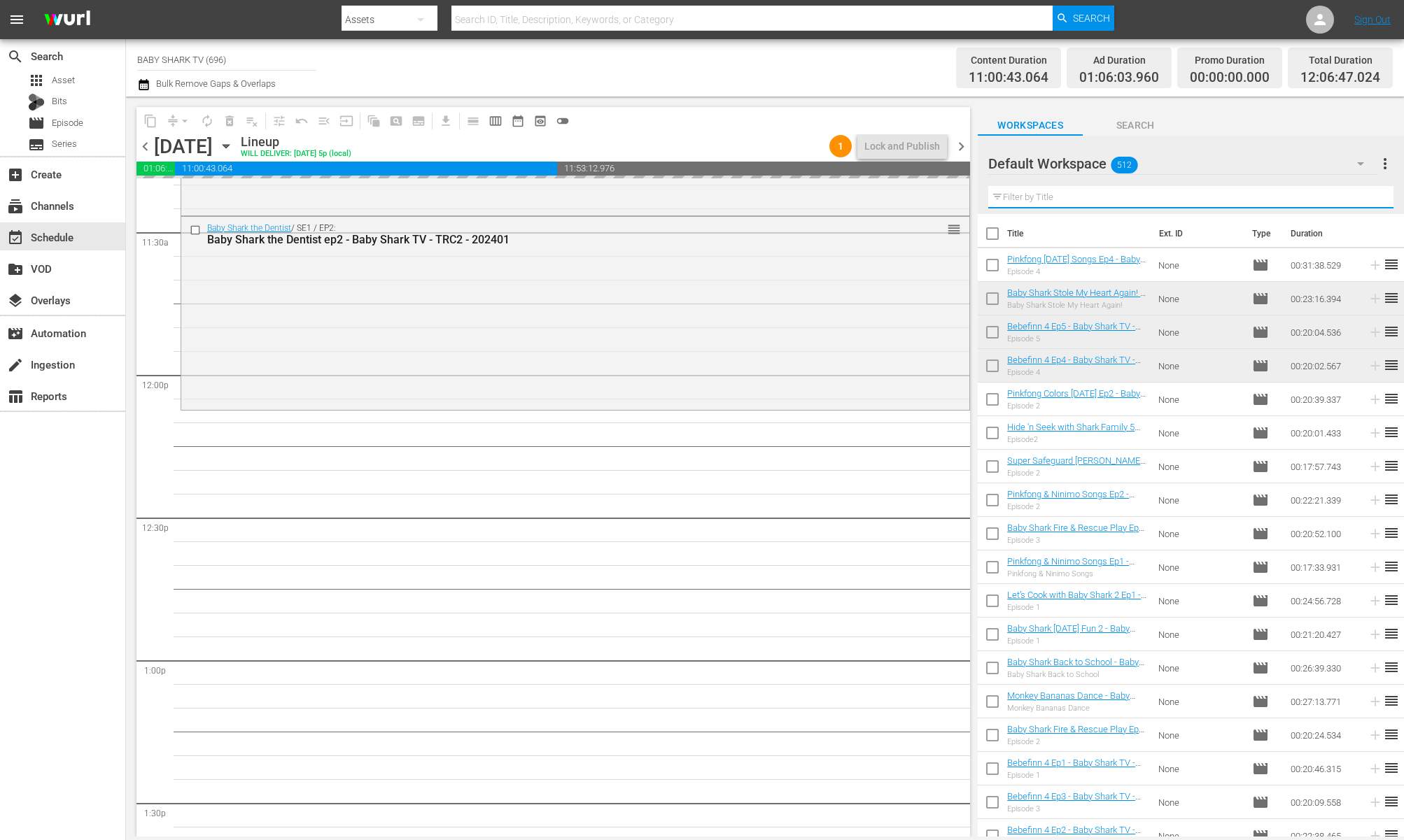
click at [1352, 200] on input "text" at bounding box center [1191, 198] width 406 height 23
click at [1350, 200] on input "text" at bounding box center [1191, 198] width 406 height 23
paste input "Pinkfong & Ninimo Songs Ep2"
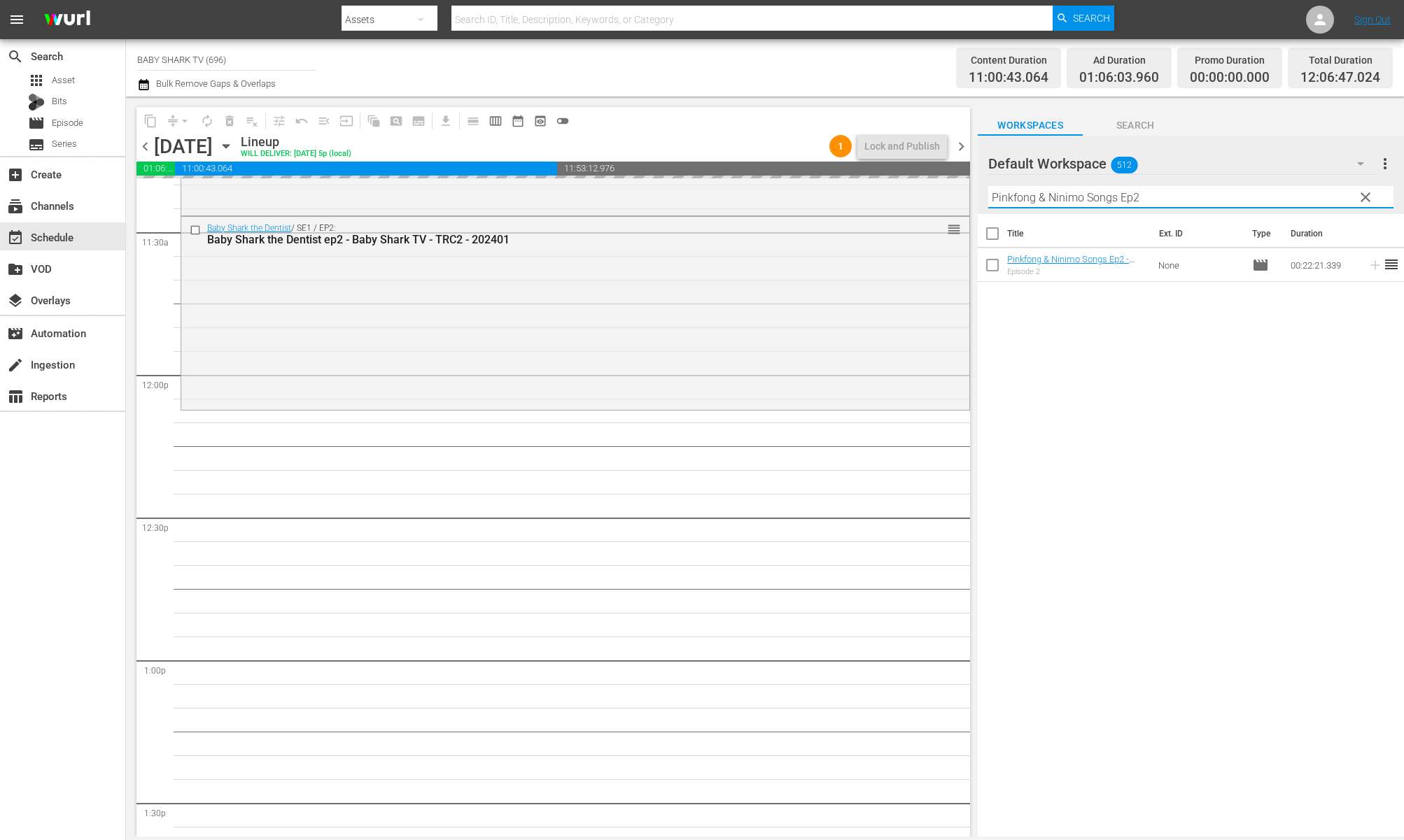
type input "Pinkfong & Ninimo Songs Ep2"
click at [1241, 358] on div "Title Ext. ID Type Duration Pinkfong & Ninimo Songs Ep2 - Baby Shark TV - TRC2 …" at bounding box center [1191, 526] width 427 height 625
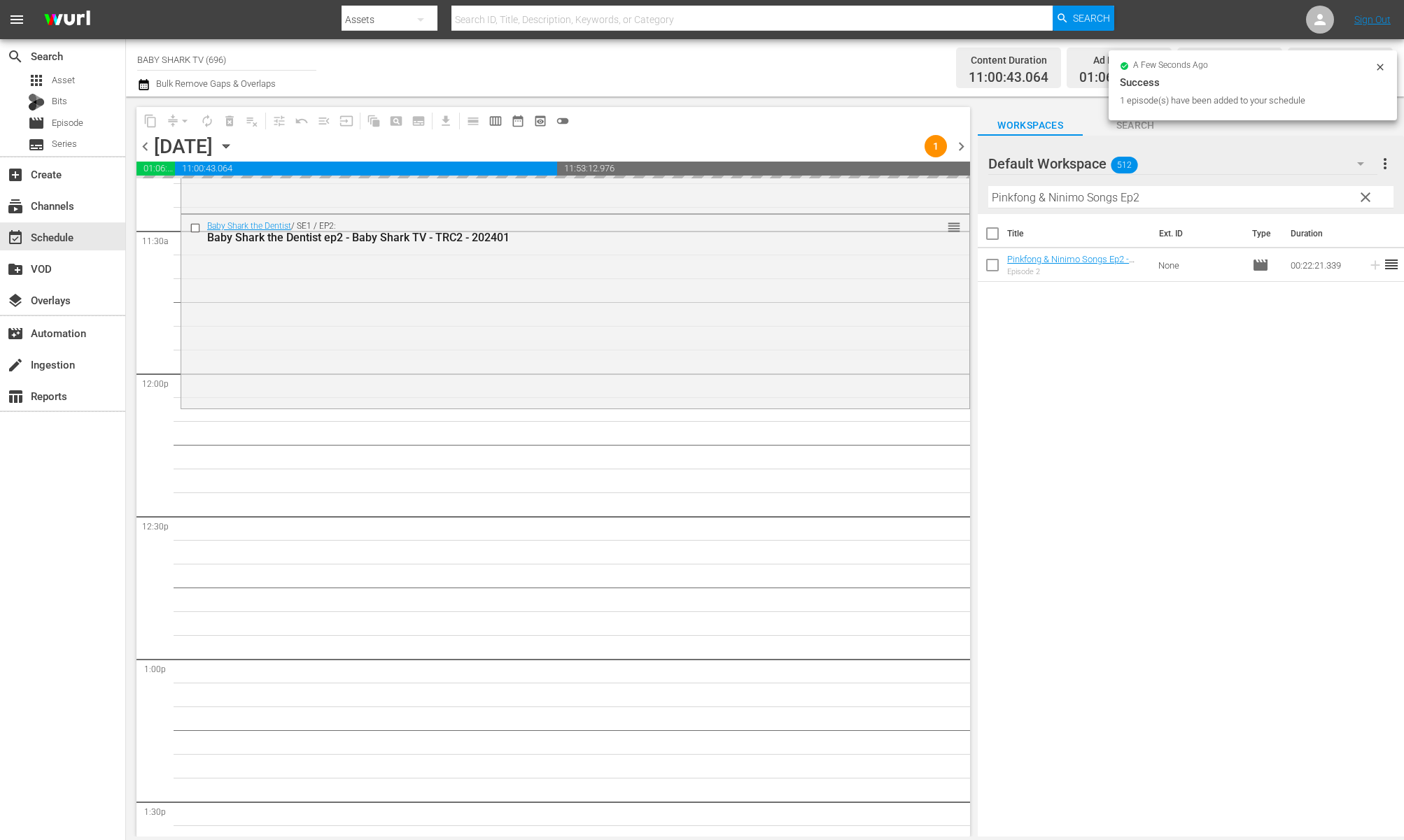
scroll to position [3232, 0]
click at [1123, 370] on div "Title Ext. ID Type Duration Pinkfong & Ninimo Songs Ep2 - Baby Shark TV - TRC2 …" at bounding box center [1191, 526] width 427 height 625
click at [1096, 385] on div "Title Ext. ID Type Duration Pinkfong & Ninimo Songs Ep2 - Baby Shark TV - TRC2 …" at bounding box center [1191, 526] width 427 height 625
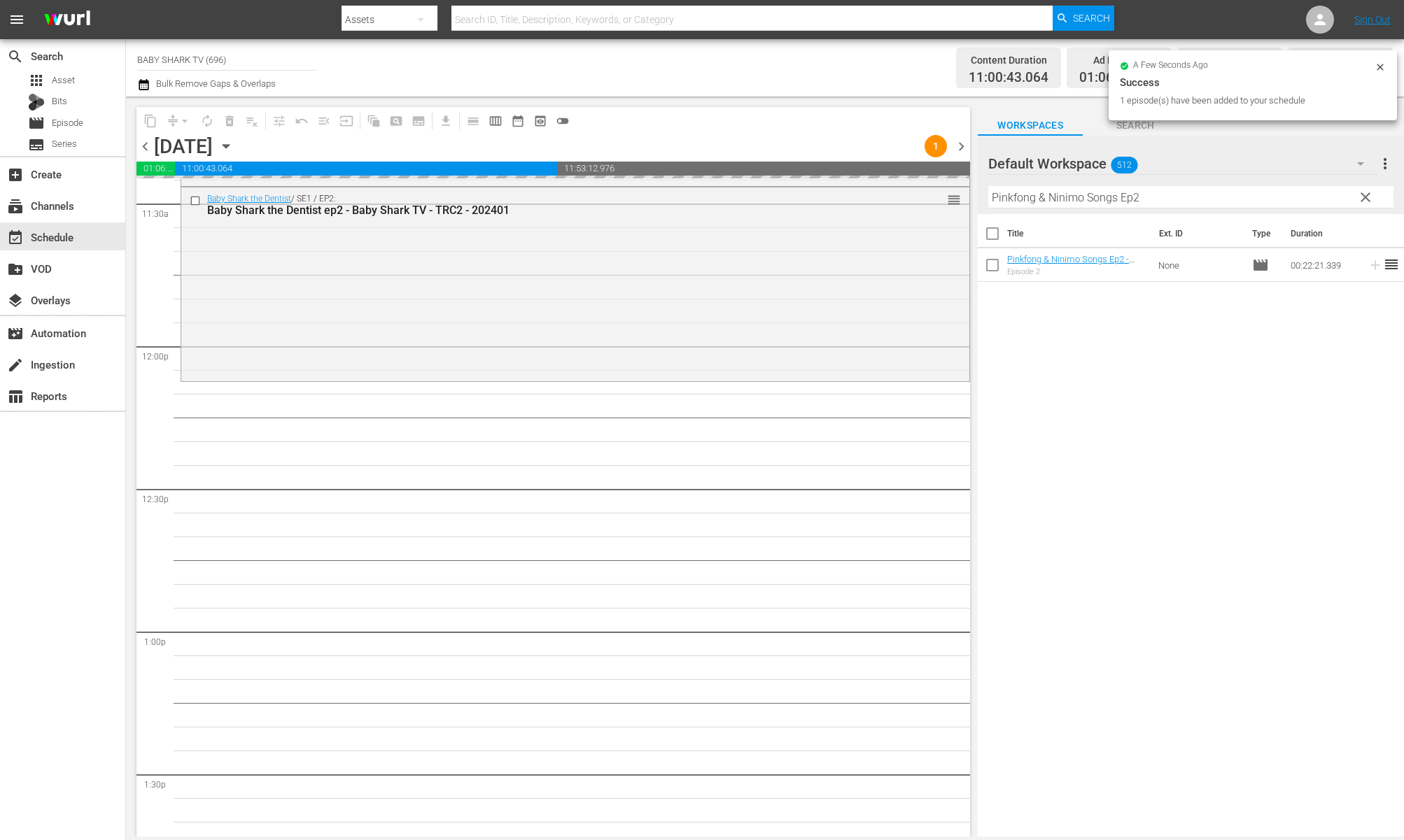
scroll to position [3259, 0]
click at [1058, 398] on div "Title Ext. ID Type Duration Pinkfong & Ninimo Songs Ep2 - Baby Shark TV - TRC2 …" at bounding box center [1191, 526] width 427 height 625
click at [1079, 359] on div "Title Ext. ID Type Duration Pinkfong & Ninimo Songs Ep2 - Baby Shark TV - TRC2 …" at bounding box center [1191, 526] width 427 height 625
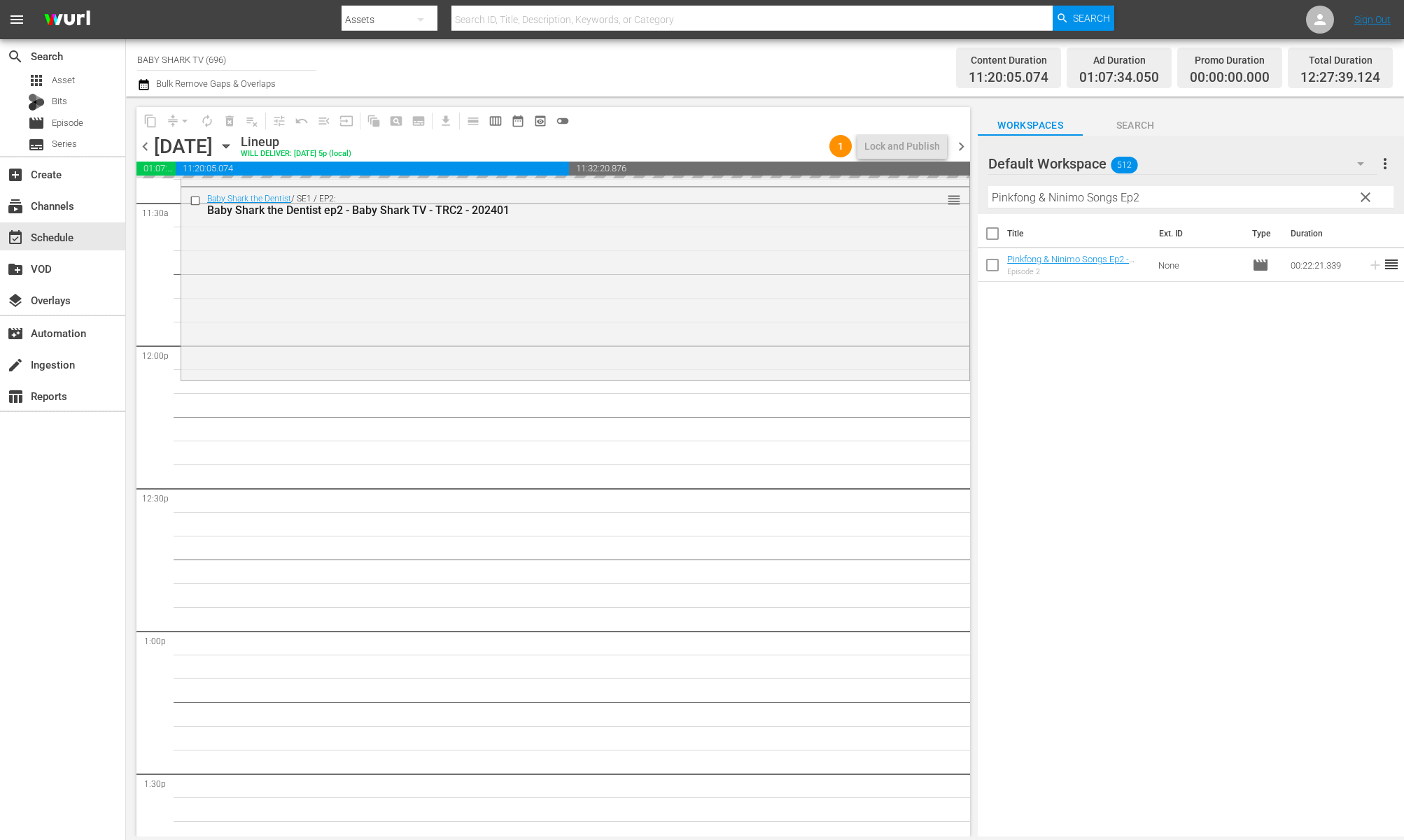
click at [1099, 314] on div "Title Ext. ID Type Duration Pinkfong & Ninimo Songs Ep2 - Baby Shark TV - TRC2 …" at bounding box center [1191, 526] width 427 height 625
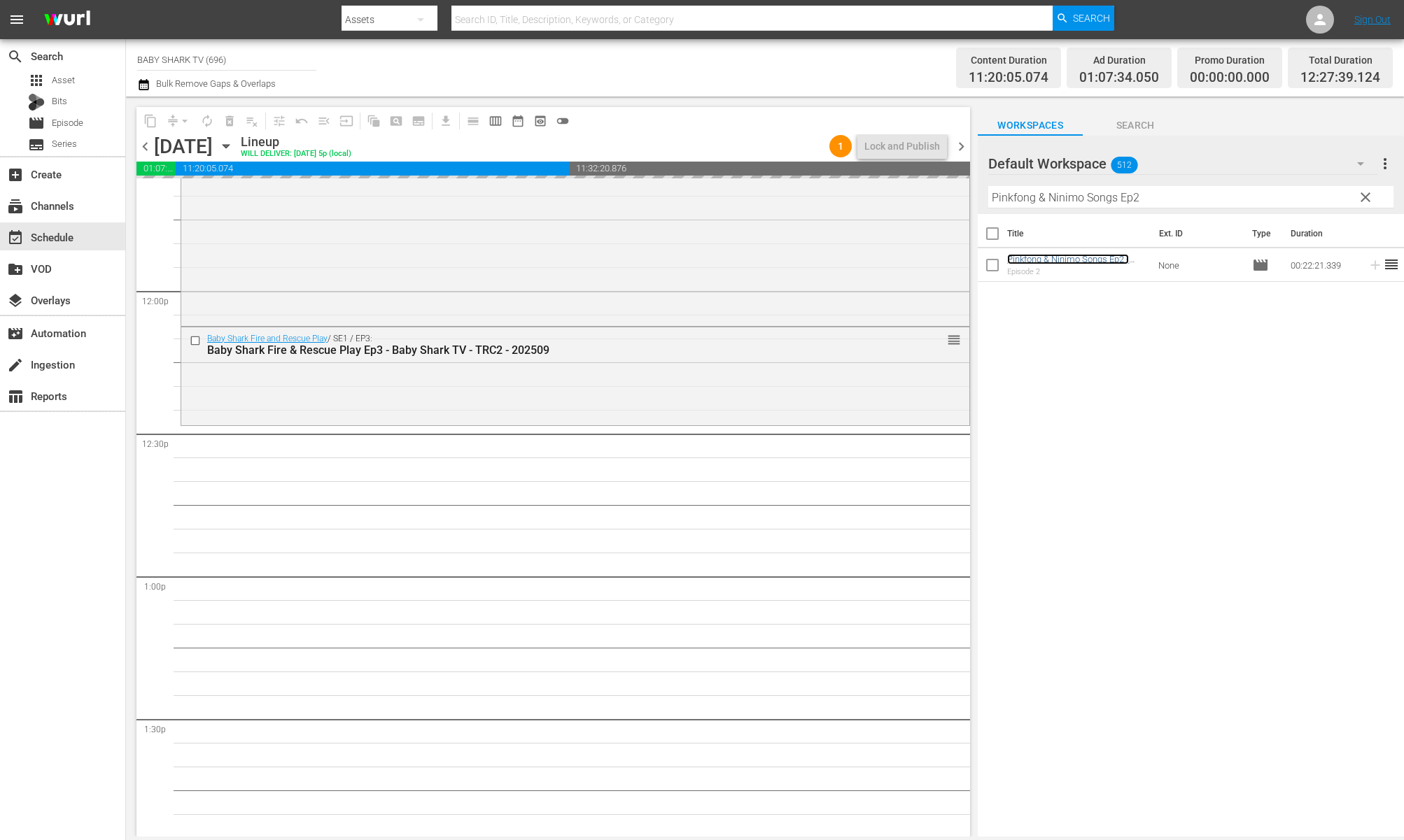
scroll to position [3370, 0]
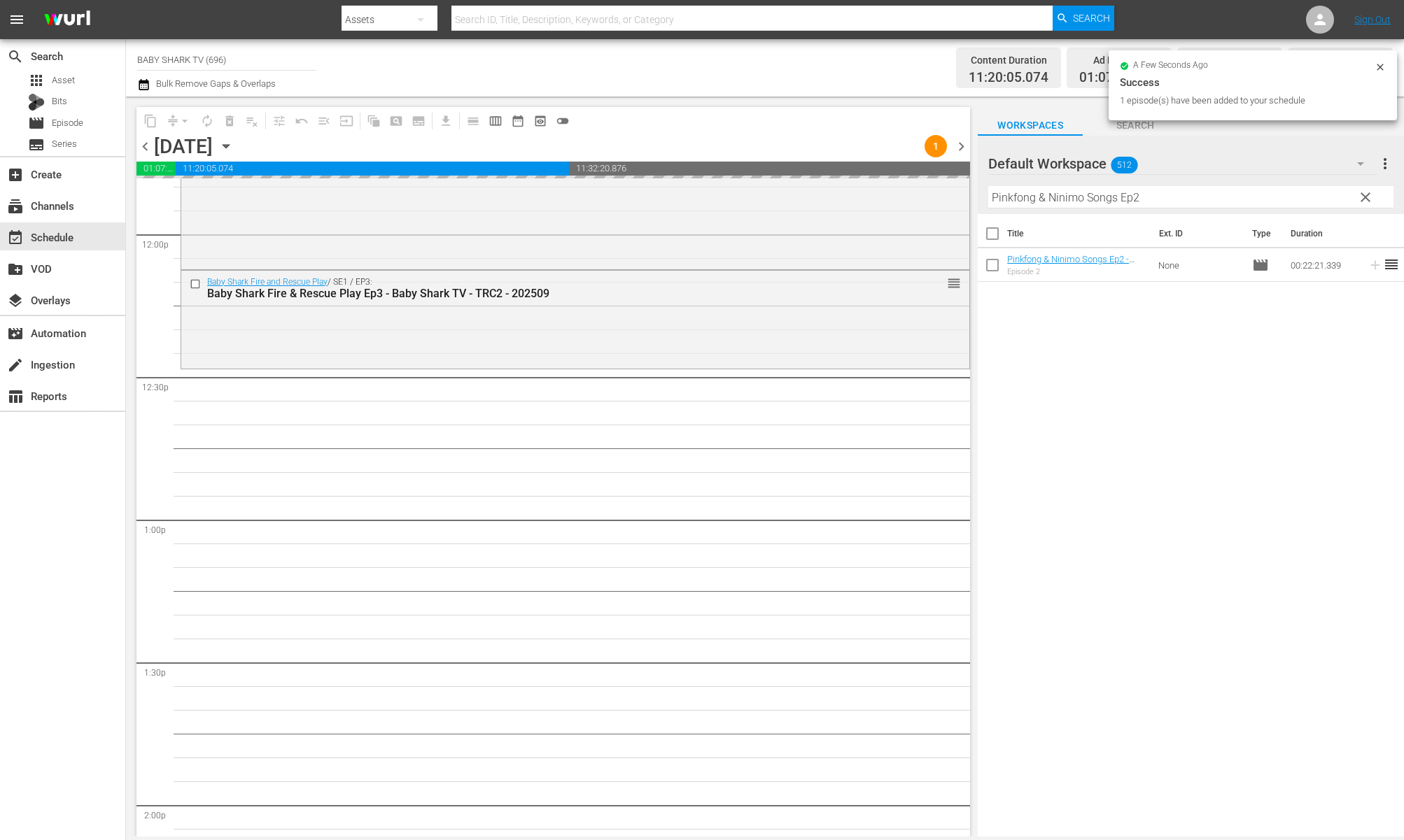
click at [1280, 204] on input "Pinkfong & Ninimo Songs Ep2" at bounding box center [1191, 198] width 406 height 23
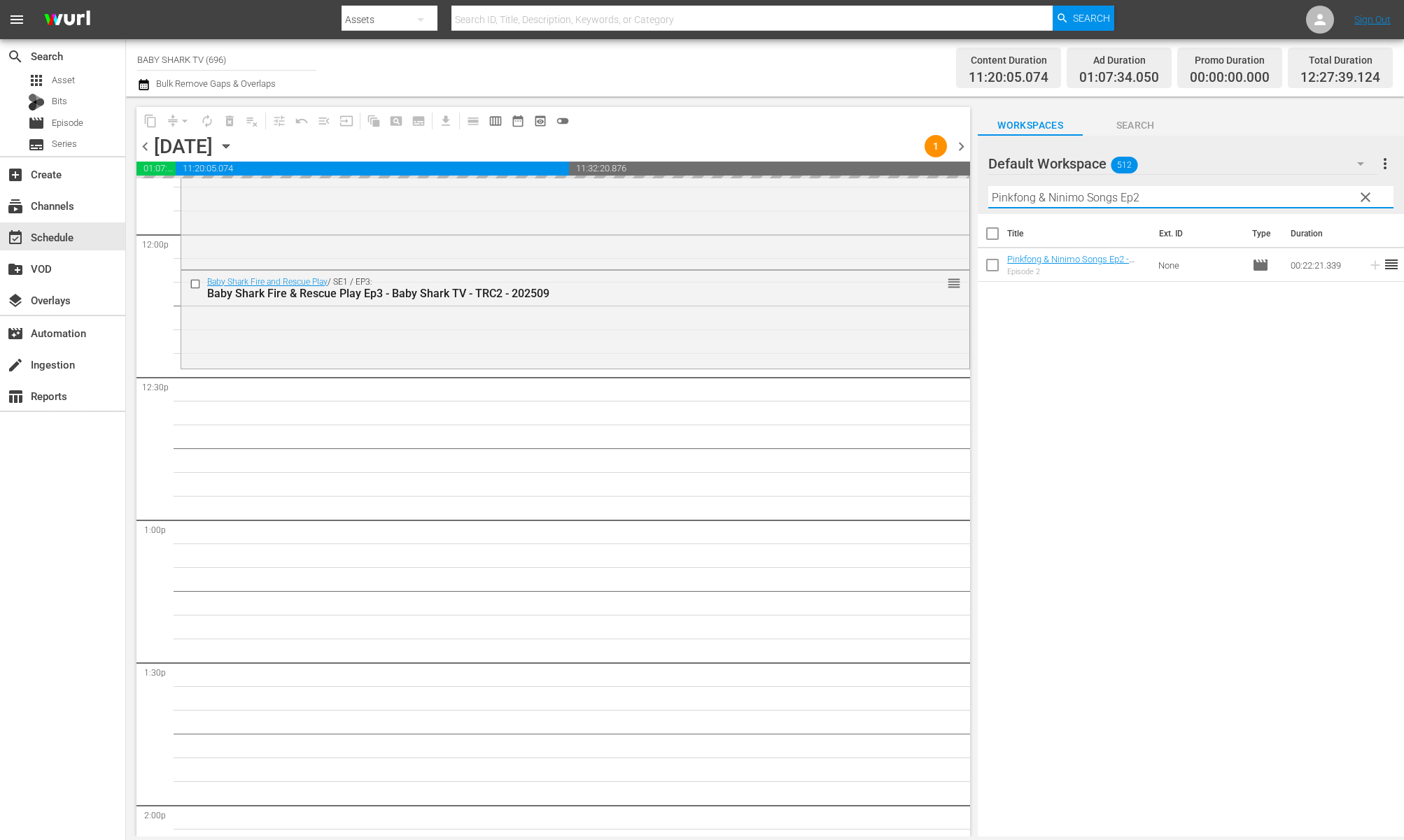
click at [1282, 230] on th "Duration" at bounding box center [1324, 233] width 84 height 39
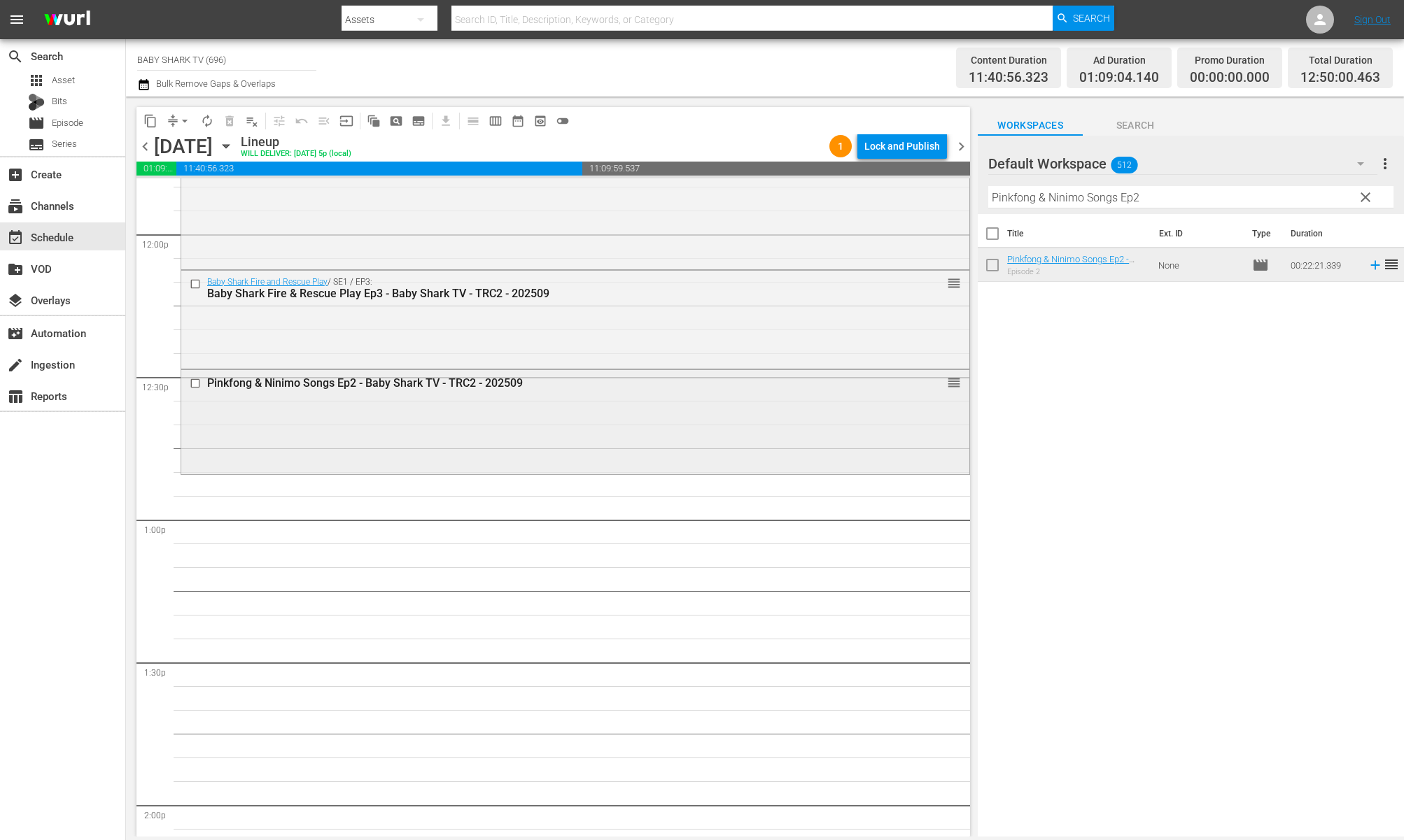
scroll to position [3373, 0]
click at [1373, 202] on span "clear" at bounding box center [1365, 197] width 17 height 17
click at [1373, 202] on input "Pinkfong & Ninimo Songs Ep2" at bounding box center [1191, 198] width 406 height 23
click at [1362, 202] on input "Pinkfong & Ninimo Songs Ep2" at bounding box center [1191, 198] width 406 height 23
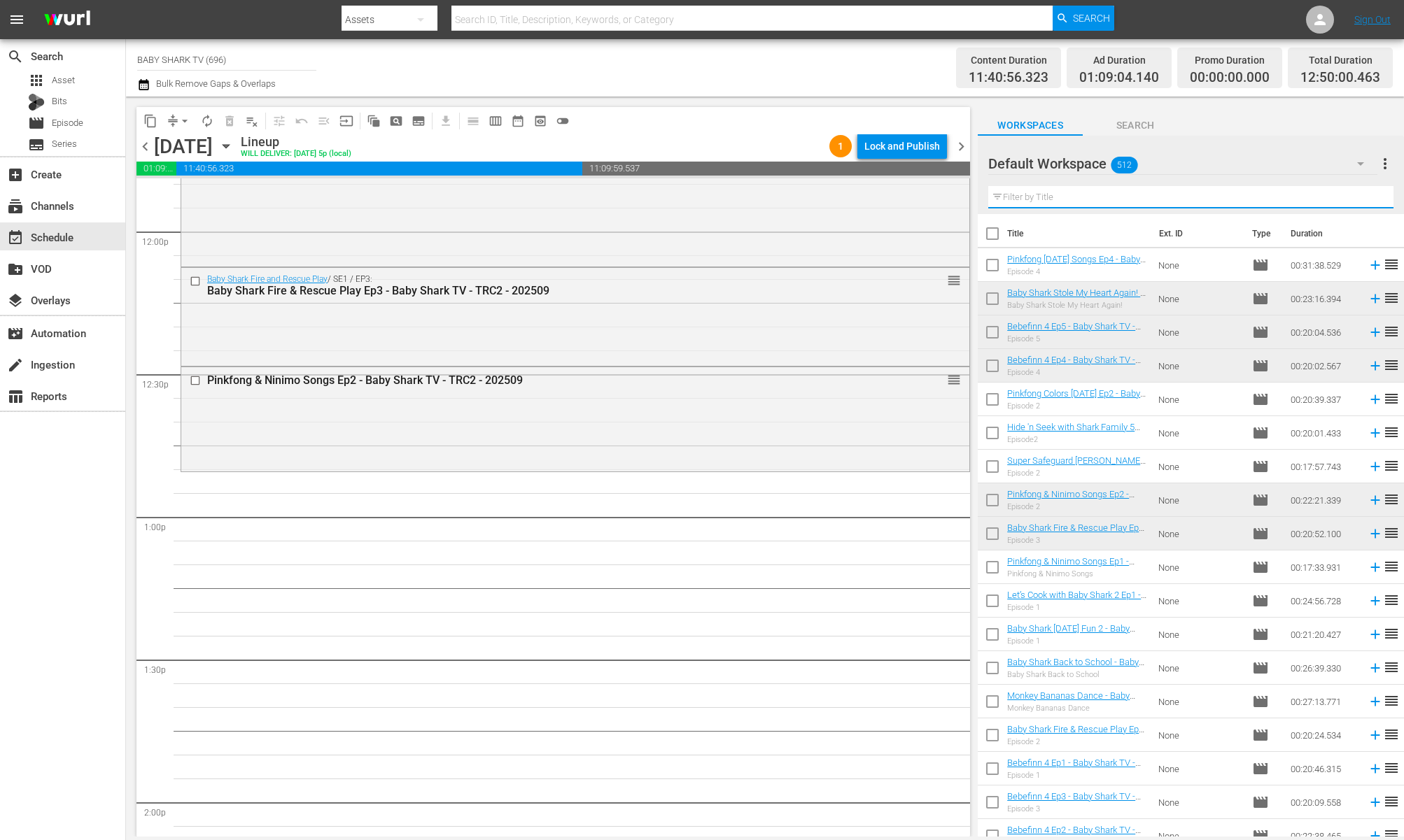
click at [1358, 202] on input "text" at bounding box center [1191, 198] width 406 height 23
paste input "Super Safeguard [PERSON_NAME] Ep2"
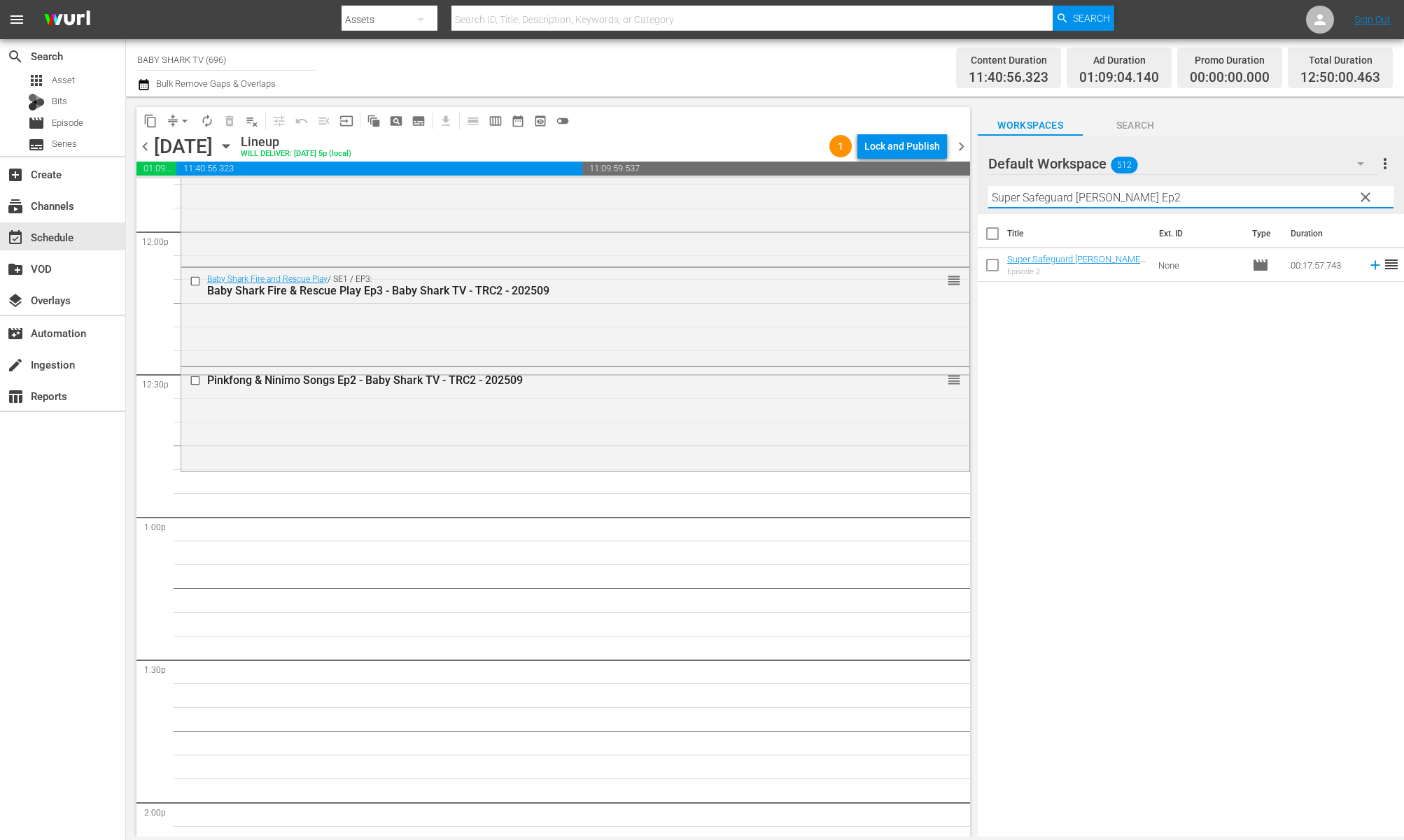
type input "Super Safeguard [PERSON_NAME] Ep2"
click at [1249, 401] on div "Title Ext. ID Type Duration Super Safeguard [PERSON_NAME] Ep2 - Baby Shark TV -…" at bounding box center [1191, 526] width 427 height 625
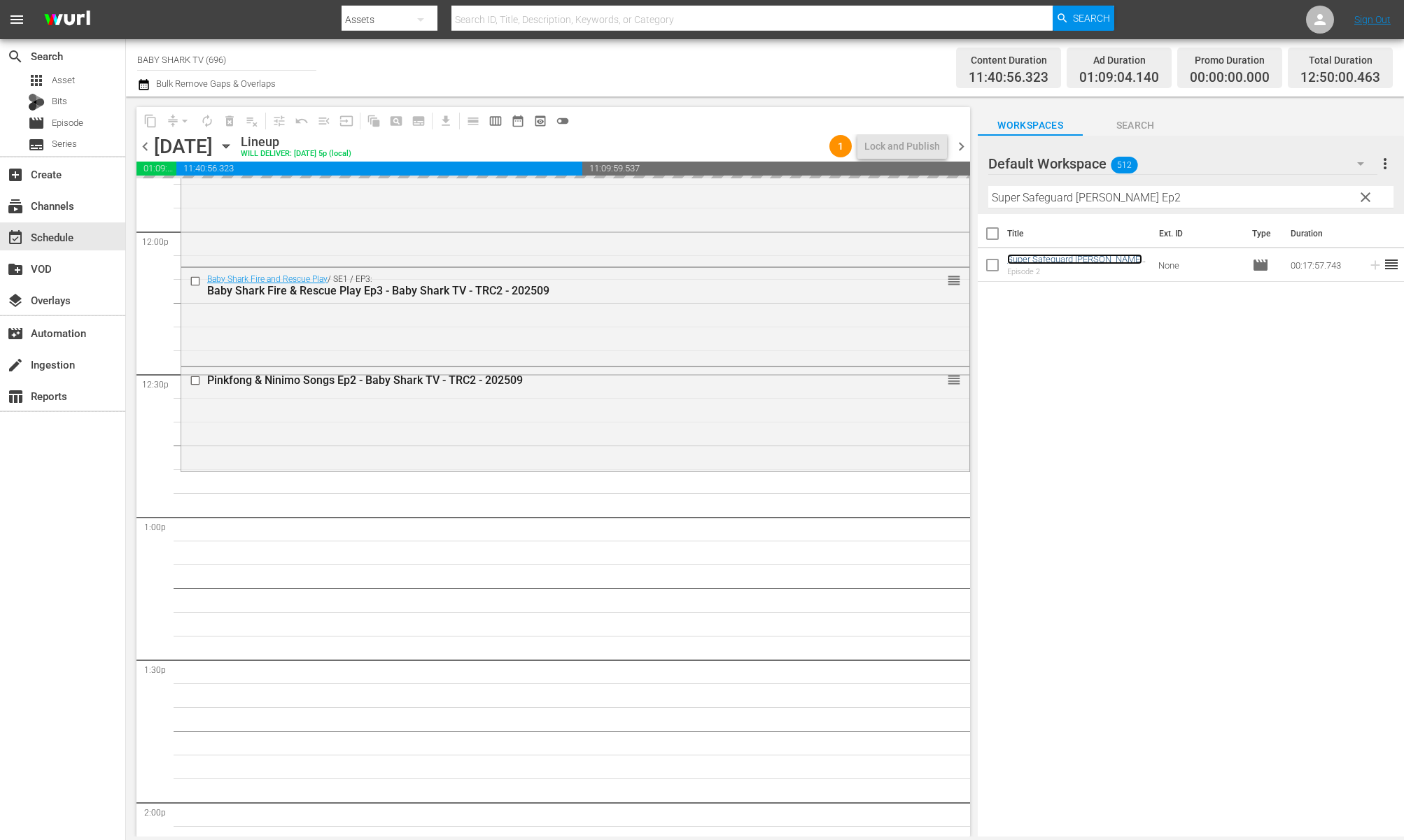
scroll to position [3500, 0]
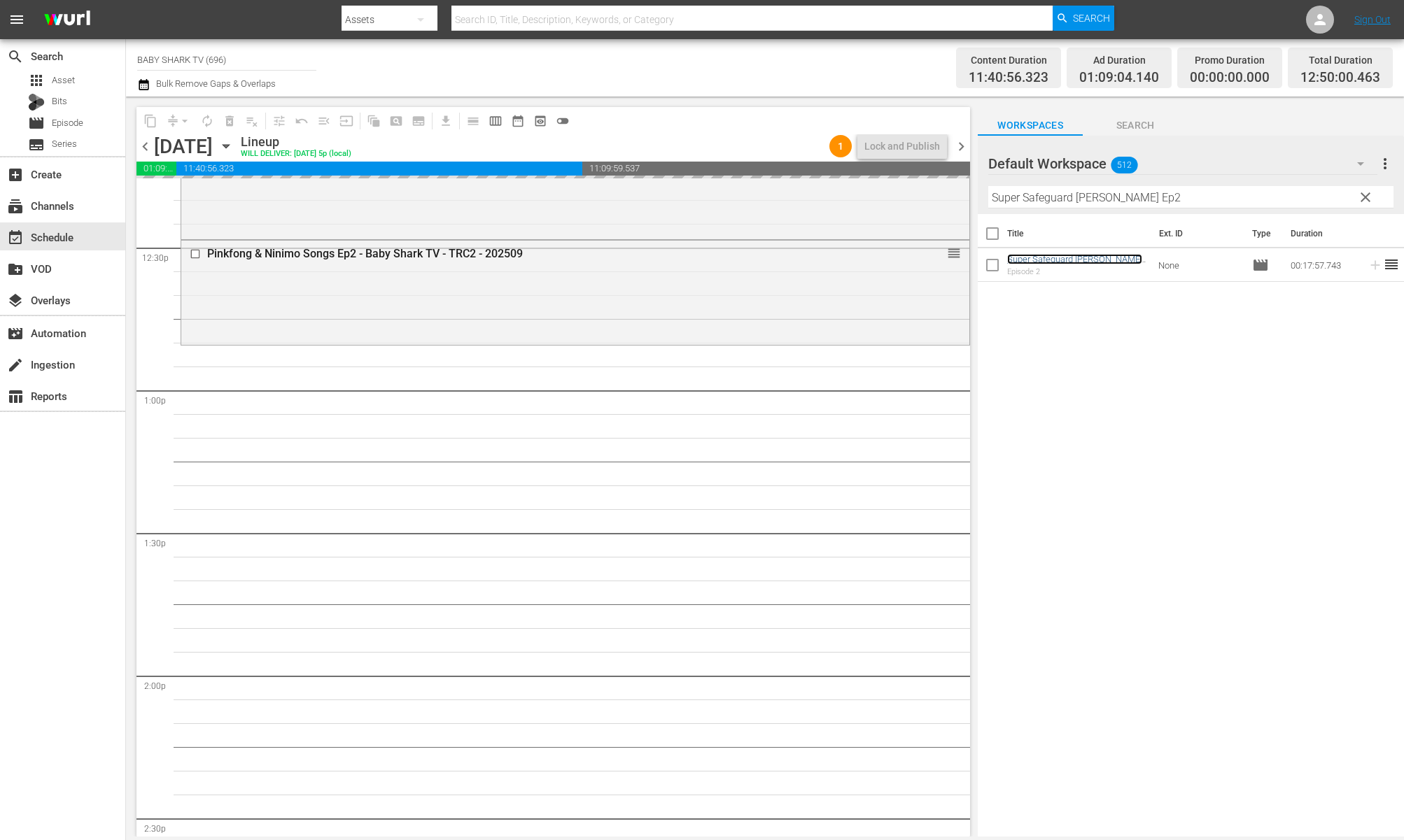
click at [1364, 202] on span "clear" at bounding box center [1365, 197] width 17 height 17
click at [1359, 202] on input "Super Safeguard [PERSON_NAME] Ep2" at bounding box center [1191, 198] width 406 height 23
click at [1342, 201] on input "Super Safeguard [PERSON_NAME] Ep2" at bounding box center [1191, 198] width 406 height 23
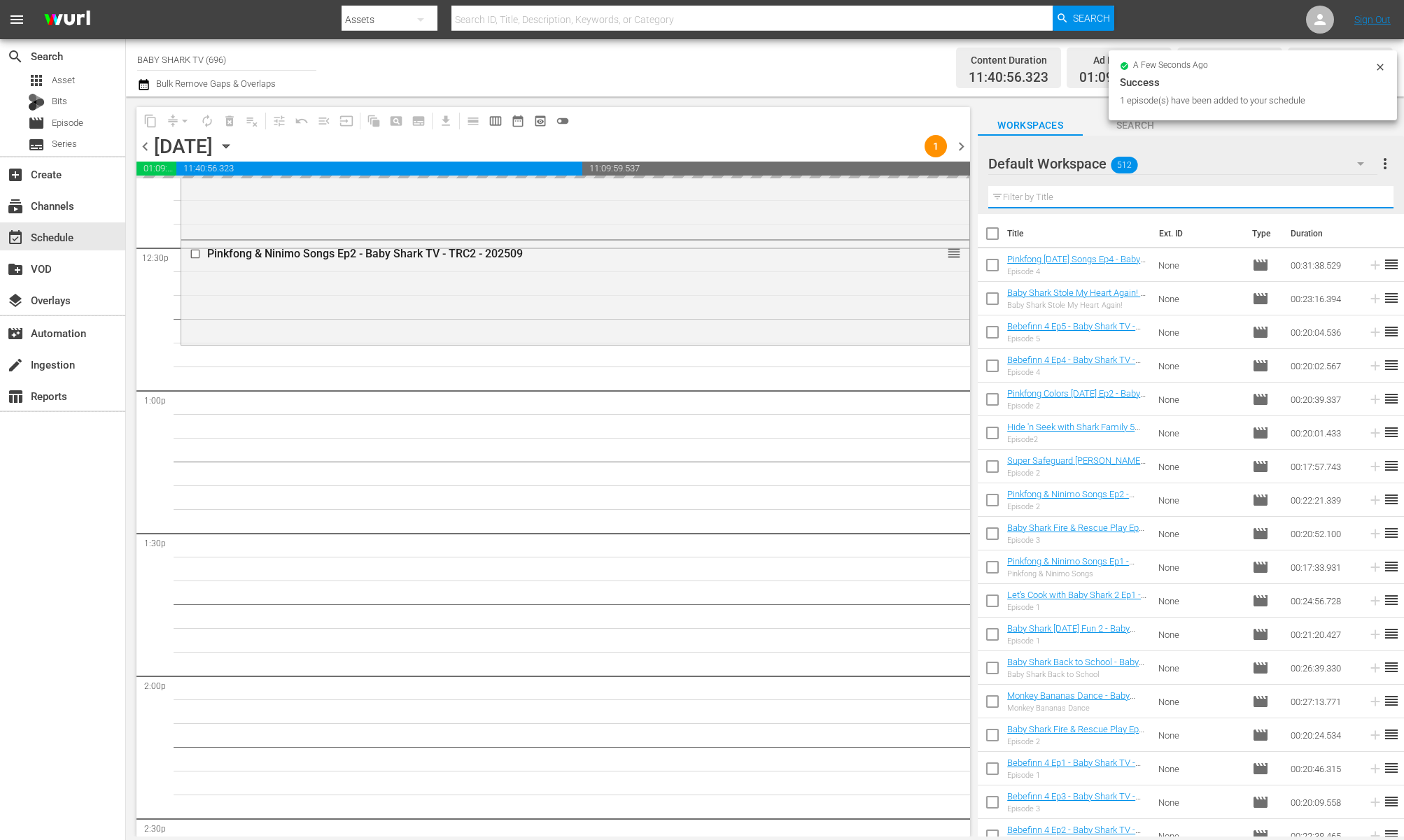
click at [1341, 201] on input "text" at bounding box center [1191, 198] width 406 height 23
paste input "Pinkfong Healthy Habits Songs 1"
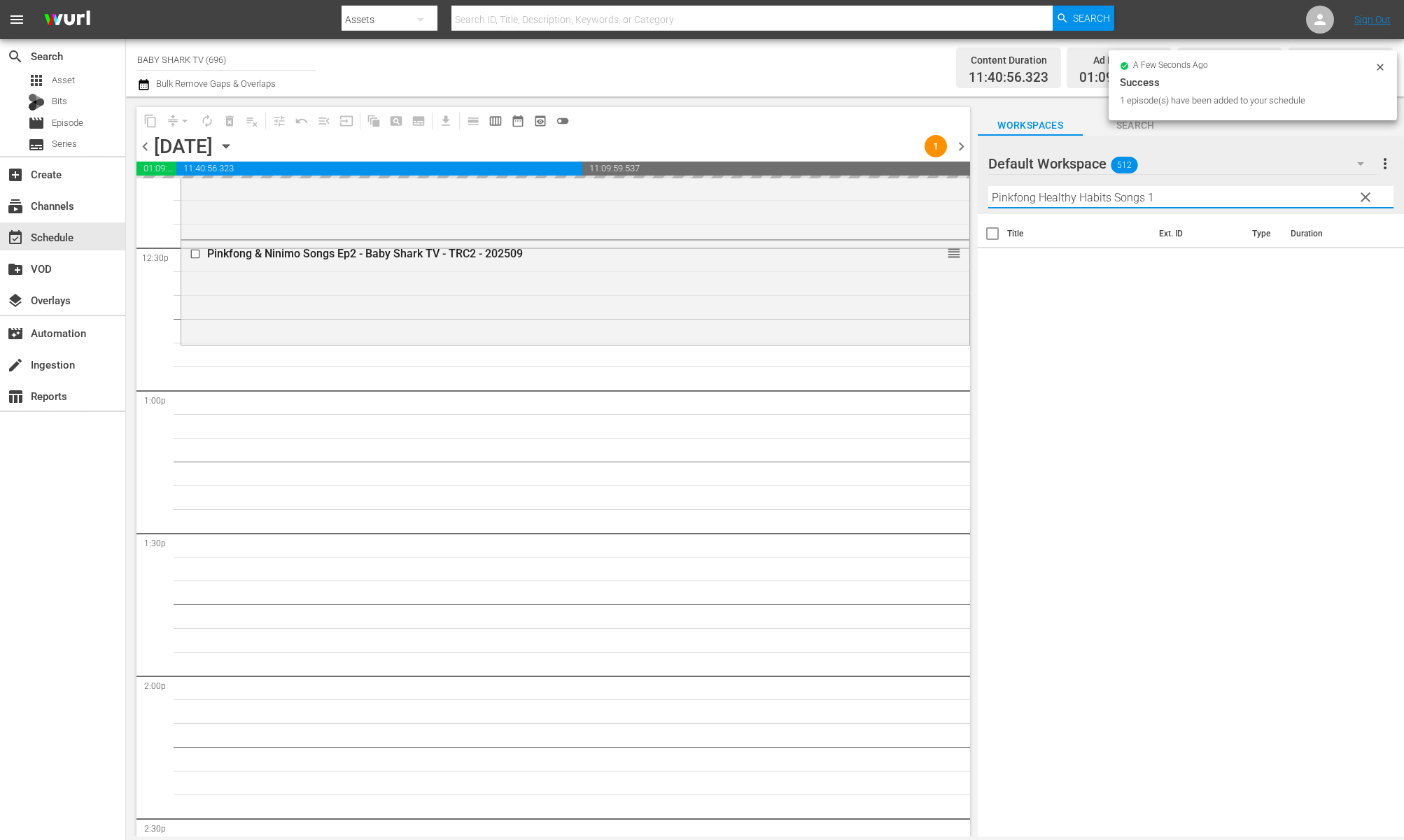
click at [1207, 347] on div "Title Ext. ID Type Duration" at bounding box center [1191, 526] width 427 height 625
click at [1219, 198] on input "Pinkfong Healthy Habits Songs 1" at bounding box center [1191, 198] width 406 height 23
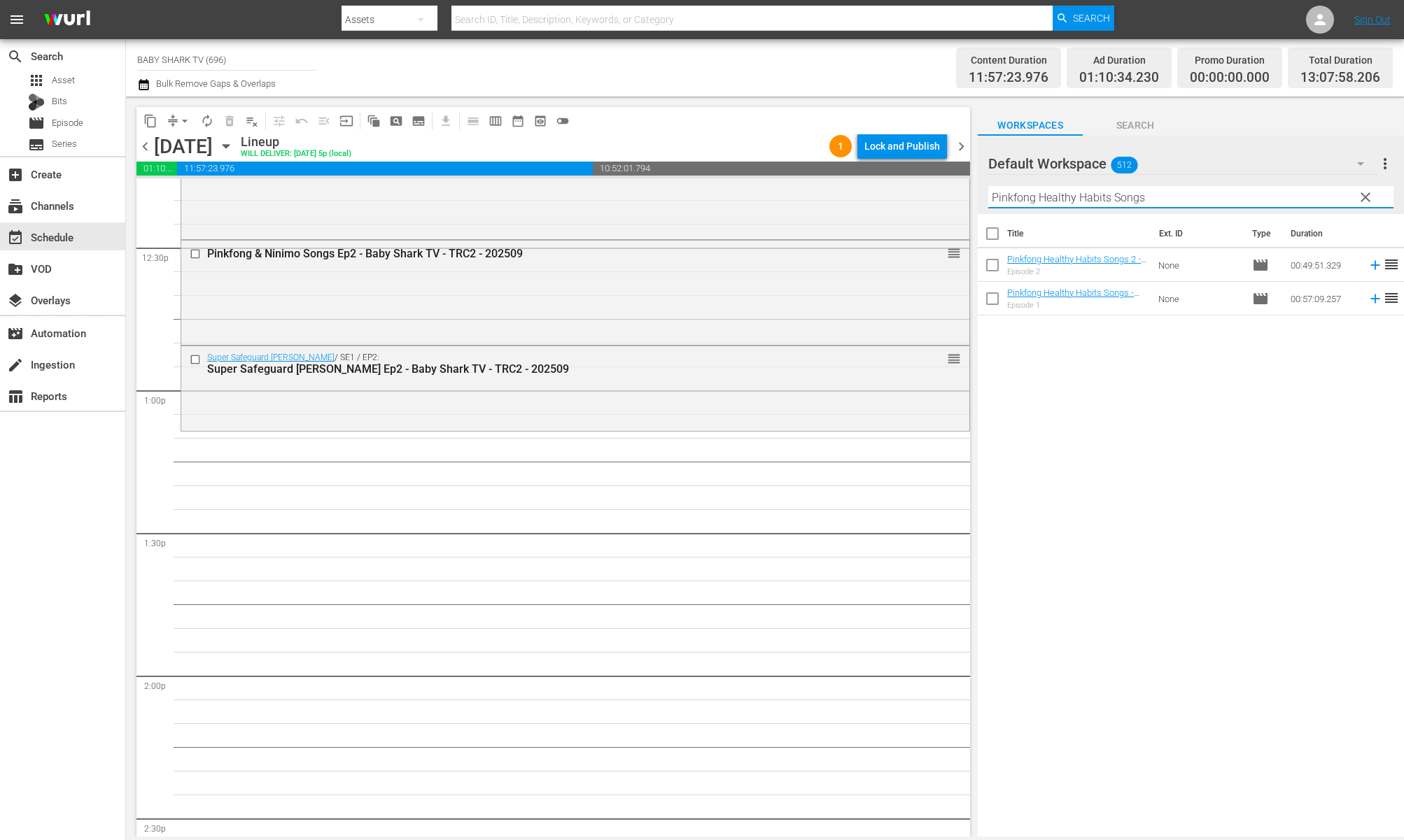
type input "Pinkfong Healthy Habits Songs"
click at [1082, 409] on div "Title Ext. ID Type Duration Pinkfong Healthy Habits Songs 2 - Baby Shark TV - T…" at bounding box center [1191, 526] width 427 height 625
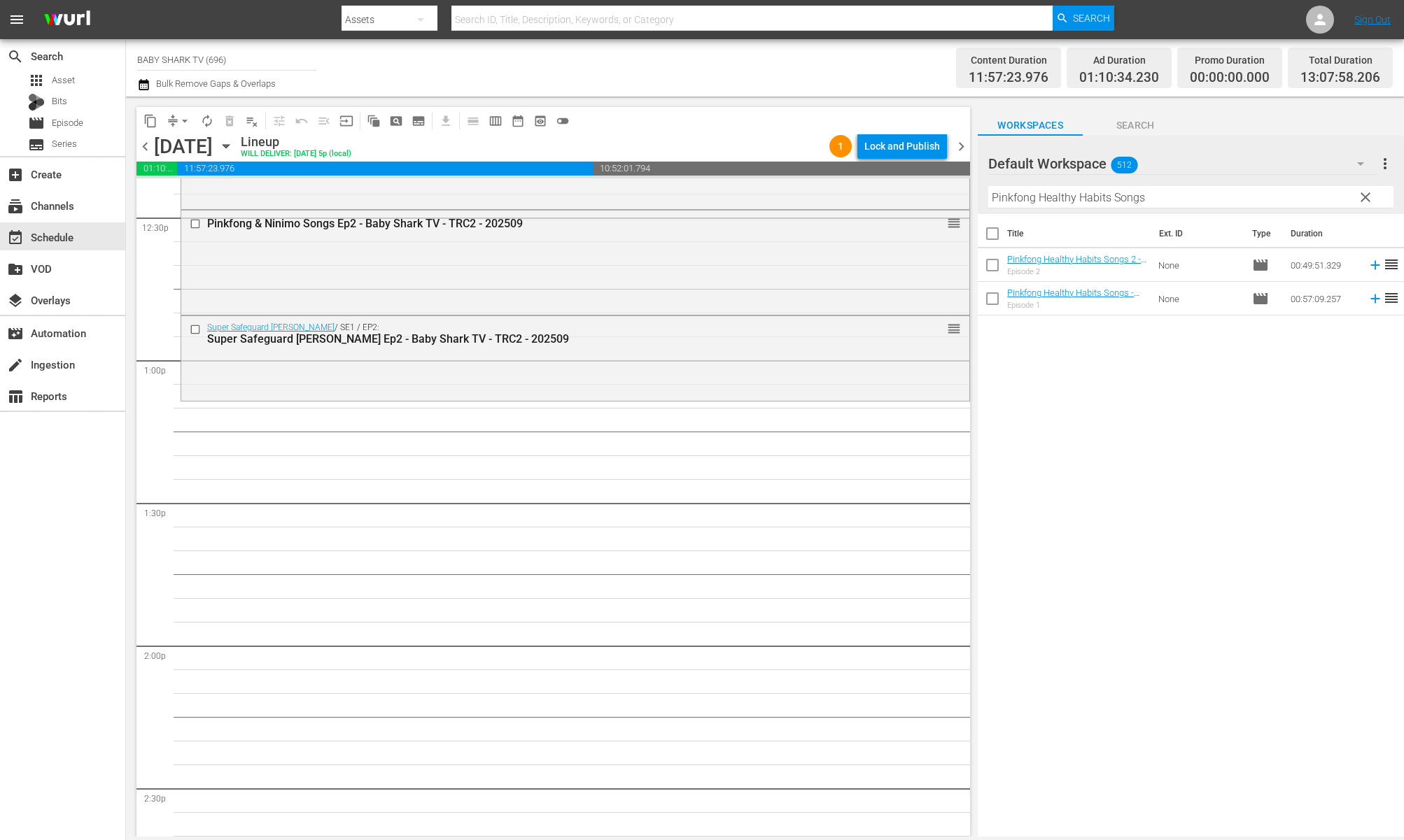
scroll to position [3550, 0]
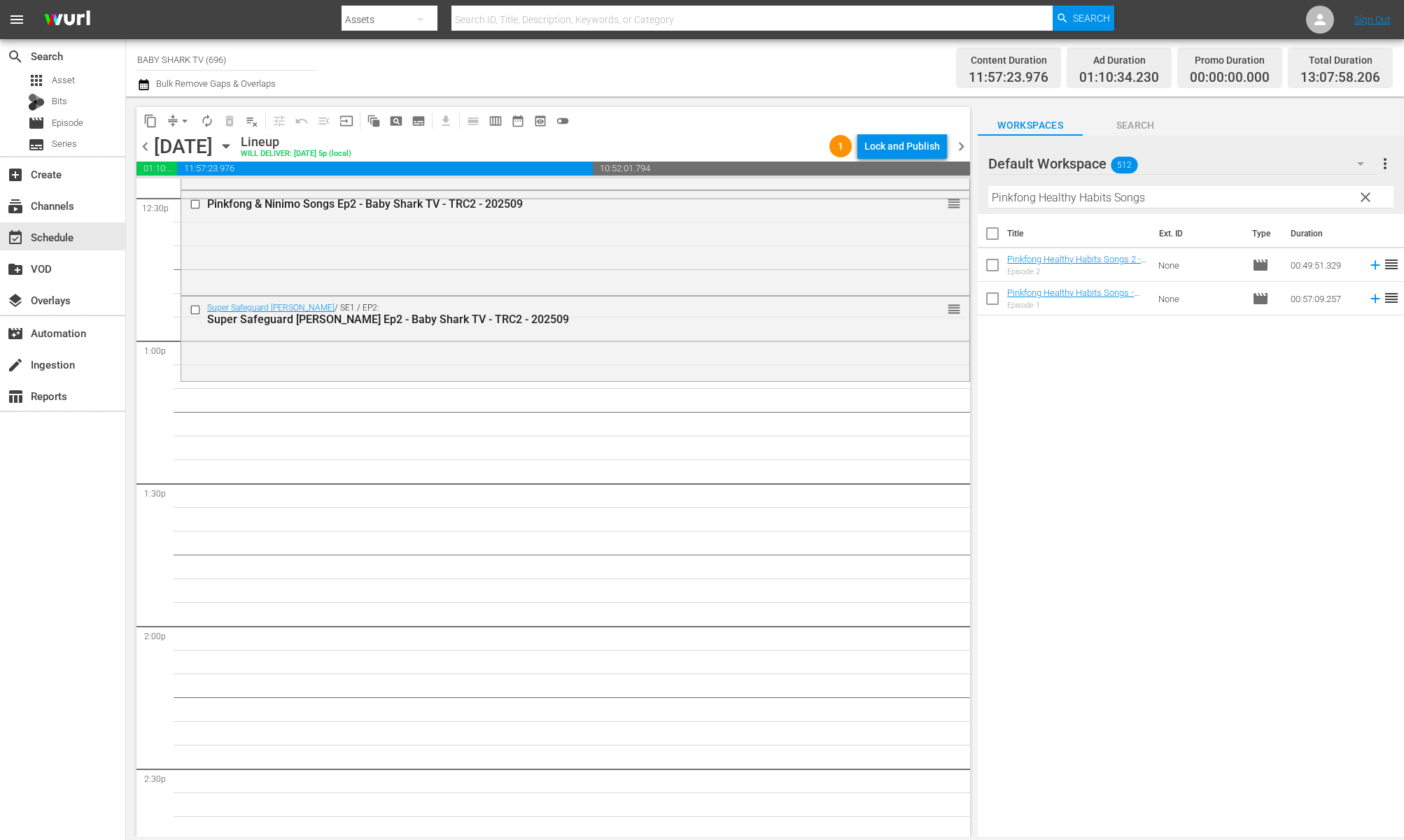
click at [1185, 425] on div "Title Ext. ID Type Duration Pinkfong Healthy Habits Songs 2 - Baby Shark TV - T…" at bounding box center [1191, 526] width 427 height 625
click at [1185, 426] on div "Title Ext. ID Type Duration Pinkfong Healthy Habits Songs 2 - Baby Shark TV - T…" at bounding box center [1191, 526] width 427 height 625
click at [1159, 412] on div "Title Ext. ID Type Duration Pinkfong Healthy Habits Songs 2 - Baby Shark TV - T…" at bounding box center [1191, 526] width 427 height 625
click at [1087, 371] on div "Title Ext. ID Type Duration Pinkfong Healthy Habits Songs 2 - Baby Shark TV - T…" at bounding box center [1191, 526] width 427 height 625
drag, startPoint x: 1375, startPoint y: 188, endPoint x: 1345, endPoint y: 196, distance: 31.0
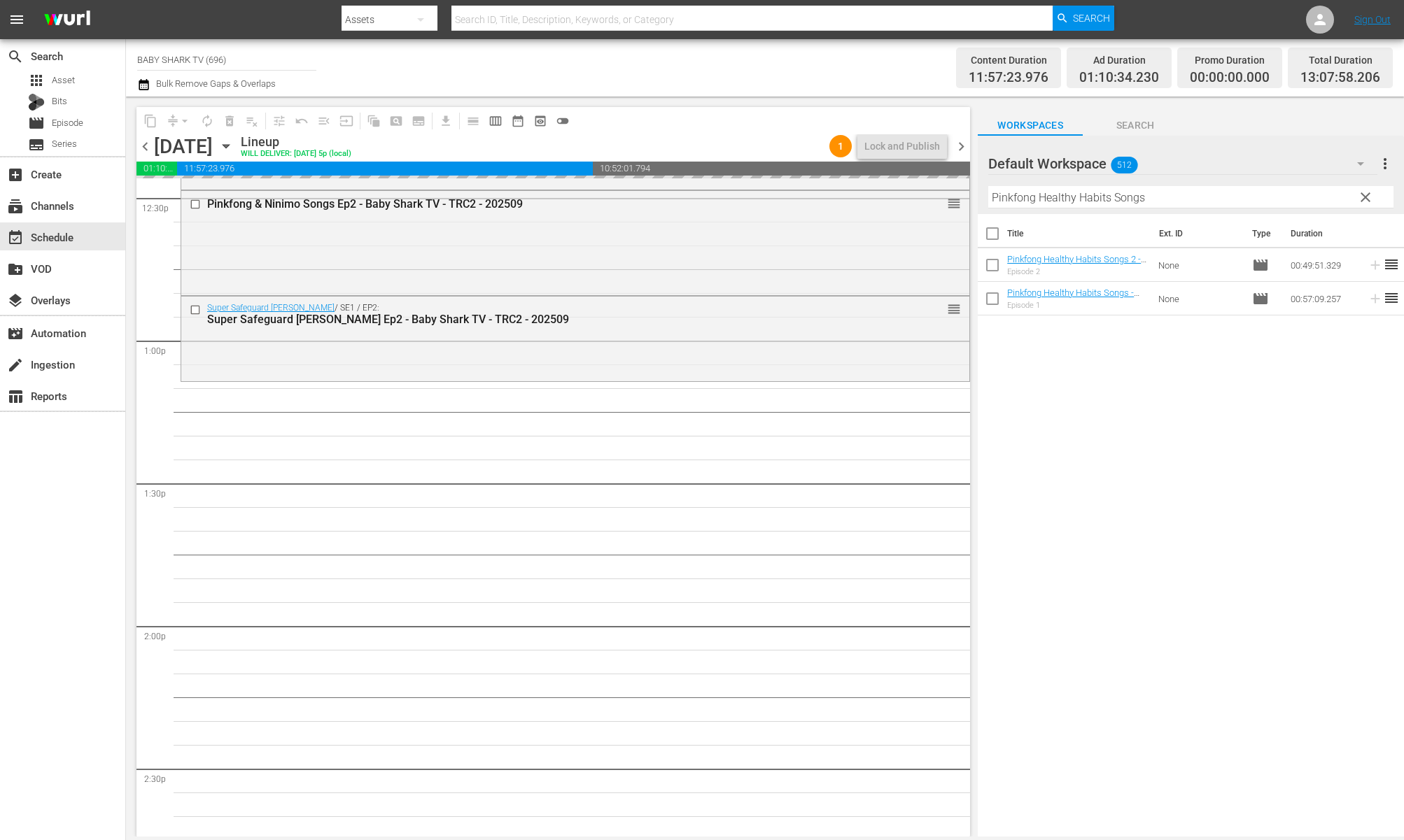
click at [1373, 191] on button "clear" at bounding box center [1365, 197] width 23 height 23
click at [1367, 195] on input "Pinkfong Healthy Habits Songs" at bounding box center [1191, 198] width 406 height 23
click at [1349, 195] on input "Pinkfong Healthy Habits Songs" at bounding box center [1191, 198] width 406 height 23
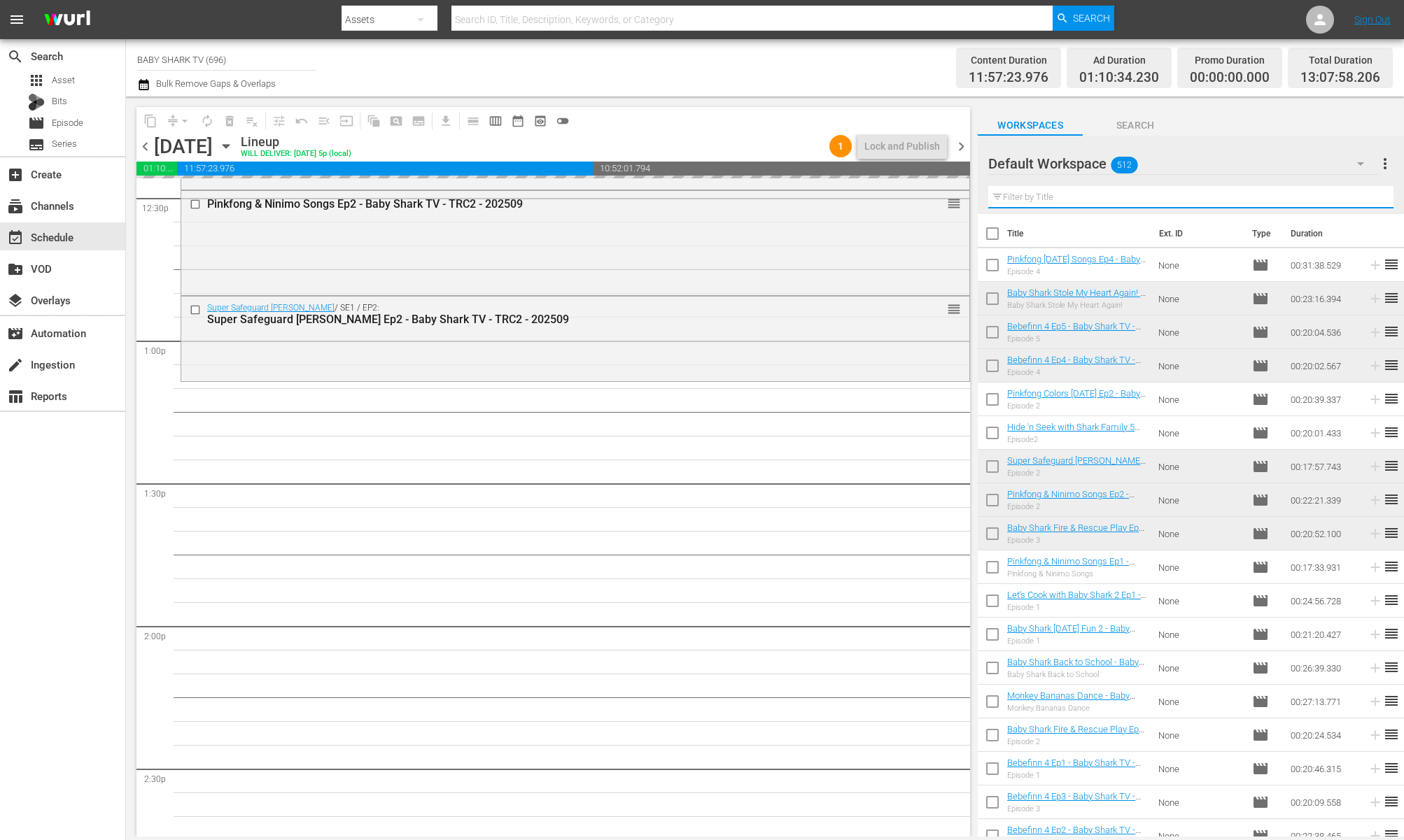
click at [1345, 196] on input "text" at bounding box center [1191, 198] width 406 height 23
paste input "Baby Shark Hospital Play 3"
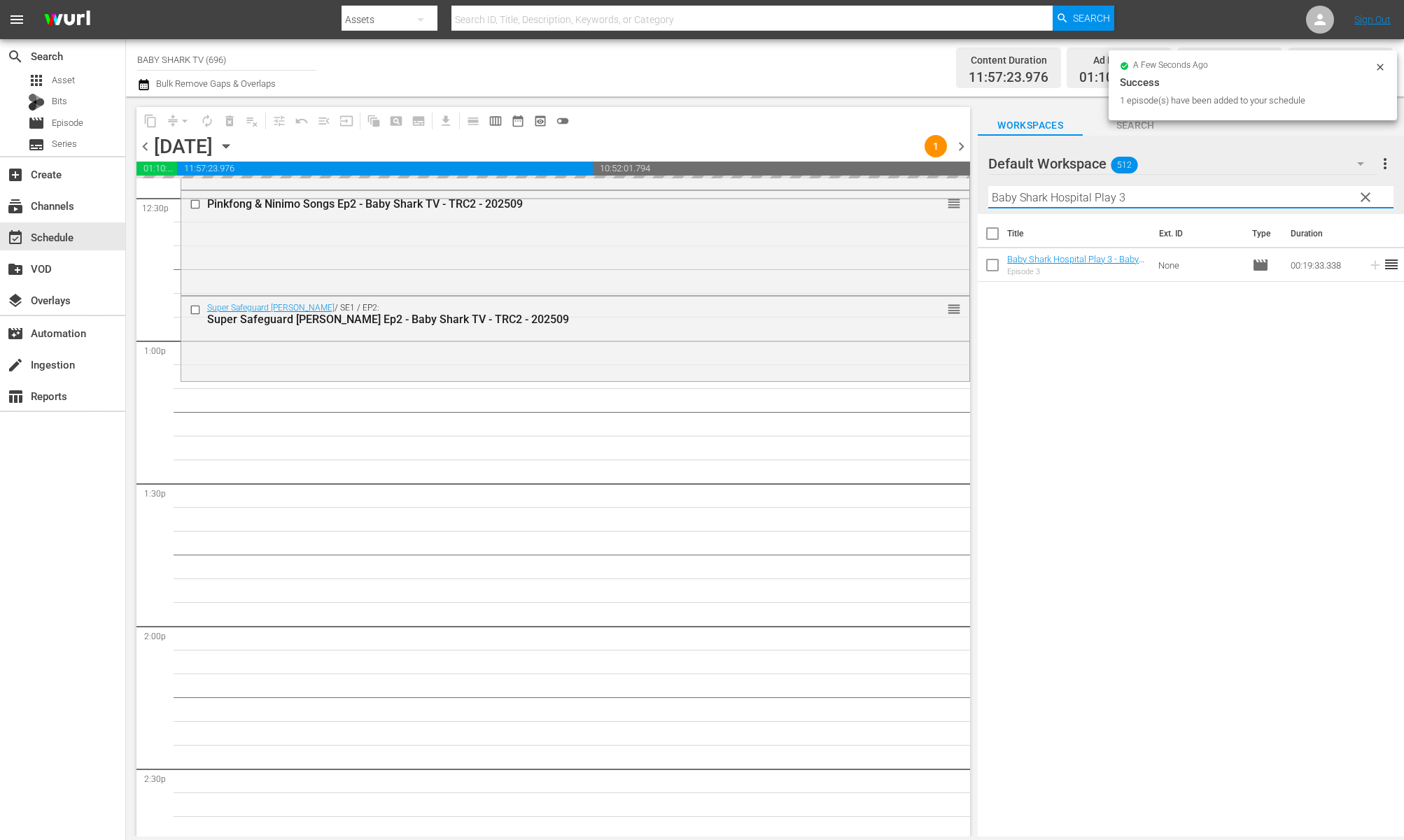
type input "Baby Shark Hospital Play 3"
click at [1049, 303] on div "Title Ext. ID Type Duration Baby Shark Hospital Play 3 - Baby Shark TV - TRC2 -…" at bounding box center [1191, 526] width 427 height 625
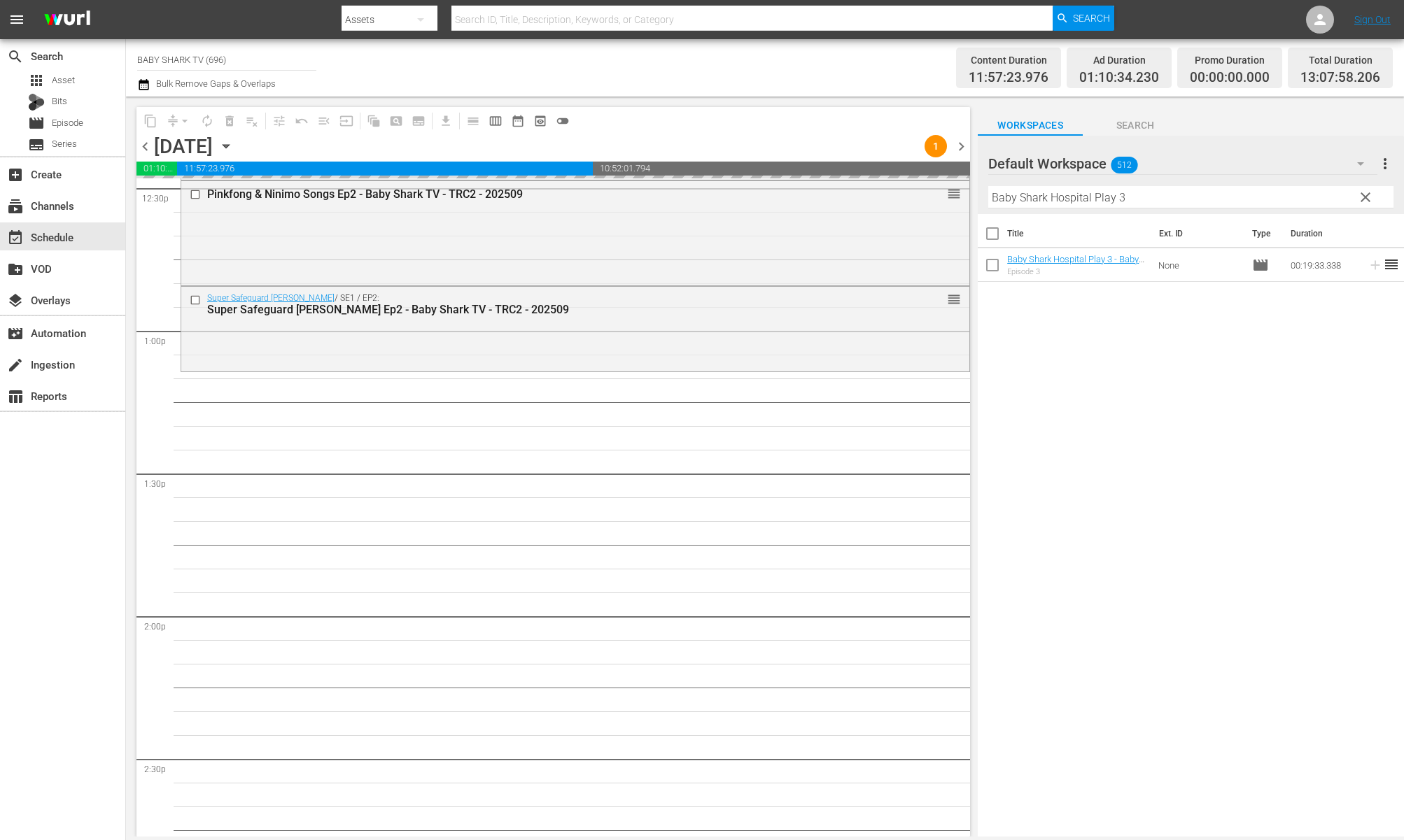
scroll to position [3572, 0]
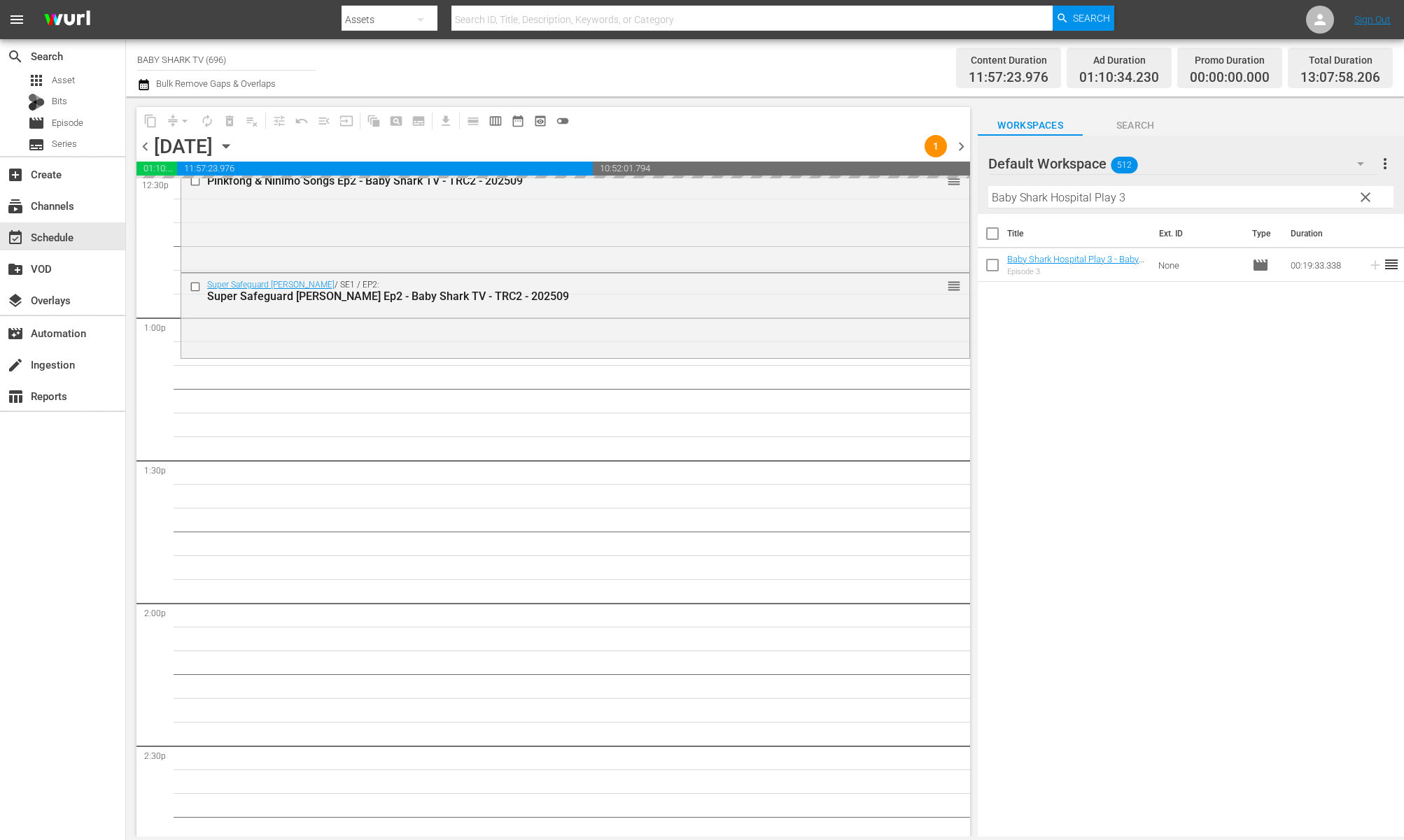
click at [1199, 352] on div "Title Ext. ID Type Duration Baby Shark Hospital Play 3 - Baby Shark TV - TRC2 -…" at bounding box center [1191, 526] width 427 height 625
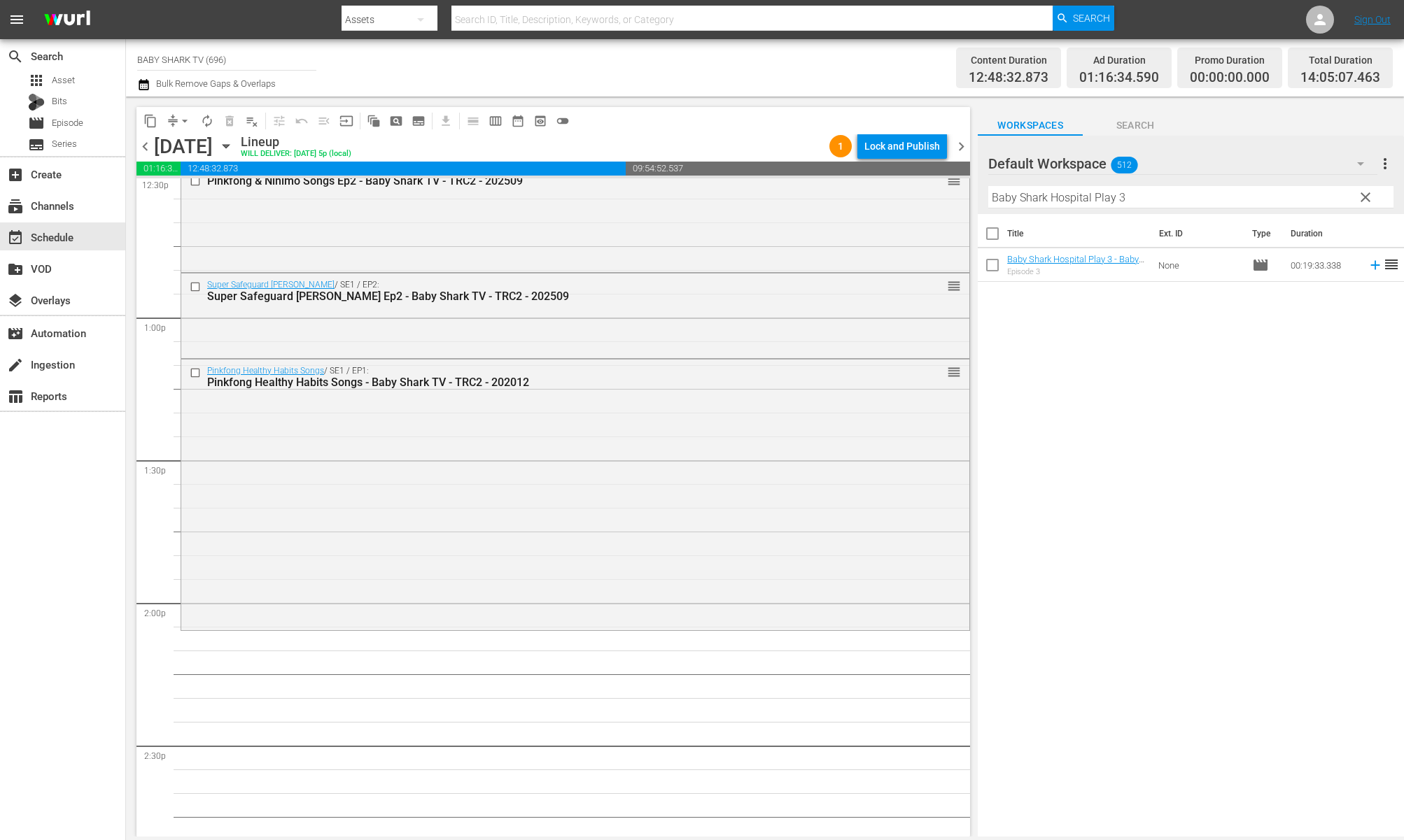
click at [1365, 198] on span "clear" at bounding box center [1365, 197] width 17 height 17
click at [1365, 198] on input "Baby Shark Hospital Play 3" at bounding box center [1191, 198] width 406 height 23
click at [1360, 198] on input "Baby Shark Hospital Play 3" at bounding box center [1191, 198] width 406 height 23
click at [1352, 197] on input "Baby Shark Hospital Play 3" at bounding box center [1191, 198] width 406 height 23
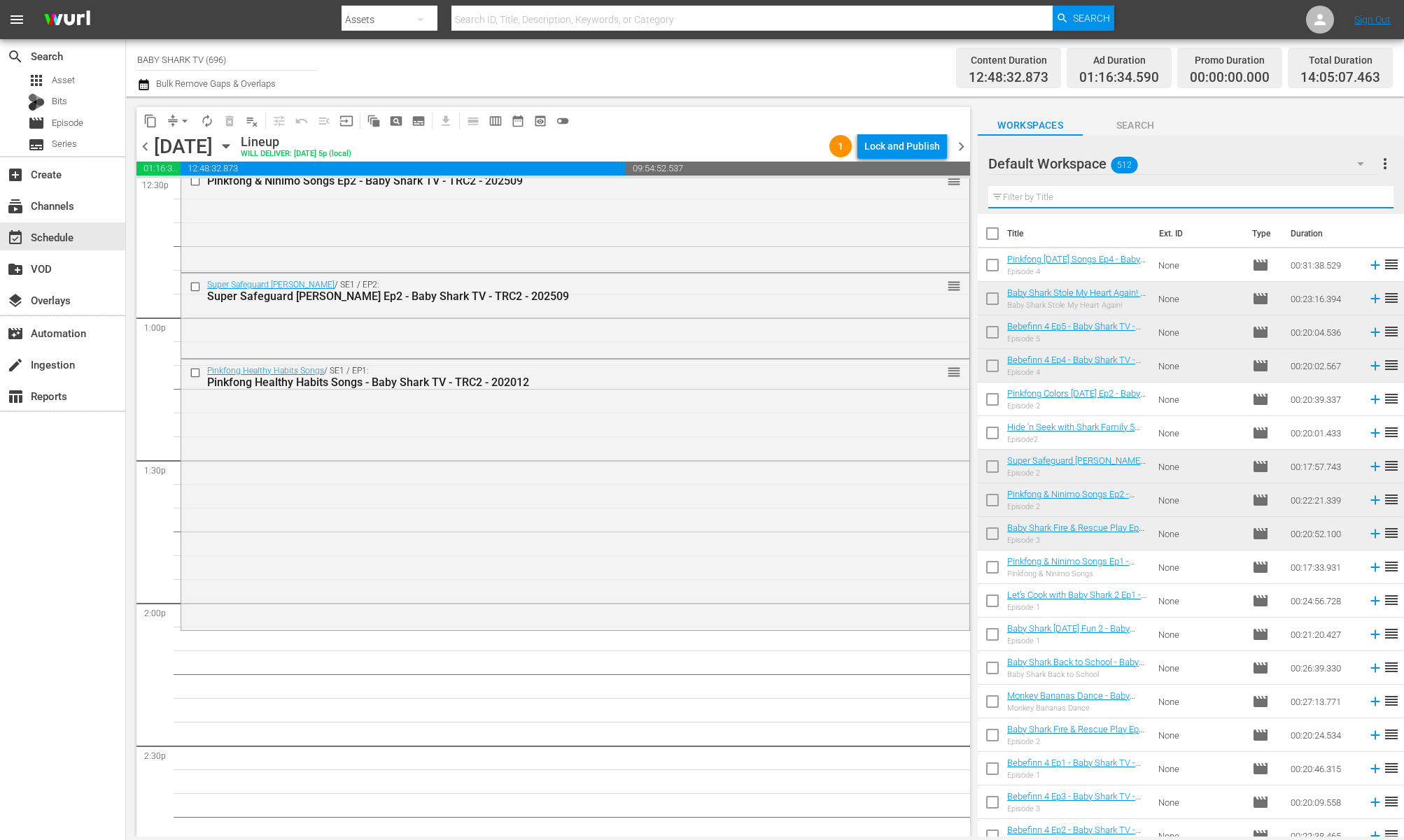
click at [1352, 197] on input "text" at bounding box center [1191, 198] width 406 height 23
paste input "[PERSON_NAME]'s Story Theater 5"
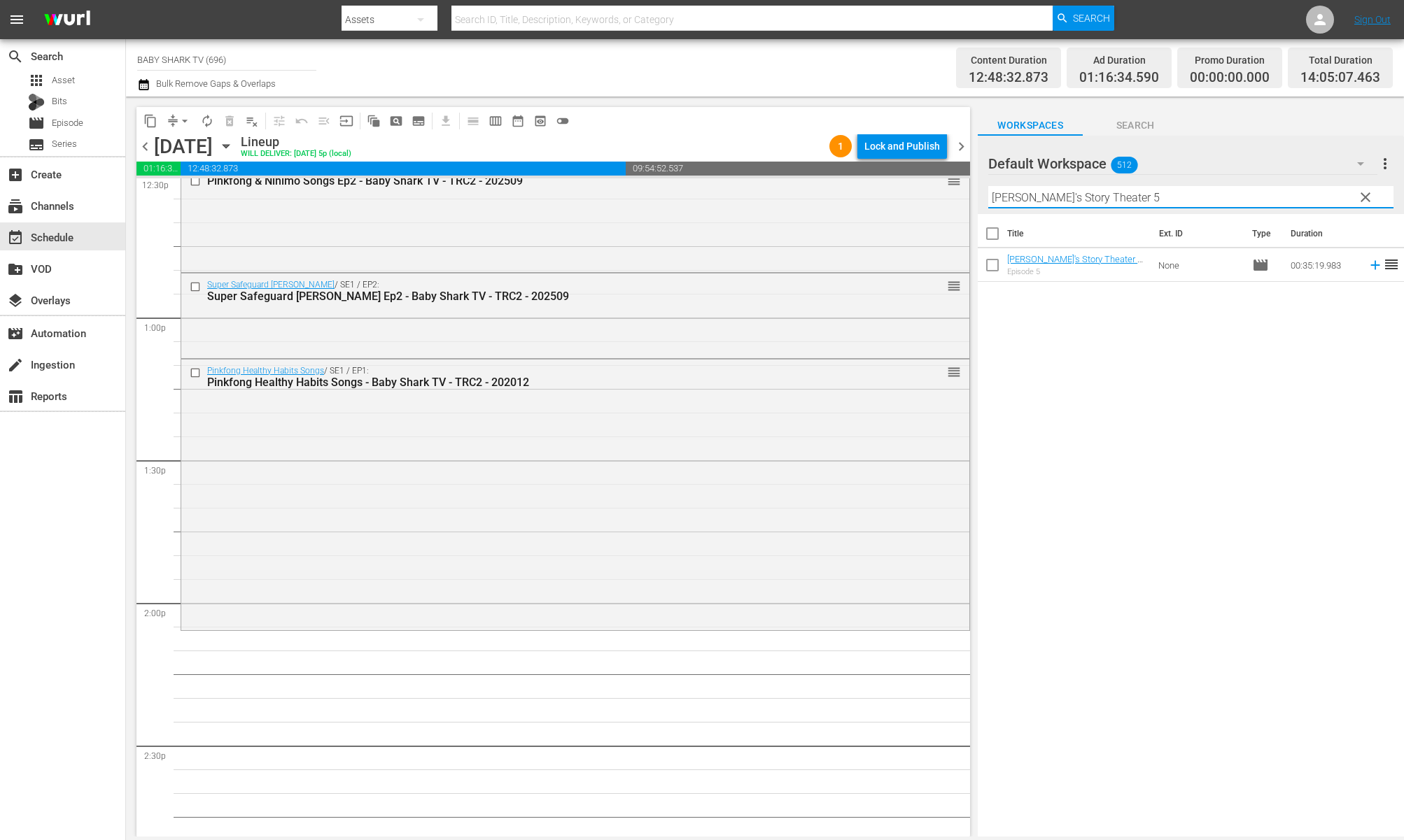
type input "[PERSON_NAME]'s Story Theater 5"
click at [1192, 408] on div "Title Ext. ID Type Duration [PERSON_NAME]'s Story Theater 5 - Baby Shark TV - T…" at bounding box center [1191, 526] width 427 height 625
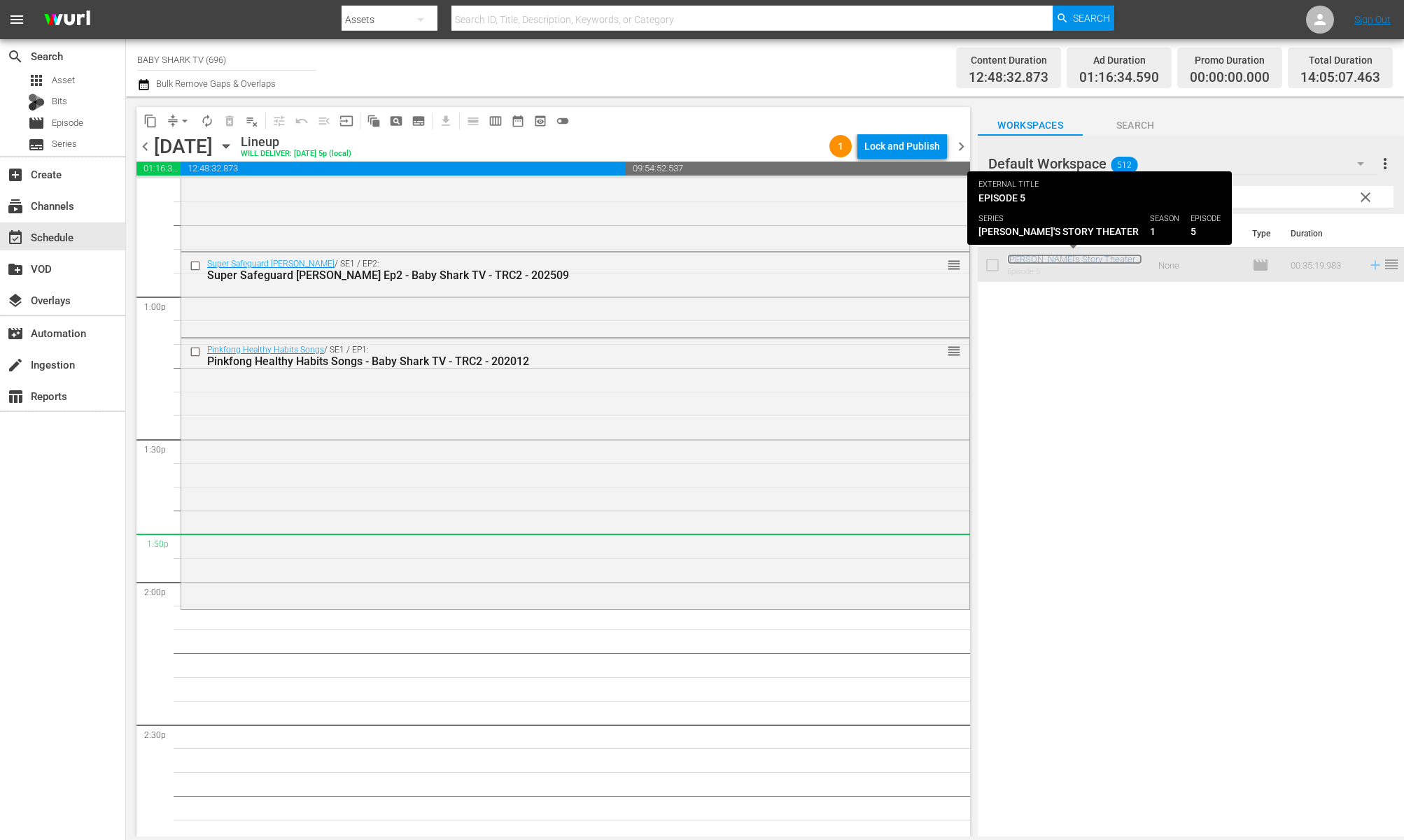
scroll to position [3684, 0]
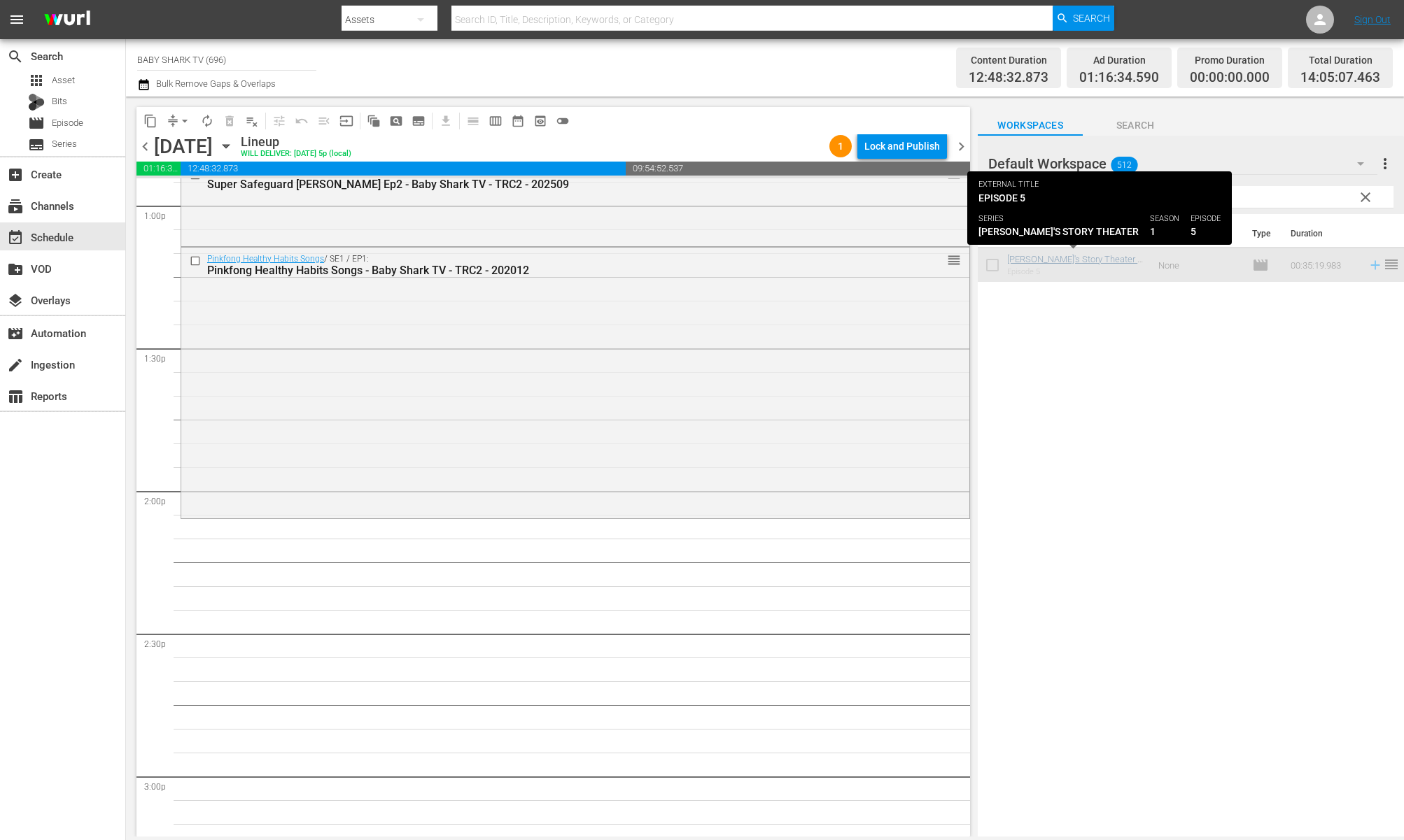
click at [1125, 397] on div "Title Ext. ID Type Duration [PERSON_NAME]'s Story Theater 5 - Baby Shark TV - T…" at bounding box center [1191, 526] width 427 height 625
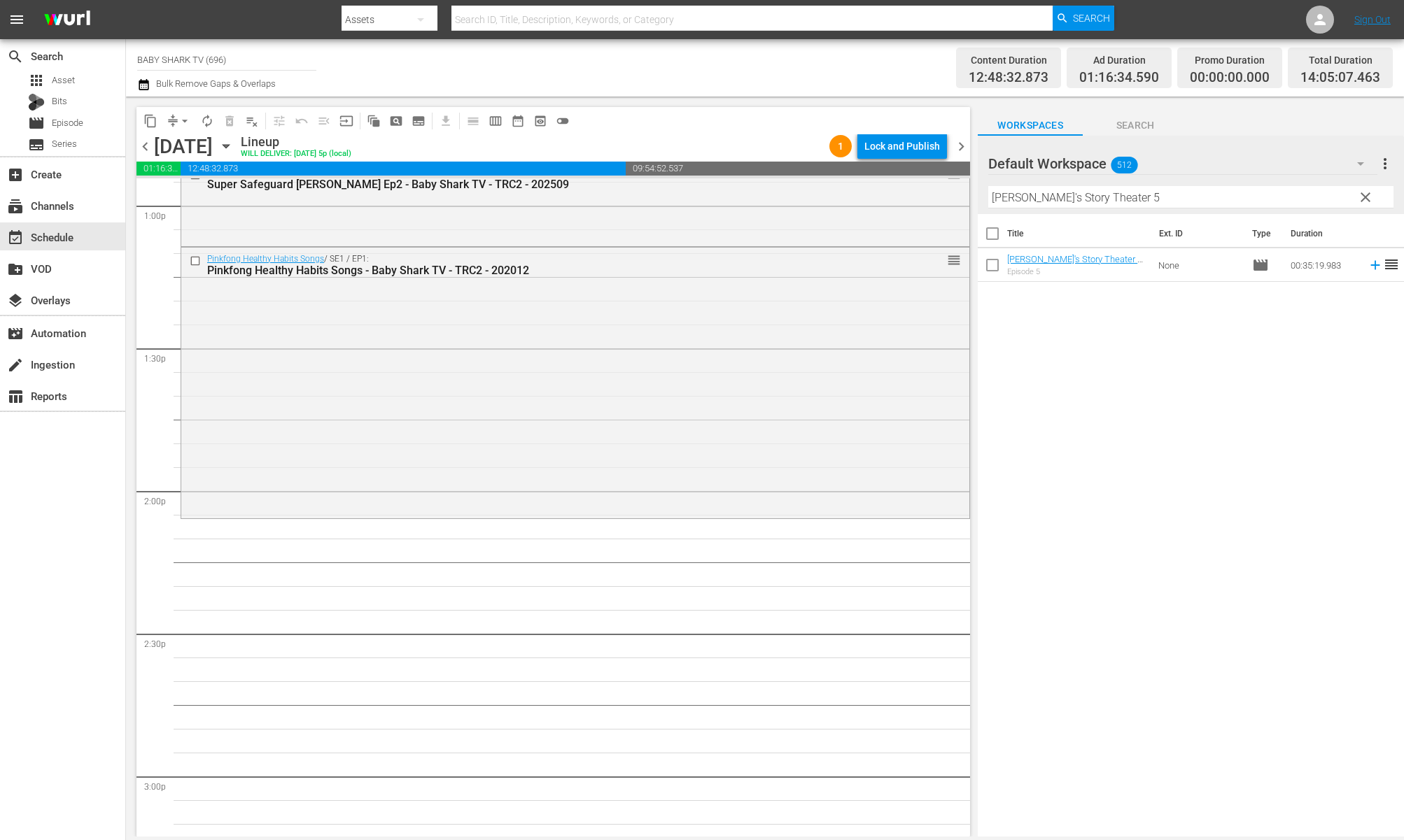
scroll to position [3682, 0]
drag, startPoint x: 1345, startPoint y: 198, endPoint x: 1364, endPoint y: 198, distance: 19.0
click at [1346, 198] on input "[PERSON_NAME]'s Story Theater 5" at bounding box center [1191, 198] width 406 height 23
click at [1364, 198] on span "clear" at bounding box center [1365, 197] width 17 height 17
click at [1364, 198] on input "[PERSON_NAME]'s Story Theater 5" at bounding box center [1191, 198] width 406 height 23
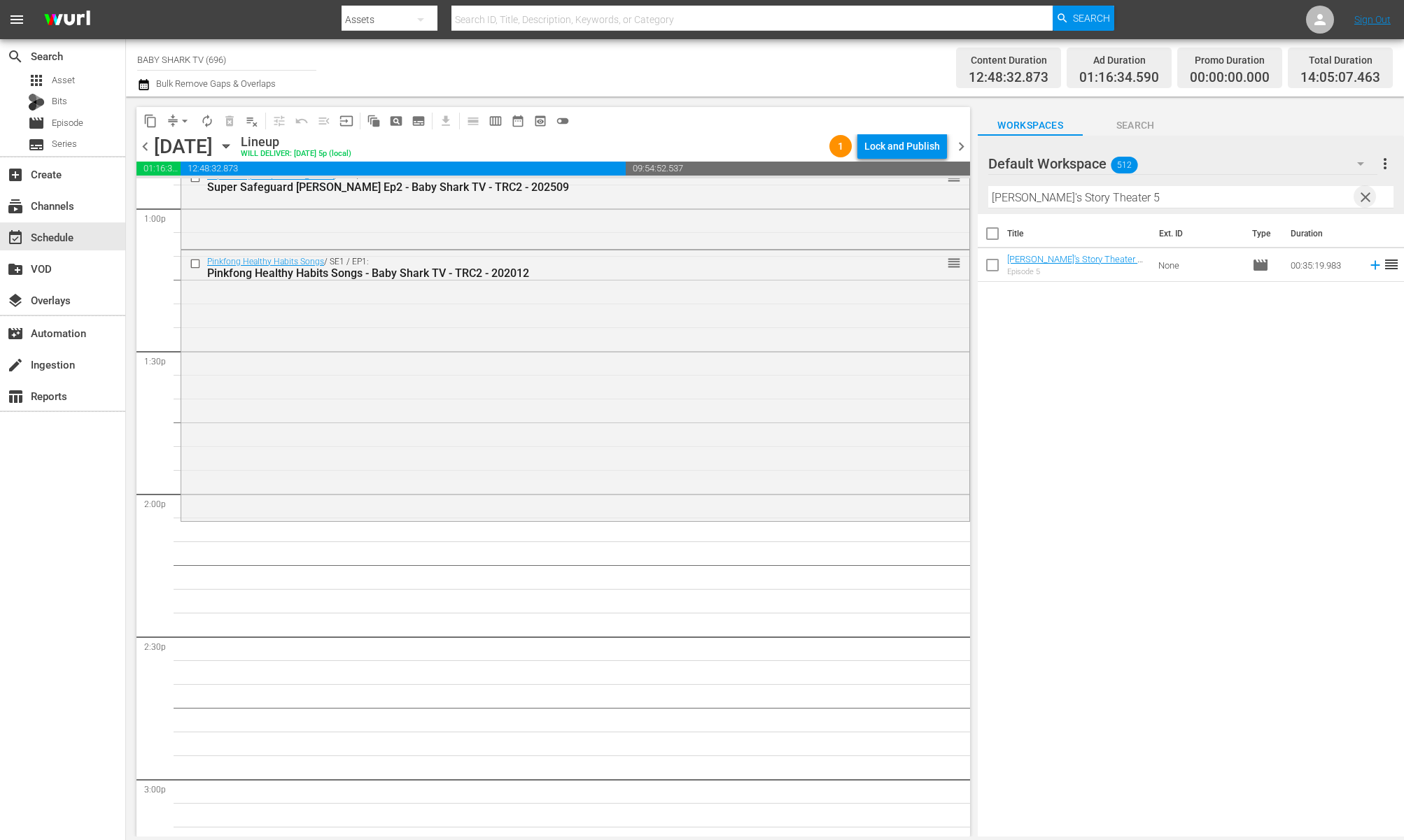
drag, startPoint x: 1364, startPoint y: 198, endPoint x: 1354, endPoint y: 198, distance: 10.0
click at [1365, 198] on input "[PERSON_NAME]'s Story Theater 5" at bounding box center [1191, 198] width 406 height 23
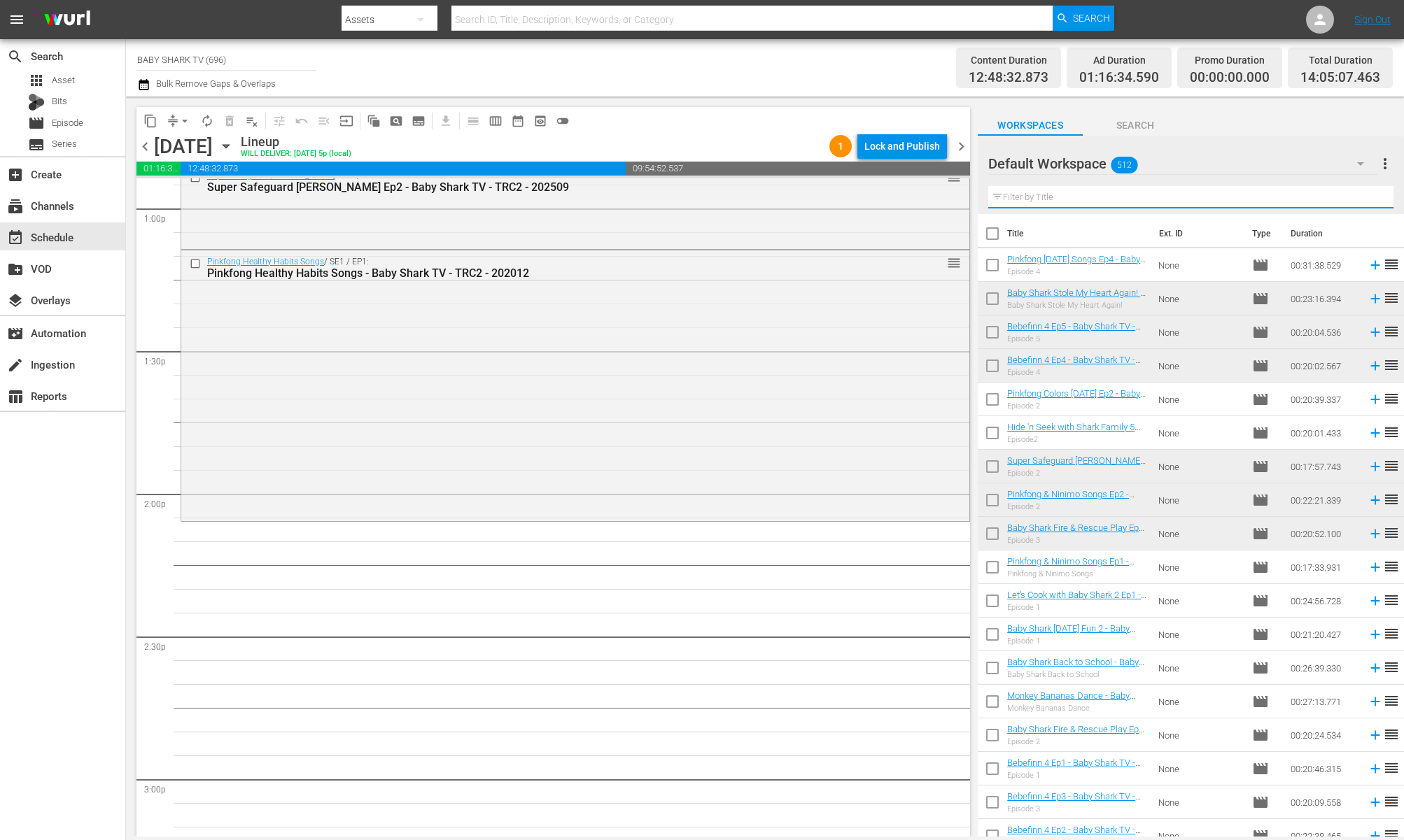
drag, startPoint x: 1346, startPoint y: 198, endPoint x: 1338, endPoint y: 198, distance: 8.0
click at [1345, 198] on input "text" at bounding box center [1191, 198] width 406 height 23
click at [1334, 198] on input "text" at bounding box center [1191, 198] width 406 height 23
paste input "Baby Shark Hospital Play 3"
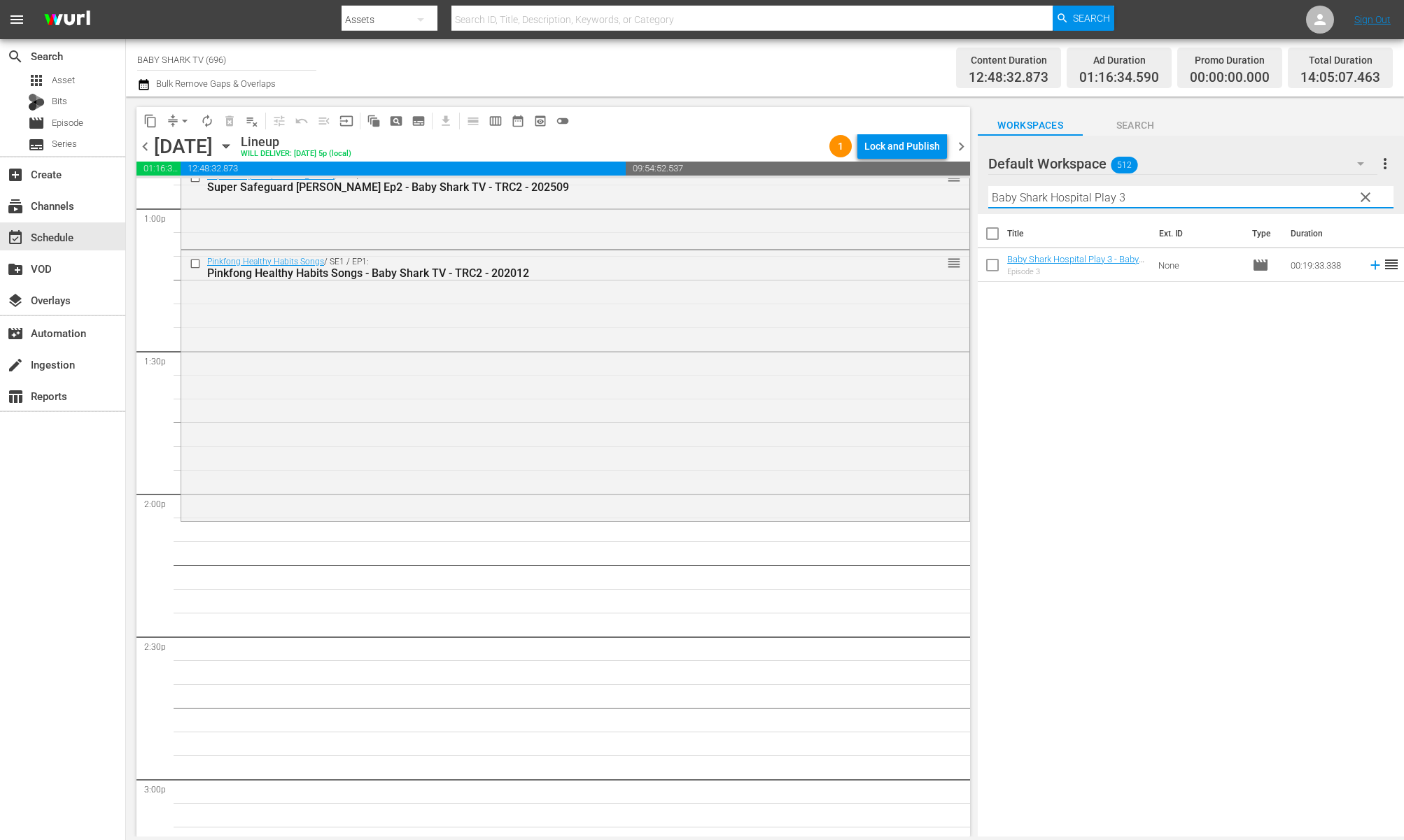
type input "Baby Shark Hospital Play 3"
click at [1223, 392] on div "Title Ext. ID Type Duration Baby Shark Hospital Play 3 - Baby Shark TV - TRC2 -…" at bounding box center [1191, 526] width 427 height 625
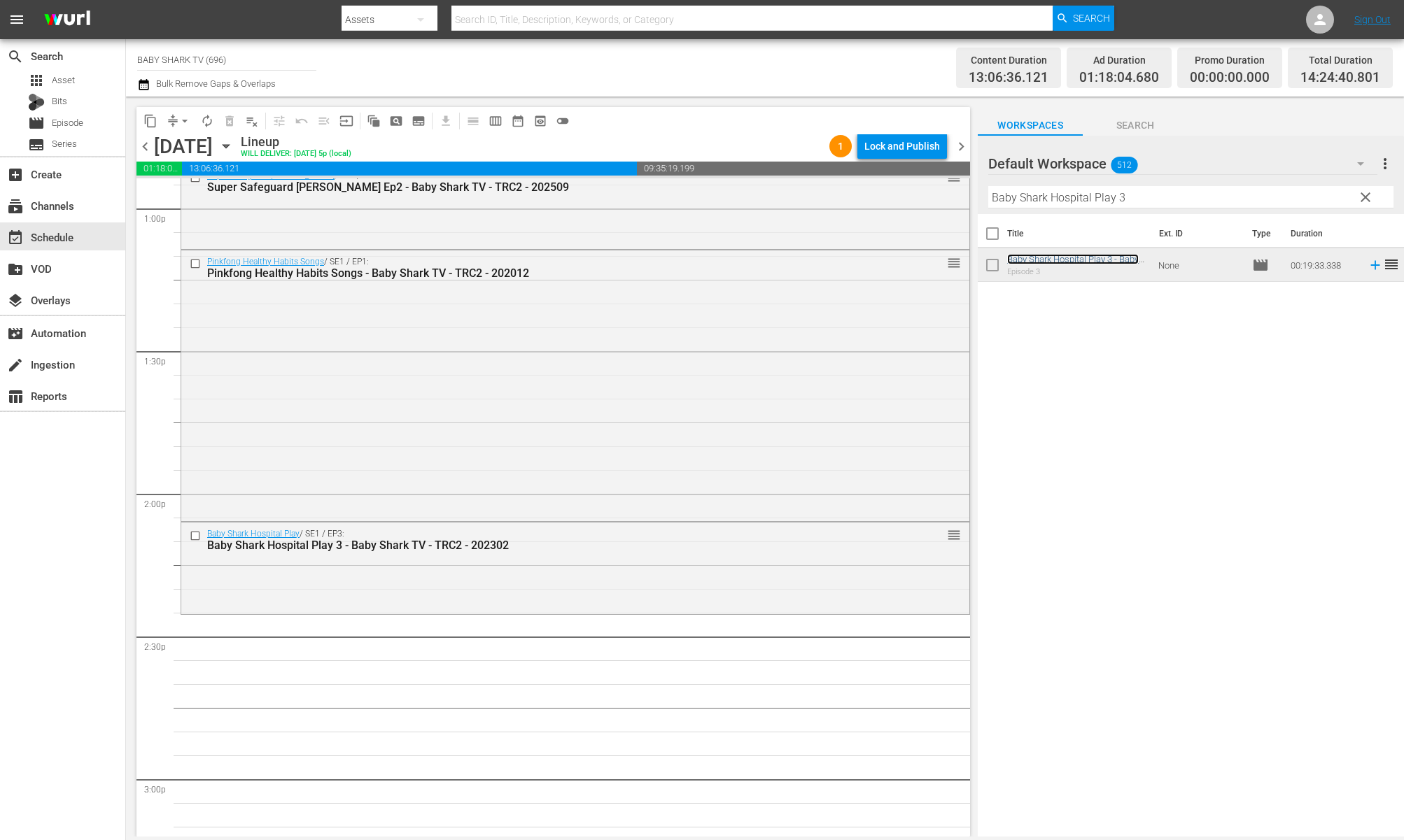
scroll to position [3966, 0]
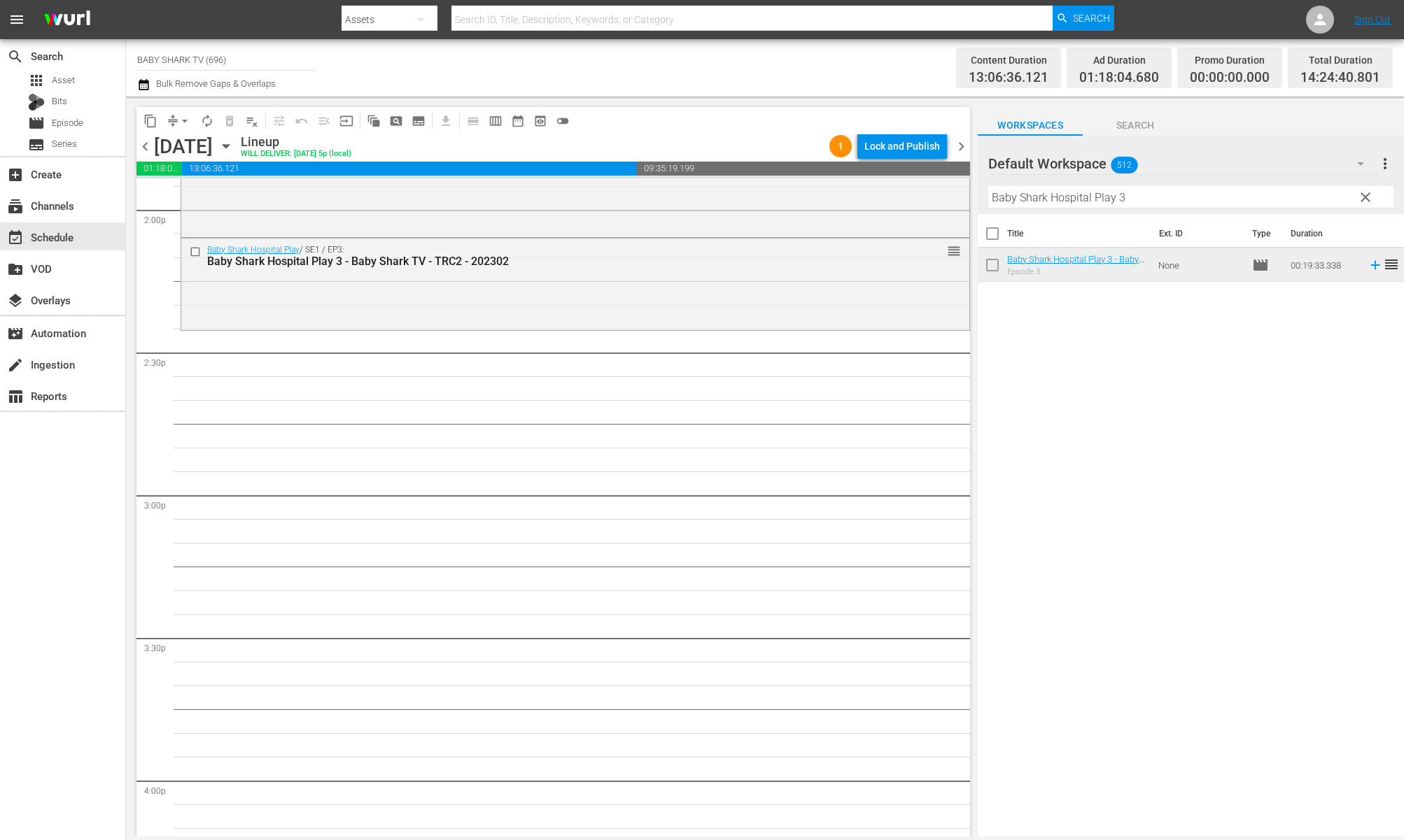
click at [1161, 400] on div "Title Ext. ID Type Duration Baby Shark Hospital Play 3 - Baby Shark TV - TRC2 -…" at bounding box center [1191, 526] width 427 height 625
drag, startPoint x: 1136, startPoint y: 403, endPoint x: 1230, endPoint y: 273, distance: 160.4
click at [1137, 402] on div "Title Ext. ID Type Duration Baby Shark Hospital Play 3 - Baby Shark TV - TRC2 -…" at bounding box center [1191, 526] width 427 height 625
drag, startPoint x: 1357, startPoint y: 207, endPoint x: 1356, endPoint y: 200, distance: 7.1
click at [1359, 207] on button "clear" at bounding box center [1365, 197] width 23 height 23
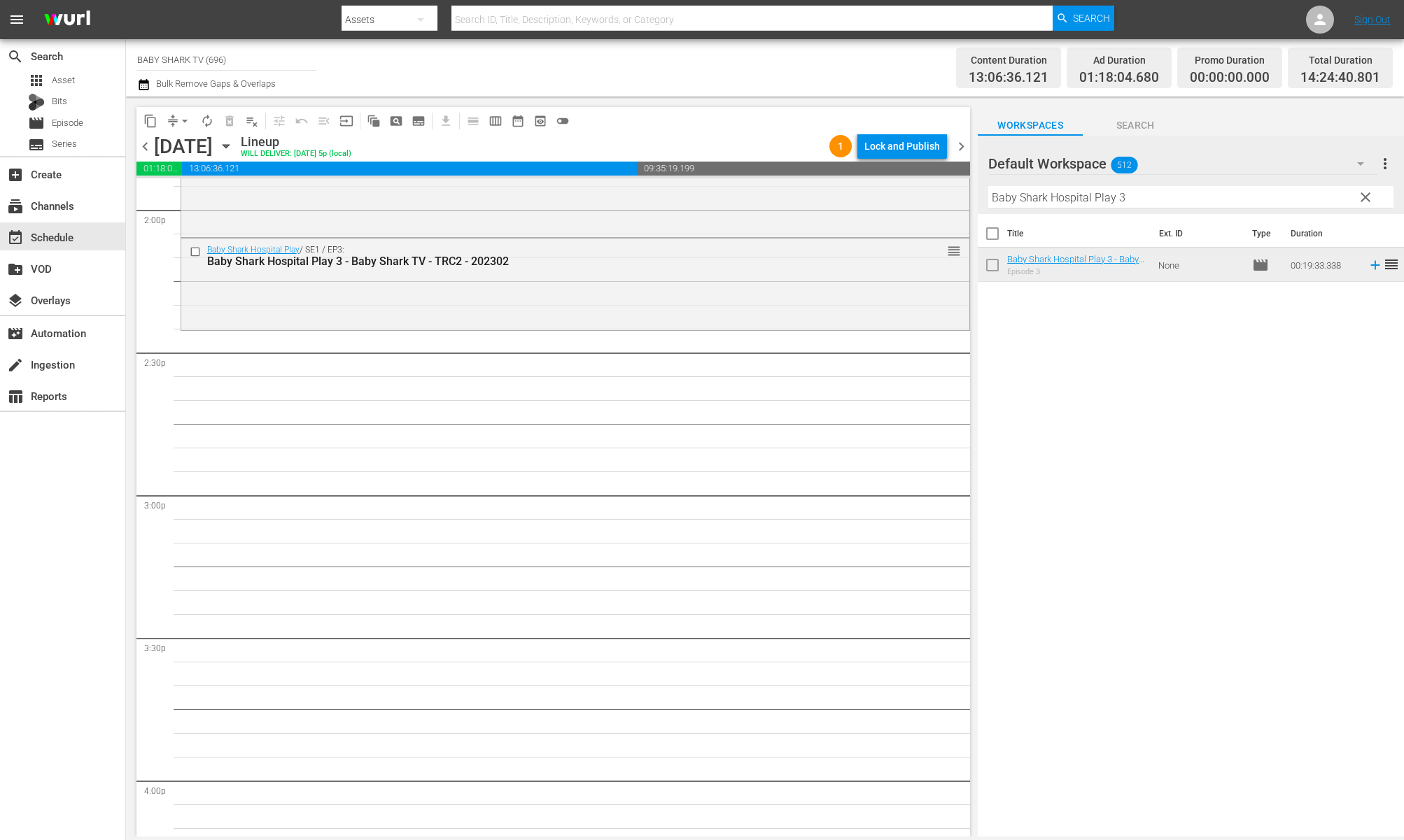
click at [1367, 198] on input "Baby Shark Hospital Play 3" at bounding box center [1191, 198] width 406 height 23
click at [1357, 200] on input "Baby Shark Hospital Play 3" at bounding box center [1191, 198] width 406 height 23
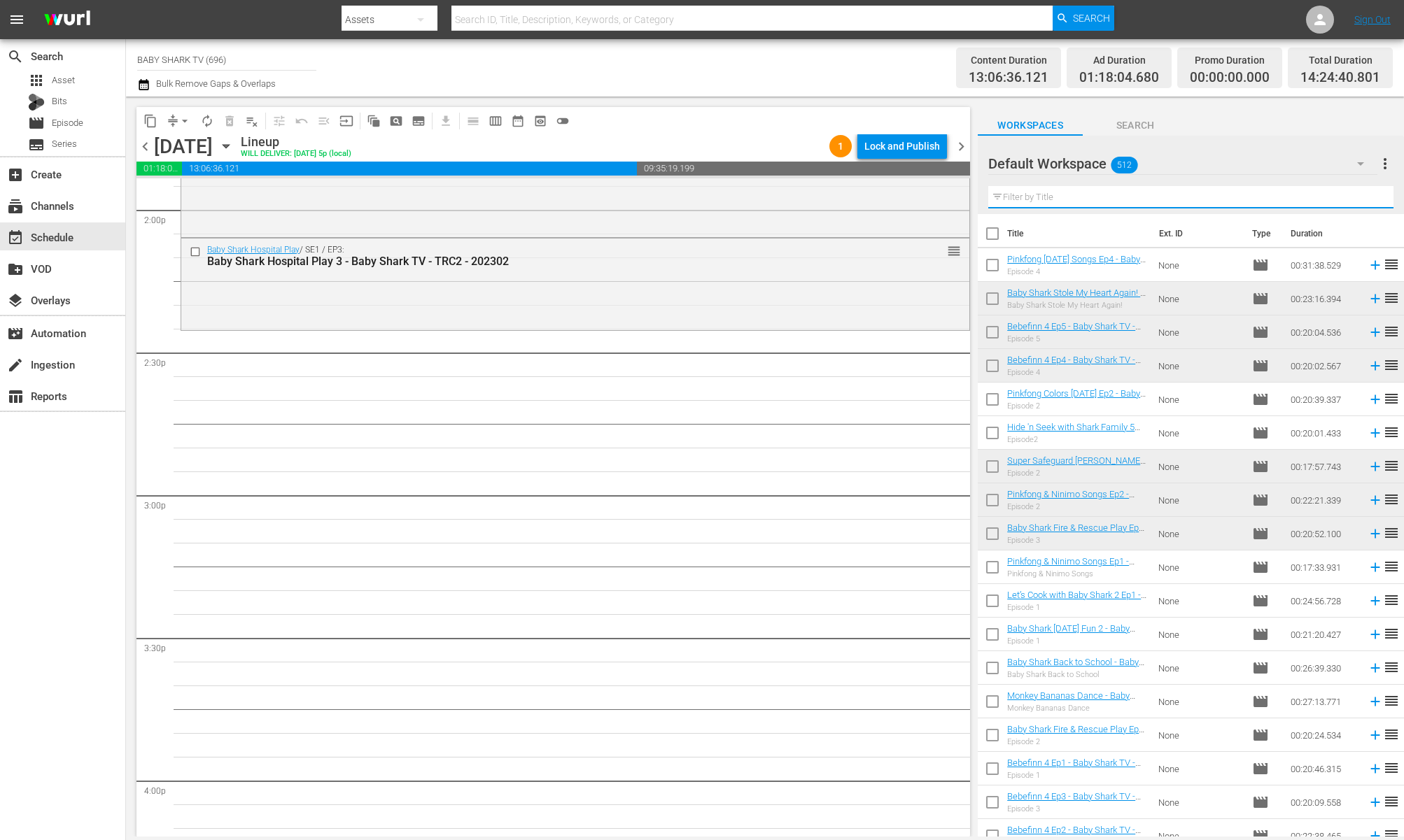
click at [1356, 200] on input "text" at bounding box center [1191, 198] width 406 height 23
click at [1355, 200] on input "text" at bounding box center [1191, 198] width 406 height 23
paste input "[PERSON_NAME]'s Story Theater 5"
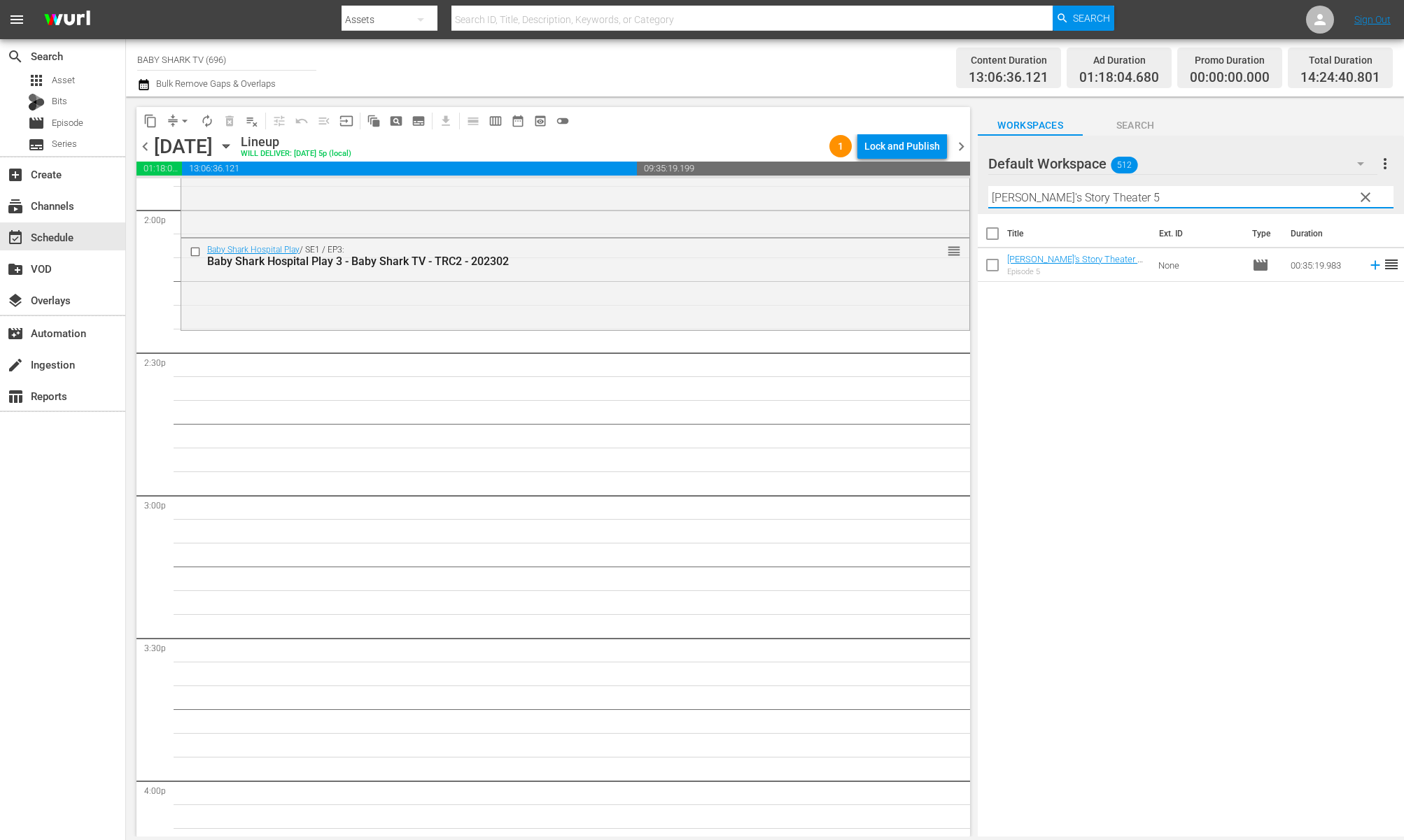
type input "[PERSON_NAME]'s Story Theater 5"
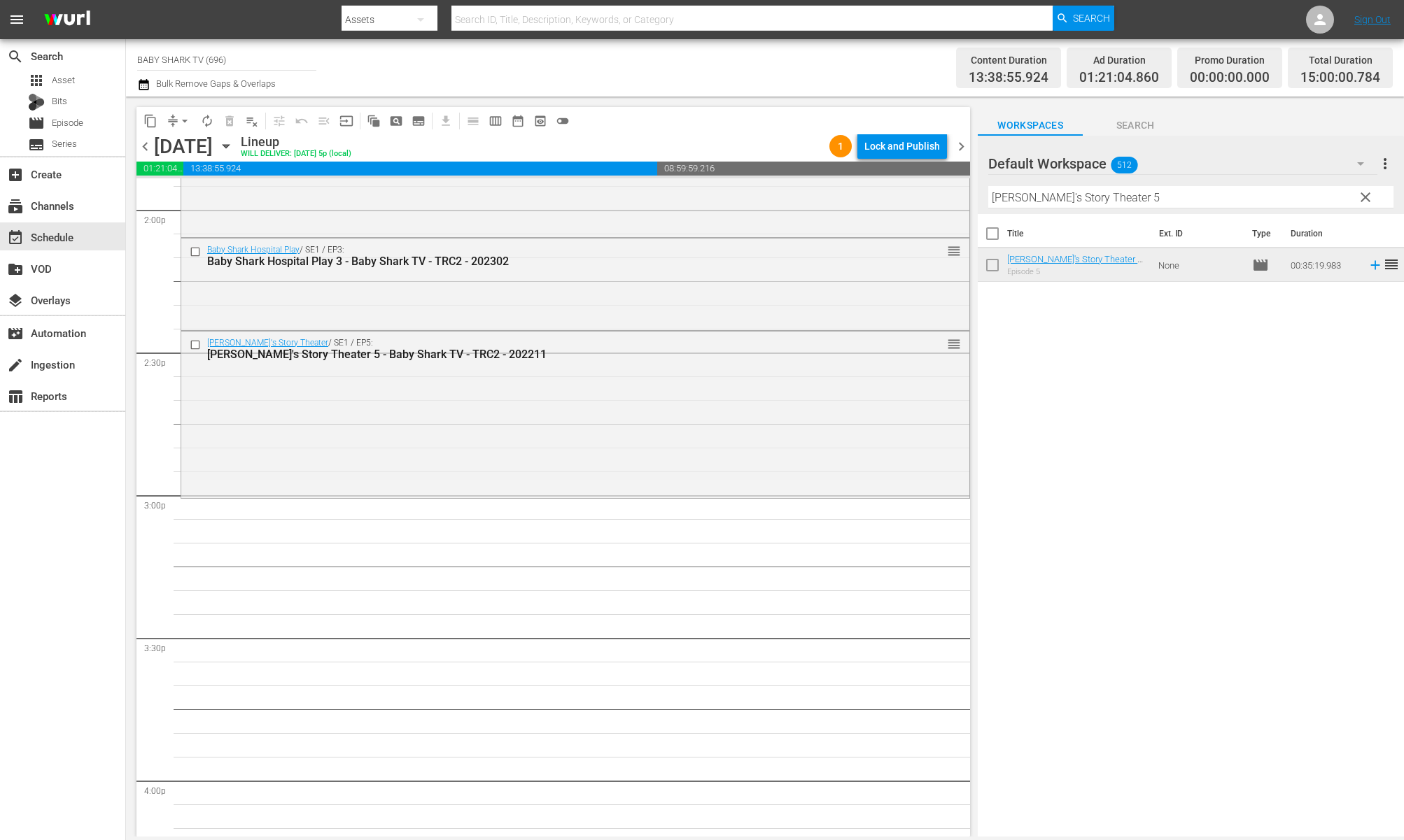
click at [1355, 198] on div "Default Workspace 512 Default more_vert clear Filter by Title Hogi's Story Thea…" at bounding box center [1191, 175] width 427 height 79
click at [1356, 198] on button "clear" at bounding box center [1365, 197] width 23 height 23
click at [1358, 198] on input "[PERSON_NAME]'s Story Theater 5" at bounding box center [1191, 198] width 406 height 23
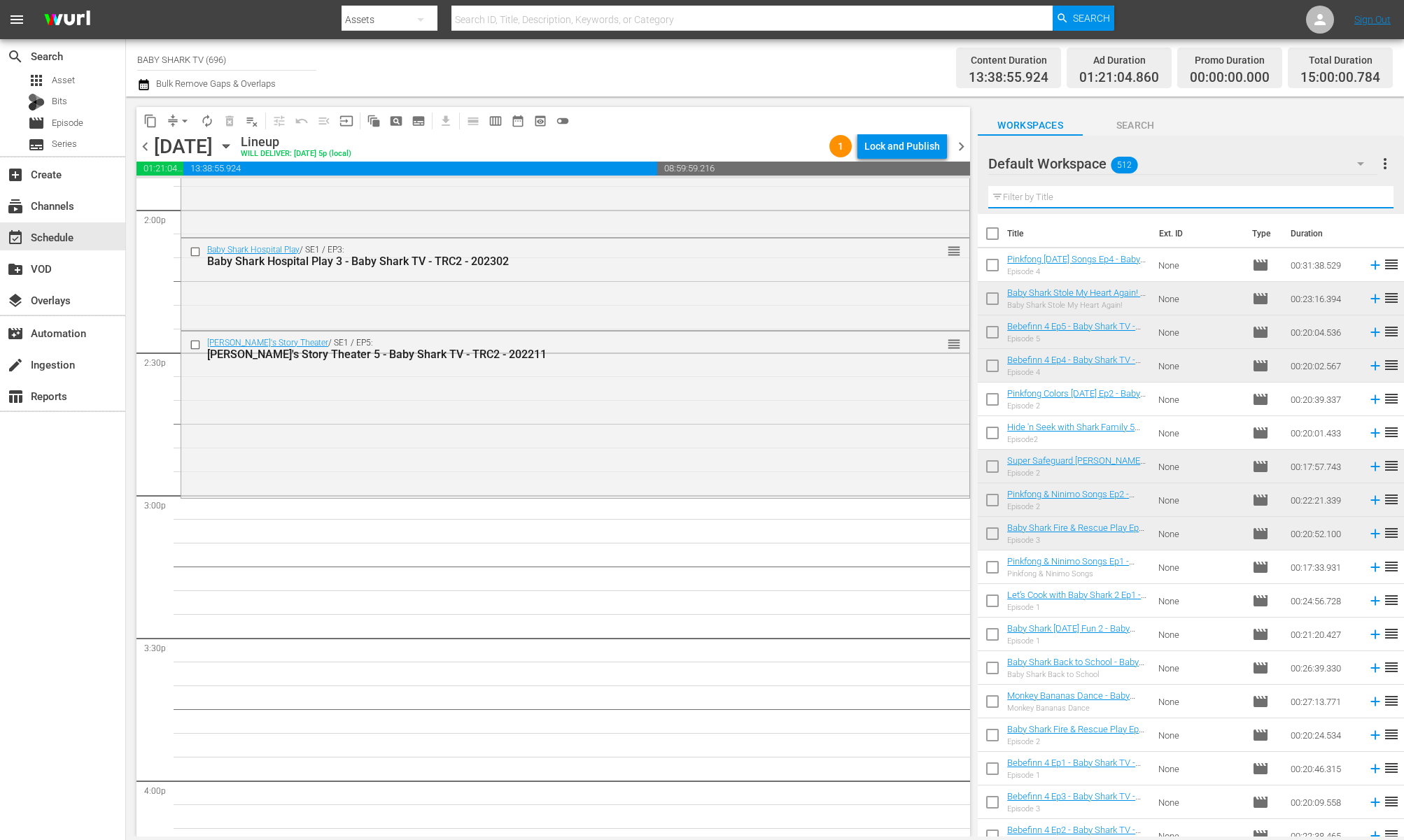
click at [1310, 201] on input "text" at bounding box center [1191, 198] width 406 height 23
paste input "Everything ABC Songs"
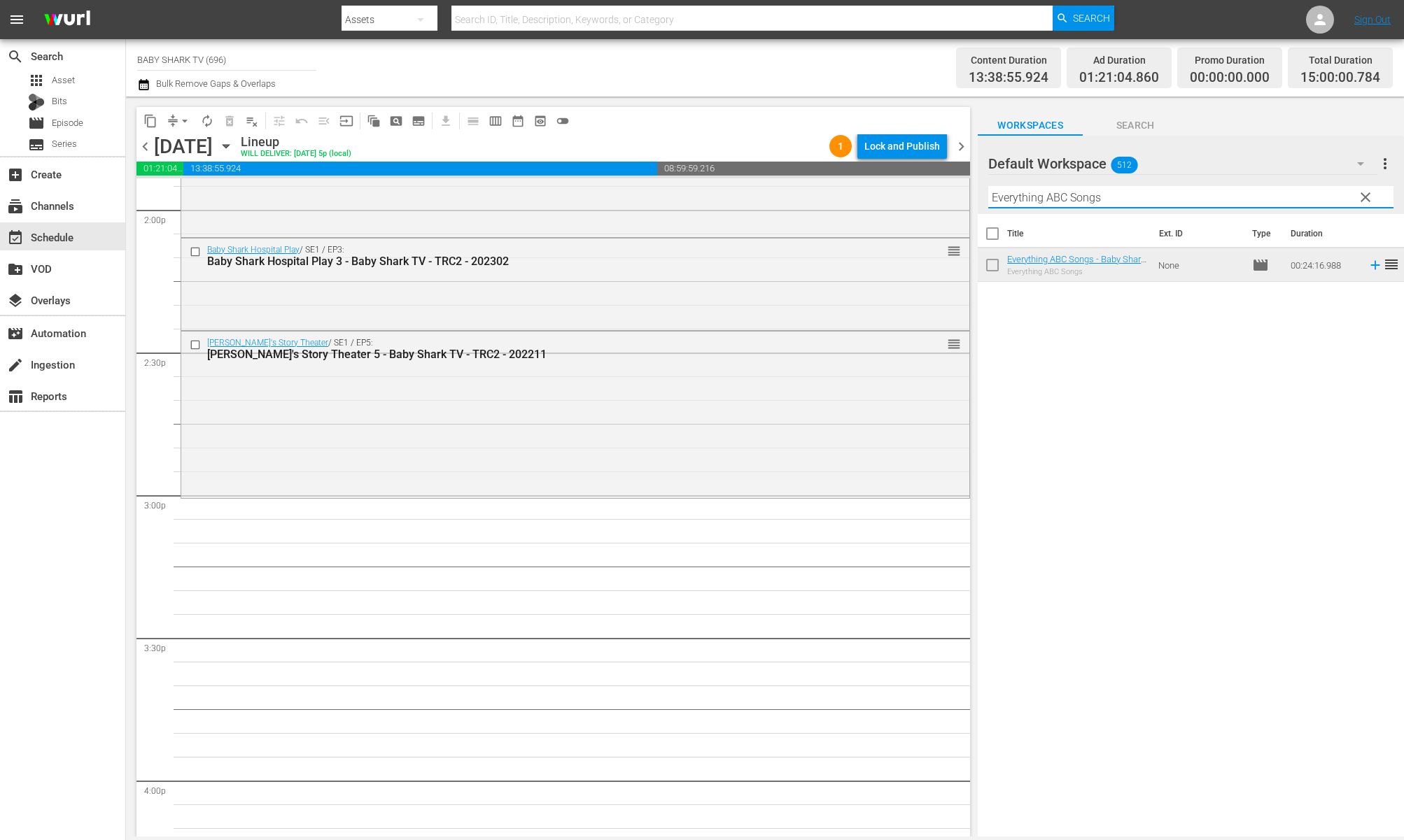
type input "Everything ABC Songs"
click at [1172, 424] on div "Title Ext. ID Type Duration Everything ABC Songs - Baby Shark TV - TRC2 - 20240…" at bounding box center [1191, 526] width 427 height 625
click at [1366, 197] on span "clear" at bounding box center [1365, 197] width 17 height 17
click at [1366, 197] on input "Everything ABC Songs" at bounding box center [1191, 198] width 406 height 23
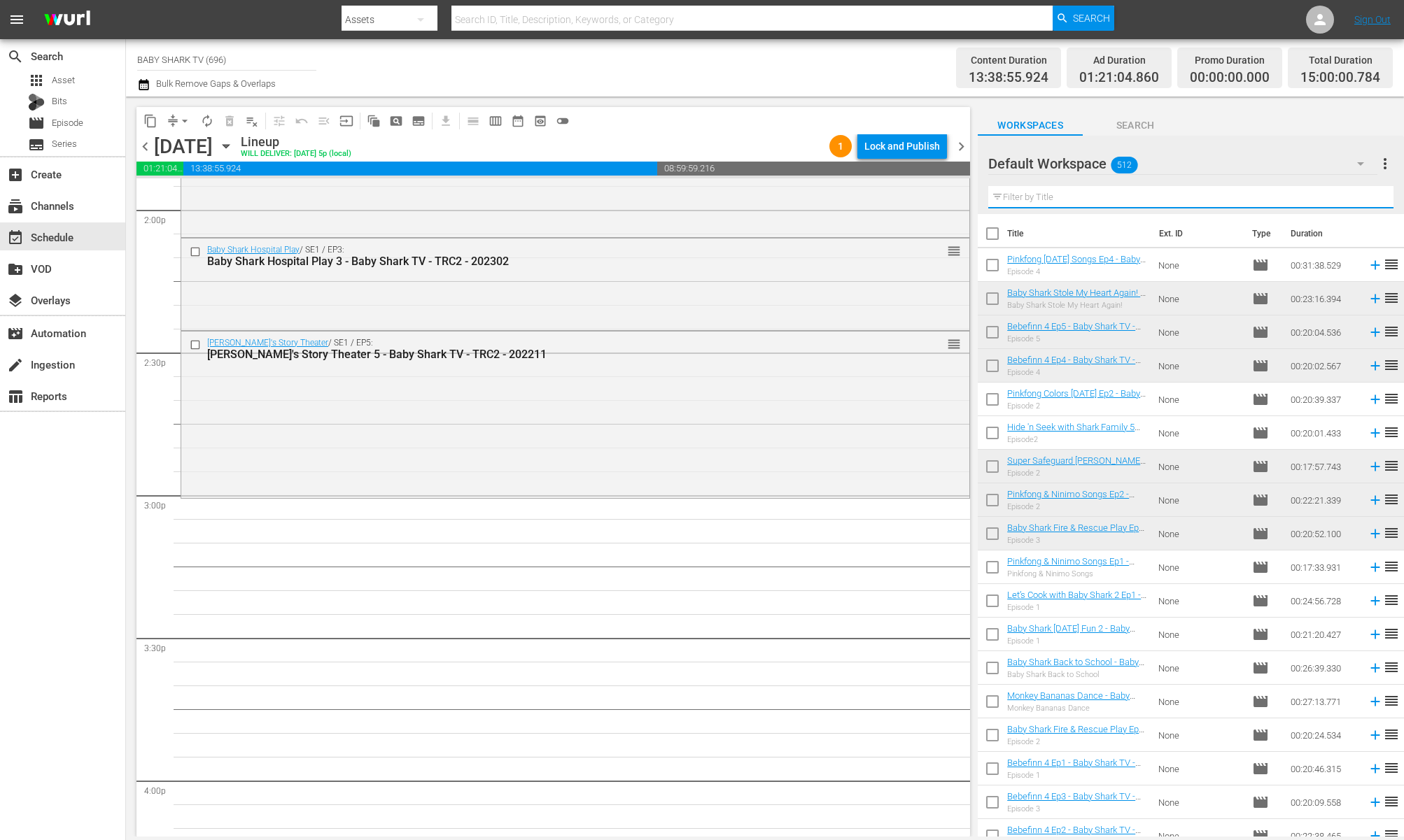
click at [1366, 197] on input "text" at bounding box center [1191, 198] width 406 height 23
click at [1364, 197] on input "text" at bounding box center [1191, 198] width 406 height 23
paste input "Peekaboo! Baby Shark Babysits"
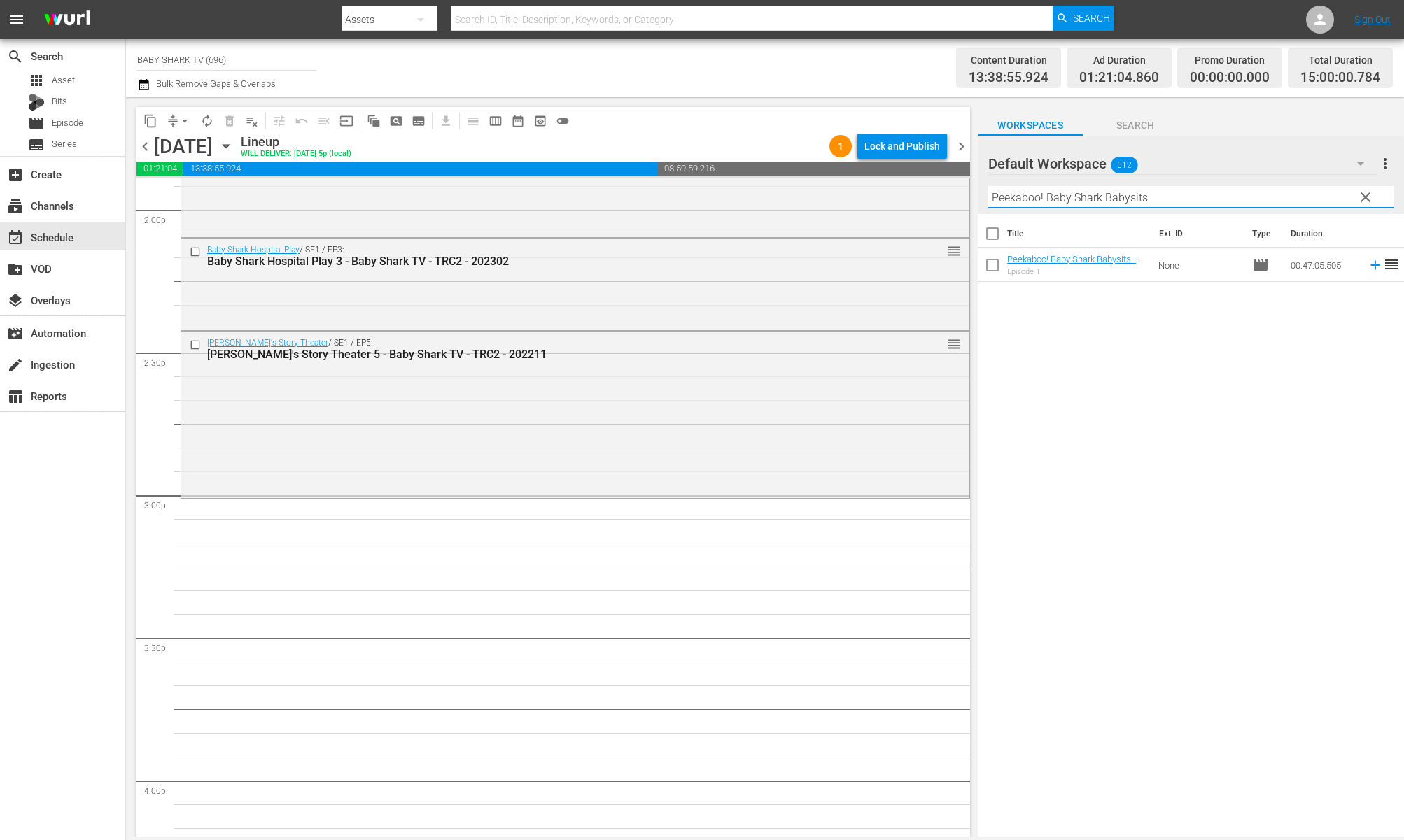
type input "Peekaboo! Baby Shark Babysits"
click at [1275, 332] on div "Title Ext. ID Type Duration Peekaboo! Baby Shark Babysits - Baby Shark TV - TRC…" at bounding box center [1191, 526] width 427 height 625
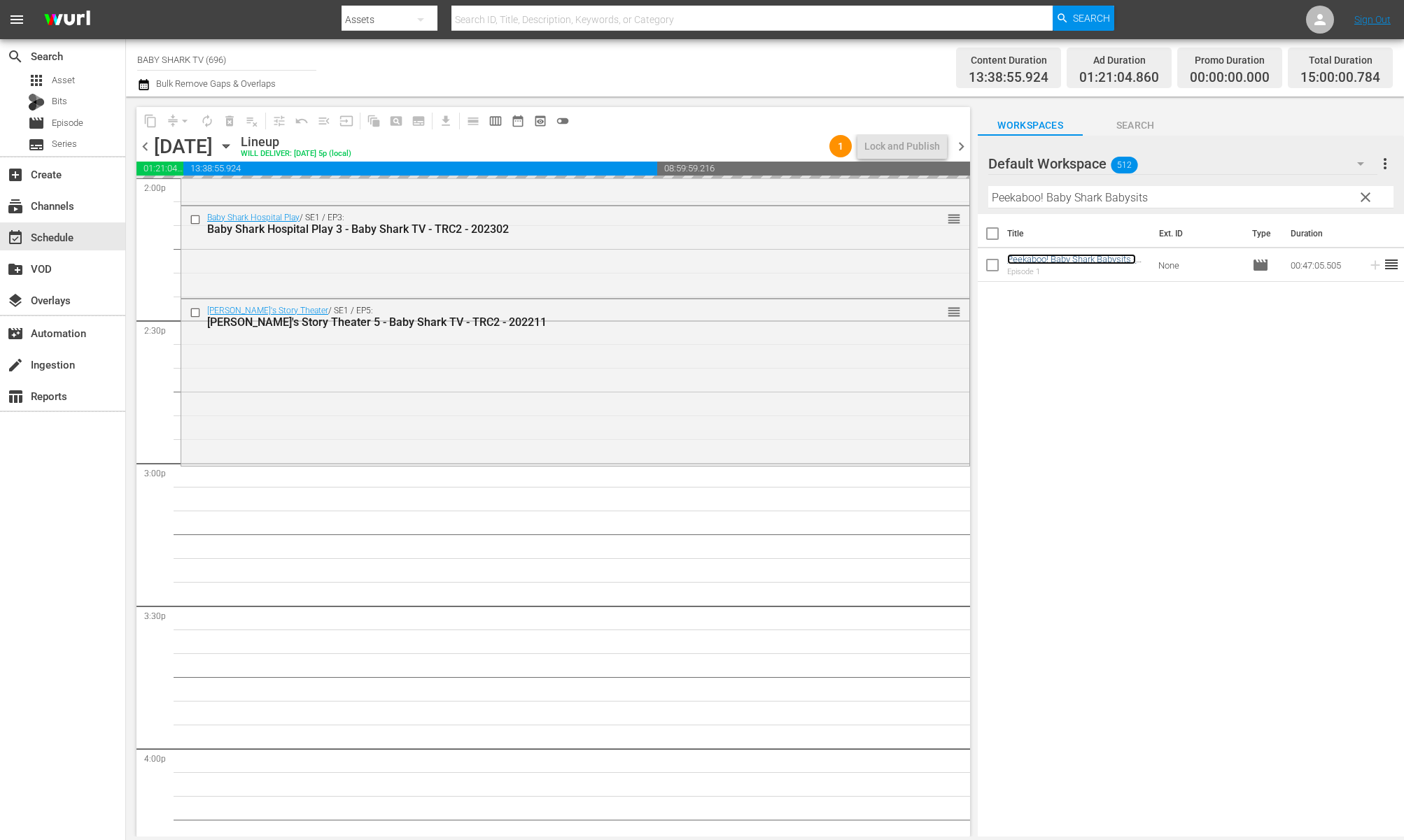
scroll to position [4090, 0]
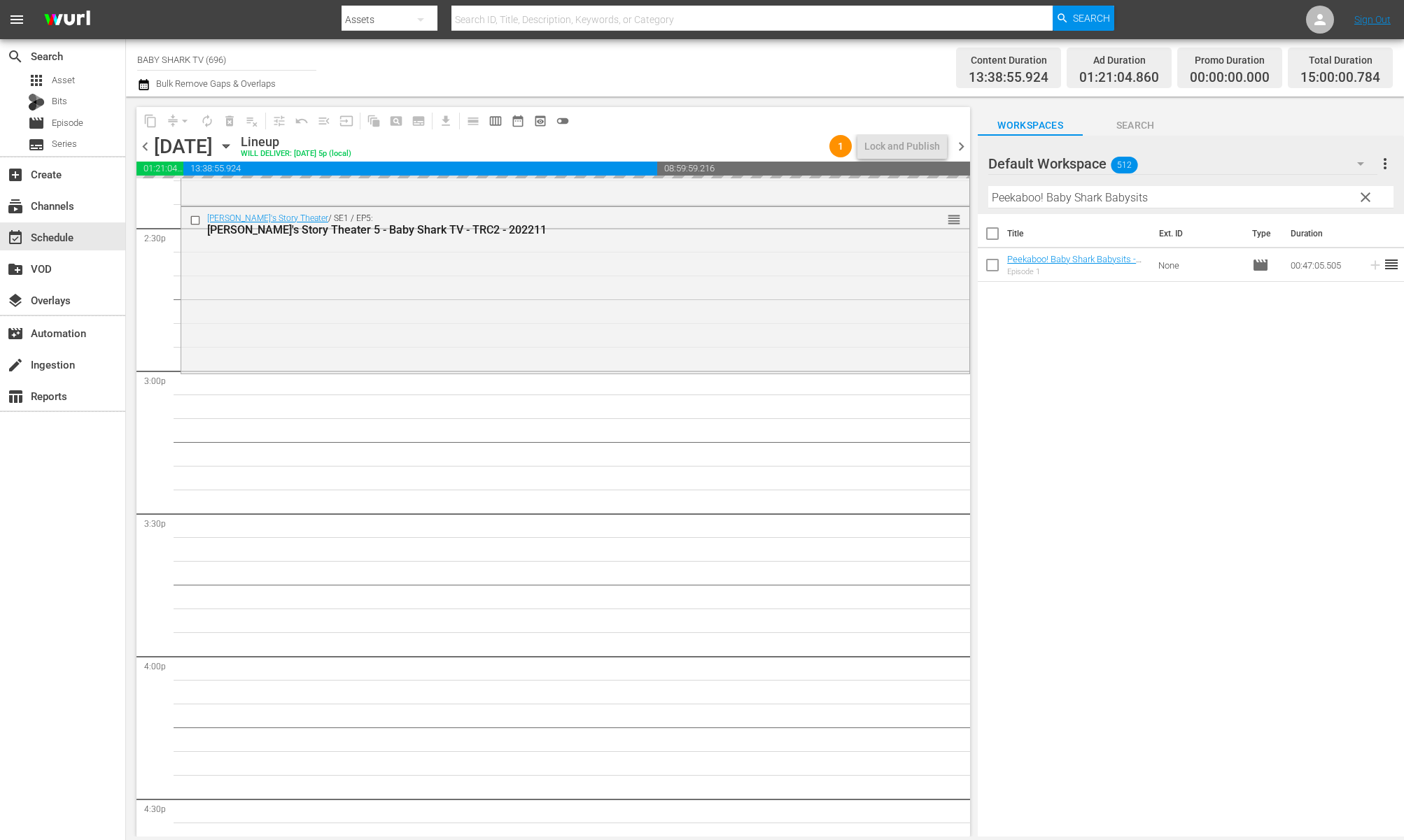
click at [1373, 192] on span "clear" at bounding box center [1365, 197] width 17 height 17
click at [1367, 196] on input "Peekaboo! Baby Shark Babysits" at bounding box center [1191, 198] width 406 height 23
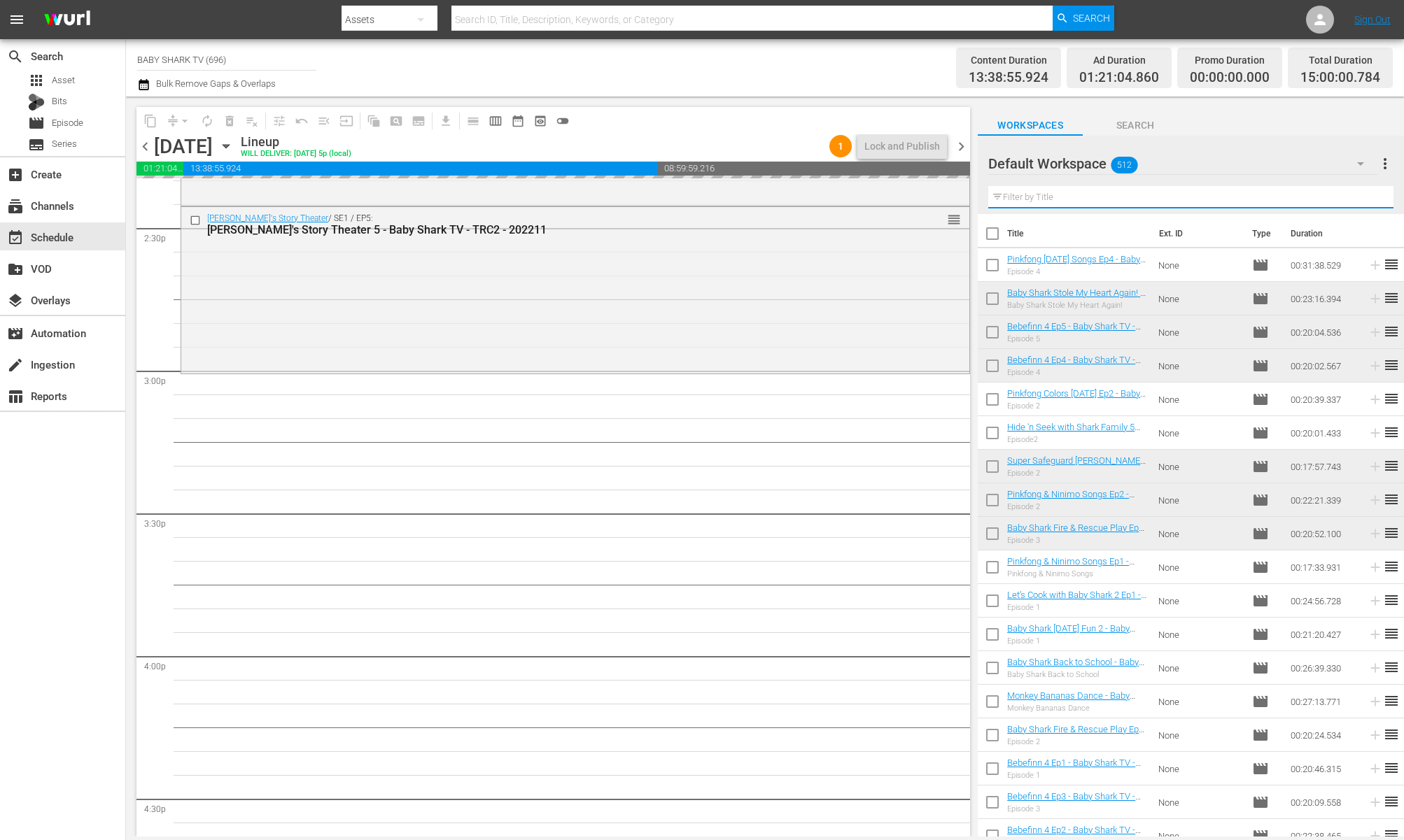
click at [1353, 197] on input "text" at bounding box center [1191, 198] width 406 height 23
paste input "Baby Shark Safety Songs 2"
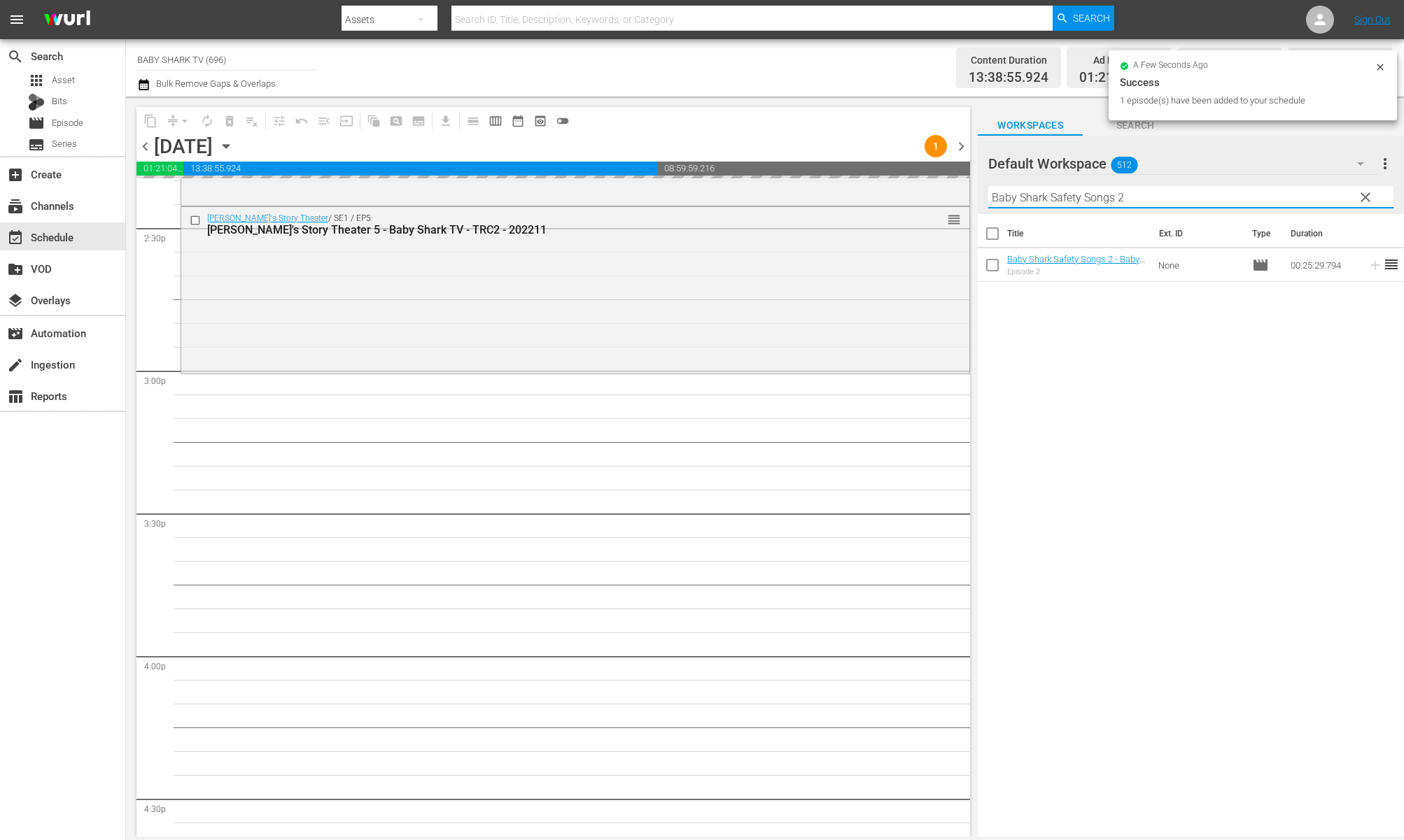
type input "Baby Shark Safety Songs 2"
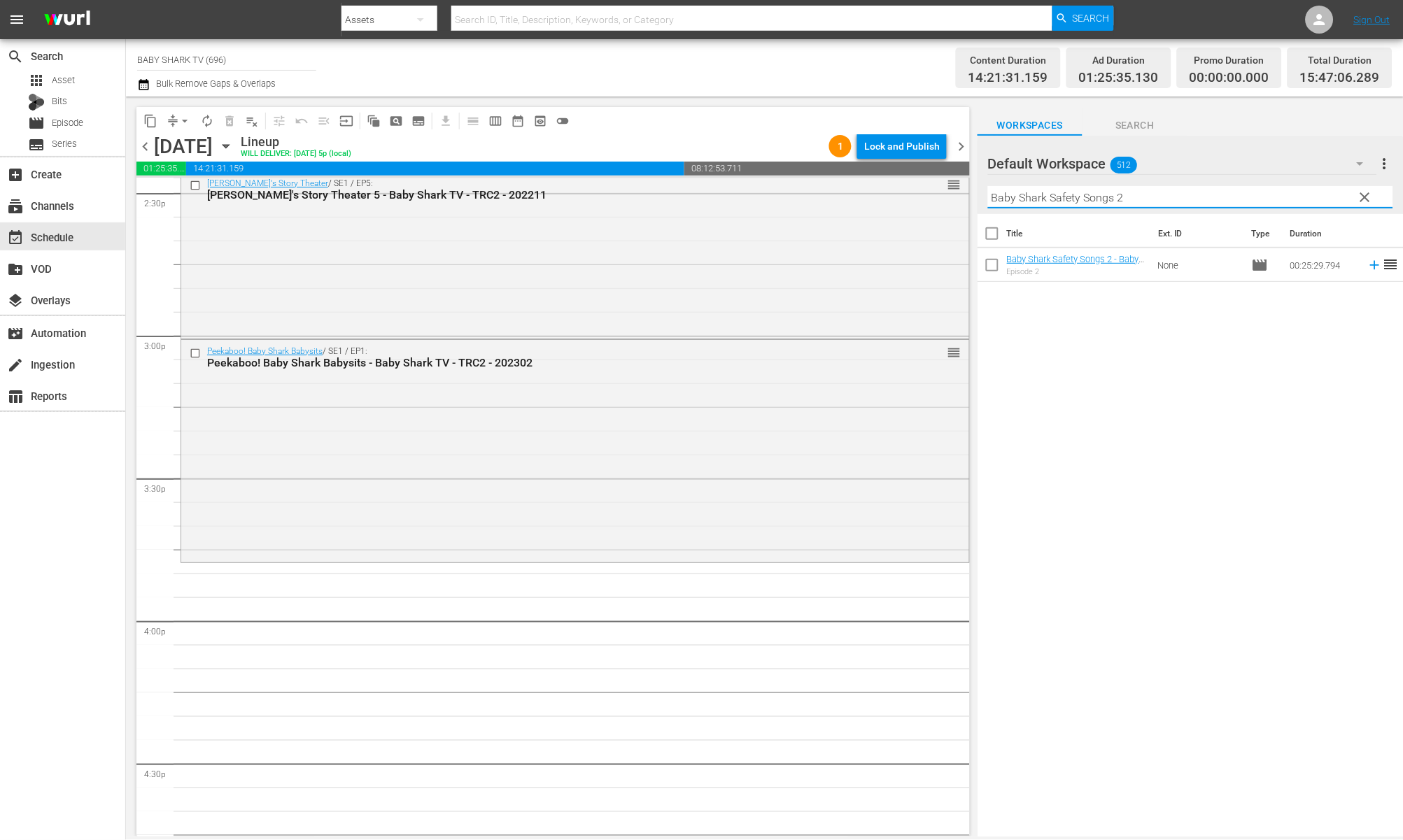
scroll to position [4203, 0]
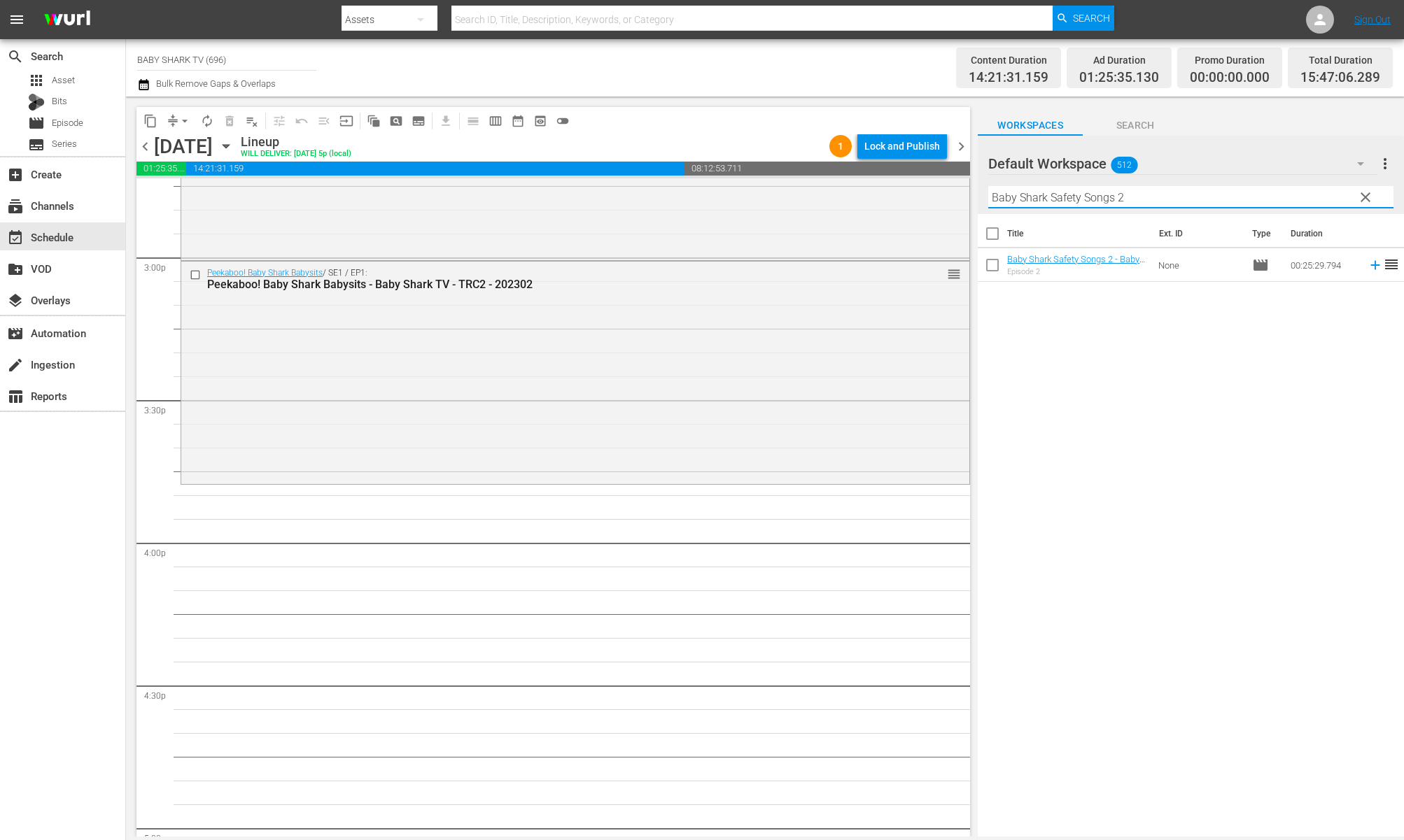
click at [1377, 206] on input "Baby Shark Safety Songs 2" at bounding box center [1191, 198] width 406 height 23
drag, startPoint x: 1369, startPoint y: 198, endPoint x: 1347, endPoint y: 198, distance: 22.0
click at [1367, 198] on span "clear" at bounding box center [1365, 197] width 17 height 17
click at [1357, 198] on input "Baby Shark Safety Songs 2" at bounding box center [1191, 198] width 406 height 23
click at [1347, 198] on input "Baby Shark Safety Songs 2" at bounding box center [1191, 198] width 406 height 23
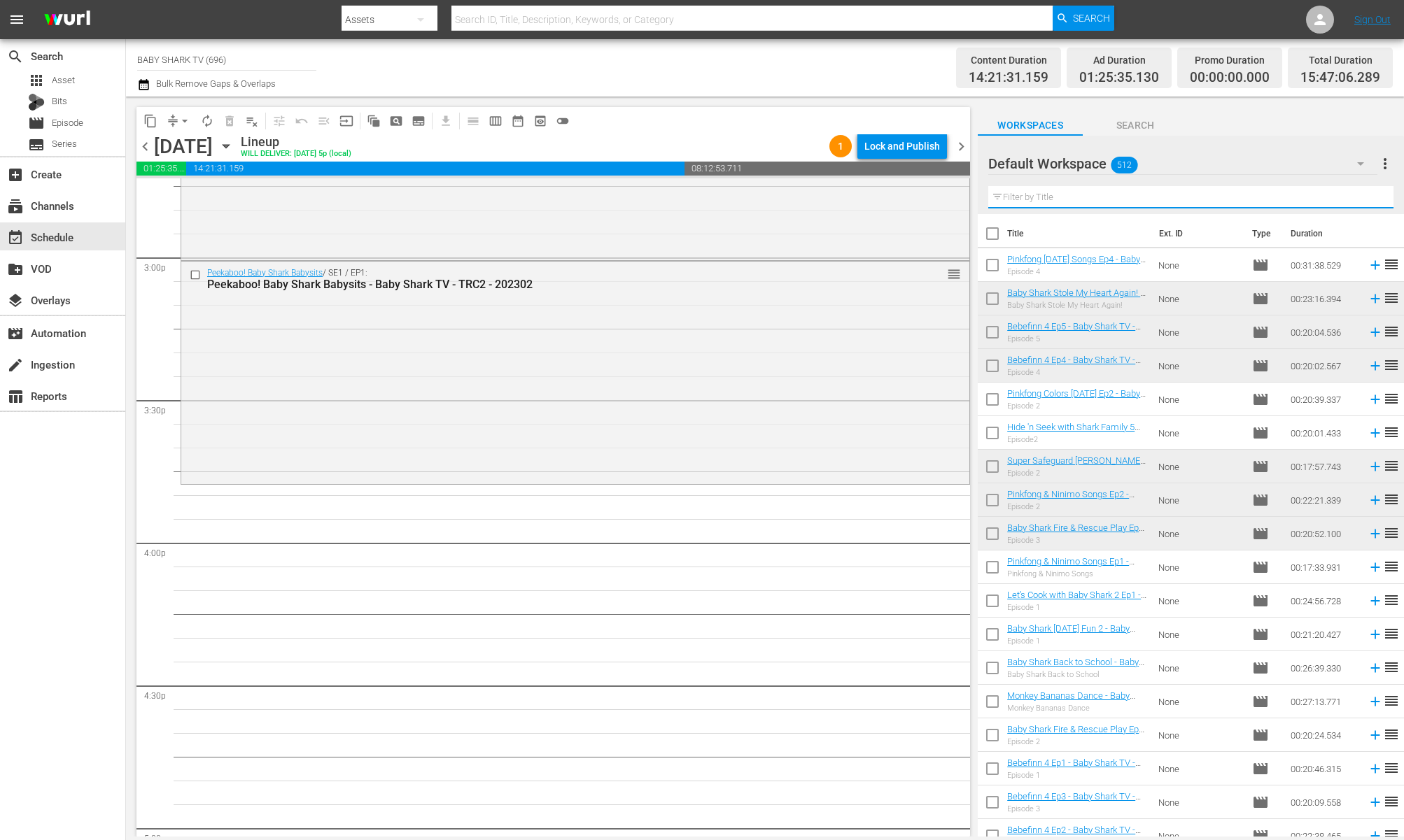
paste input "Pinkfong Playfong Ep.4"
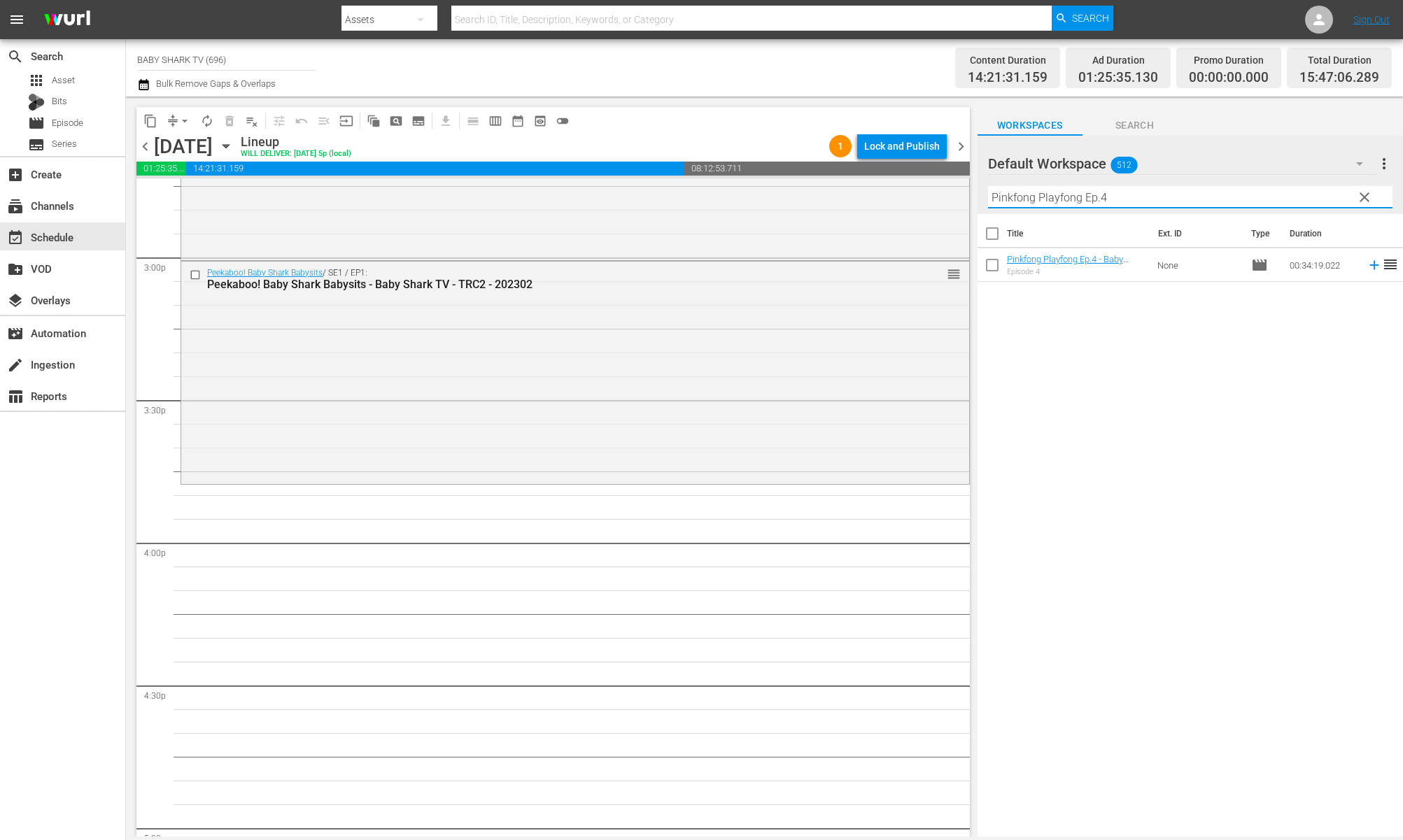
type input "Pinkfong Playfong Ep.4"
click at [1068, 338] on div "Title Ext. ID Type Duration Pinkfong Playfong Ep.4 - Baby Shark TV - TRC2 - 202…" at bounding box center [1190, 526] width 426 height 625
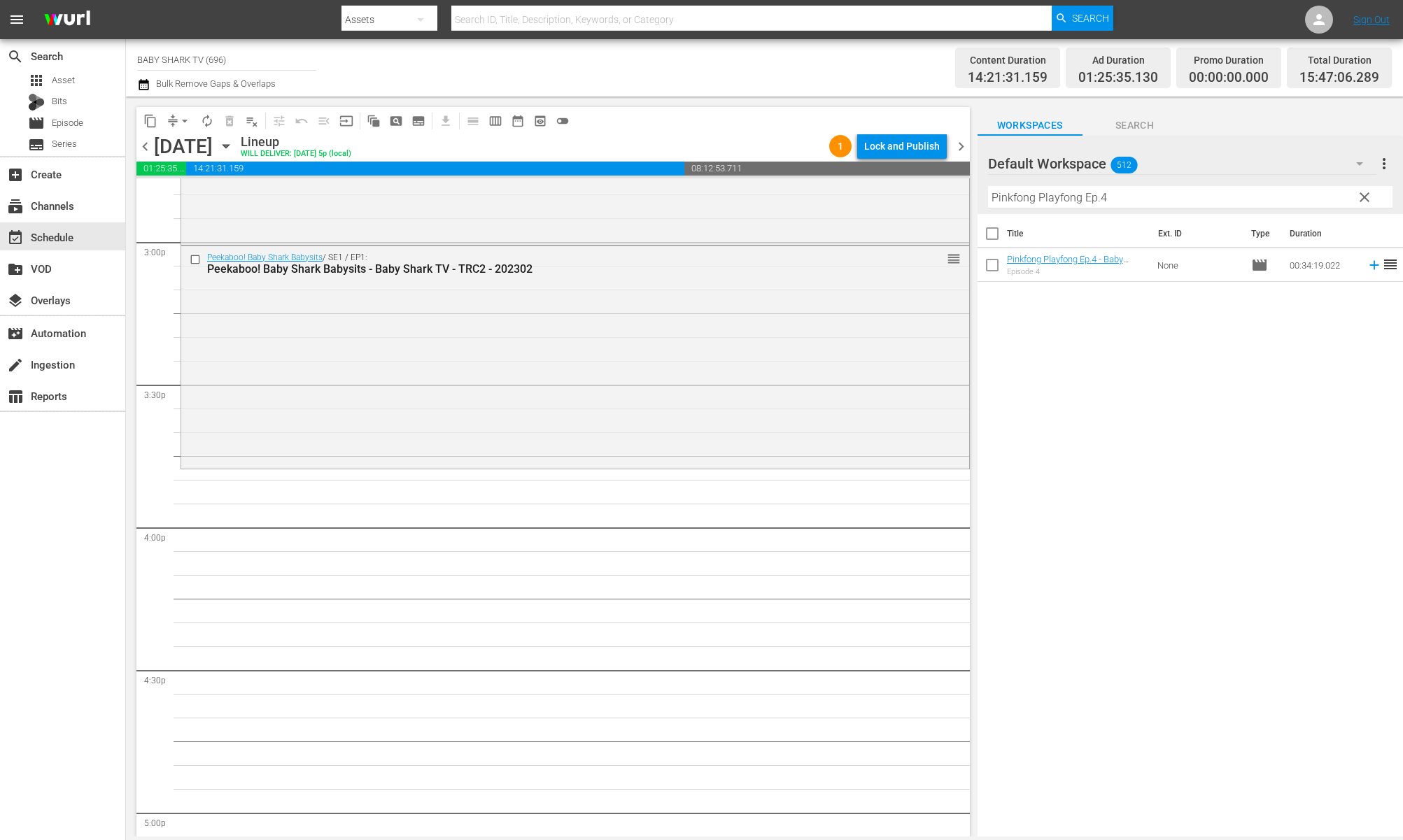
scroll to position [4205, 0]
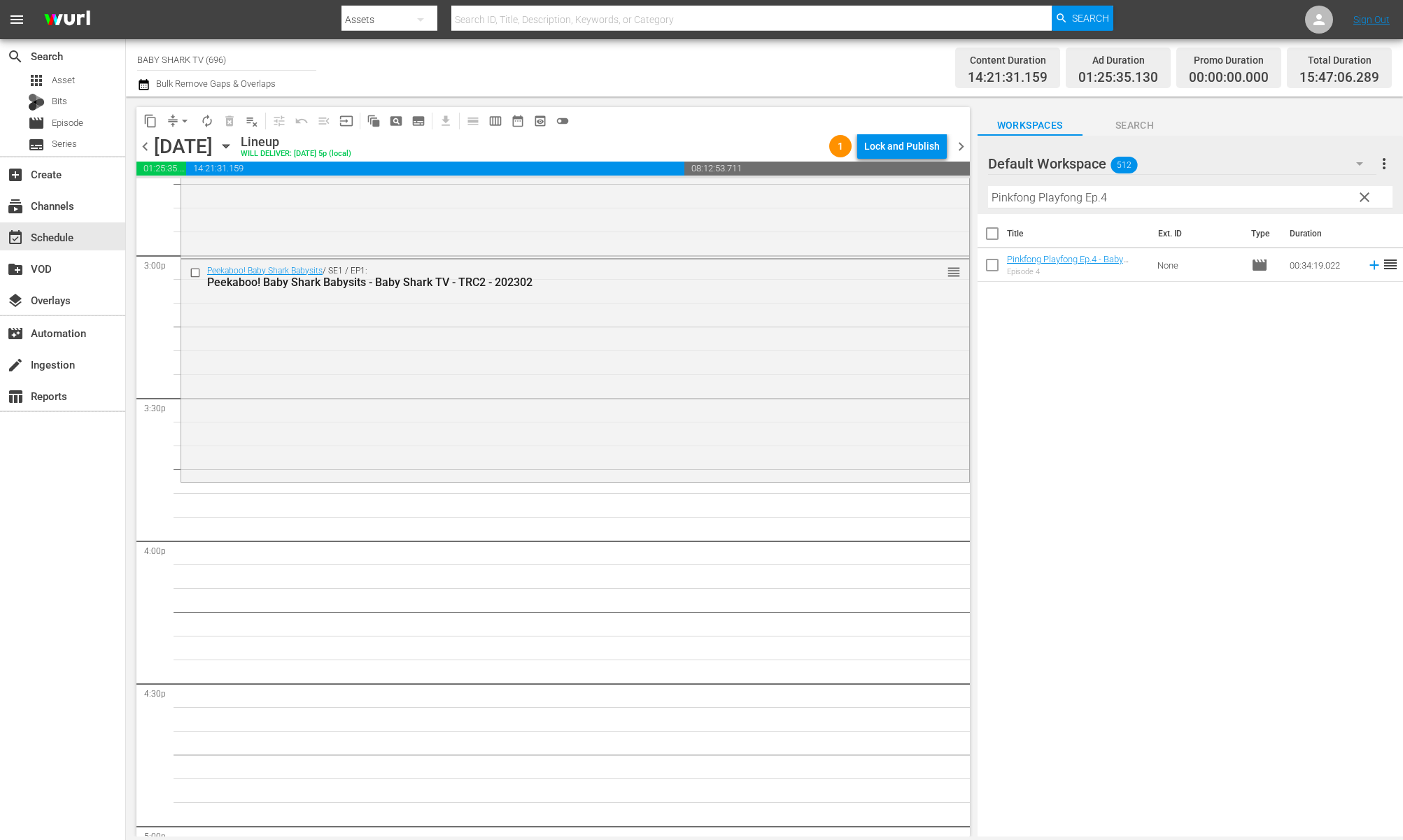
click at [1114, 333] on div "Title Ext. ID Type Duration Pinkfong Playfong Ep.4 - Baby Shark TV - TRC2 - 202…" at bounding box center [1190, 526] width 426 height 625
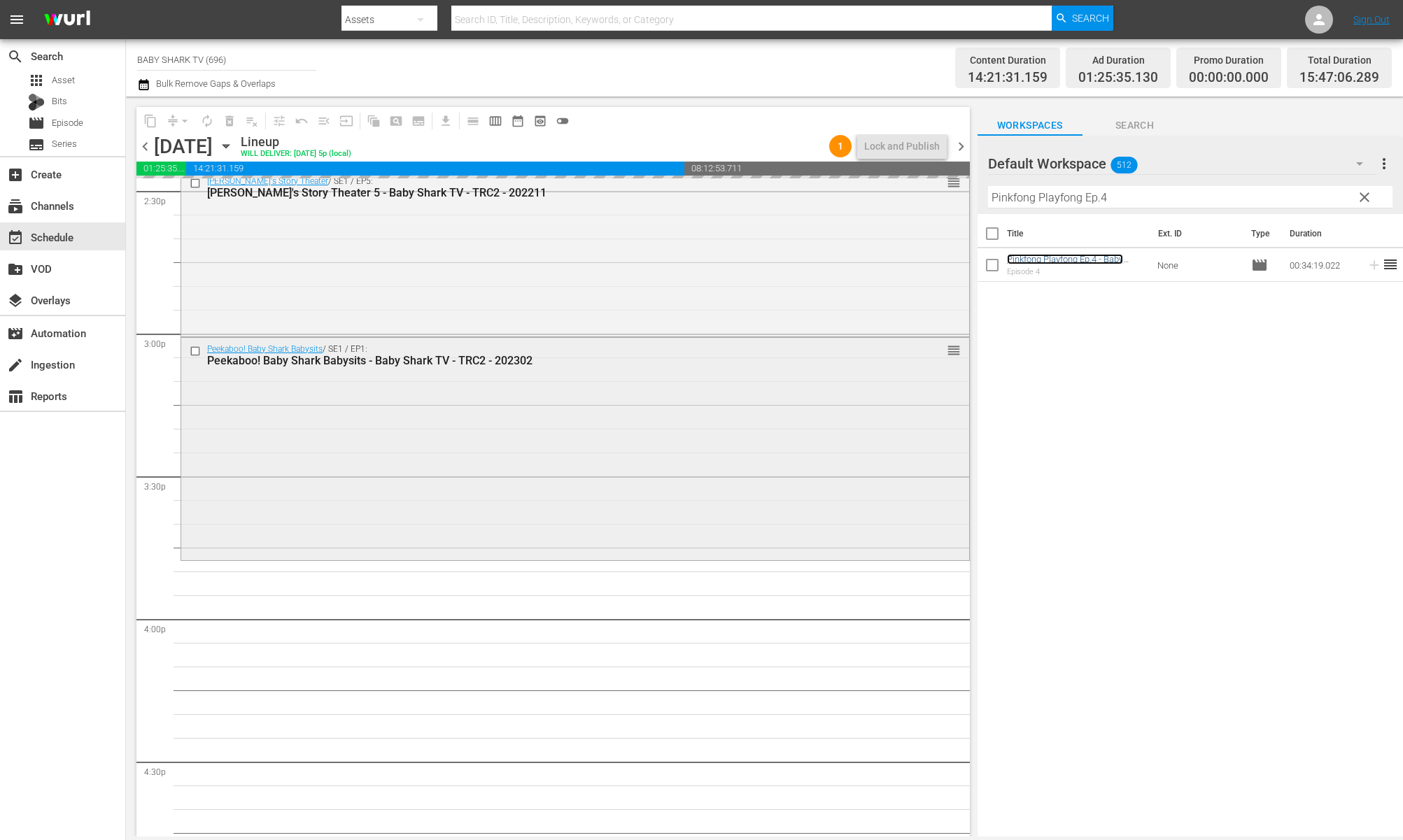
scroll to position [4089, 0]
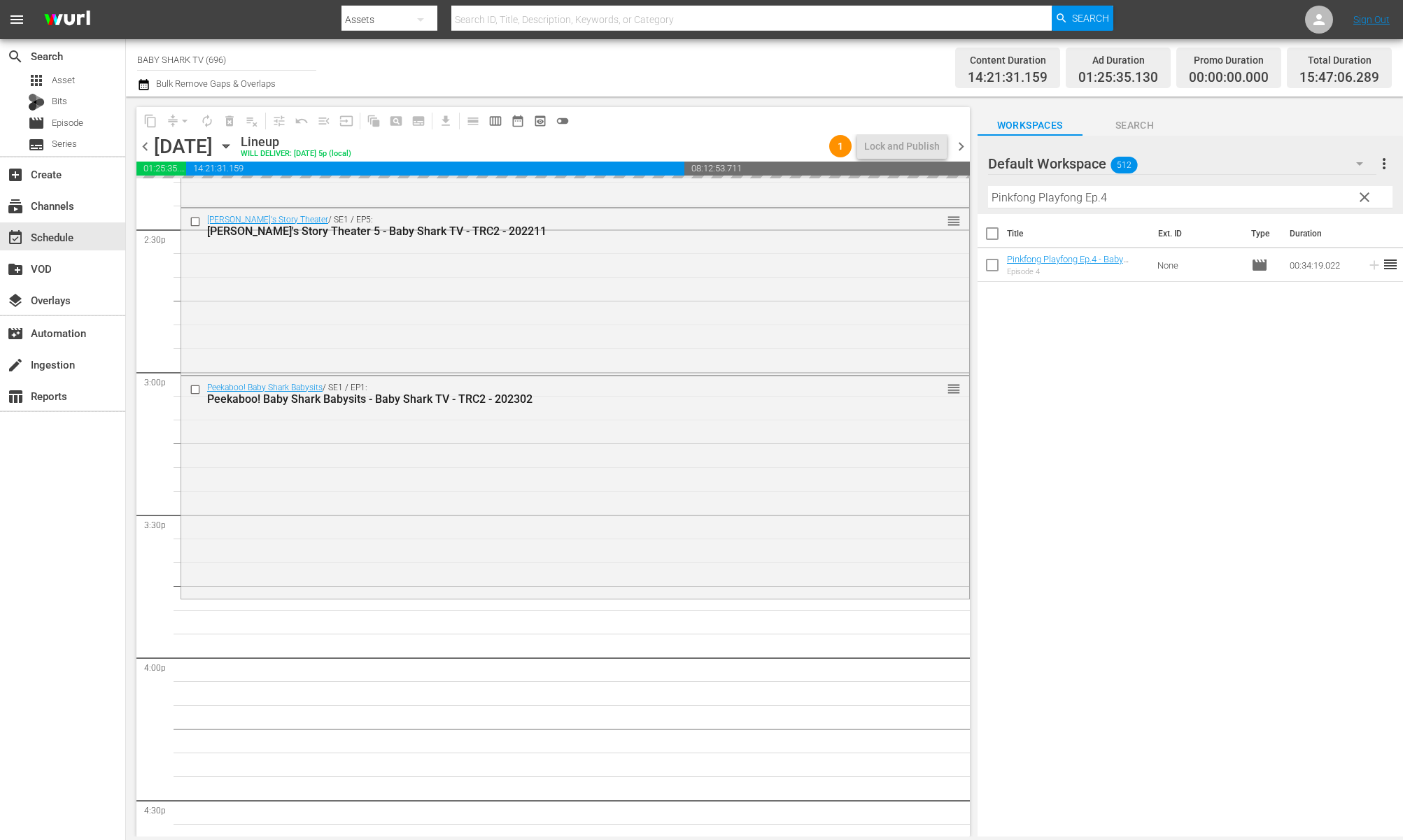
click at [1262, 405] on div "Title Ext. ID Type Duration Pinkfong Playfong Ep.4 - Baby Shark TV - TRC2 - 202…" at bounding box center [1190, 526] width 426 height 625
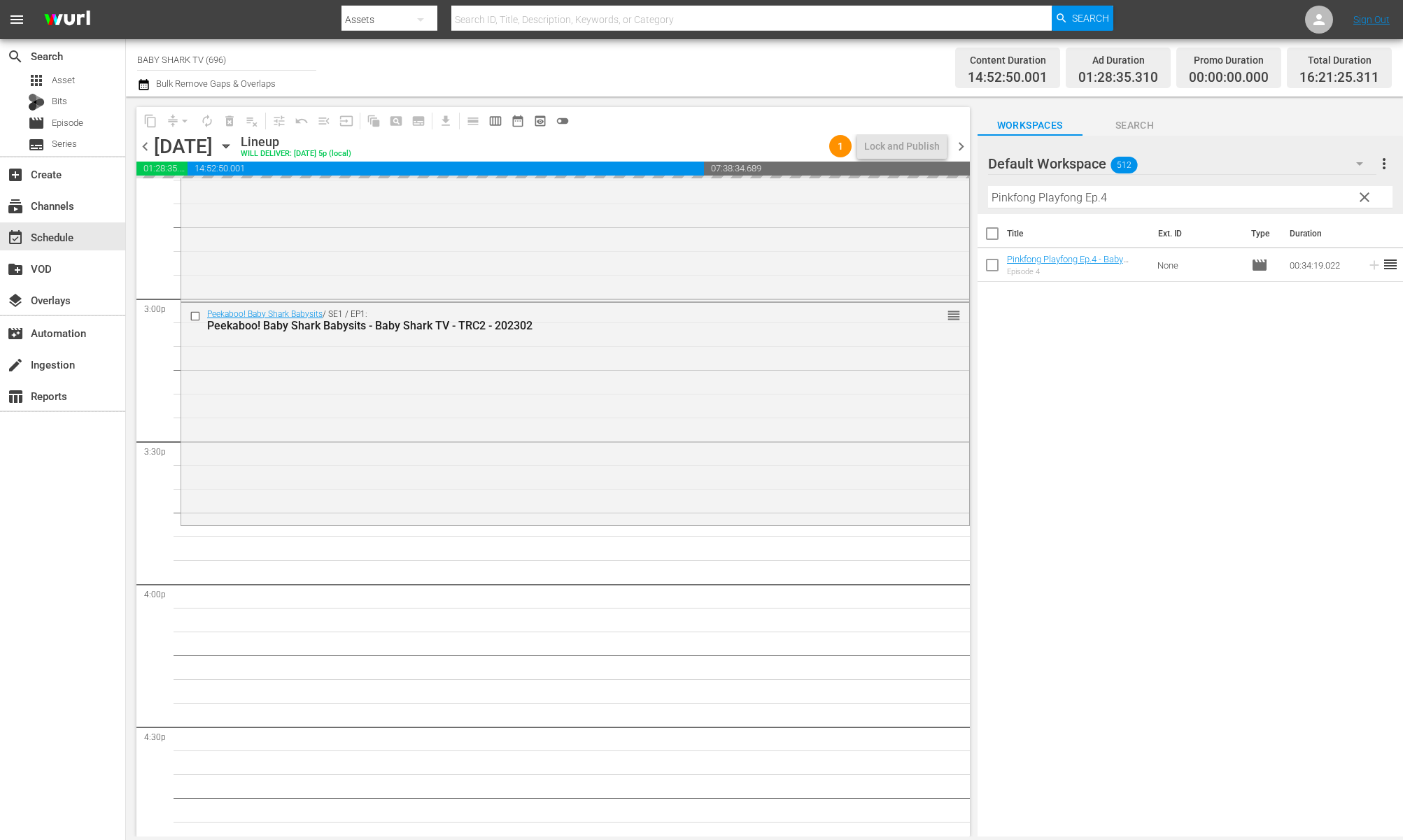
scroll to position [4223, 0]
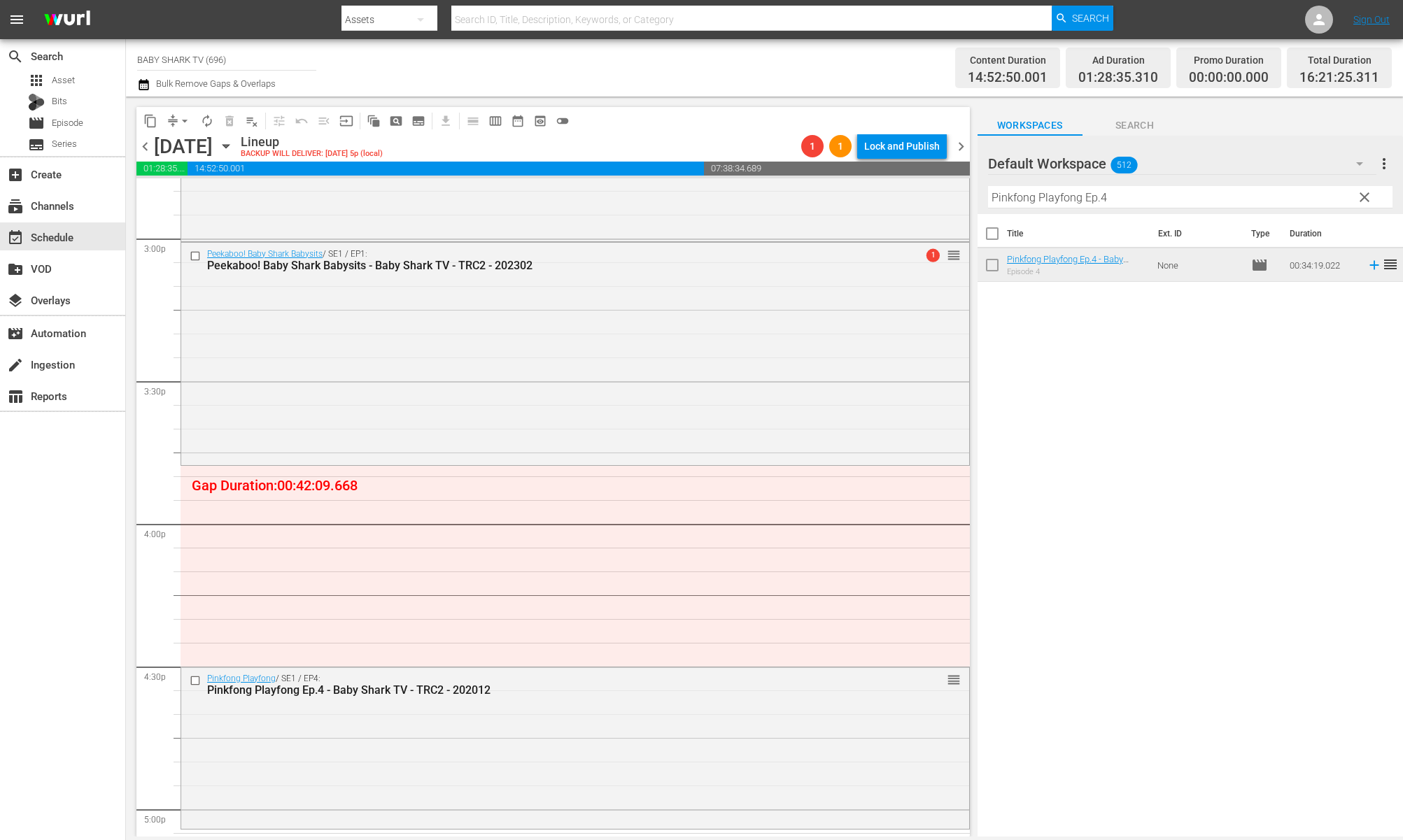
click at [1367, 198] on span "clear" at bounding box center [1365, 197] width 17 height 17
click at [1357, 198] on input "Pinkfong Playfong Ep.4" at bounding box center [1190, 198] width 405 height 23
click at [1352, 198] on input "Pinkfong Playfong Ep.4" at bounding box center [1190, 198] width 405 height 23
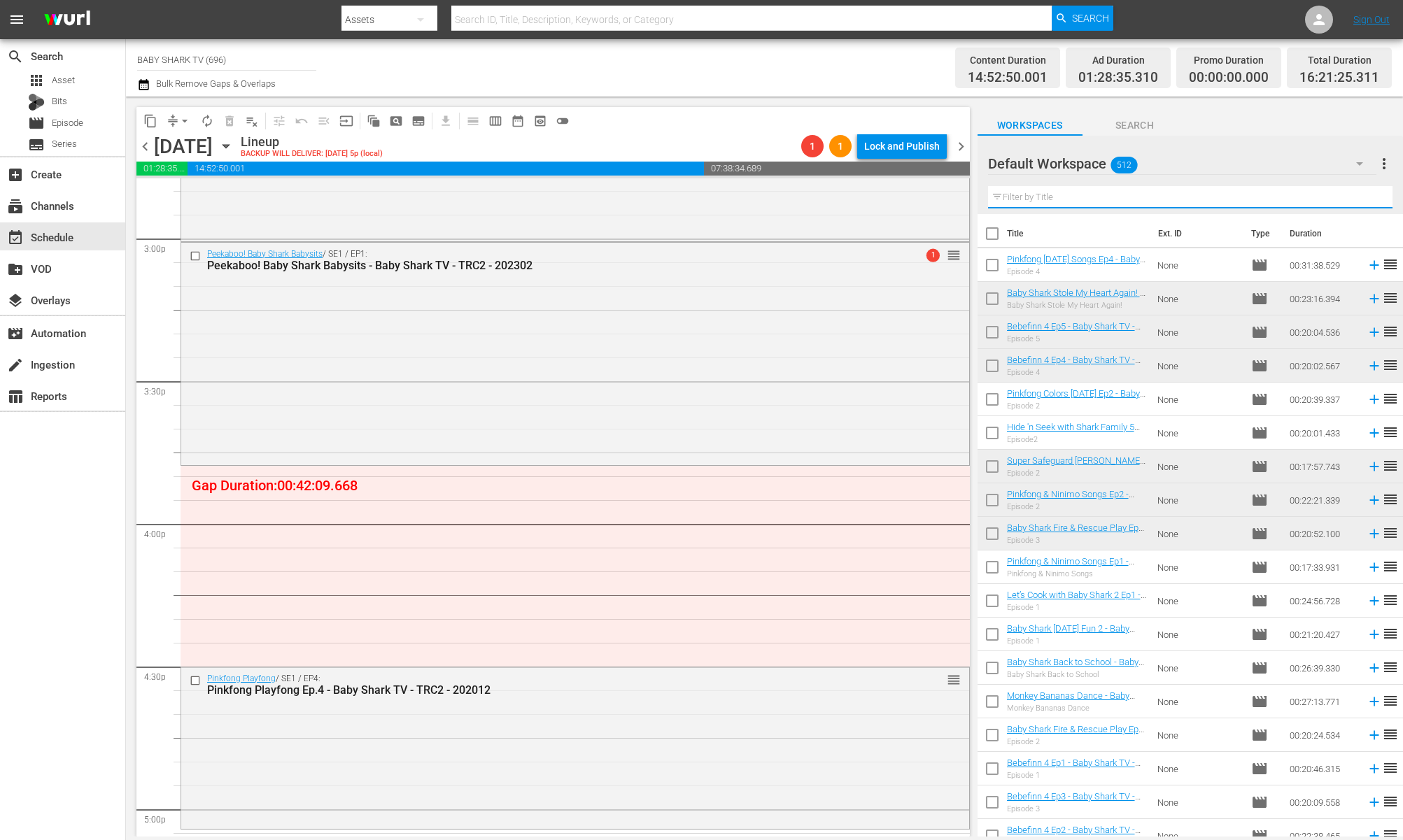
click at [1349, 198] on input "text" at bounding box center [1190, 198] width 405 height 23
click at [1344, 198] on input "text" at bounding box center [1190, 198] width 405 height 23
click at [1342, 198] on input "text" at bounding box center [1190, 198] width 405 height 23
paste input "Baby Shark Safety Songs 2"
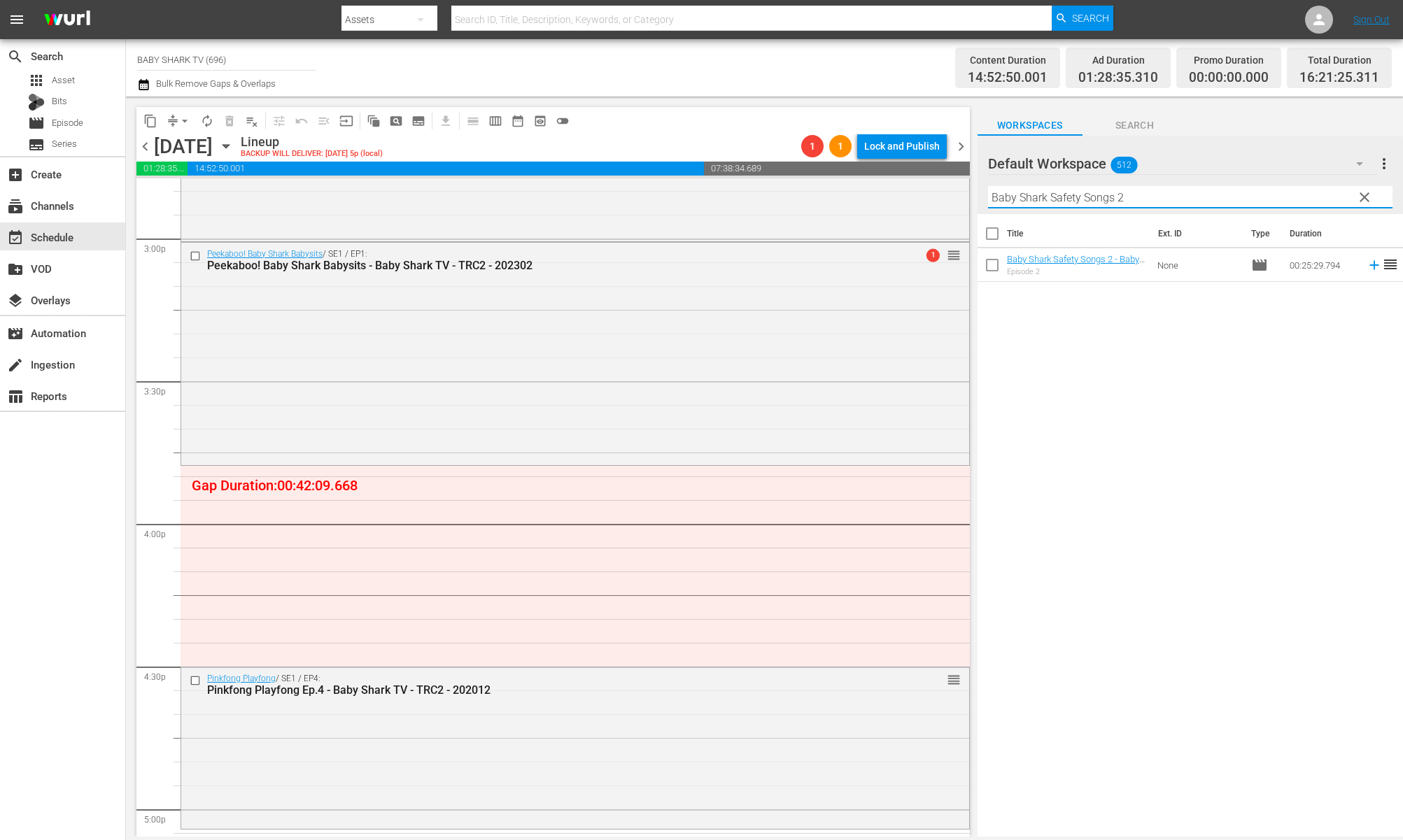
type input "Baby Shark Safety Songs 2"
click at [1166, 384] on div "Title Ext. ID Type Duration Baby Shark Safety Songs 2 - Baby Shark TV - TRC2 - …" at bounding box center [1190, 526] width 426 height 625
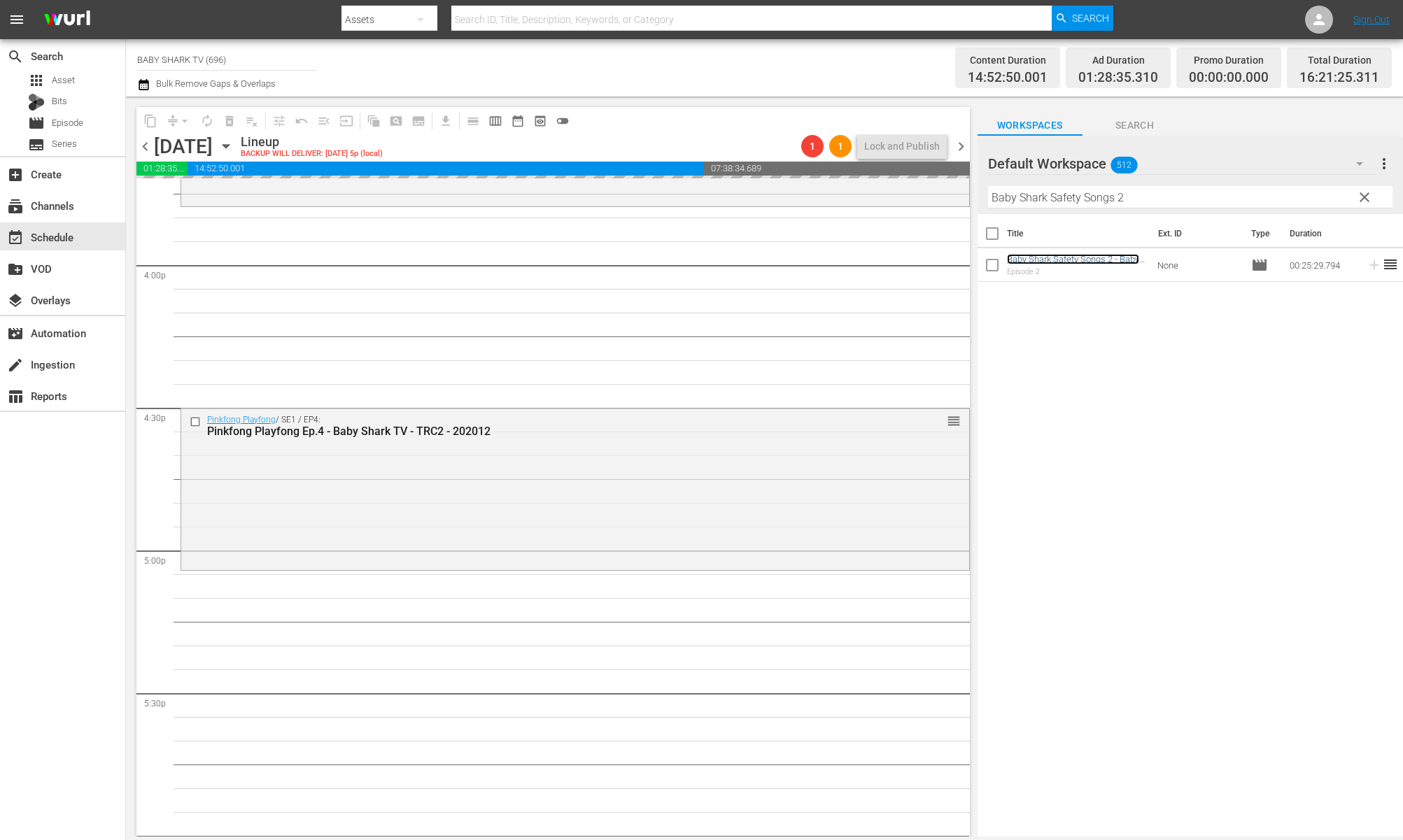
scroll to position [4566, 0]
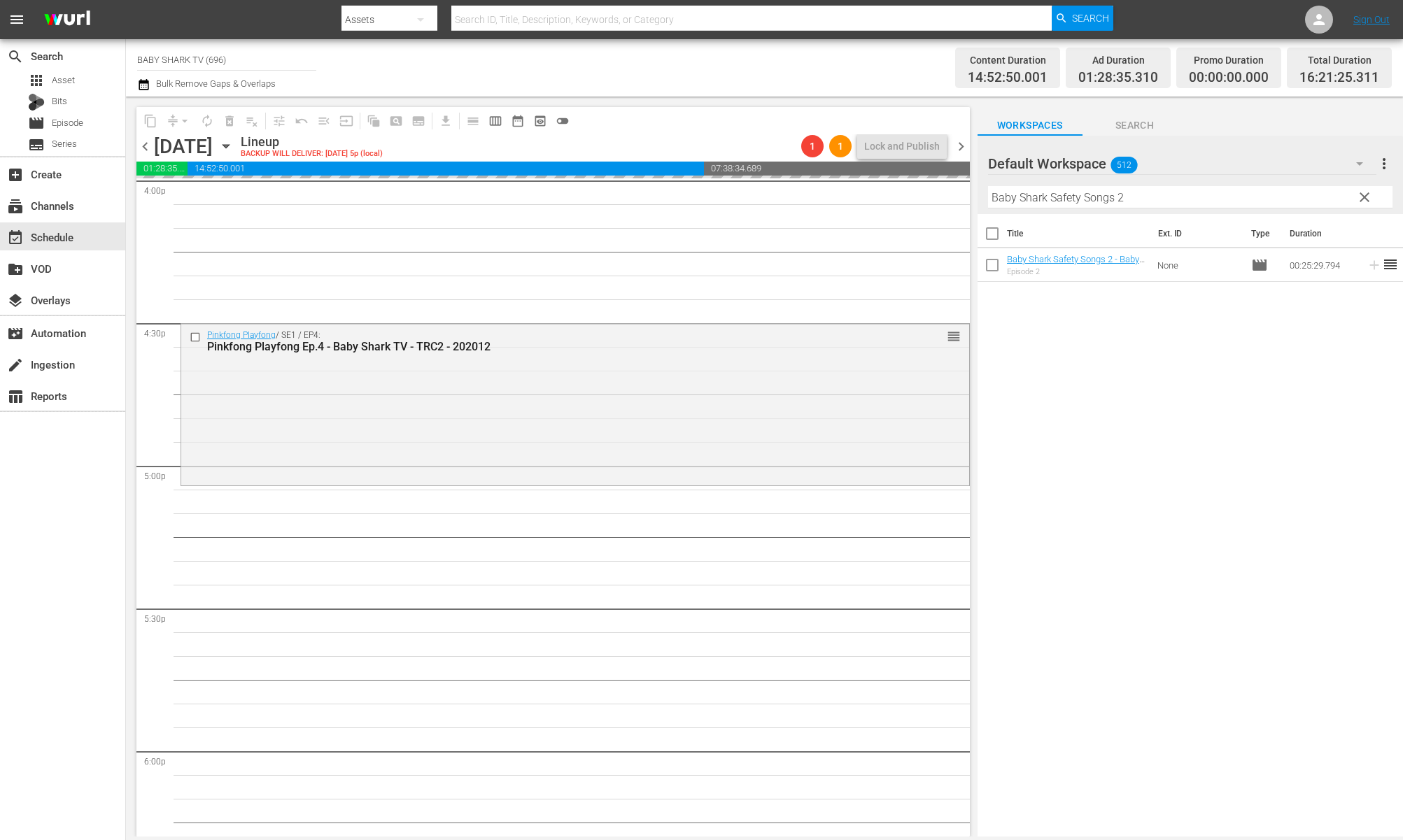
click at [1161, 394] on div "Title Ext. ID Type Duration Baby Shark Safety Songs 2 - Baby Shark TV - TRC2 - …" at bounding box center [1190, 526] width 426 height 625
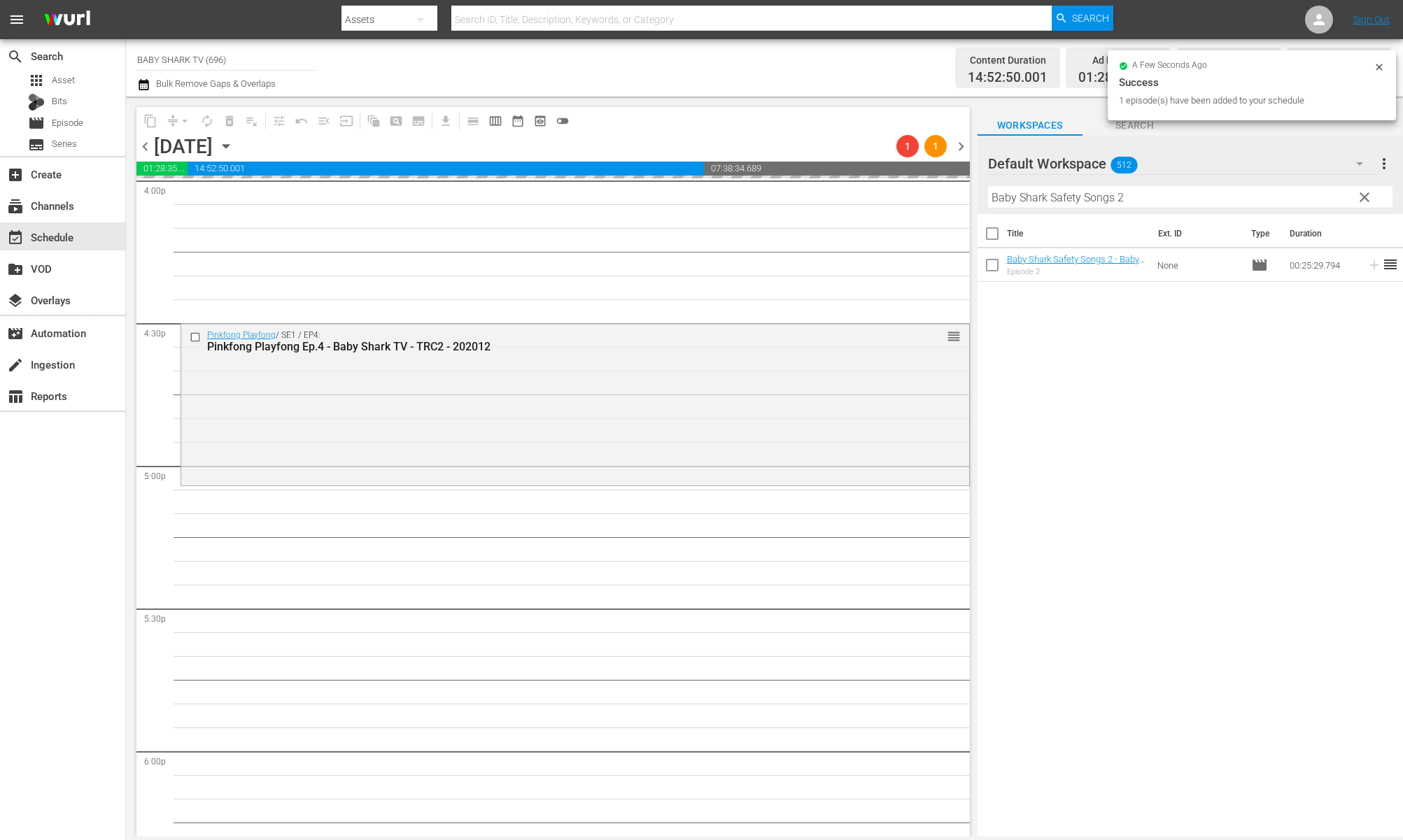
click at [1360, 205] on span "clear" at bounding box center [1365, 197] width 17 height 17
click at [1360, 204] on input "Baby Shark Safety Songs 2" at bounding box center [1190, 198] width 405 height 23
click at [1360, 203] on input "Baby Shark Safety Songs 2" at bounding box center [1190, 198] width 405 height 23
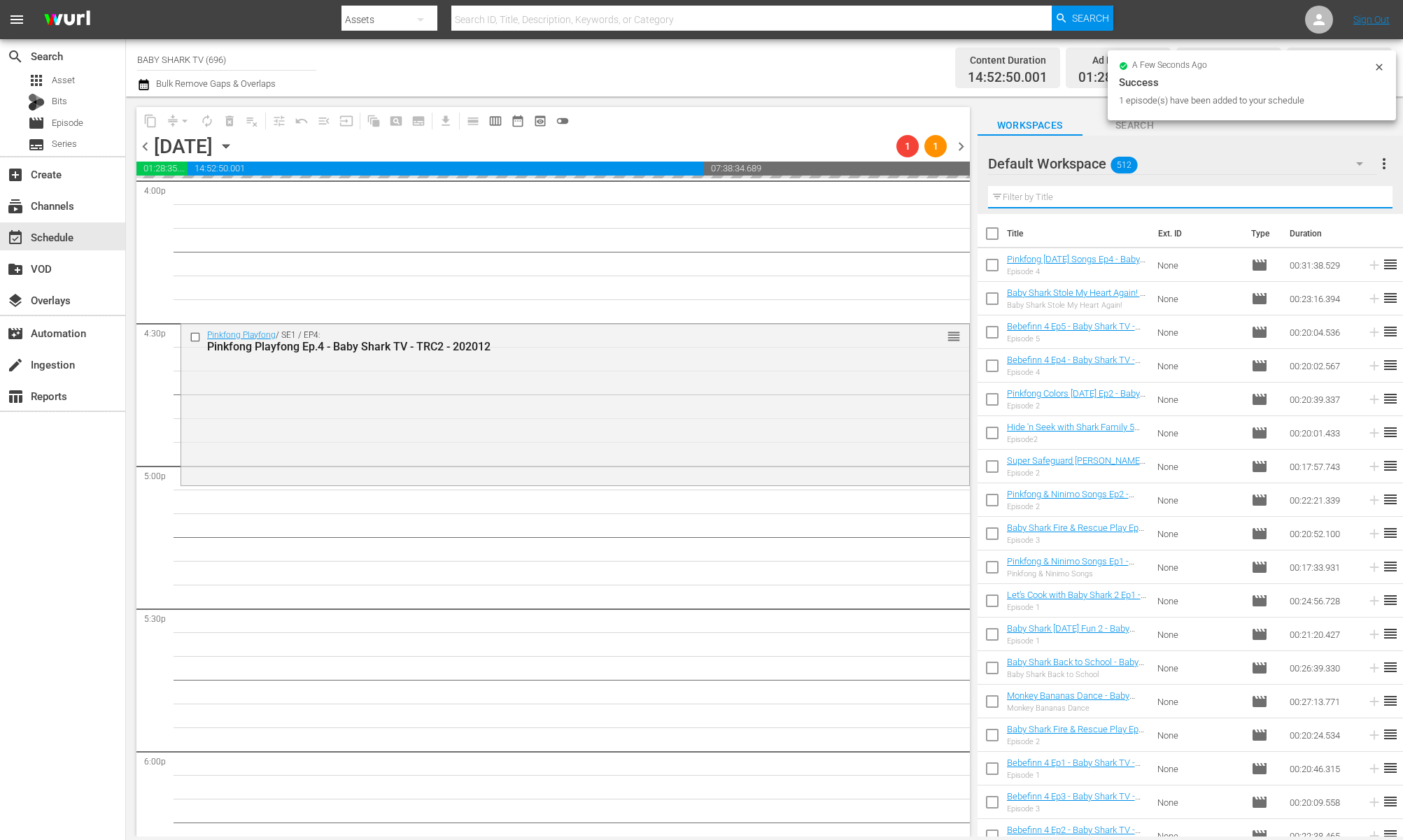
click at [1353, 200] on input "text" at bounding box center [1190, 198] width 405 height 23
paste input "Baby Shark Turned into a Cube"
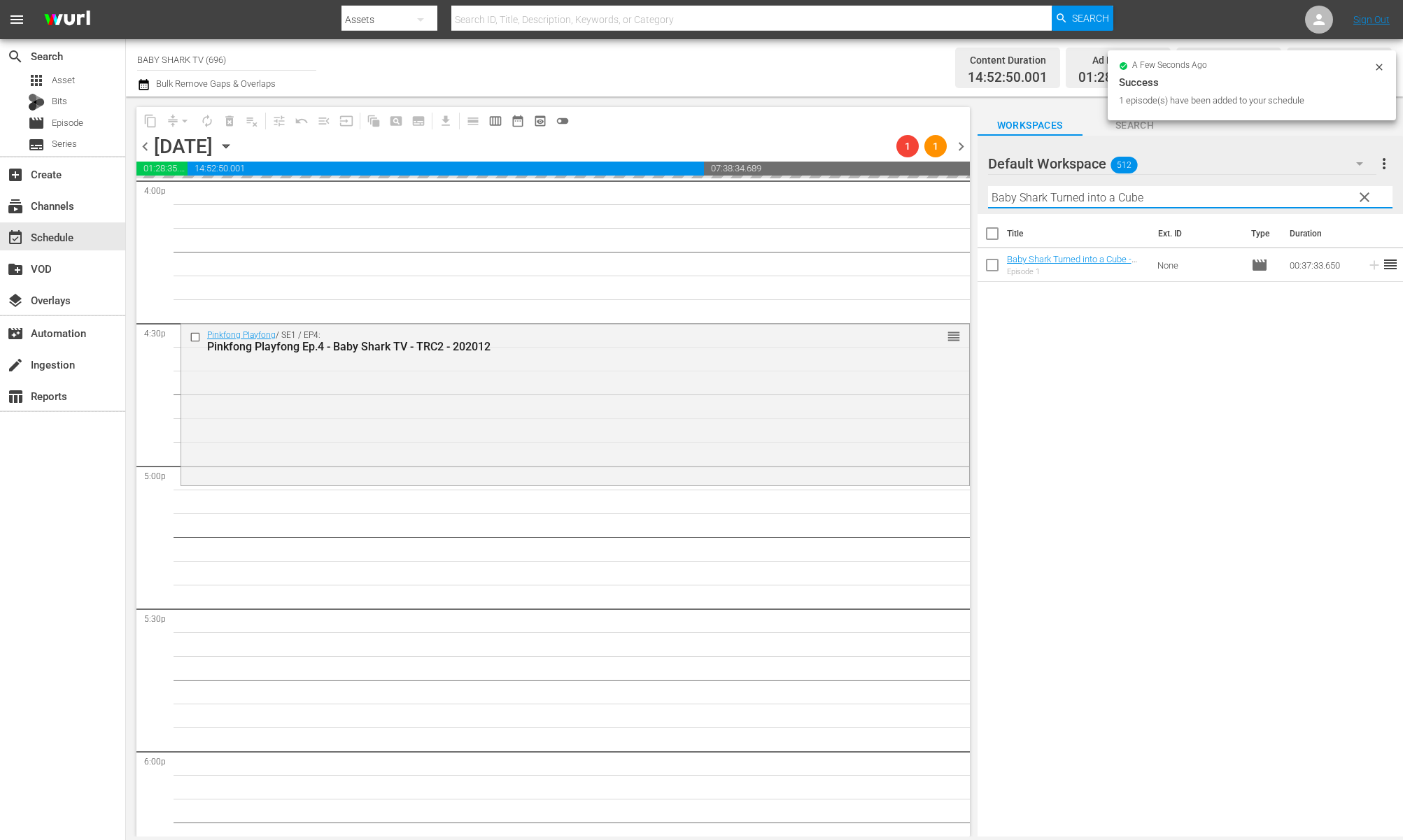
type input "Baby Shark Turned into a Cube"
click at [1226, 342] on div "Title Ext. ID Type Duration Baby Shark Turned into a Cube - Baby Shark TV - TRC…" at bounding box center [1190, 526] width 426 height 625
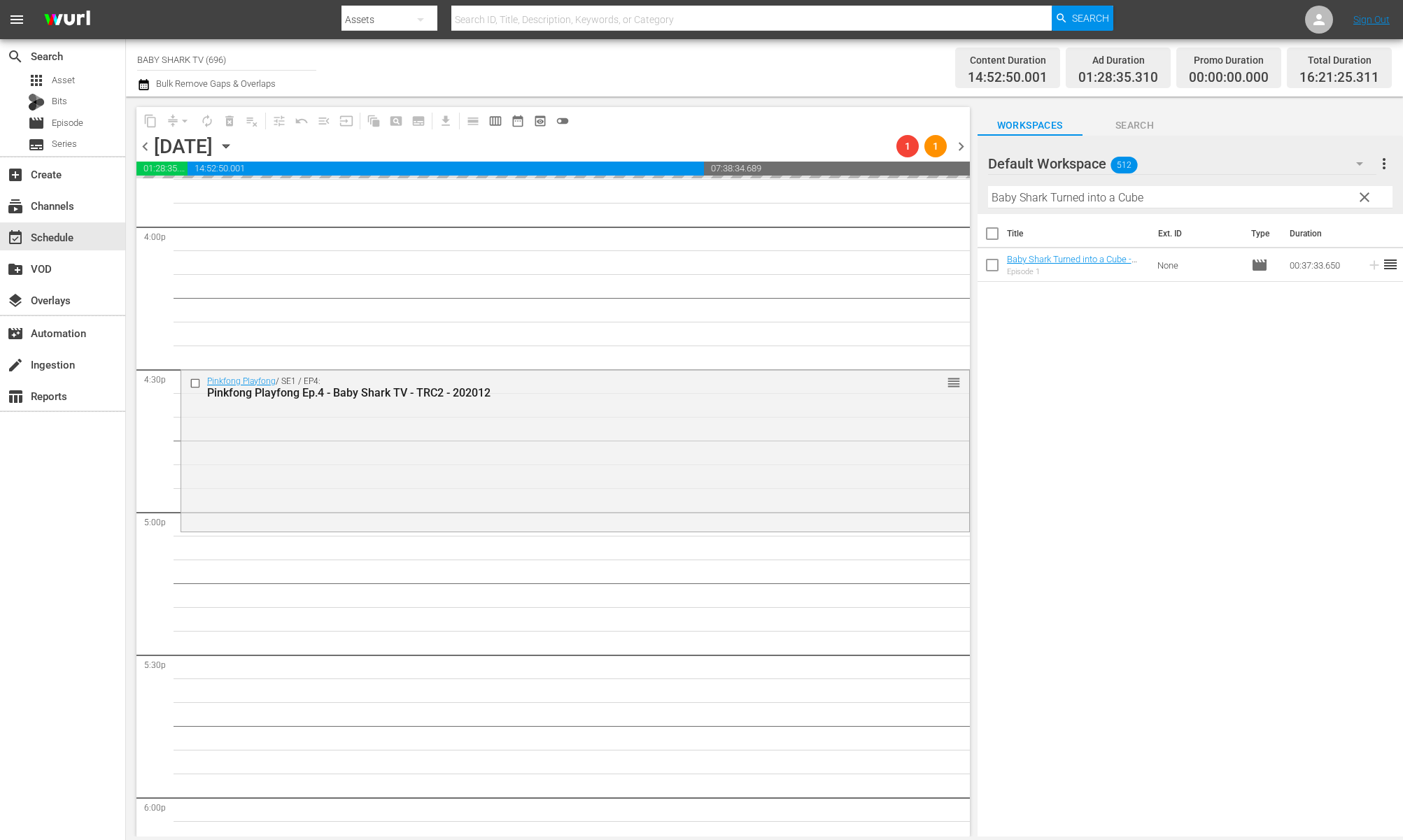
scroll to position [4447, 0]
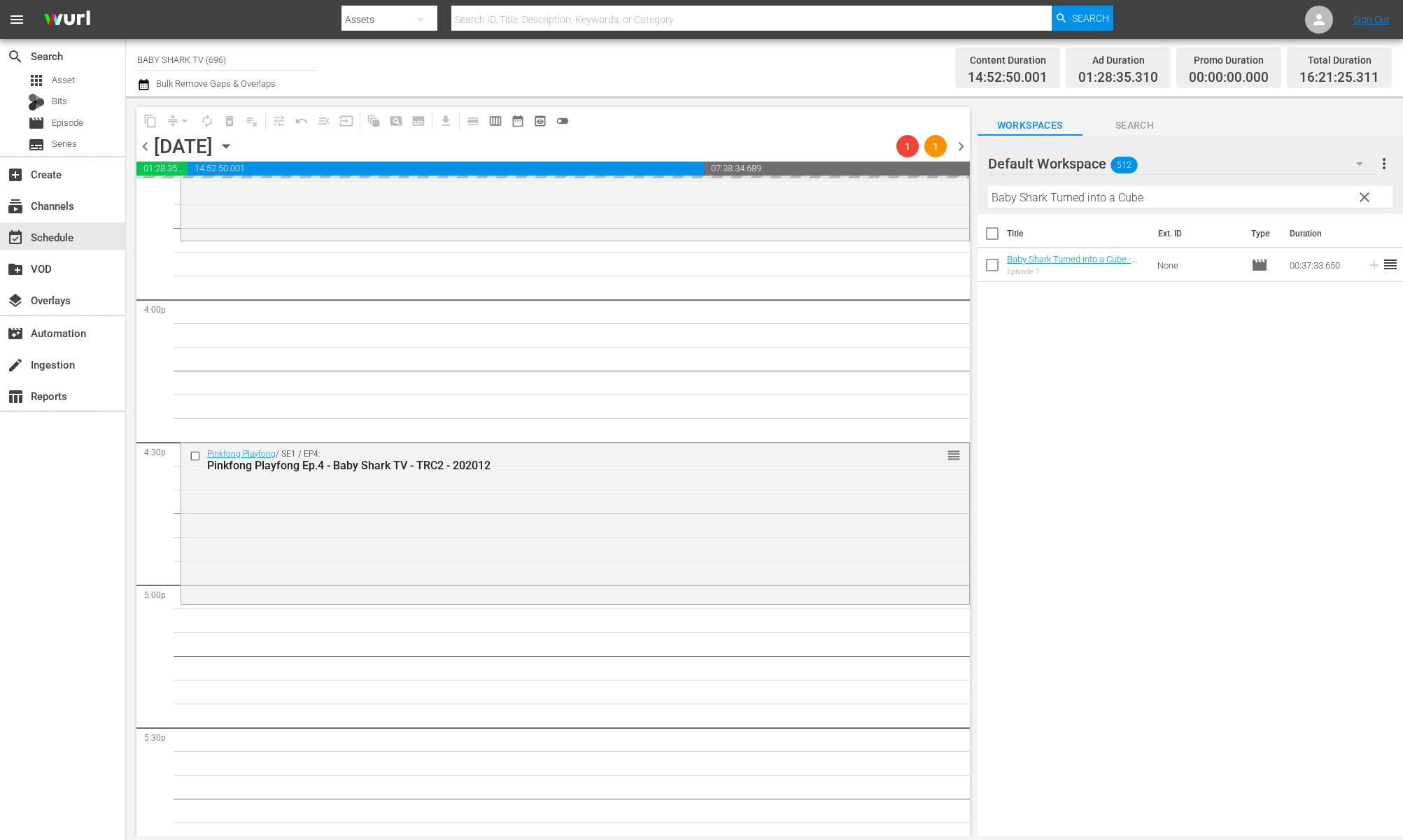
click at [1206, 365] on div "Title Ext. ID Type Duration Baby Shark Turned into a Cube - Baby Shark TV - TRC…" at bounding box center [1190, 526] width 426 height 625
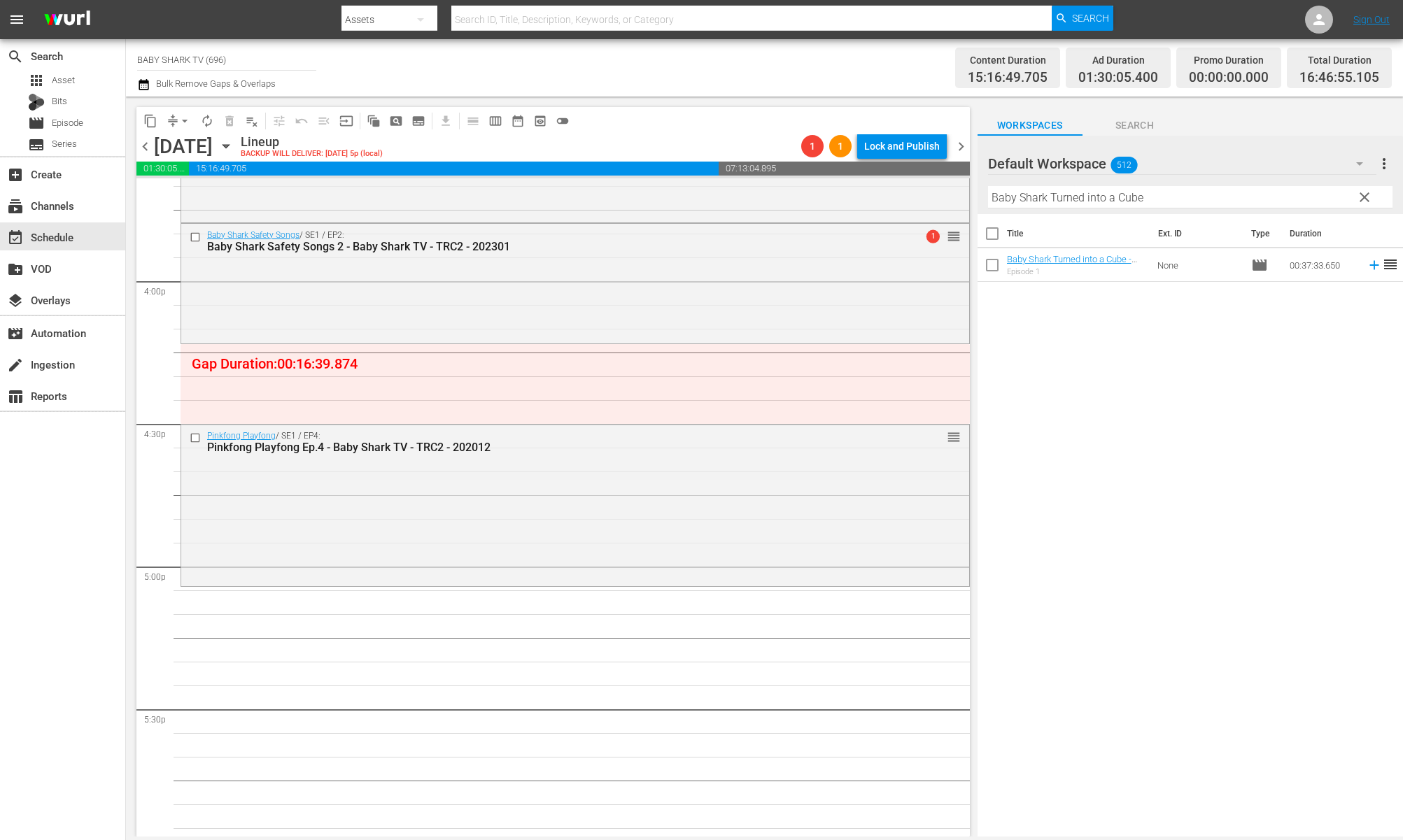
scroll to position [4474, 0]
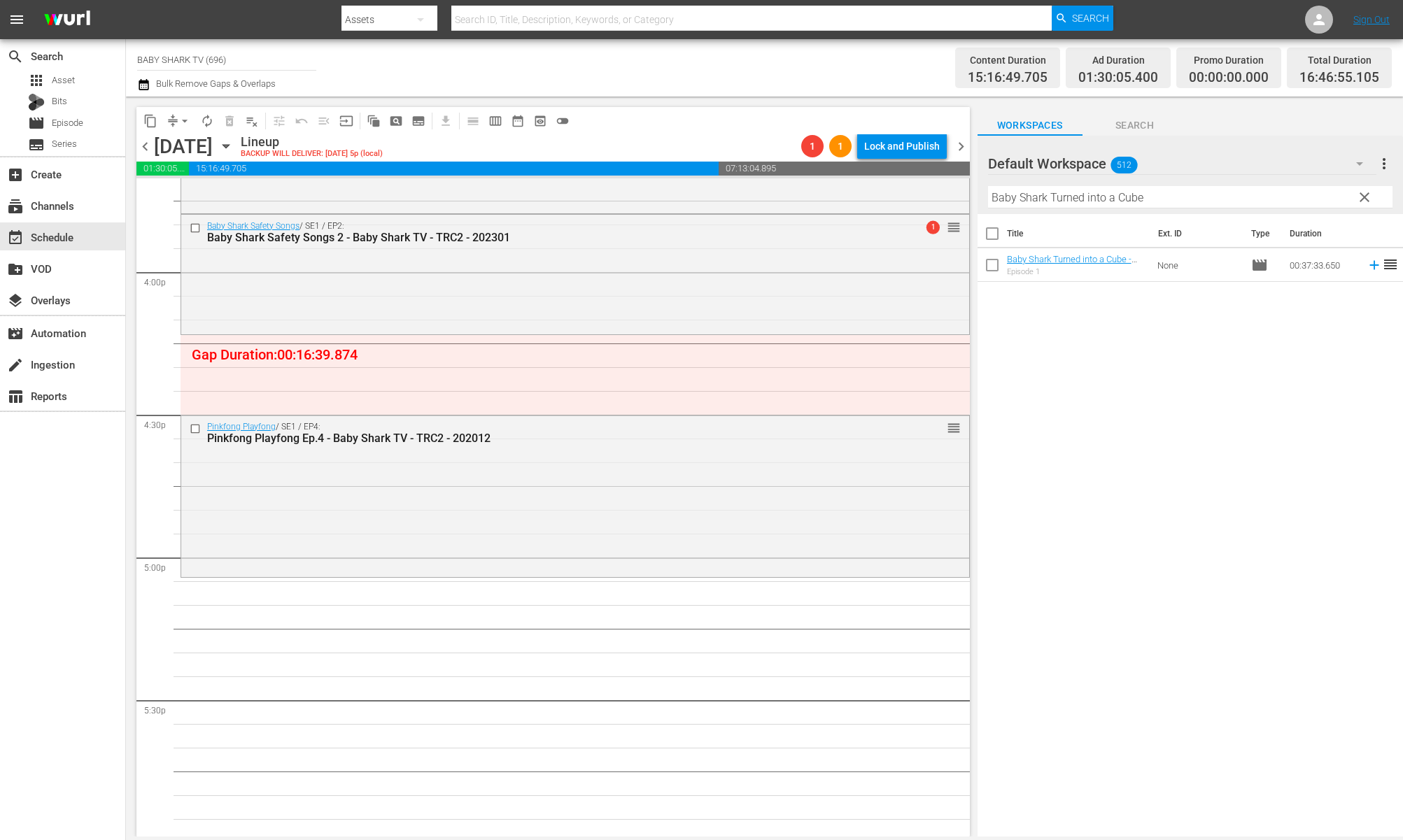
click at [1090, 406] on div "Title Ext. ID Type Duration Baby Shark Turned into a Cube - Baby Shark TV - TRC…" at bounding box center [1190, 526] width 426 height 625
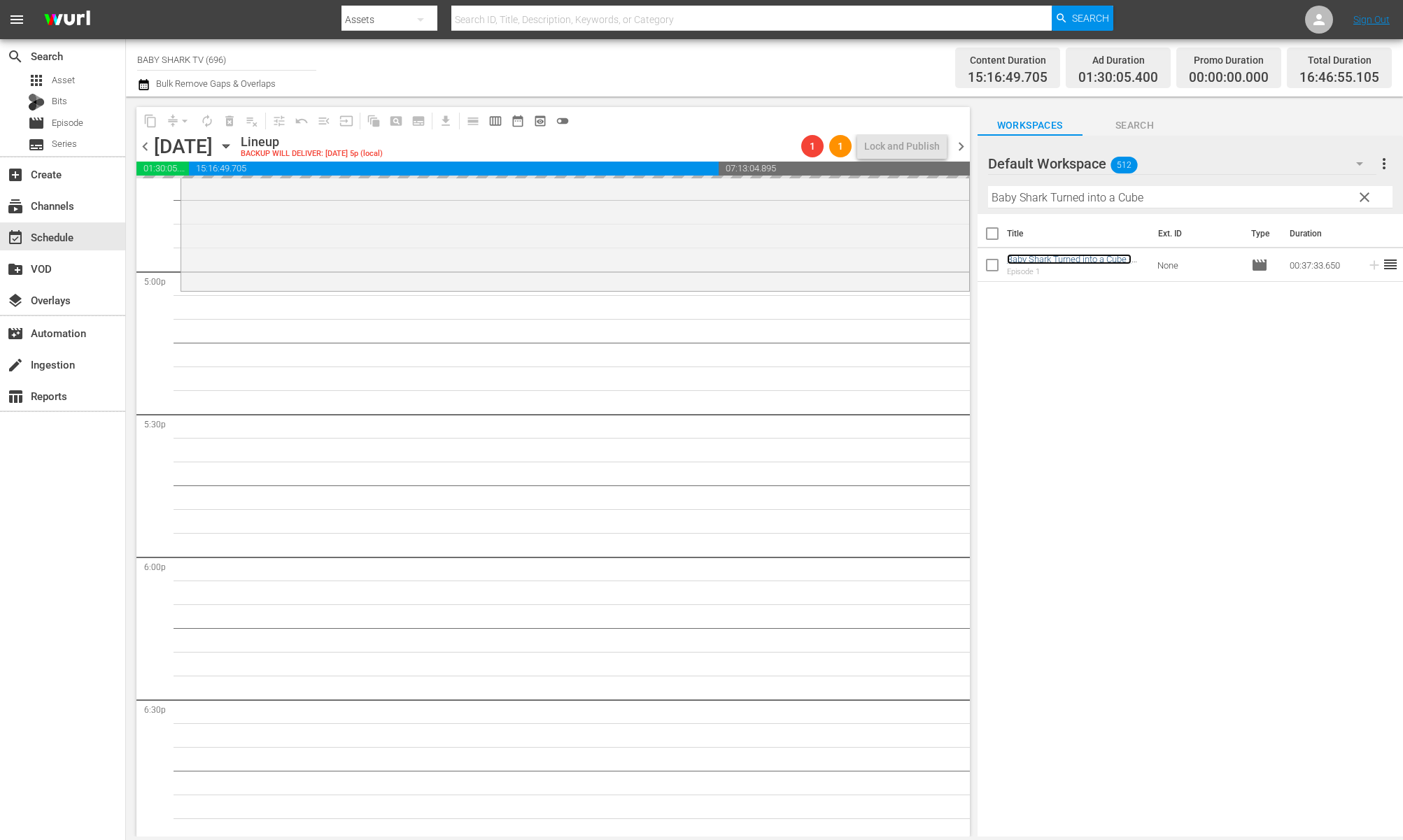
scroll to position [4761, 0]
click at [1368, 197] on span "clear" at bounding box center [1365, 197] width 17 height 17
click at [1368, 197] on input "Baby Shark Turned into a Cube" at bounding box center [1190, 198] width 405 height 23
click at [1359, 199] on input "Baby Shark Turned into a Cube" at bounding box center [1190, 198] width 405 height 23
click at [1357, 199] on input "Baby Shark Turned into a Cube" at bounding box center [1190, 198] width 405 height 23
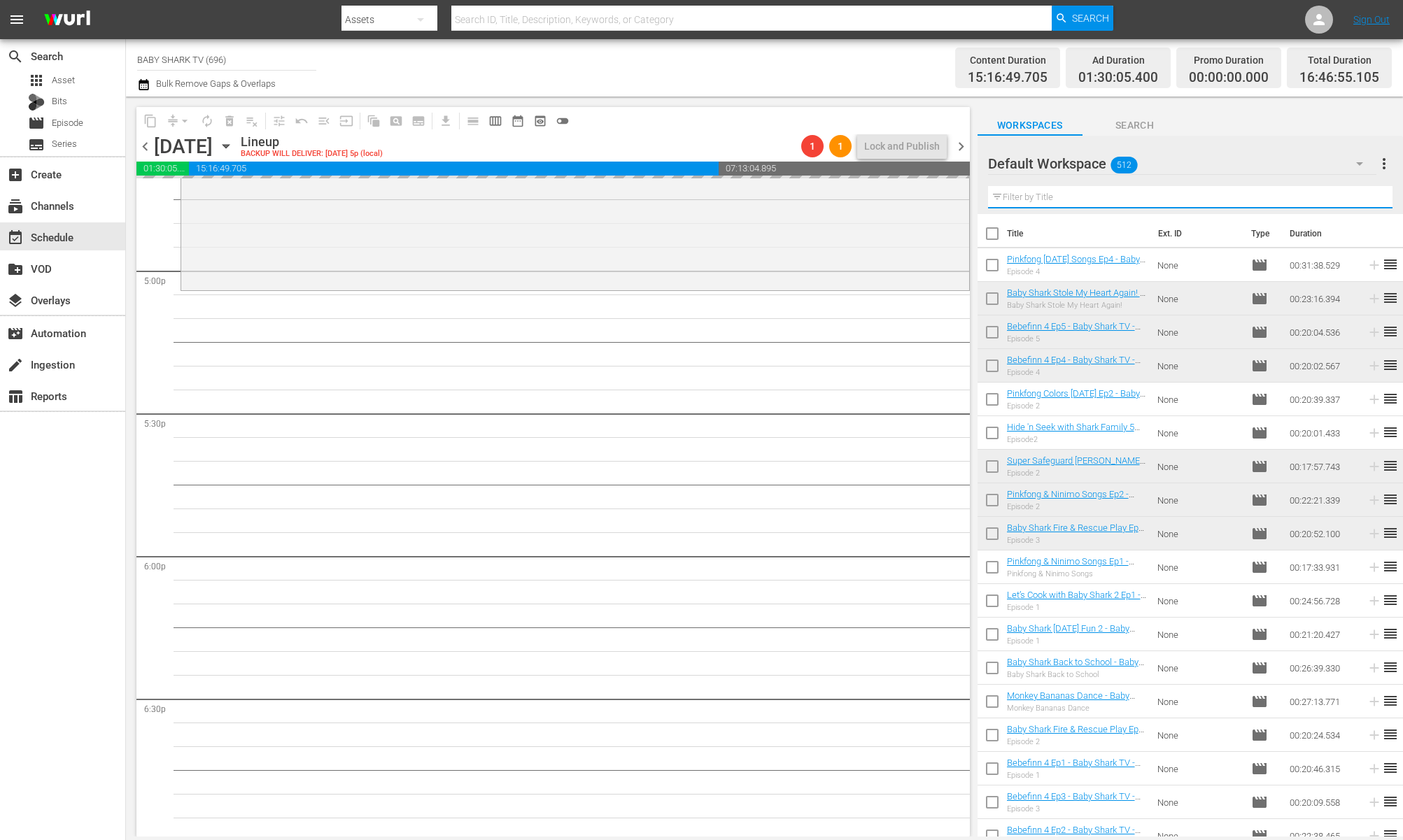
click at [1357, 199] on input "text" at bounding box center [1190, 198] width 405 height 23
paste input "Baby Shark in Summer Time"
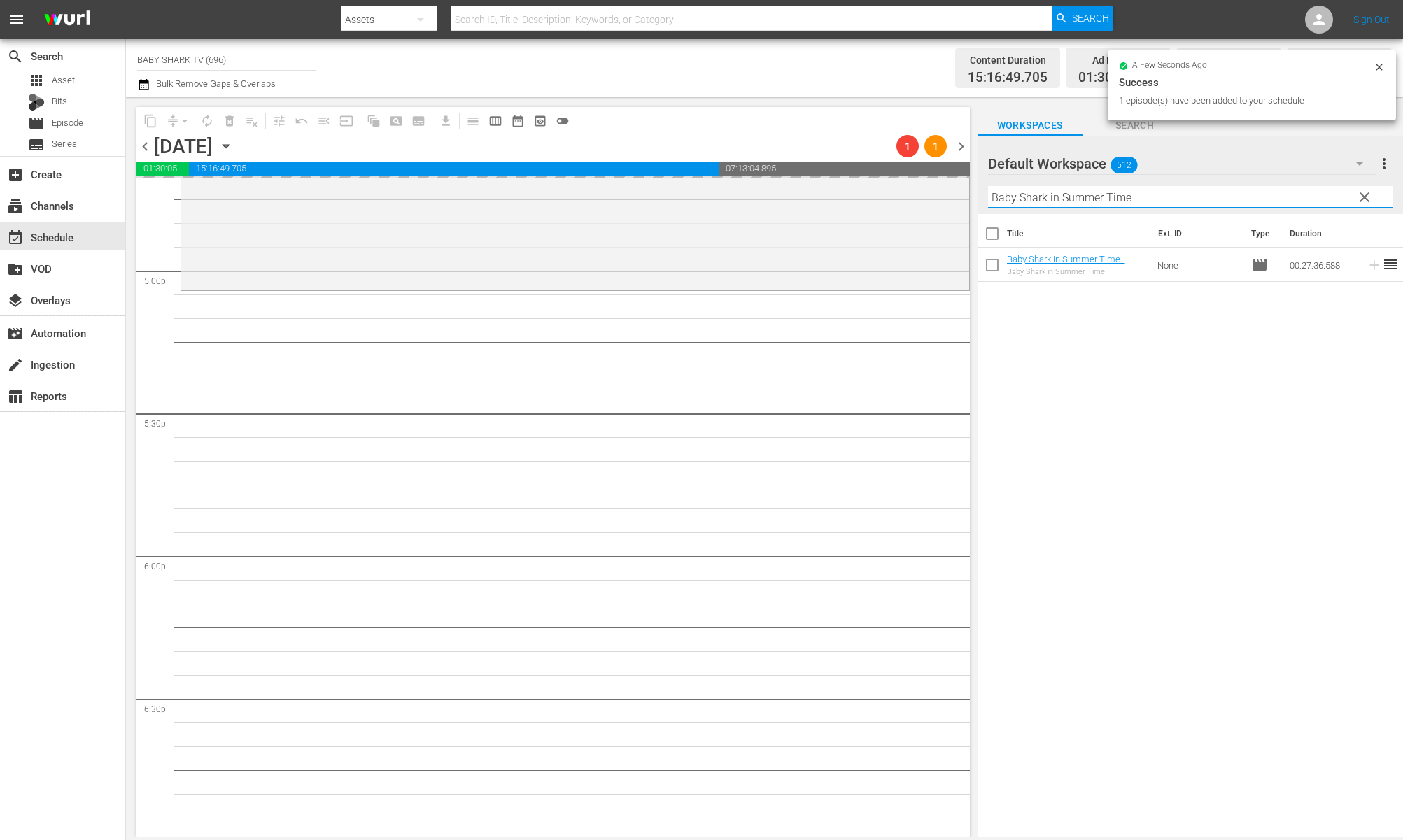
type input "Baby Shark in Summer Time"
click at [1193, 374] on div "Title Ext. ID Type Duration Baby Shark in Summer Time - Baby Shark TV - TRC2 - …" at bounding box center [1190, 526] width 426 height 625
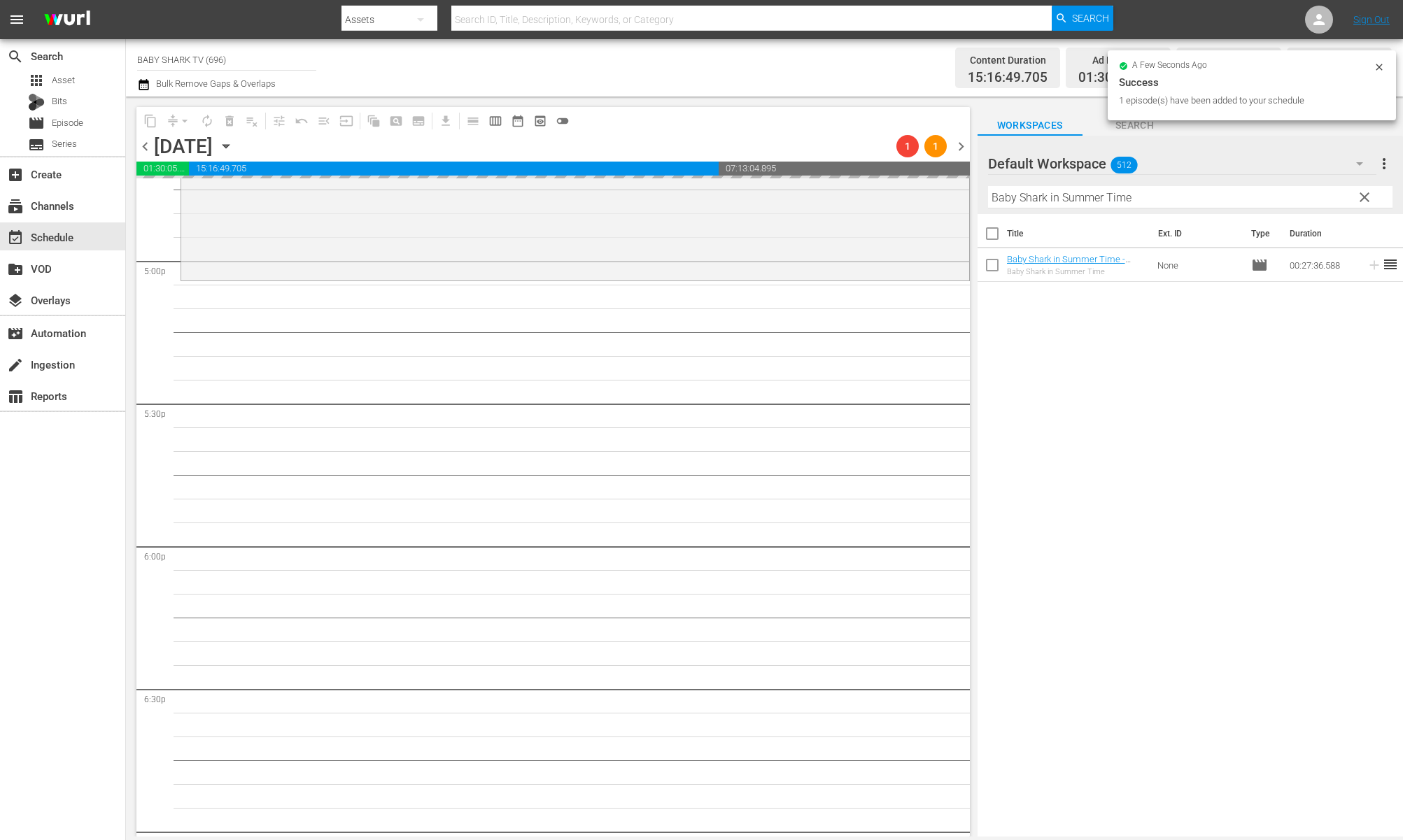
scroll to position [4773, 0]
click at [1066, 373] on div "Title Ext. ID Type Duration Baby Shark in Summer Time - Baby Shark TV - TRC2 - …" at bounding box center [1190, 526] width 426 height 625
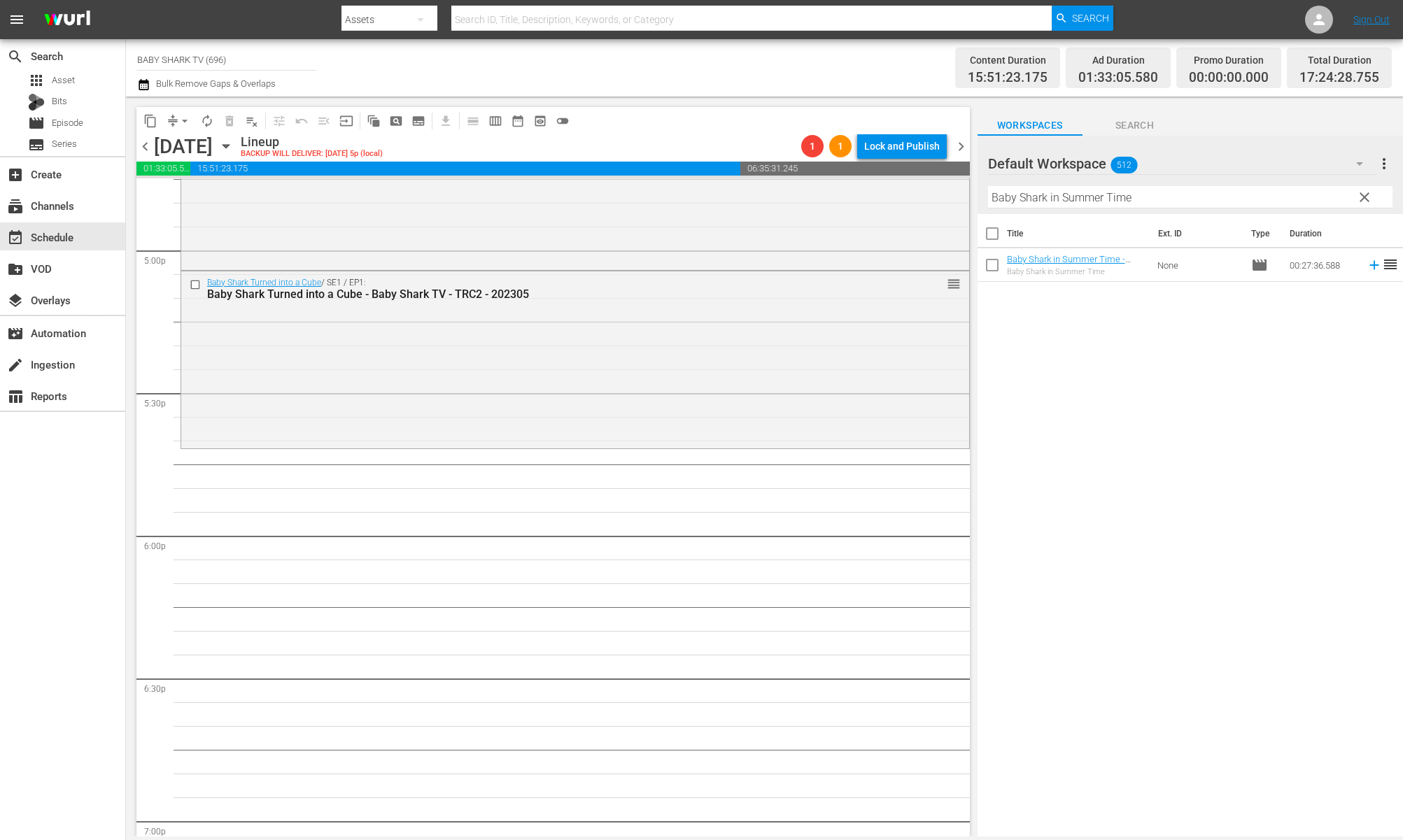
scroll to position [4795, 0]
click at [1072, 335] on div "Title Ext. ID Type Duration Baby Shark in Summer Time - Baby Shark TV - TRC2 - …" at bounding box center [1190, 526] width 426 height 625
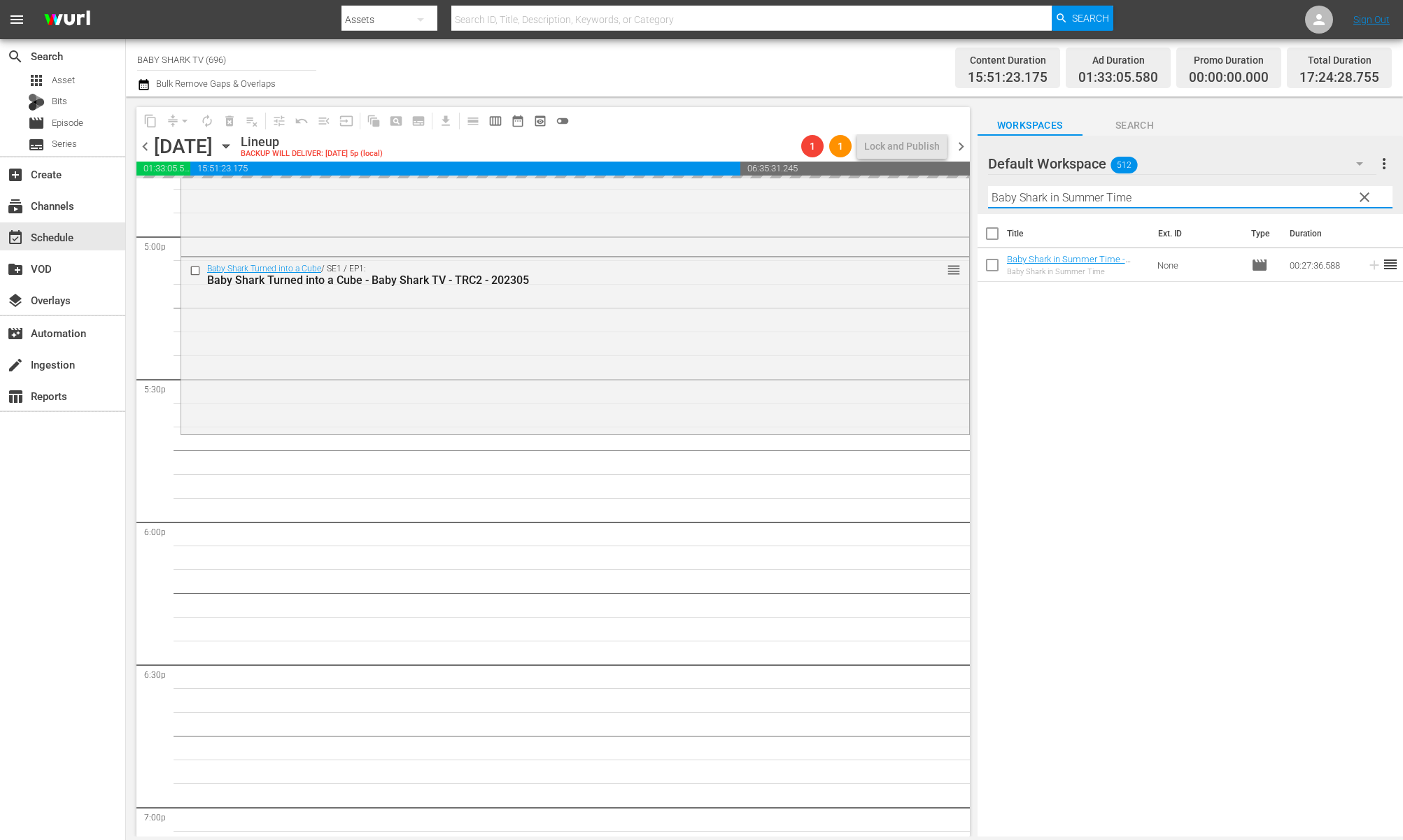
click at [1351, 203] on input "Baby Shark in Summer Time" at bounding box center [1190, 198] width 405 height 23
click at [1356, 203] on button "clear" at bounding box center [1365, 197] width 23 height 23
click at [1357, 203] on input "Baby Shark in Summer Time" at bounding box center [1190, 198] width 405 height 23
click at [1357, 202] on input "Baby Shark in Summer Time" at bounding box center [1190, 198] width 405 height 23
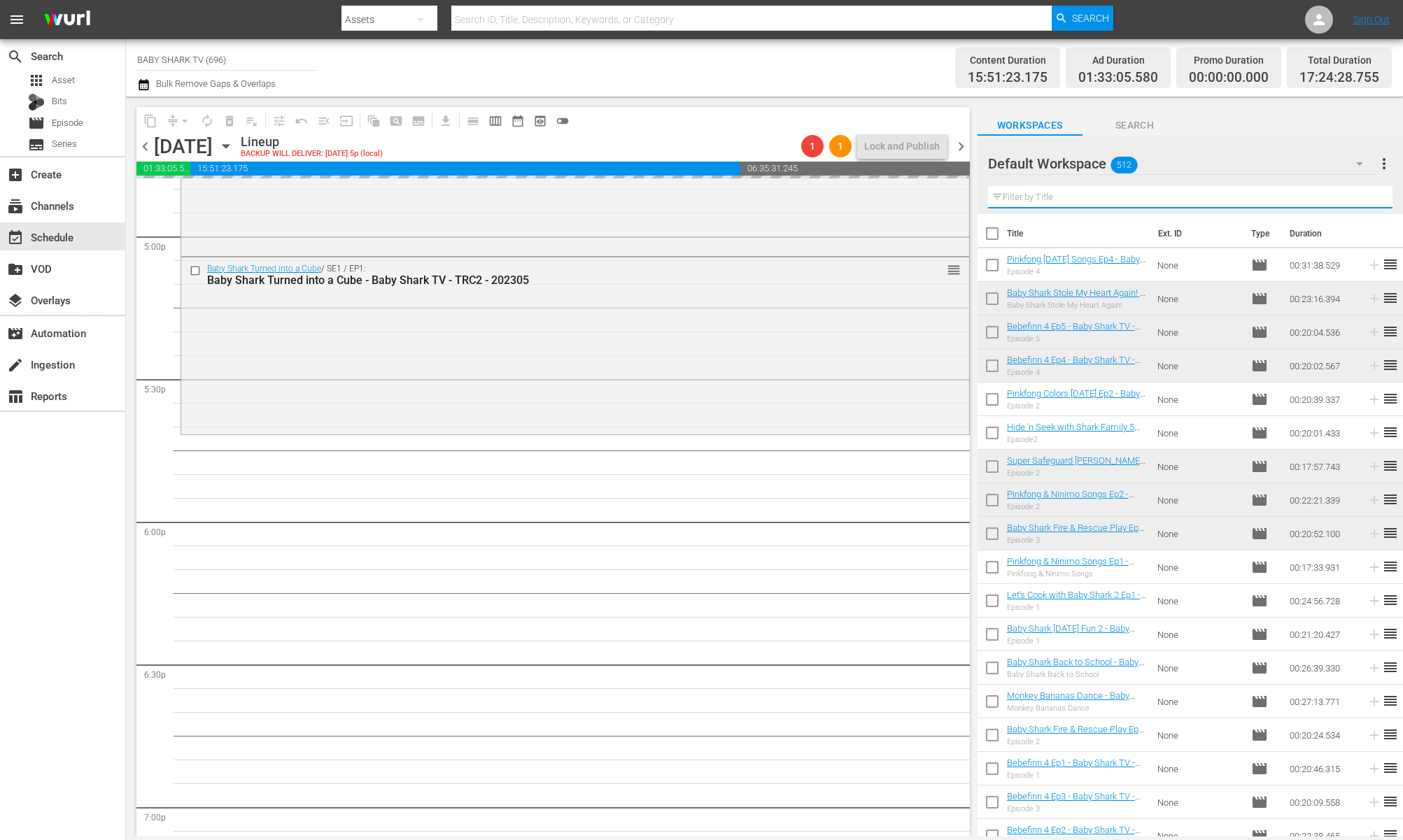
click at [1357, 200] on input "text" at bounding box center [1190, 198] width 405 height 23
drag, startPoint x: 1350, startPoint y: 198, endPoint x: 1335, endPoint y: 201, distance: 15.3
click at [1341, 199] on input "text" at bounding box center [1190, 198] width 405 height 23
paste input "Shark Family Goes to Baby [GEOGRAPHIC_DATA]"
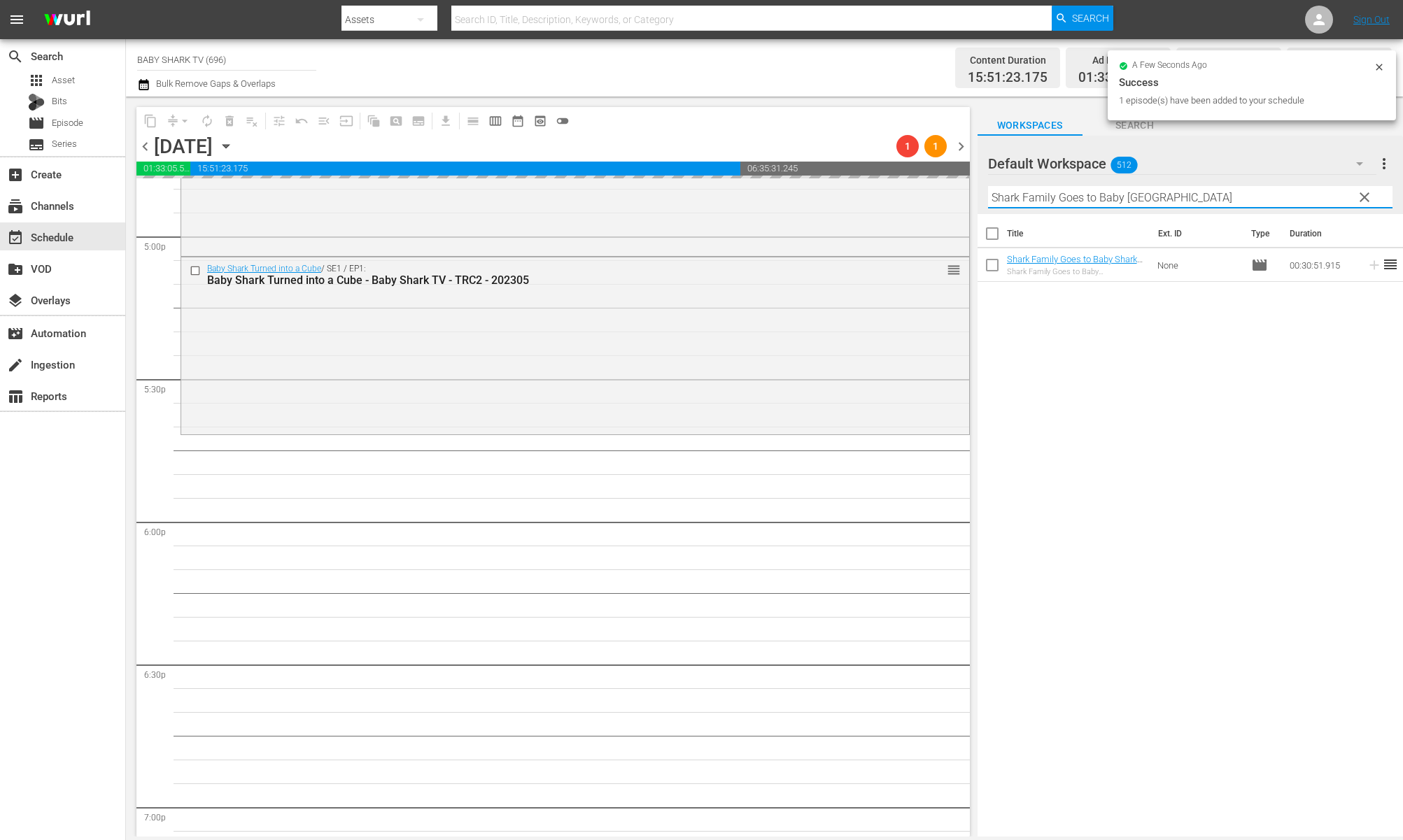
type input "Shark Family Goes to Baby [GEOGRAPHIC_DATA]"
click at [1272, 368] on div "Title Ext. ID Type Duration Shark Family Goes to Baby Shark Hospital - Baby Sha…" at bounding box center [1190, 526] width 426 height 625
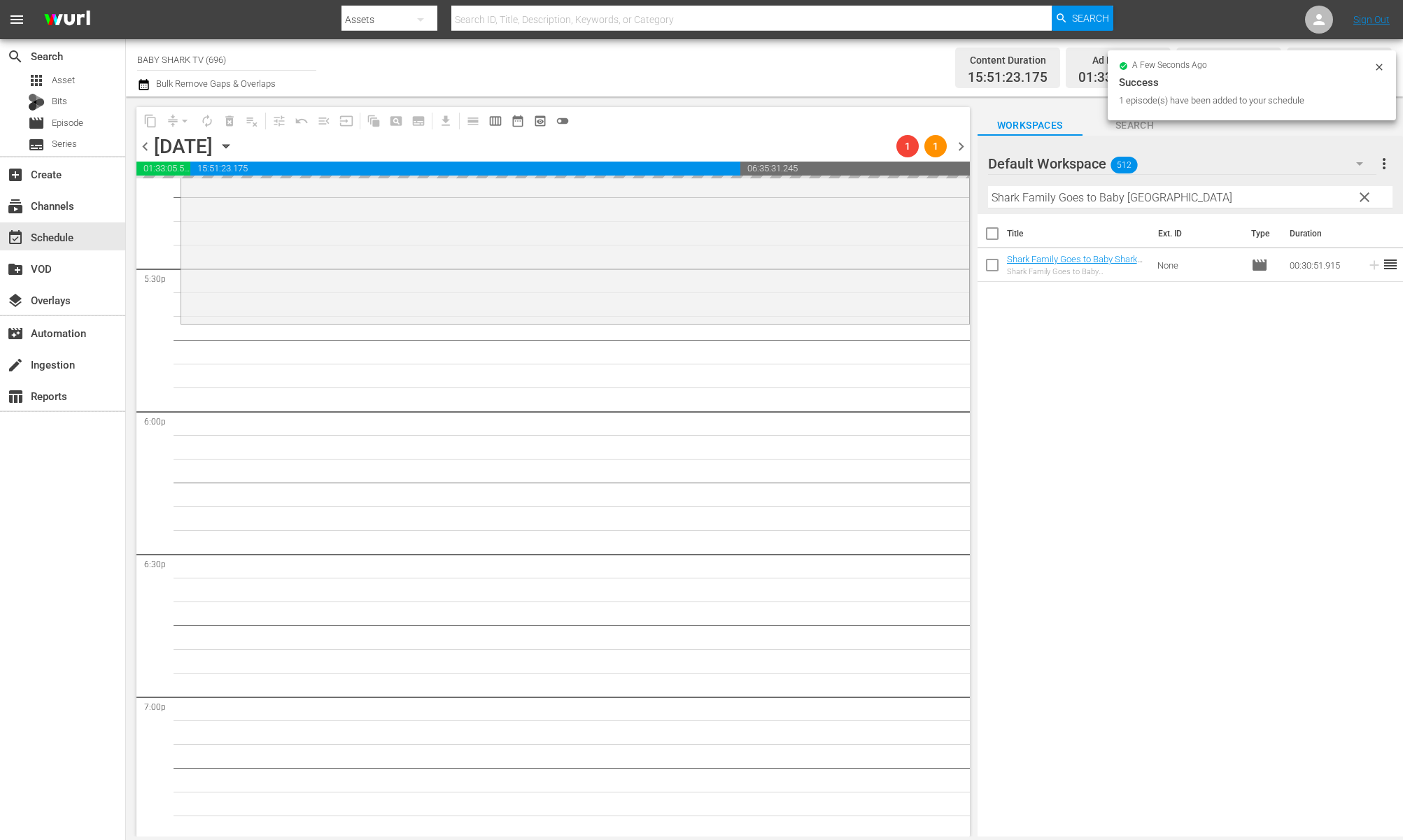
scroll to position [4906, 0]
click at [1096, 385] on div "Title Ext. ID Type Duration Shark Family Goes to Baby Shark Hospital - Baby Sha…" at bounding box center [1190, 526] width 426 height 625
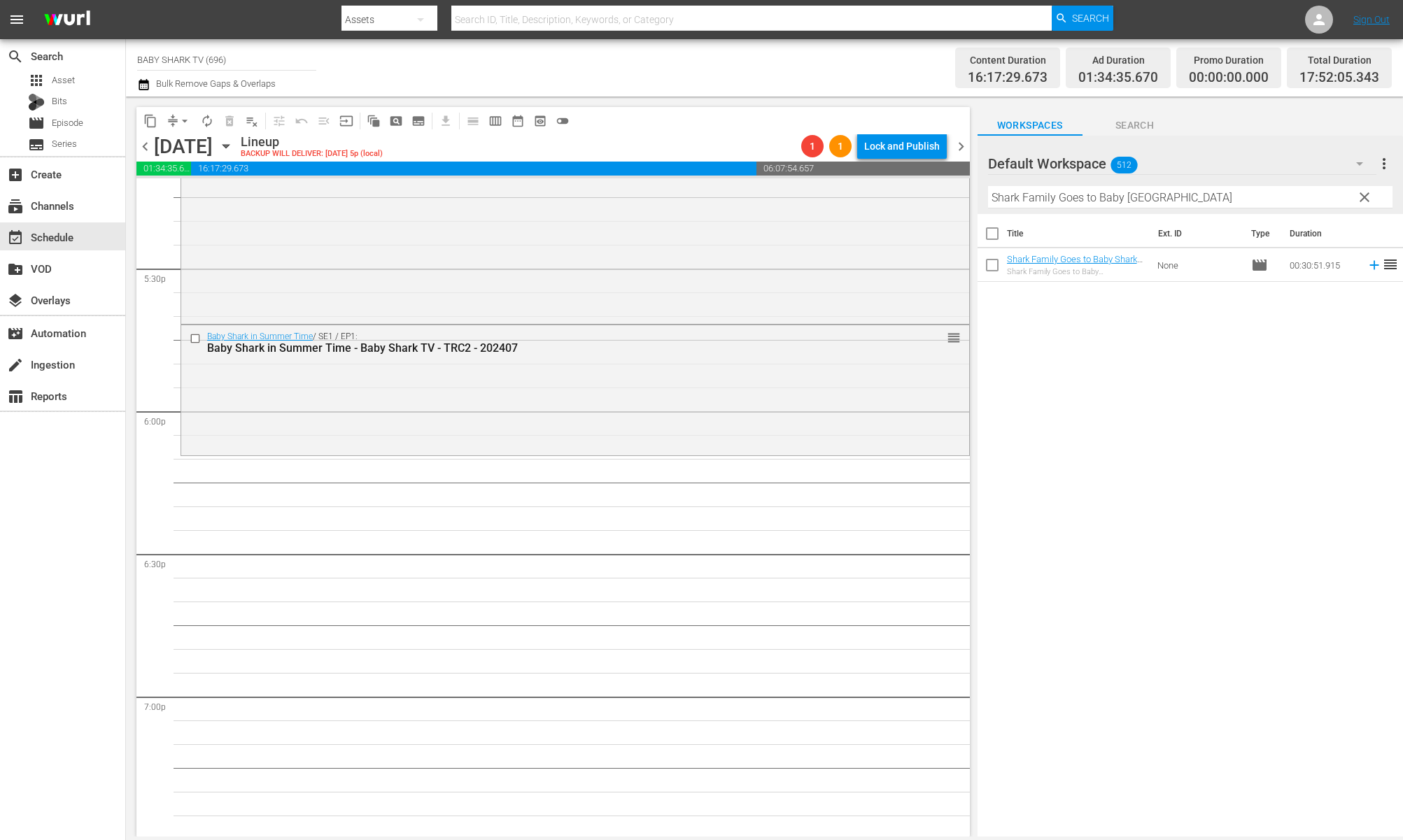
click at [1167, 333] on div "Title Ext. ID Type Duration Shark Family Goes to Baby Shark Hospital - Baby Sha…" at bounding box center [1190, 526] width 426 height 625
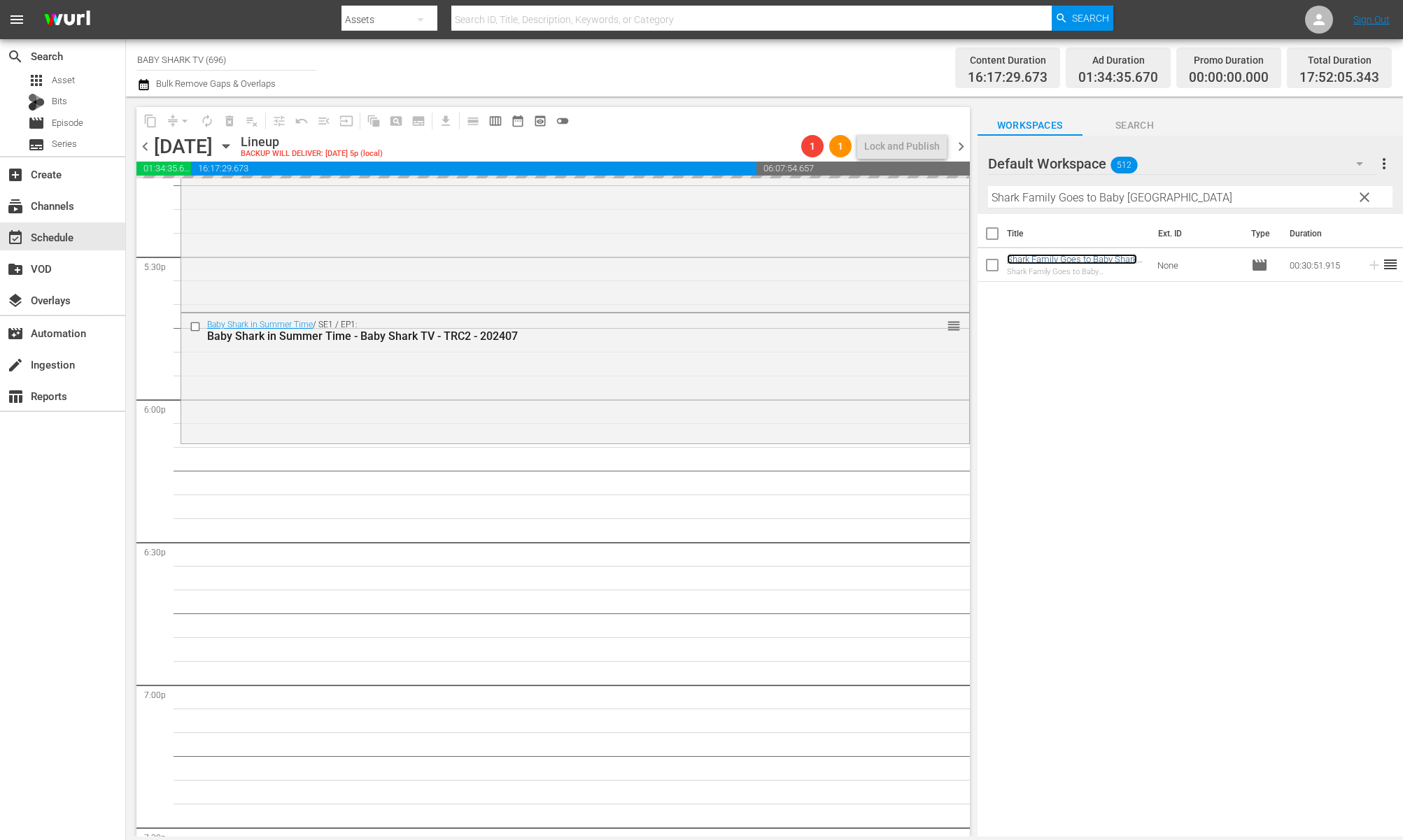
scroll to position [4932, 0]
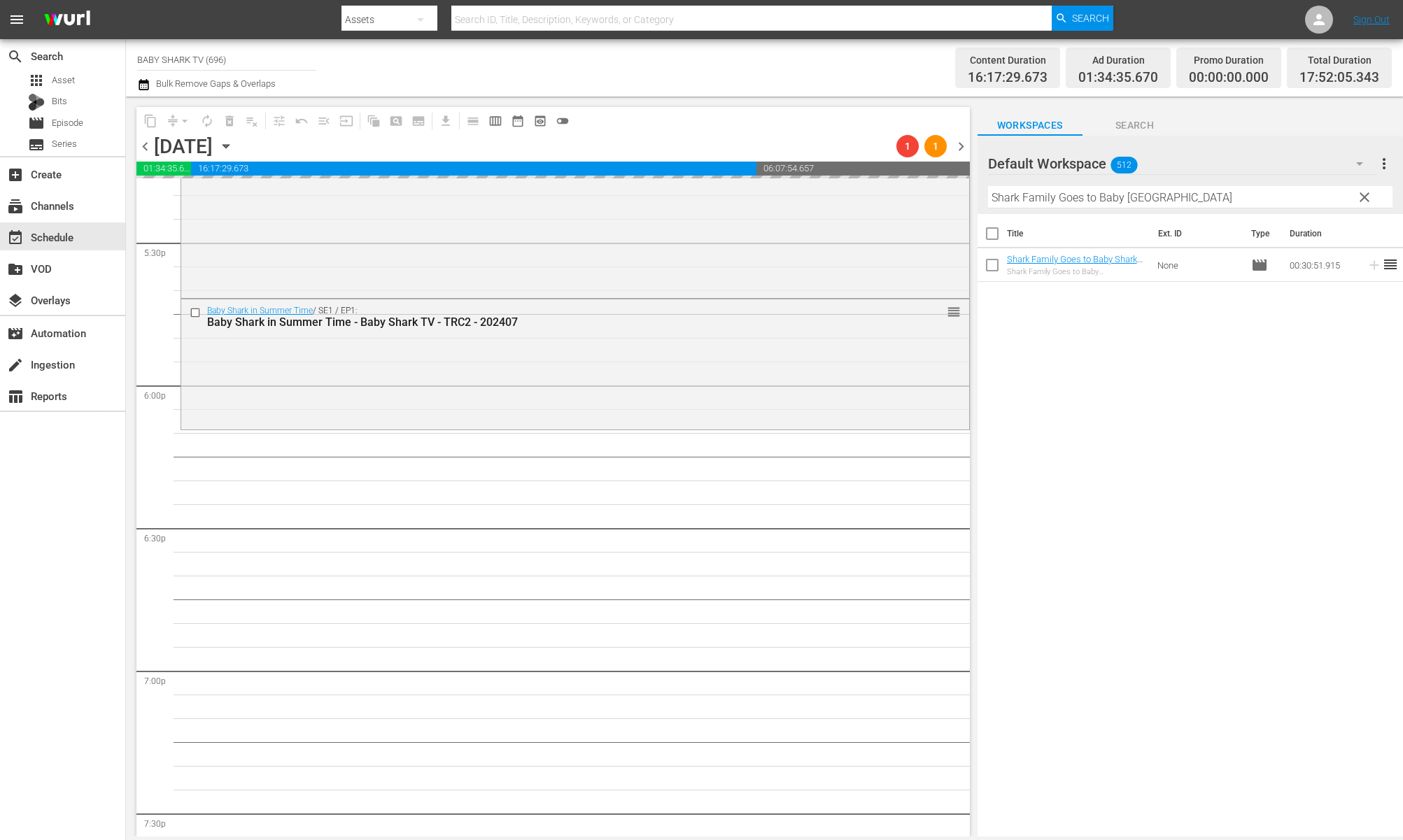
click at [1360, 197] on span "clear" at bounding box center [1365, 197] width 17 height 17
click at [1360, 197] on input "Shark Family Goes to Baby [GEOGRAPHIC_DATA]" at bounding box center [1190, 198] width 405 height 23
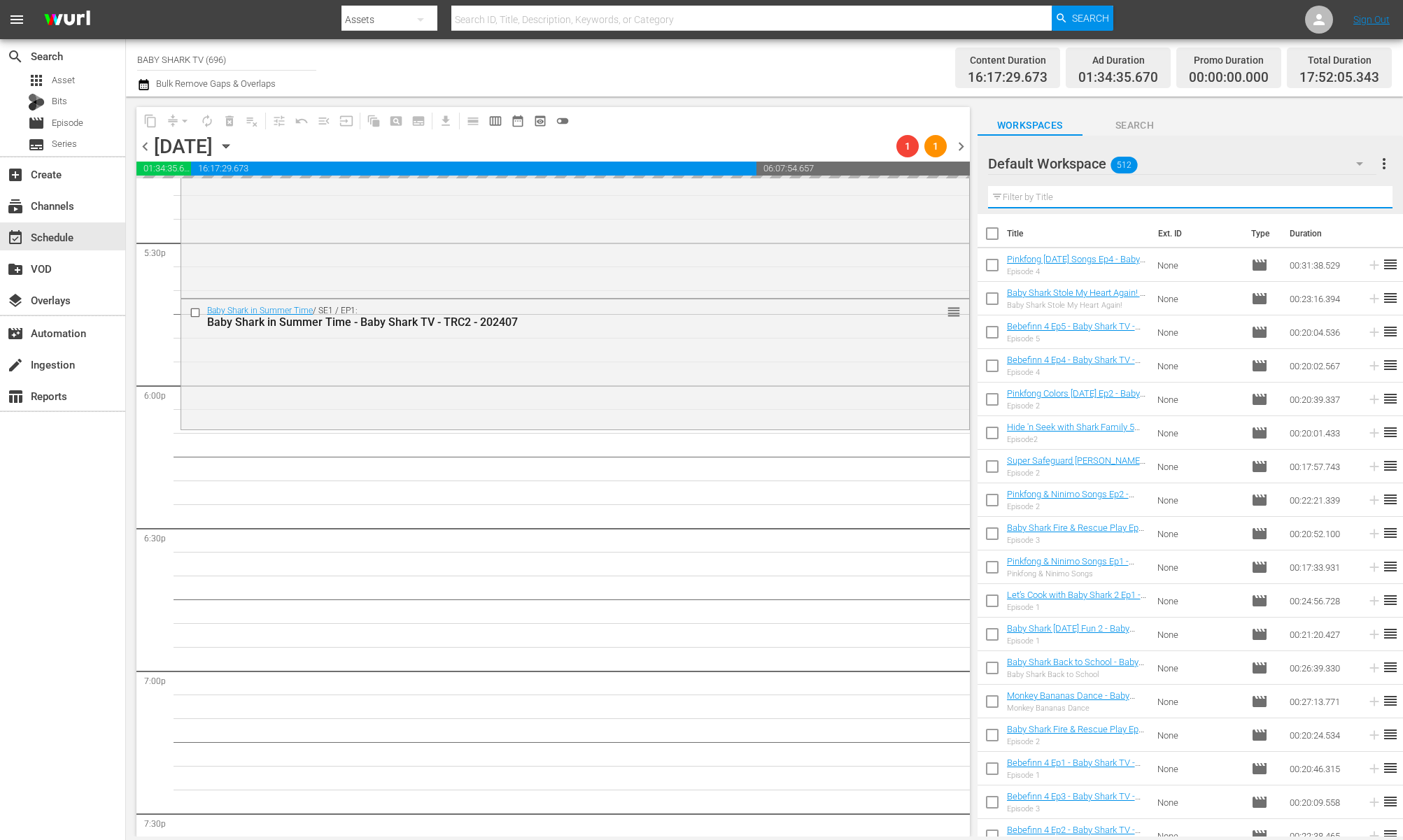
click at [1339, 197] on input "text" at bounding box center [1190, 198] width 405 height 23
paste input "Pinkfong Car Mechanic Ep3"
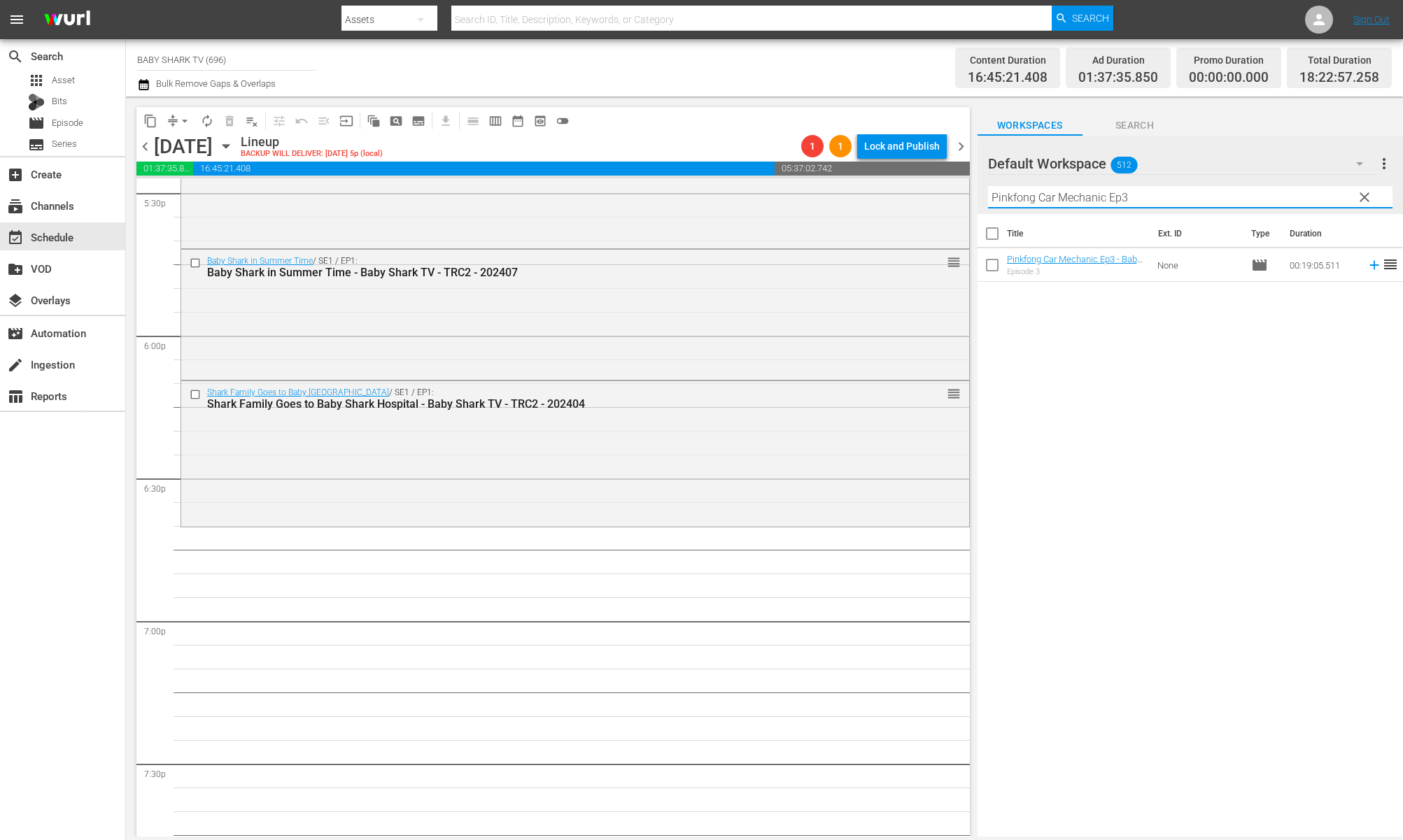
scroll to position [5039, 0]
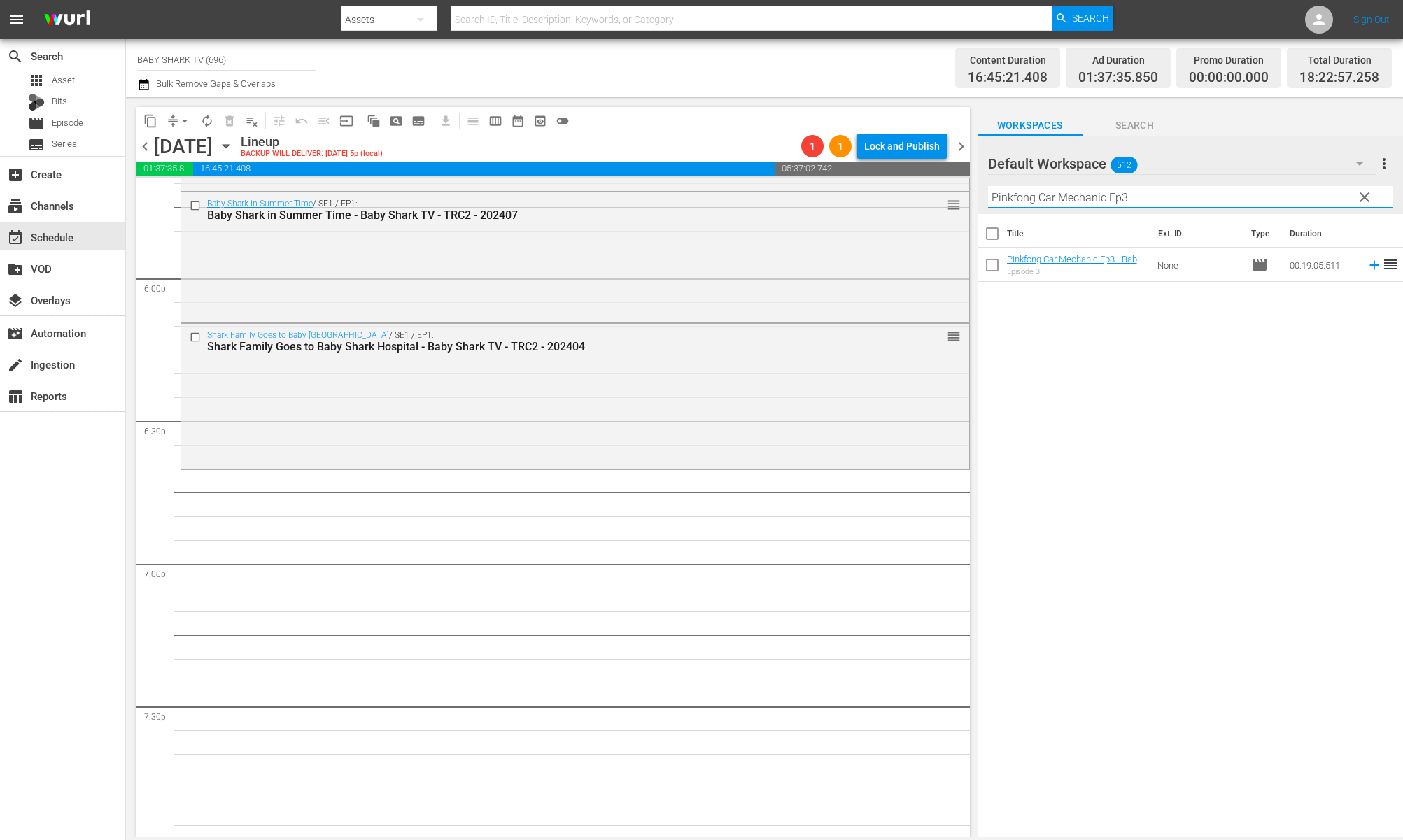
type input "Pinkfong Car Mechanic Ep3"
click at [1109, 399] on div "Title Ext. ID Type Duration Pinkfong Car Mechanic Ep3 - Baby Shark TV - TRC2 - …" at bounding box center [1190, 526] width 426 height 625
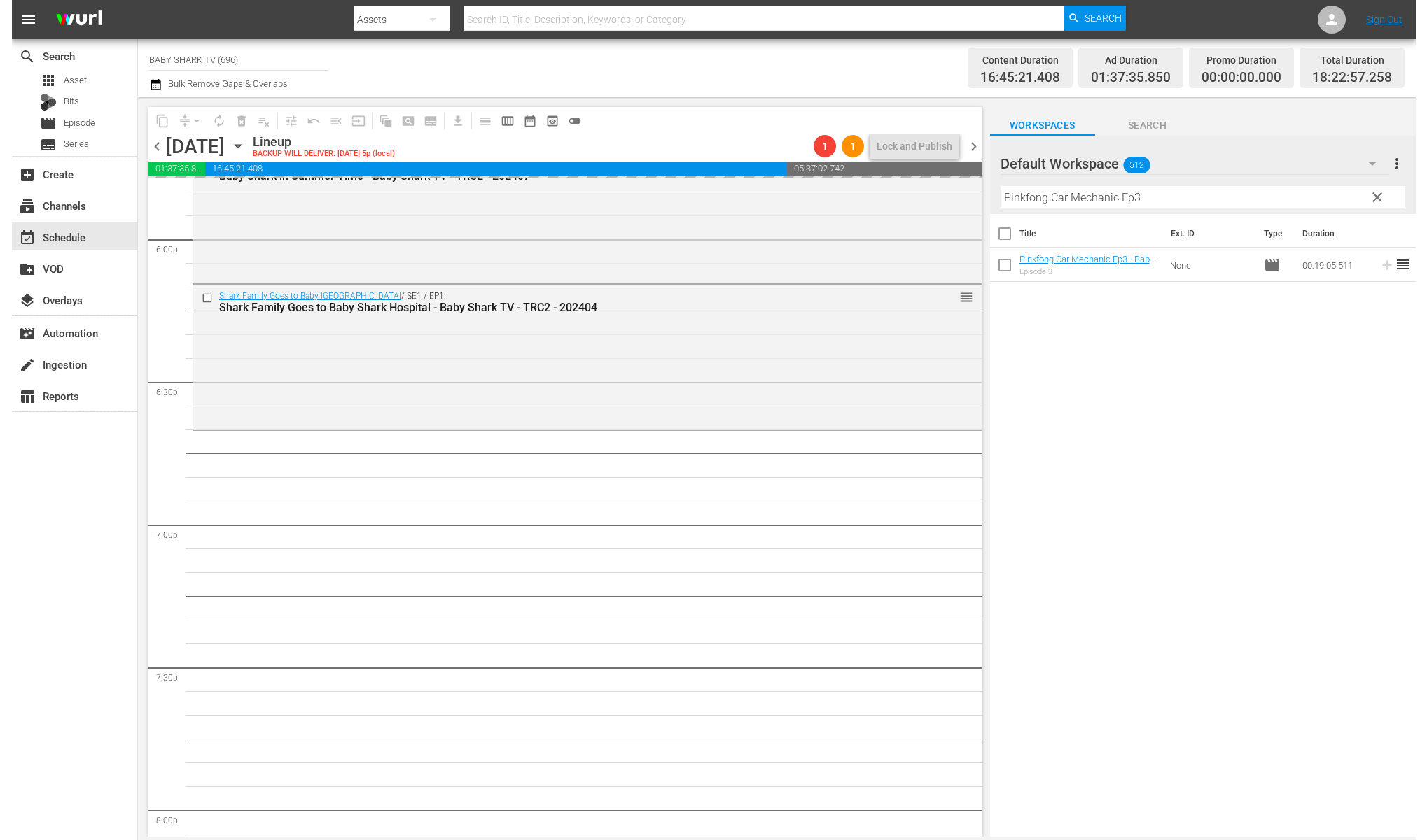
scroll to position [5155, 0]
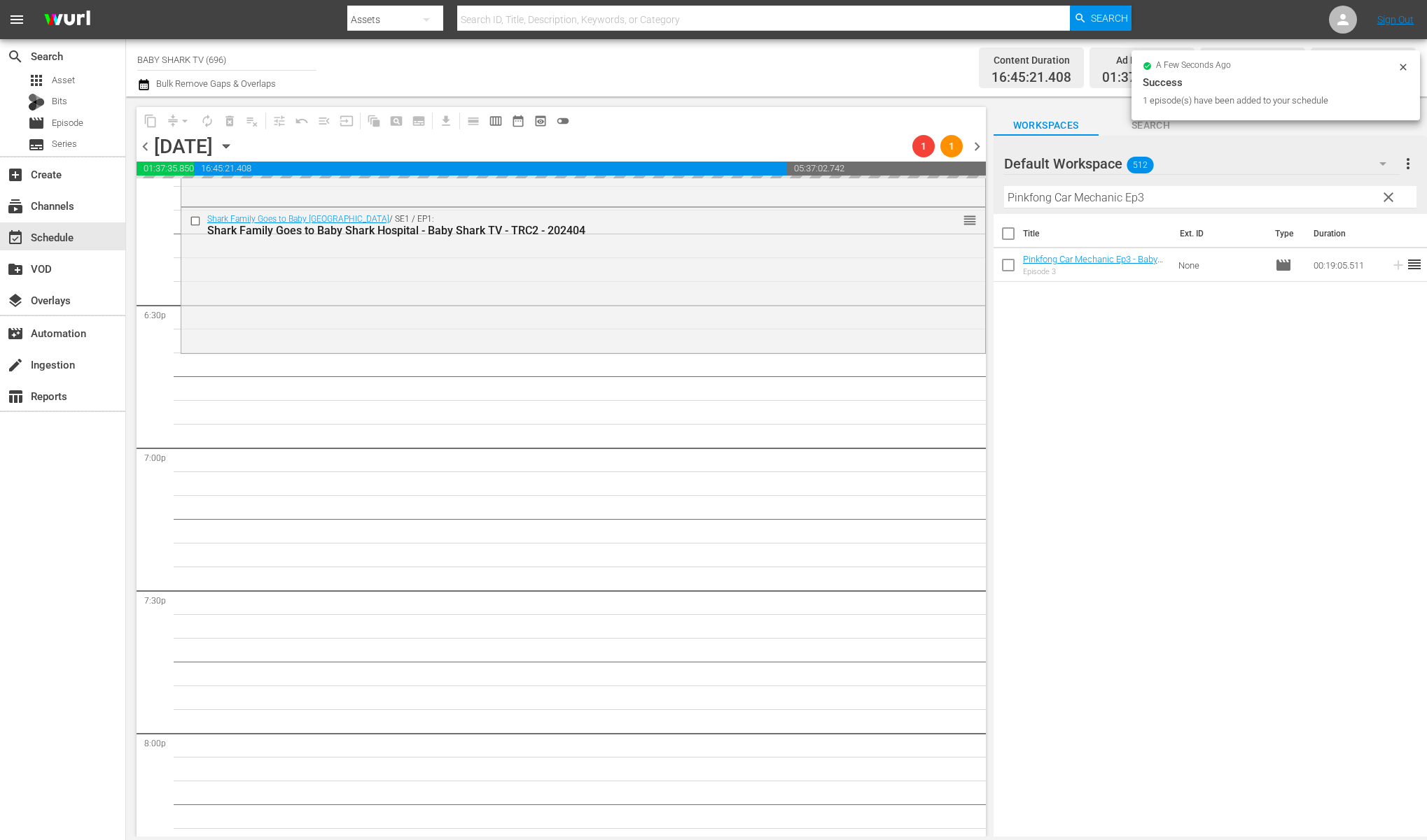
click at [1378, 332] on div "Title Ext. ID Type Duration Pinkfong Car Mechanic Ep3 - Baby Shark TV - TRC2 - …" at bounding box center [1210, 526] width 434 height 625
click at [1392, 205] on span "clear" at bounding box center [1388, 197] width 17 height 17
click at [1392, 204] on input "Pinkfong Car Mechanic Ep3" at bounding box center [1210, 198] width 413 height 23
click at [1387, 202] on input "Pinkfong Car Mechanic Ep3" at bounding box center [1210, 198] width 413 height 23
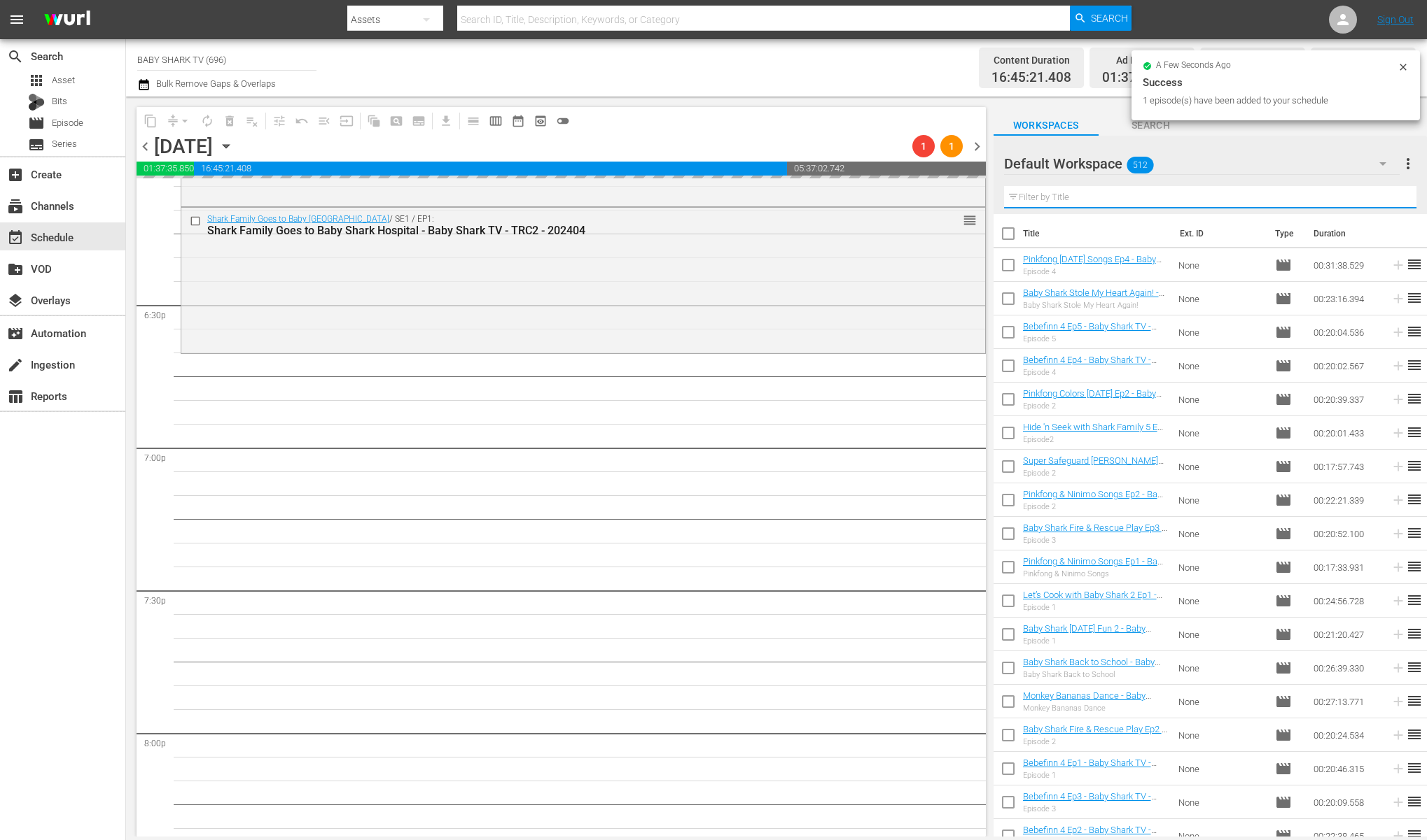
click at [1381, 200] on input "text" at bounding box center [1210, 198] width 413 height 23
paste input "Pinkfong Super Rescue Team 2 Ep1"
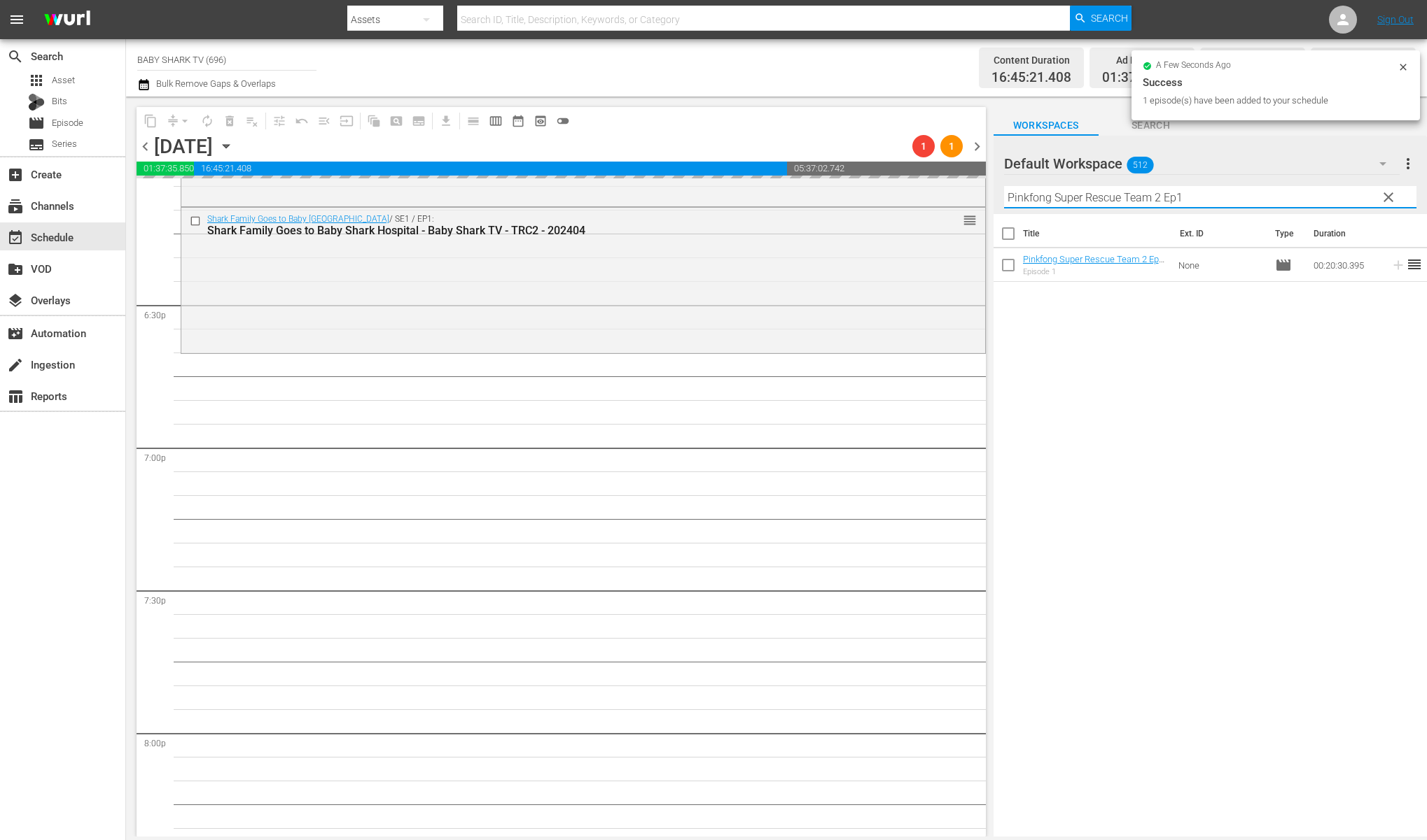
type input "Pinkfong Super Rescue Team 2 Ep1"
click at [1268, 338] on div "Title Ext. ID Type Duration Pinkfong Super Rescue Team 2 Ep1 - Baby Shark TV - …" at bounding box center [1210, 526] width 434 height 625
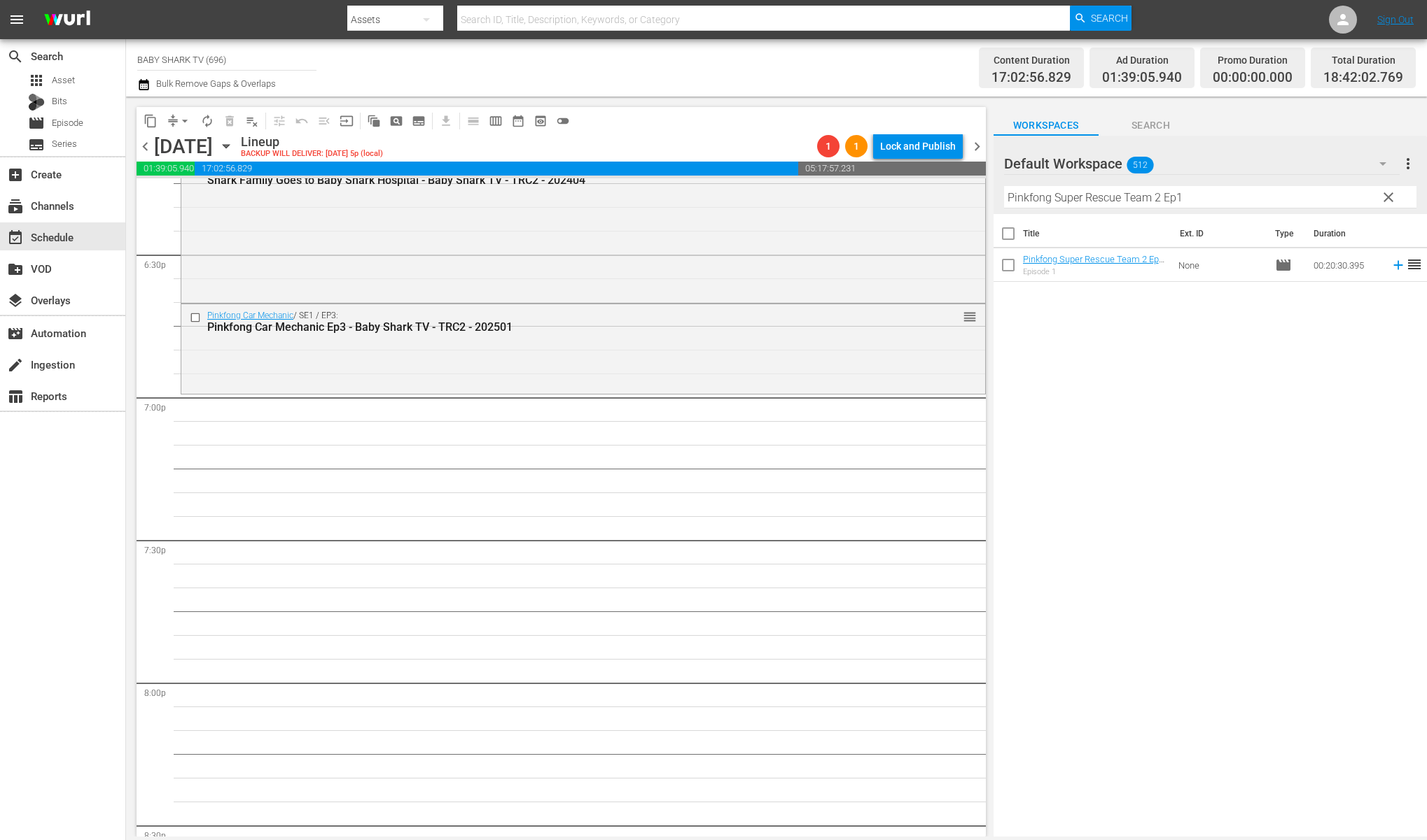
scroll to position [5275, 0]
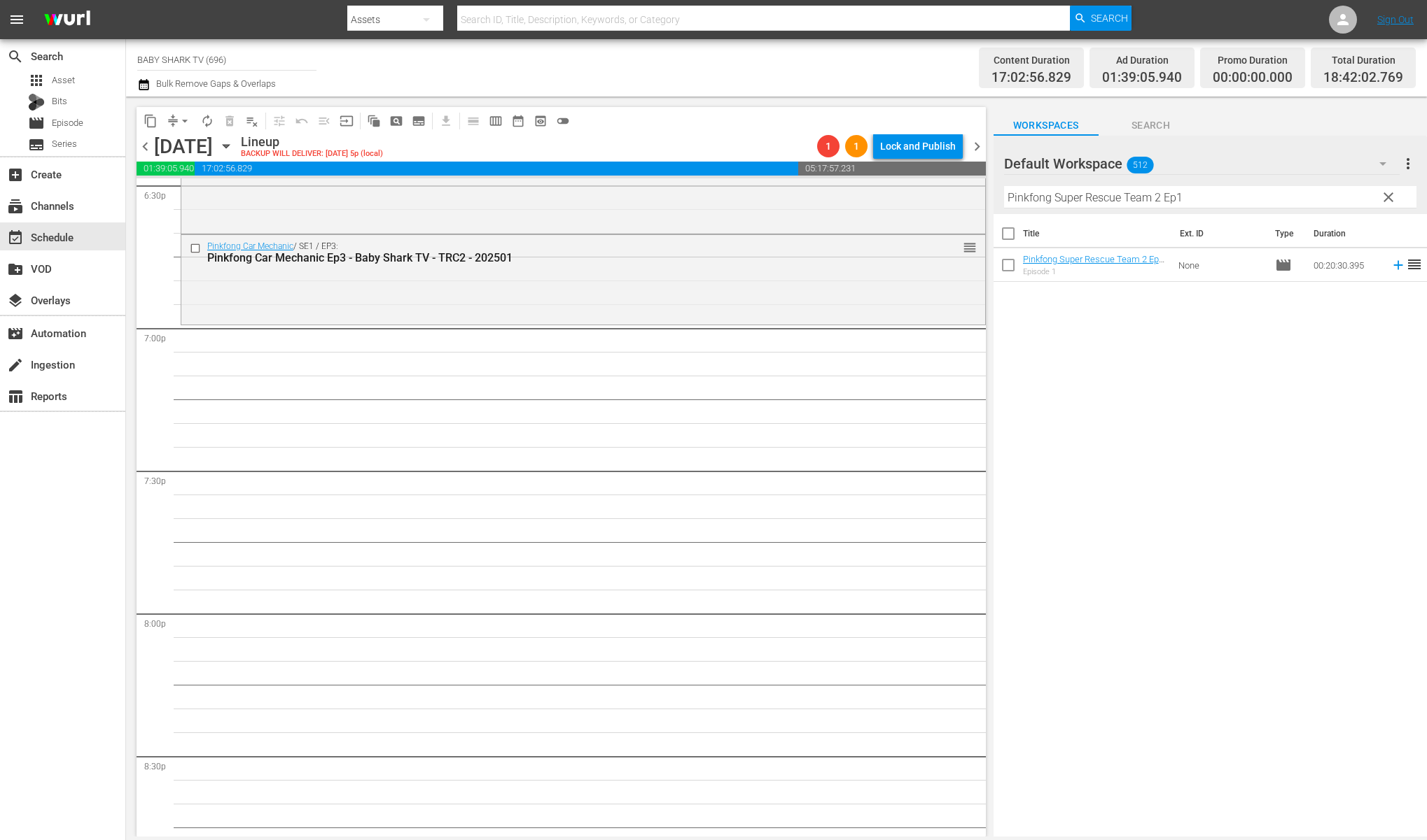
click at [1164, 383] on div "Title Ext. ID Type Duration Pinkfong Super Rescue Team 2 Ep1 - Baby Shark TV - …" at bounding box center [1210, 526] width 434 height 625
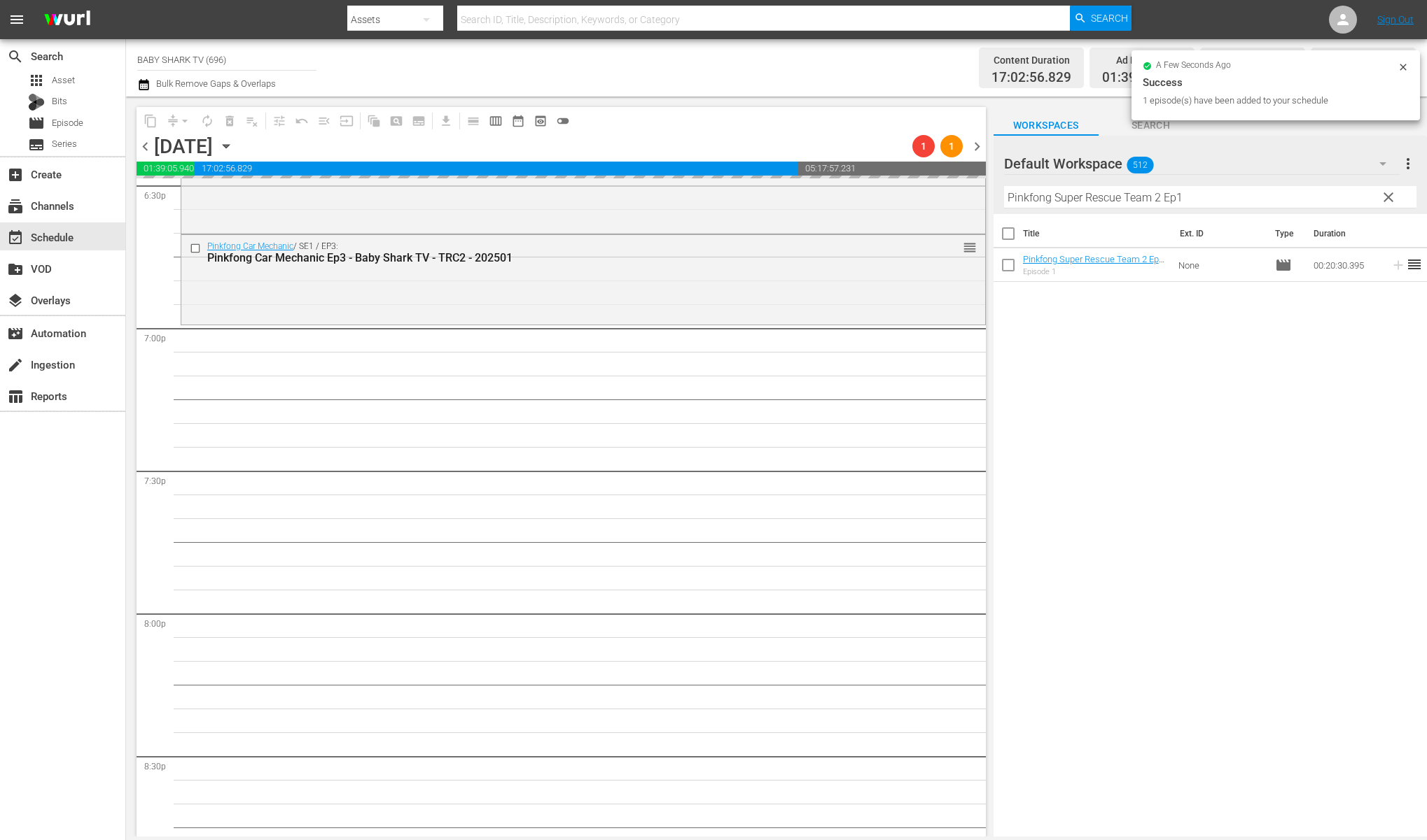
click at [1391, 188] on button "clear" at bounding box center [1388, 197] width 23 height 23
drag, startPoint x: 1391, startPoint y: 188, endPoint x: 1382, endPoint y: 195, distance: 11.4
click at [1390, 189] on input "Pinkfong Super Rescue Team 2 Ep1" at bounding box center [1210, 198] width 413 height 23
click at [1382, 195] on input "Pinkfong Super Rescue Team 2 Ep1" at bounding box center [1210, 198] width 413 height 23
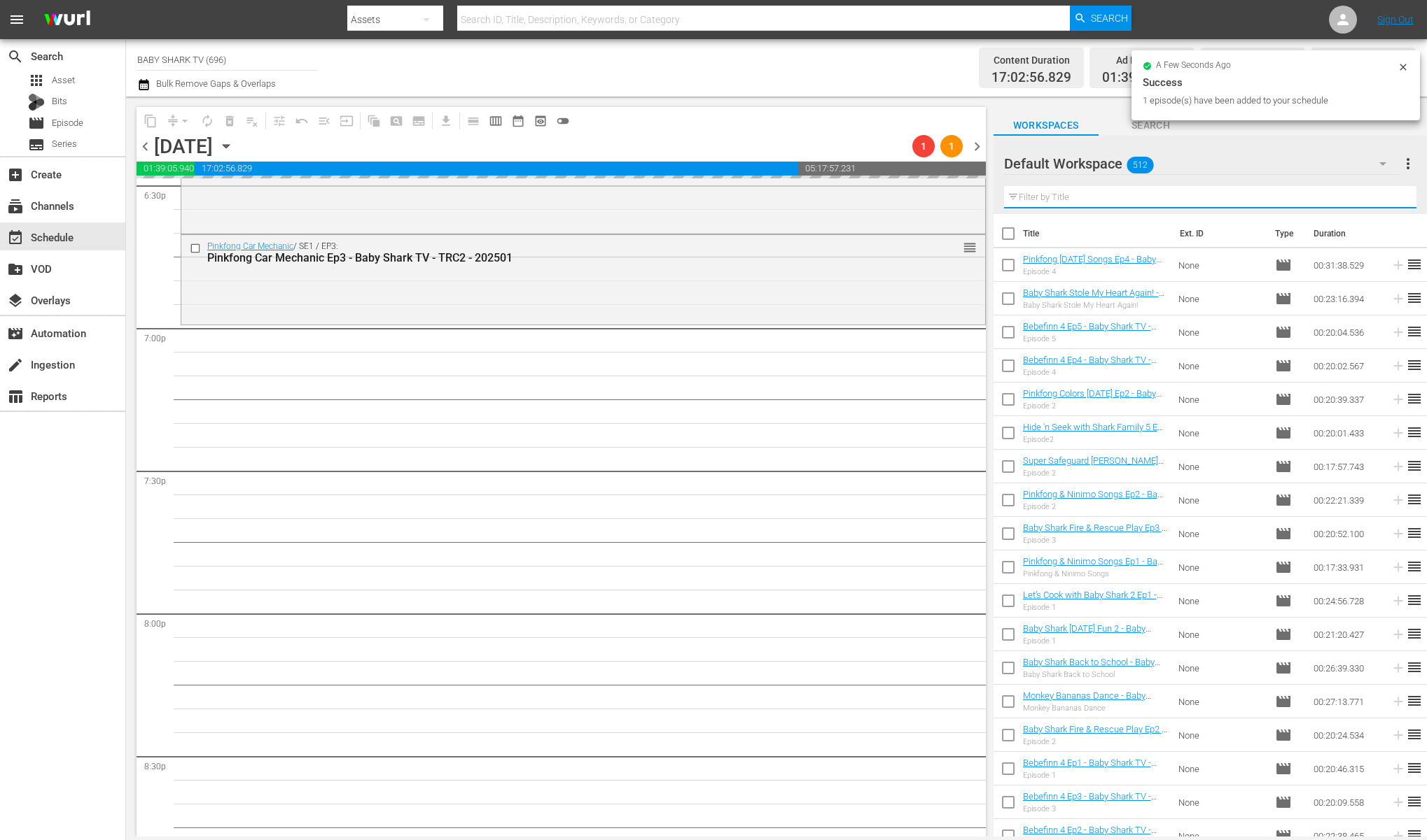
drag, startPoint x: 1382, startPoint y: 195, endPoint x: 1356, endPoint y: 202, distance: 26.9
click at [1382, 195] on input "text" at bounding box center [1210, 198] width 413 height 23
click at [1354, 202] on input "text" at bounding box center [1210, 198] width 413 height 23
click at [1354, 202] on input "text" at bounding box center [1210, 198] width 413 height 23
paste input "Pinkfong Playfong Ep.2"
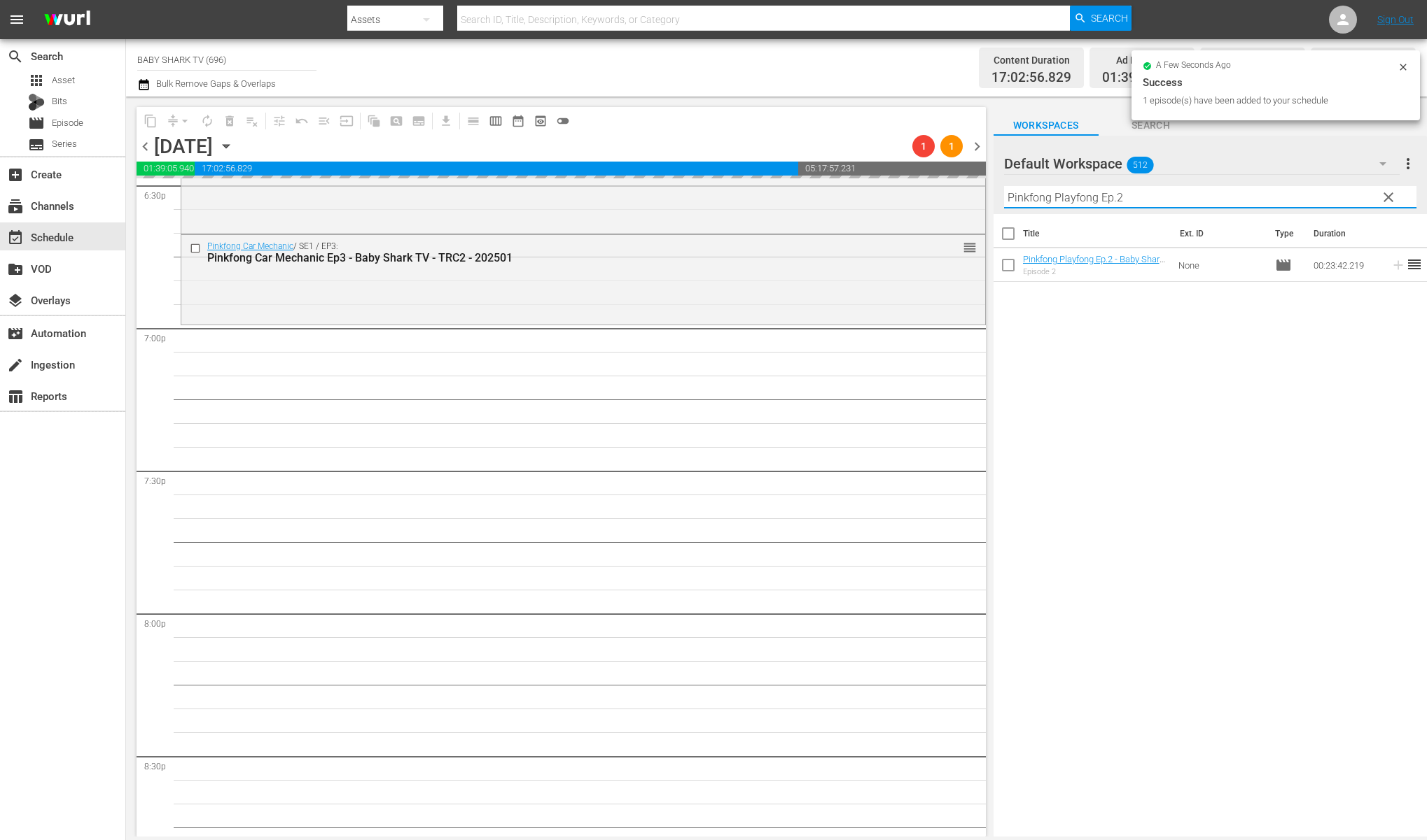
type input "Pinkfong Playfong Ep.2"
click at [1200, 436] on div "Title Ext. ID Type Duration Pinkfong Playfong Ep.2 - Baby Shark TV - TRC2 - 202…" at bounding box center [1210, 526] width 434 height 625
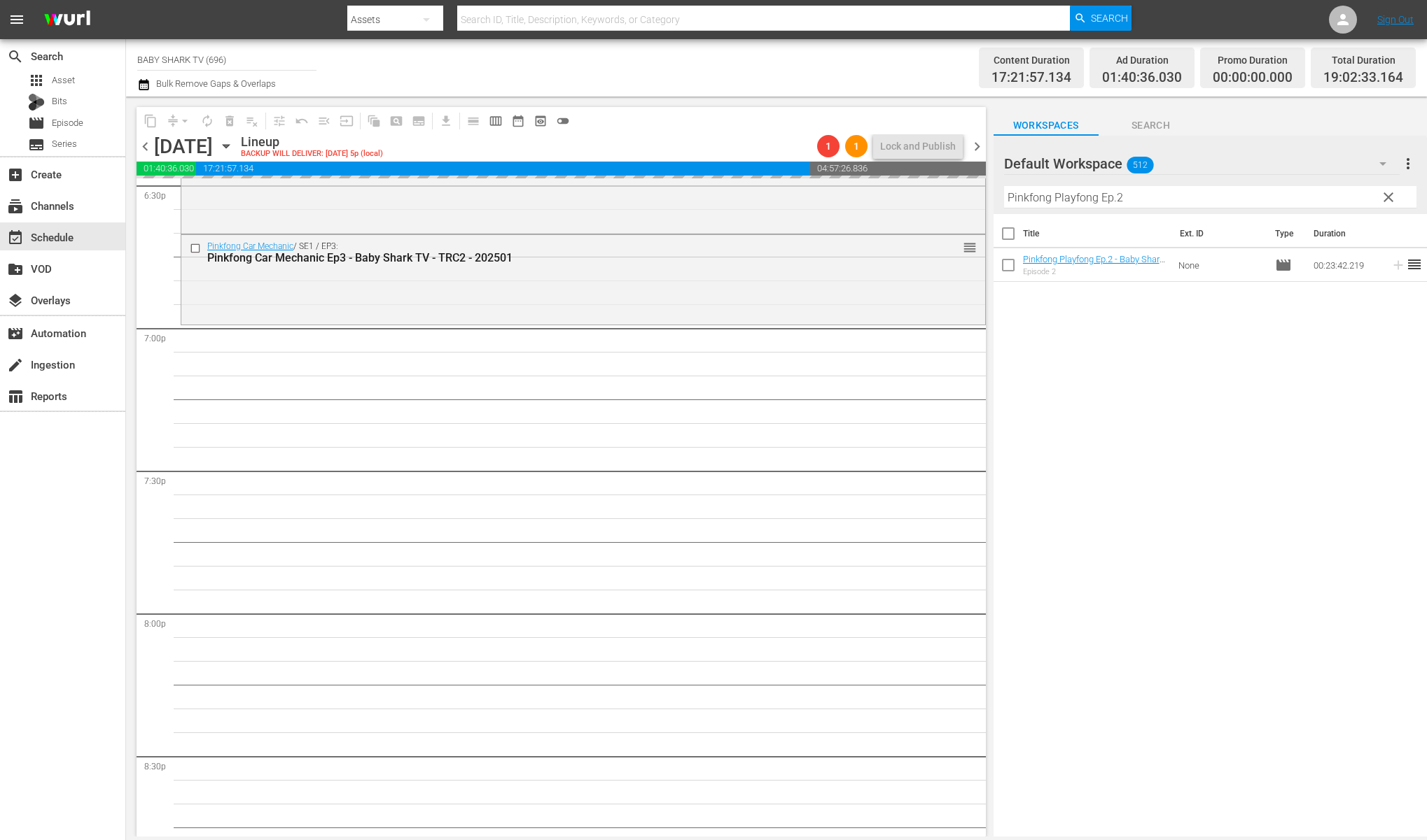
click at [1072, 346] on div "Title Ext. ID Type Duration Pinkfong Playfong Ep.2 - Baby Shark TV - TRC2 - 202…" at bounding box center [1210, 526] width 434 height 625
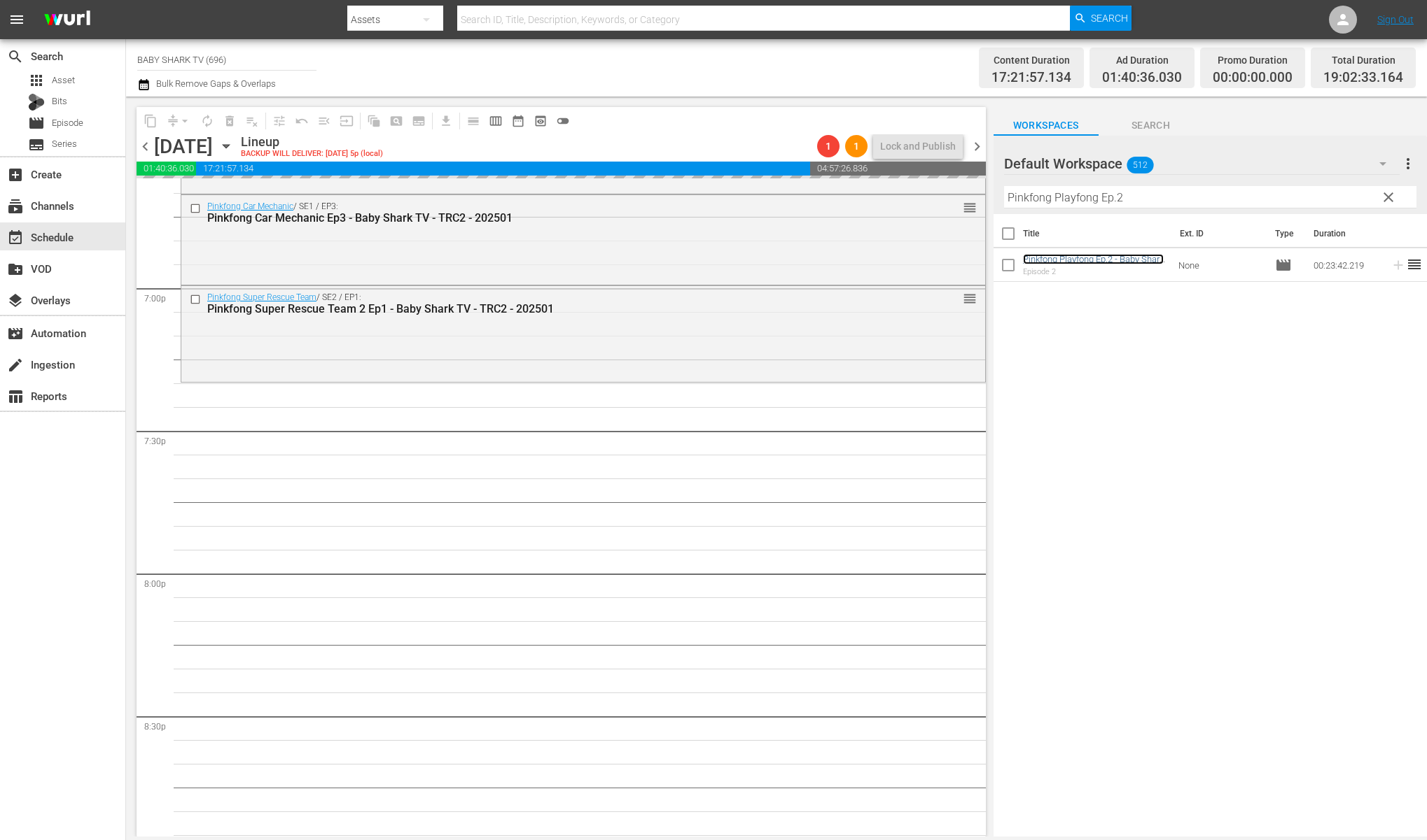
scroll to position [5397, 0]
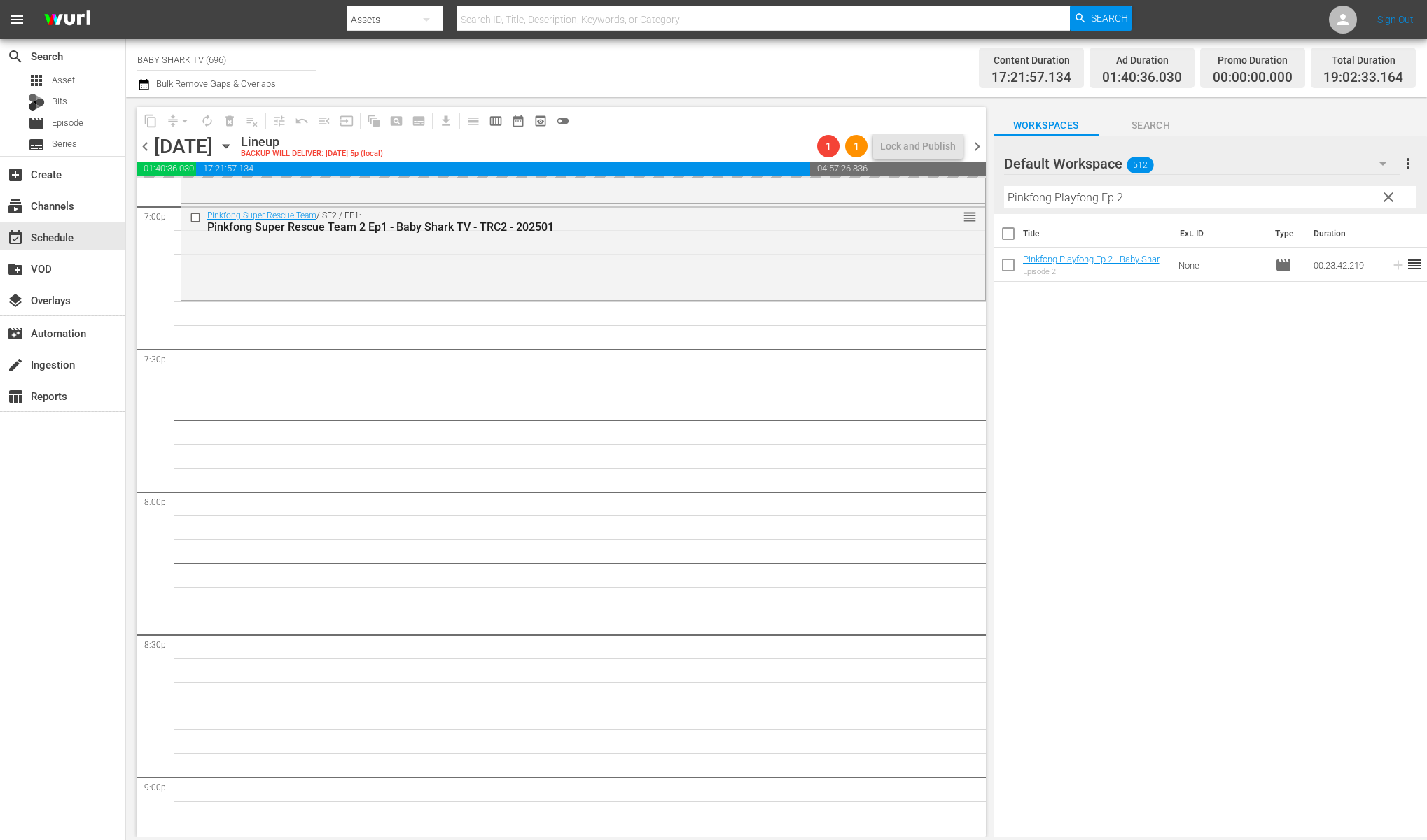
drag, startPoint x: 1375, startPoint y: 195, endPoint x: 1387, endPoint y: 195, distance: 12.0
click at [1387, 195] on div "Default Workspace 512 Default more_vert clear Filter by Title Pinkfong Playfong…" at bounding box center [1210, 175] width 434 height 79
click at [1388, 195] on span "clear" at bounding box center [1388, 197] width 17 height 17
drag, startPoint x: 1388, startPoint y: 195, endPoint x: 1359, endPoint y: 195, distance: 29.0
click at [1385, 195] on input "Pinkfong Playfong Ep.2" at bounding box center [1210, 198] width 413 height 23
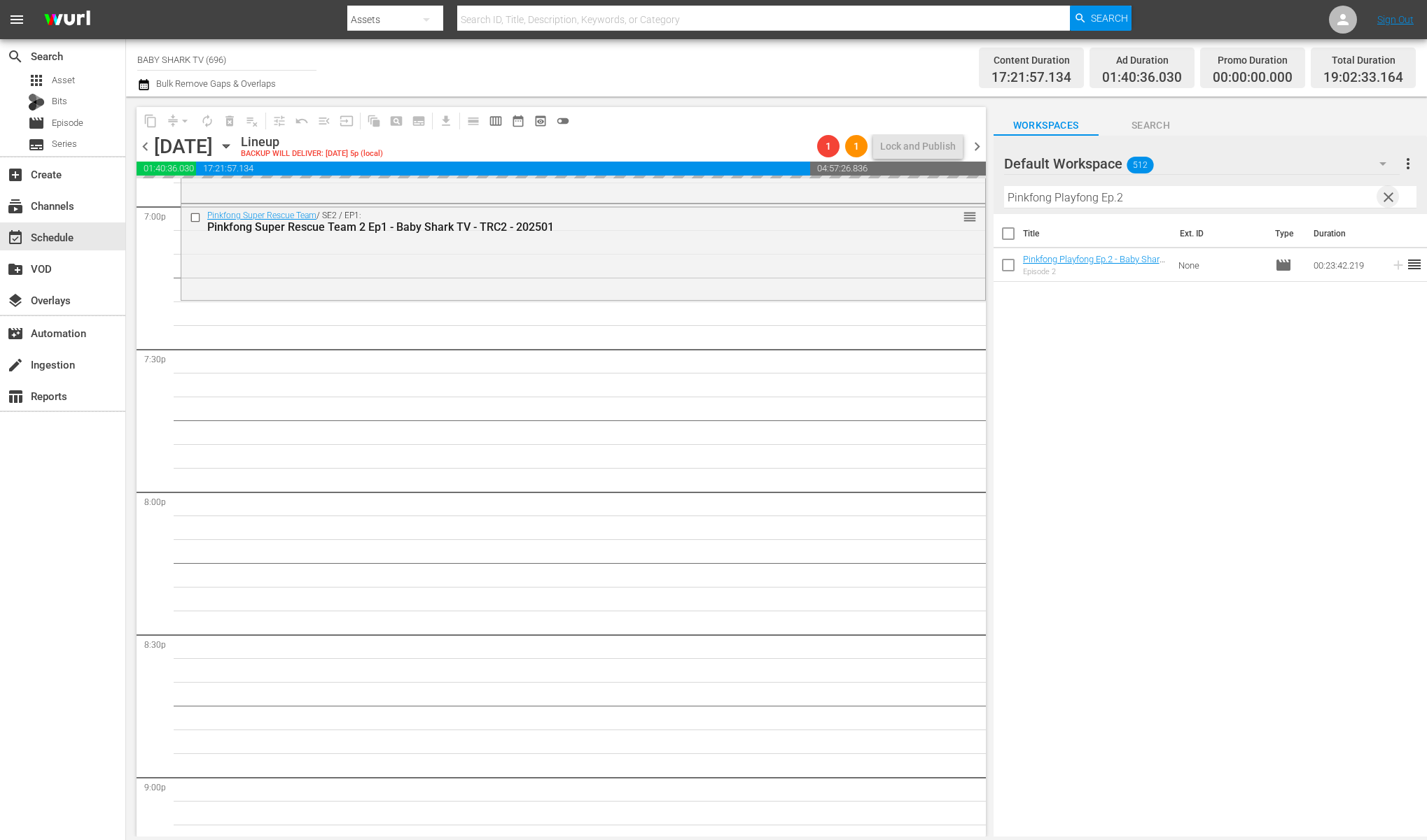
click at [1360, 195] on input "Pinkfong Playfong Ep.2" at bounding box center [1210, 198] width 413 height 23
click at [1359, 195] on input "Pinkfong Playfong Ep.2" at bounding box center [1210, 198] width 413 height 23
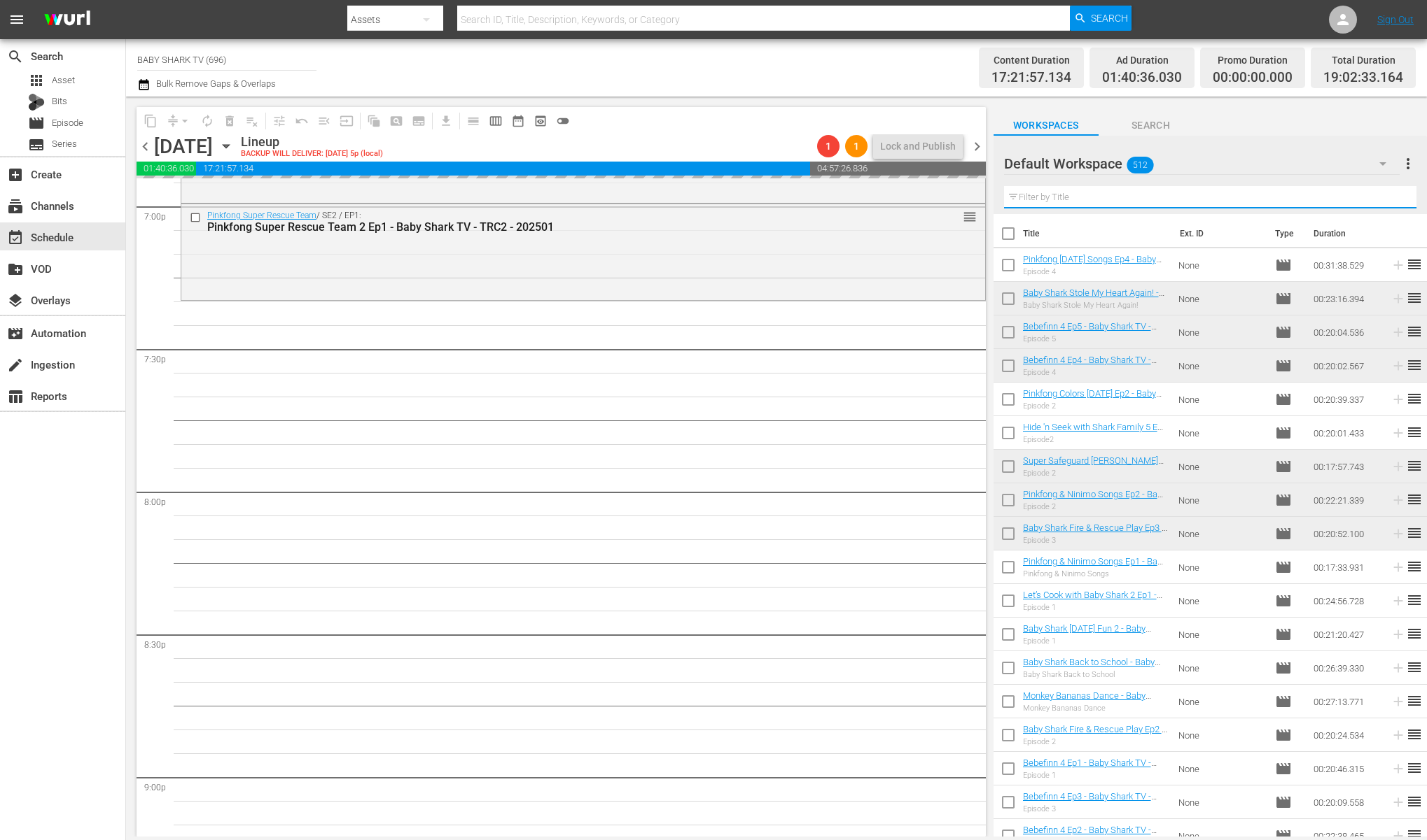
click at [1359, 195] on input "text" at bounding box center [1210, 198] width 413 height 23
paste input "Pinkfong World Songs"
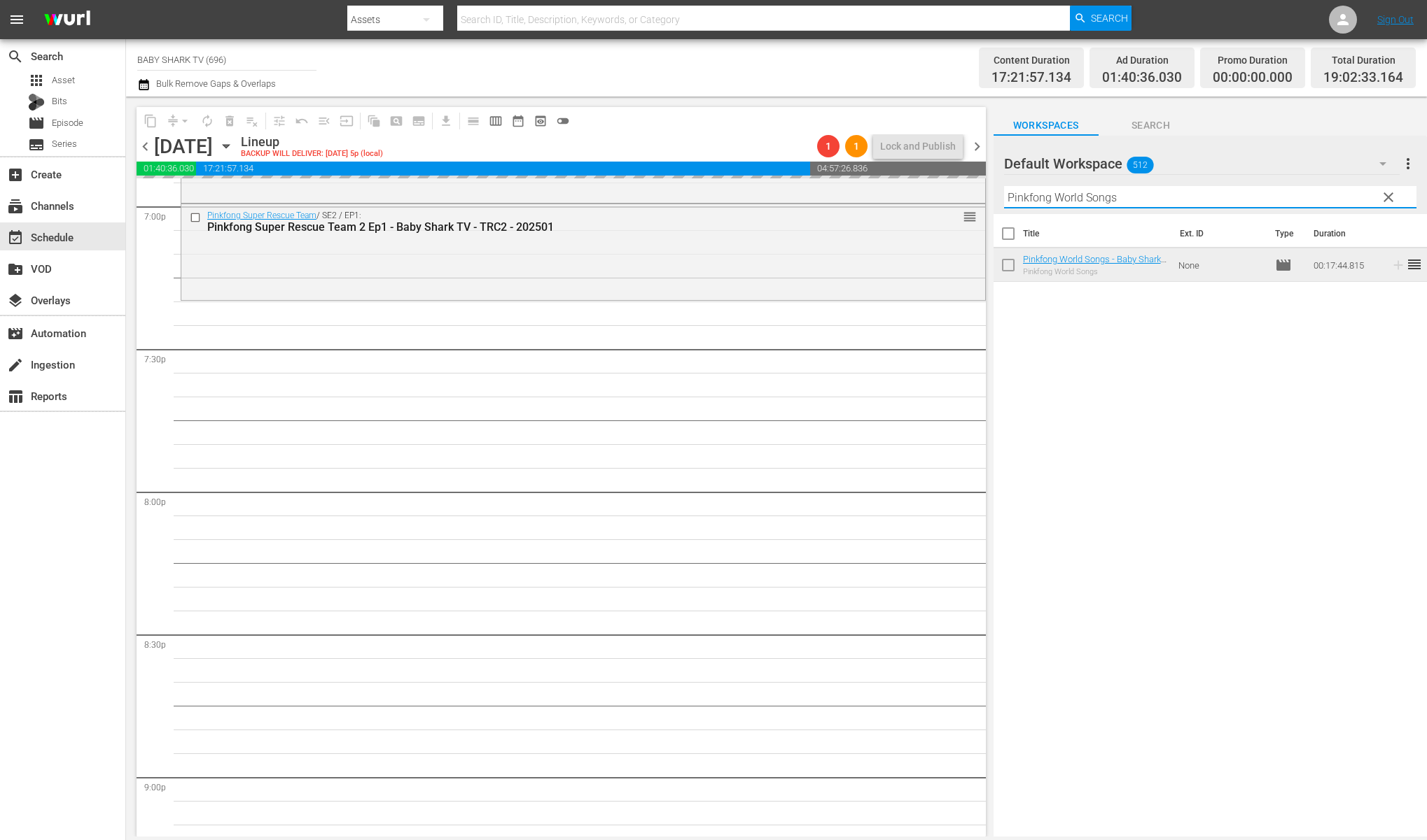
type input "Pinkfong World Songs"
click at [1230, 379] on div "Title Ext. ID Type Duration Pinkfong World Songs - Baby Shark TV - TRC2 - 20201…" at bounding box center [1210, 526] width 434 height 625
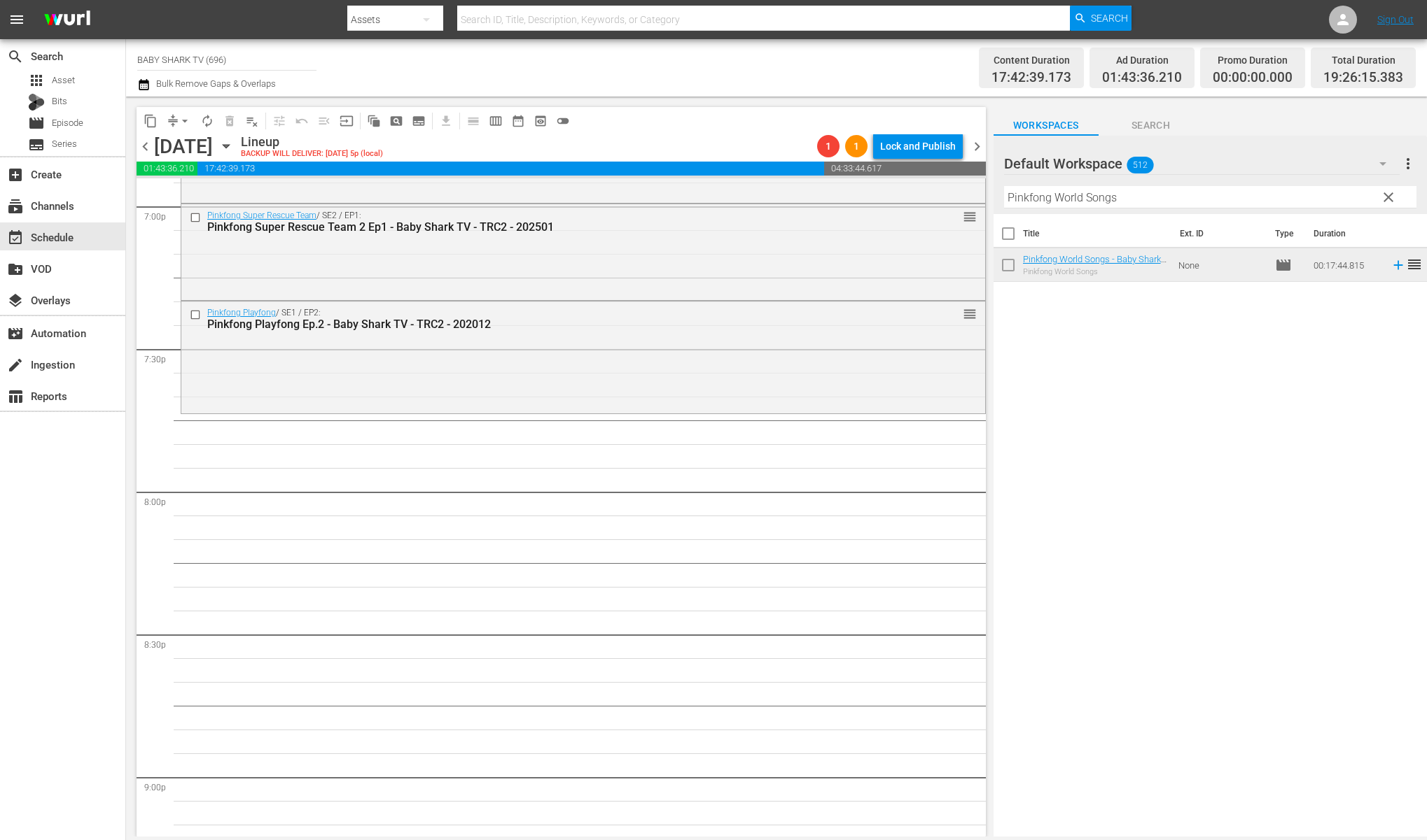
click at [1382, 205] on div "Default Workspace 512 Default more_vert clear Filter by Title Pinkfong World So…" at bounding box center [1210, 175] width 434 height 79
drag, startPoint x: 1387, startPoint y: 199, endPoint x: 1354, endPoint y: 202, distance: 33.1
click at [1389, 198] on span "clear" at bounding box center [1388, 197] width 17 height 17
click at [1389, 198] on input "Pinkfong World Songs" at bounding box center [1210, 198] width 413 height 23
click at [1354, 202] on input "Pinkfong World Songs" at bounding box center [1210, 198] width 413 height 23
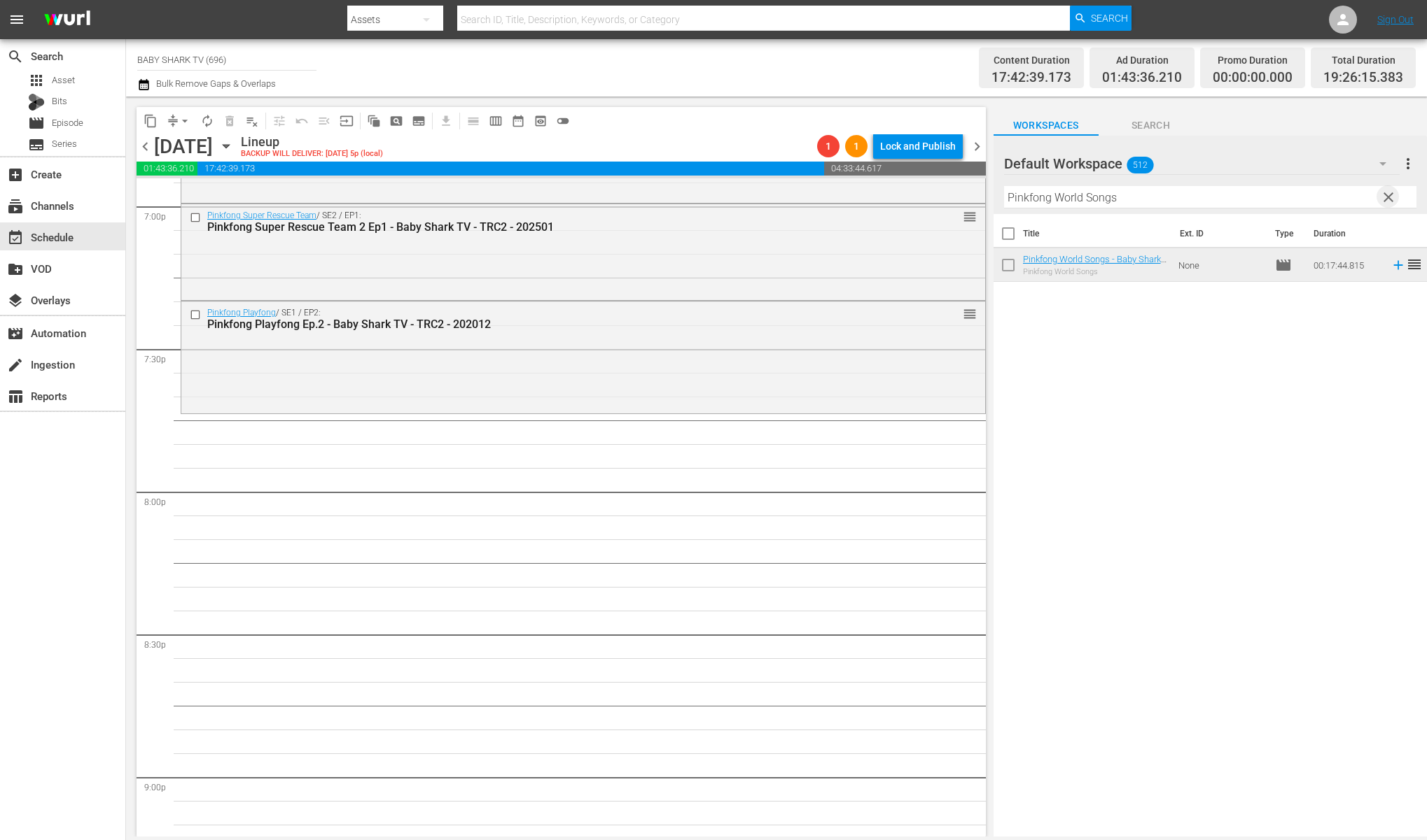
click at [1354, 202] on input "Pinkfong World Songs" at bounding box center [1210, 198] width 413 height 23
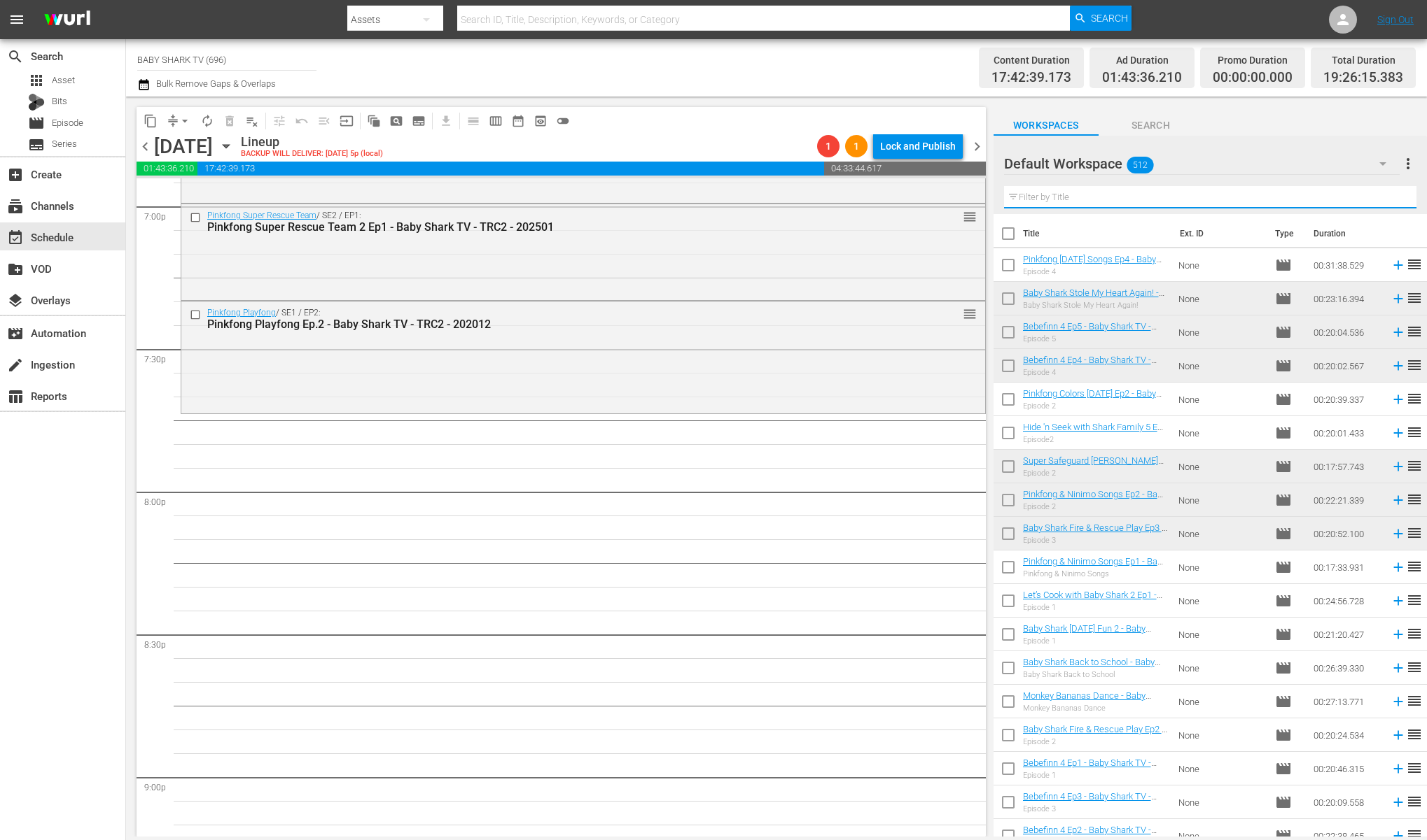
paste input "Pinkfong and Hogi Dance Dance 1"
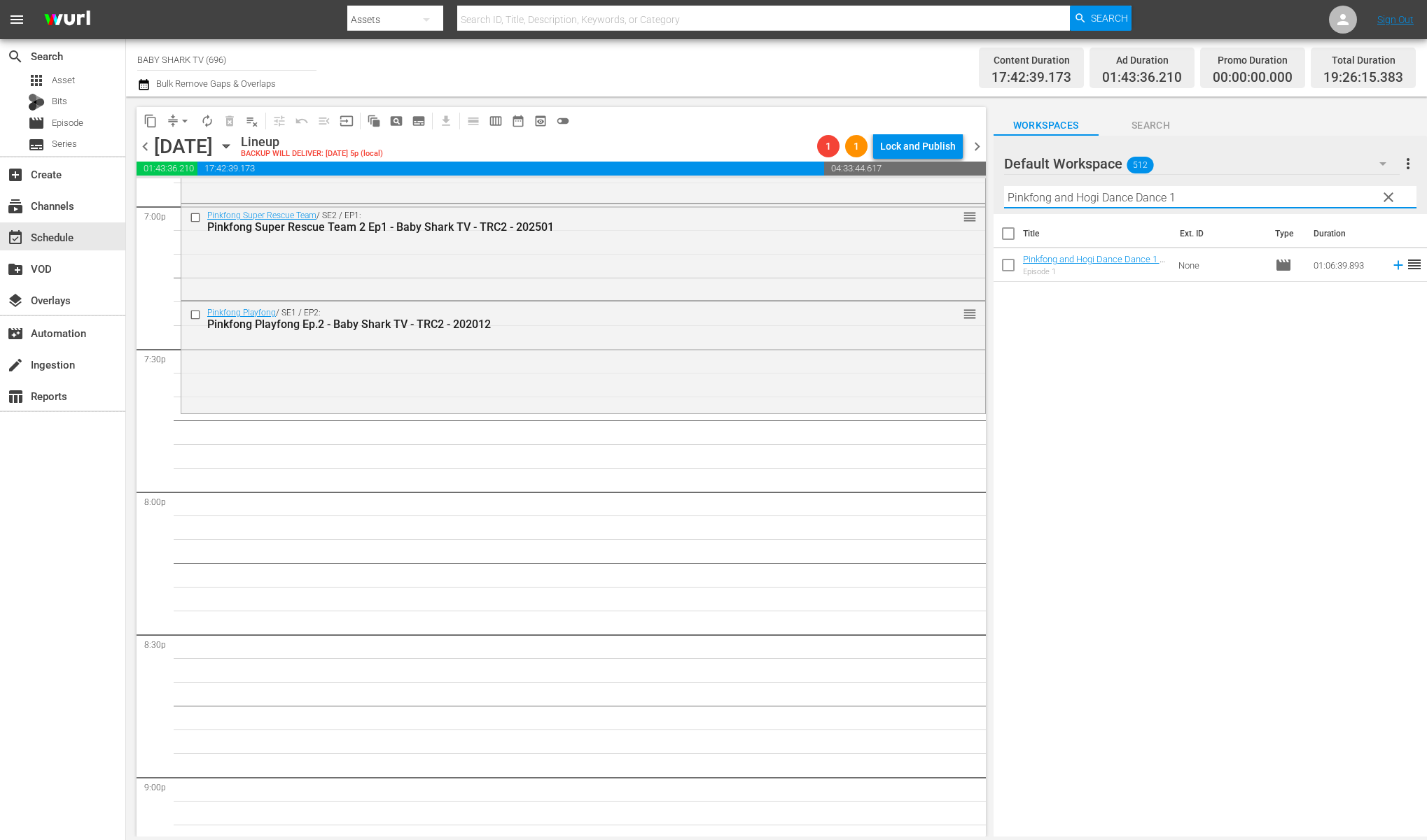
type input "Pinkfong and Hogi Dance Dance 1"
click at [1307, 399] on div "Title Ext. ID Type Duration Pinkfong and Hogi Dance Dance 1 - Baby Shark TV - T…" at bounding box center [1210, 526] width 434 height 625
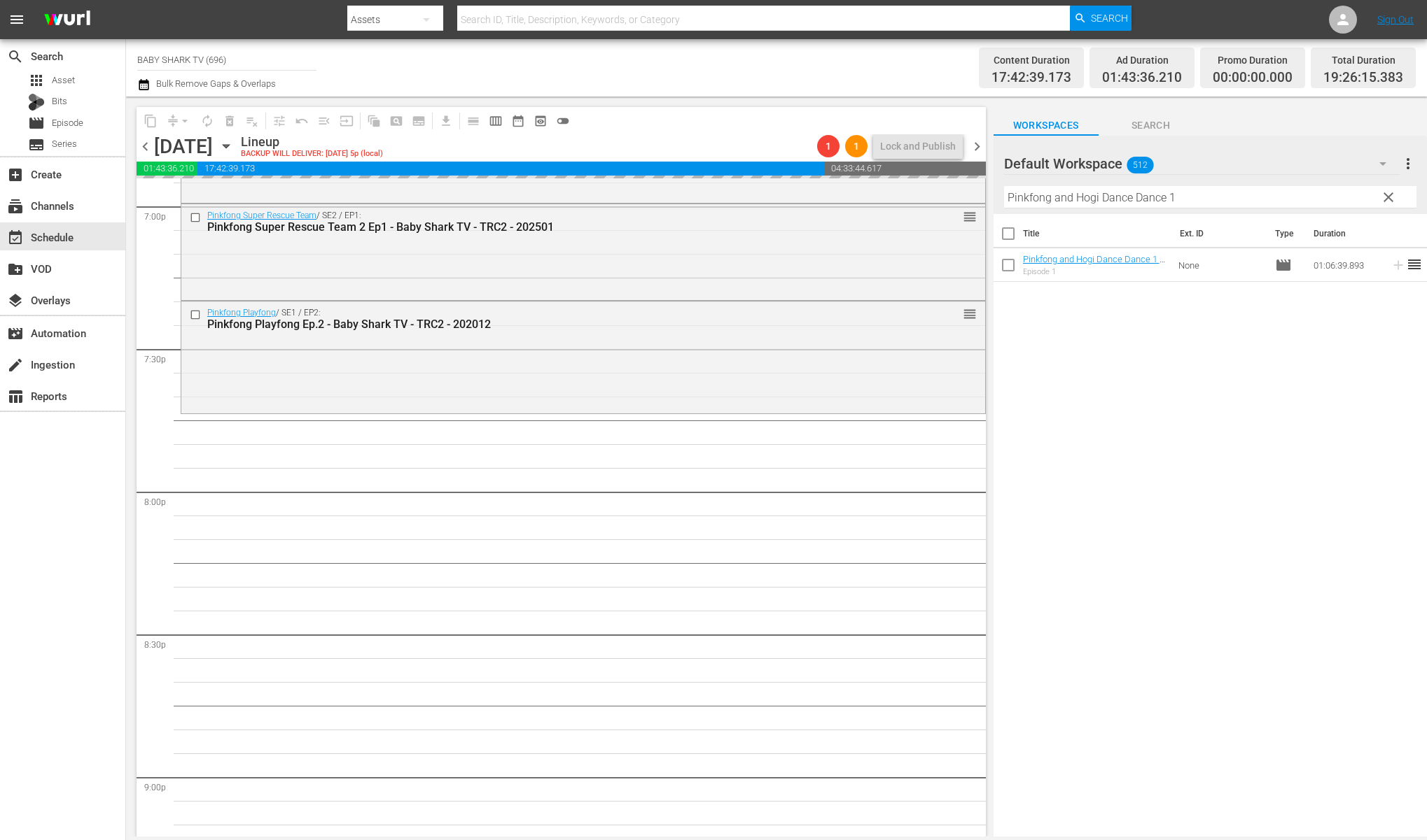
click at [1390, 198] on span "clear" at bounding box center [1388, 197] width 17 height 17
click at [1389, 198] on input "Pinkfong and Hogi Dance Dance 1" at bounding box center [1210, 198] width 413 height 23
click at [1385, 198] on input "Pinkfong and Hogi Dance Dance 1" at bounding box center [1210, 198] width 413 height 23
click at [1385, 198] on input "text" at bounding box center [1210, 198] width 413 height 23
paste input "Baby Shark Brooklyn Ep.5"
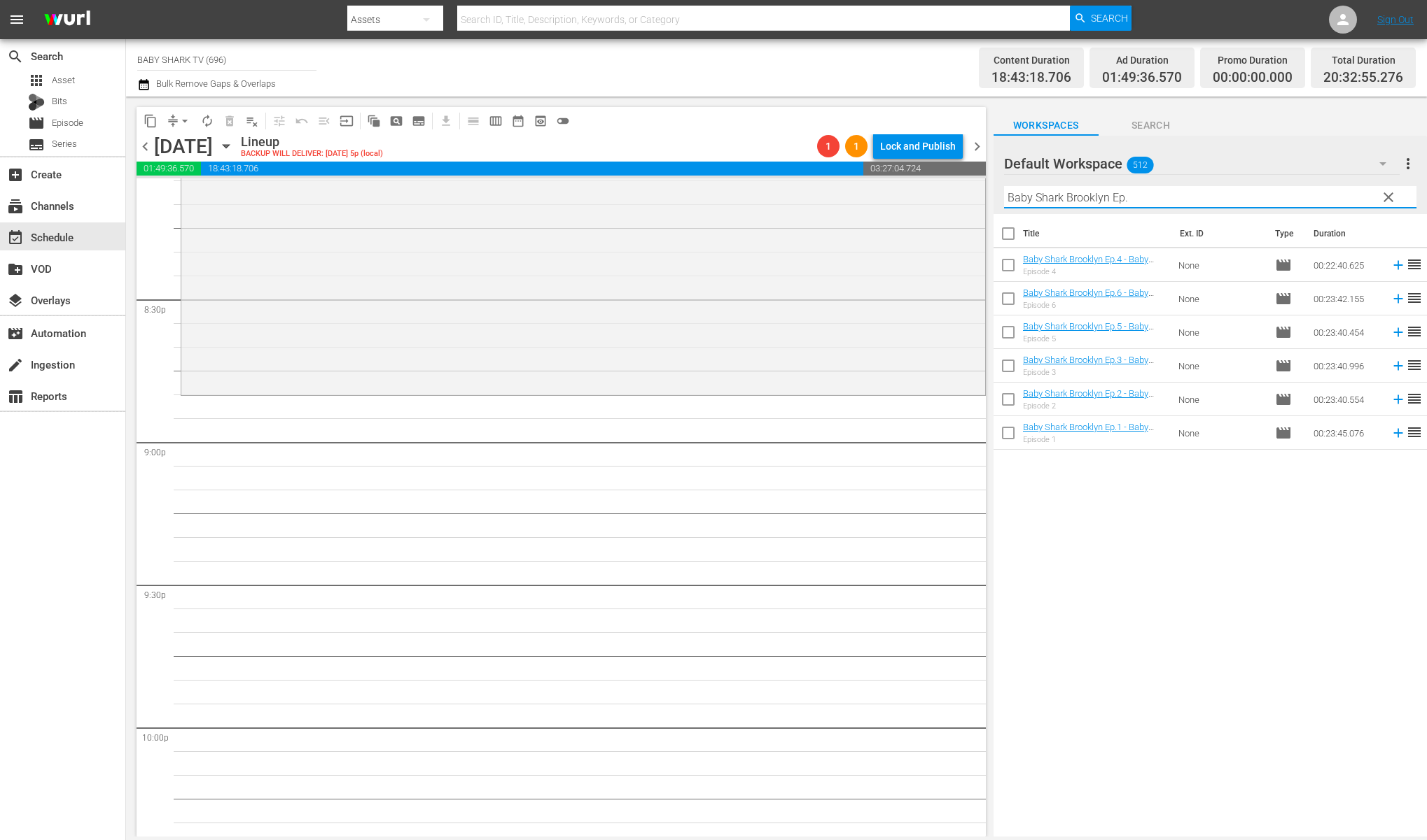
scroll to position [5791, 0]
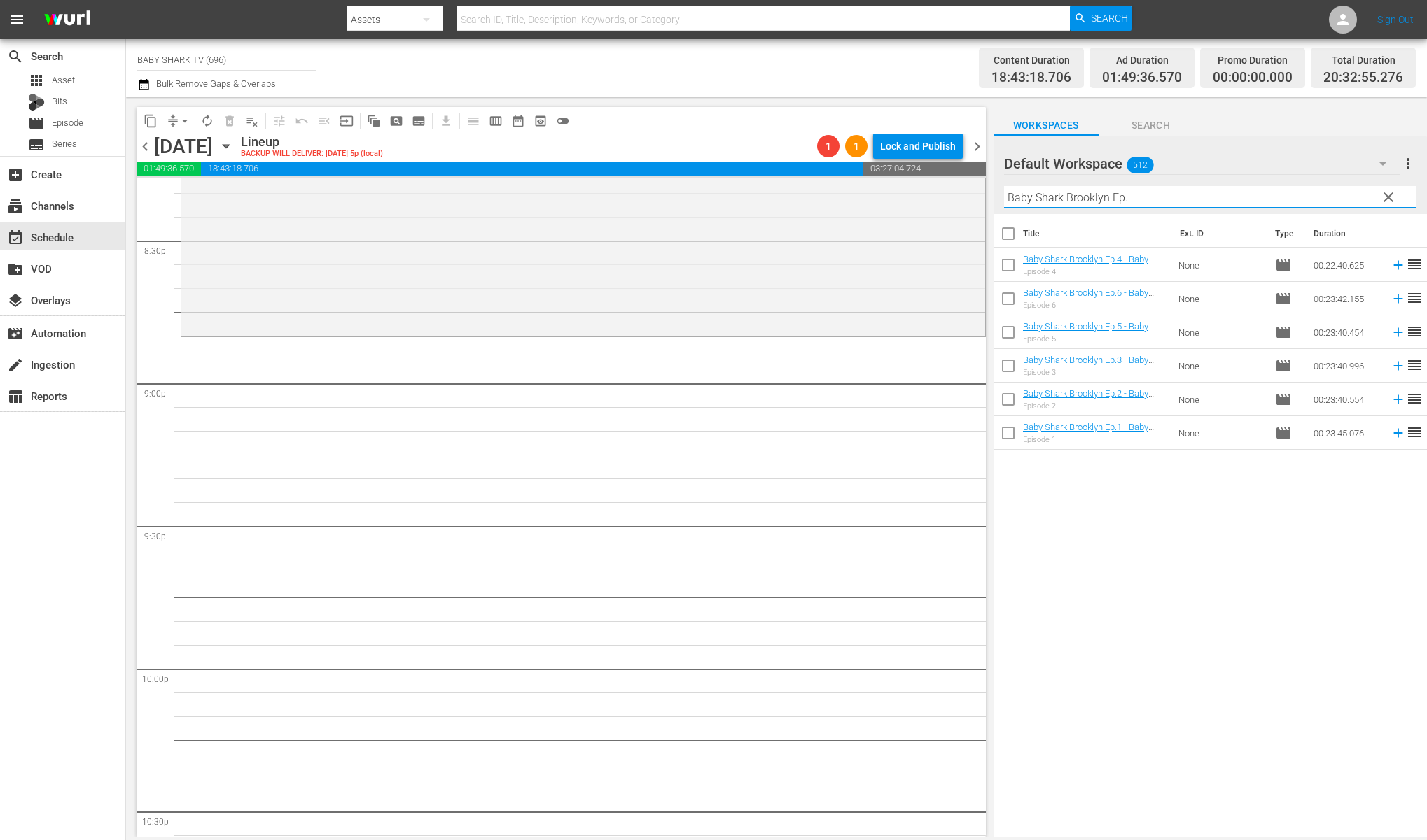
type input "Baby Shark Brooklyn Ep."
click at [1138, 503] on div "Title Ext. ID Type Duration Baby Shark Brooklyn Ep.4 - Baby Shark TV - TRC2 - 2…" at bounding box center [1210, 526] width 434 height 625
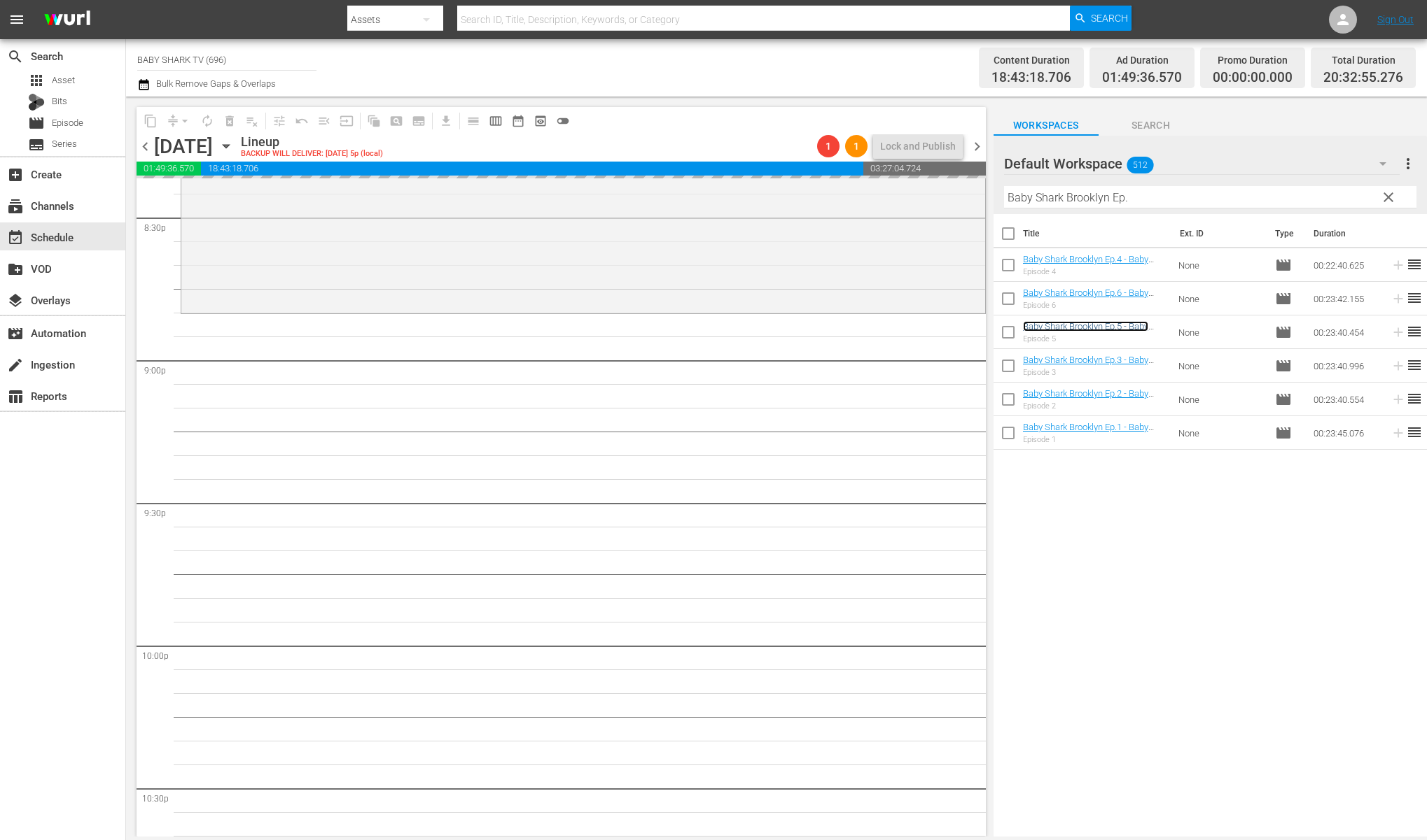
scroll to position [5814, 0]
click at [1170, 519] on div "Title Ext. ID Type Duration Baby Shark Brooklyn Ep.4 - Baby Shark TV - TRC2 - 2…" at bounding box center [1210, 526] width 434 height 625
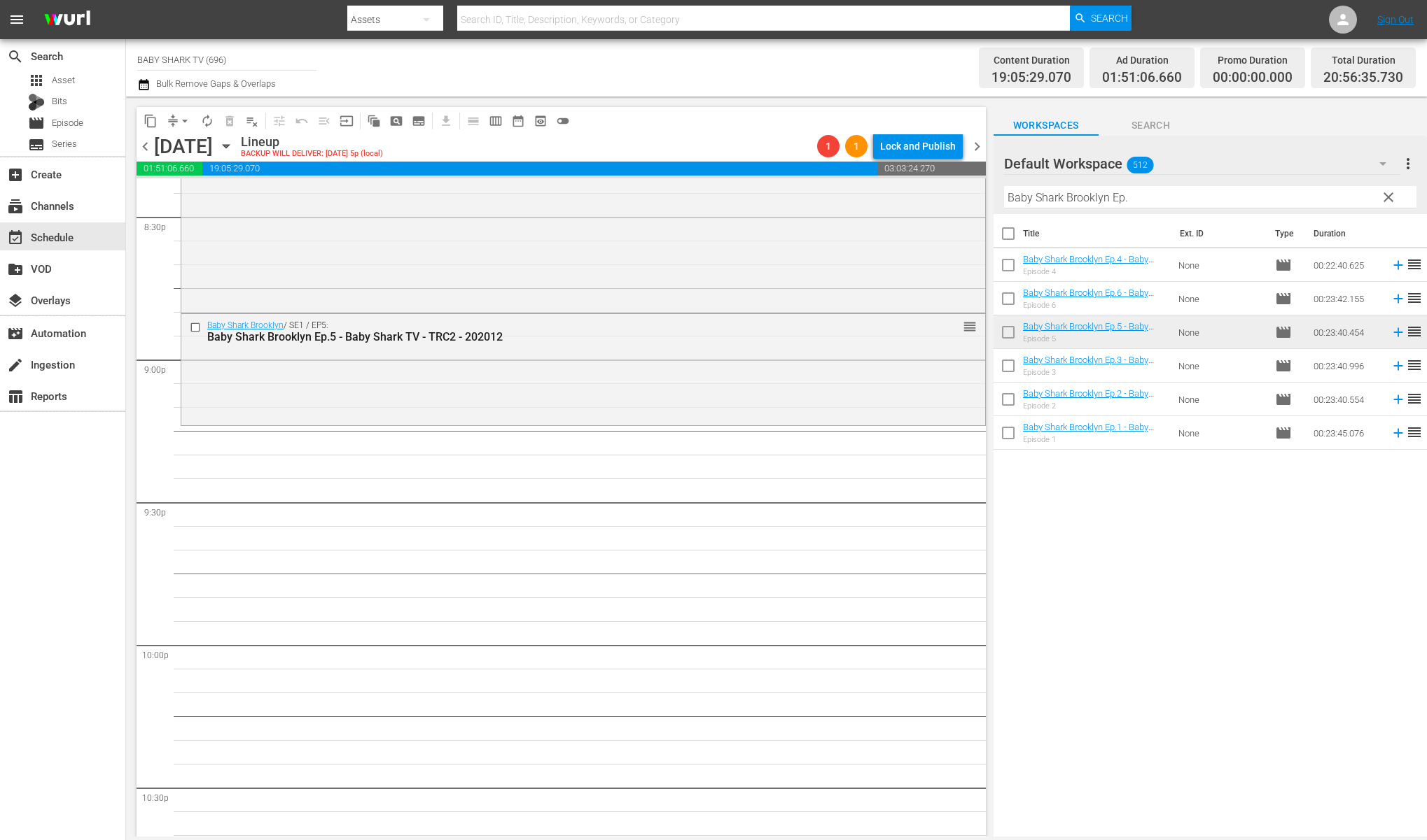
click at [1104, 534] on div "Title Ext. ID Type Duration Baby Shark Brooklyn Ep.4 - Baby Shark TV - TRC2 - 2…" at bounding box center [1210, 526] width 434 height 625
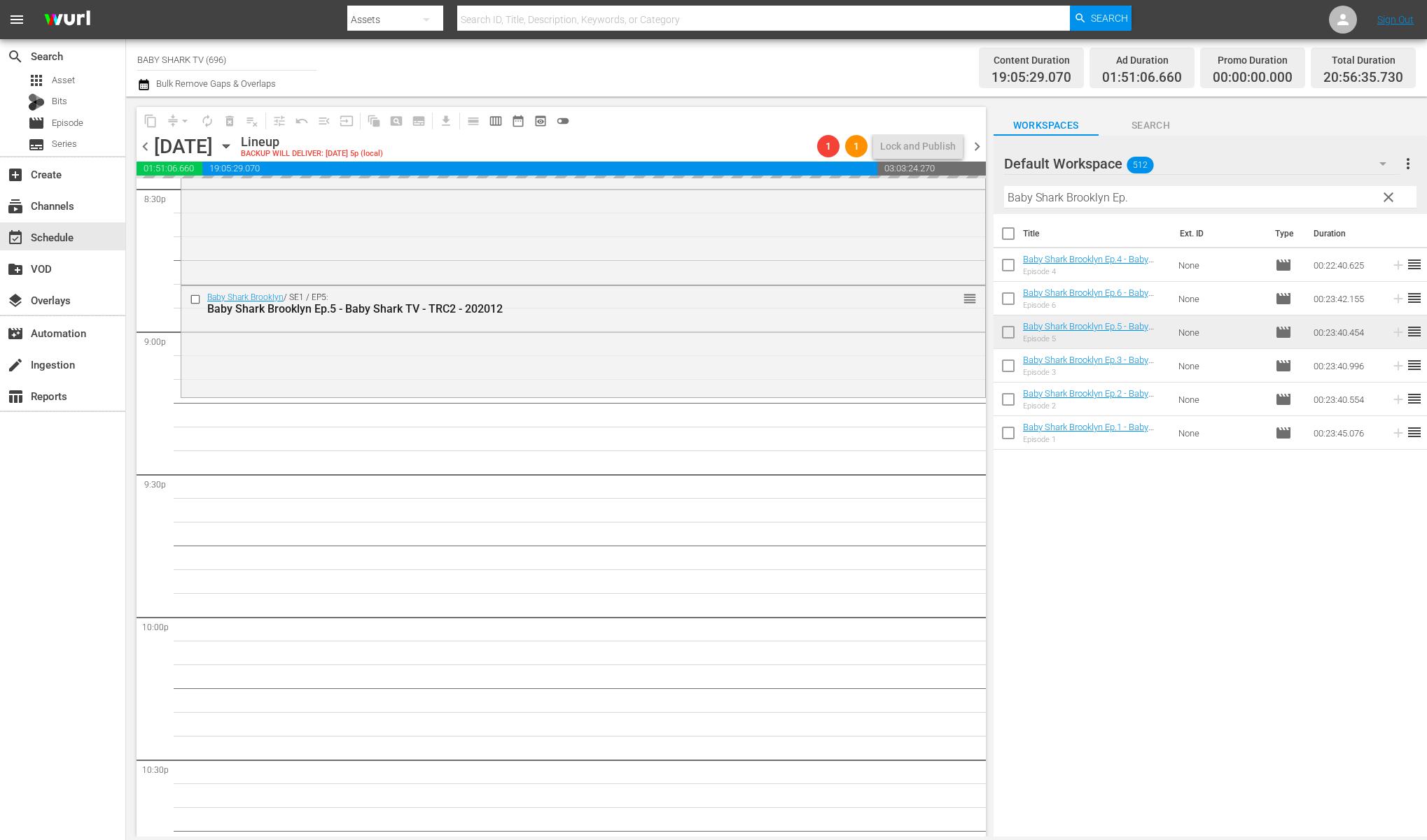
click at [1382, 205] on button "clear" at bounding box center [1388, 197] width 23 height 23
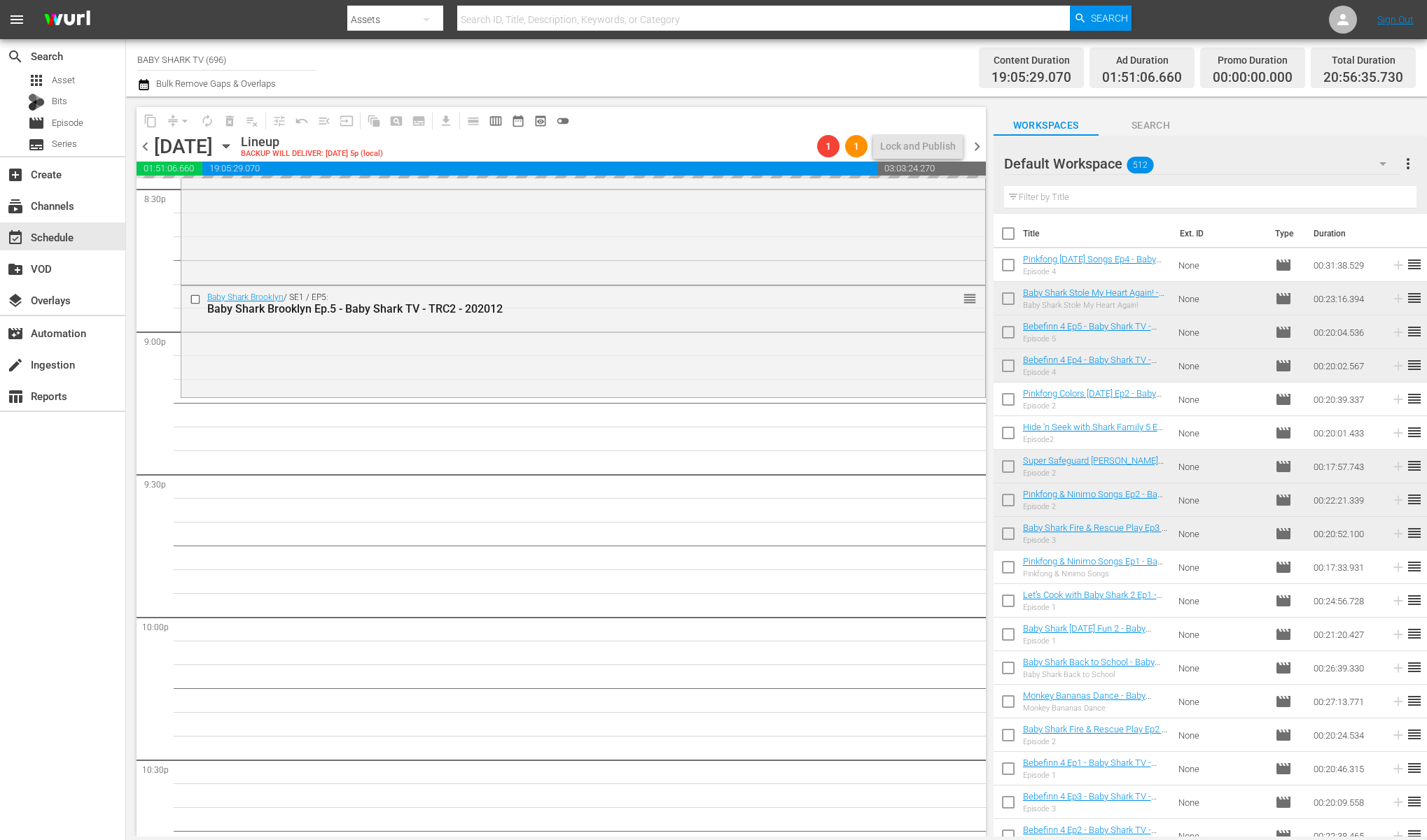
click at [1385, 196] on input "text" at bounding box center [1210, 198] width 413 height 23
paste input "Bebefinn 7"
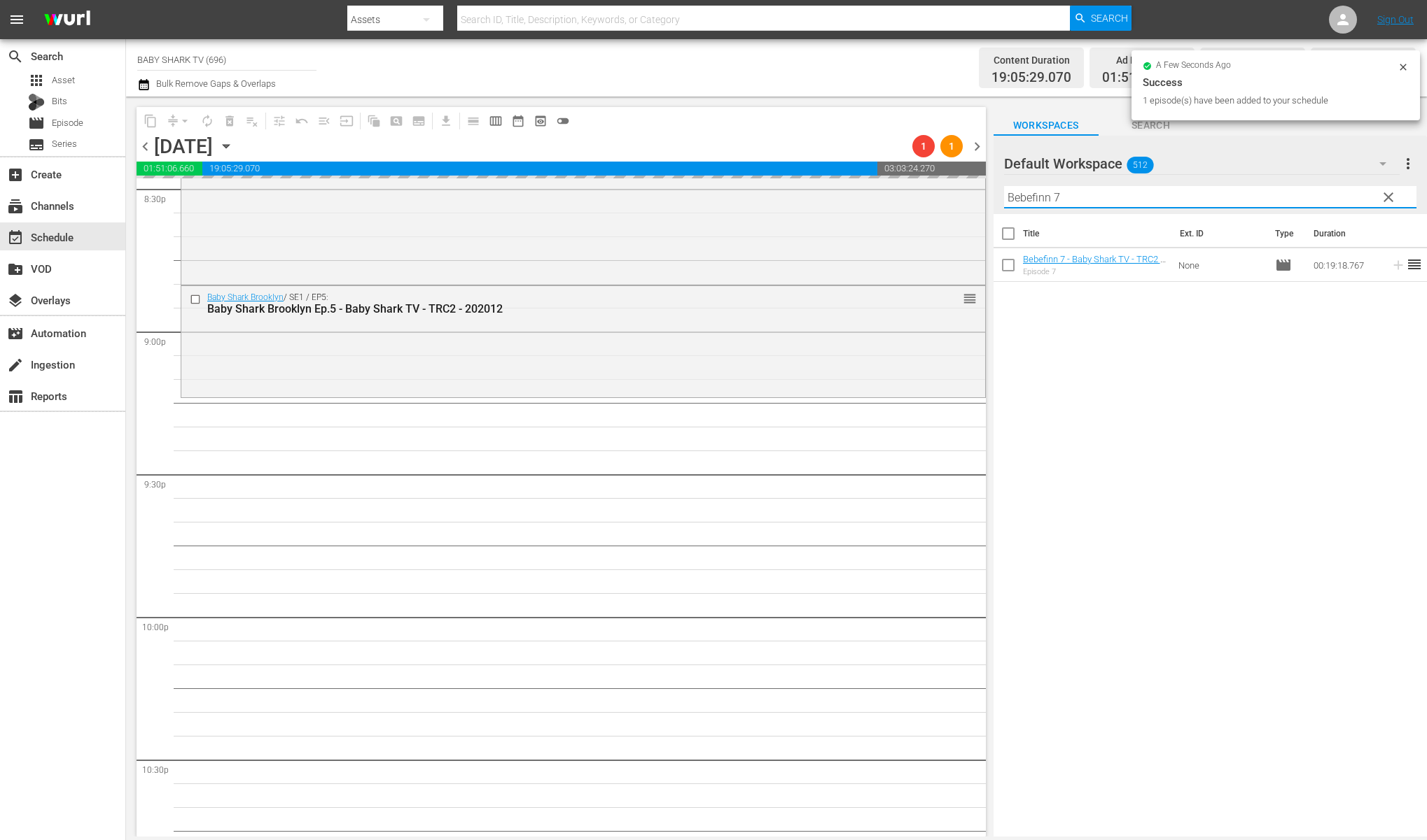
click at [1151, 298] on div "Title Ext. ID Type Duration Bebefinn 7 - Baby Shark TV - TRC2 - 202208 Episode …" at bounding box center [1210, 526] width 434 height 625
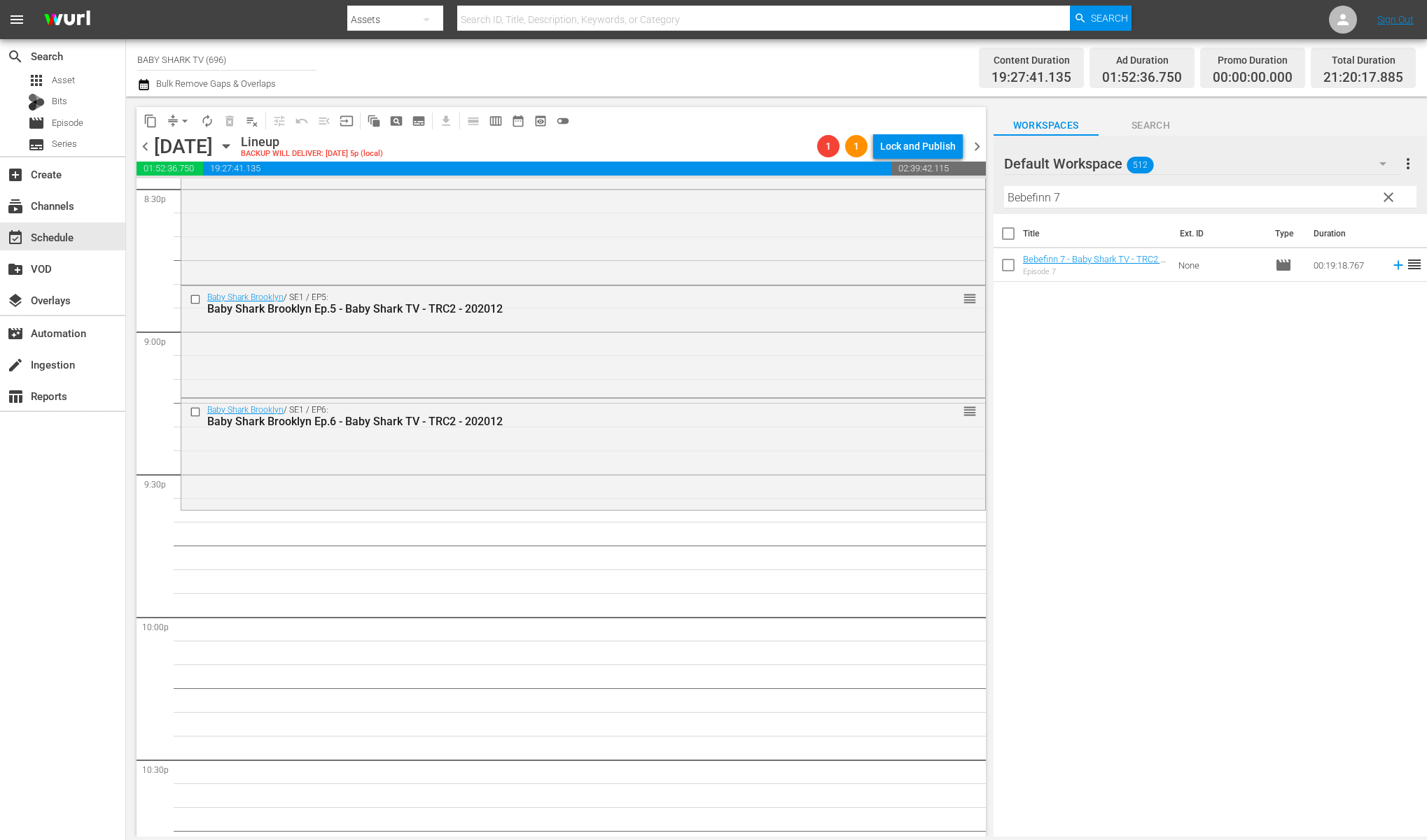
click at [1099, 494] on div "Title Ext. ID Type Duration Bebefinn 7 - Baby Shark TV - TRC2 - 202208 Episode …" at bounding box center [1210, 526] width 434 height 625
click at [1080, 400] on div "Title Ext. ID Type Duration Bebefinn 7 - Baby Shark TV - TRC2 - 202208 Episode …" at bounding box center [1210, 526] width 434 height 625
click at [1174, 198] on input "Bebefinn 7" at bounding box center [1210, 198] width 413 height 23
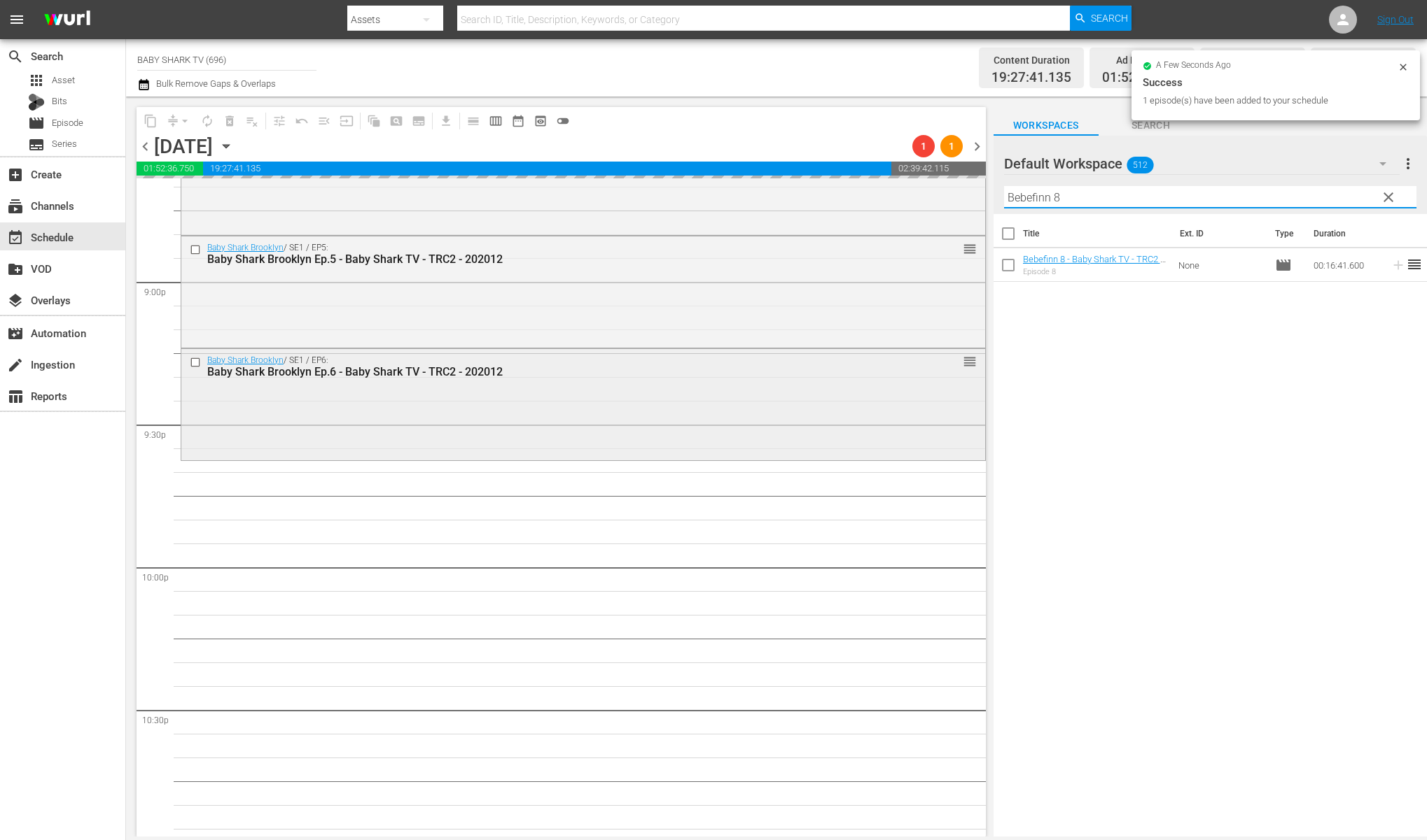
scroll to position [5918, 0]
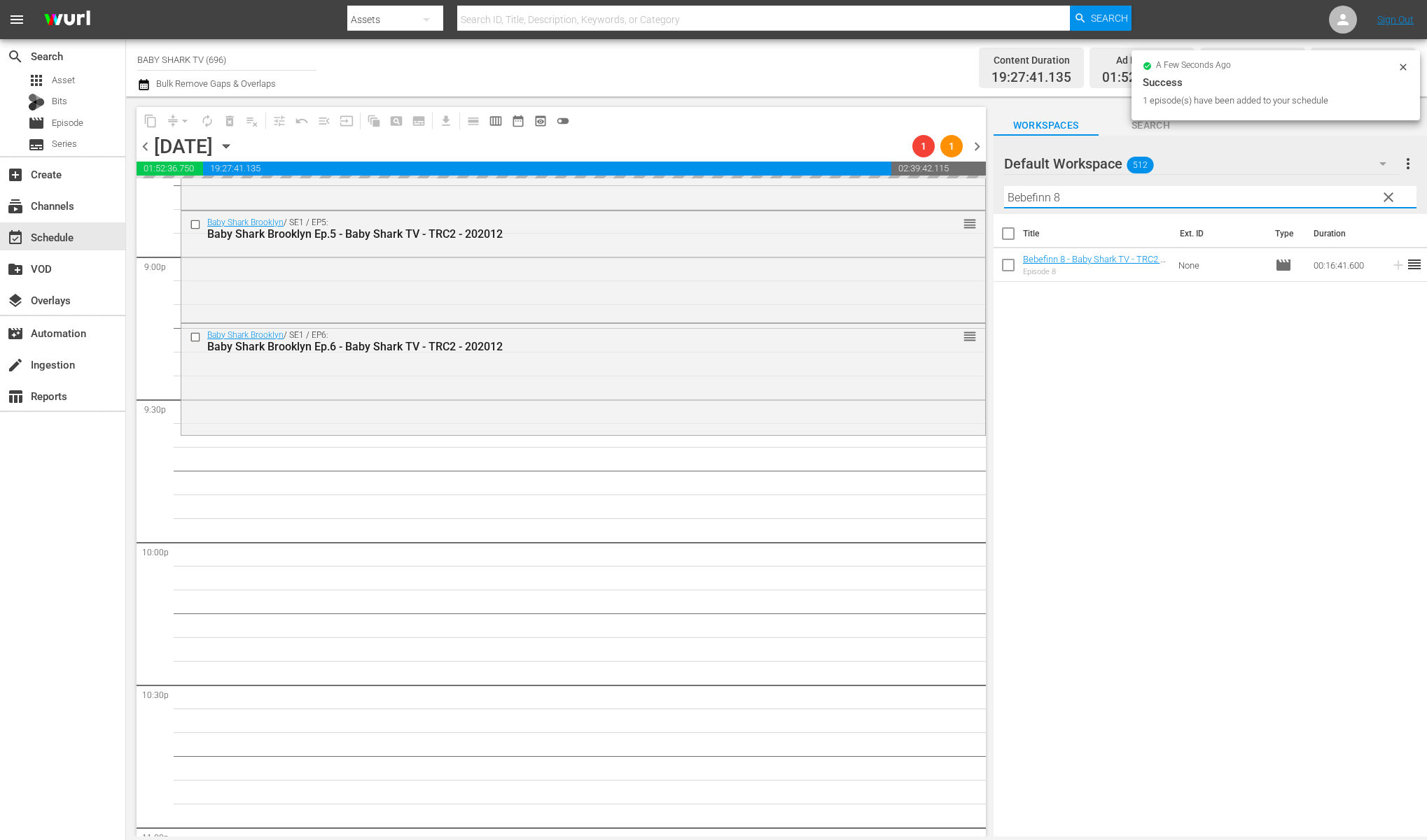
type input "Bebefinn 8"
click at [1164, 378] on div "Title Ext. ID Type Duration Bebefinn 8 - Baby Shark TV - TRC2 - 202208 Episode …" at bounding box center [1210, 526] width 434 height 625
click at [1237, 336] on div "Title Ext. ID Type Duration Bebefinn 8 - Baby Shark TV - TRC2 - 202208 Episode …" at bounding box center [1210, 526] width 434 height 625
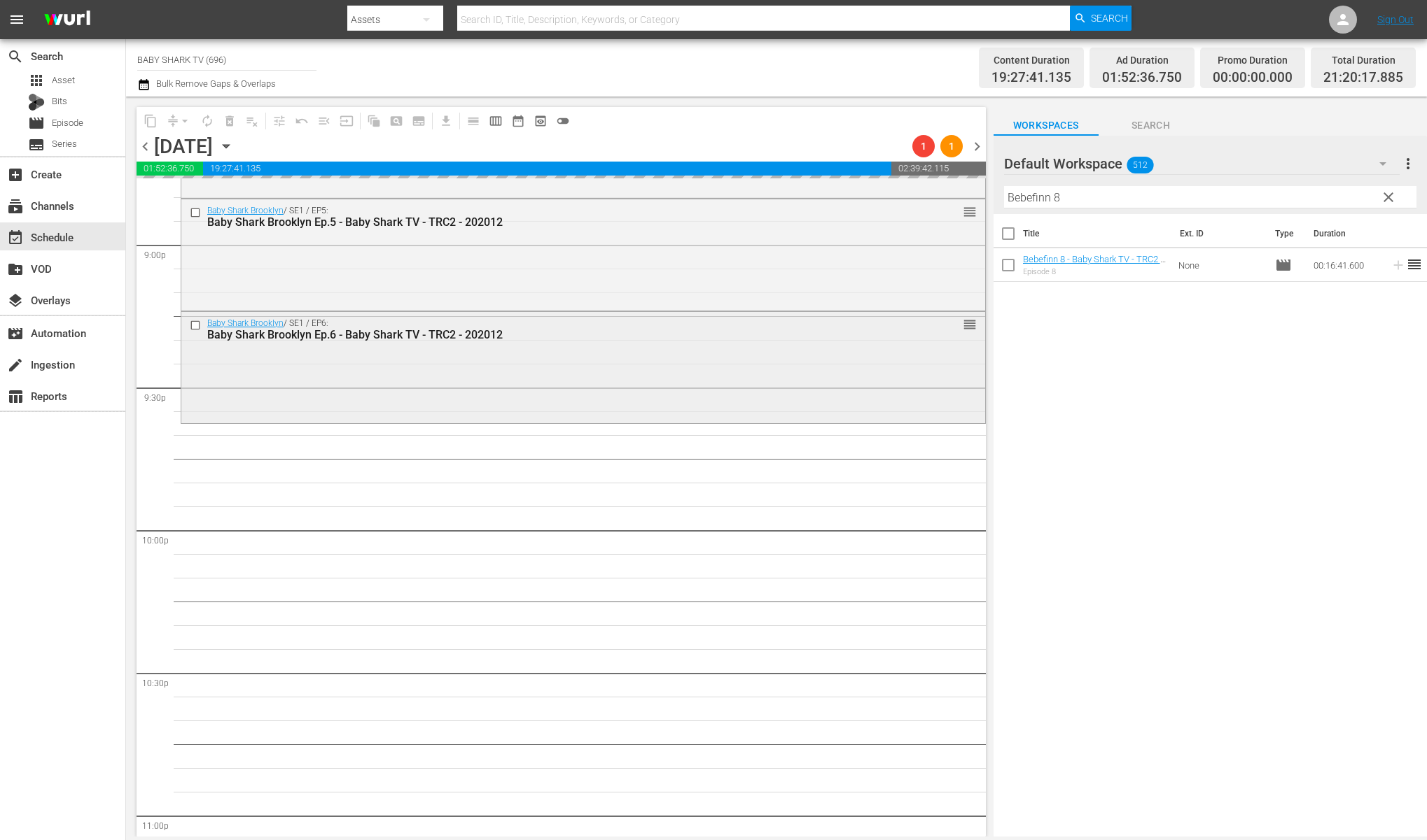
scroll to position [5940, 0]
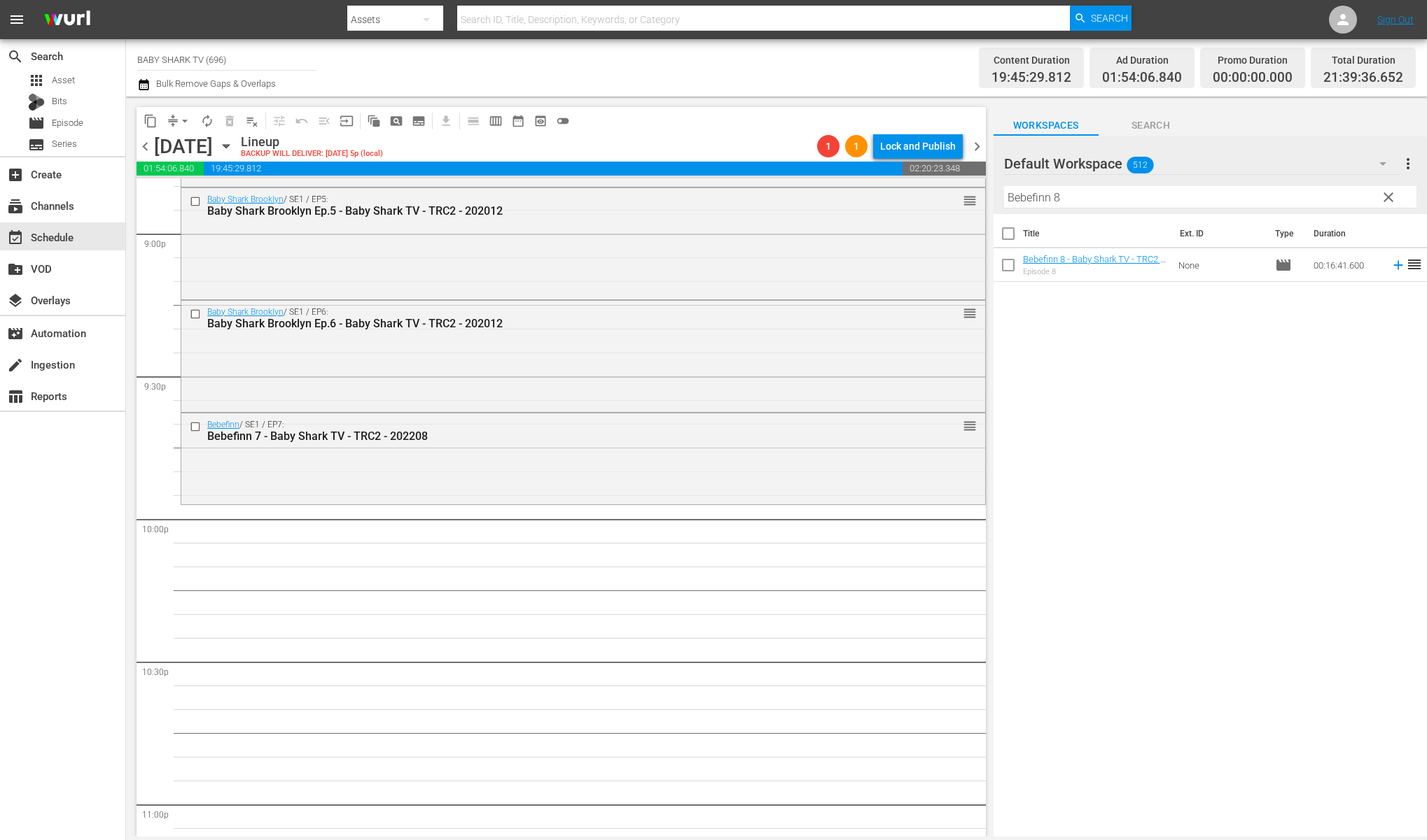
click at [1138, 388] on div "Title Ext. ID Type Duration Bebefinn 8 - Baby Shark TV - TRC2 - 202208 Episode …" at bounding box center [1210, 526] width 434 height 625
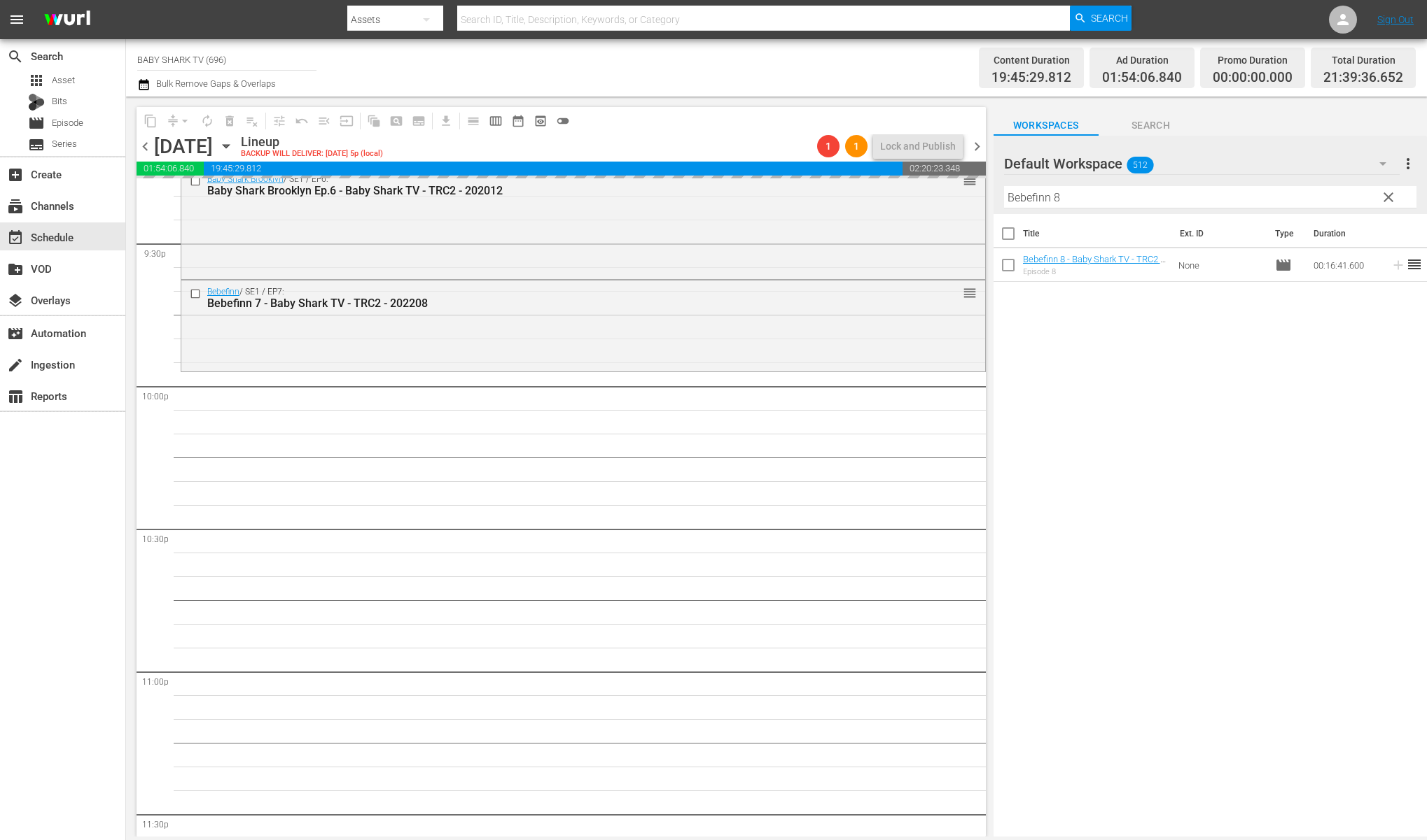
click at [1382, 200] on span "clear" at bounding box center [1388, 197] width 17 height 17
click at [1382, 200] on input "Bebefinn 8" at bounding box center [1210, 198] width 413 height 23
click at [1372, 200] on input "Bebefinn 8" at bounding box center [1210, 198] width 413 height 23
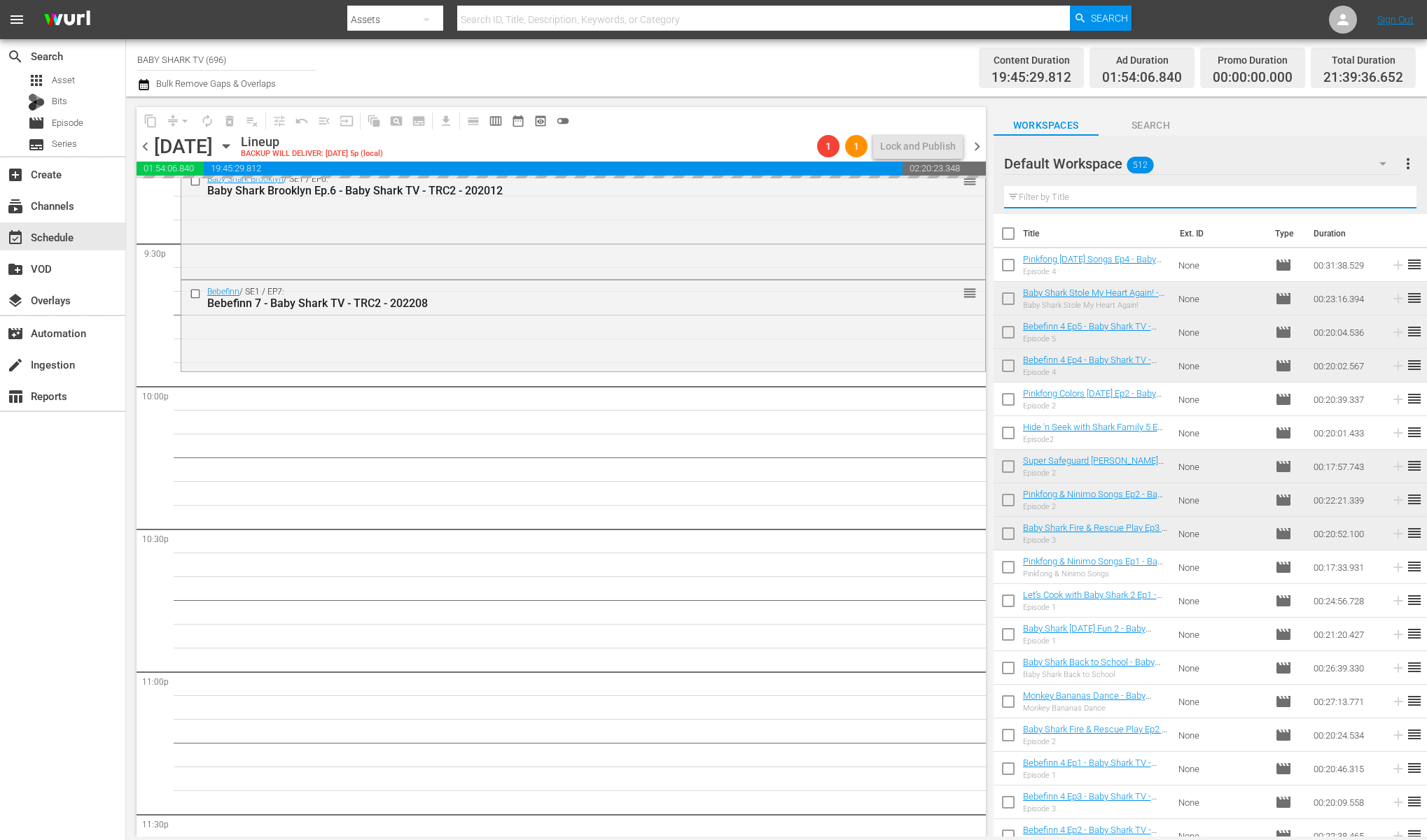
click at [1372, 200] on input "text" at bounding box center [1210, 198] width 413 height 23
paste input "Hogi, the Detective 1-3"
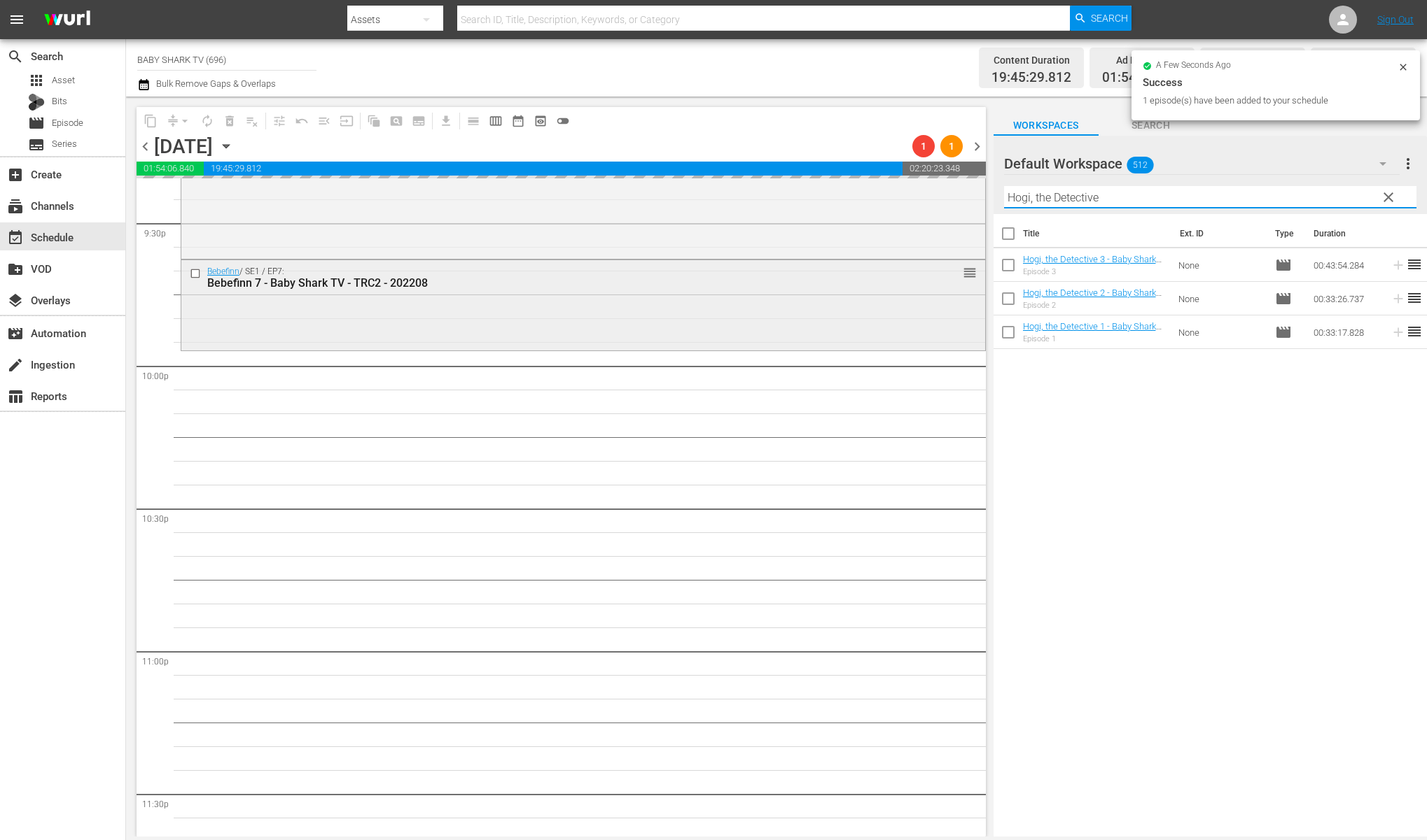
scroll to position [6094, 0]
type input "Hogi, the Detective"
click at [1207, 455] on div "Title Ext. ID Type Duration Hogi, the Detective 3 - Baby Shark TV - TRC2 - 2020…" at bounding box center [1210, 526] width 434 height 625
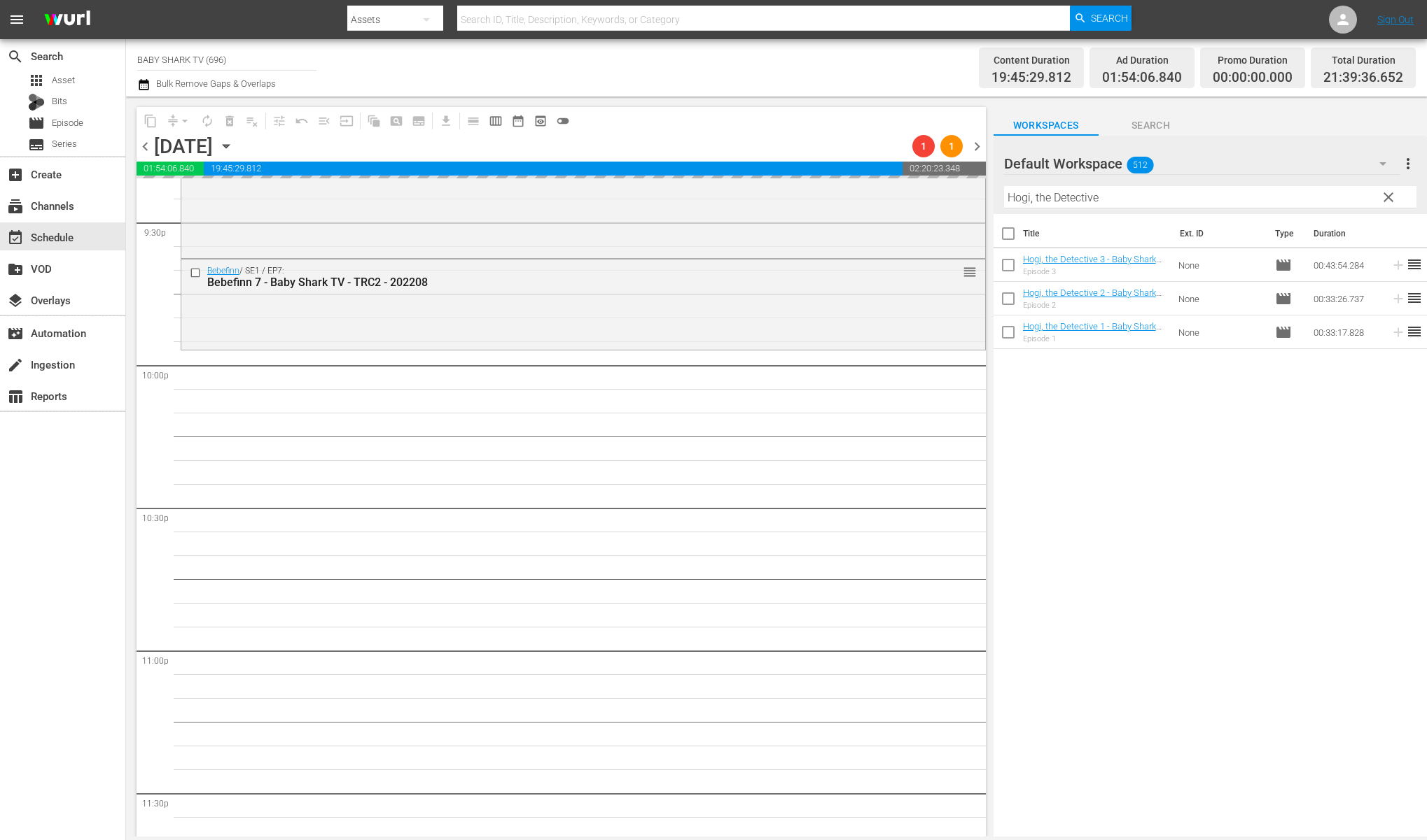
click at [1177, 421] on div "Title Ext. ID Type Duration Hogi, the Detective 3 - Baby Shark TV - TRC2 - 2020…" at bounding box center [1210, 526] width 434 height 625
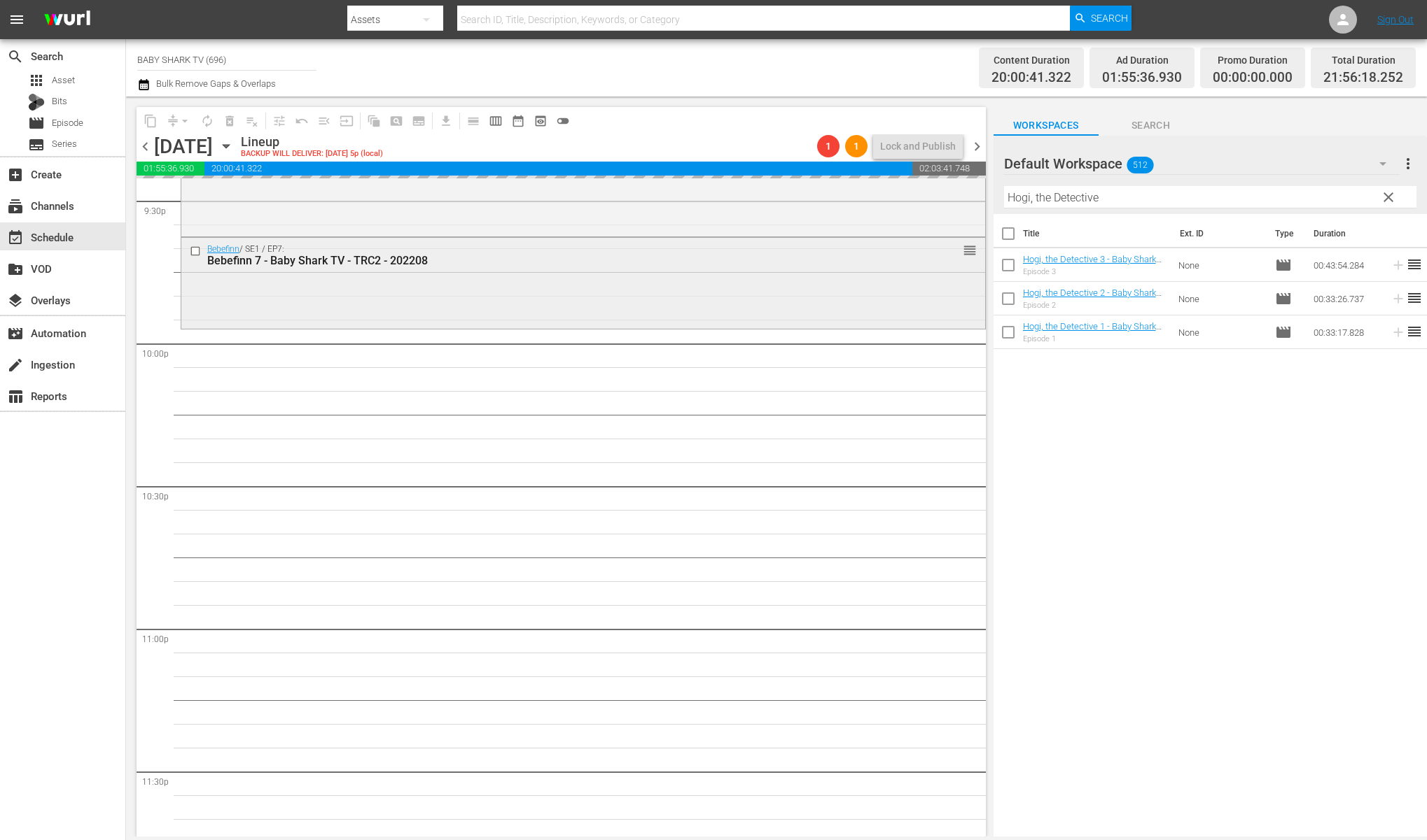
scroll to position [6118, 0]
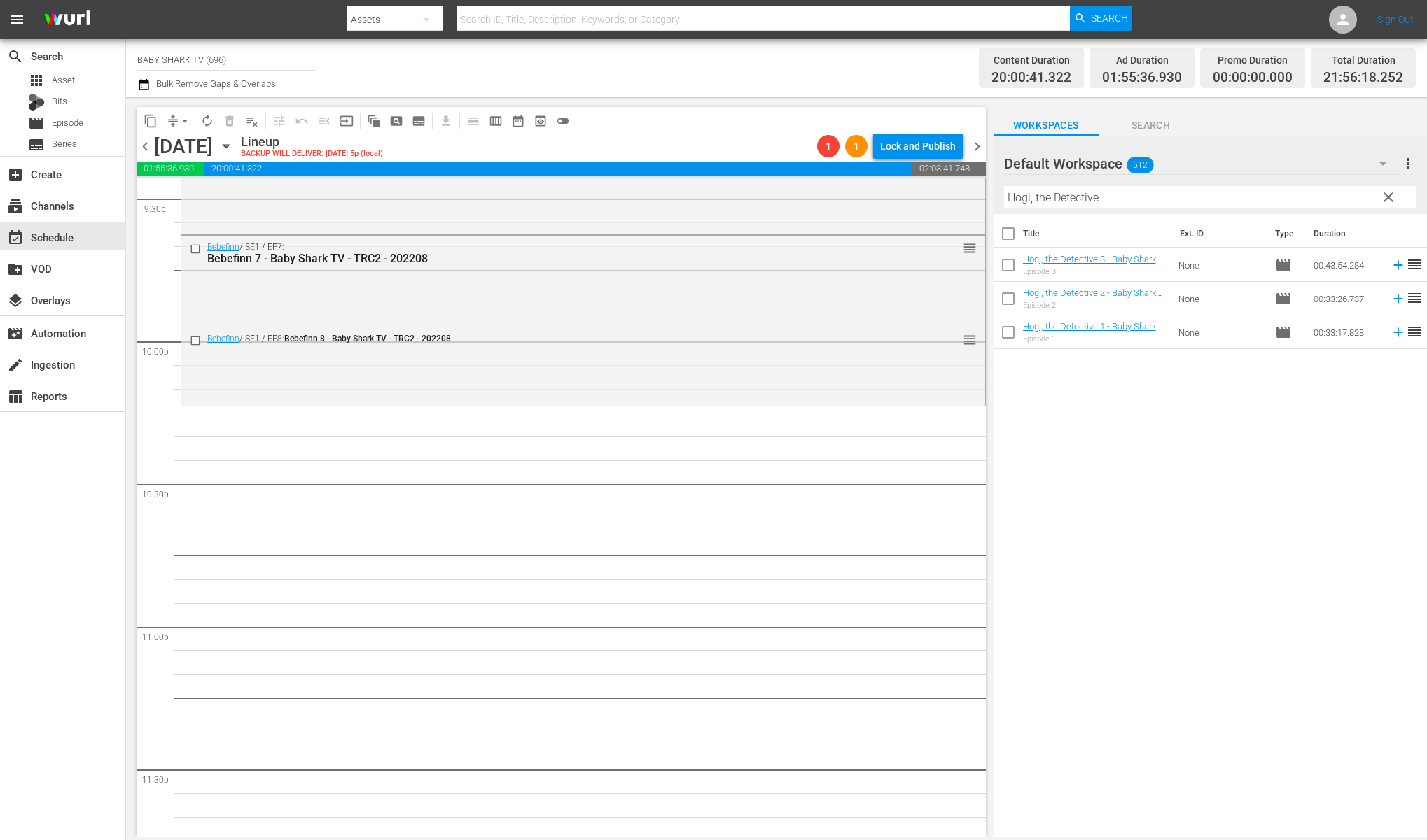
click at [1148, 409] on div "Title Ext. ID Type Duration Hogi, the Detective 3 - Baby Shark TV - TRC2 - 2020…" at bounding box center [1210, 526] width 434 height 625
click at [1099, 413] on div "Title Ext. ID Type Duration Hogi, the Detective 3 - Baby Shark TV - TRC2 - 2020…" at bounding box center [1210, 526] width 434 height 625
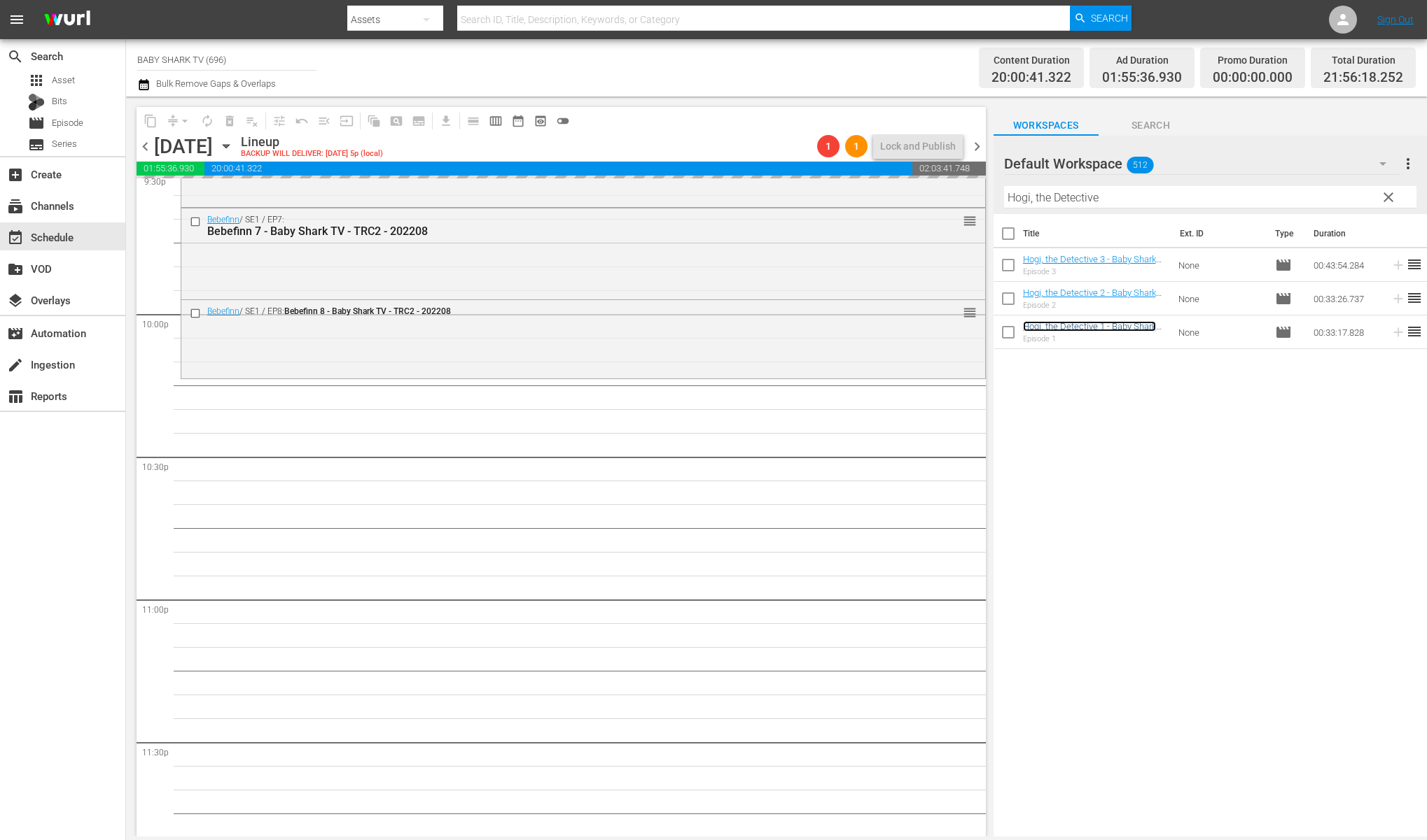
scroll to position [6193, 0]
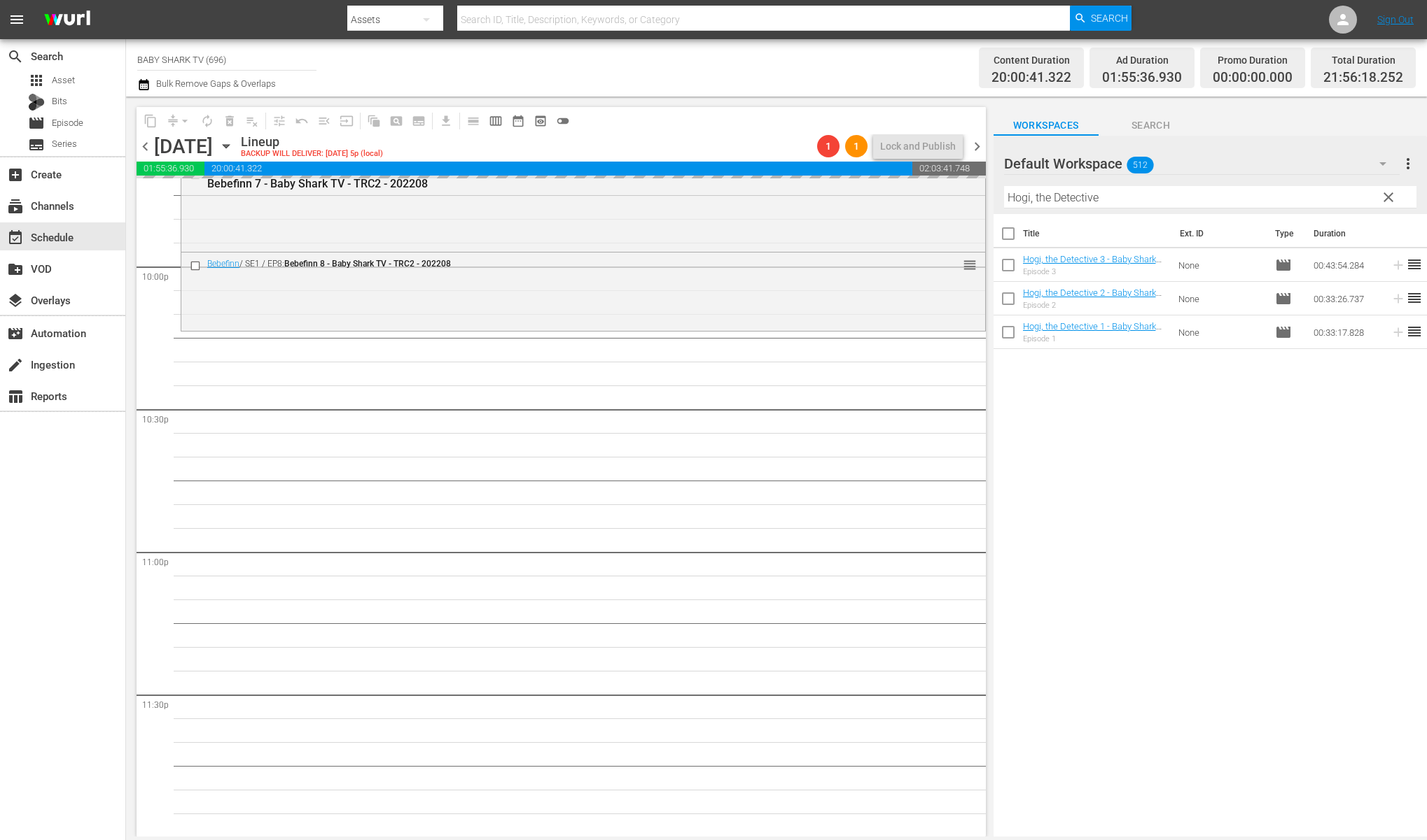
click at [1157, 464] on div "Title Ext. ID Type Duration Hogi, the Detective 3 - Baby Shark TV - TRC2 - 2020…" at bounding box center [1210, 526] width 434 height 625
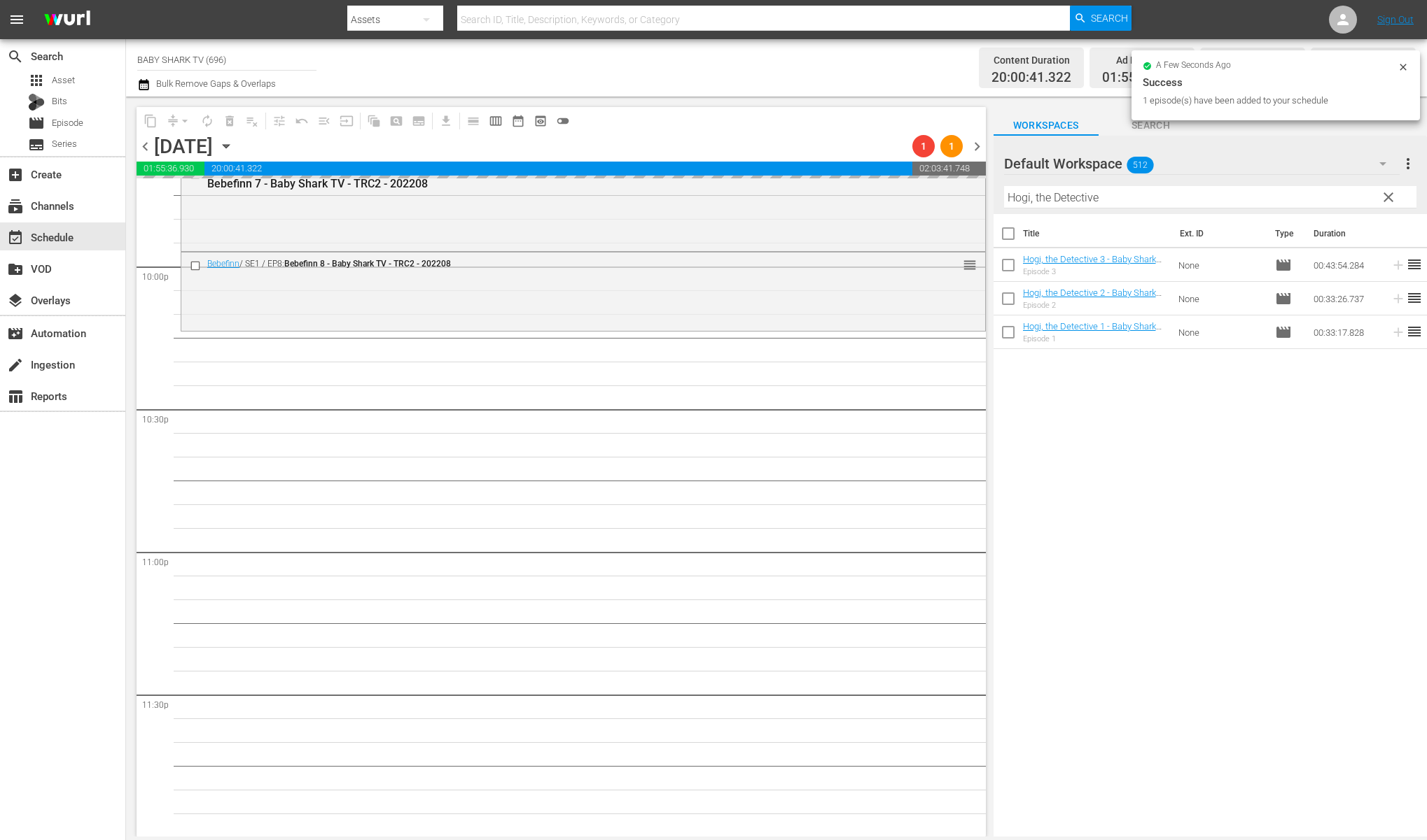
click at [1150, 448] on div "Title Ext. ID Type Duration Hogi, the Detective 3 - Baby Shark TV - TRC2 - 2020…" at bounding box center [1210, 526] width 434 height 625
click at [1149, 416] on div "Title Ext. ID Type Duration Hogi, the Detective 3 - Baby Shark TV - TRC2 - 2020…" at bounding box center [1210, 526] width 434 height 625
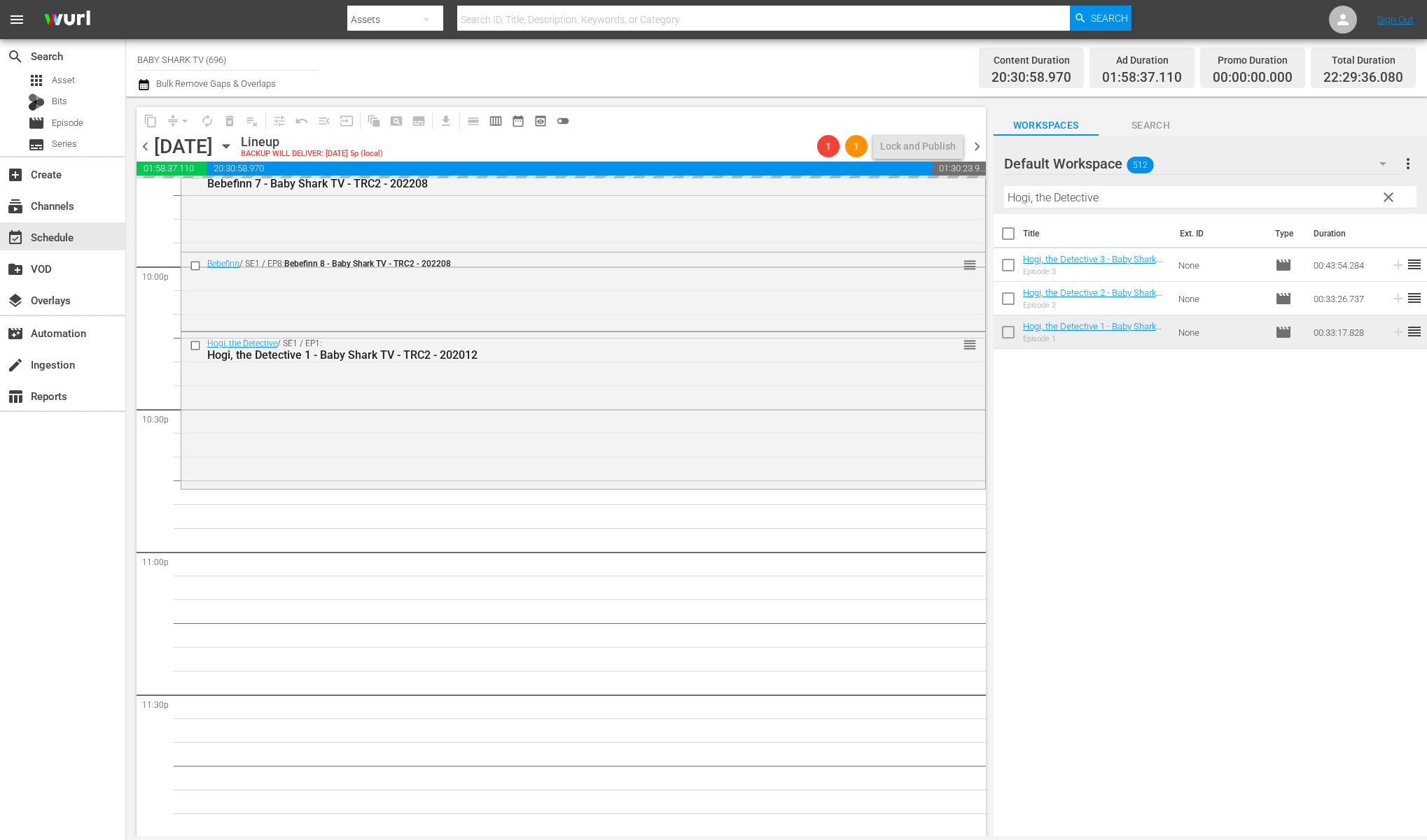
click at [1162, 416] on div "Title Ext. ID Type Duration Hogi, the Detective 3 - Baby Shark TV - TRC2 - 2020…" at bounding box center [1210, 526] width 434 height 625
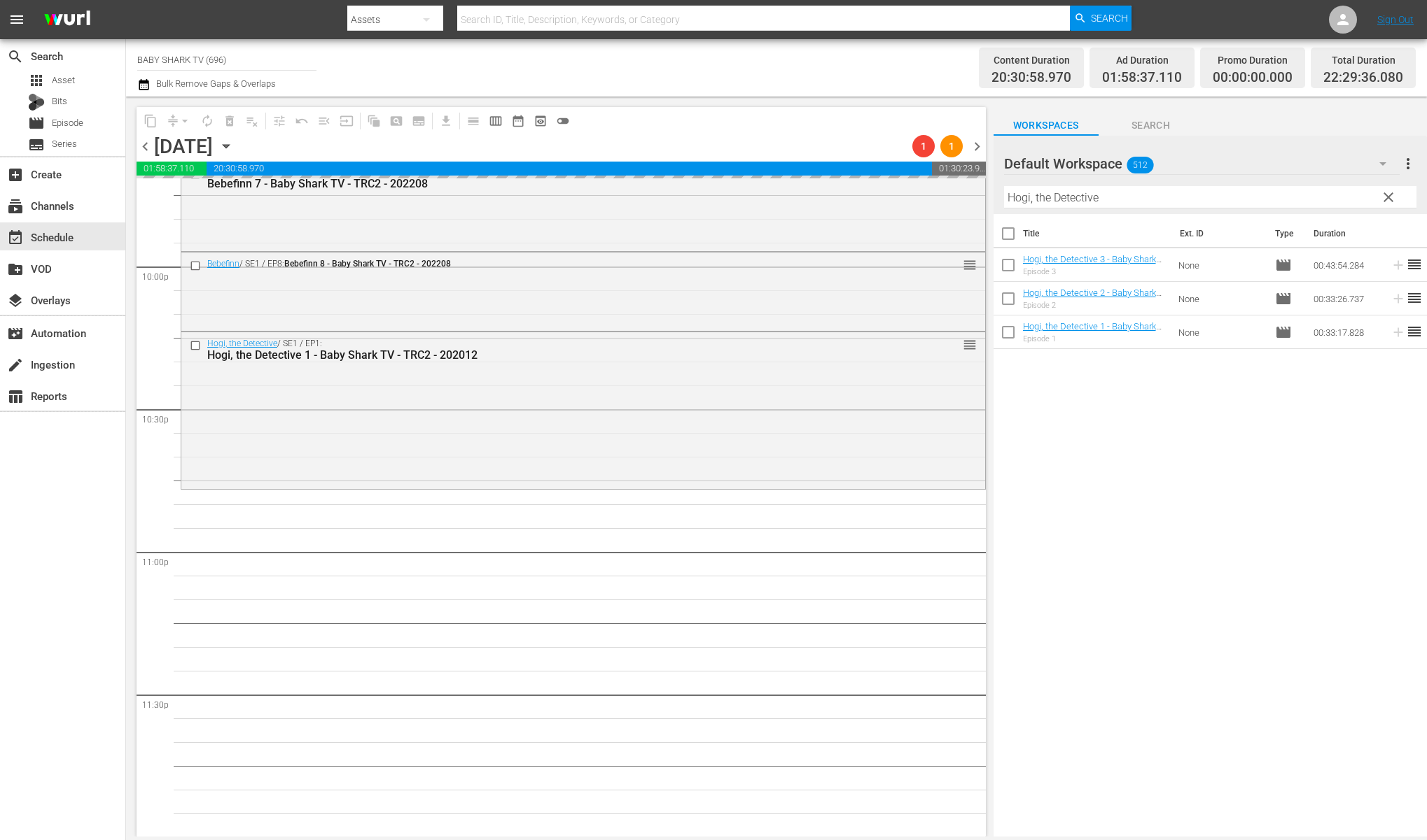
click at [1389, 199] on span "clear" at bounding box center [1388, 197] width 17 height 17
click at [1386, 198] on input "Hogi, the Detective" at bounding box center [1210, 198] width 413 height 23
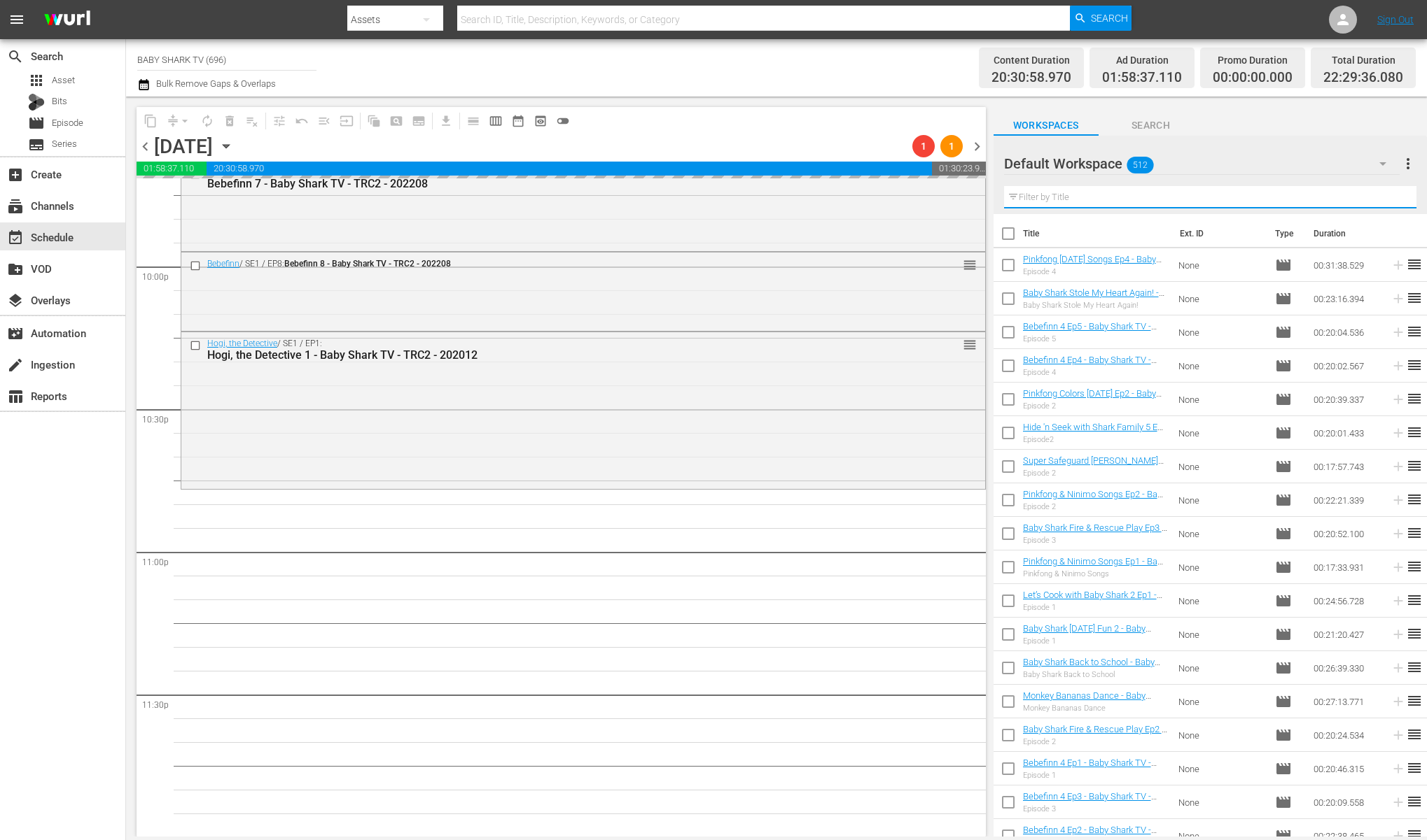
click at [1385, 198] on input "text" at bounding box center [1210, 198] width 413 height 23
click at [1378, 198] on input "text" at bounding box center [1210, 198] width 413 height 23
click at [1377, 198] on input "text" at bounding box center [1210, 198] width 413 height 23
paste input "Hide 'n Seek with Shark Family 5 Ep2"
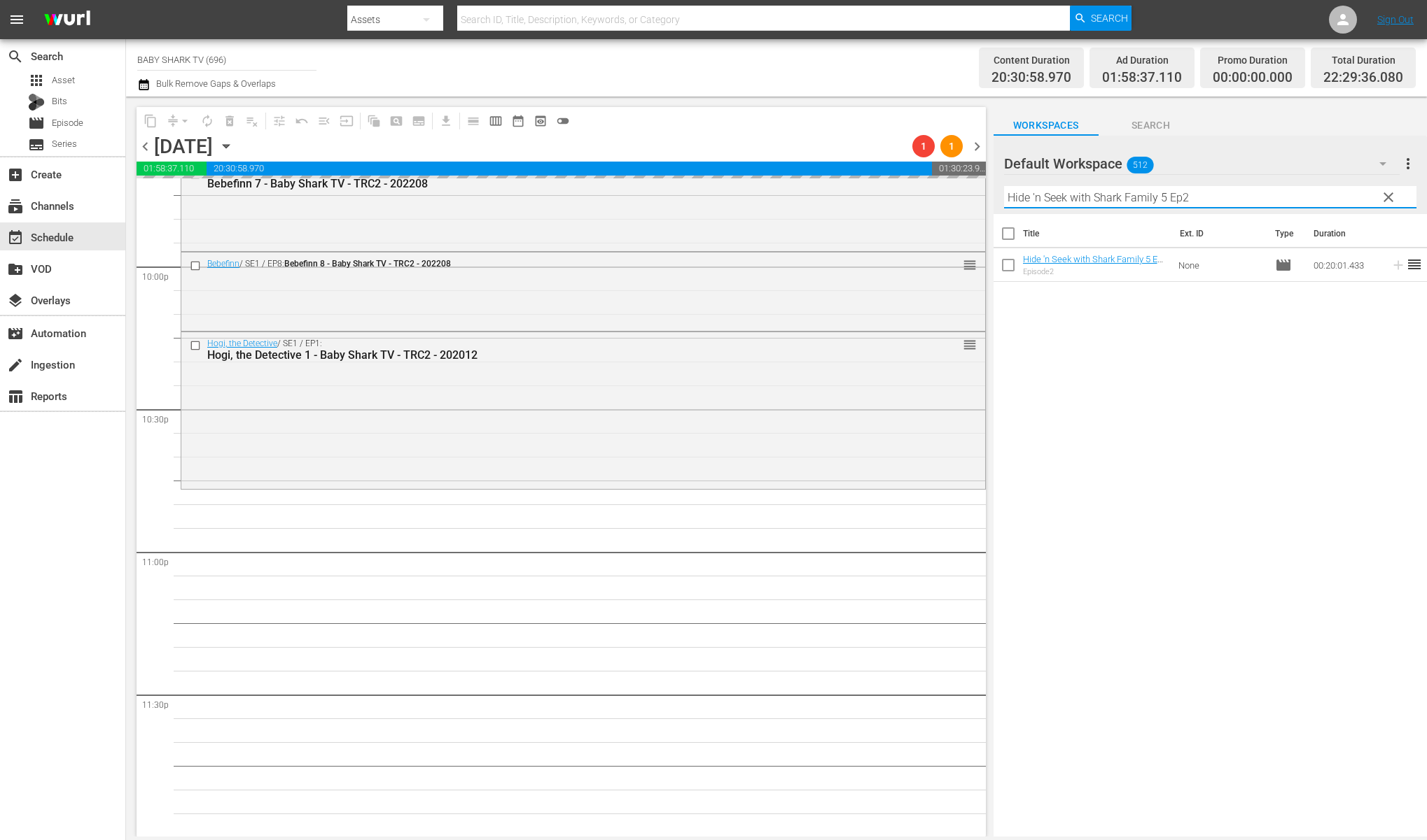
type input "Hide 'n Seek with Shark Family 5 Ep2"
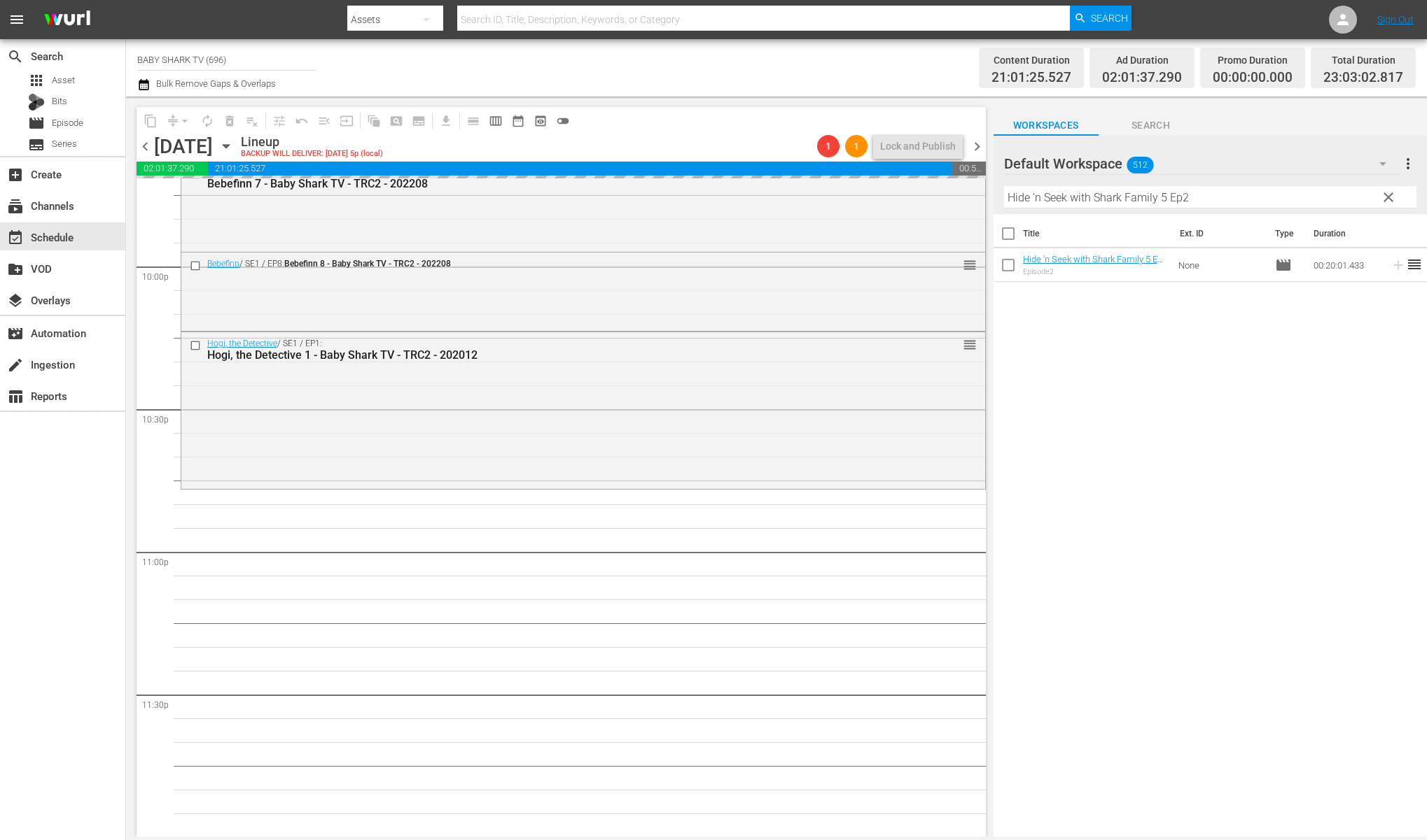
click at [1202, 370] on div "Title Ext. ID Type Duration Hide 'n Seek with Shark Family 5 Ep2 - Baby Shark T…" at bounding box center [1210, 526] width 434 height 625
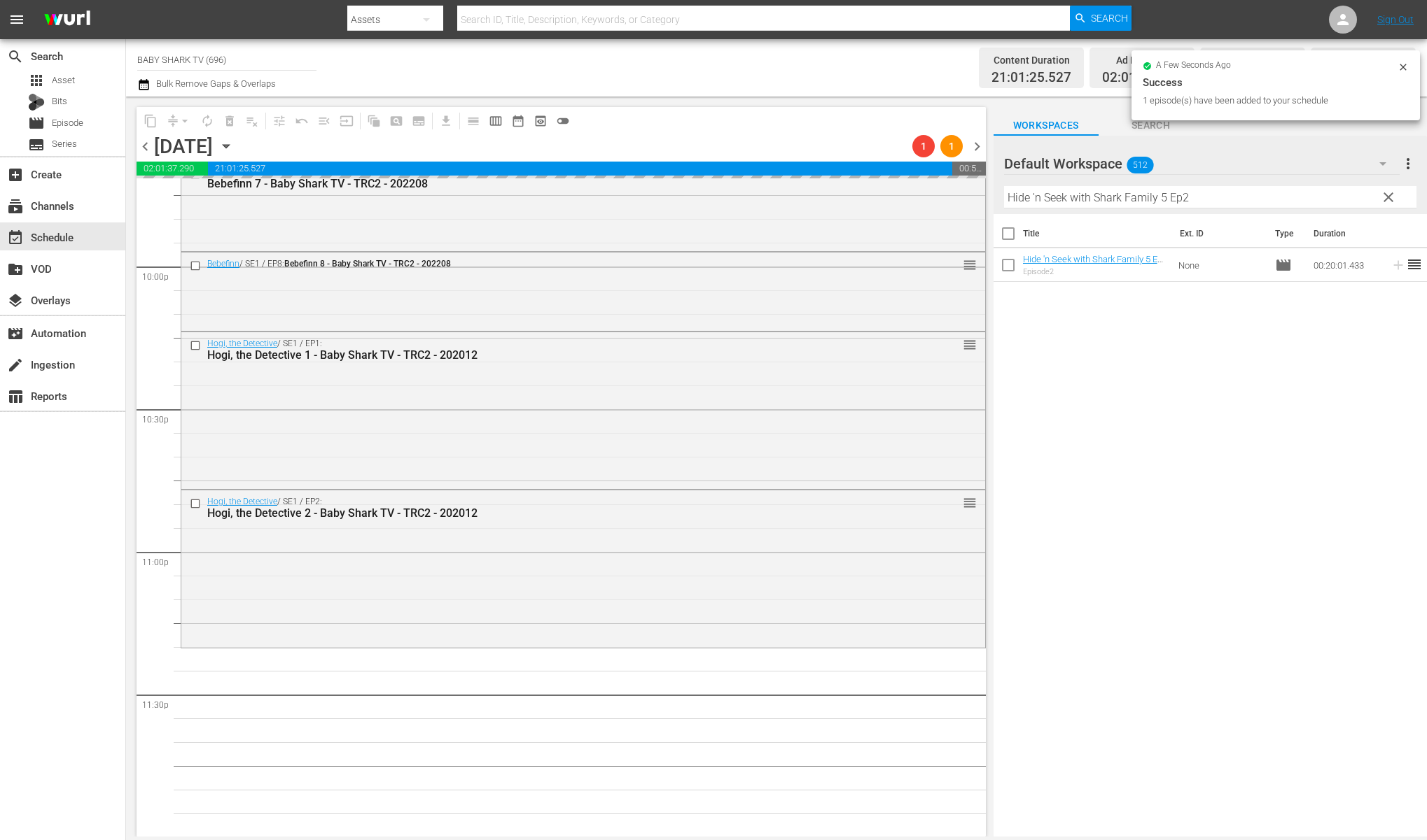
click at [1392, 198] on span "clear" at bounding box center [1388, 197] width 17 height 17
click at [1392, 198] on input "Hide 'n Seek with Shark Family 5 Ep2" at bounding box center [1210, 198] width 413 height 23
click at [1390, 197] on input "Hide 'n Seek with Shark Family 5 Ep2" at bounding box center [1210, 198] width 413 height 23
click at [1389, 197] on input "Hide 'n Seek with Shark Family 5 Ep2" at bounding box center [1210, 198] width 413 height 23
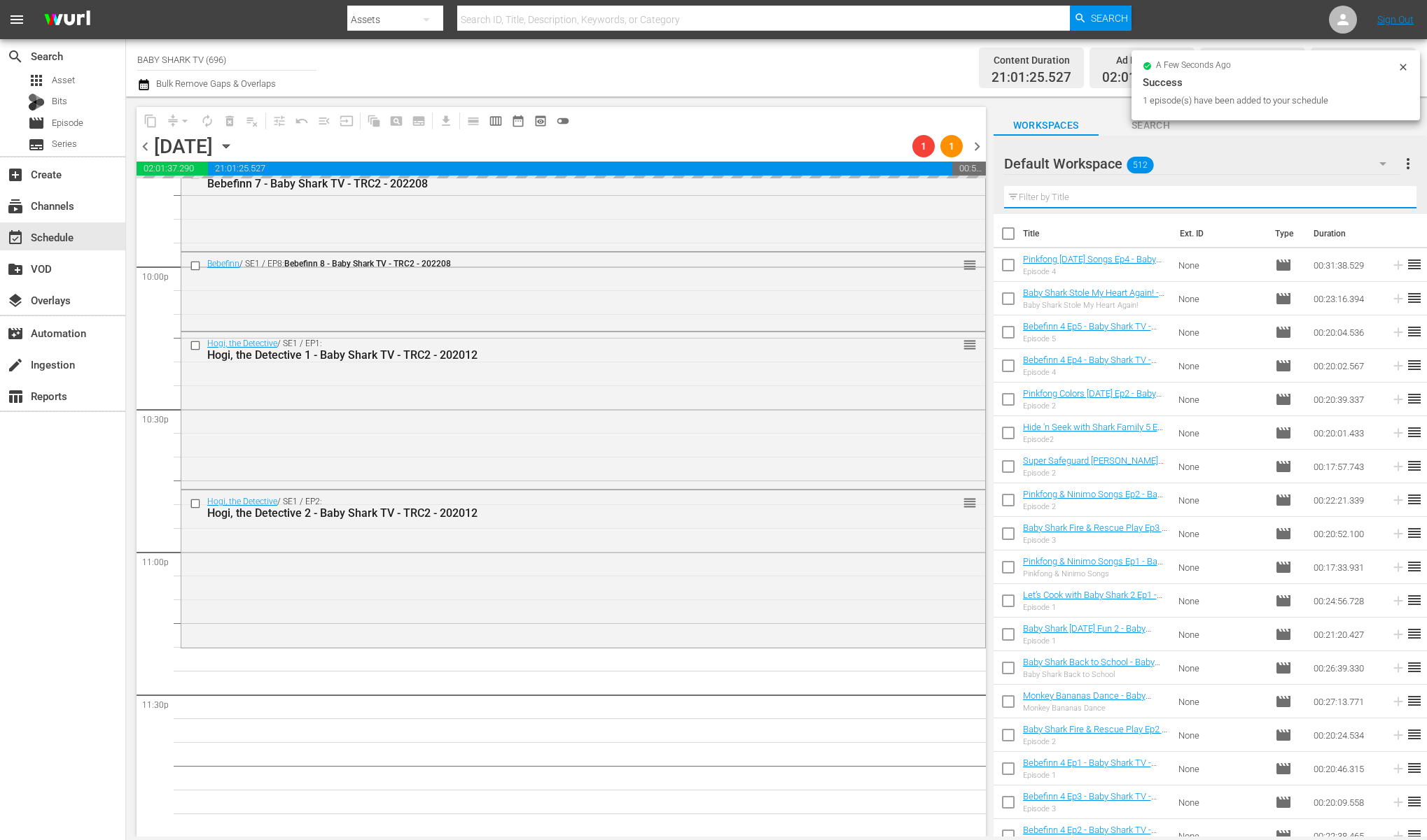
paste input "Pinkfong and [PERSON_NAME]’s Magic Adventure"
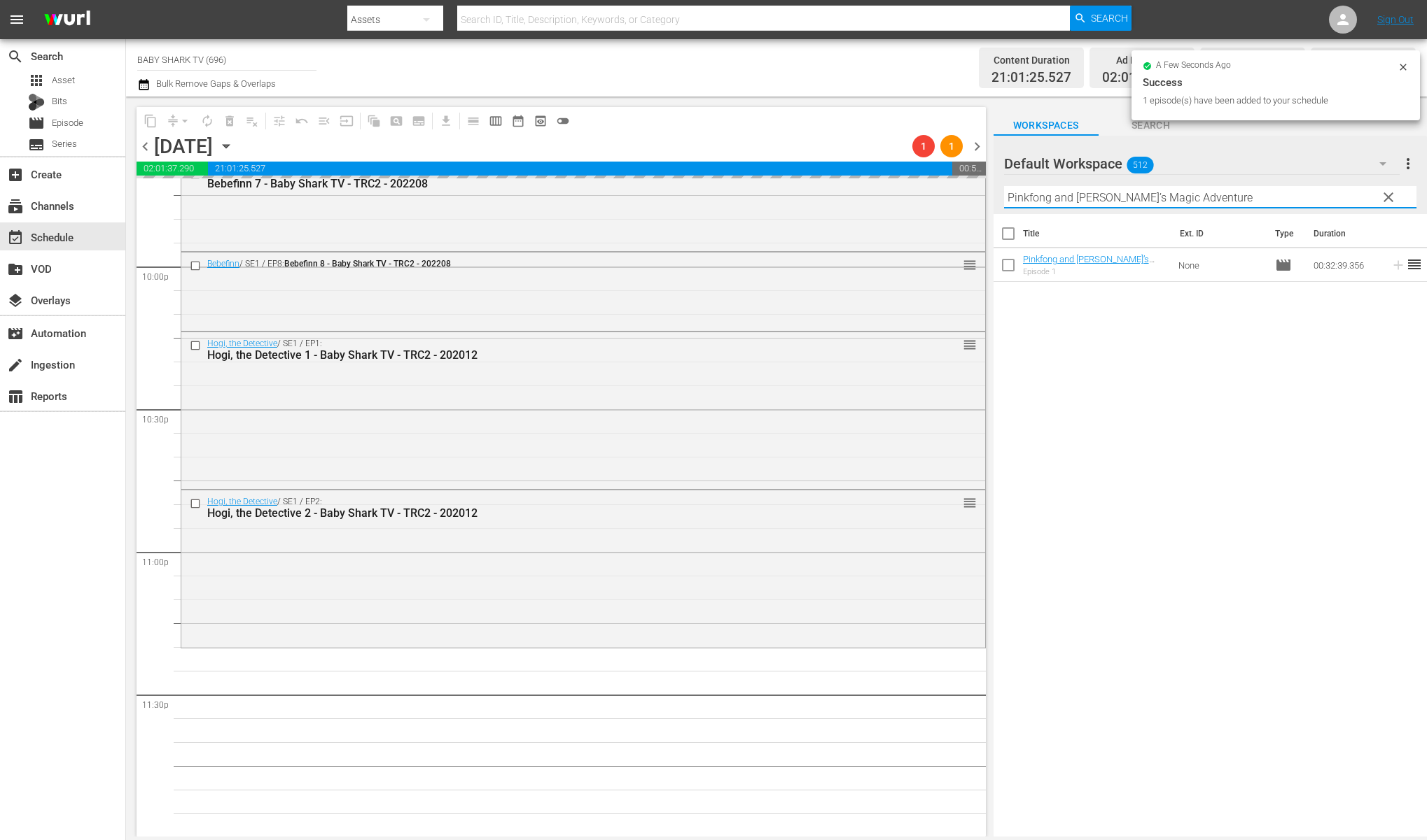
type input "Pinkfong and [PERSON_NAME]’s Magic Adventure"
click at [1387, 191] on span "clear" at bounding box center [1388, 197] width 17 height 17
click at [1387, 191] on input "Pinkfong and [PERSON_NAME]’s Magic Adventure" at bounding box center [1210, 198] width 413 height 23
click at [1383, 191] on input "Pinkfong and [PERSON_NAME]’s Magic Adventure" at bounding box center [1210, 198] width 413 height 23
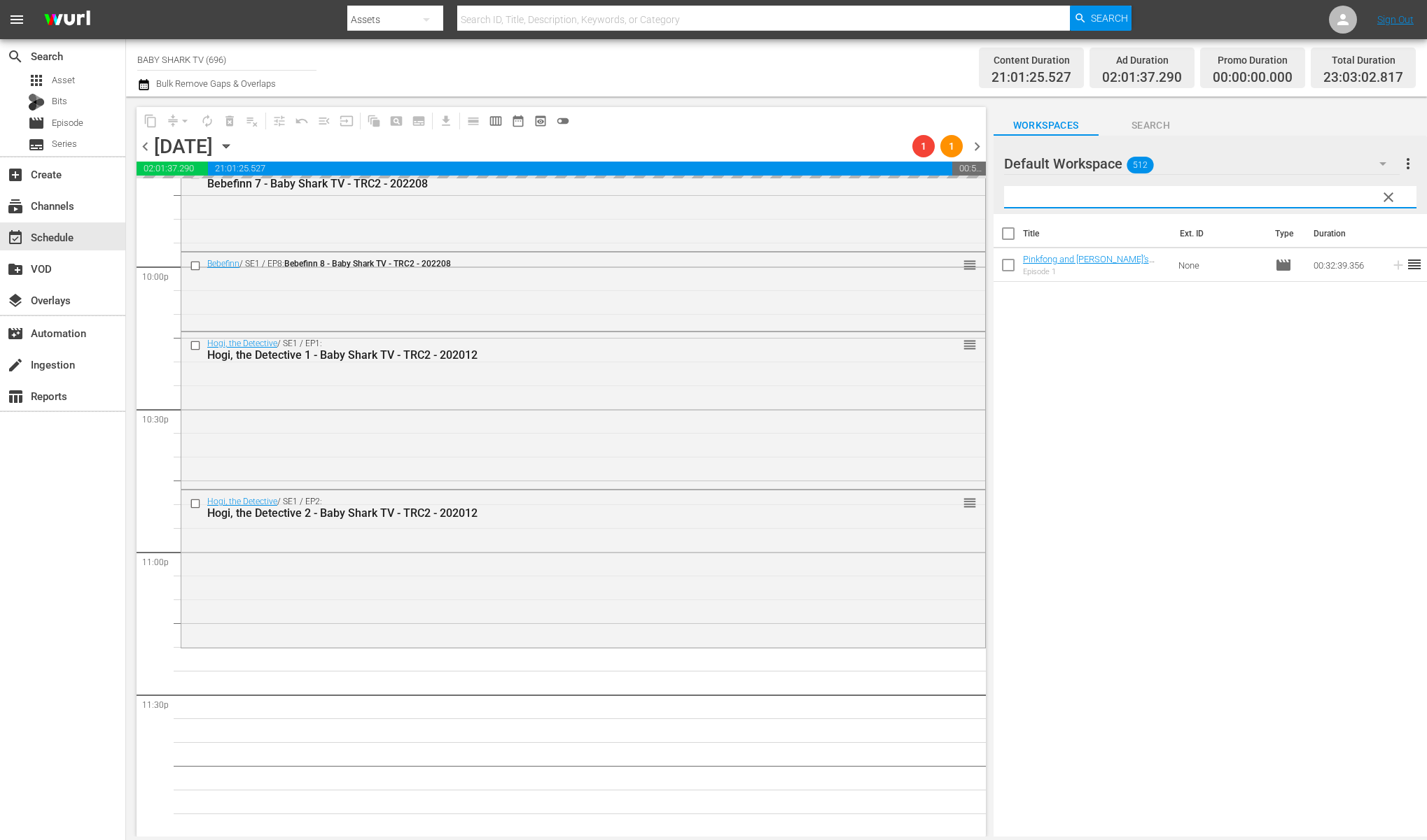
paste input "Pinkfong Colors Halloween Ep2"
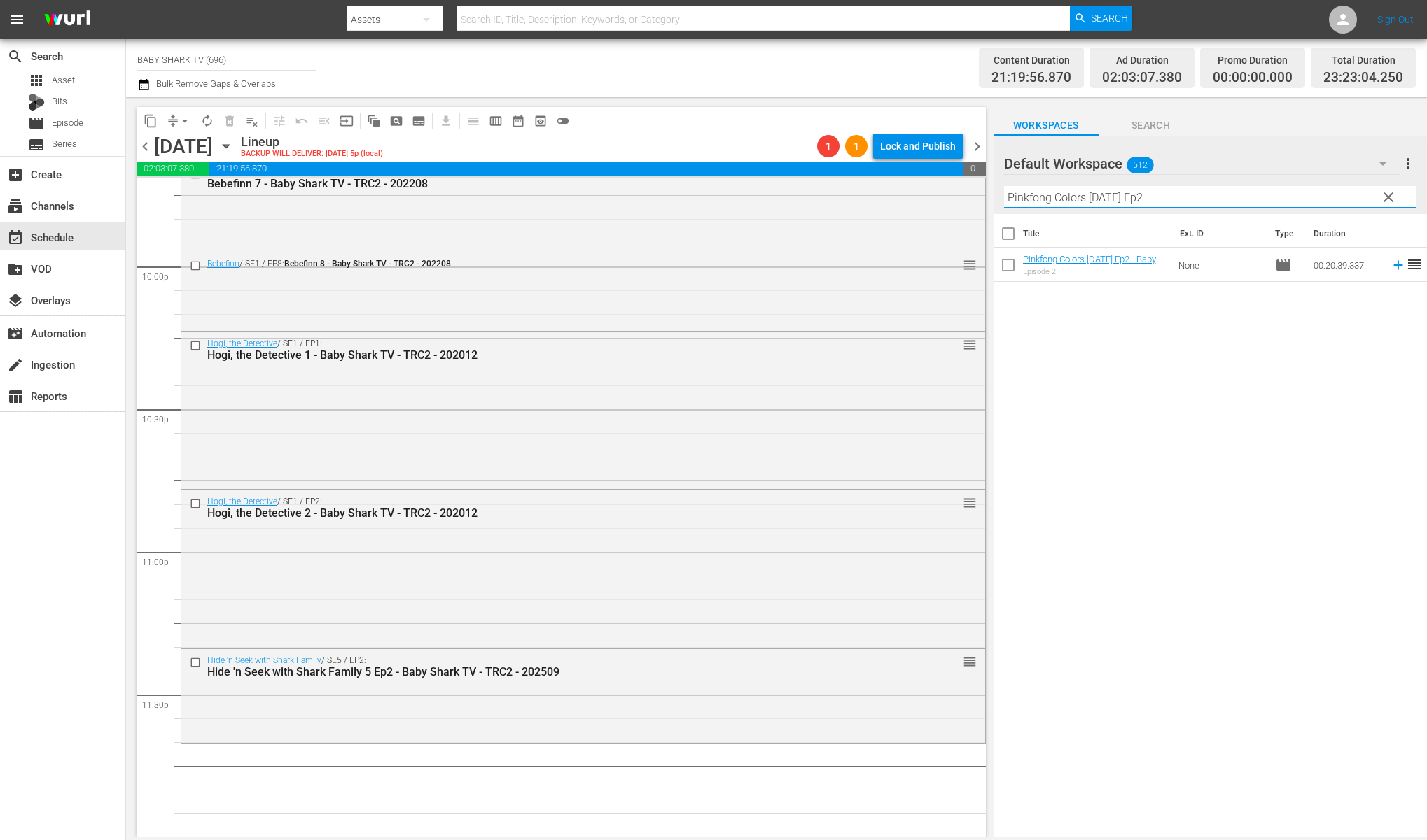
click at [1356, 191] on input "Pinkfong Colors Halloween Ep2" at bounding box center [1210, 198] width 413 height 23
type input "Pinkfong Colors Halloween Ep2"
click at [1388, 196] on span "clear" at bounding box center [1388, 197] width 17 height 17
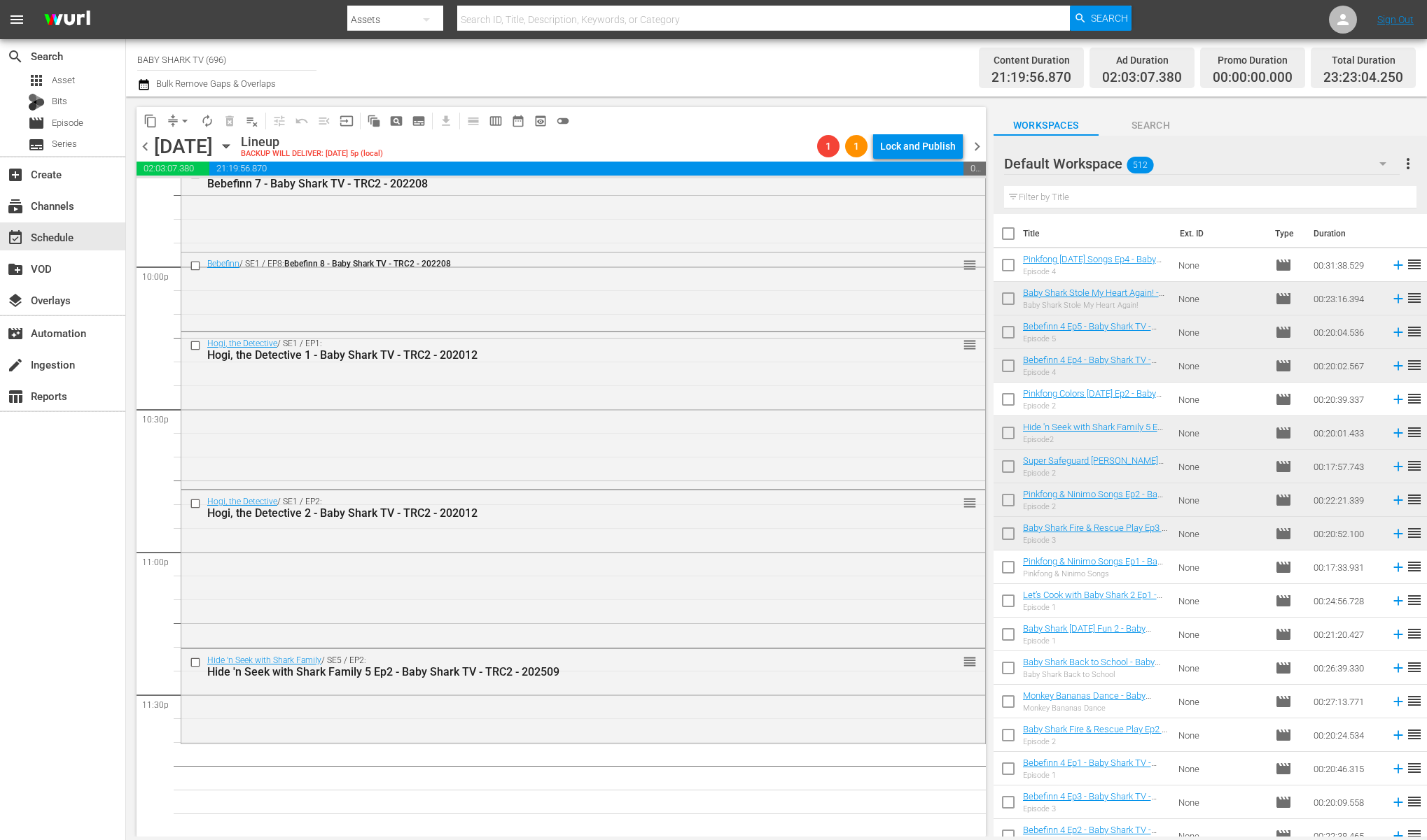
click at [1227, 215] on th "Ext. ID" at bounding box center [1218, 233] width 95 height 39
click at [1223, 198] on input "text" at bounding box center [1210, 198] width 413 height 23
paste input "Pinkfong Word Songs"
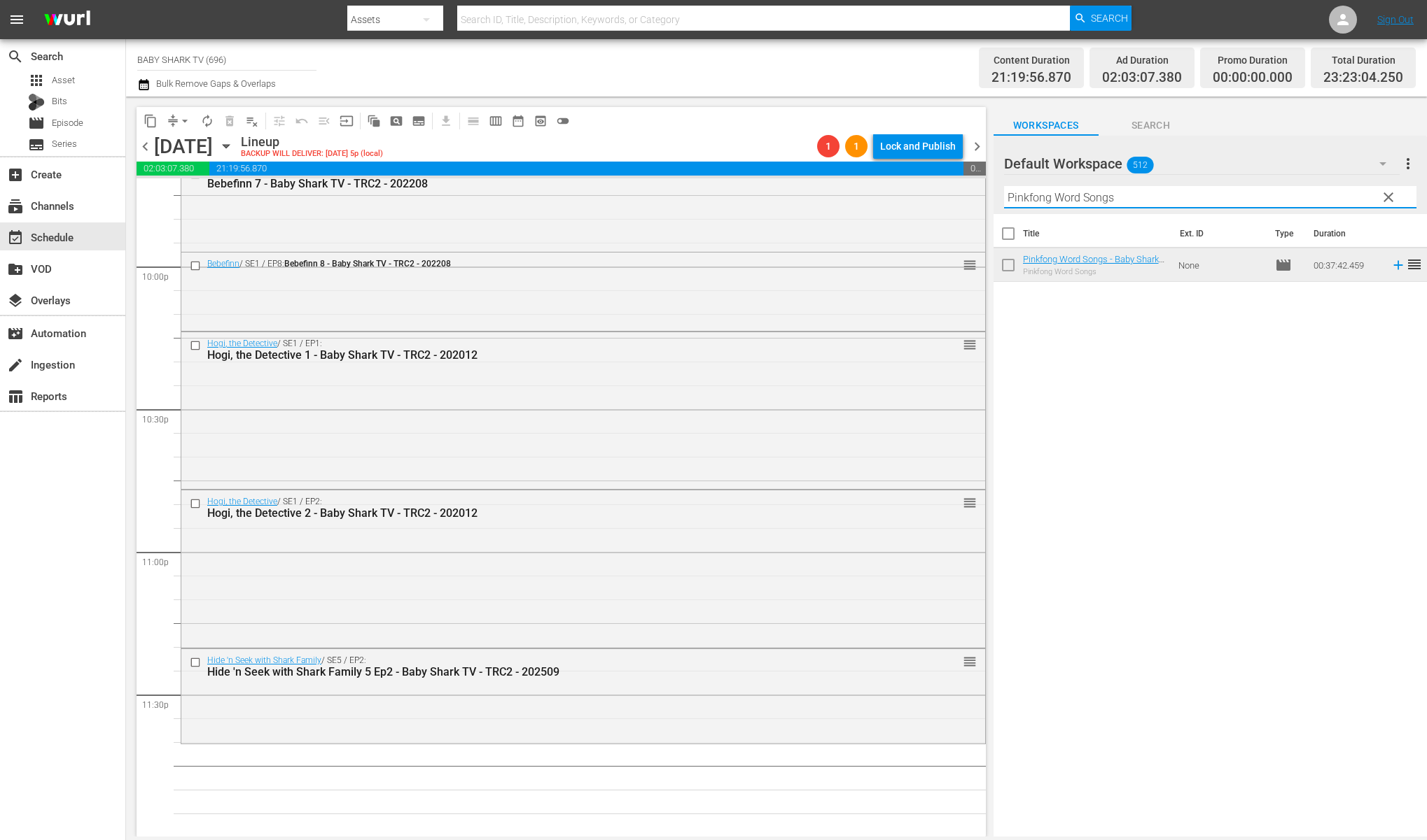
click at [1216, 199] on input "Pinkfong Word Songs" at bounding box center [1210, 198] width 413 height 23
paste input "Baby Shark Turned into a Cube"
type input "Baby Shark Turned into a Cube"
click at [1386, 195] on span "clear" at bounding box center [1388, 197] width 17 height 17
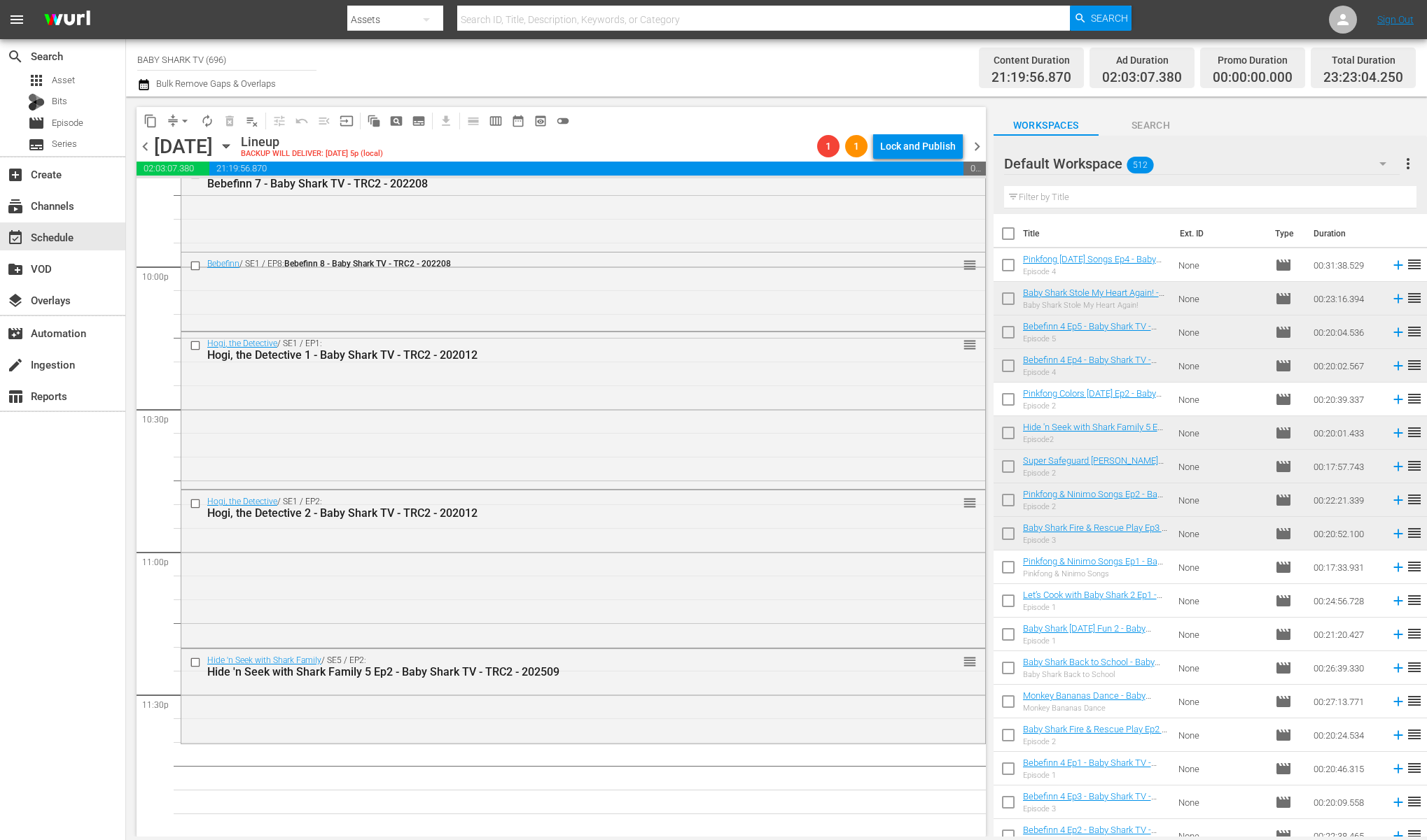
click at [1197, 198] on input "text" at bounding box center [1210, 198] width 413 height 23
paste input "Fruit&Veggi with Baby Shark"
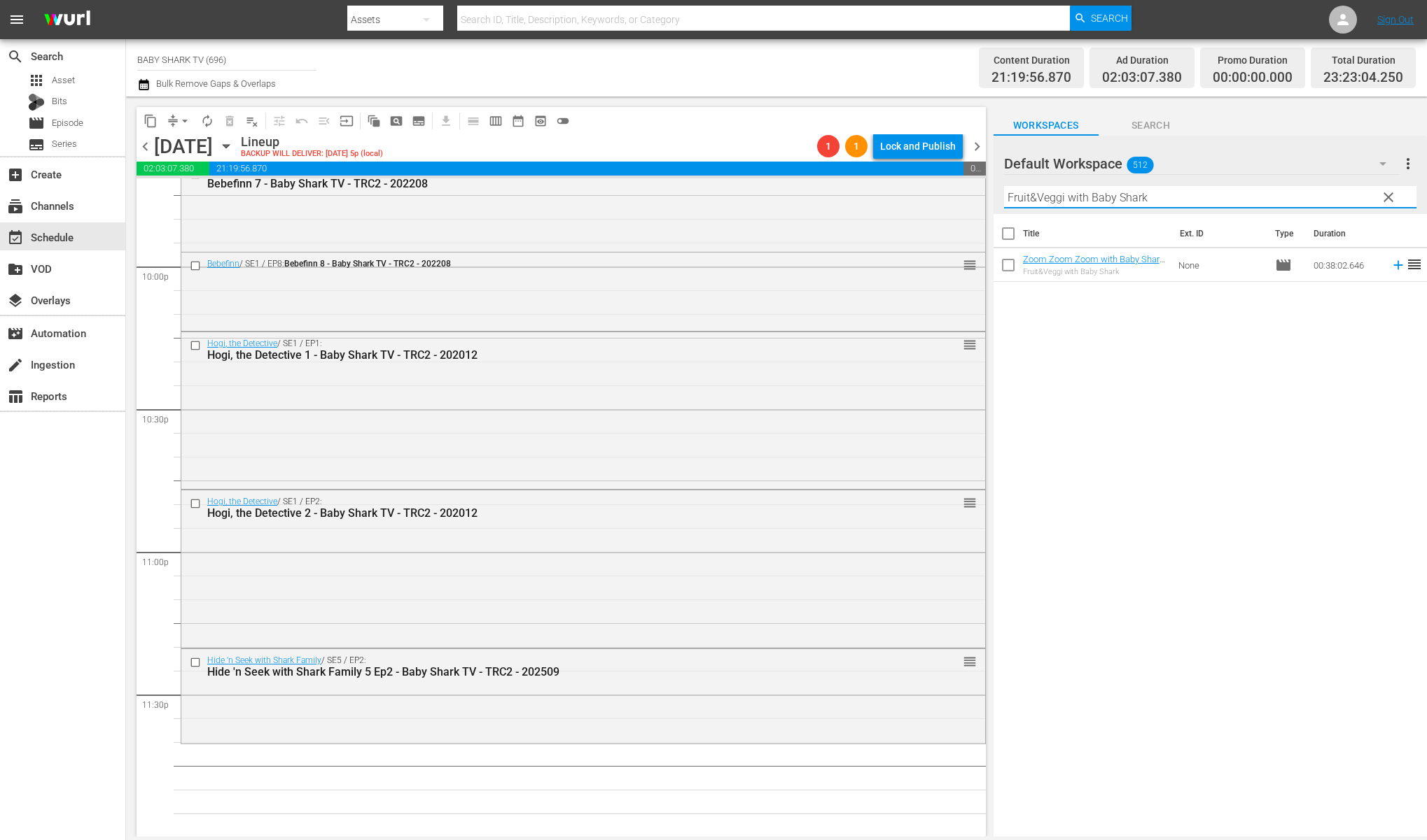
click at [1211, 203] on input "Fruit&Veggi with Baby Shark" at bounding box center [1210, 198] width 413 height 23
paste input "Sing along with [PERSON_NAME] and Hogi 5"
click at [1233, 198] on input "Sing along with [PERSON_NAME] and Hogi 5" at bounding box center [1210, 198] width 413 height 23
click at [1237, 194] on input "Sing along with [PERSON_NAME] and Hogi 5" at bounding box center [1210, 198] width 413 height 23
paste input "Pinkfong World Songs"
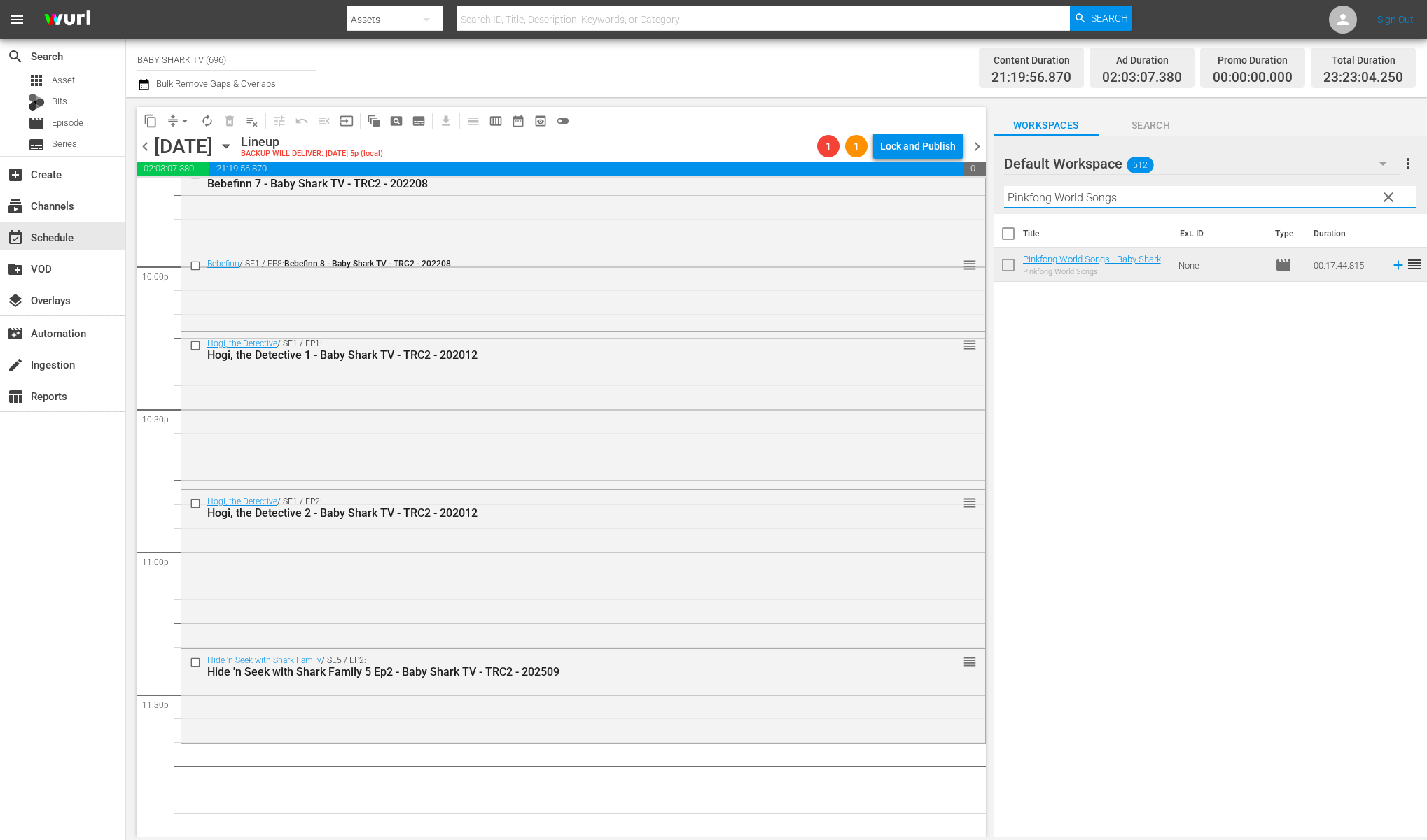
drag, startPoint x: 1165, startPoint y: 445, endPoint x: 1143, endPoint y: 335, distance: 112.2
click at [1165, 444] on div "Title Ext. ID Type Duration Pinkfong World Songs - Baby Shark TV - TRC2 - 20201…" at bounding box center [1210, 526] width 434 height 625
click at [1308, 202] on input "Pinkfong World Songs" at bounding box center [1210, 198] width 413 height 23
paste input "Around the World with Baby Shark"
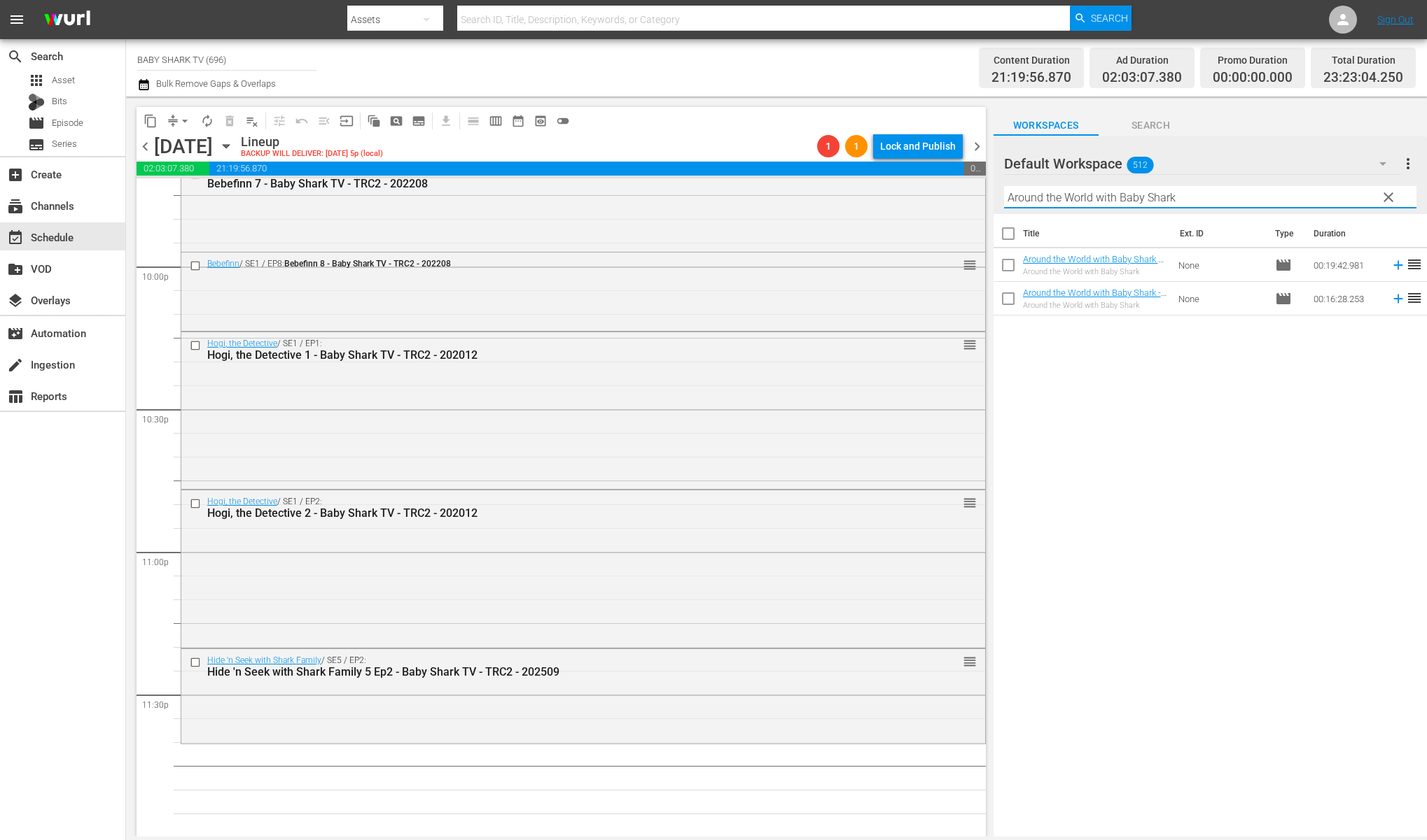
type input "Around the World with Baby Shark"
click at [1134, 335] on div "Title Ext. ID Type Duration Around the World with Baby Shark 2 - Baby Shark TV …" at bounding box center [1210, 526] width 434 height 625
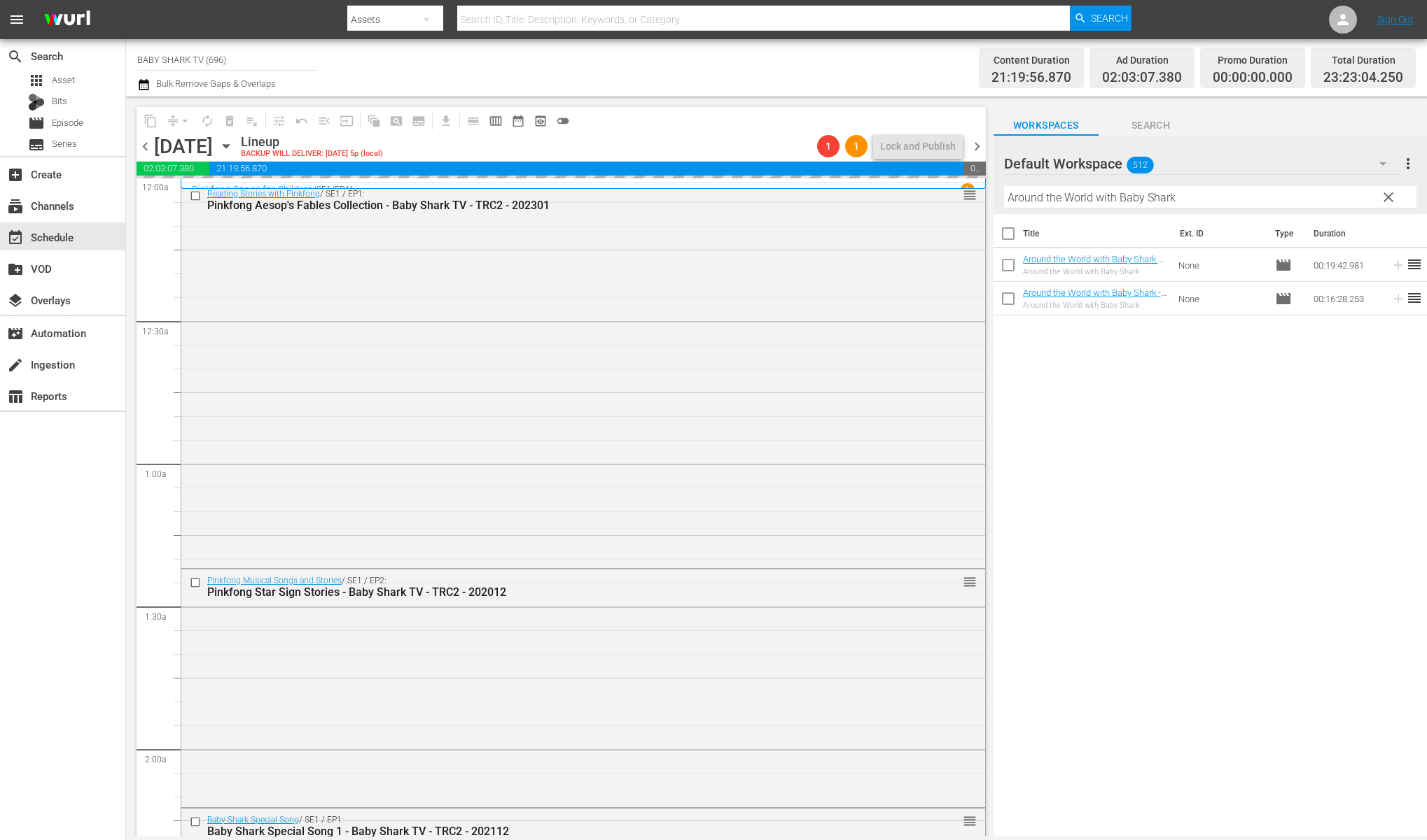
scroll to position [6193, 0]
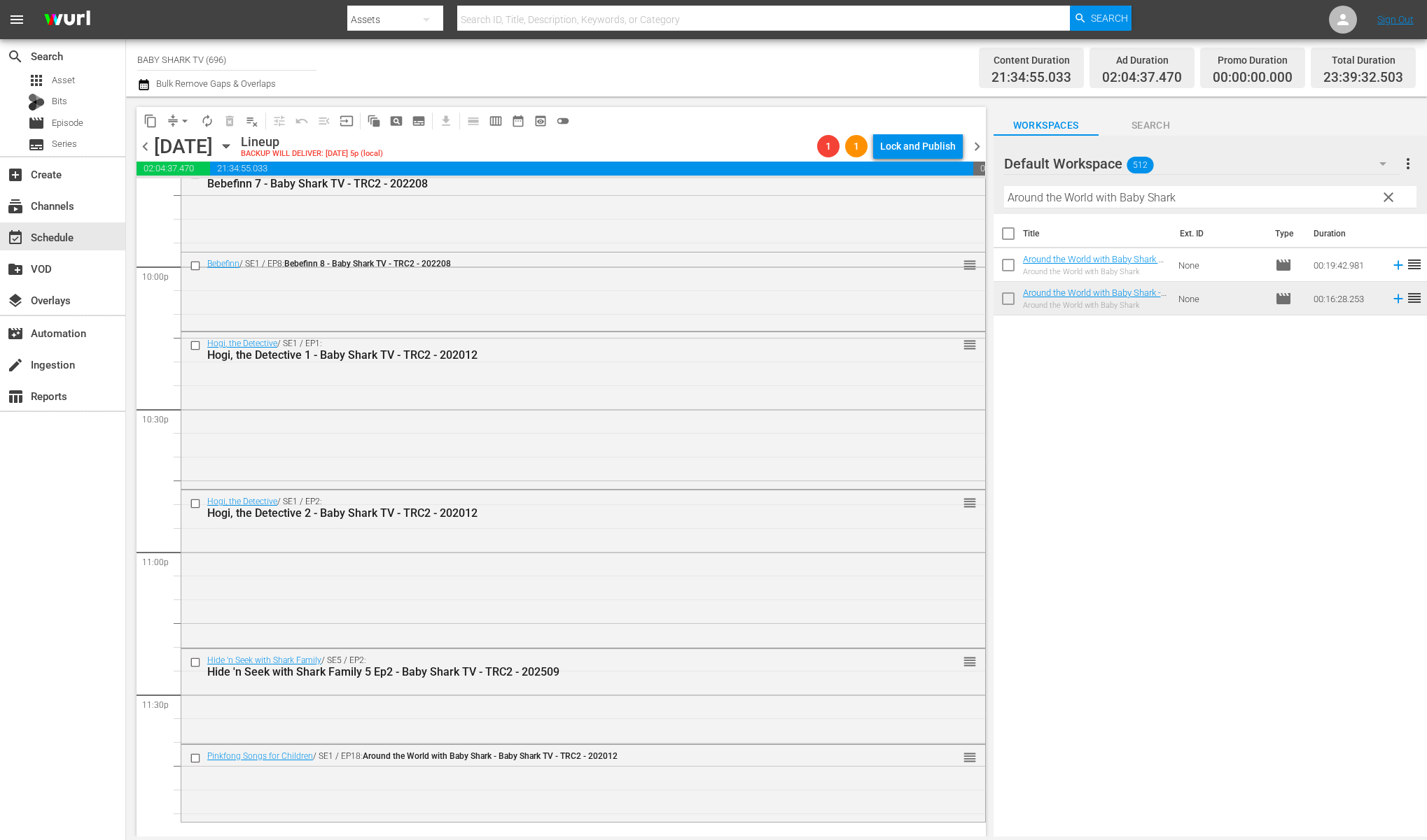
click at [1168, 195] on input "Around the World with Baby Shark" at bounding box center [1210, 198] width 413 height 23
paste input "Let’s Cook with Baby Shark ep1"
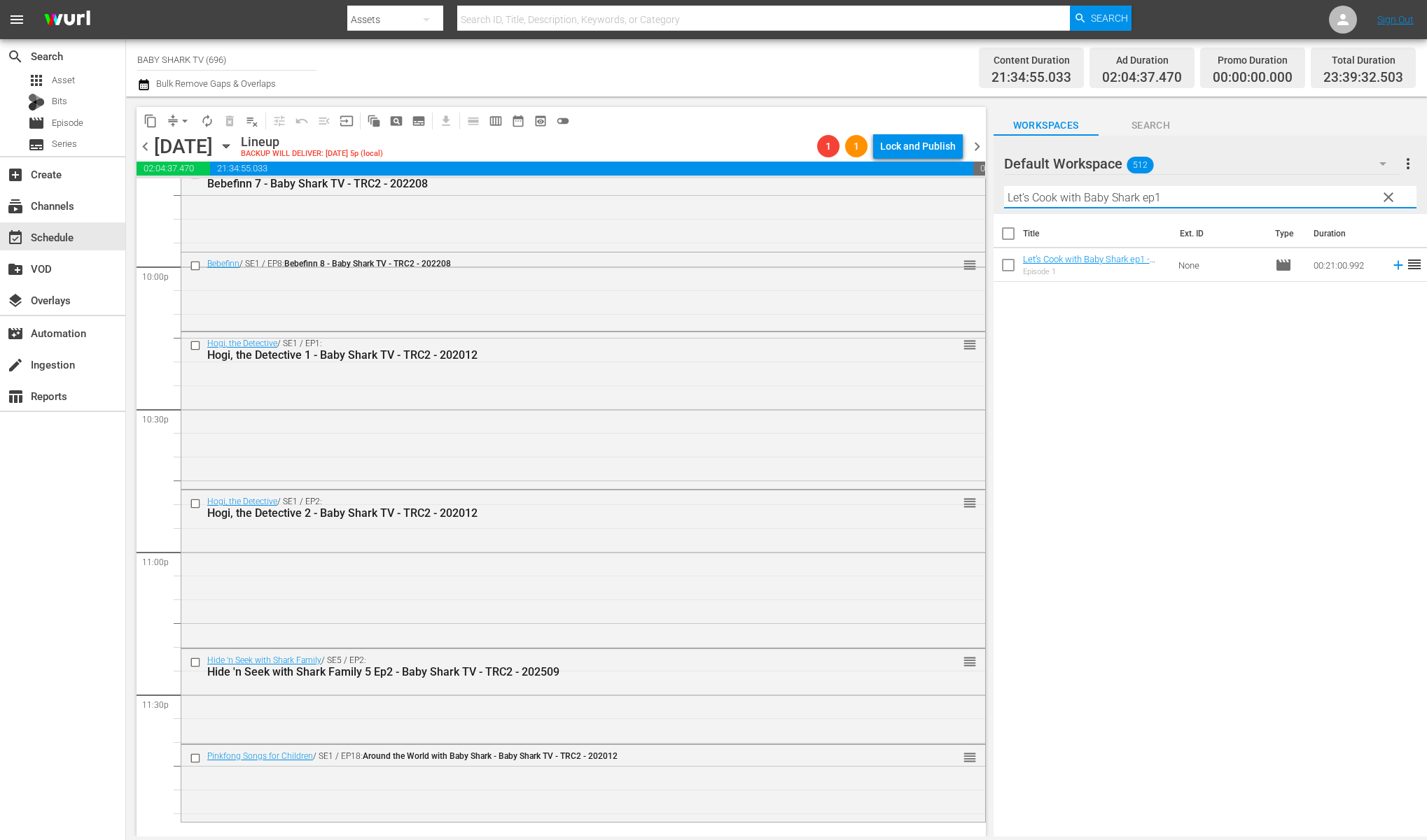
type input "Let’s Cook with Baby Shark ep1"
click at [1143, 328] on div "Title Ext. ID Type Duration Let’s Cook with Baby Shark ep1 - Baby Shark TV - TR…" at bounding box center [1210, 526] width 434 height 625
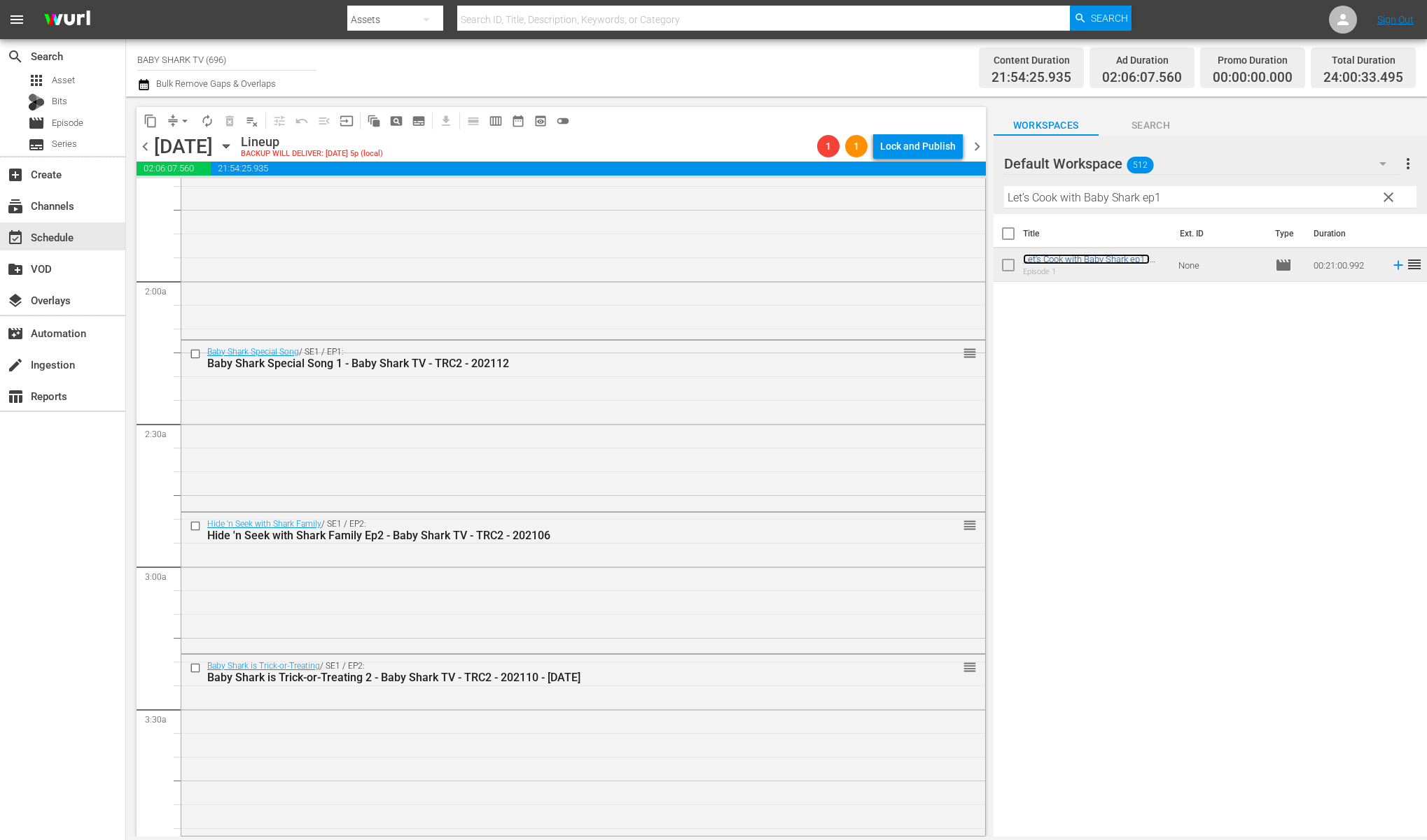
scroll to position [0, 0]
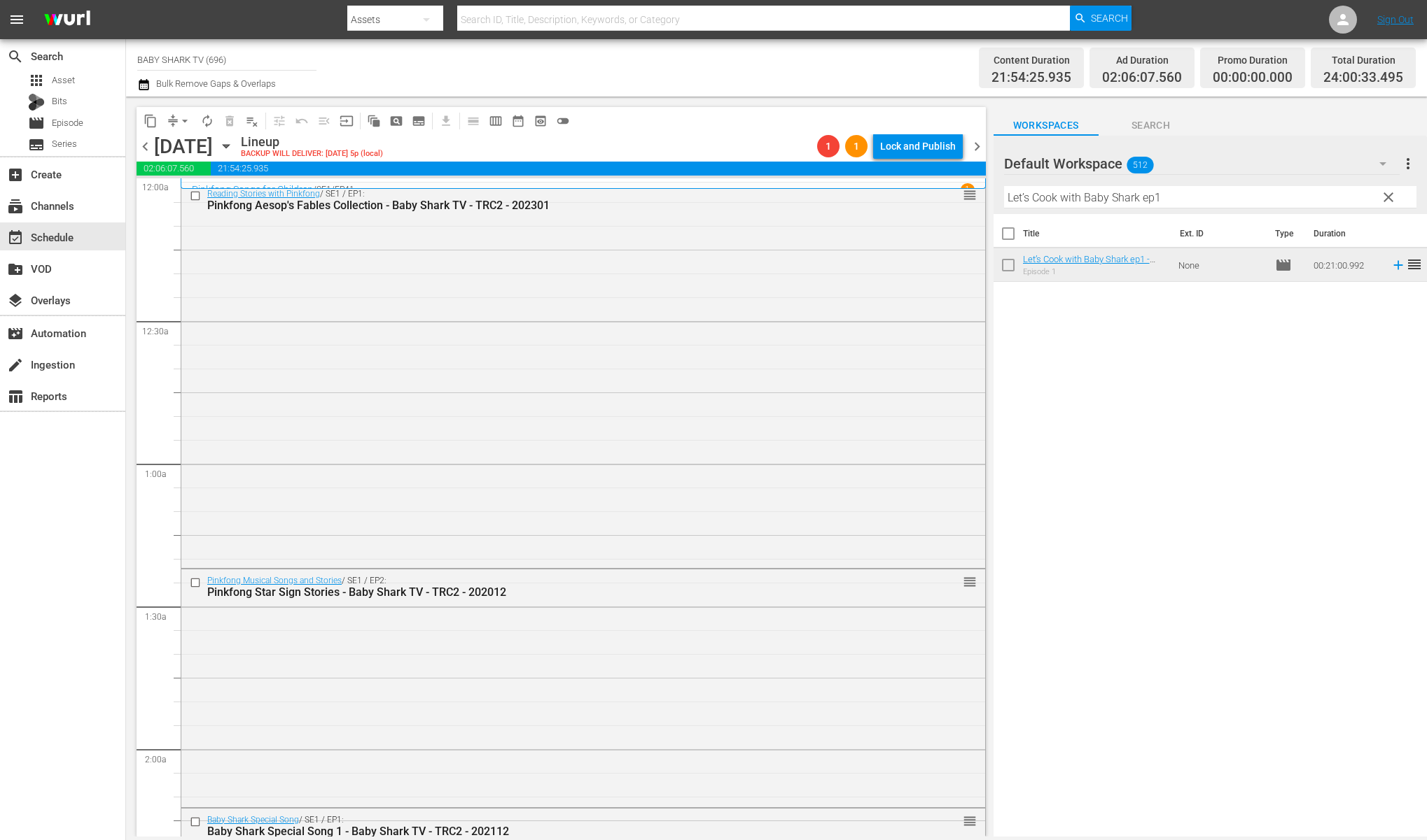
click at [1093, 444] on div "Title Ext. ID Type Duration Let’s Cook with Baby Shark ep1 - Baby Shark TV - TR…" at bounding box center [1210, 526] width 434 height 625
click at [181, 116] on span "arrow_drop_down" at bounding box center [184, 121] width 14 height 14
click at [181, 144] on li "Align to Midnight" at bounding box center [185, 149] width 147 height 23
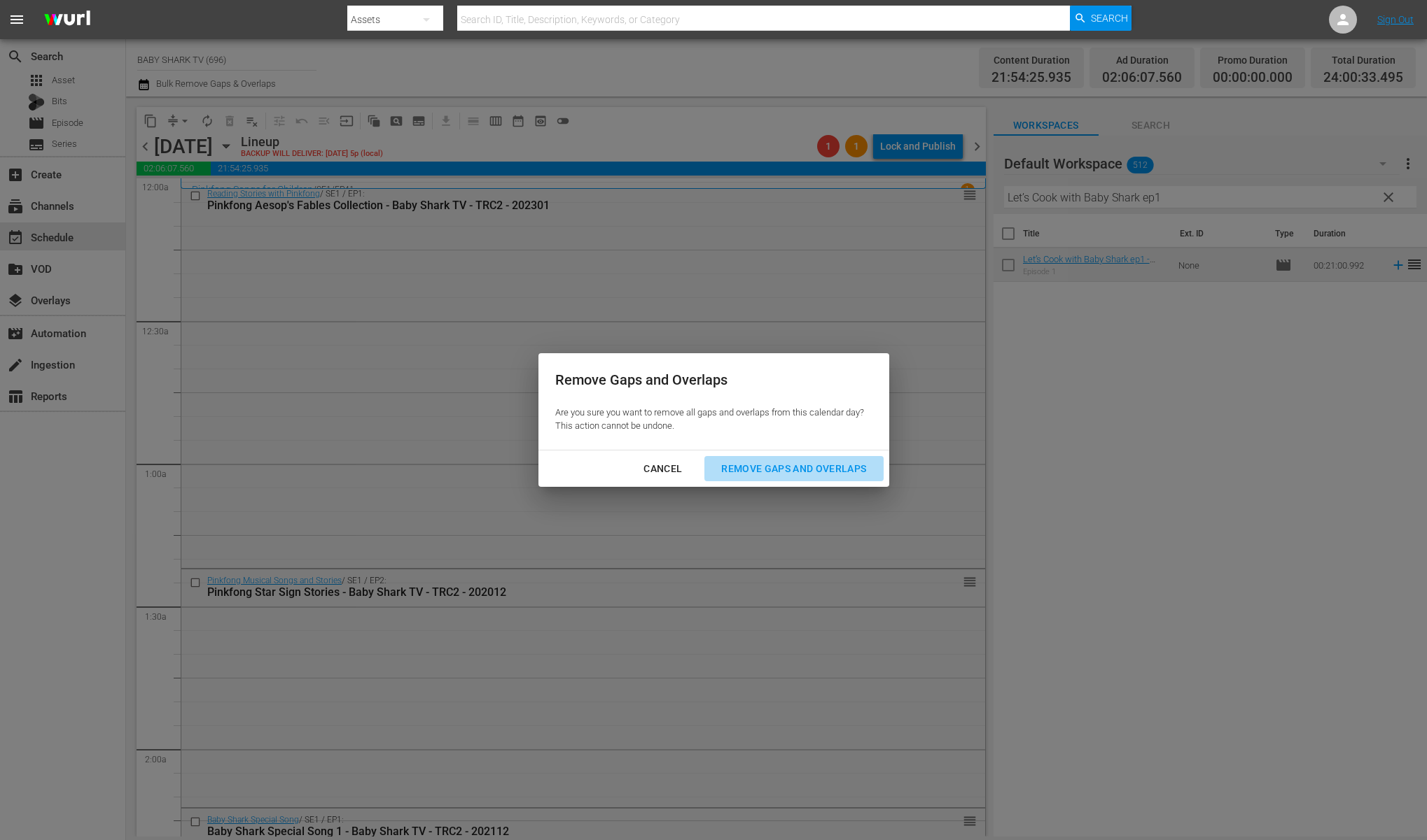
click at [812, 472] on div "Remove Gaps and Overlaps" at bounding box center [793, 469] width 167 height 17
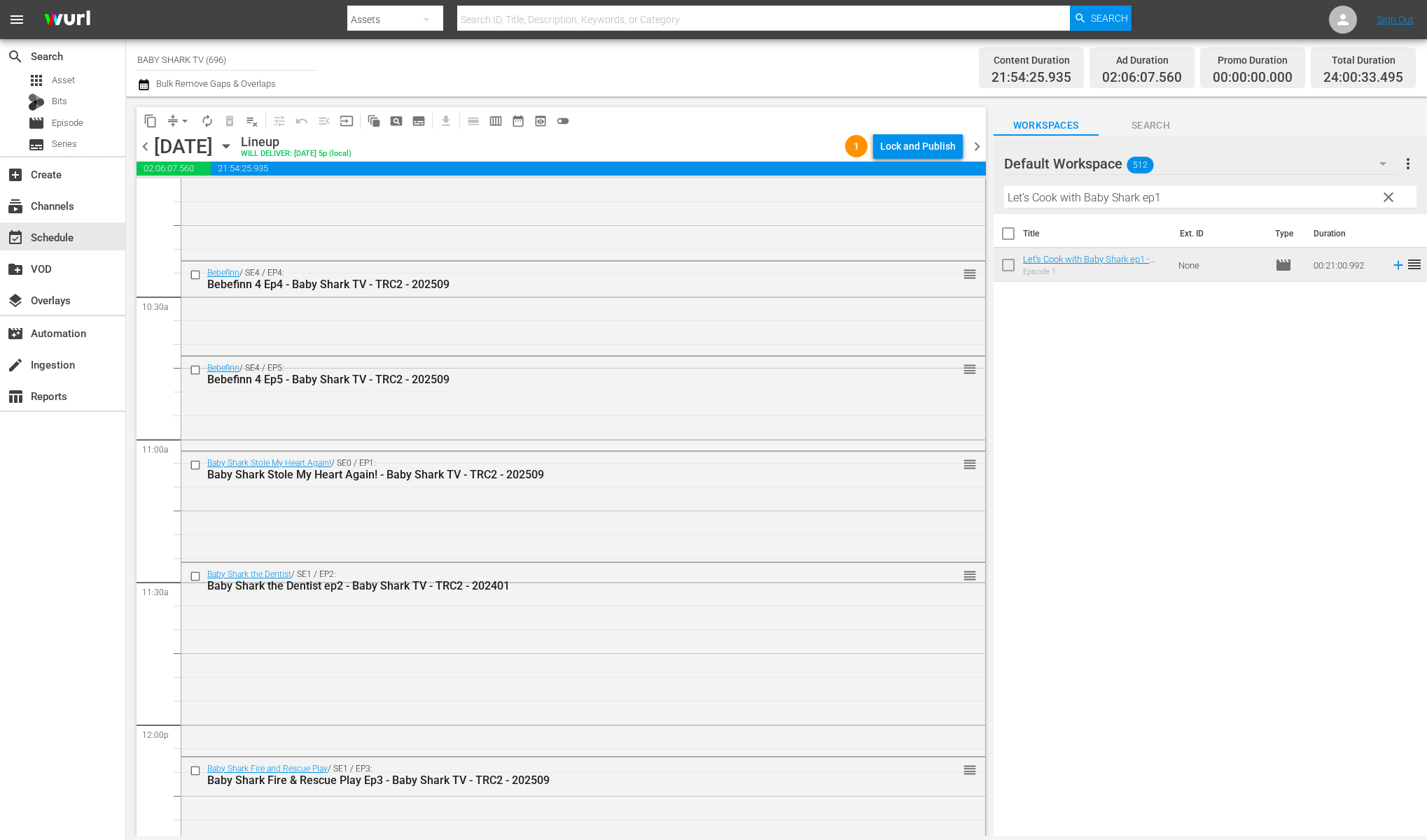
scroll to position [3066, 0]
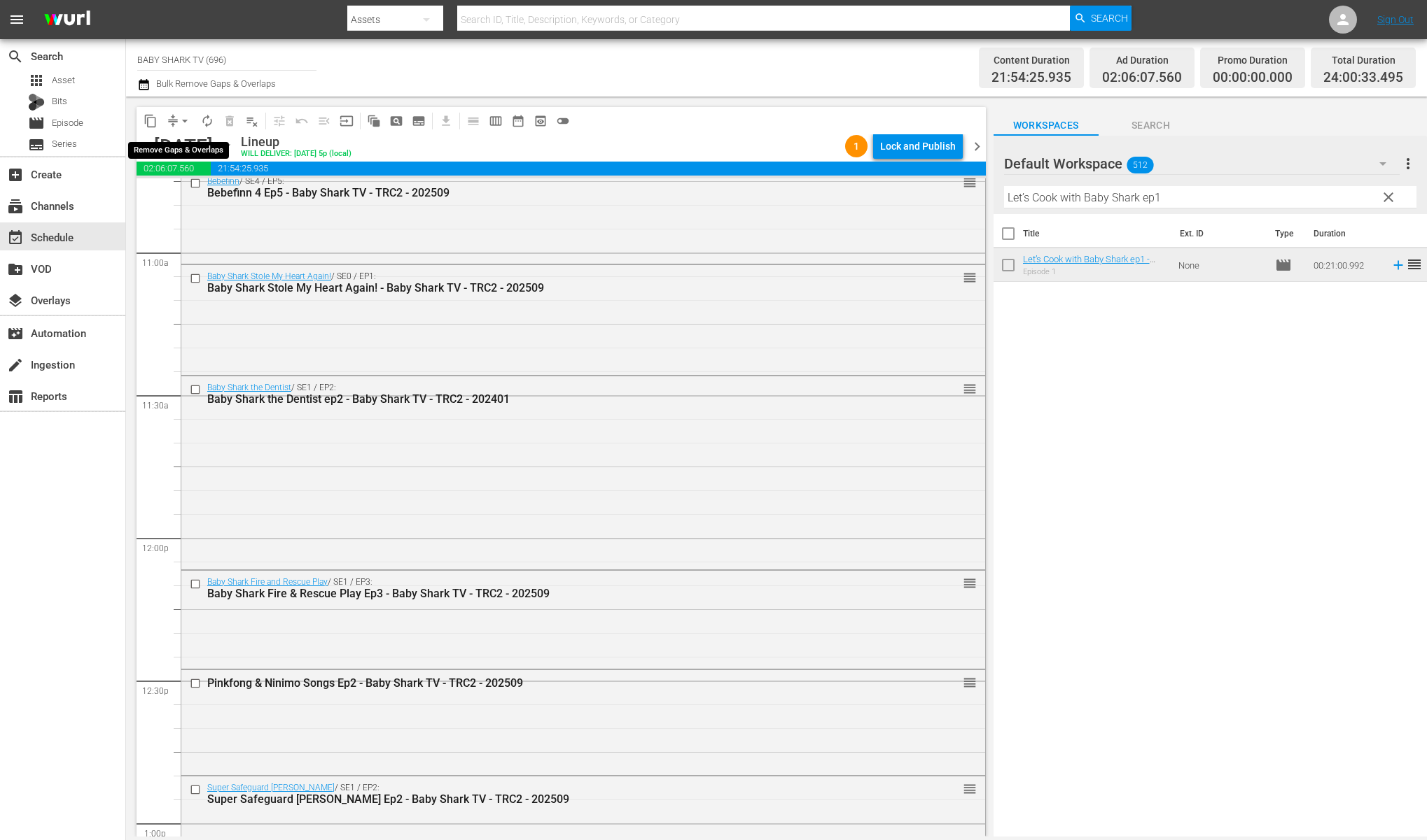
click at [178, 125] on span "arrow_drop_down" at bounding box center [184, 121] width 14 height 14
click at [193, 151] on li "Align to Midnight" at bounding box center [185, 149] width 147 height 23
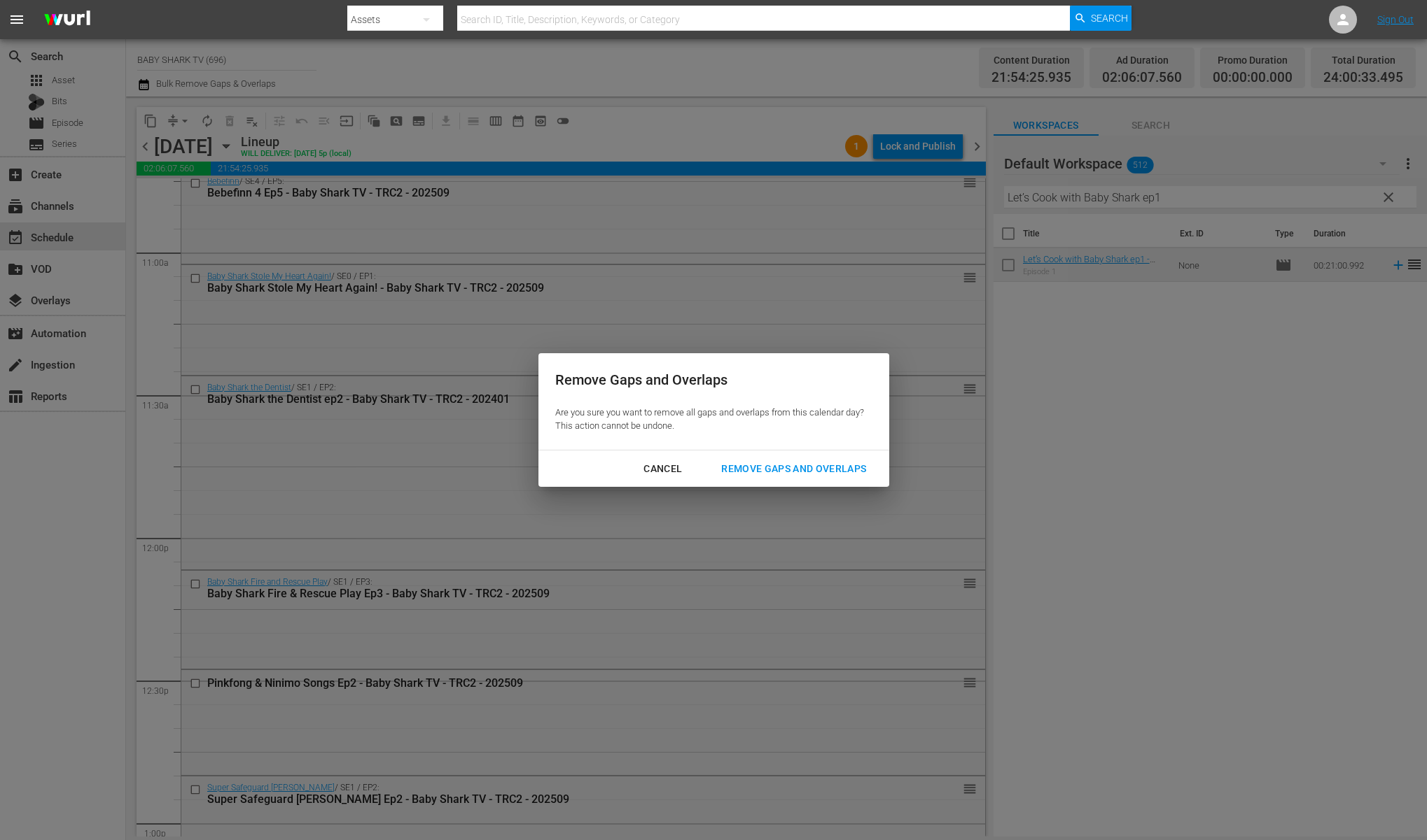
click at [834, 465] on div "Remove Gaps and Overlaps" at bounding box center [793, 469] width 167 height 17
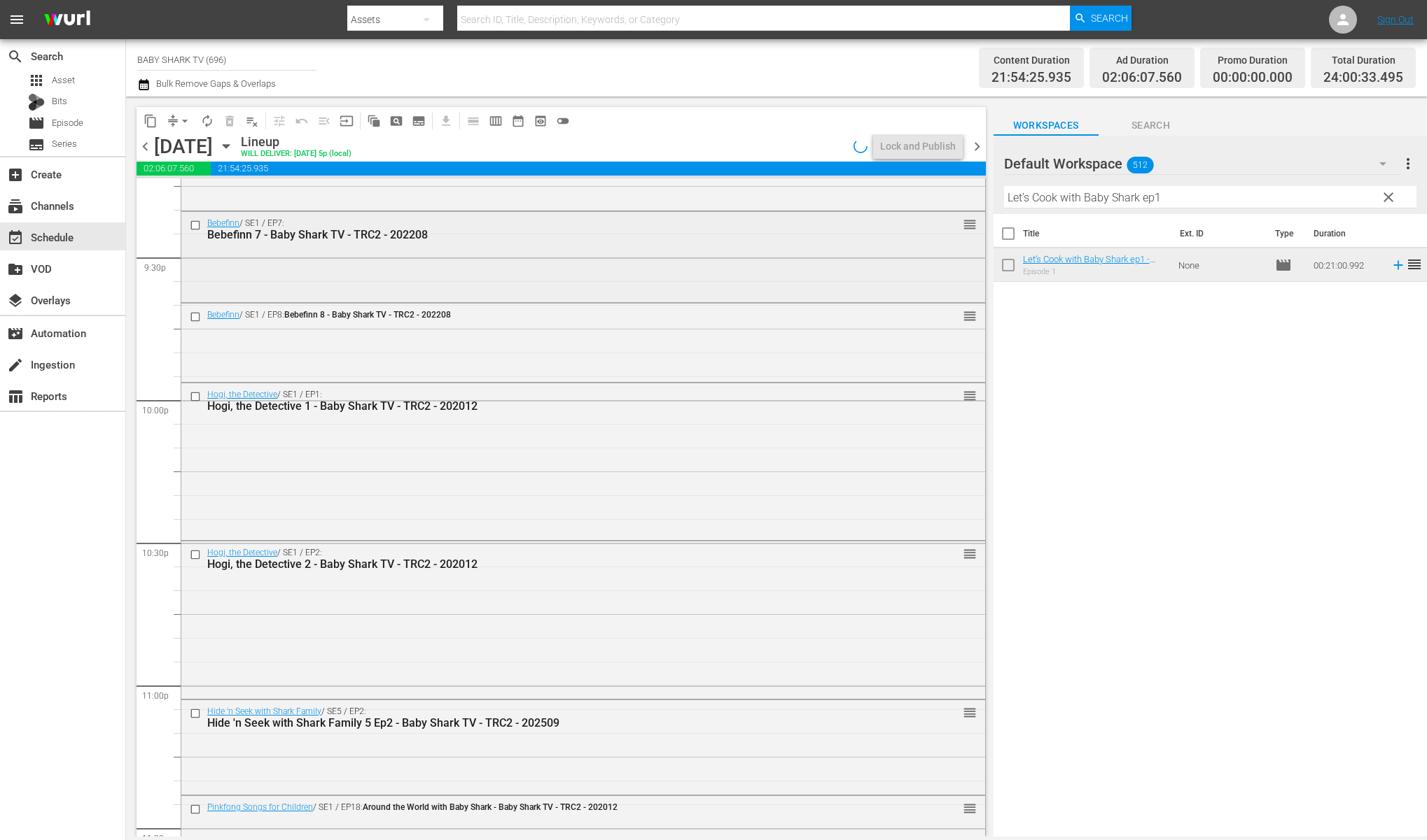
scroll to position [6196, 0]
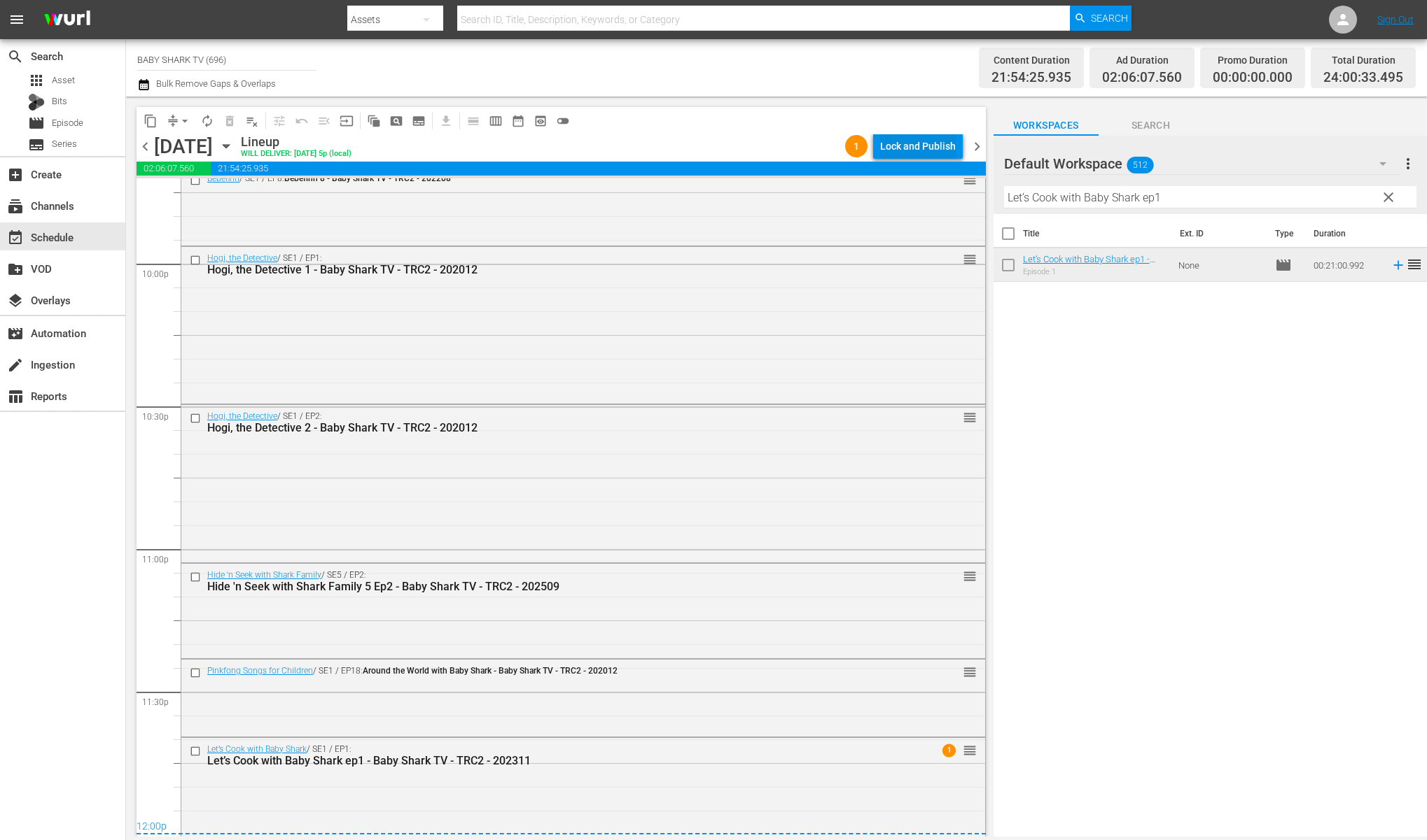
click at [917, 149] on div "Lock and Publish" at bounding box center [917, 146] width 75 height 25
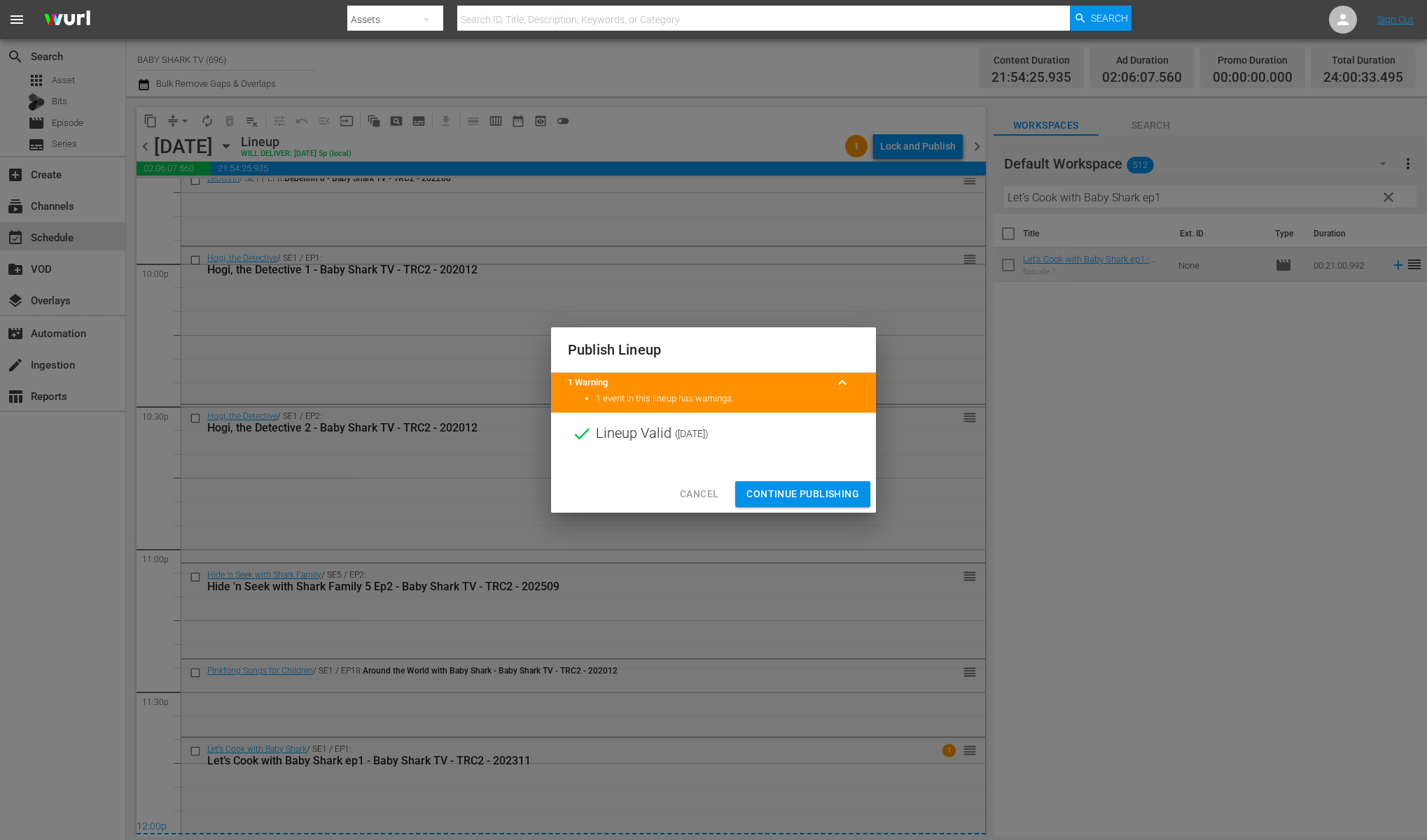
click at [822, 495] on span "Continue Publishing" at bounding box center [802, 495] width 113 height 17
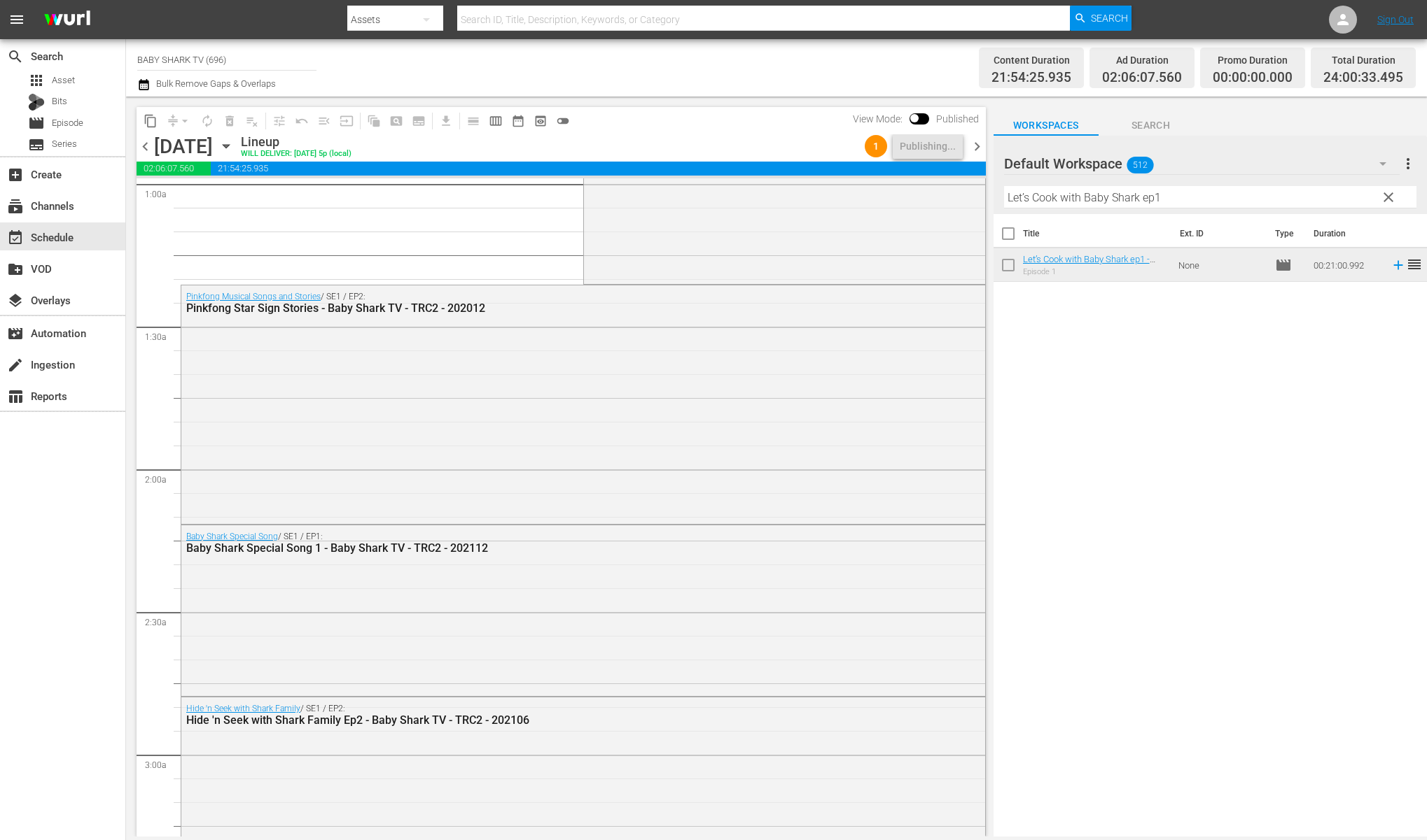
scroll to position [286, 0]
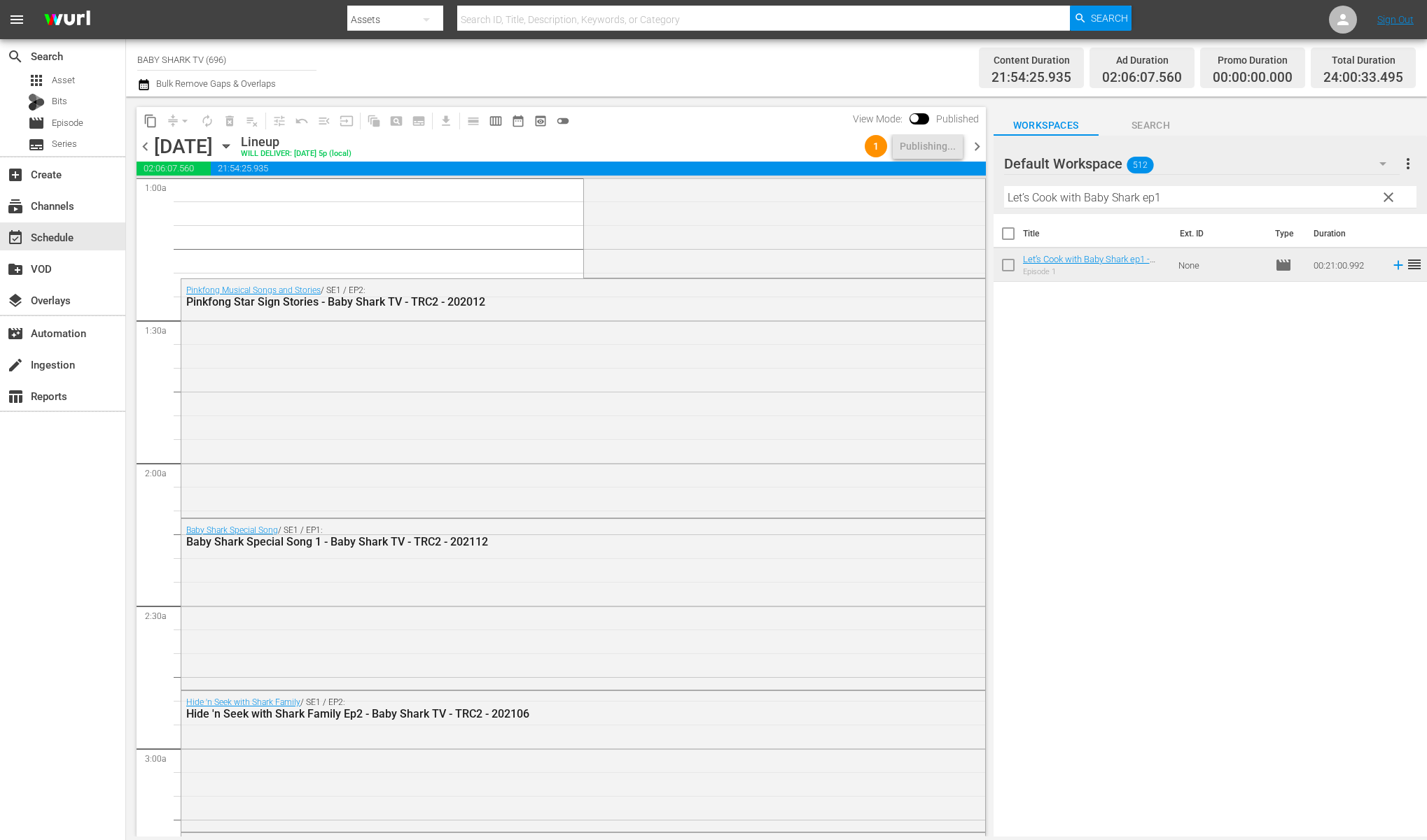
click at [655, 114] on div "content_copy compress arrow_drop_down autorenew_outlined delete_forever_outline…" at bounding box center [560, 120] width 849 height 27
click at [229, 147] on icon "button" at bounding box center [226, 147] width 6 height 3
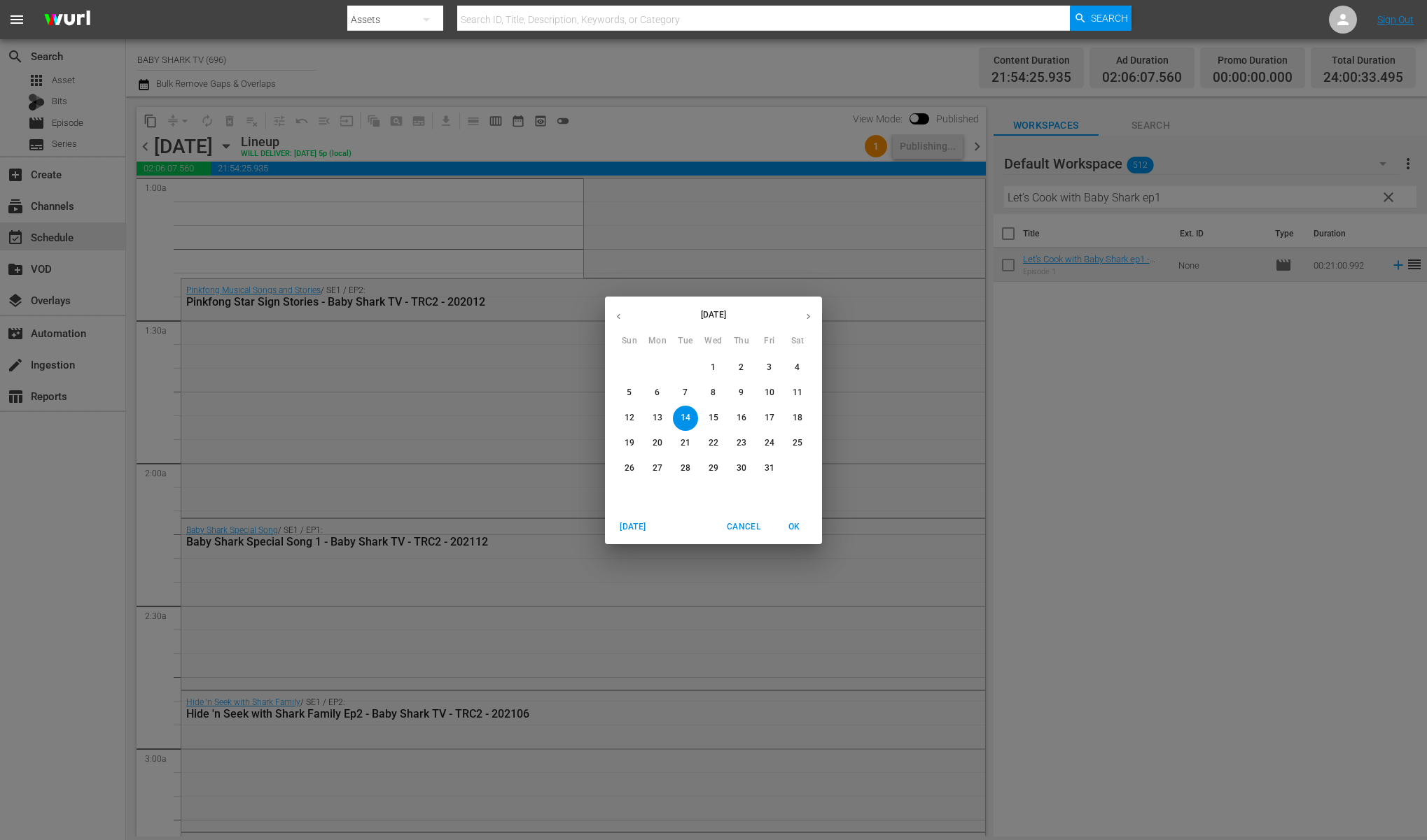
click at [1220, 434] on div "[DATE] Sun Mon Tue Wed Thu Fri Sat 28 29 30 1 2 3 4 5 6 7 8 9 10 11 12 13 14 15…" at bounding box center [714, 420] width 1427 height 840
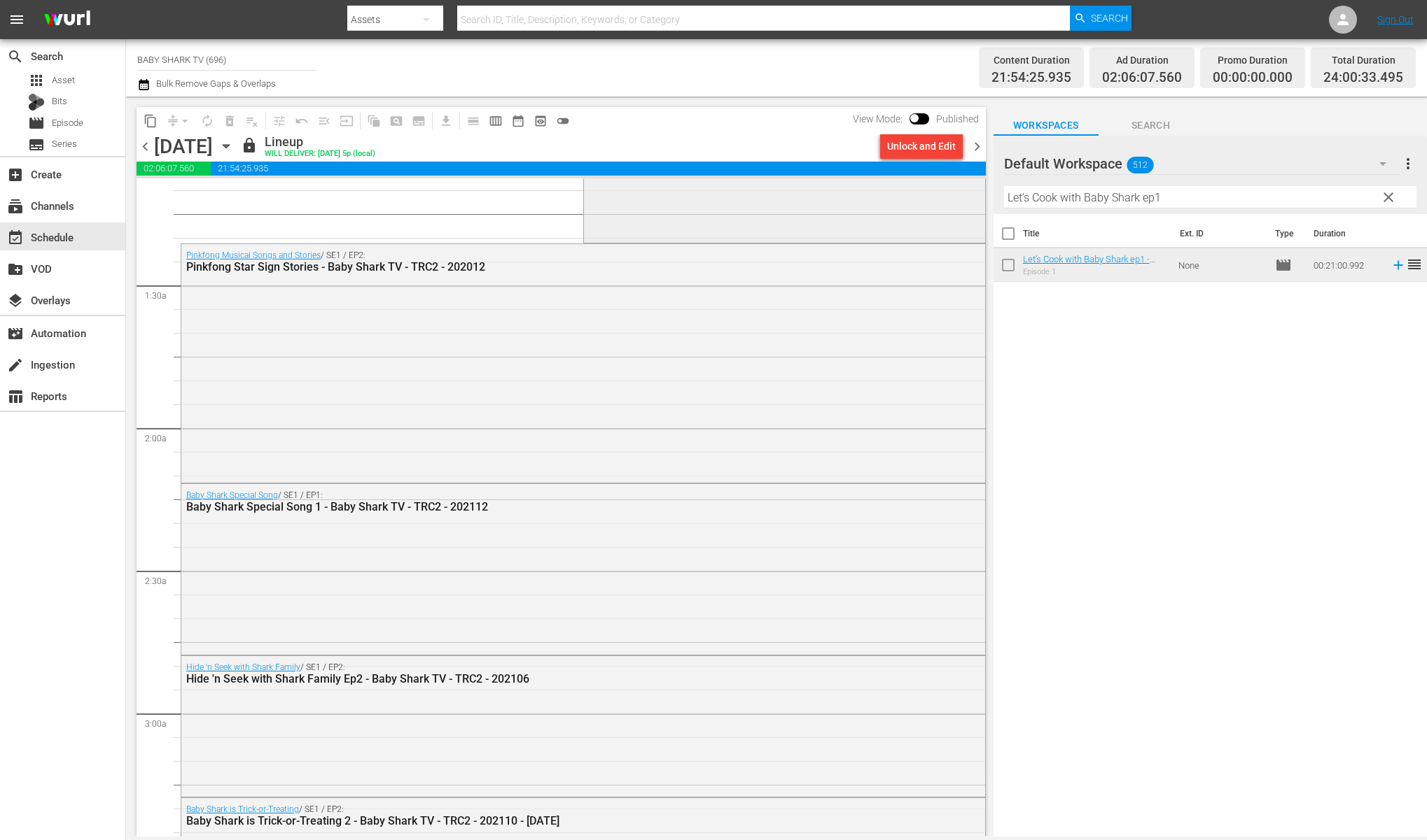
scroll to position [0, 0]
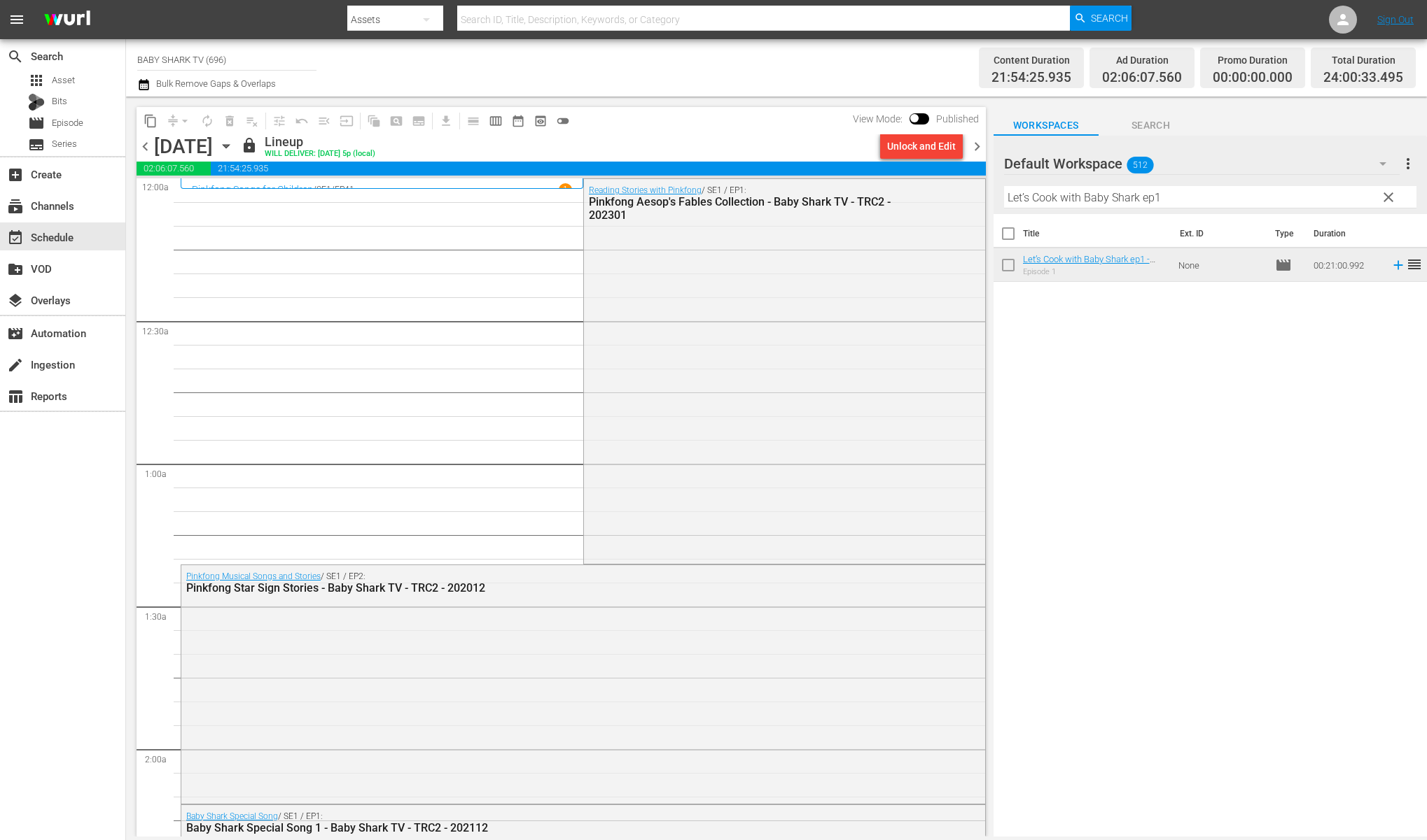
click at [1074, 371] on div "Title Ext. ID Type Duration Let’s Cook with Baby Shark ep1 - Baby Shark TV - TR…" at bounding box center [1210, 526] width 434 height 625
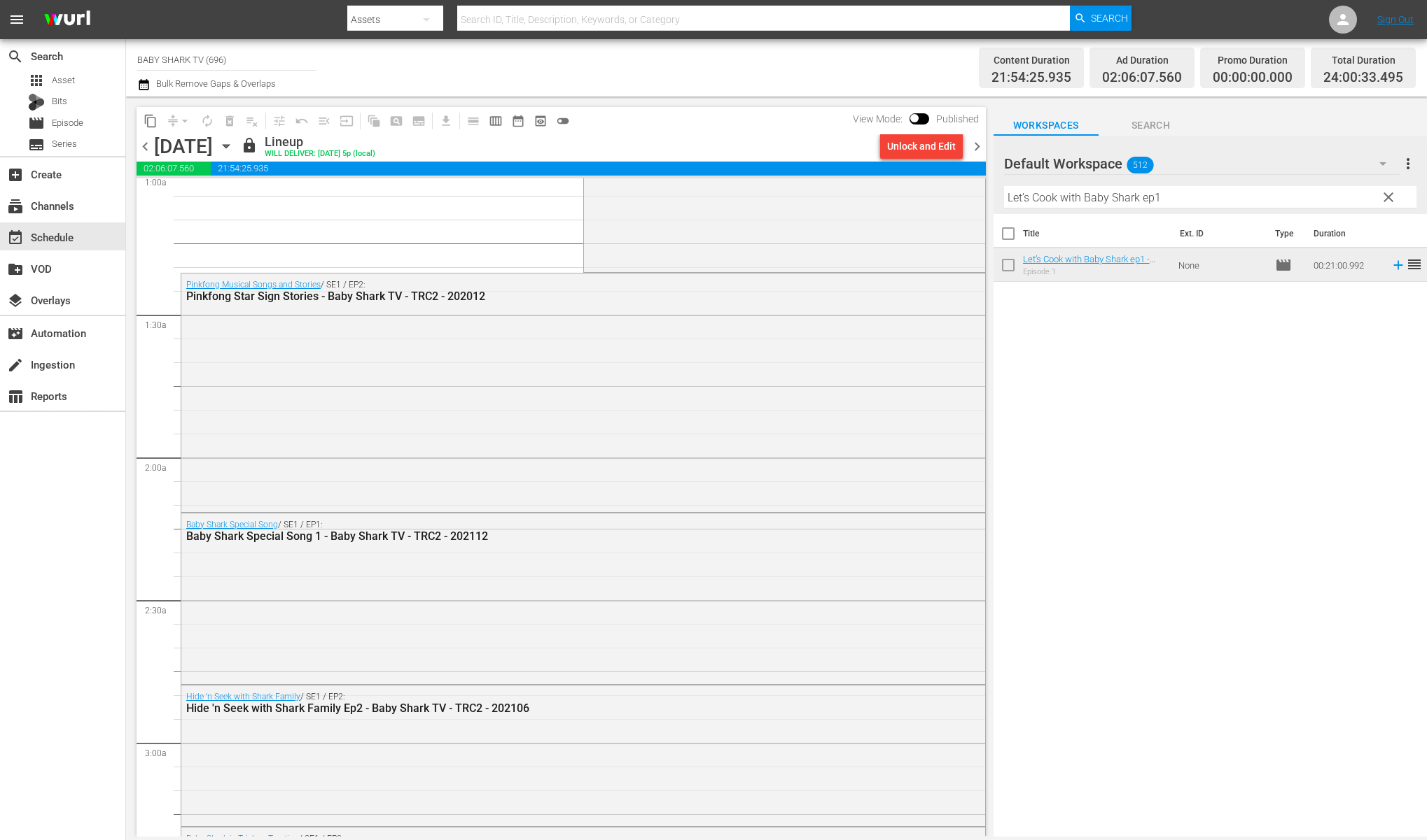
scroll to position [693, 0]
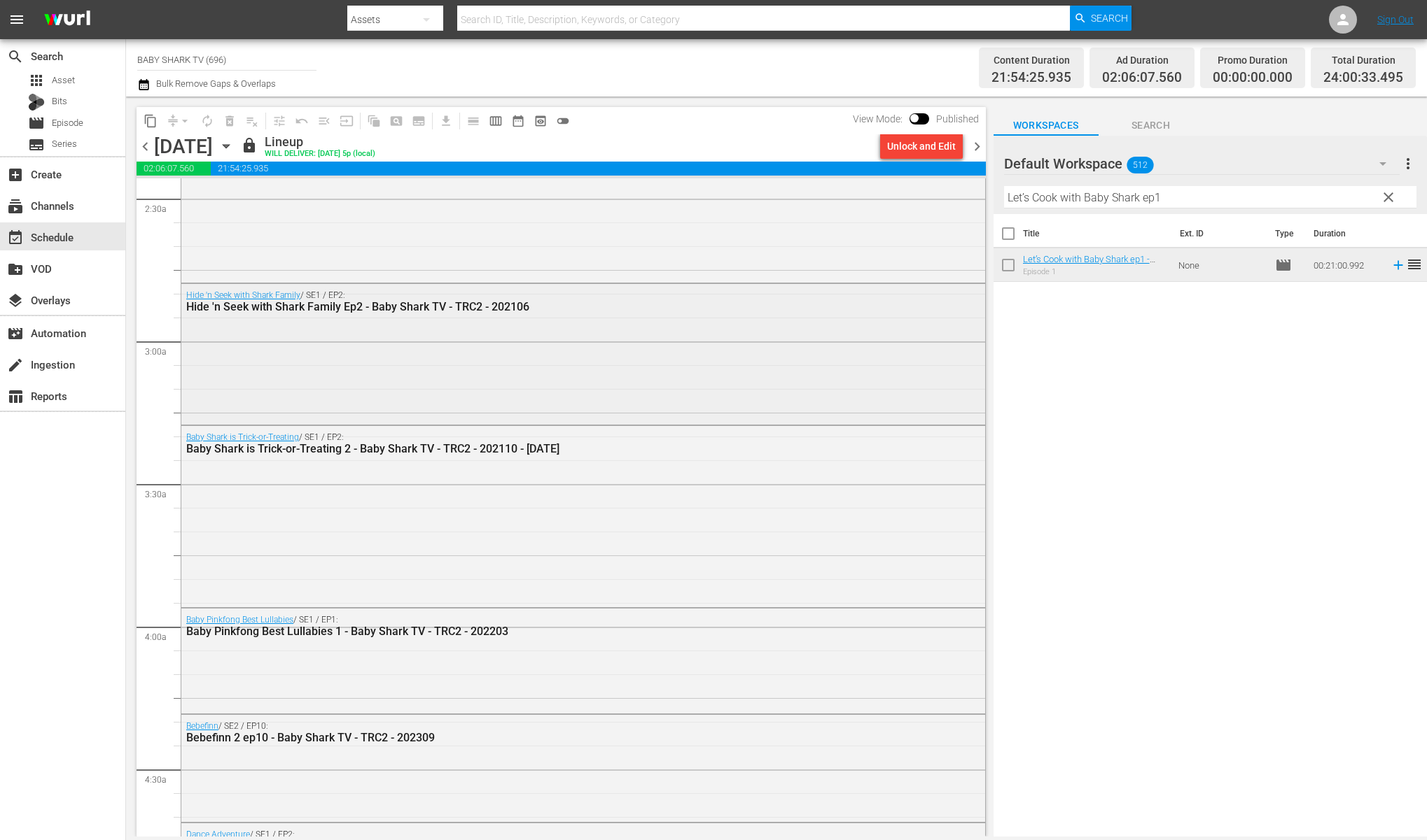
drag, startPoint x: 1387, startPoint y: 204, endPoint x: 889, endPoint y: 332, distance: 514.2
click at [1387, 204] on span "clear" at bounding box center [1388, 197] width 17 height 17
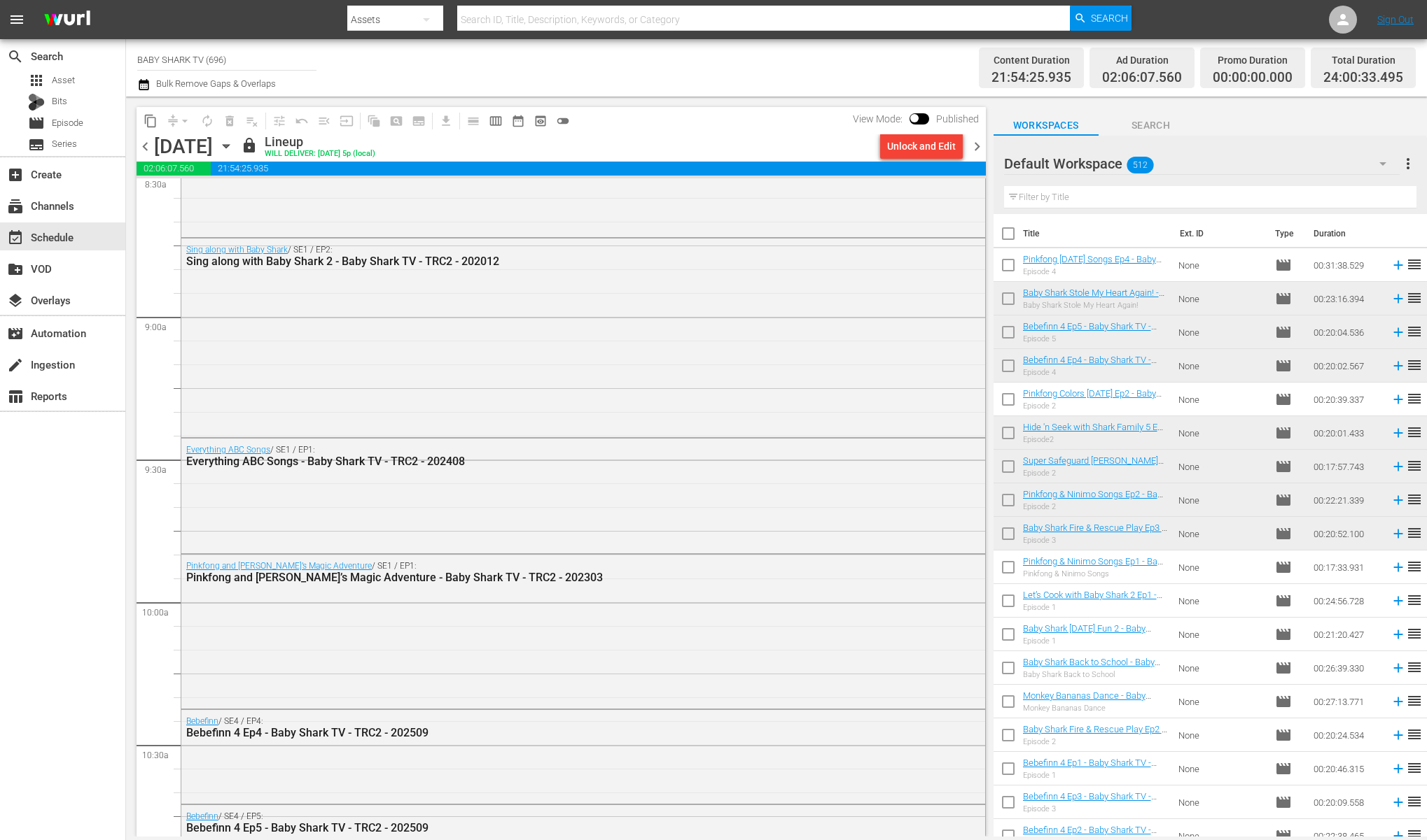
scroll to position [2482, 0]
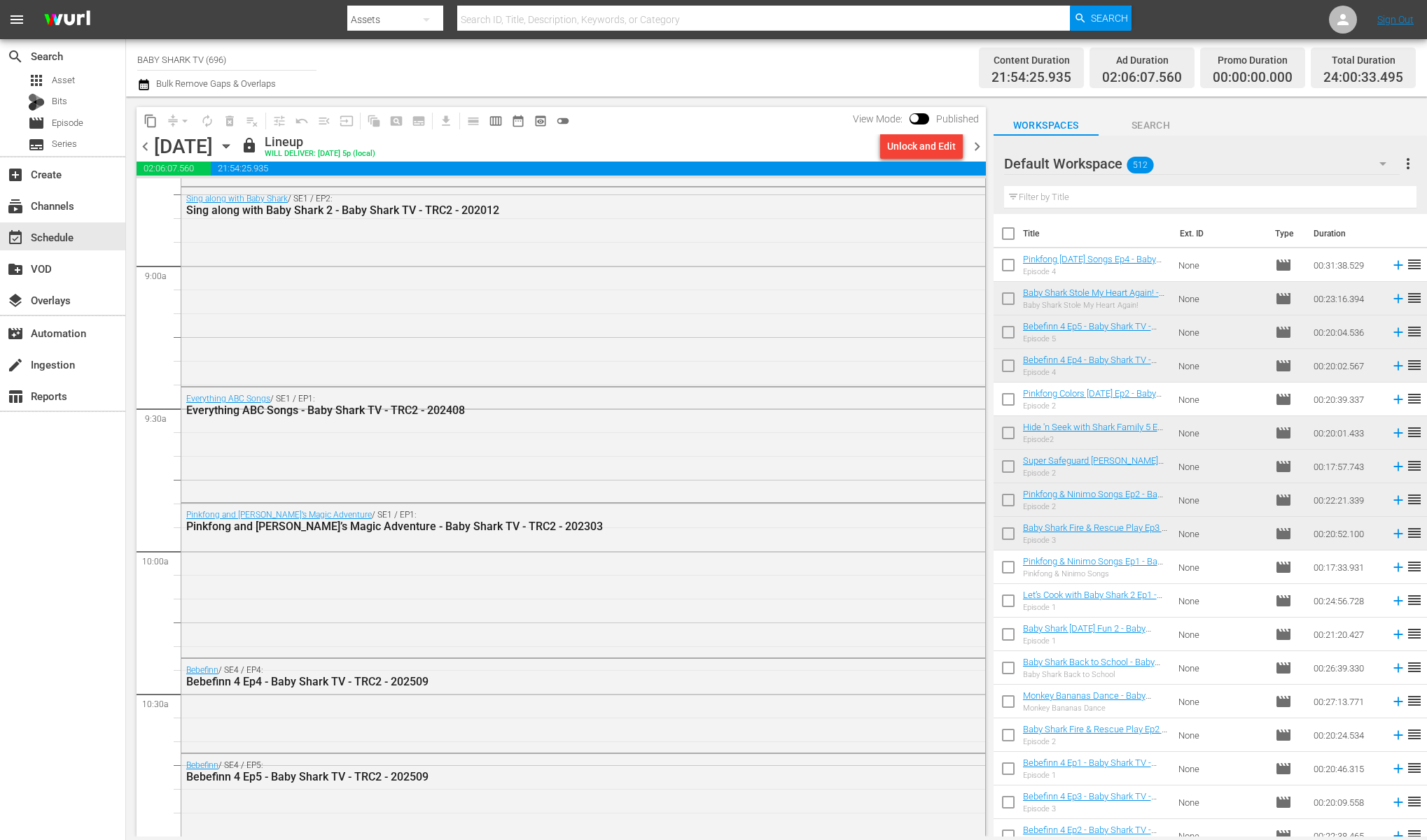
click at [674, 108] on div "content_copy compress arrow_drop_down autorenew_outlined delete_forever_outline…" at bounding box center [560, 120] width 849 height 27
click at [233, 150] on icon "button" at bounding box center [226, 147] width 16 height 16
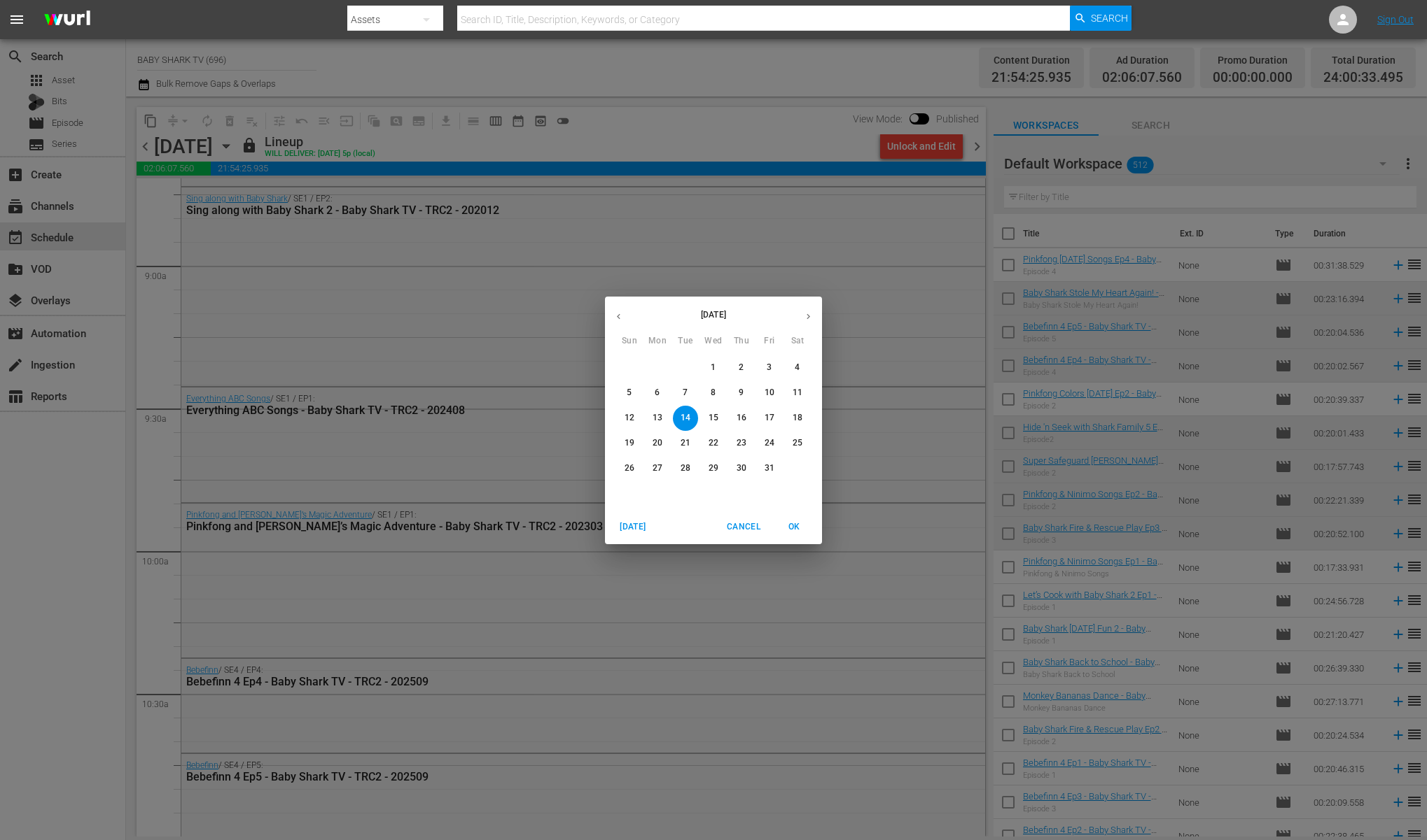
click at [717, 417] on p "15" at bounding box center [713, 419] width 10 height 12
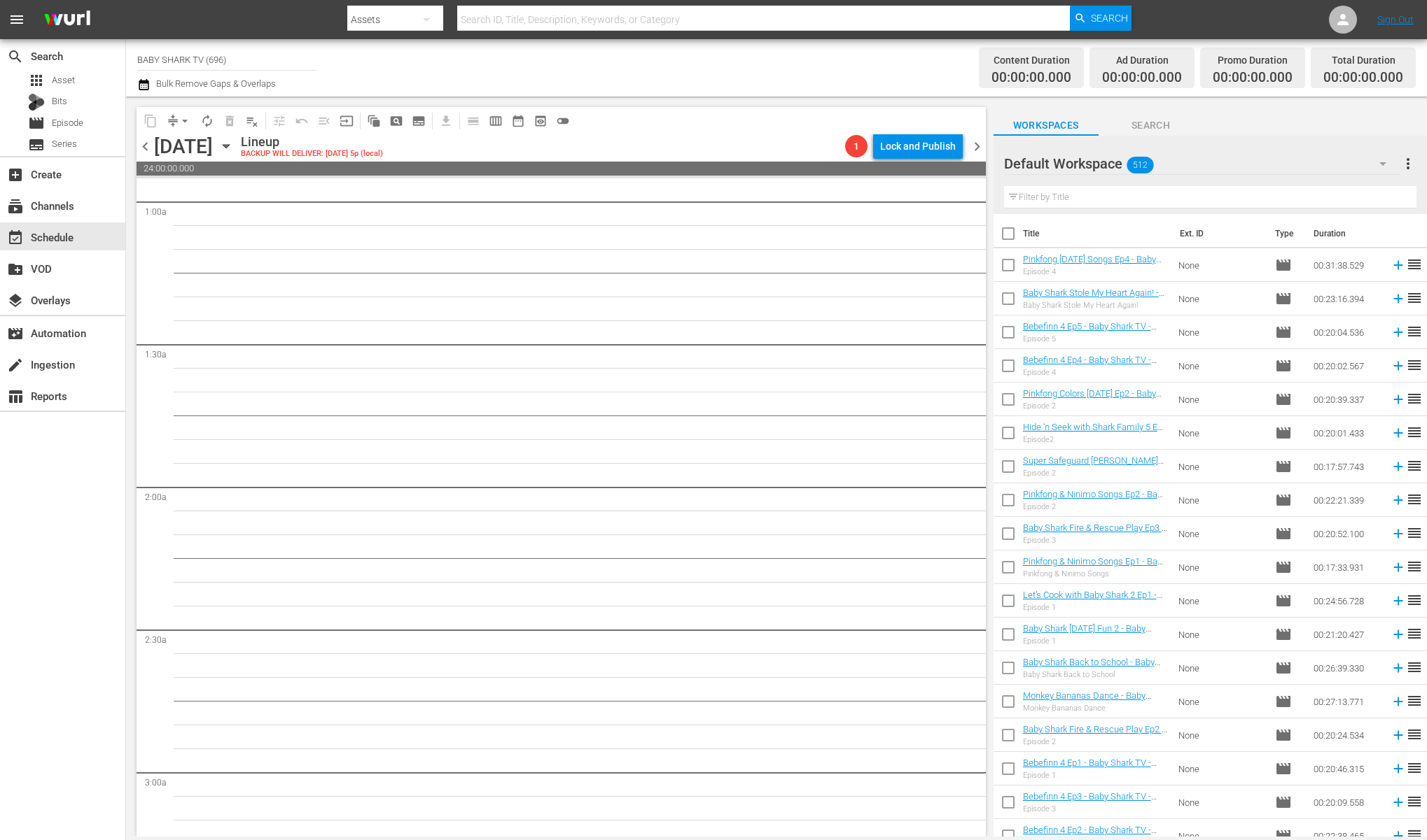
scroll to position [253, 0]
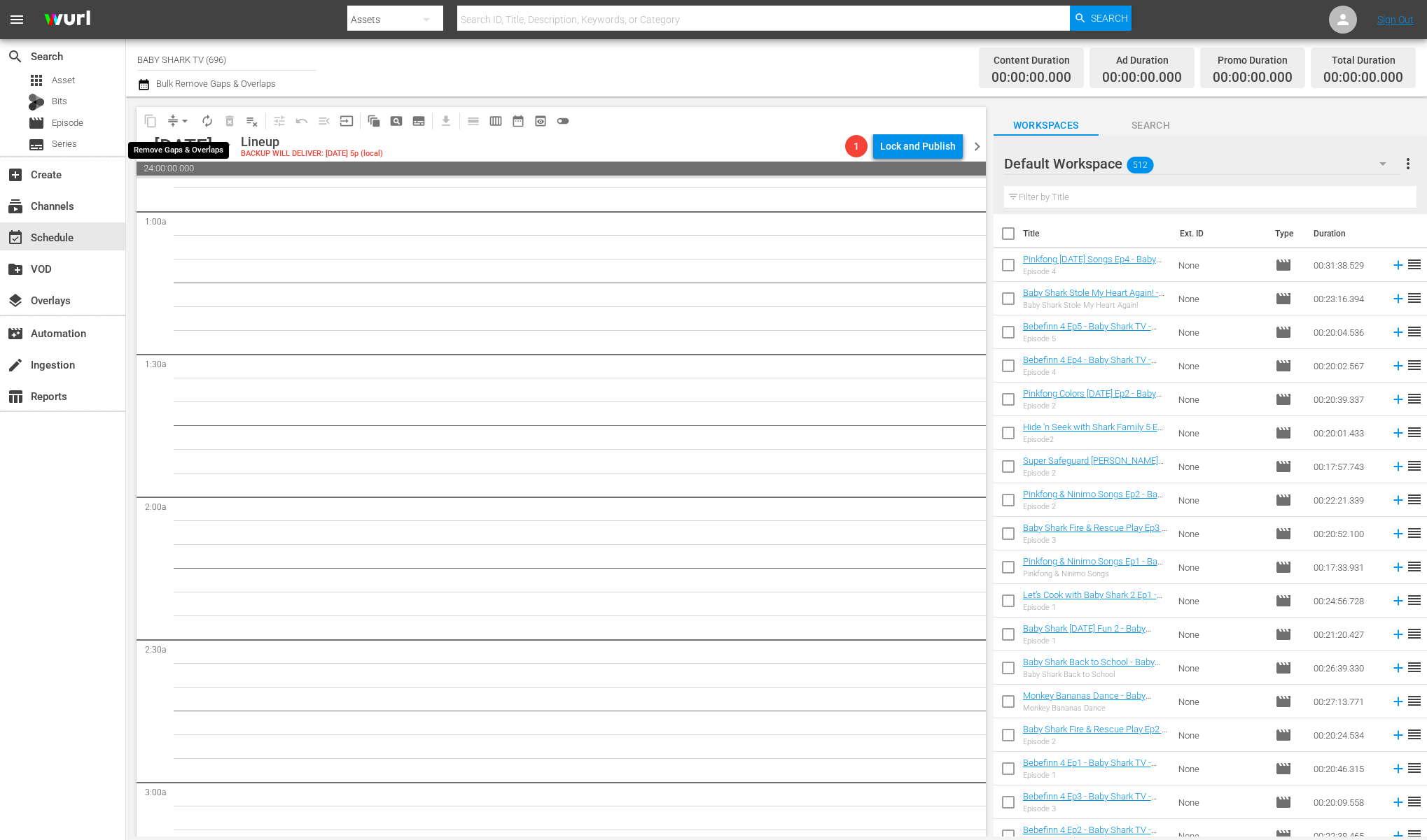
click at [179, 125] on span "arrow_drop_down" at bounding box center [184, 121] width 14 height 14
click at [233, 143] on icon "button" at bounding box center [226, 147] width 16 height 16
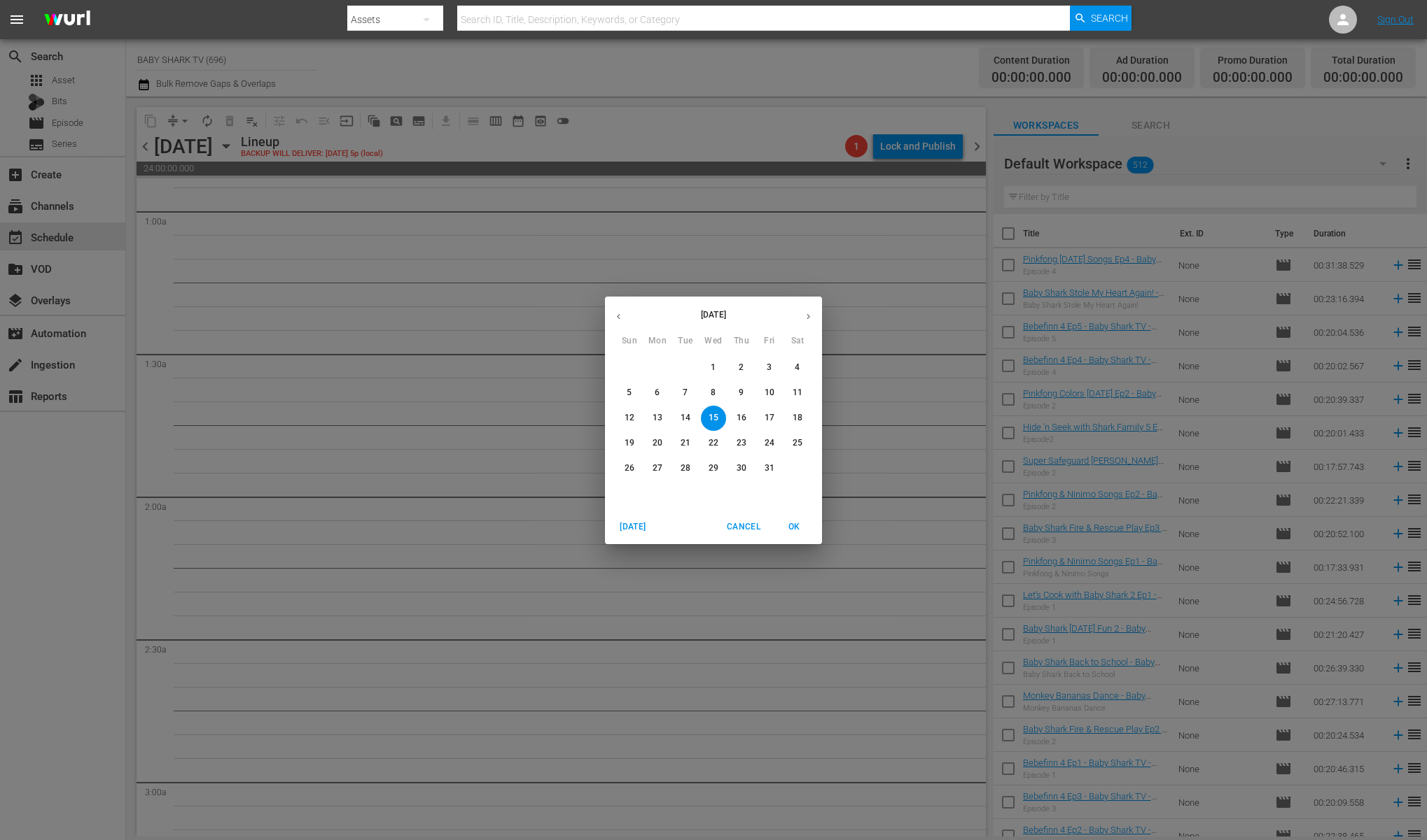
click at [920, 356] on div "[DATE] Sun Mon Tue Wed Thu Fri Sat 28 29 30 1 2 3 4 5 6 7 8 9 10 11 12 13 14 15…" at bounding box center [714, 420] width 1427 height 840
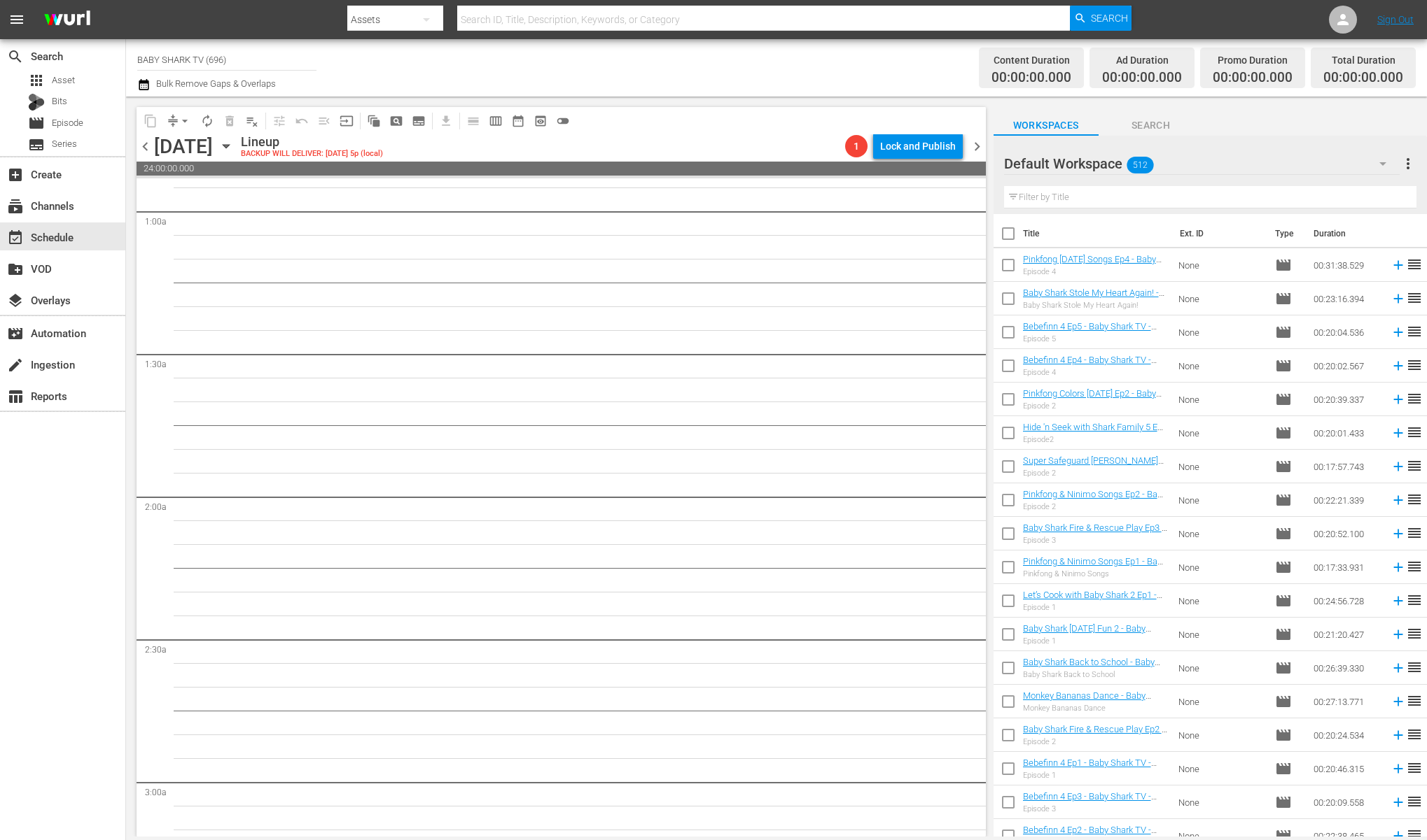
click at [233, 142] on icon "button" at bounding box center [226, 147] width 16 height 16
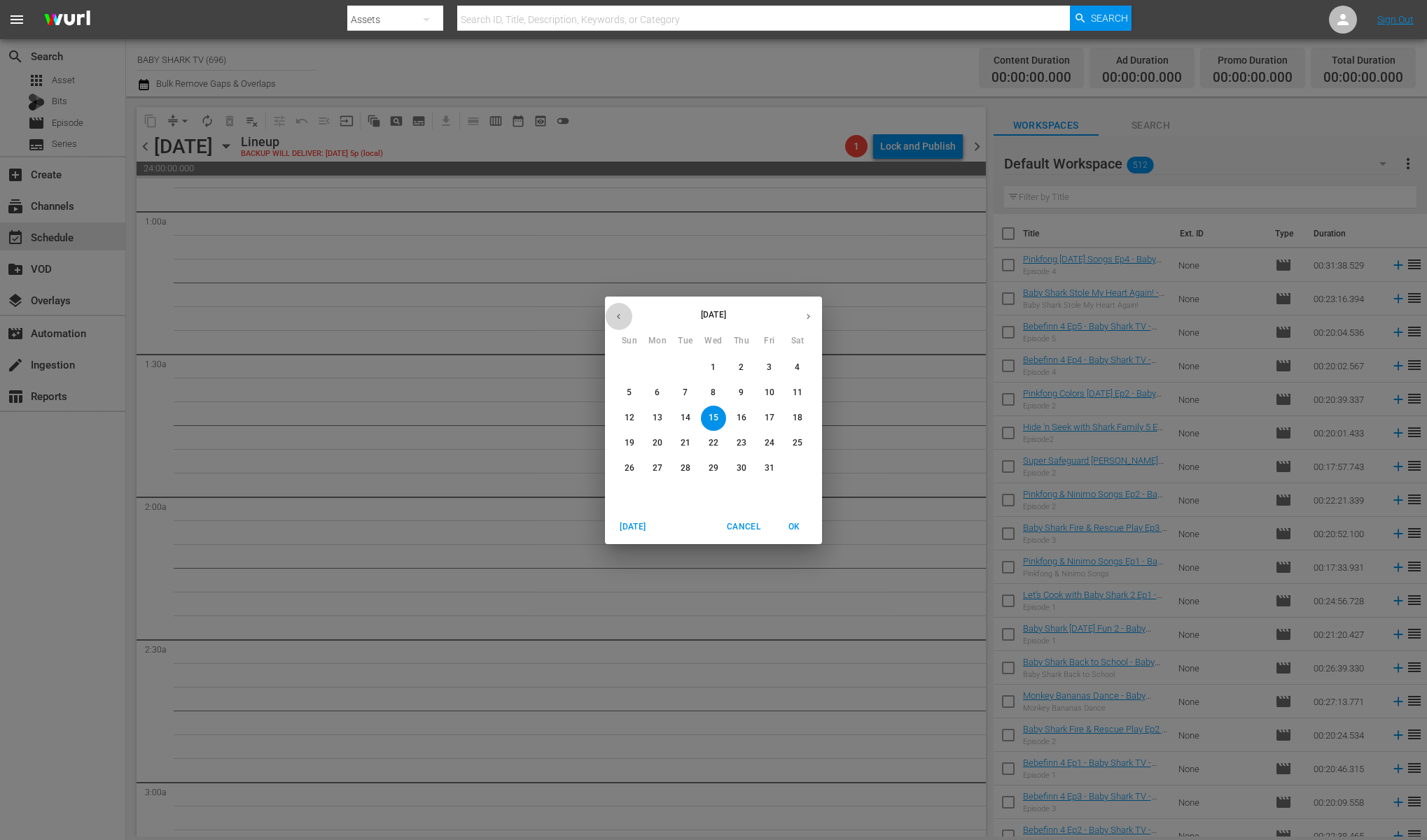
click at [619, 308] on button "button" at bounding box center [618, 316] width 27 height 27
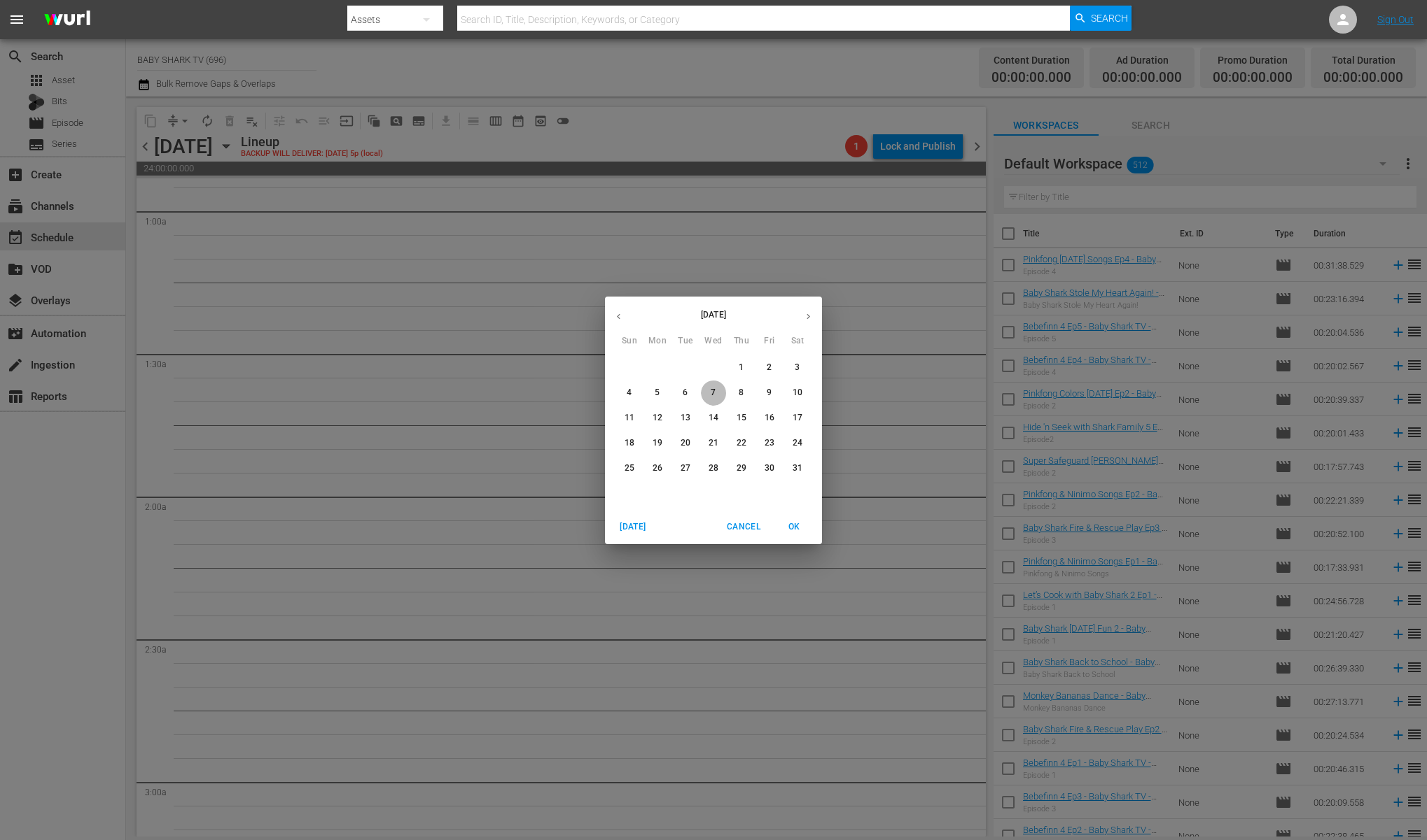
click at [707, 392] on span "7" at bounding box center [713, 393] width 25 height 12
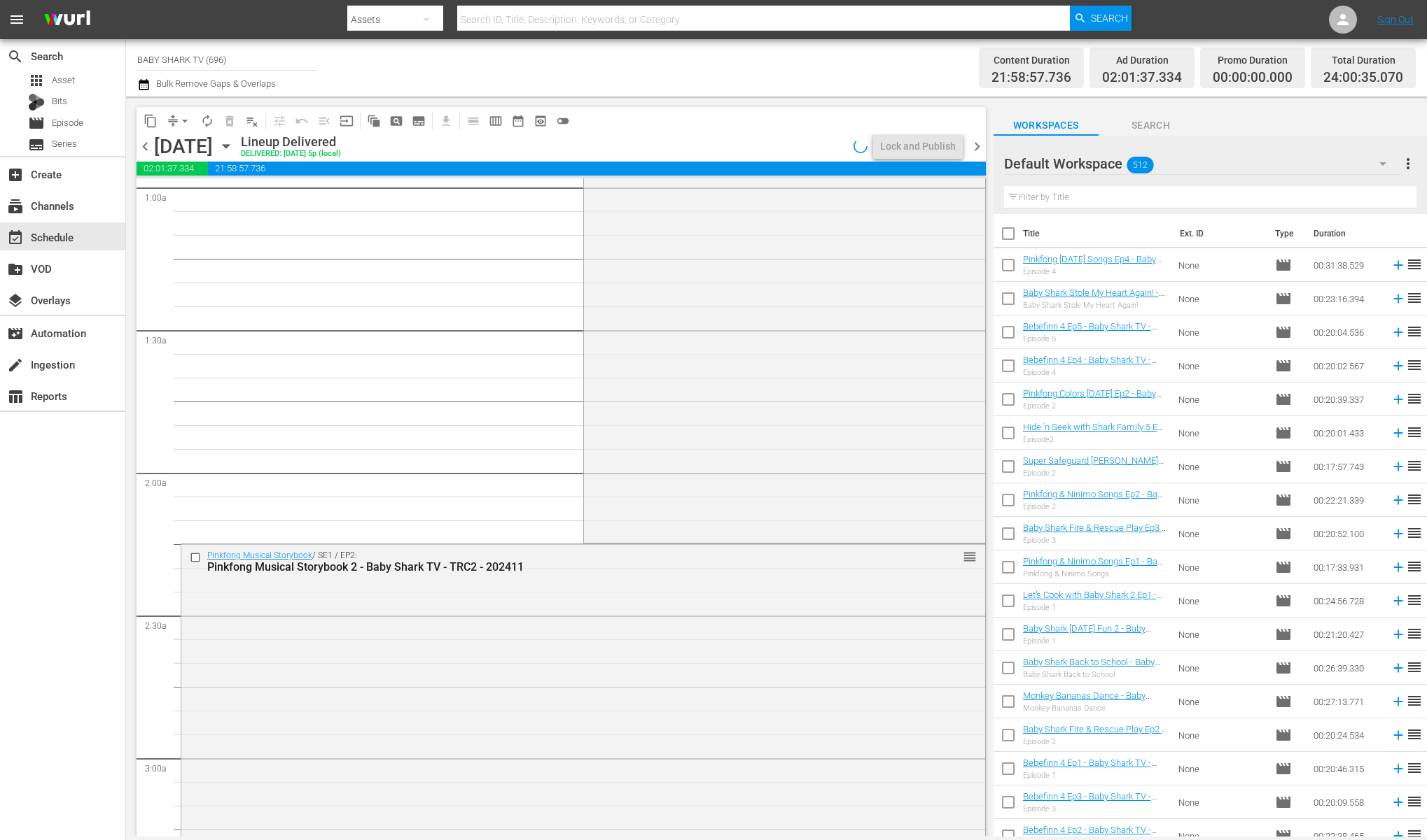
scroll to position [253, 0]
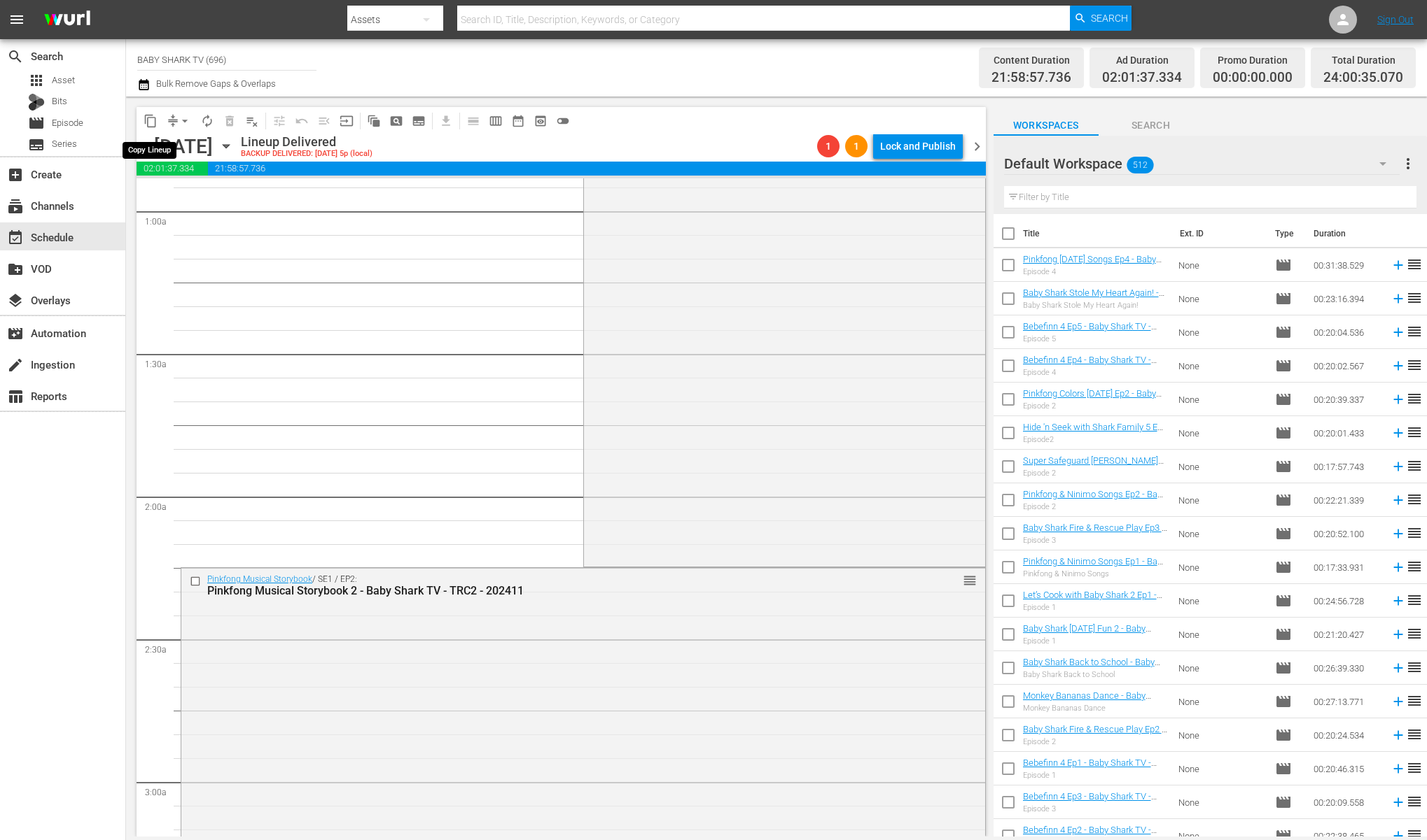
click at [150, 125] on span "content_copy" at bounding box center [150, 121] width 14 height 14
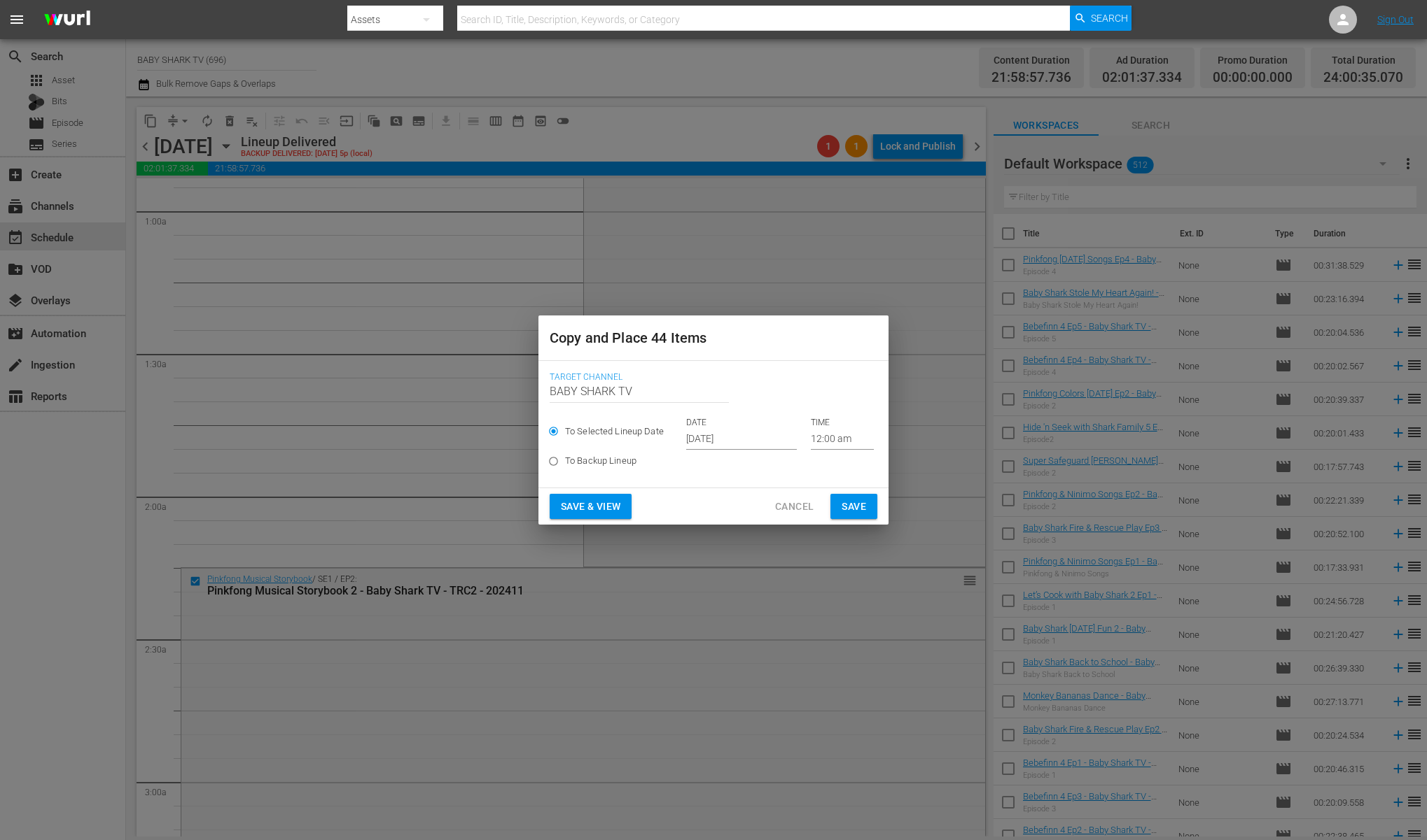
click at [716, 436] on input "[DATE]" at bounding box center [741, 440] width 110 height 21
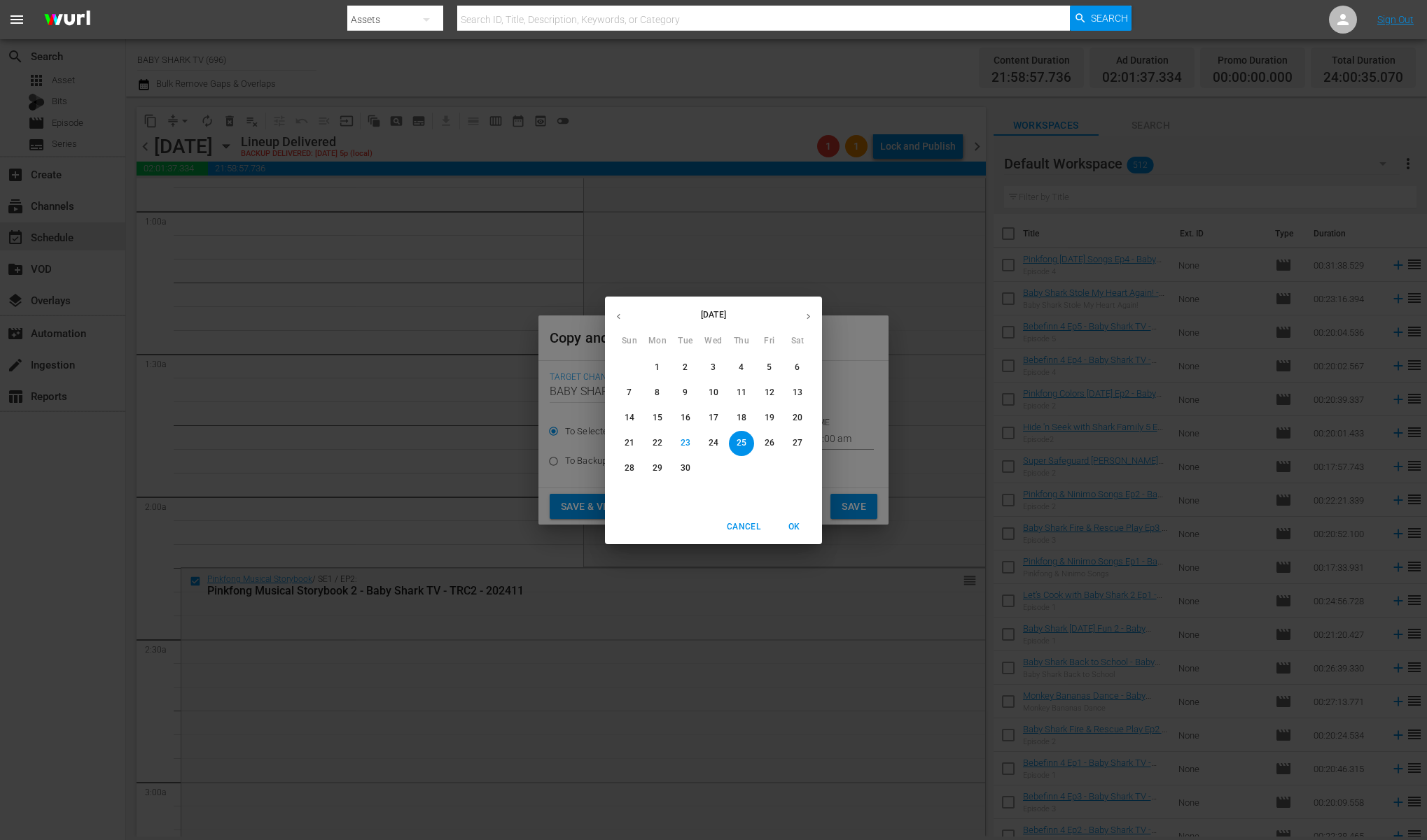
click at [807, 317] on icon "button" at bounding box center [808, 316] width 3 height 5
click at [714, 420] on p "15" at bounding box center [713, 419] width 10 height 12
type input "[DATE]"
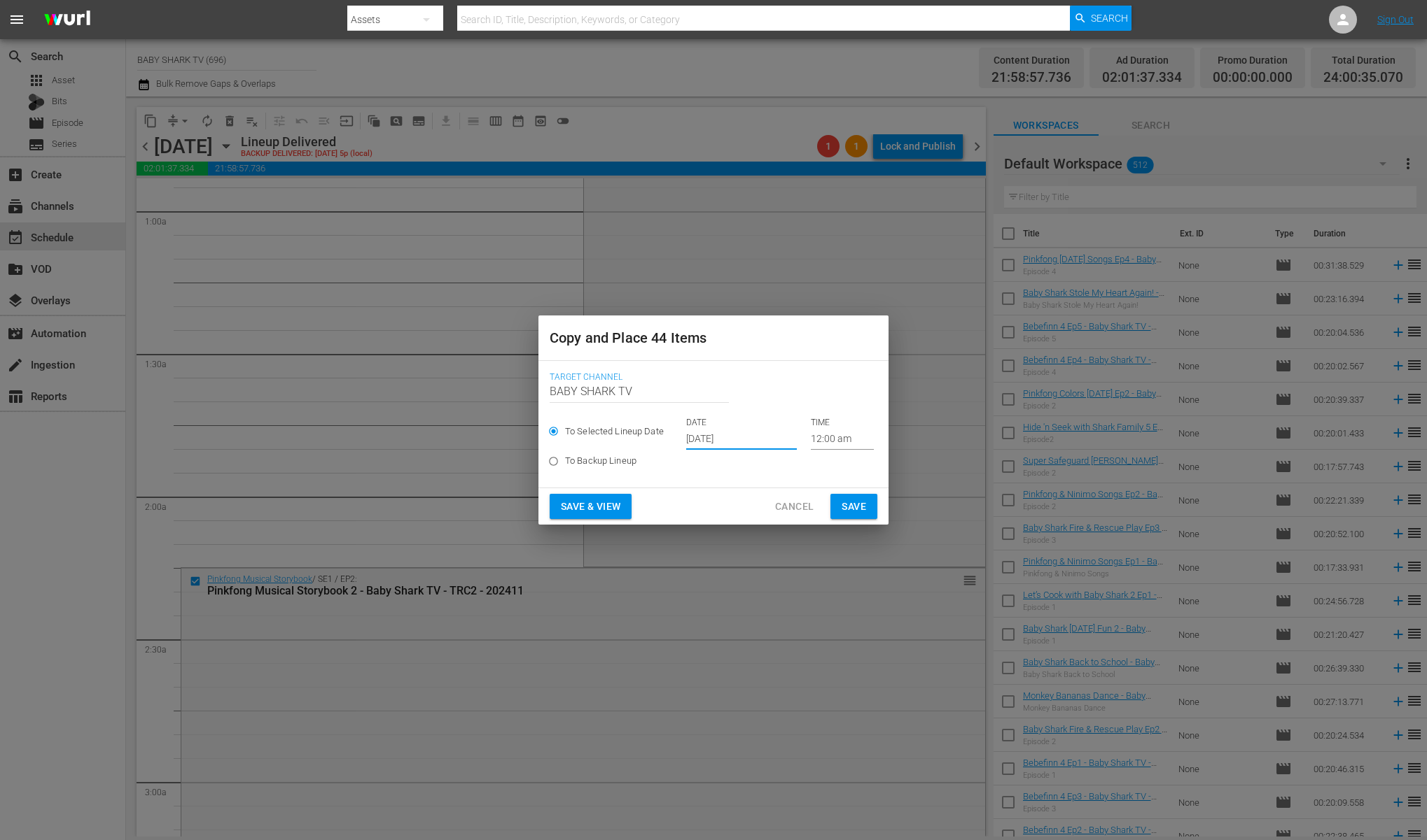
click at [856, 511] on span "Save" at bounding box center [853, 507] width 24 height 17
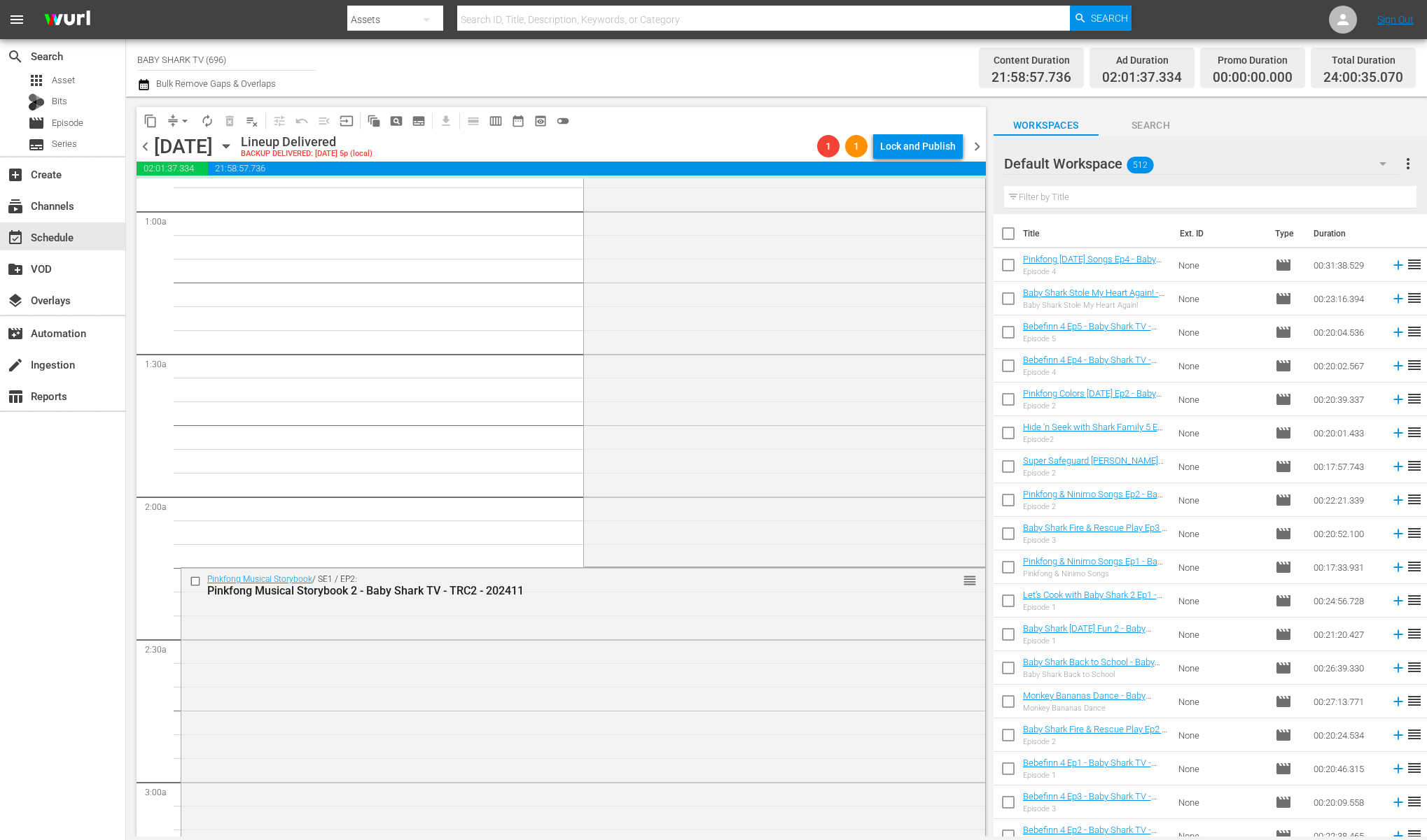
click at [233, 143] on icon "button" at bounding box center [226, 147] width 16 height 16
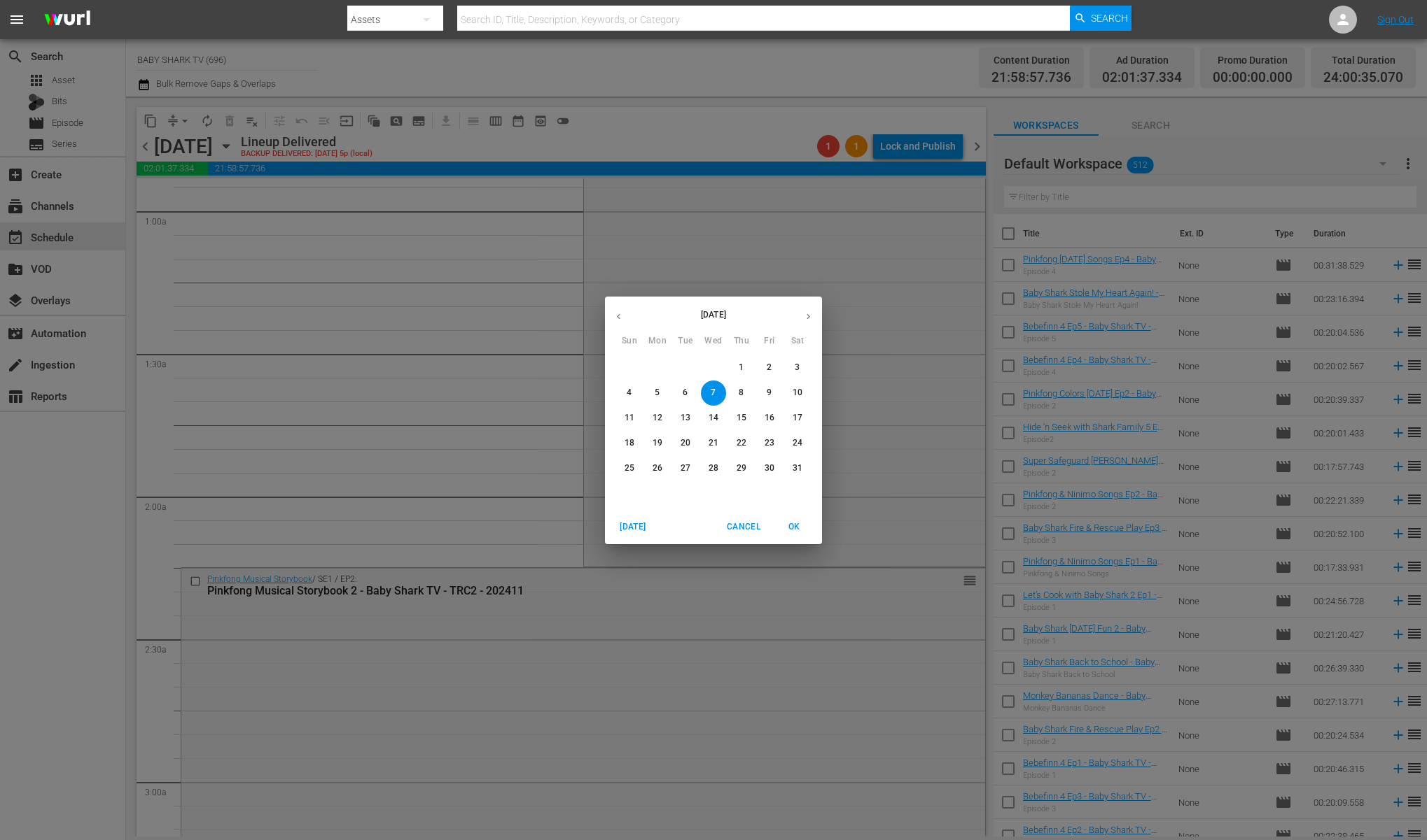
click at [811, 317] on icon "button" at bounding box center [808, 316] width 10 height 10
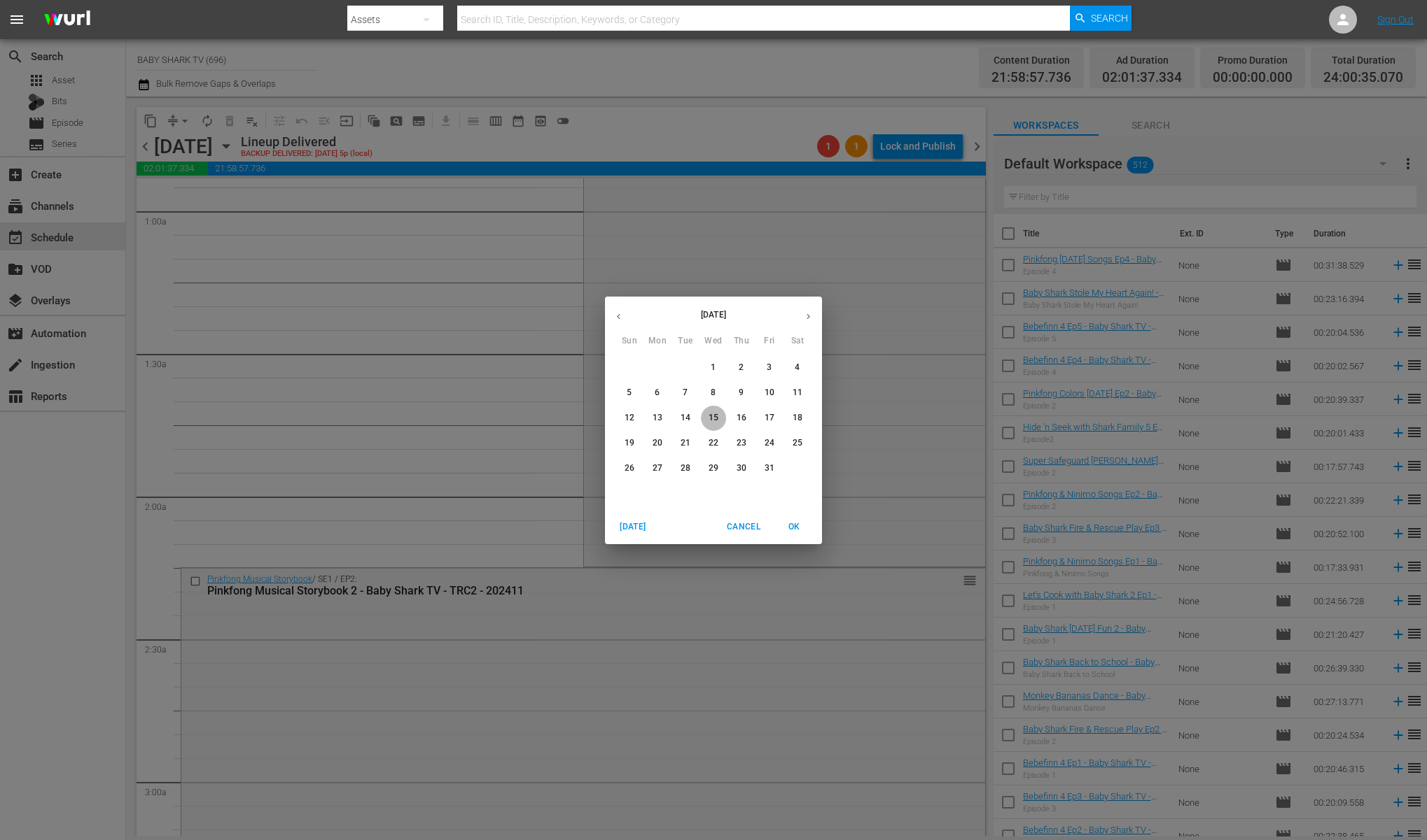
click at [709, 420] on p "15" at bounding box center [713, 419] width 10 height 12
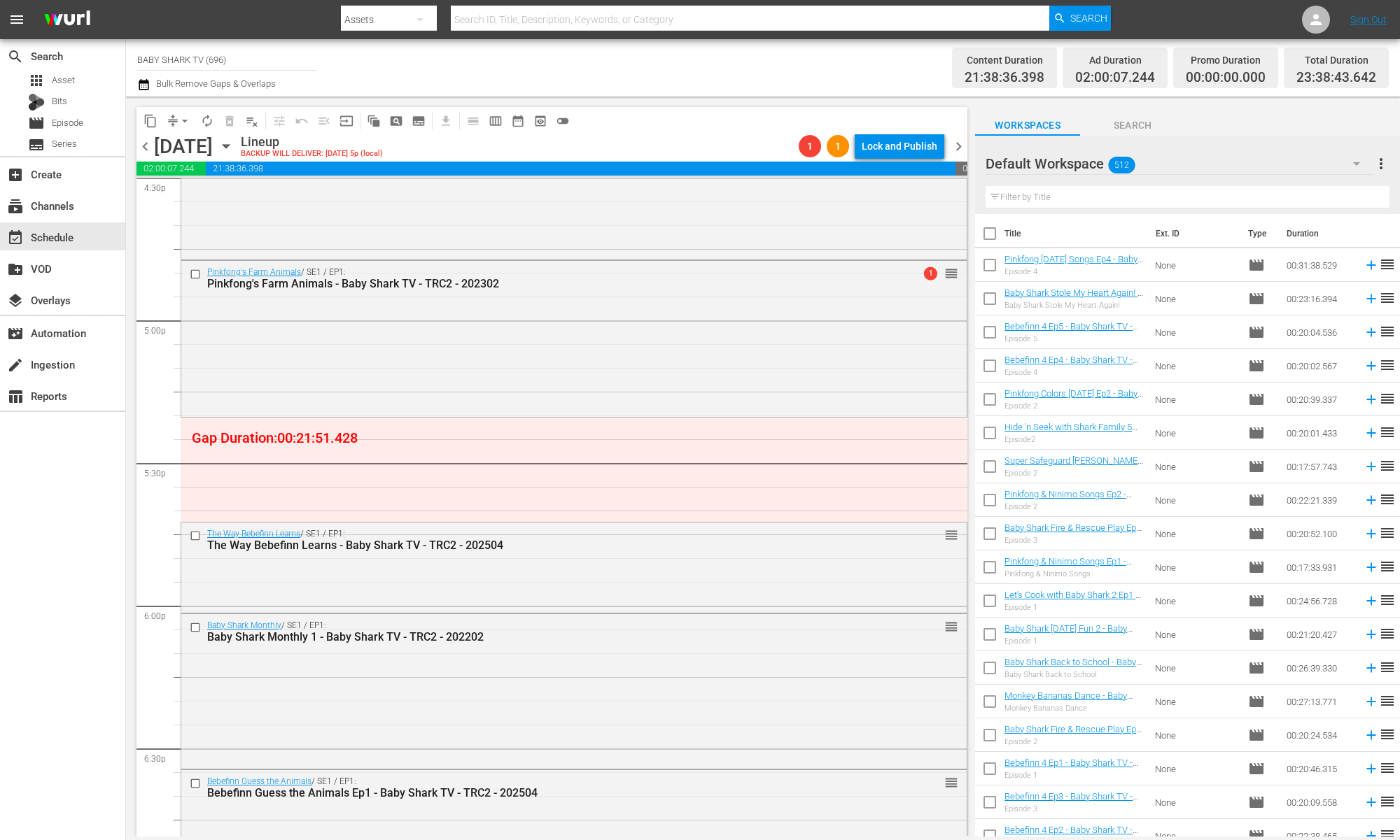
scroll to position [4725, 0]
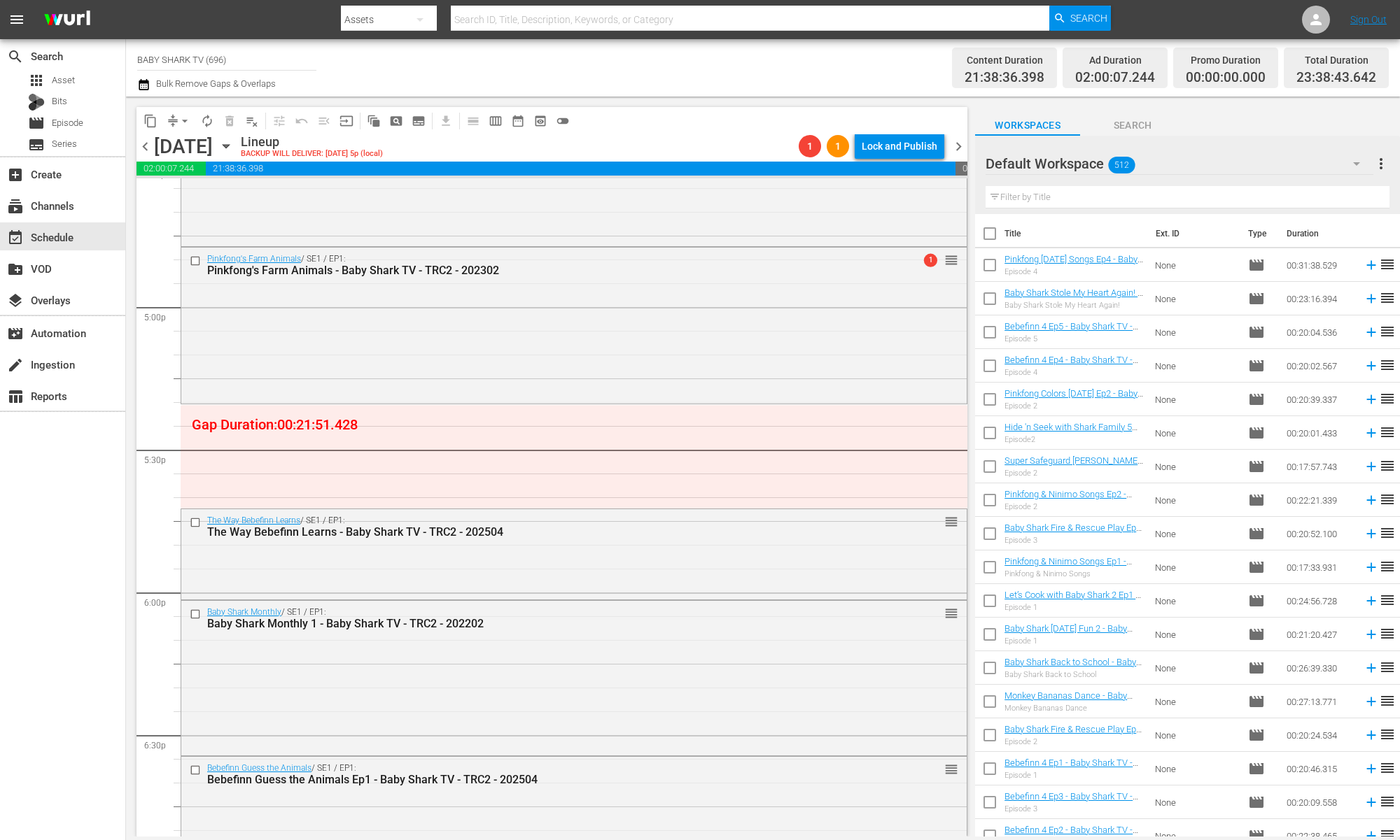
click at [1202, 198] on input "text" at bounding box center [1188, 198] width 404 height 23
paste input "Baby Shark Doo Doo Song 1"
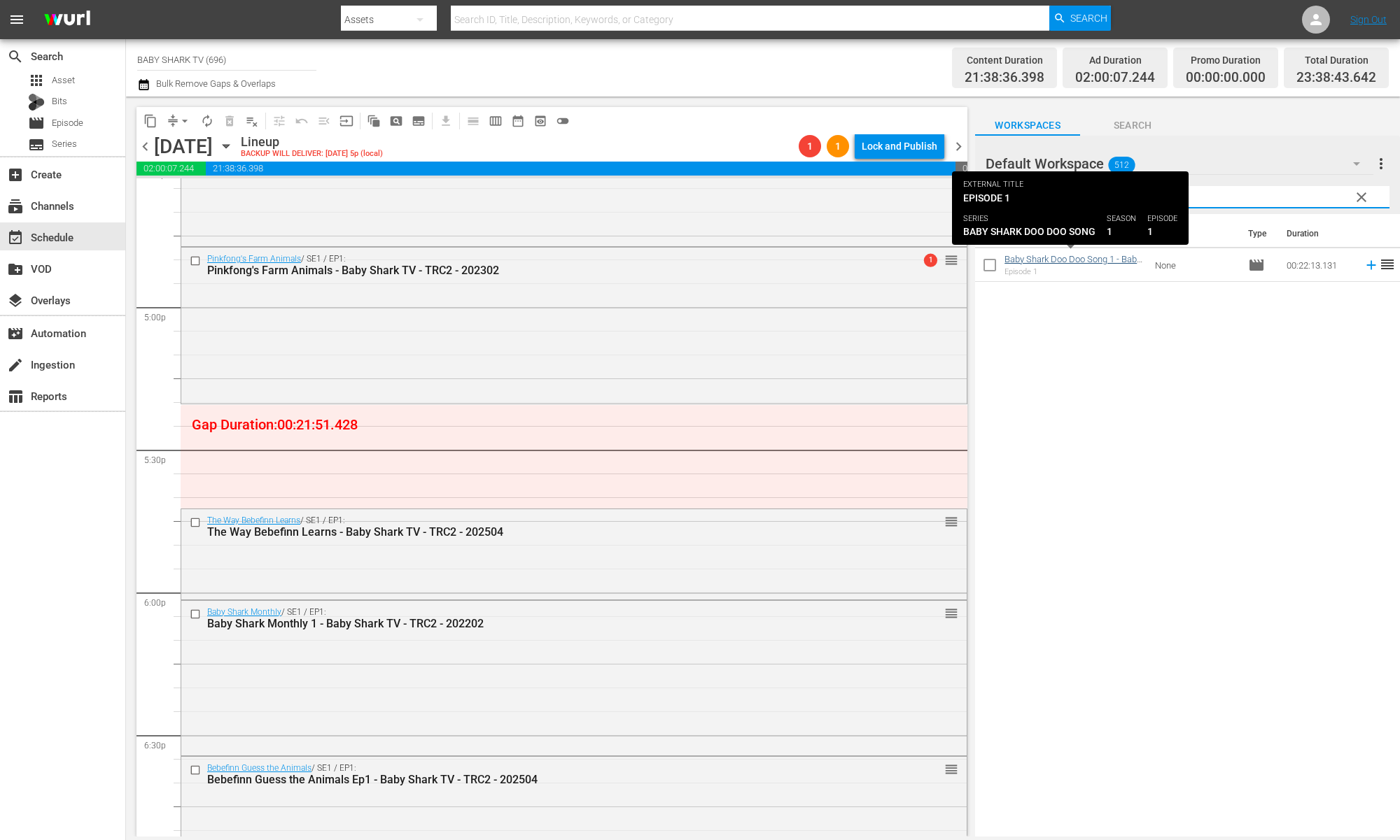
type input "Baby Shark Doo Doo Song 1"
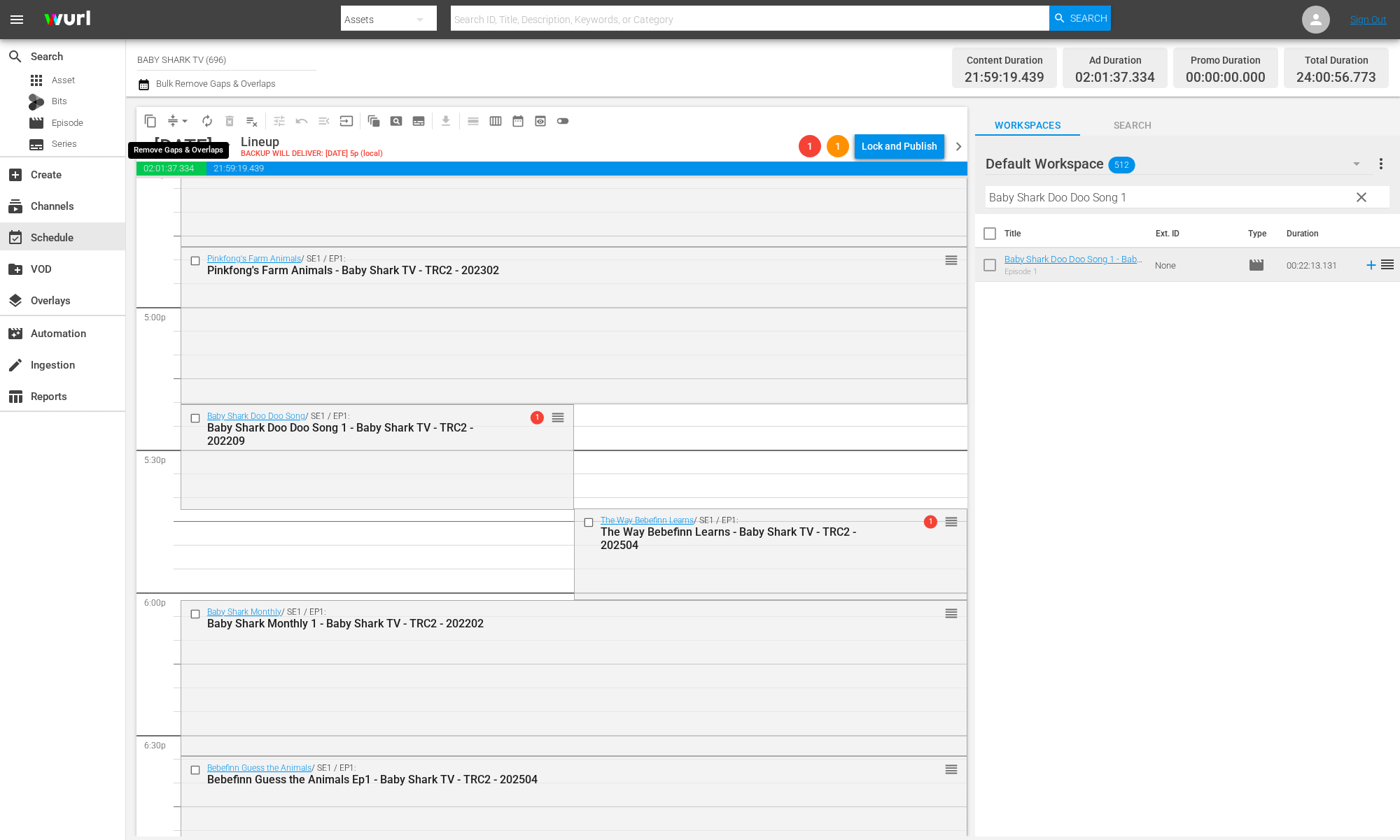
click at [177, 117] on button "arrow_drop_down" at bounding box center [185, 121] width 23 height 23
click at [182, 150] on li "Align to Midnight" at bounding box center [185, 149] width 147 height 23
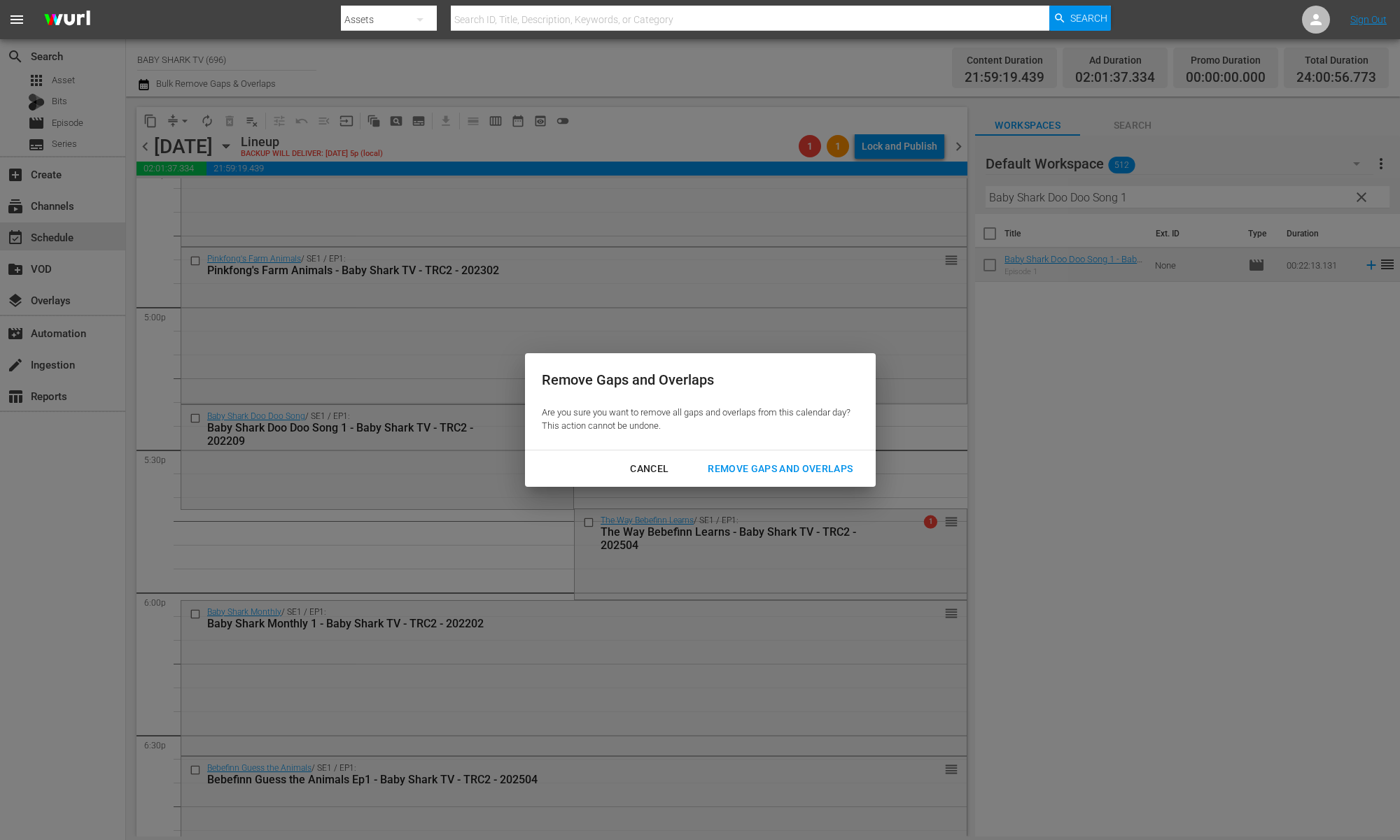
click at [810, 483] on div "Cancel Remove Gaps and Overlaps" at bounding box center [700, 469] width 351 height 37
click at [815, 478] on button "Remove Gaps and Overlaps" at bounding box center [780, 469] width 178 height 26
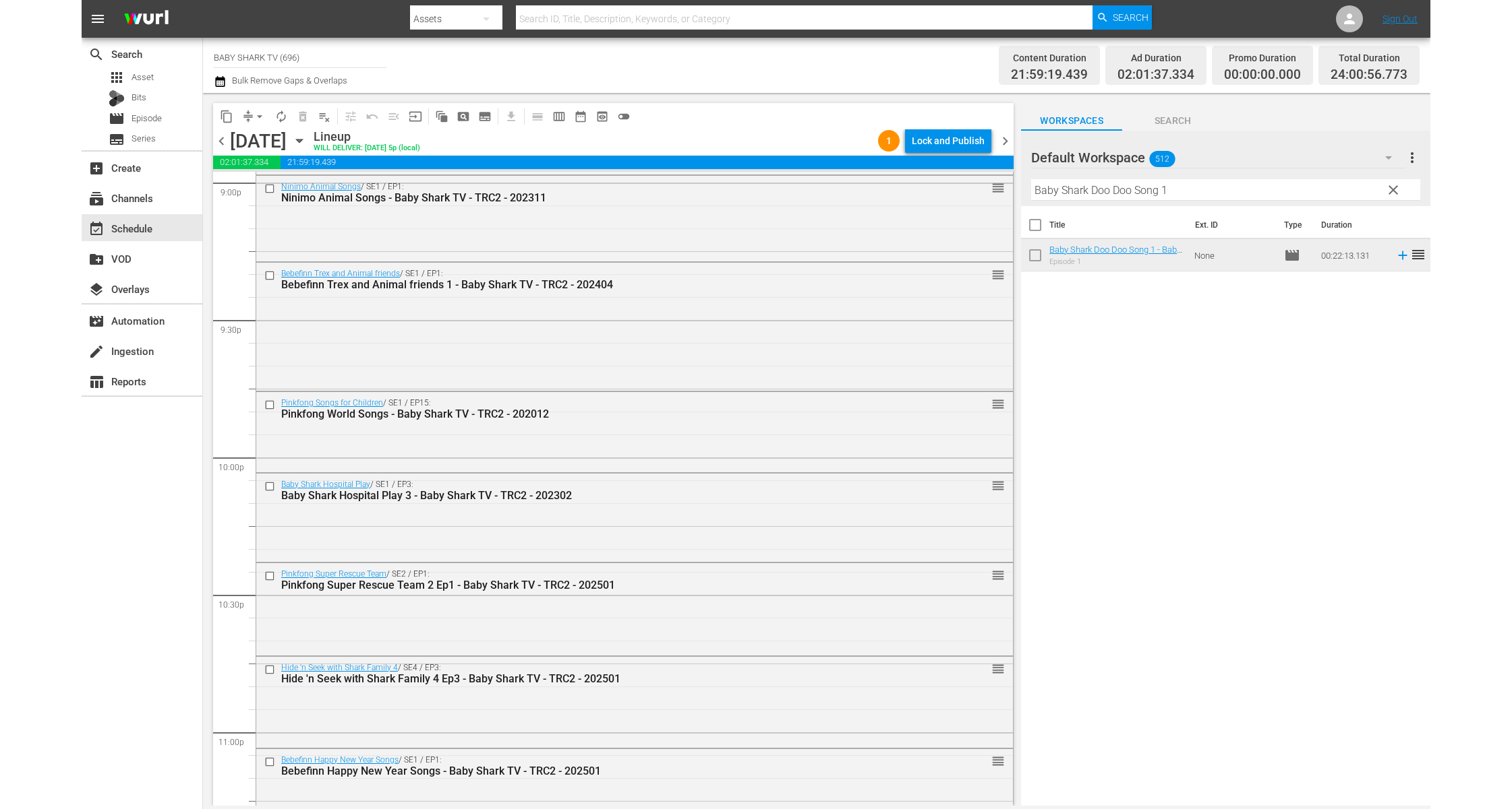
scroll to position [5969, 0]
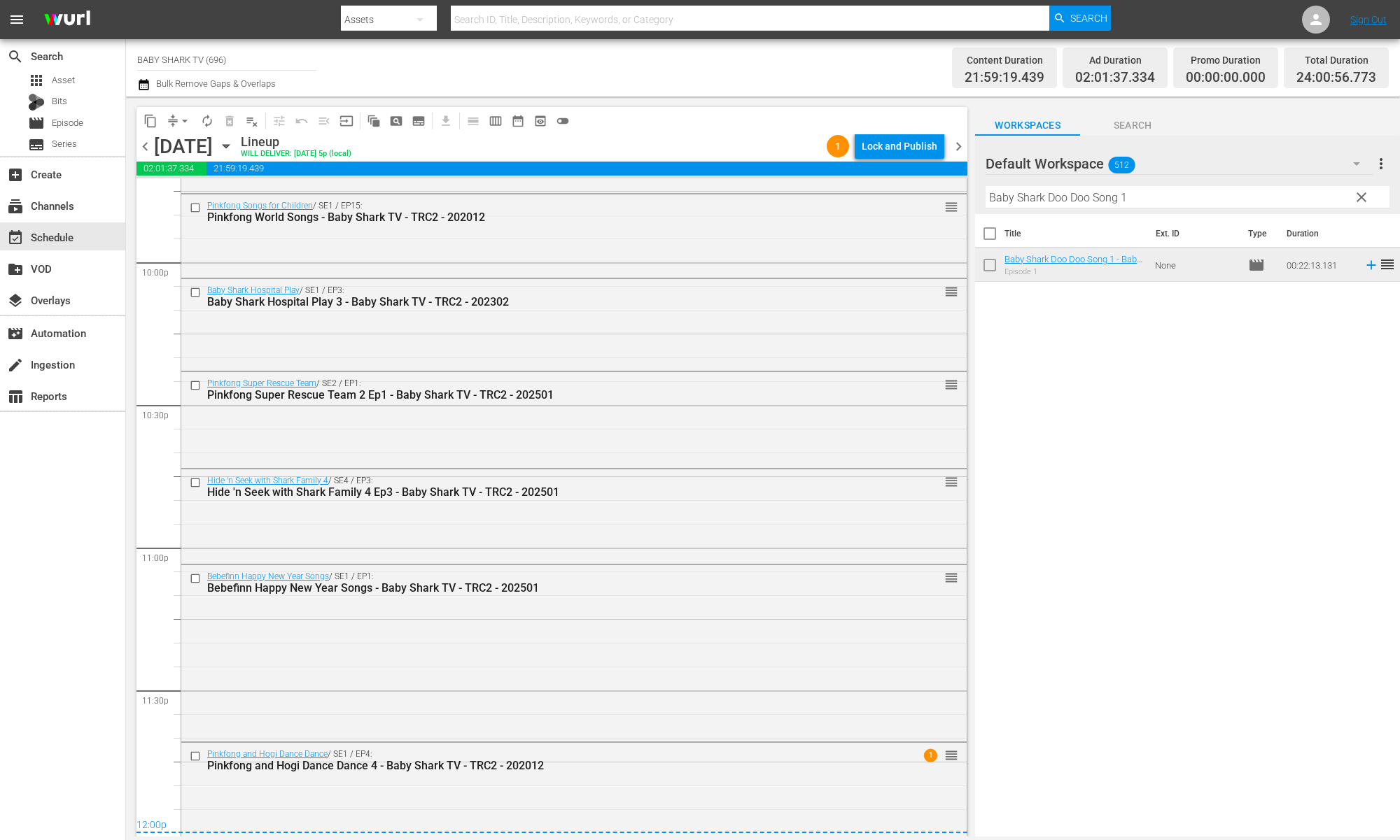
drag, startPoint x: 788, startPoint y: 118, endPoint x: 839, endPoint y: 139, distance: 55.2
click at [788, 118] on div "content_copy compress arrow_drop_down autorenew_outlined delete_forever_outline…" at bounding box center [552, 120] width 831 height 27
click at [919, 146] on div "Lock and Publish" at bounding box center [900, 146] width 75 height 25
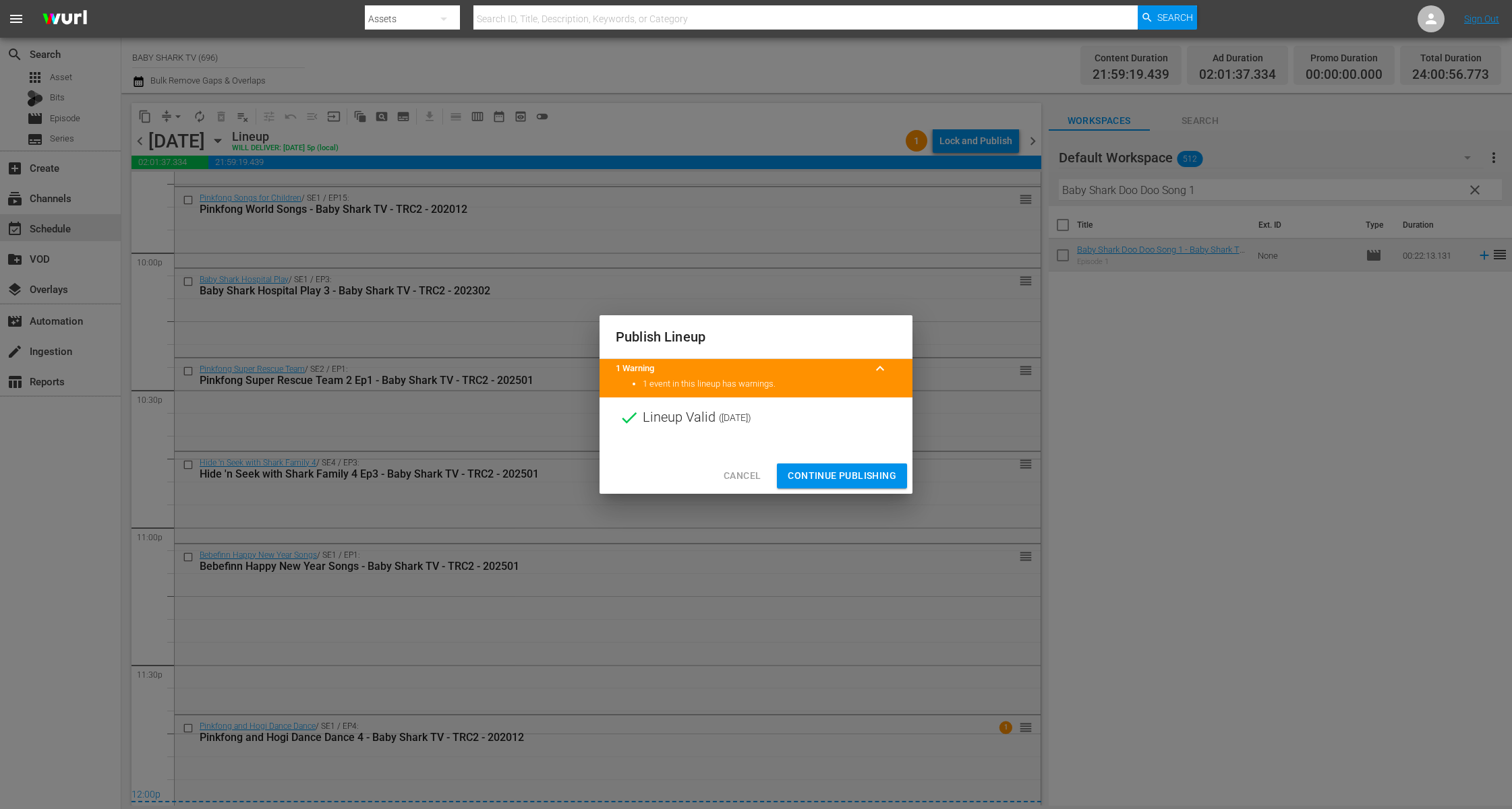
click at [874, 484] on span "Continue Publishing" at bounding box center [841, 476] width 109 height 17
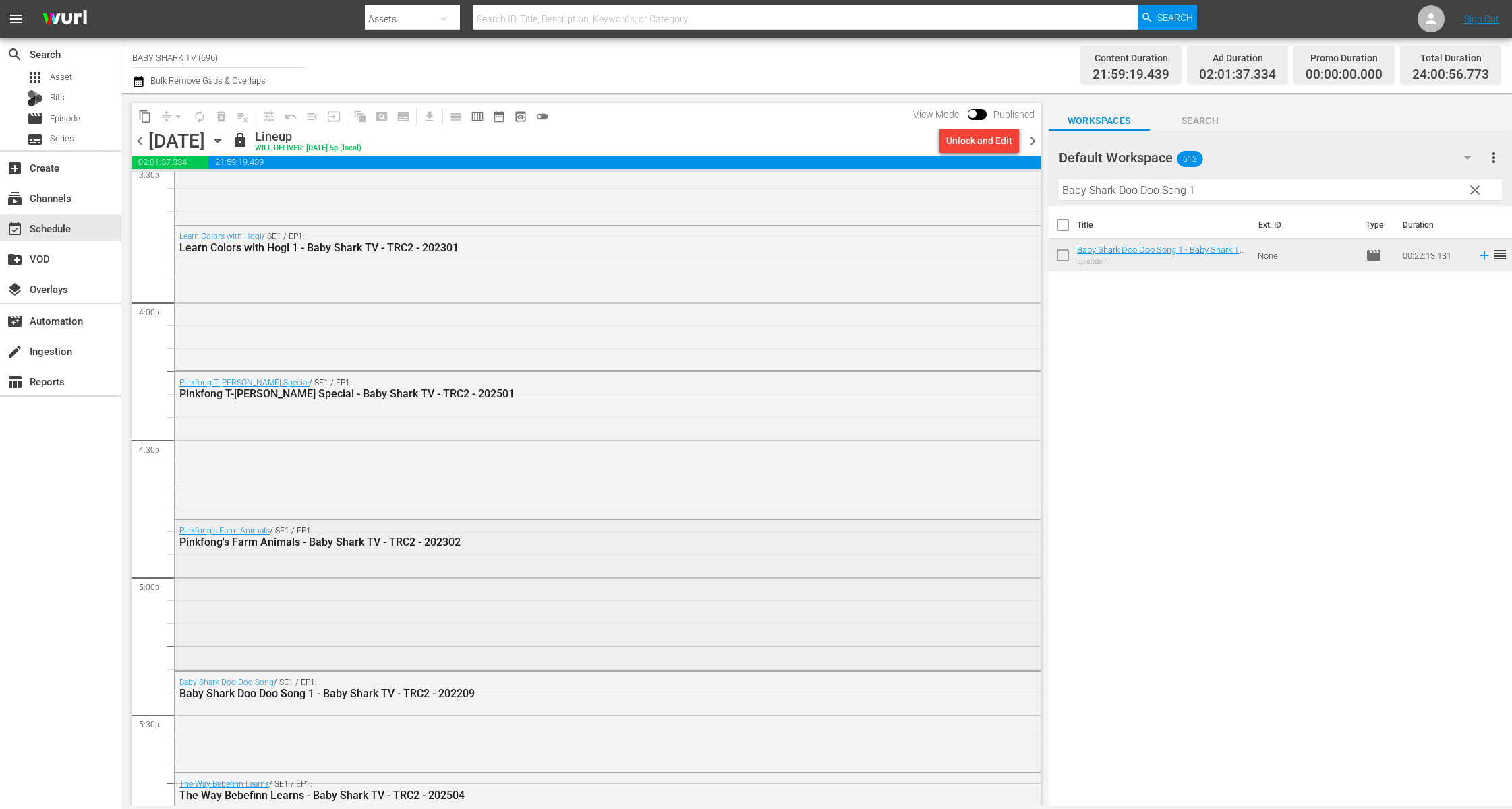
scroll to position [4202, 0]
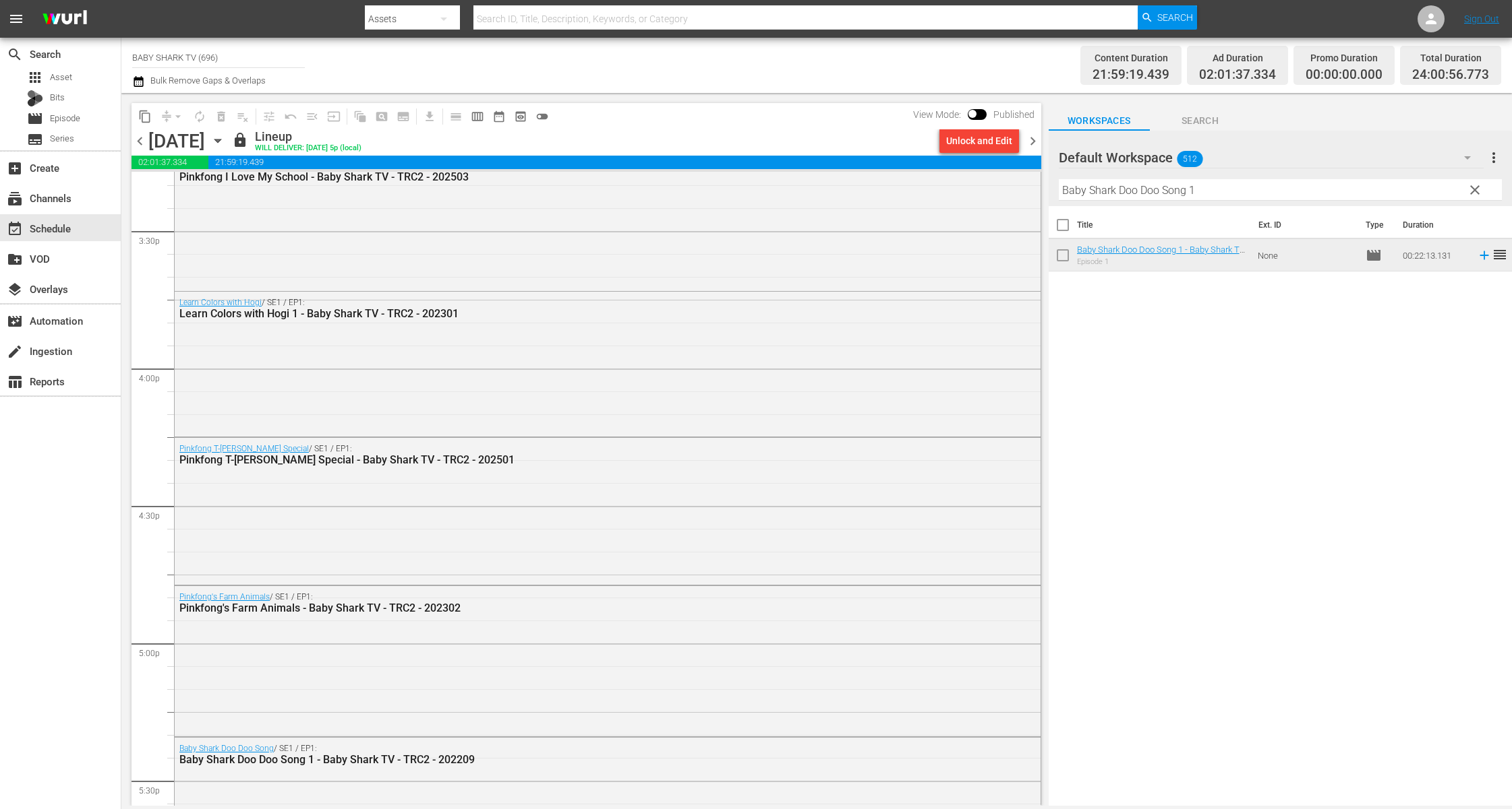
click at [1231, 394] on div "Title Ext. ID Type Duration Baby Shark Doo Doo Song 1 - Baby Shark TV - TRC2 - …" at bounding box center [1280, 507] width 463 height 602
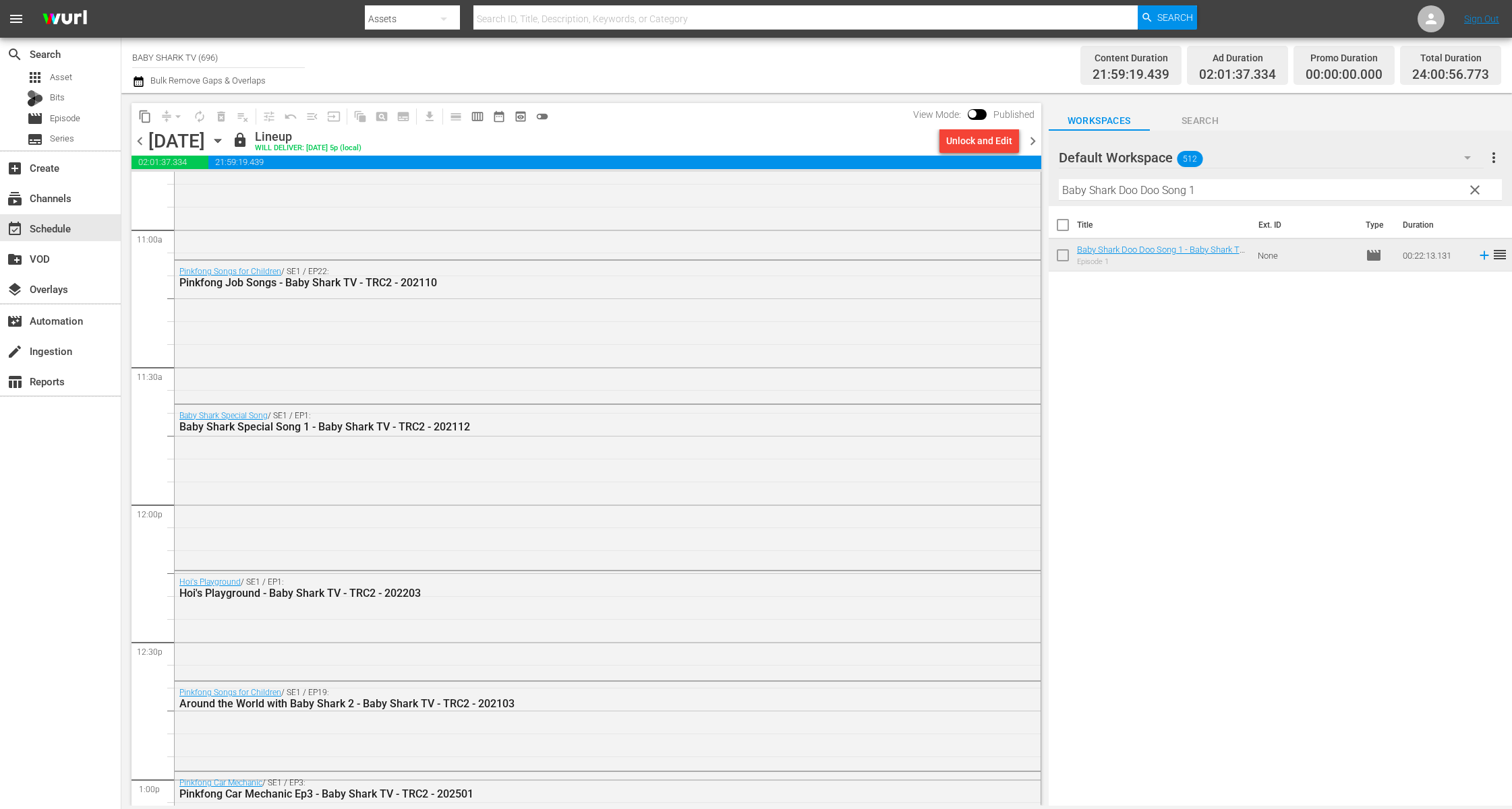
scroll to position [3137, 0]
